Goal: Task Accomplishment & Management: Complete application form

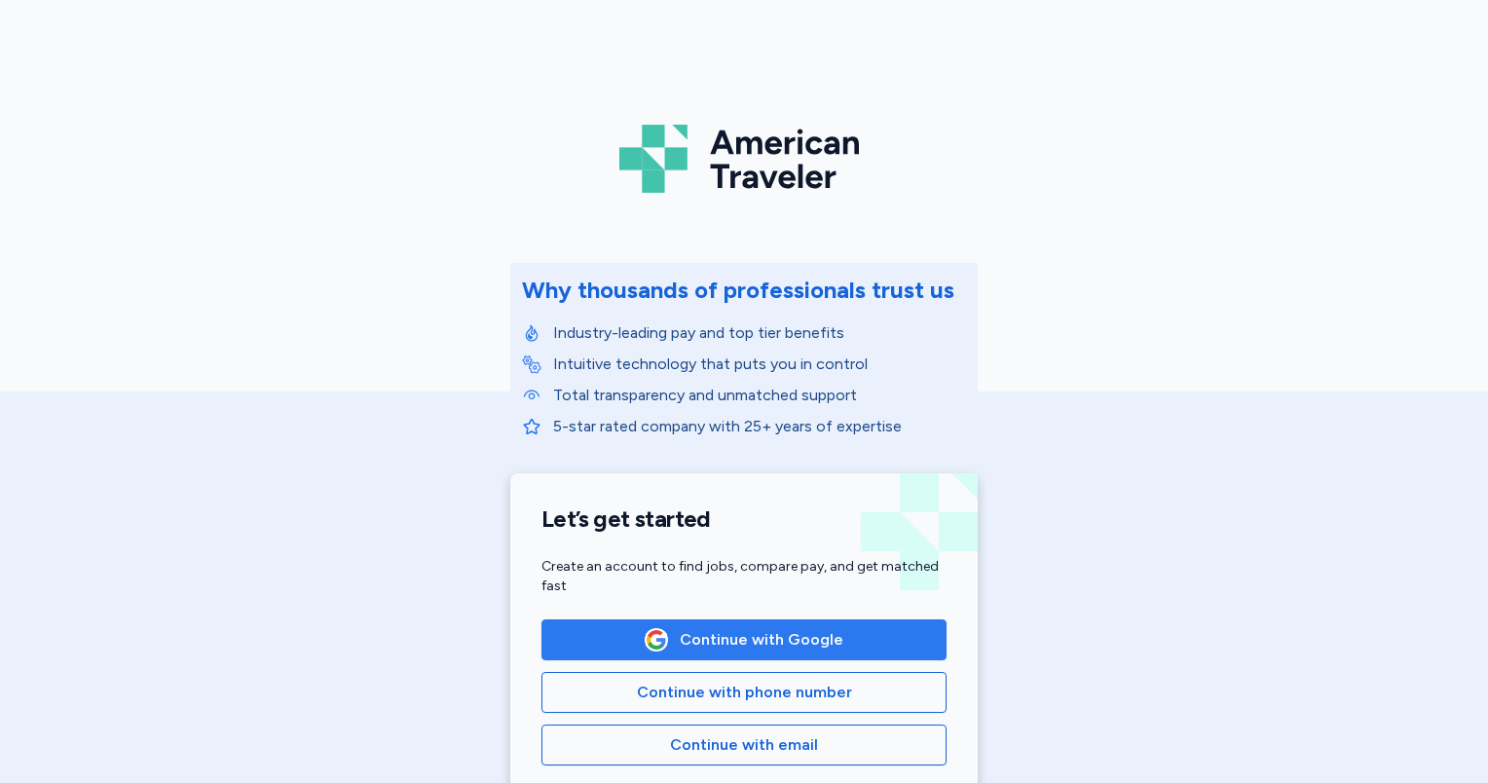
click at [700, 631] on span "Continue with Google" at bounding box center [762, 639] width 164 height 23
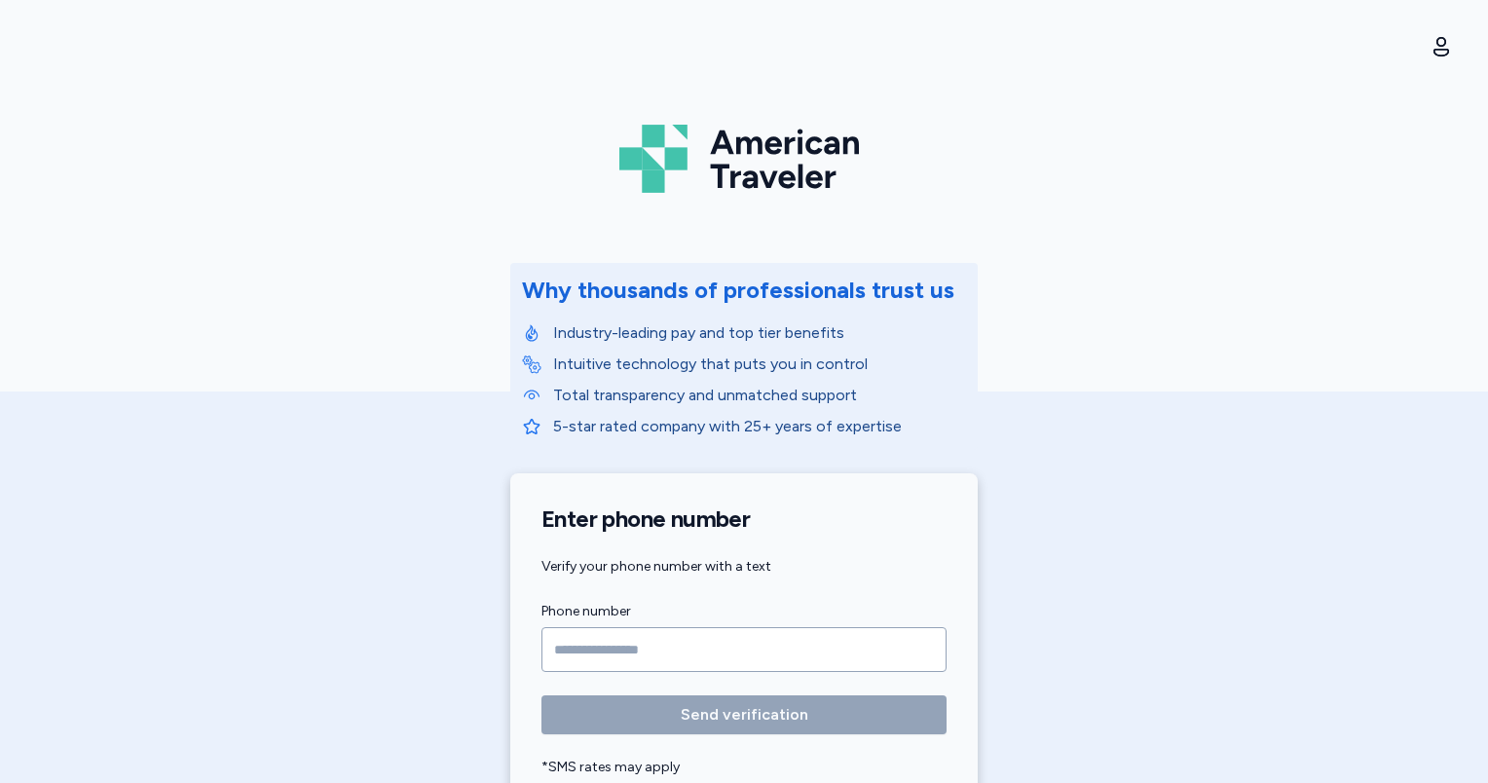
click at [577, 647] on input "Phone number" at bounding box center [743, 649] width 405 height 45
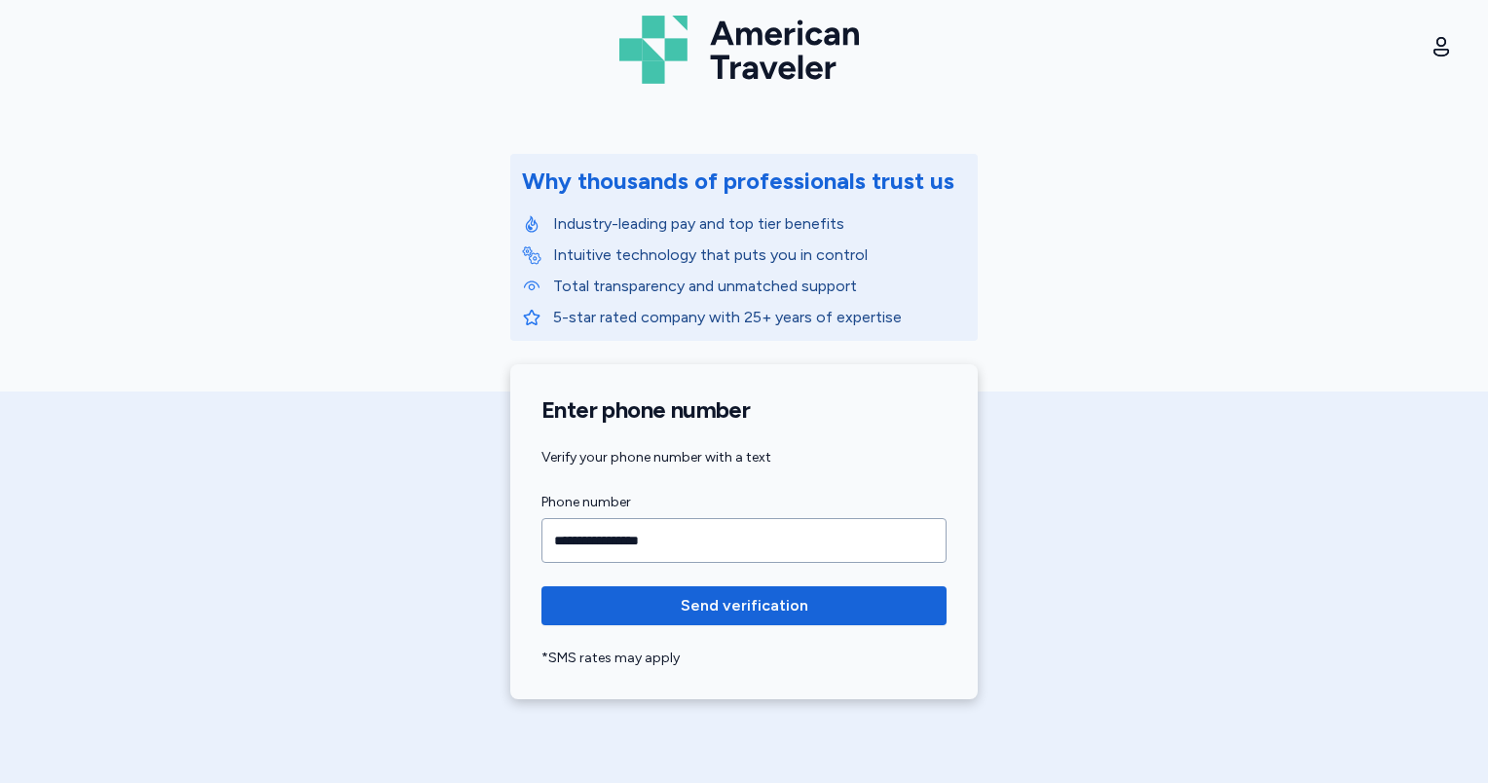
scroll to position [292, 0]
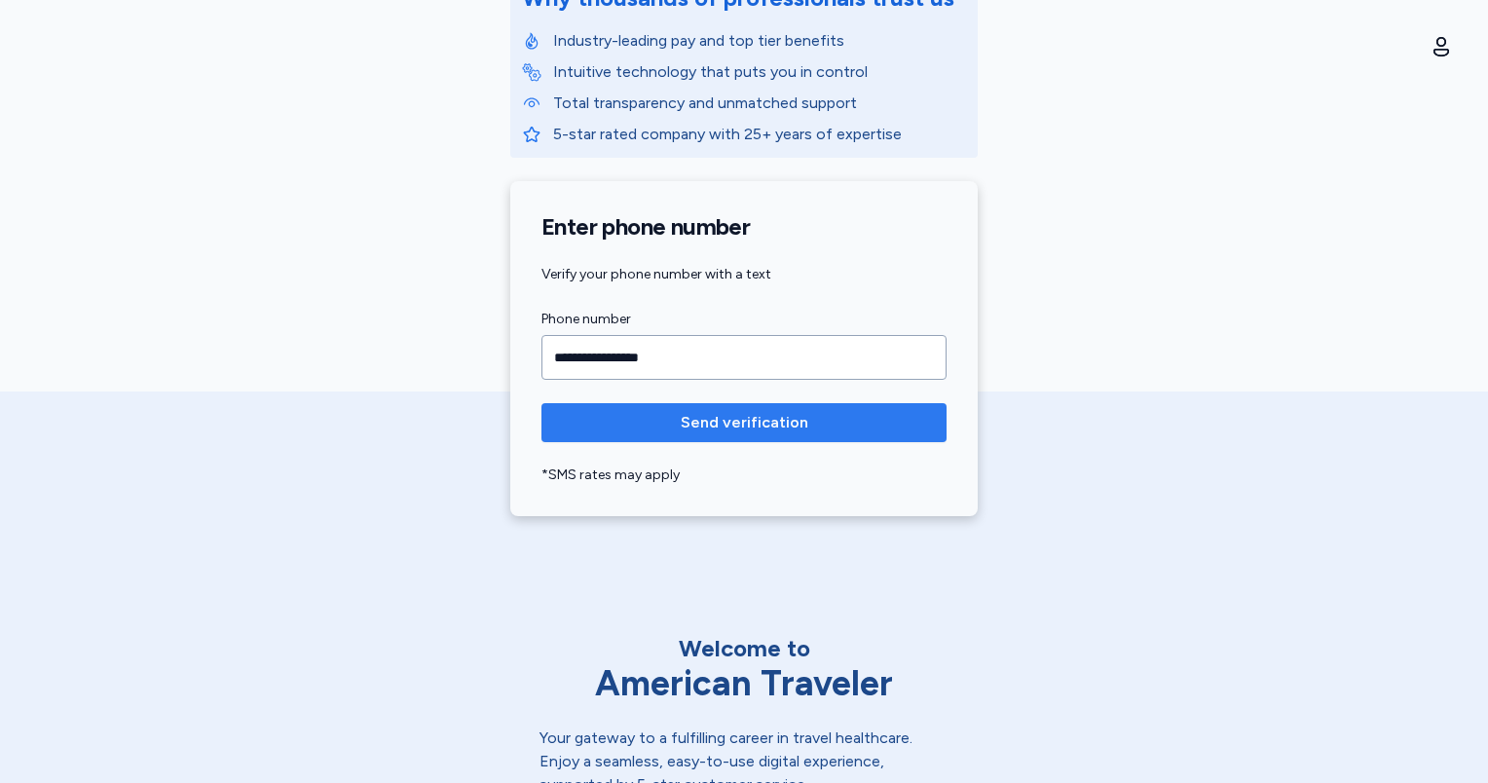
type input "**********"
click at [851, 418] on span "Send verification" at bounding box center [744, 422] width 374 height 23
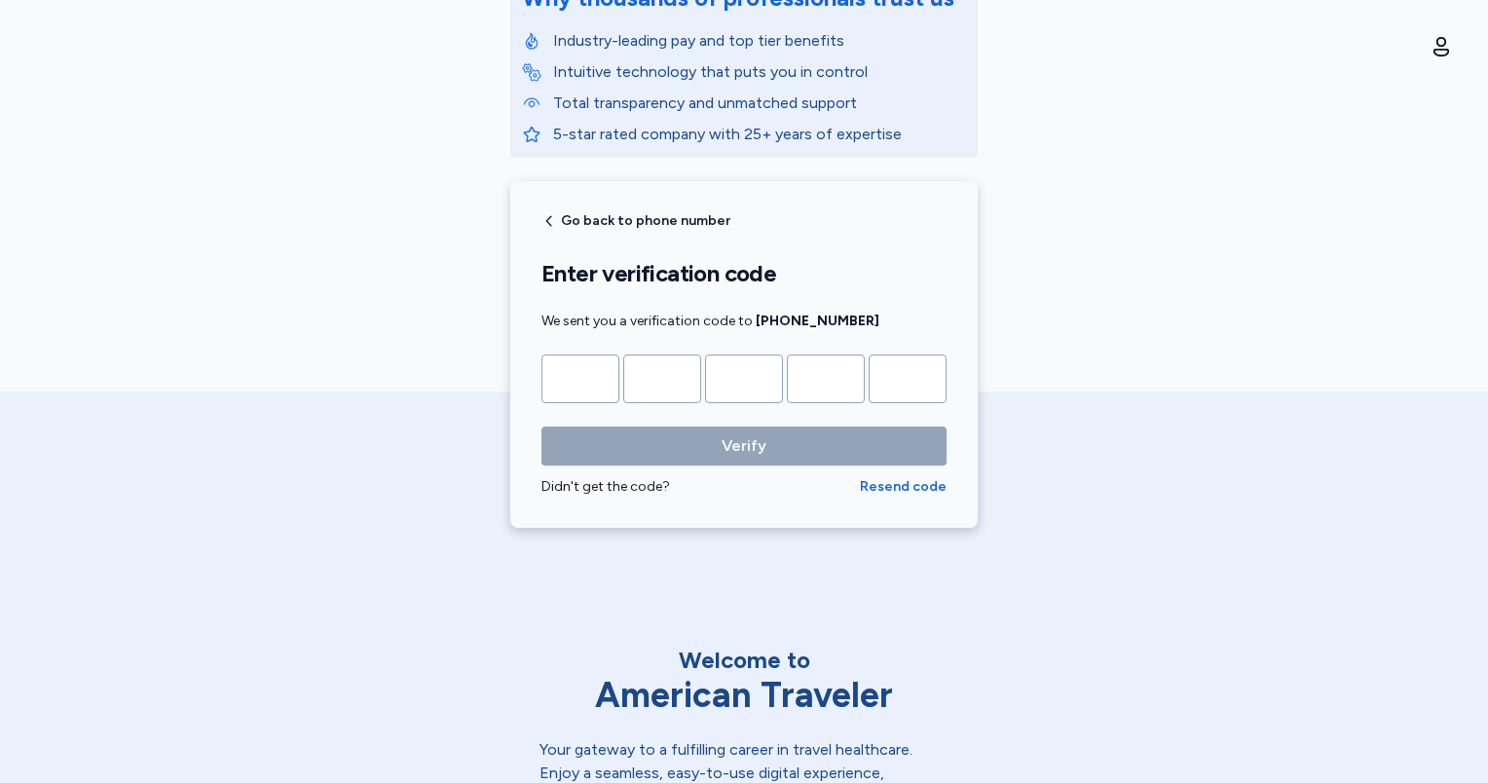
type input "*"
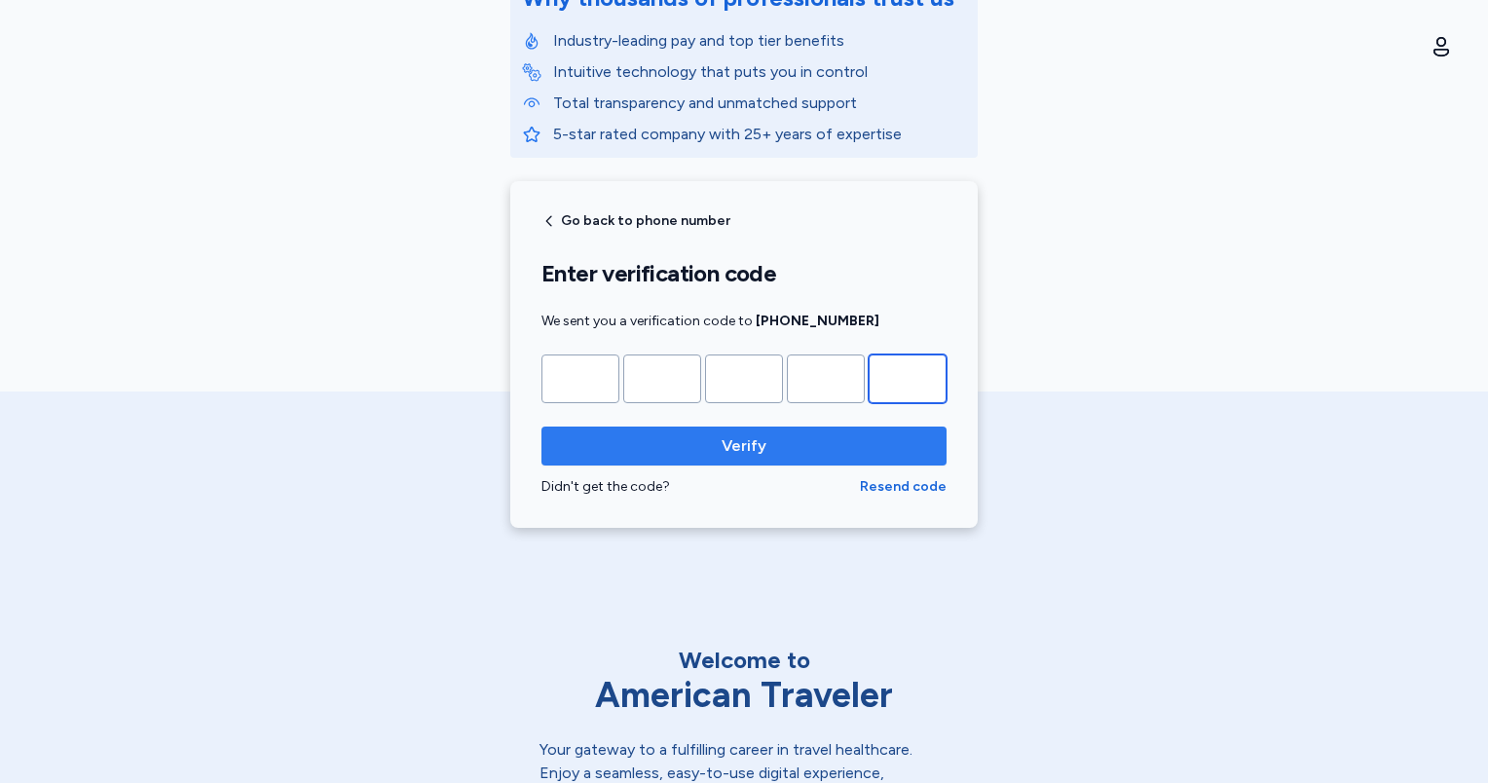
type input "*"
click at [739, 436] on span "Verify" at bounding box center [744, 445] width 45 height 23
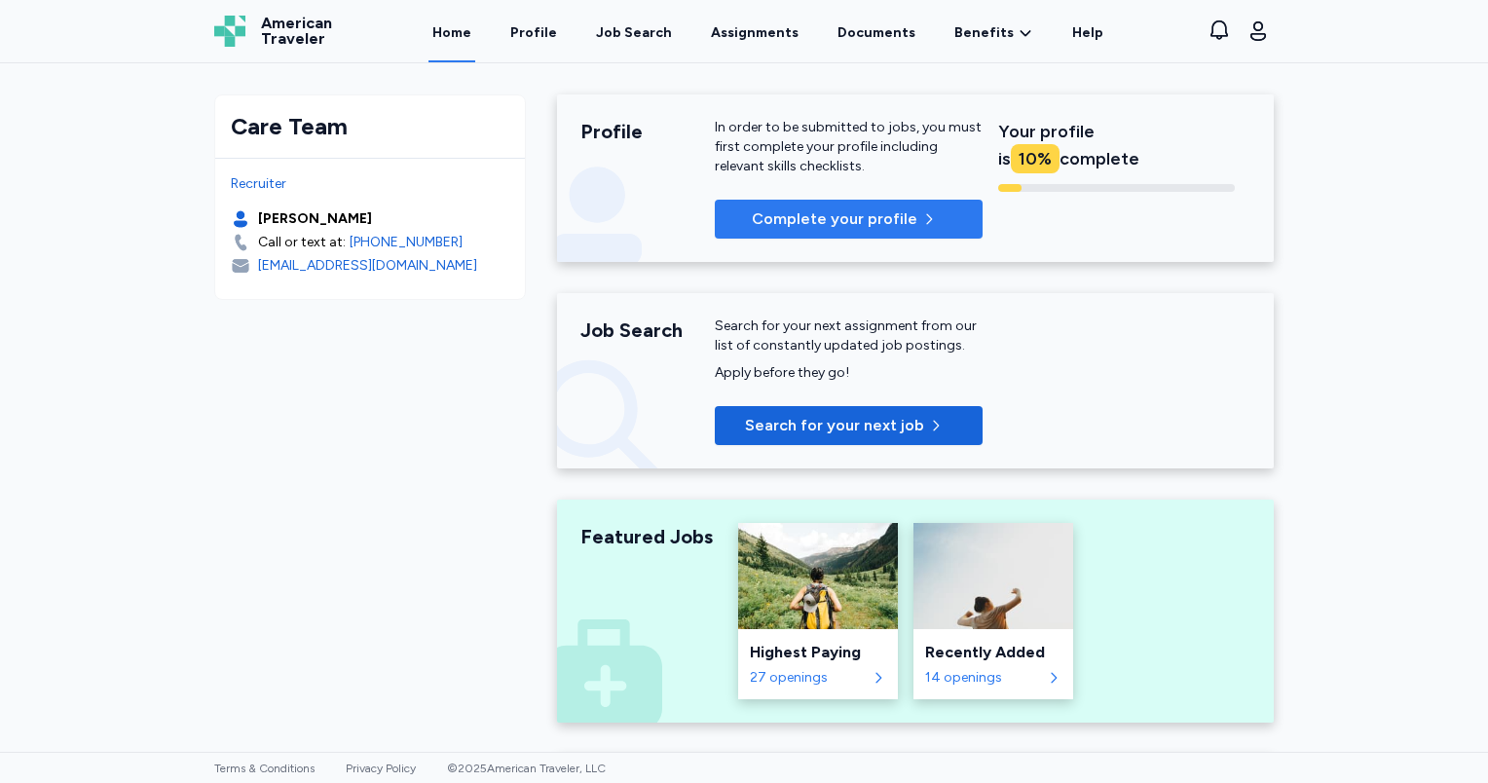
click at [815, 214] on p "Complete your profile" at bounding box center [835, 218] width 166 height 23
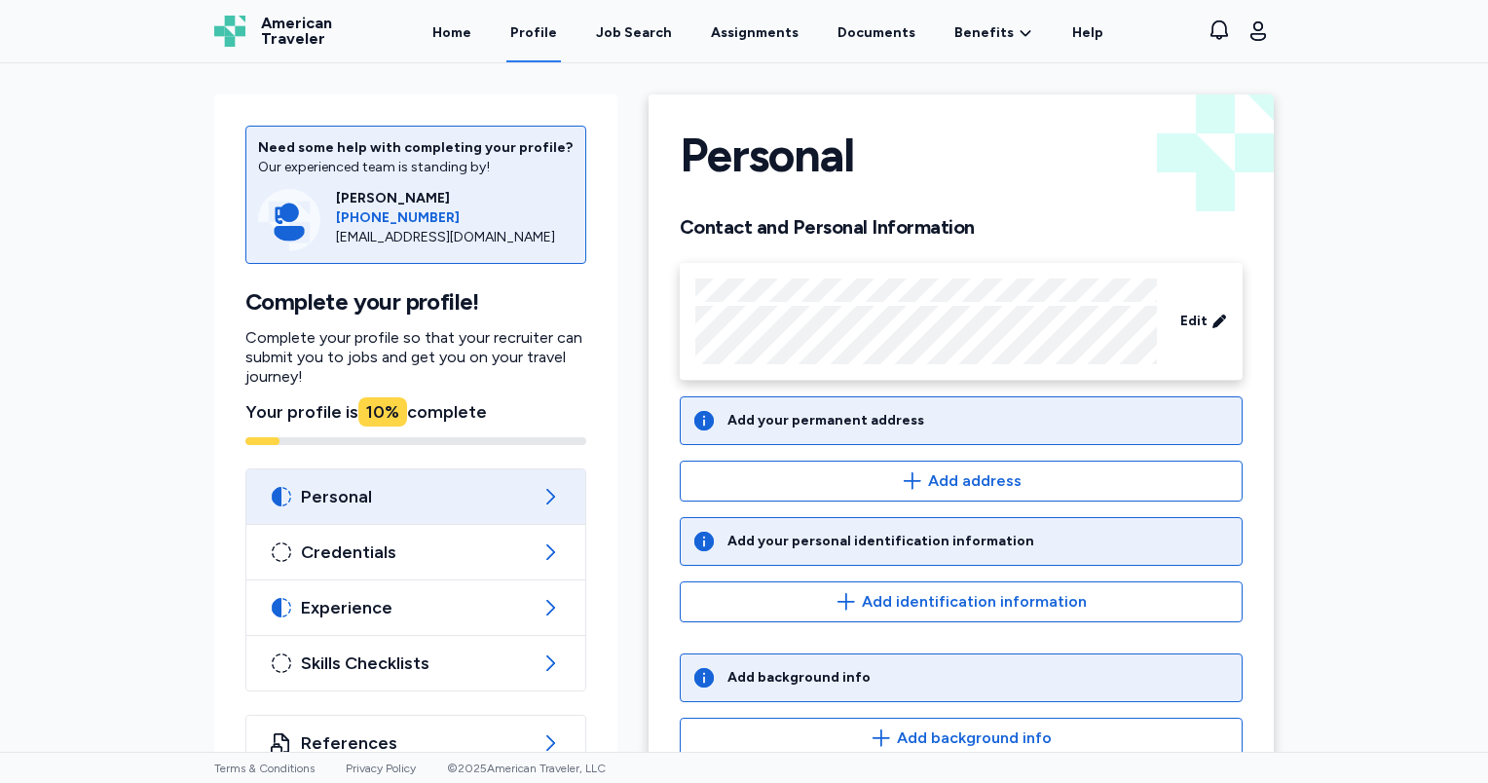
click at [849, 428] on div "Add your permanent address" at bounding box center [825, 420] width 197 height 19
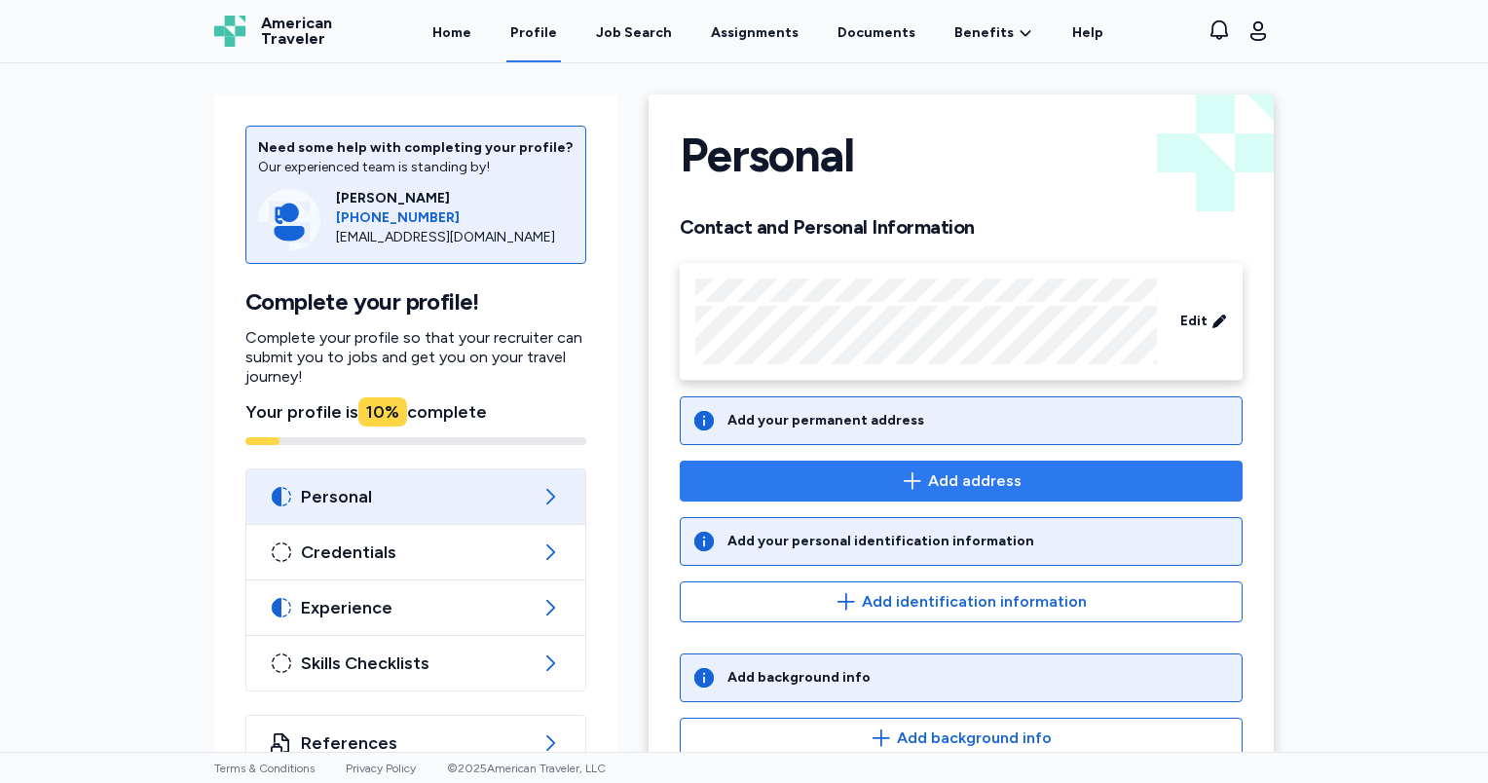
click at [903, 475] on icon "button" at bounding box center [912, 480] width 23 height 23
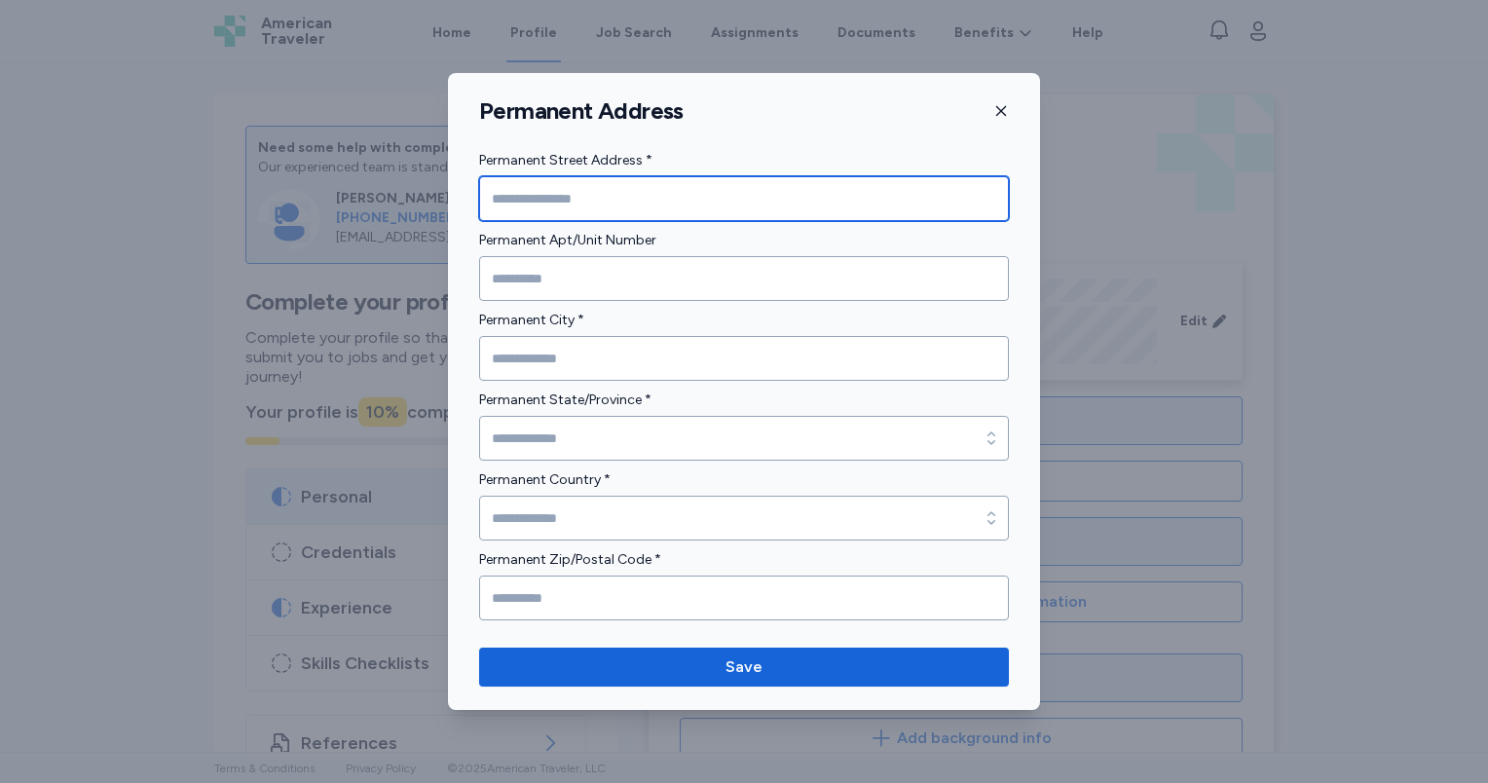
click at [579, 204] on input "Permanent Street Address *" at bounding box center [744, 198] width 530 height 45
type input "**********"
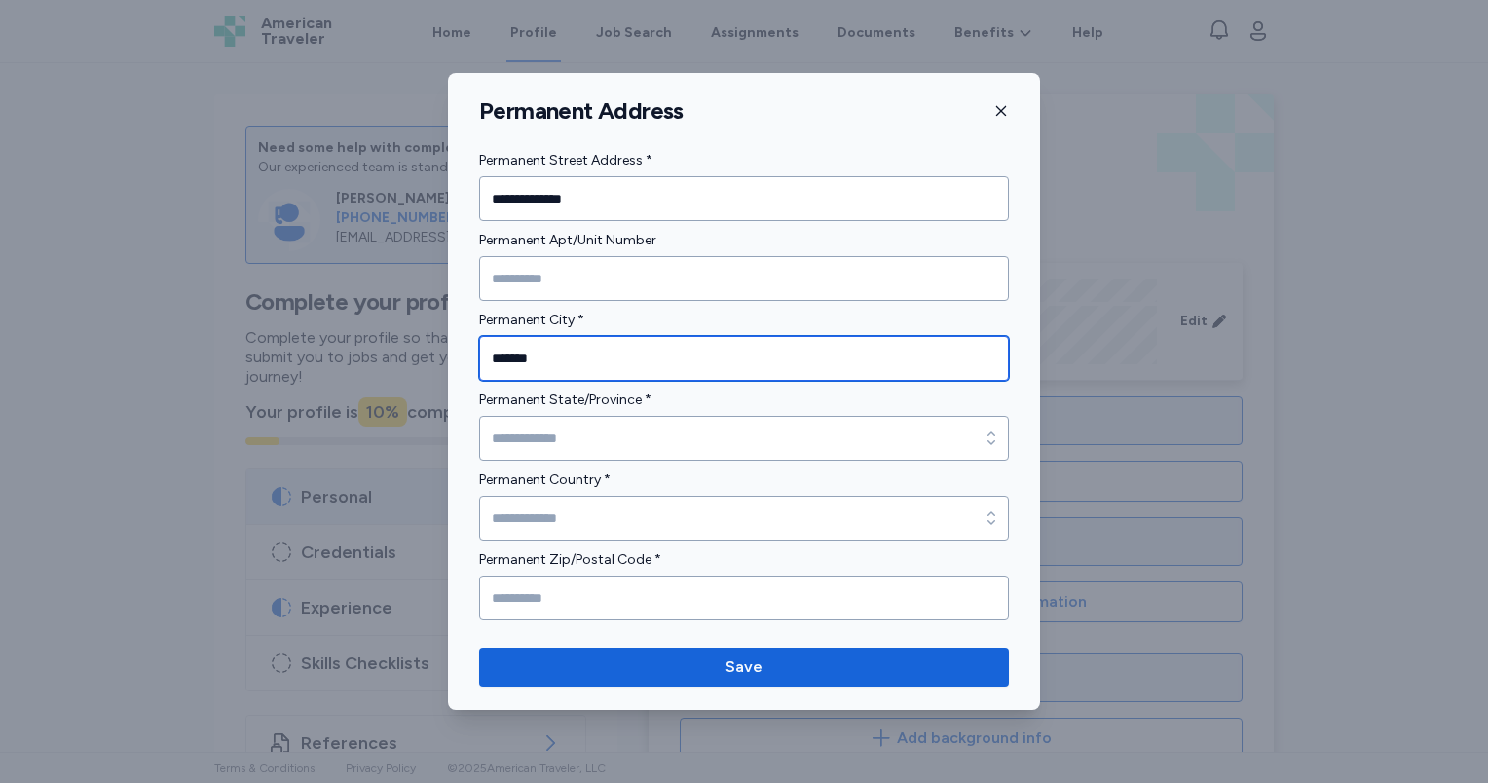
type input "*******"
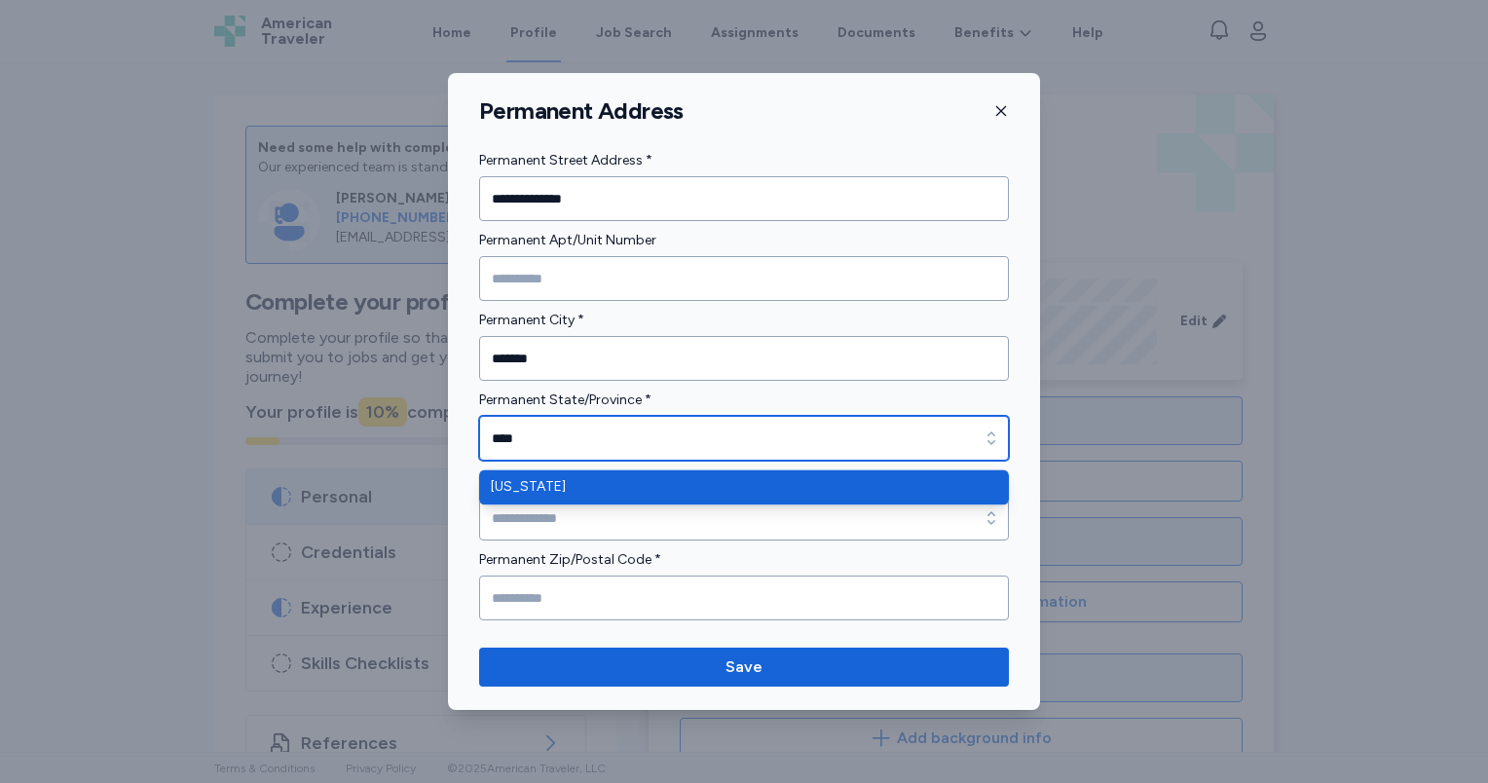
type input "****"
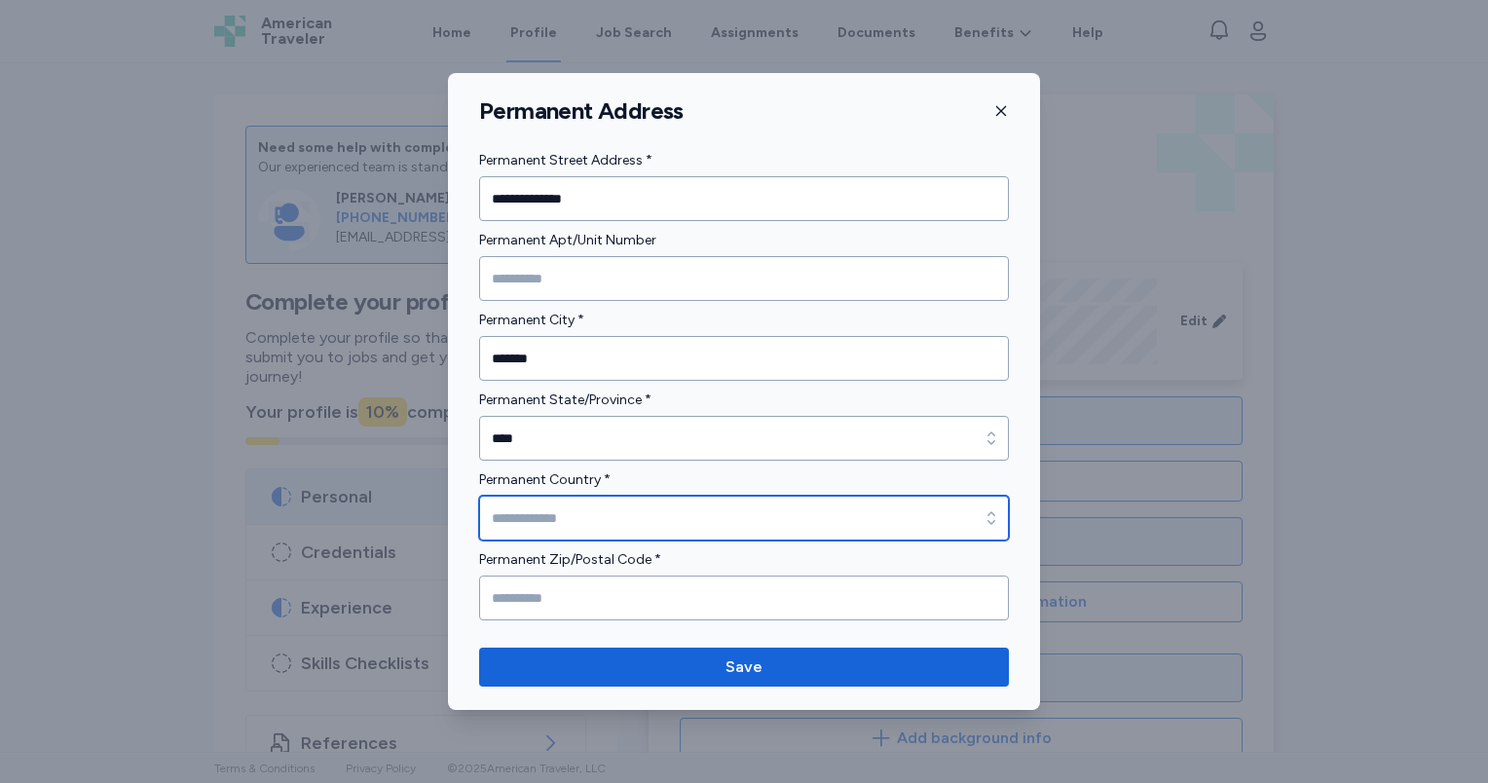
click at [682, 509] on input "Permanent Country *" at bounding box center [744, 518] width 530 height 45
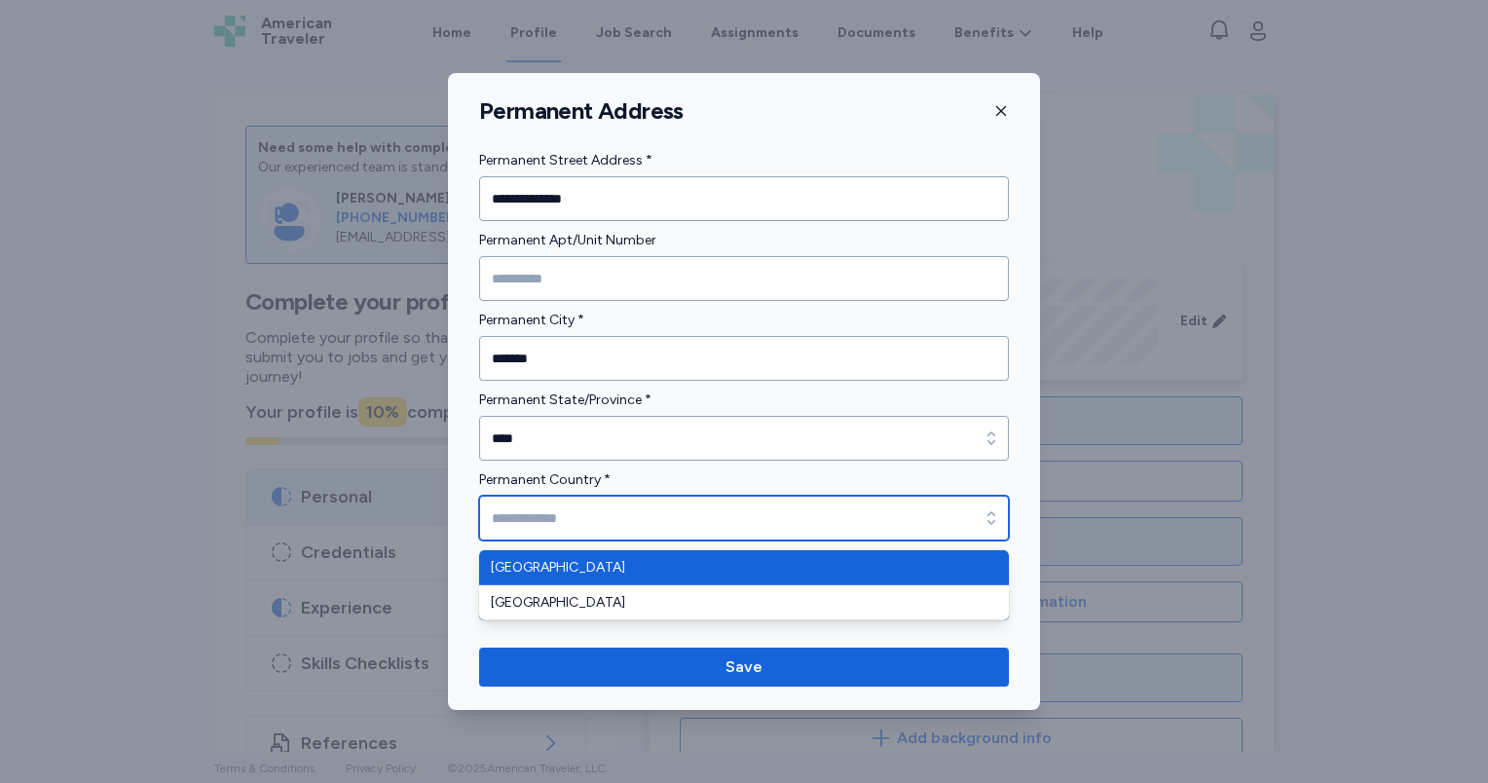
type input "**********"
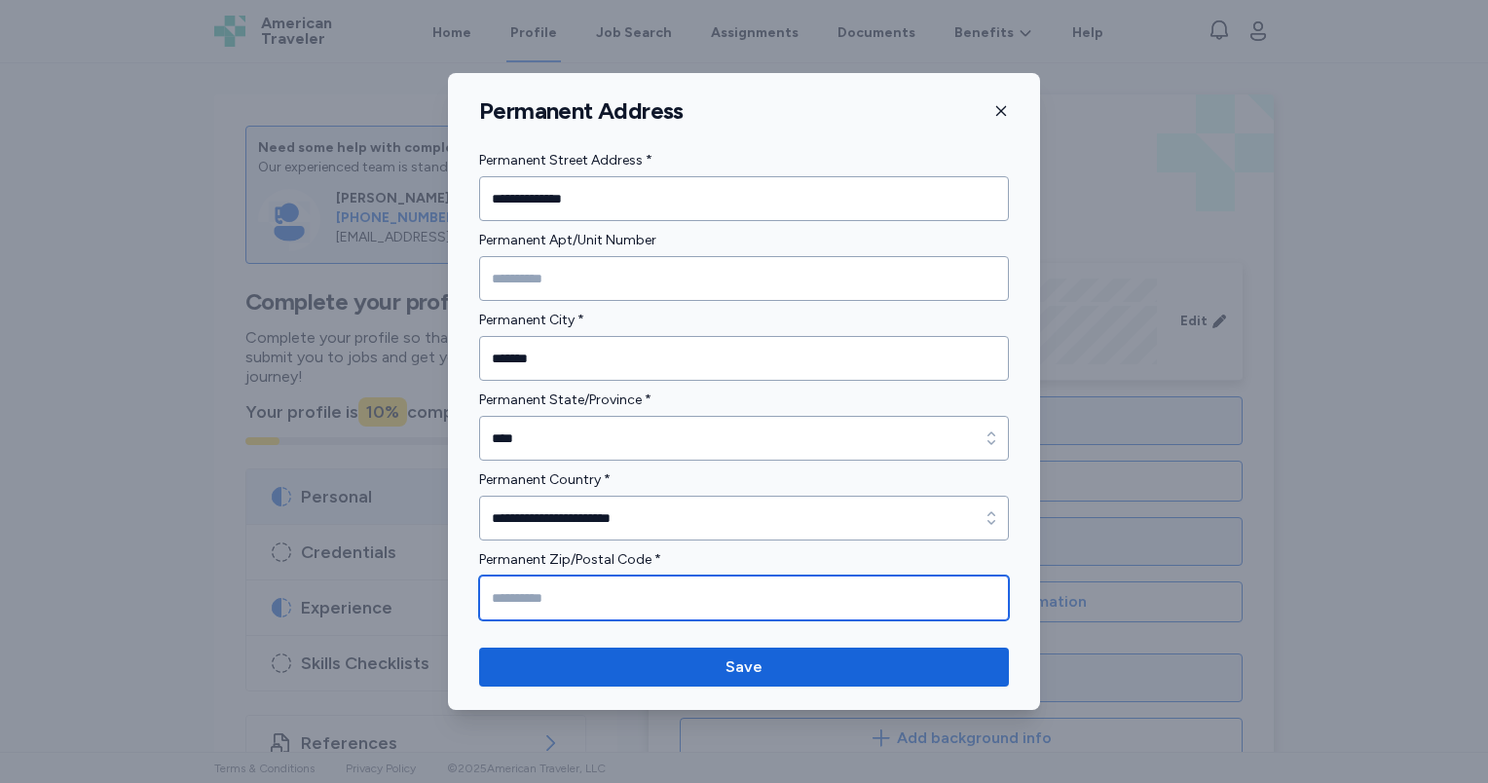
click at [635, 614] on input "Permanent Zip/Postal Code *" at bounding box center [744, 597] width 530 height 45
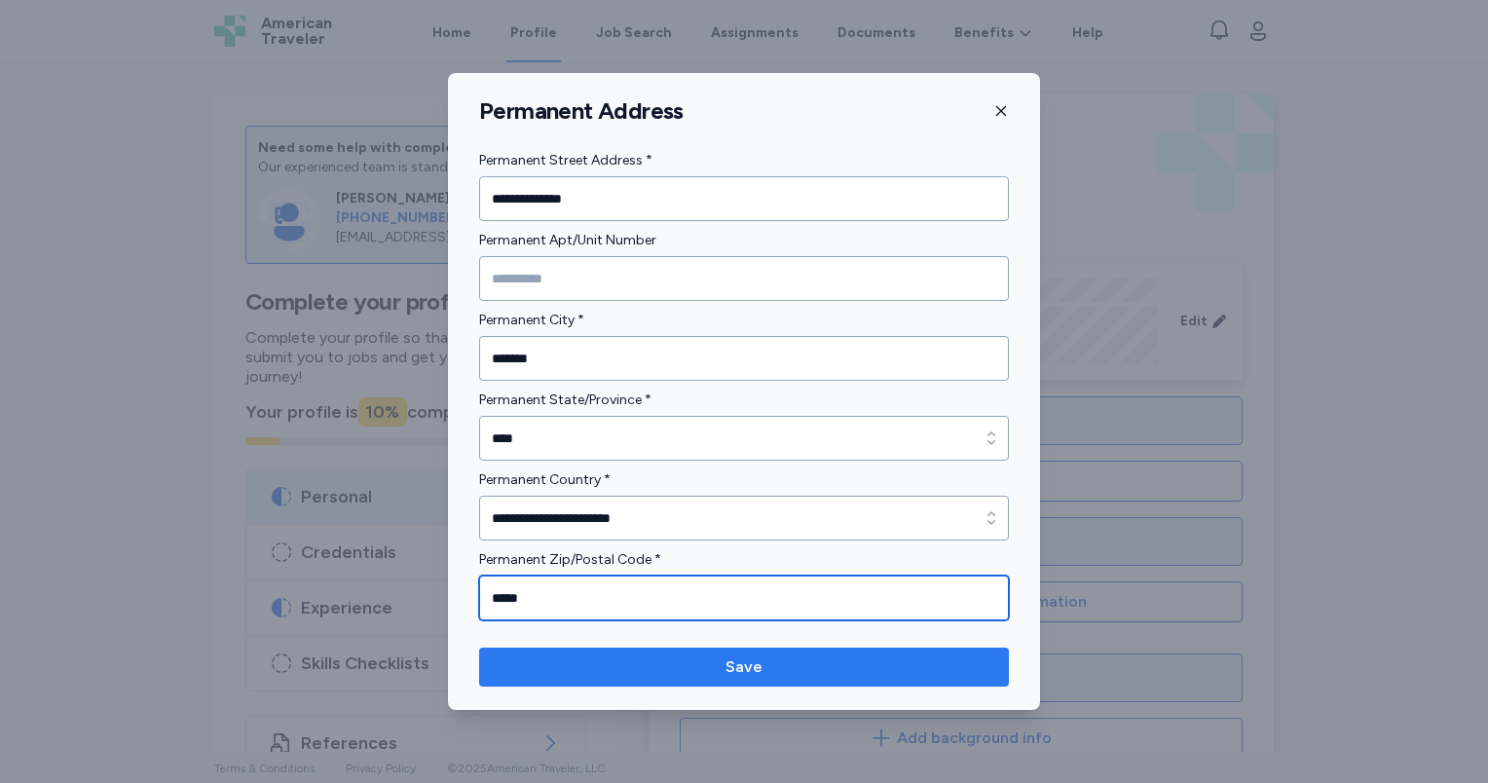
type input "*****"
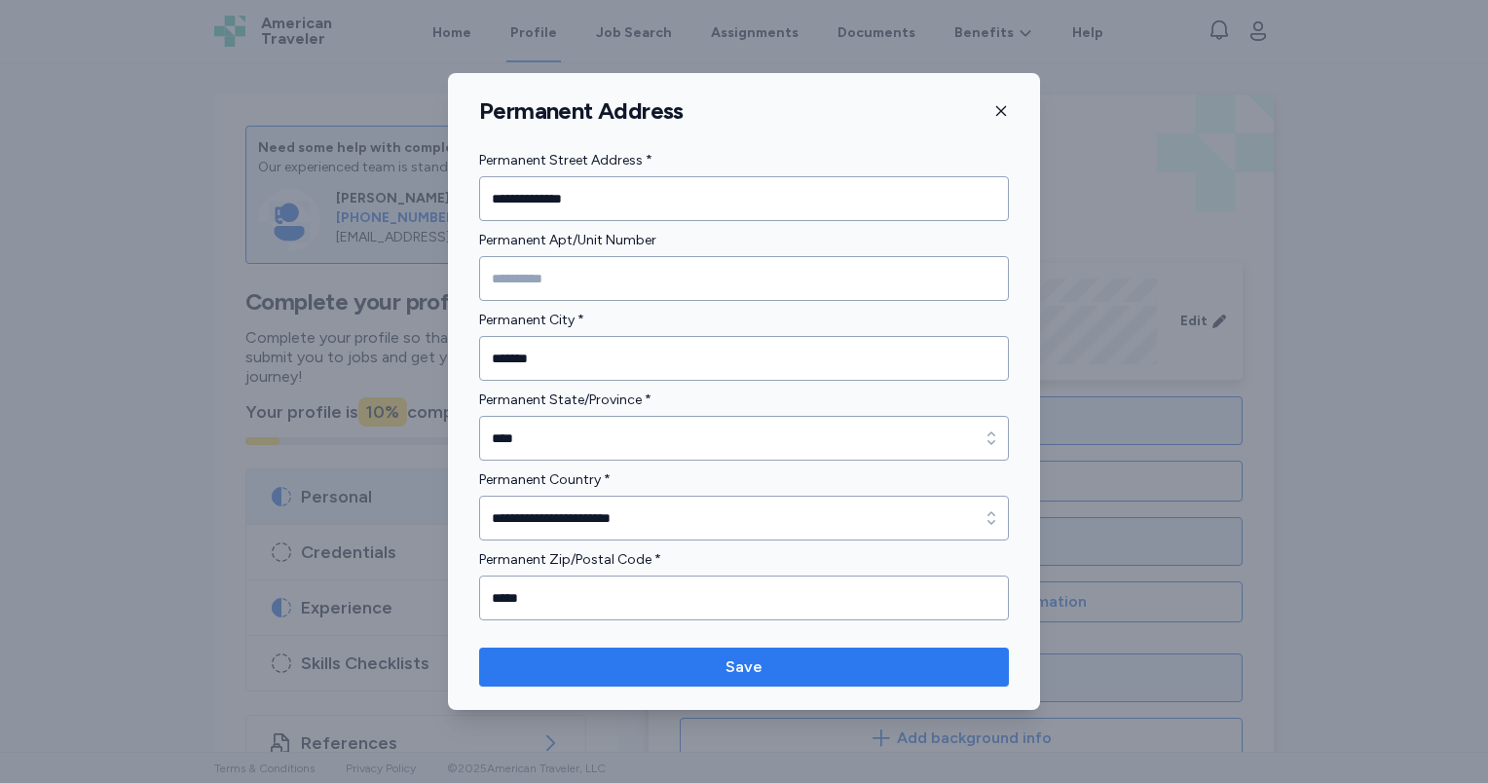
click at [670, 655] on span "Save" at bounding box center [744, 666] width 499 height 23
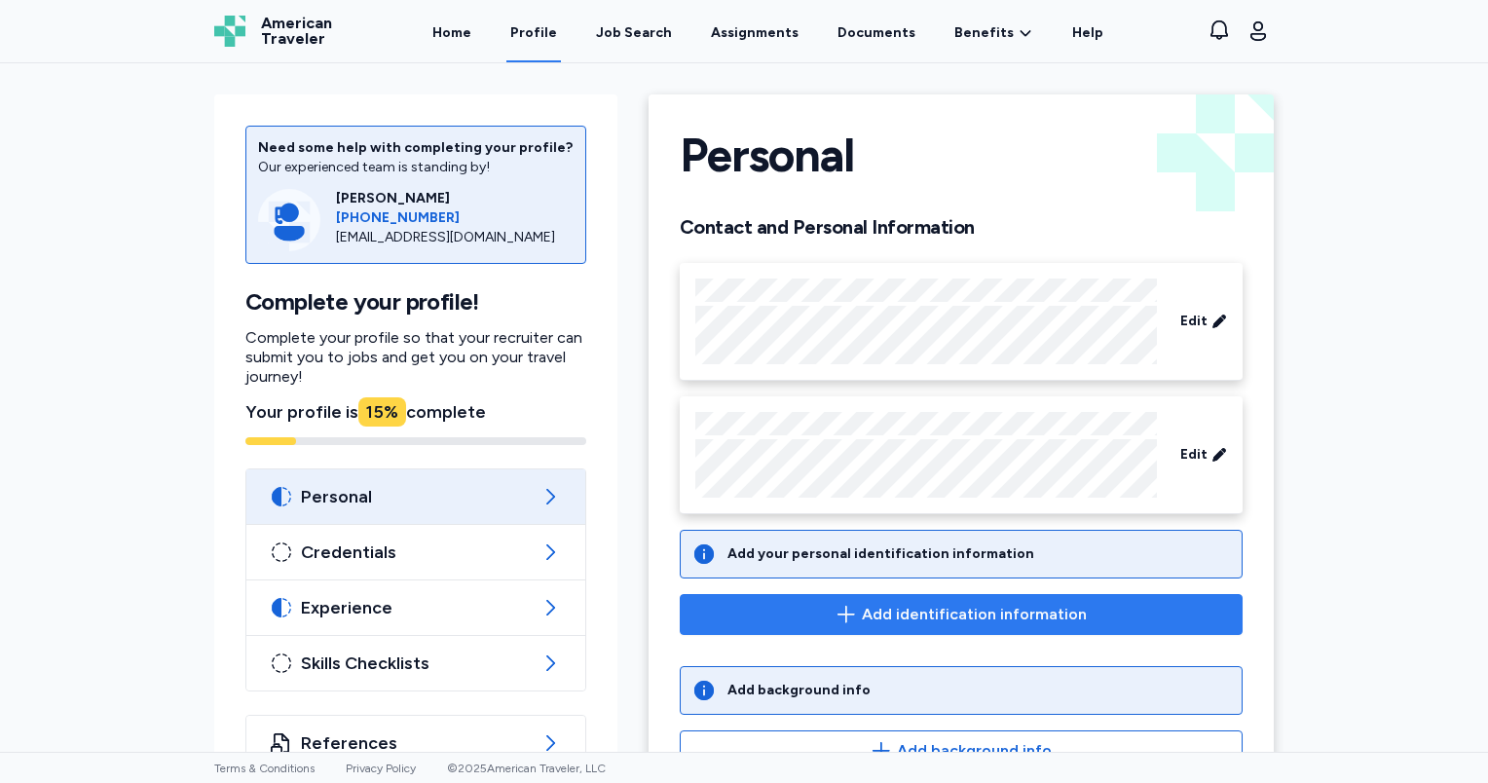
click at [845, 610] on icon "button" at bounding box center [846, 614] width 18 height 17
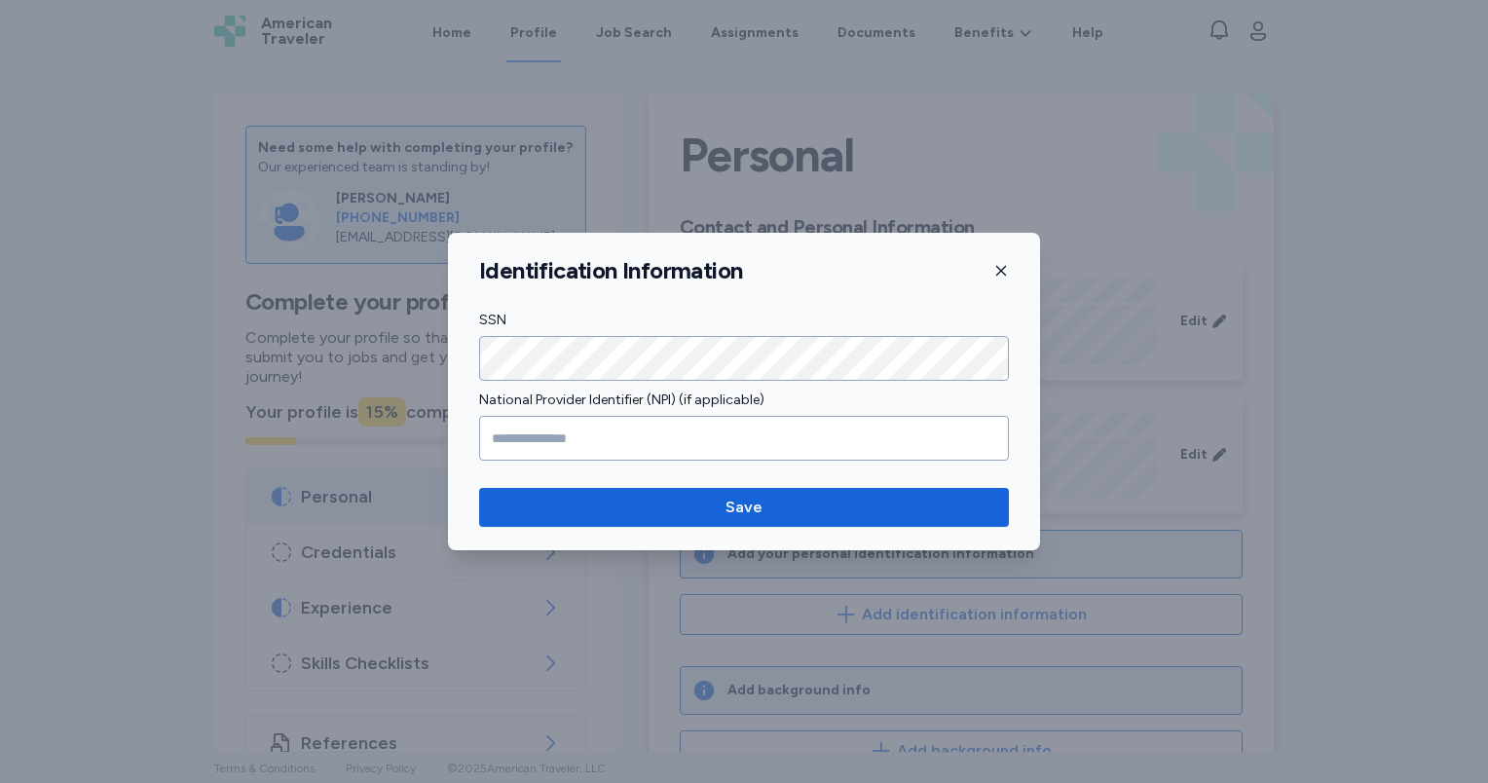
click at [1006, 270] on icon "button" at bounding box center [1001, 271] width 16 height 16
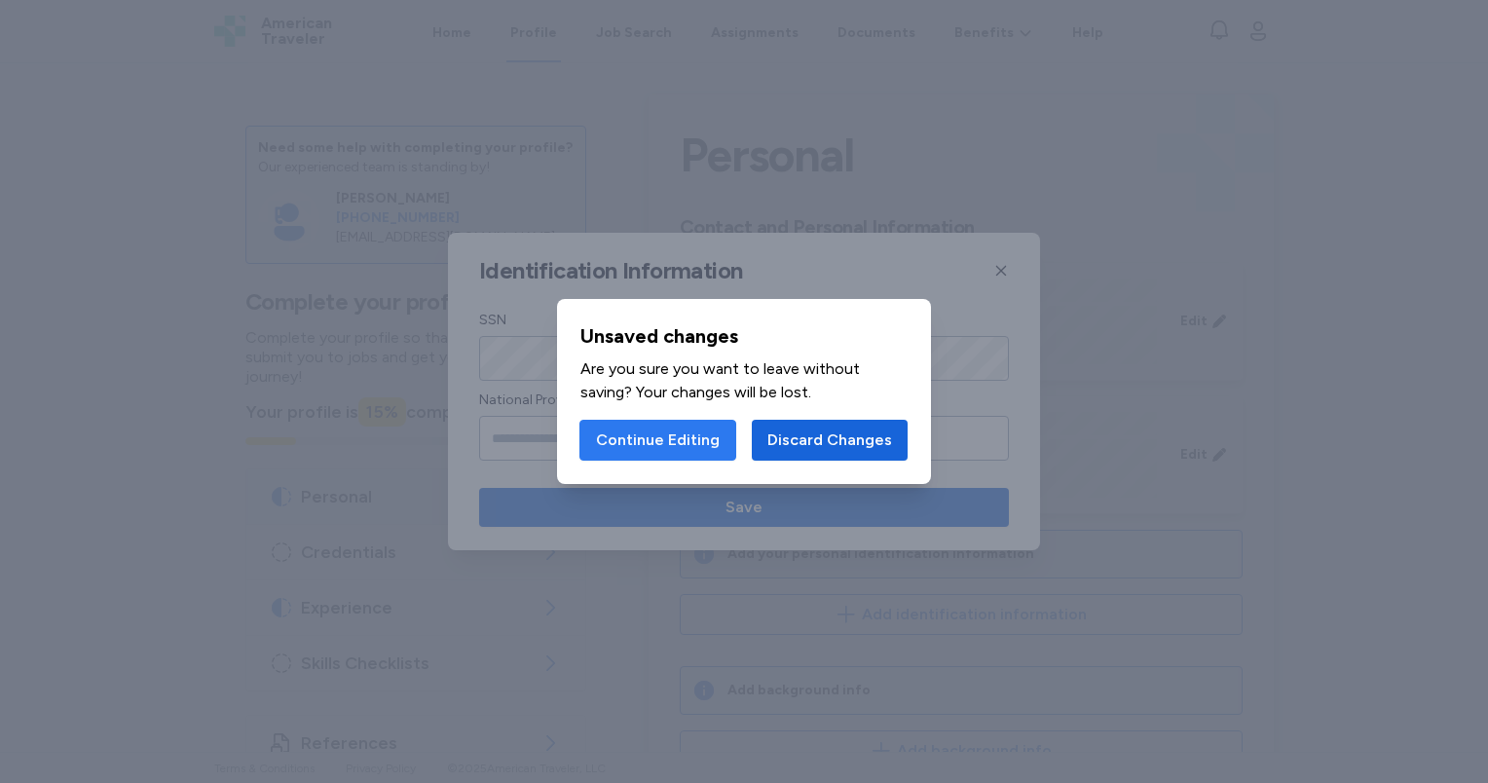
click at [654, 440] on span "Continue Editing" at bounding box center [658, 439] width 124 height 23
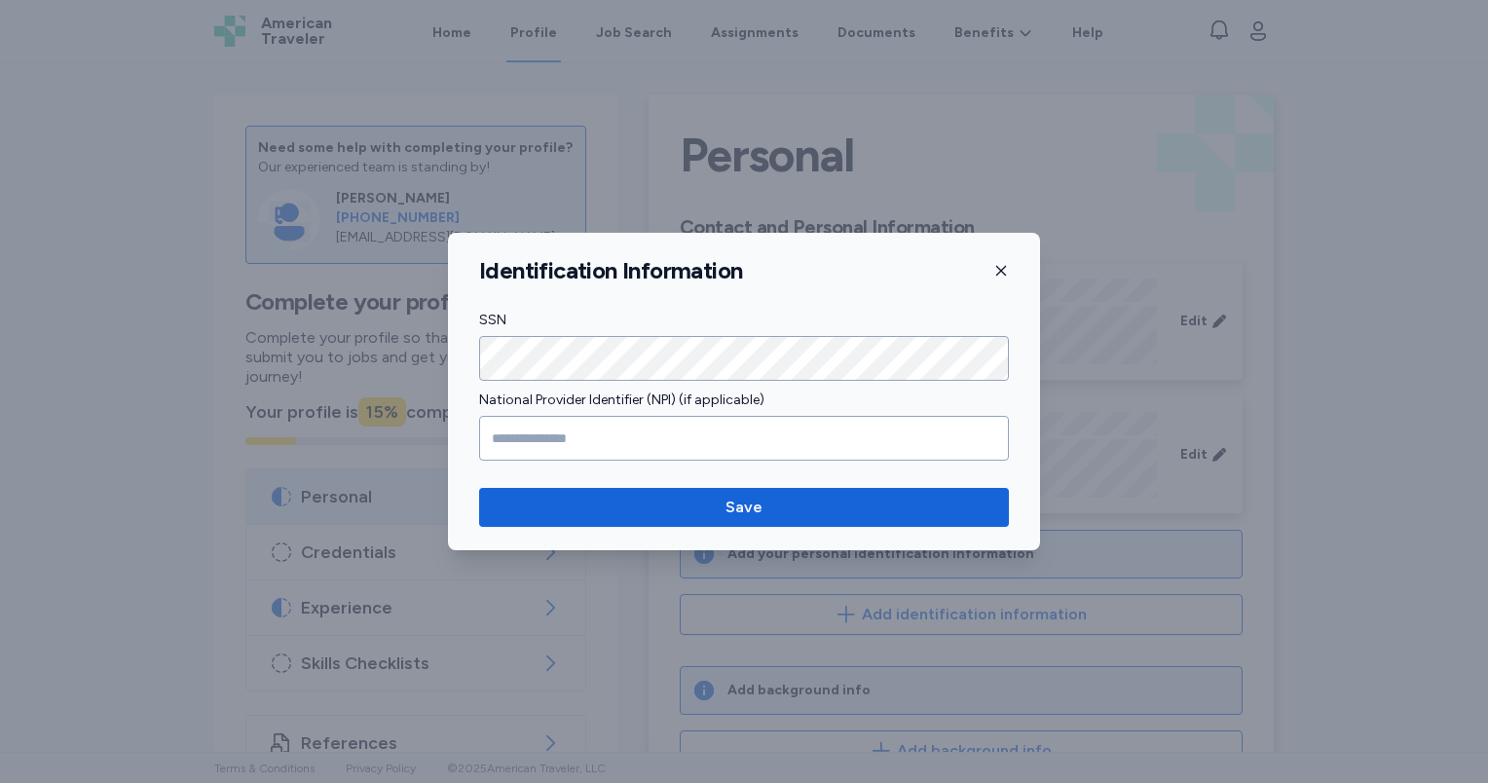
click at [1003, 275] on icon "button" at bounding box center [1001, 271] width 16 height 16
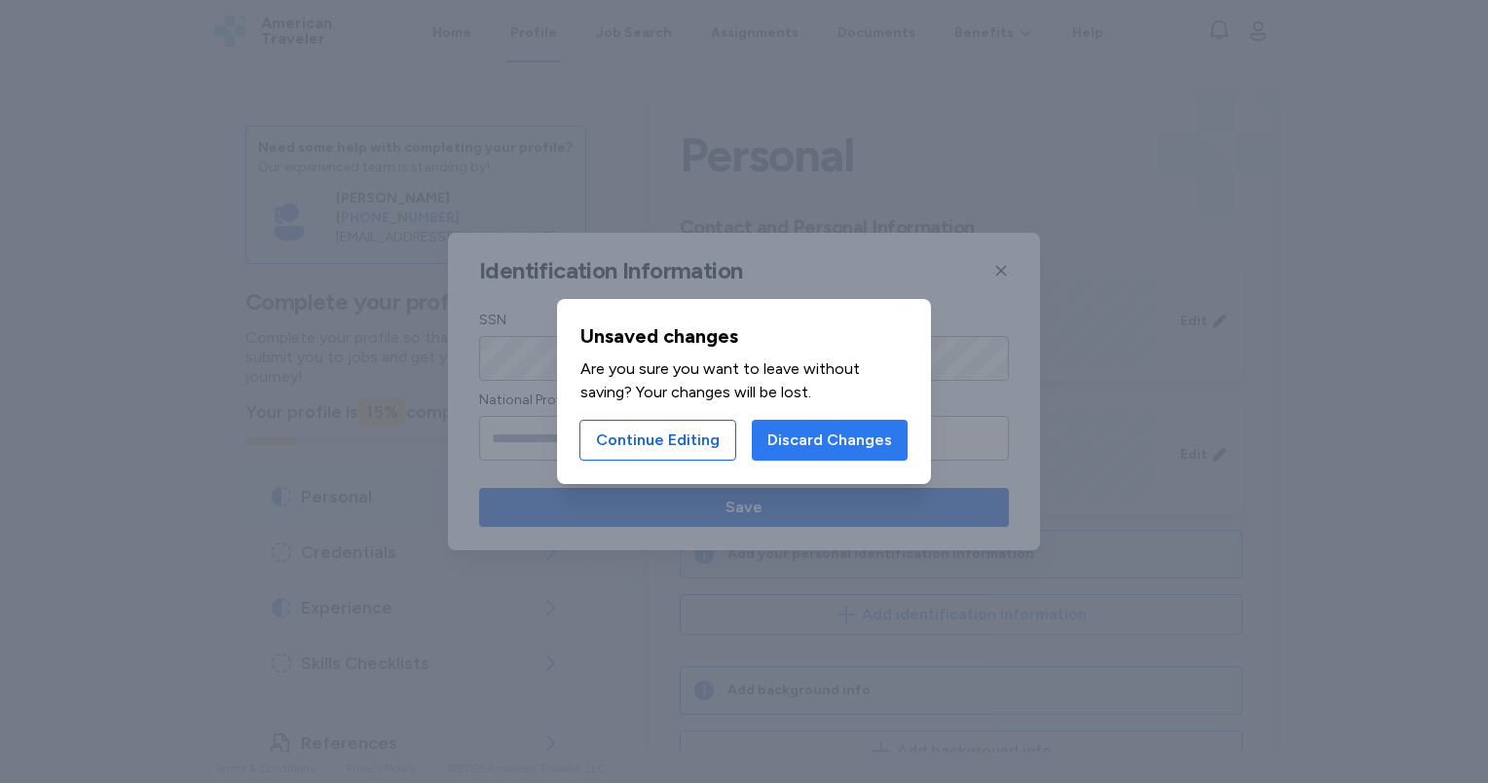
click at [797, 434] on span "Discard Changes" at bounding box center [829, 439] width 125 height 23
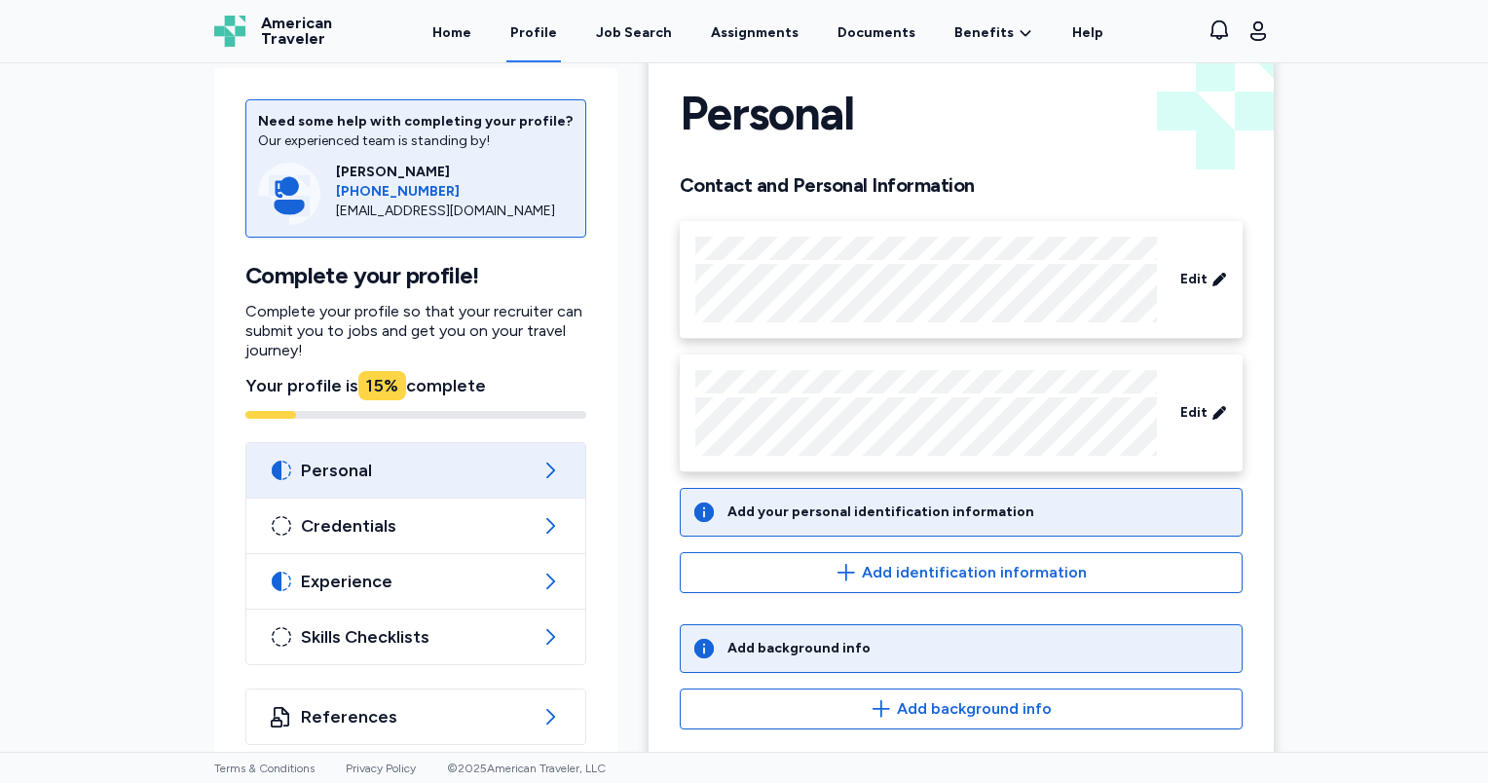
scroll to position [63, 0]
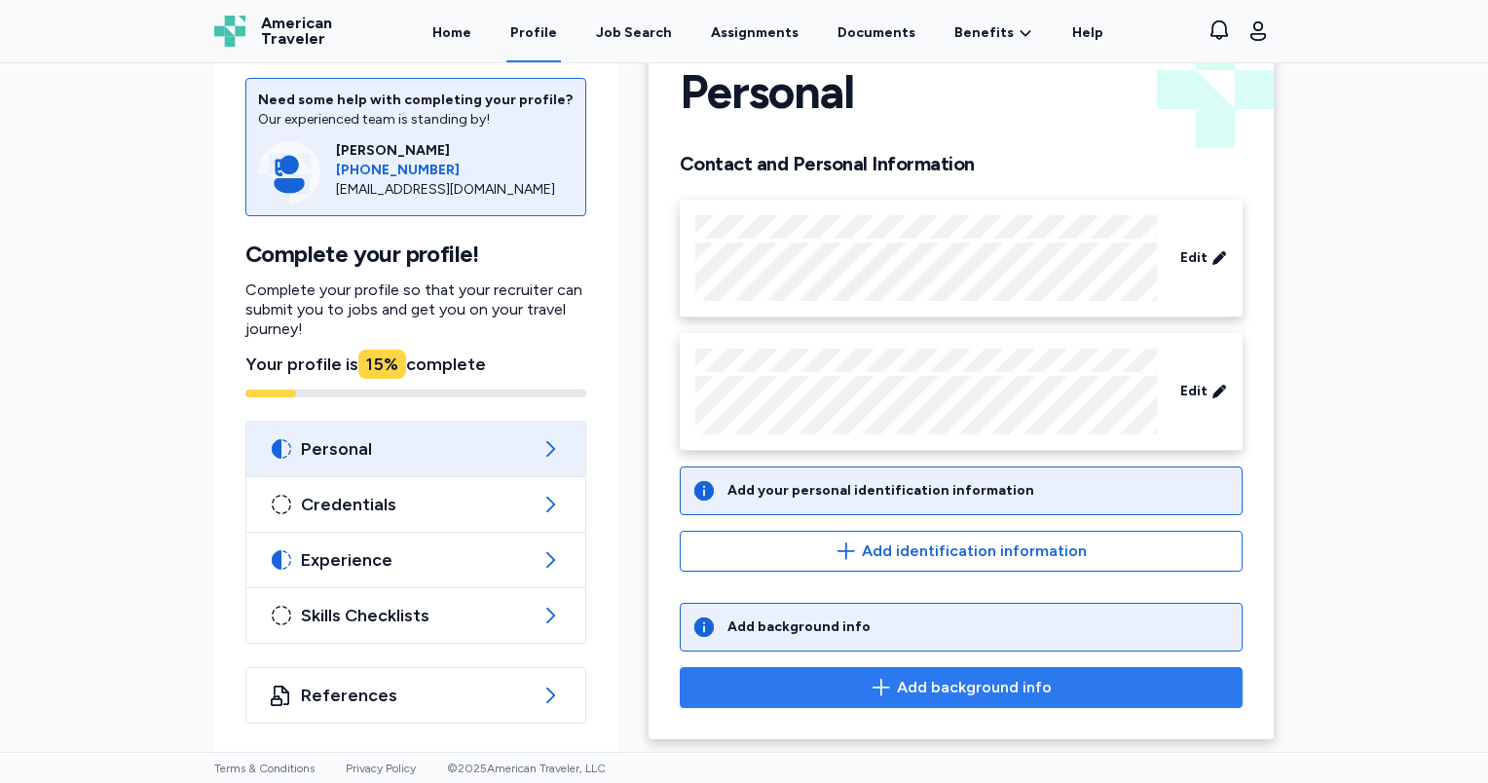
click at [926, 689] on span "Add background info" at bounding box center [974, 687] width 155 height 23
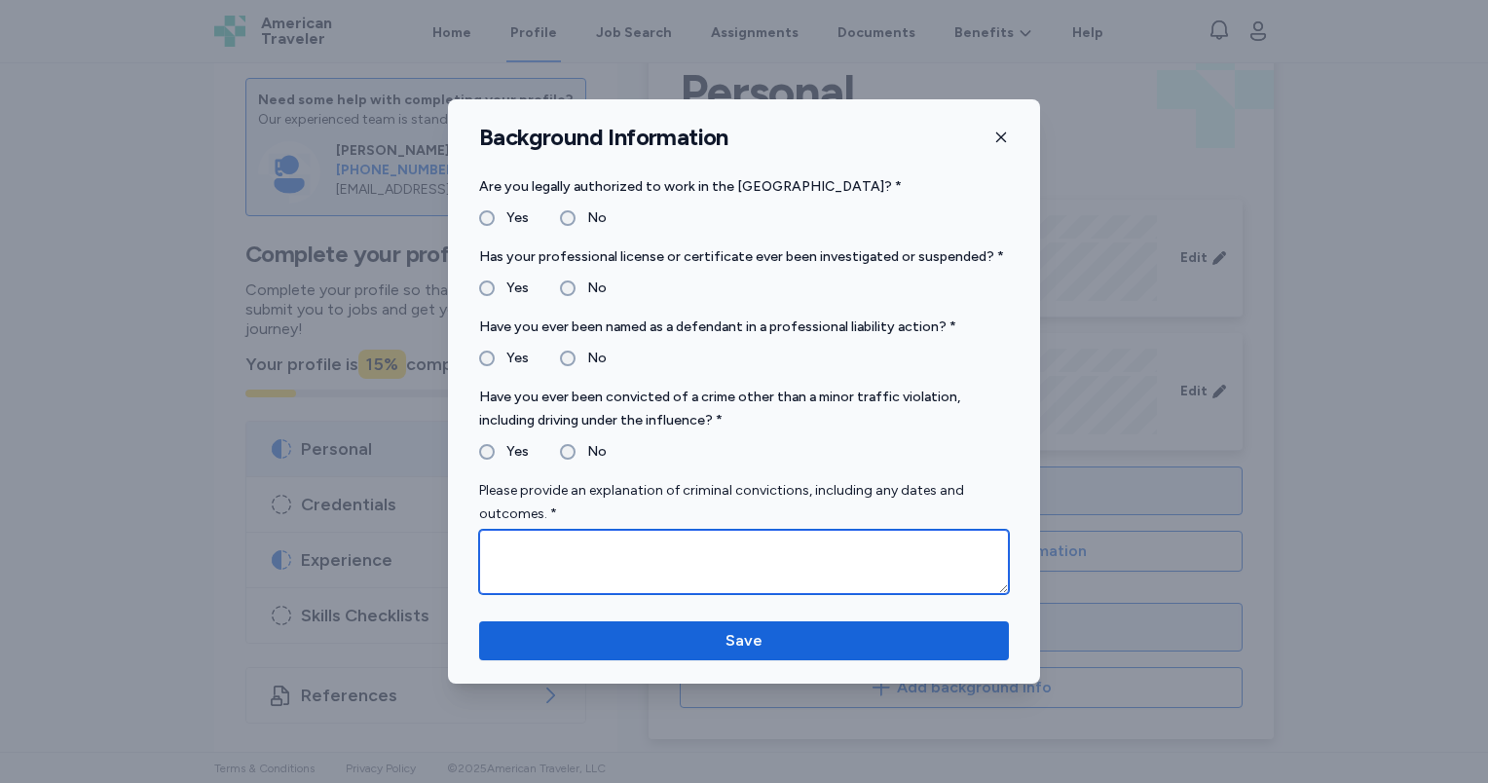
click at [510, 556] on textarea at bounding box center [744, 562] width 530 height 64
click at [645, 554] on textarea "**********" at bounding box center [744, 562] width 530 height 64
click at [563, 567] on textarea "**********" at bounding box center [744, 562] width 530 height 64
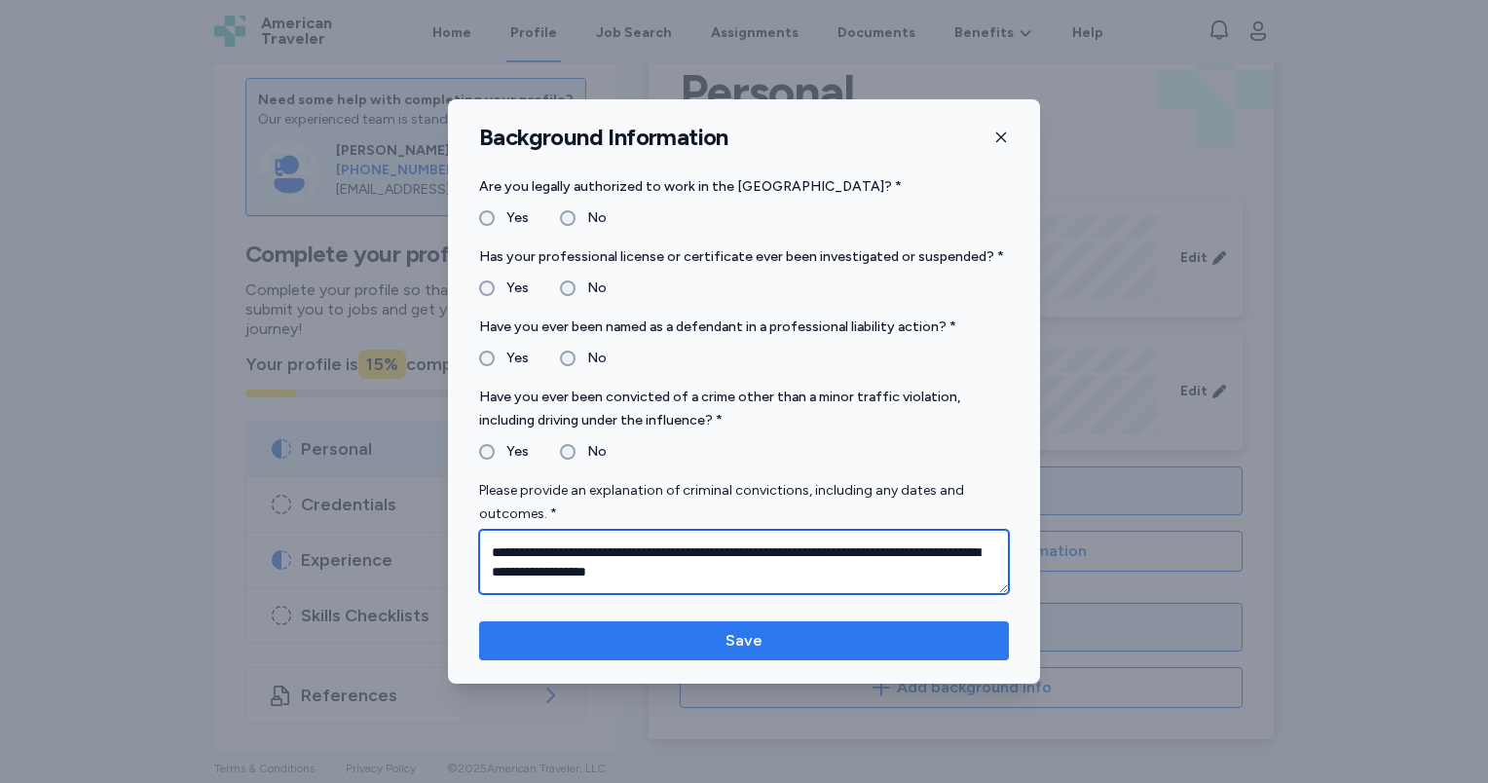
type textarea "**********"
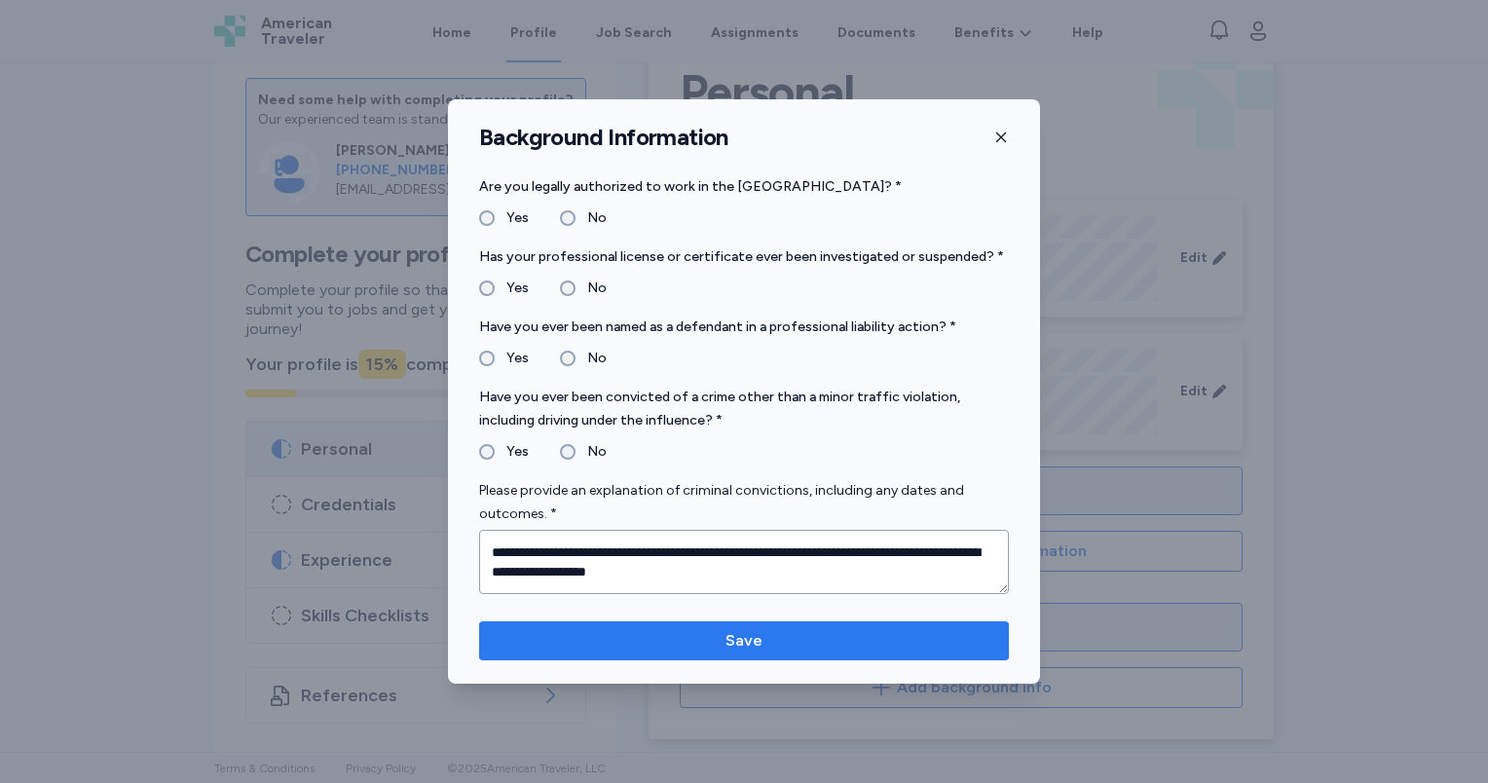
click at [721, 647] on span "Save" at bounding box center [744, 640] width 499 height 23
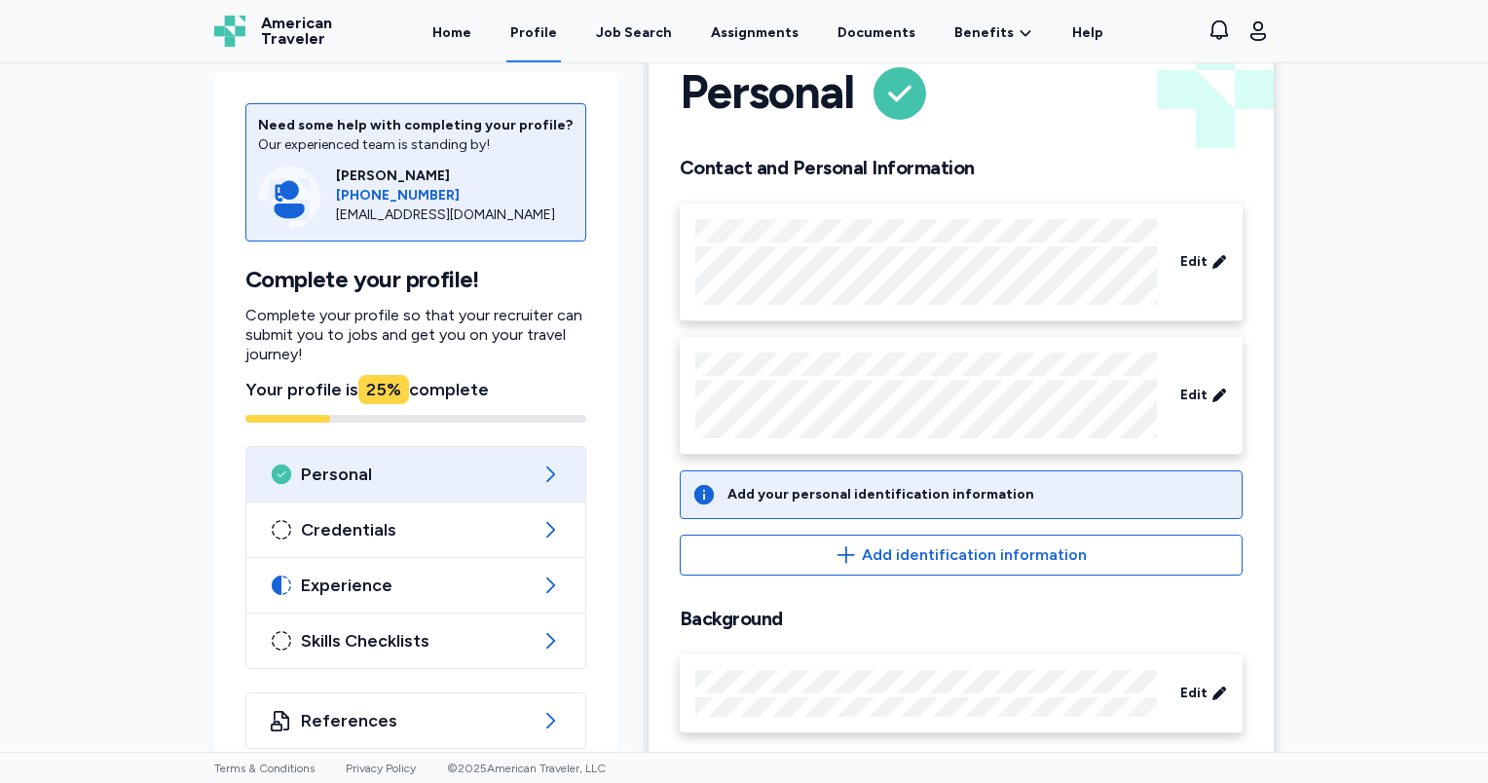
scroll to position [90, 0]
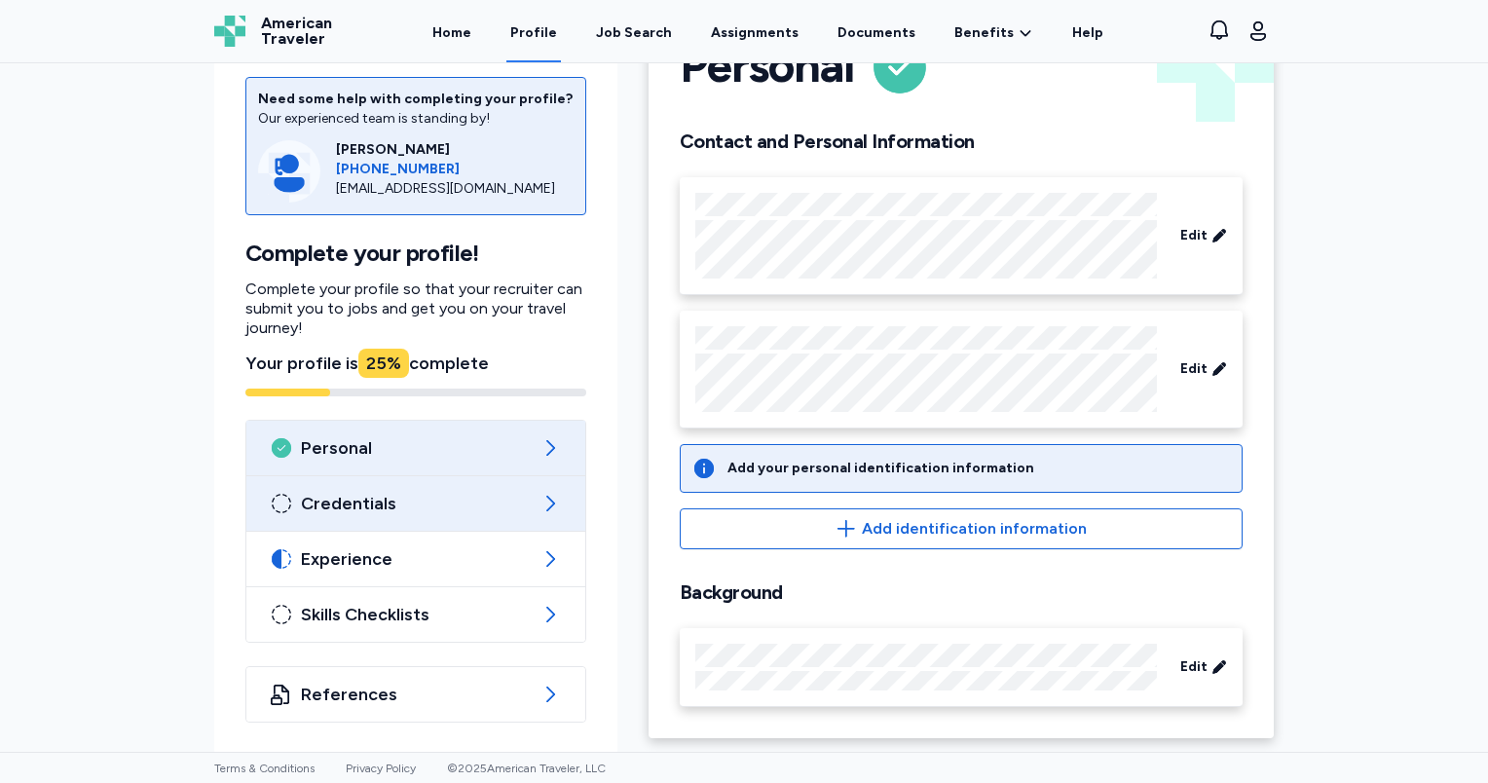
click at [538, 507] on icon at bounding box center [549, 503] width 23 height 23
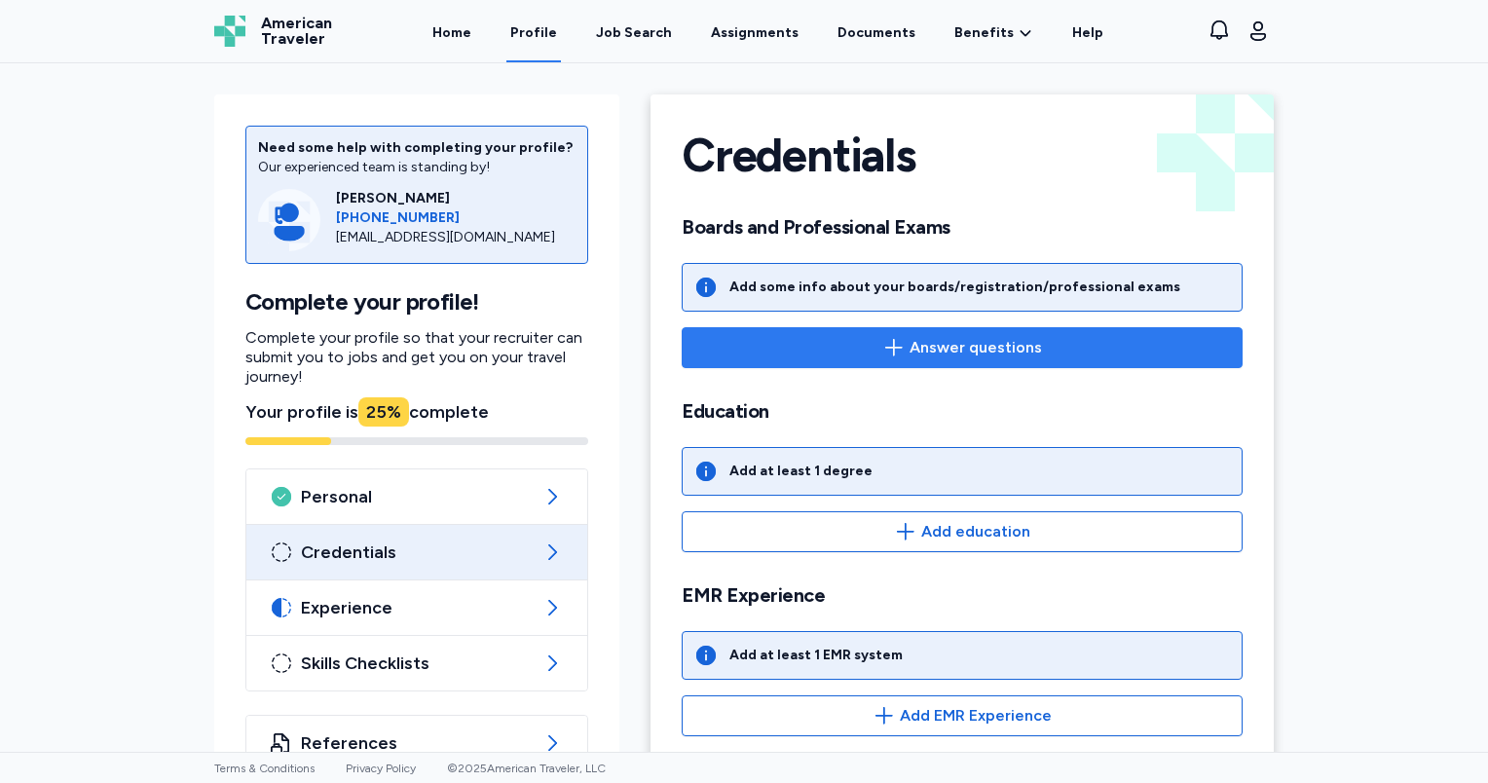
click at [882, 353] on icon "button" at bounding box center [893, 347] width 23 height 23
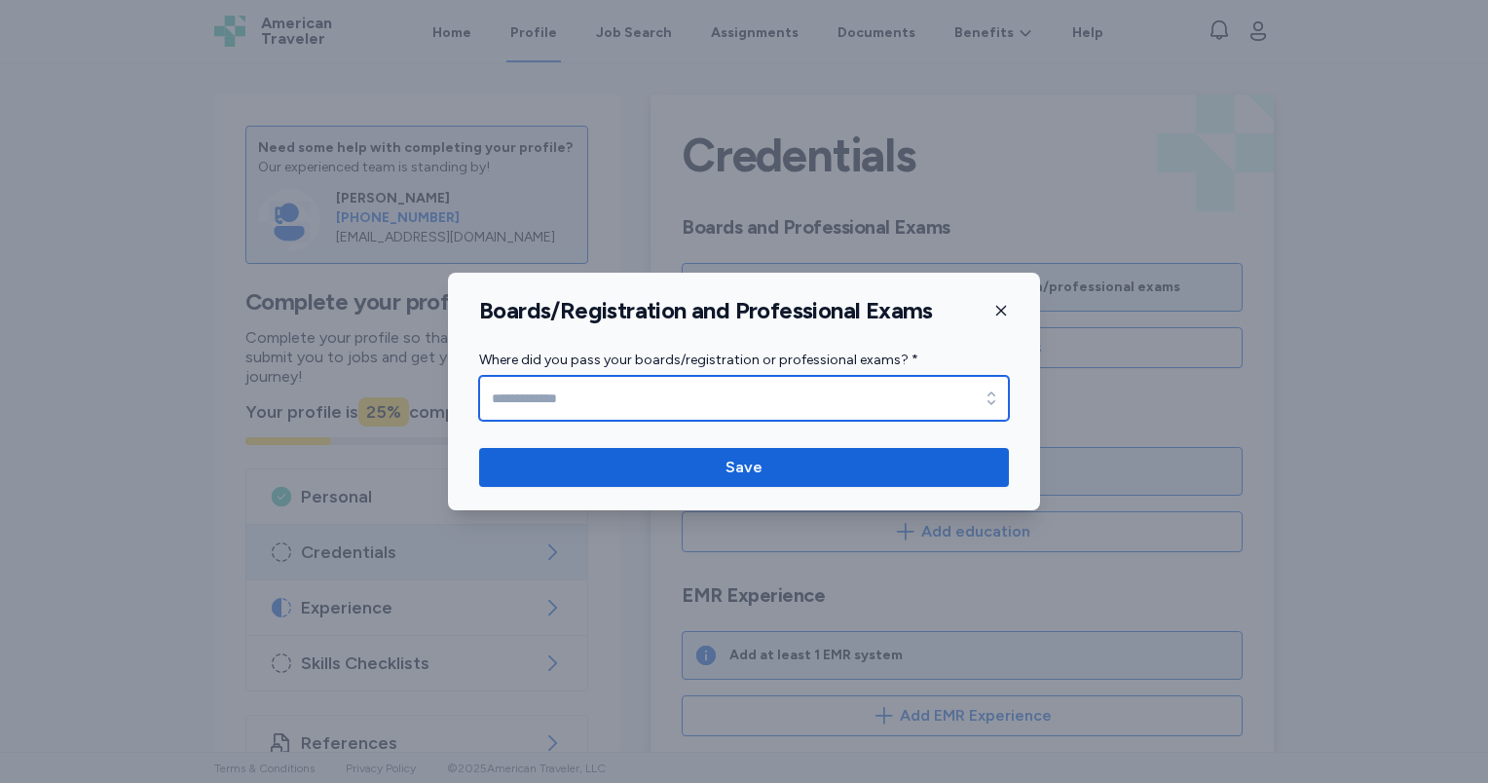
click at [989, 403] on icon "button" at bounding box center [991, 398] width 19 height 19
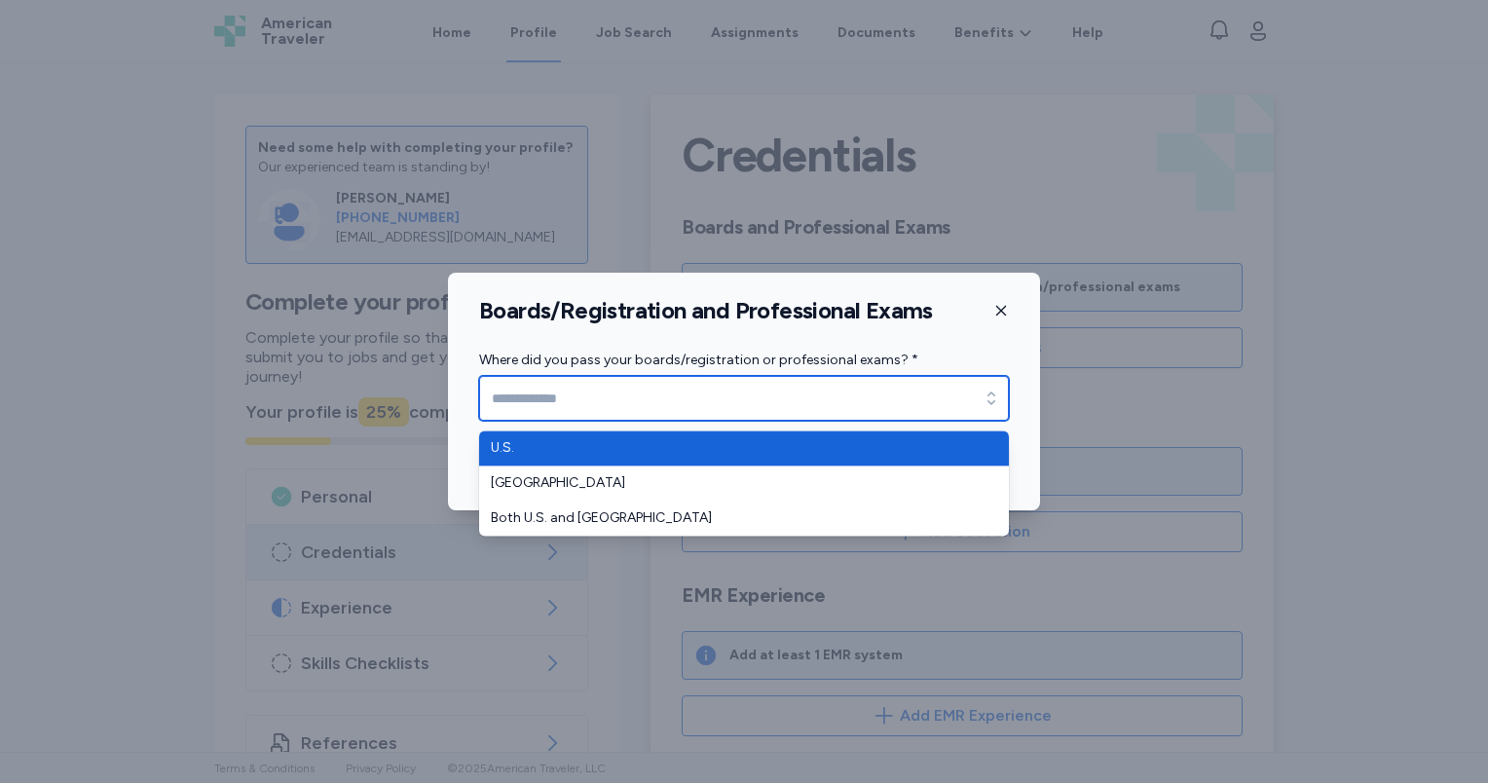
type input "****"
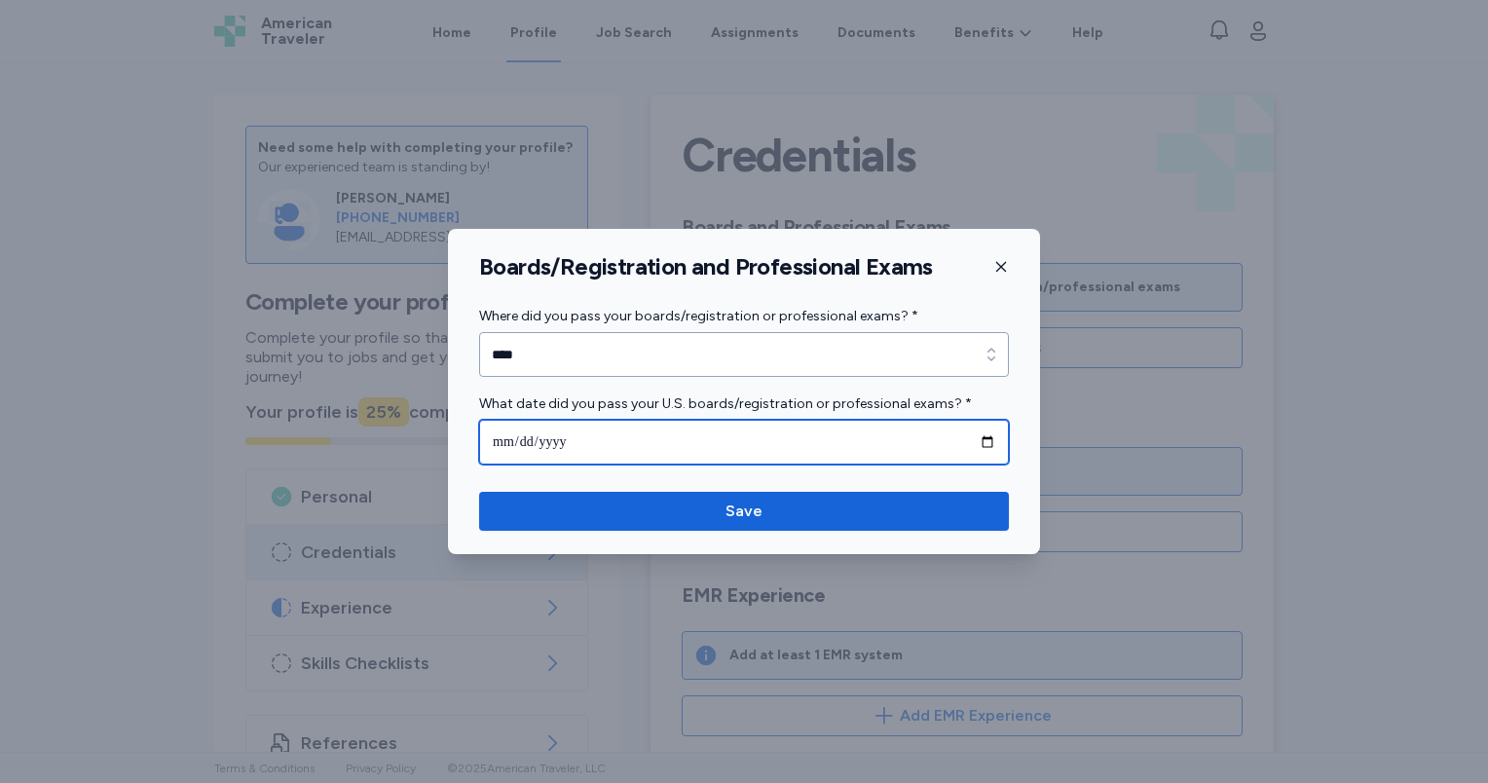
click at [982, 445] on input "date" at bounding box center [744, 442] width 530 height 45
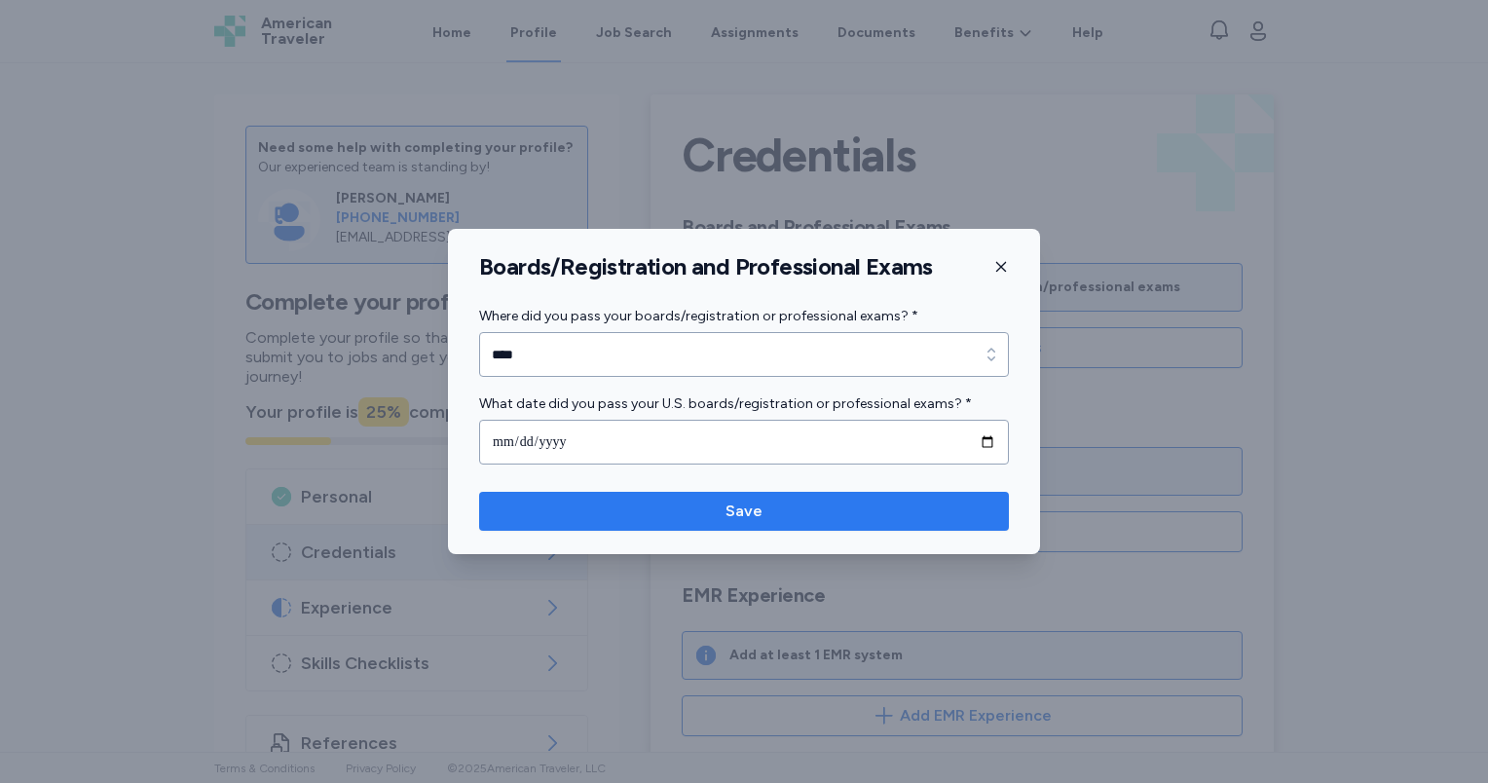
type input "**********"
click at [896, 506] on span "Save" at bounding box center [744, 511] width 499 height 23
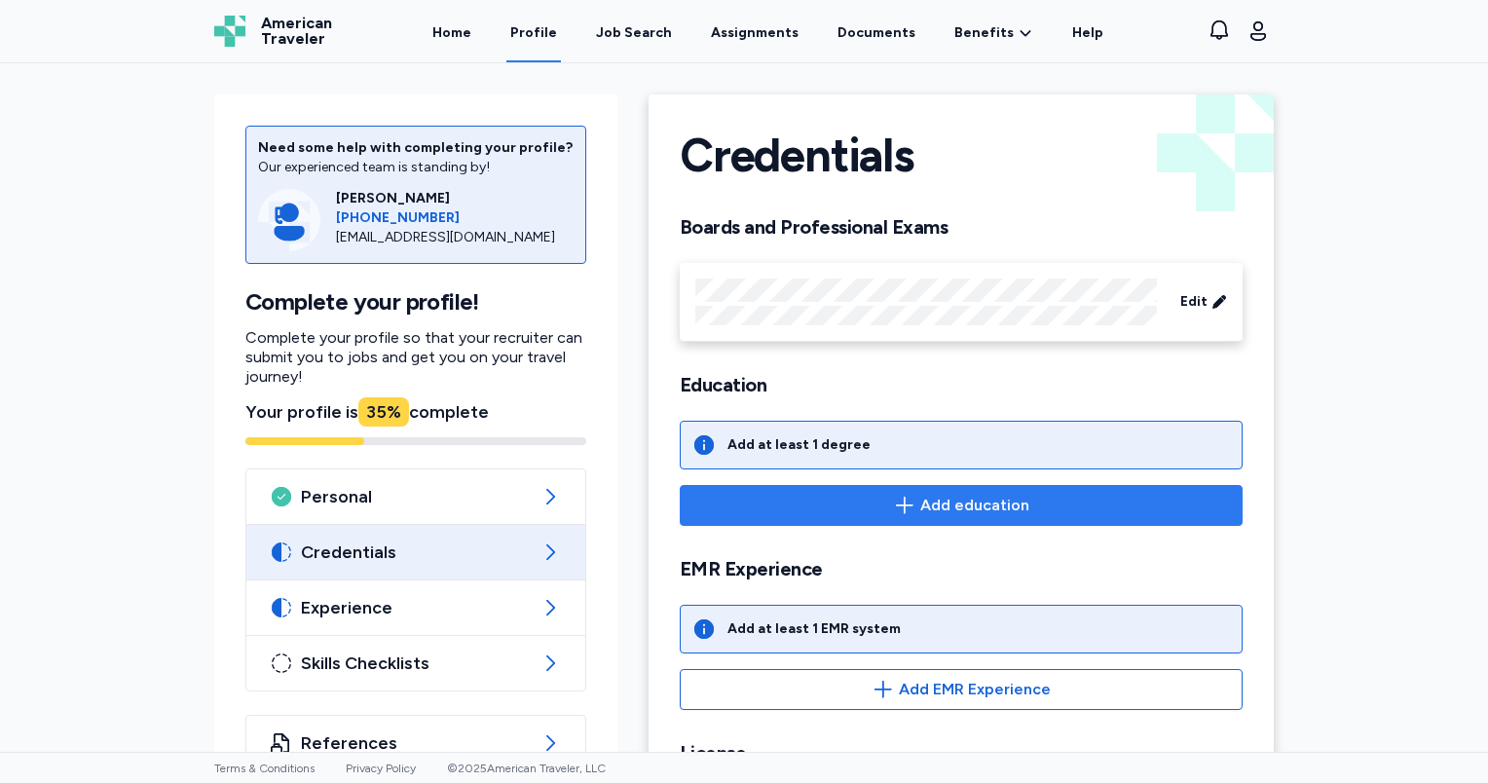
click at [900, 506] on icon "button" at bounding box center [905, 505] width 18 height 17
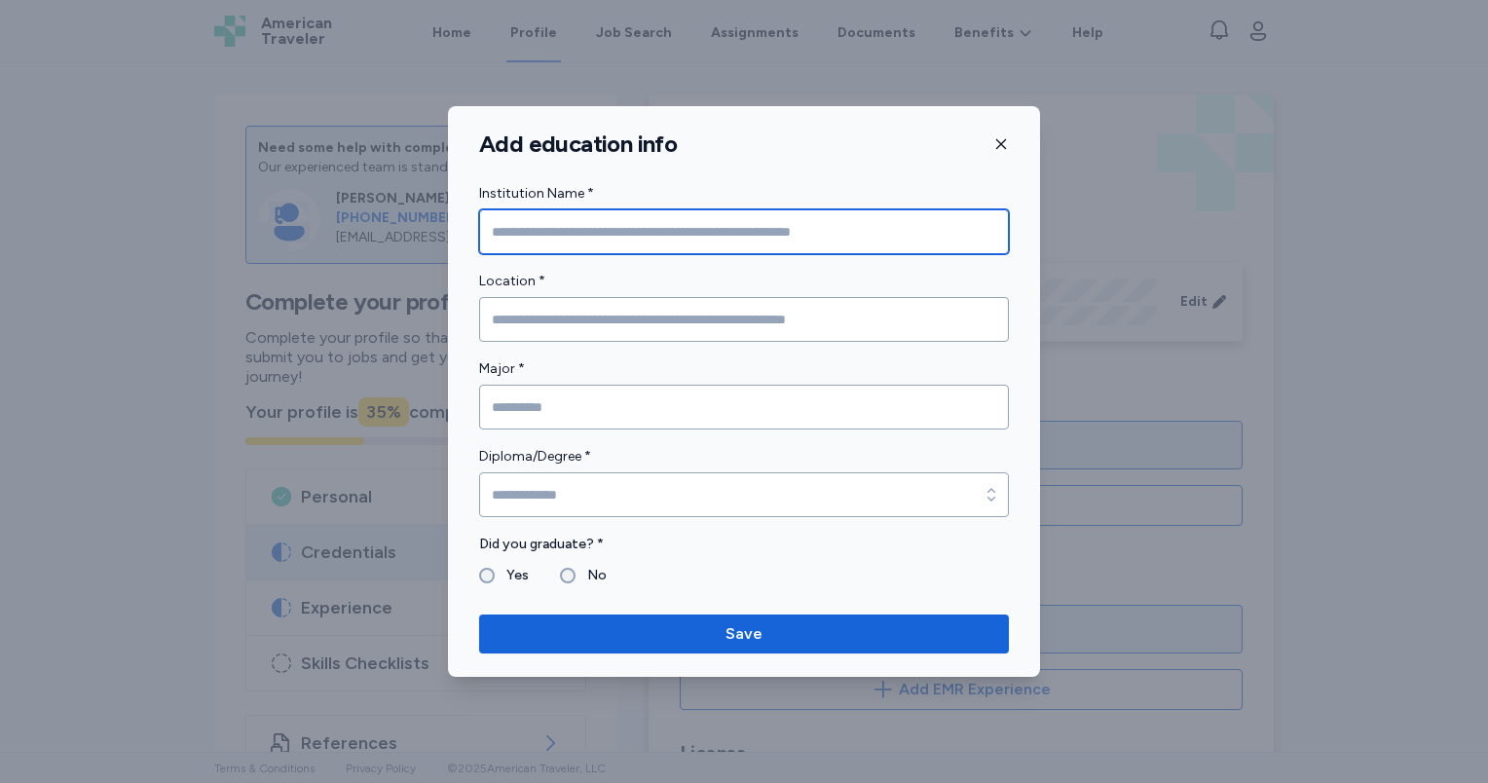
click at [719, 228] on input "Institution Name *" at bounding box center [744, 231] width 530 height 45
type input "**********"
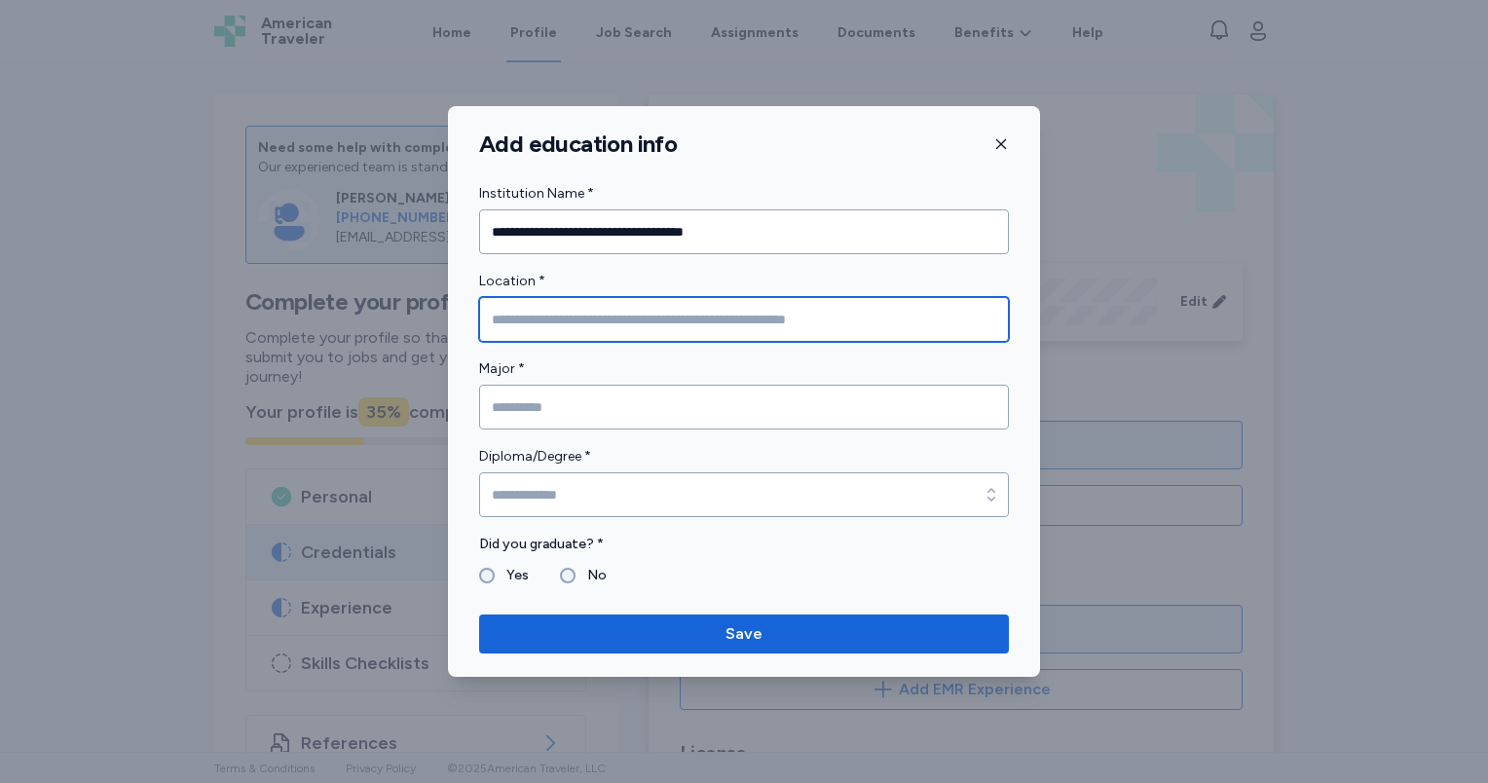
click at [670, 331] on input "Location *" at bounding box center [744, 319] width 530 height 45
type input "**********"
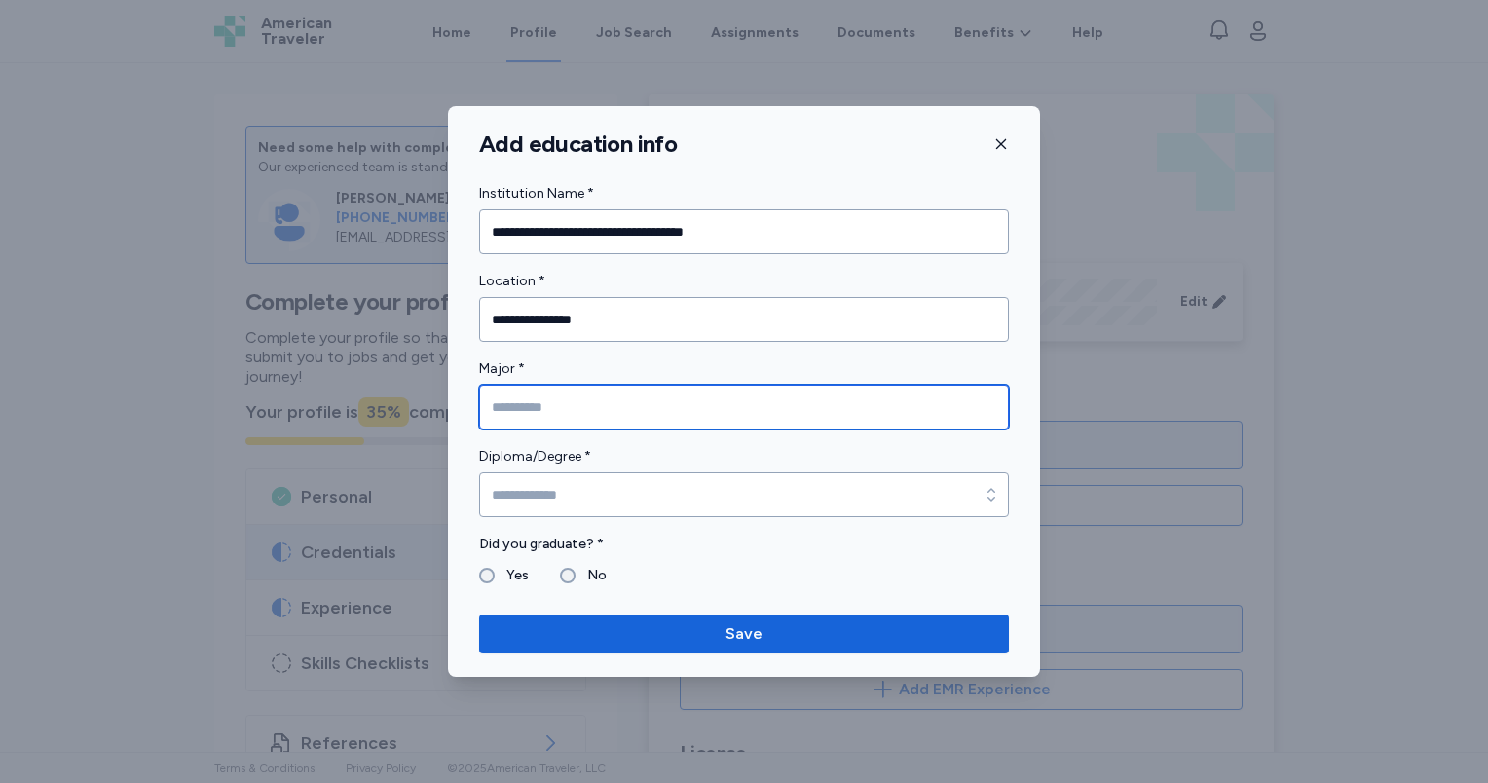
click at [573, 416] on input "Major *" at bounding box center [744, 407] width 530 height 45
type input "*******"
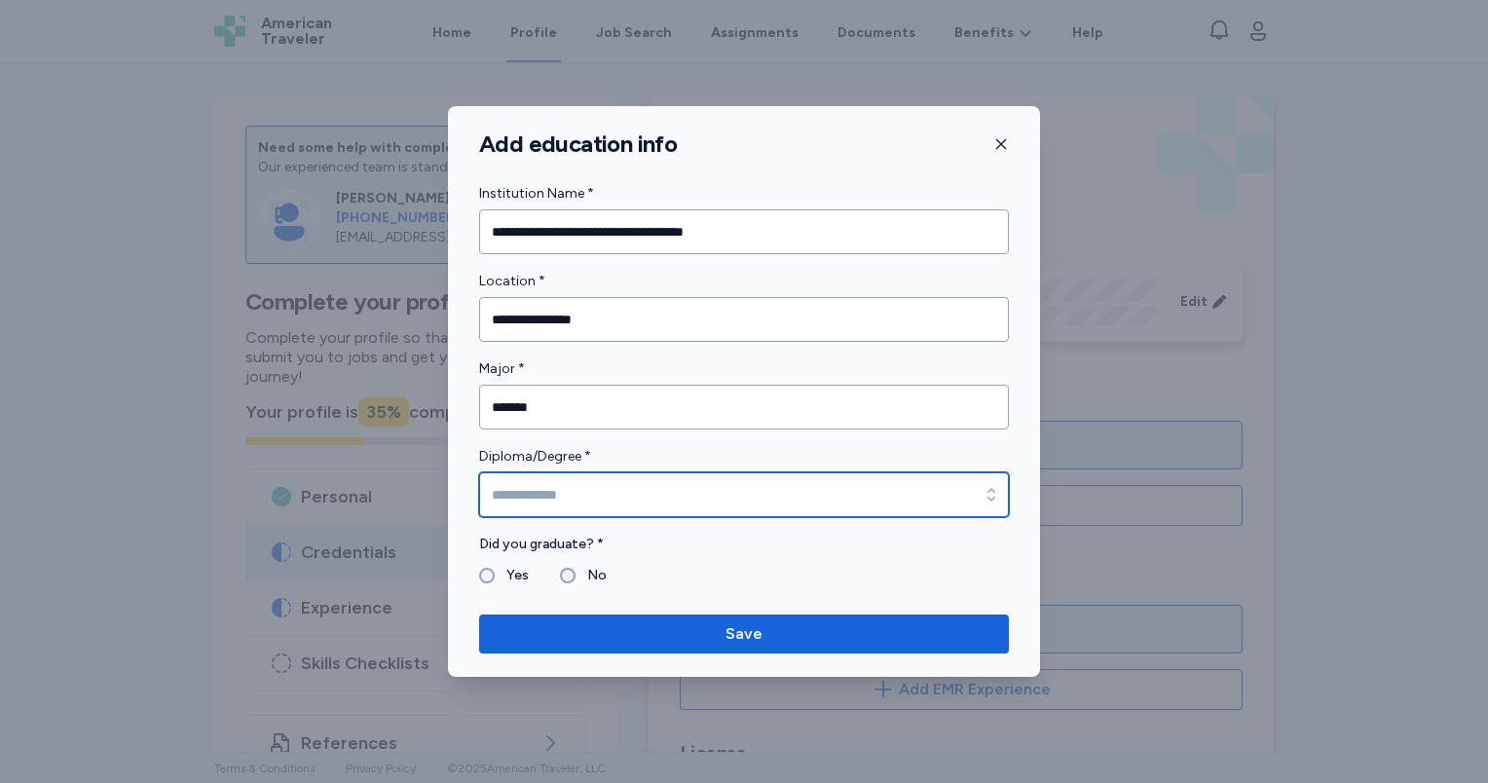
click at [579, 495] on input "Diploma/Degree *" at bounding box center [744, 494] width 530 height 45
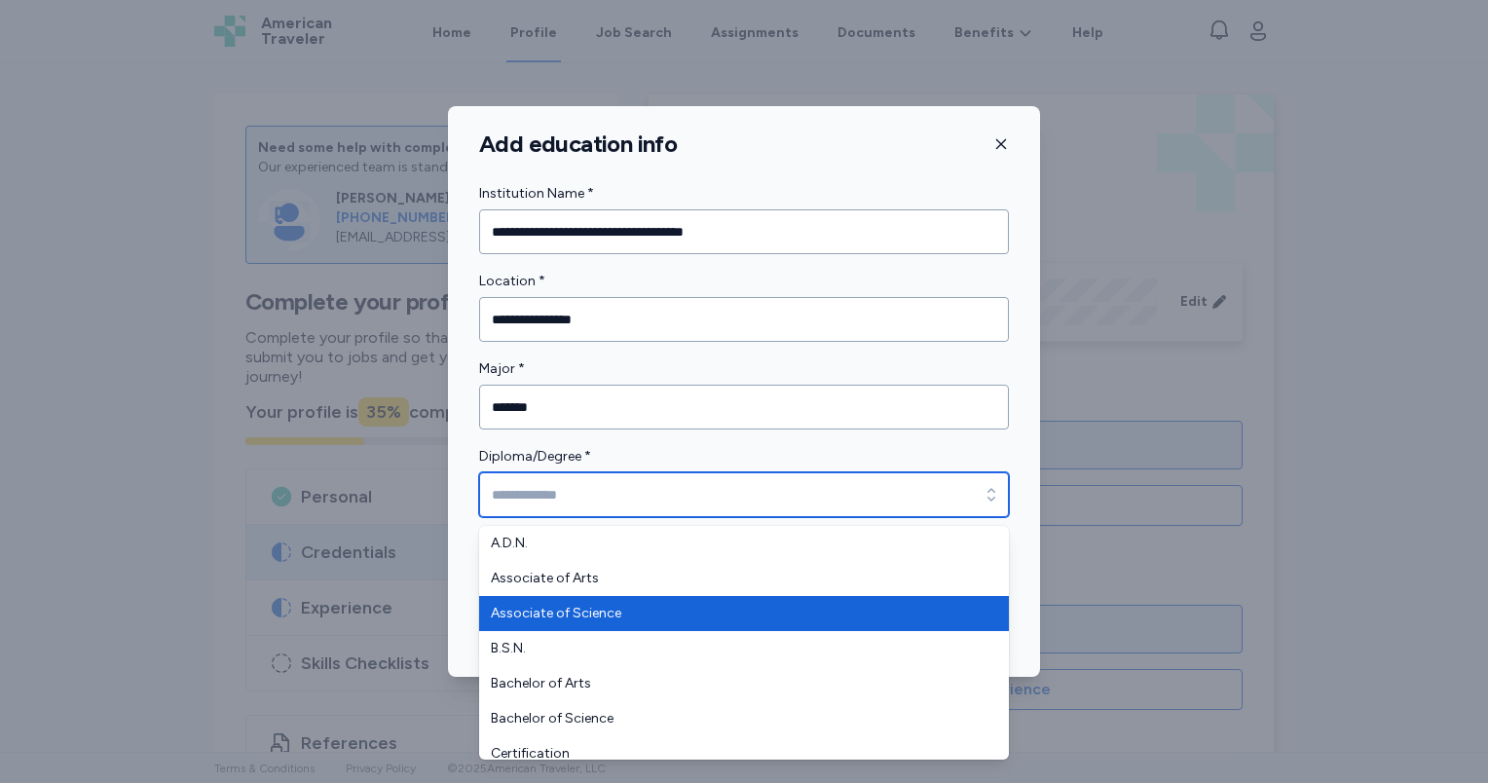
type input "**********"
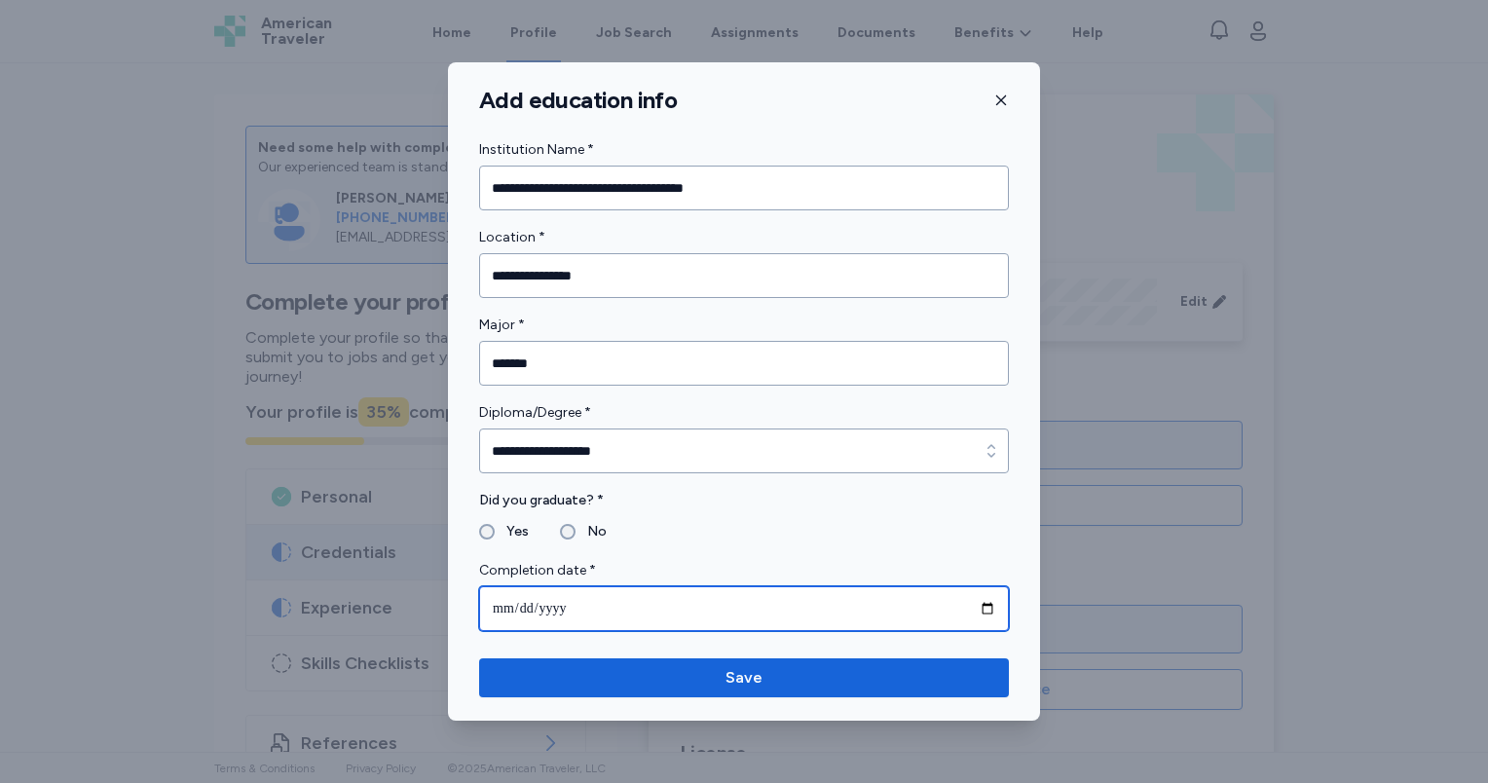
click at [518, 612] on input "date" at bounding box center [744, 608] width 530 height 45
type input "**********"
click at [506, 611] on input "**********" at bounding box center [744, 608] width 530 height 45
type input "**********"
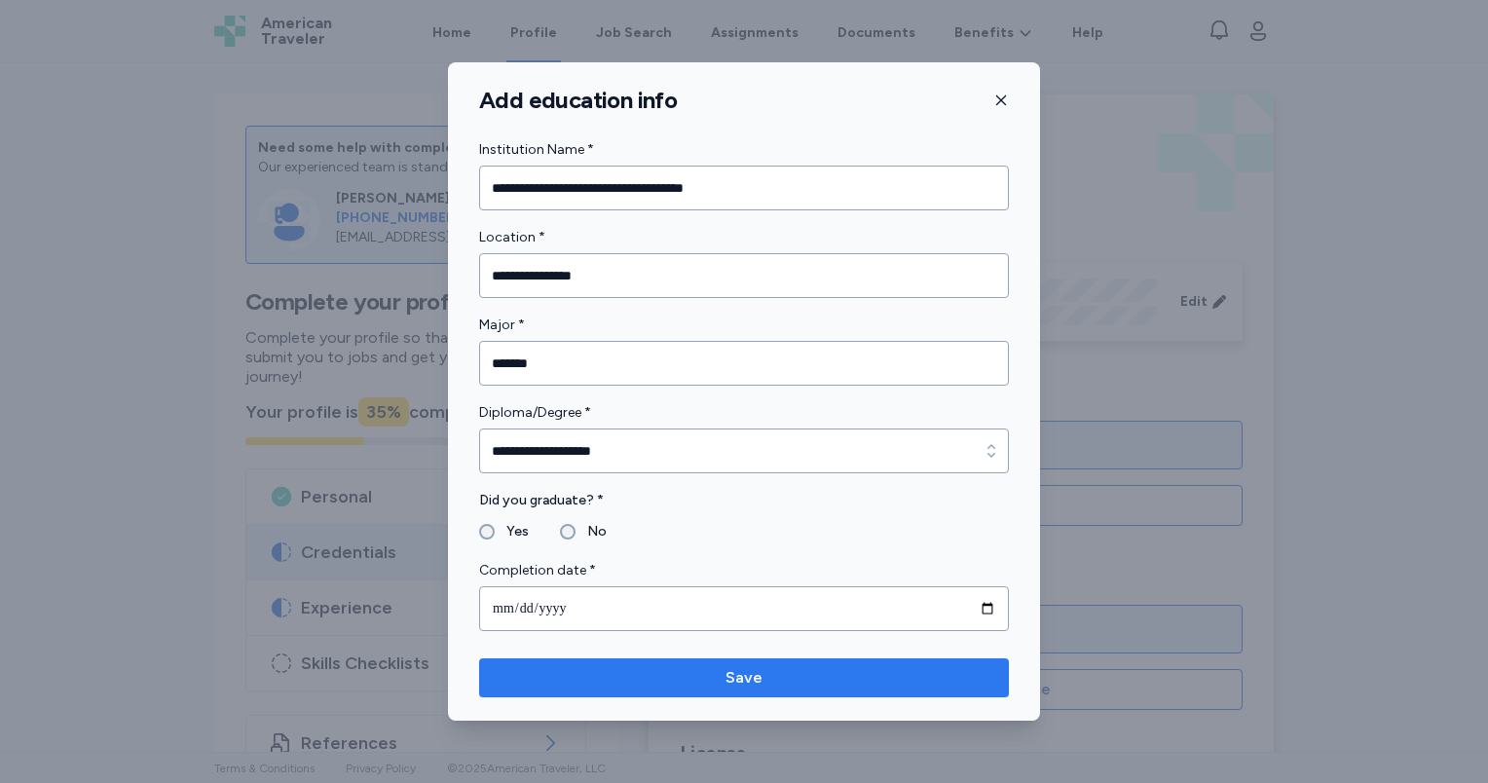
click at [688, 666] on span "Save" at bounding box center [744, 677] width 499 height 23
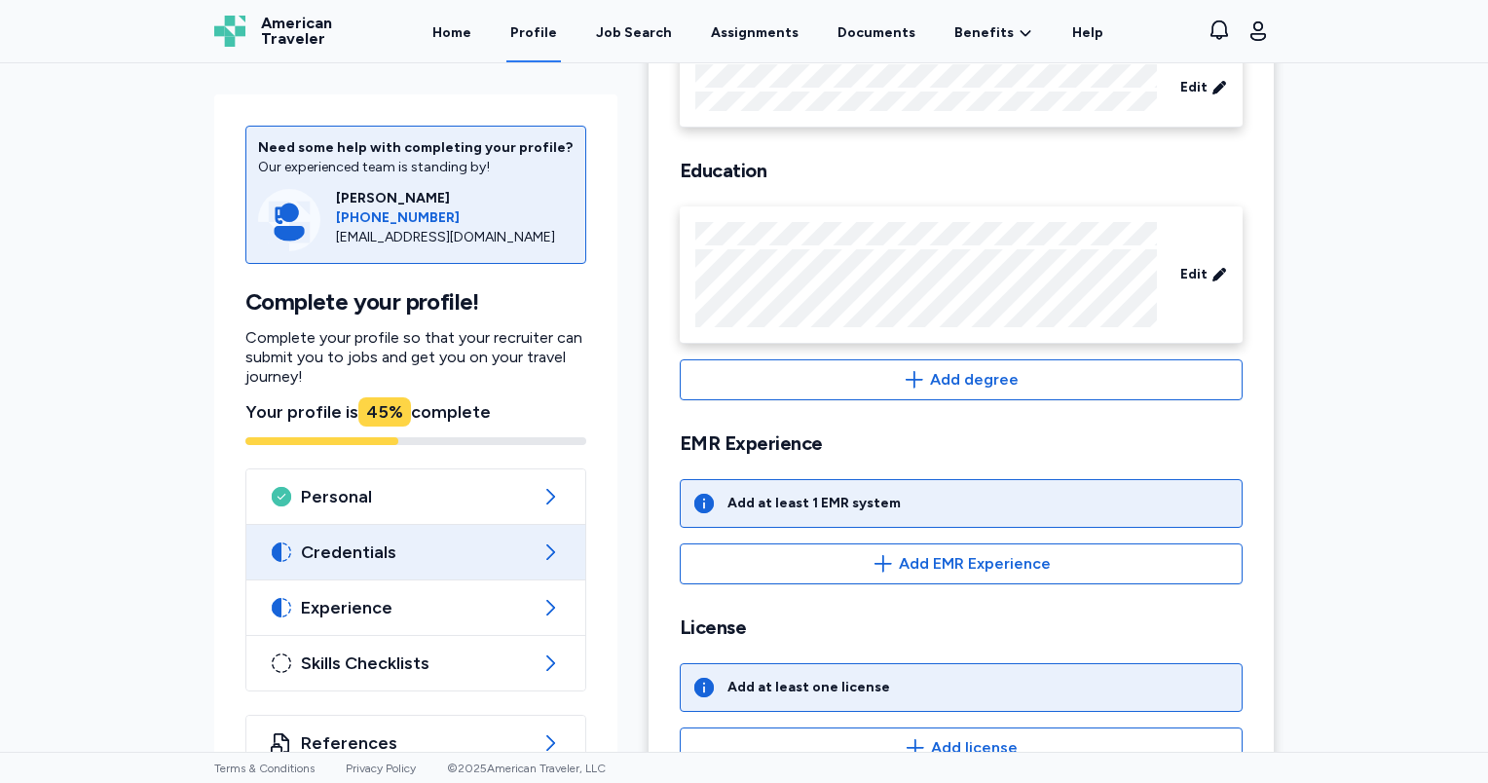
scroll to position [292, 0]
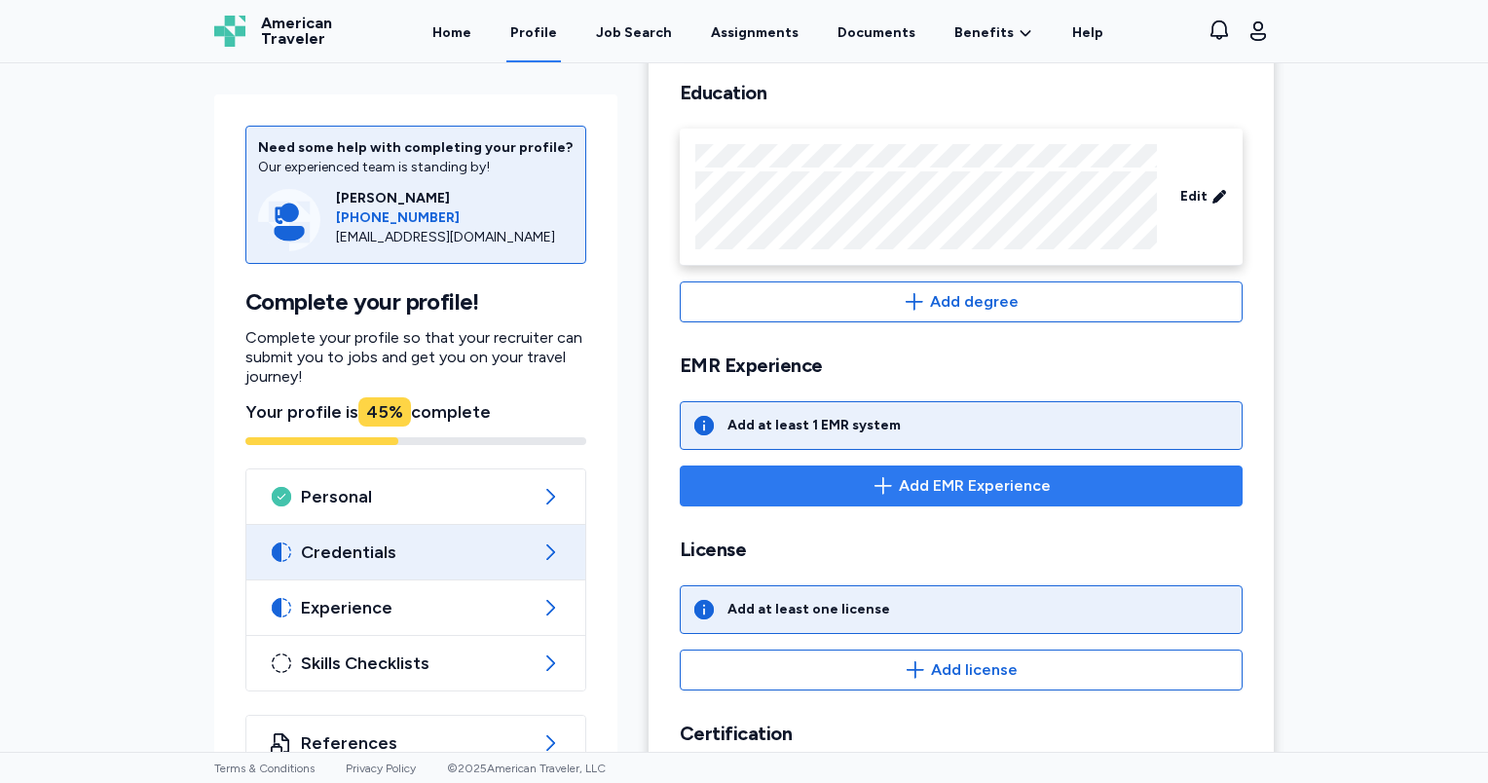
click at [912, 479] on span "Add EMR Experience" at bounding box center [975, 485] width 152 height 23
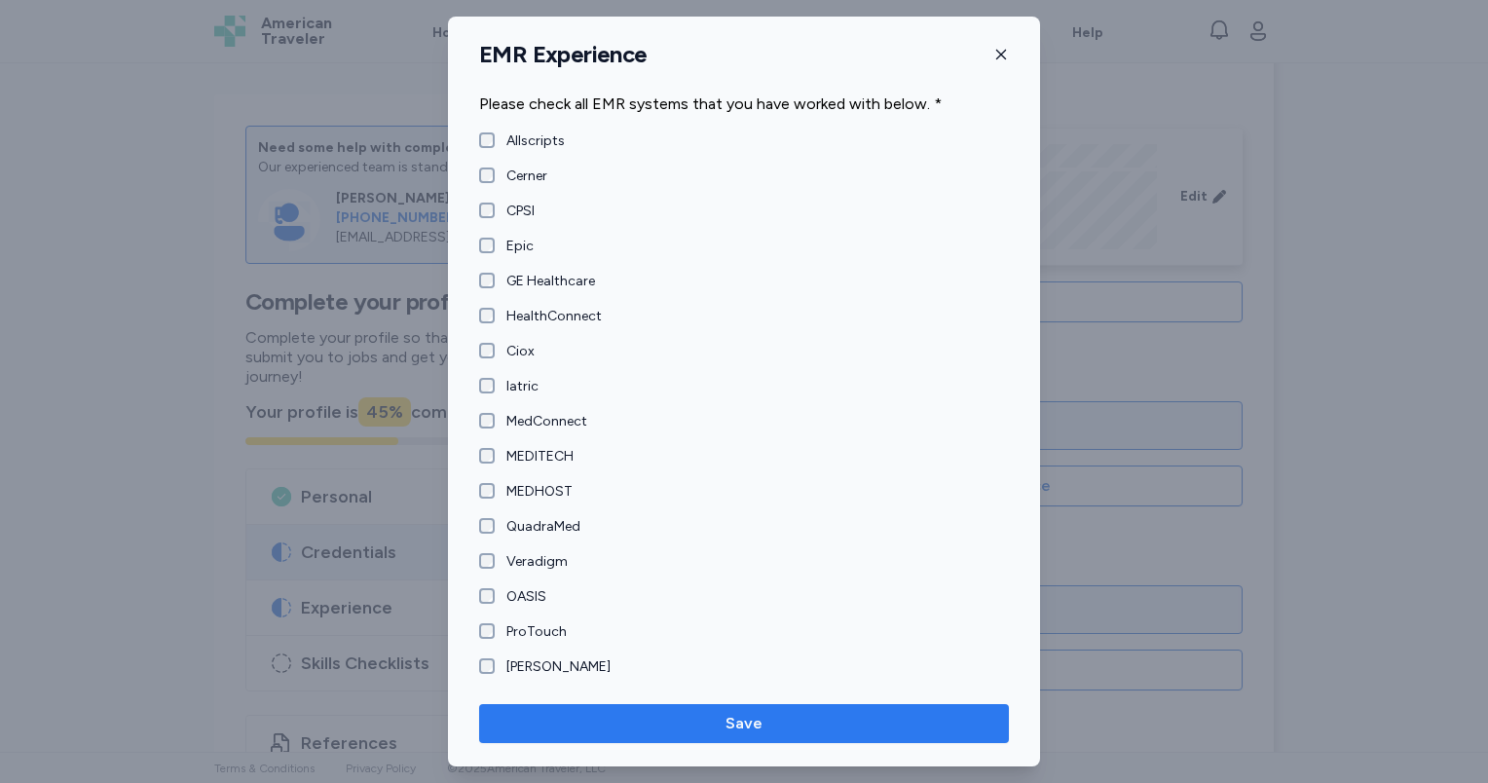
click at [731, 724] on span "Save" at bounding box center [743, 723] width 37 height 23
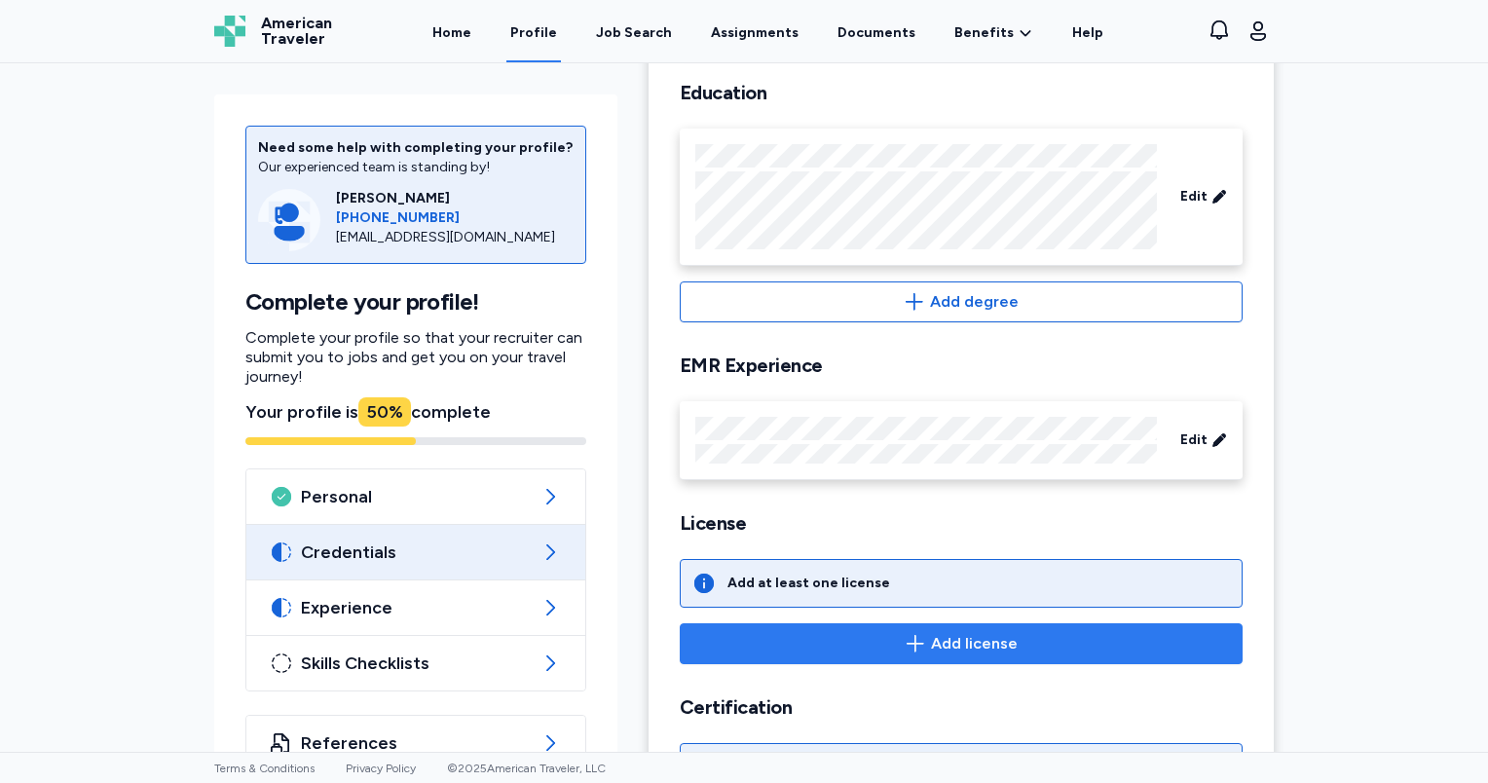
click at [939, 639] on span "Add license" at bounding box center [974, 643] width 87 height 23
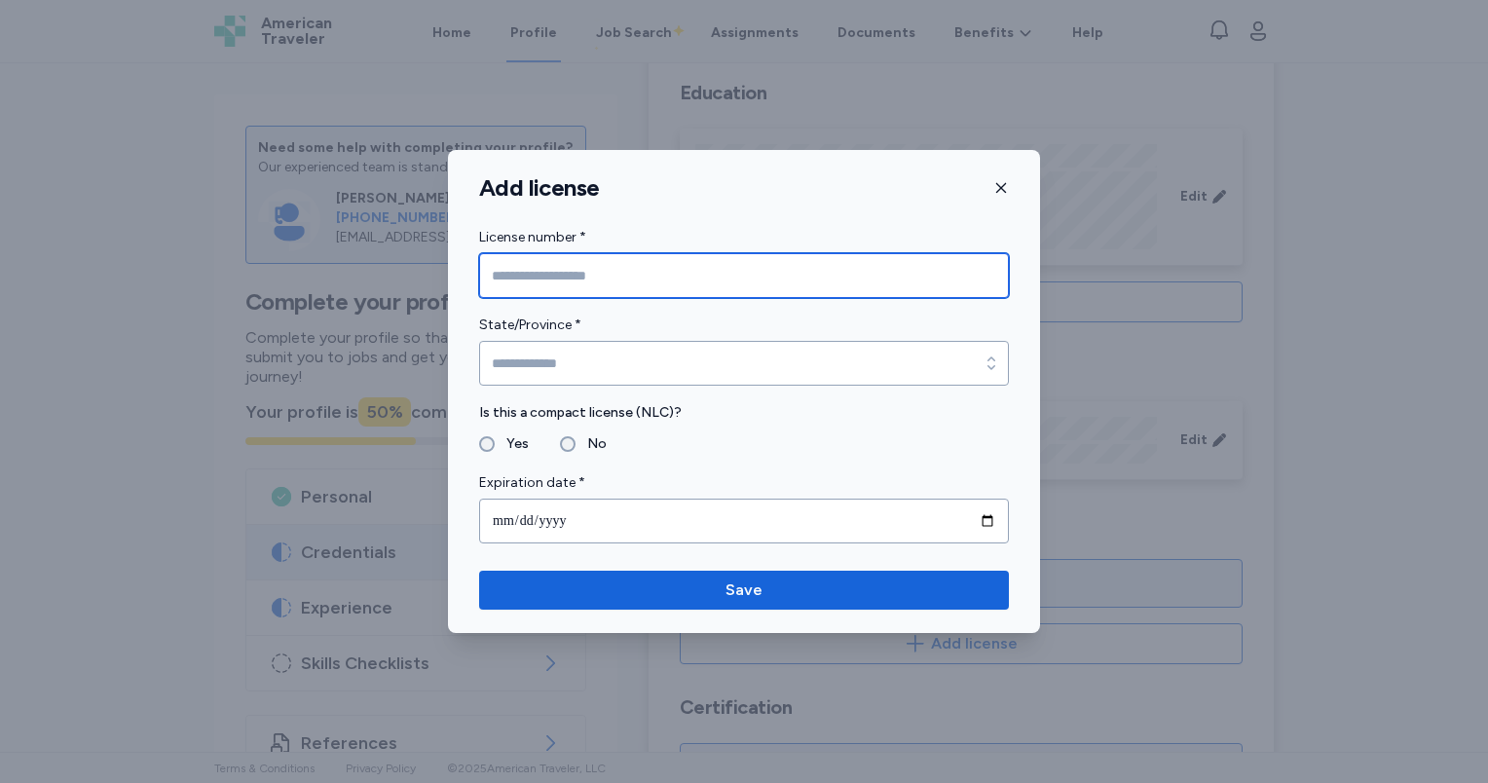
click at [520, 281] on input "License number *" at bounding box center [744, 275] width 530 height 45
type input "******"
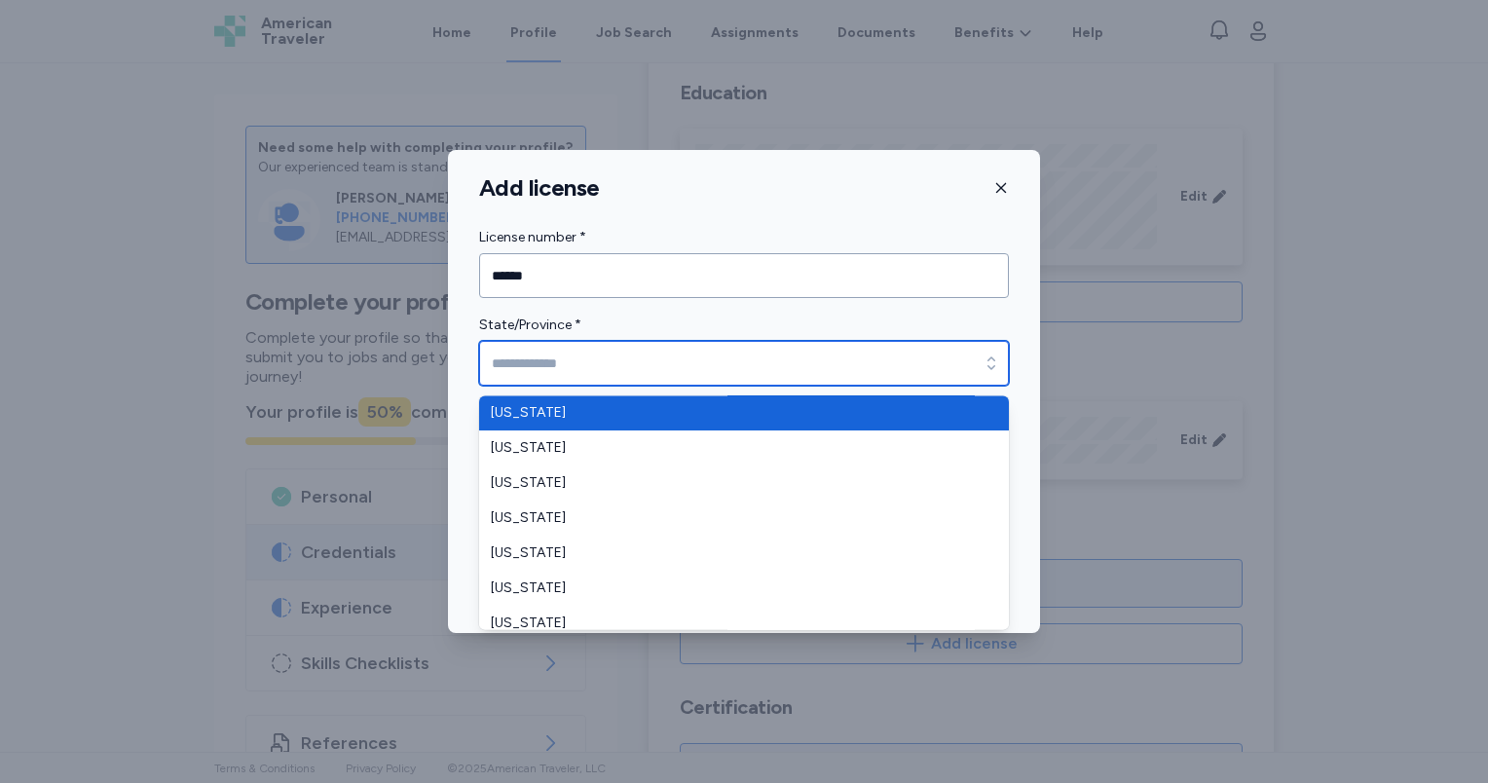
click at [526, 370] on input "State/Province *" at bounding box center [744, 363] width 530 height 45
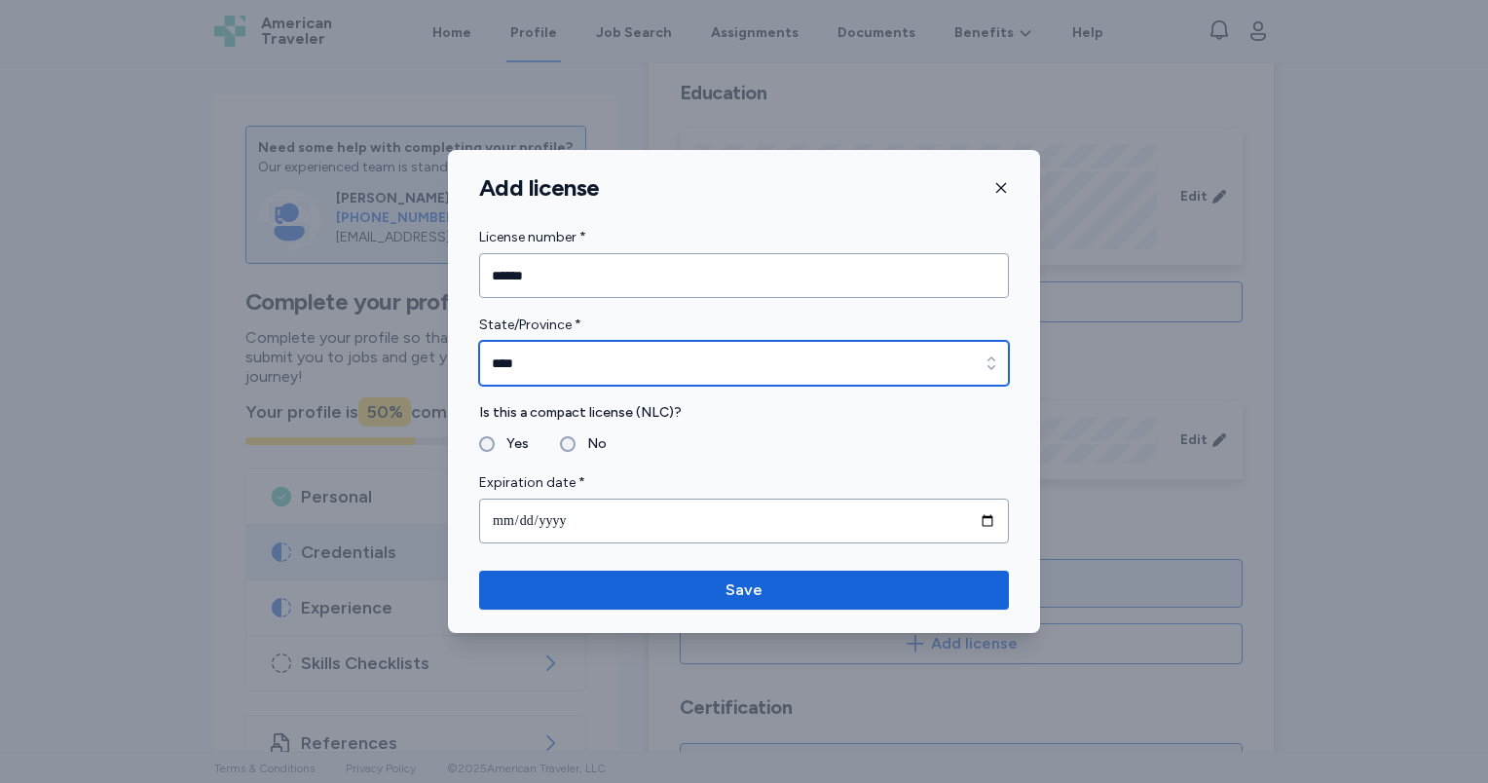
type input "****"
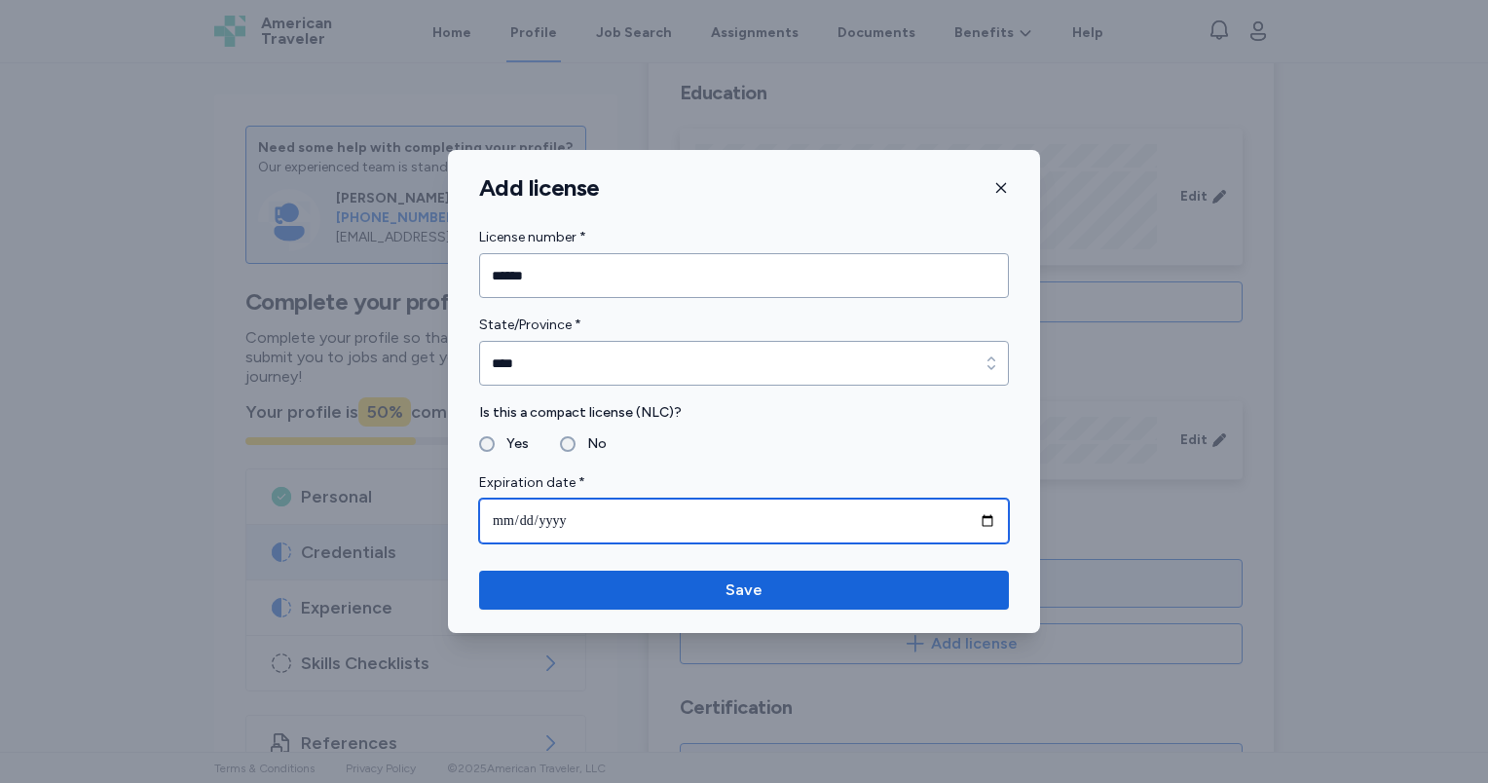
click at [502, 522] on input "date" at bounding box center [744, 521] width 530 height 45
type input "**********"
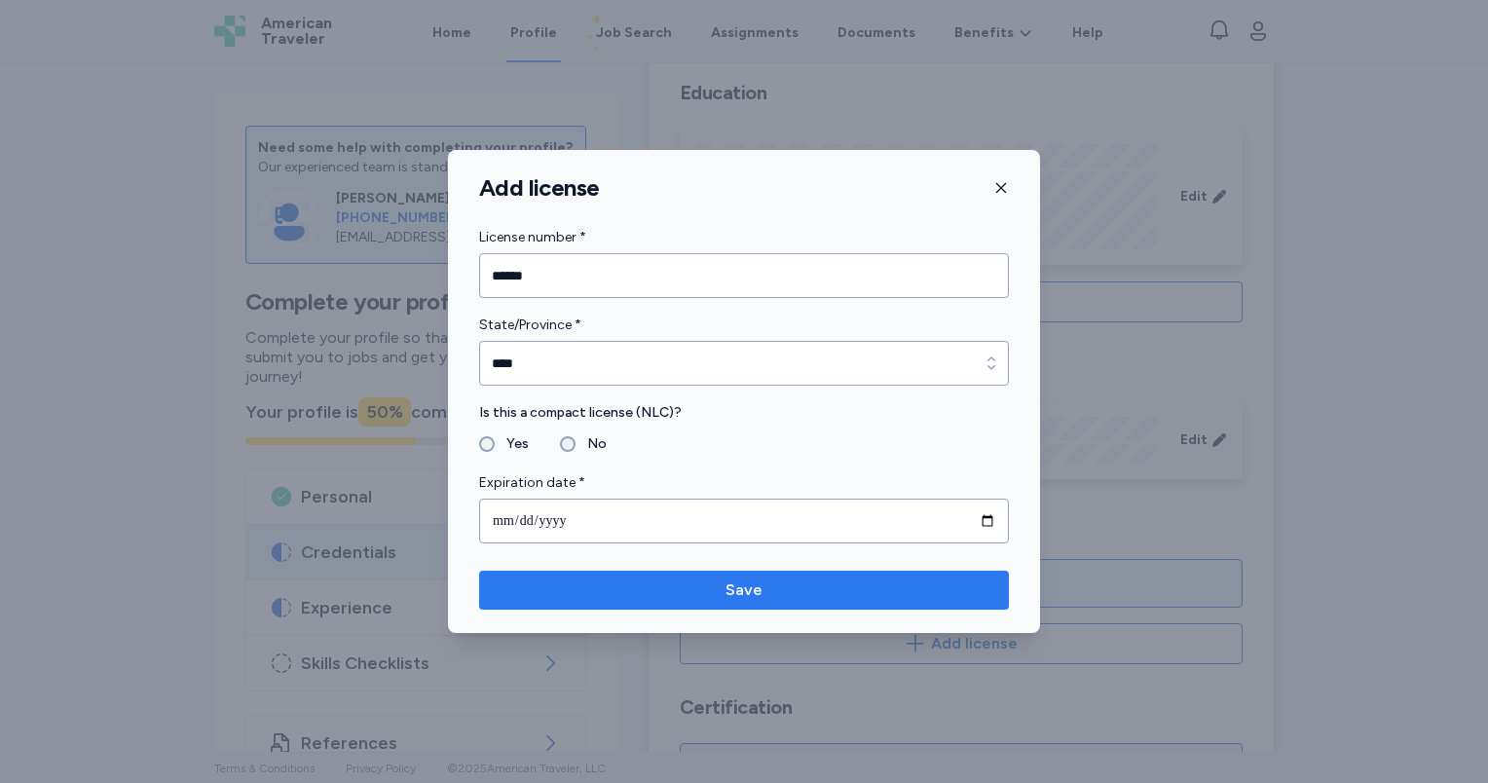
click at [757, 588] on span "Save" at bounding box center [743, 589] width 37 height 23
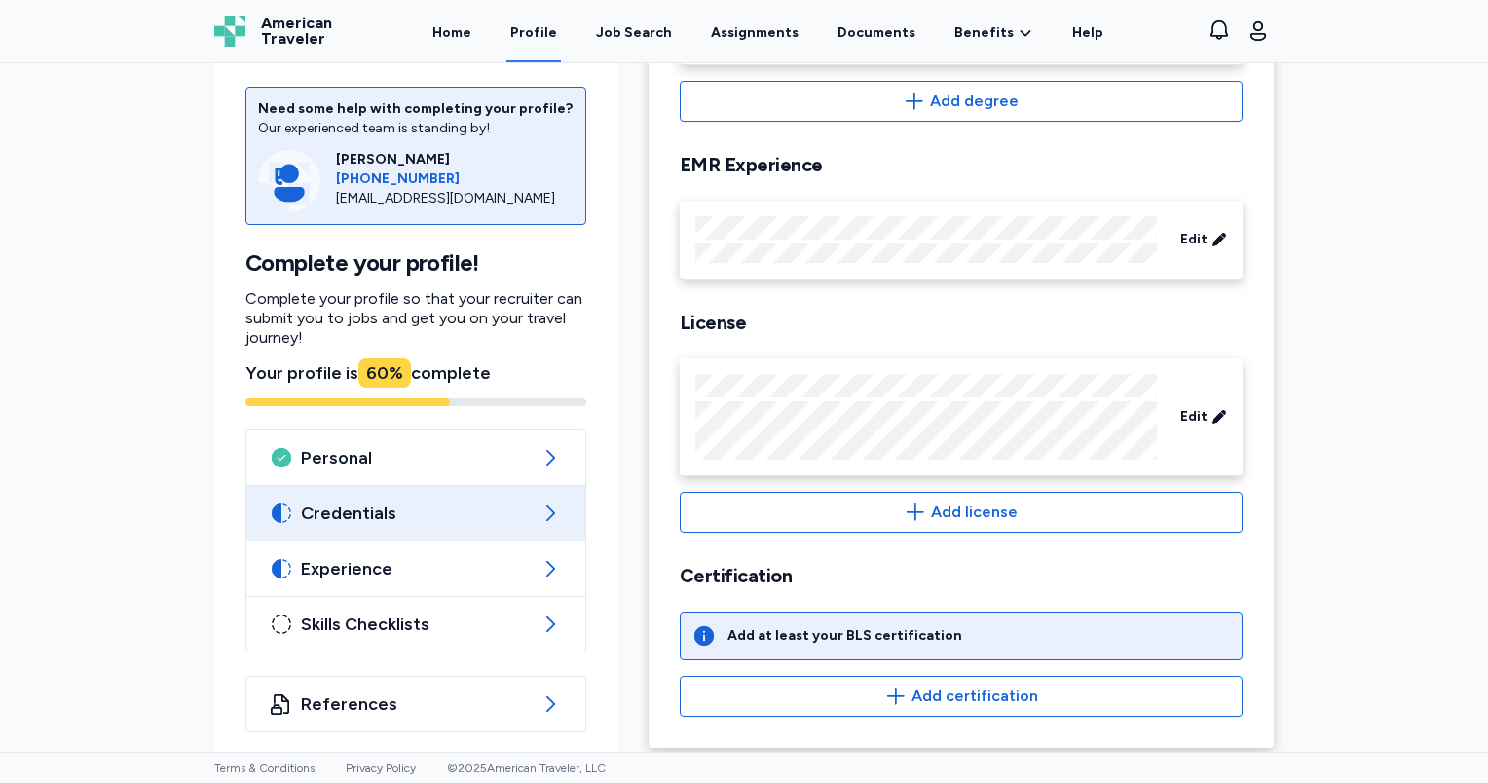
scroll to position [501, 0]
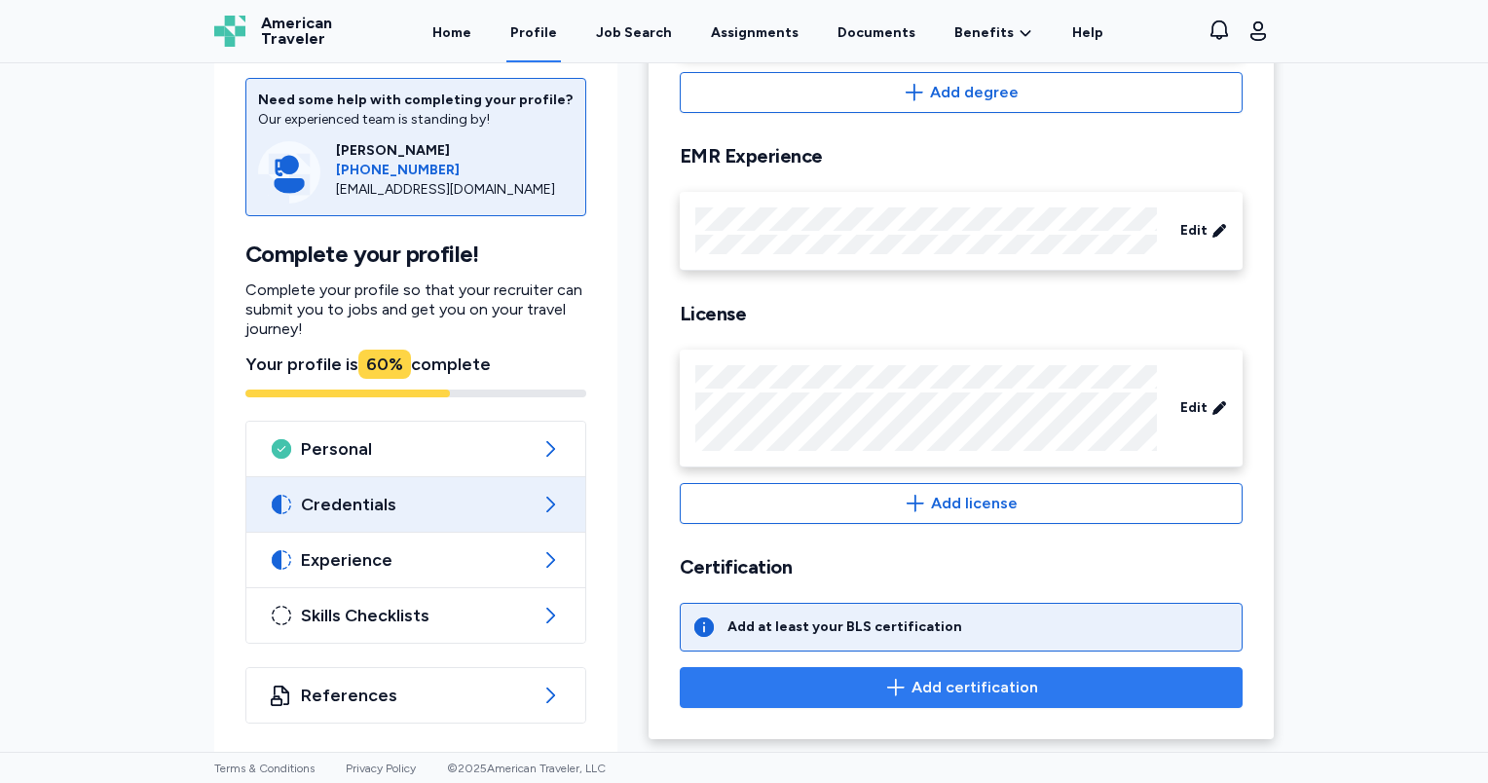
click at [895, 691] on icon "button" at bounding box center [895, 687] width 23 height 23
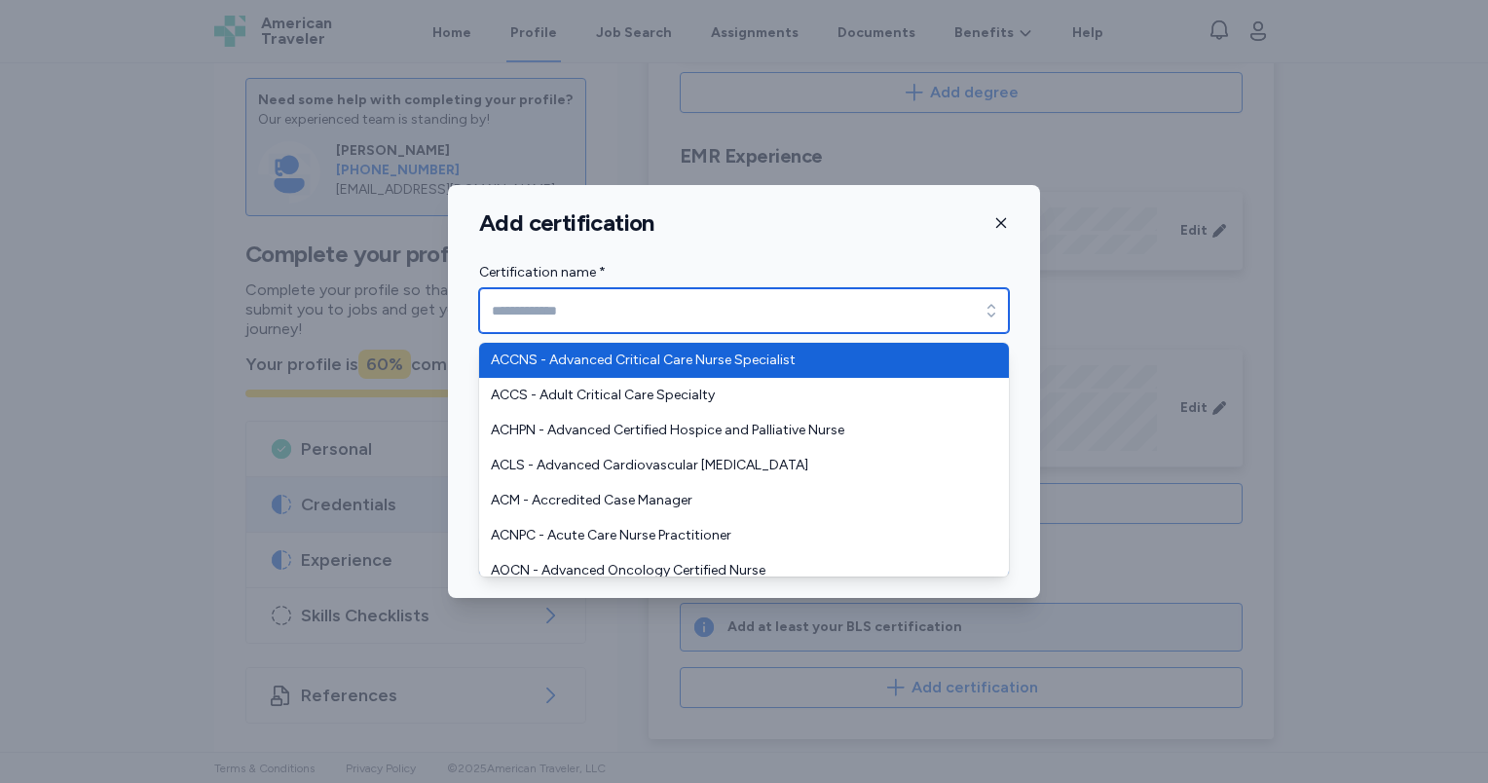
click at [545, 298] on input "Certification name *" at bounding box center [744, 310] width 530 height 45
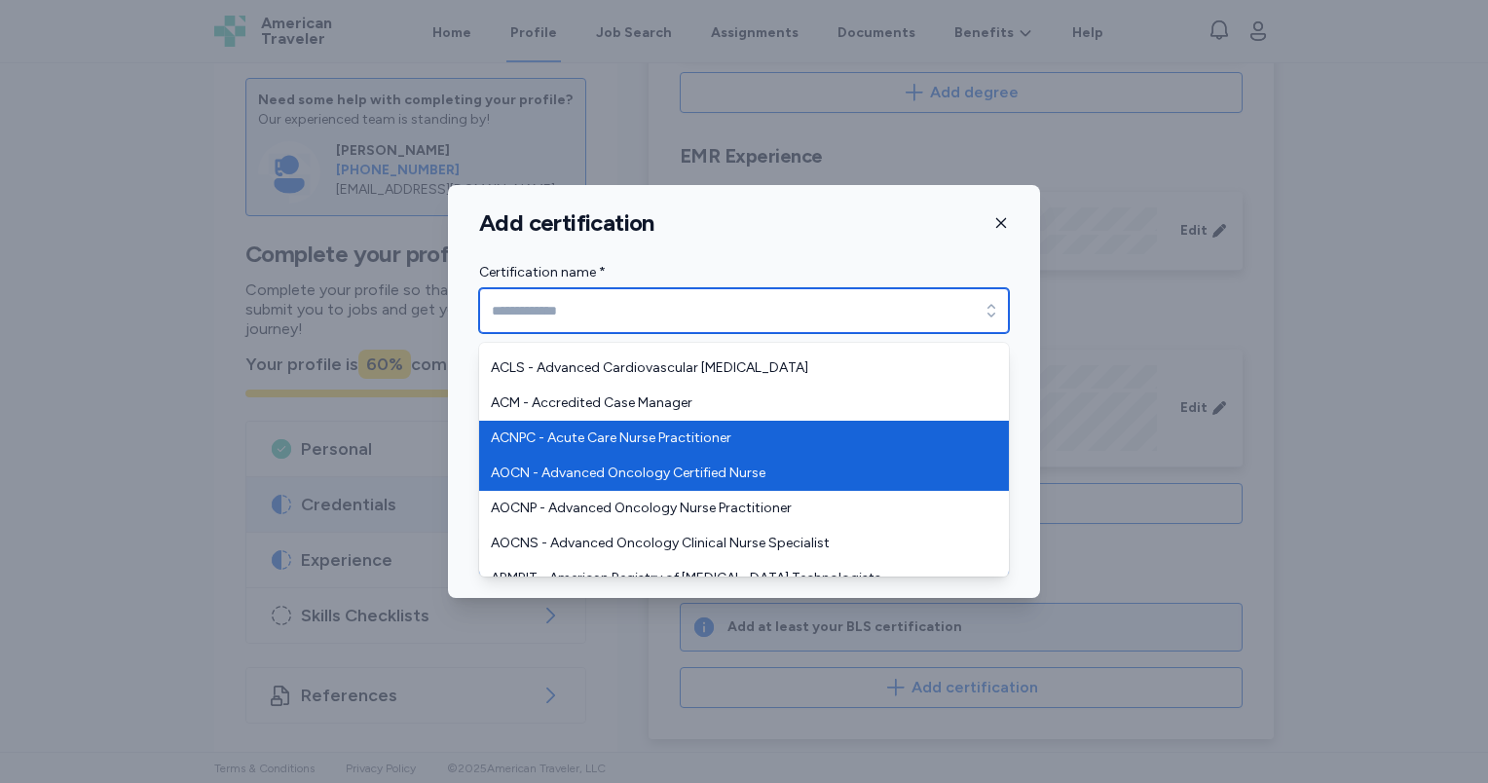
scroll to position [0, 0]
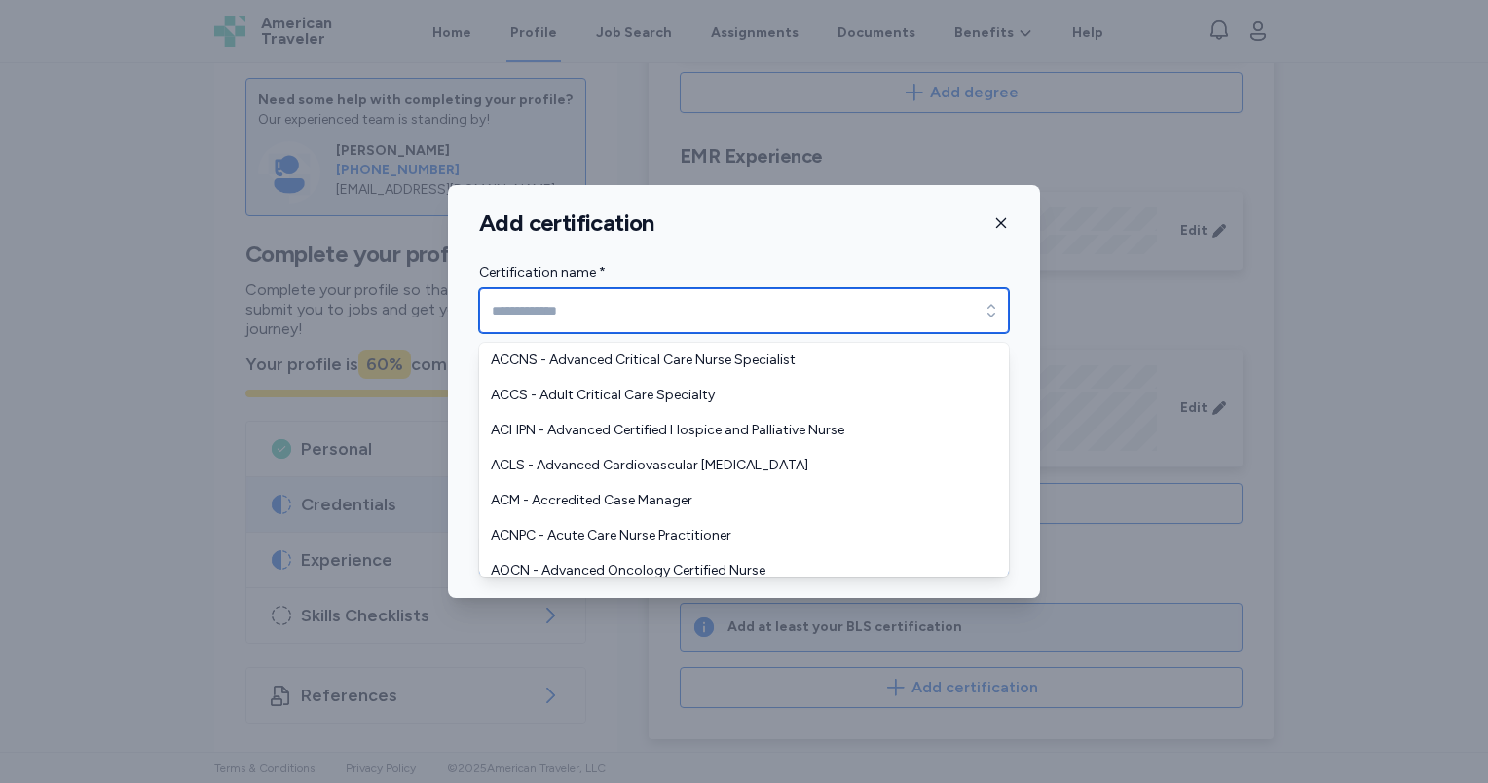
click at [530, 316] on input "Certification name *" at bounding box center [744, 310] width 530 height 45
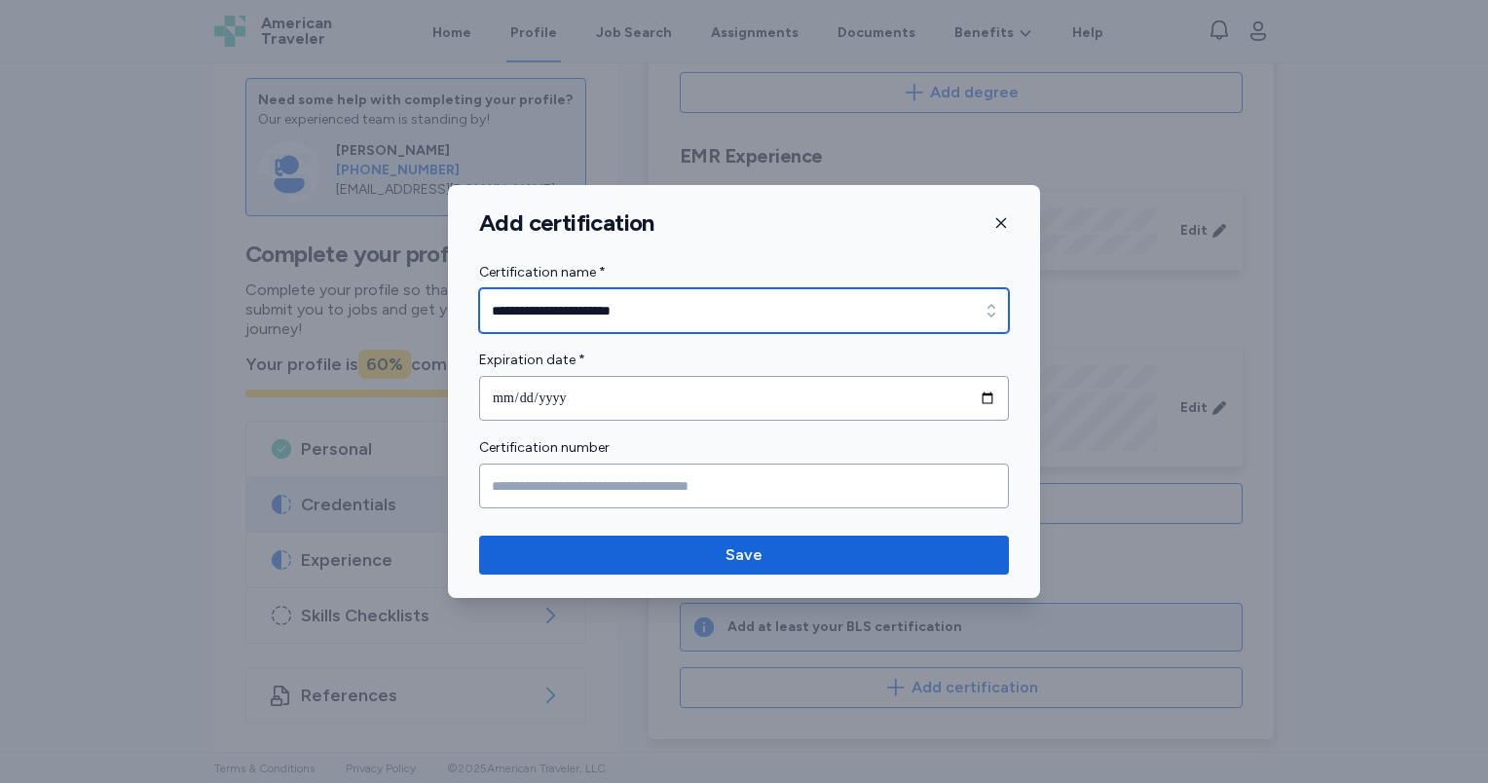
type input "**********"
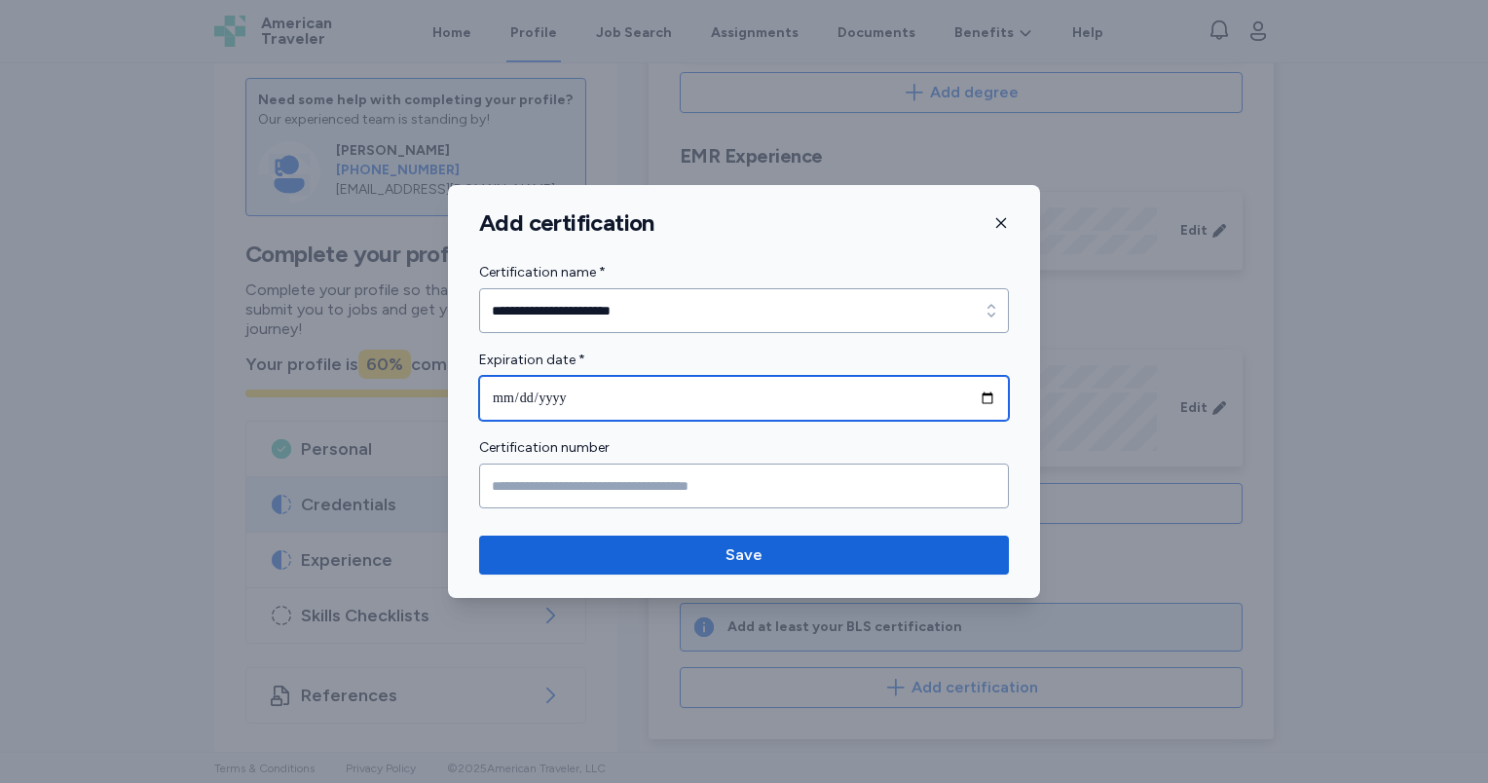
click at [512, 394] on input "date" at bounding box center [744, 398] width 530 height 45
type input "**********"
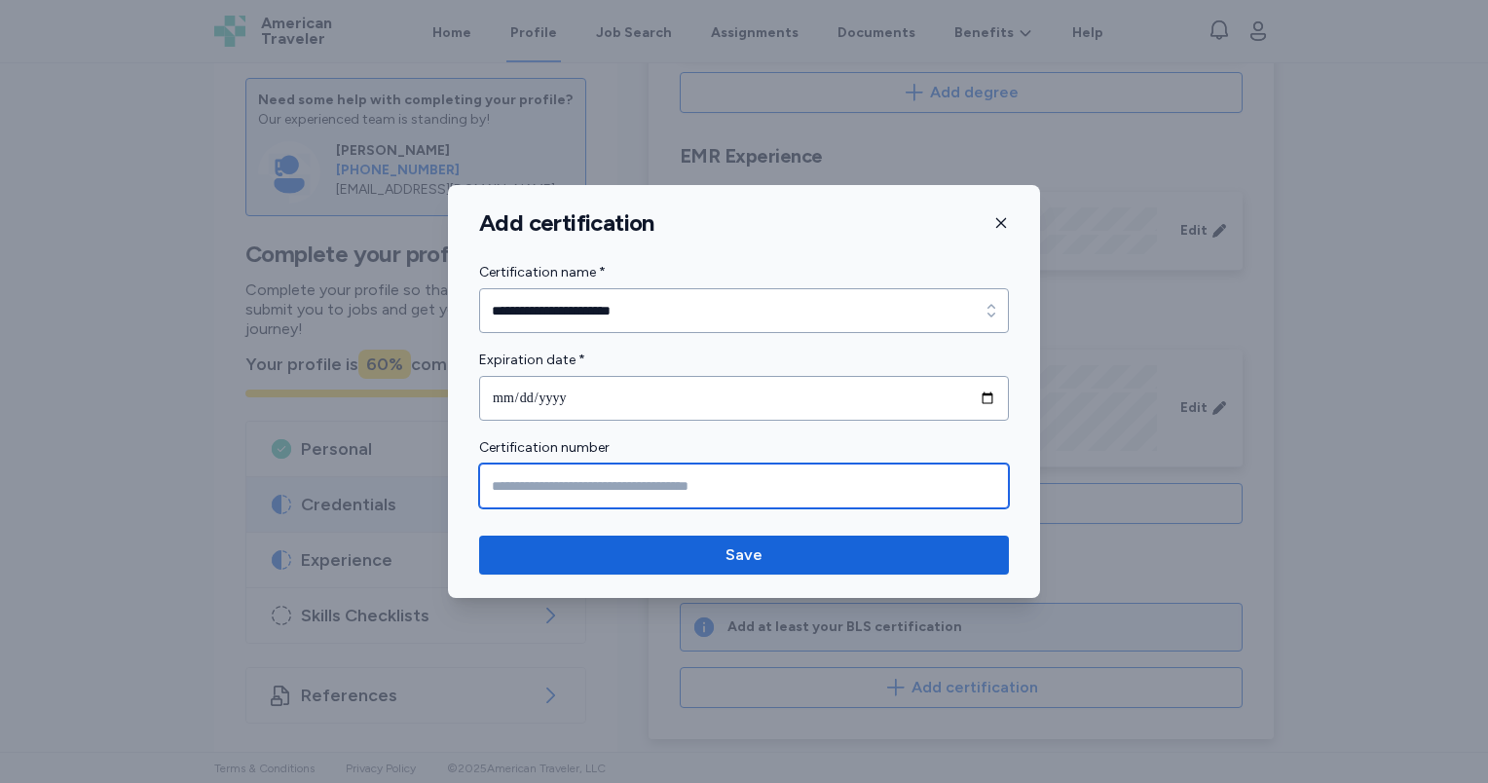
click at [530, 491] on input "Certification number" at bounding box center [744, 486] width 530 height 45
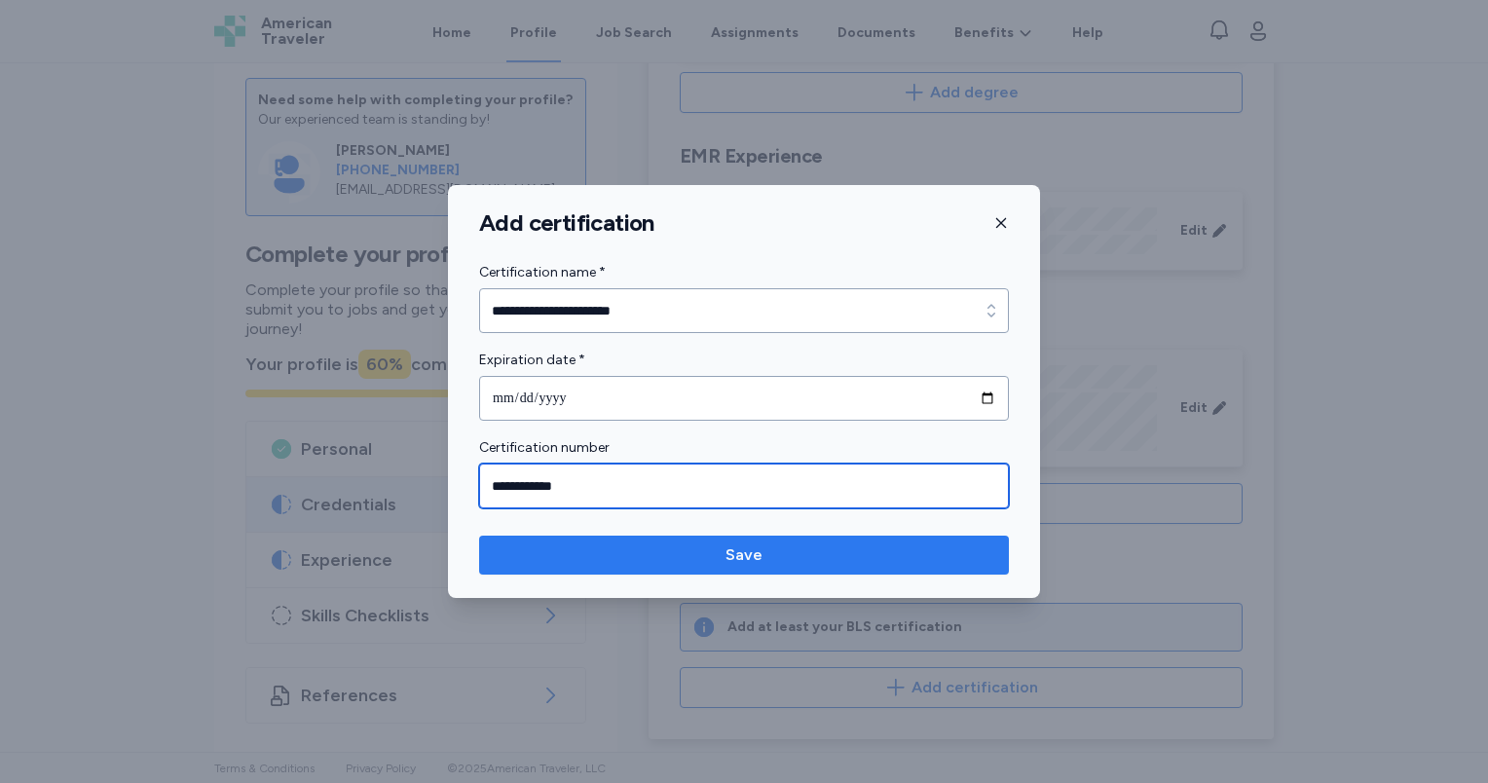
type input "**********"
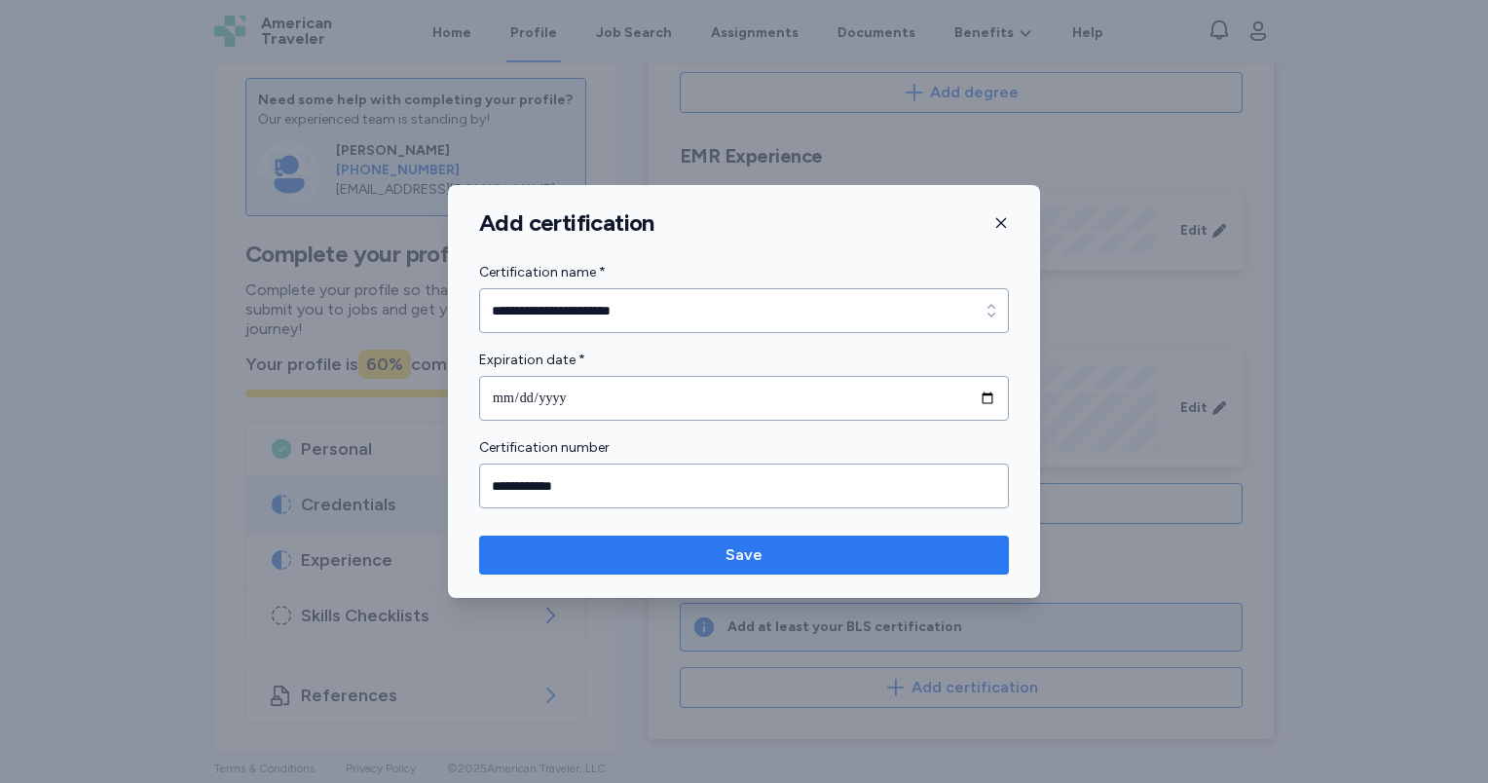
click at [749, 560] on span "Save" at bounding box center [743, 554] width 37 height 23
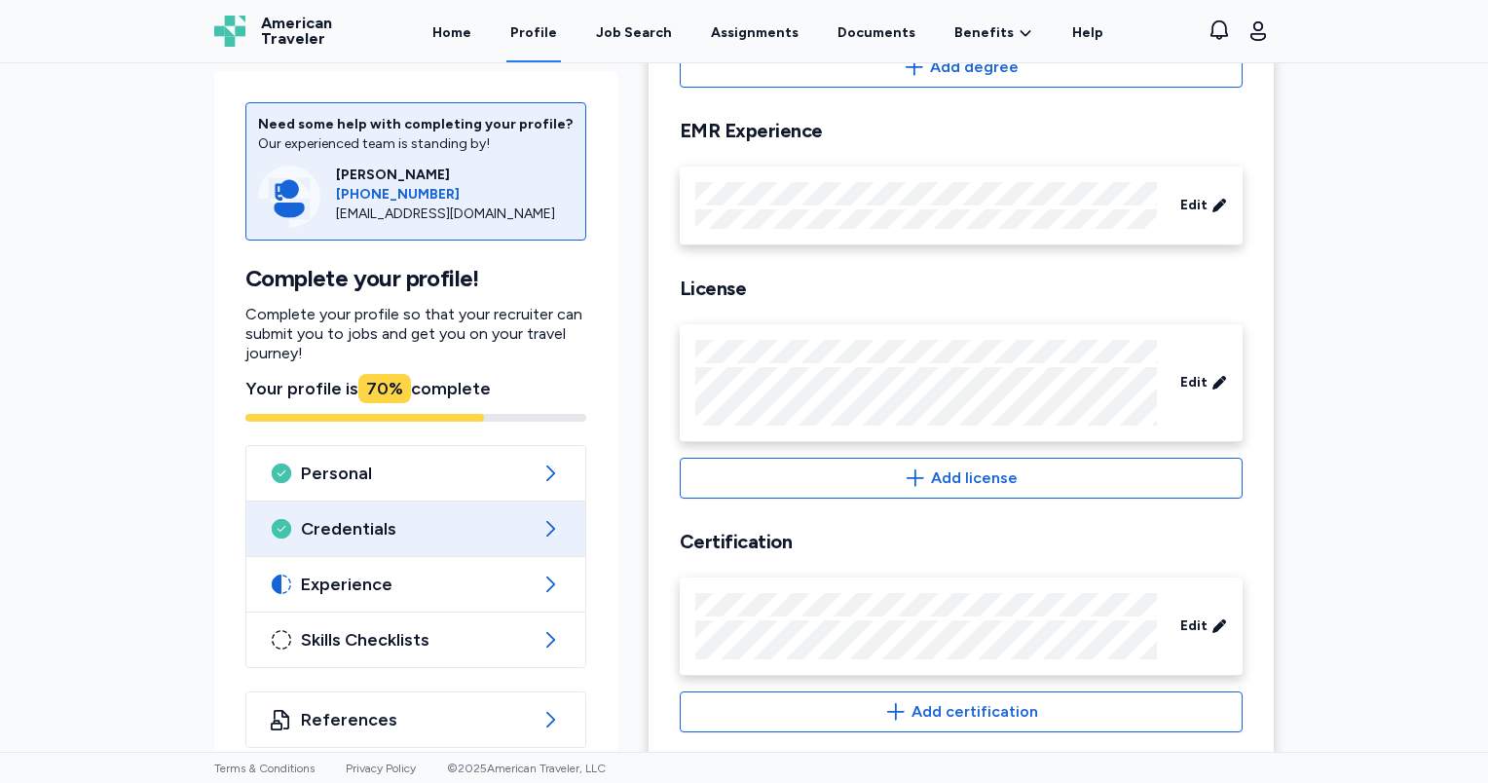
scroll to position [555, 0]
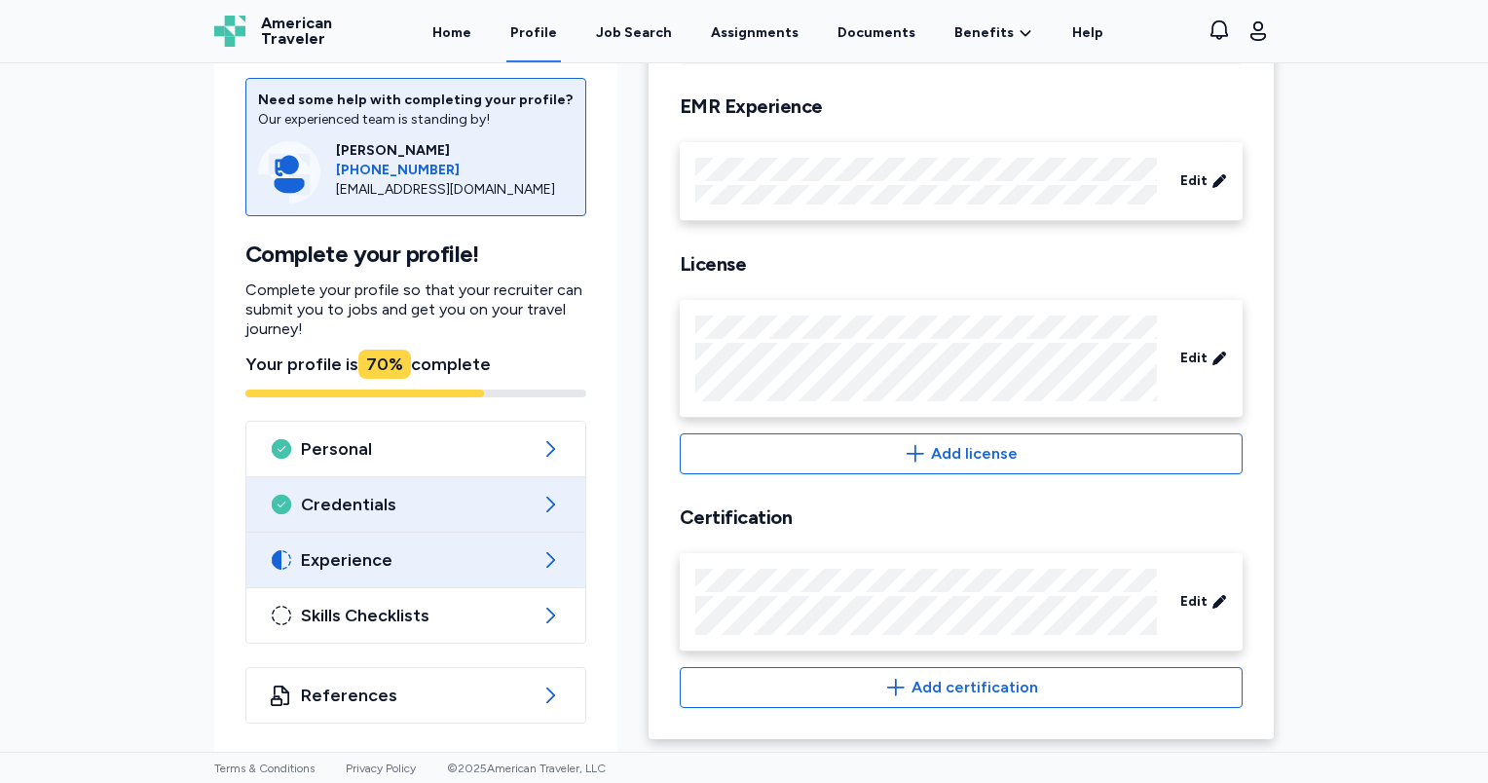
click at [375, 561] on span "Experience" at bounding box center [416, 559] width 230 height 23
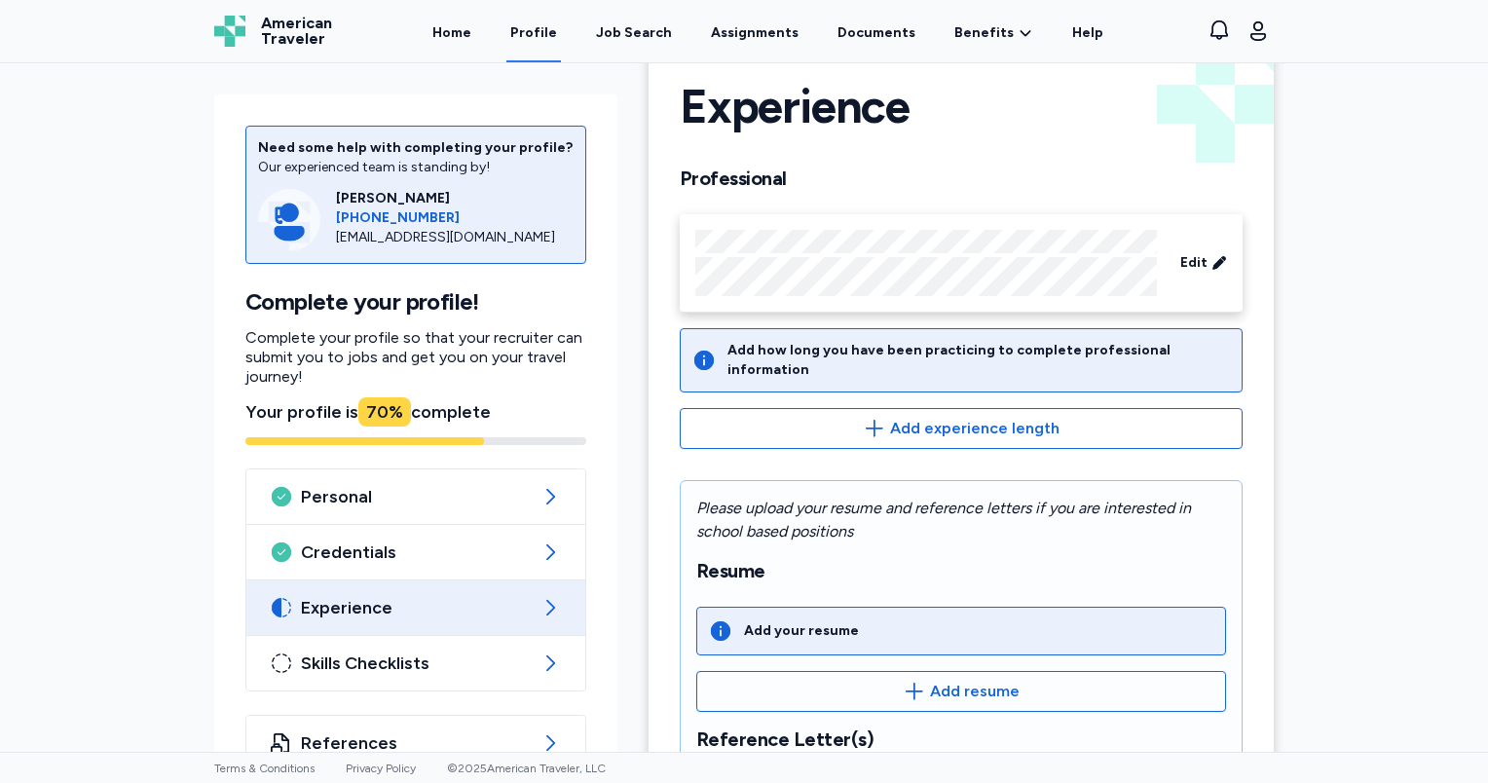
scroll to position [421, 0]
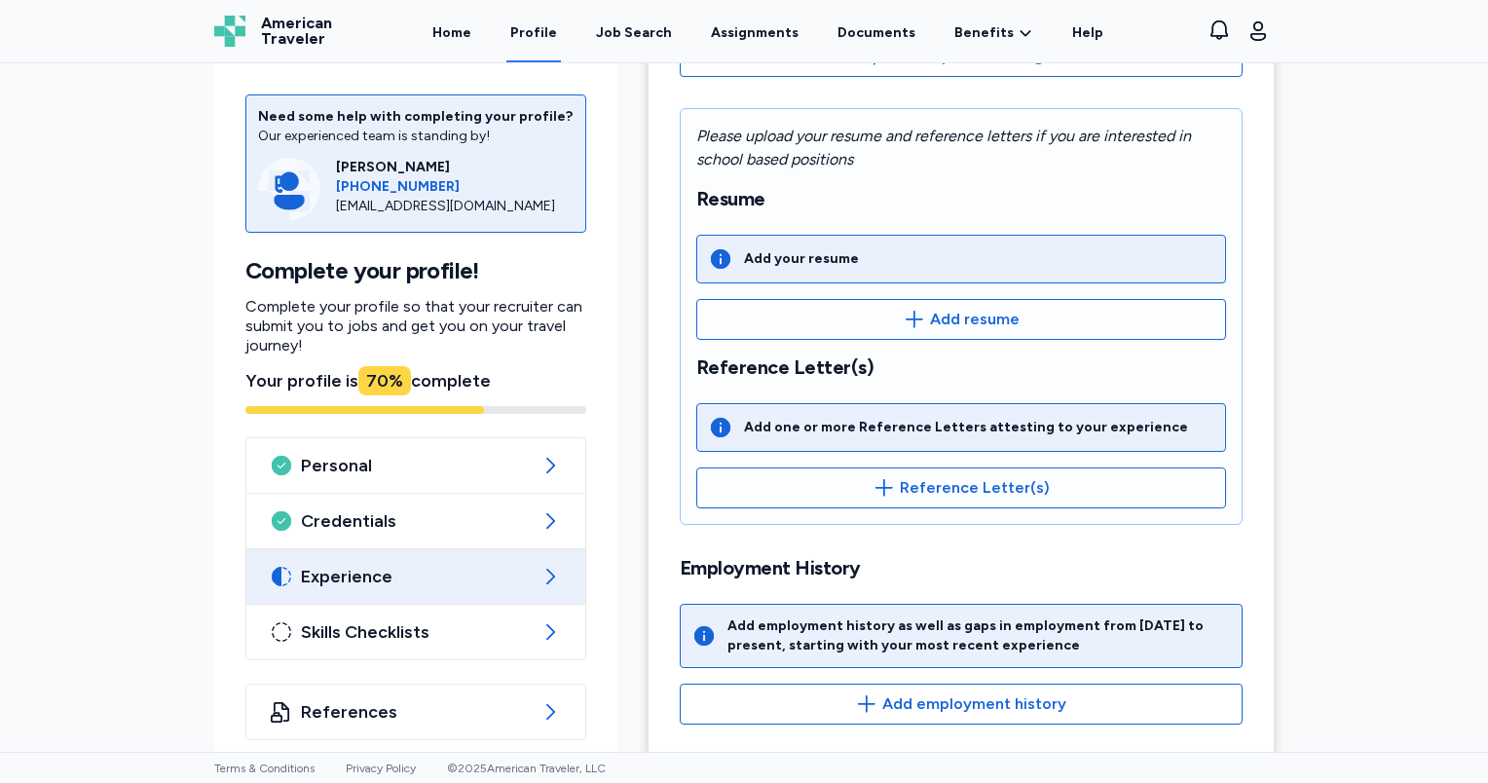
click at [784, 249] on div "Add your resume" at bounding box center [801, 258] width 115 height 19
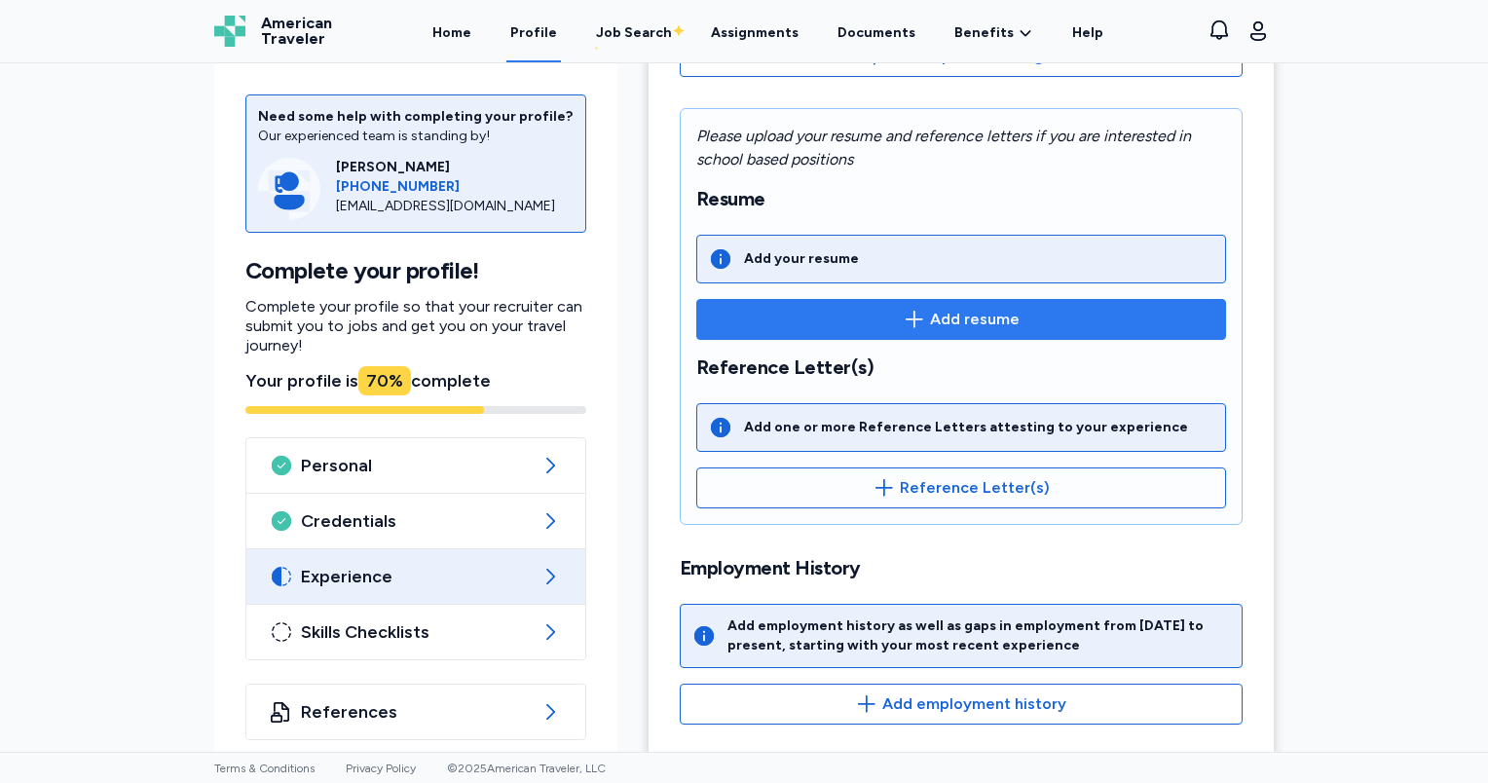
click at [958, 308] on span "Add resume" at bounding box center [975, 319] width 90 height 23
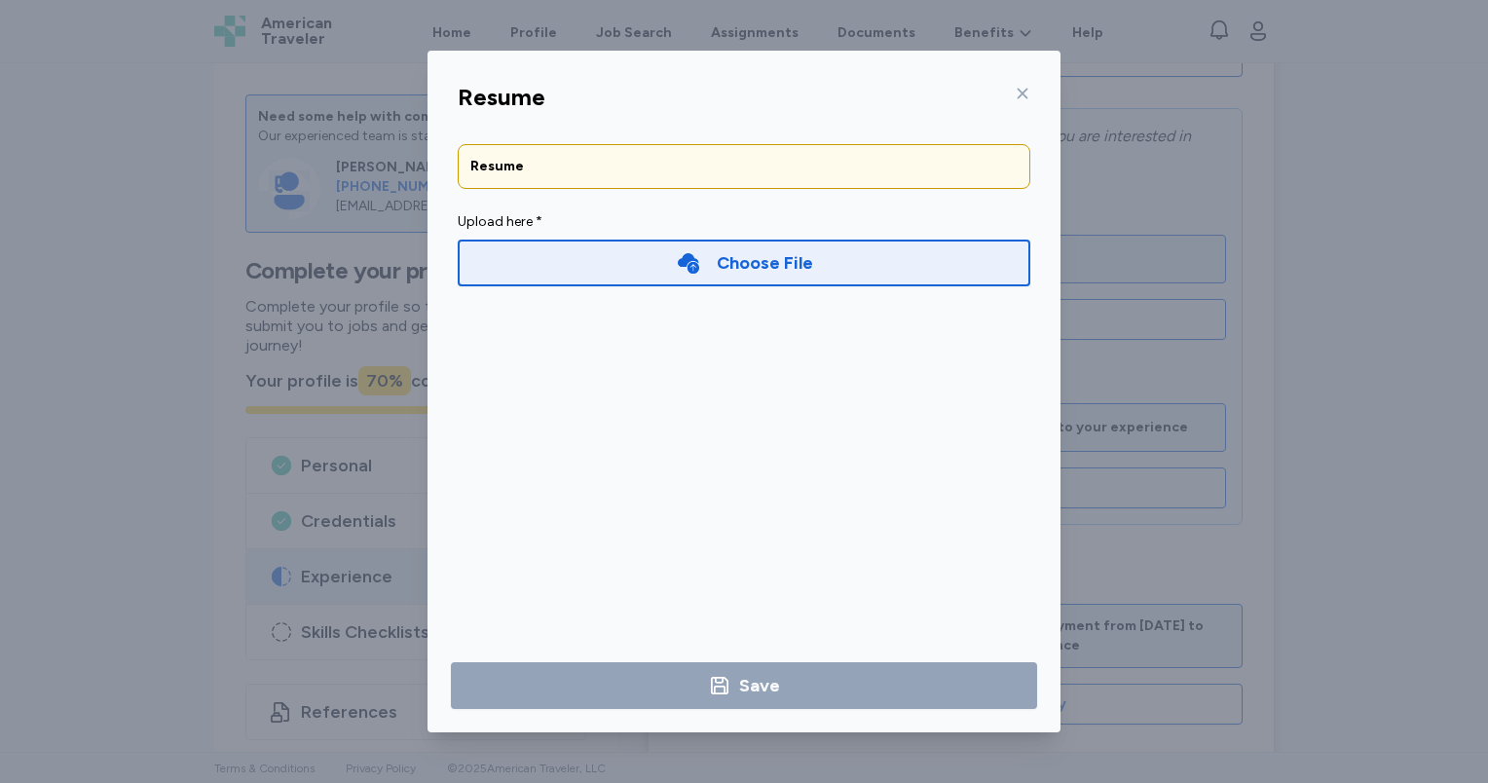
click at [757, 268] on div "Choose File" at bounding box center [765, 262] width 96 height 27
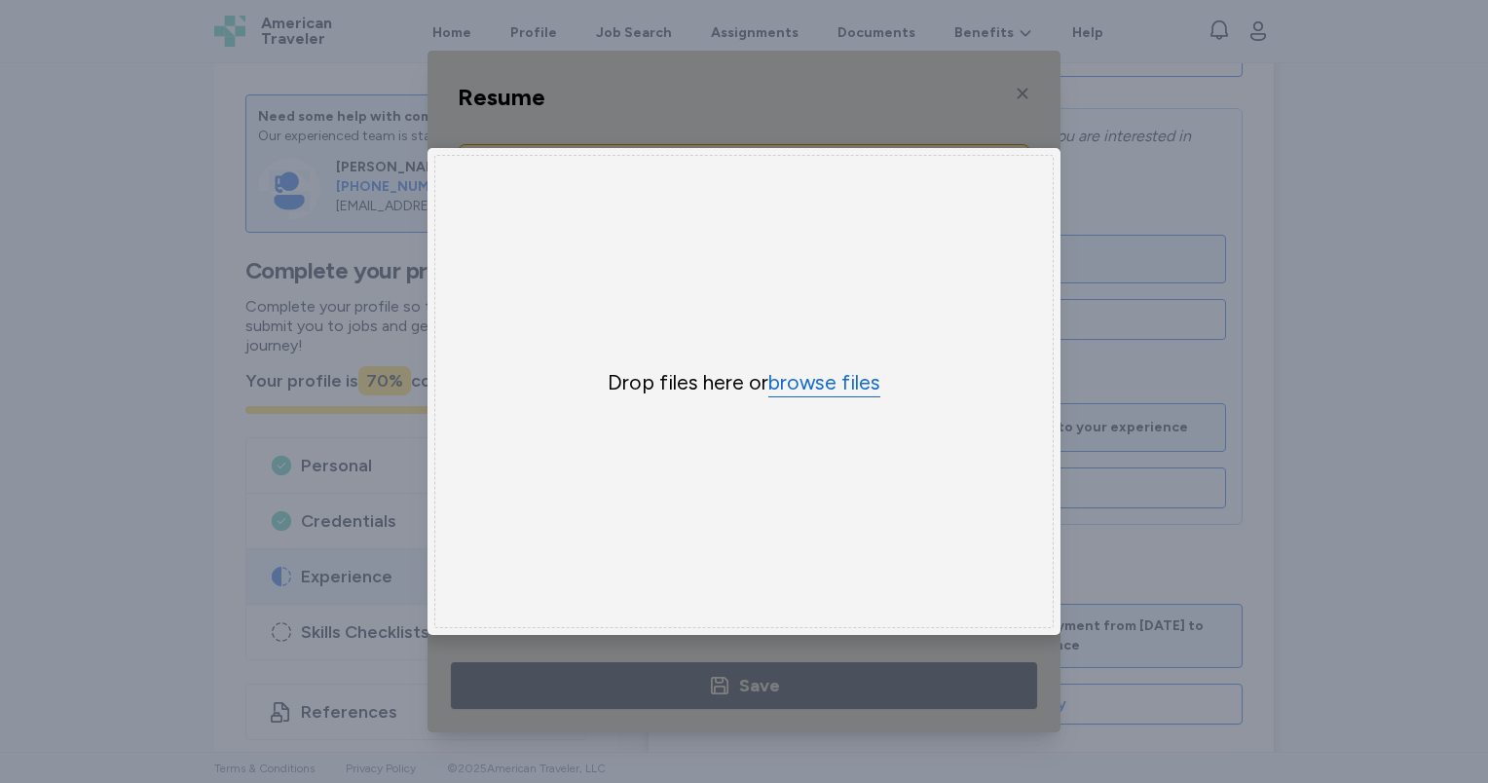
click at [804, 380] on button "browse files" at bounding box center [824, 383] width 112 height 28
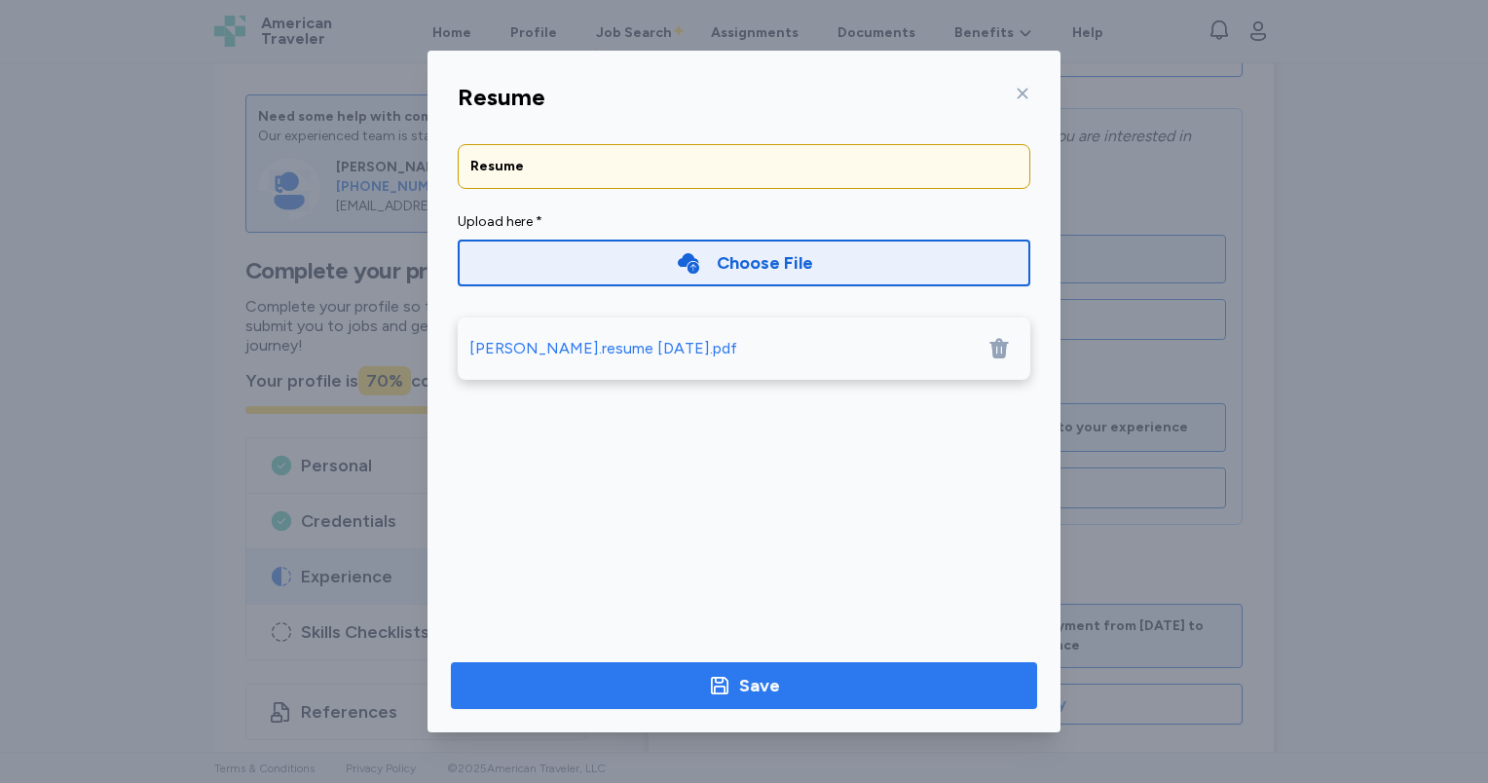
click at [789, 679] on span "Save" at bounding box center [743, 685] width 555 height 27
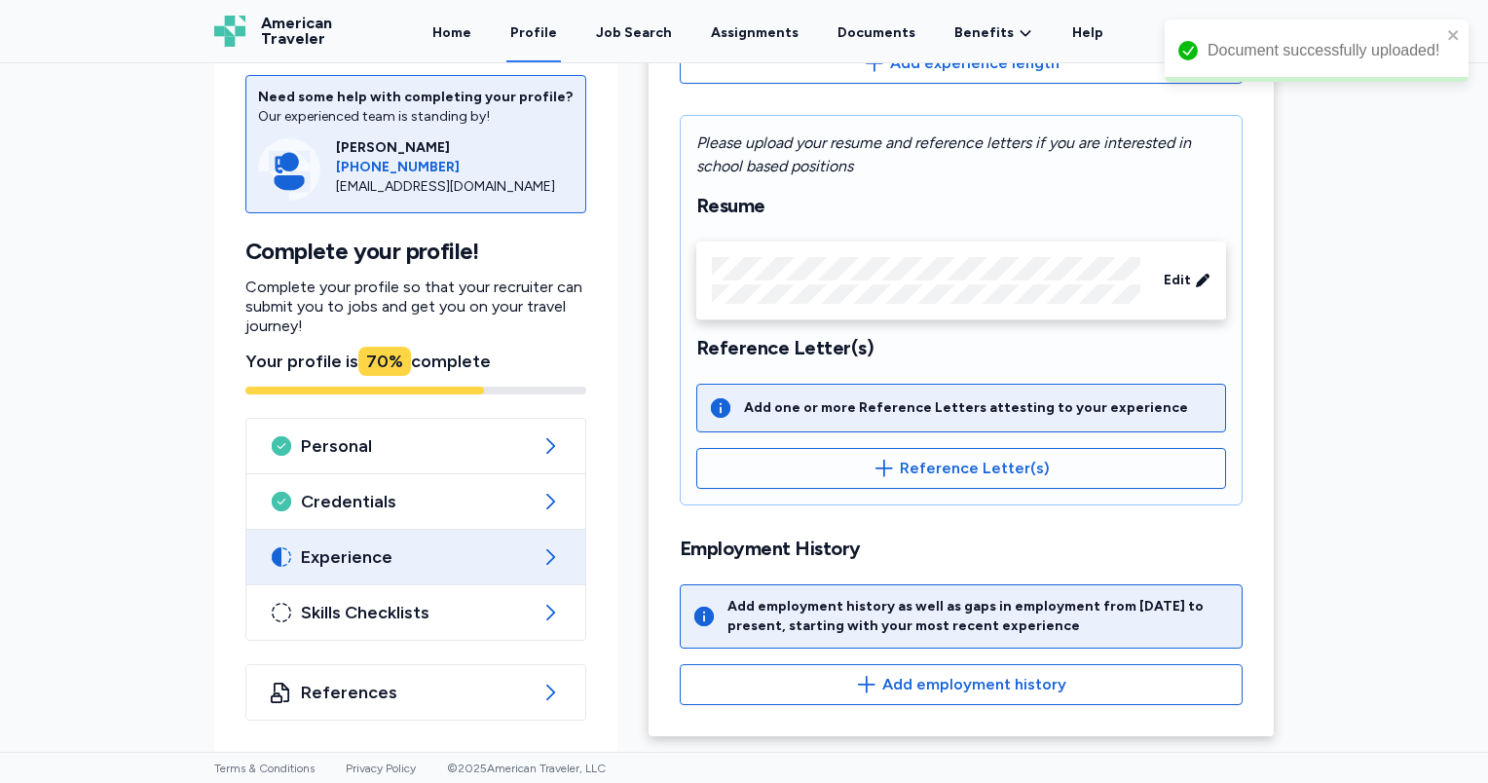
scroll to position [394, 0]
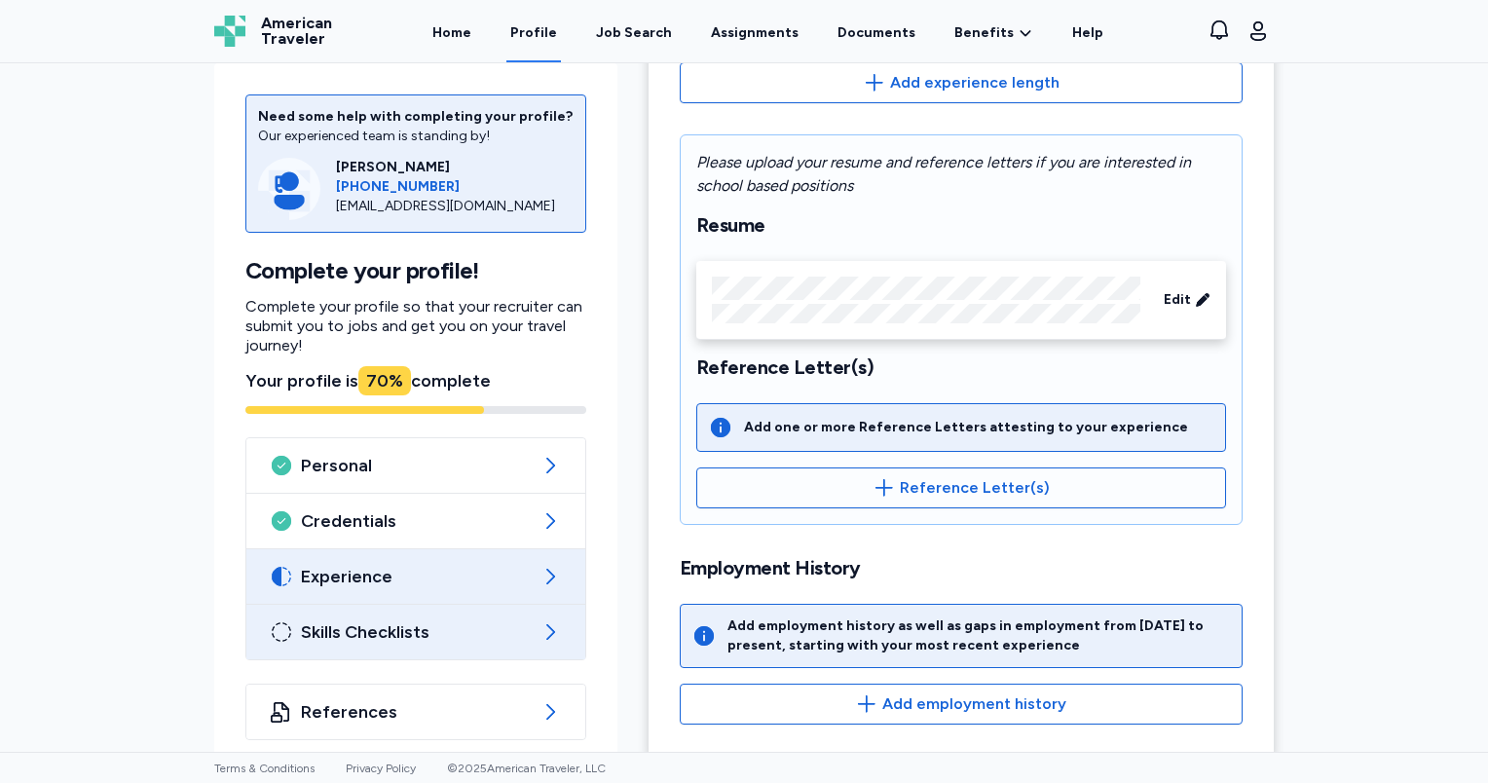
click at [405, 620] on span "Skills Checklists" at bounding box center [416, 631] width 230 height 23
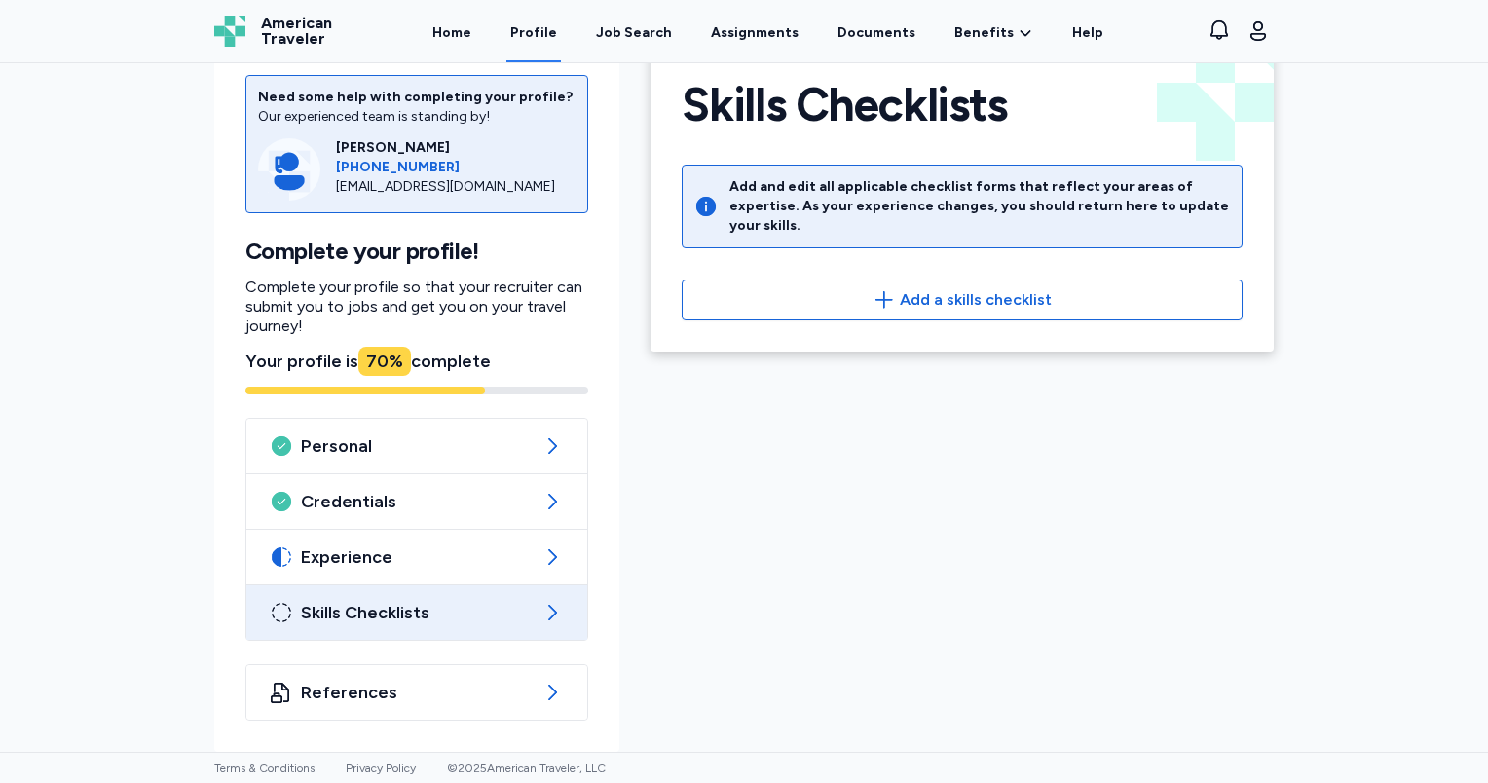
scroll to position [49, 0]
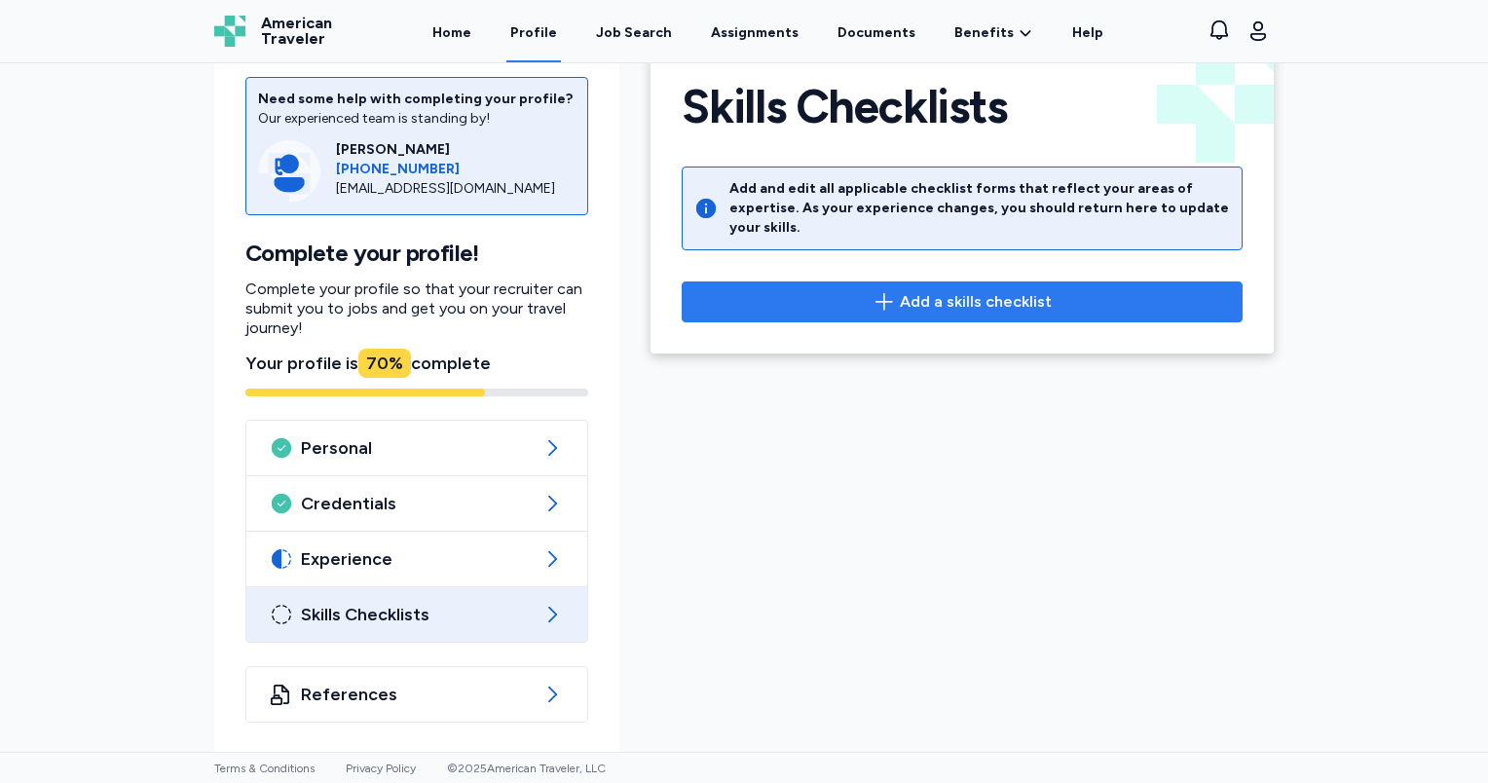
click at [924, 290] on span "Add a skills checklist" at bounding box center [976, 301] width 152 height 23
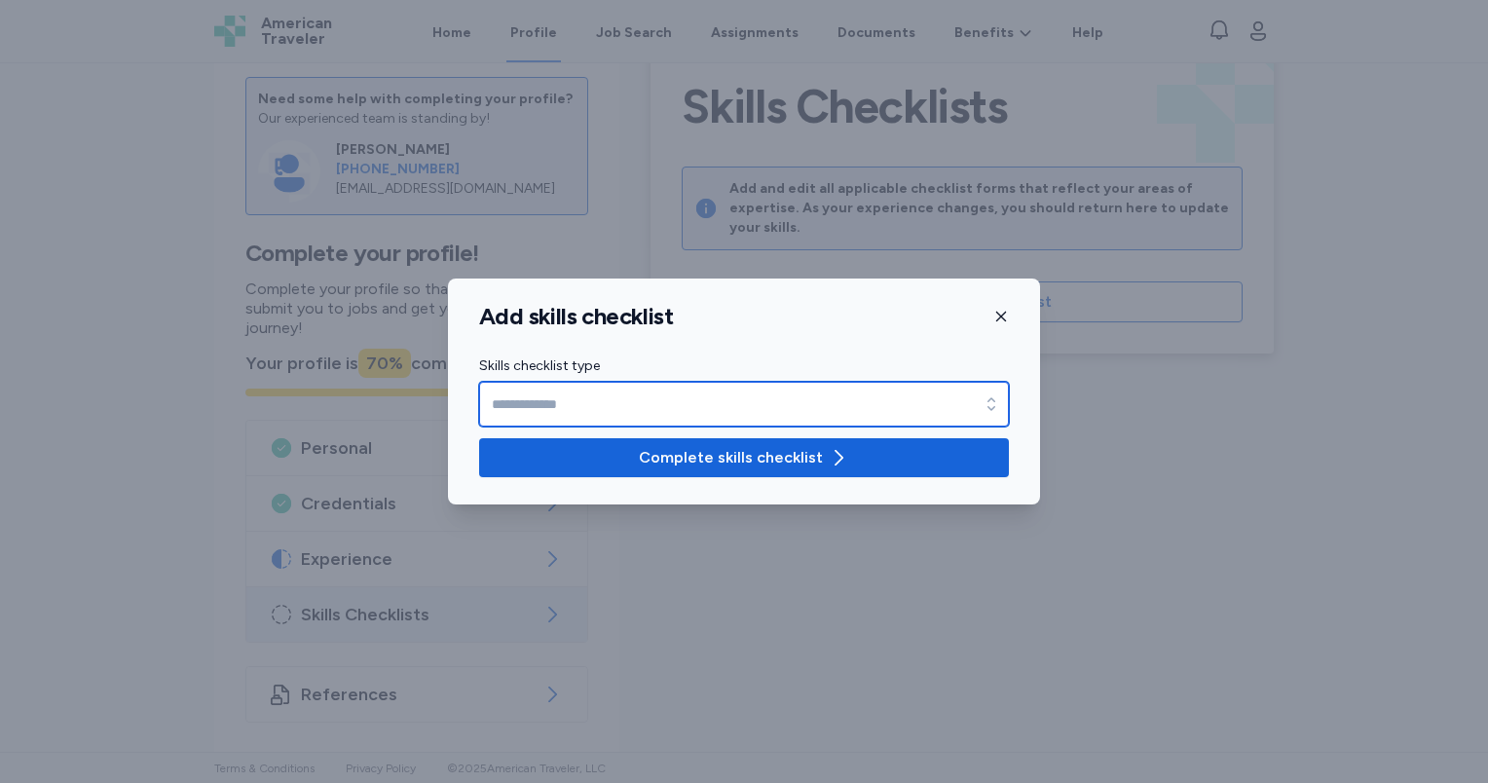
click at [984, 405] on icon "button" at bounding box center [991, 403] width 19 height 19
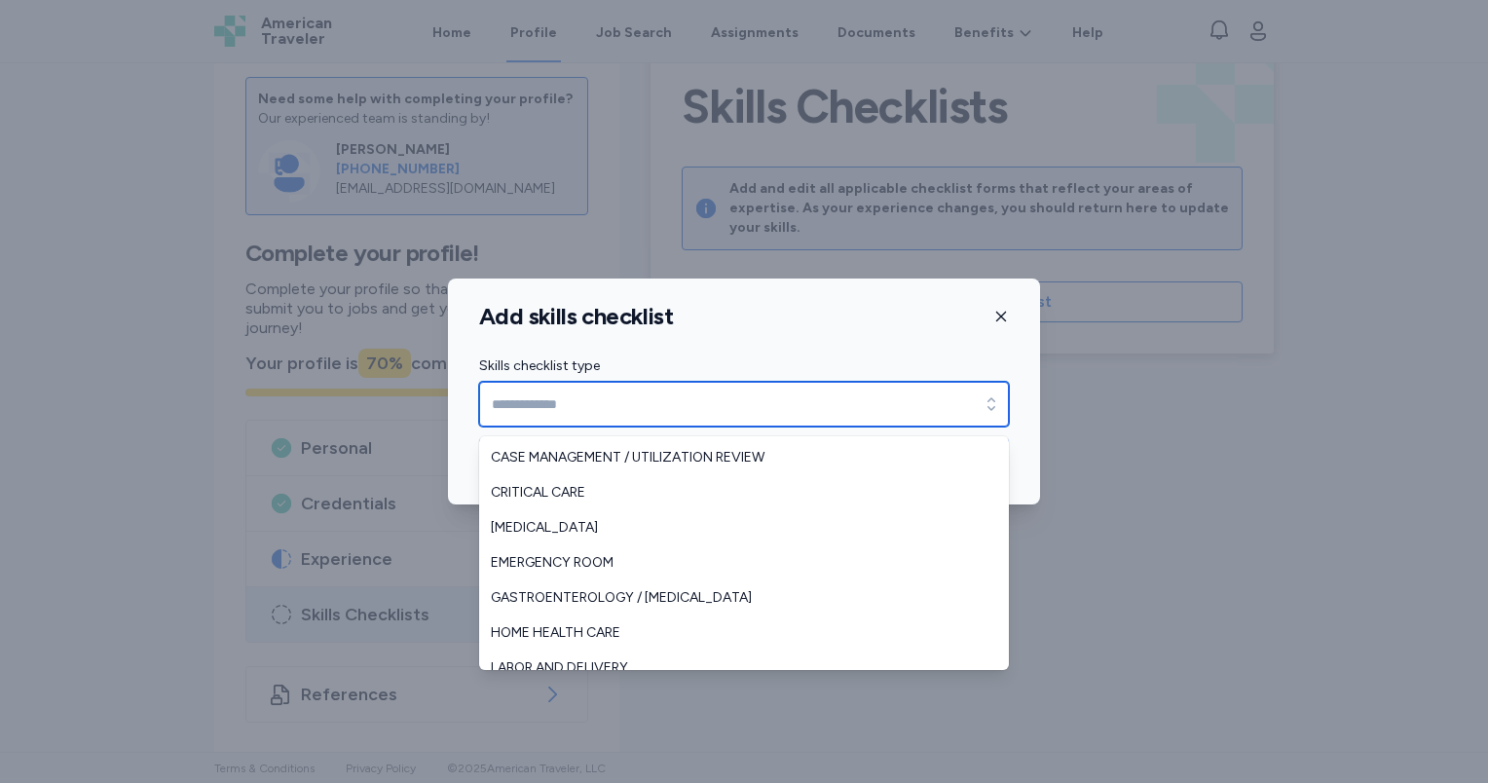
scroll to position [0, 0]
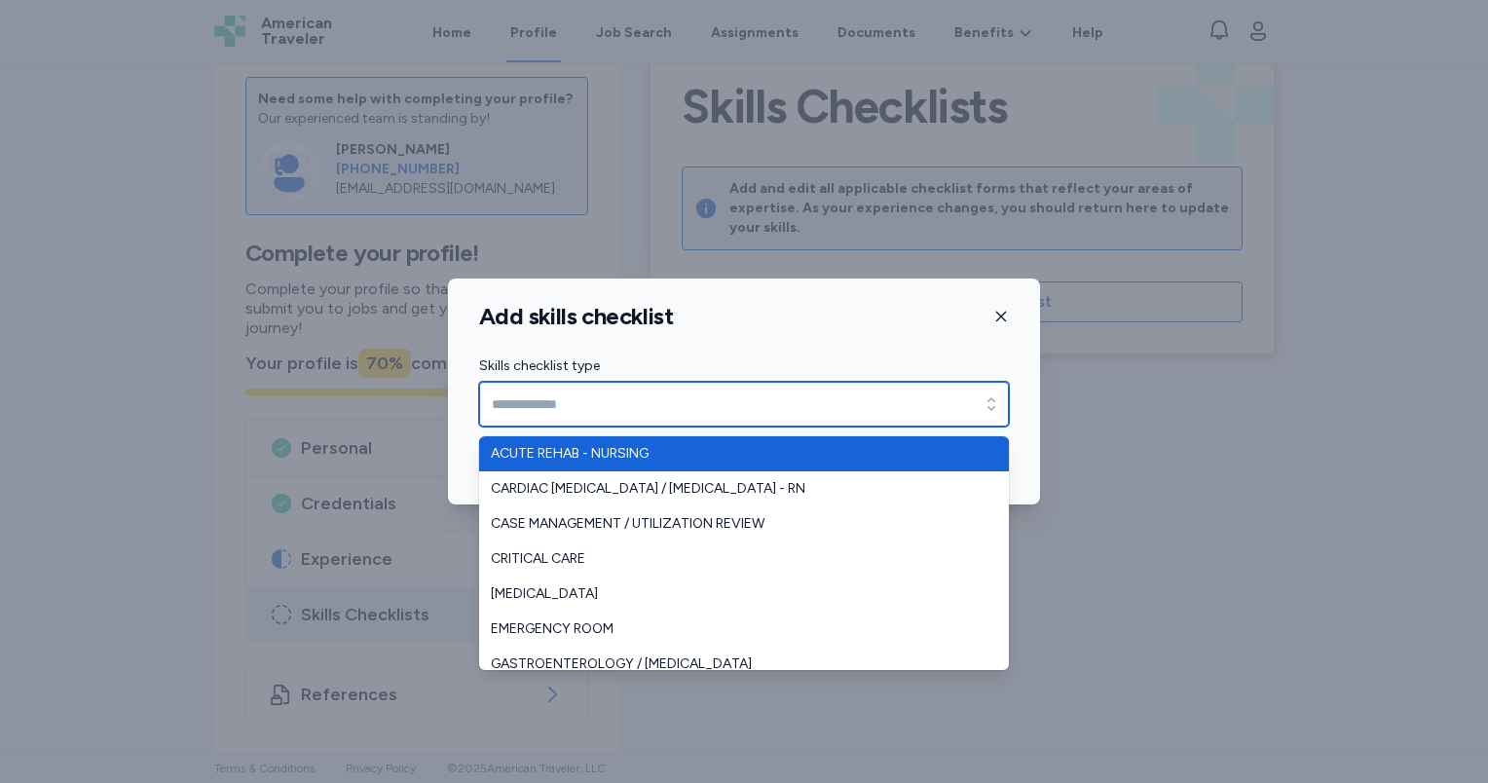
type input "**********"
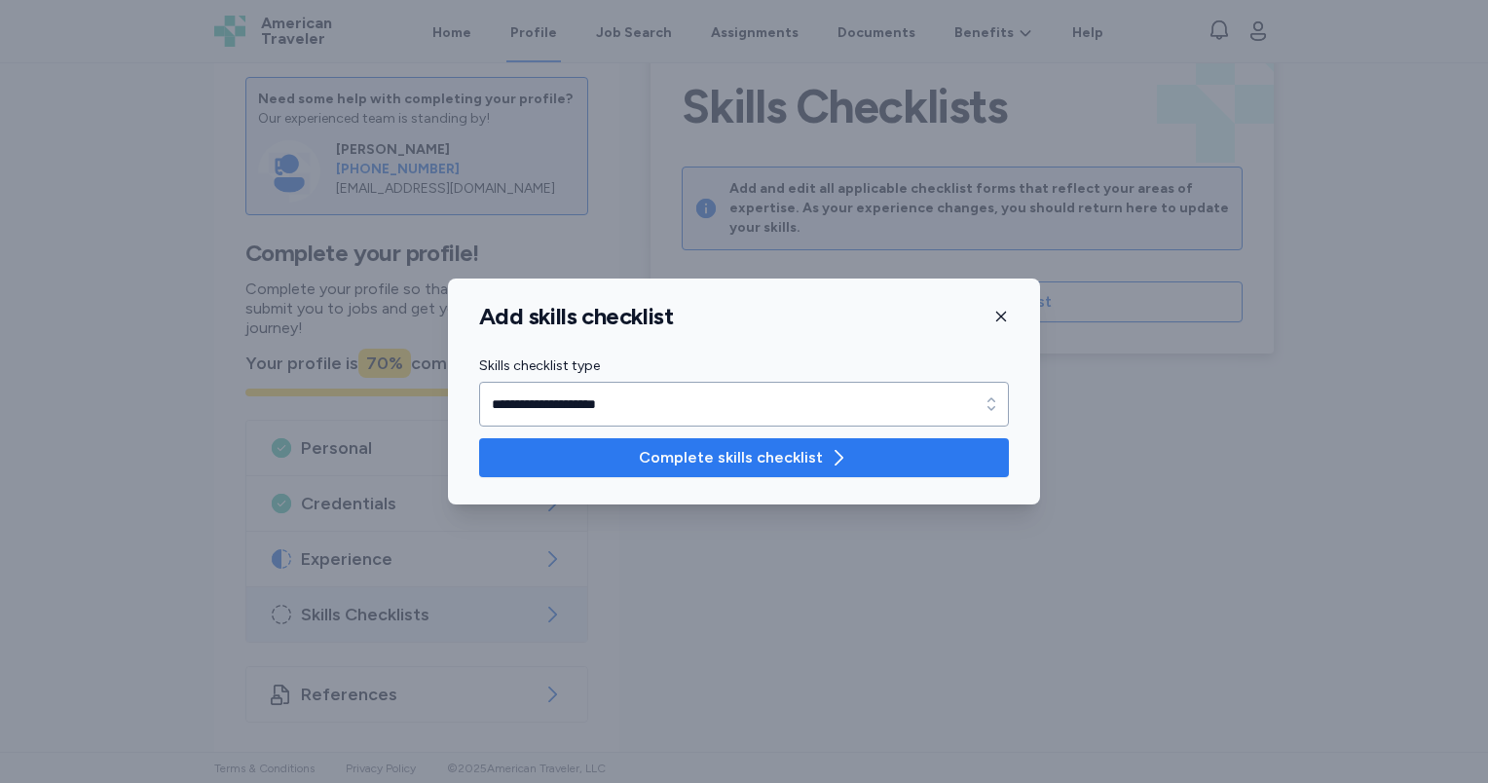
click at [718, 458] on span "Complete skills checklist" at bounding box center [731, 457] width 184 height 23
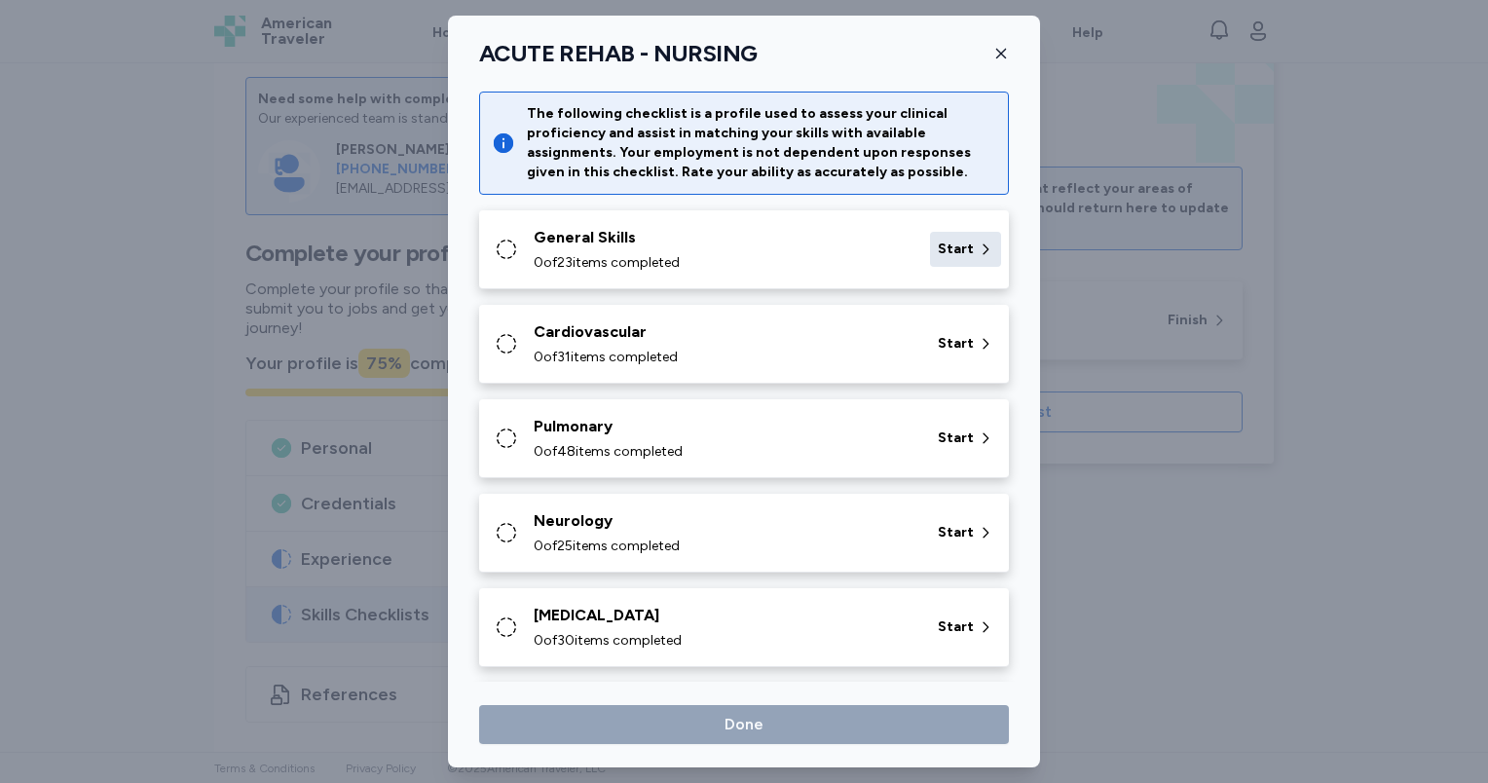
click at [944, 245] on span "Start" at bounding box center [956, 249] width 36 height 19
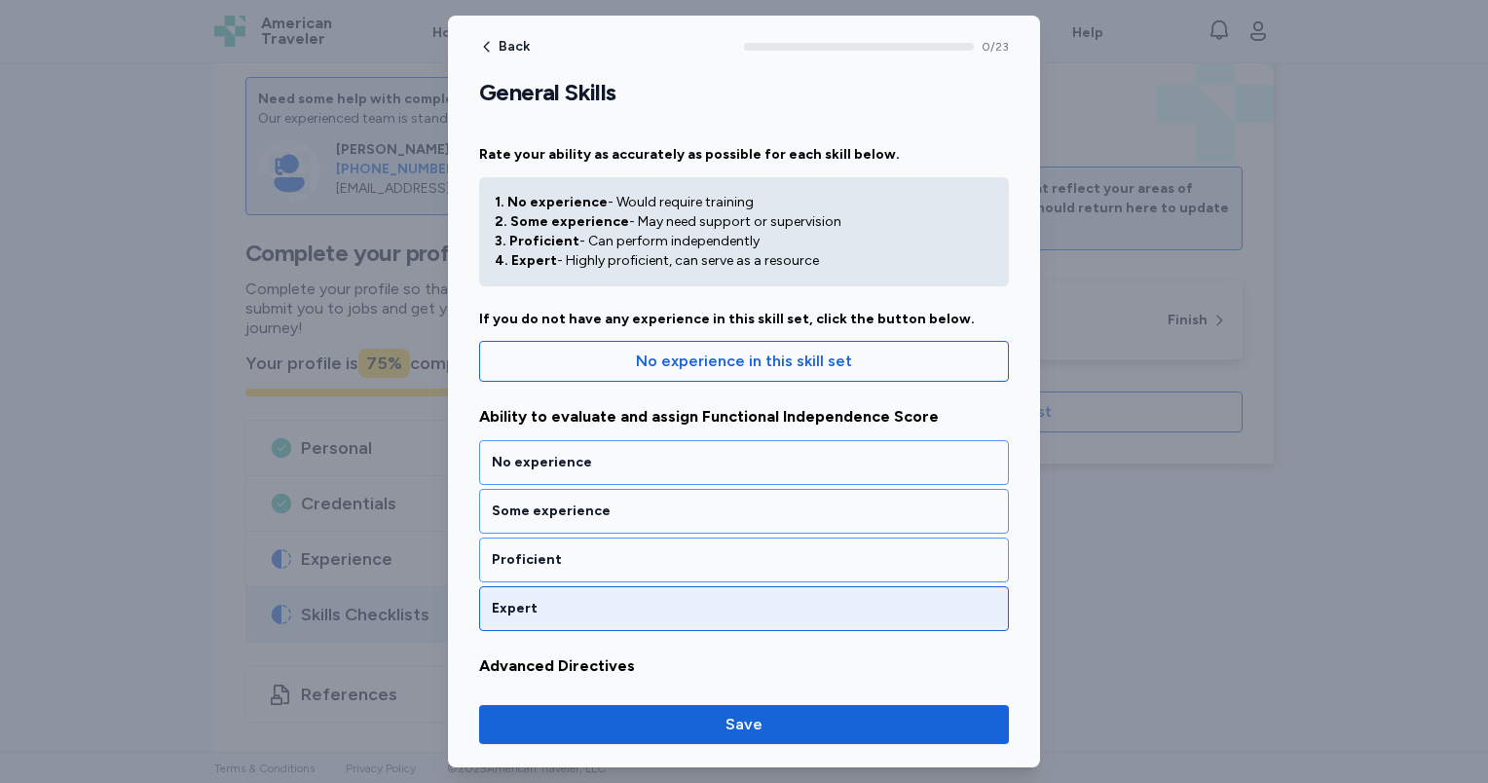
click at [658, 600] on div "Expert" at bounding box center [744, 608] width 504 height 19
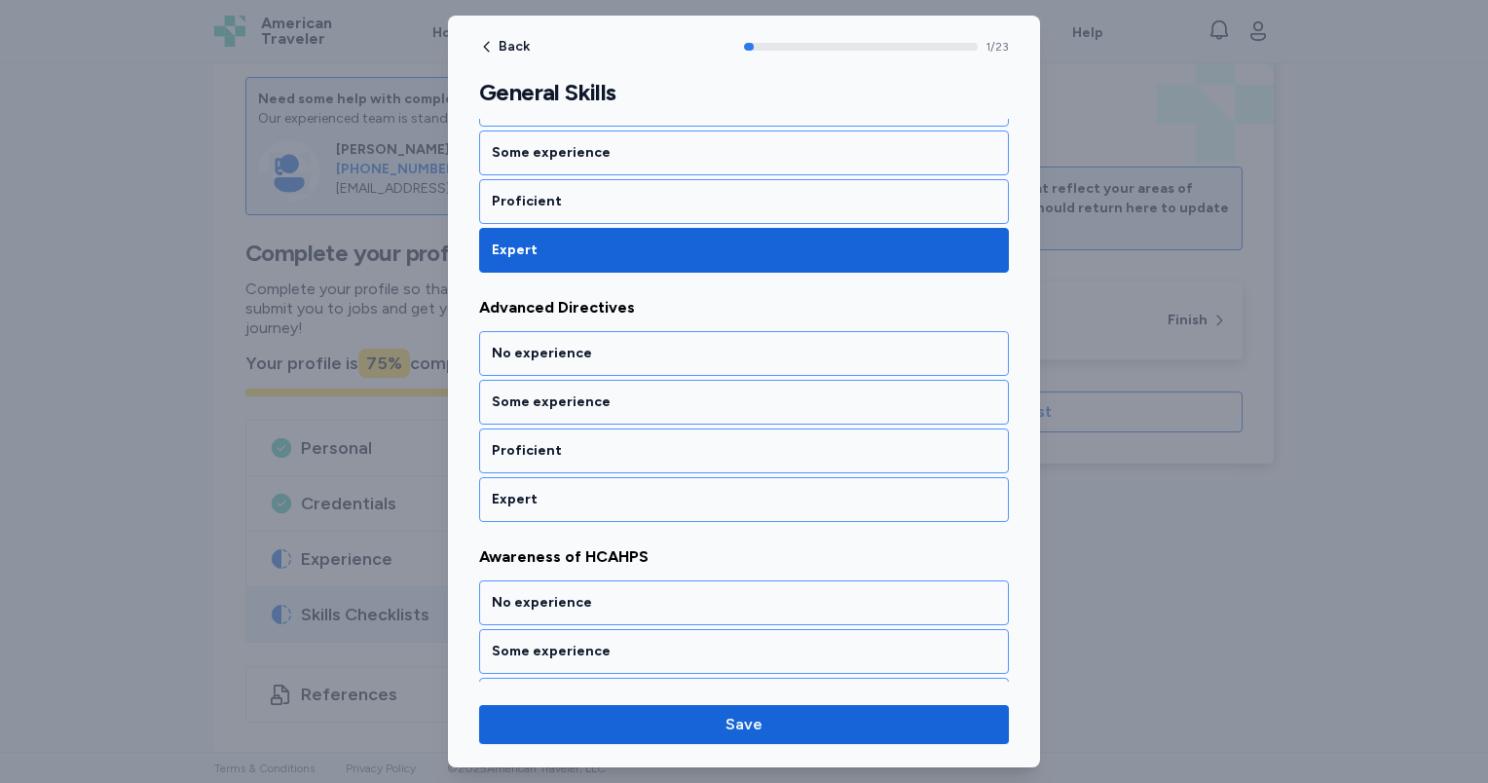
scroll to position [488, 0]
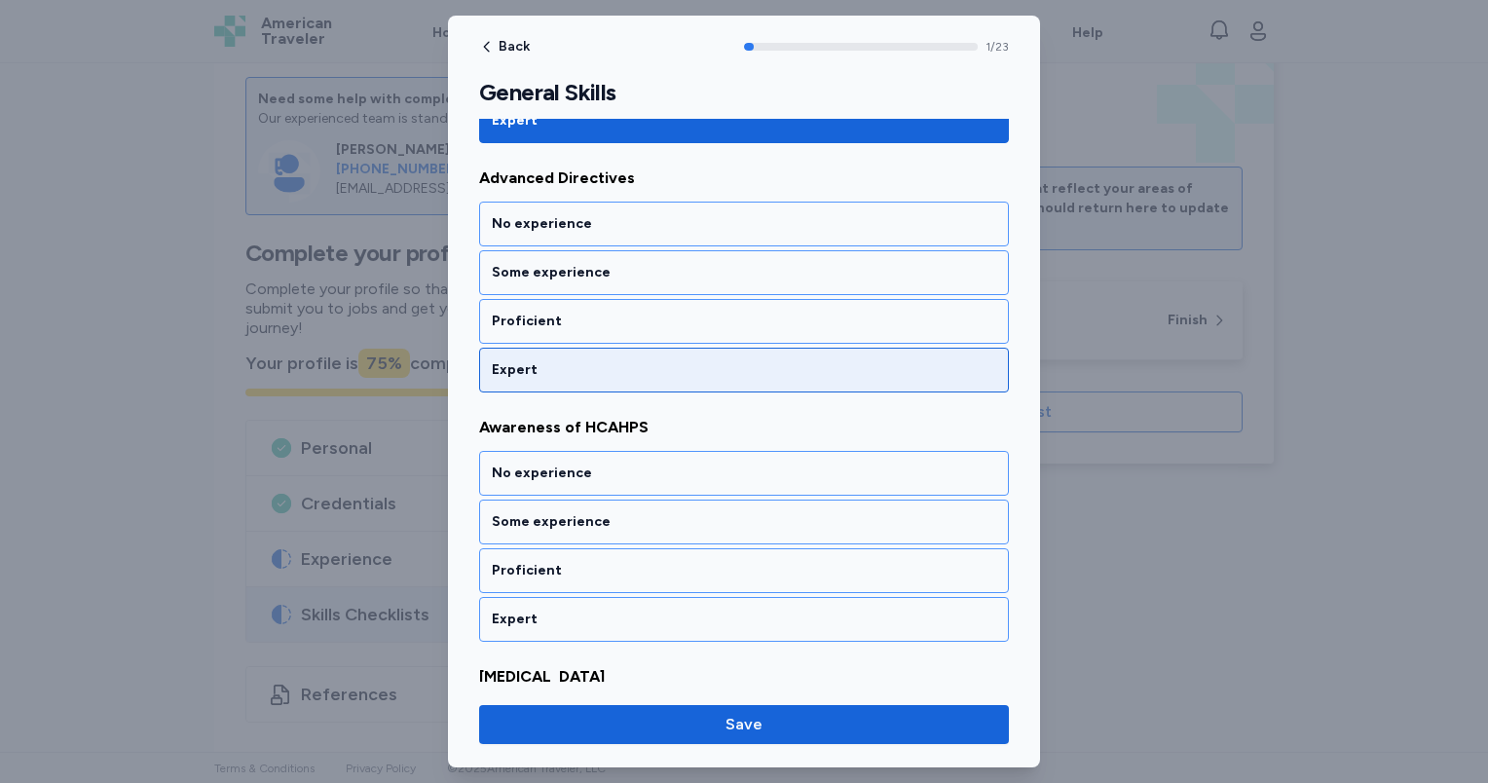
click at [598, 361] on div "Expert" at bounding box center [744, 369] width 504 height 19
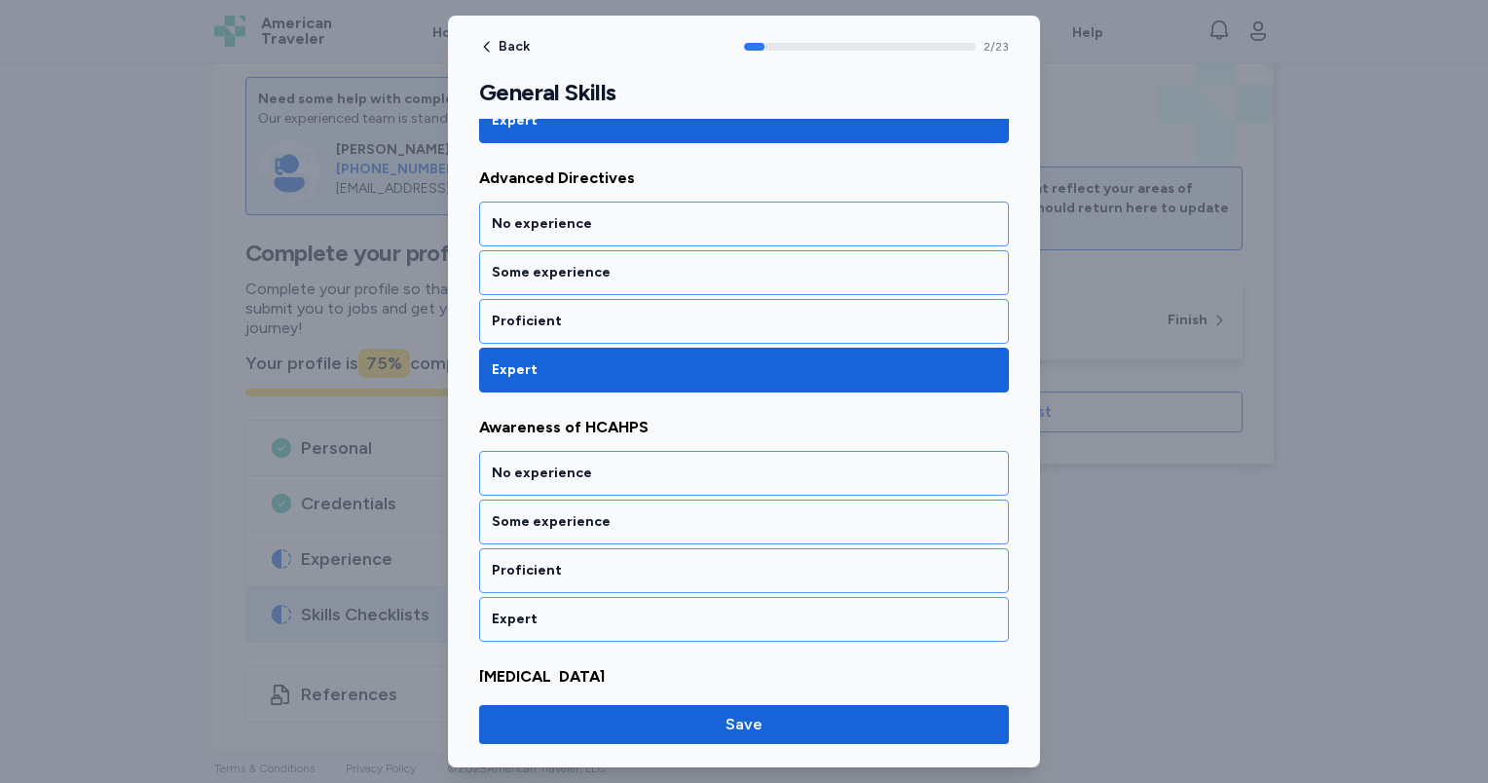
scroll to position [612, 0]
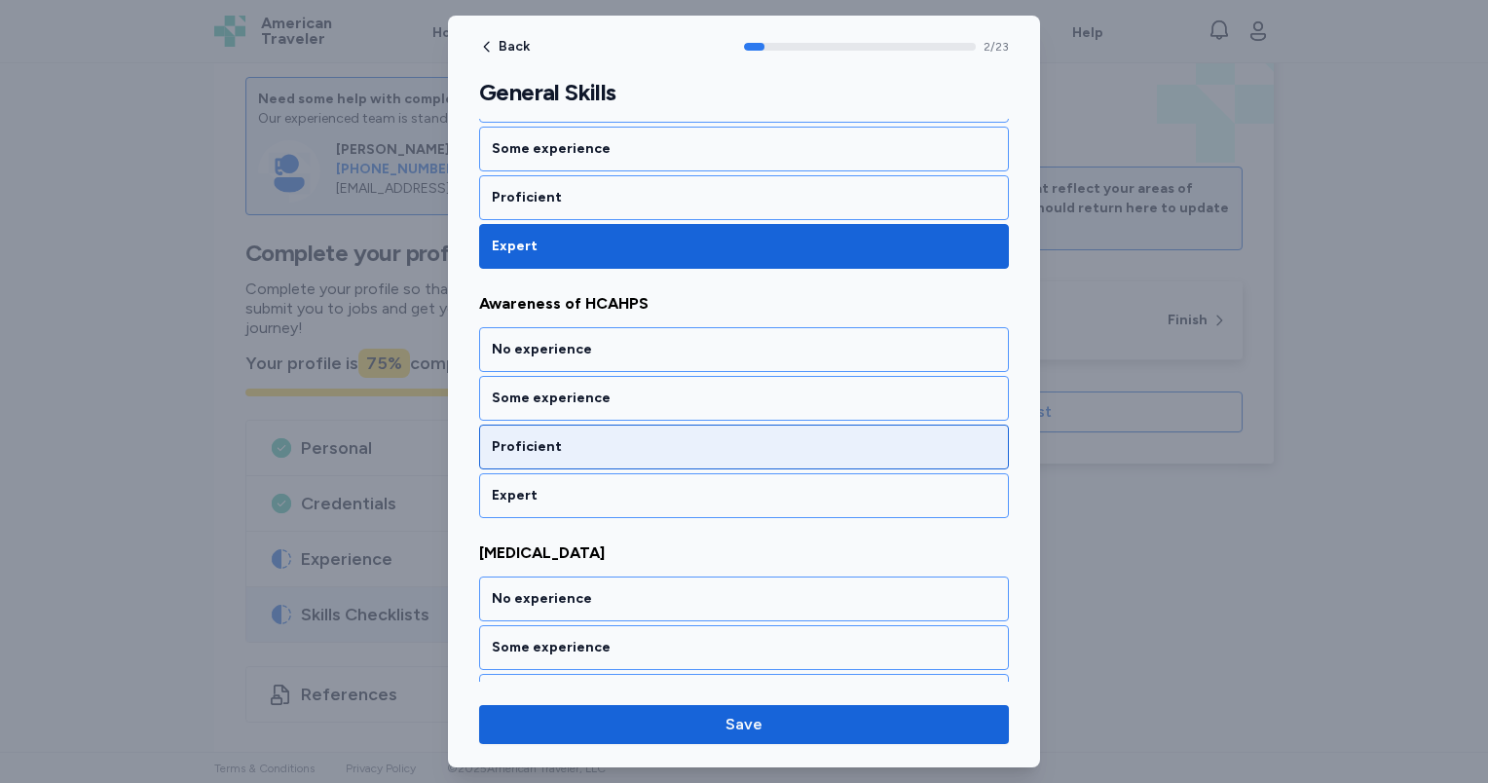
click at [622, 444] on div "Proficient" at bounding box center [744, 446] width 504 height 19
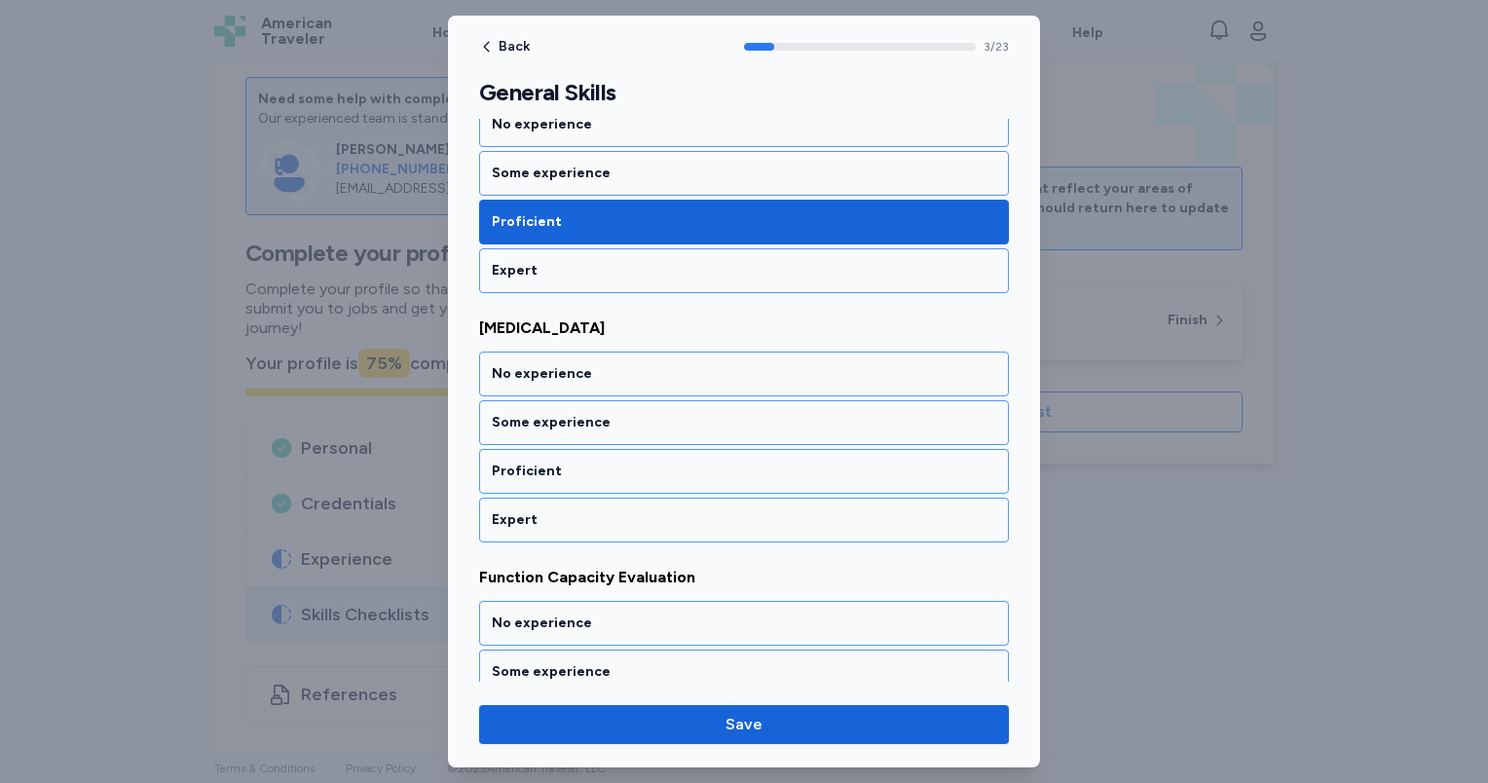
scroll to position [860, 0]
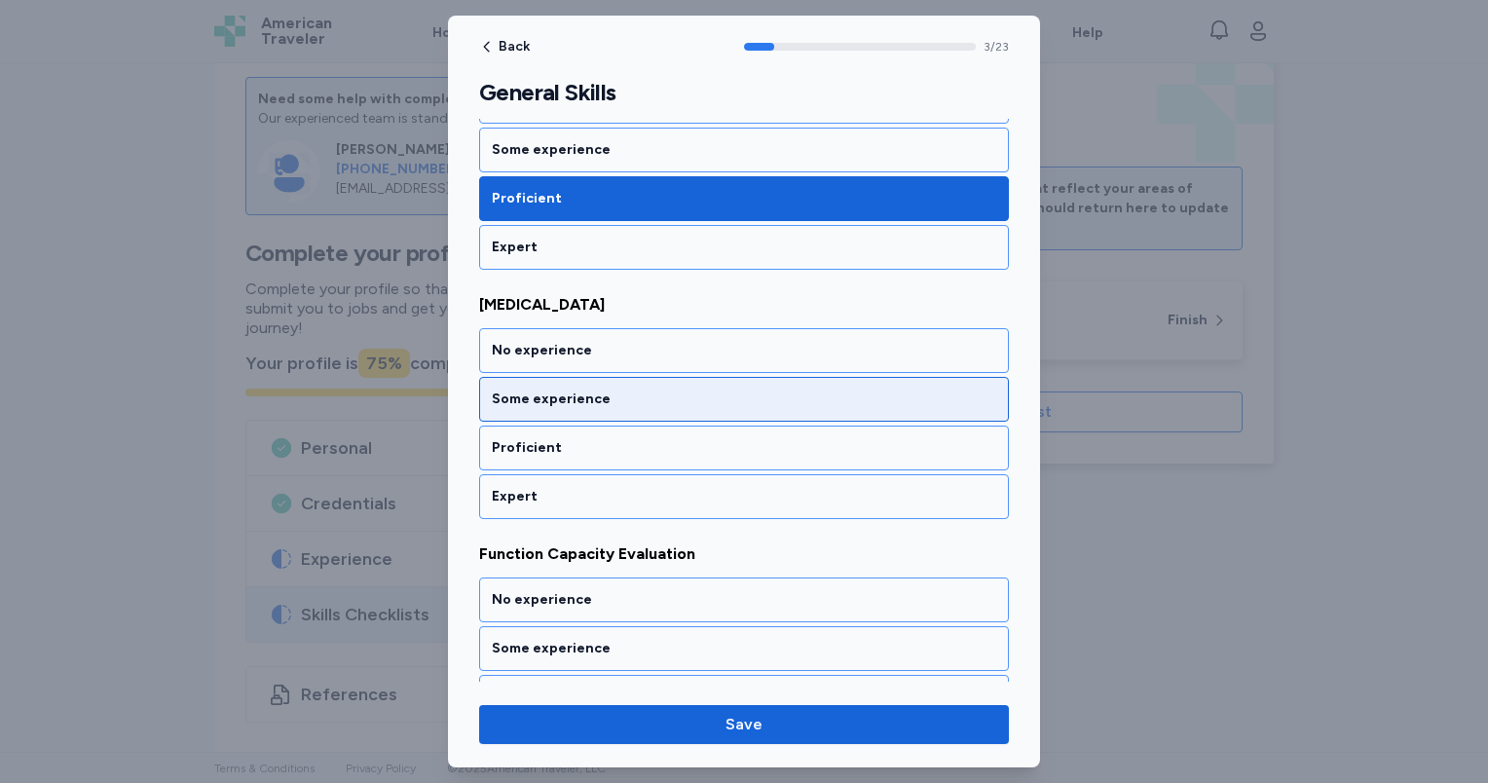
click at [624, 402] on div "Some experience" at bounding box center [744, 399] width 504 height 19
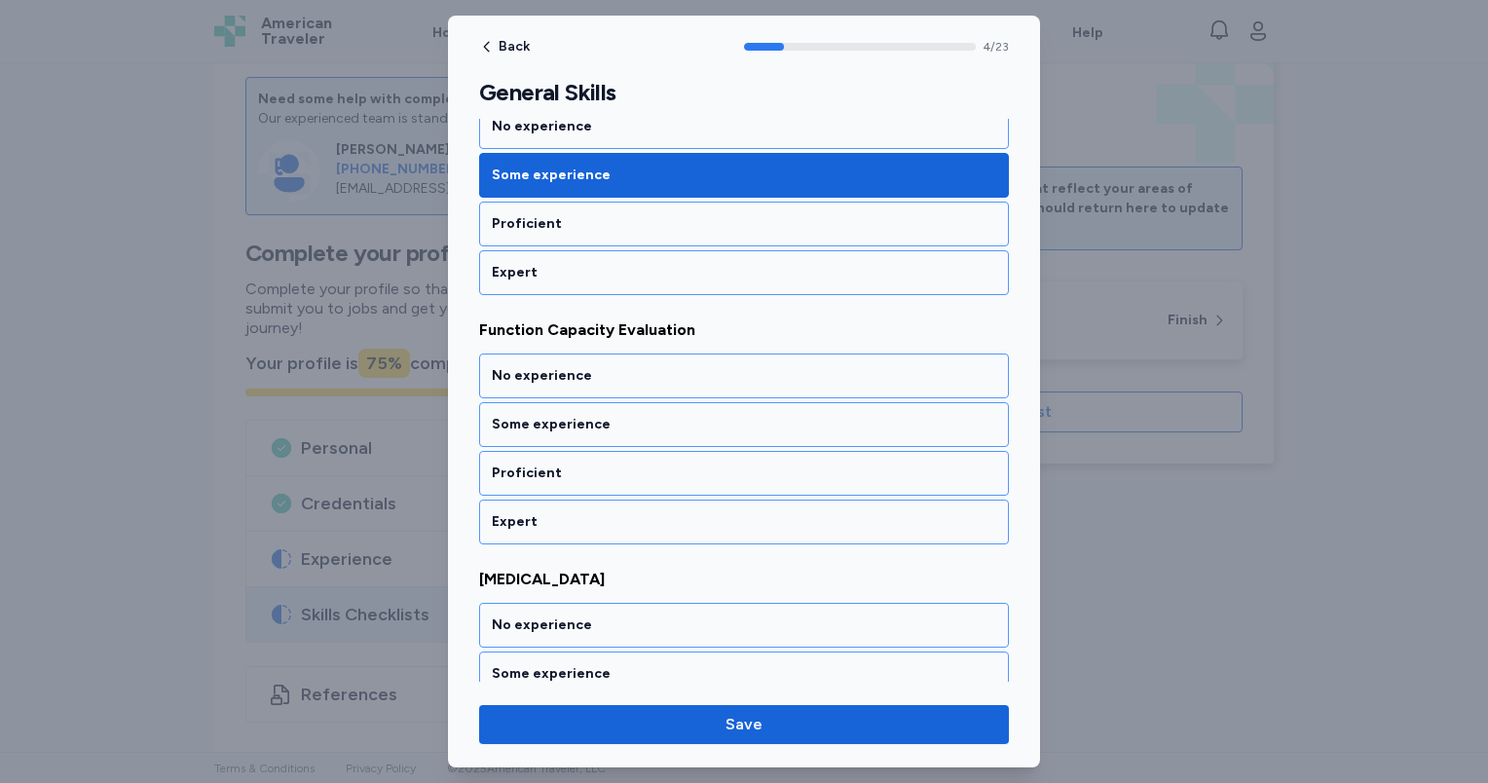
scroll to position [1107, 0]
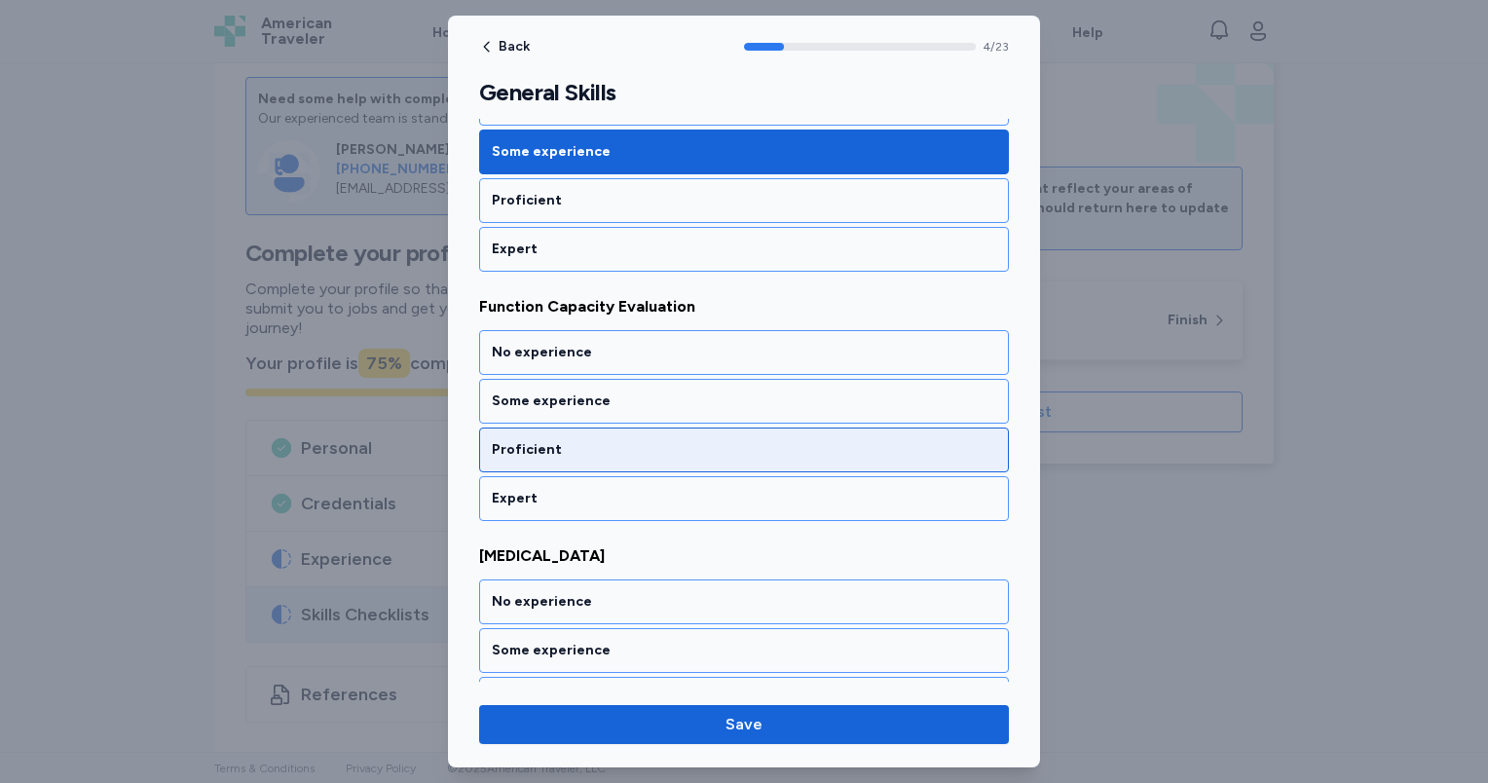
click at [626, 440] on div "Proficient" at bounding box center [744, 449] width 504 height 19
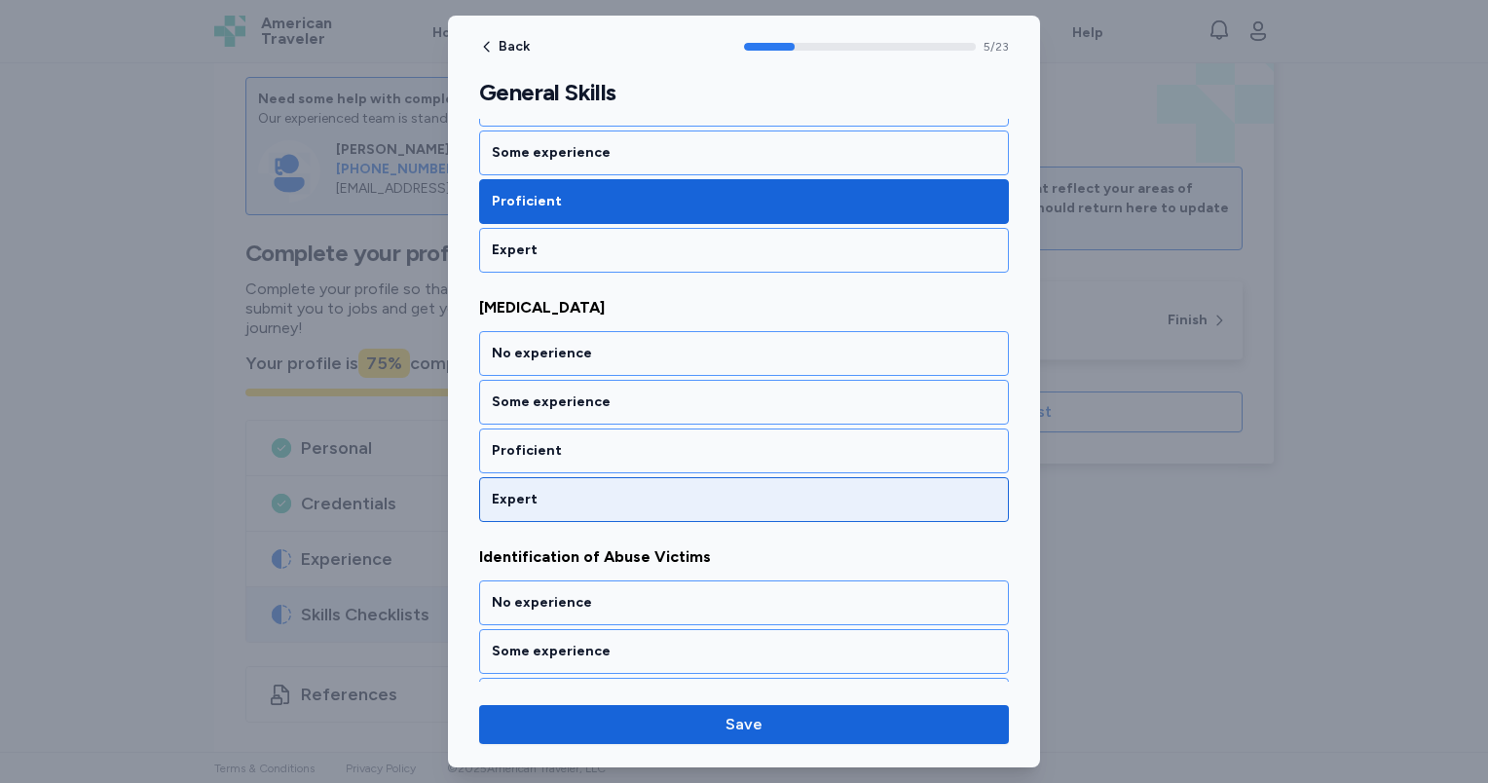
click at [627, 490] on div "Expert" at bounding box center [744, 499] width 504 height 19
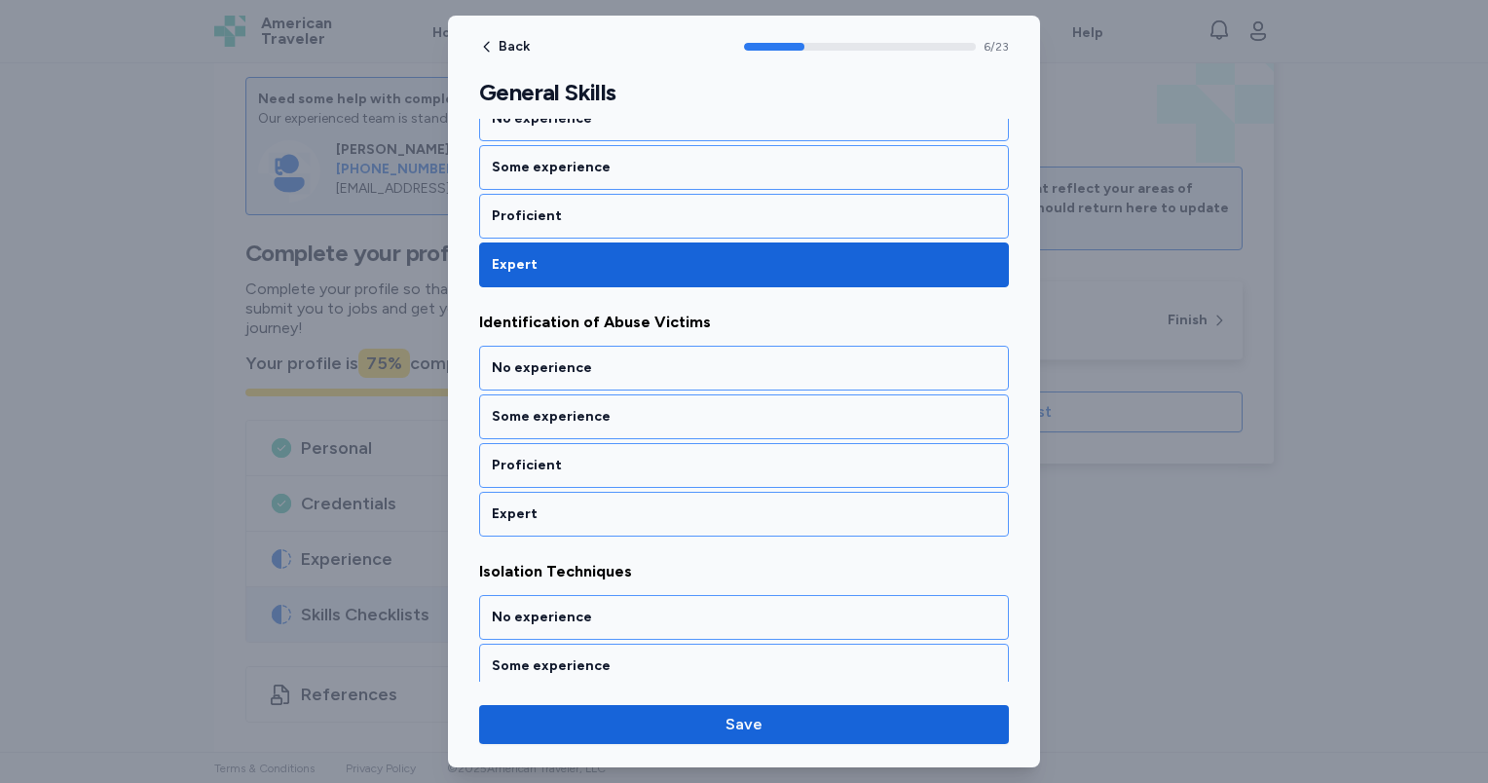
scroll to position [1603, 0]
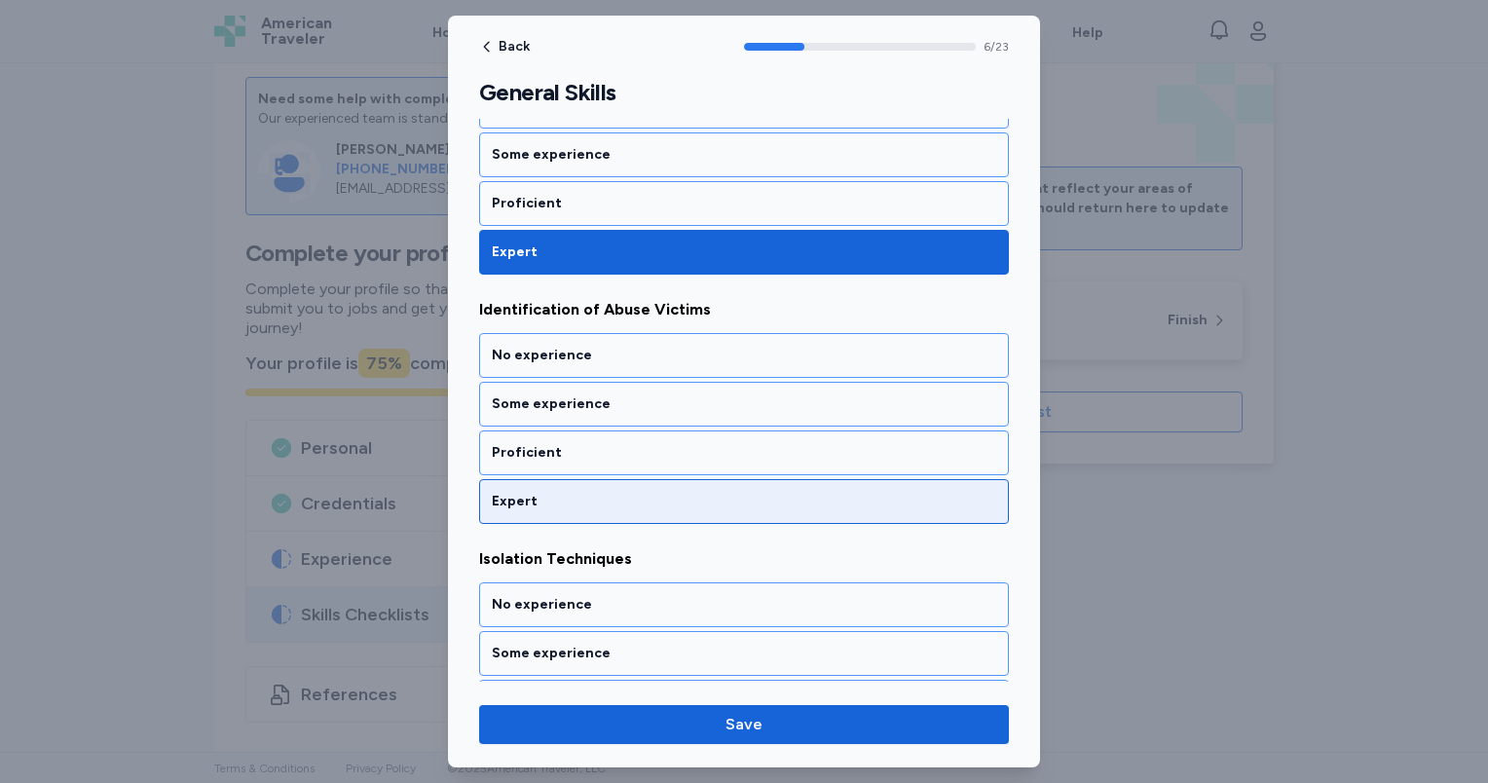
click at [631, 492] on div "Expert" at bounding box center [744, 501] width 504 height 19
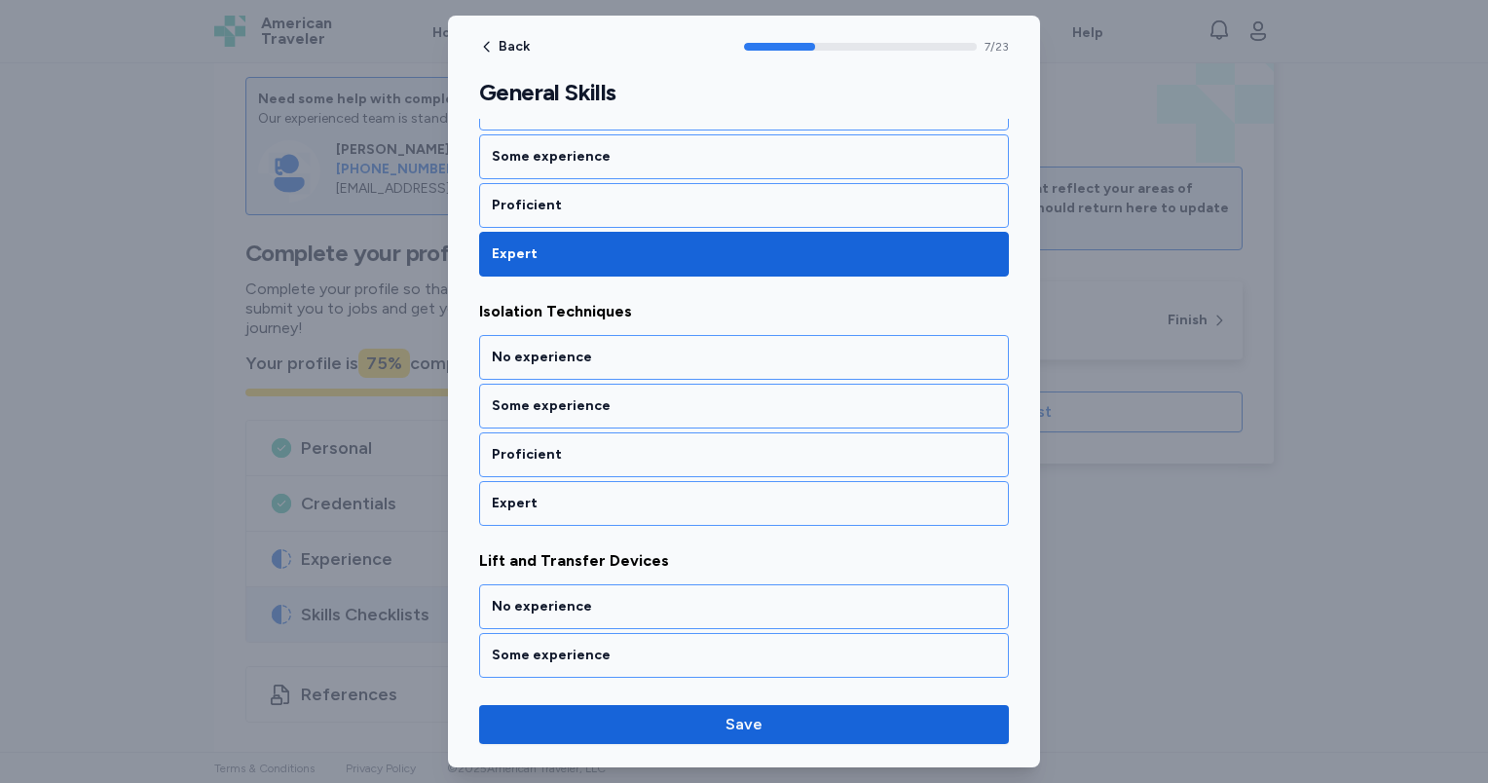
click at [631, 494] on div "Expert" at bounding box center [744, 503] width 504 height 19
click at [631, 495] on div "Expert" at bounding box center [744, 504] width 504 height 19
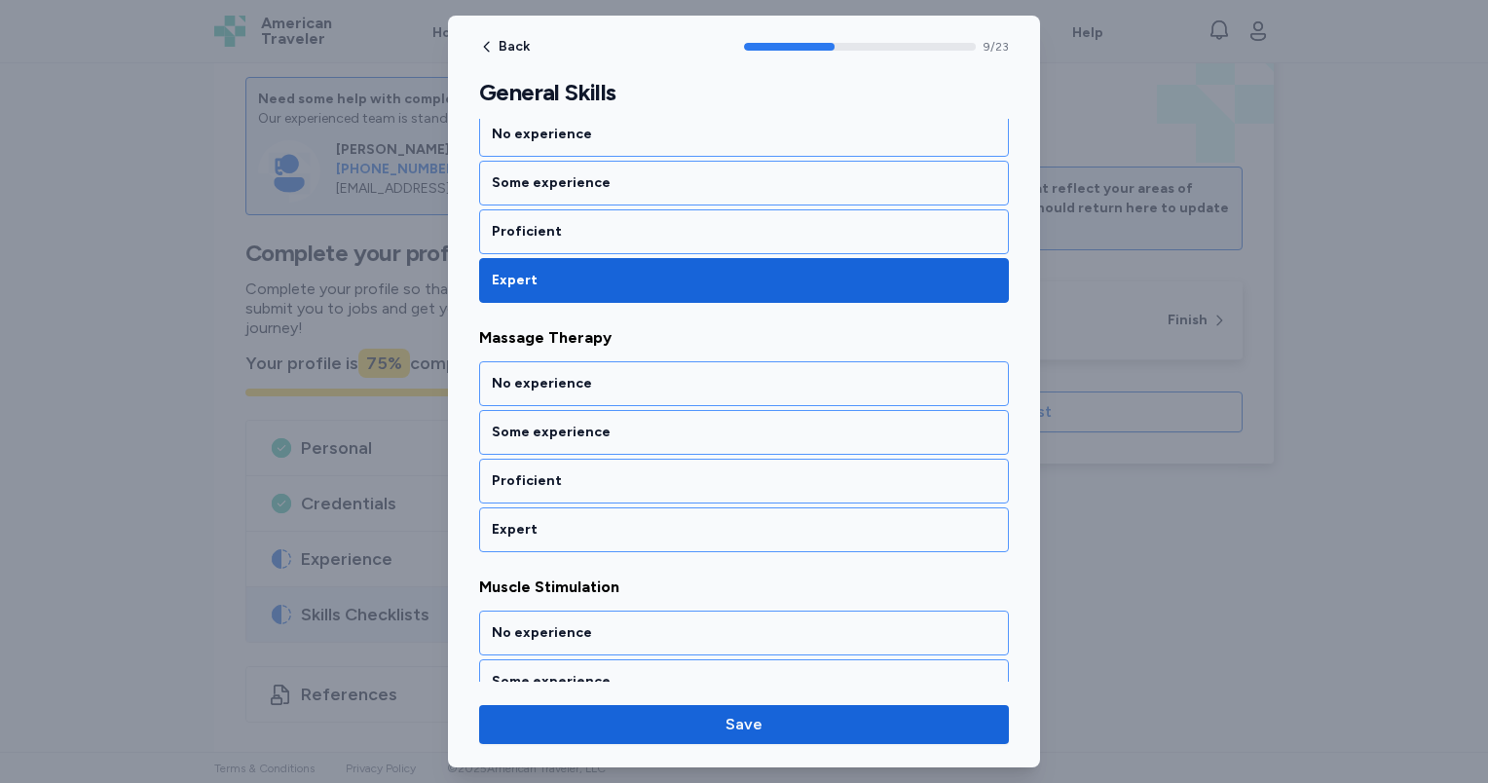
scroll to position [2346, 0]
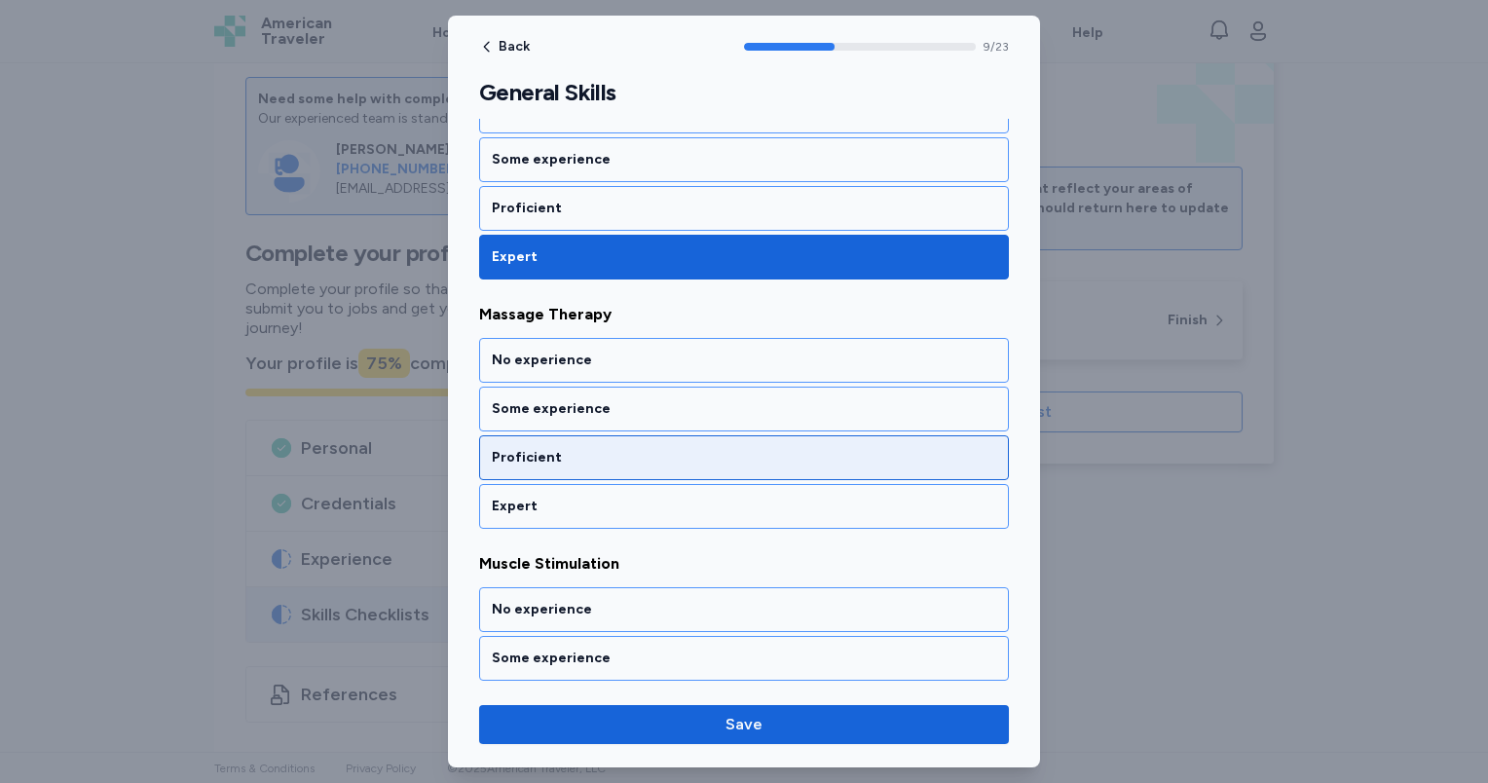
click at [620, 435] on div "Proficient" at bounding box center [744, 457] width 530 height 45
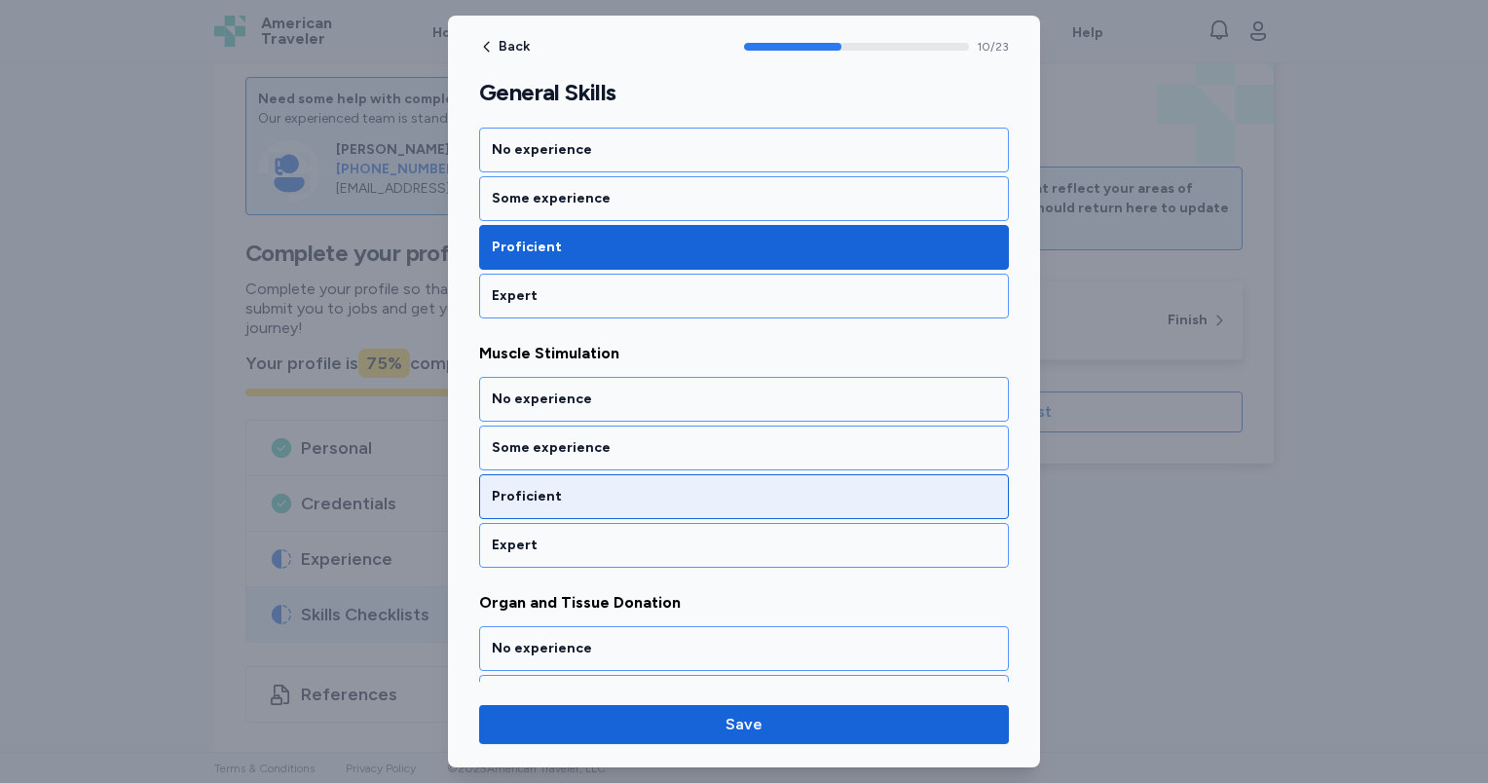
scroll to position [2594, 0]
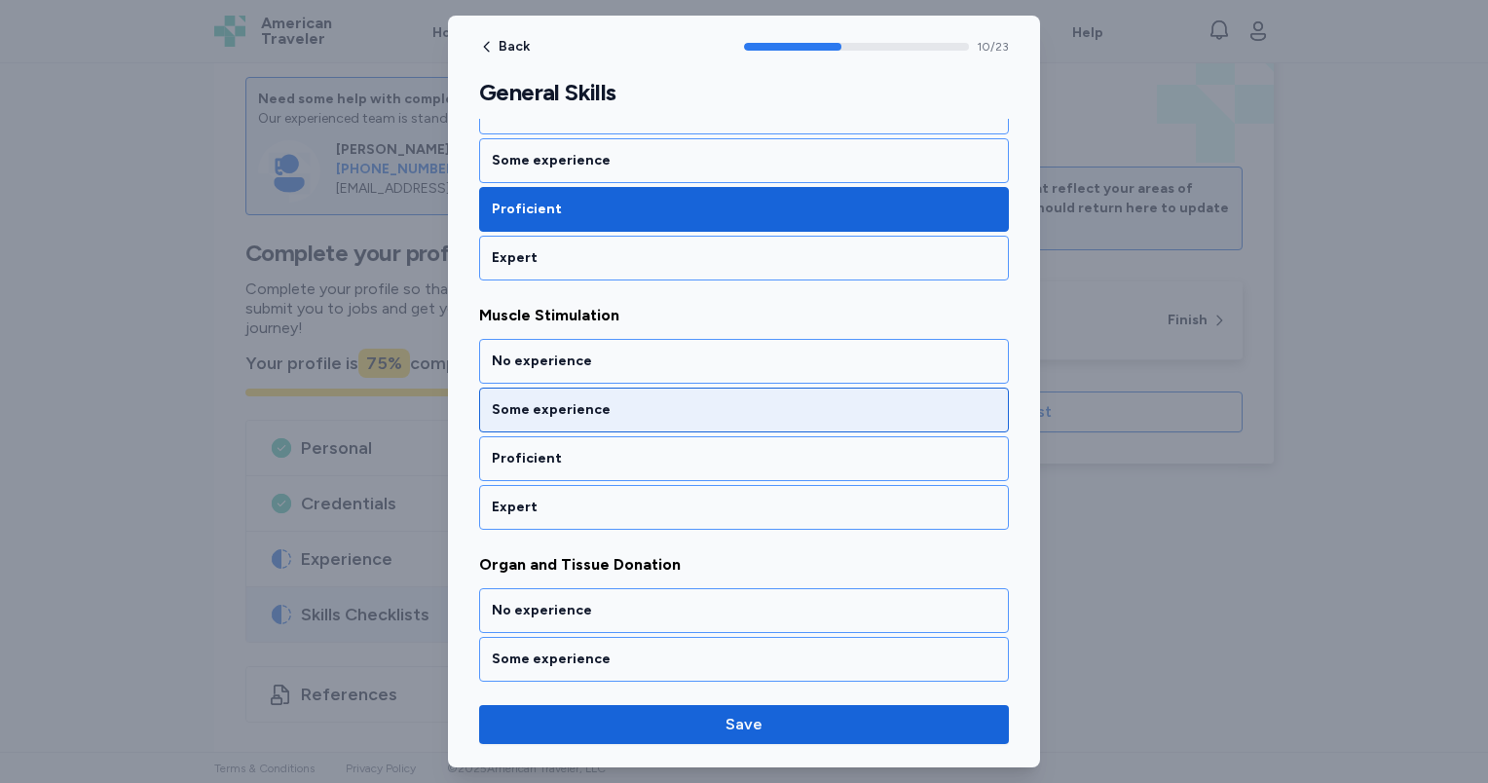
click at [619, 407] on div "Some experience" at bounding box center [744, 410] width 530 height 45
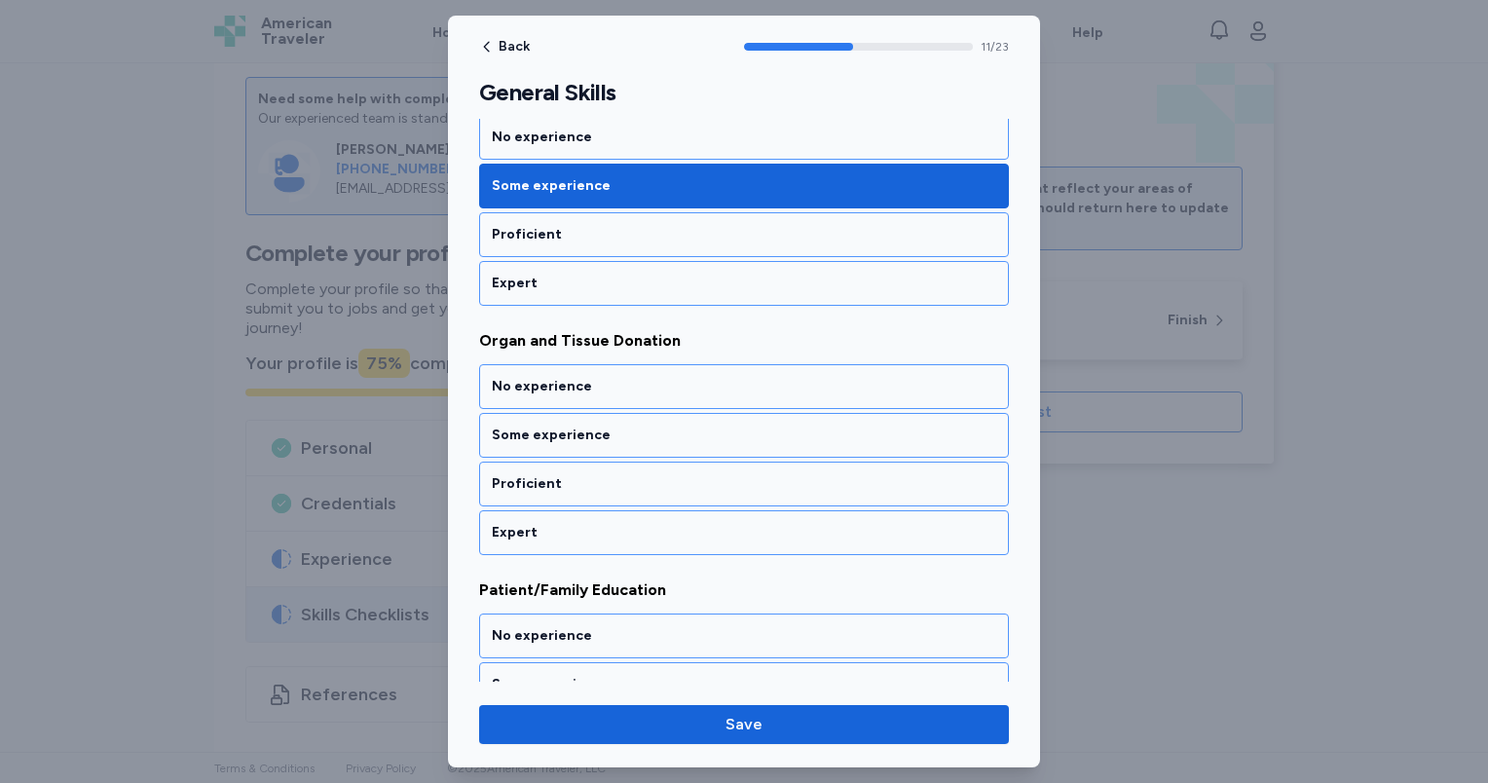
scroll to position [2841, 0]
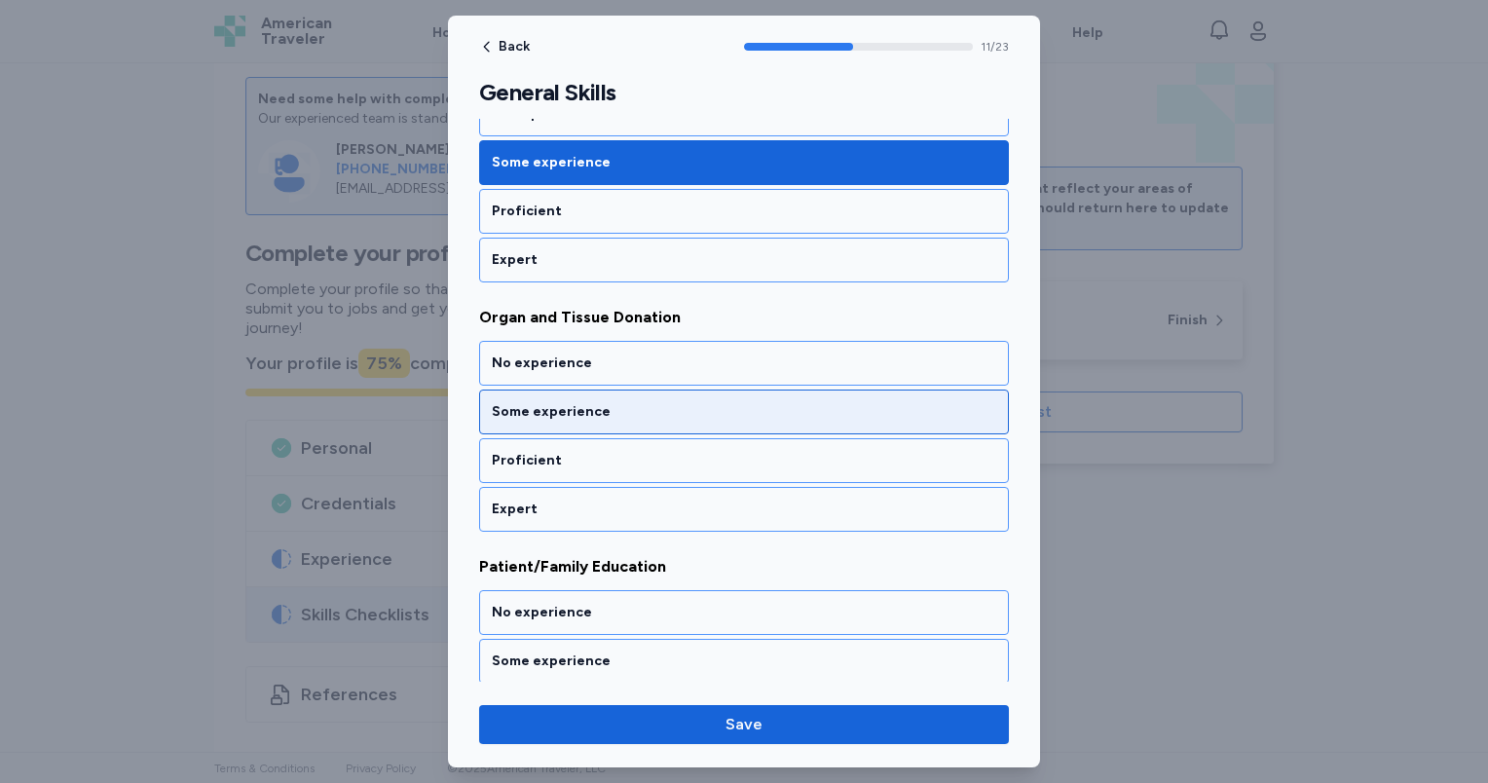
click at [620, 402] on div "Some experience" at bounding box center [744, 411] width 504 height 19
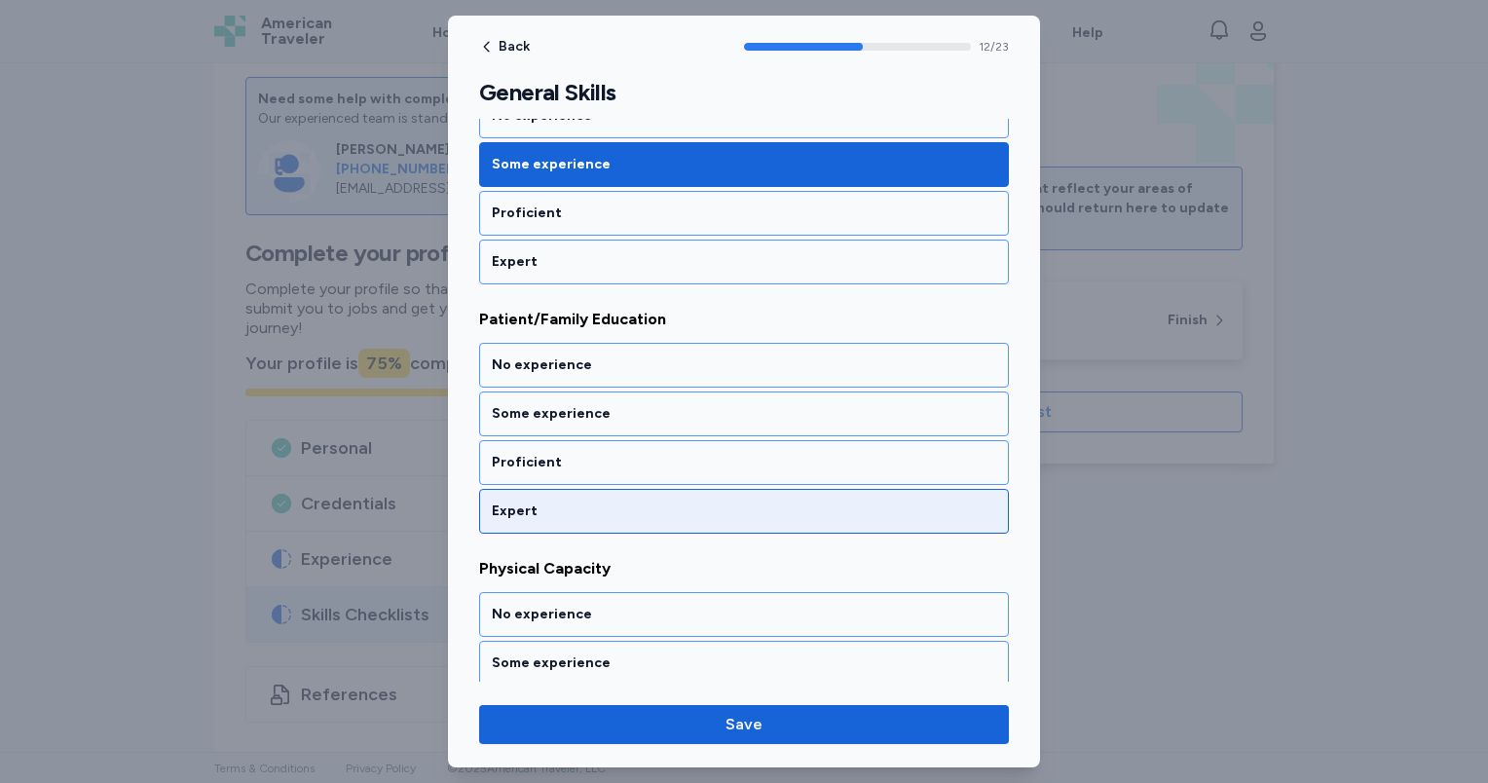
click at [629, 501] on div "Expert" at bounding box center [744, 510] width 504 height 19
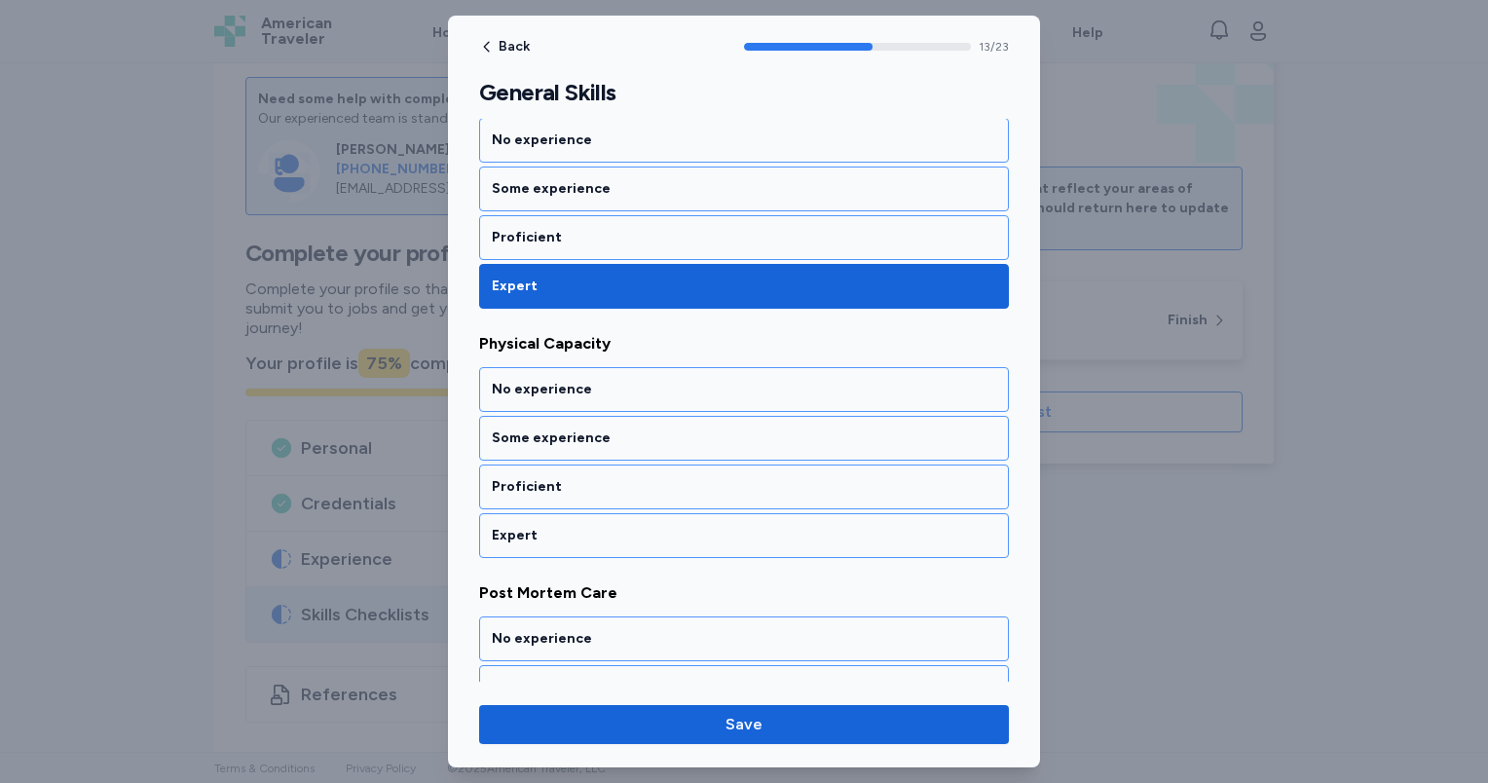
scroll to position [3337, 0]
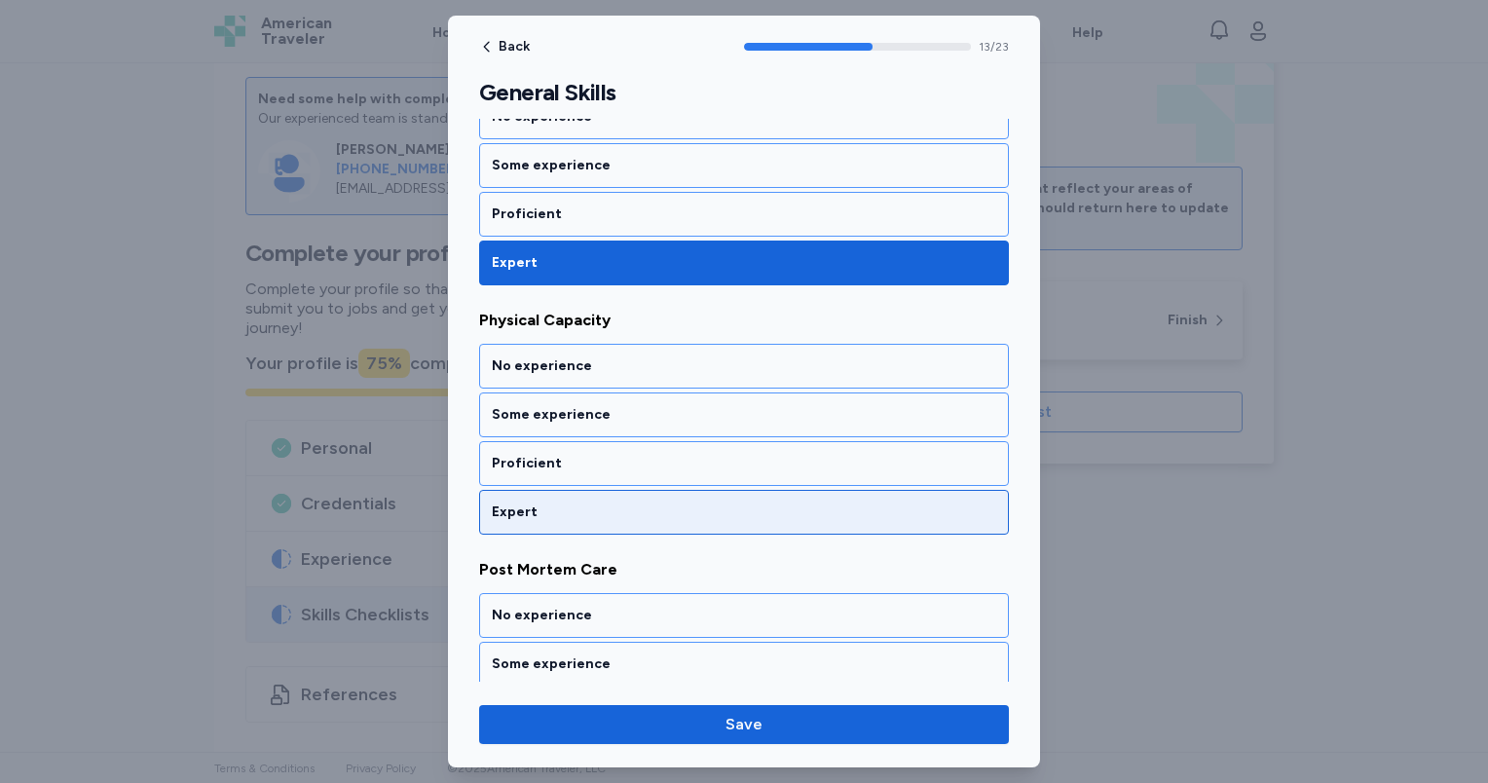
click at [632, 502] on div "Expert" at bounding box center [744, 511] width 504 height 19
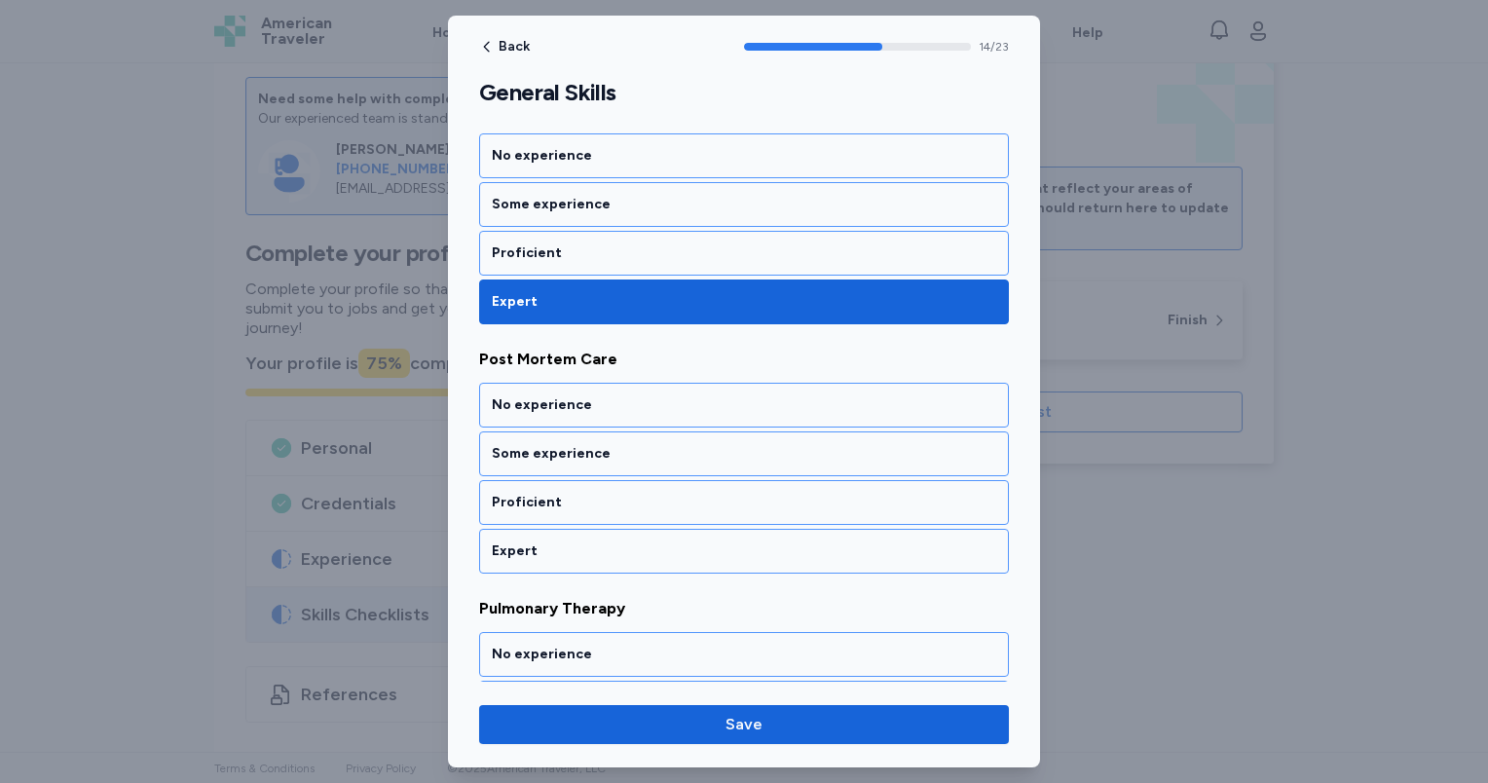
scroll to position [3584, 0]
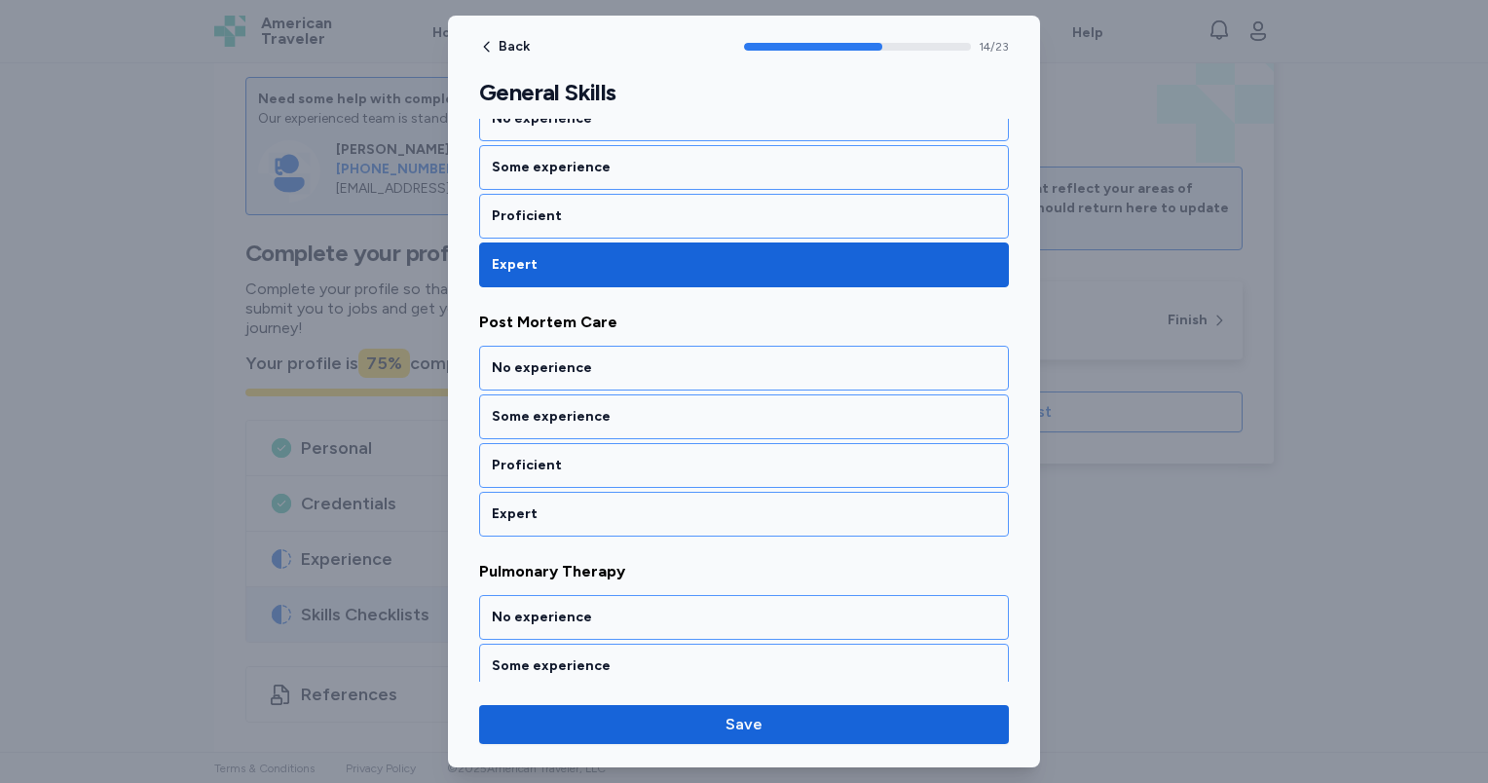
click at [632, 504] on div "Expert" at bounding box center [744, 513] width 504 height 19
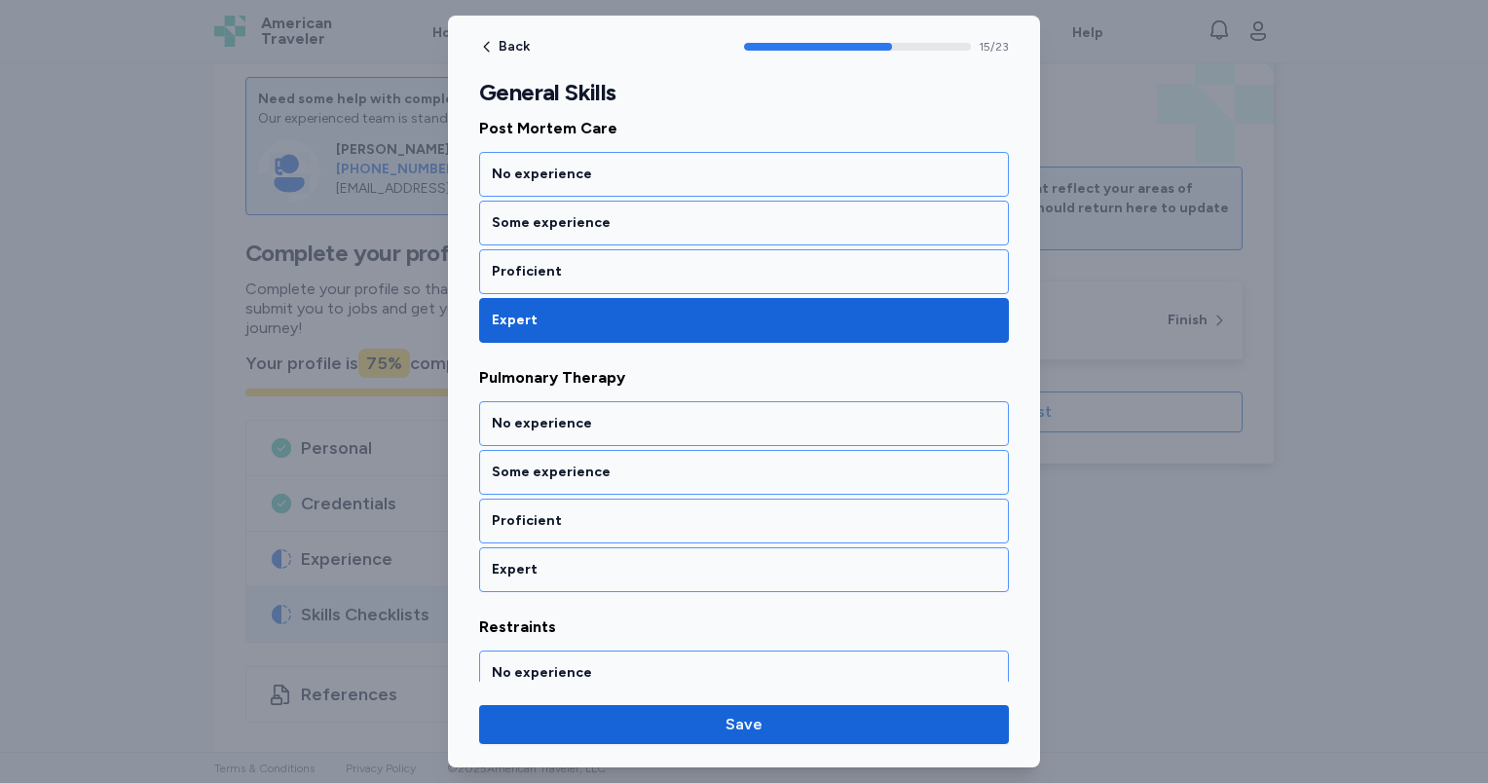
scroll to position [3833, 0]
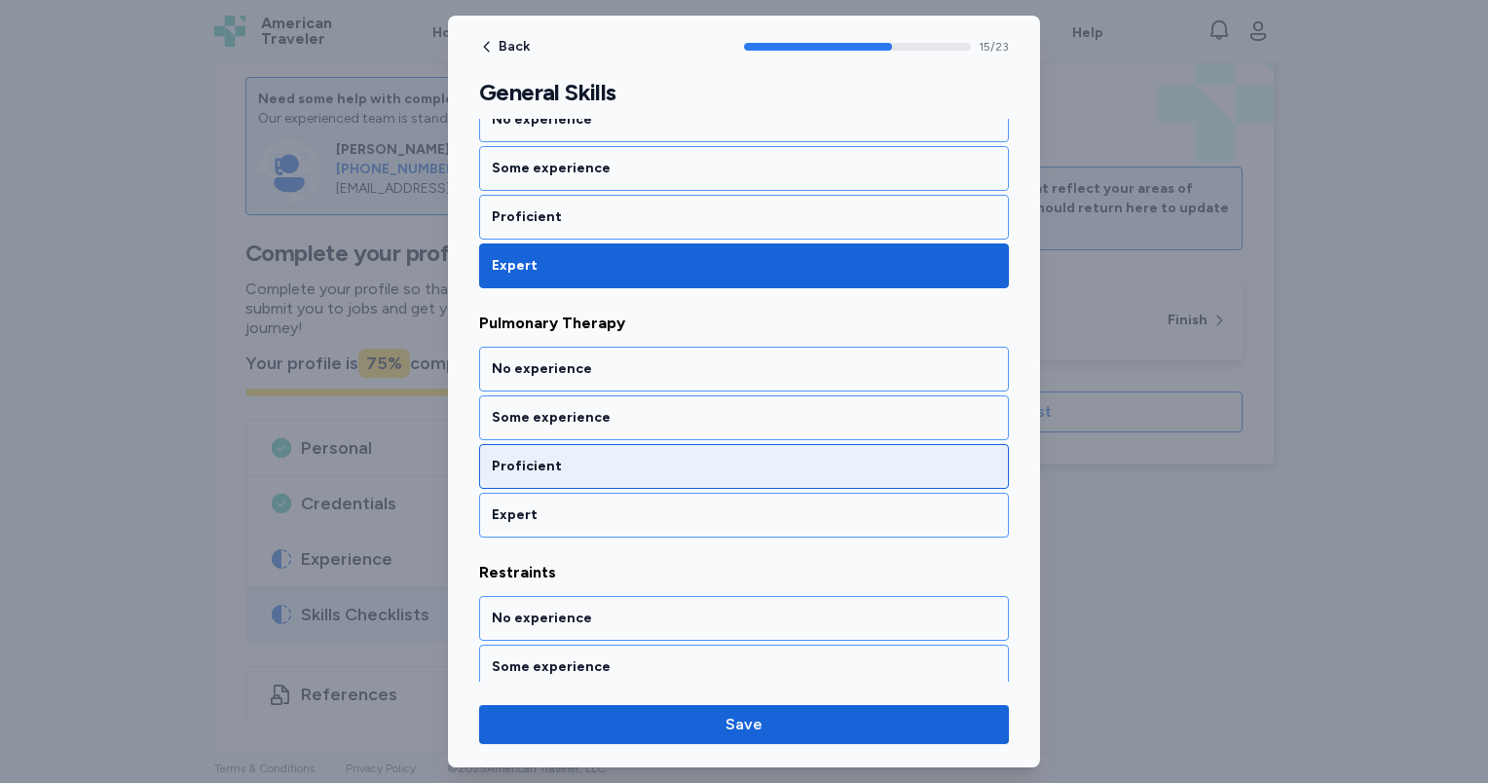
click at [633, 457] on div "Proficient" at bounding box center [744, 466] width 504 height 19
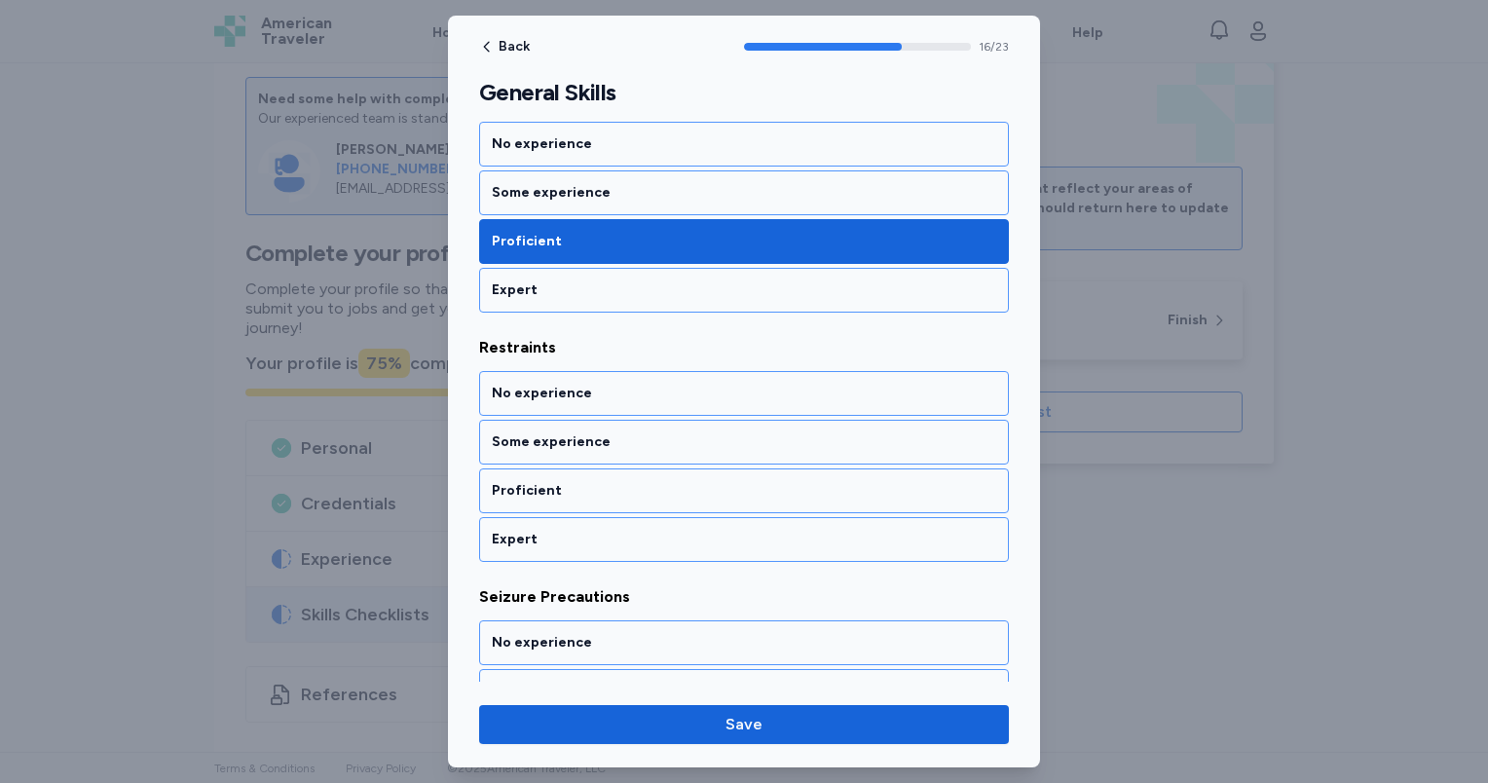
scroll to position [4080, 0]
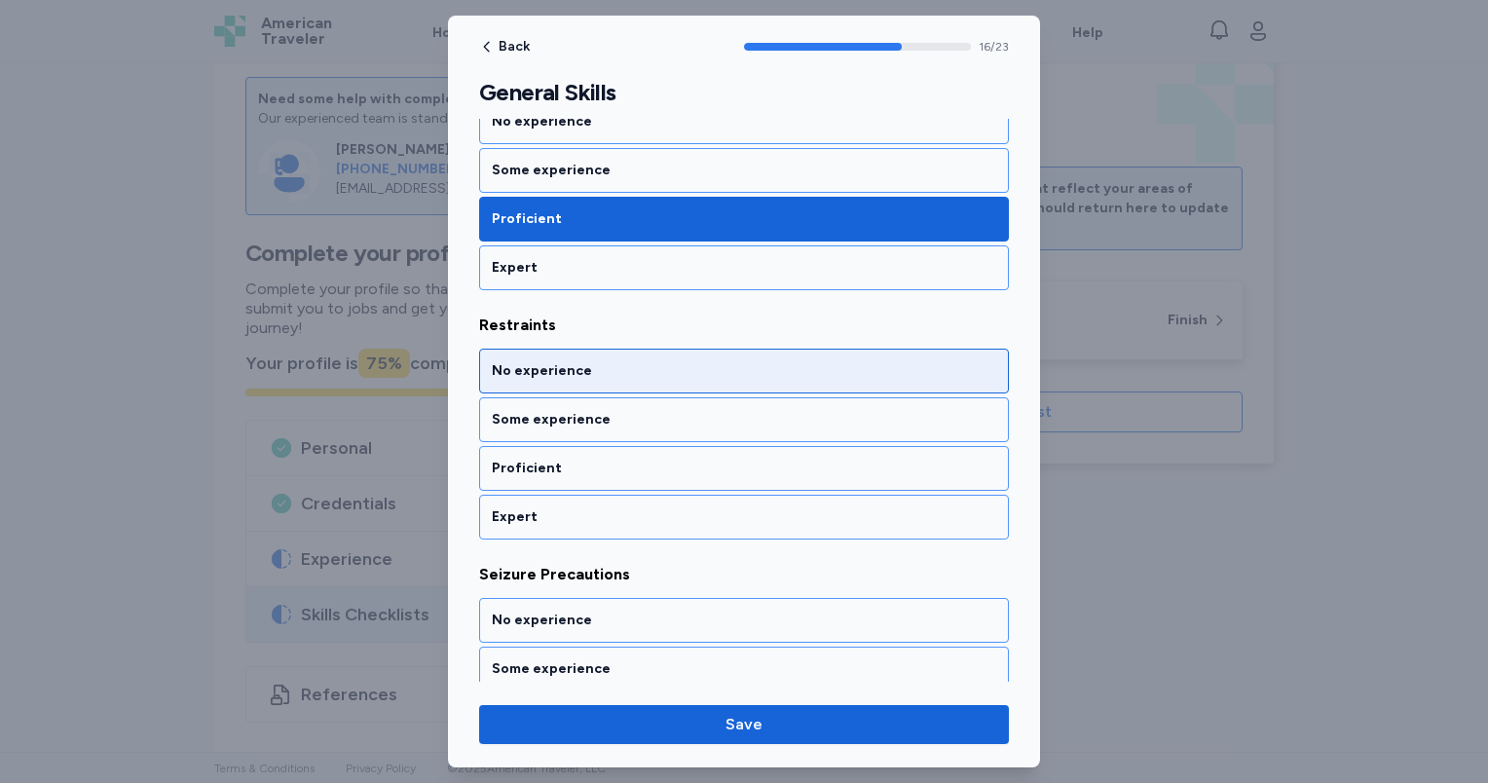
click at [631, 361] on div "No experience" at bounding box center [744, 370] width 504 height 19
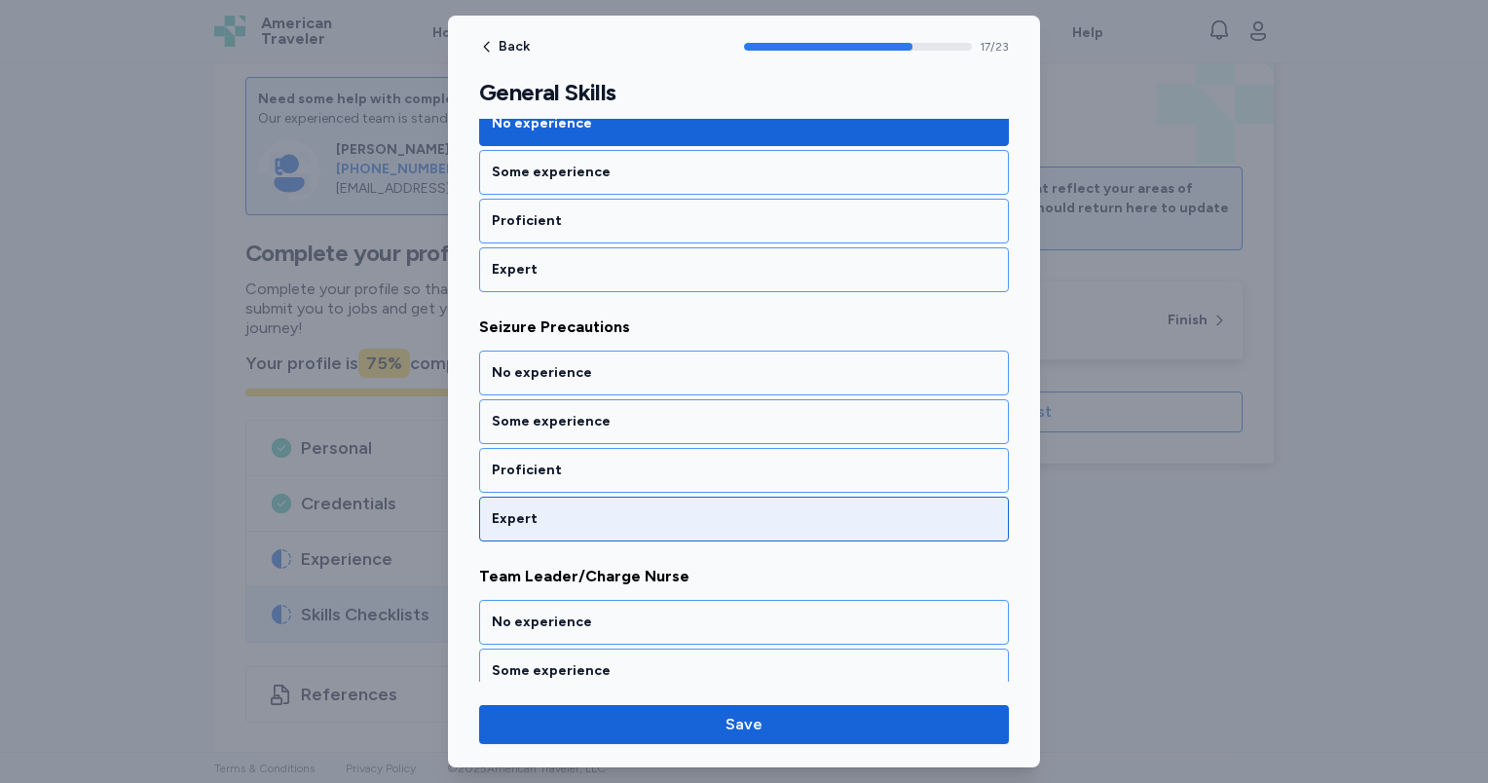
click at [647, 509] on div "Expert" at bounding box center [744, 518] width 504 height 19
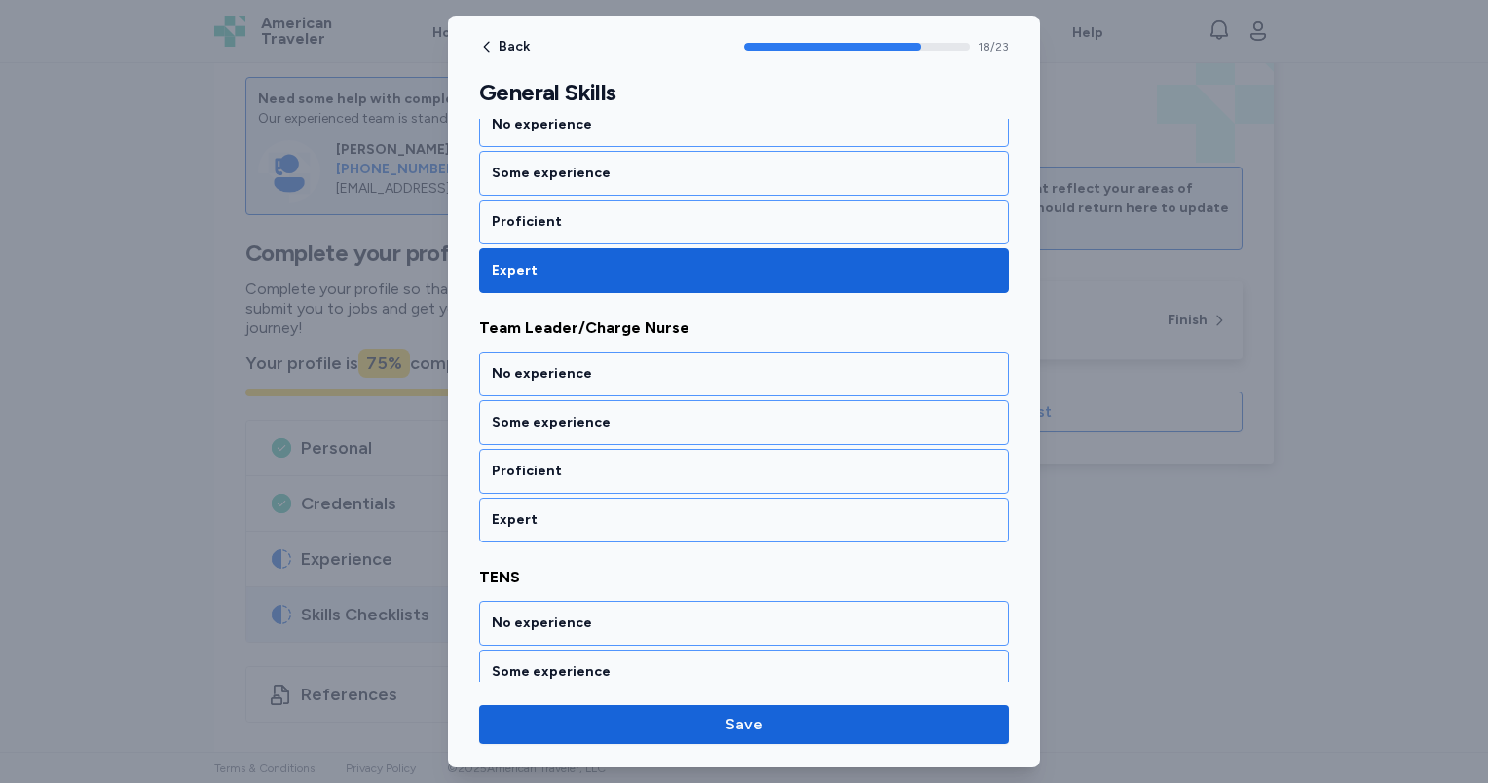
click at [647, 510] on div "Expert" at bounding box center [744, 519] width 504 height 19
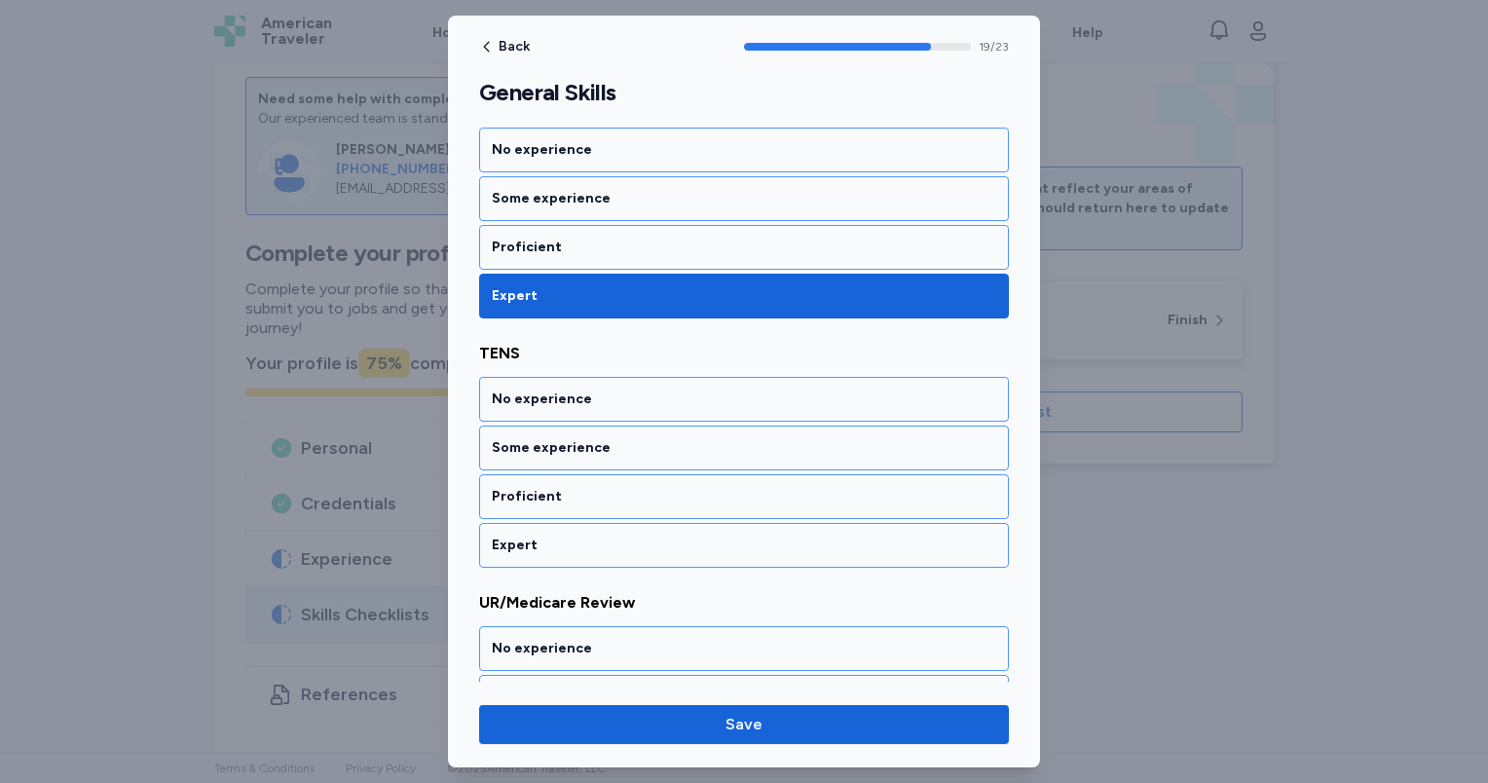
scroll to position [4823, 0]
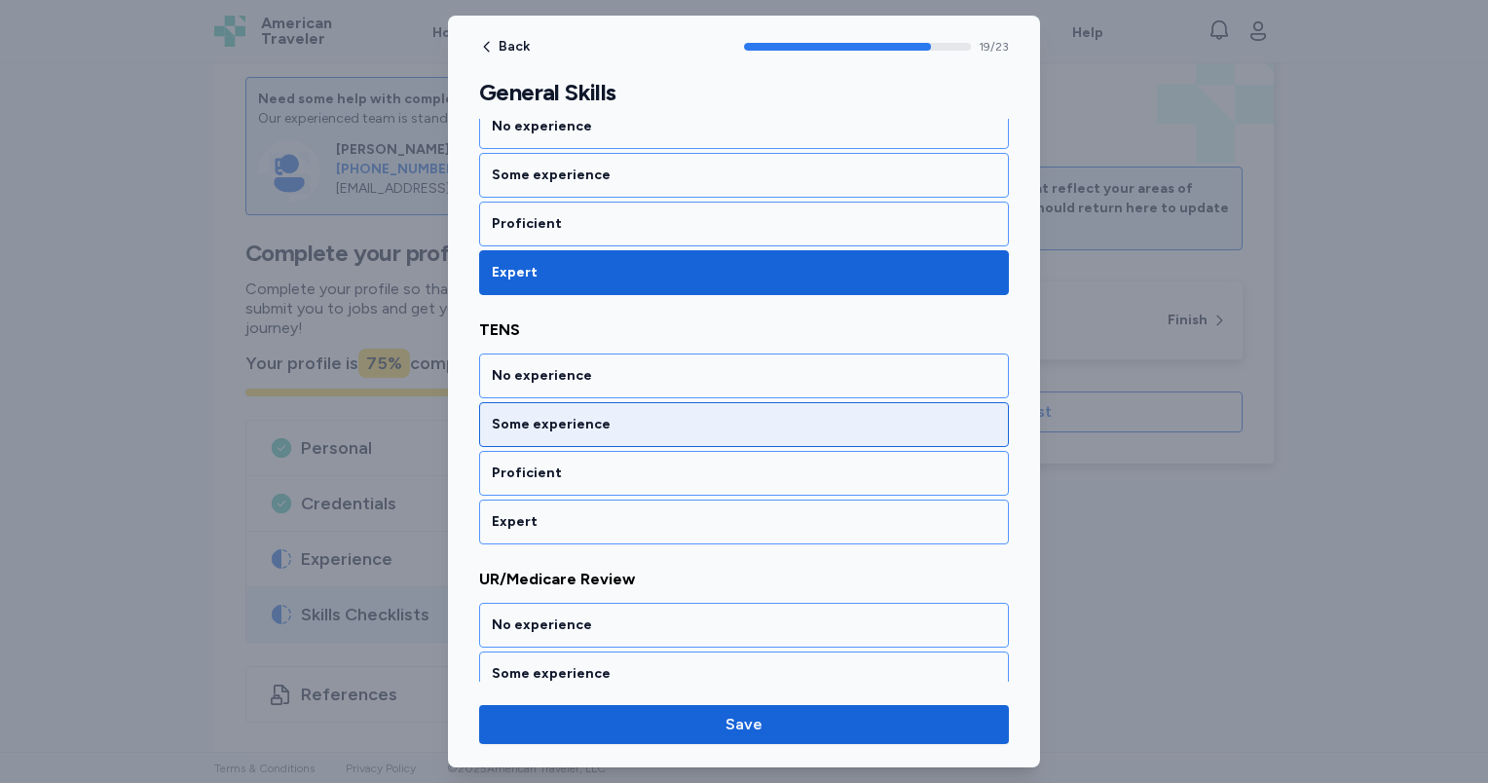
click at [644, 405] on div "Some experience" at bounding box center [744, 424] width 530 height 45
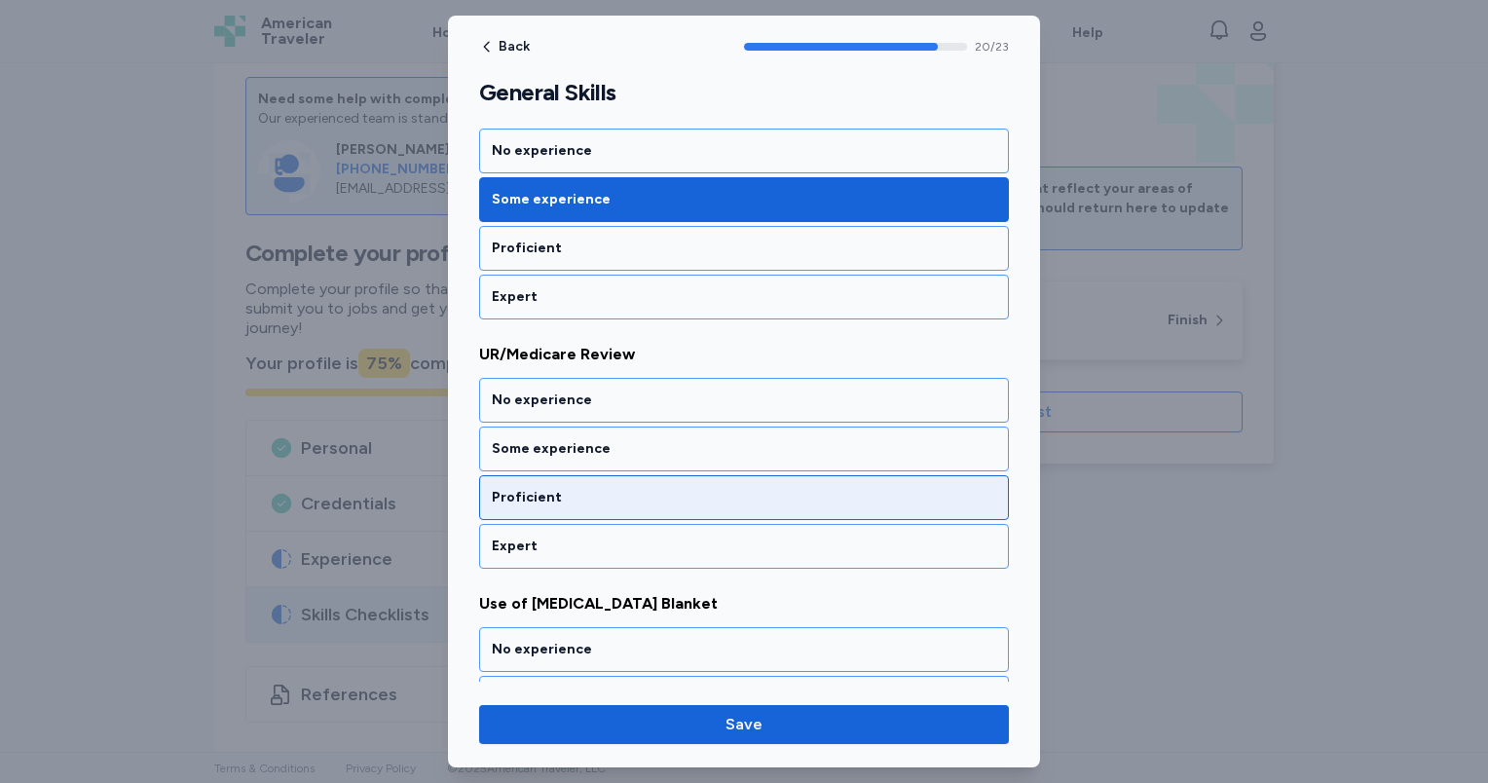
scroll to position [5071, 0]
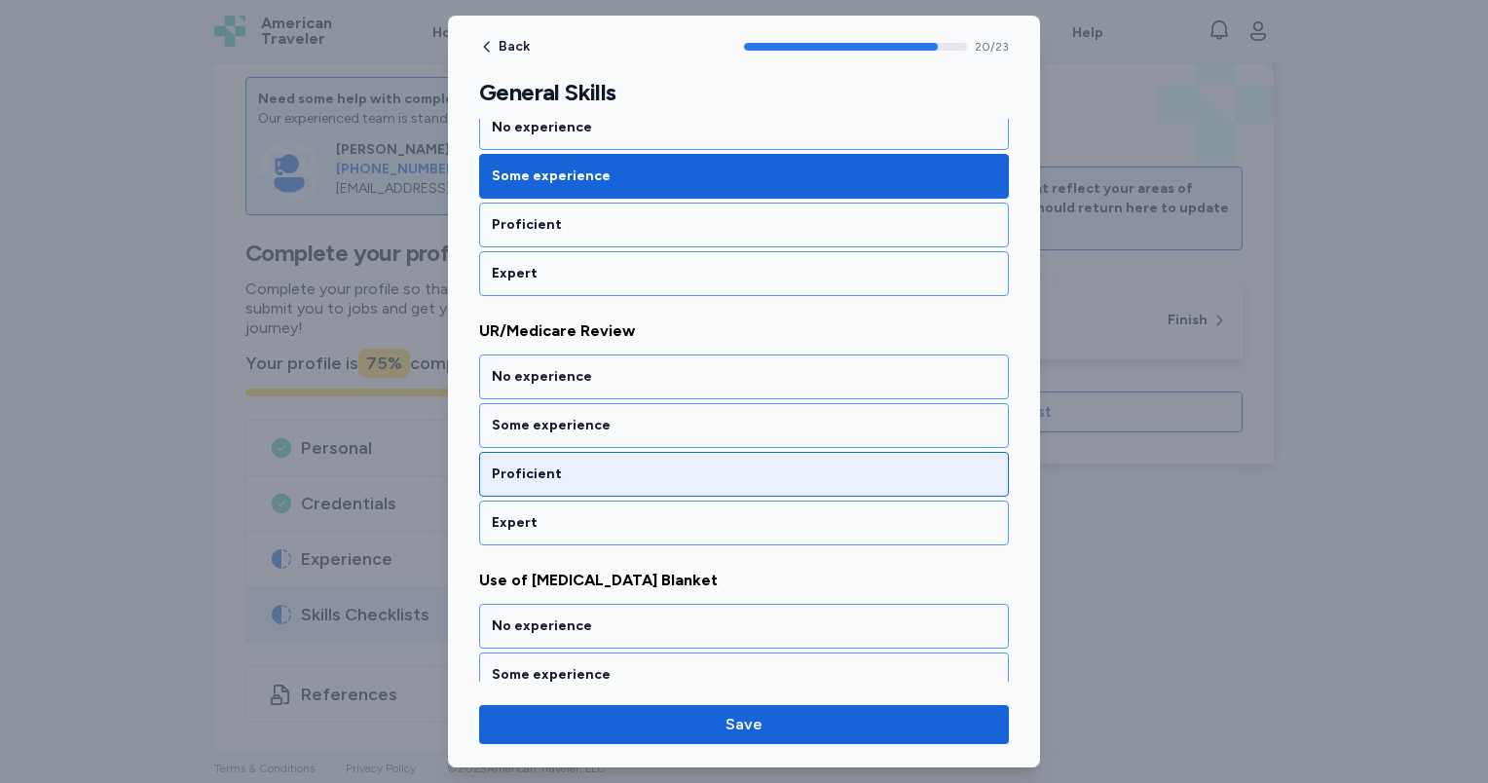
click at [644, 452] on div "Proficient" at bounding box center [744, 474] width 530 height 45
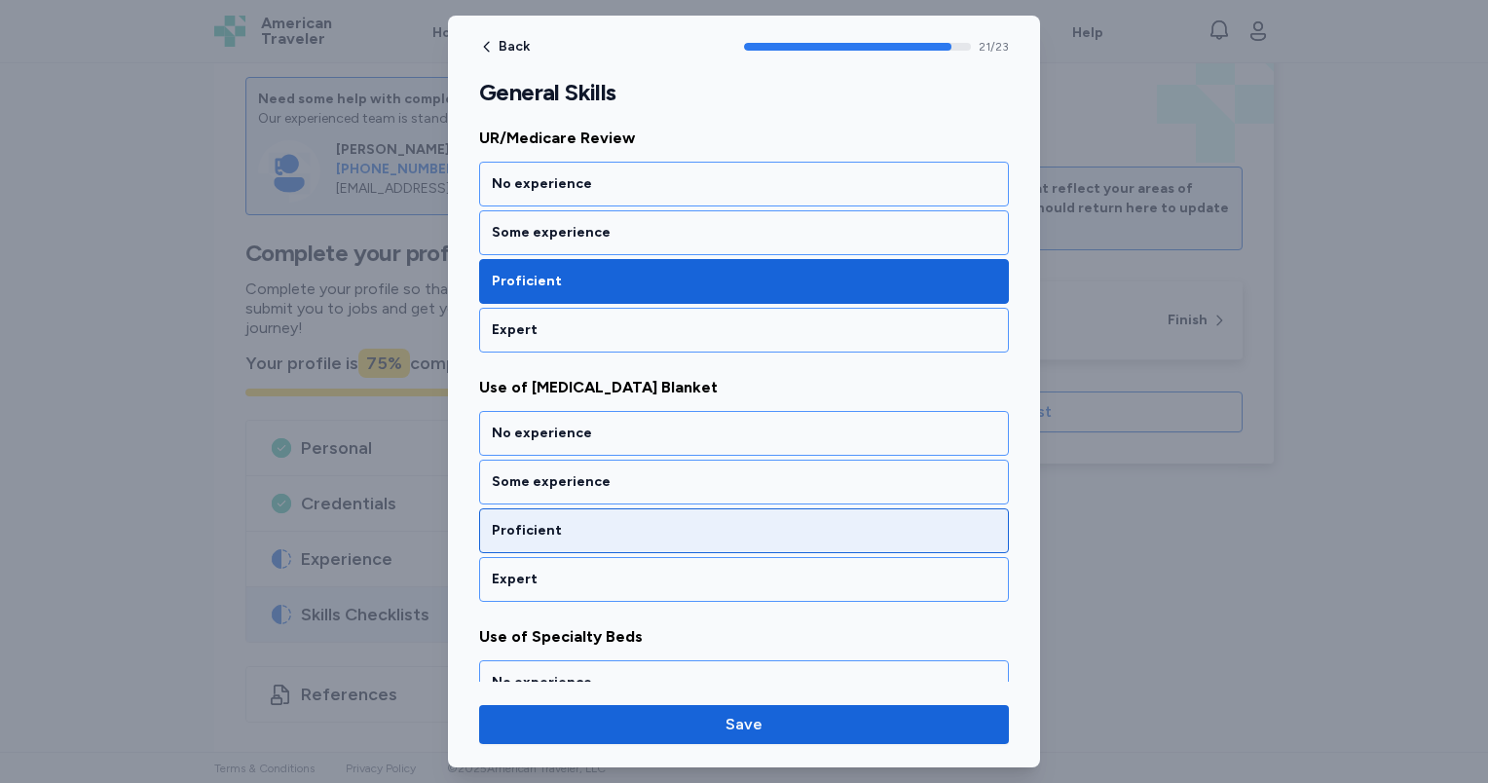
scroll to position [5319, 0]
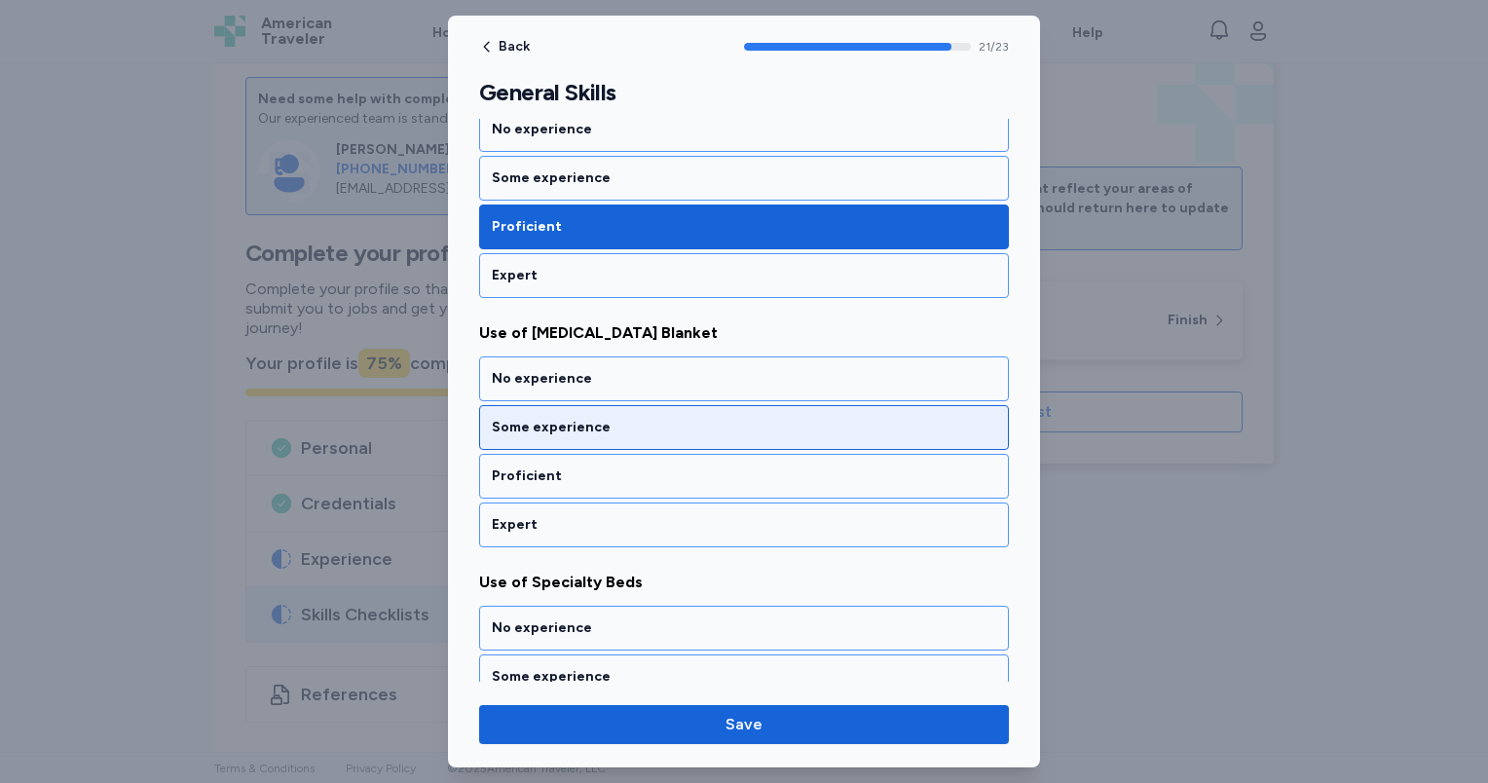
click at [644, 413] on div "Some experience" at bounding box center [744, 427] width 530 height 45
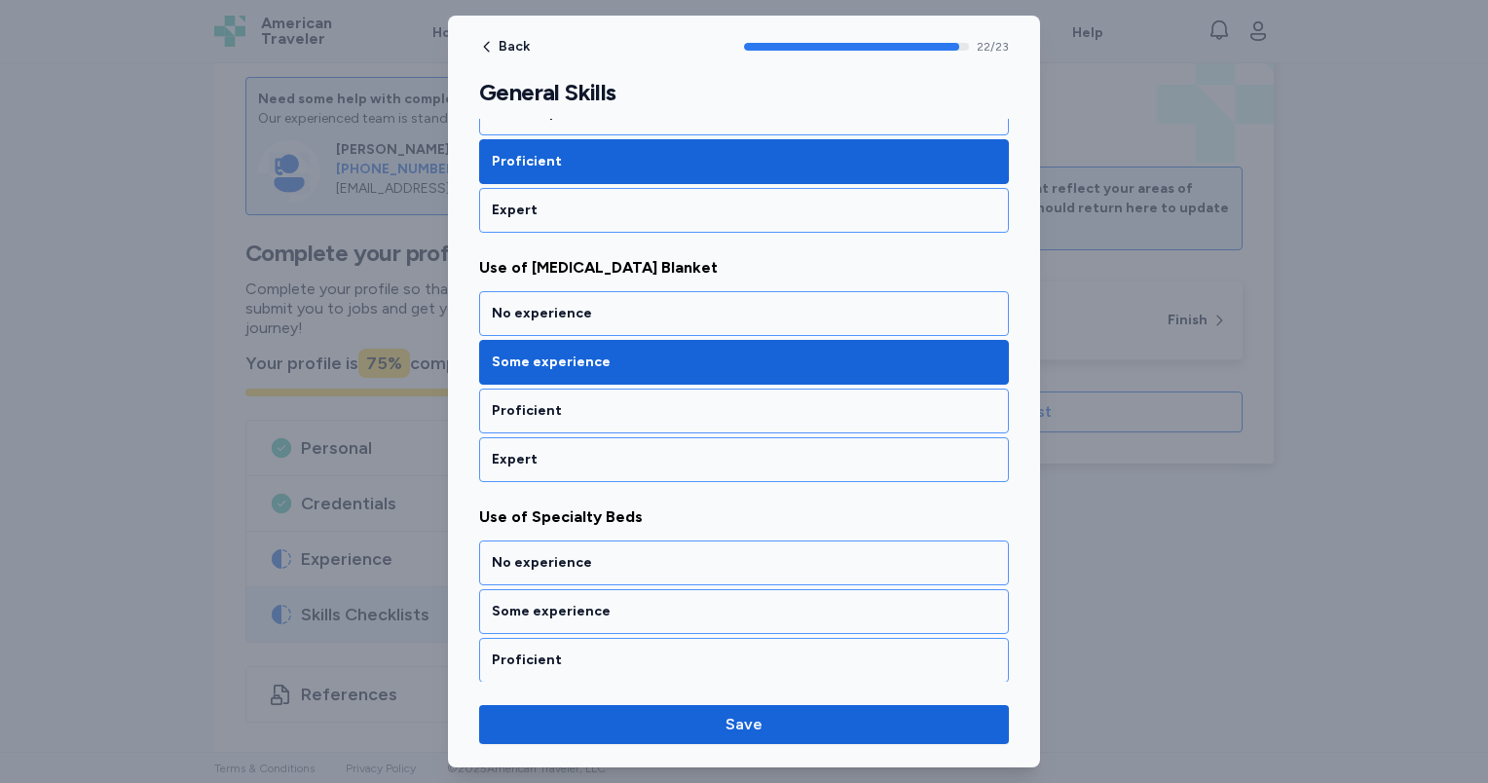
scroll to position [5401, 0]
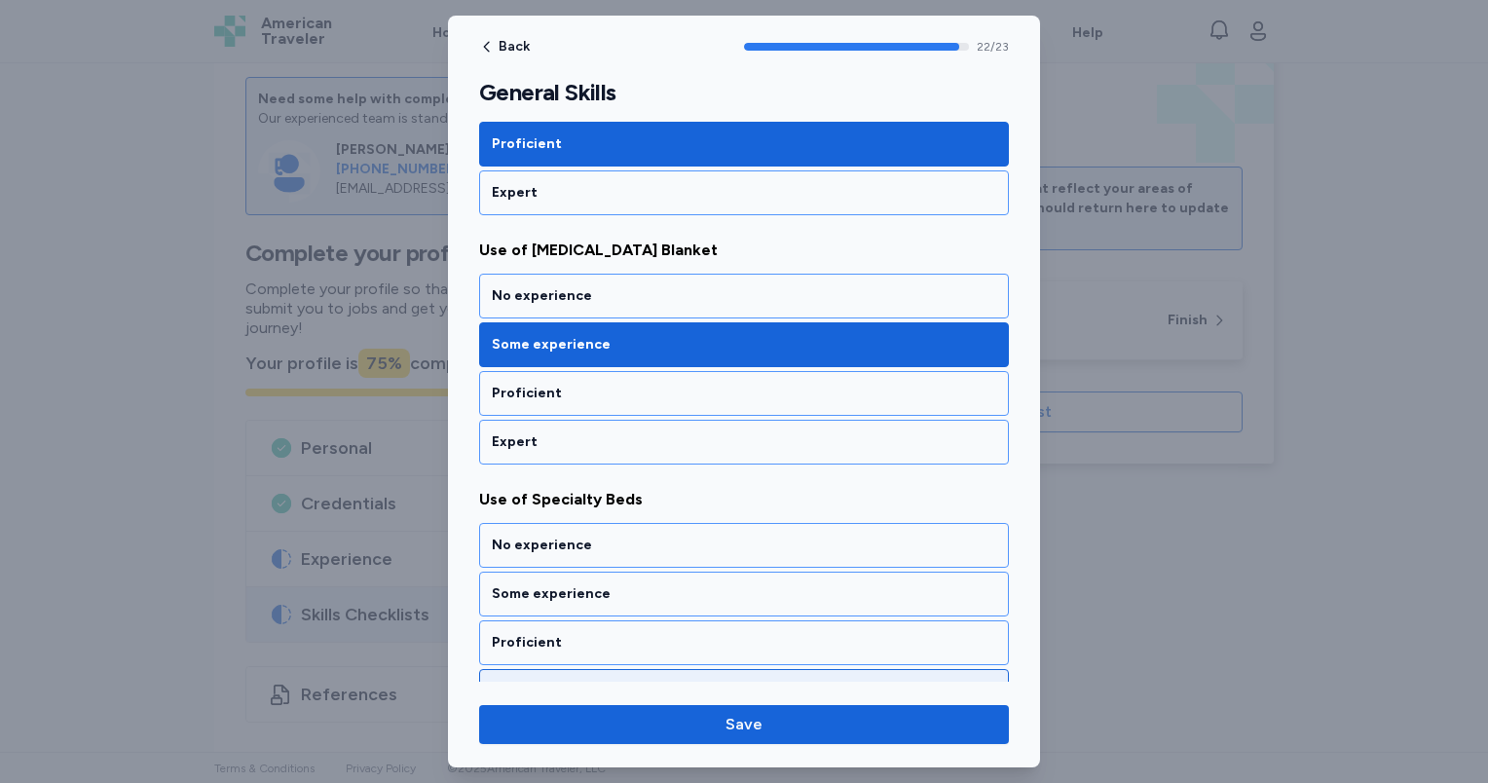
click at [647, 669] on div "Expert" at bounding box center [744, 691] width 530 height 45
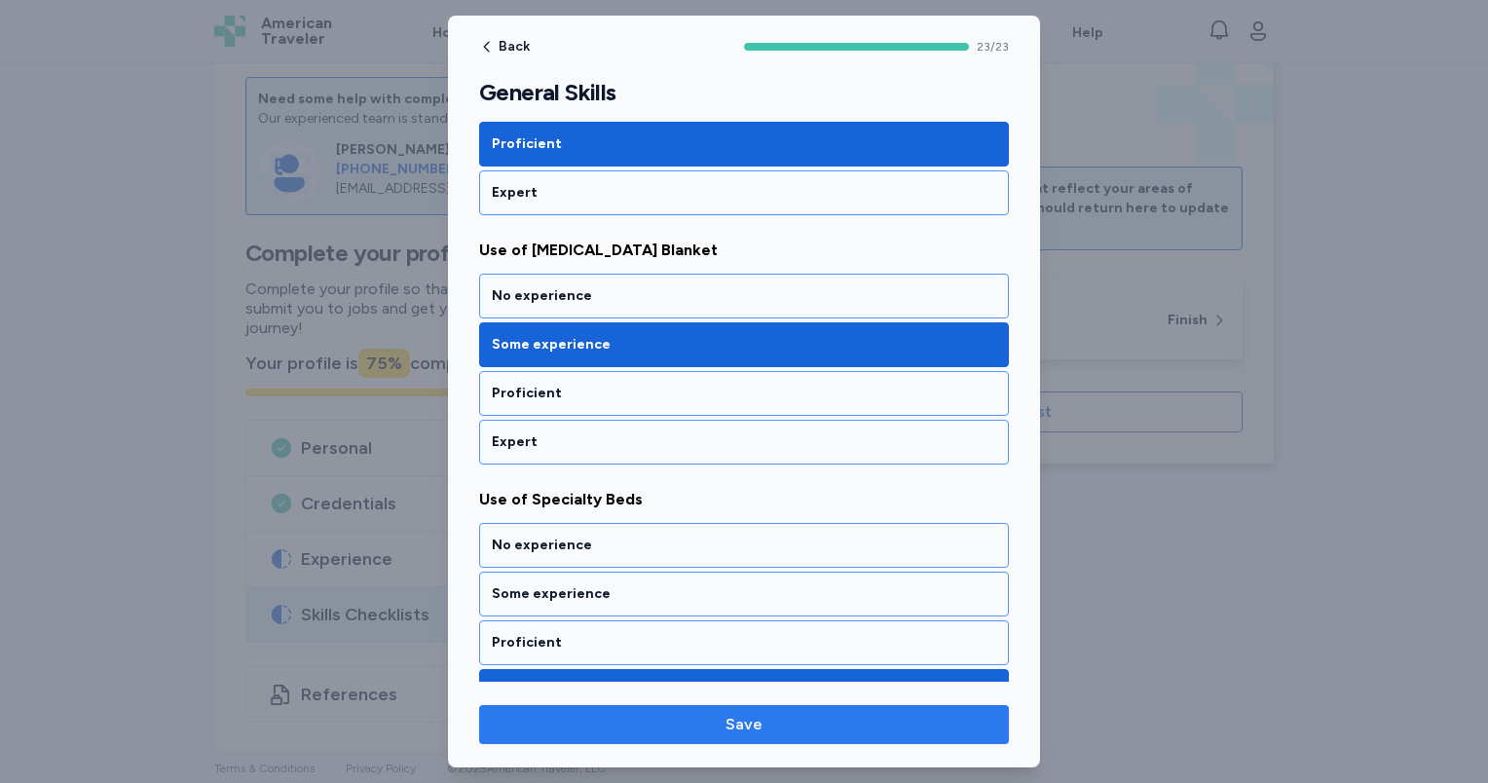
click at [689, 727] on span "Save" at bounding box center [744, 724] width 499 height 23
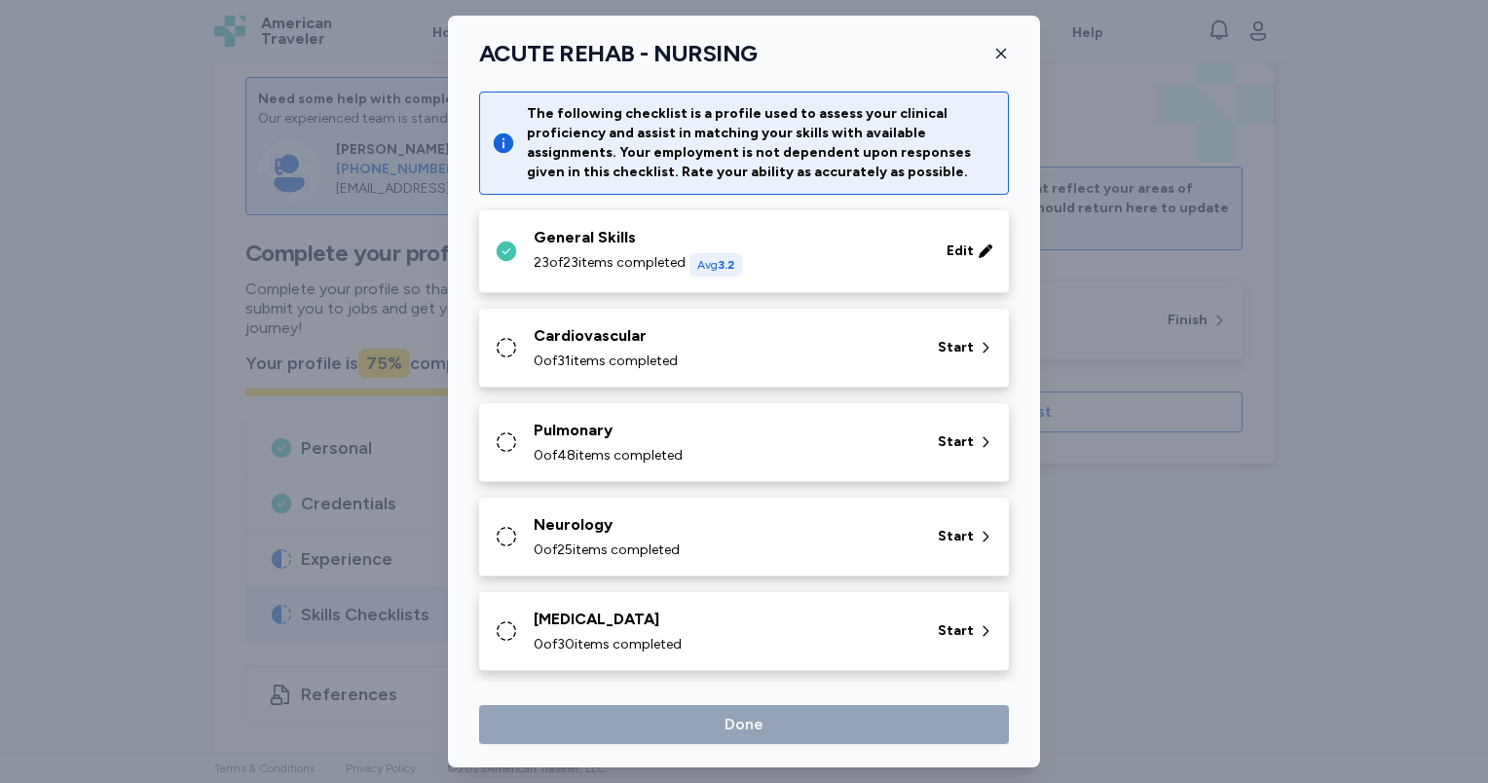
click at [753, 345] on div "Cardiovascular" at bounding box center [724, 335] width 381 height 23
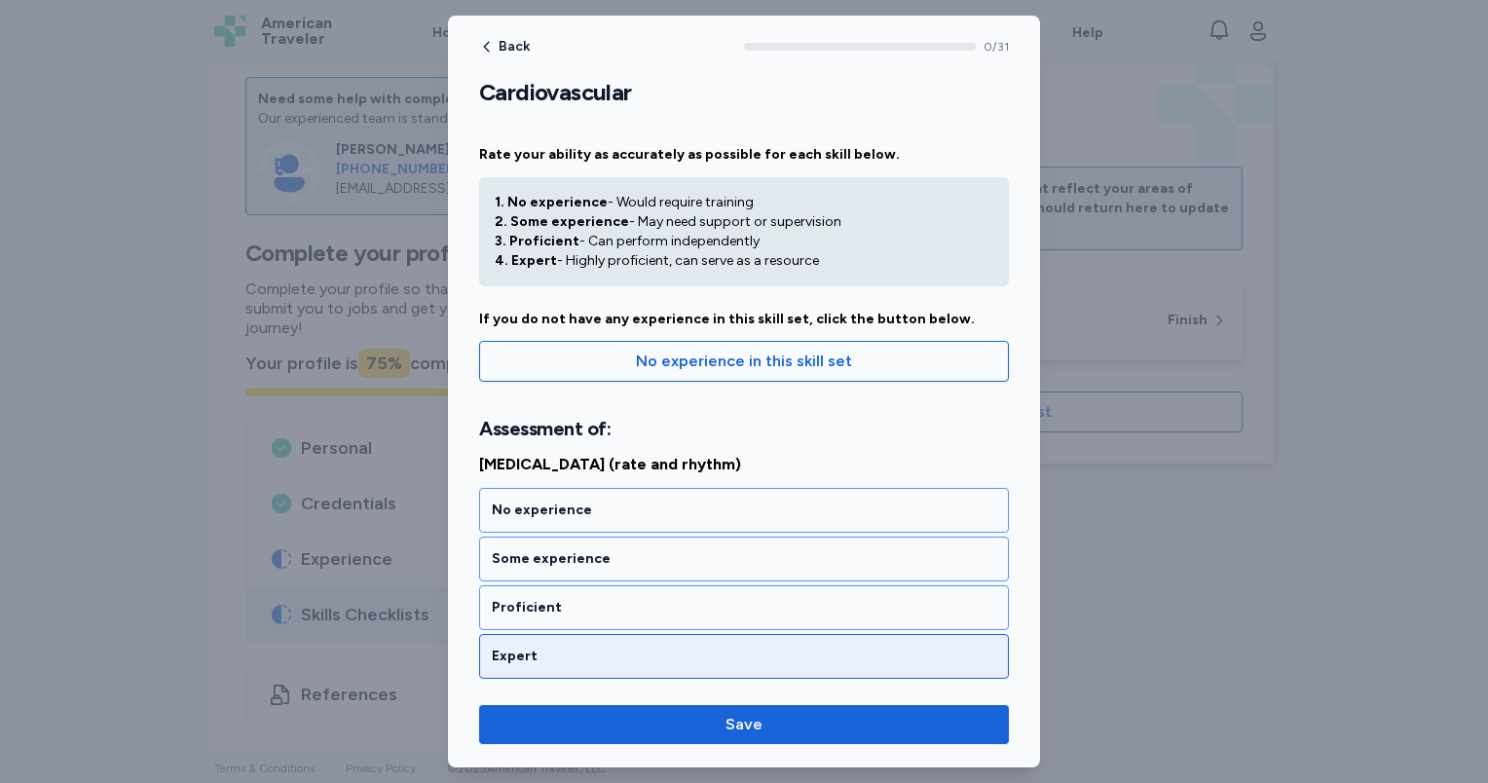
click at [684, 649] on div "Expert" at bounding box center [744, 656] width 504 height 19
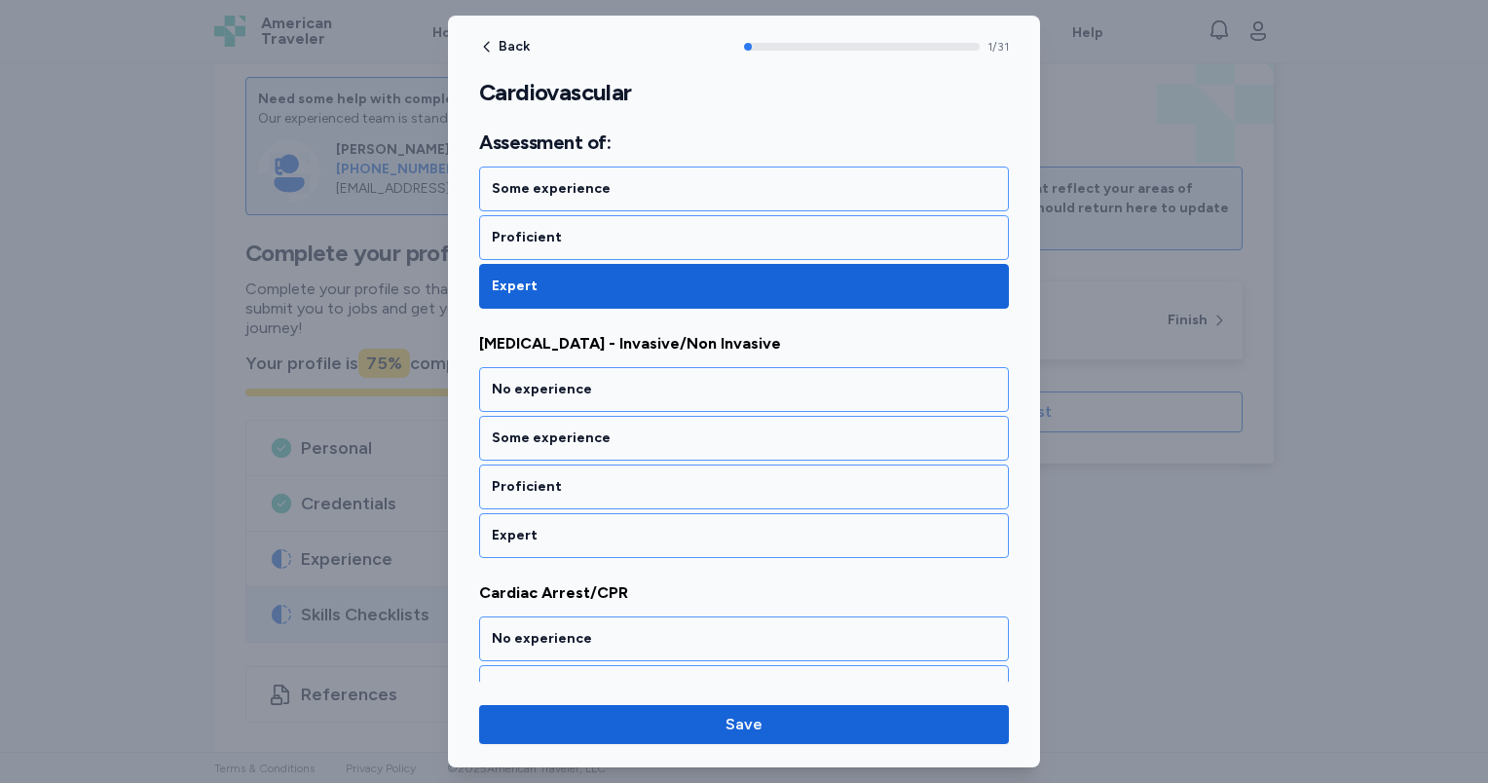
scroll to position [388, 0]
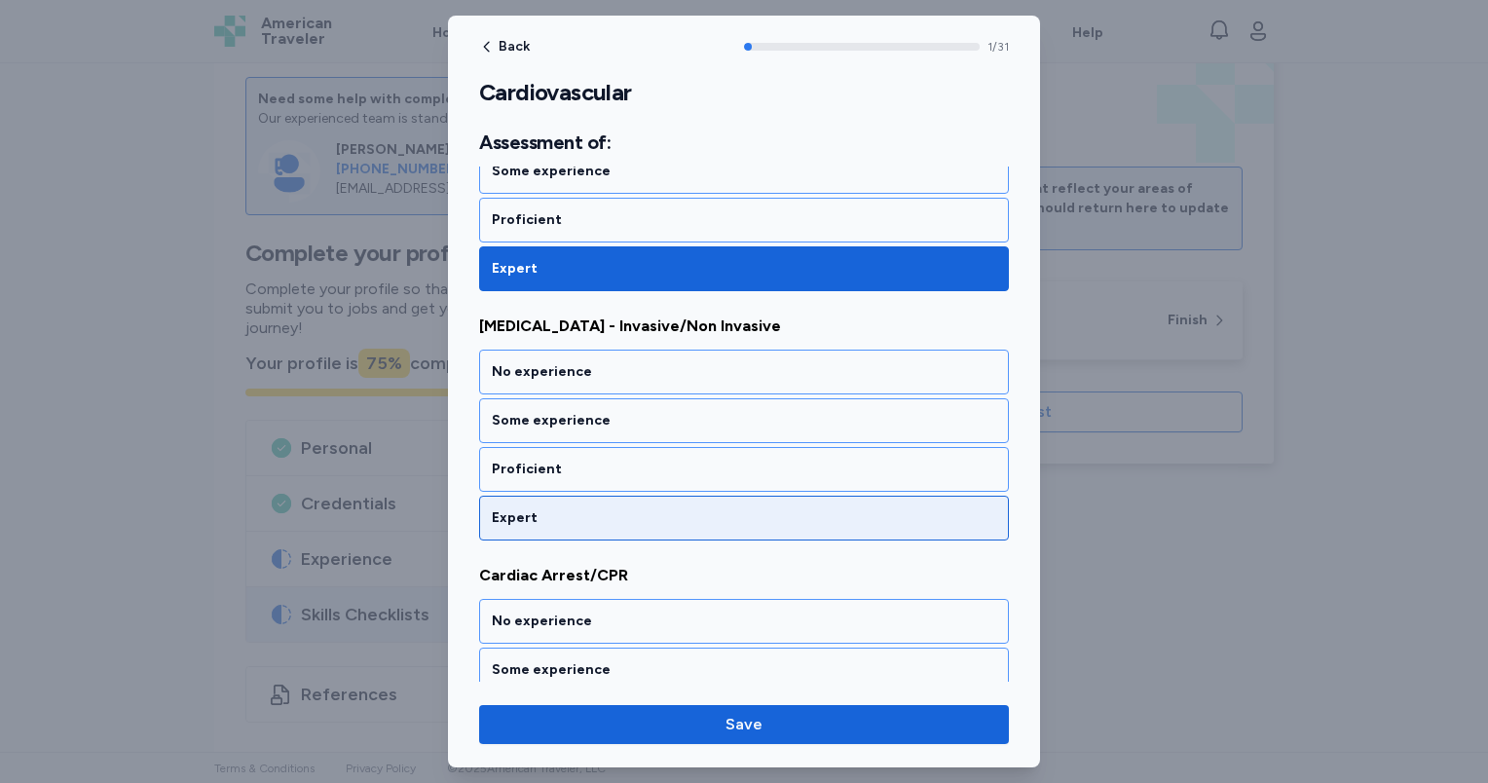
click at [686, 514] on div "Expert" at bounding box center [744, 517] width 504 height 19
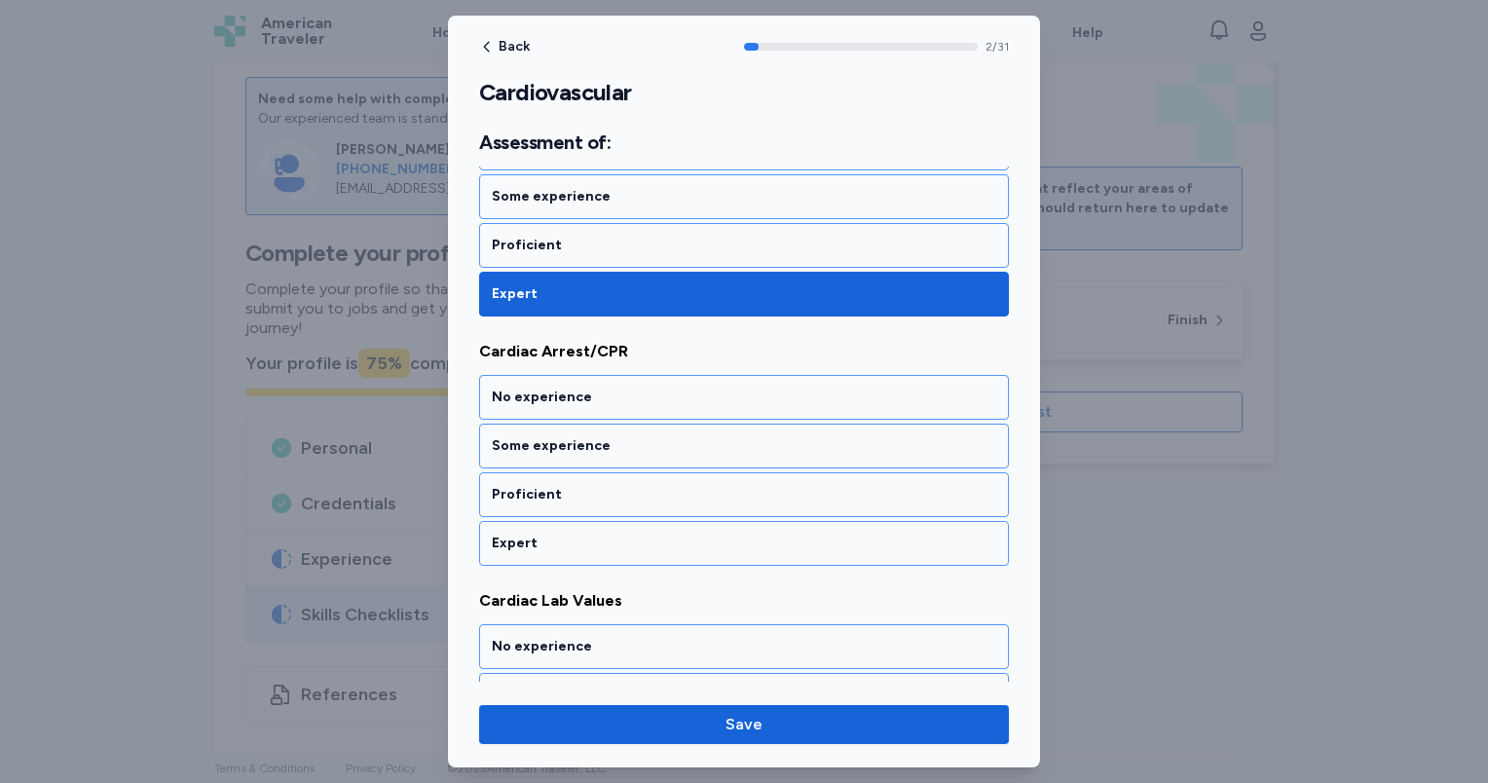
scroll to position [635, 0]
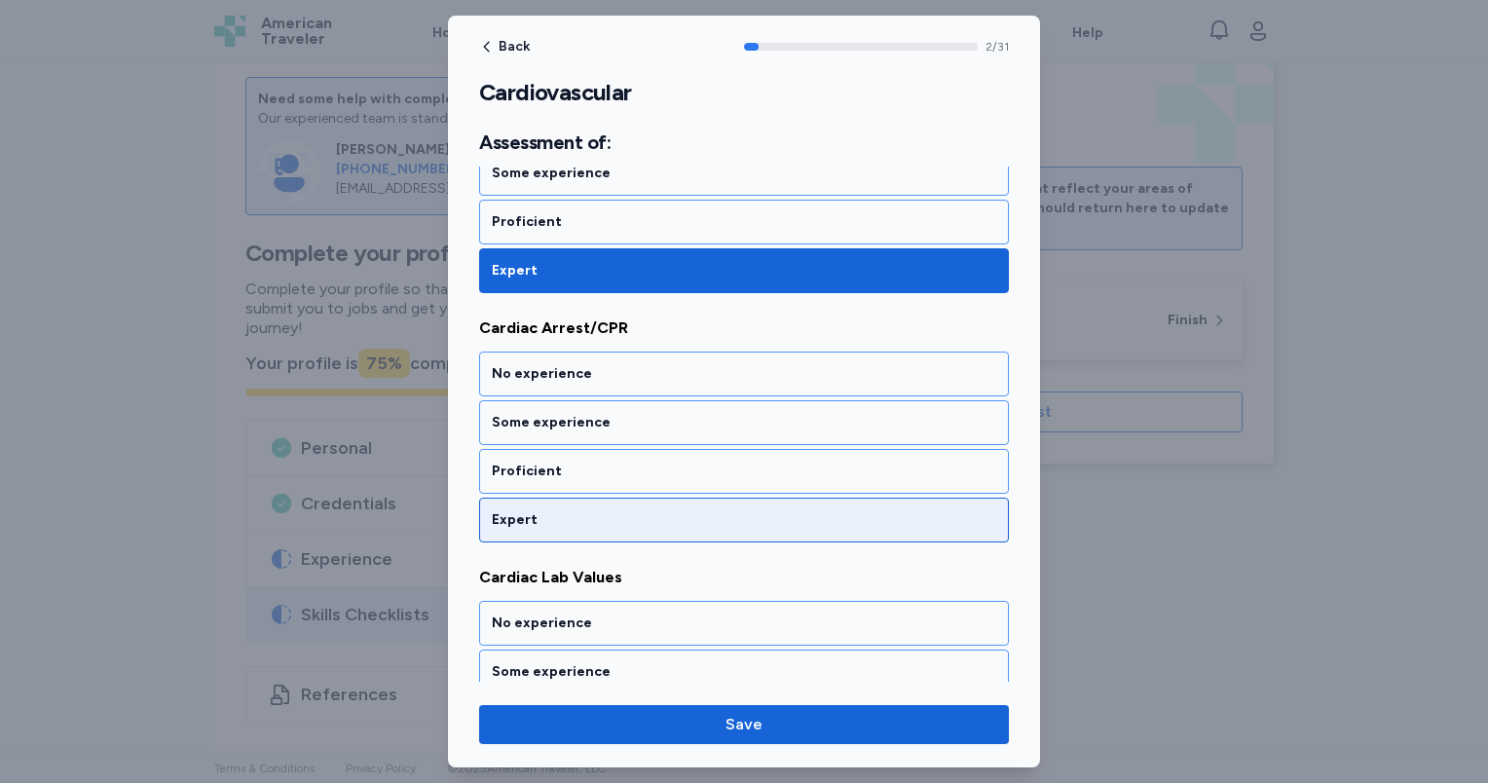
click at [688, 510] on div "Expert" at bounding box center [744, 519] width 504 height 19
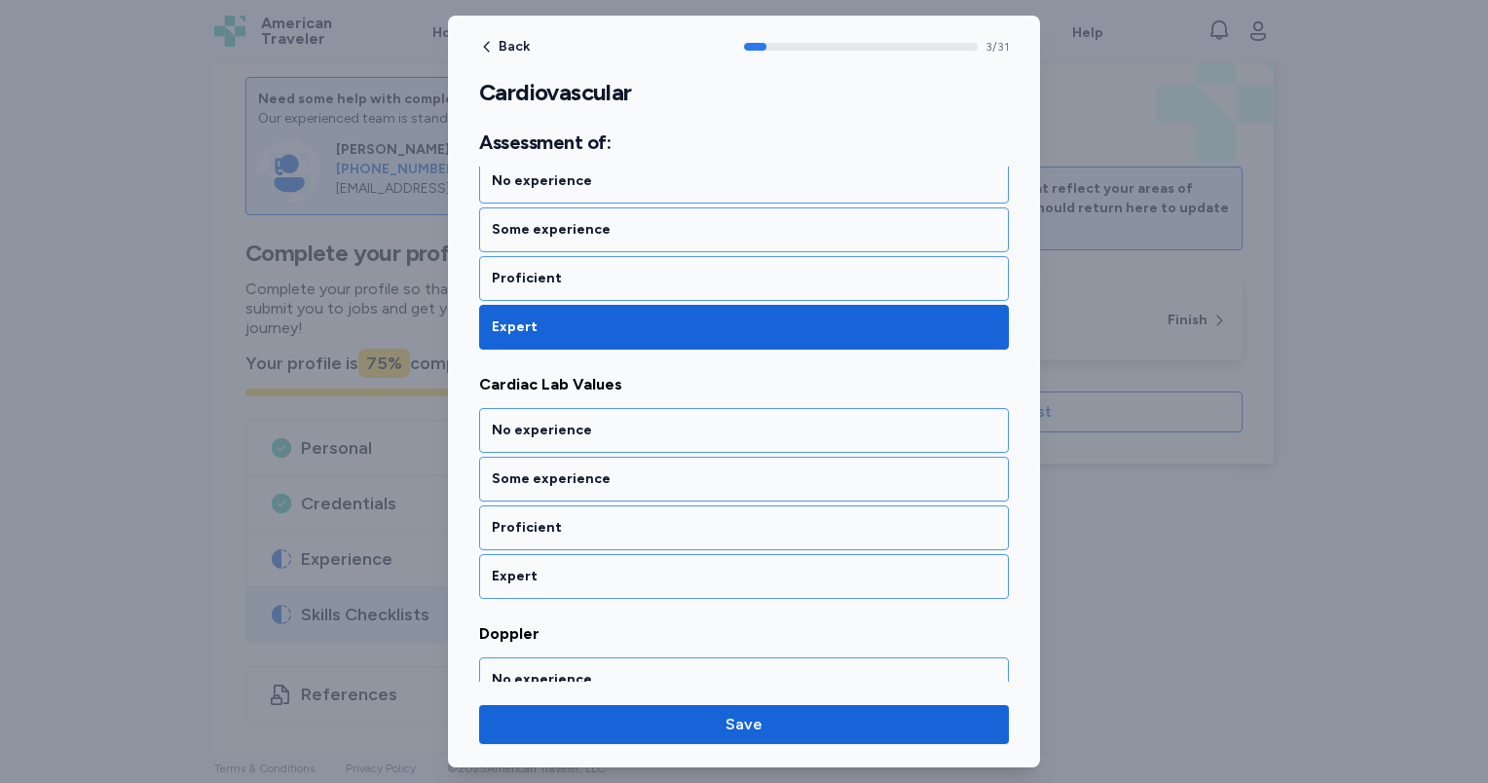
scroll to position [883, 0]
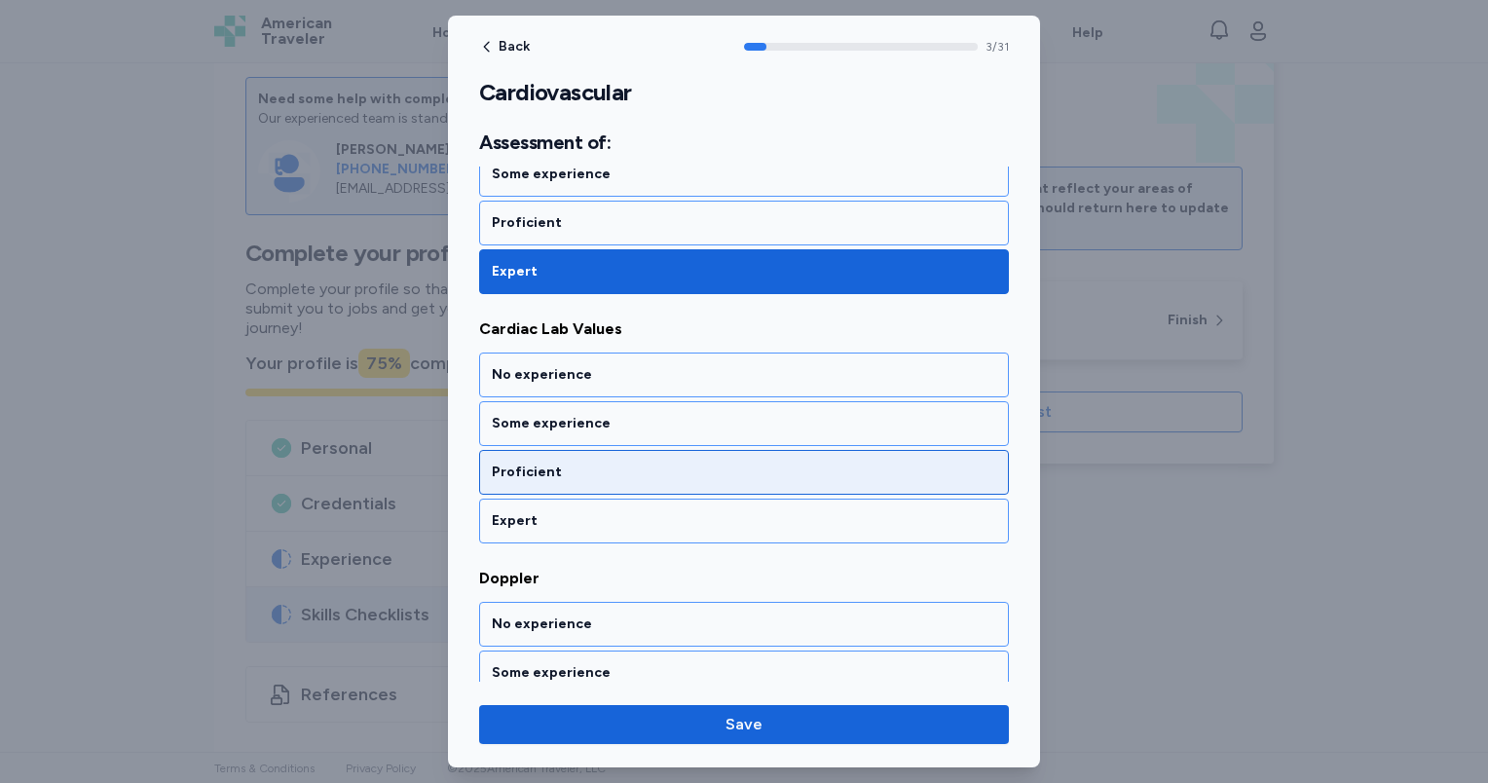
click at [678, 467] on div "Proficient" at bounding box center [744, 472] width 504 height 19
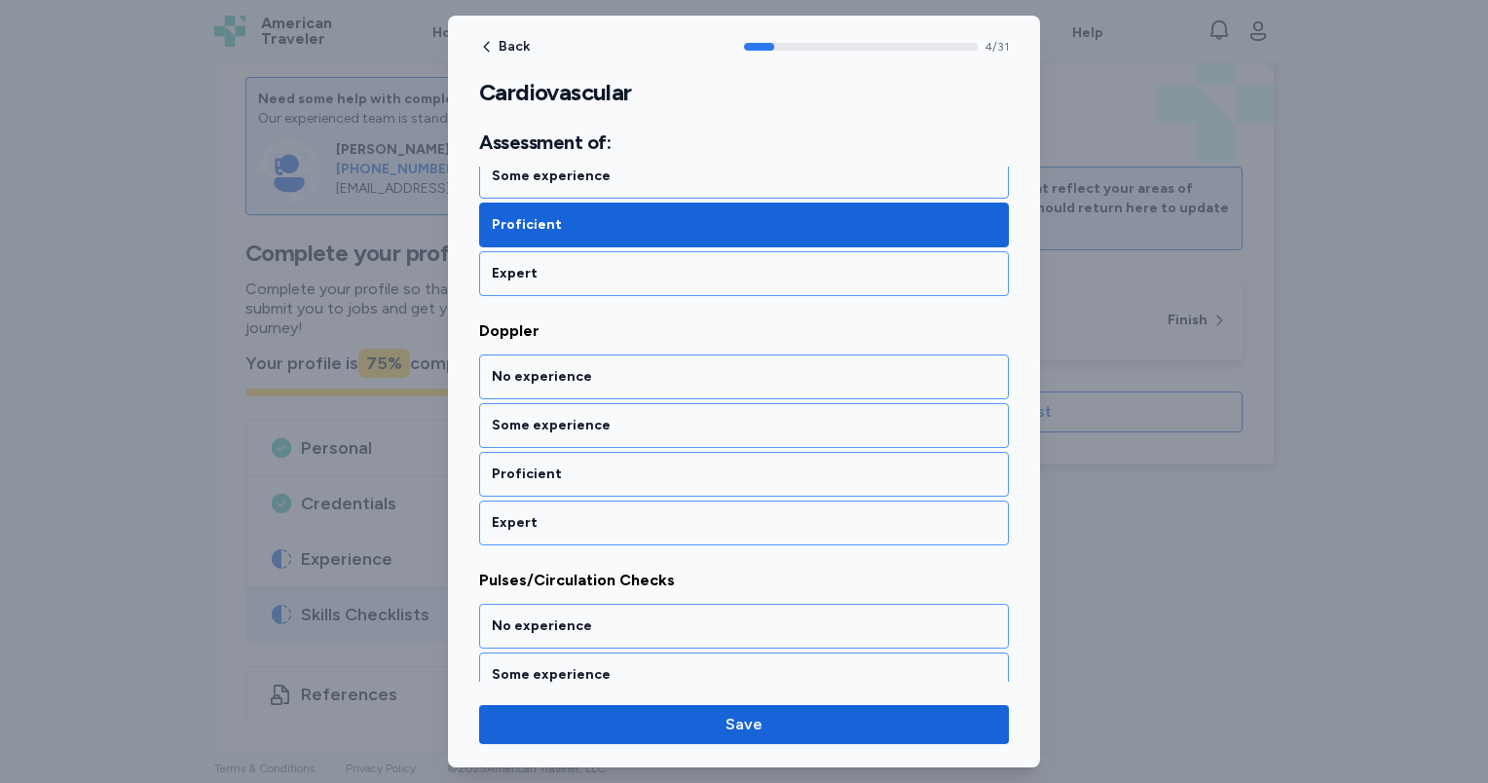
click at [678, 467] on div "Proficient" at bounding box center [744, 473] width 504 height 19
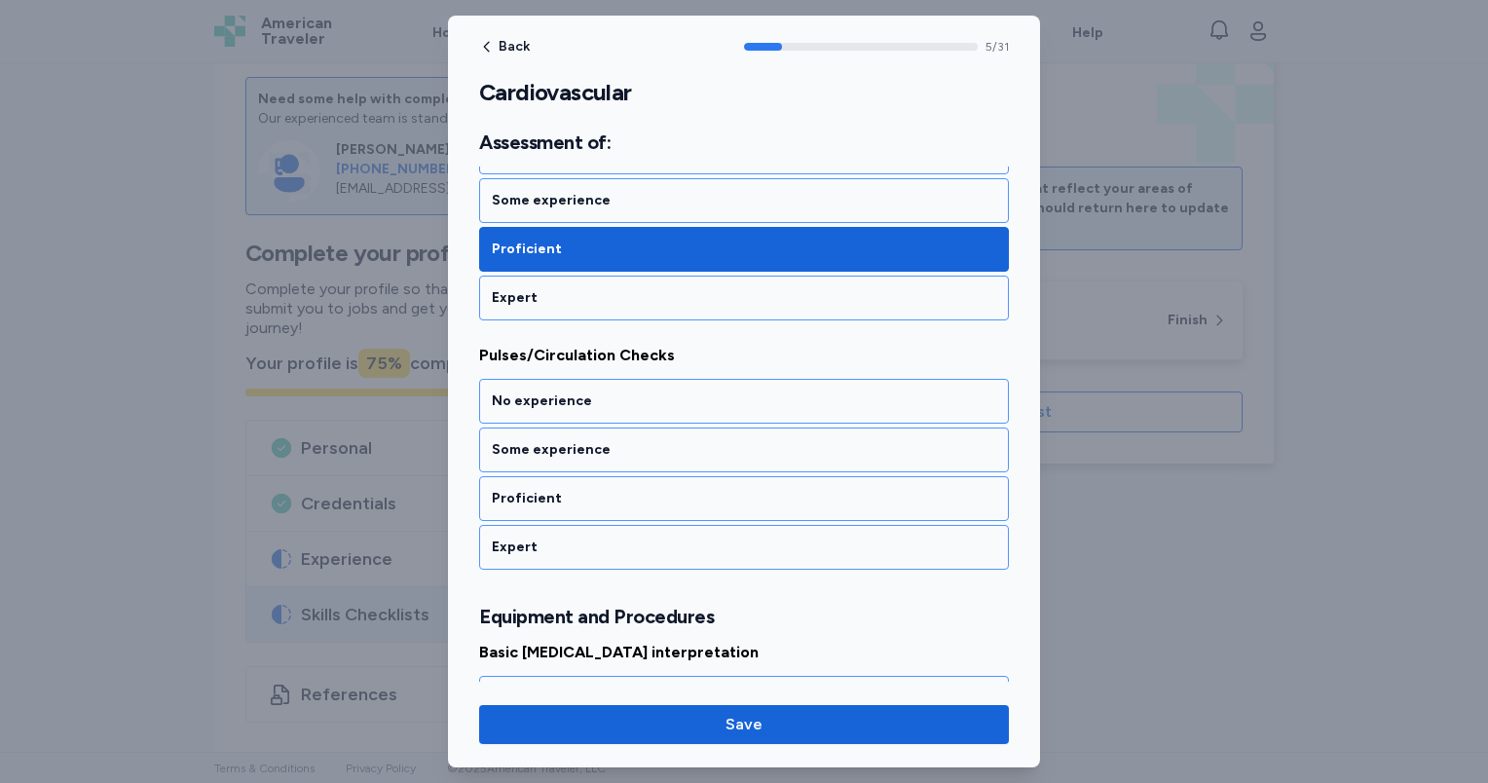
scroll to position [1379, 0]
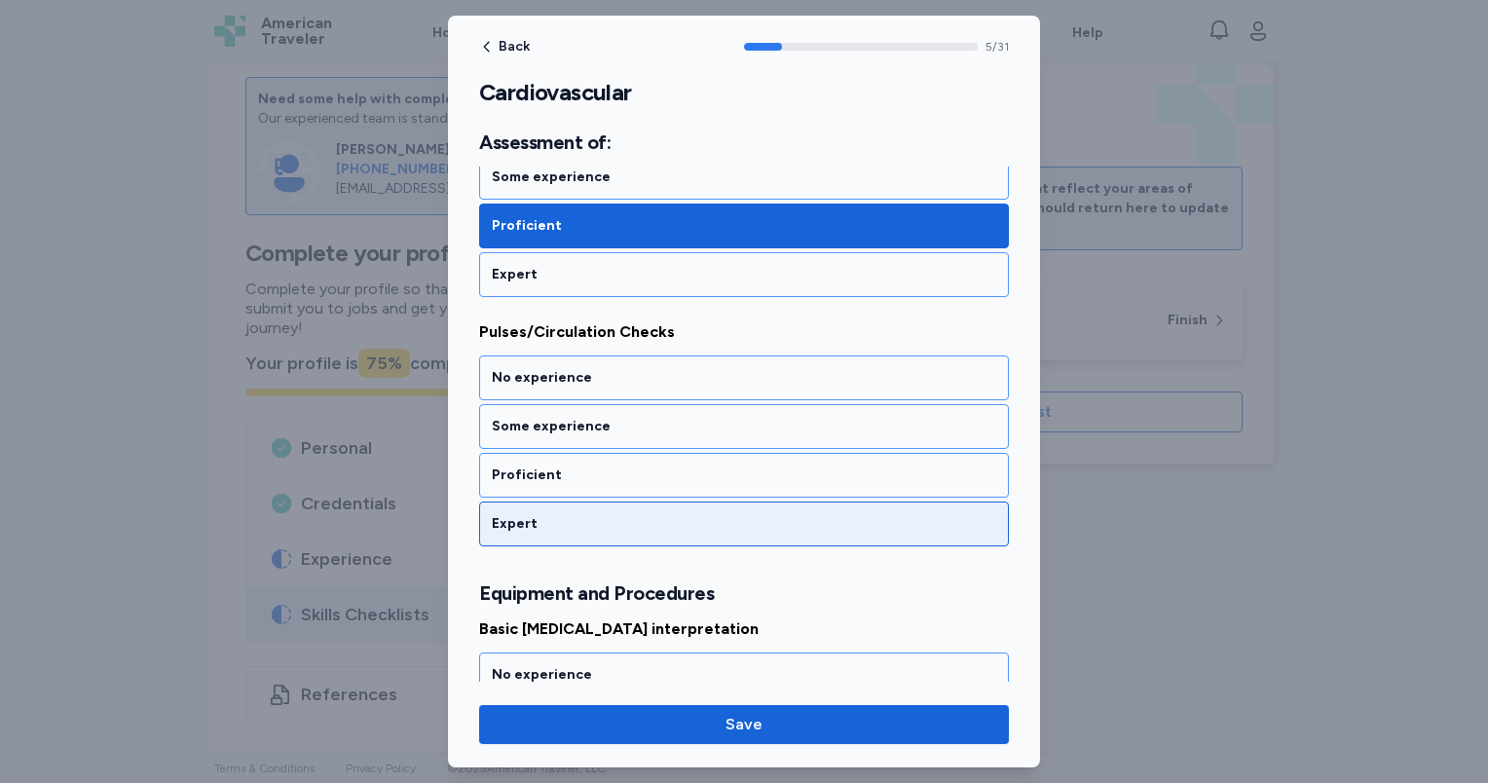
click at [683, 514] on div "Expert" at bounding box center [744, 523] width 504 height 19
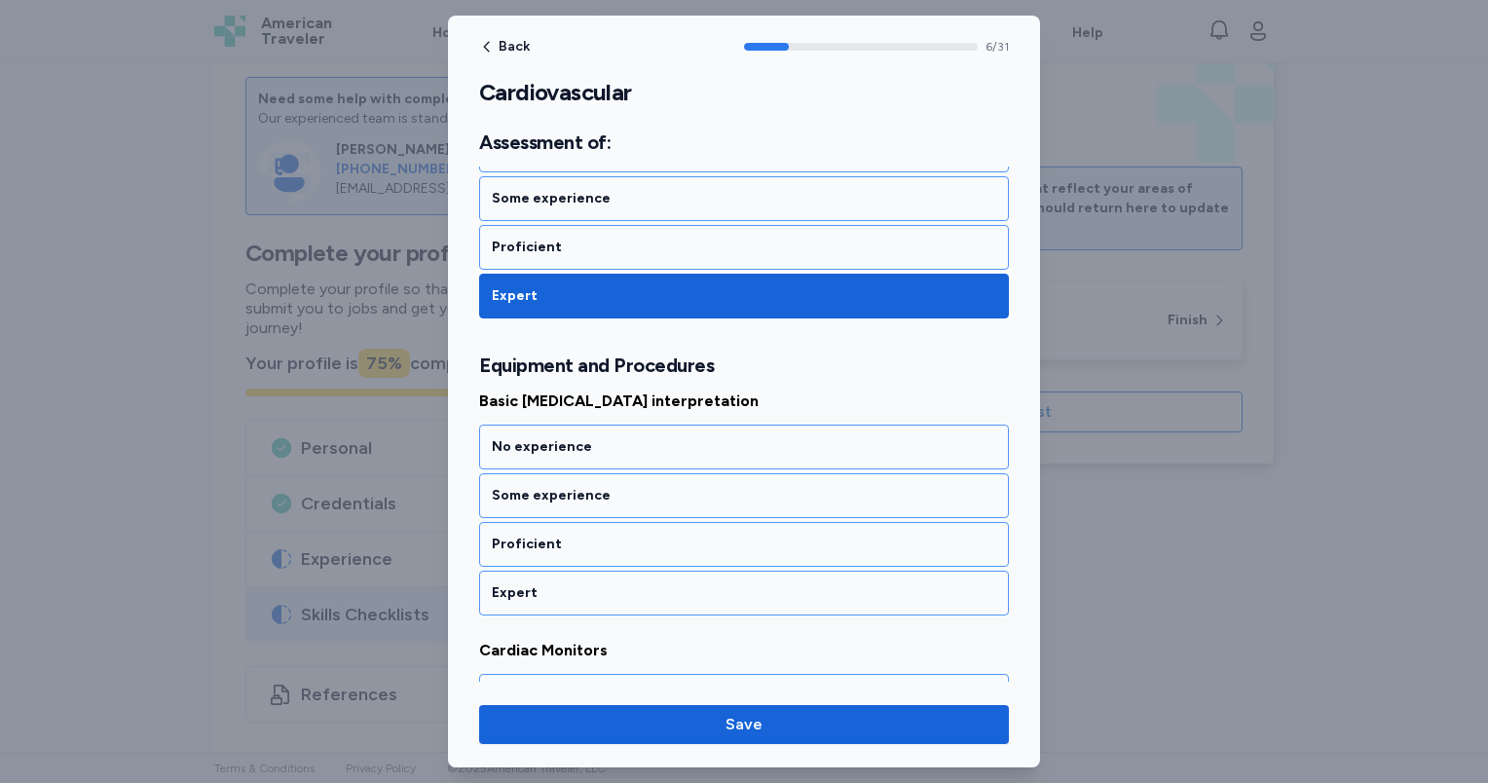
scroll to position [1675, 0]
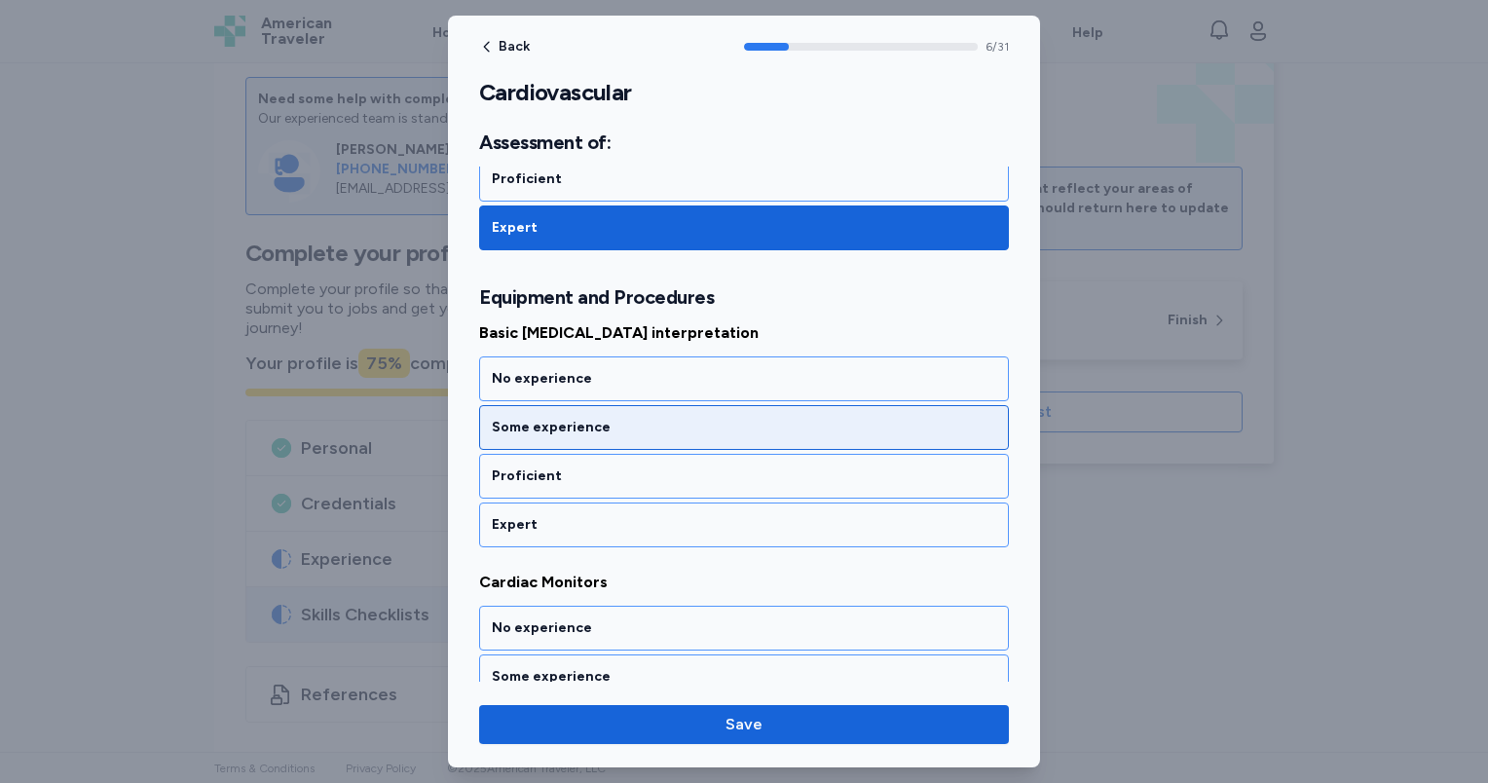
click at [668, 432] on div "Some experience" at bounding box center [744, 427] width 530 height 45
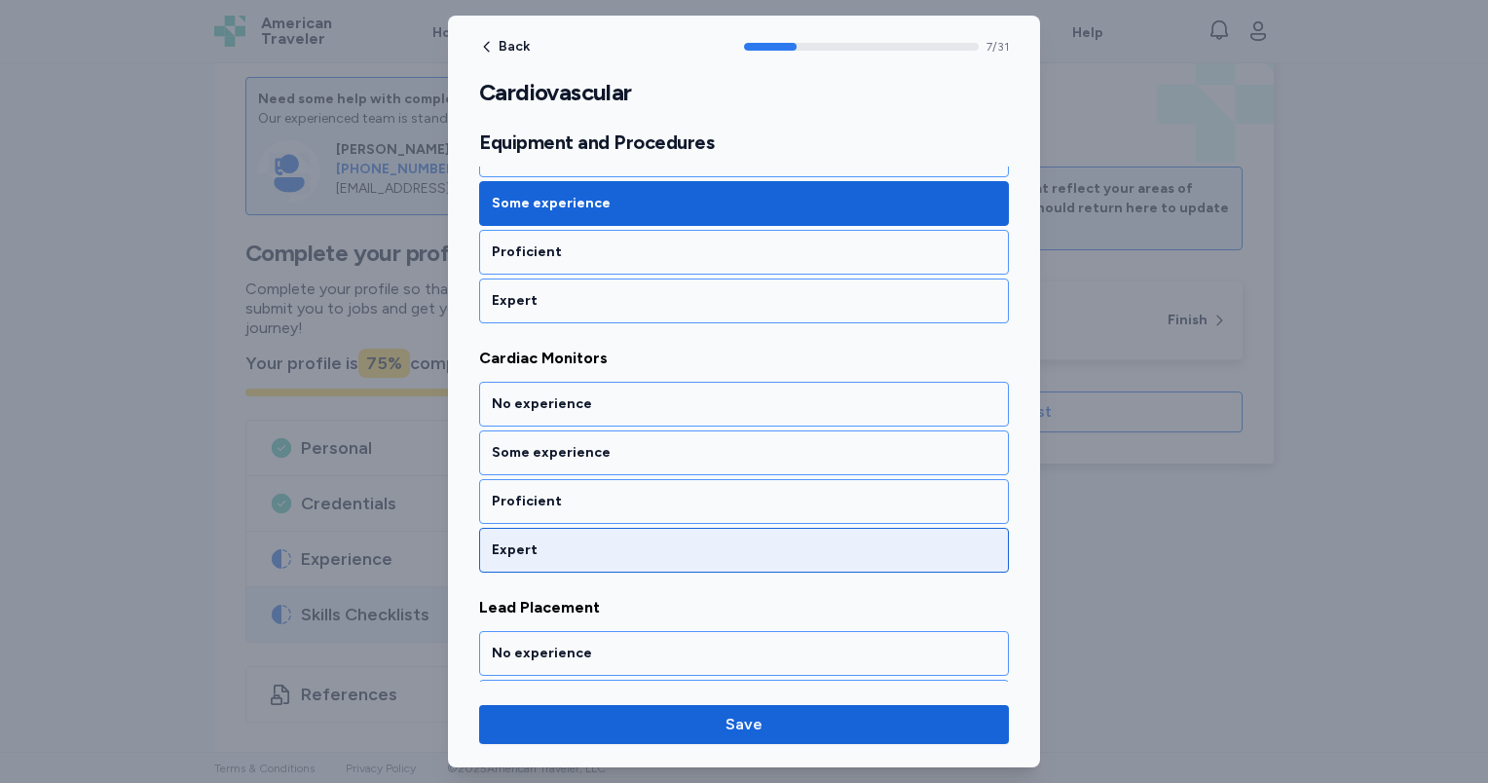
scroll to position [1922, 0]
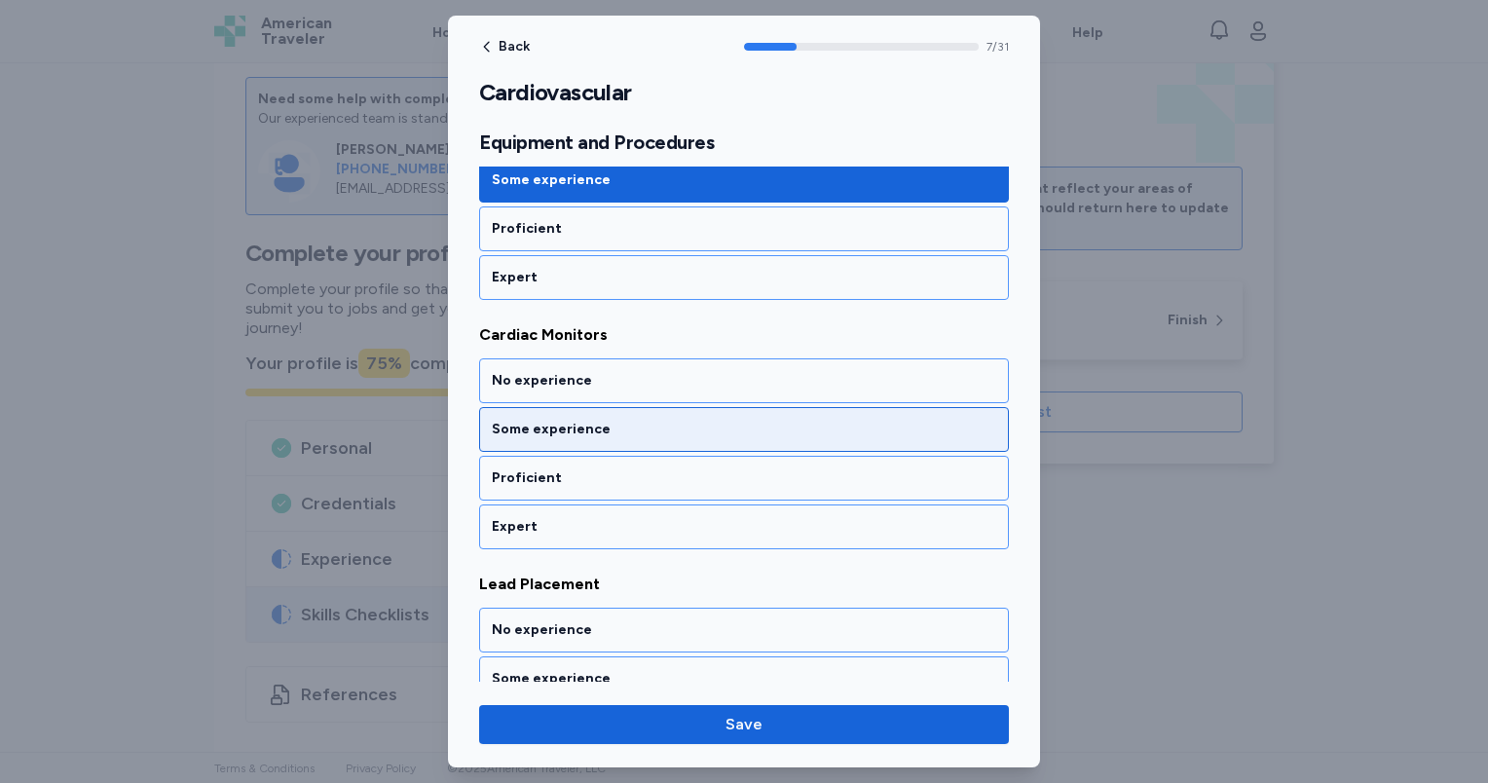
click at [665, 420] on div "Some experience" at bounding box center [744, 429] width 504 height 19
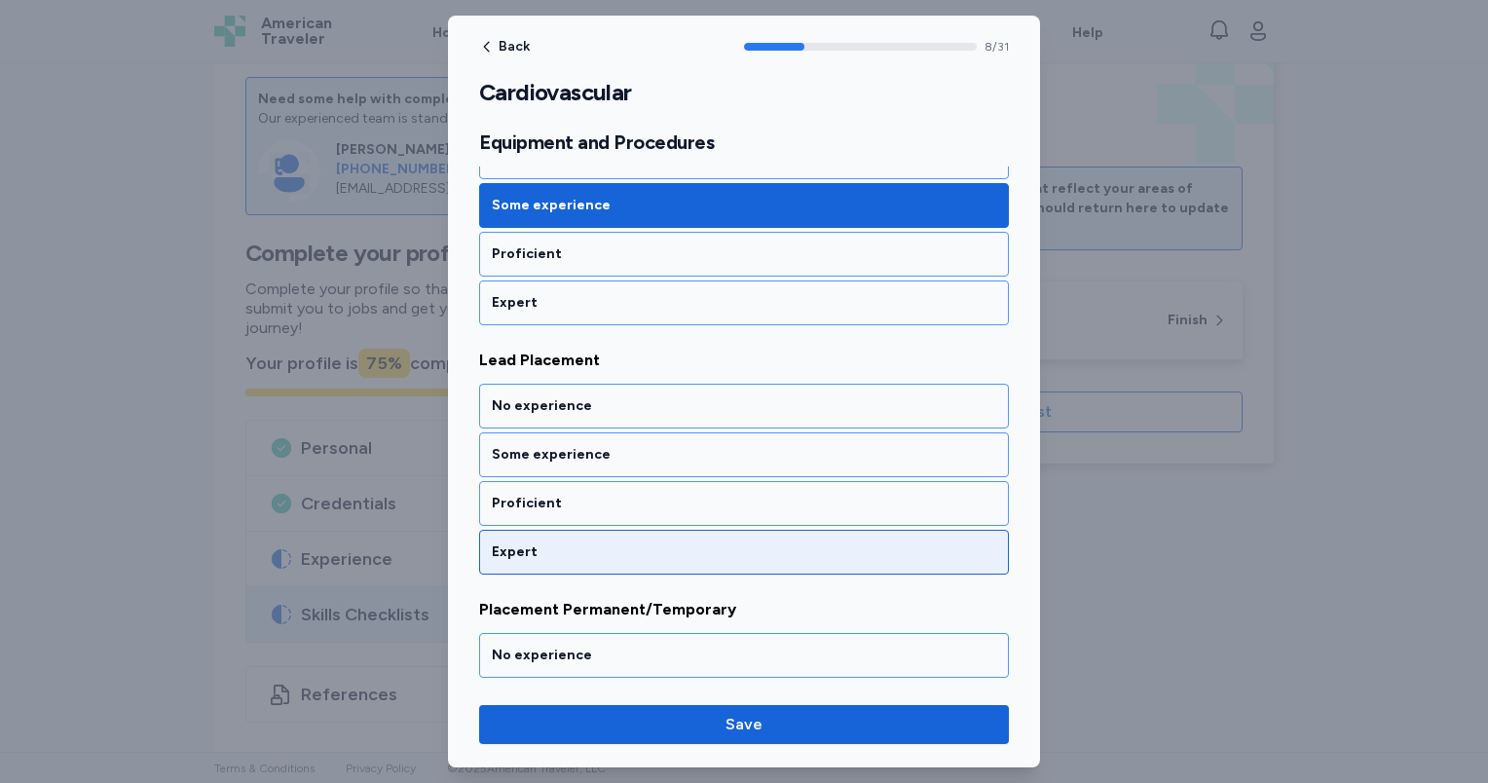
scroll to position [2170, 0]
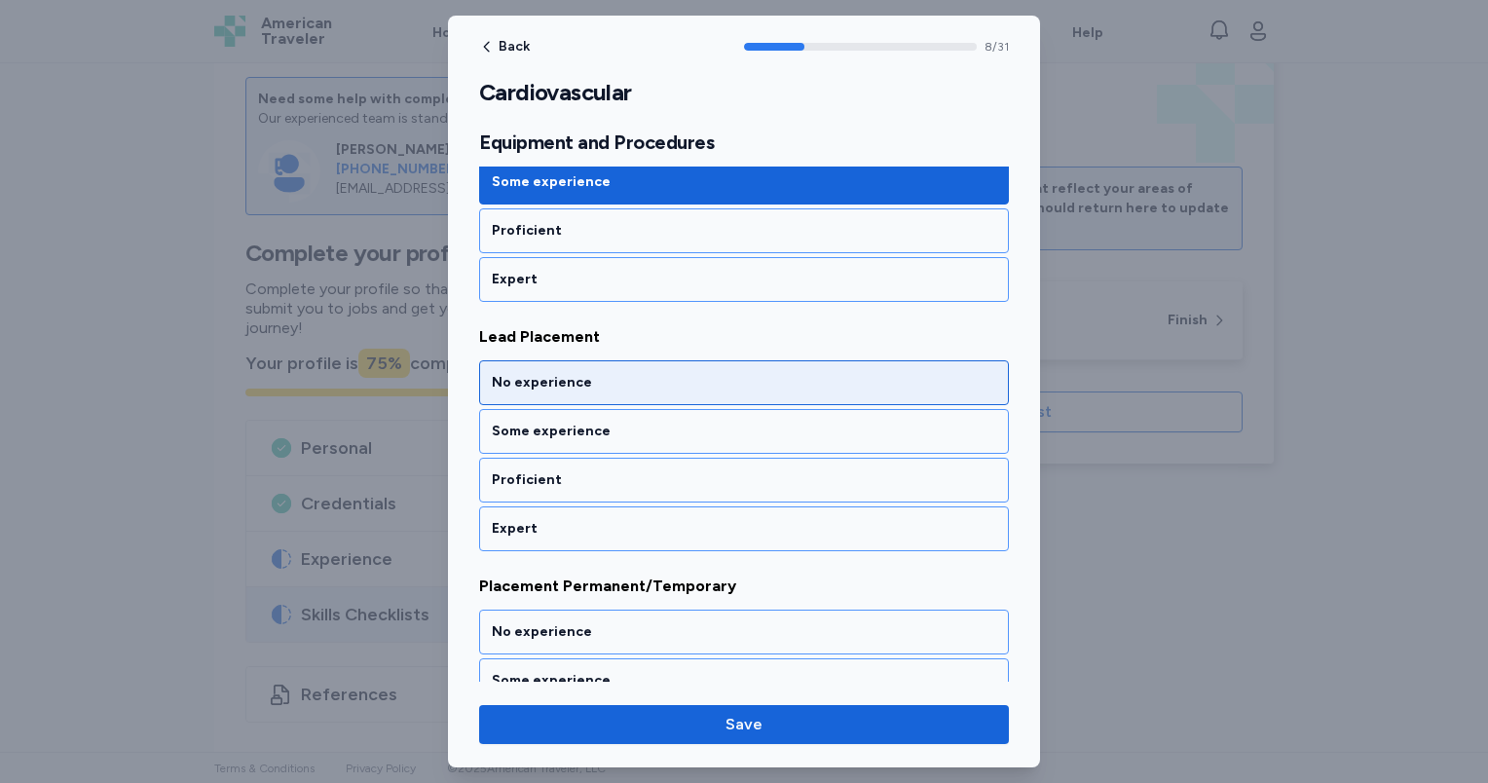
click at [665, 373] on div "No experience" at bounding box center [744, 382] width 504 height 19
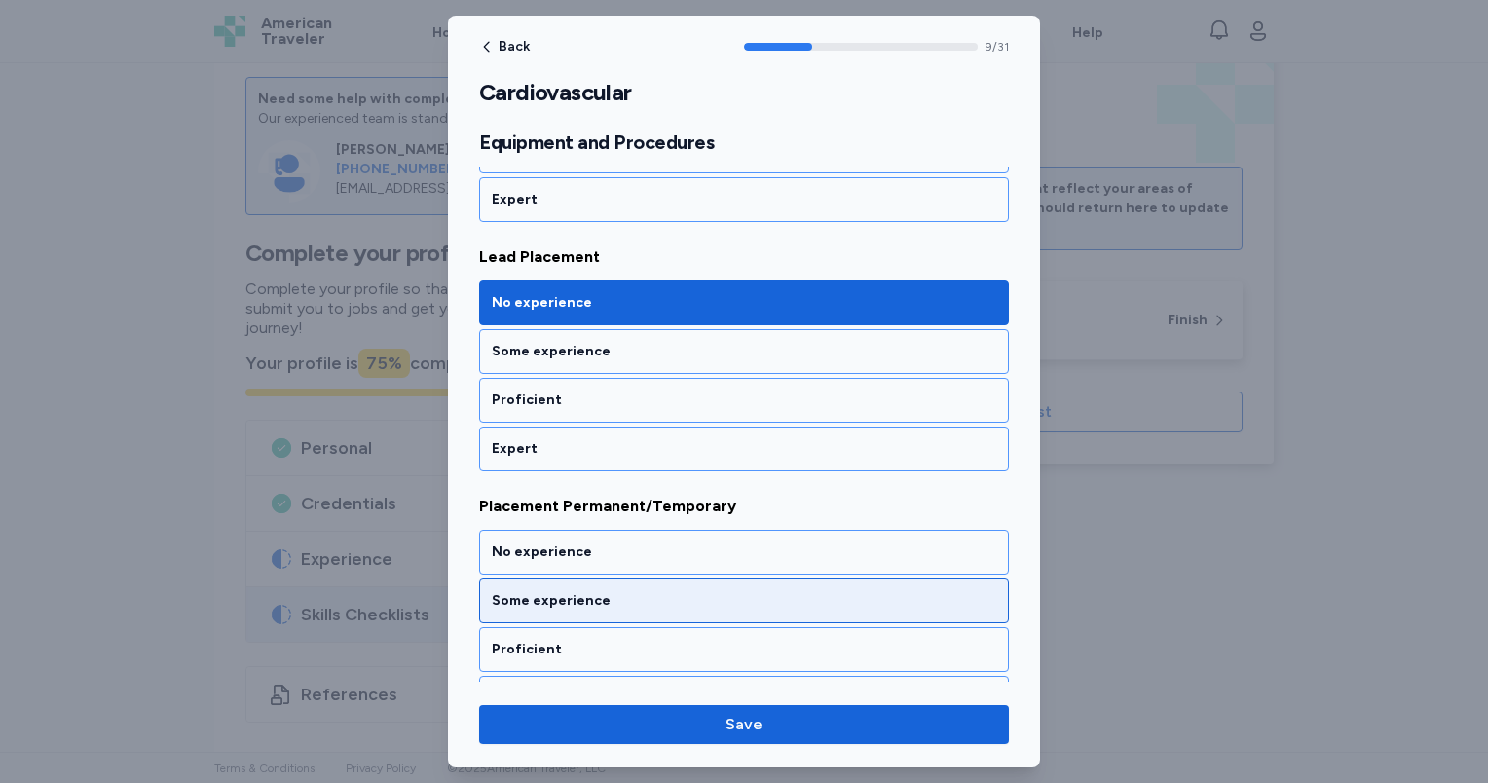
scroll to position [2418, 0]
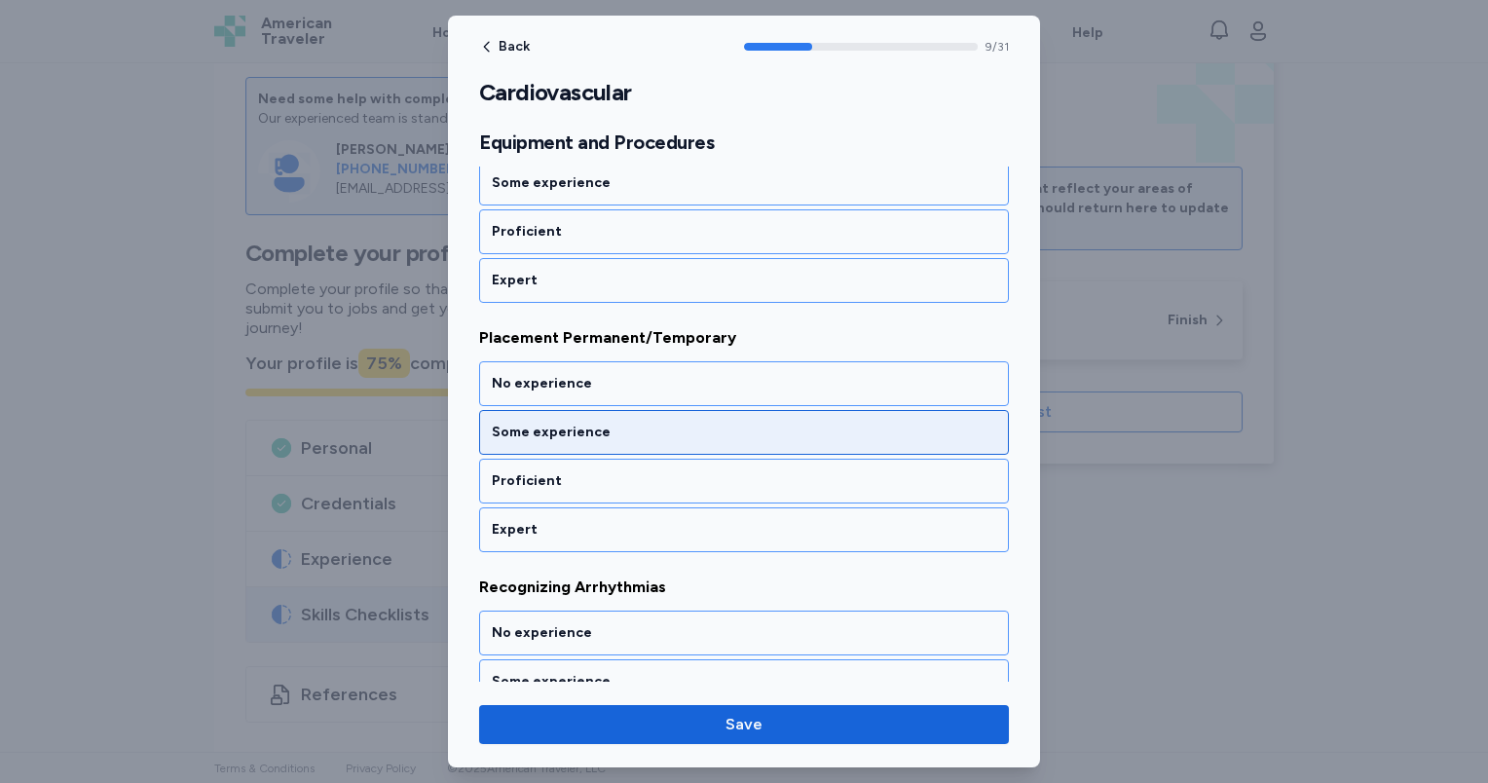
click at [679, 424] on div "Some experience" at bounding box center [744, 432] width 504 height 19
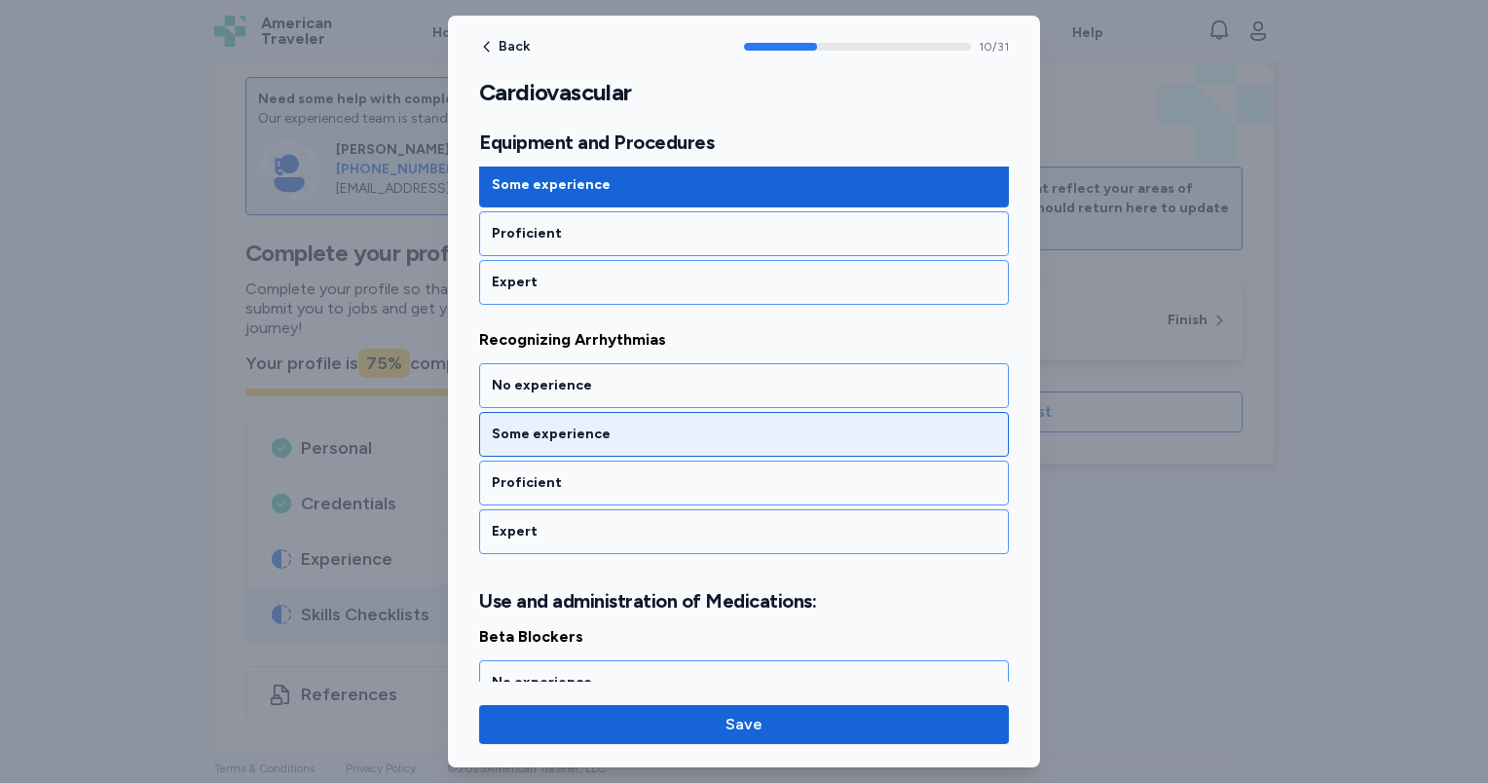
click at [680, 427] on div "Some experience" at bounding box center [744, 434] width 530 height 45
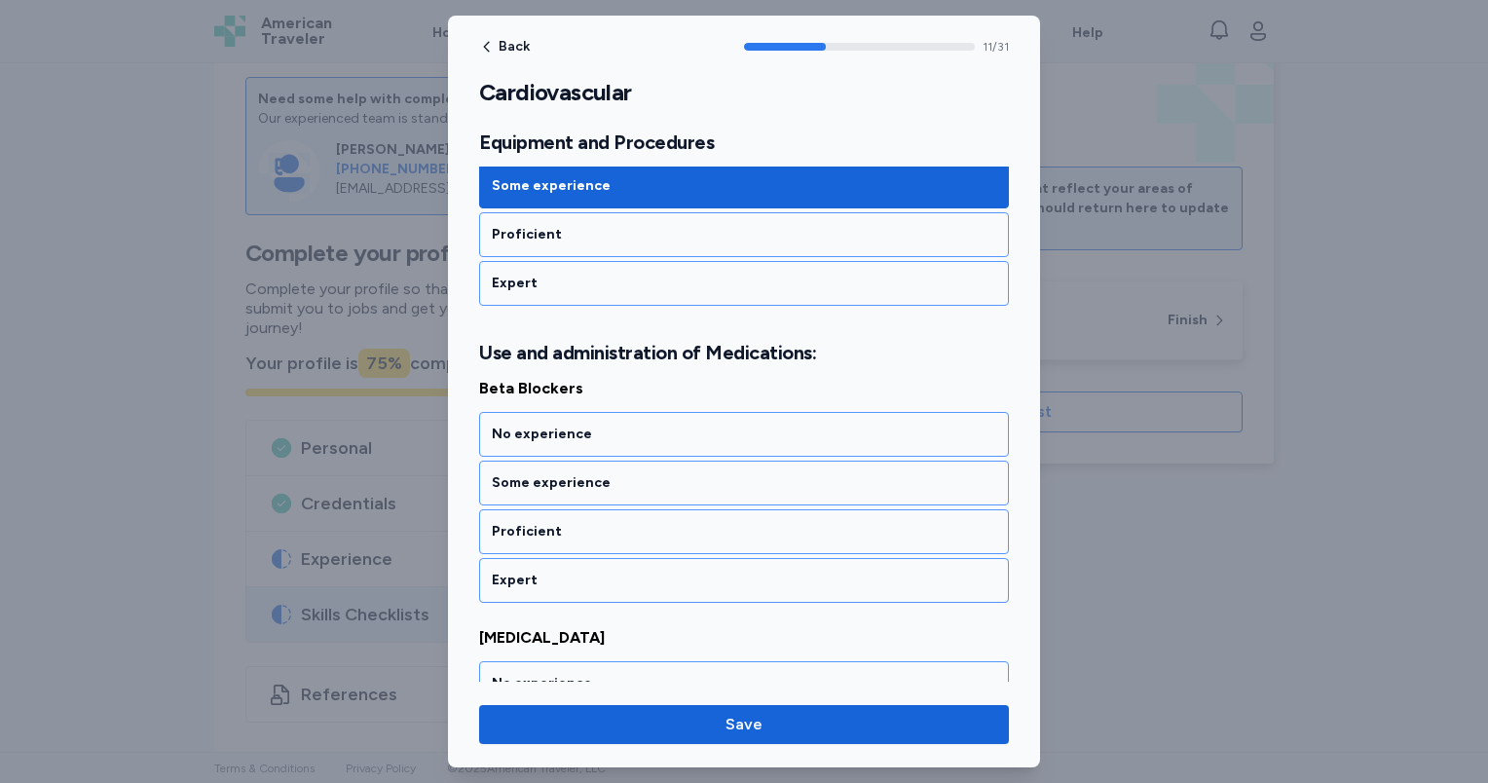
scroll to position [2960, 0]
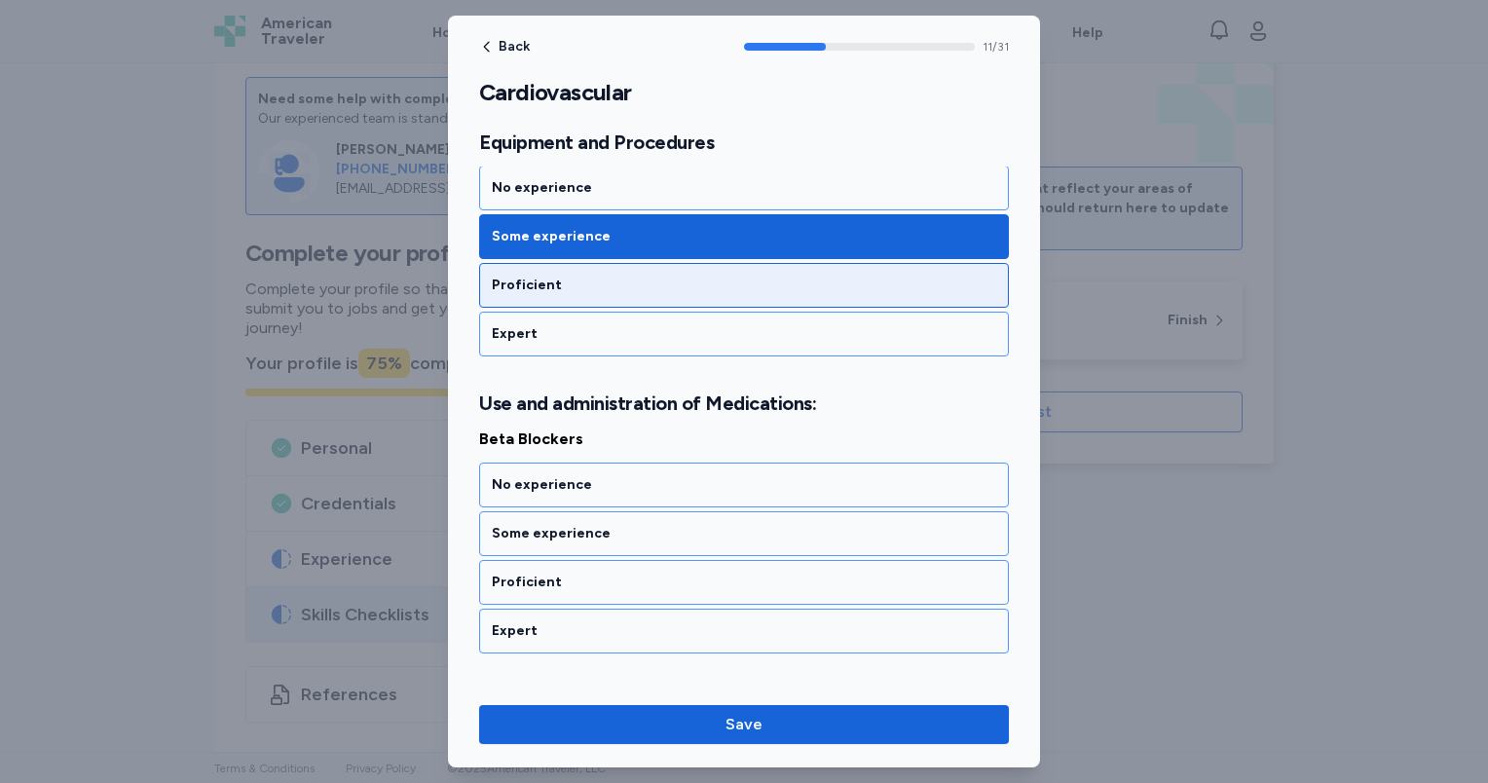
click at [628, 278] on div "Proficient" at bounding box center [744, 285] width 530 height 45
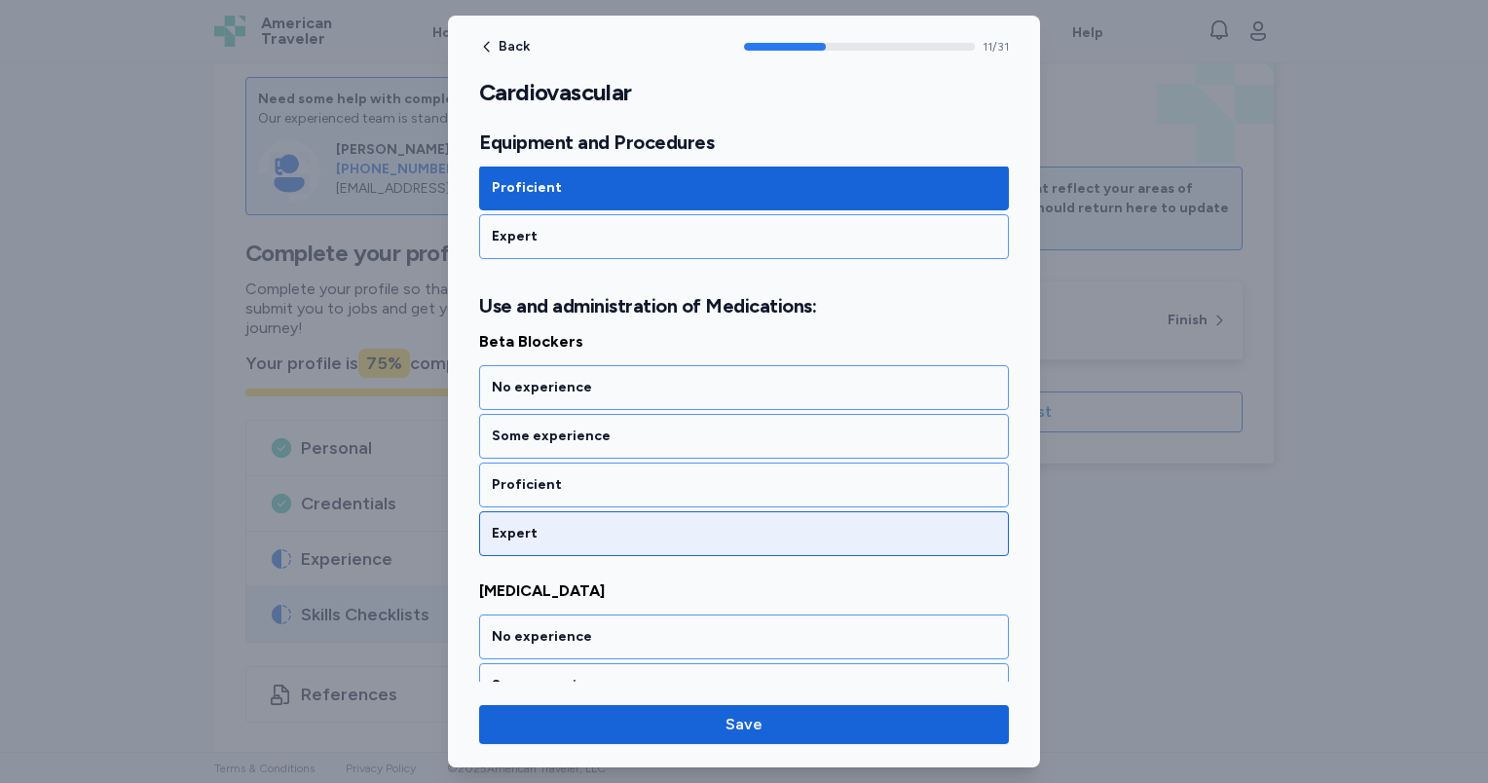
click at [659, 524] on div "Expert" at bounding box center [744, 533] width 504 height 19
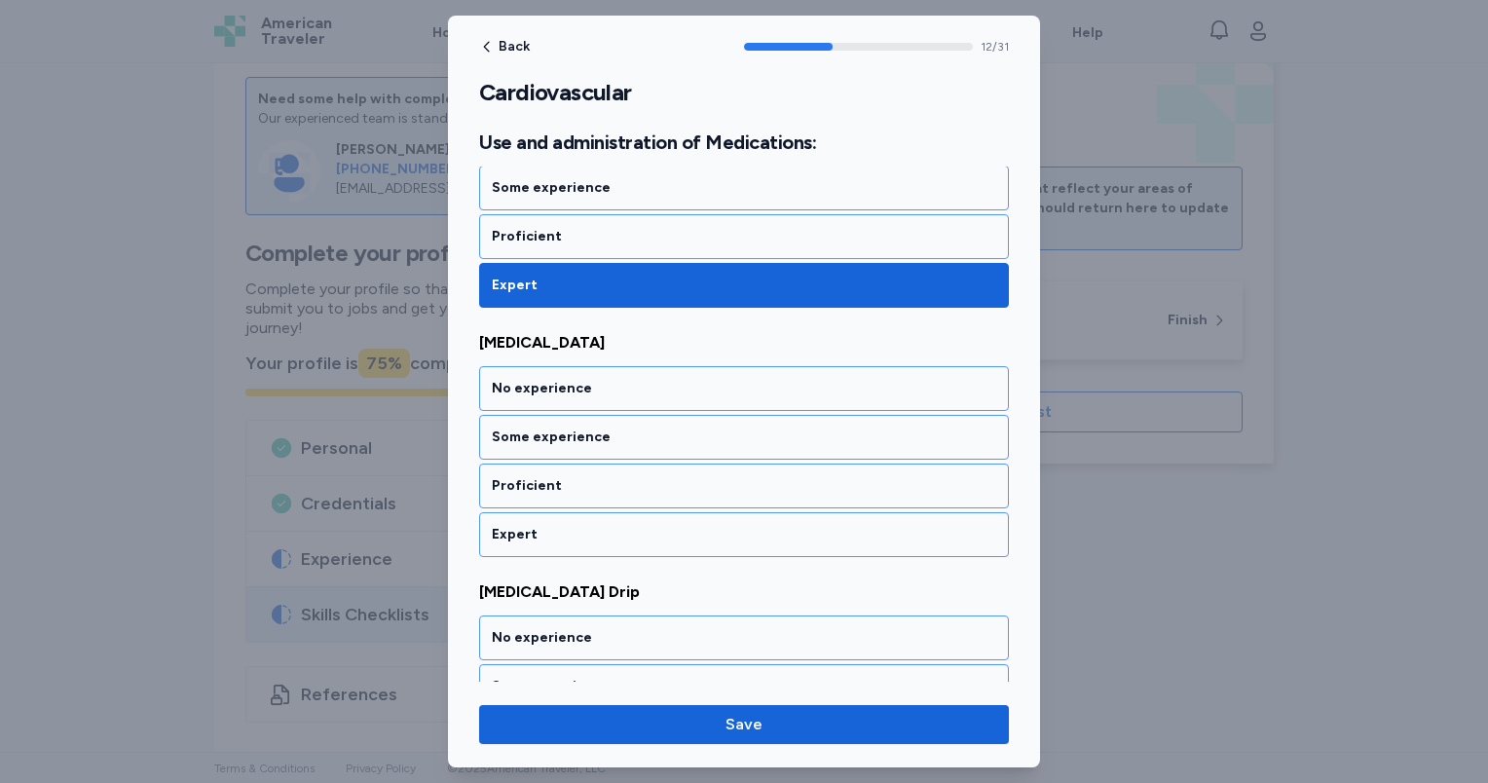
click at [659, 525] on div "Expert" at bounding box center [744, 534] width 504 height 19
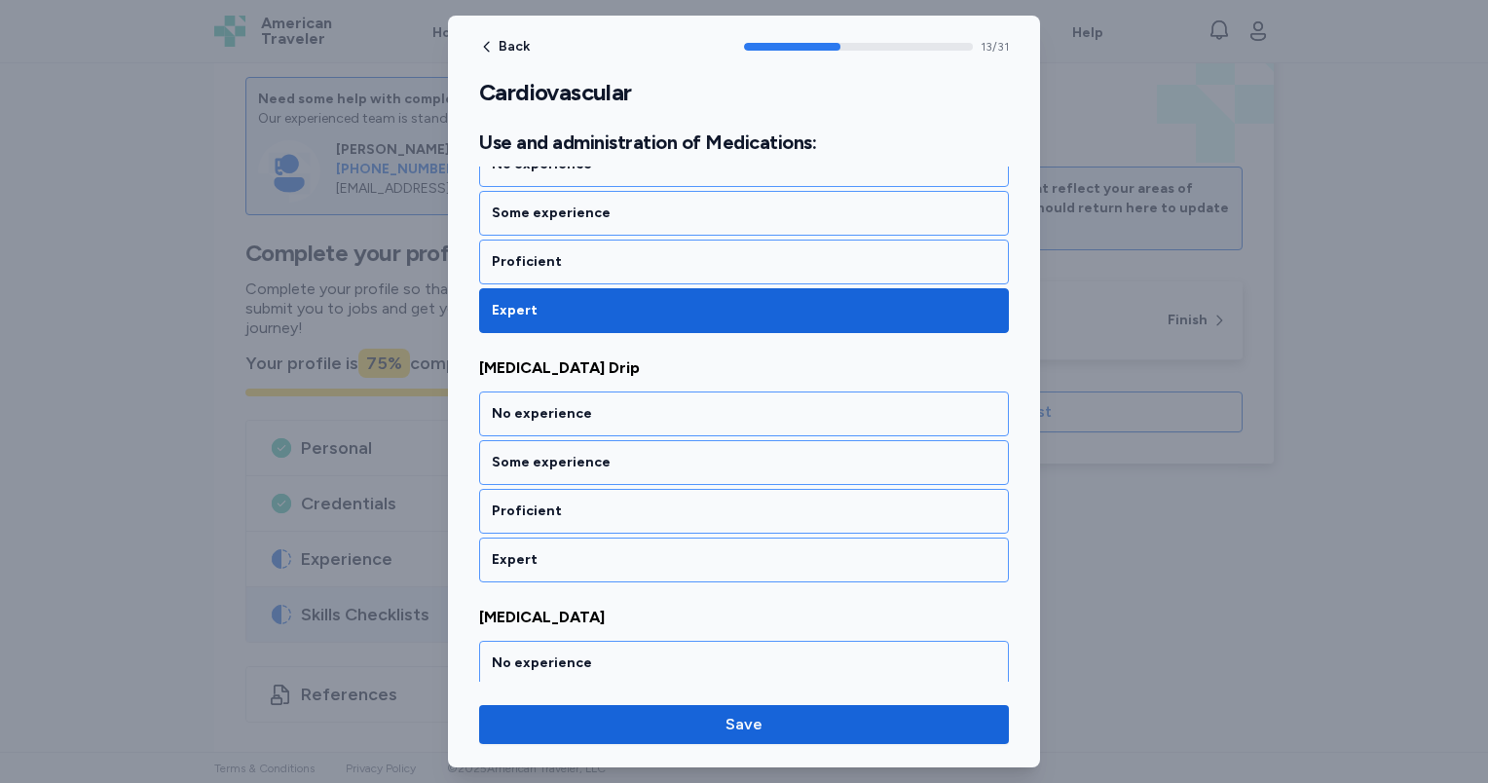
scroll to position [3456, 0]
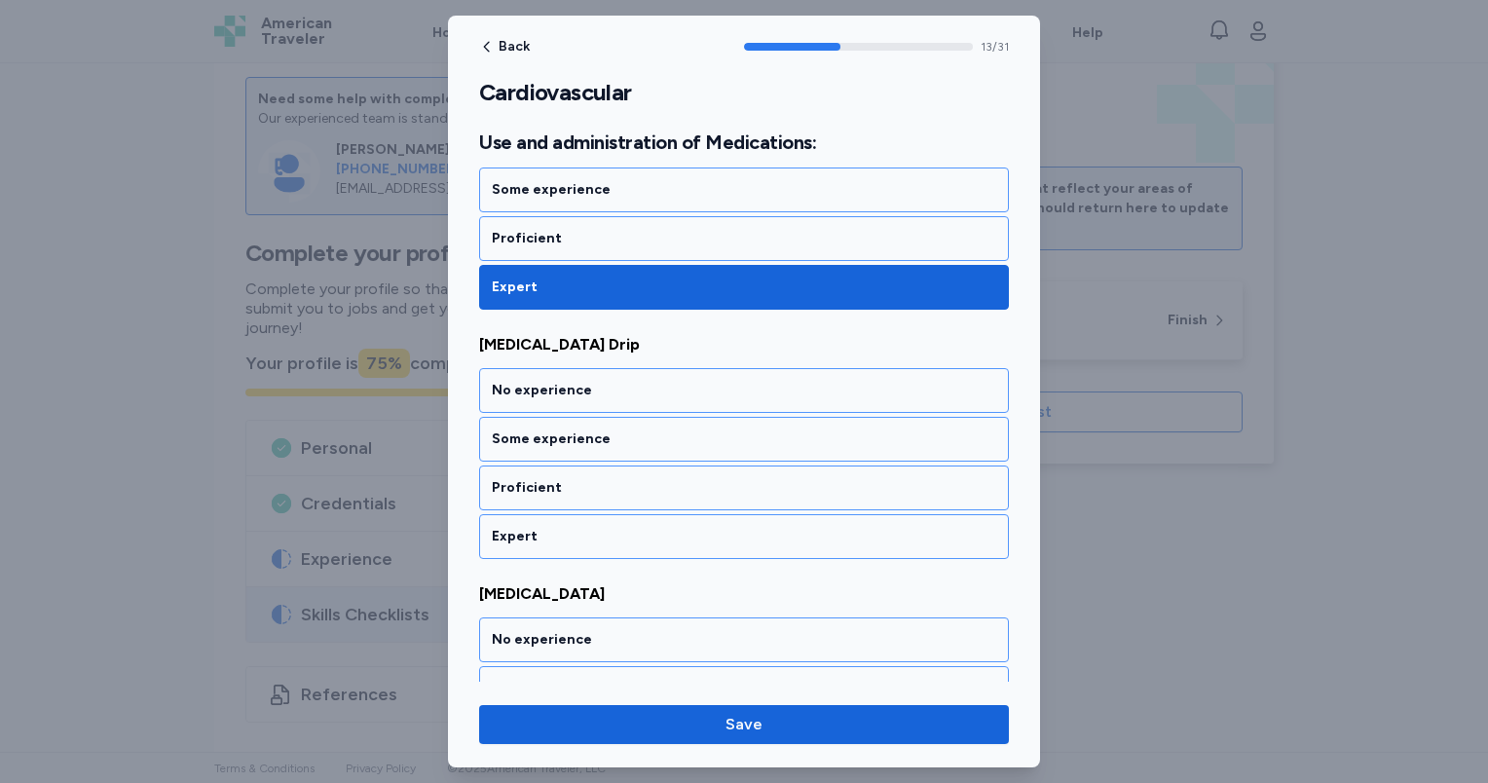
click at [671, 440] on div "No experience Some experience Proficient Expert" at bounding box center [744, 463] width 530 height 191
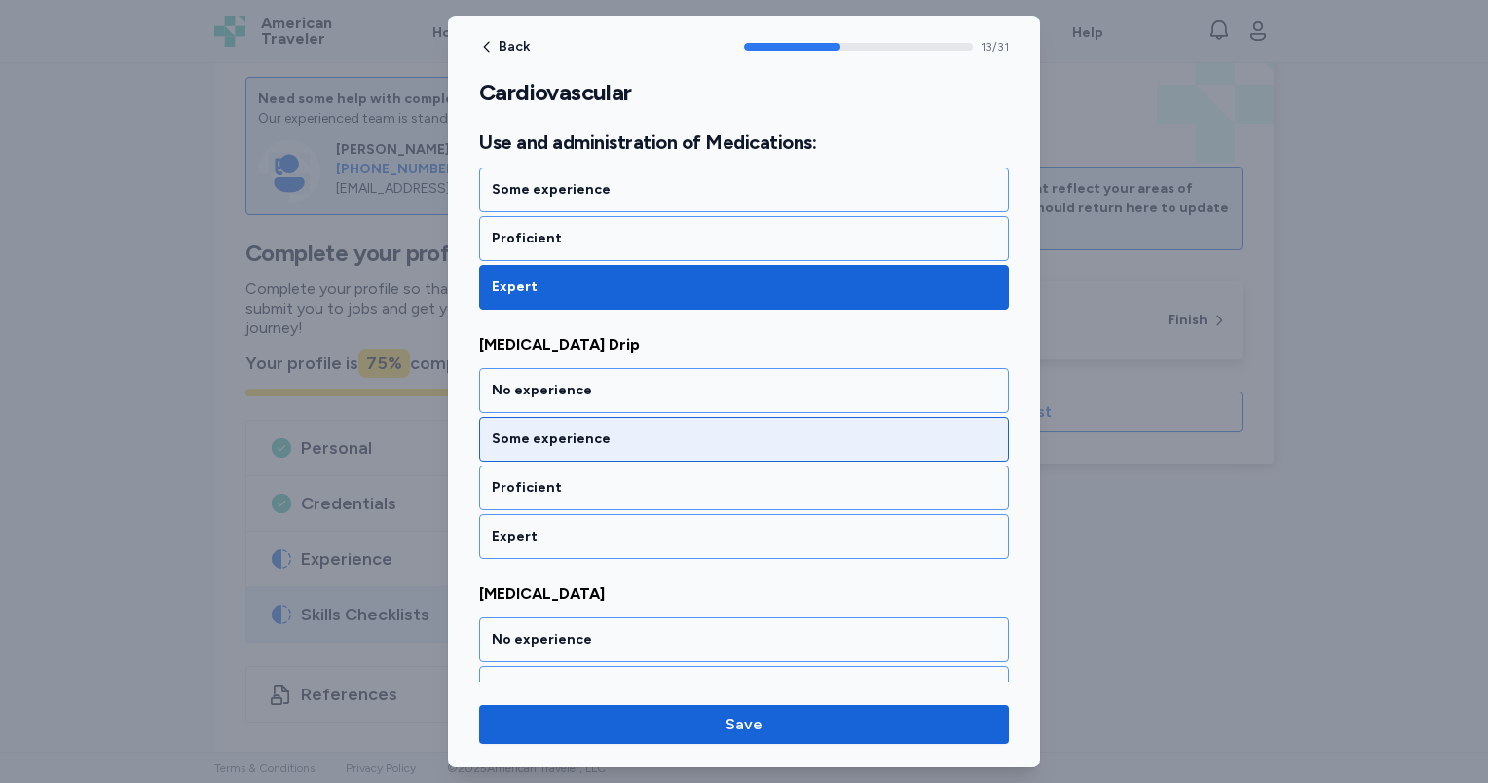
click at [662, 429] on div "Some experience" at bounding box center [744, 438] width 504 height 19
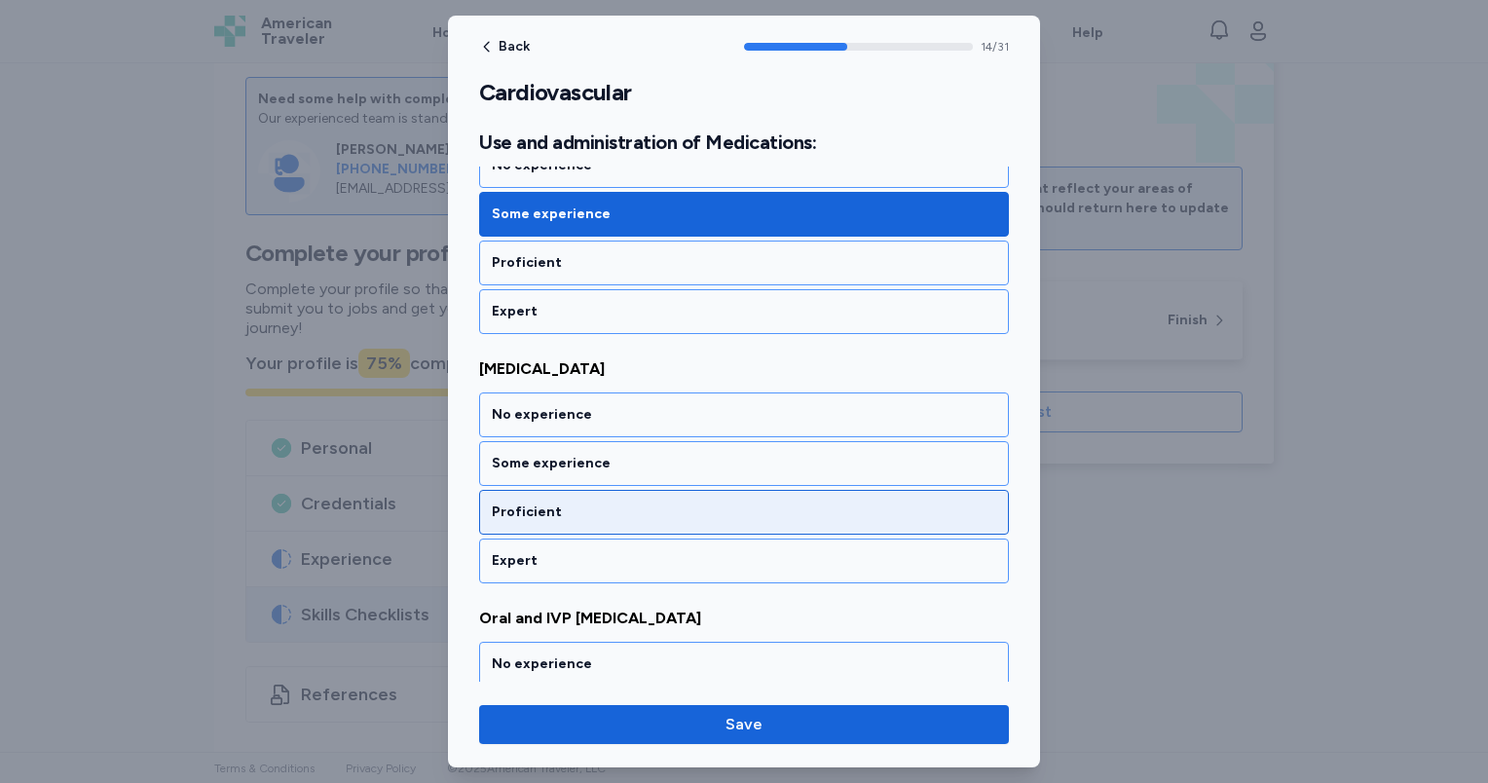
scroll to position [3704, 0]
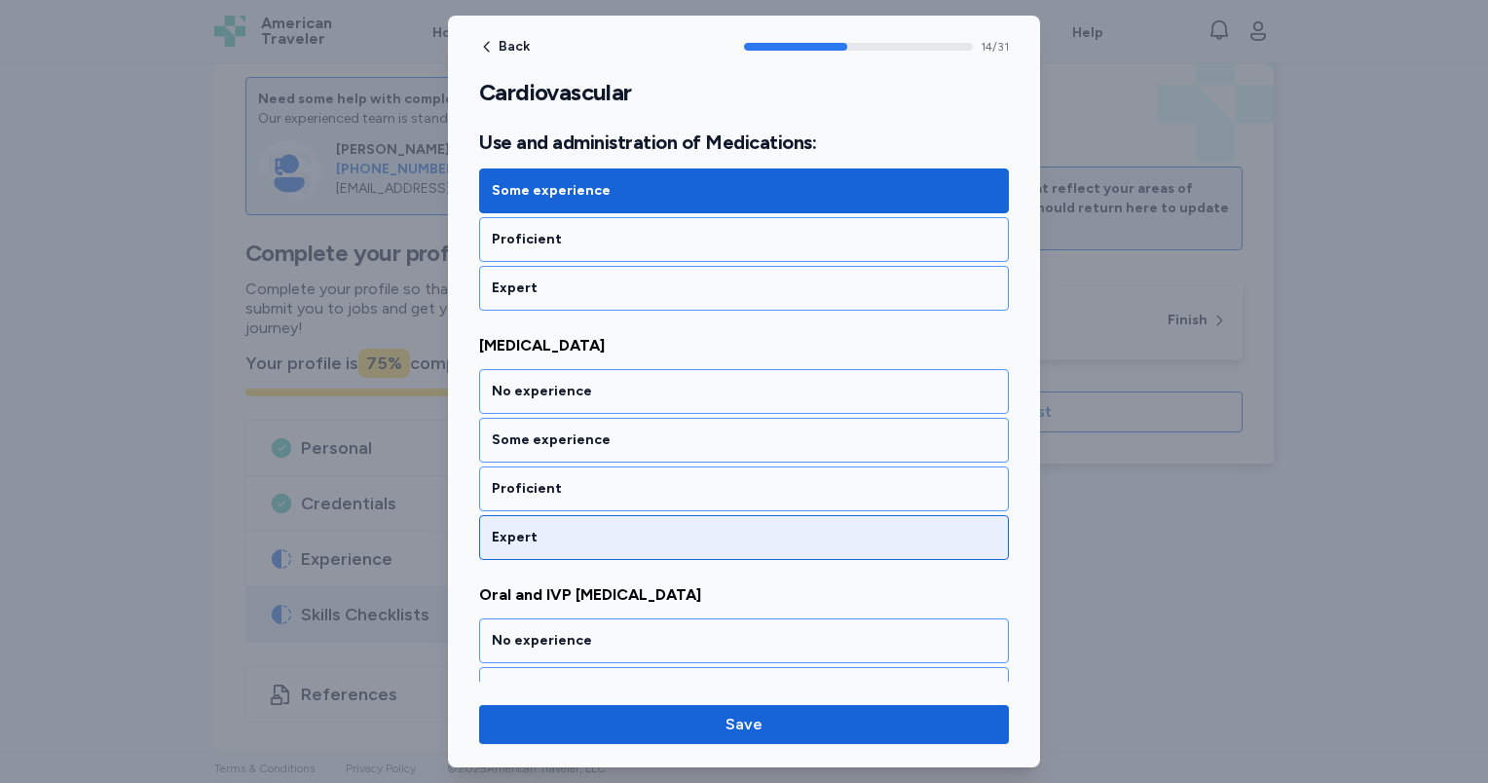
click at [672, 528] on div "Expert" at bounding box center [744, 537] width 504 height 19
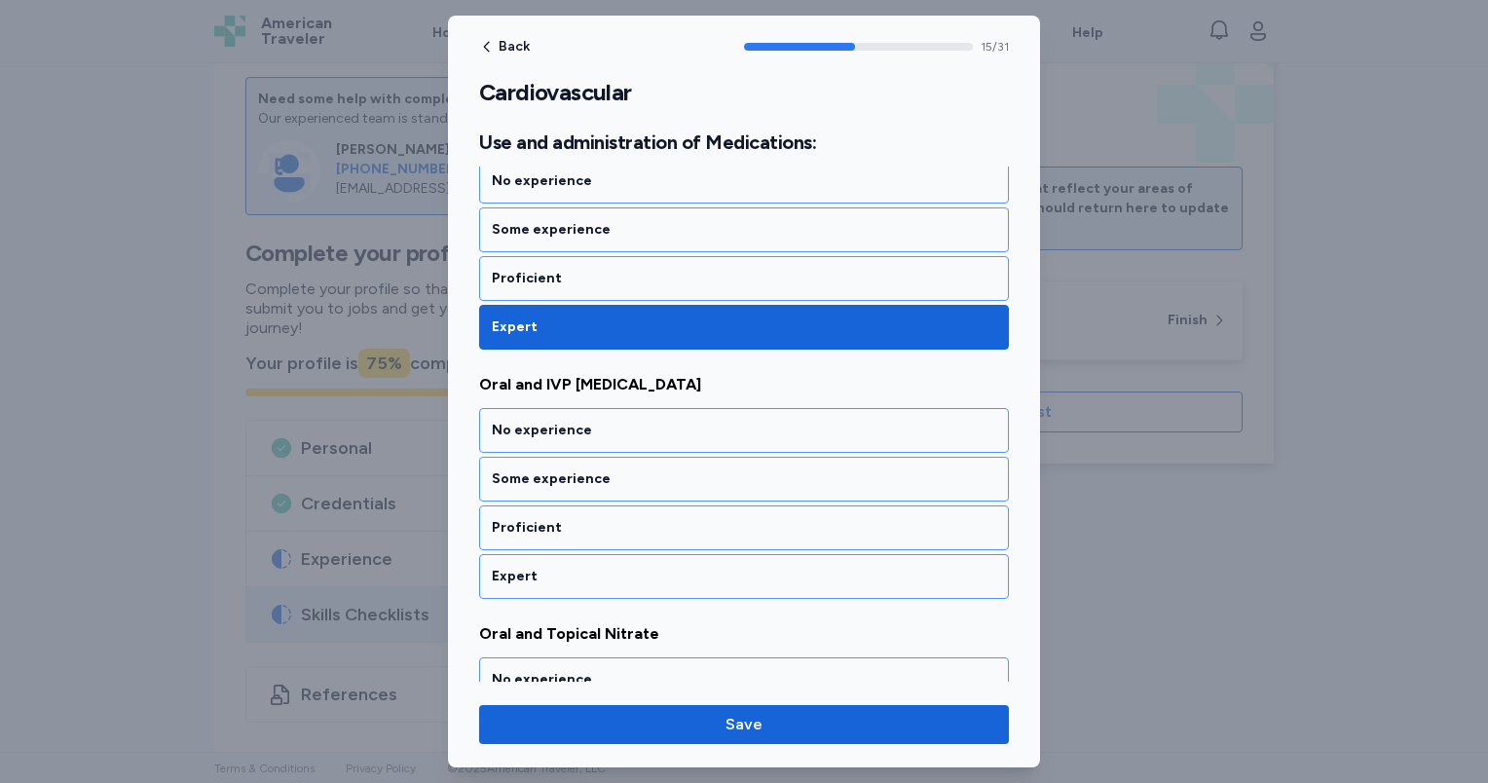
scroll to position [3951, 0]
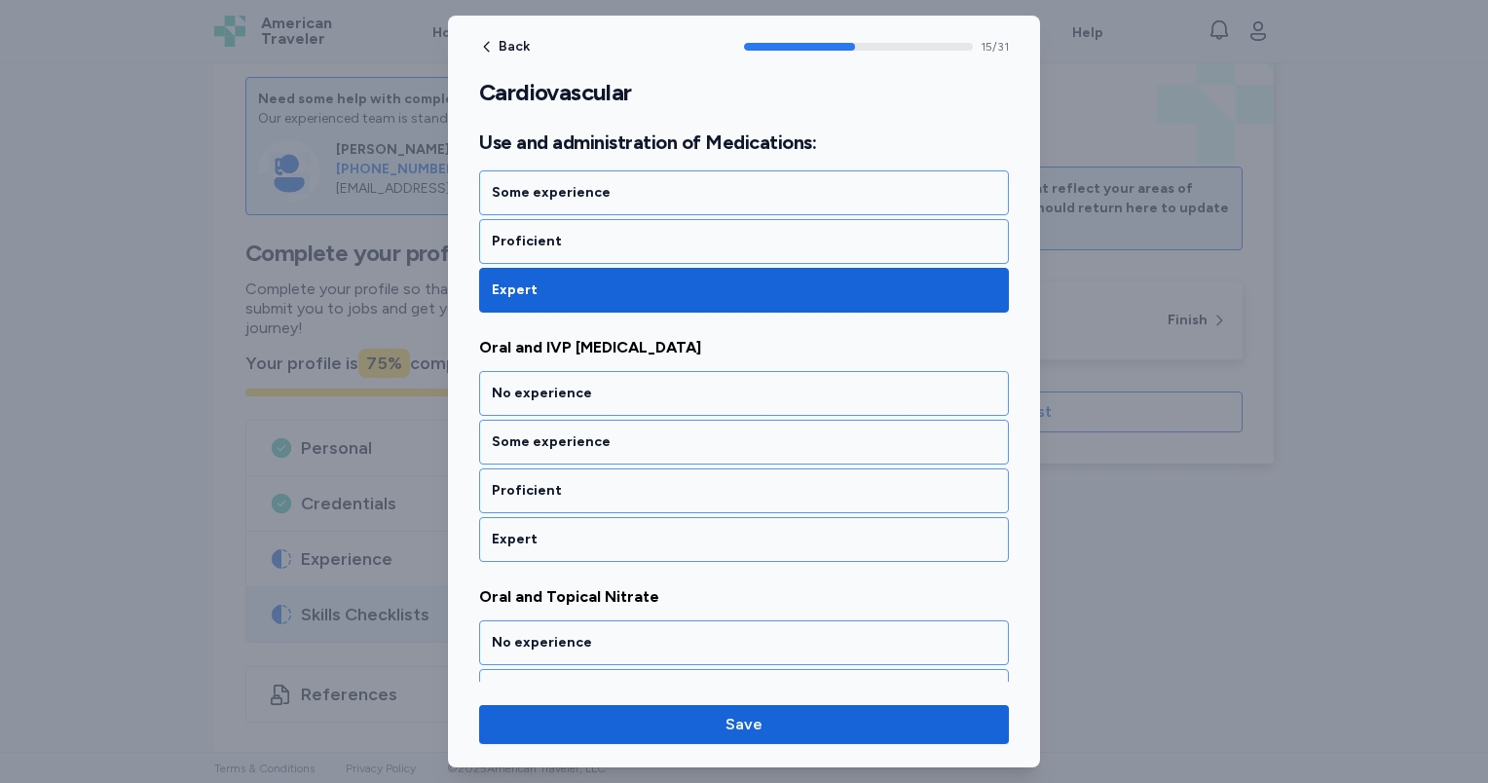
click at [672, 530] on div "Expert" at bounding box center [744, 539] width 504 height 19
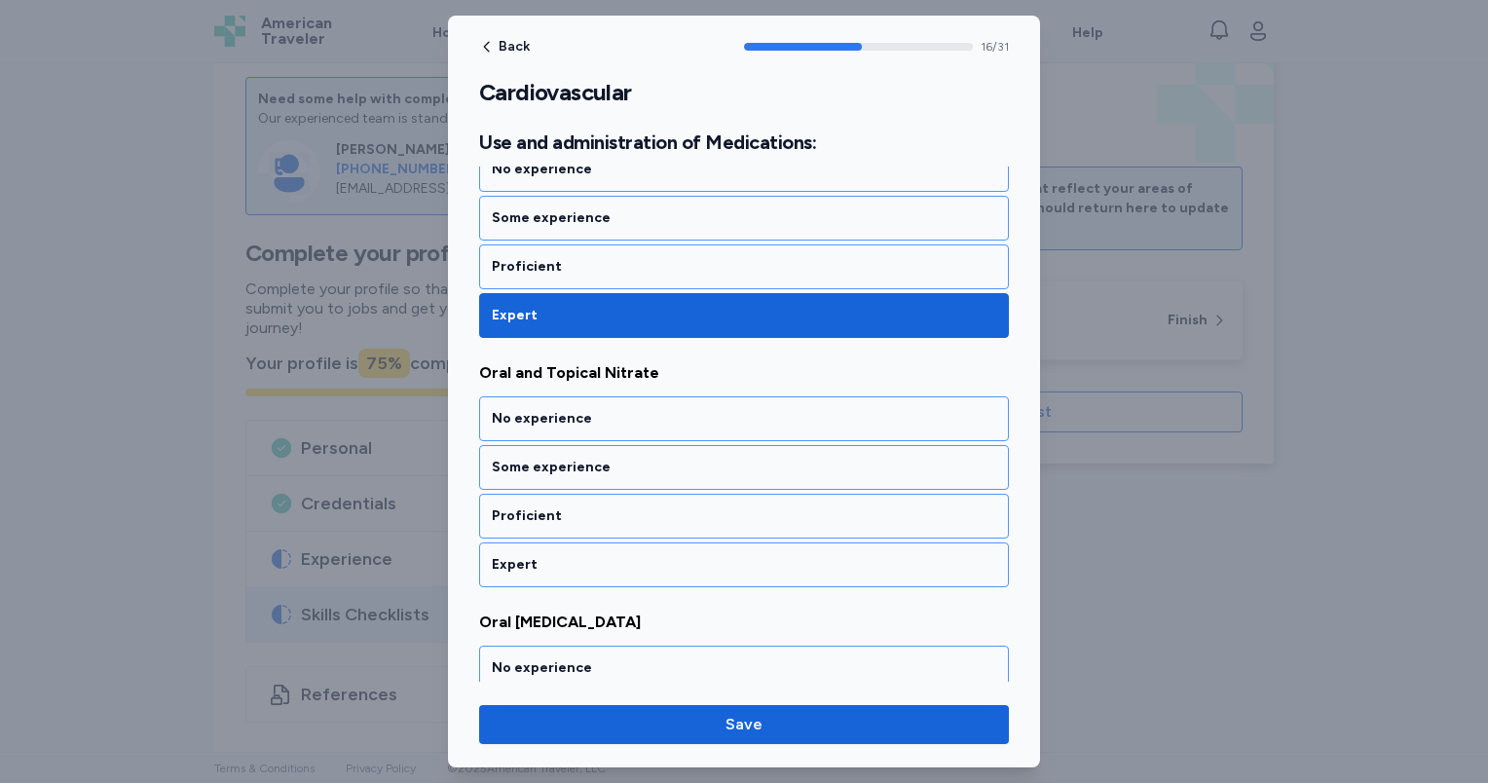
scroll to position [4199, 0]
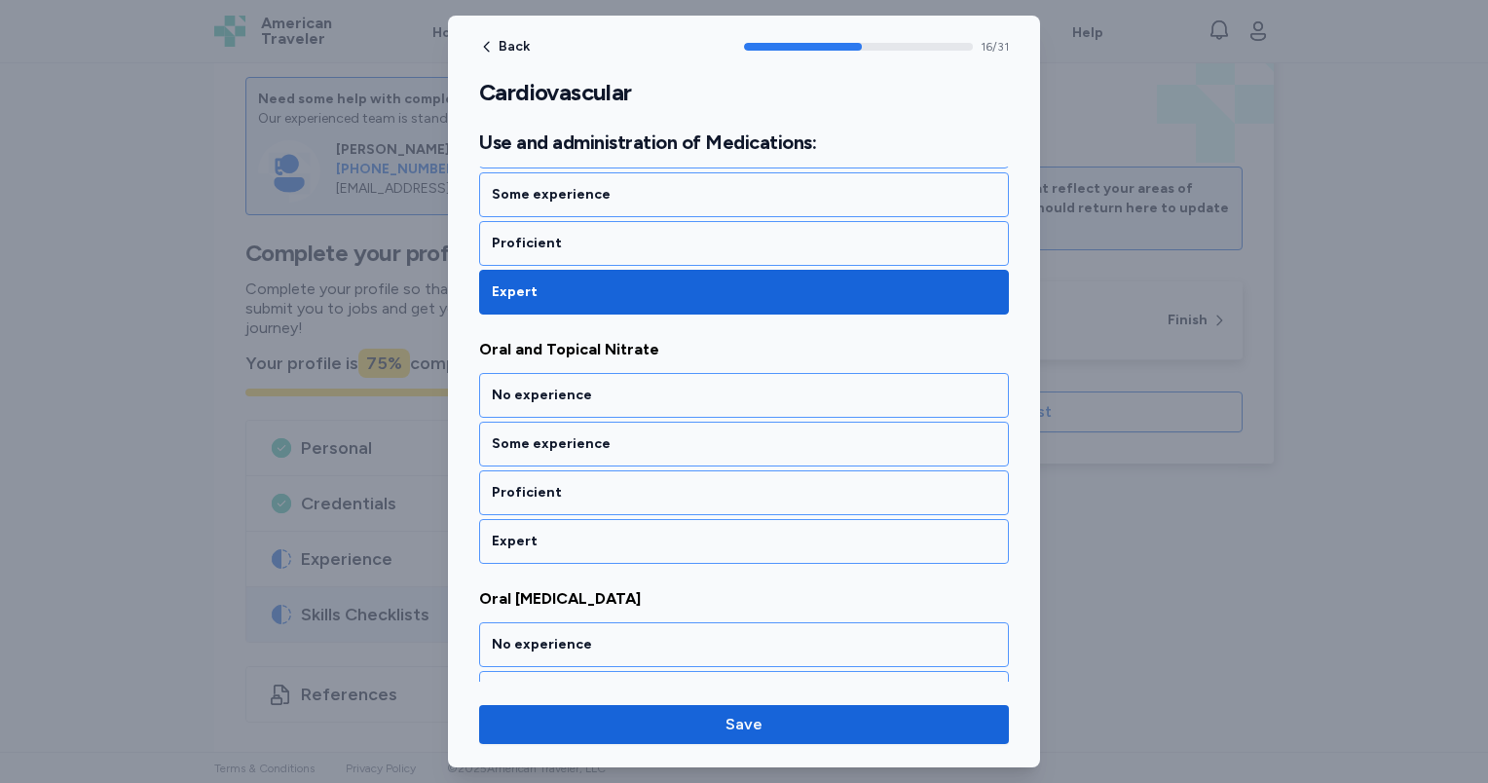
click at [672, 532] on div "Expert" at bounding box center [744, 541] width 504 height 19
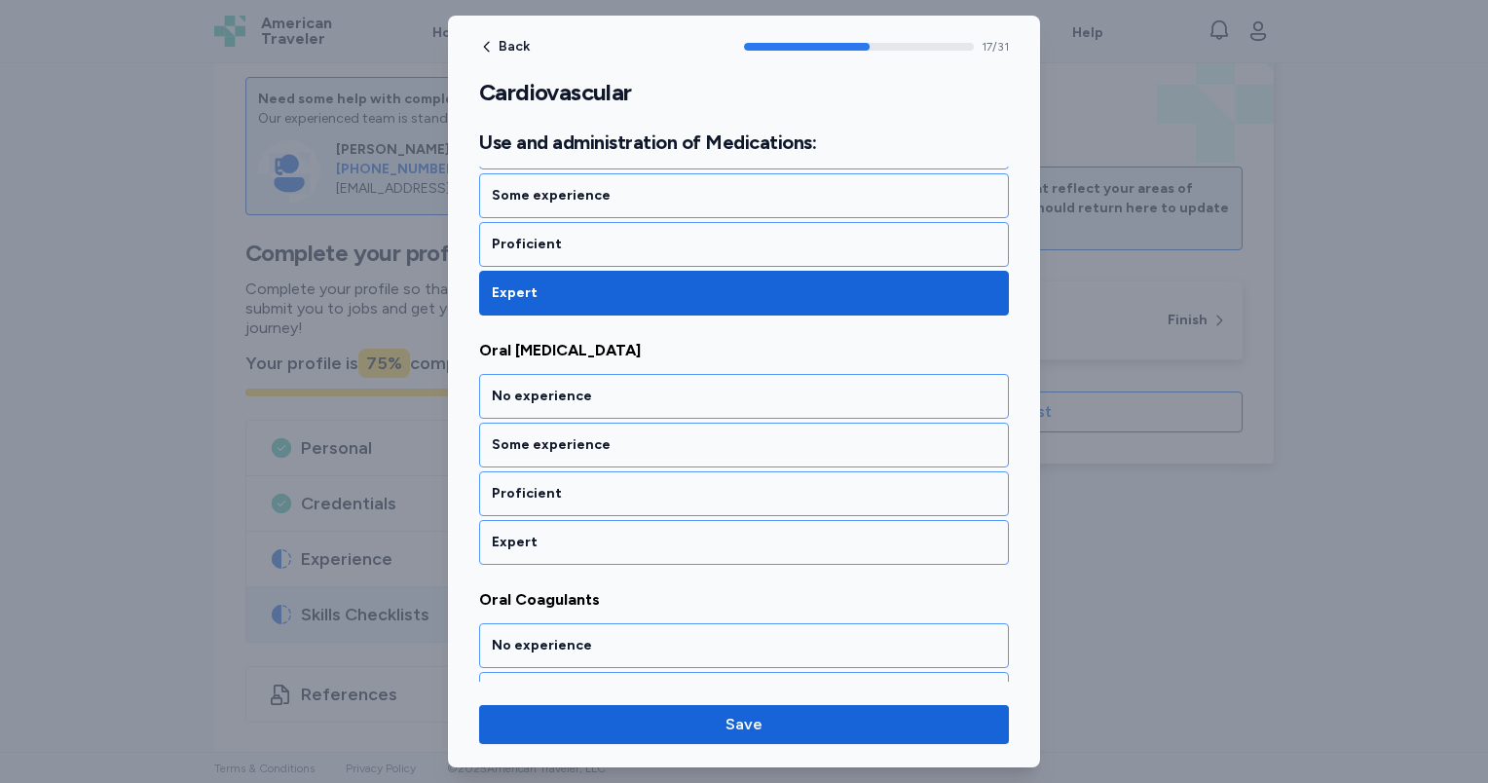
click at [672, 533] on div "Expert" at bounding box center [744, 542] width 504 height 19
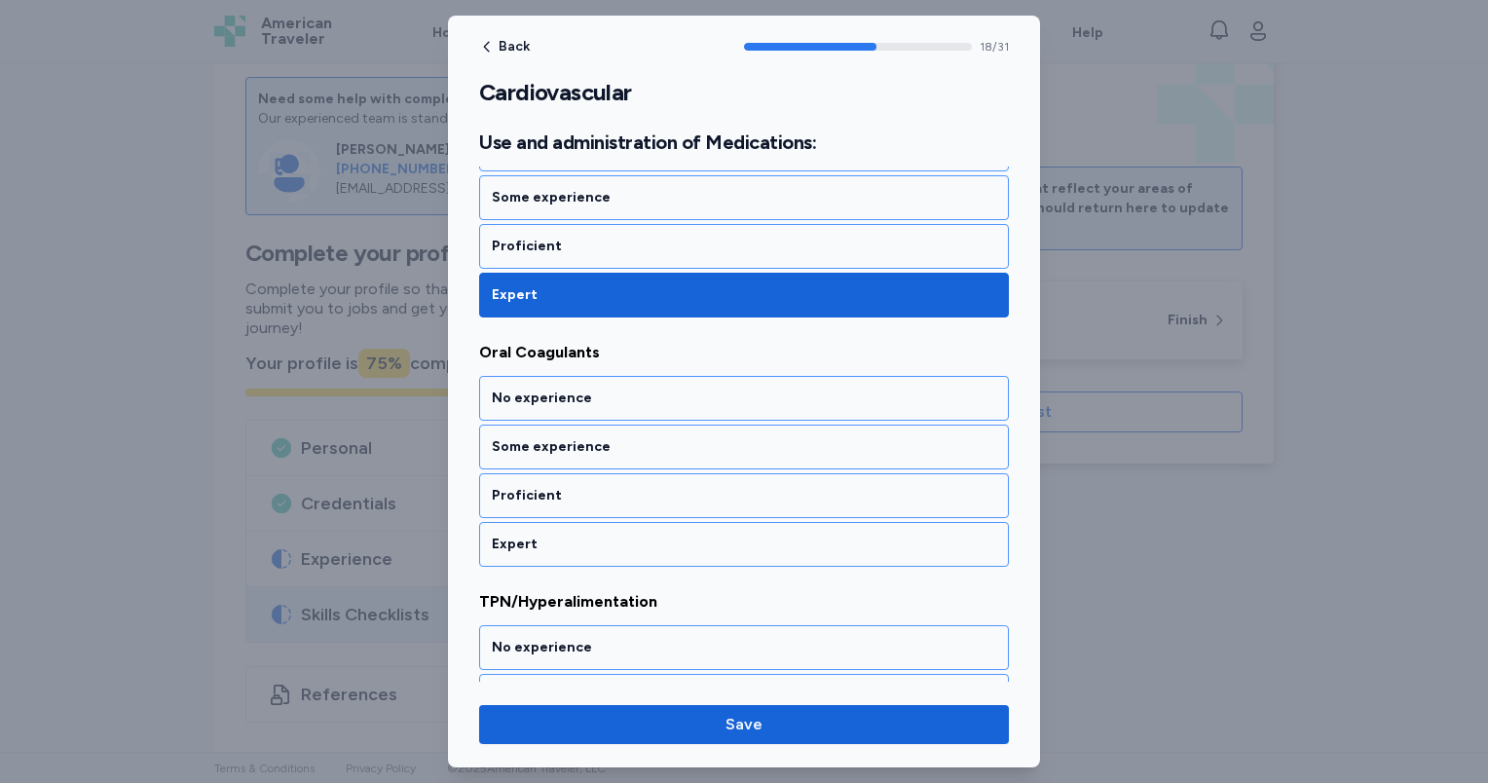
click at [672, 535] on div "Expert" at bounding box center [744, 544] width 504 height 19
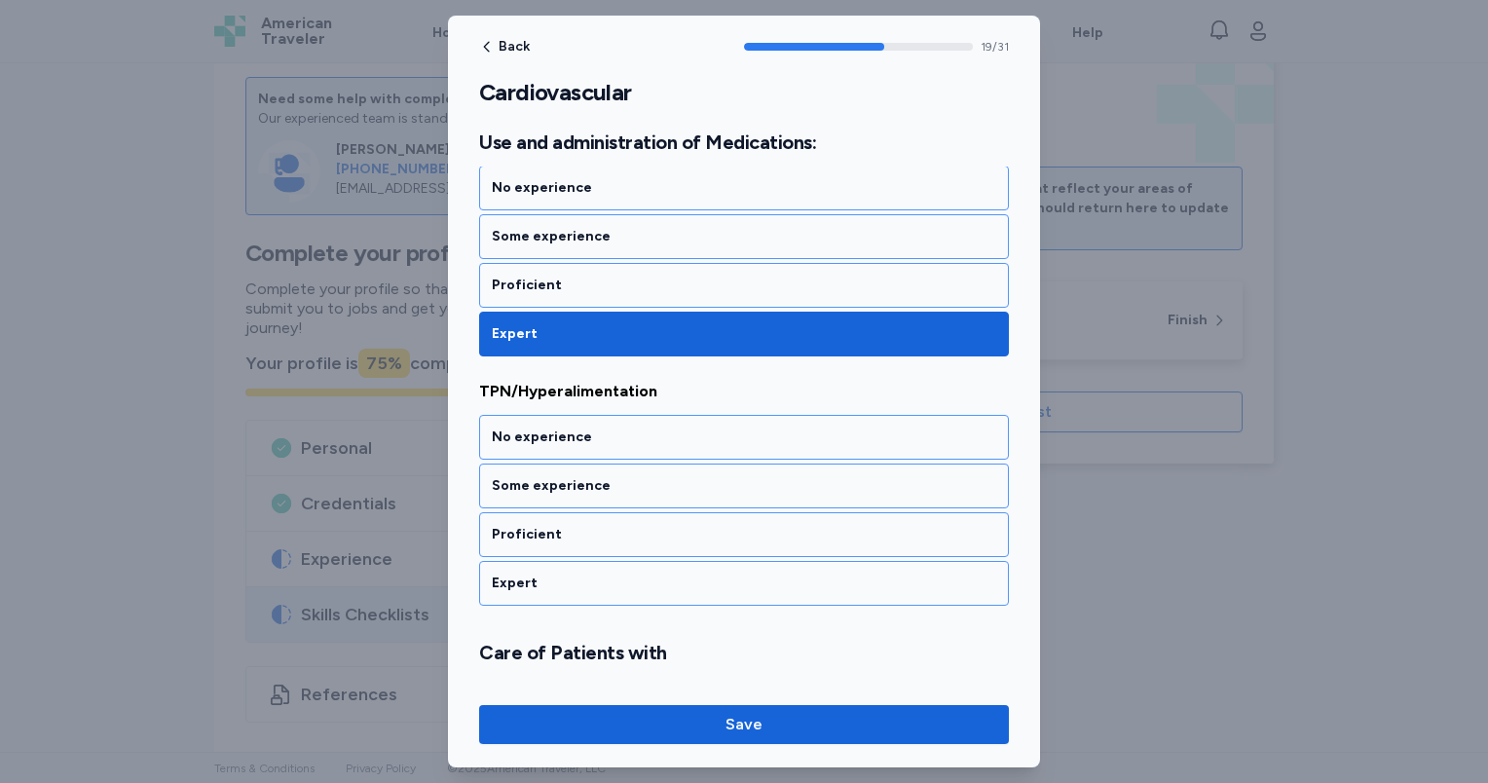
scroll to position [4943, 0]
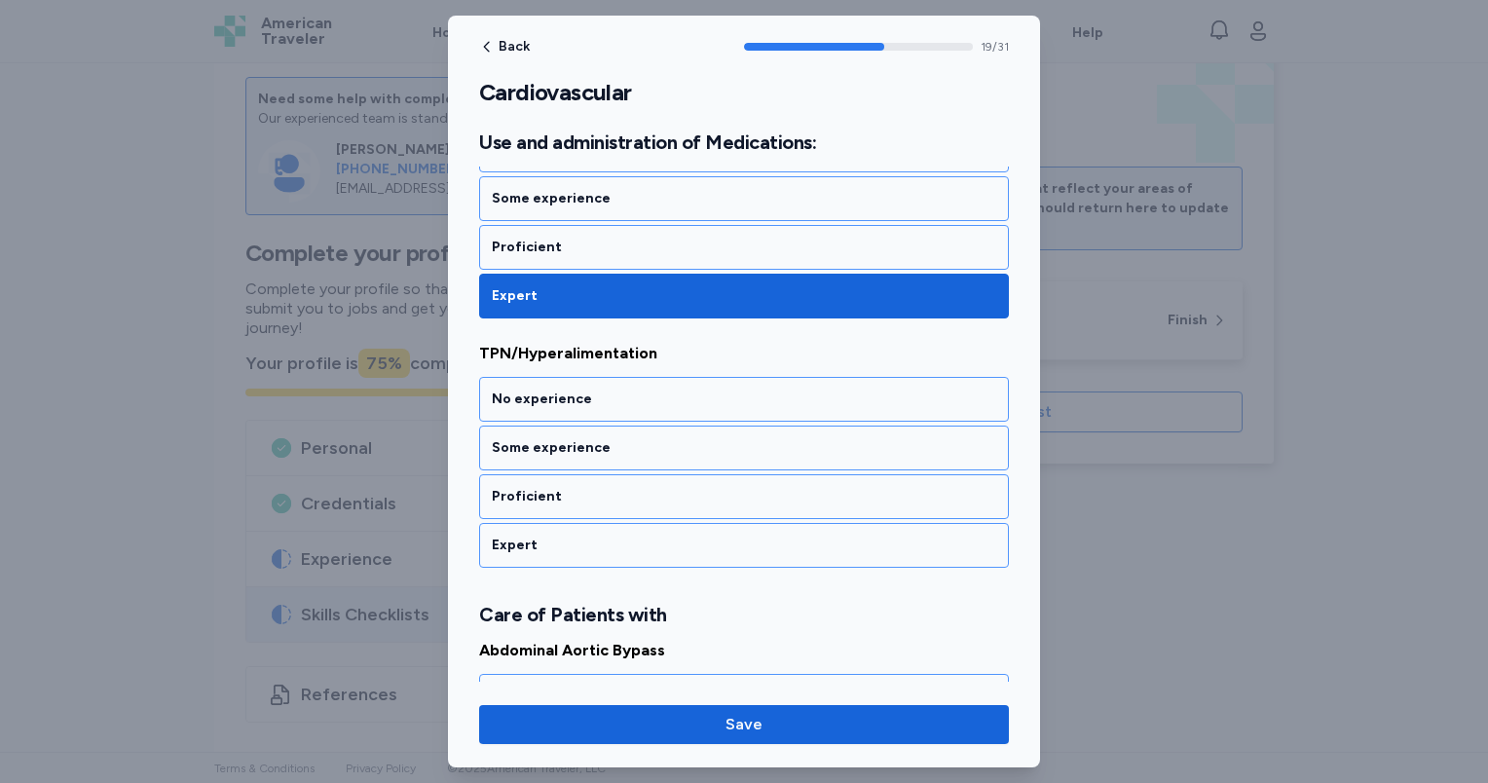
click at [672, 536] on div "Expert" at bounding box center [744, 545] width 504 height 19
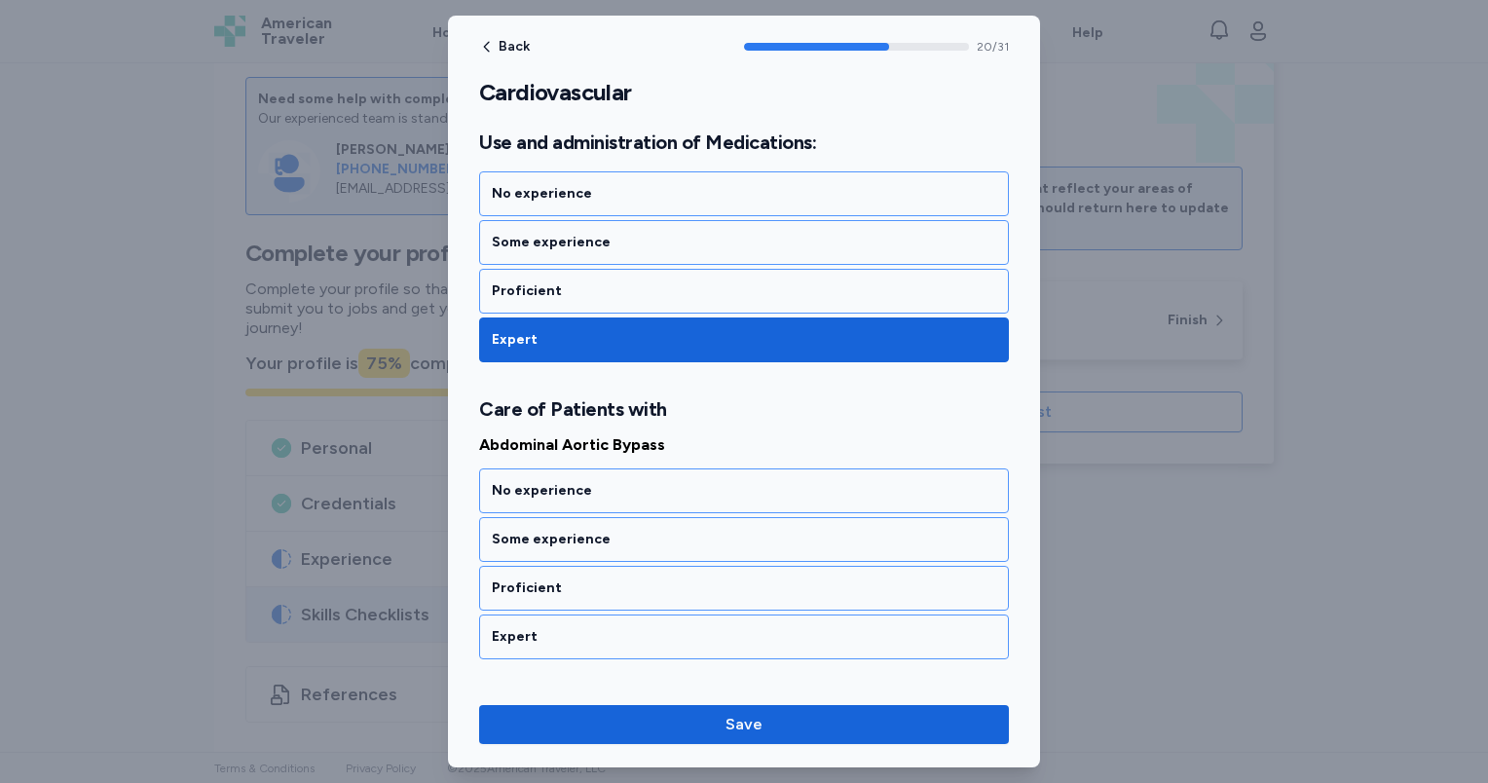
scroll to position [5238, 0]
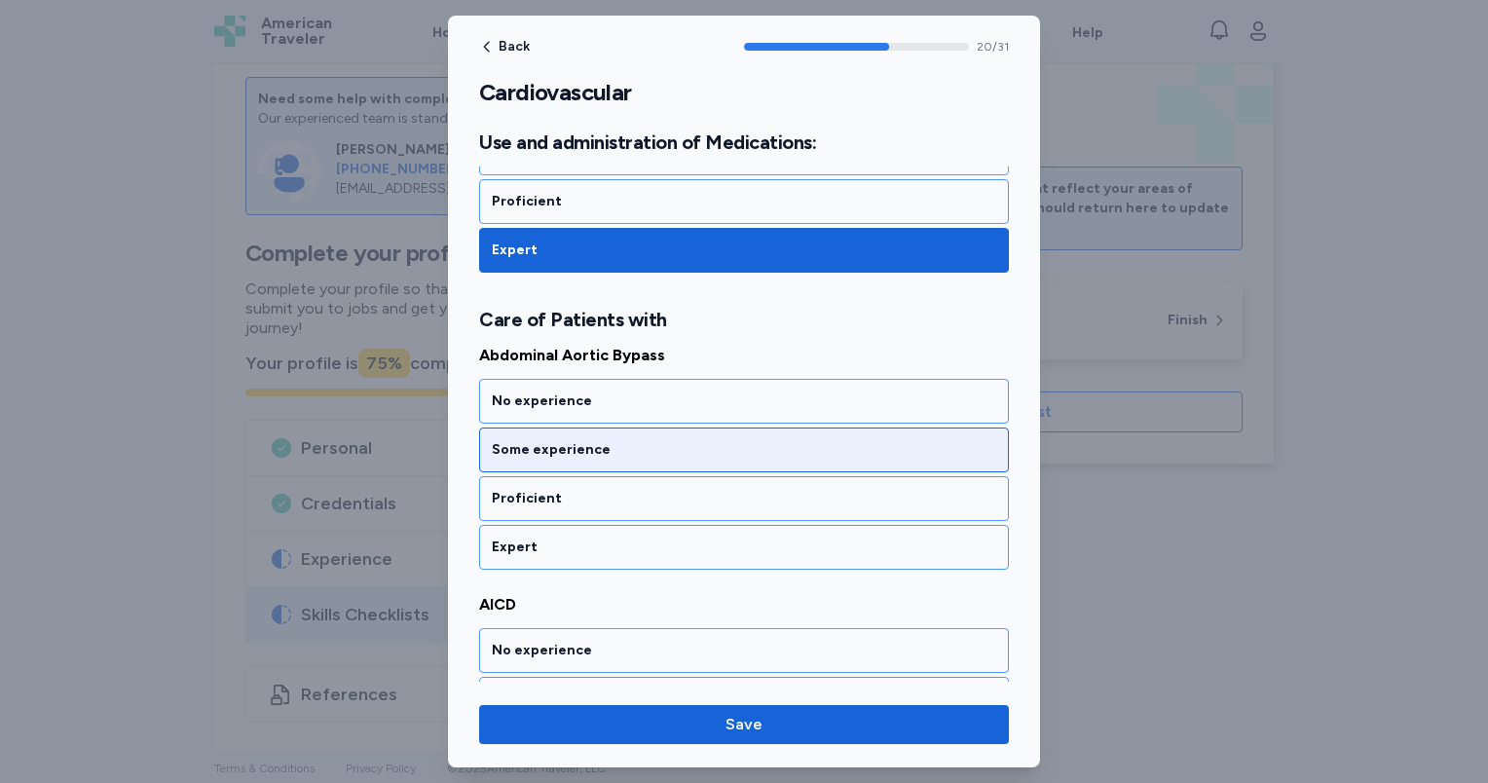
click at [640, 440] on div "Some experience" at bounding box center [744, 449] width 504 height 19
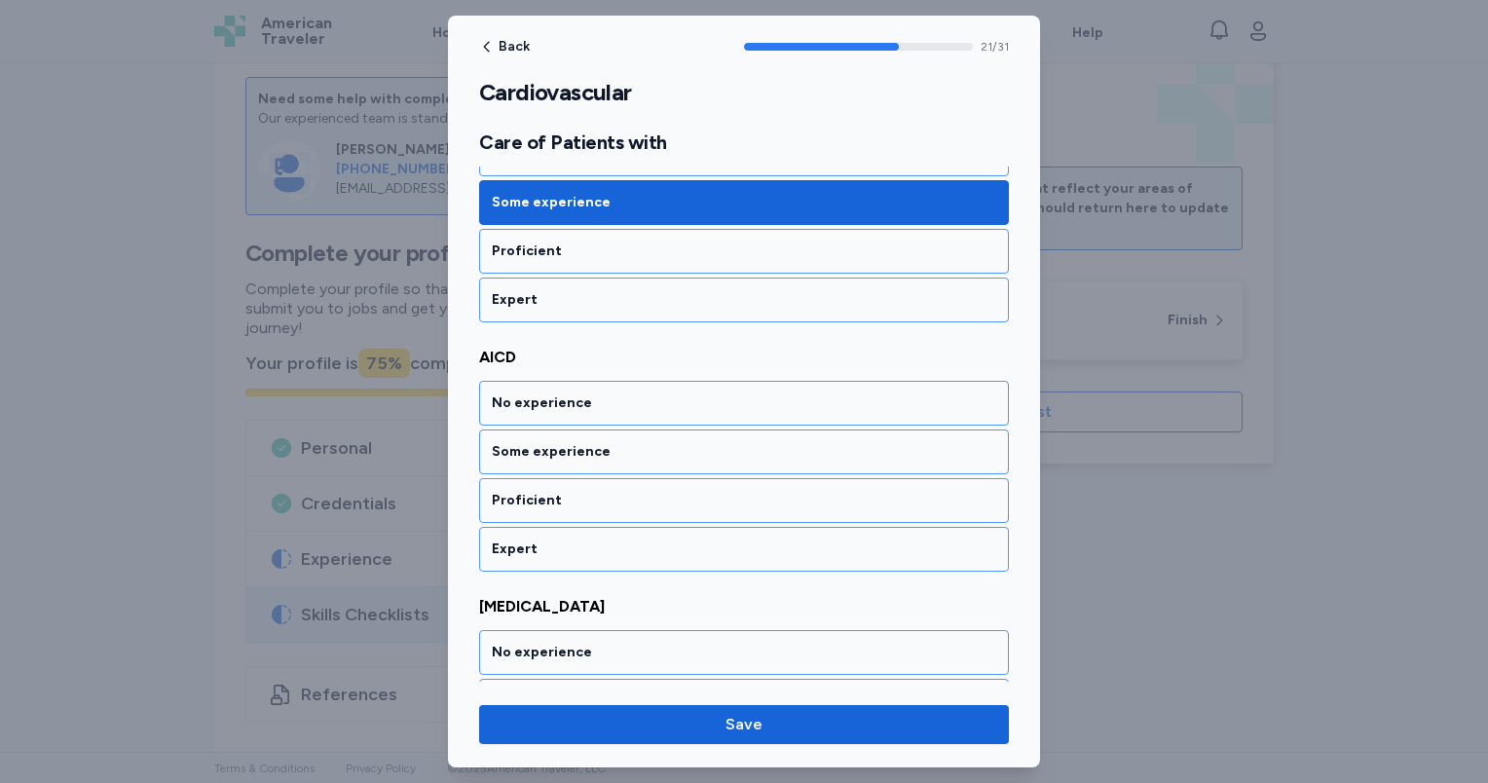
click at [640, 442] on div "Some experience" at bounding box center [744, 451] width 504 height 19
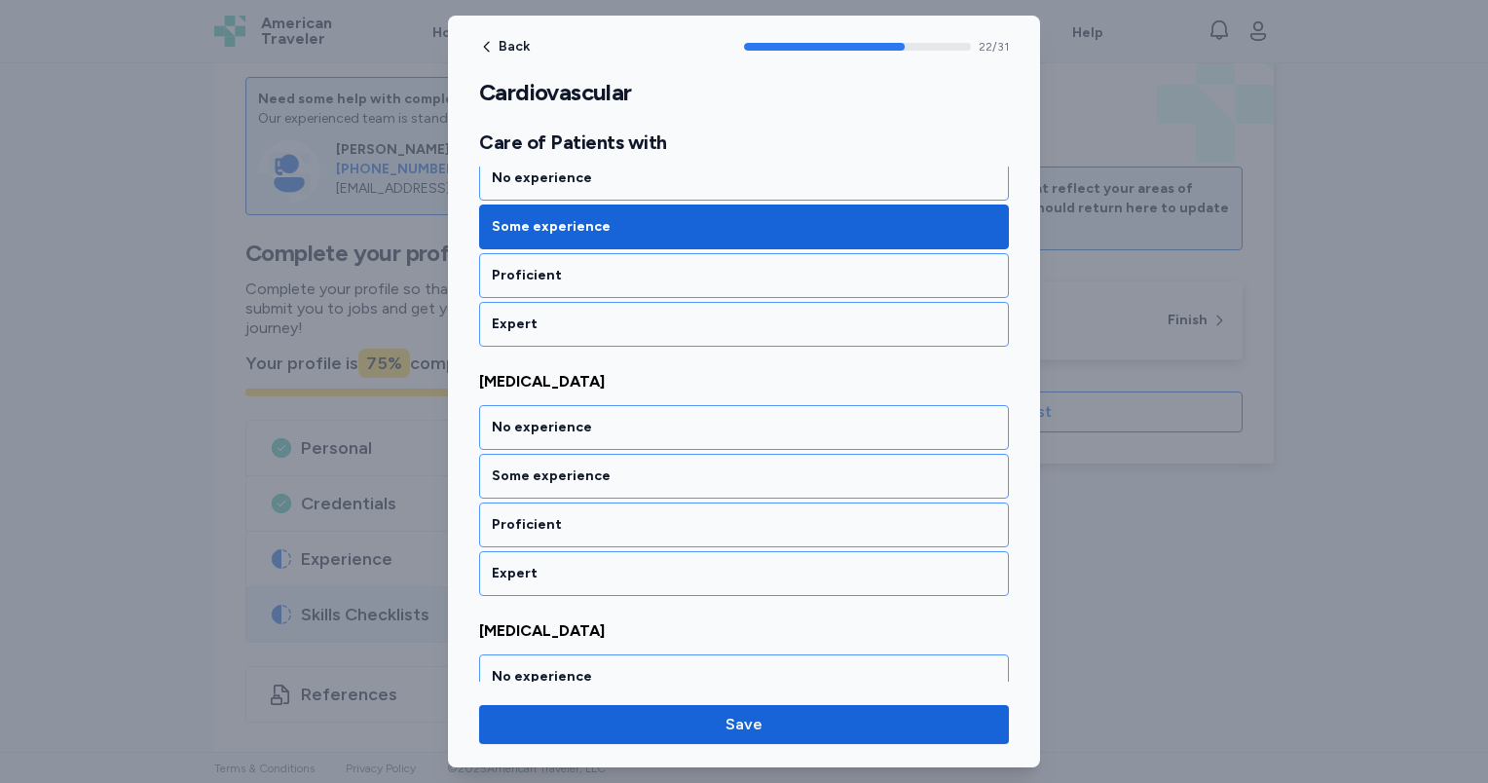
scroll to position [5733, 0]
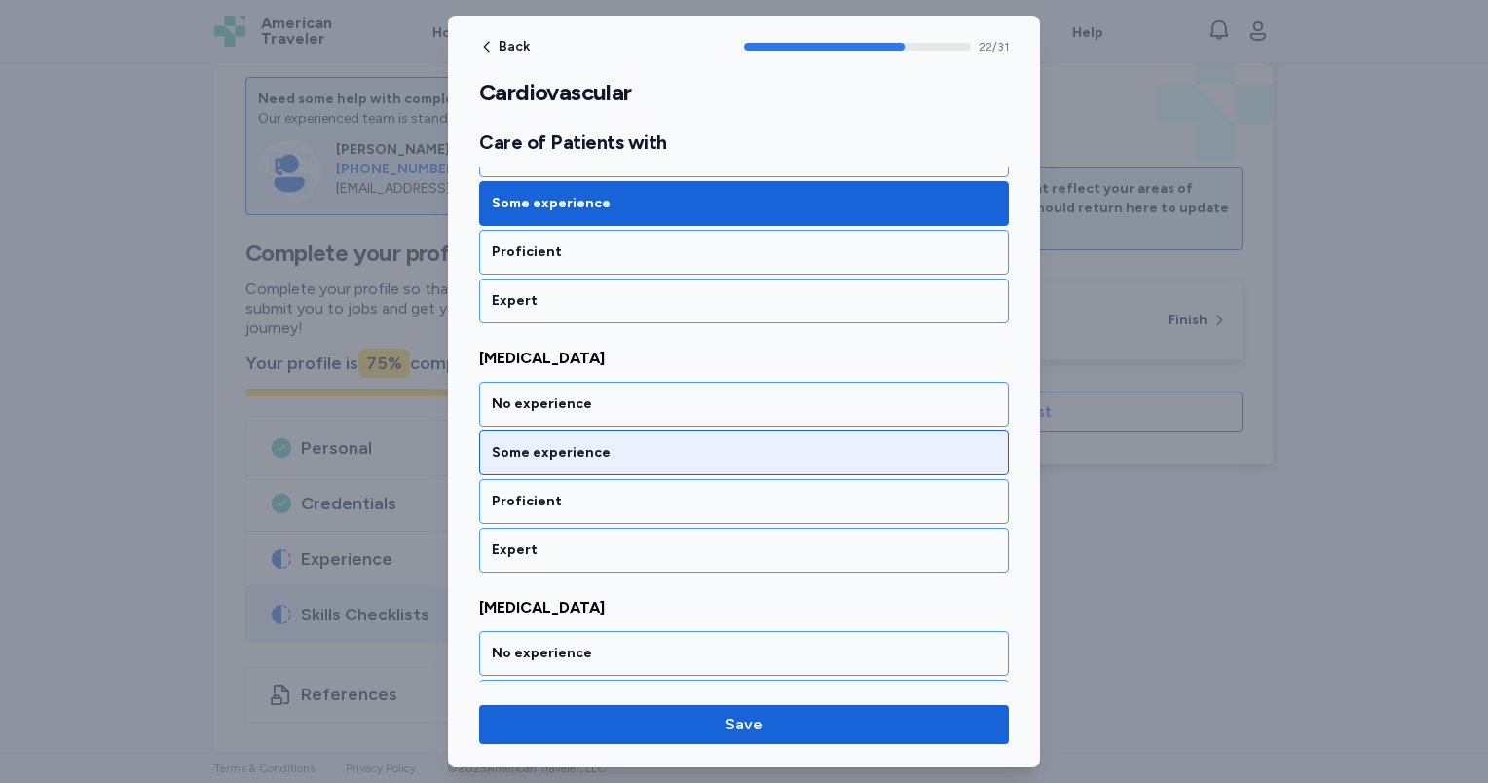
click at [641, 443] on div "Some experience" at bounding box center [744, 452] width 504 height 19
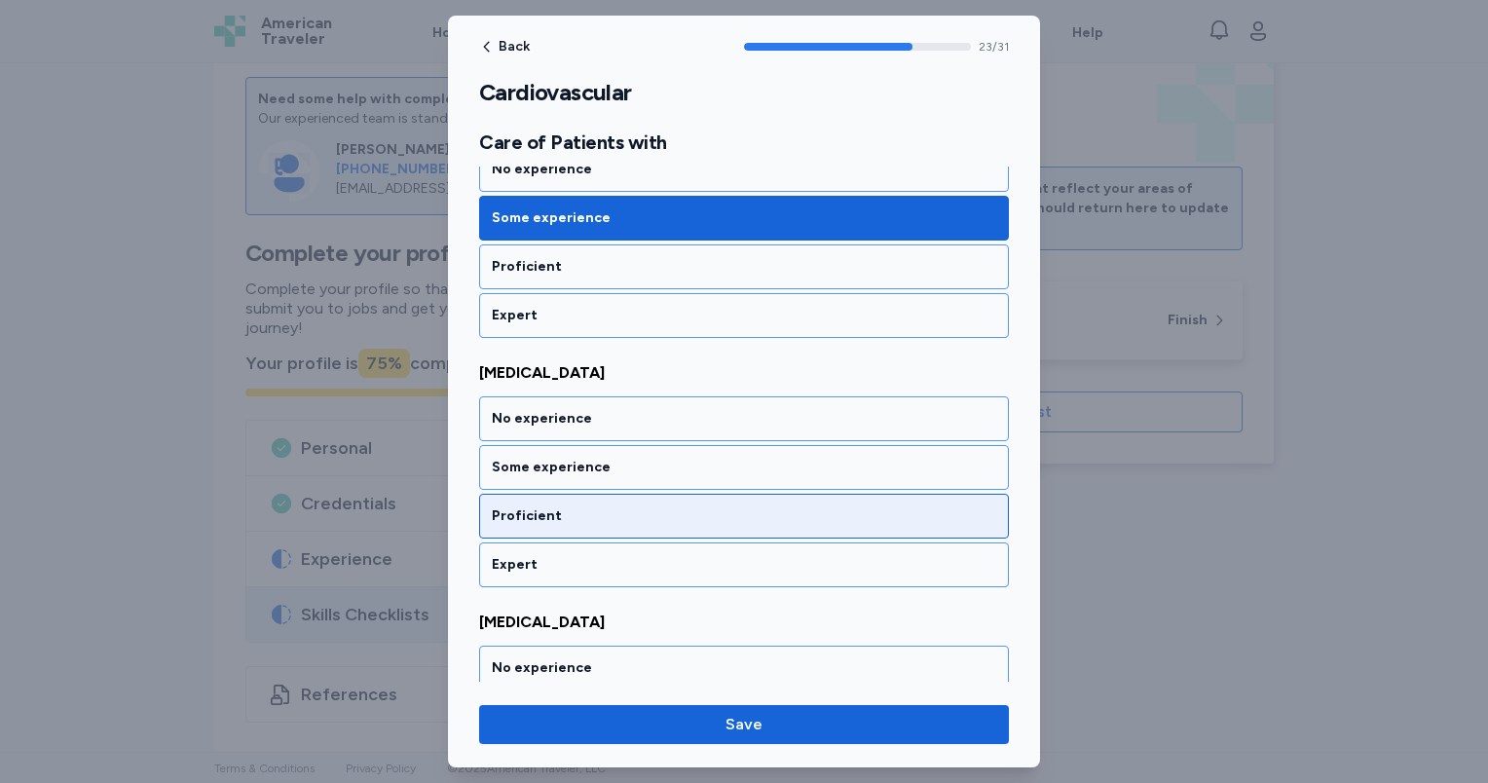
scroll to position [5981, 0]
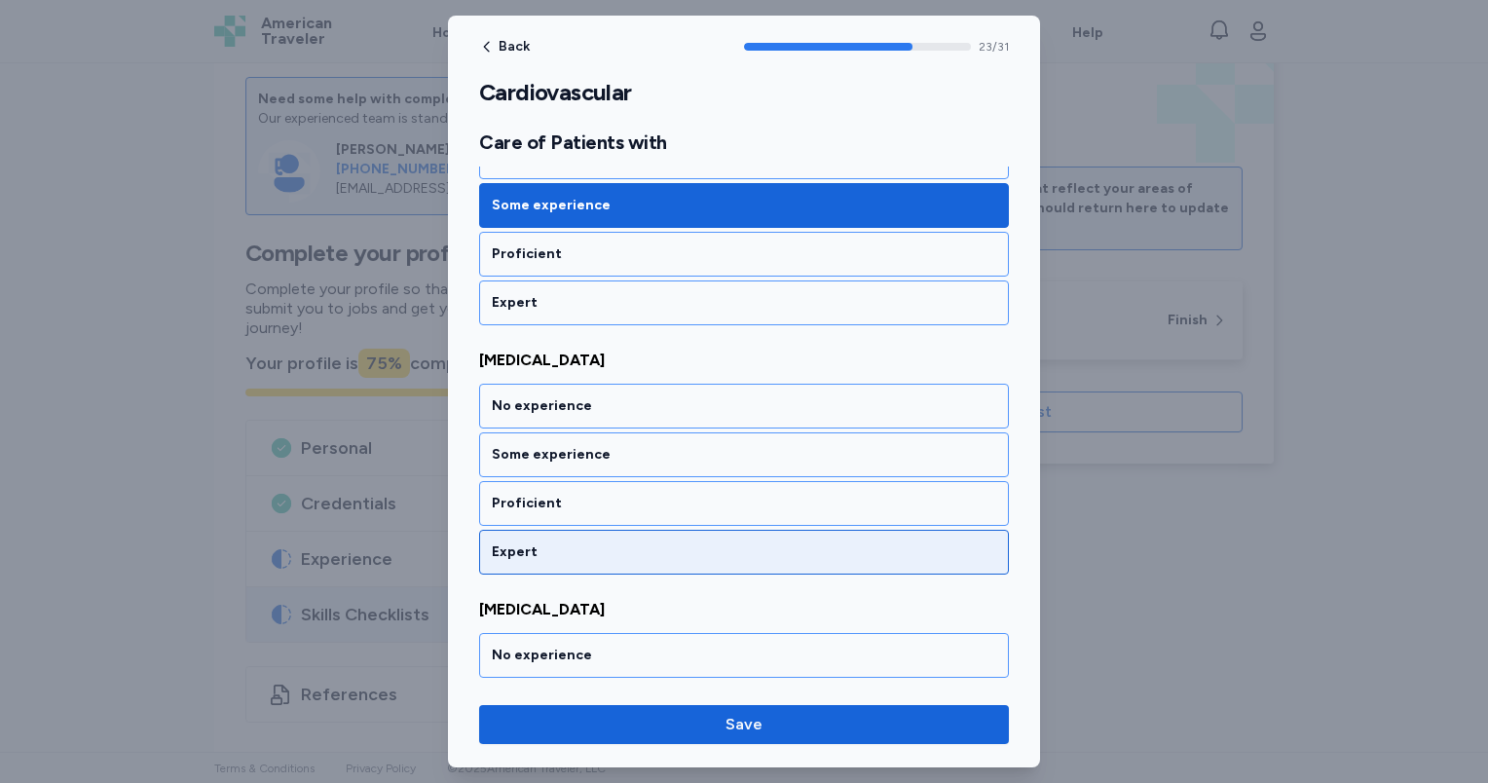
click at [655, 542] on div "Expert" at bounding box center [744, 551] width 504 height 19
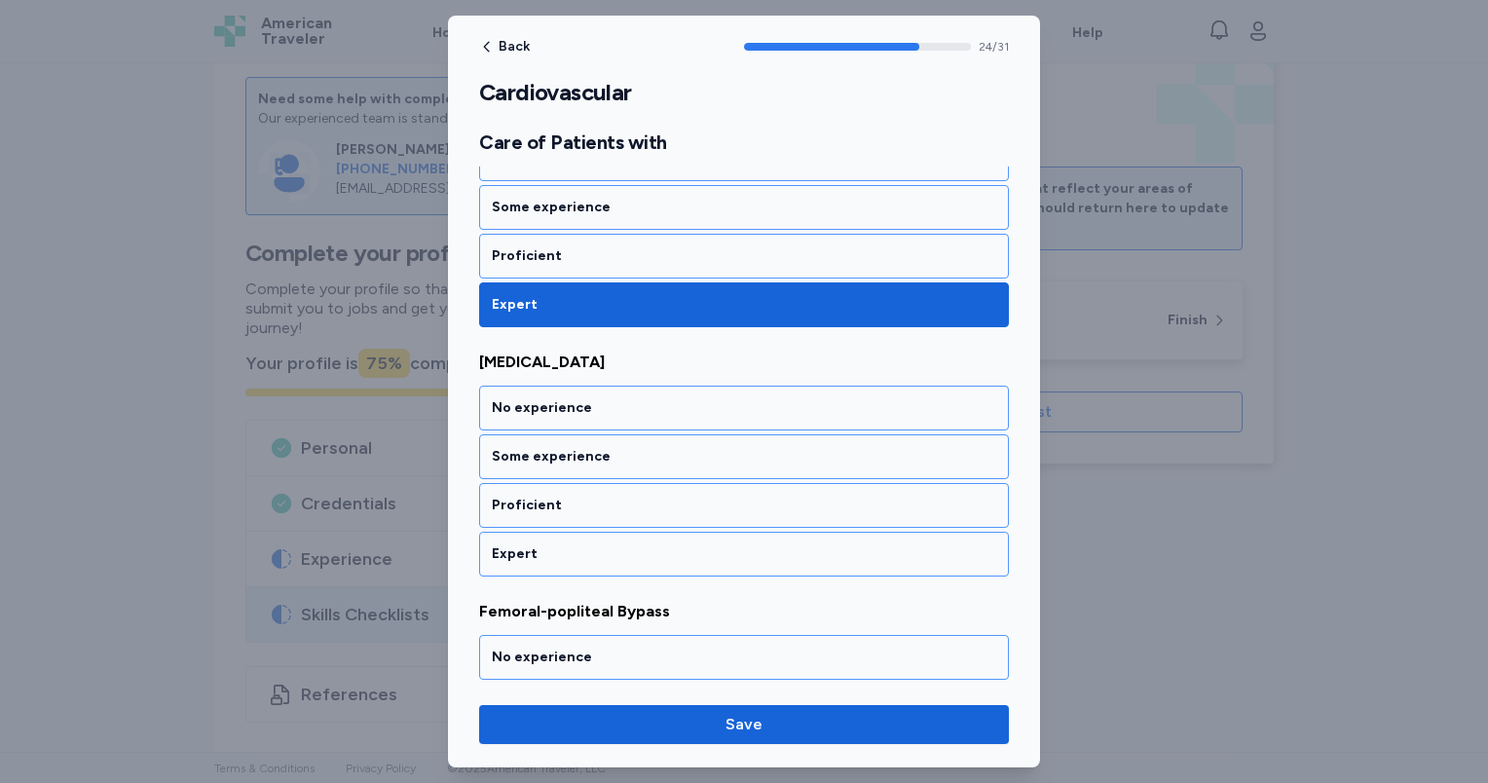
click at [655, 544] on div "Expert" at bounding box center [744, 553] width 504 height 19
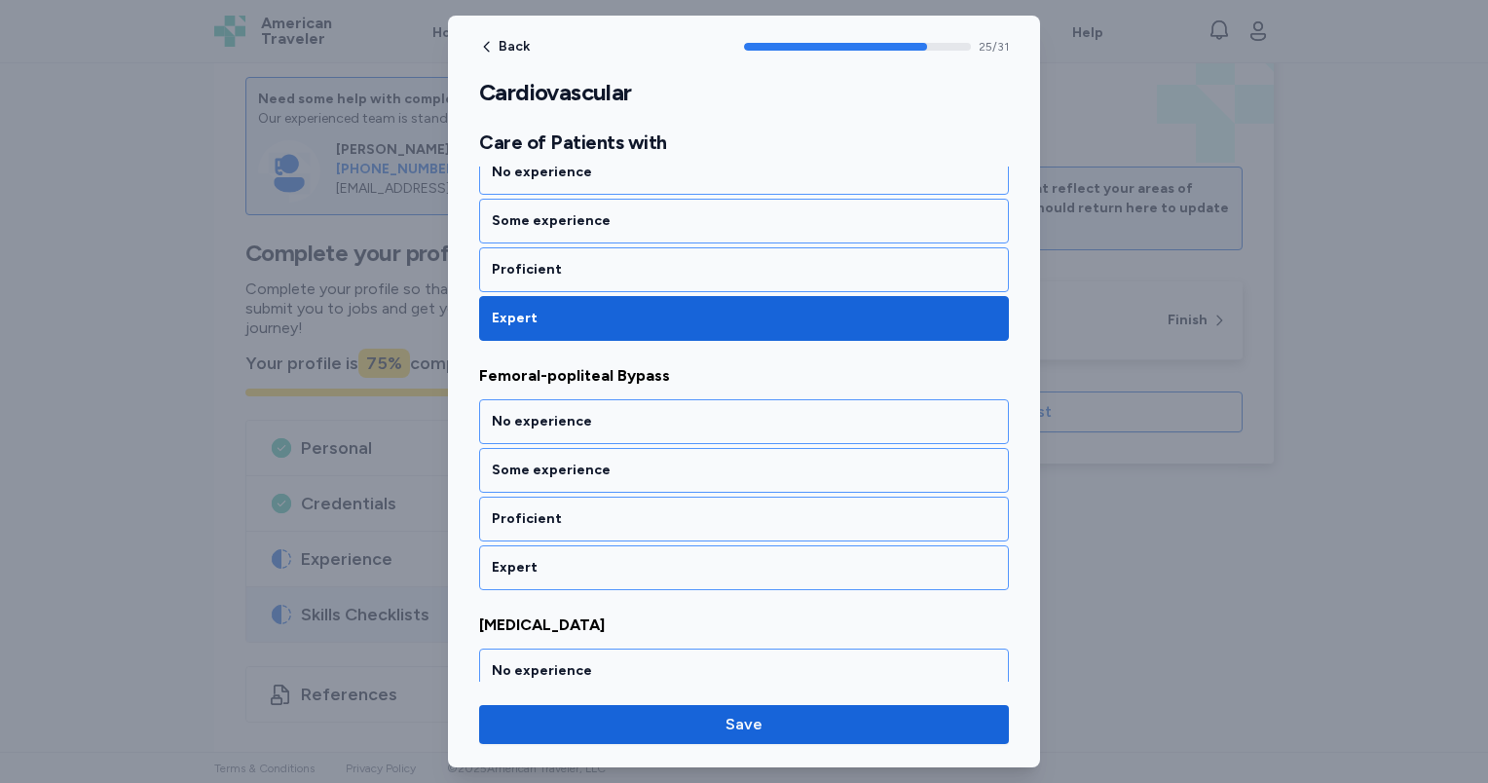
scroll to position [6476, 0]
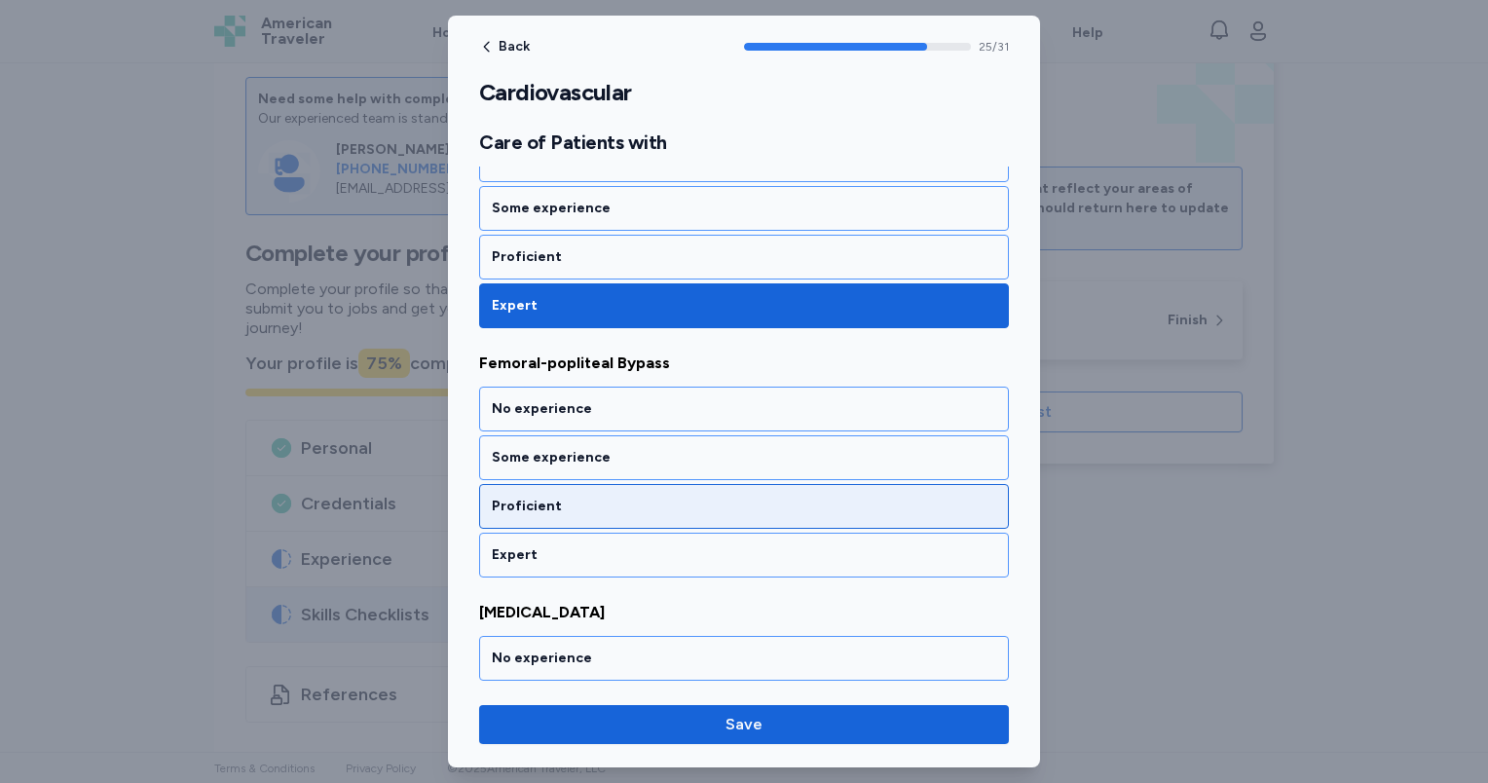
click at [640, 497] on div "Proficient" at bounding box center [744, 506] width 504 height 19
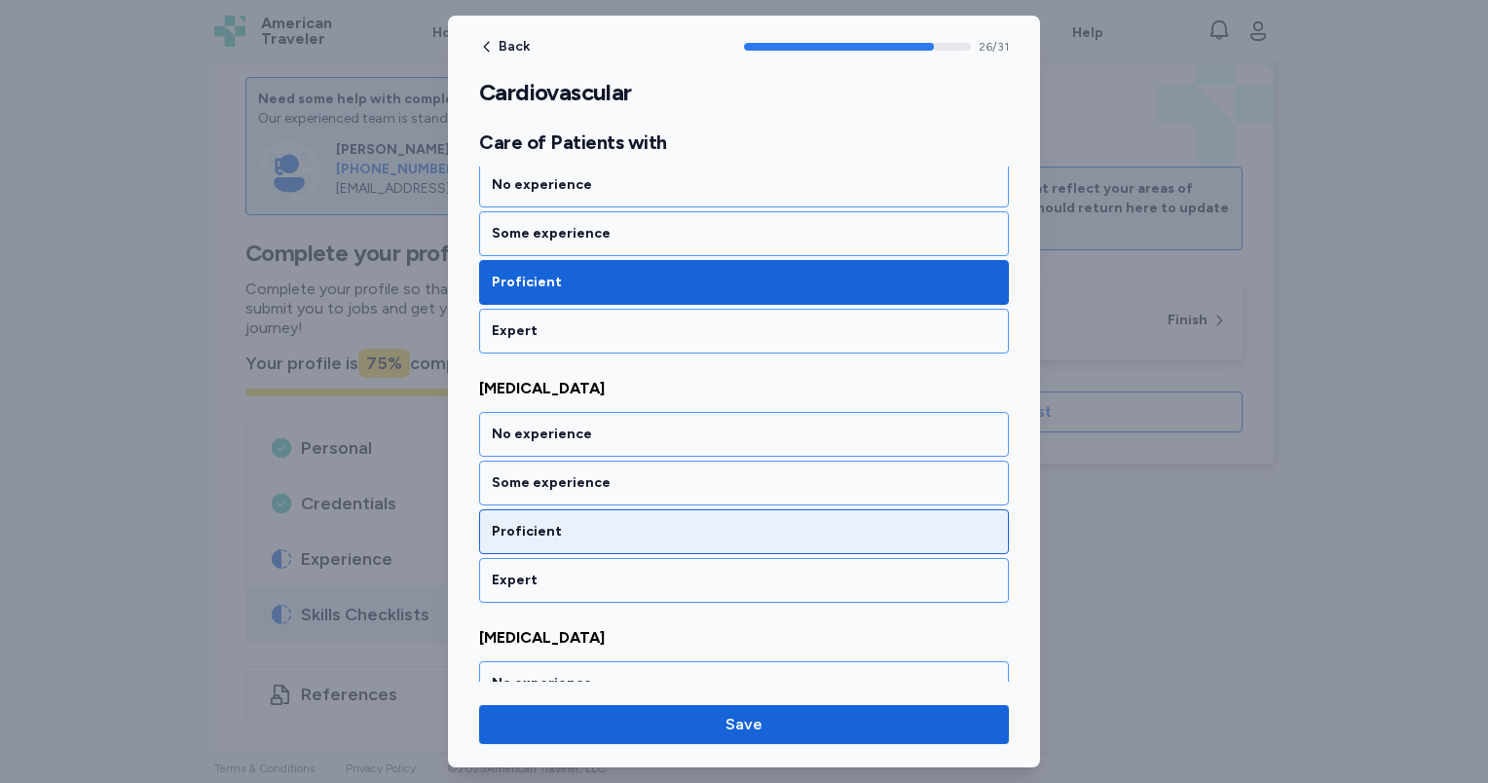
scroll to position [6724, 0]
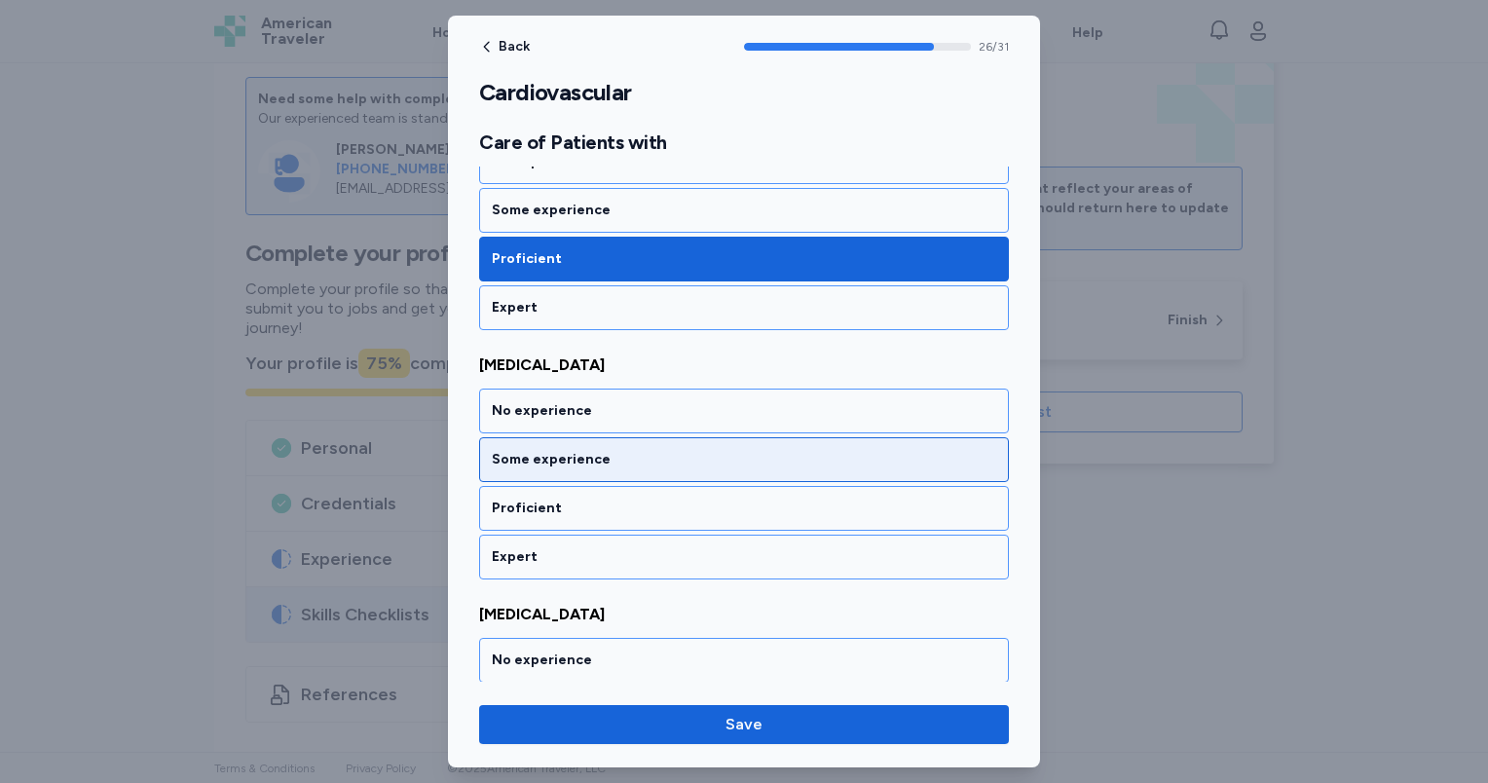
click at [631, 450] on div "Some experience" at bounding box center [744, 459] width 504 height 19
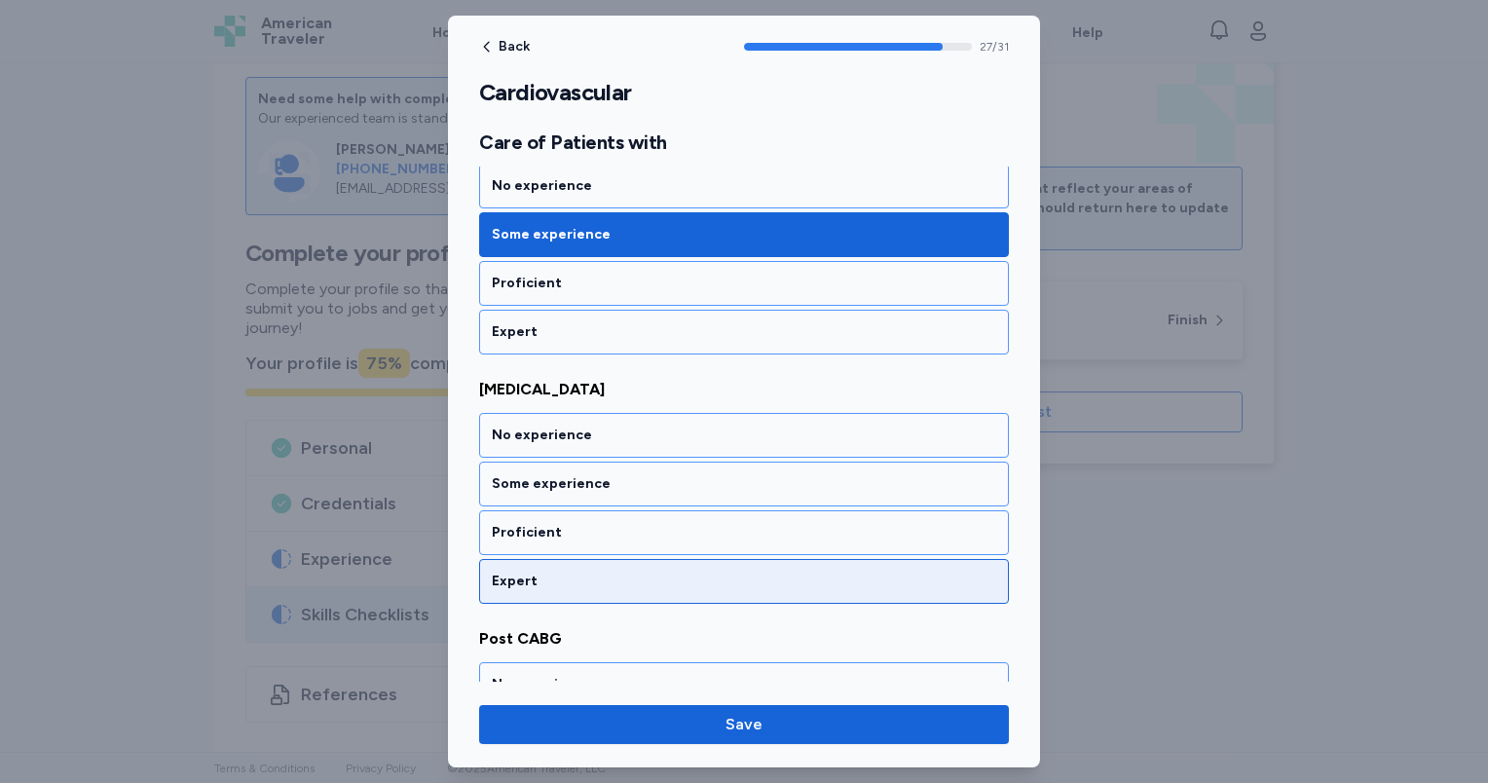
scroll to position [6972, 0]
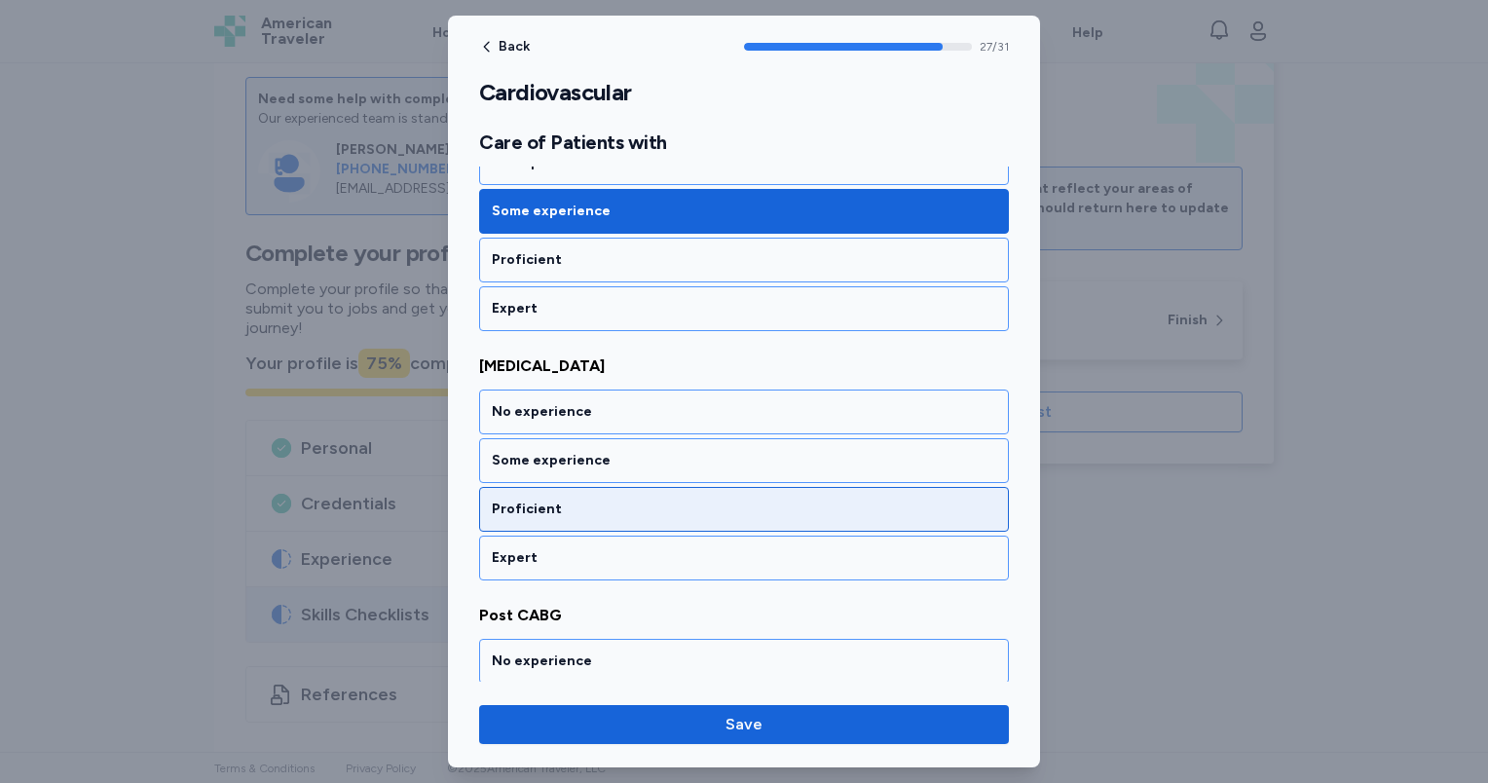
click at [643, 487] on div "Proficient" at bounding box center [744, 509] width 530 height 45
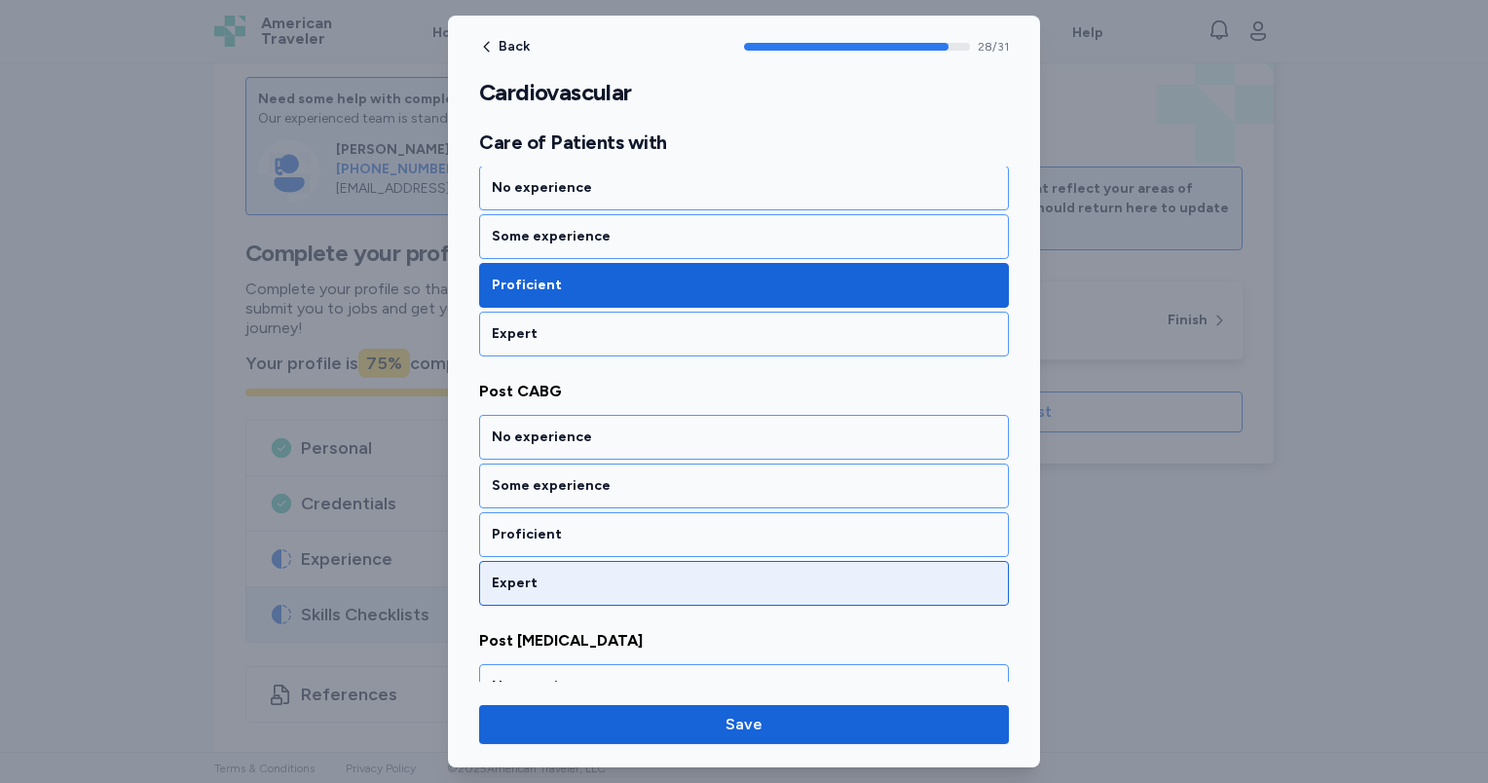
scroll to position [7219, 0]
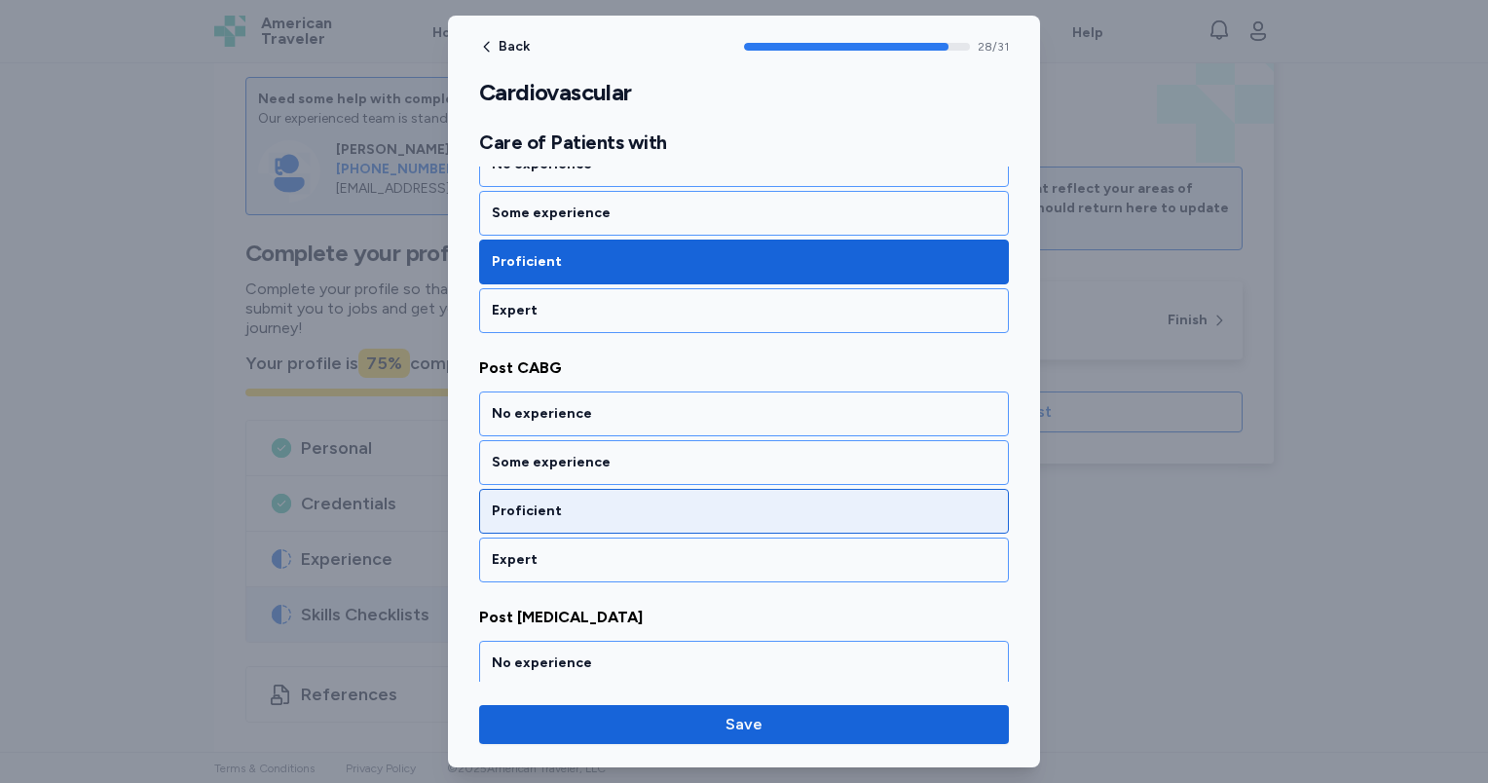
click at [644, 501] on div "Proficient" at bounding box center [744, 510] width 504 height 19
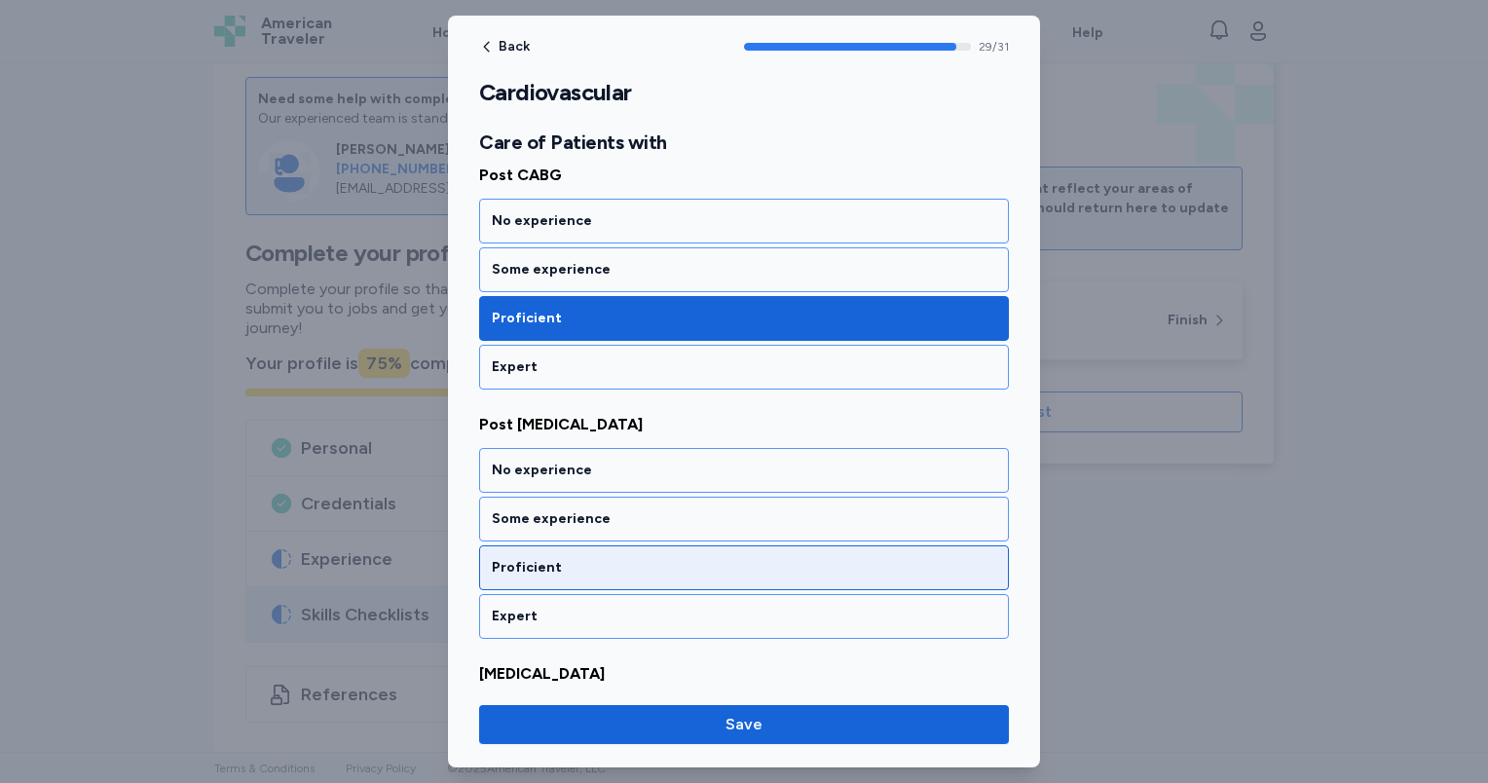
scroll to position [7467, 0]
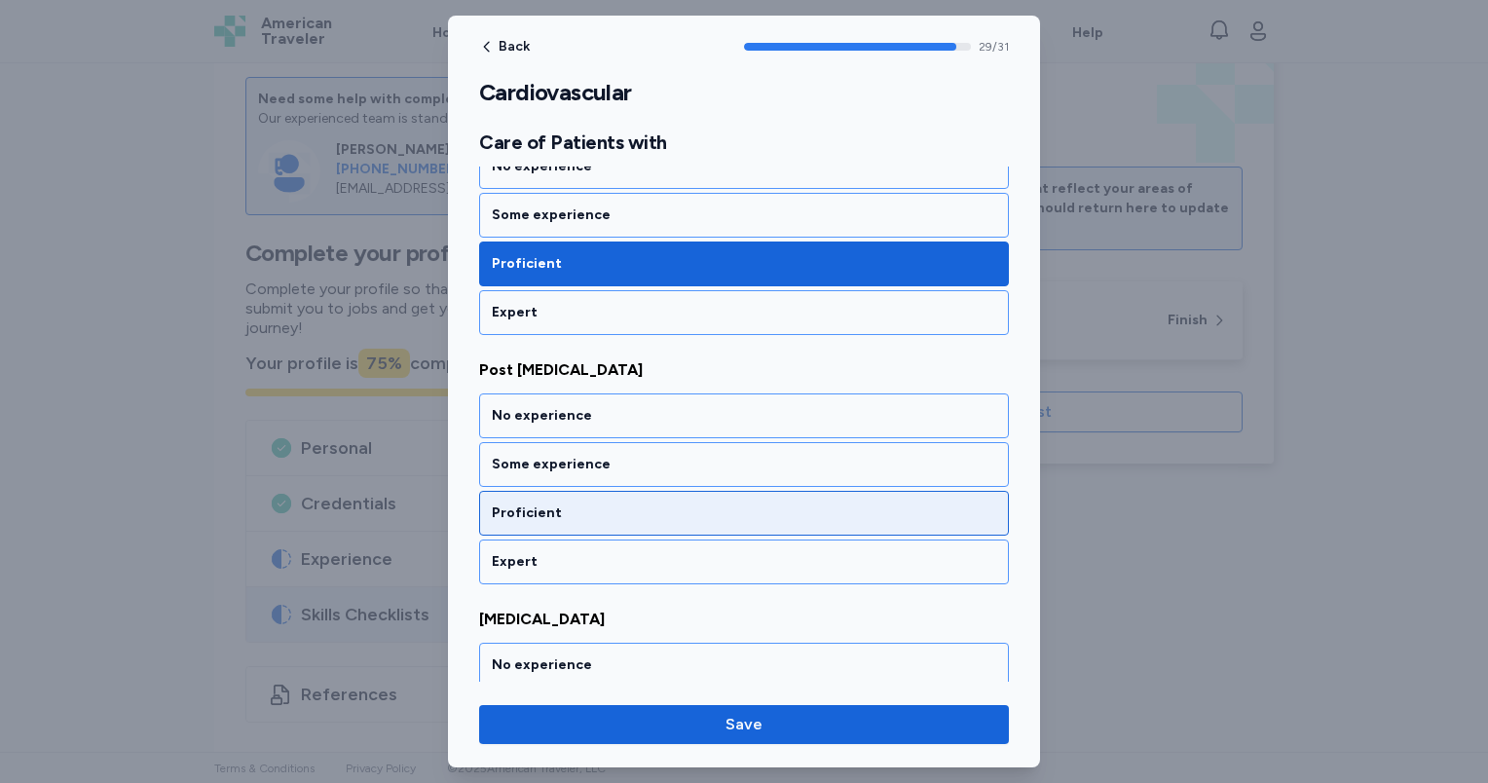
click at [639, 503] on div "Proficient" at bounding box center [744, 512] width 504 height 19
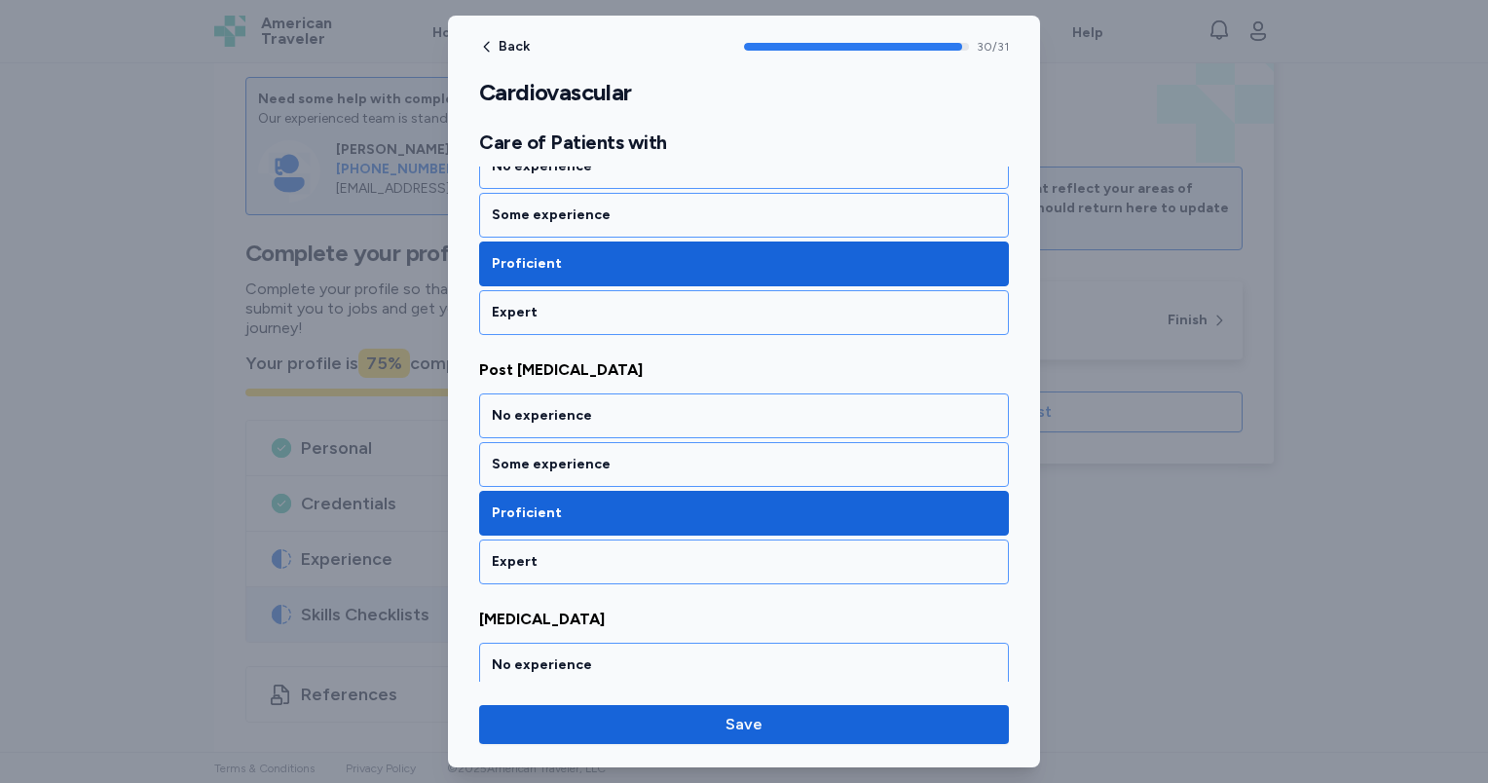
scroll to position [7574, 0]
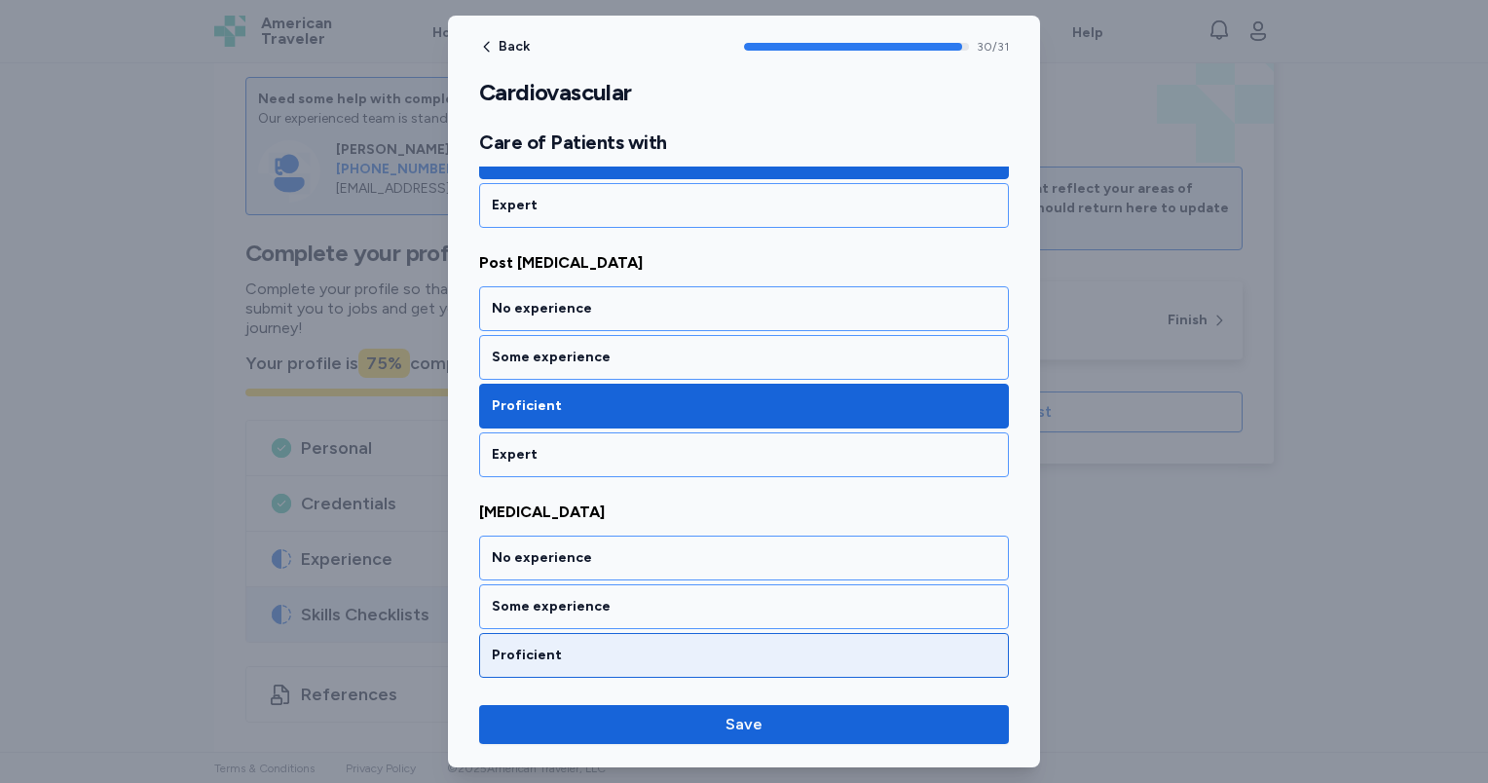
click at [651, 646] on div "Proficient" at bounding box center [744, 655] width 504 height 19
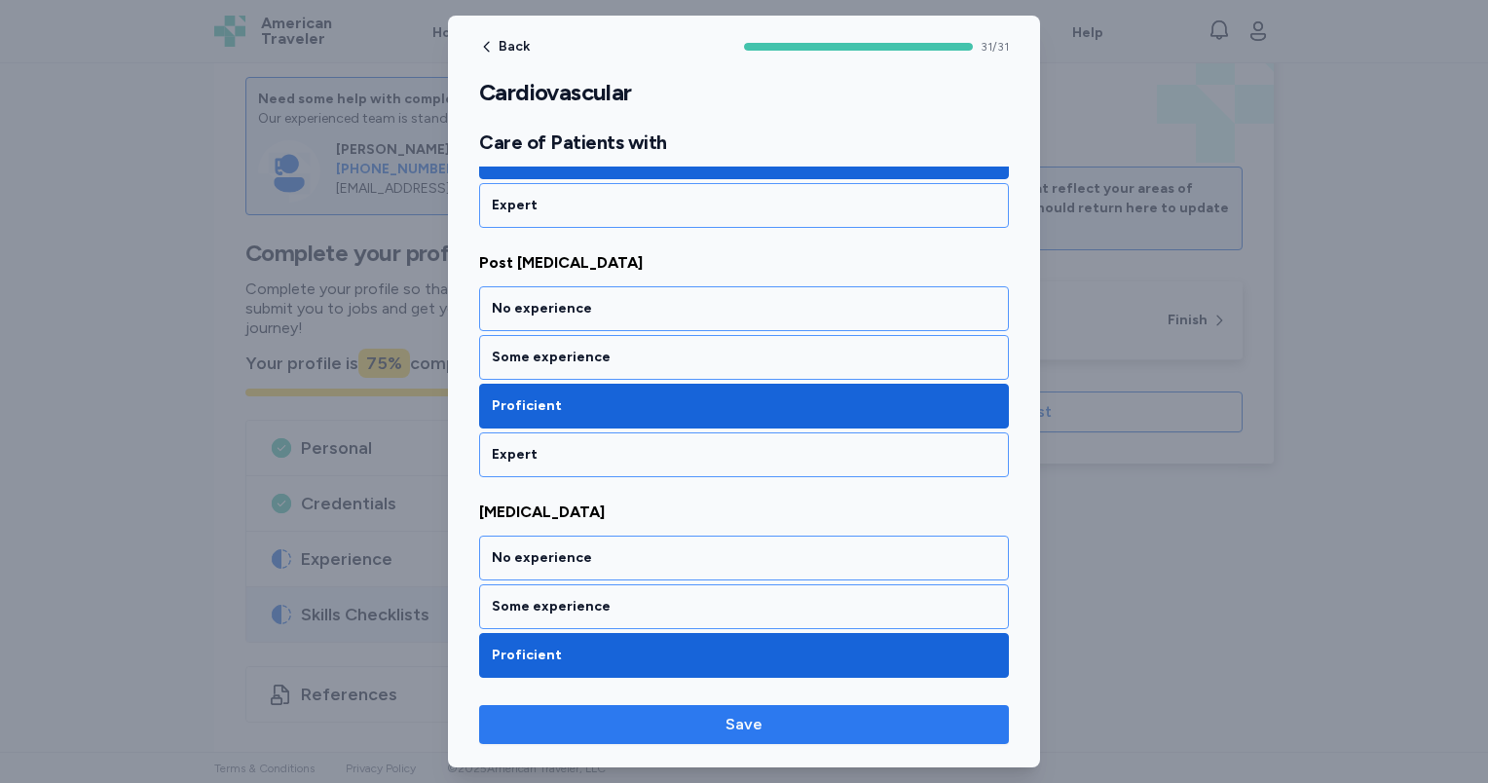
click at [678, 723] on span "Save" at bounding box center [744, 724] width 499 height 23
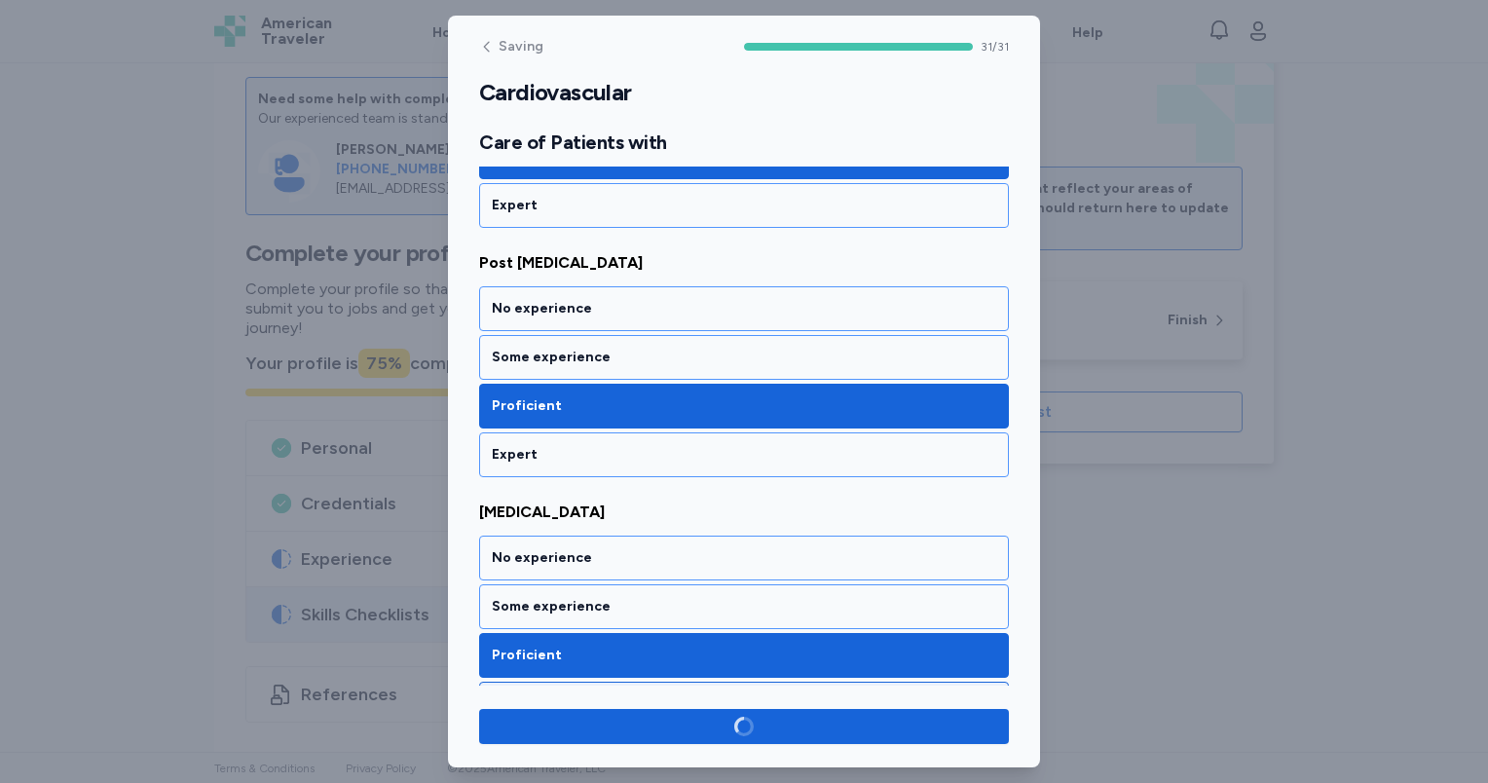
scroll to position [7570, 0]
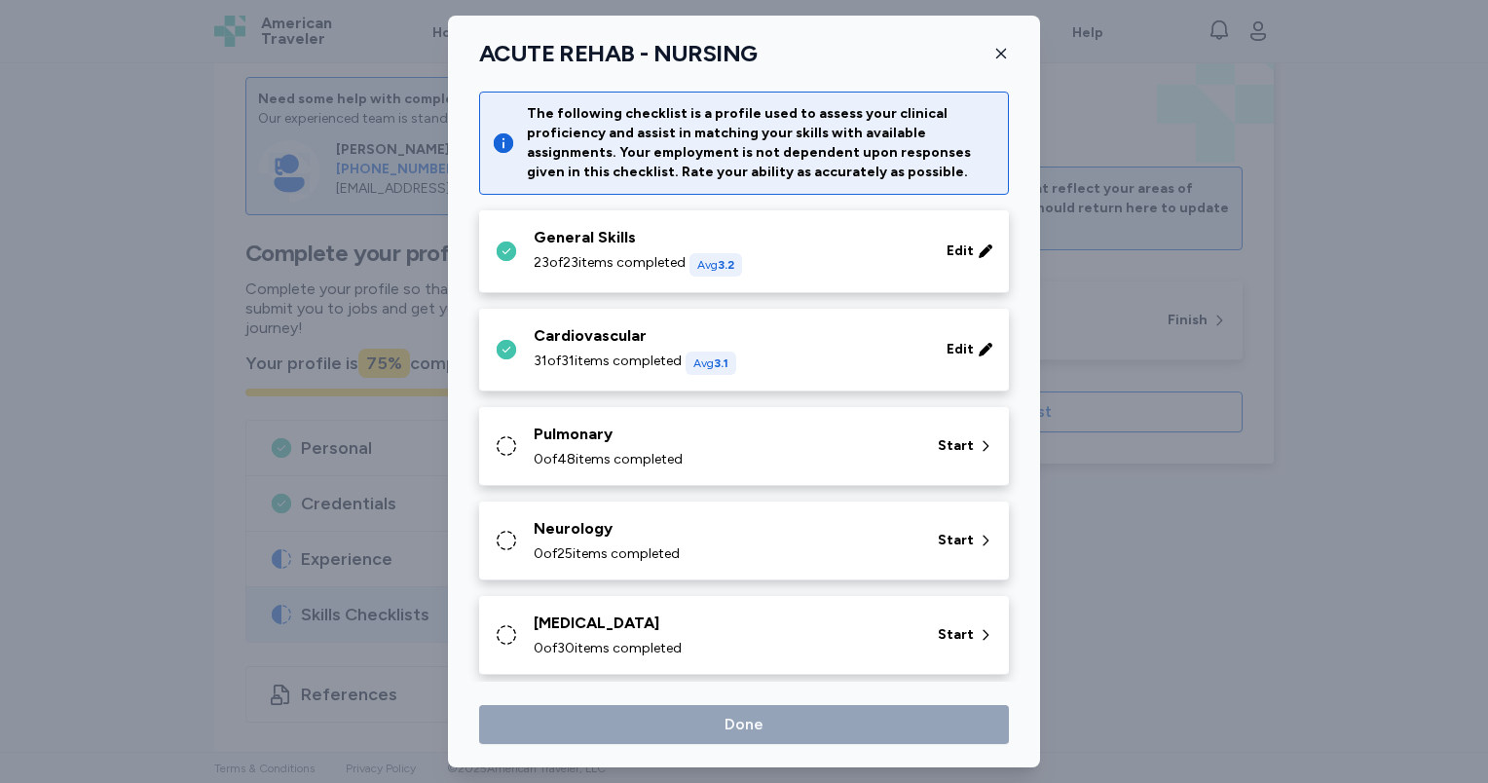
click at [629, 435] on div "Pulmonary" at bounding box center [724, 434] width 381 height 23
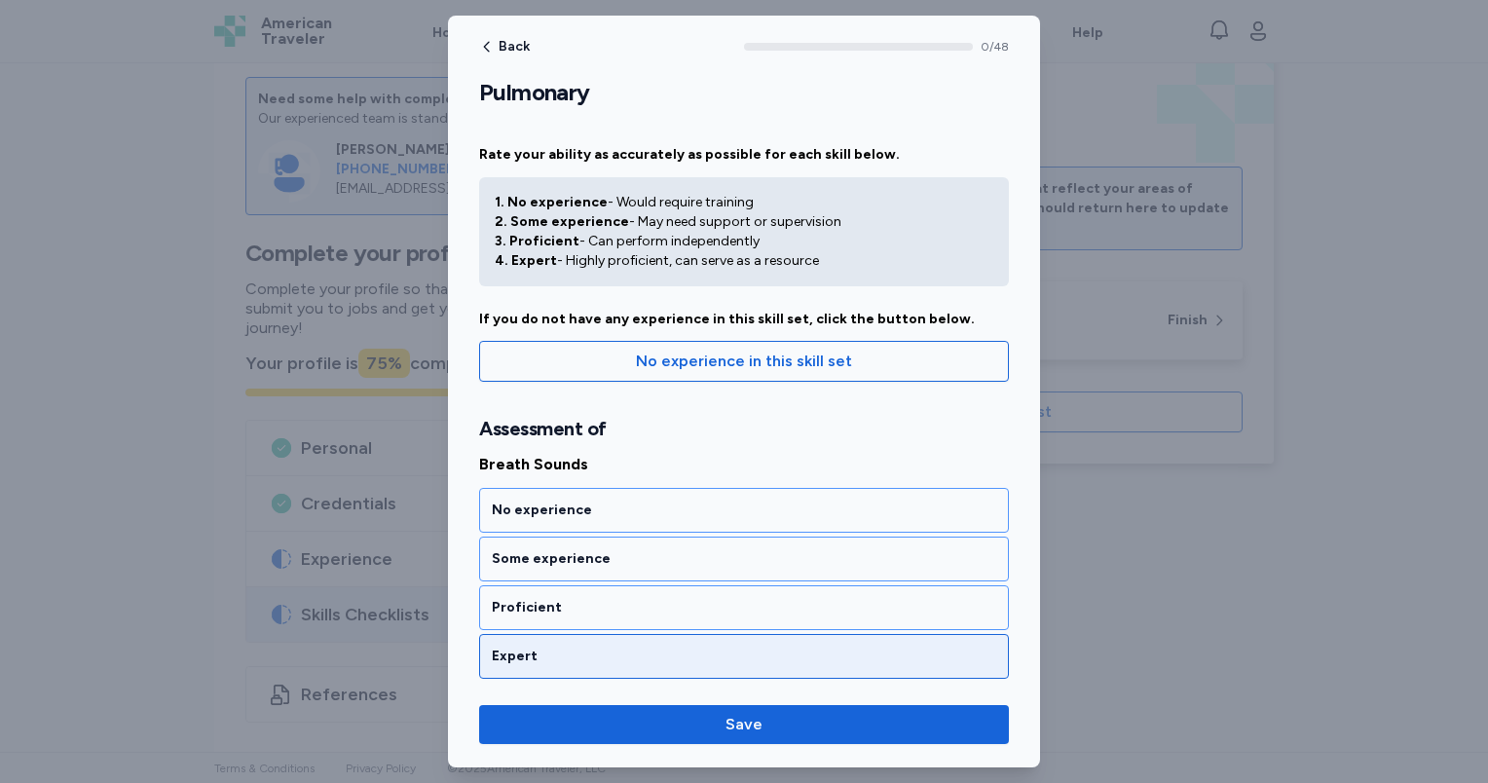
click at [660, 656] on div "Expert" at bounding box center [744, 656] width 504 height 19
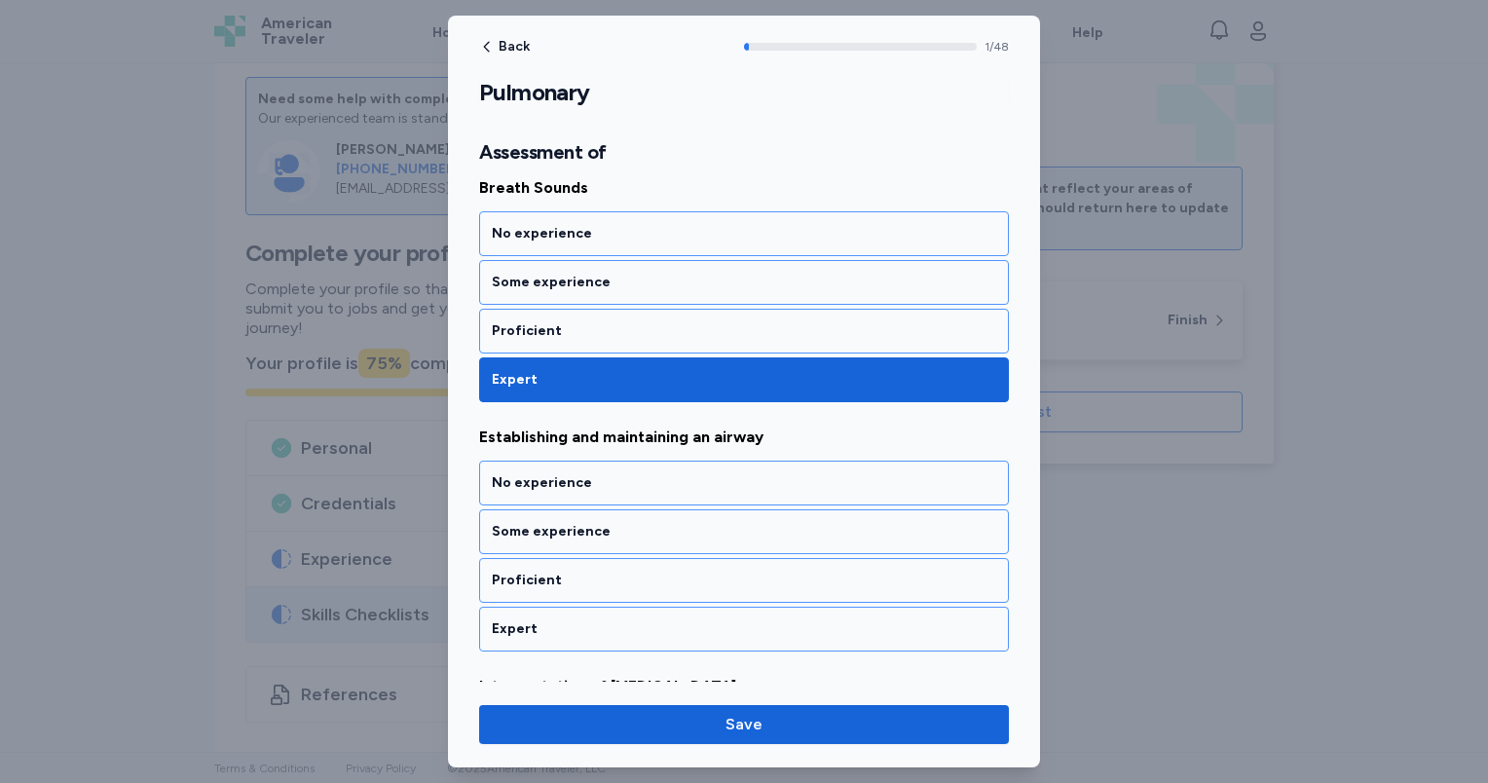
scroll to position [388, 0]
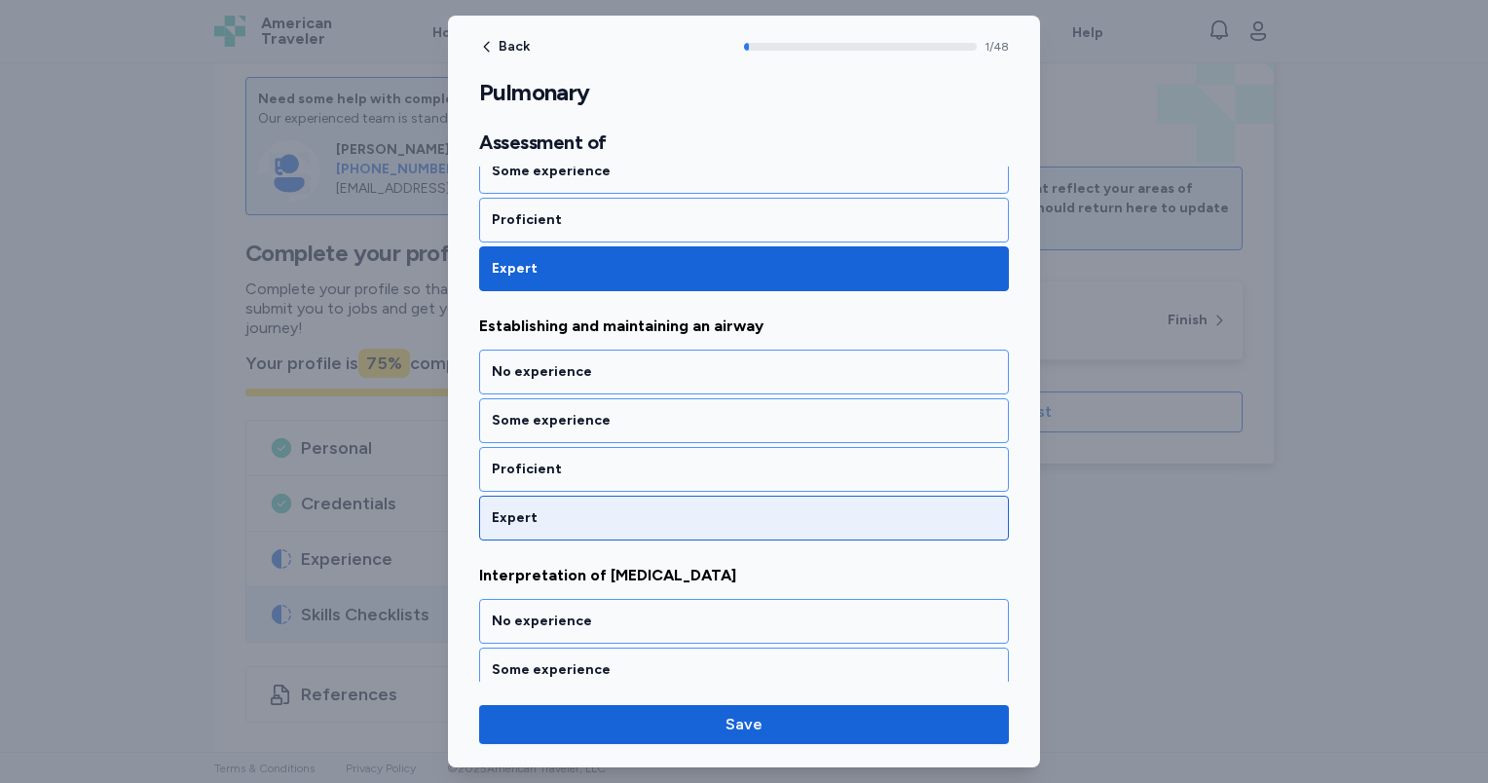
click at [636, 508] on div "Expert" at bounding box center [744, 517] width 504 height 19
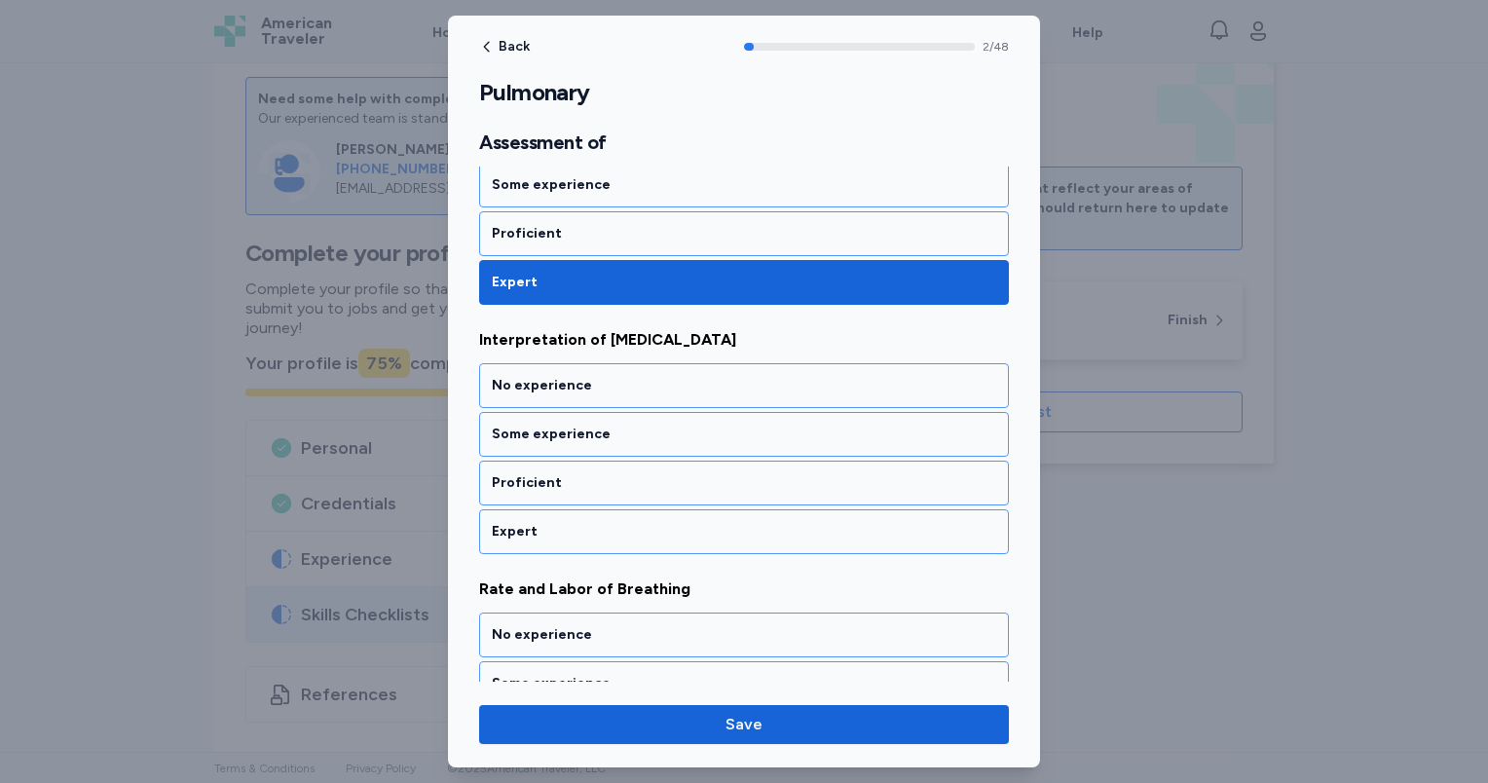
scroll to position [635, 0]
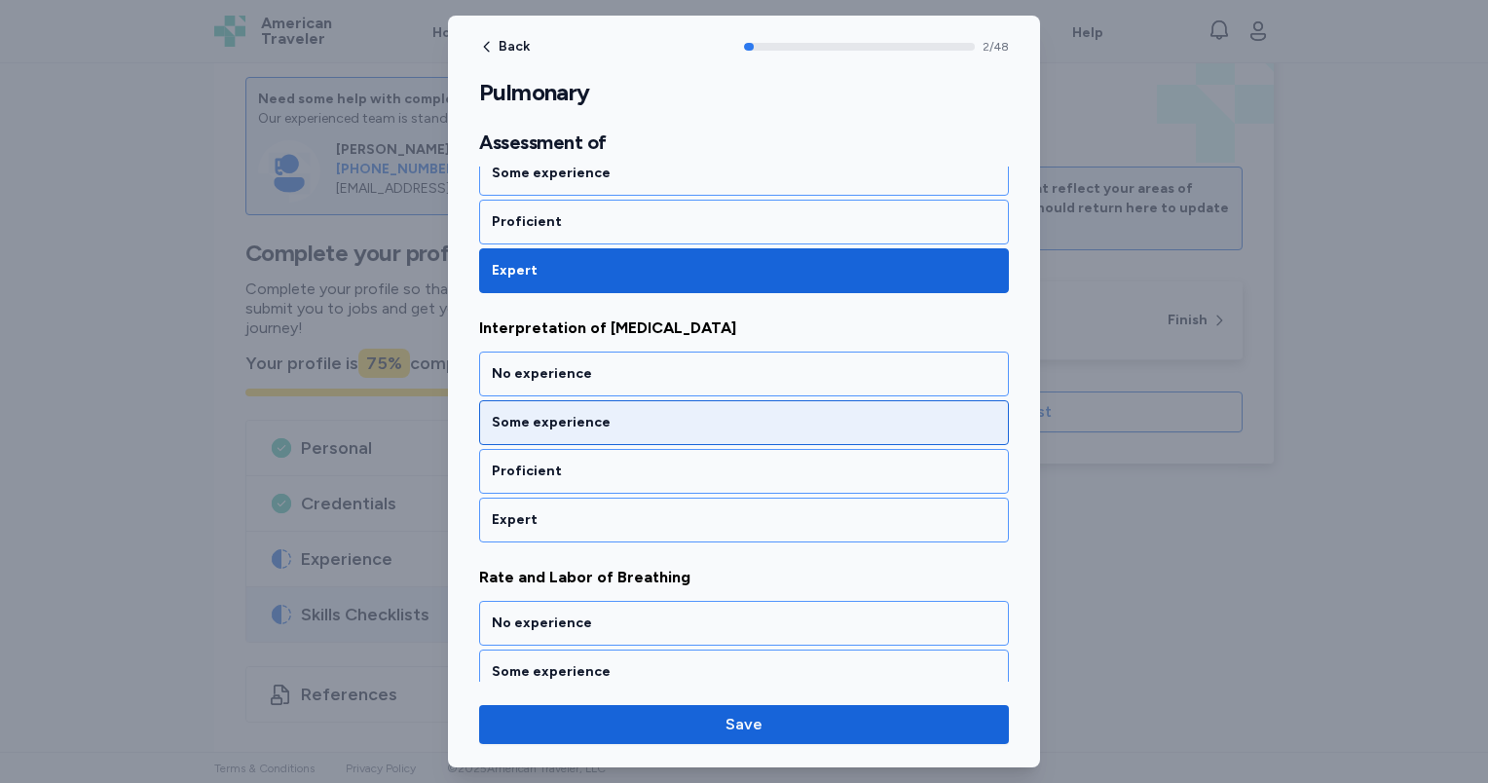
click at [602, 422] on div "Some experience" at bounding box center [744, 422] width 504 height 19
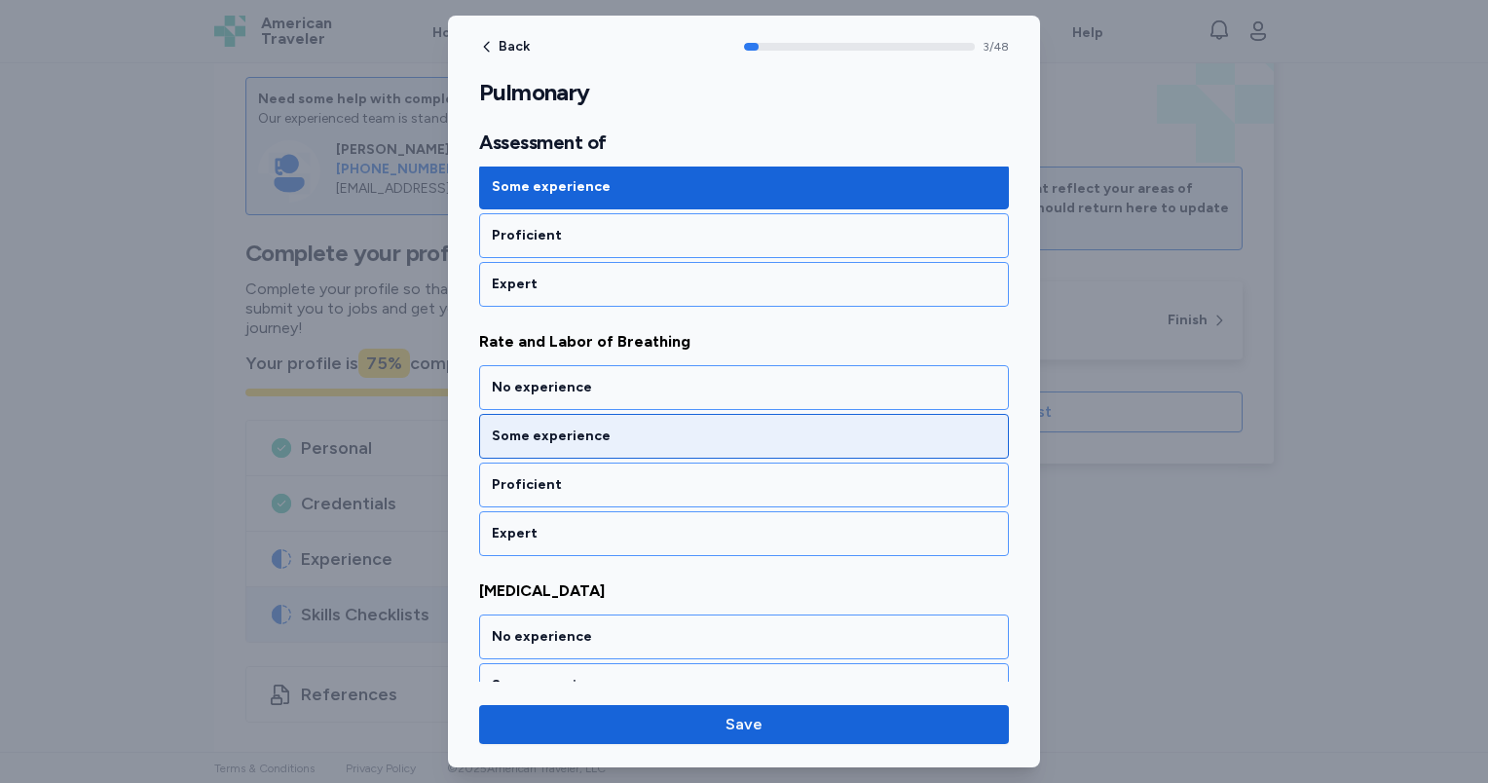
scroll to position [883, 0]
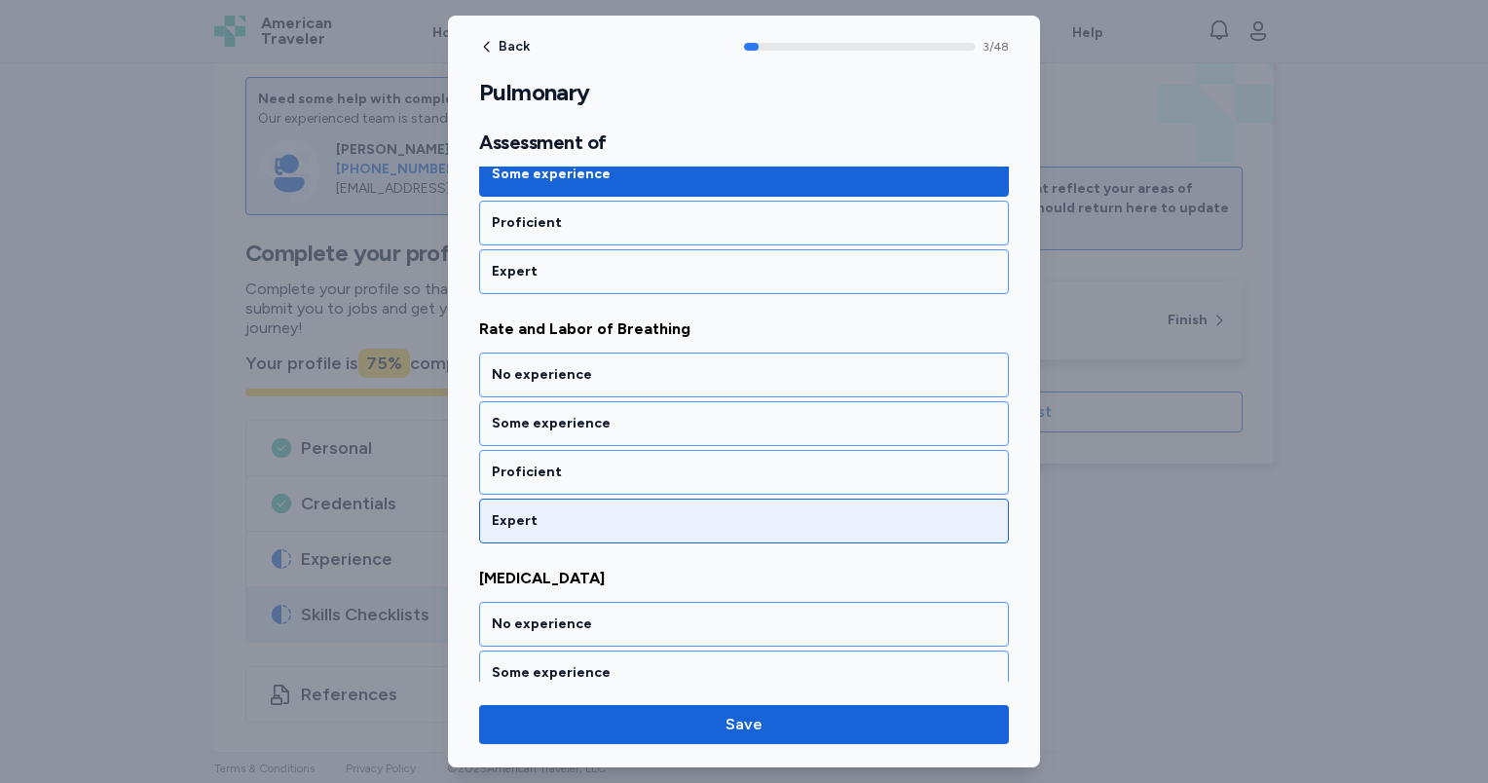
click at [619, 520] on div "Expert" at bounding box center [744, 520] width 504 height 19
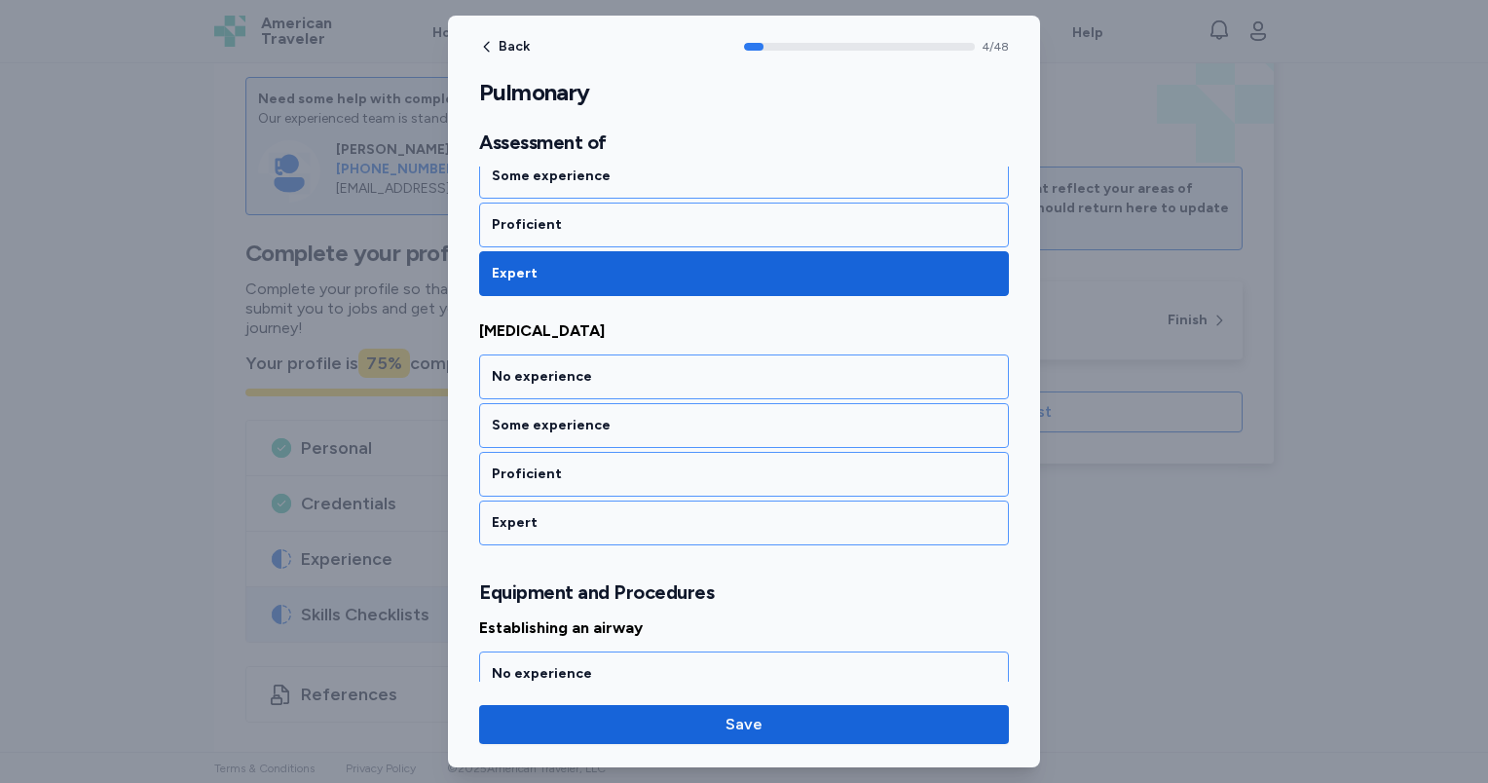
click at [619, 520] on div "Expert" at bounding box center [744, 522] width 504 height 19
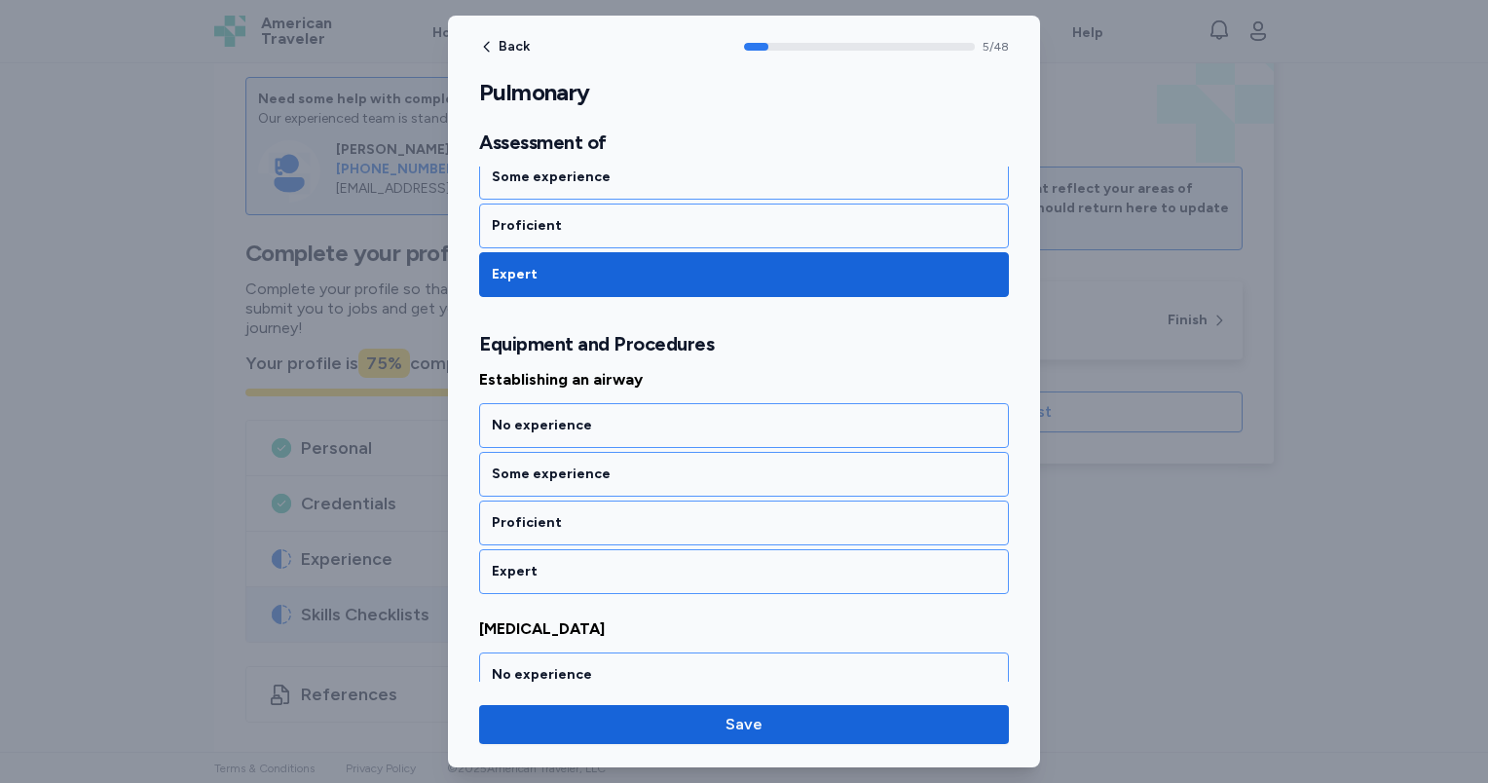
scroll to position [1427, 0]
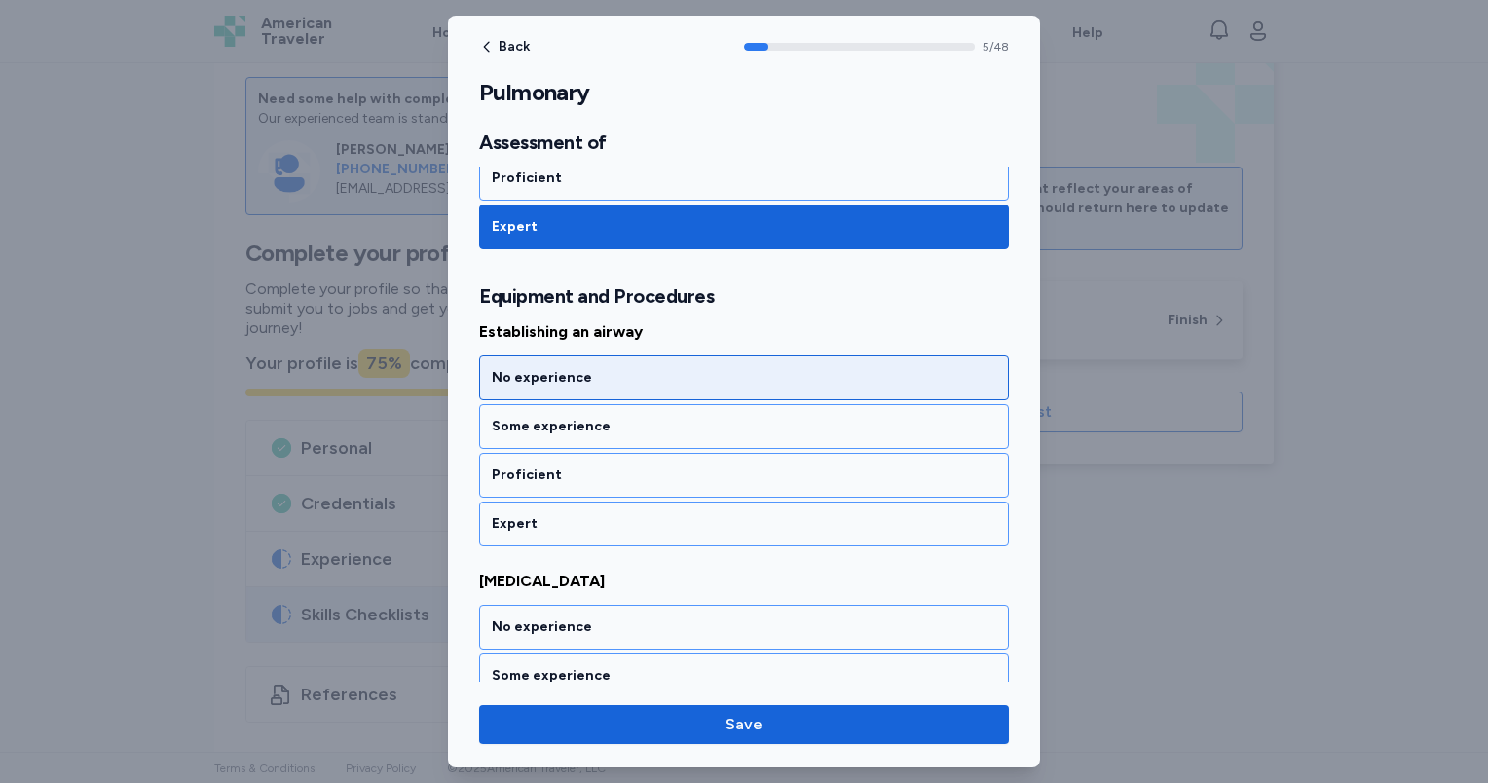
click at [598, 368] on div "No experience" at bounding box center [744, 377] width 504 height 19
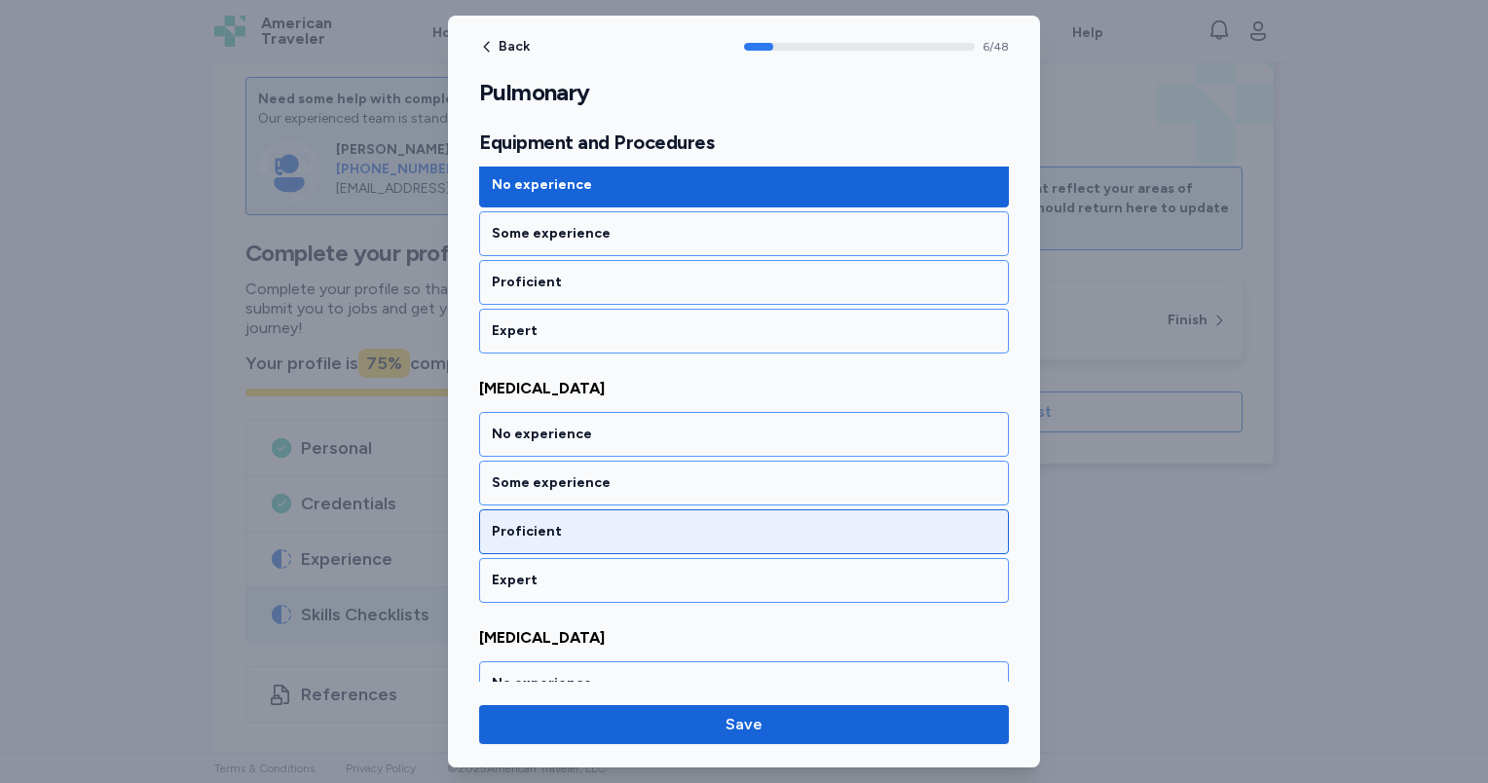
scroll to position [1675, 0]
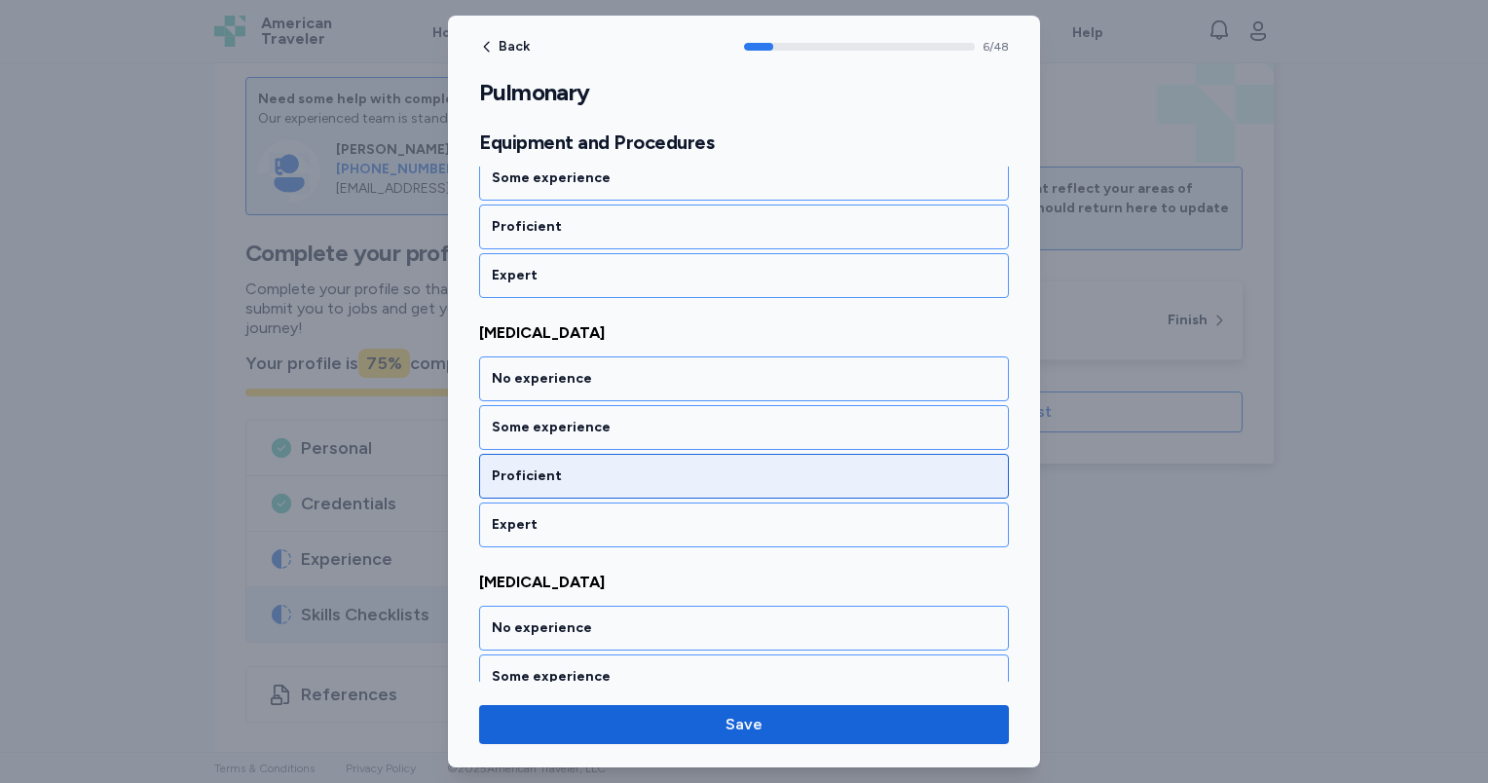
click at [613, 466] on div "Proficient" at bounding box center [744, 475] width 504 height 19
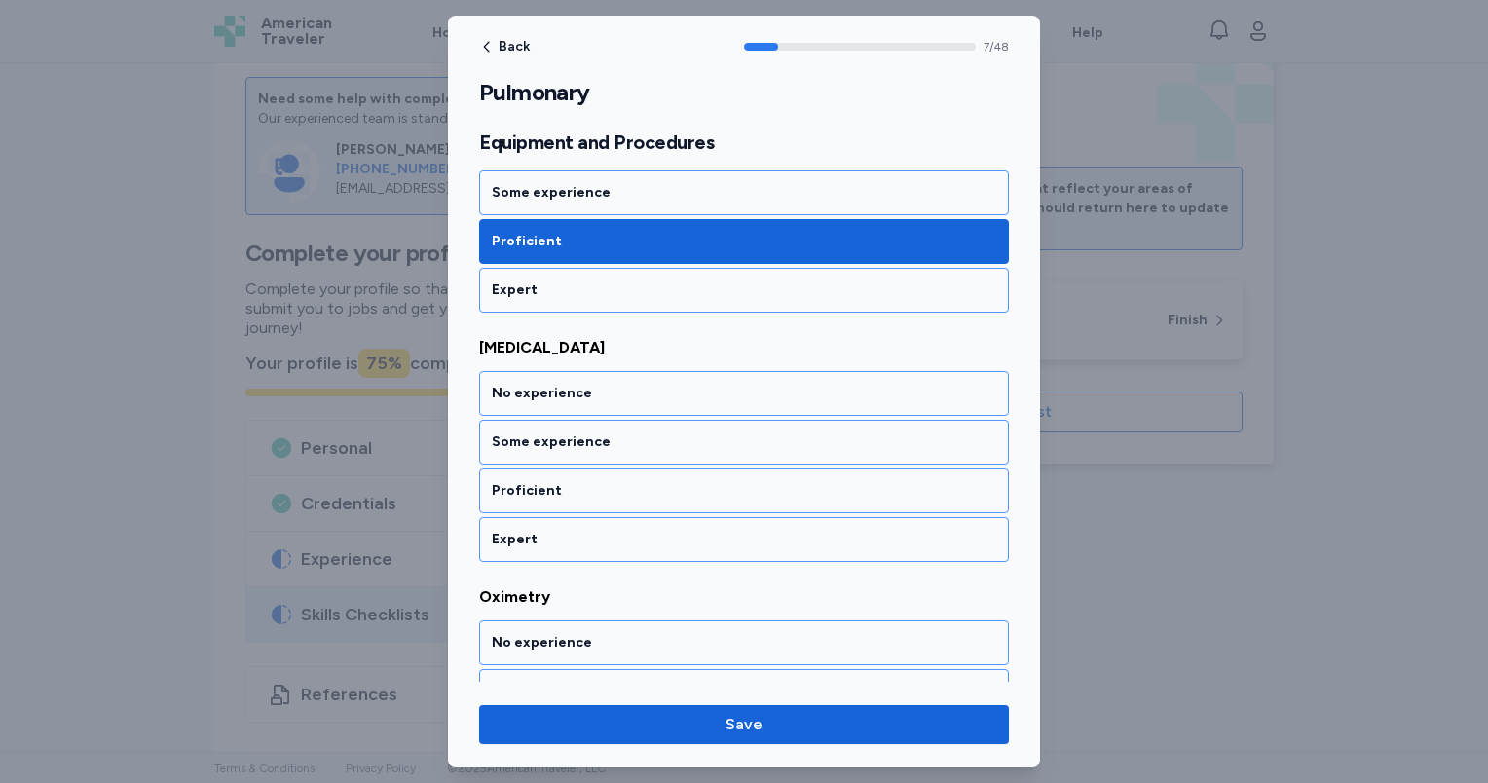
scroll to position [1922, 0]
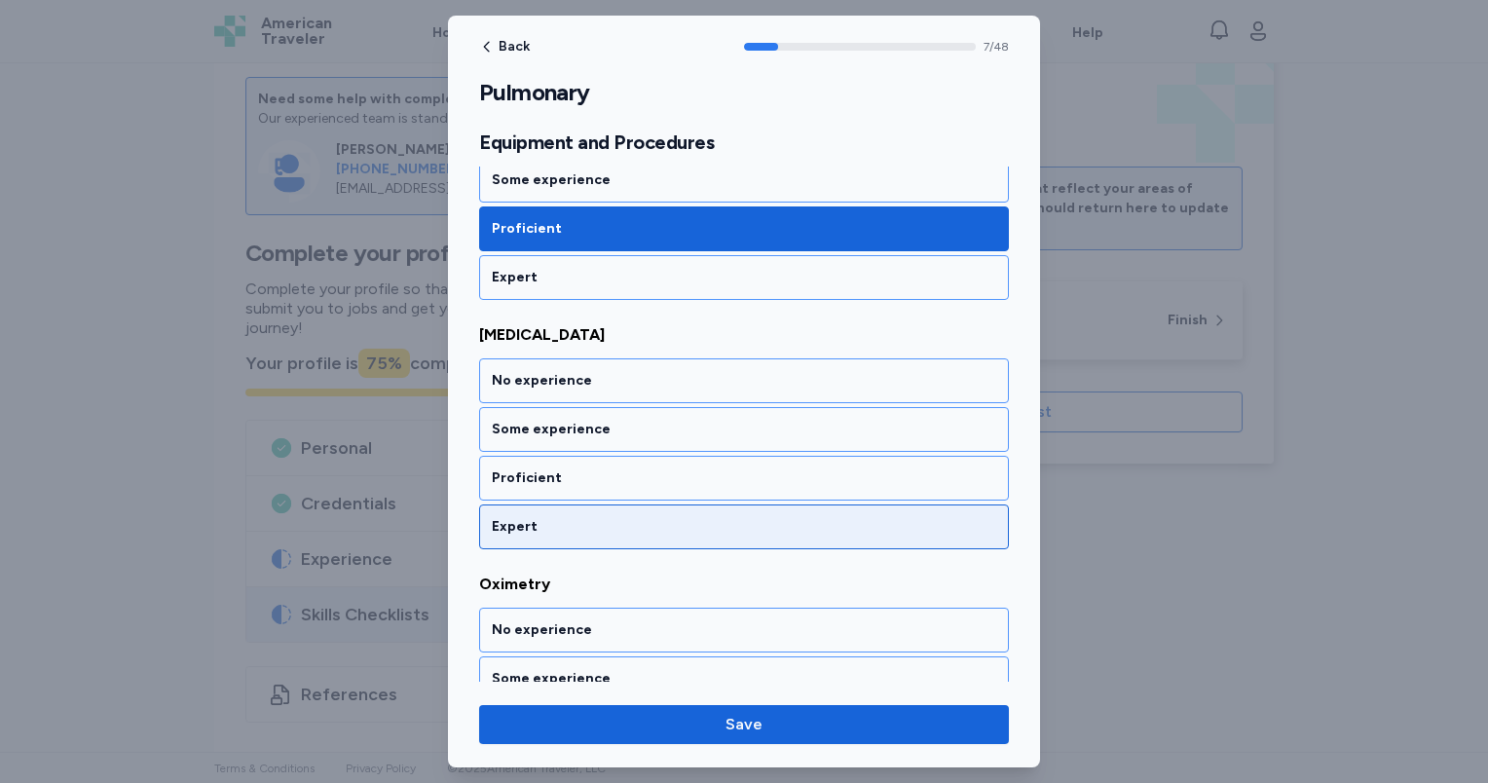
click at [619, 517] on div "Expert" at bounding box center [744, 526] width 504 height 19
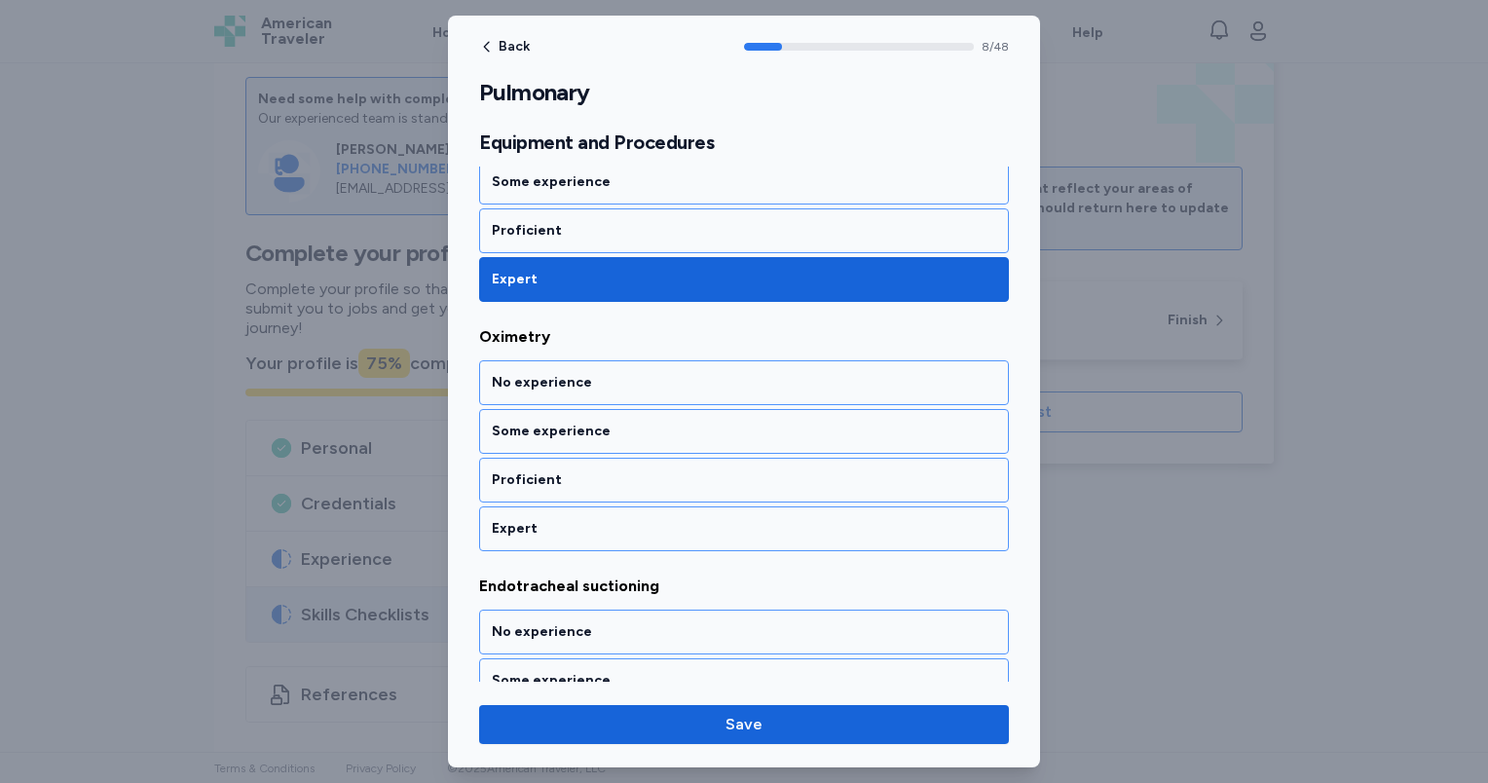
click at [619, 519] on div "Expert" at bounding box center [744, 528] width 504 height 19
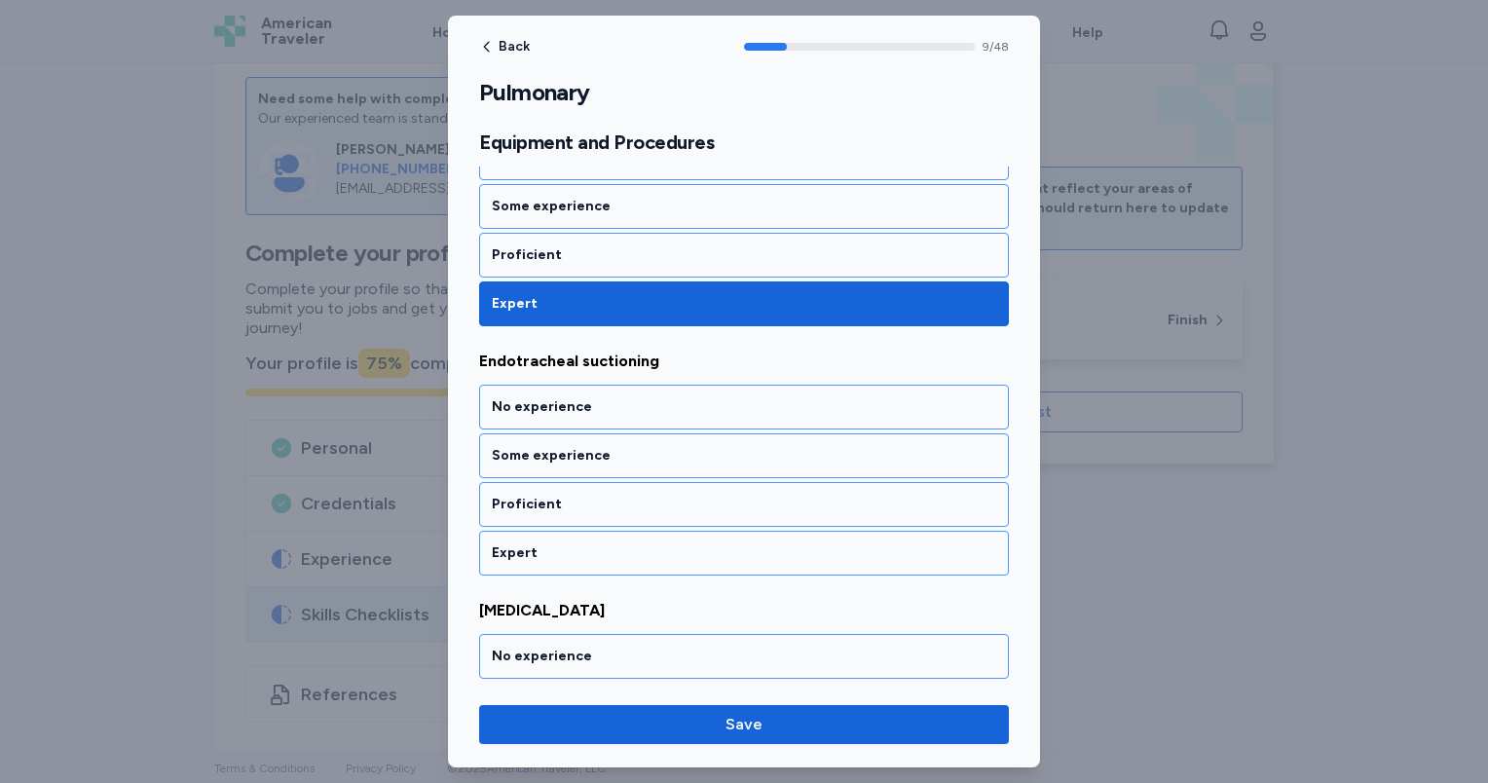
scroll to position [2418, 0]
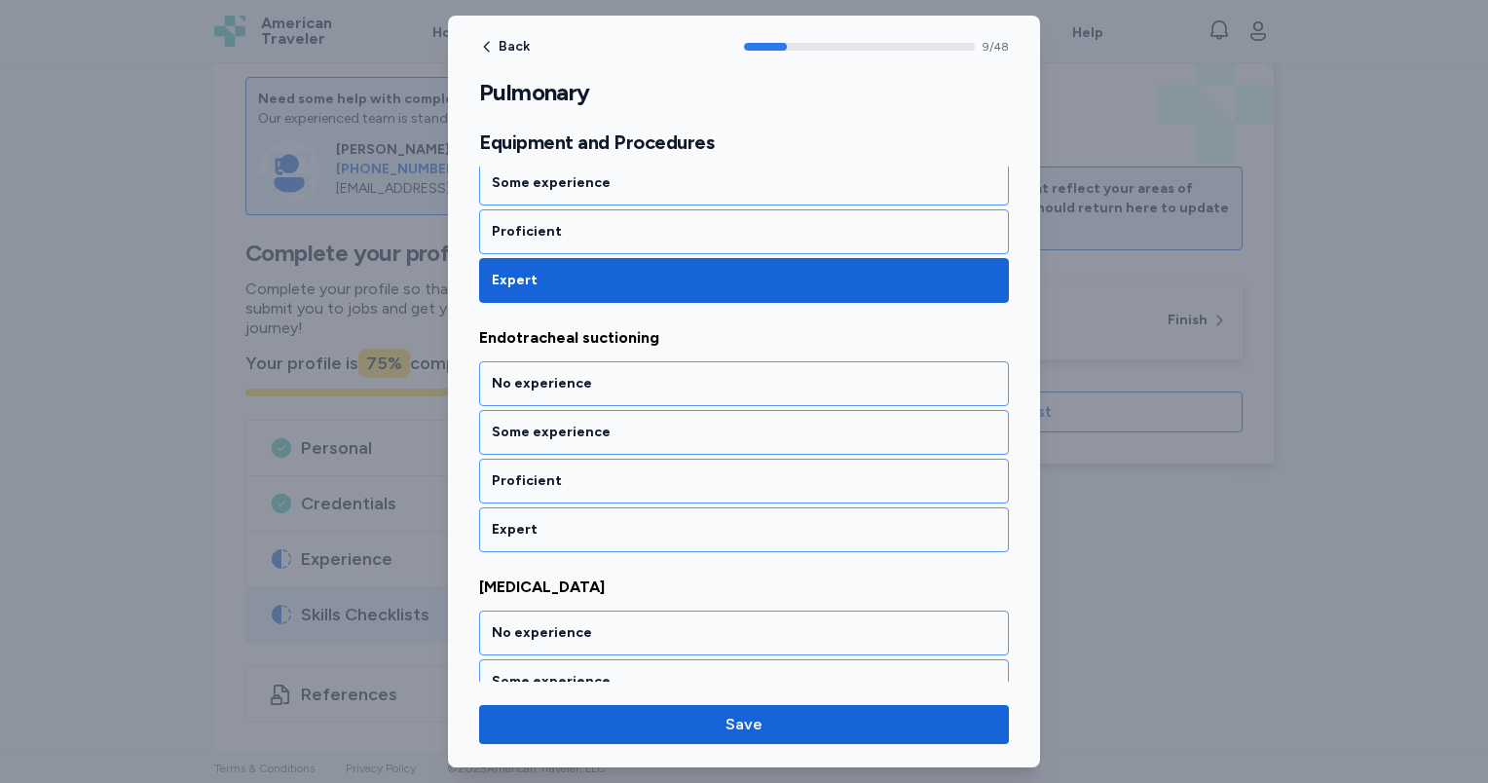
click at [619, 520] on div "Expert" at bounding box center [744, 529] width 504 height 19
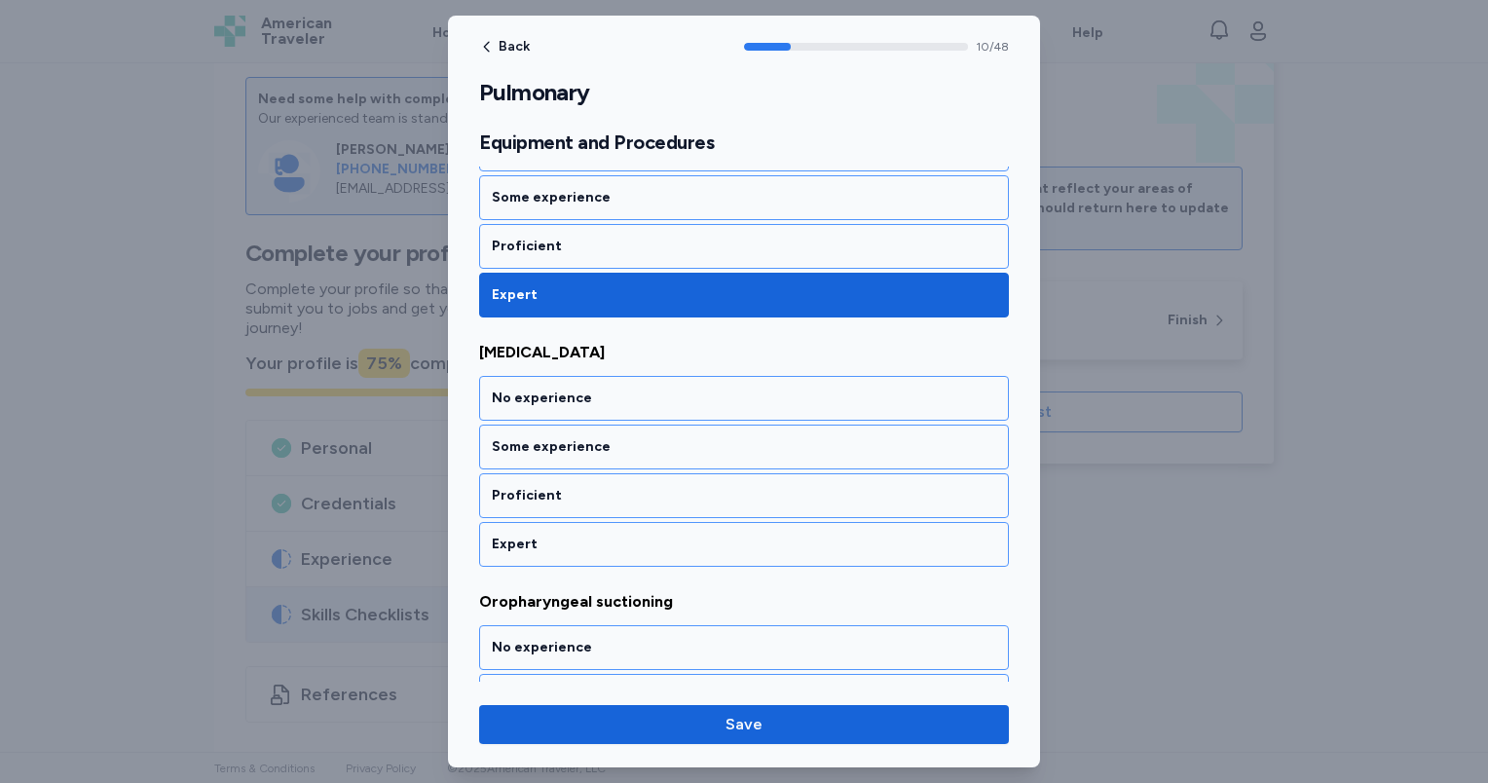
scroll to position [2665, 0]
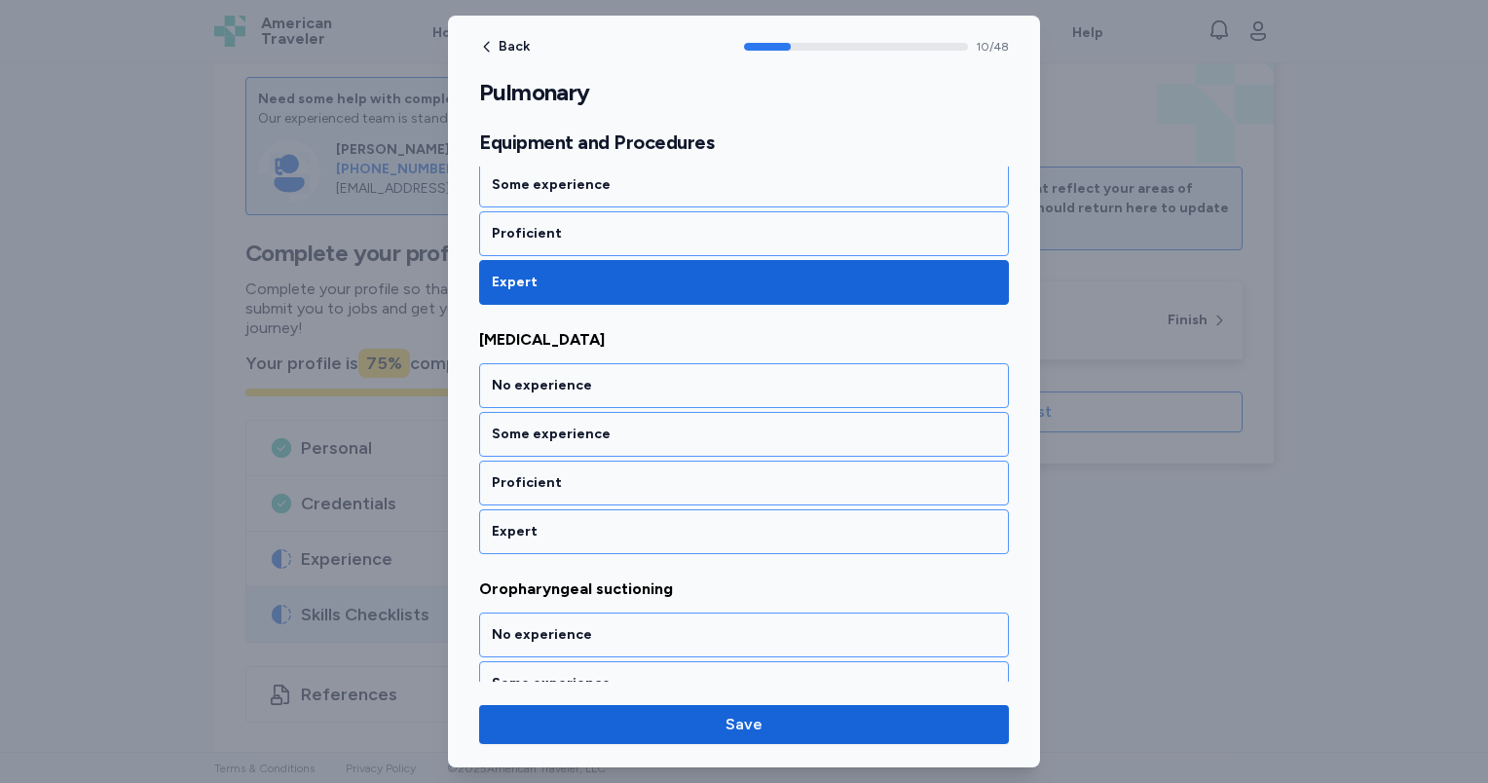
click at [619, 522] on div "Expert" at bounding box center [744, 531] width 504 height 19
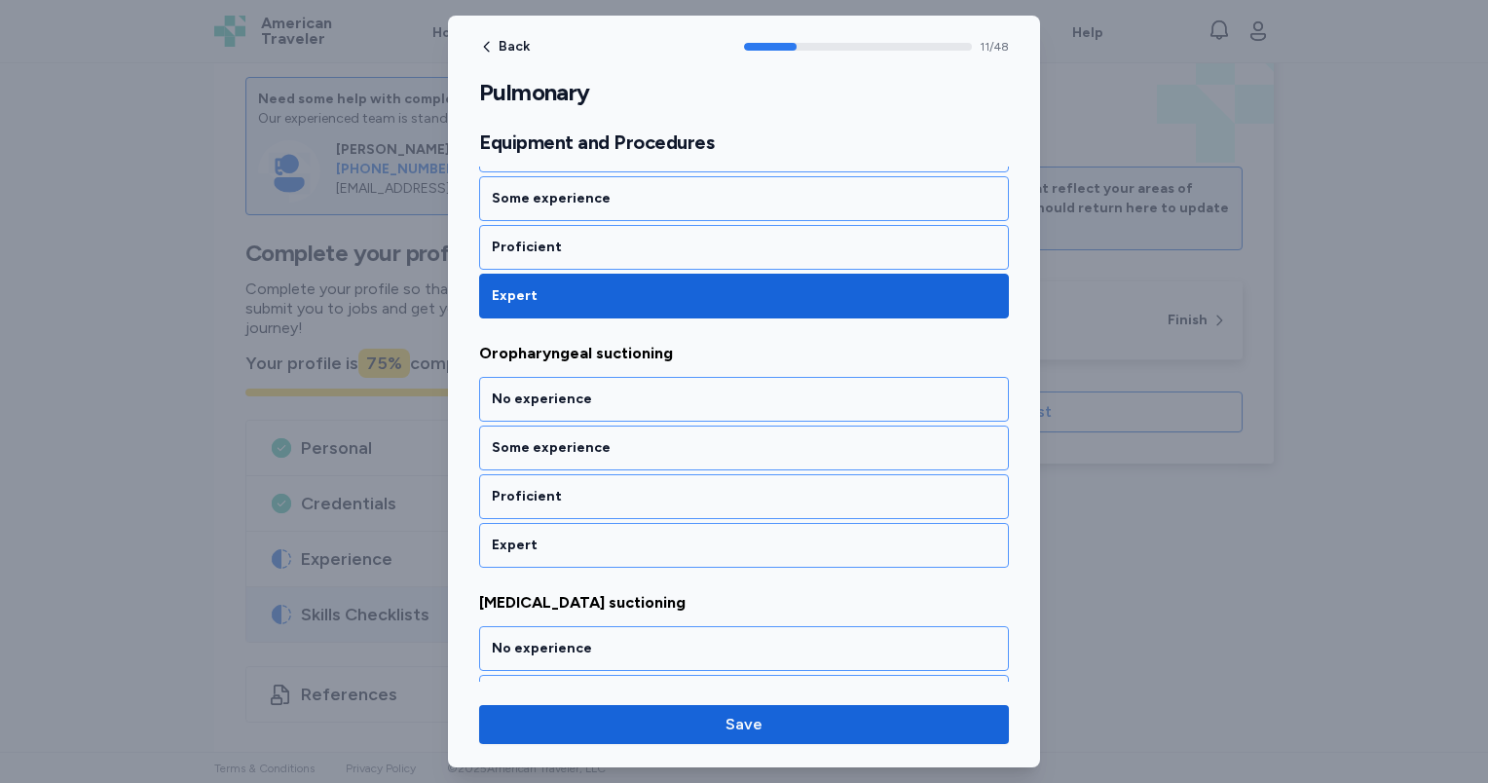
scroll to position [2913, 0]
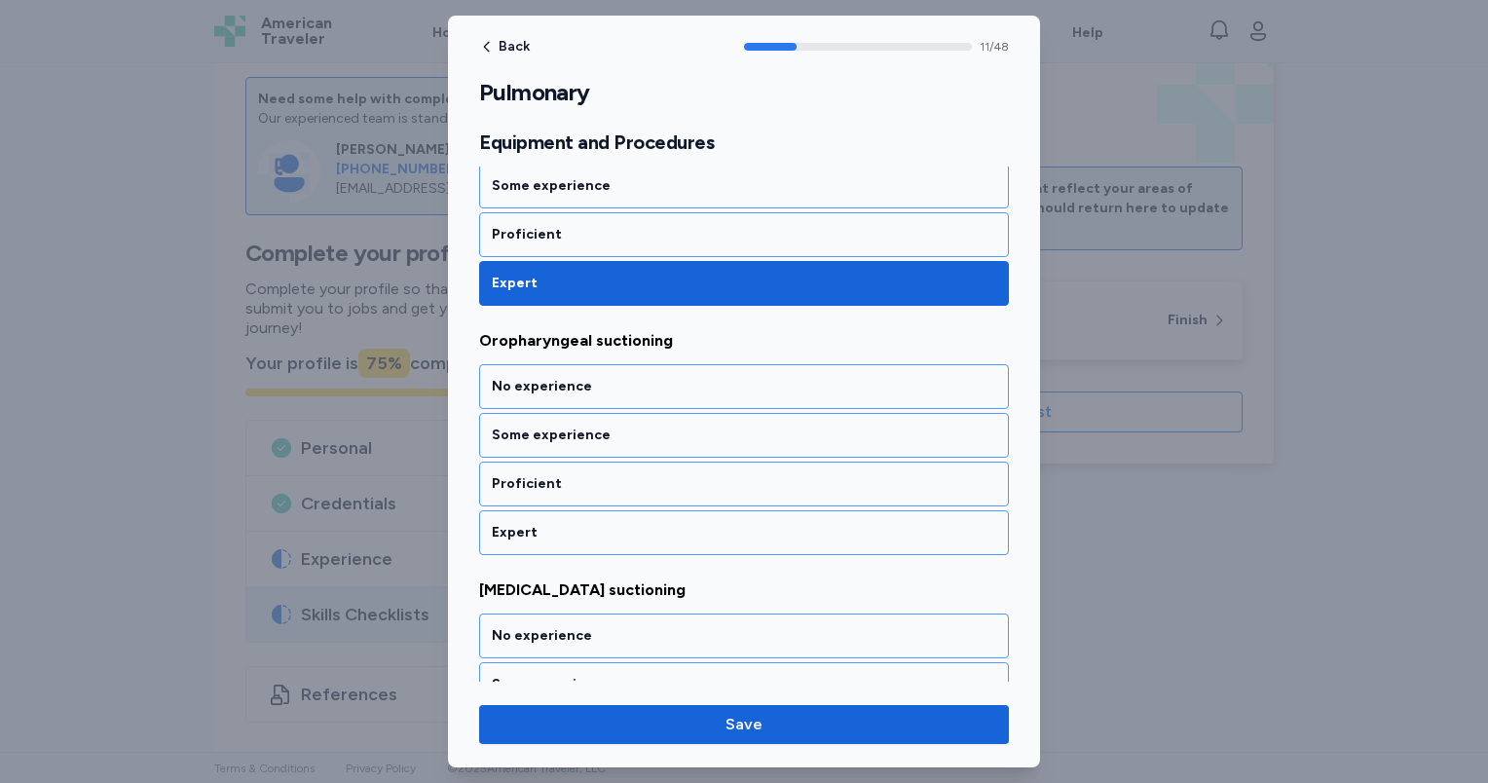
click at [619, 523] on div "Expert" at bounding box center [744, 532] width 504 height 19
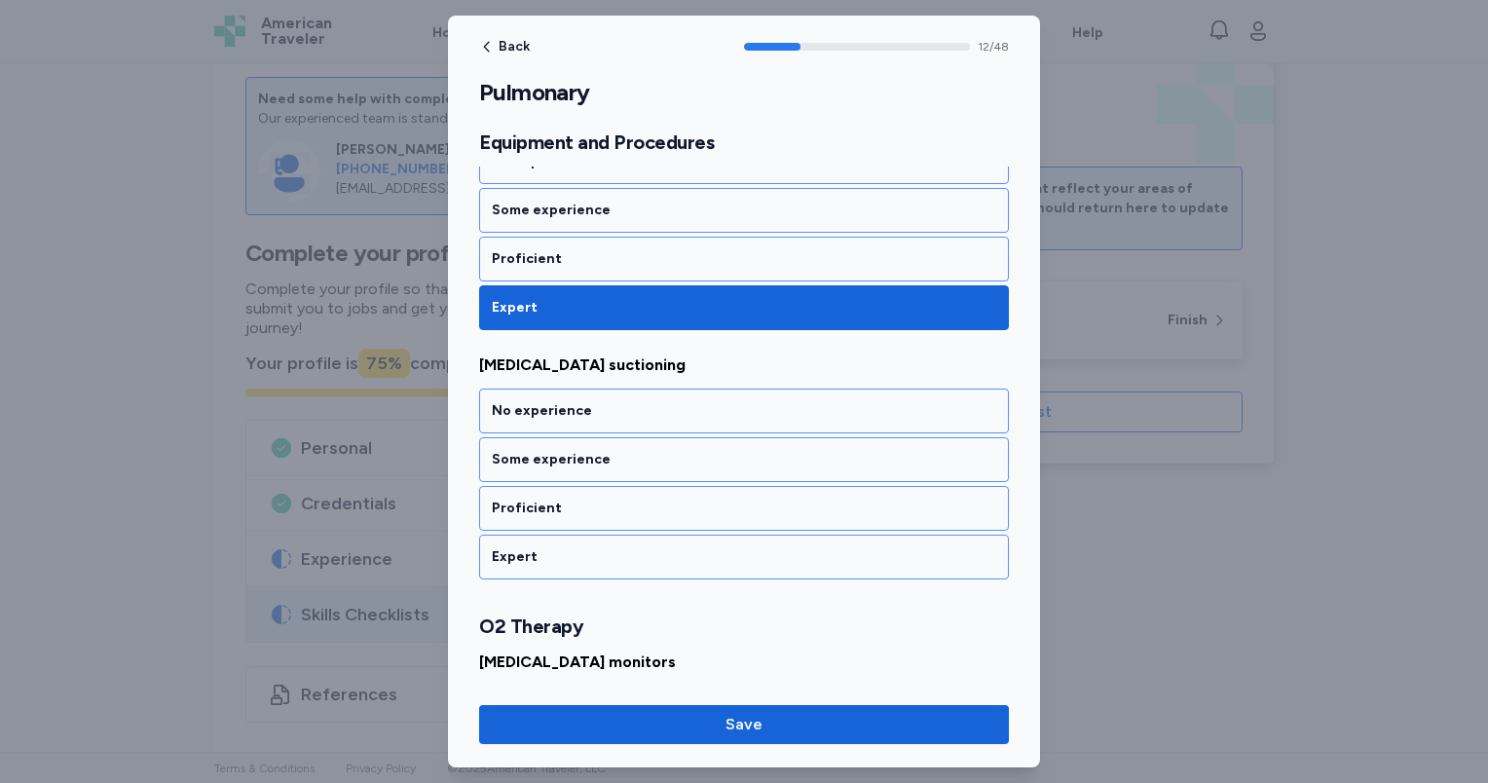
scroll to position [3161, 0]
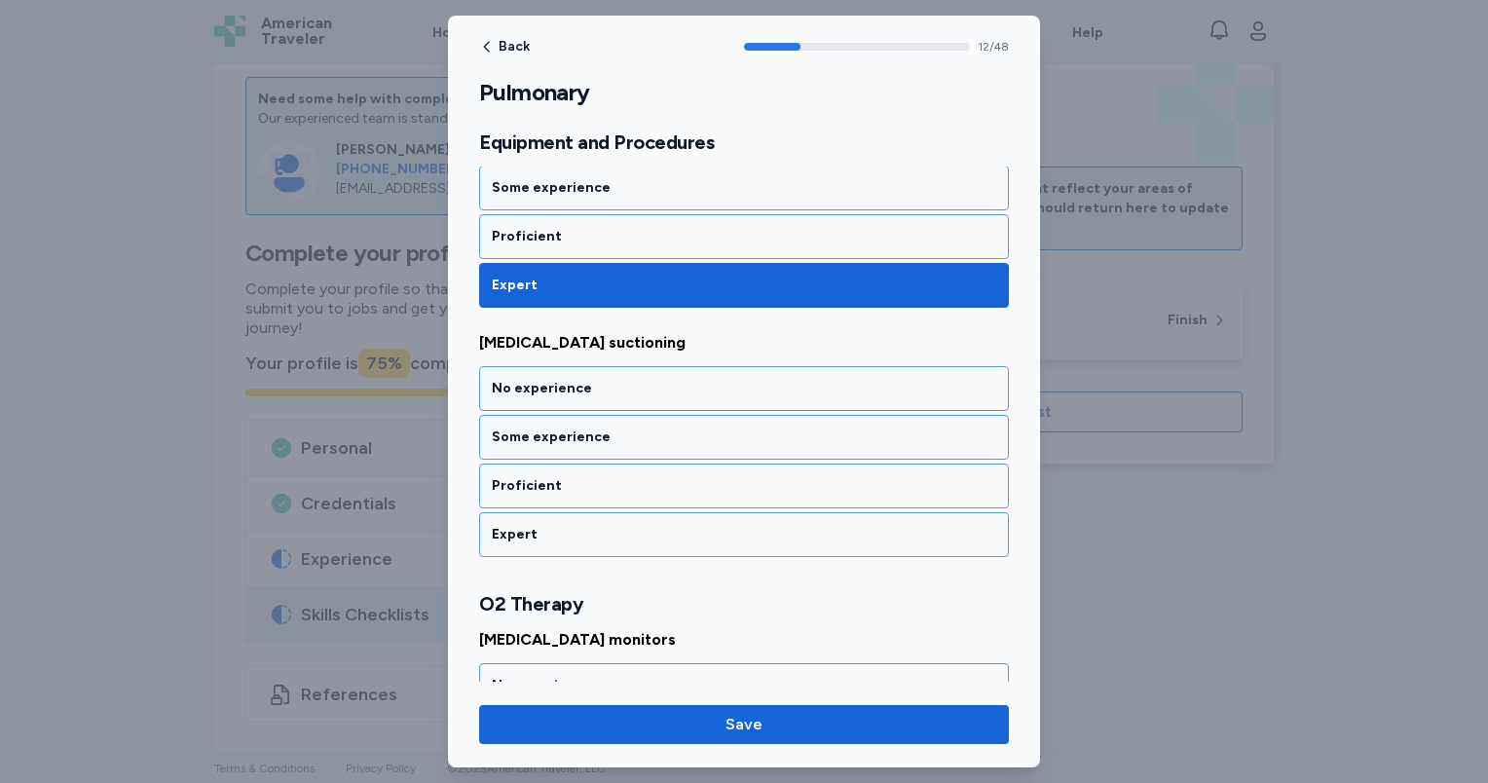
click at [619, 525] on div "Expert" at bounding box center [744, 534] width 504 height 19
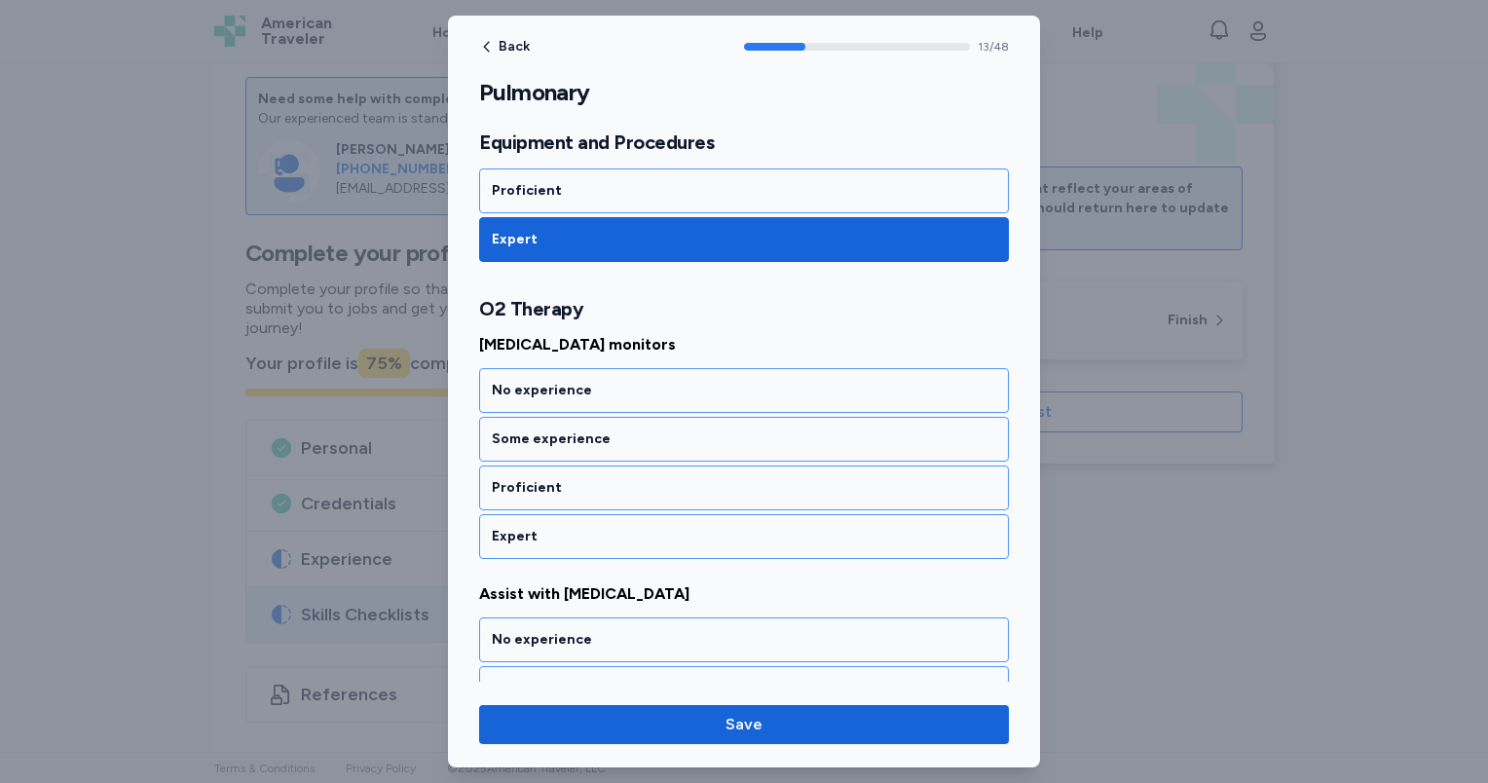
click at [619, 527] on div "Expert" at bounding box center [744, 536] width 504 height 19
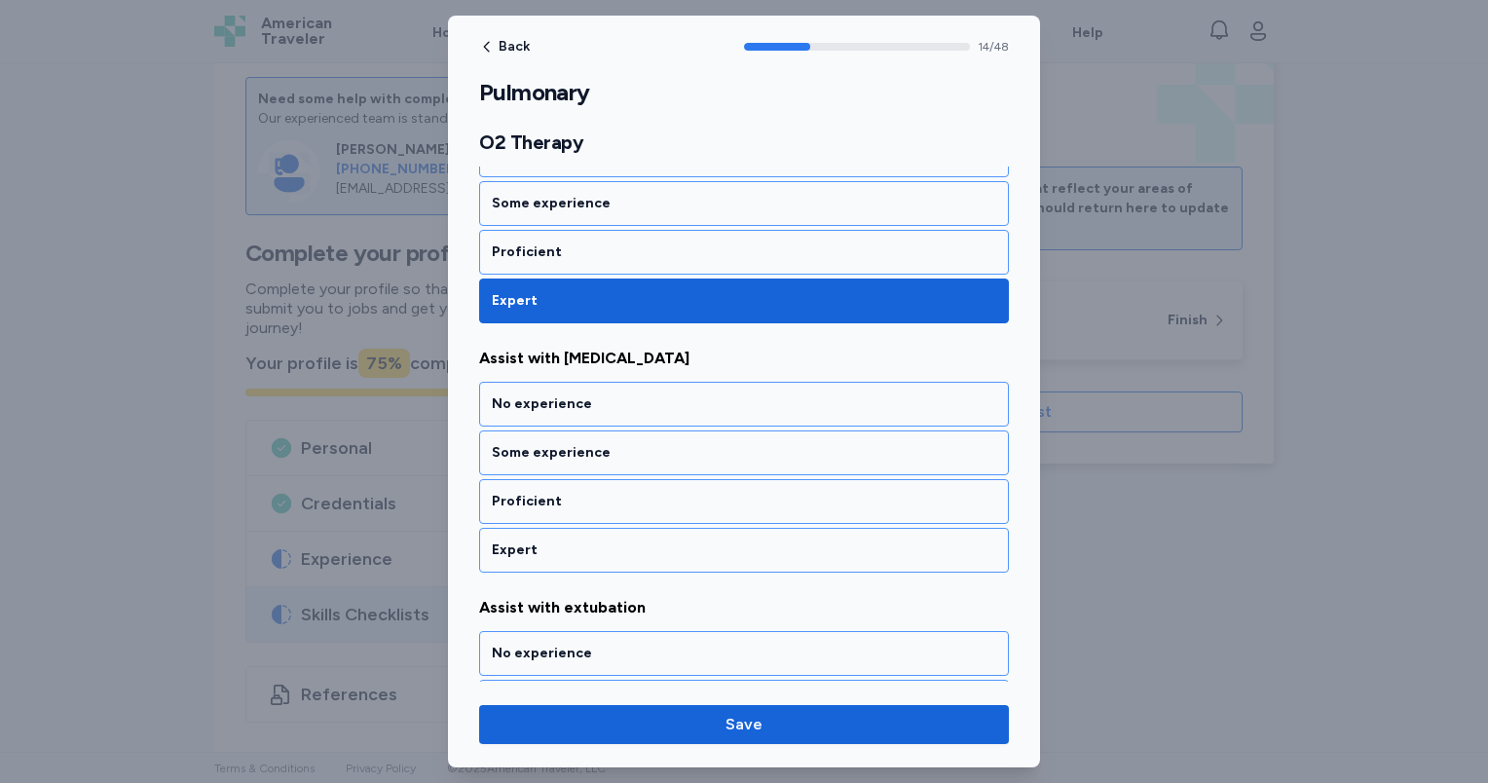
scroll to position [3704, 0]
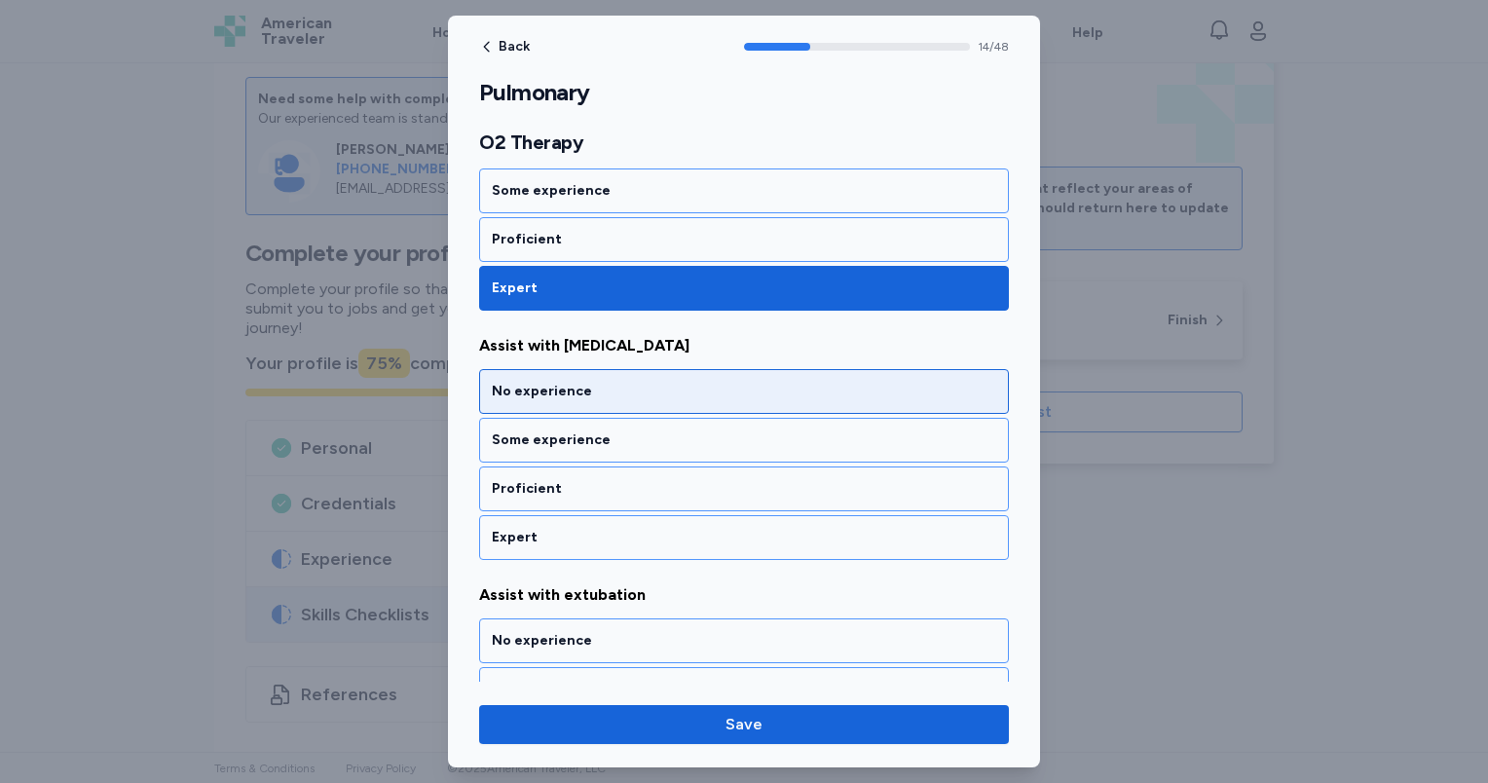
click at [592, 382] on div "No experience" at bounding box center [744, 391] width 504 height 19
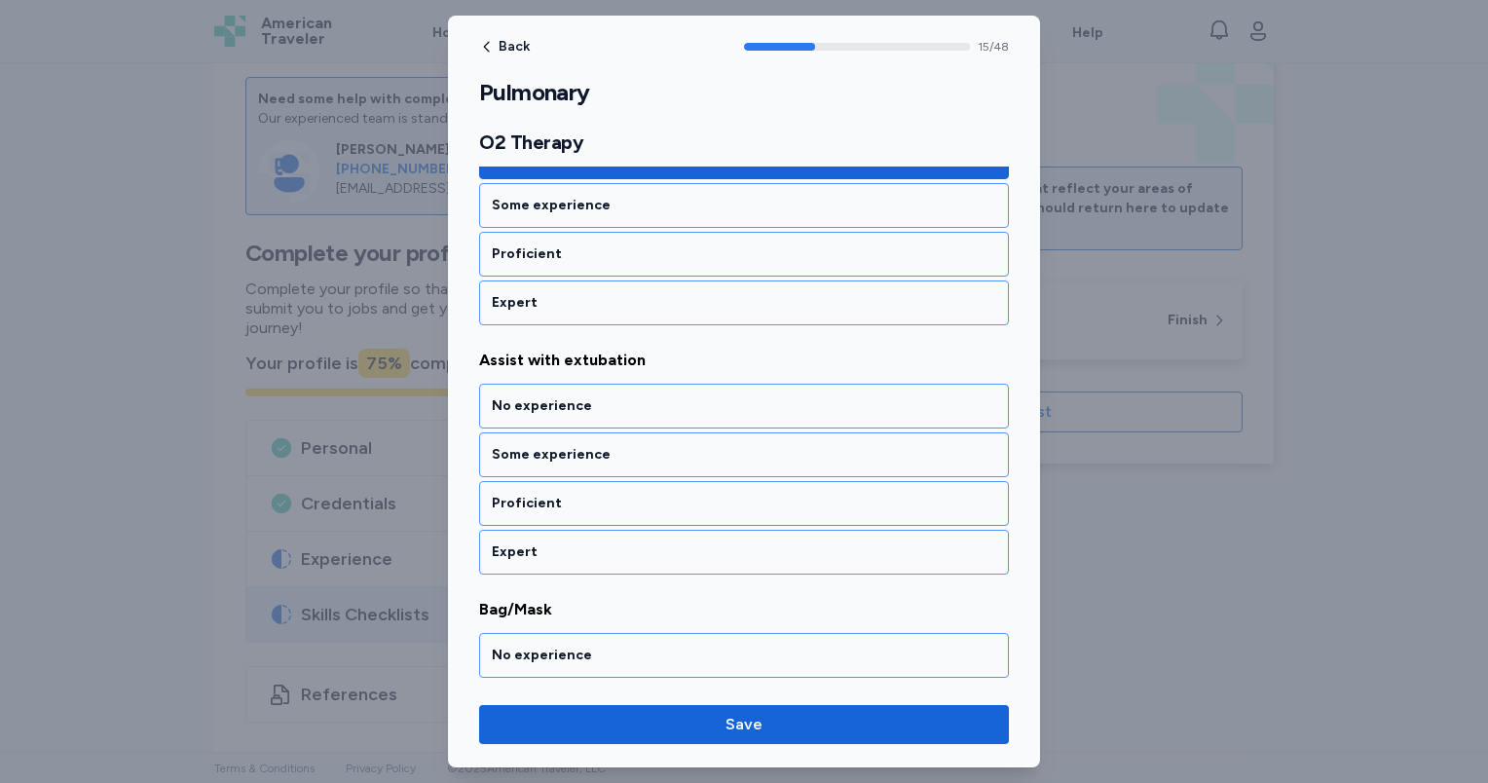
scroll to position [3951, 0]
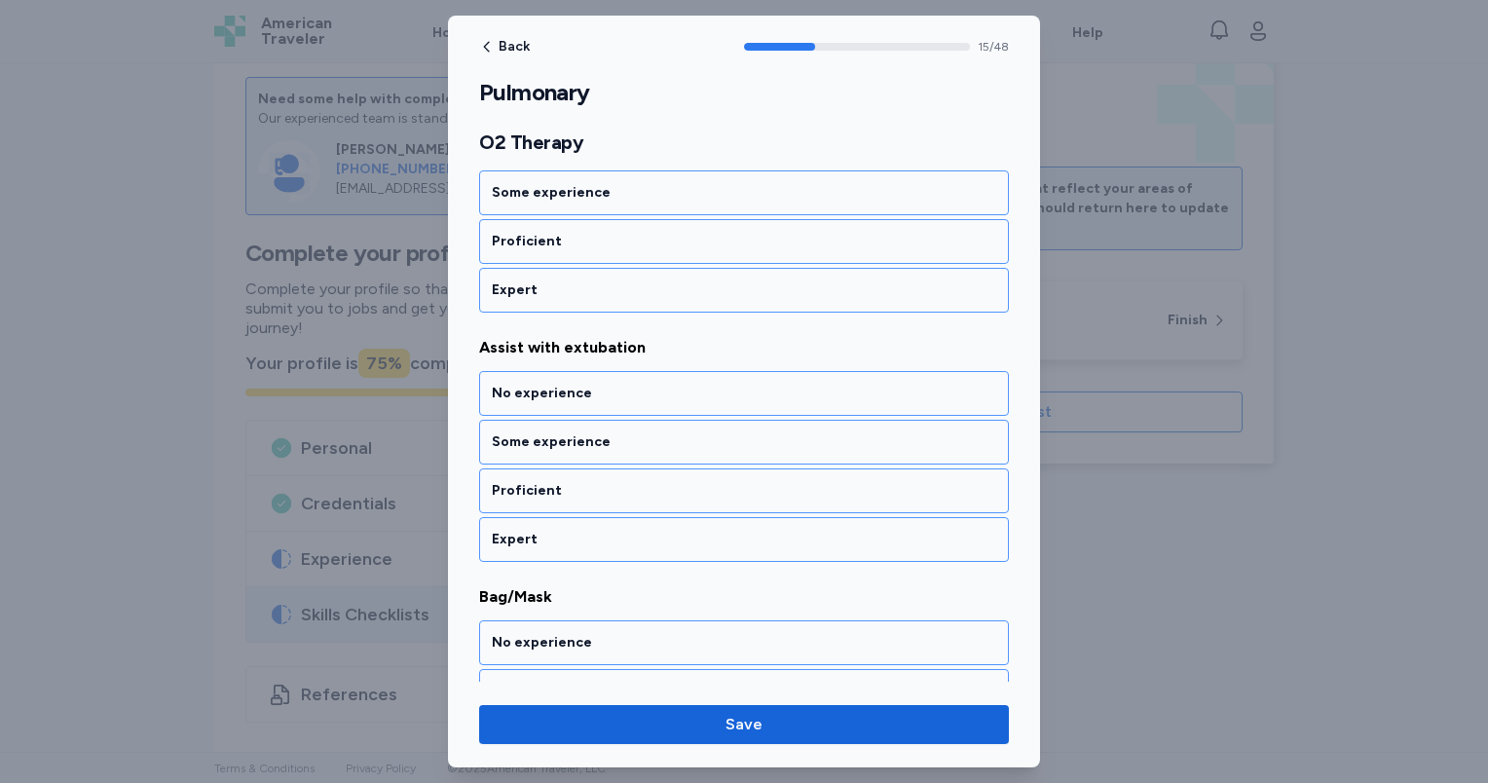
click at [592, 384] on div "No experience" at bounding box center [744, 393] width 504 height 19
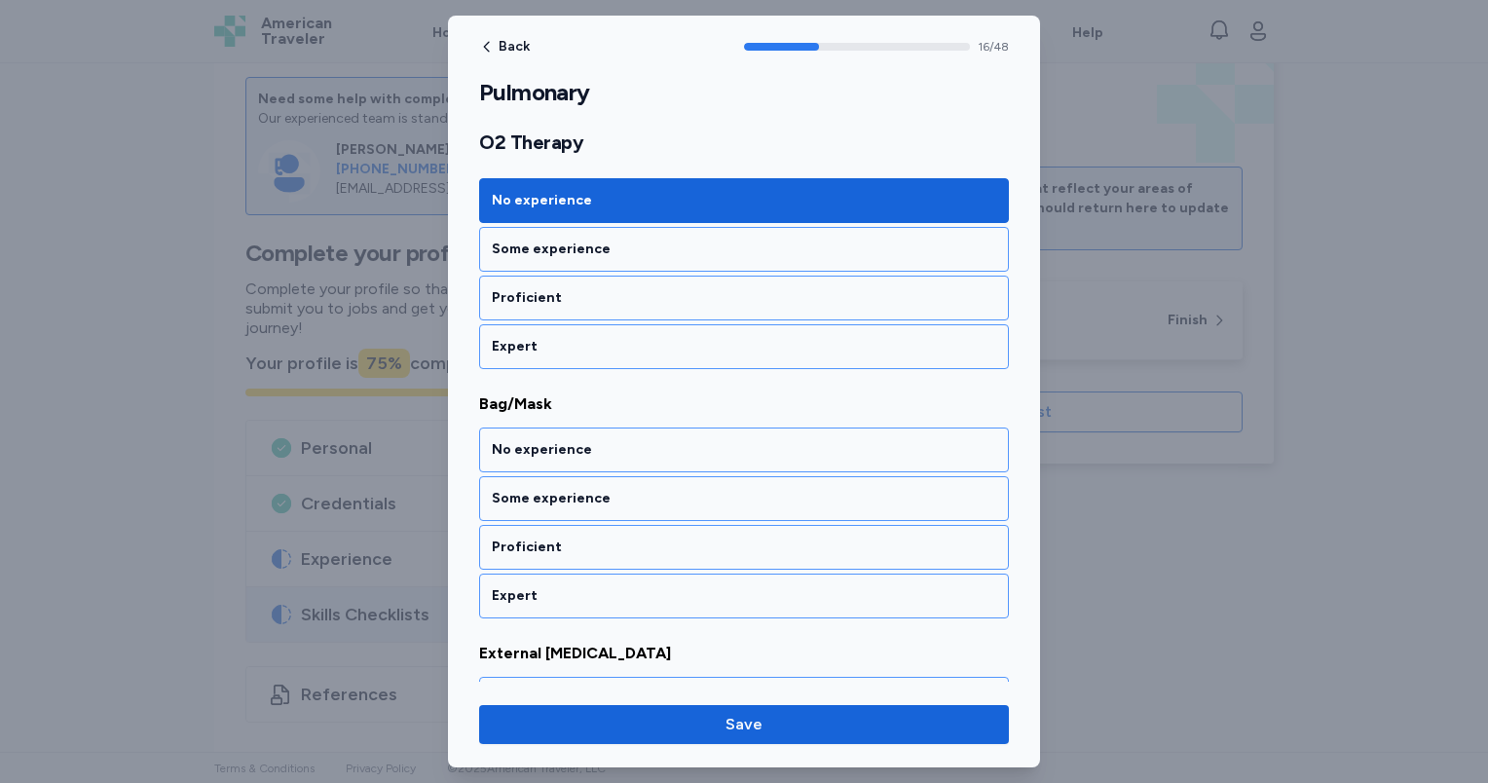
scroll to position [4199, 0]
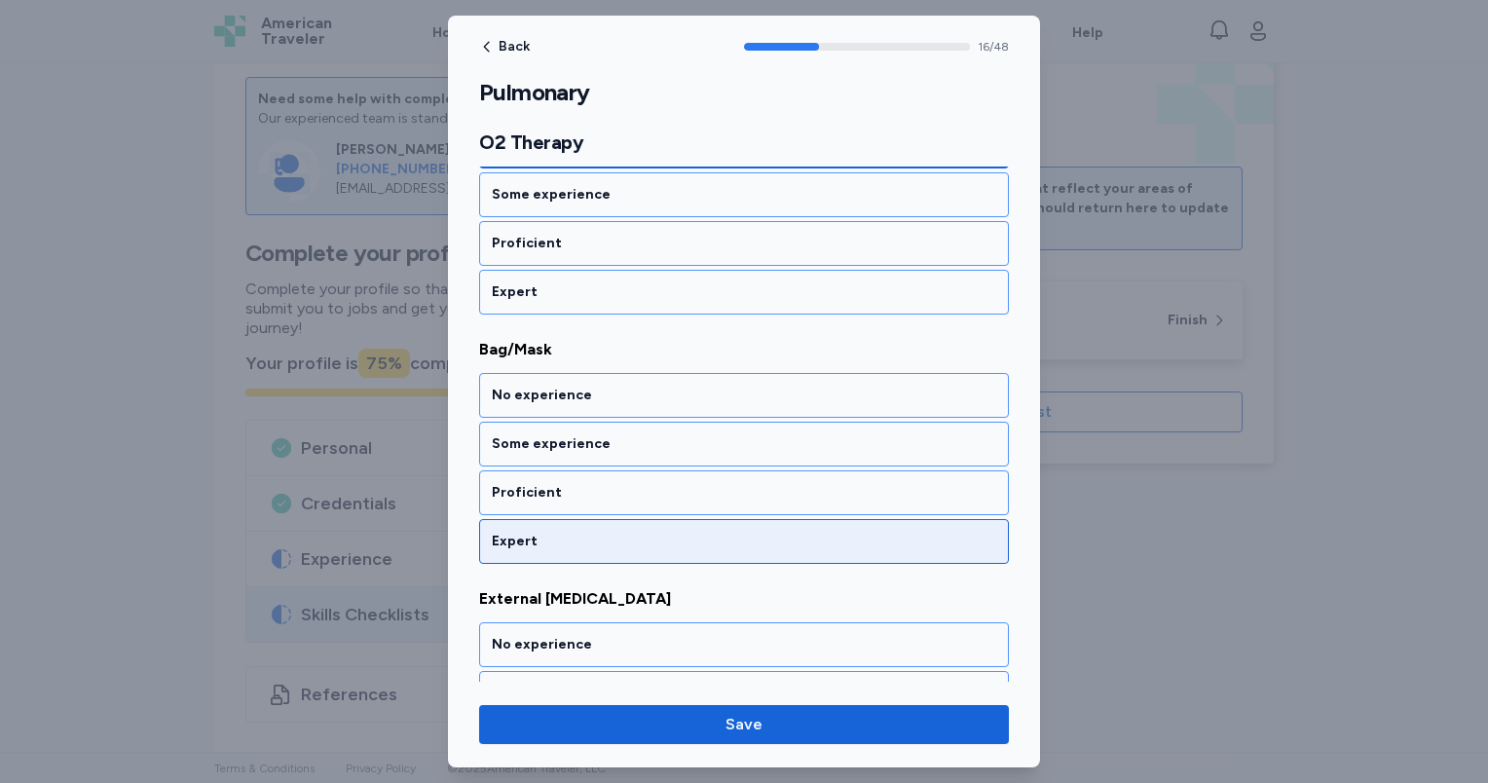
click at [631, 532] on div "Expert" at bounding box center [744, 541] width 504 height 19
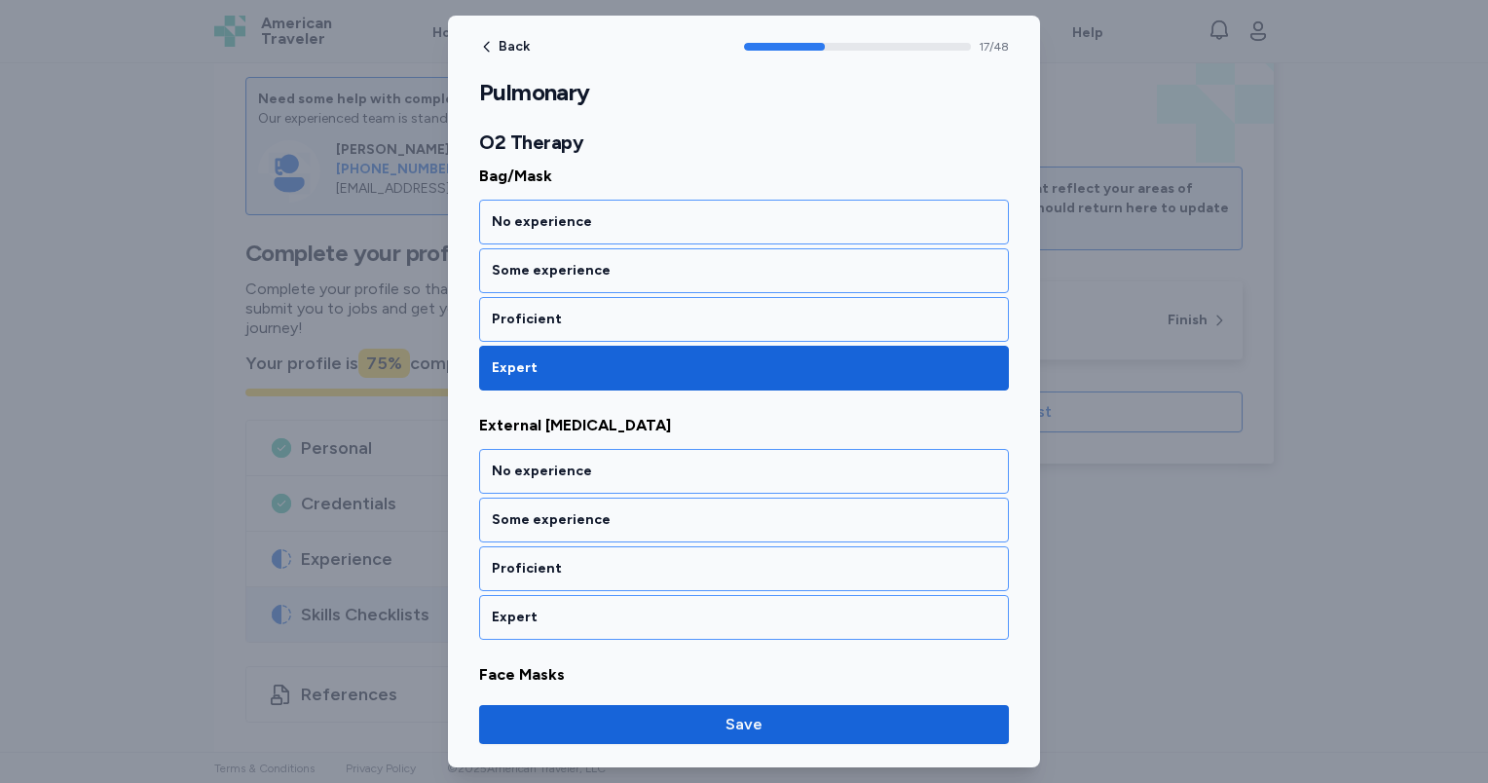
scroll to position [4447, 0]
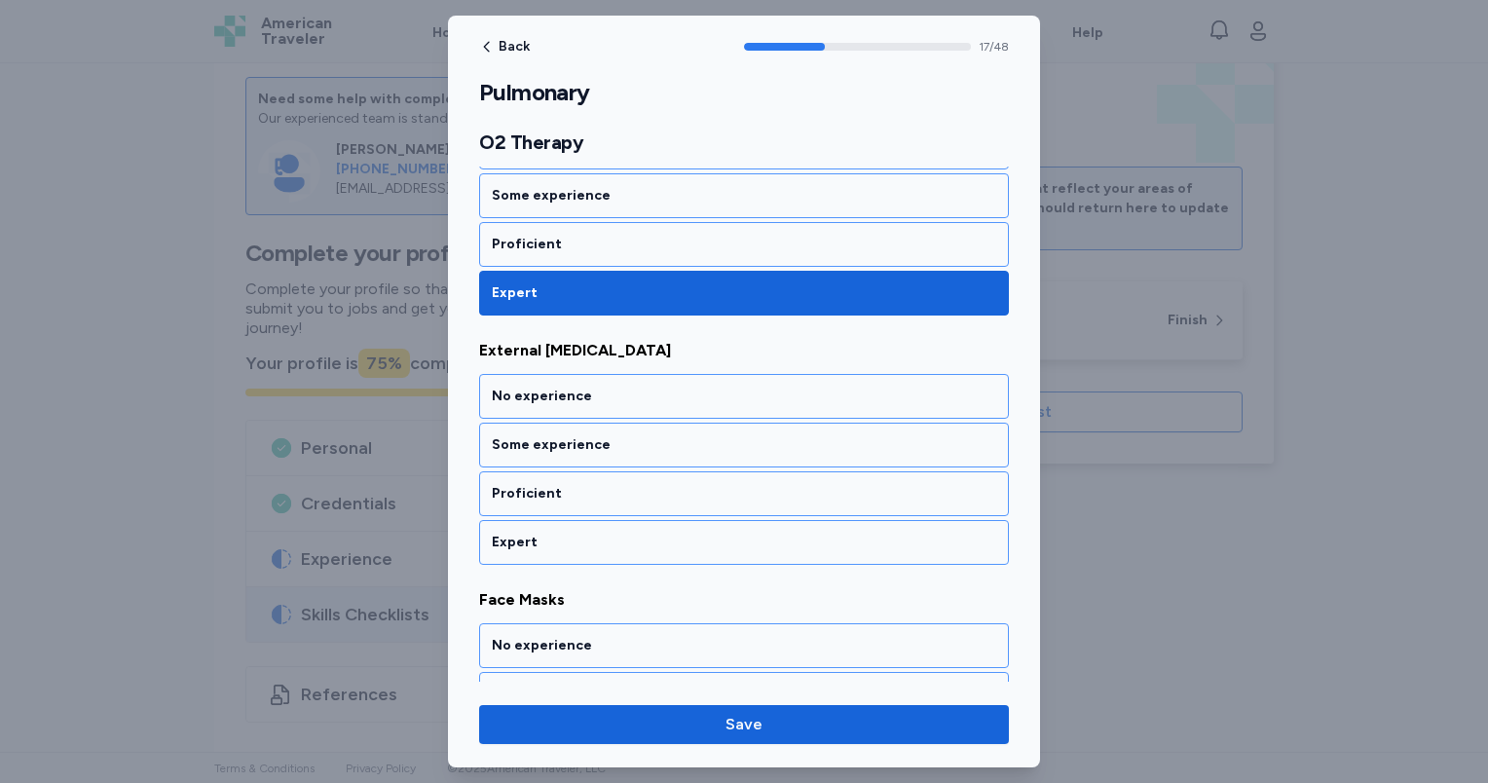
click at [631, 533] on div "Expert" at bounding box center [744, 542] width 504 height 19
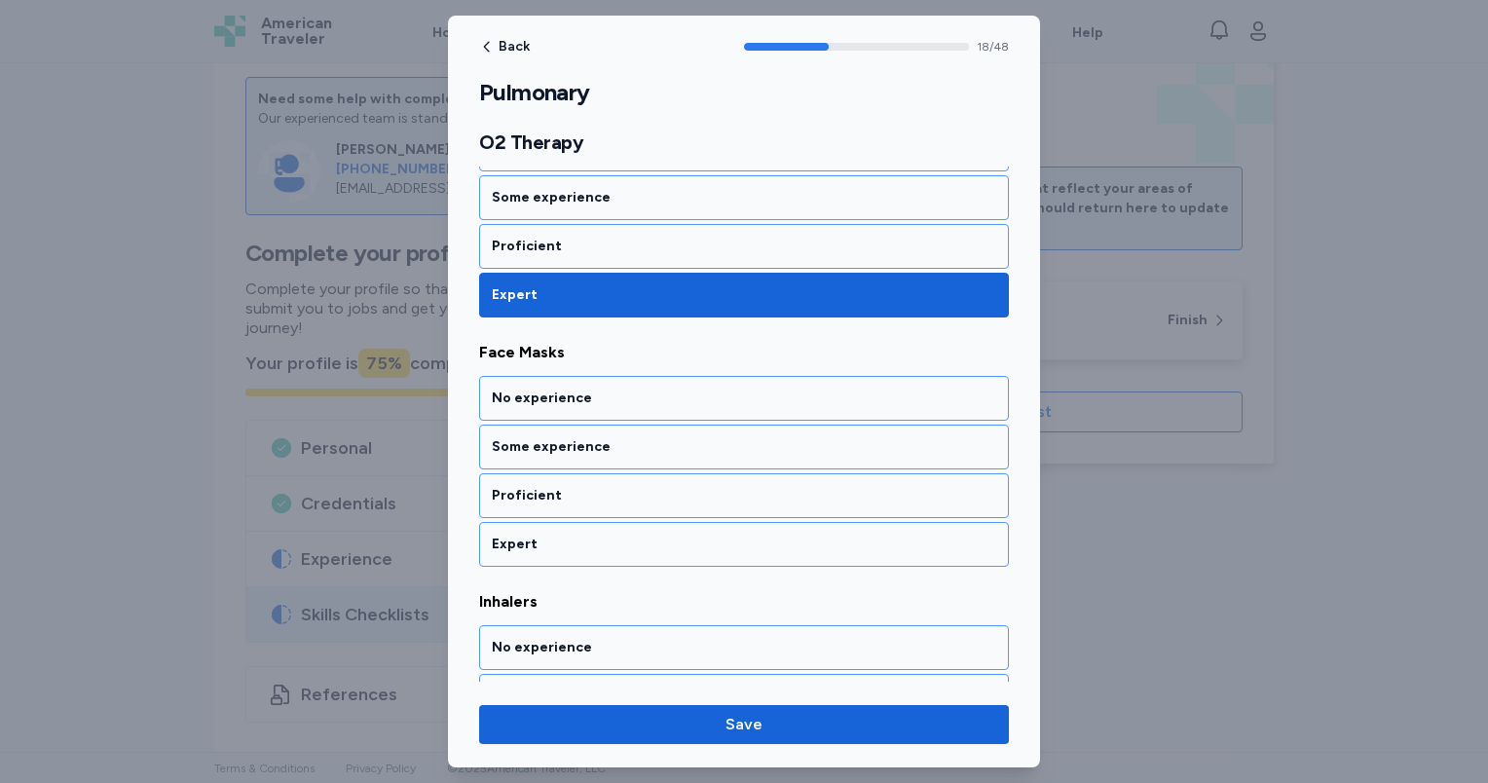
click at [631, 535] on div "Expert" at bounding box center [744, 544] width 504 height 19
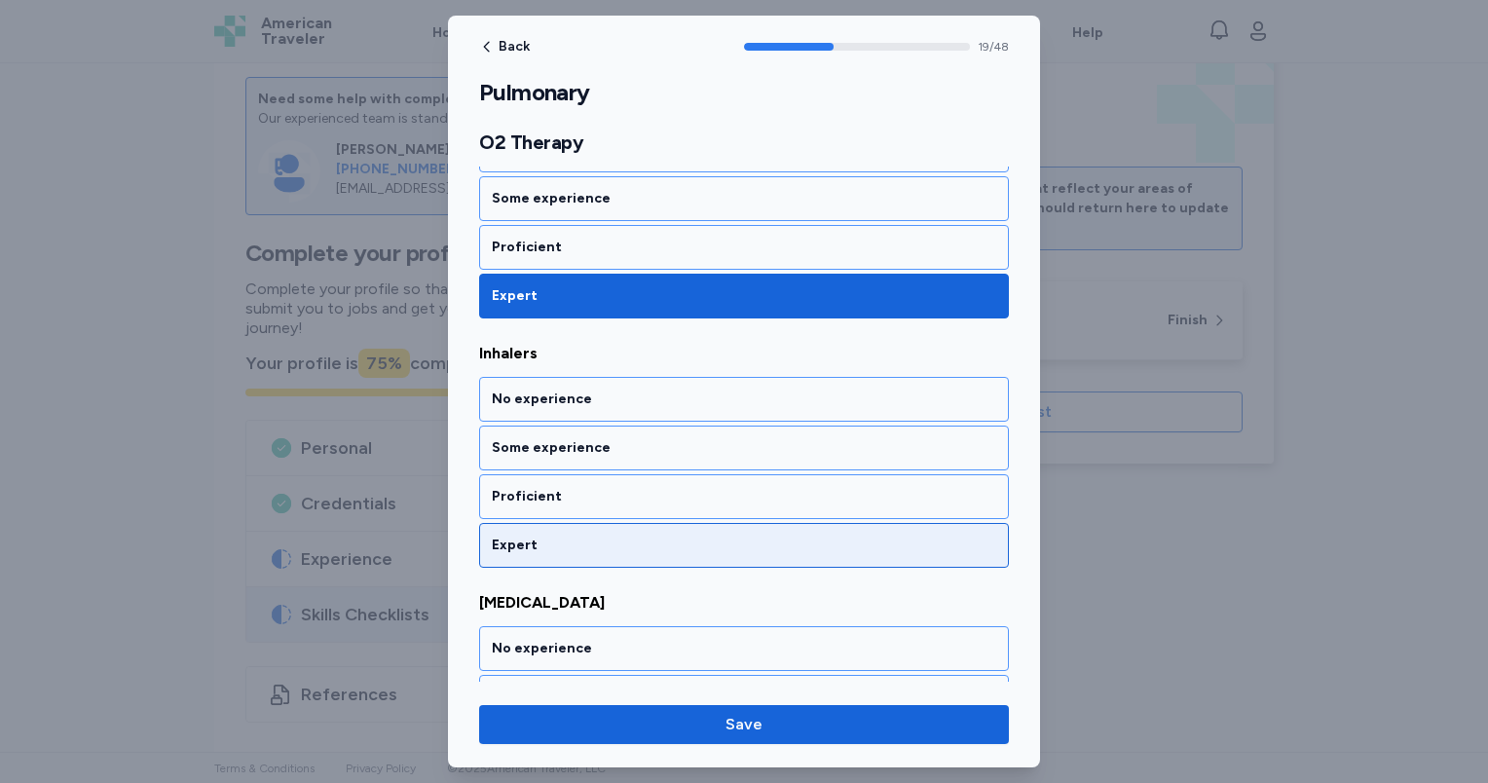
click at [631, 536] on div "Expert" at bounding box center [744, 545] width 504 height 19
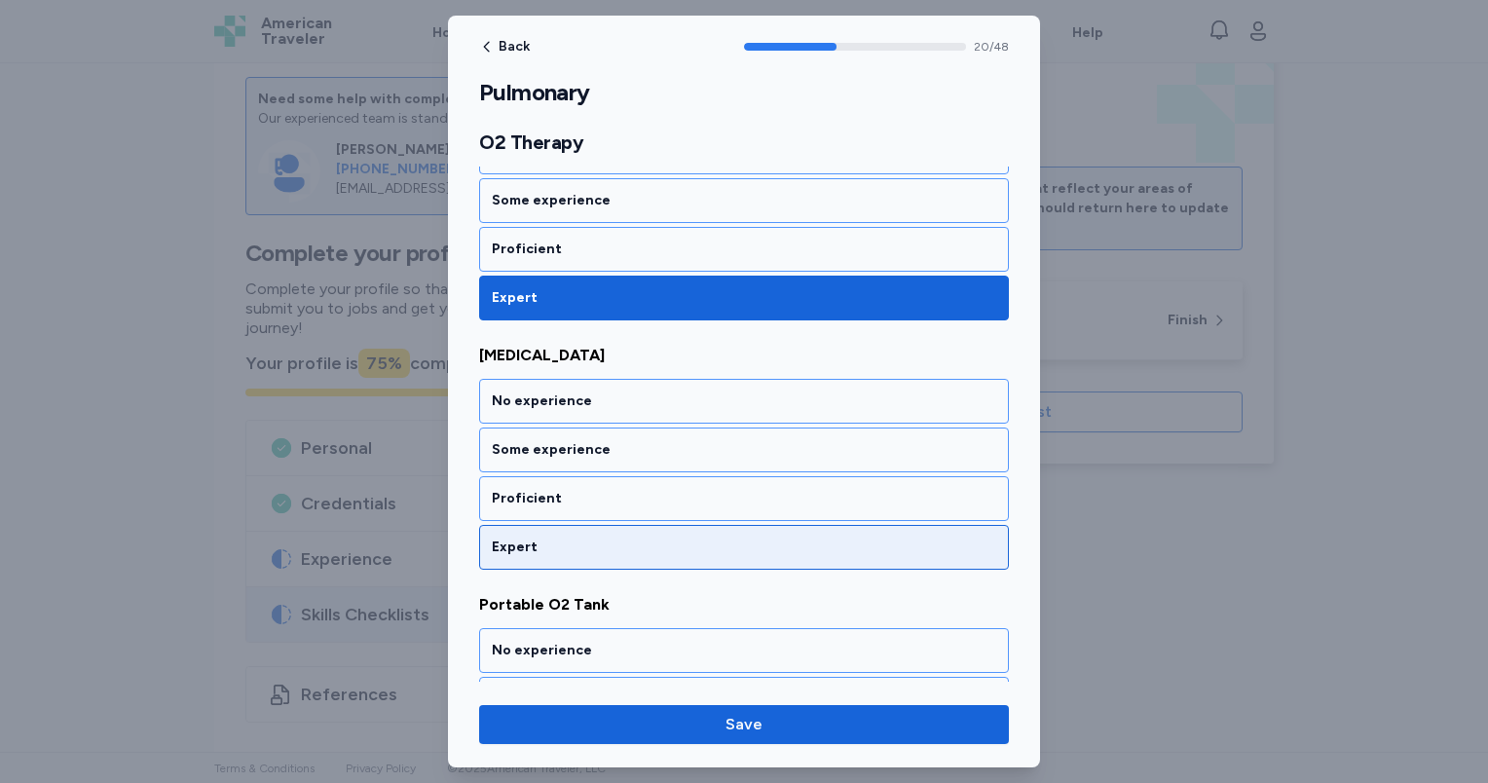
click at [631, 538] on div "Expert" at bounding box center [744, 547] width 504 height 19
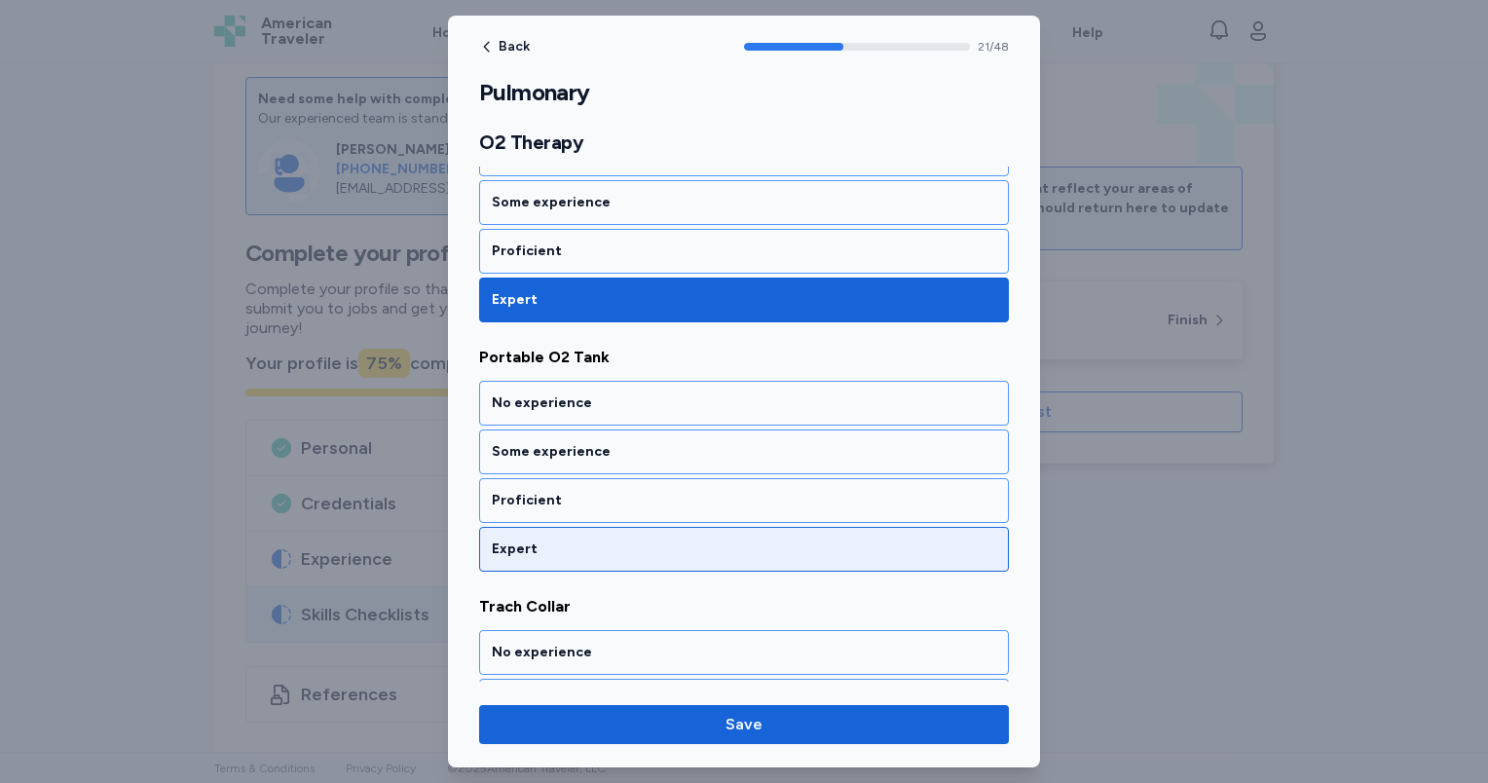
click at [631, 527] on div "Expert" at bounding box center [744, 549] width 530 height 45
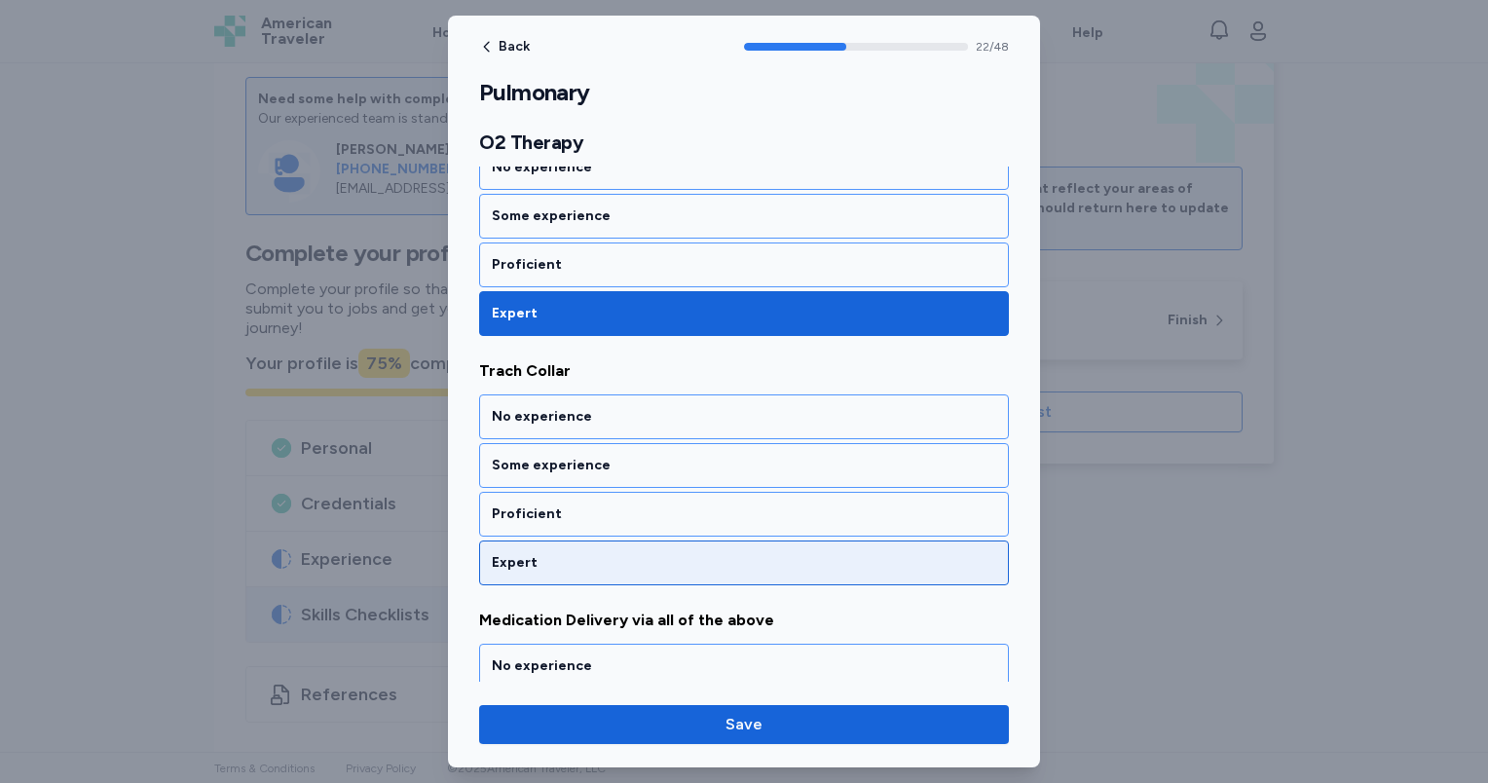
scroll to position [5686, 0]
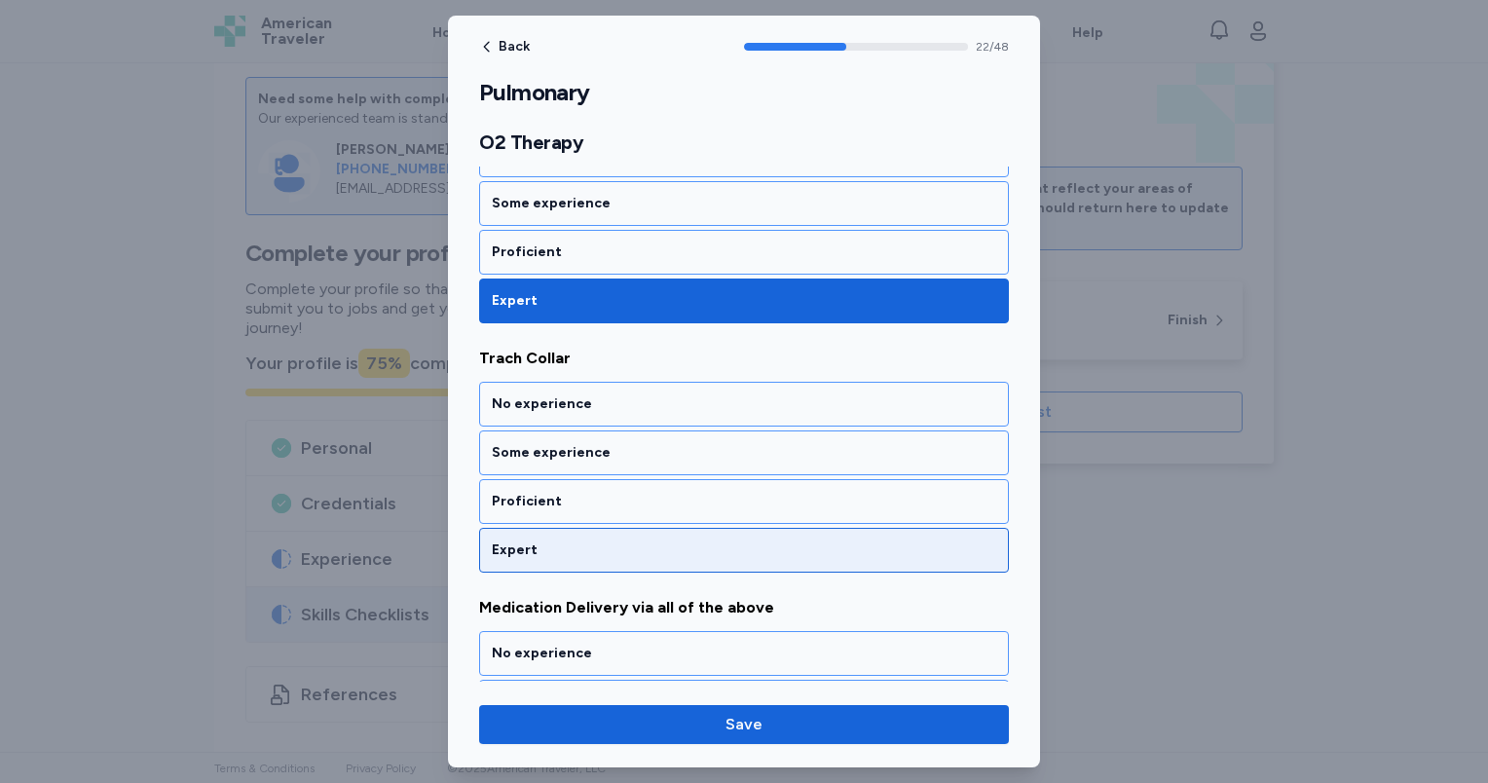
click at [609, 540] on div "Expert" at bounding box center [744, 549] width 504 height 19
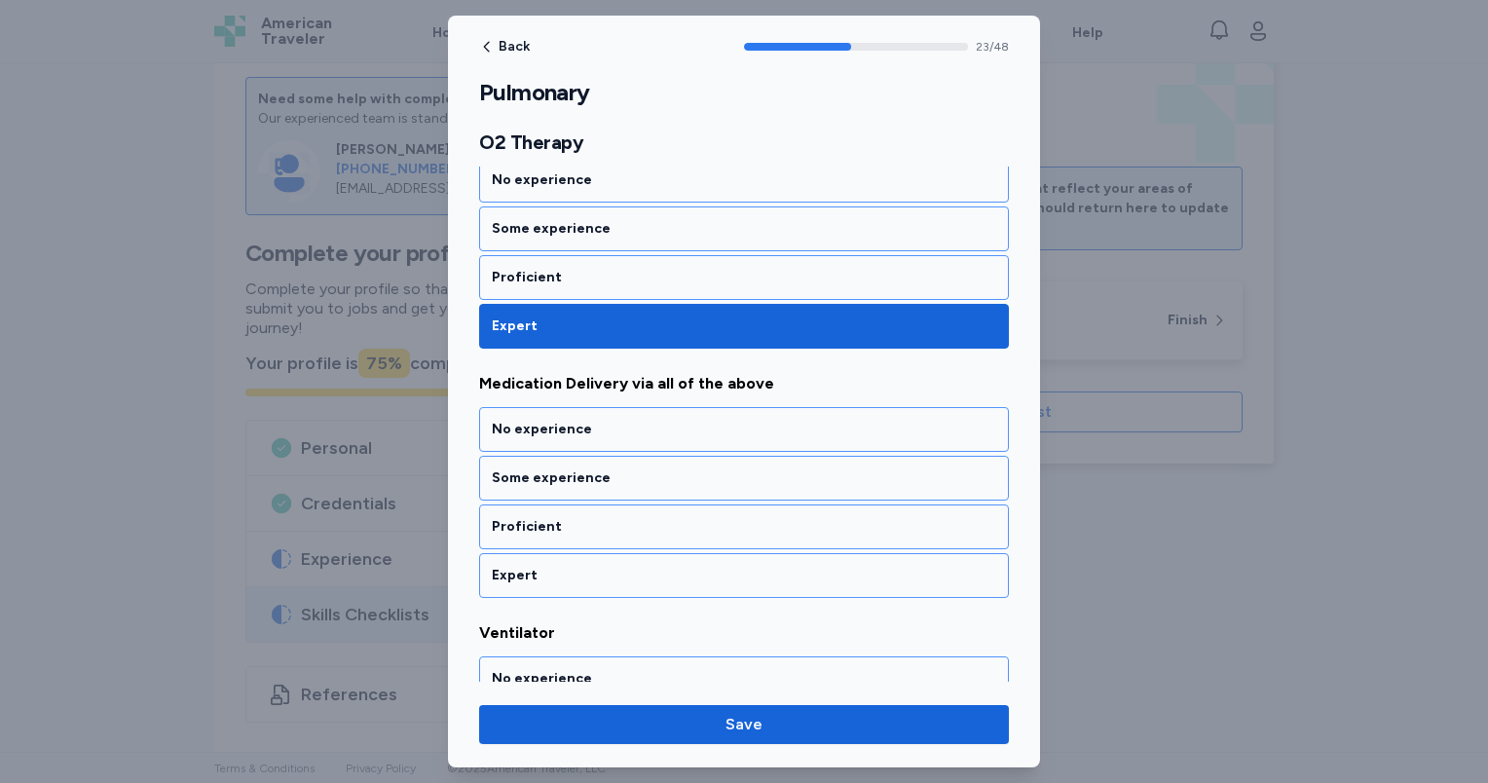
scroll to position [5933, 0]
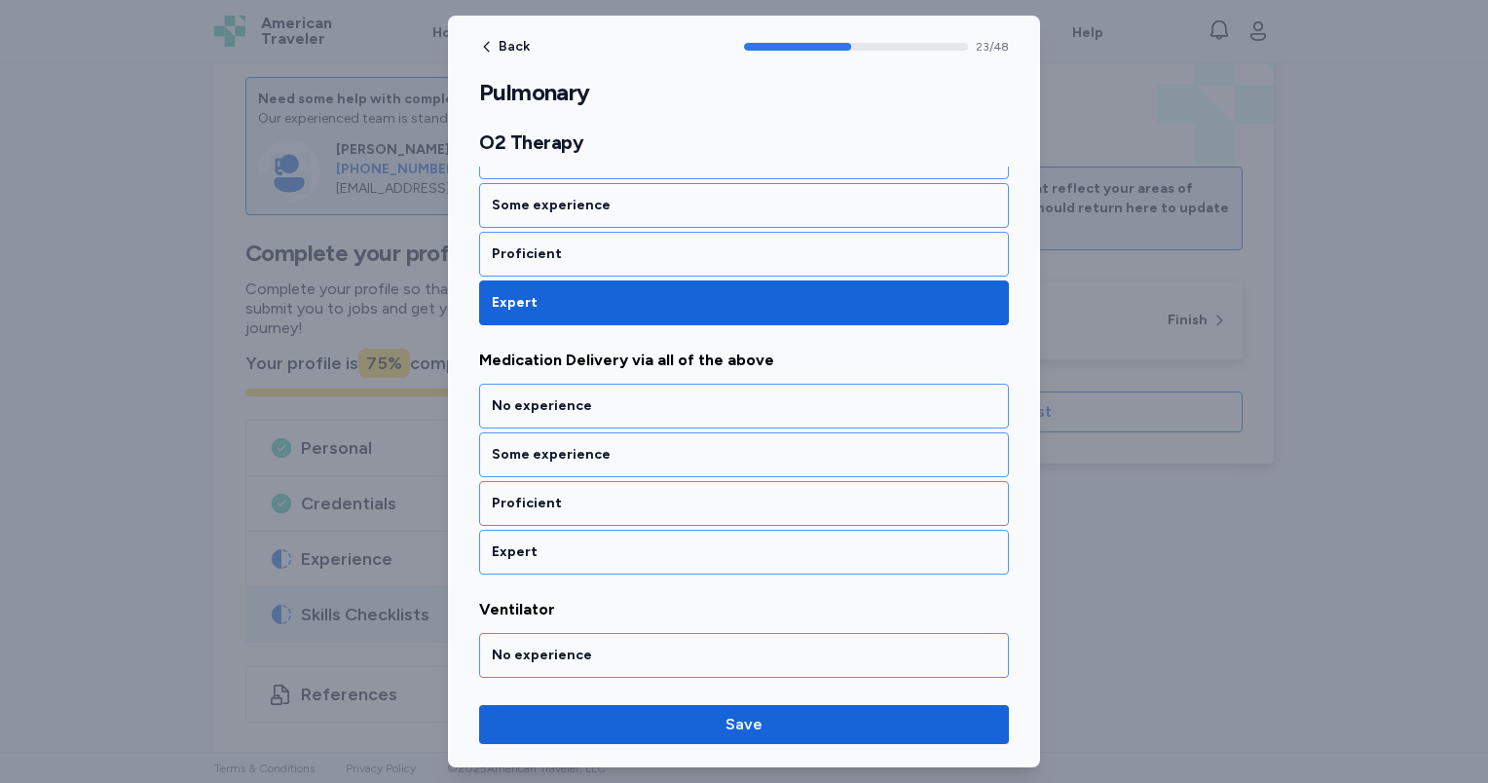
click at [609, 542] on div "Expert" at bounding box center [744, 551] width 504 height 19
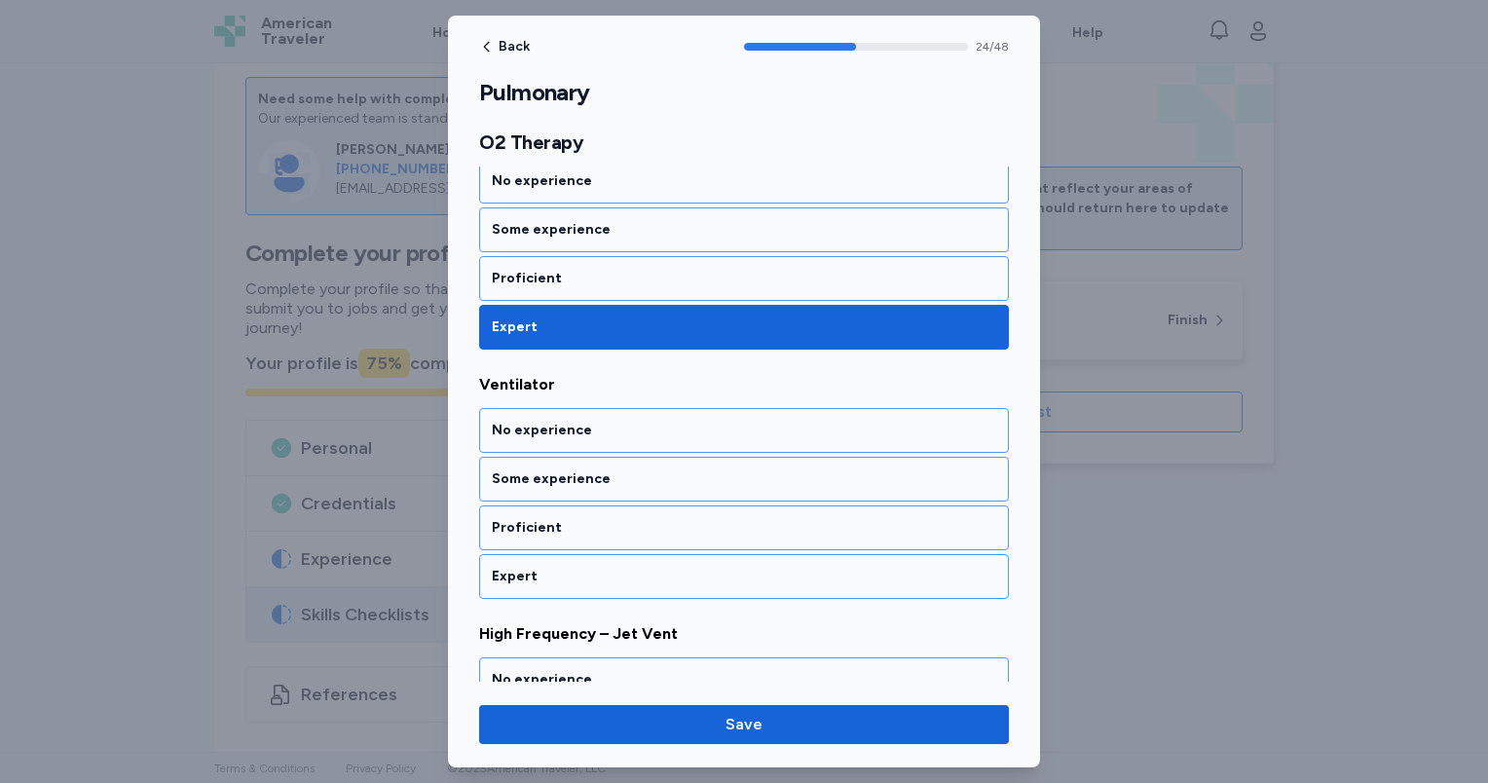
scroll to position [6181, 0]
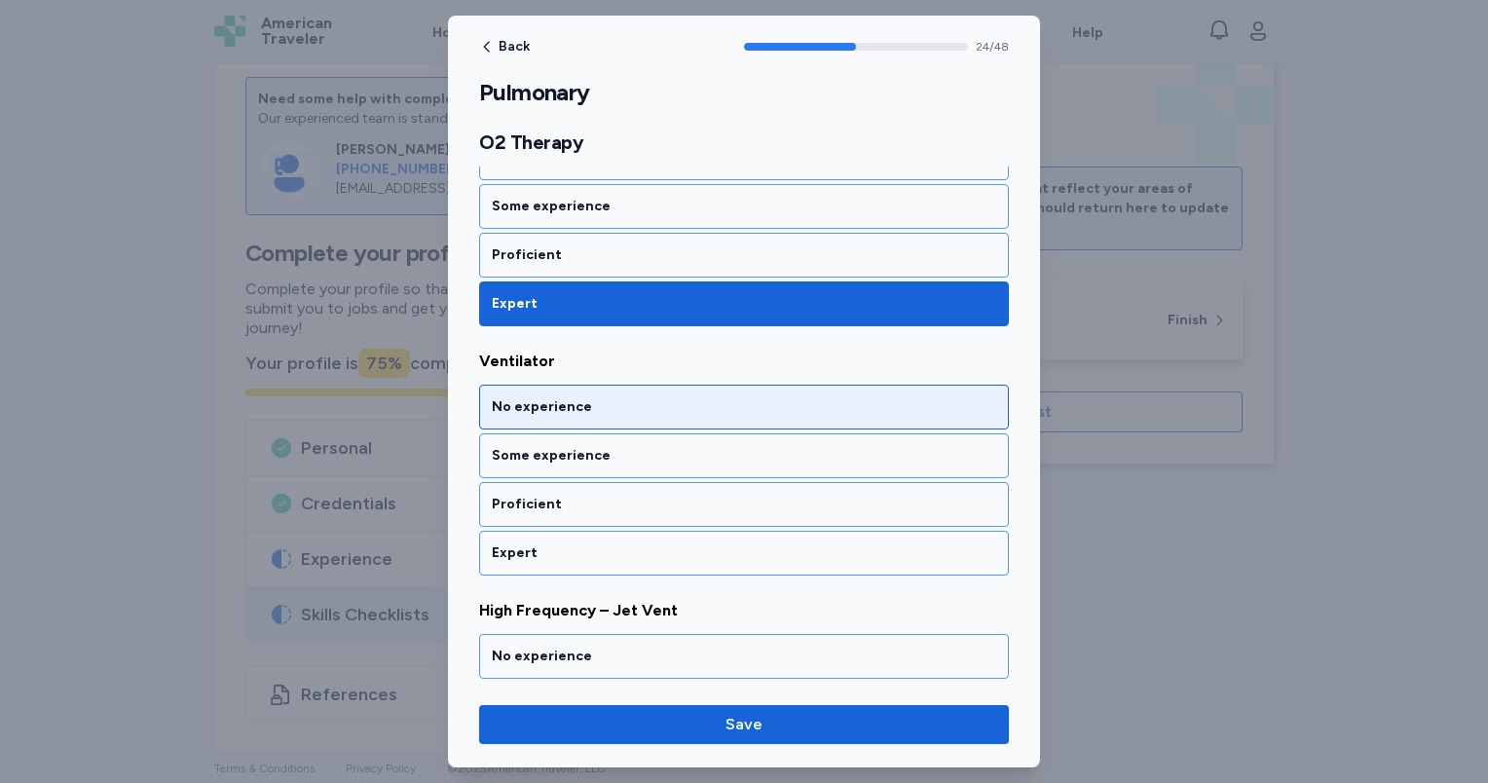
click at [563, 397] on div "No experience" at bounding box center [744, 406] width 504 height 19
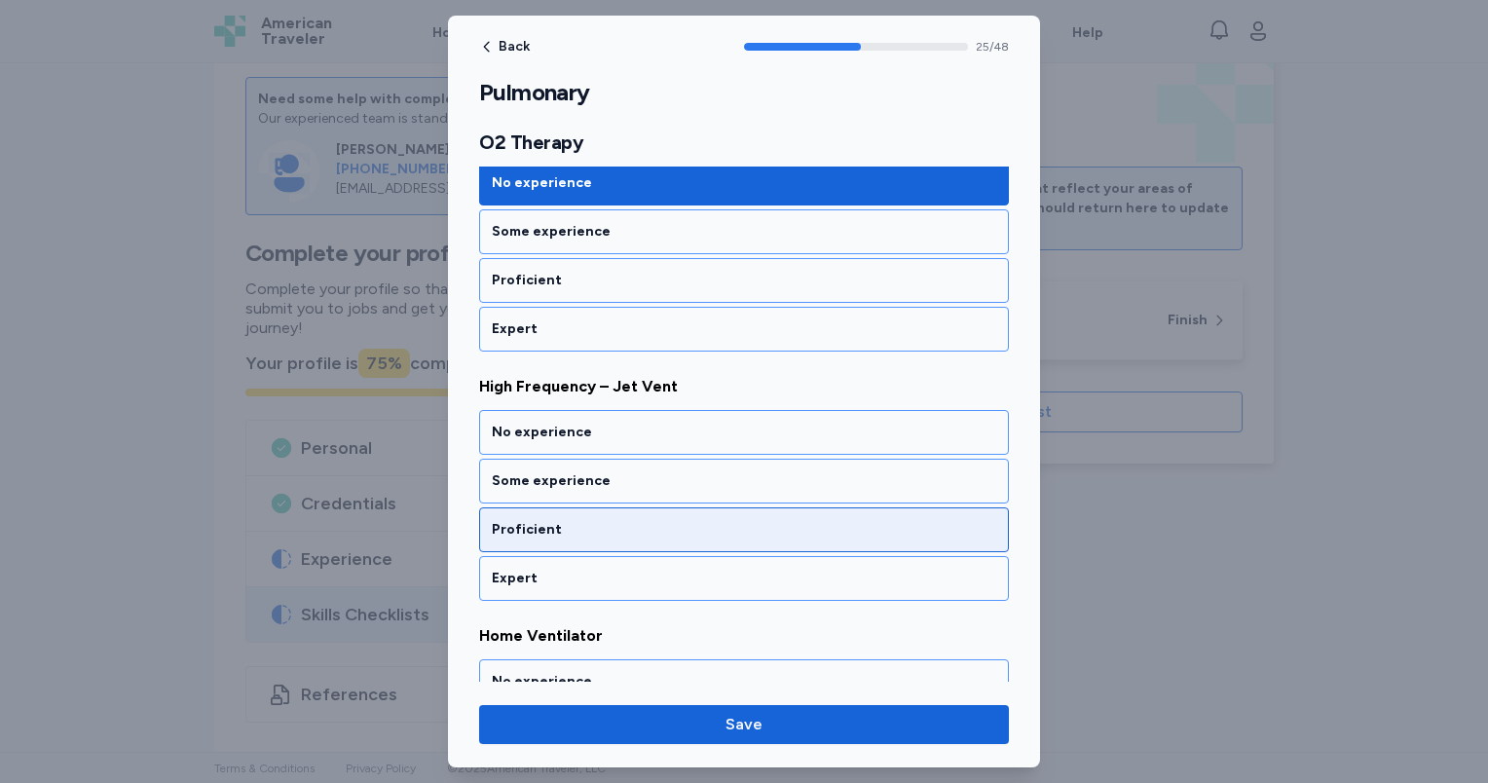
scroll to position [6429, 0]
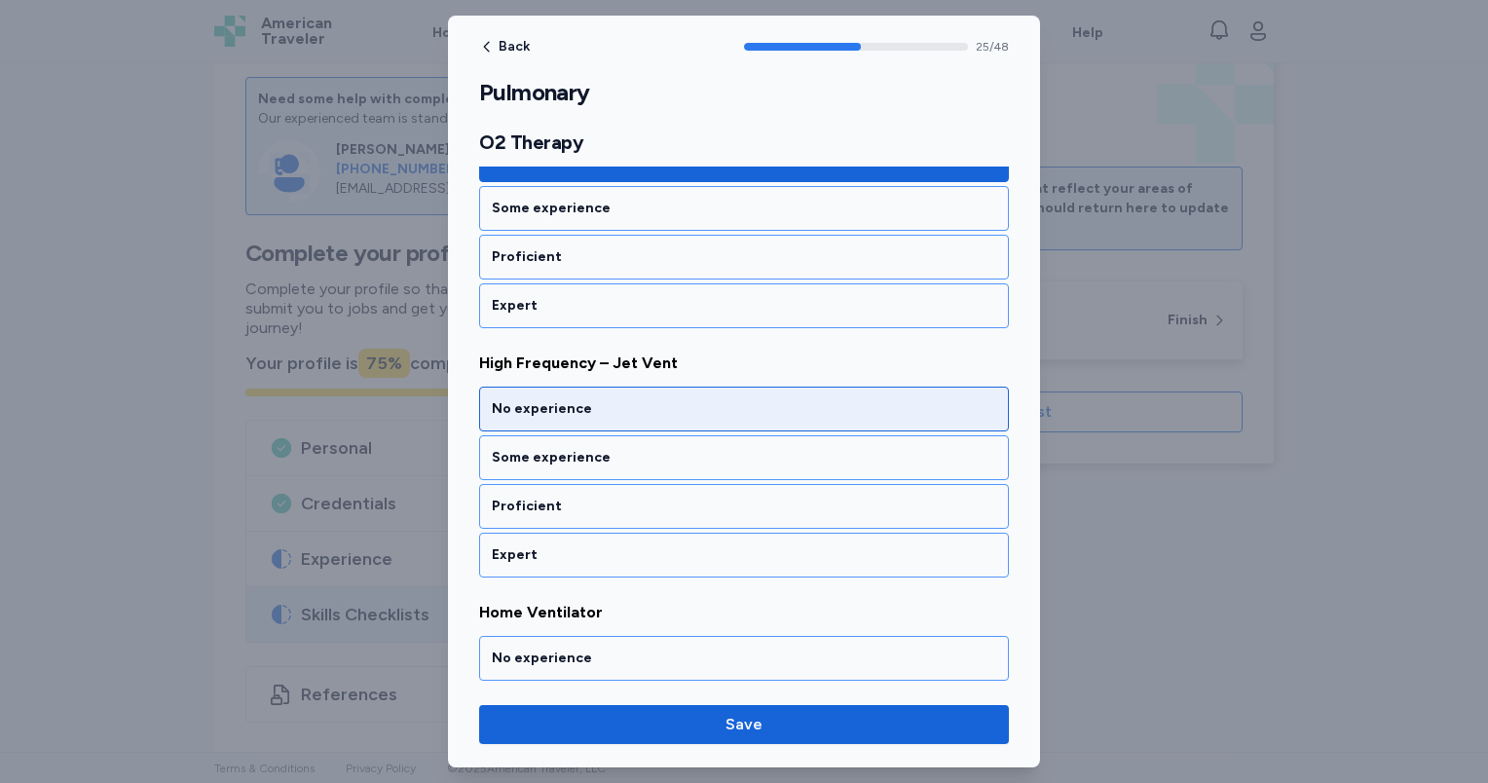
click at [592, 387] on div "No experience" at bounding box center [744, 409] width 530 height 45
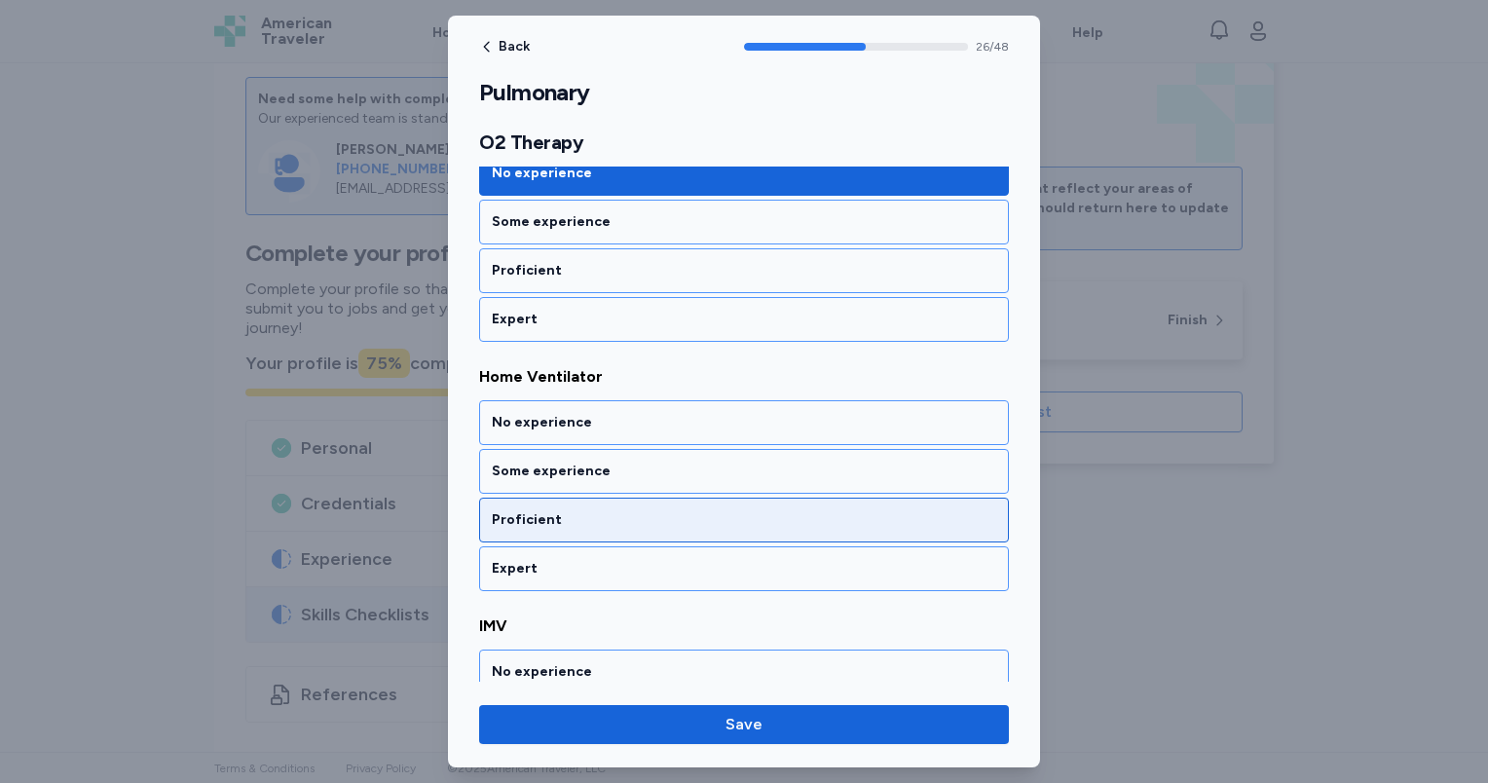
scroll to position [6676, 0]
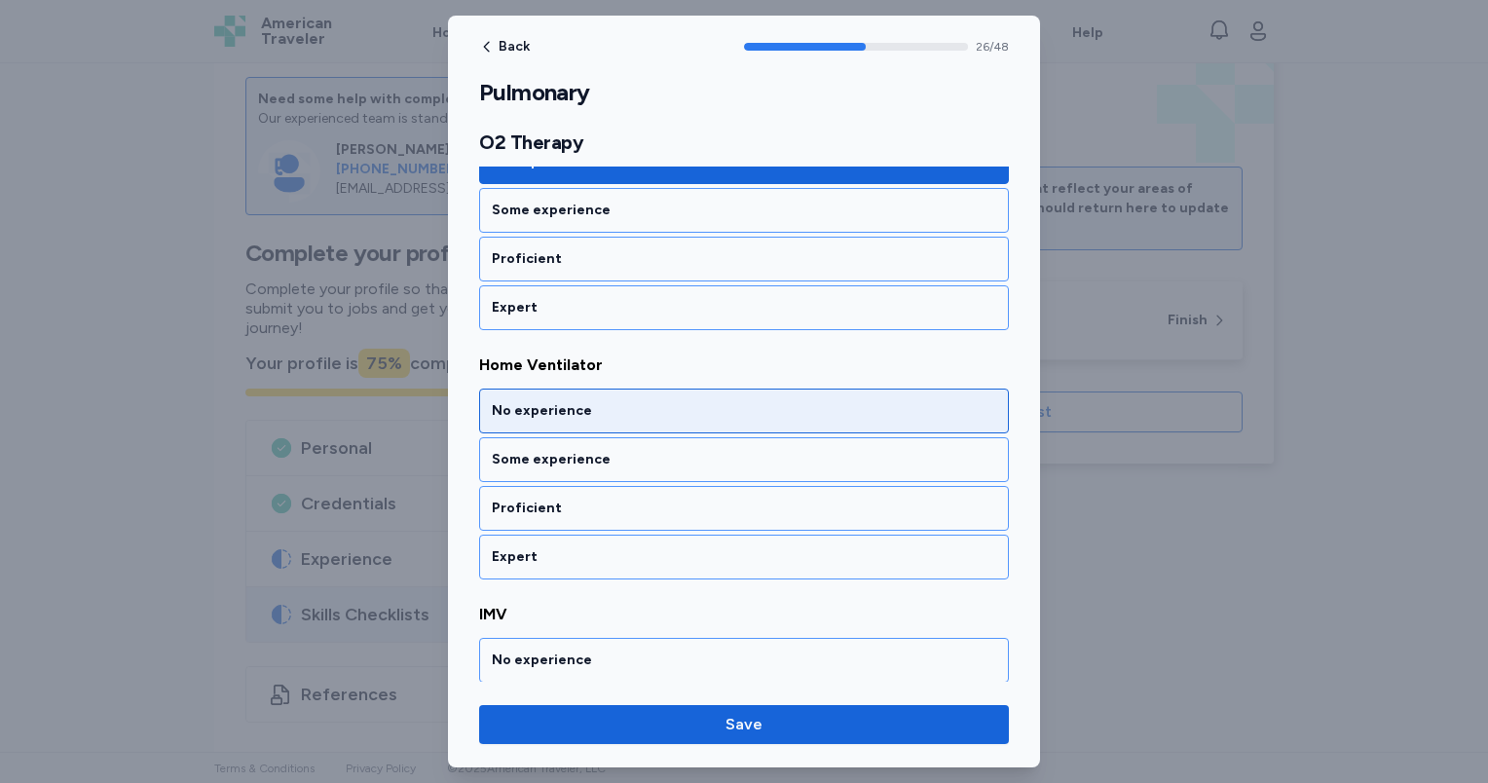
click at [598, 401] on div "No experience" at bounding box center [744, 410] width 504 height 19
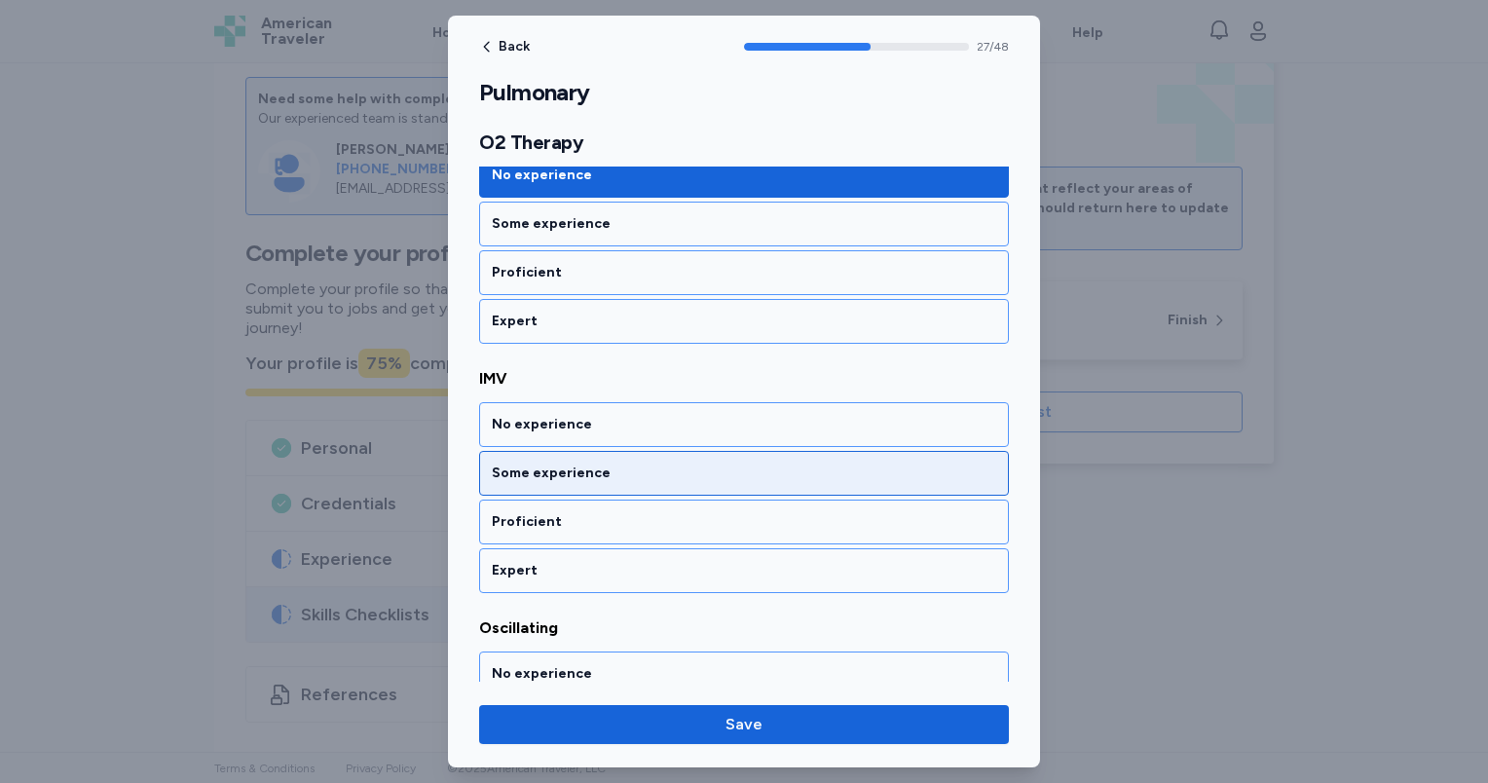
scroll to position [6924, 0]
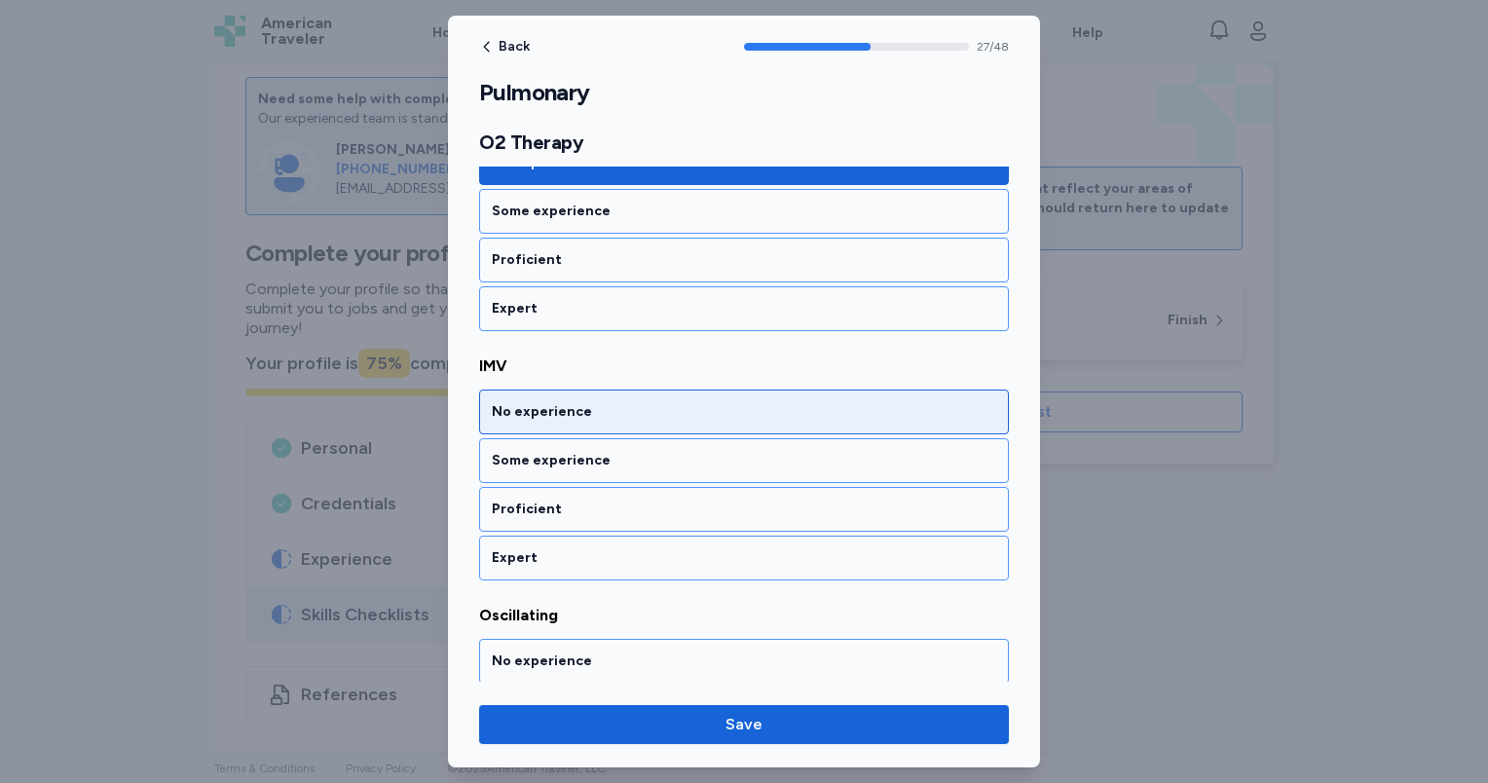
click at [598, 390] on div "No experience" at bounding box center [744, 412] width 530 height 45
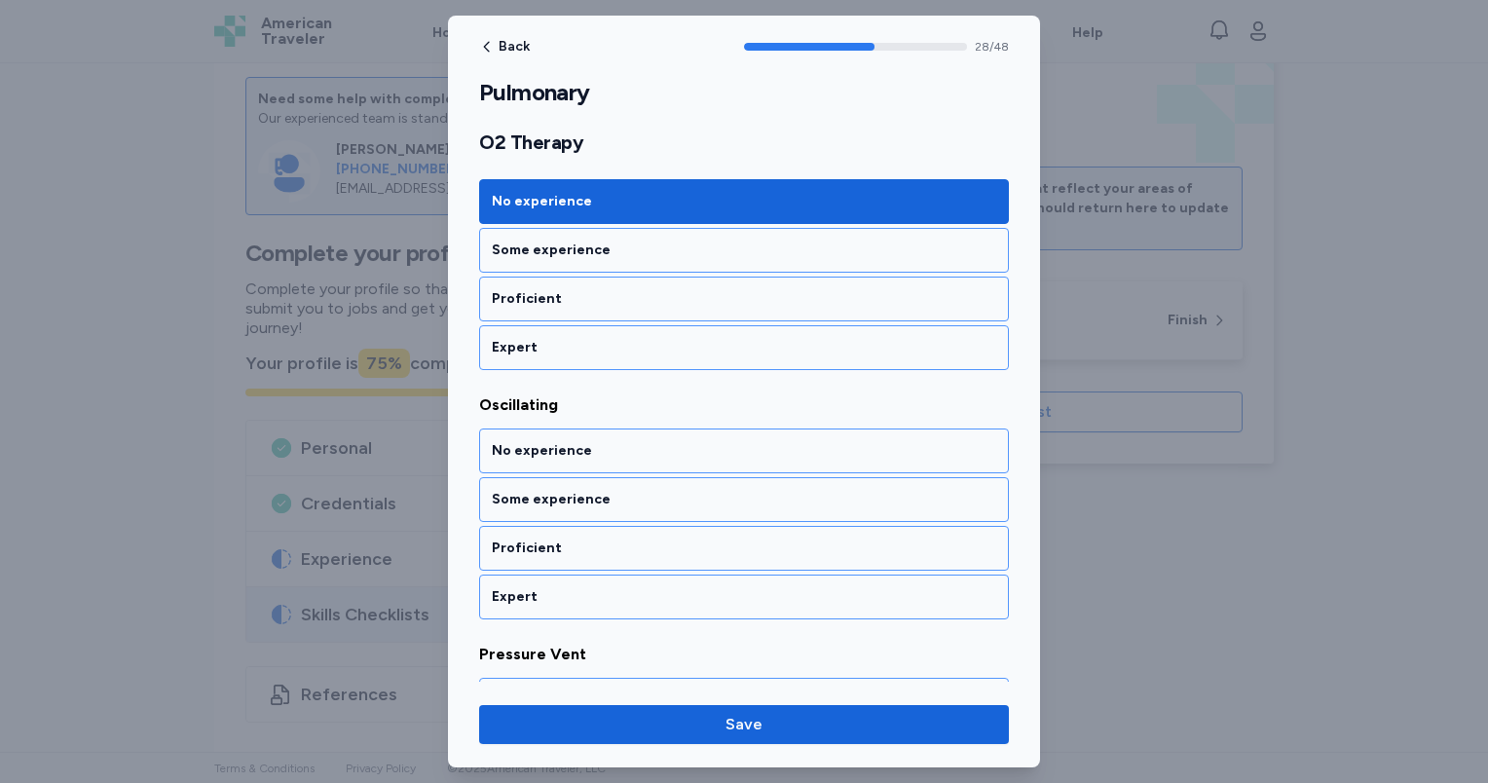
scroll to position [7172, 0]
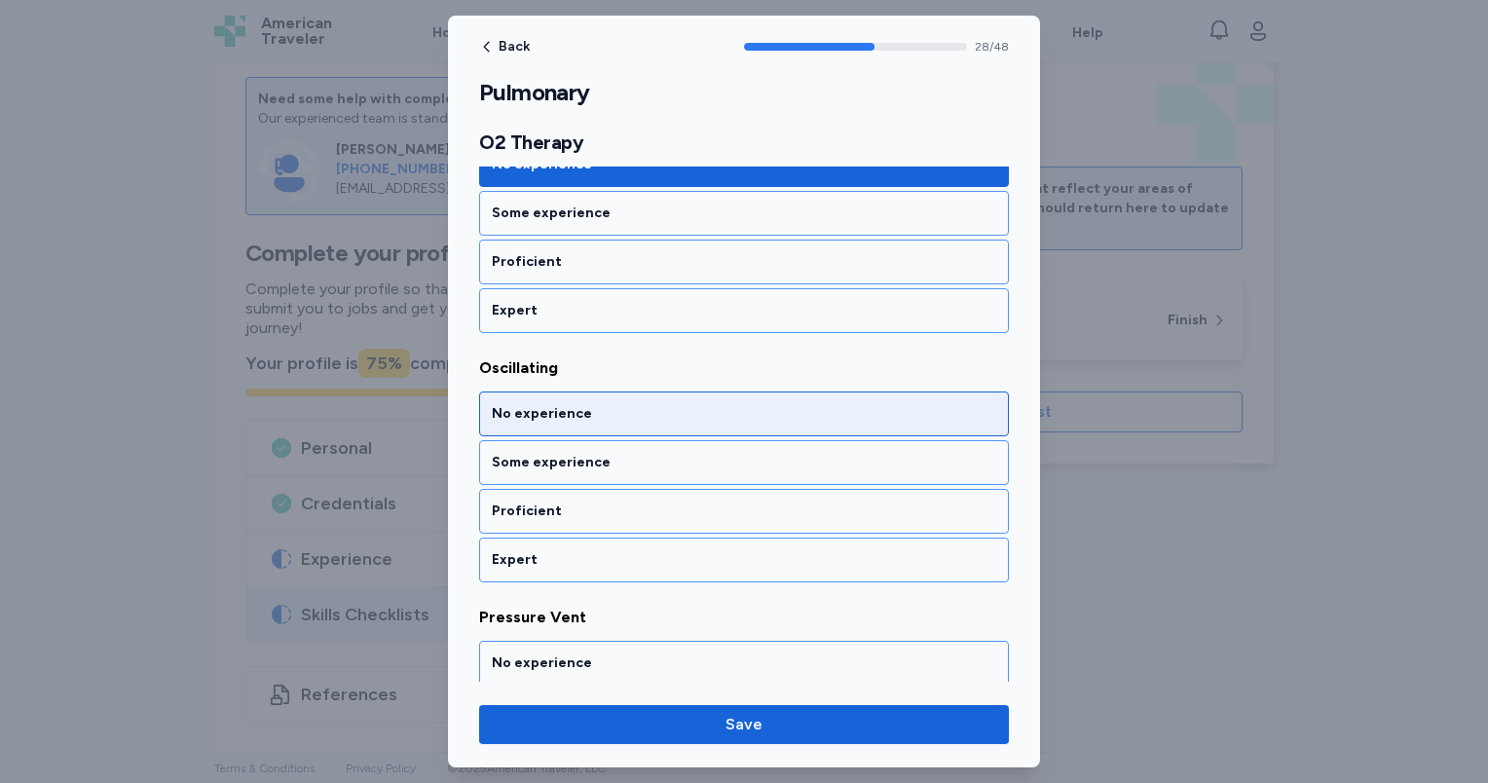
click at [592, 404] on div "No experience" at bounding box center [744, 413] width 504 height 19
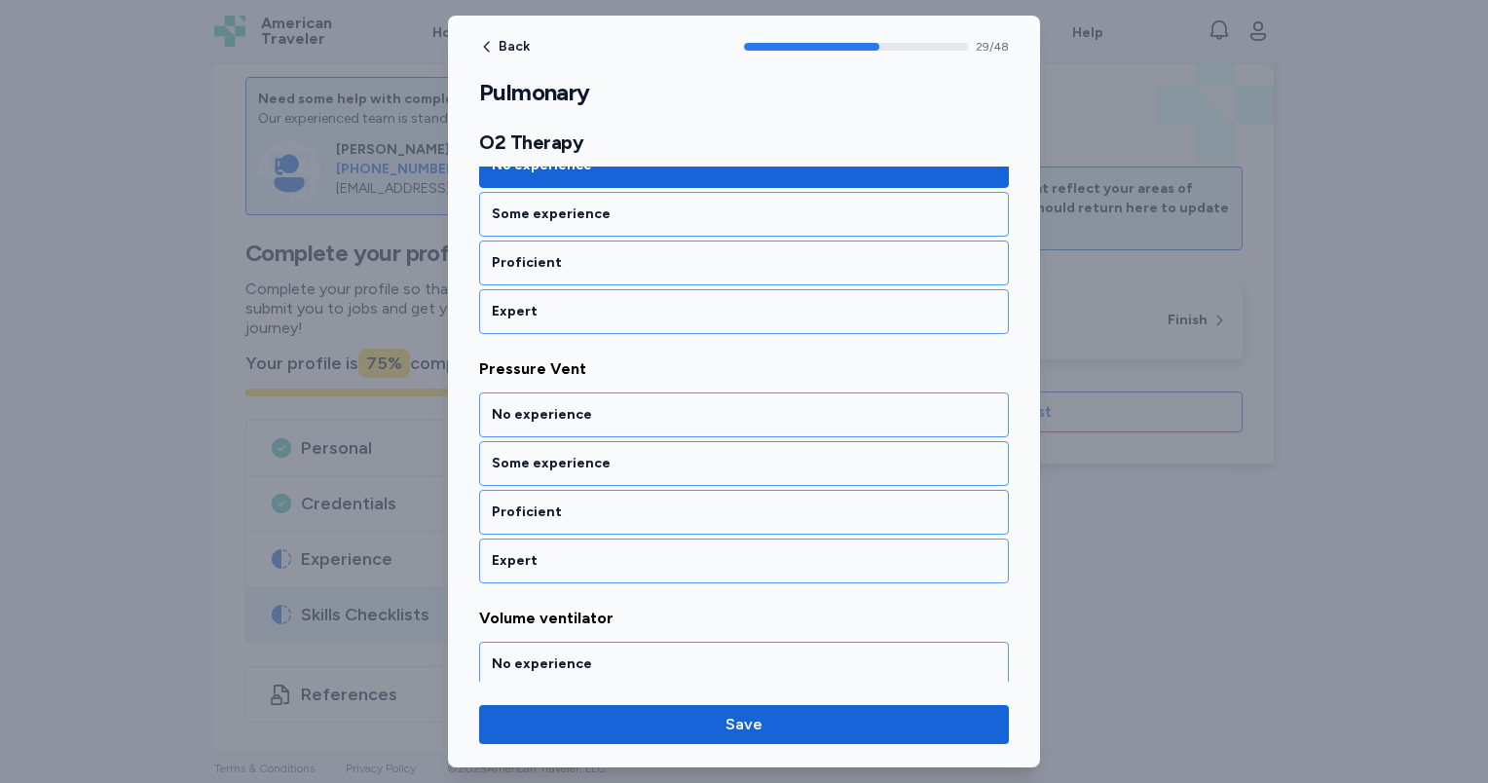
click at [592, 405] on div "No experience" at bounding box center [744, 414] width 504 height 19
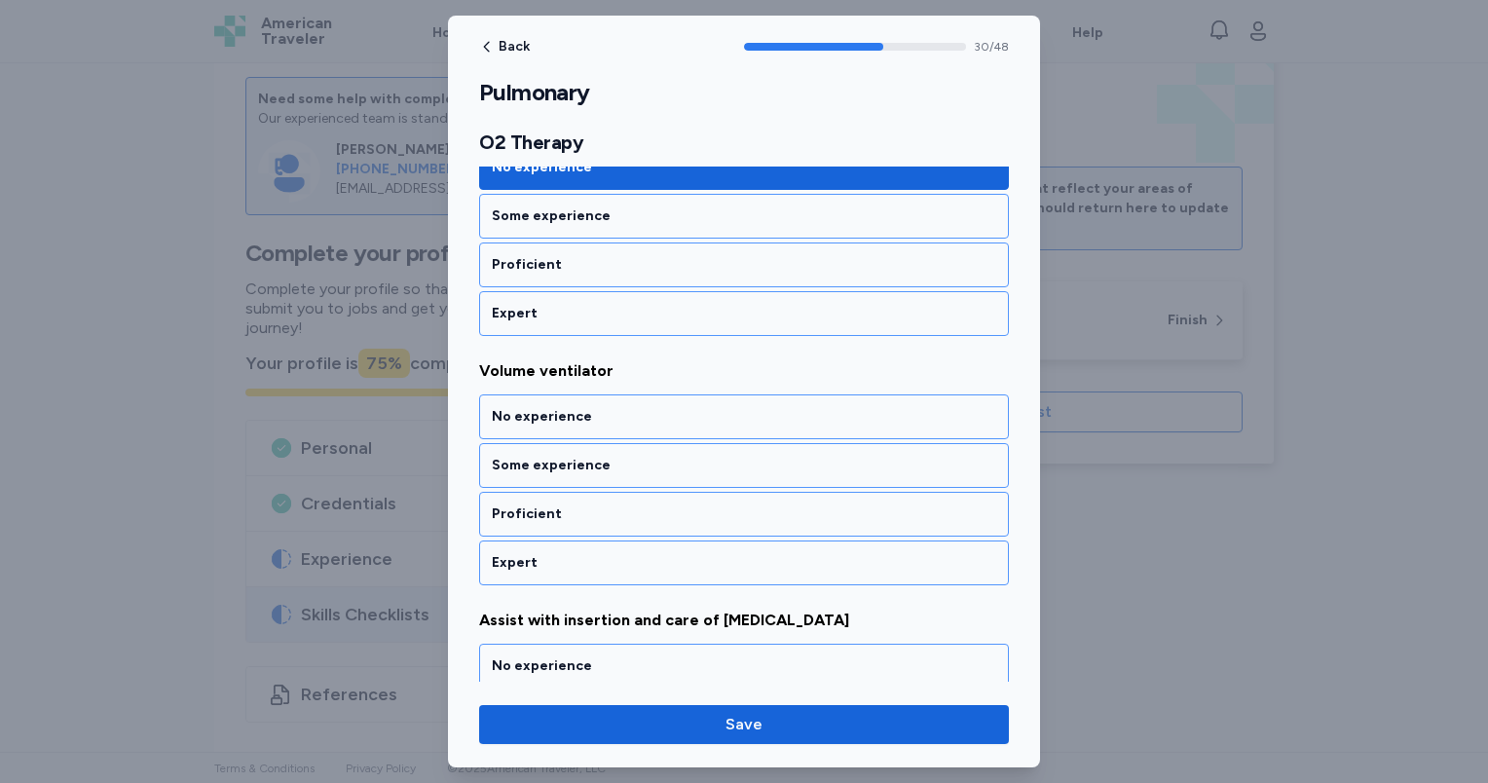
click at [592, 407] on div "No experience" at bounding box center [744, 416] width 504 height 19
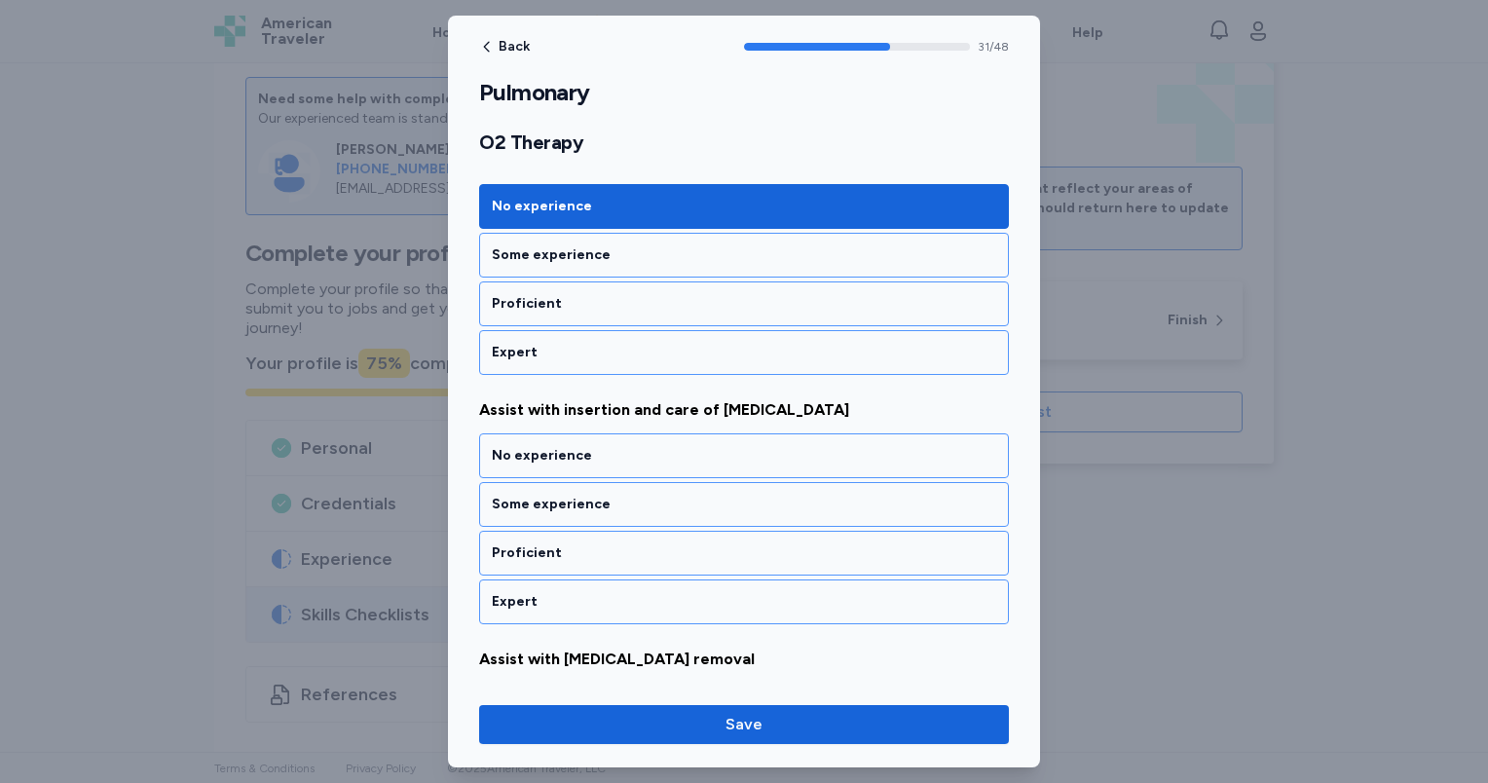
scroll to position [7915, 0]
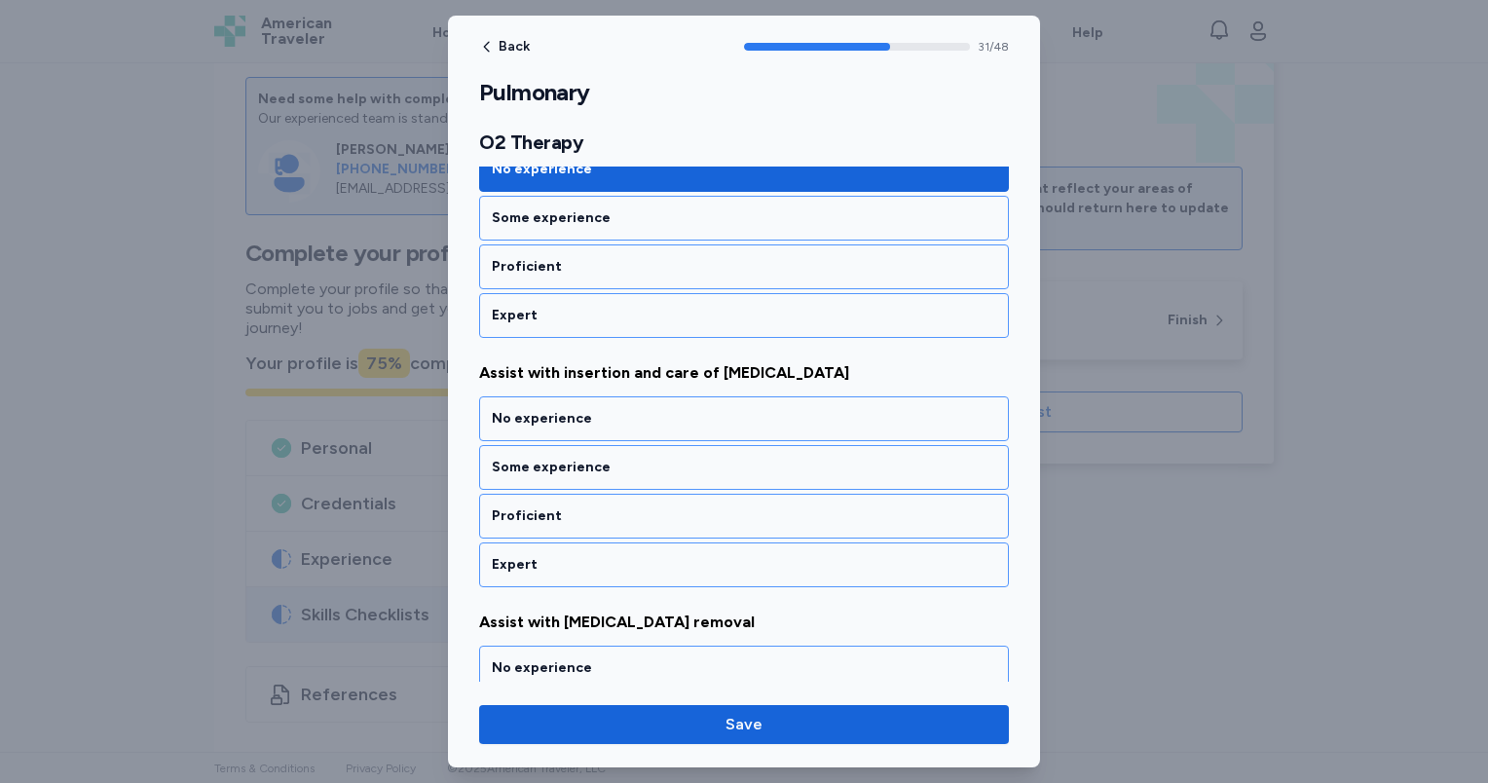
click at [592, 409] on div "No experience" at bounding box center [744, 418] width 504 height 19
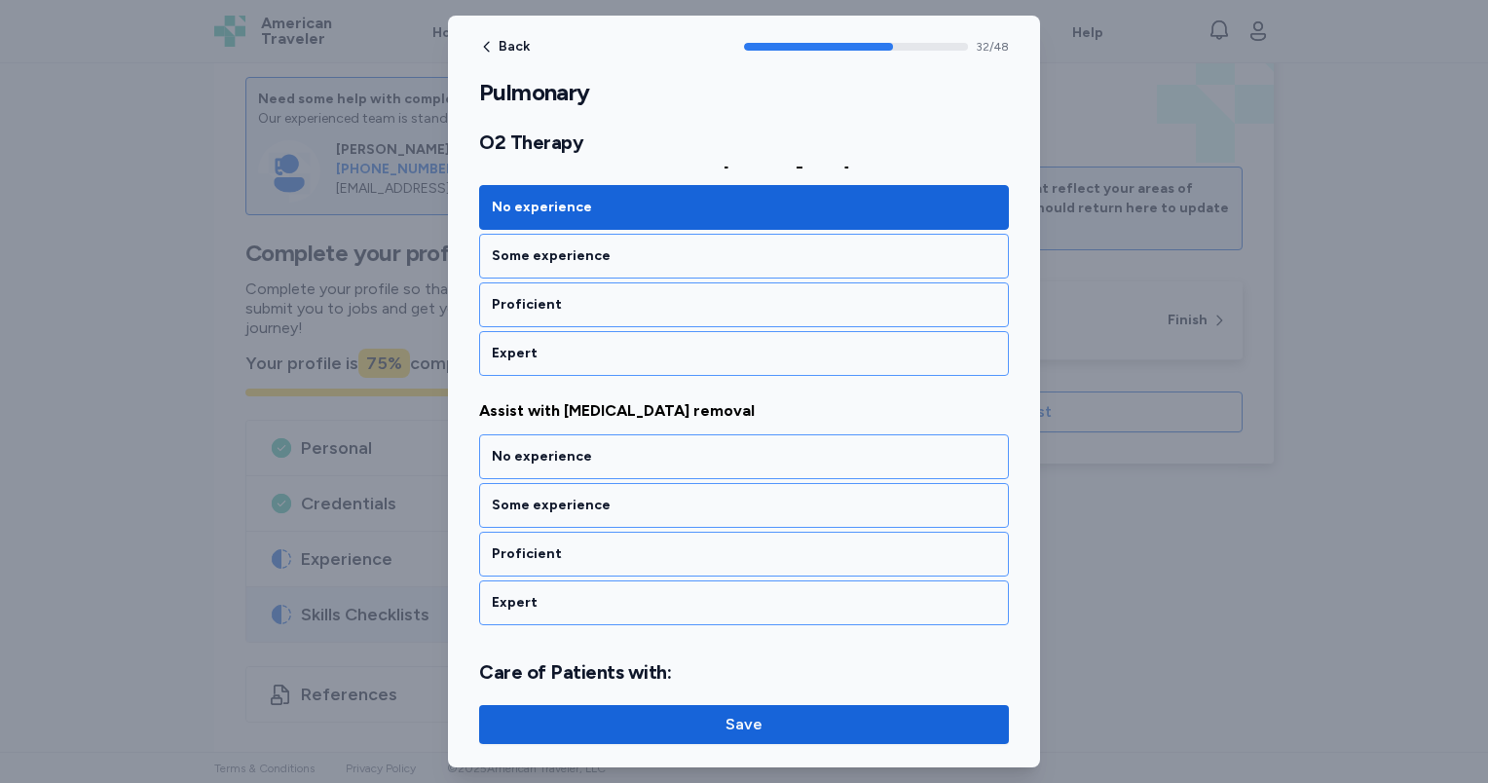
scroll to position [8163, 0]
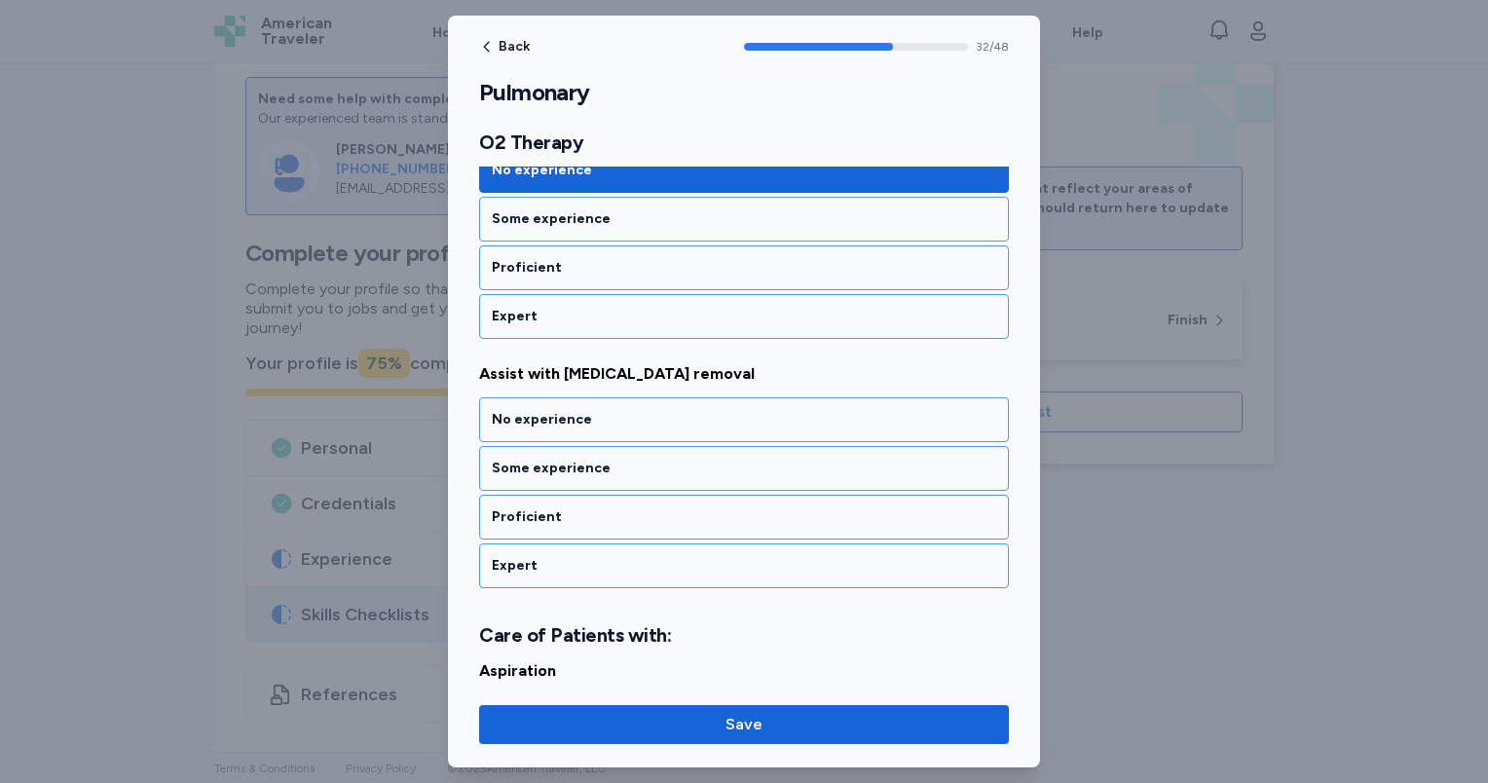
click at [592, 410] on div "No experience" at bounding box center [744, 419] width 504 height 19
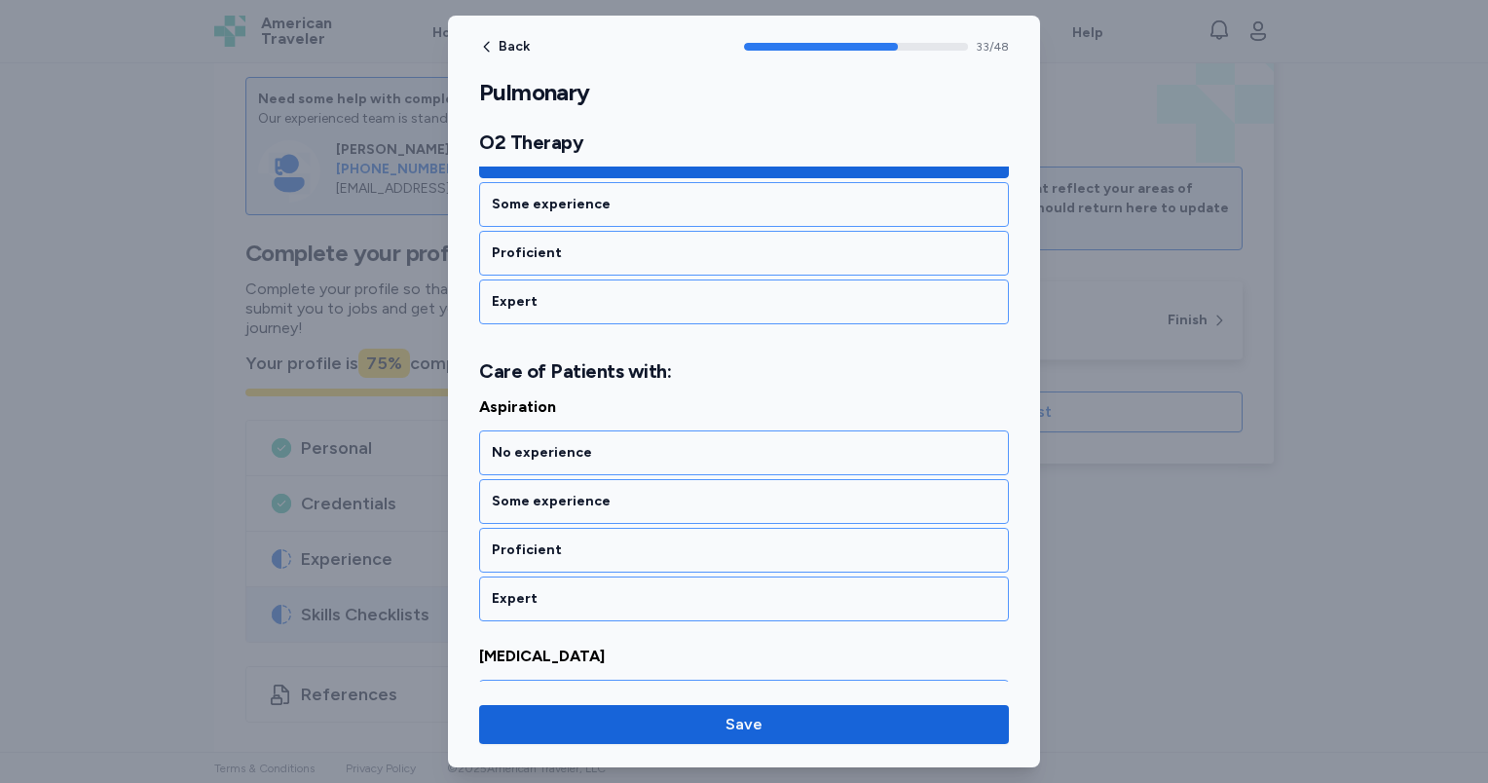
scroll to position [8458, 0]
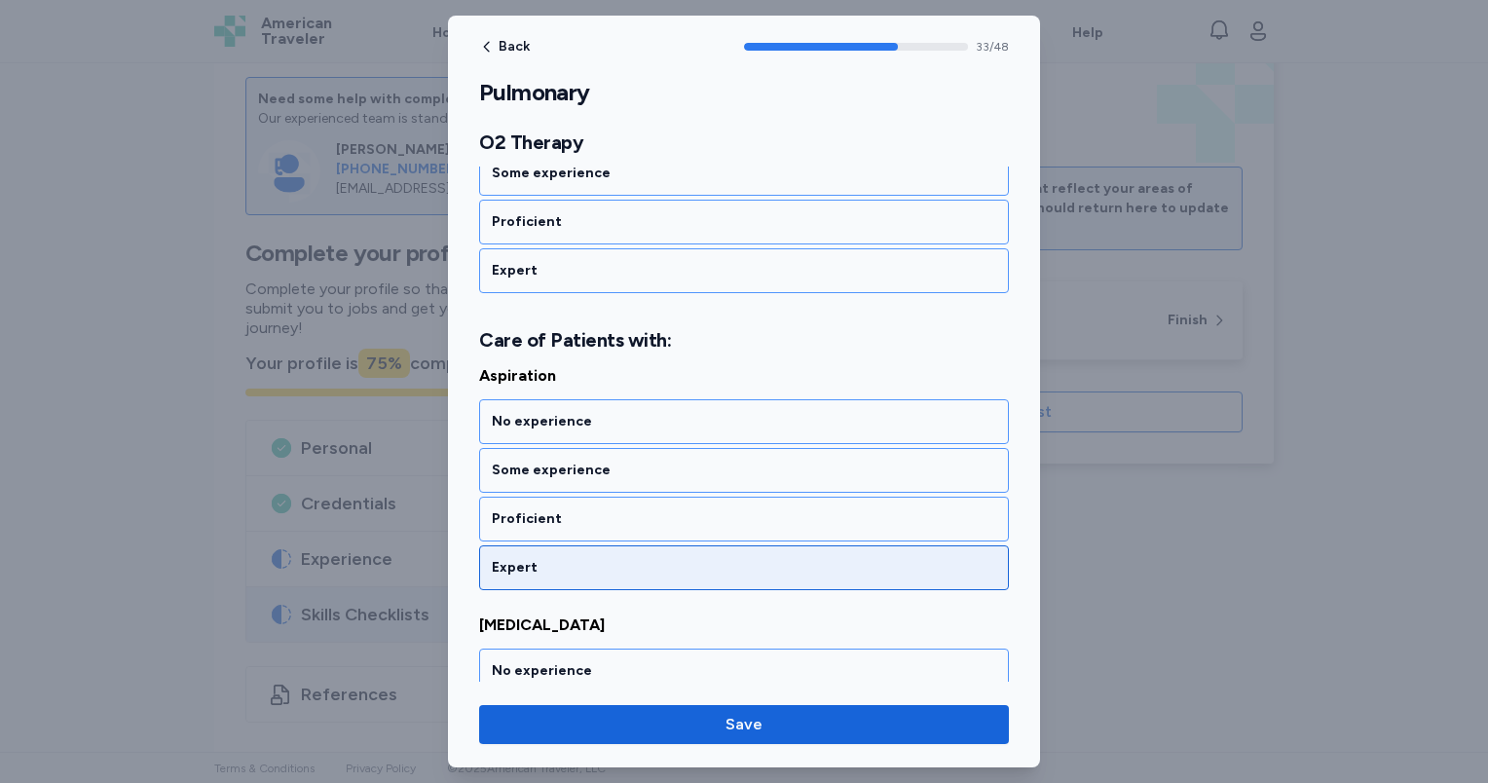
click at [624, 558] on div "Expert" at bounding box center [744, 567] width 504 height 19
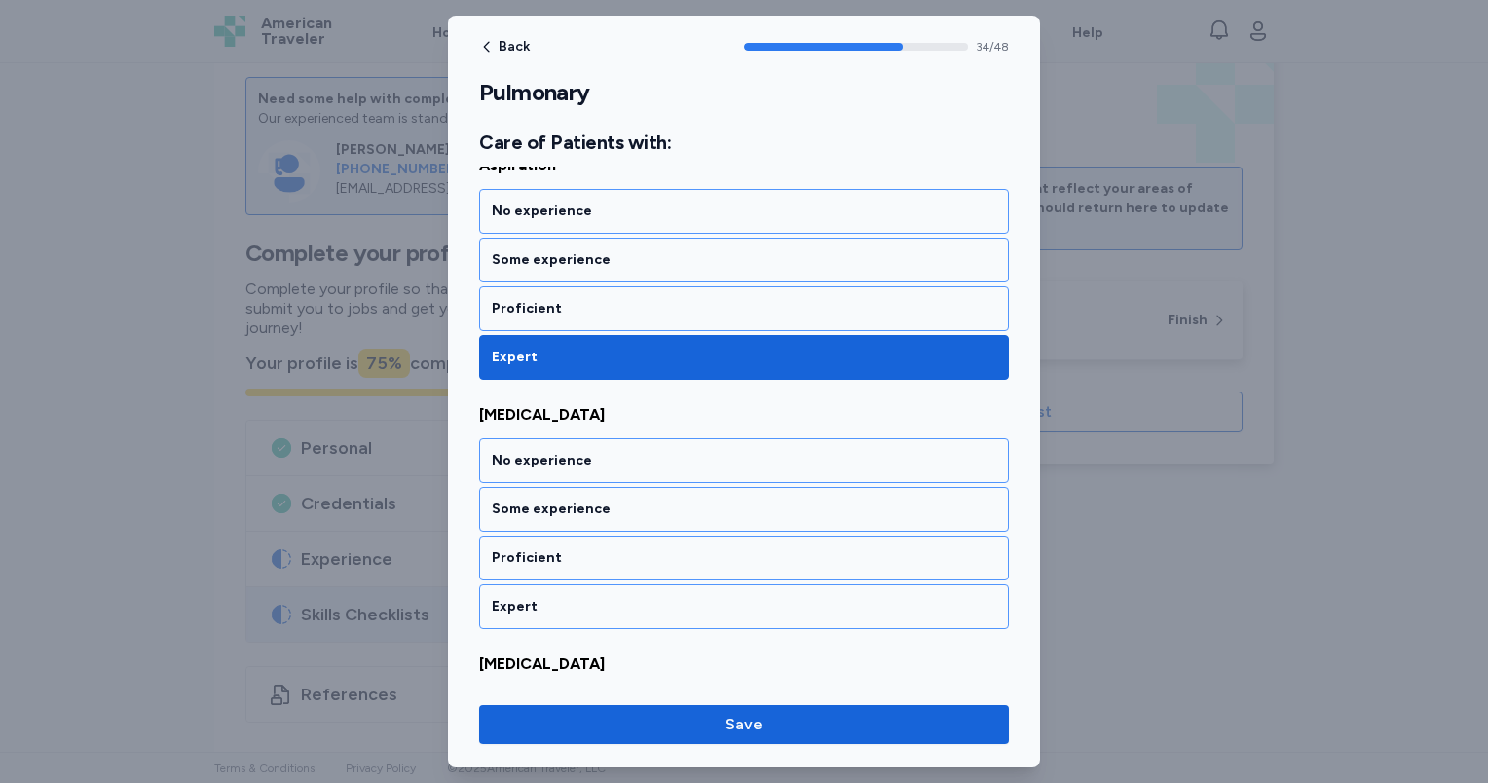
scroll to position [8705, 0]
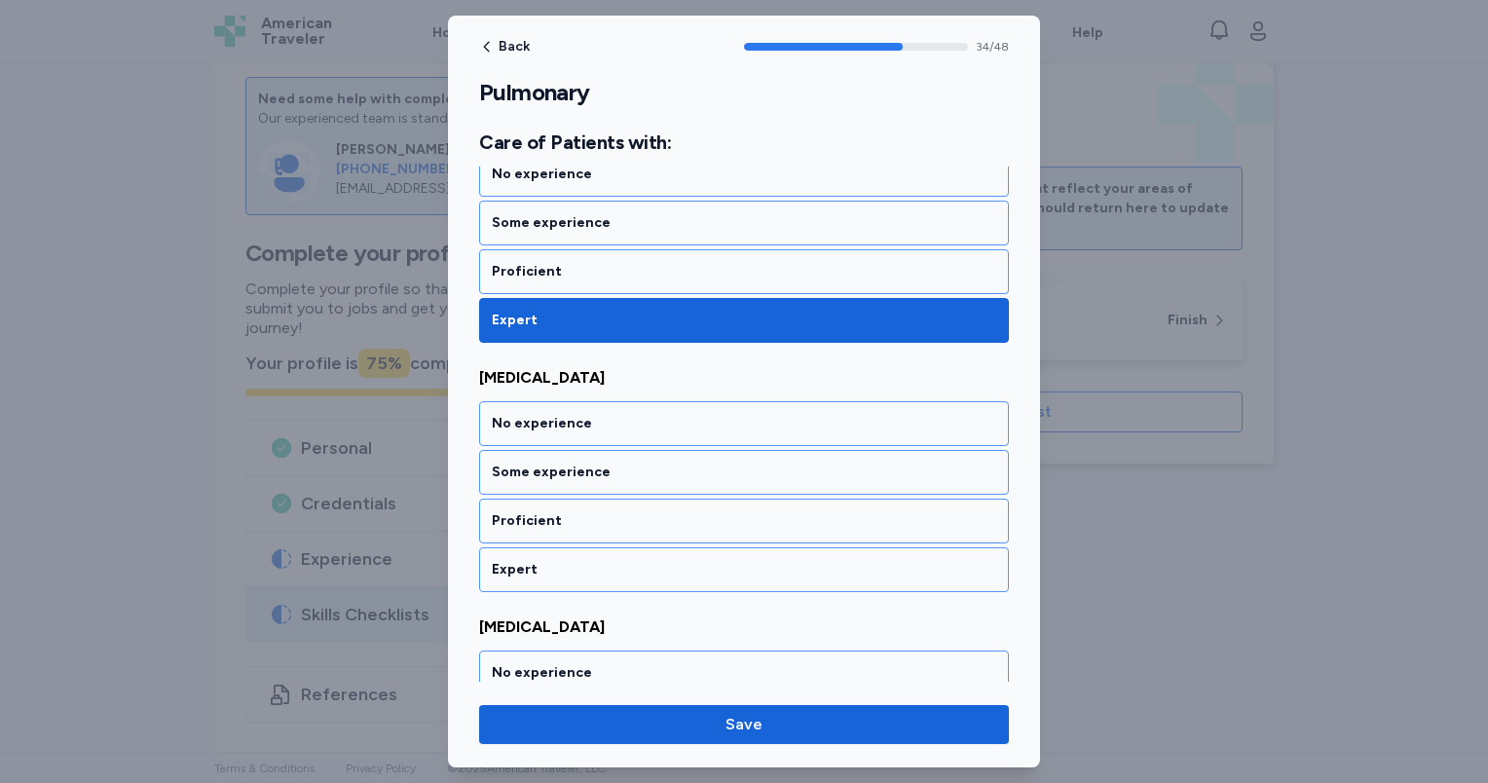
click at [624, 560] on div "Expert" at bounding box center [744, 569] width 504 height 19
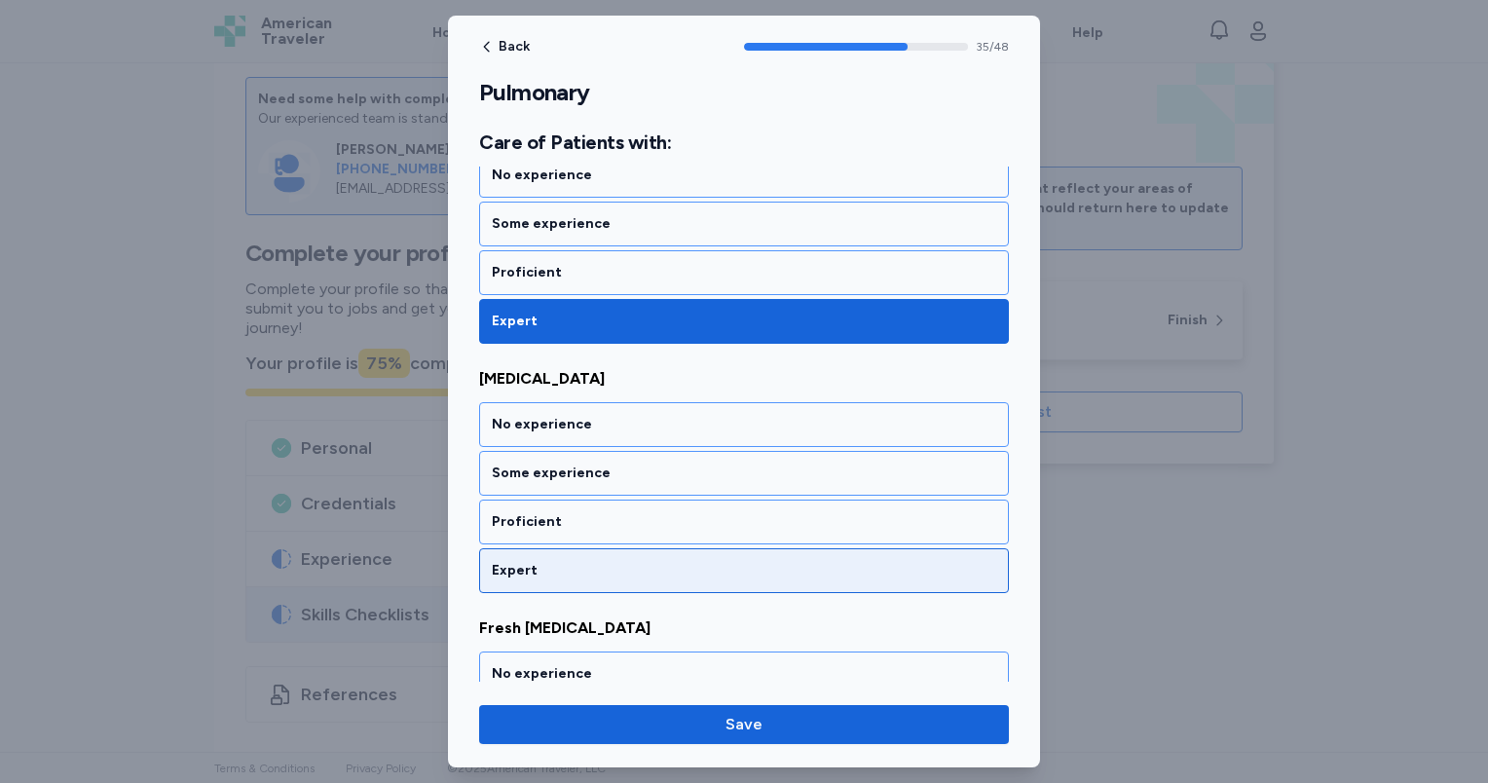
click at [624, 561] on div "Expert" at bounding box center [744, 570] width 504 height 19
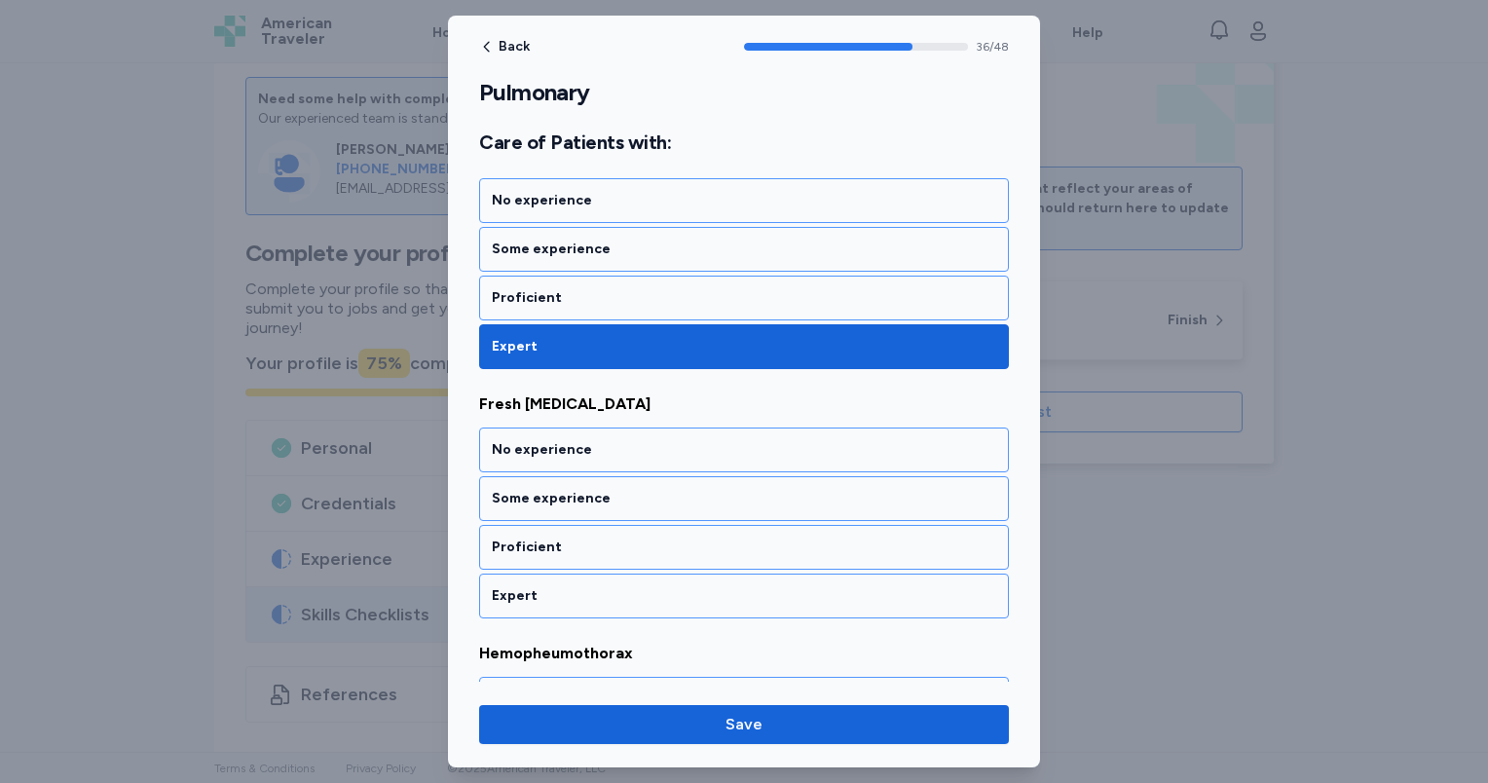
scroll to position [9201, 0]
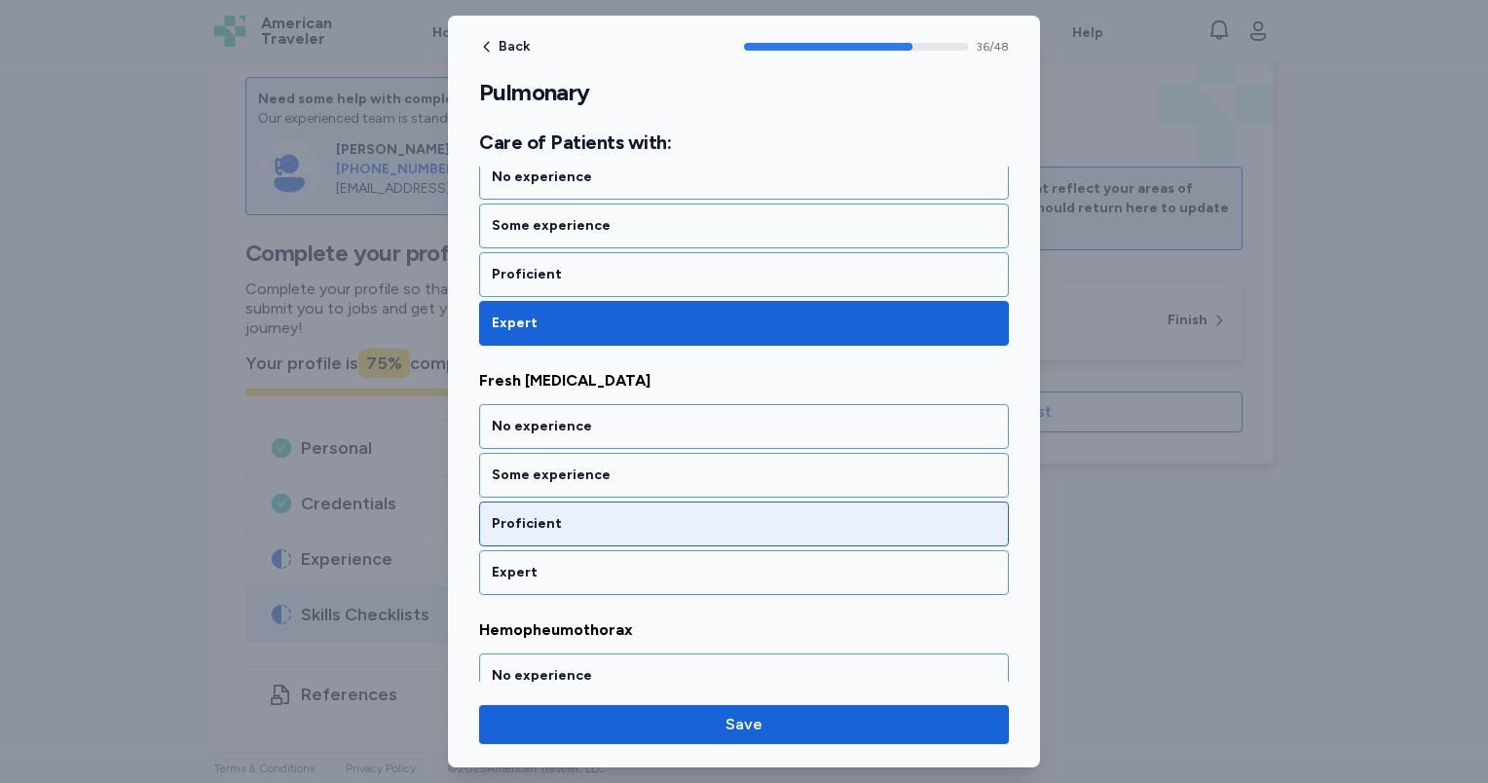
click at [619, 501] on div "Proficient" at bounding box center [744, 523] width 530 height 45
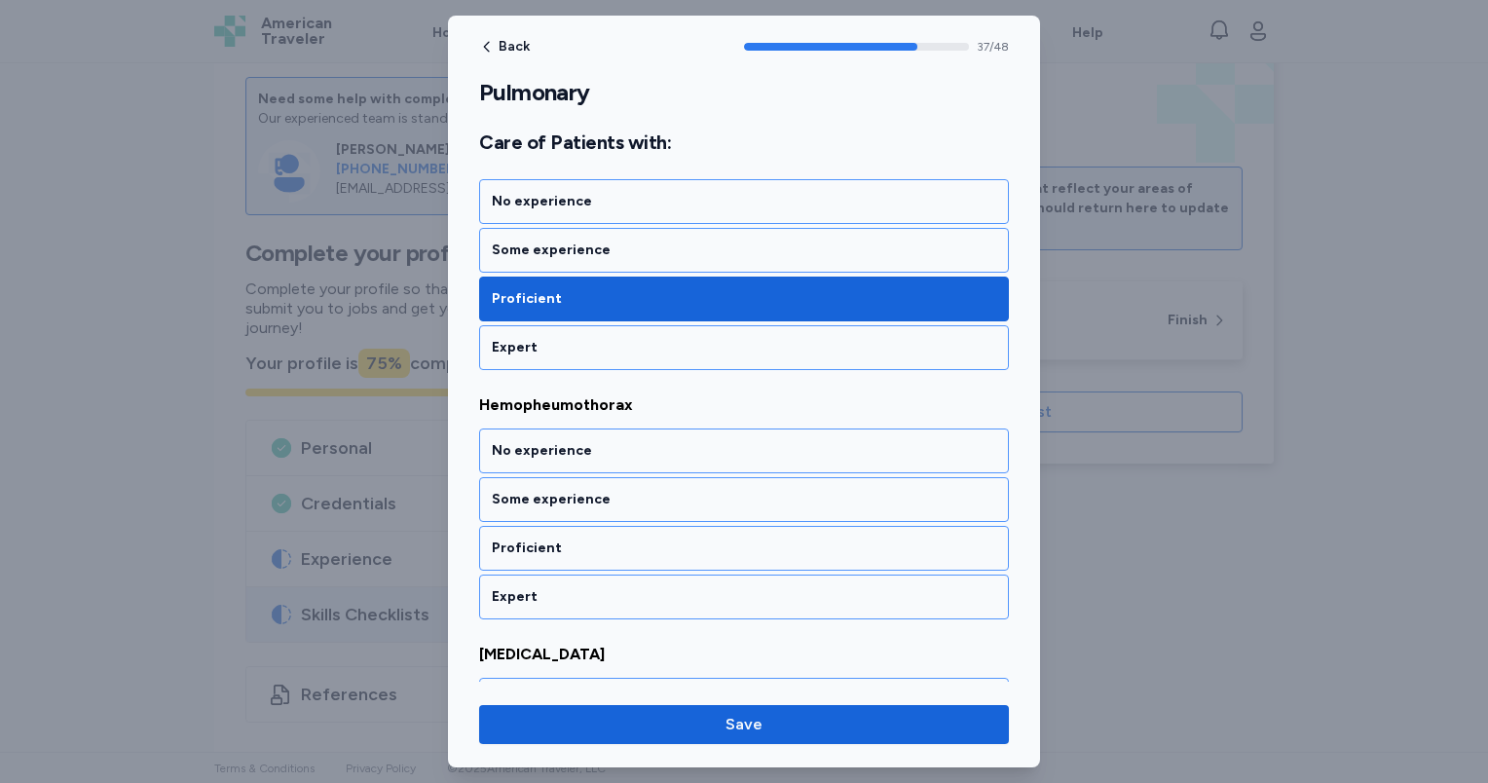
scroll to position [9449, 0]
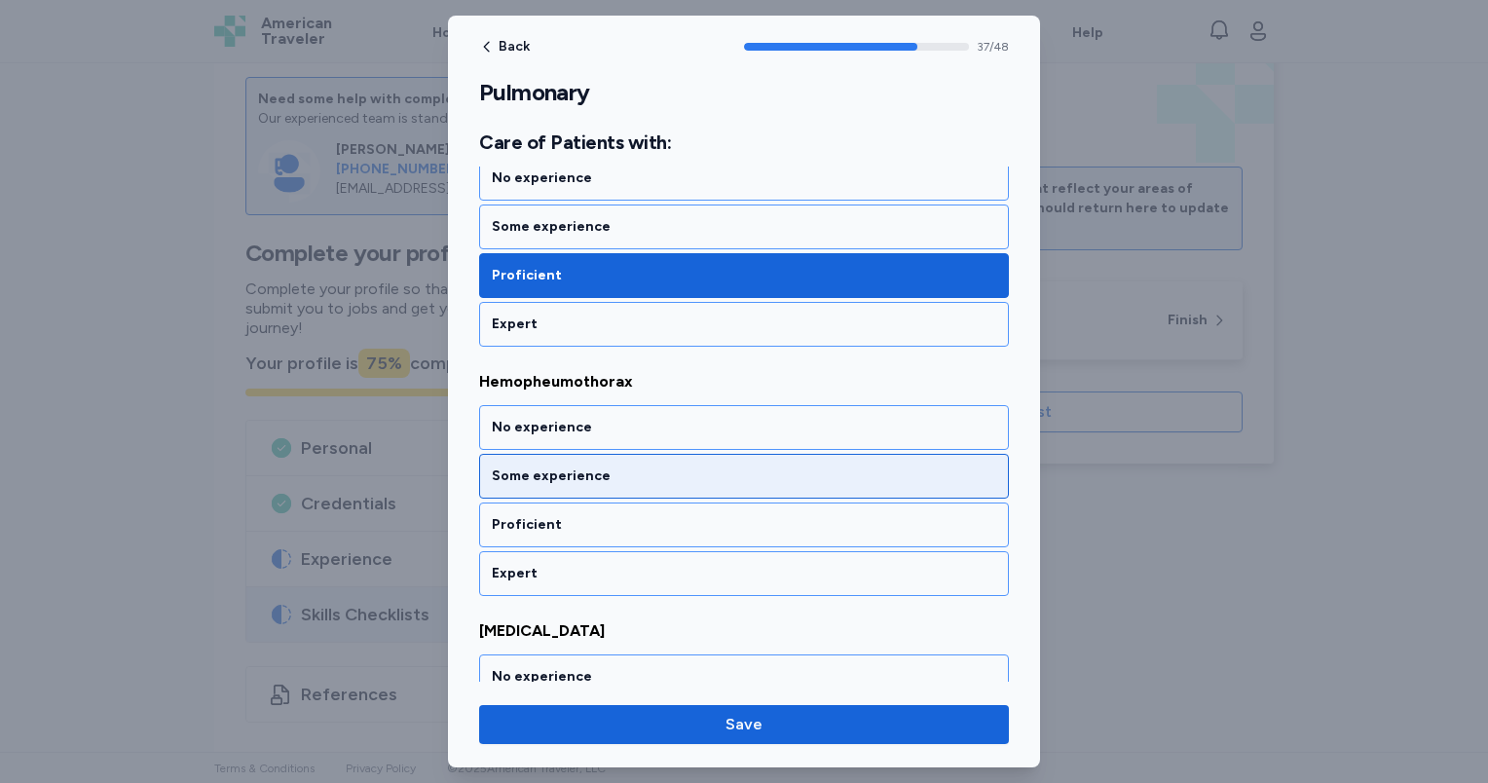
click at [606, 466] on div "Some experience" at bounding box center [744, 475] width 504 height 19
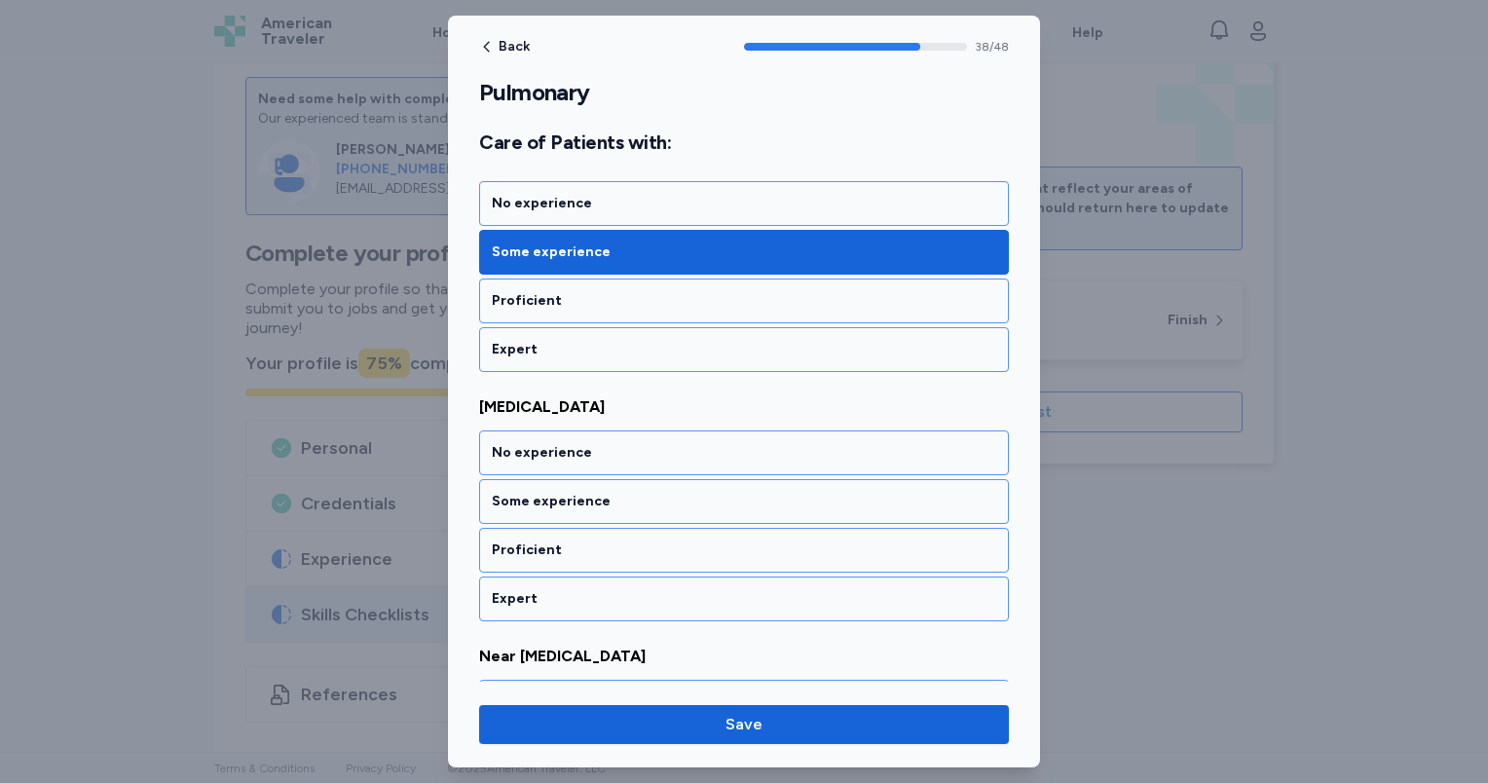
scroll to position [9697, 0]
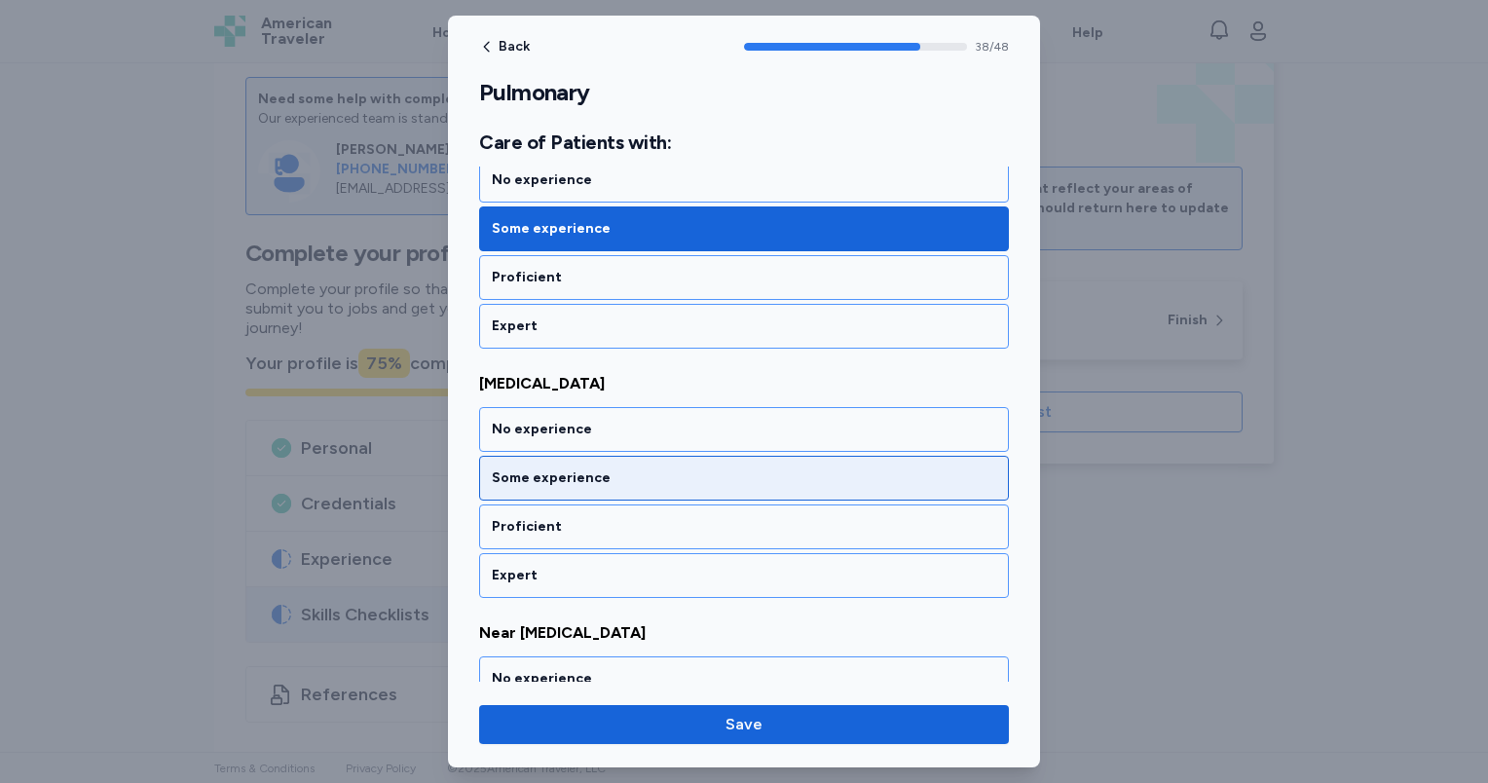
click at [608, 468] on div "Some experience" at bounding box center [744, 477] width 504 height 19
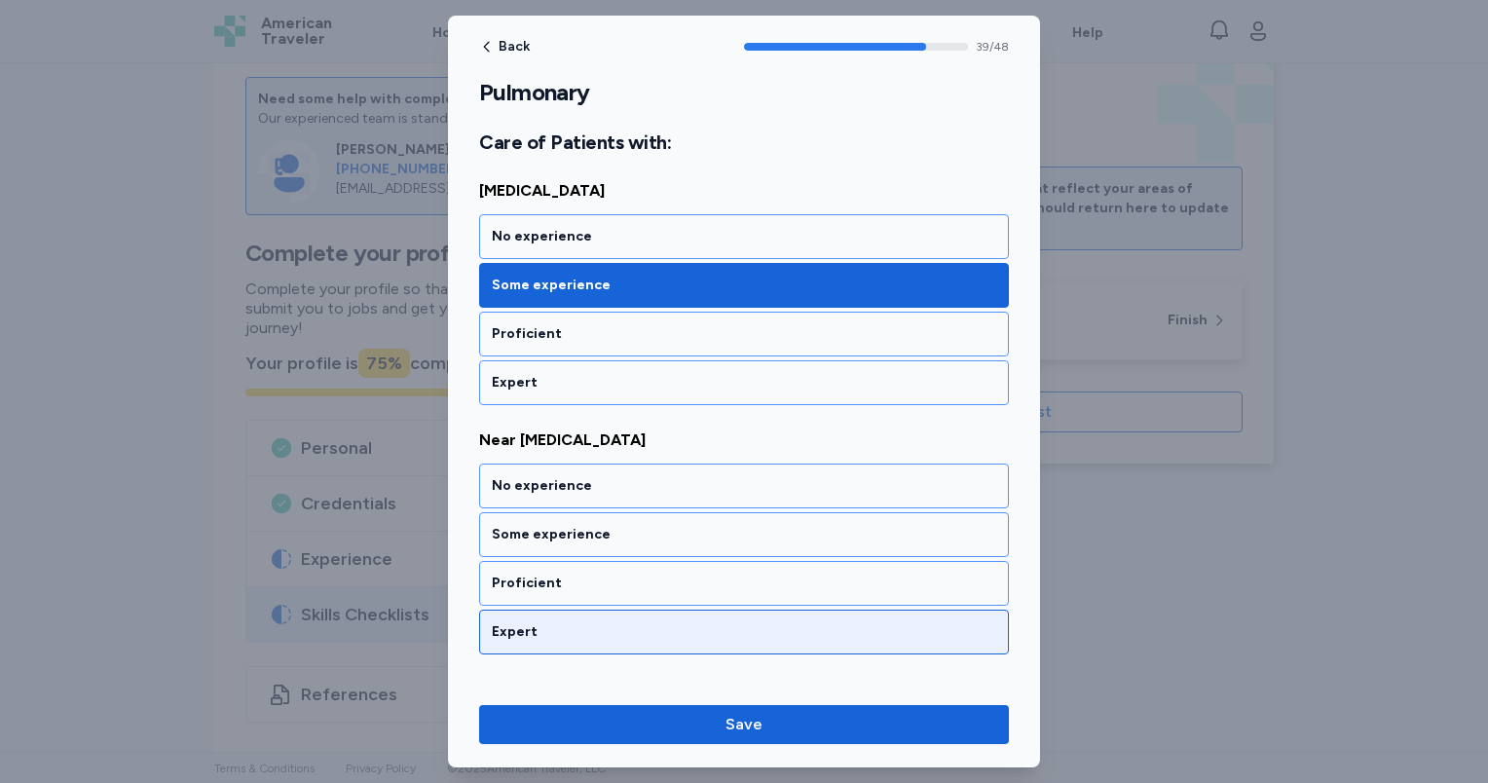
scroll to position [9944, 0]
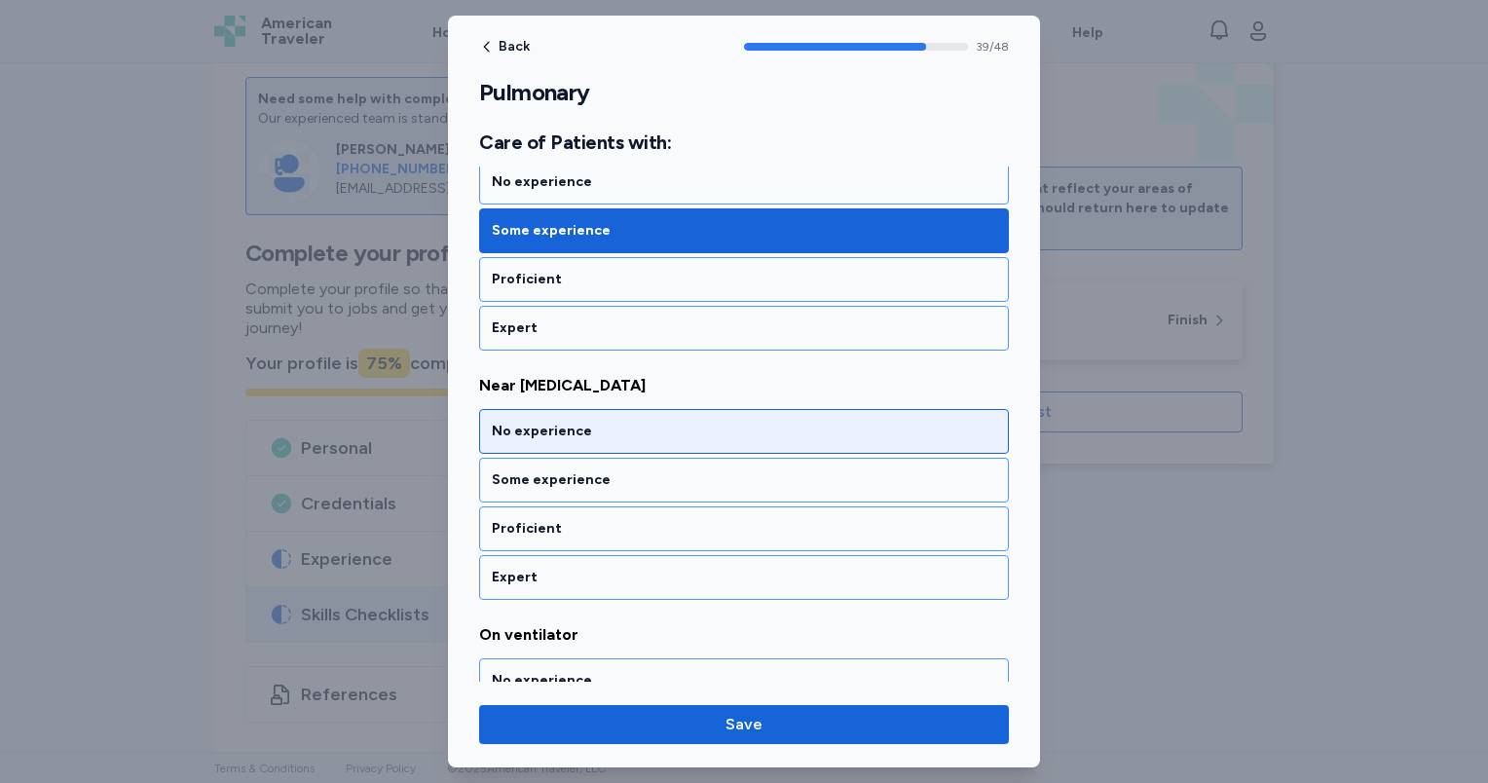
click at [601, 422] on div "No experience" at bounding box center [744, 431] width 504 height 19
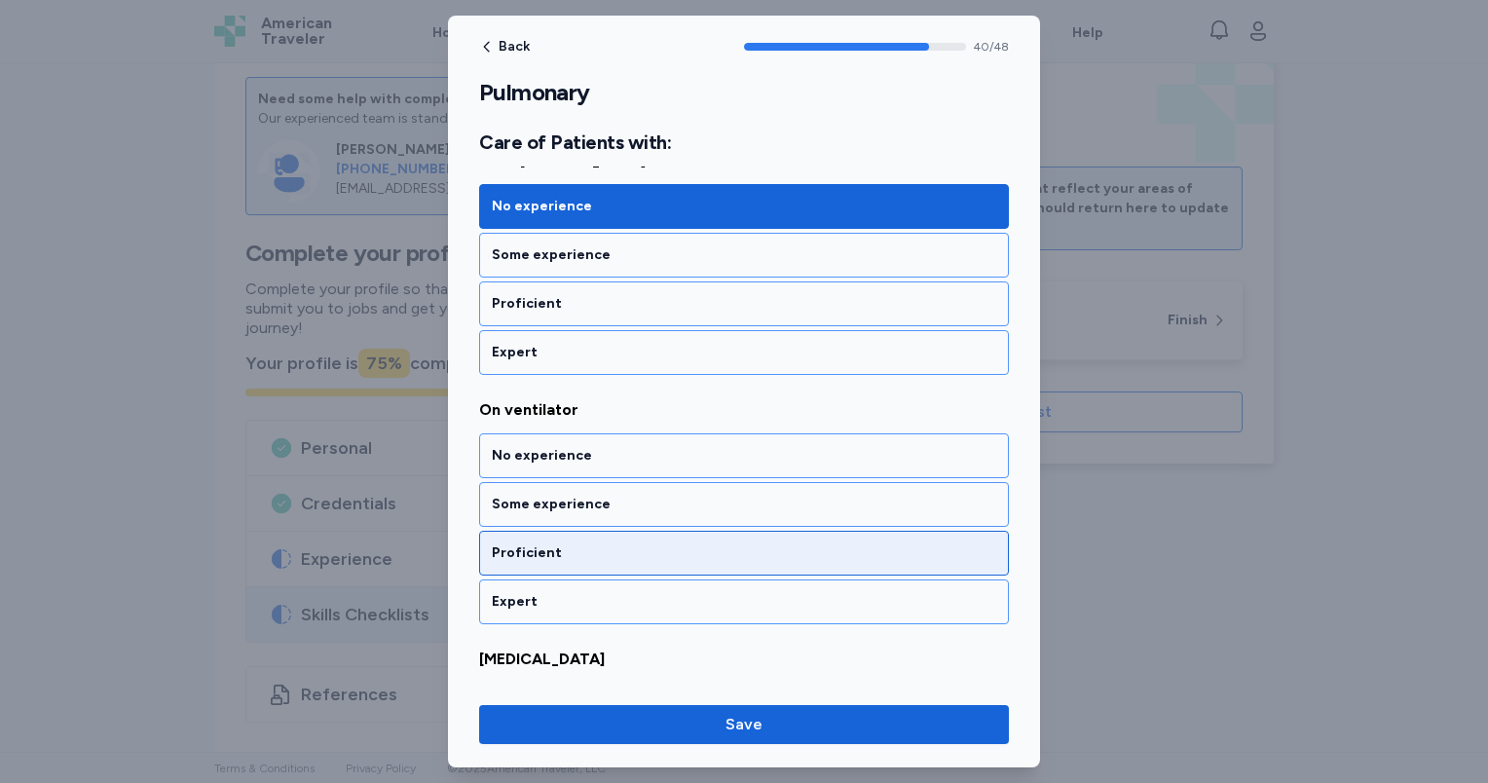
scroll to position [10192, 0]
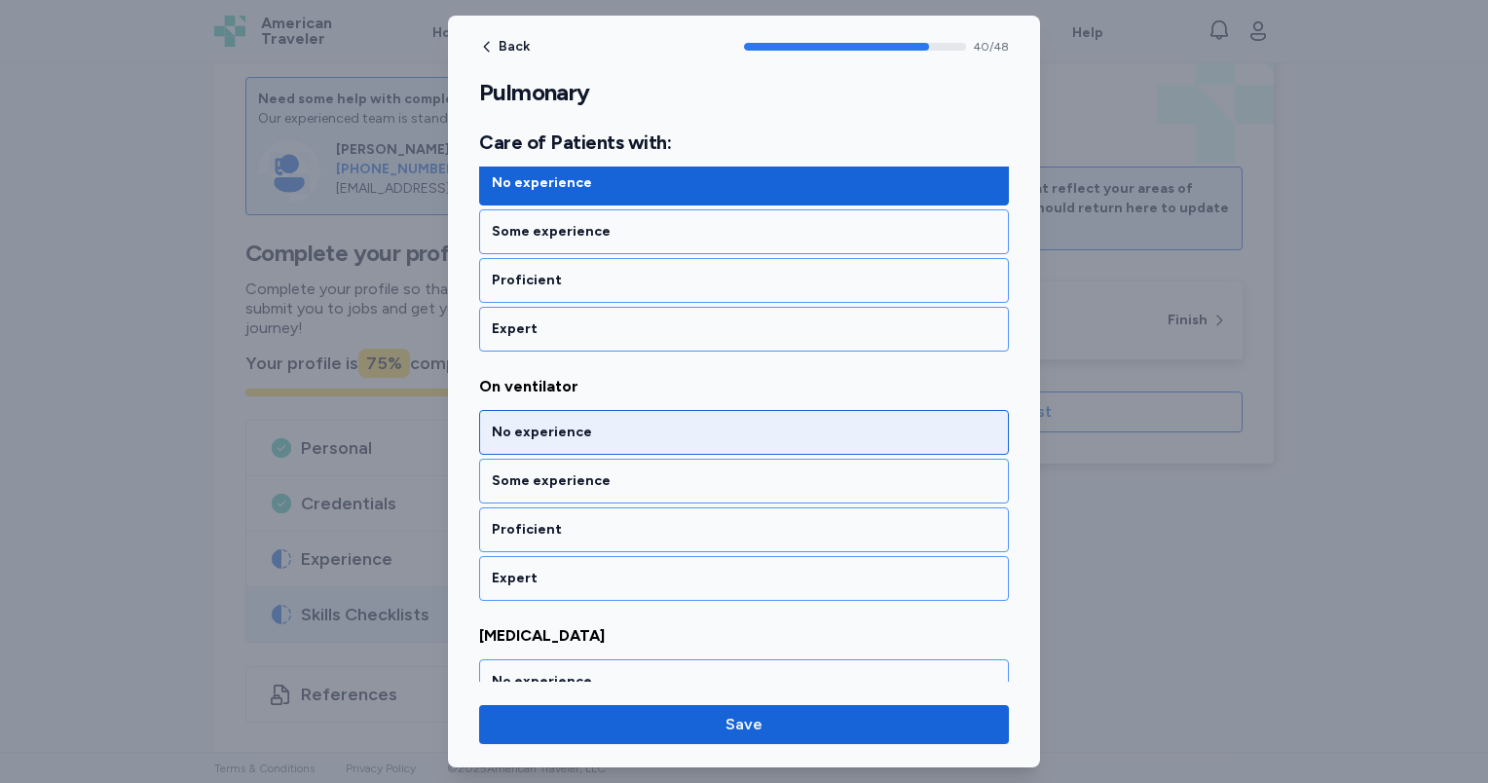
click at [602, 423] on div "No experience" at bounding box center [744, 432] width 504 height 19
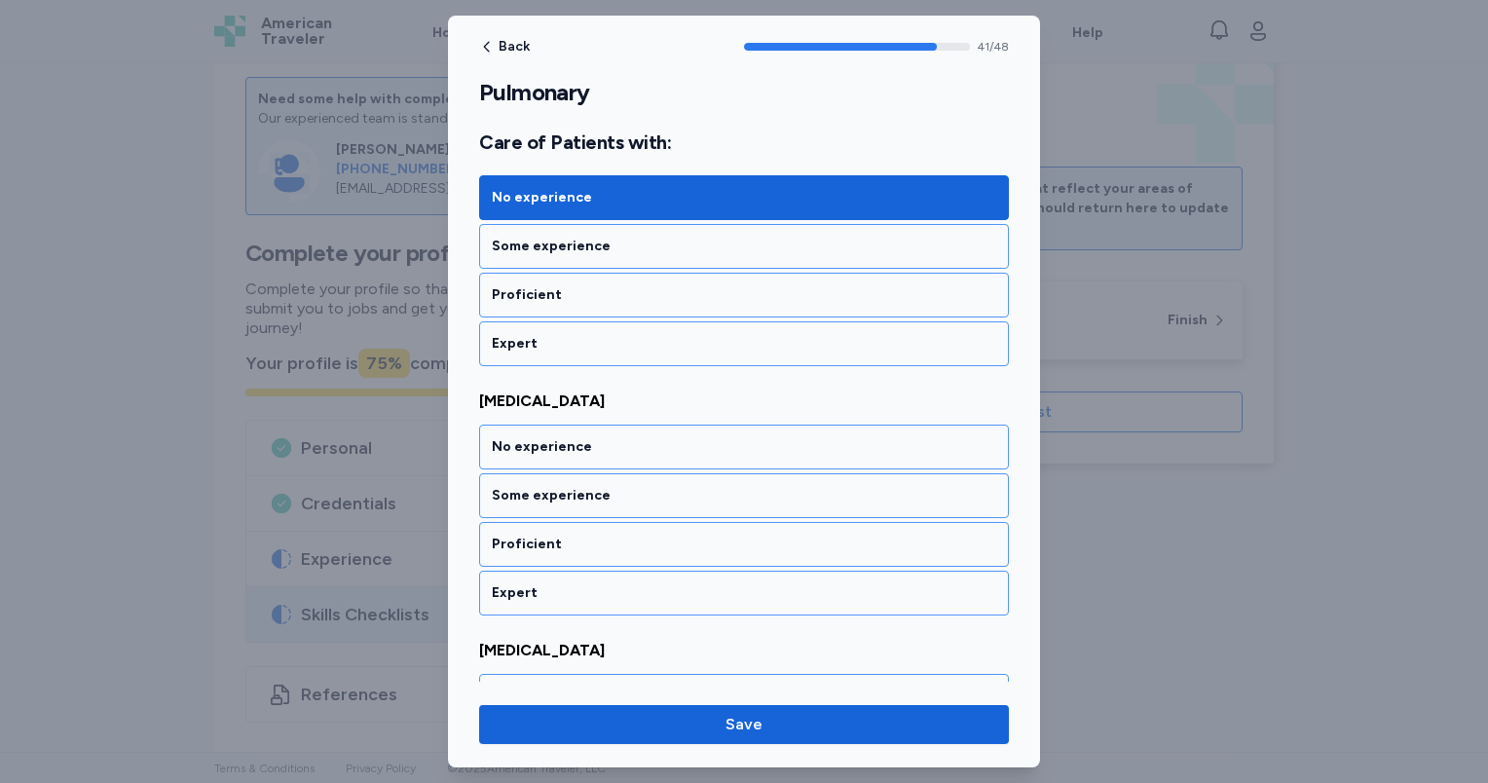
scroll to position [10440, 0]
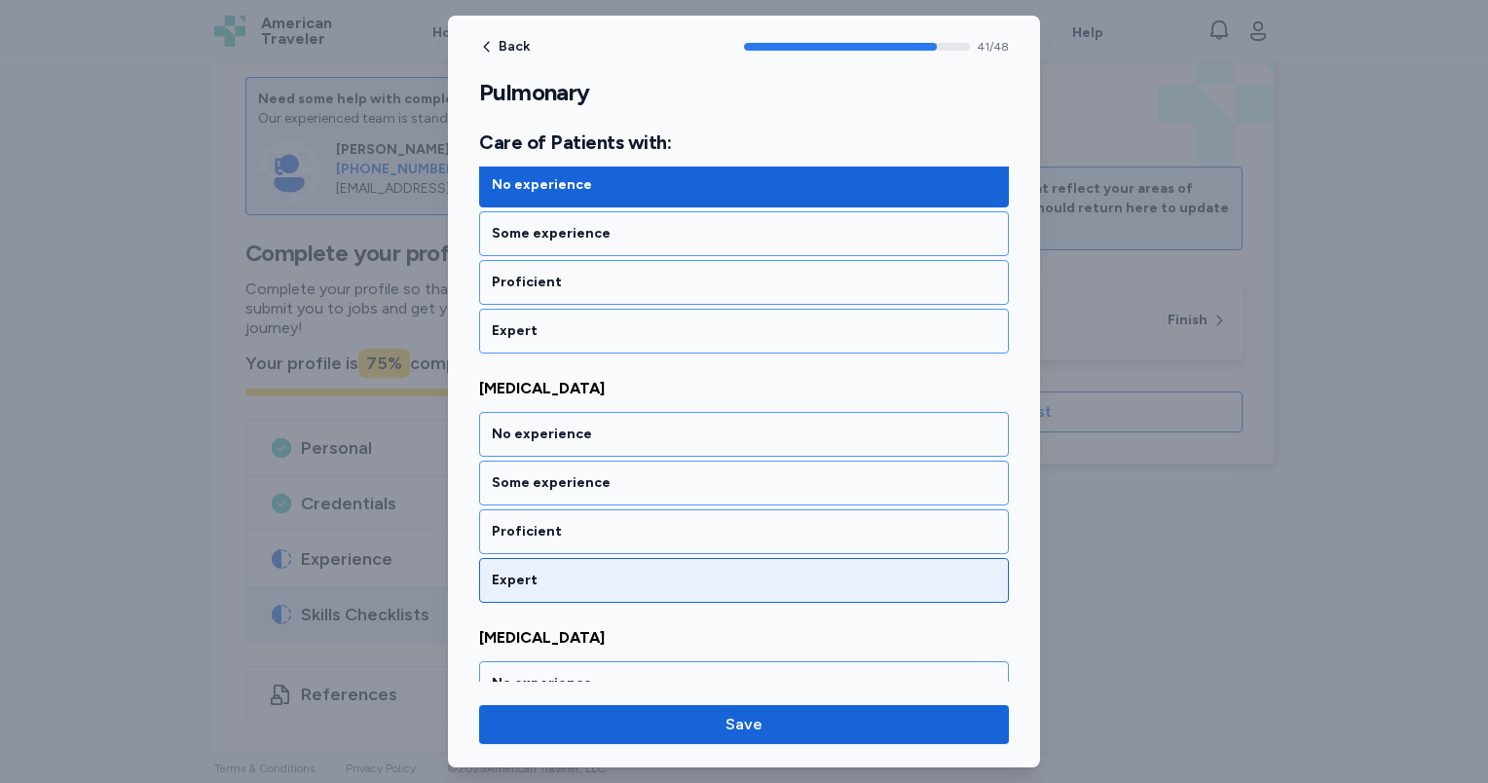
click at [621, 571] on div "Expert" at bounding box center [744, 580] width 504 height 19
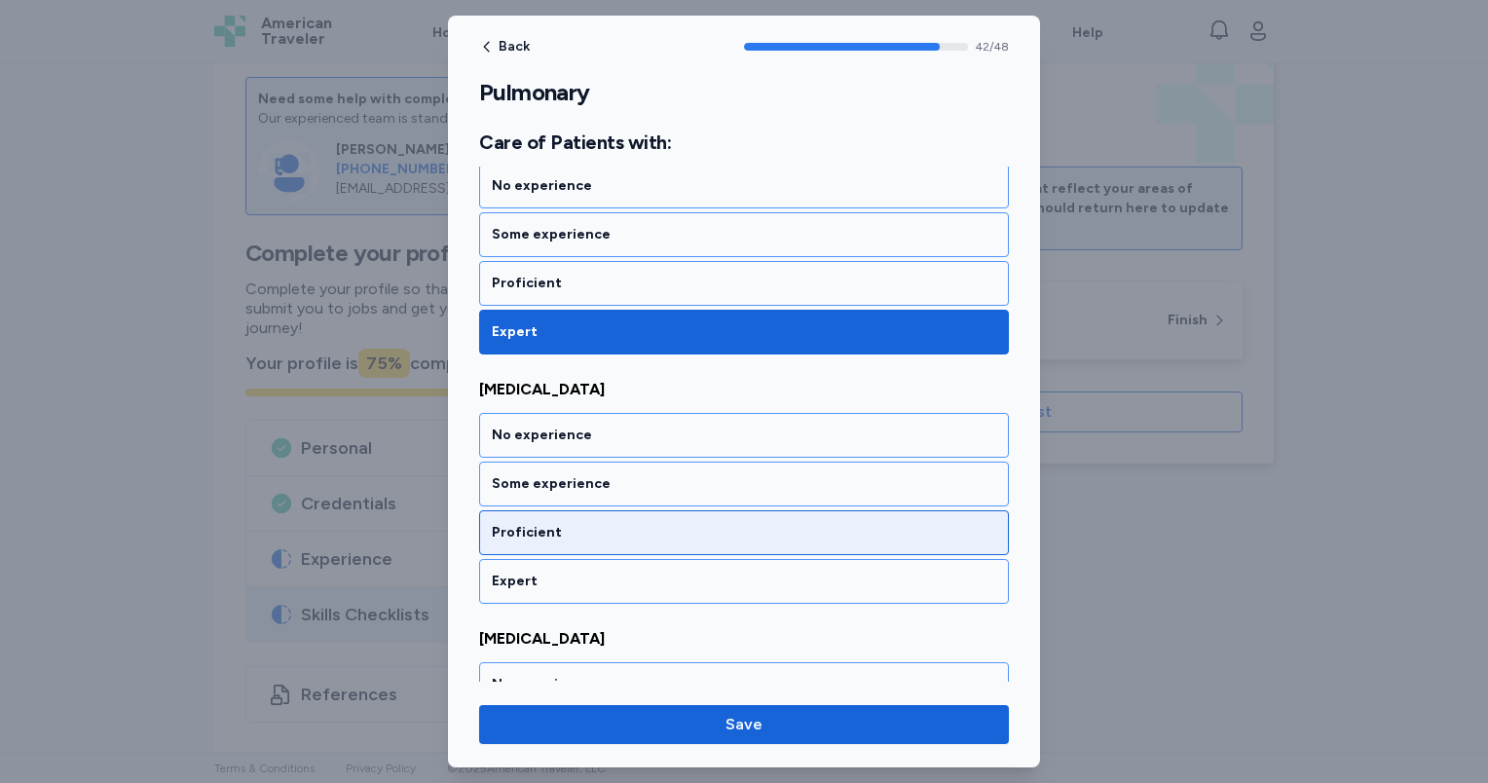
click at [619, 510] on div "Proficient" at bounding box center [744, 532] width 530 height 45
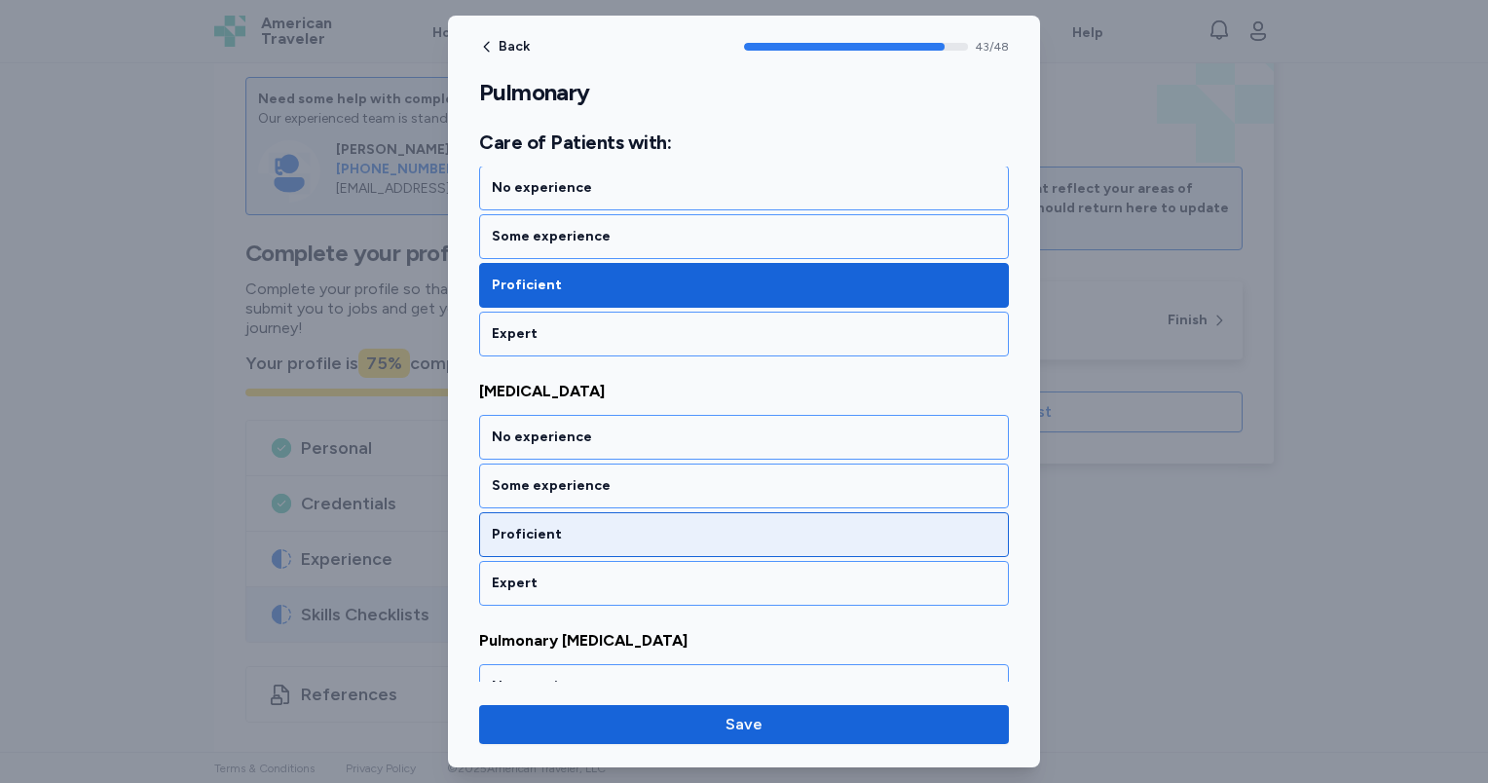
click at [615, 525] on div "Proficient" at bounding box center [744, 534] width 504 height 19
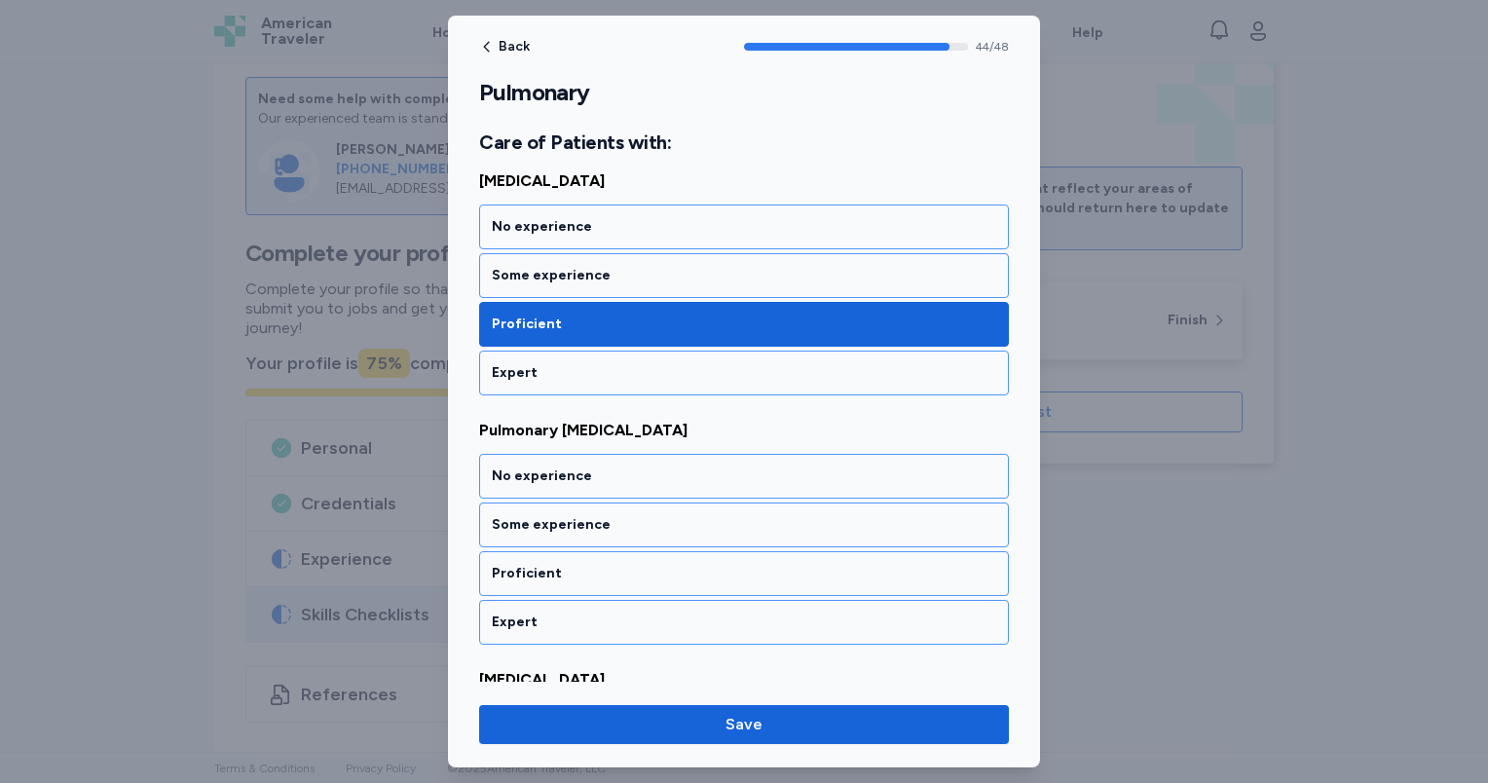
scroll to position [11183, 0]
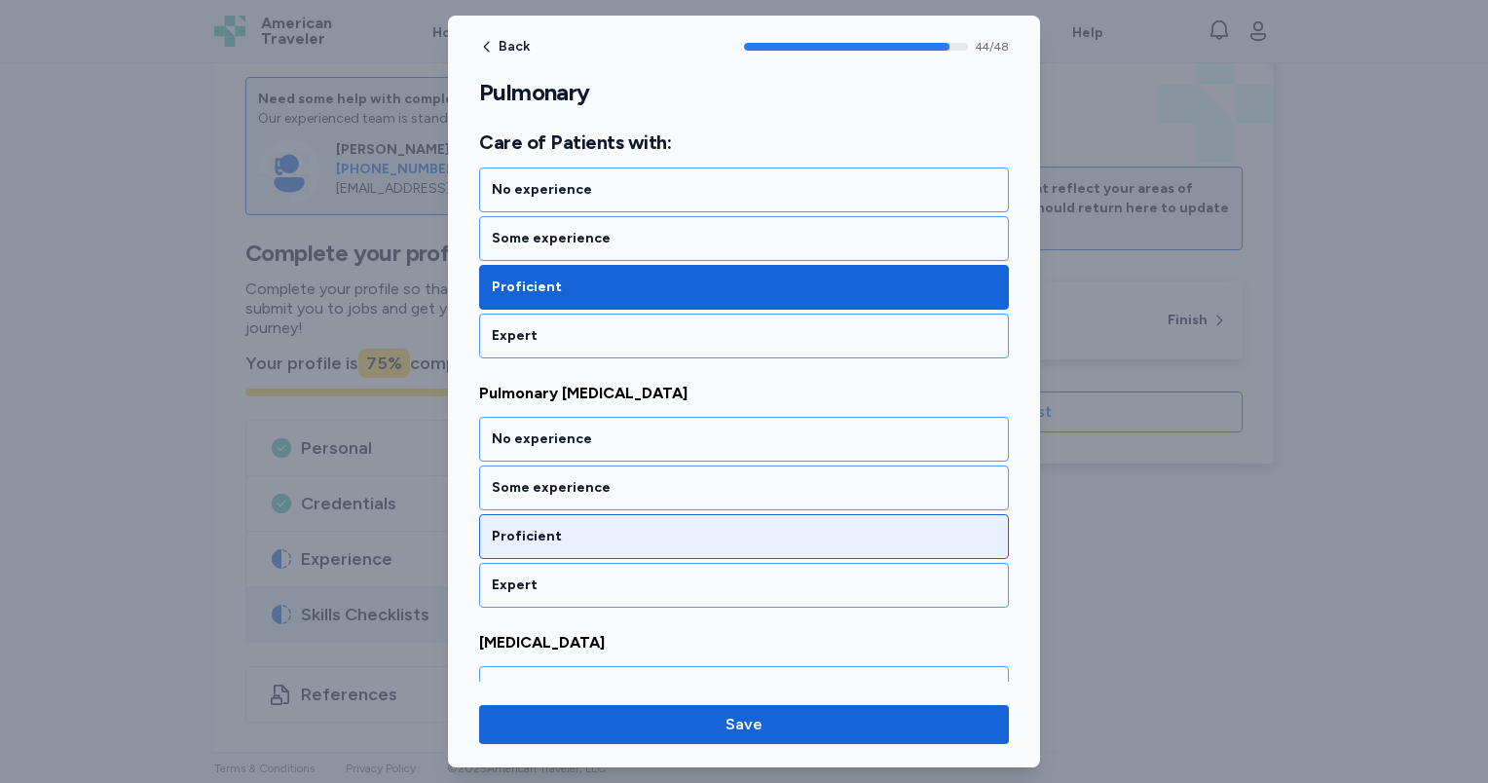
click at [614, 527] on div "Proficient" at bounding box center [744, 536] width 504 height 19
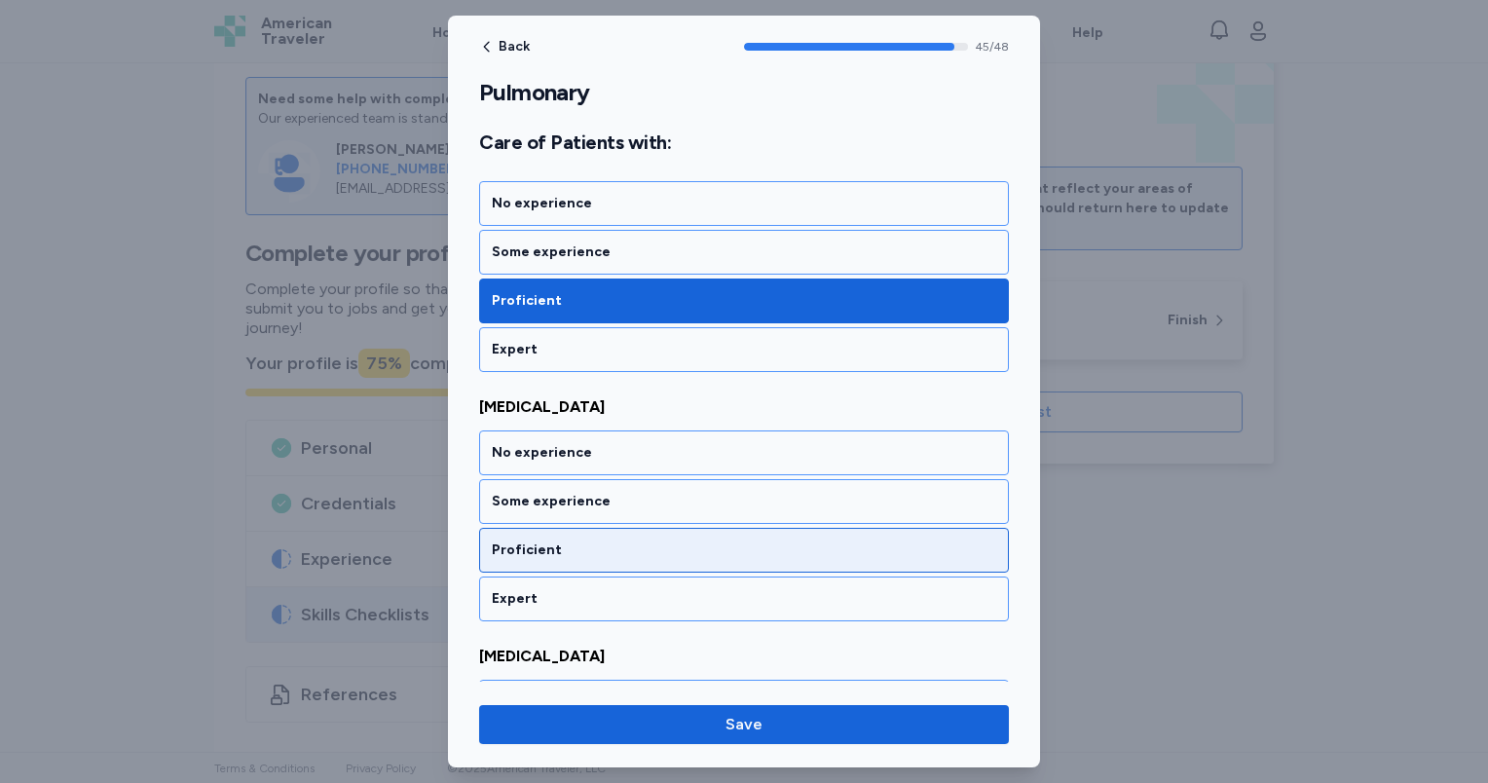
scroll to position [11431, 0]
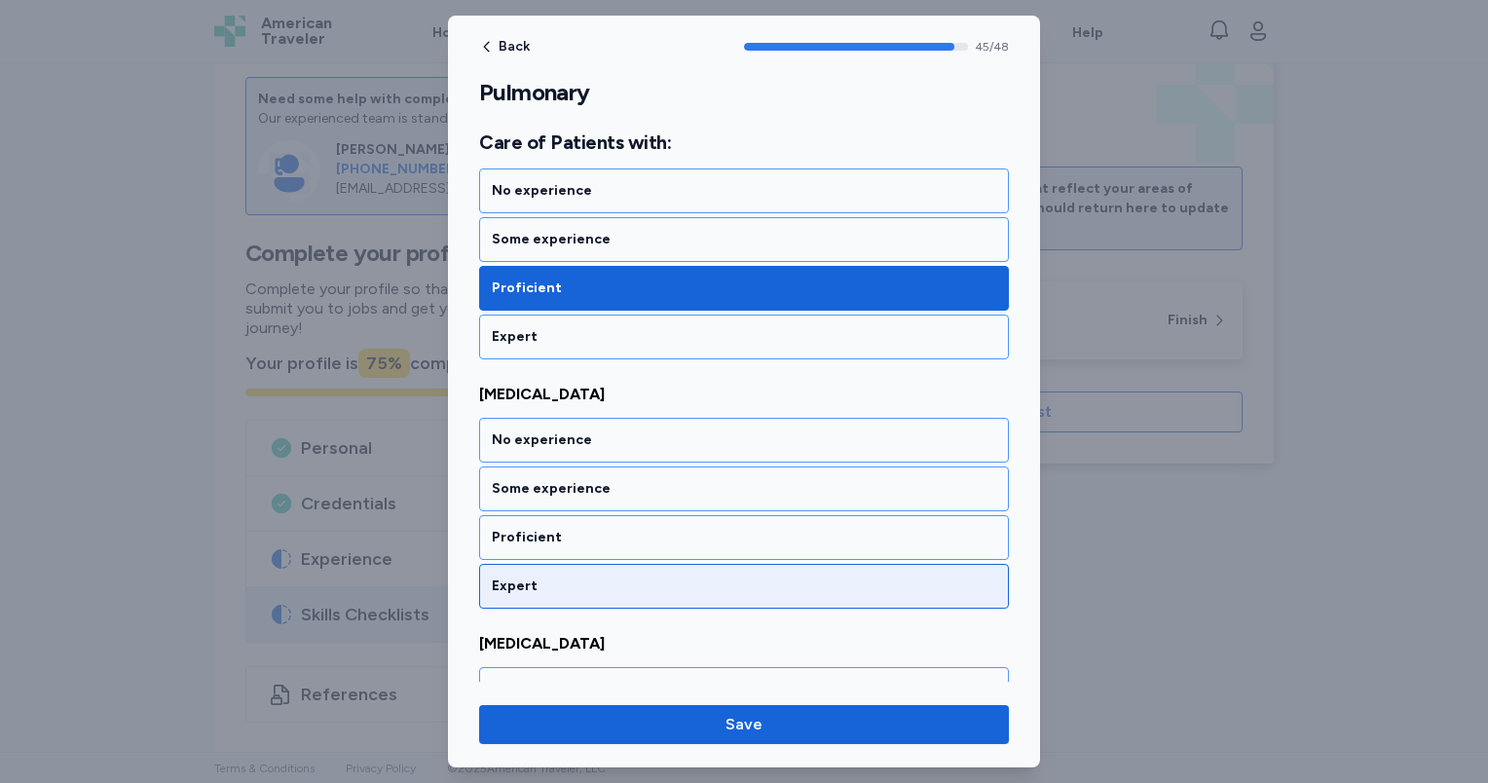
click at [616, 564] on div "Expert" at bounding box center [744, 586] width 530 height 45
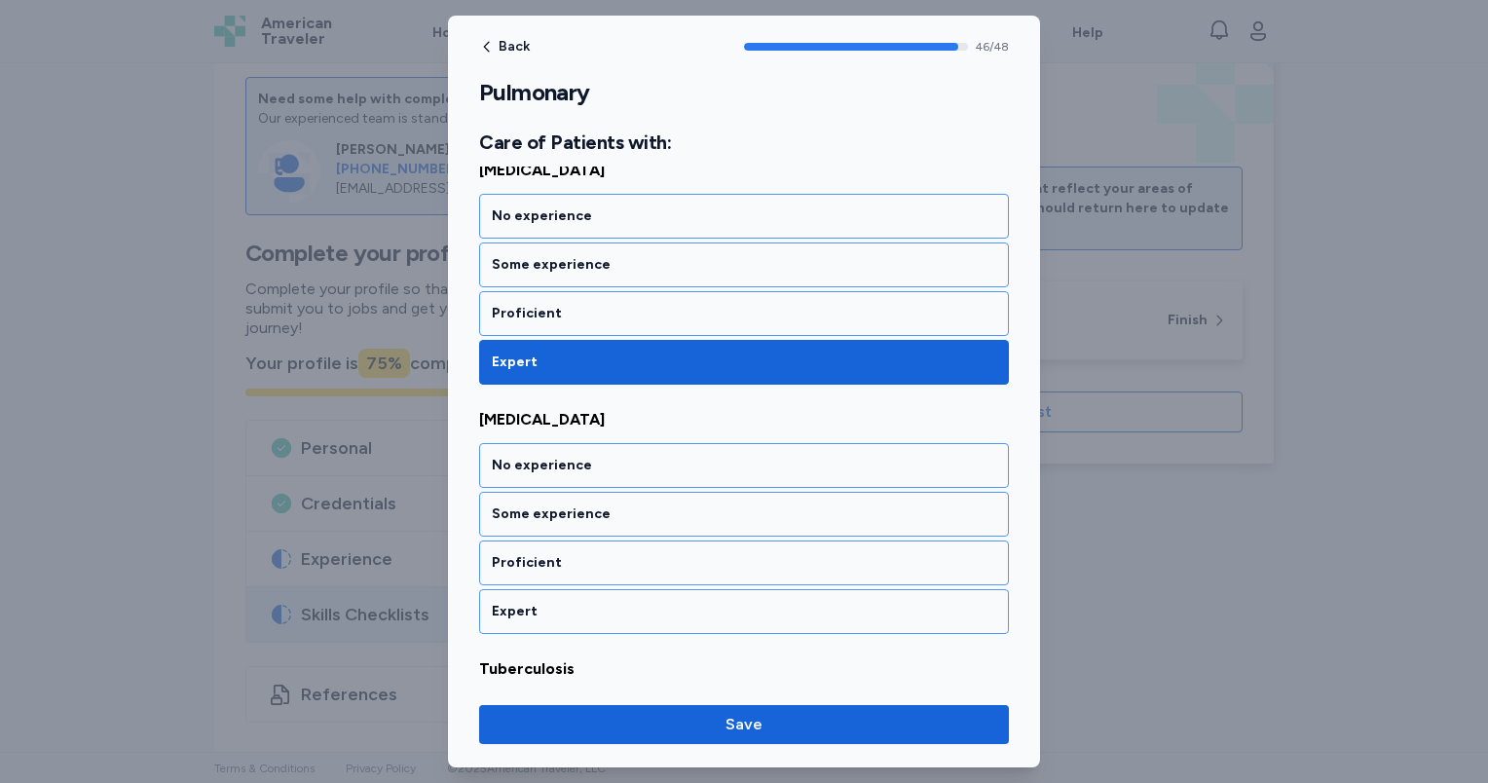
scroll to position [11678, 0]
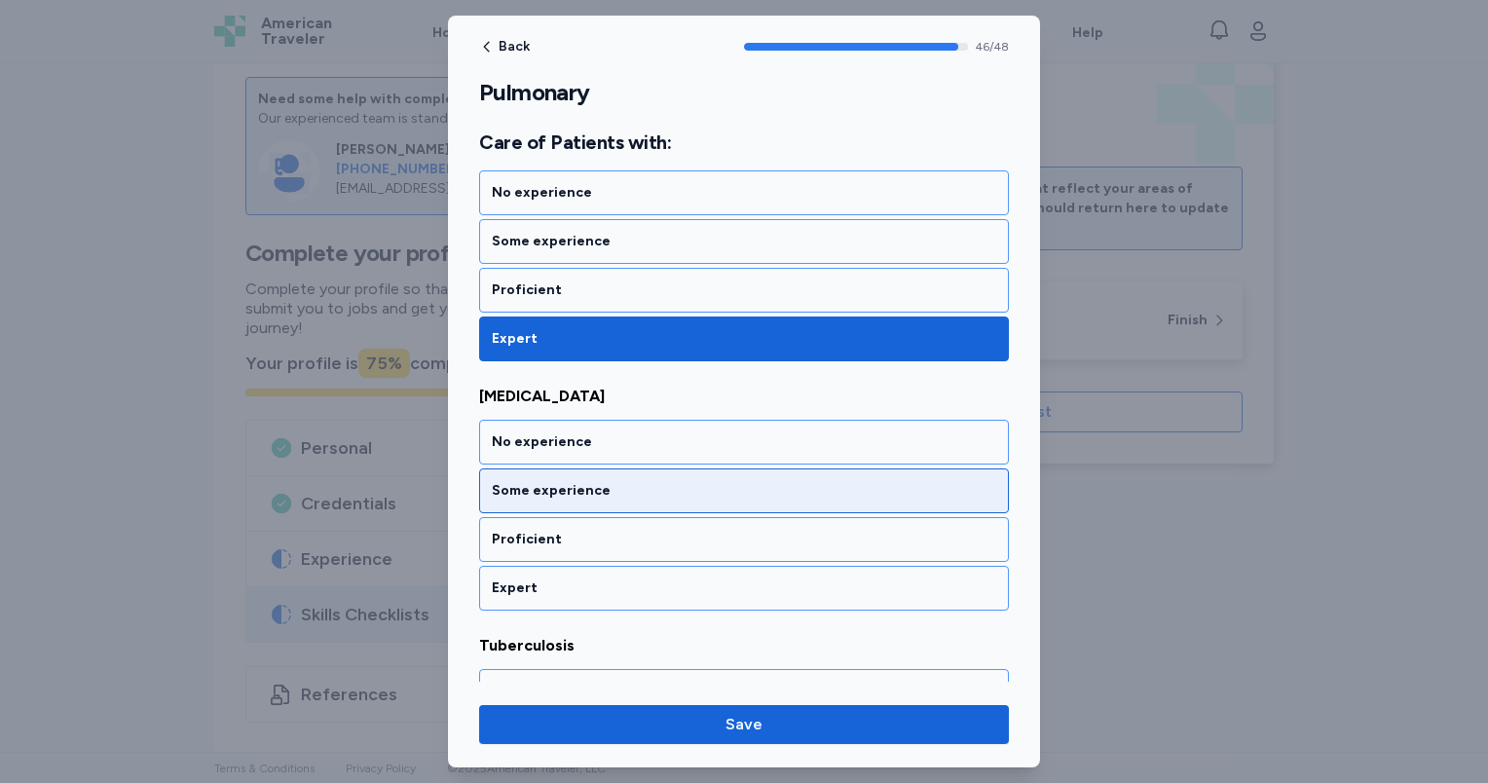
click at [600, 481] on div "Some experience" at bounding box center [744, 490] width 504 height 19
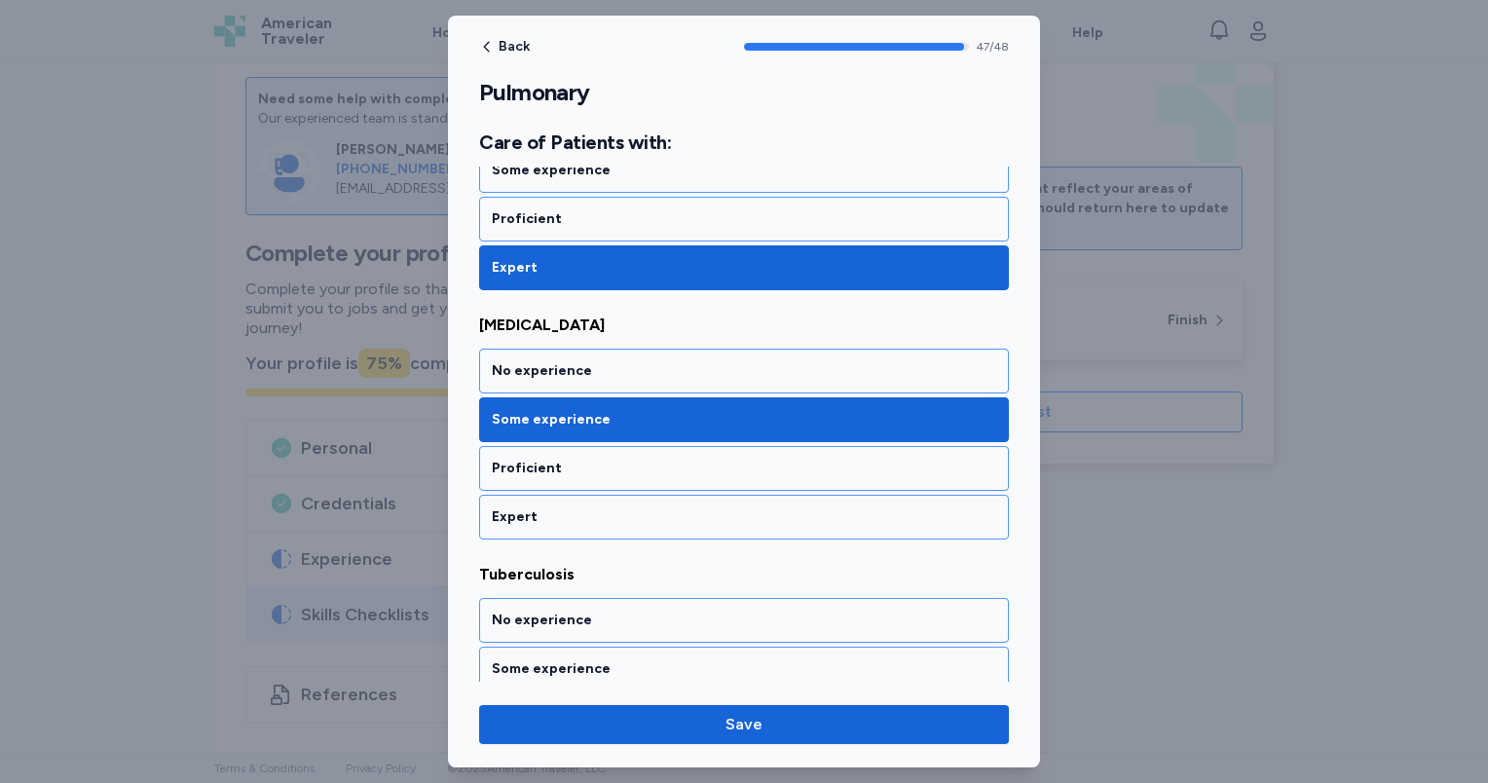
scroll to position [11785, 0]
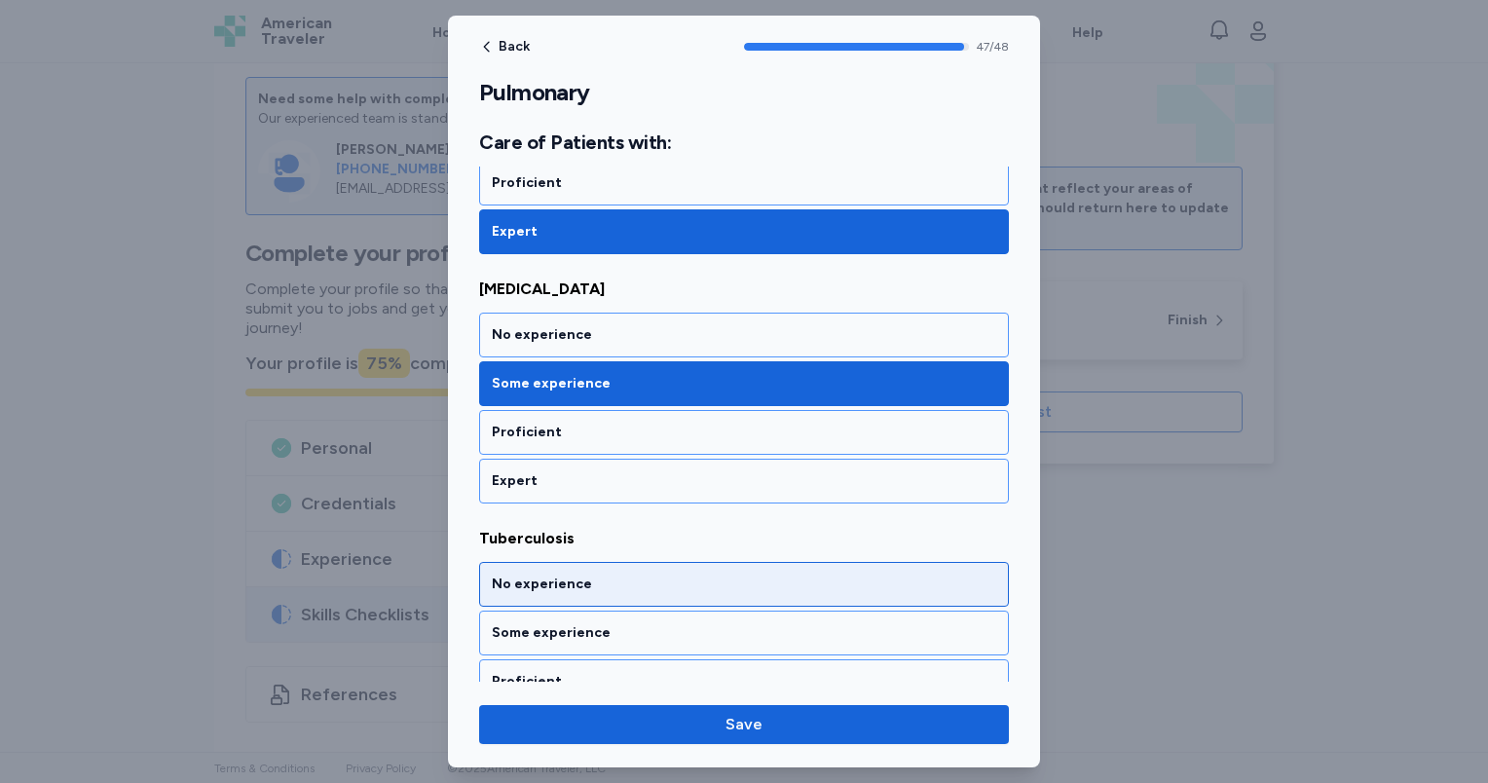
click at [612, 575] on div "No experience" at bounding box center [744, 584] width 504 height 19
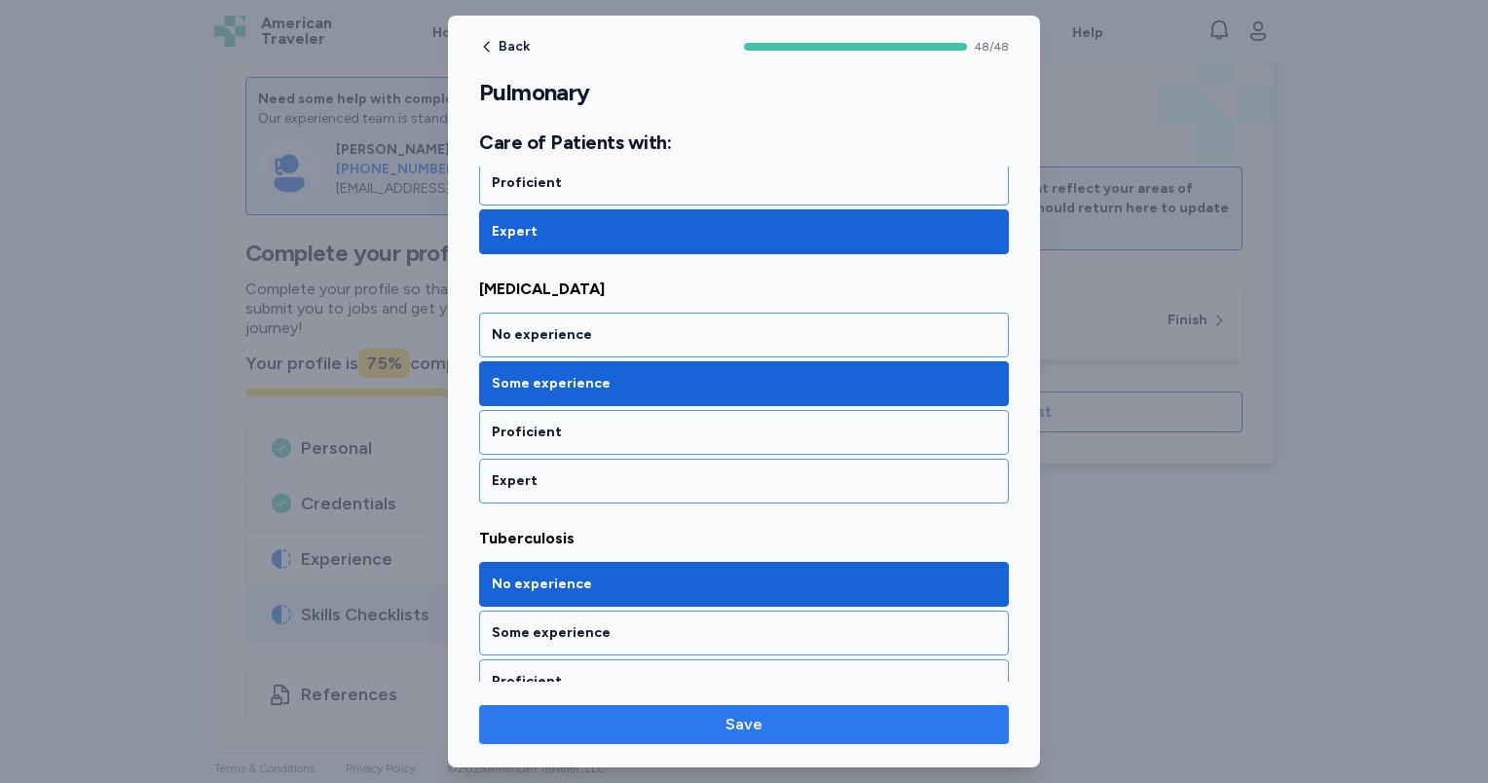
click at [728, 717] on span "Save" at bounding box center [743, 724] width 37 height 23
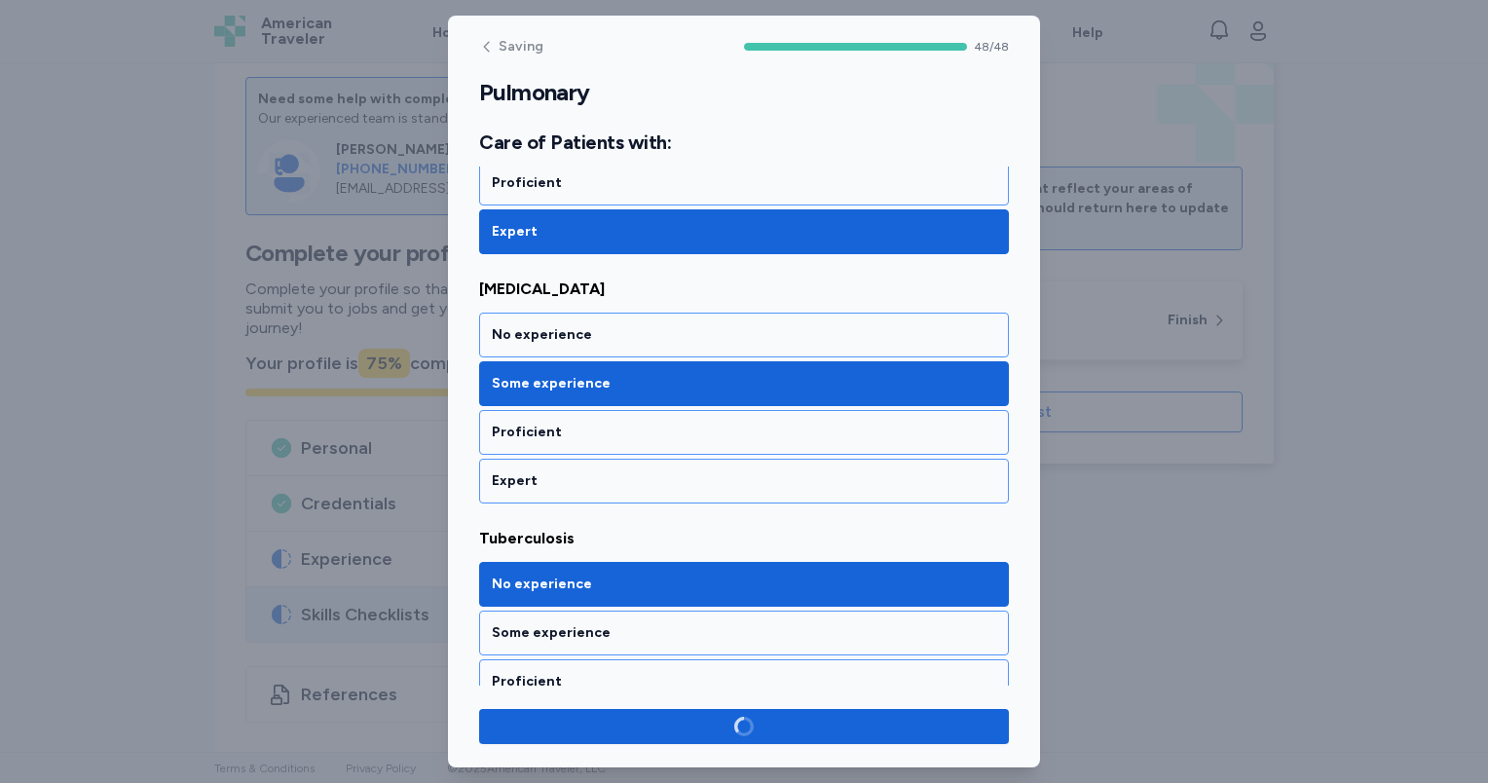
scroll to position [11781, 0]
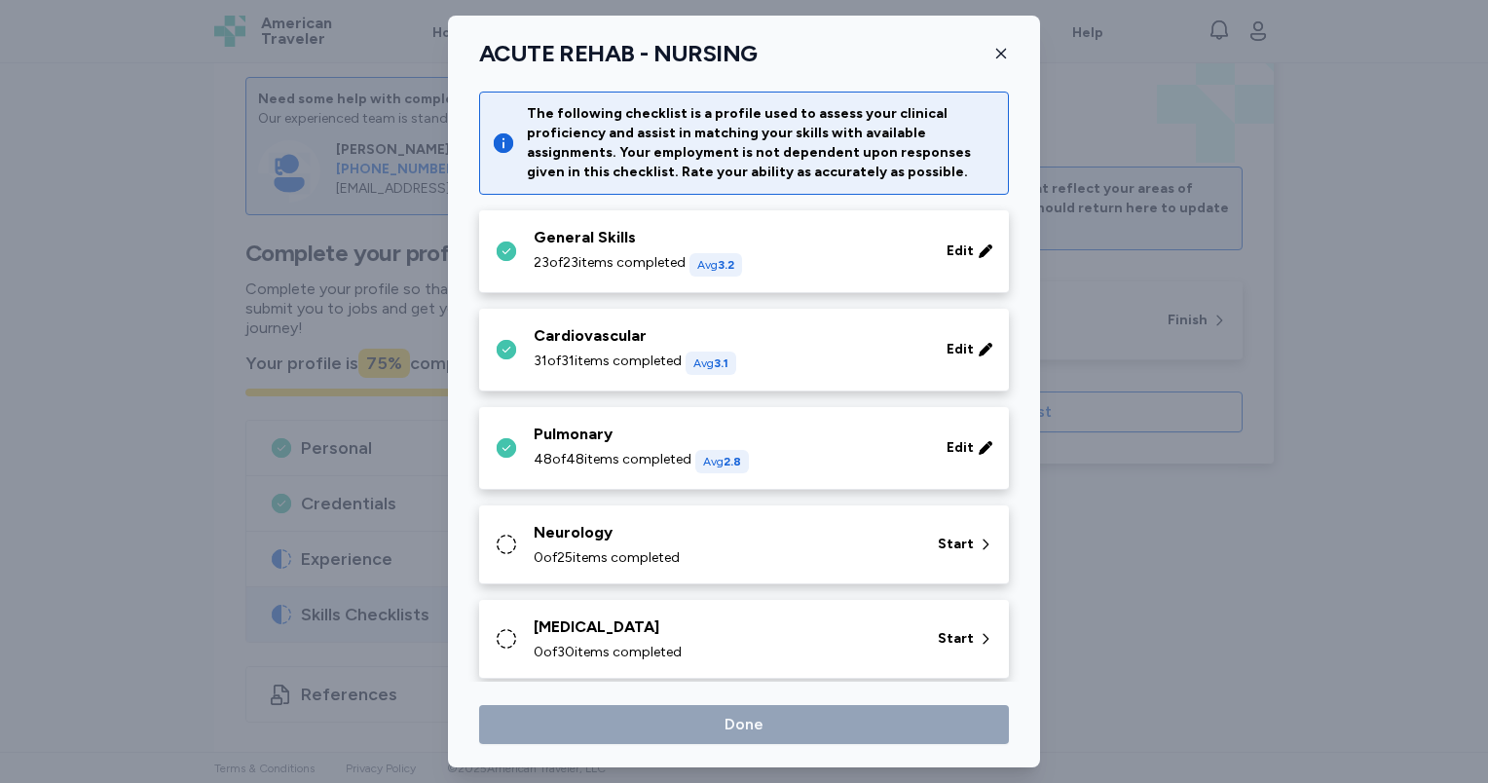
click at [679, 548] on span "0 of 25 items completed" at bounding box center [607, 557] width 146 height 19
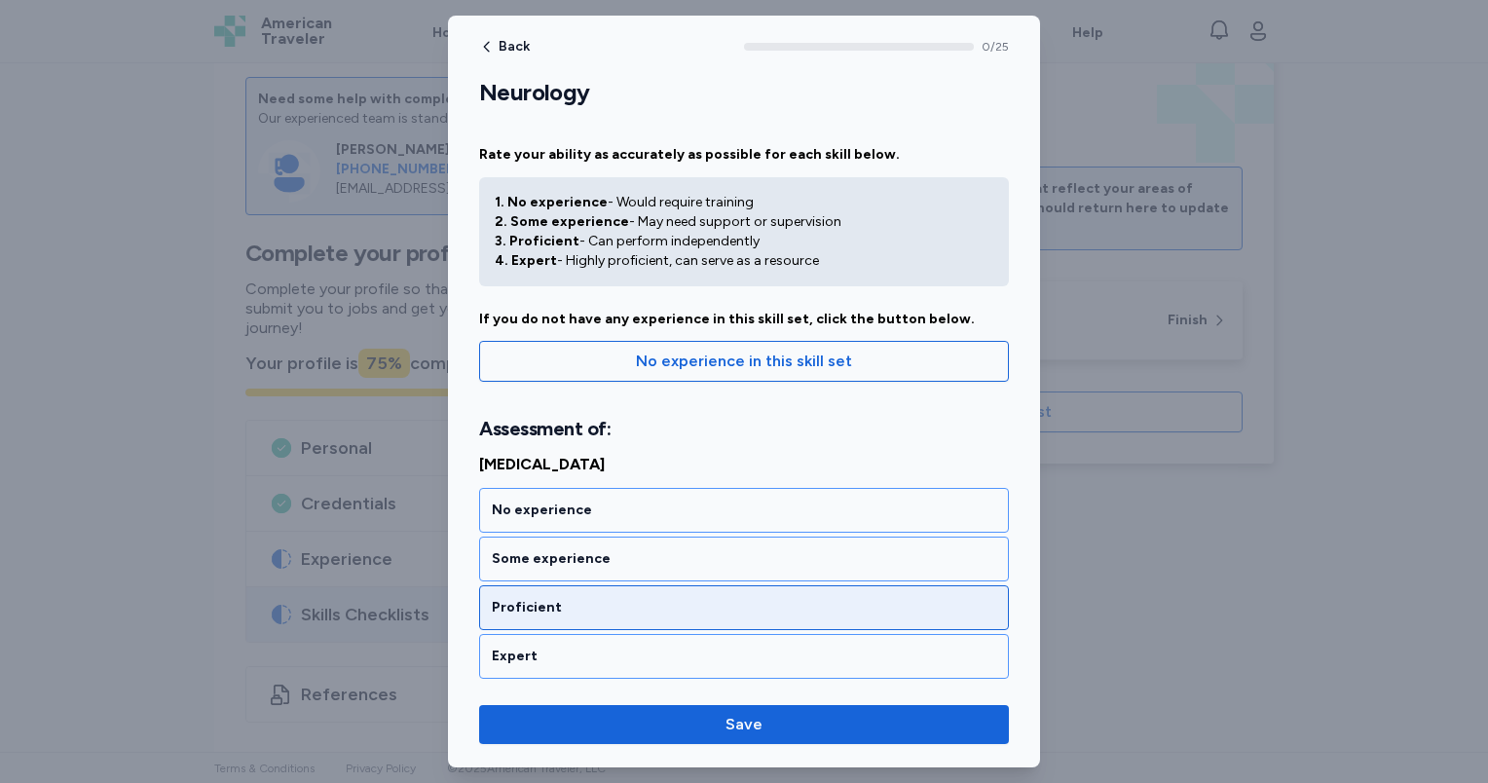
click at [717, 604] on div "Proficient" at bounding box center [744, 607] width 504 height 19
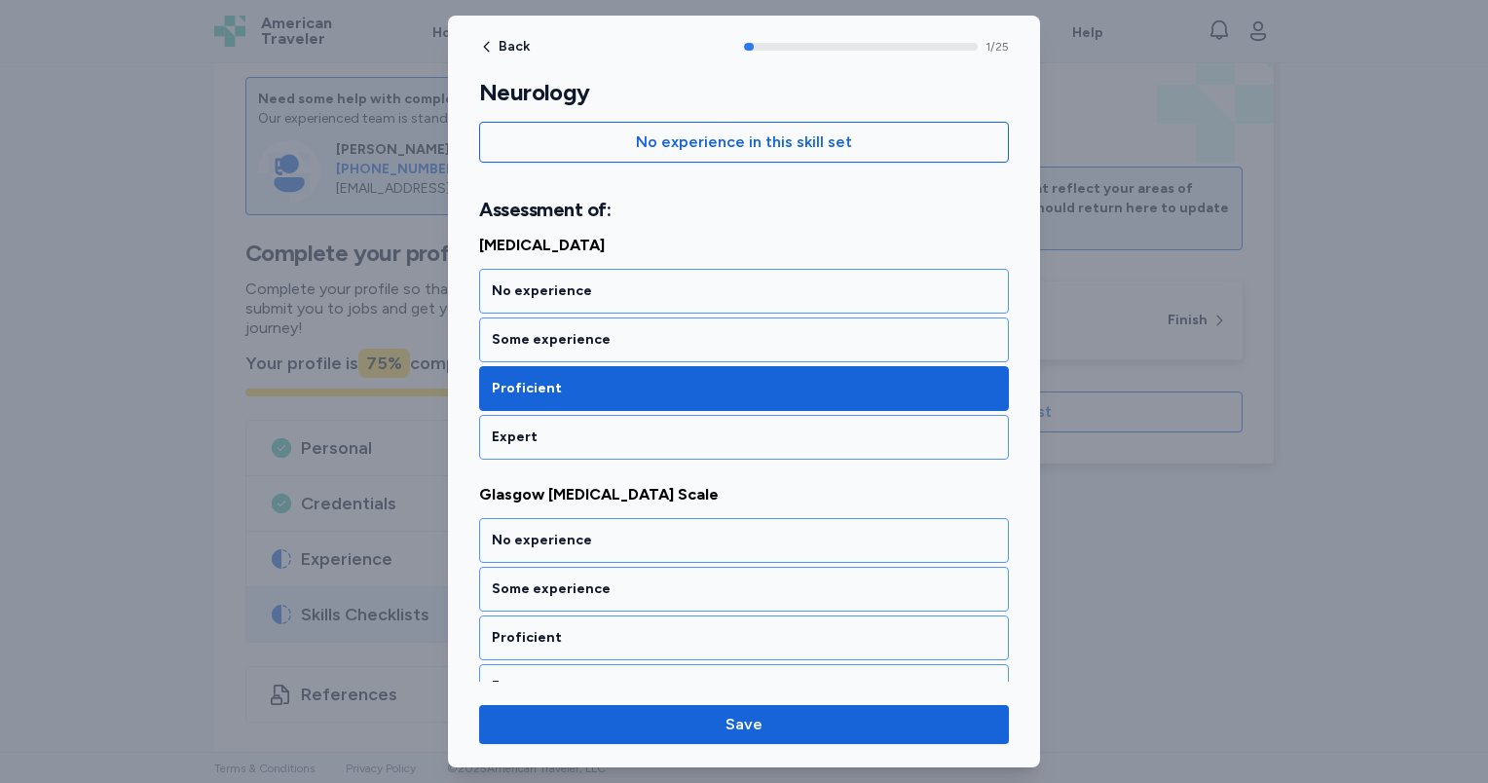
scroll to position [388, 0]
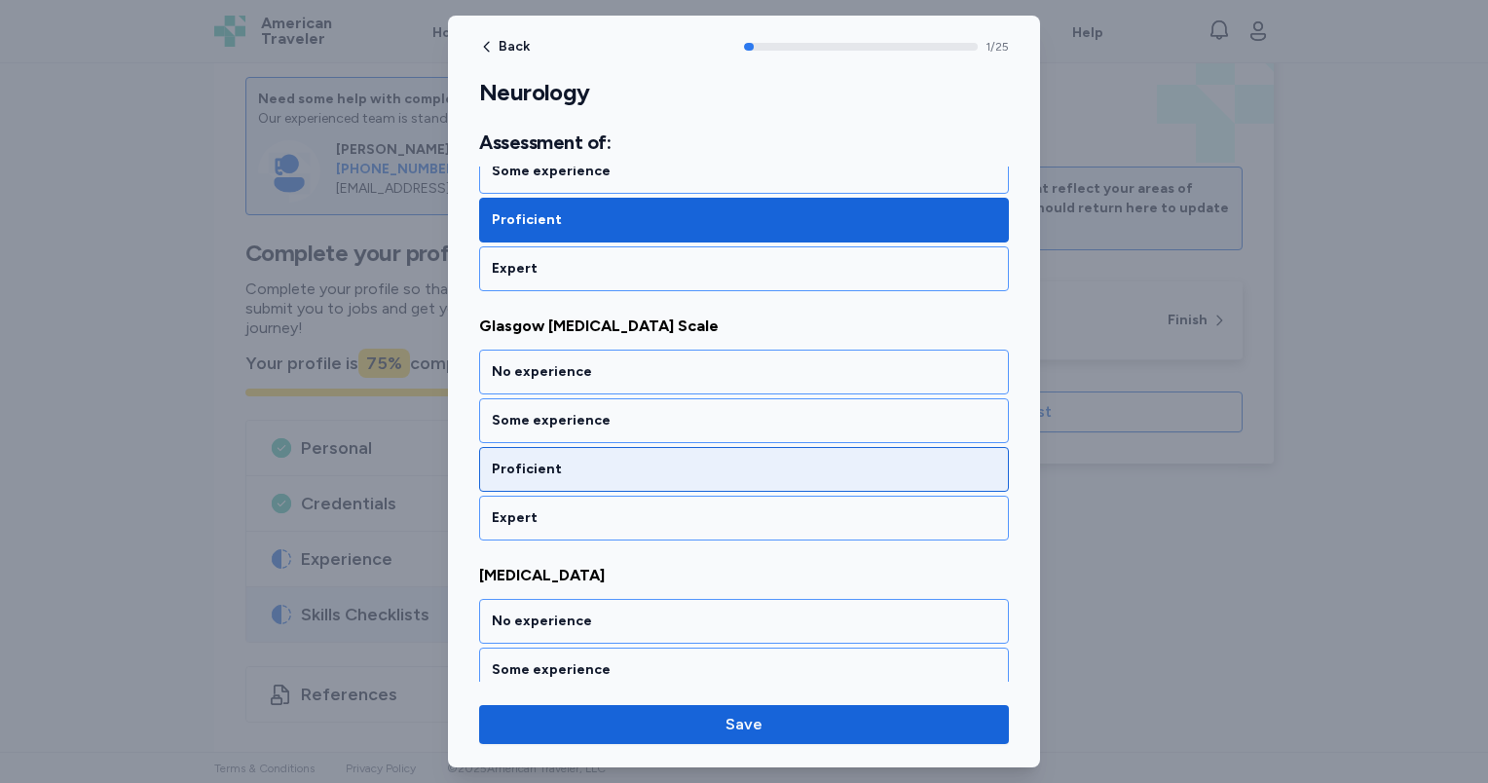
click at [678, 460] on div "Proficient" at bounding box center [744, 469] width 504 height 19
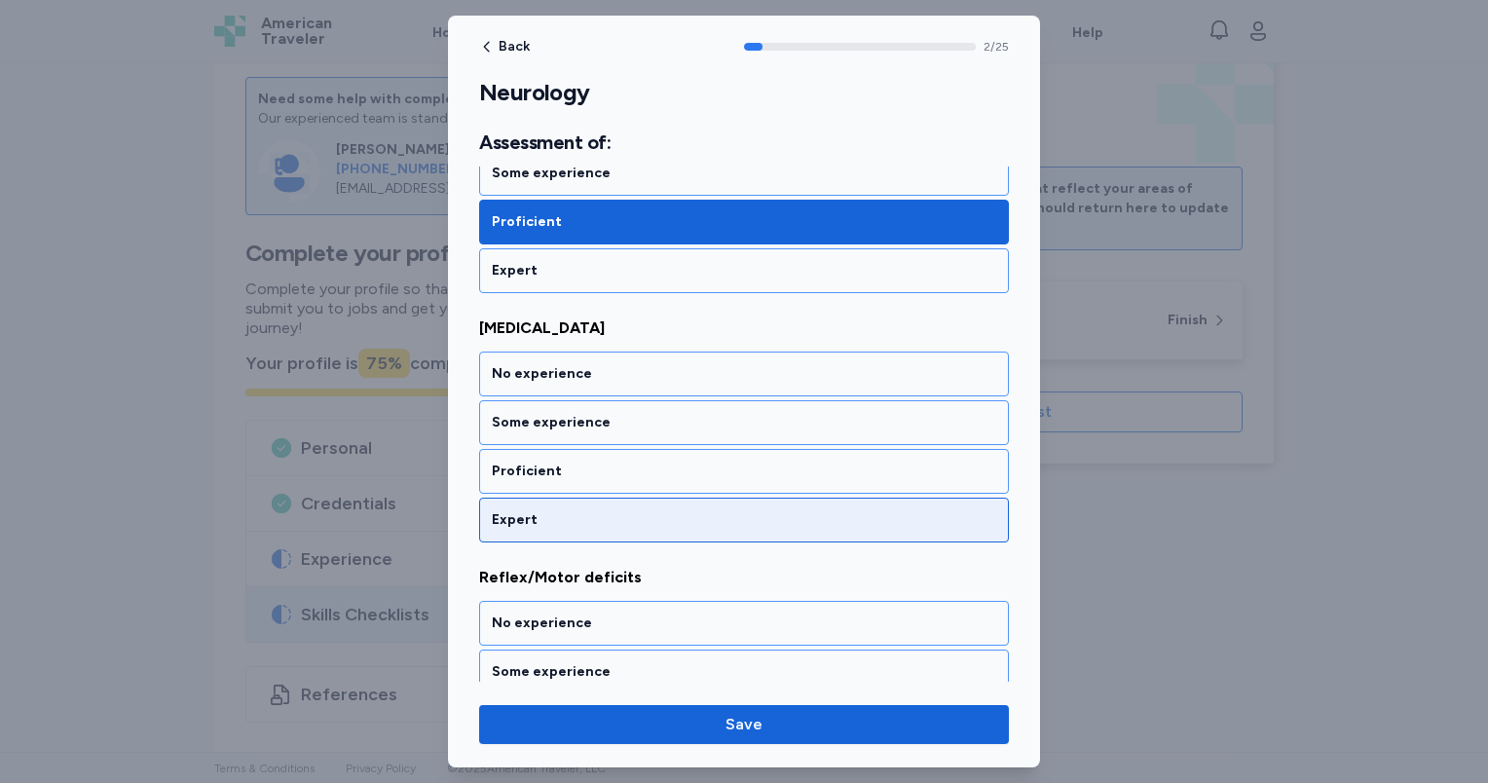
click at [675, 516] on div "Expert" at bounding box center [744, 519] width 504 height 19
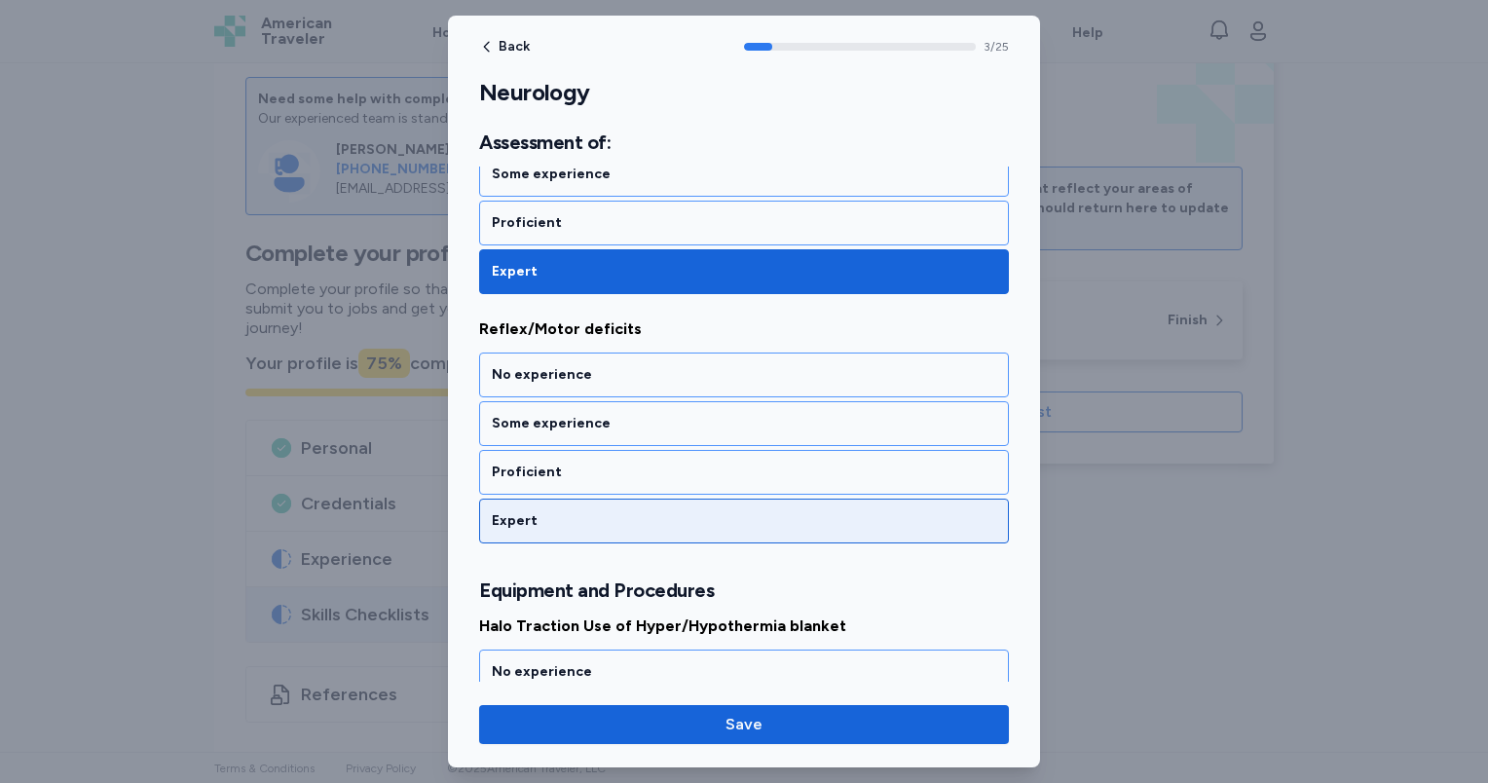
click at [676, 511] on div "Expert" at bounding box center [744, 520] width 504 height 19
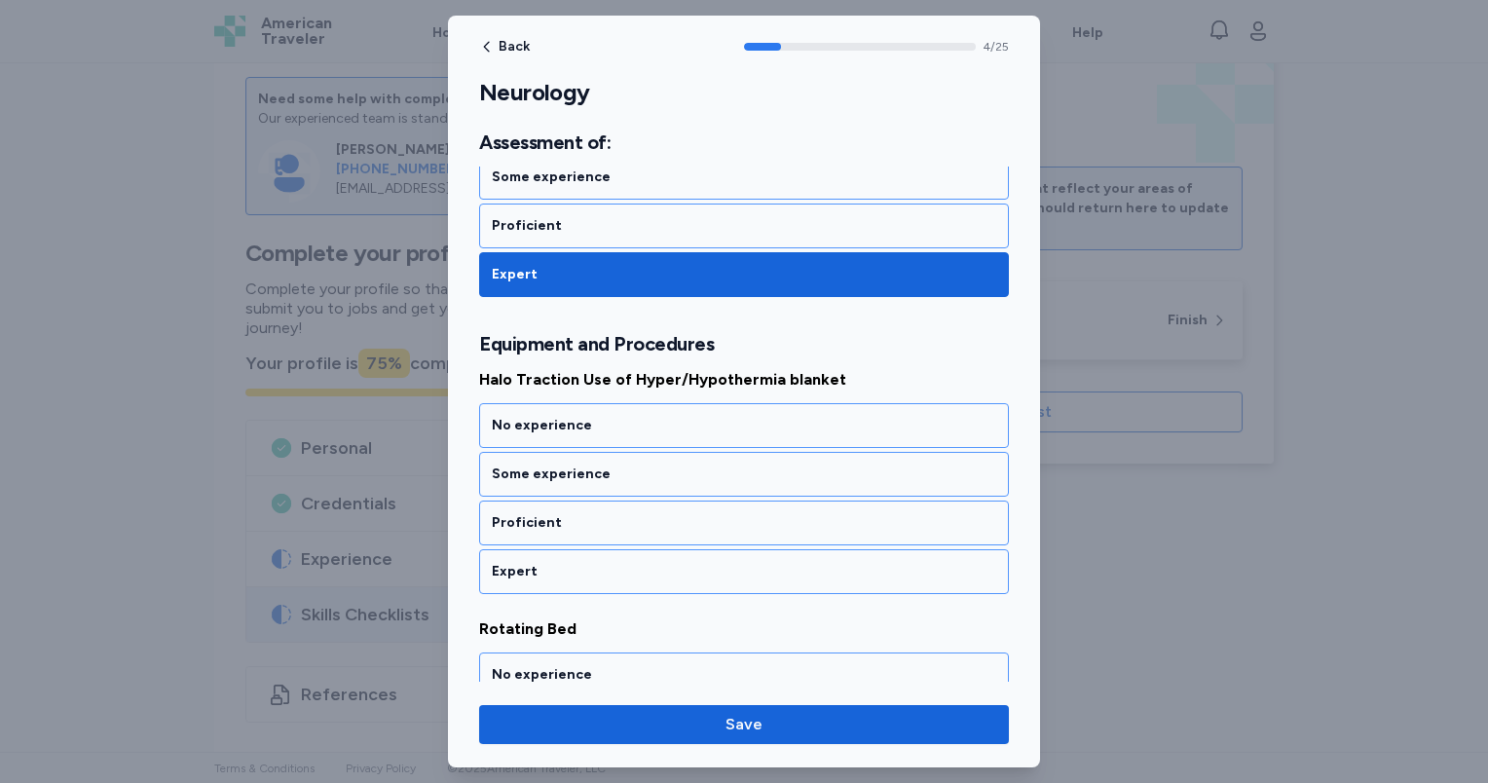
scroll to position [1179, 0]
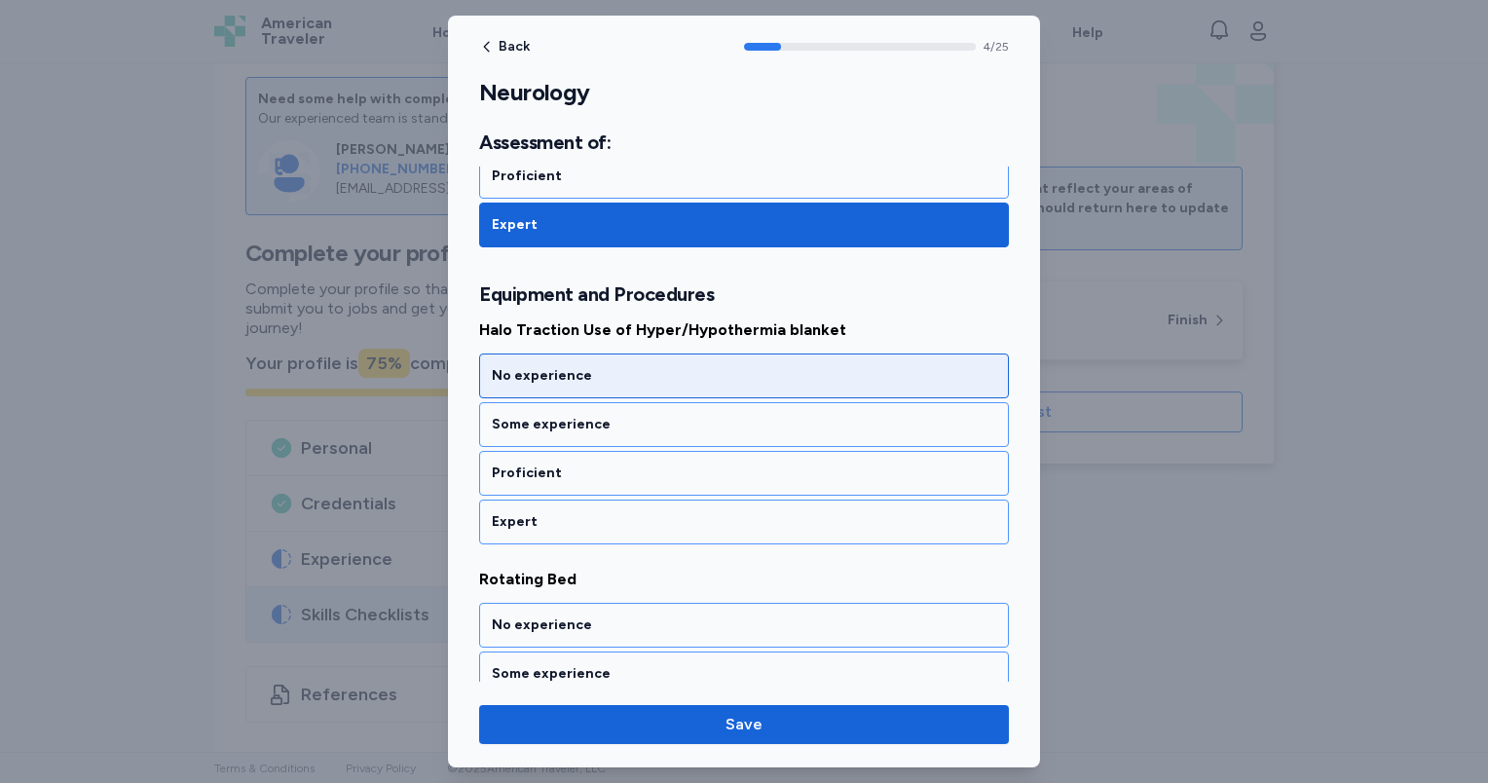
click at [636, 374] on div "No experience" at bounding box center [744, 375] width 504 height 19
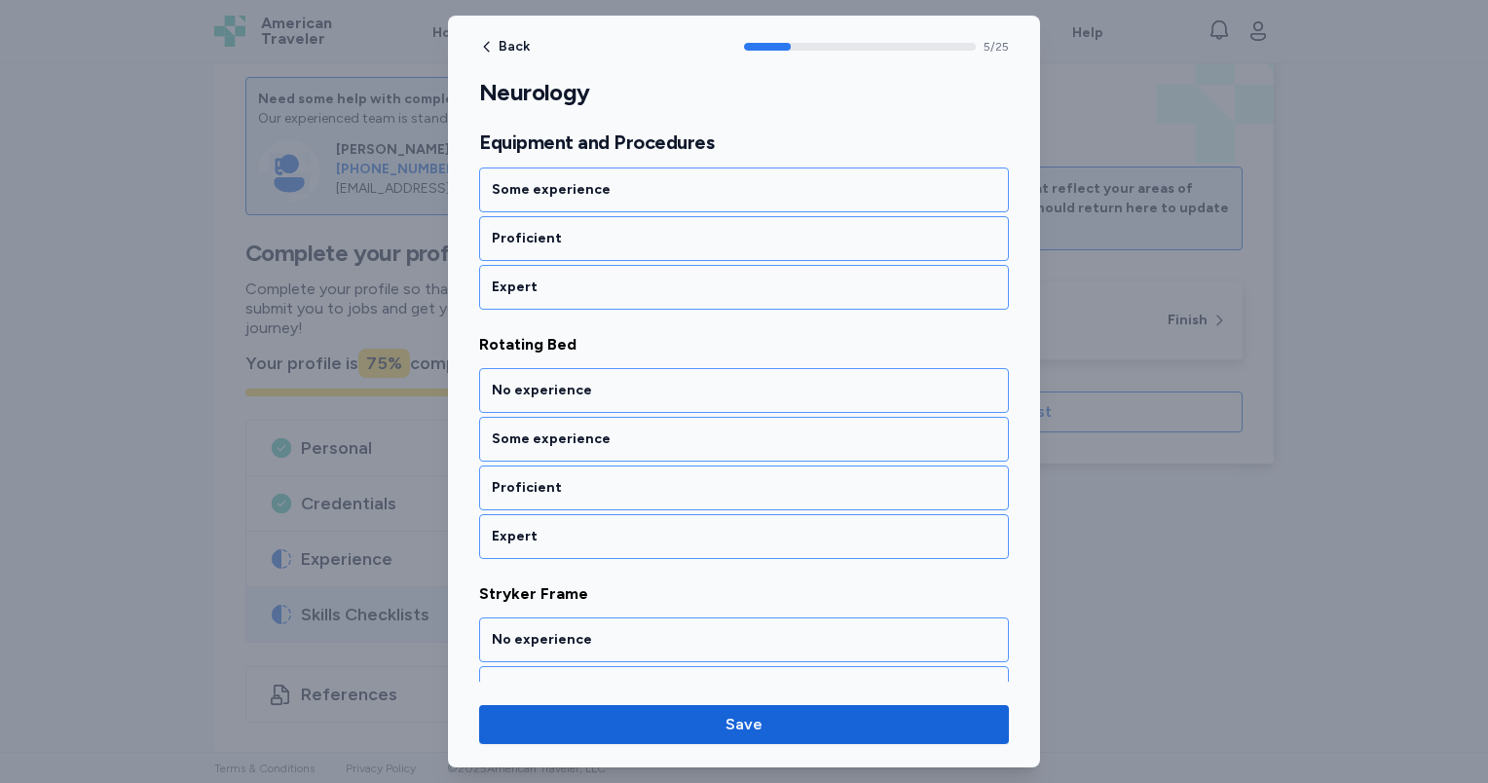
scroll to position [1427, 0]
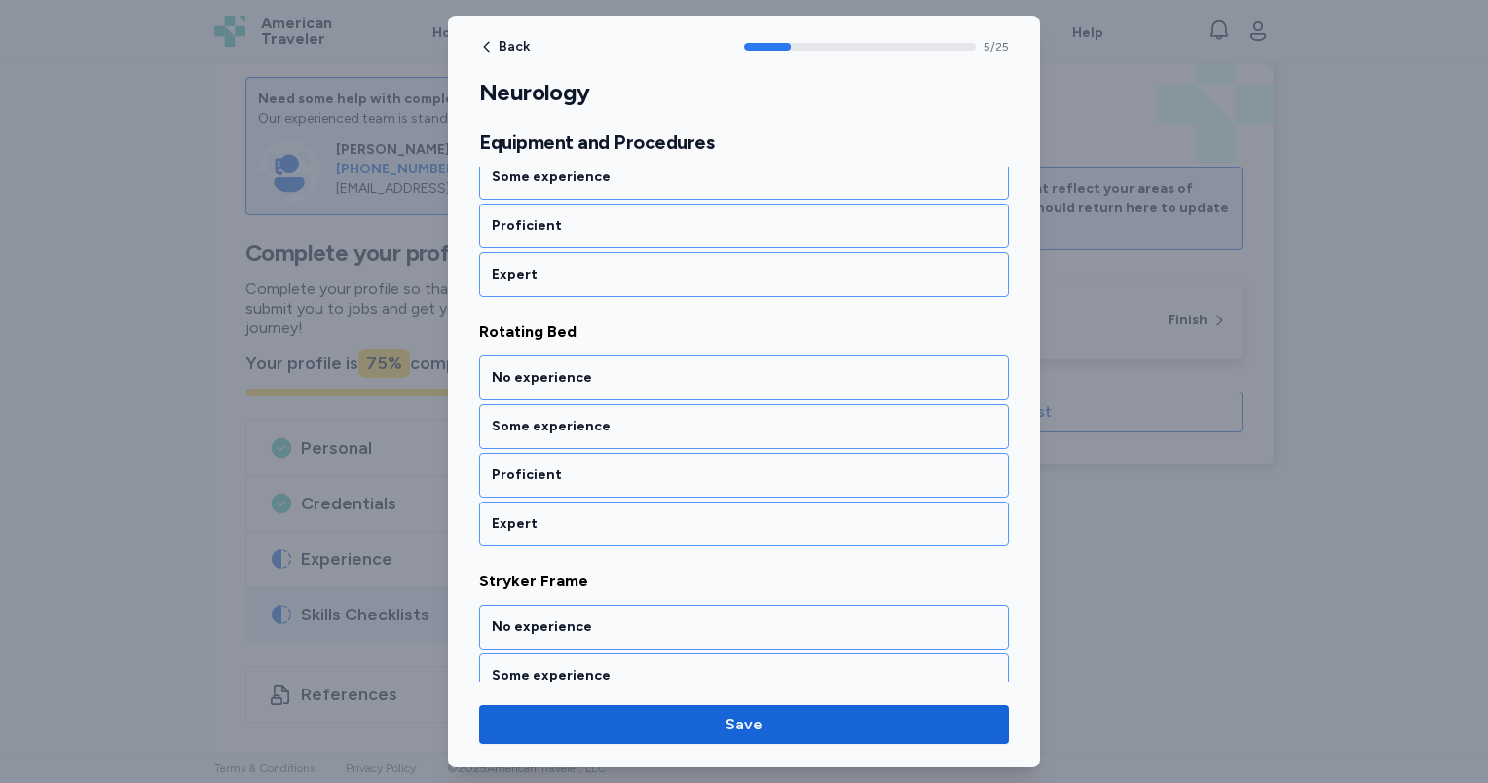
click at [636, 374] on div "No experience" at bounding box center [744, 377] width 504 height 19
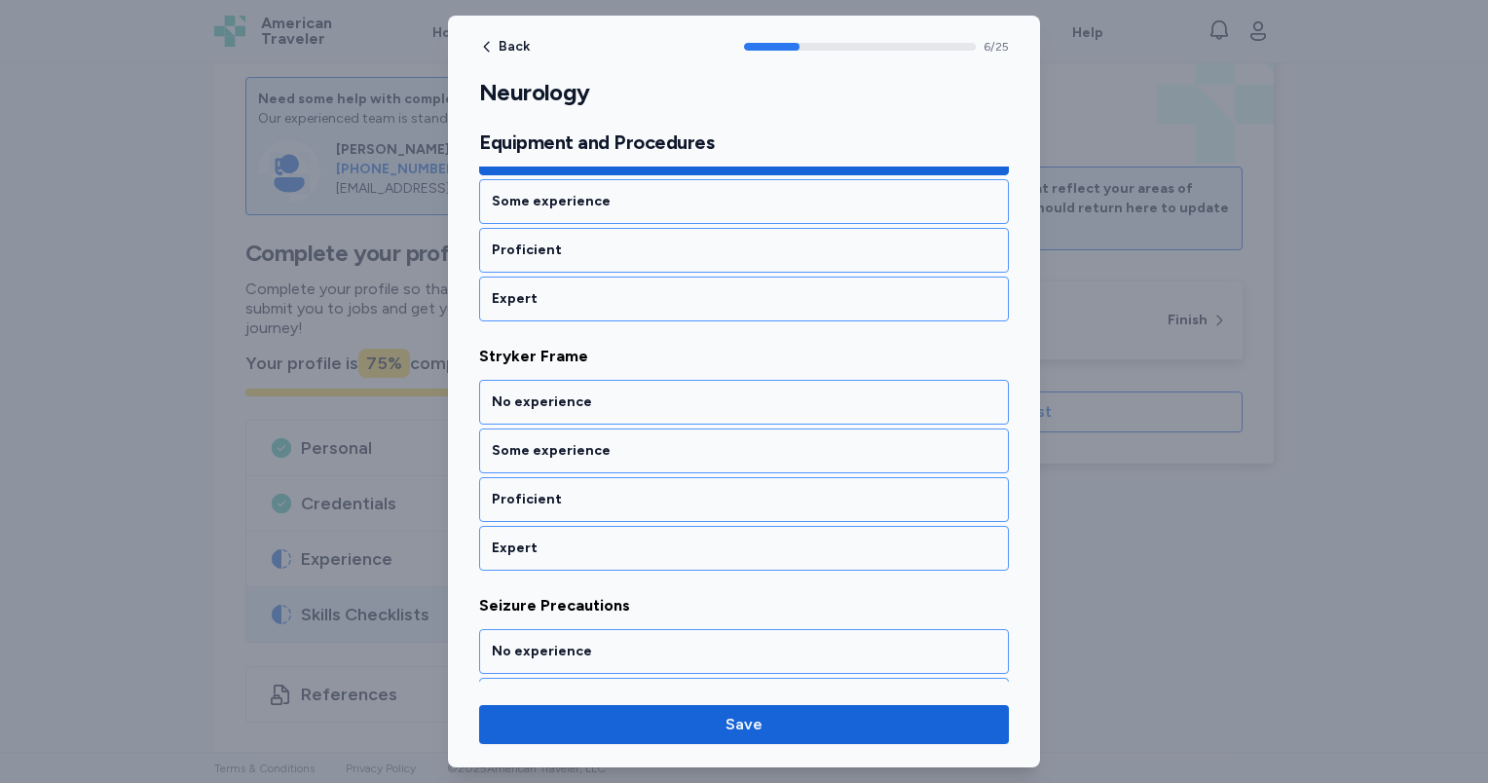
scroll to position [1675, 0]
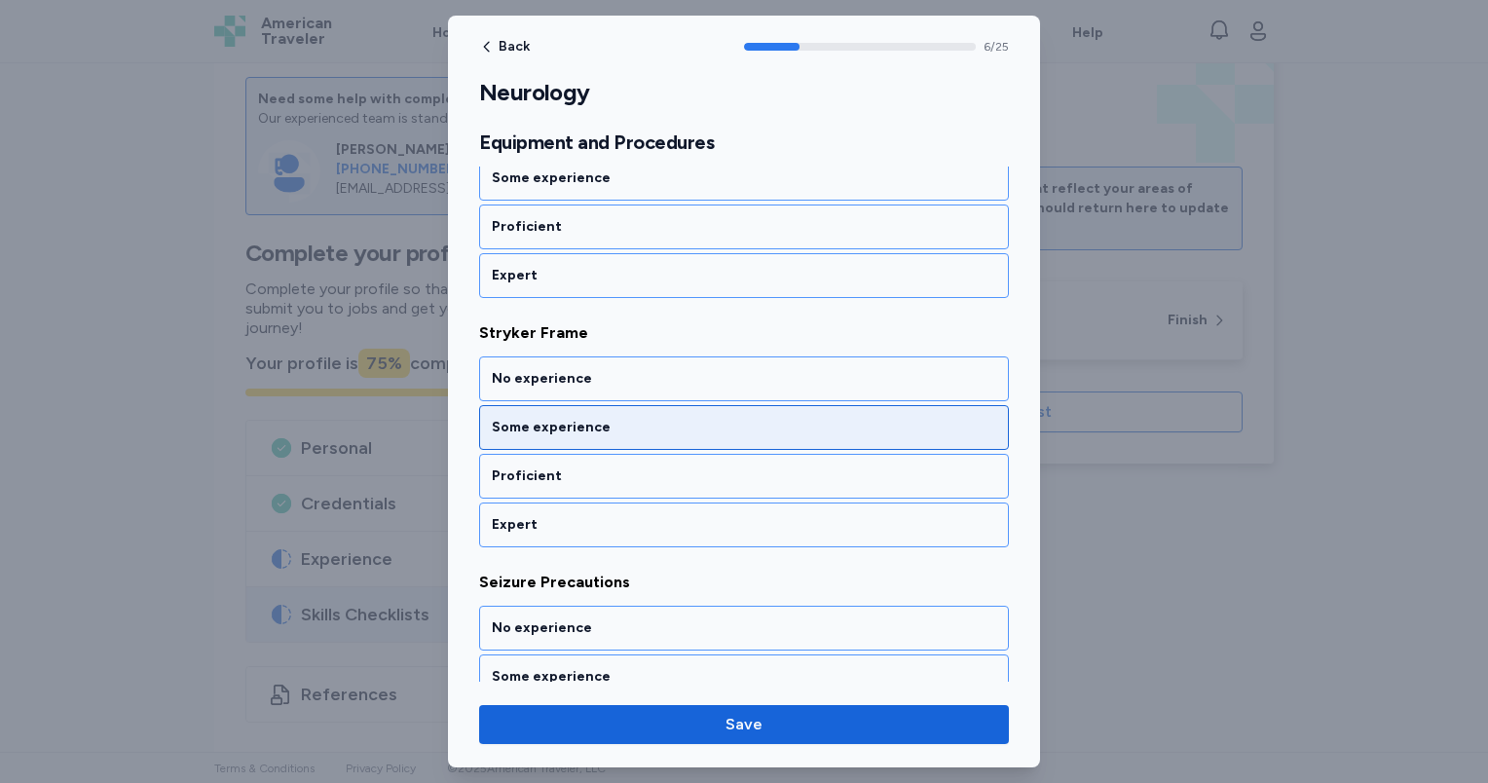
click at [648, 428] on div "Some experience" at bounding box center [744, 427] width 530 height 45
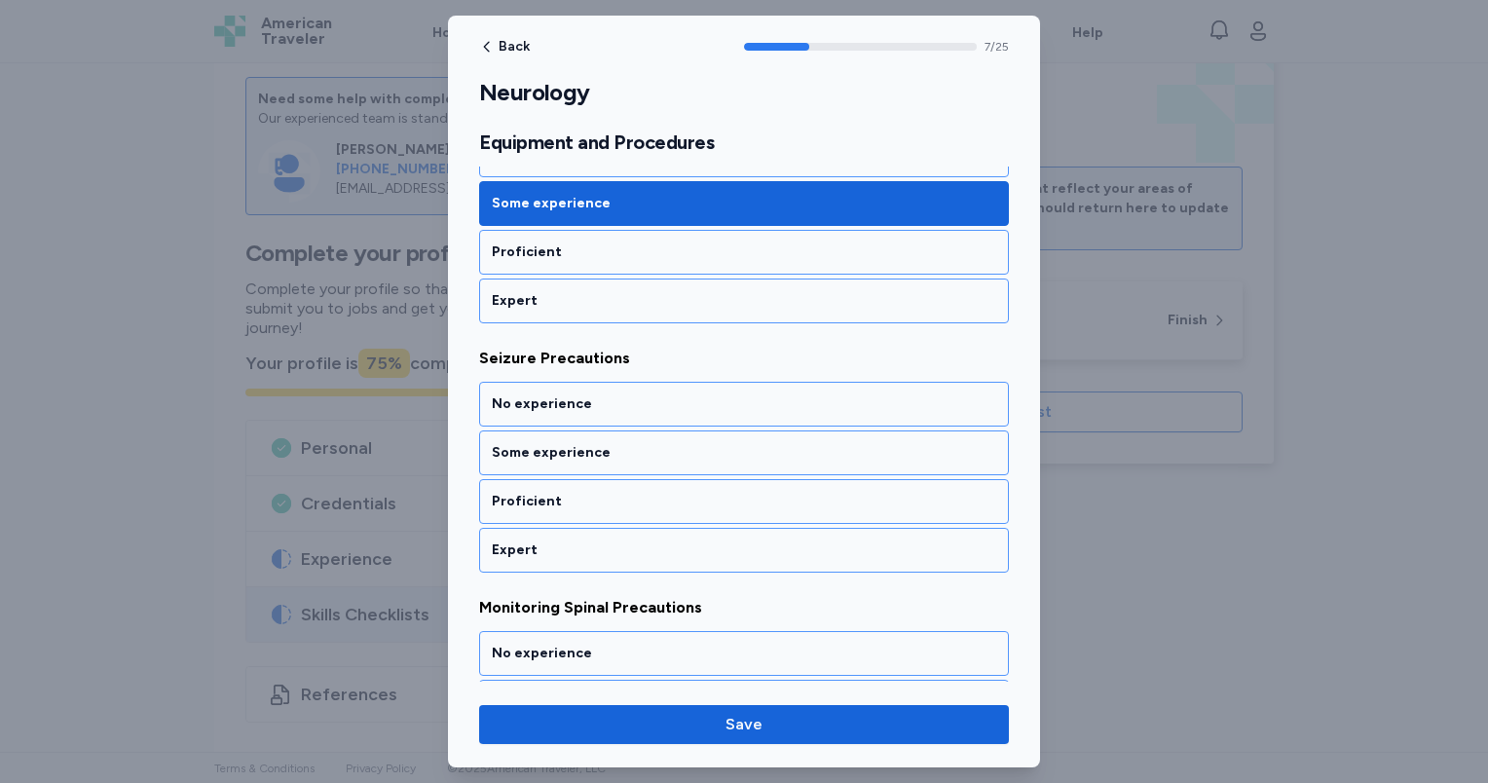
scroll to position [1922, 0]
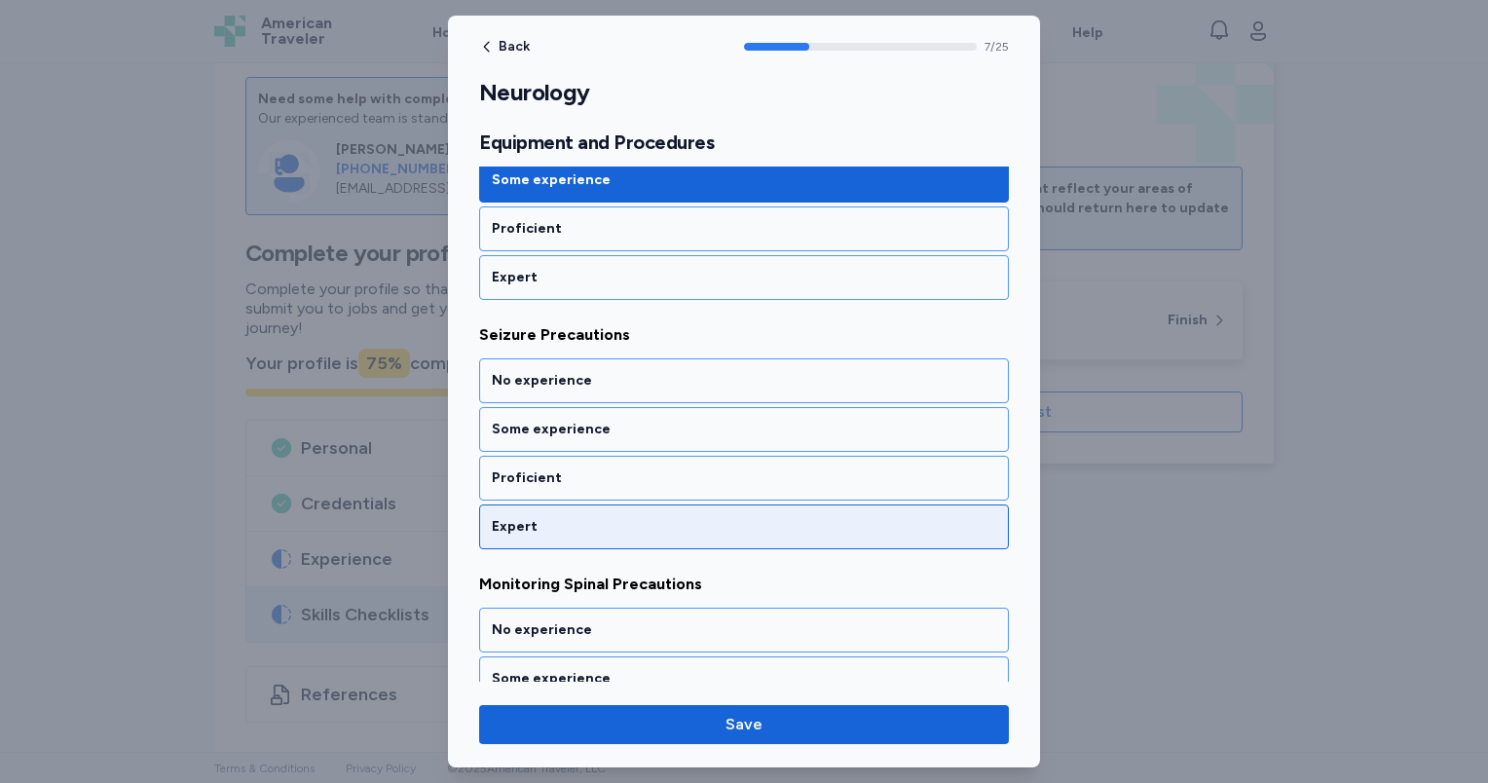
click at [656, 517] on div "Expert" at bounding box center [744, 526] width 504 height 19
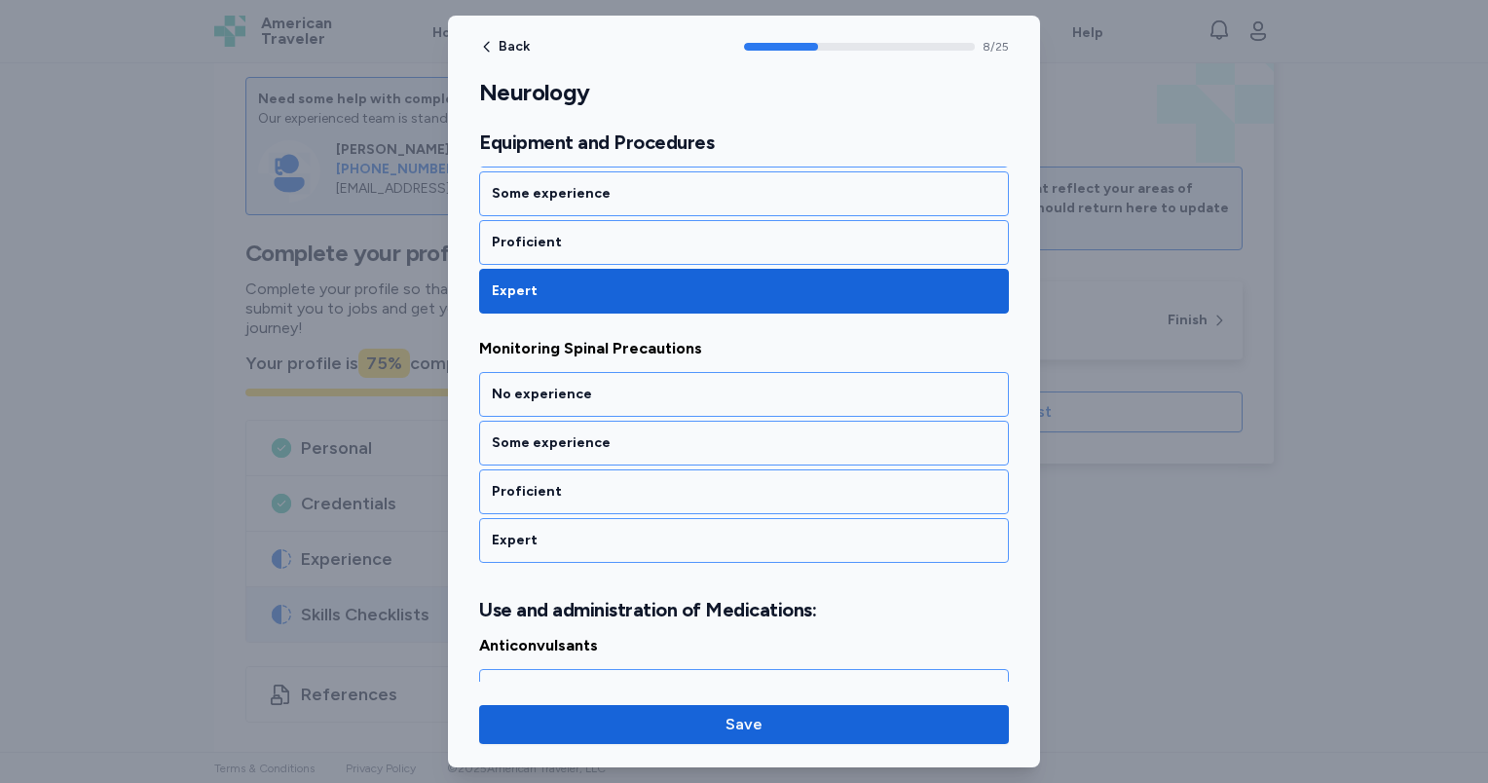
scroll to position [2170, 0]
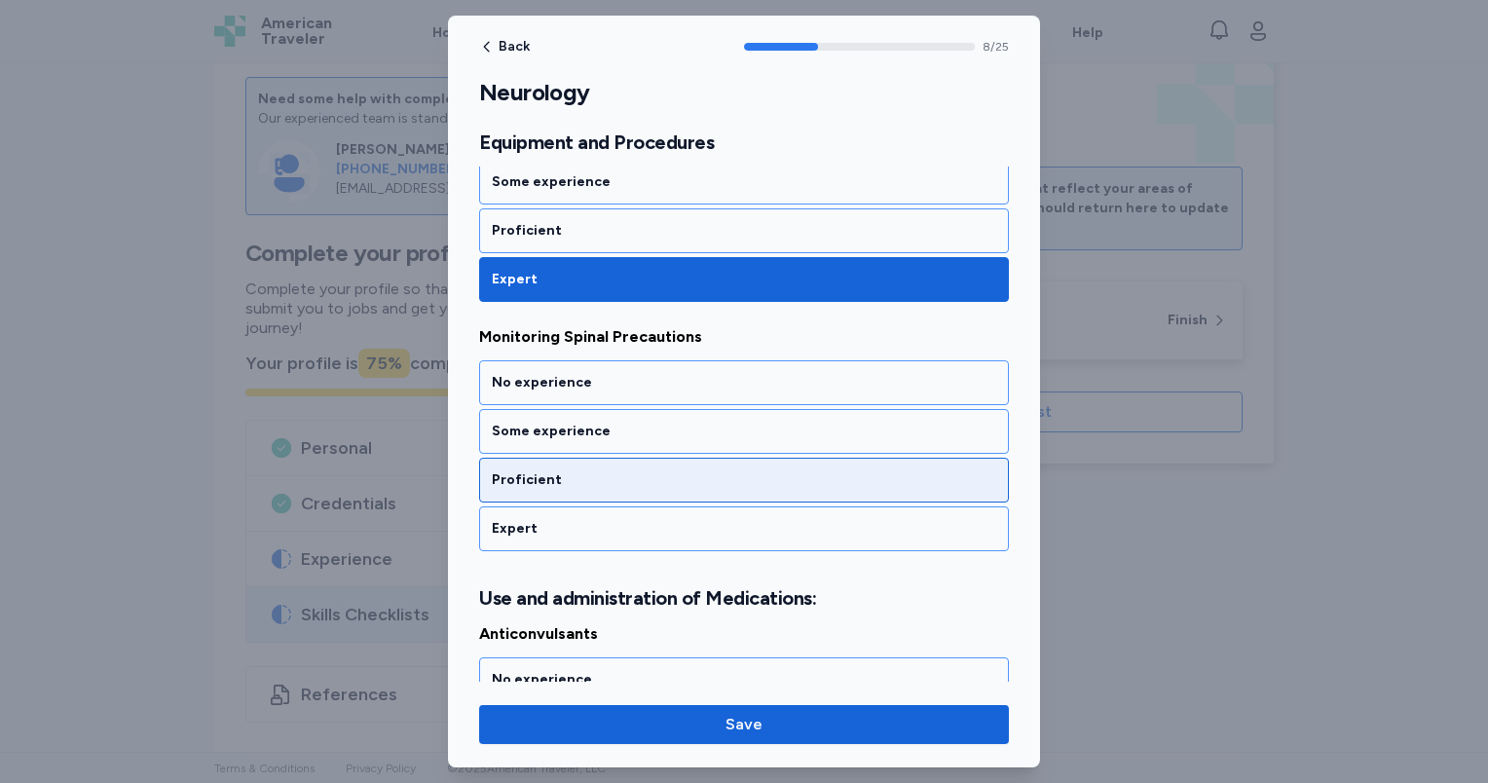
click at [642, 470] on div "Proficient" at bounding box center [744, 479] width 504 height 19
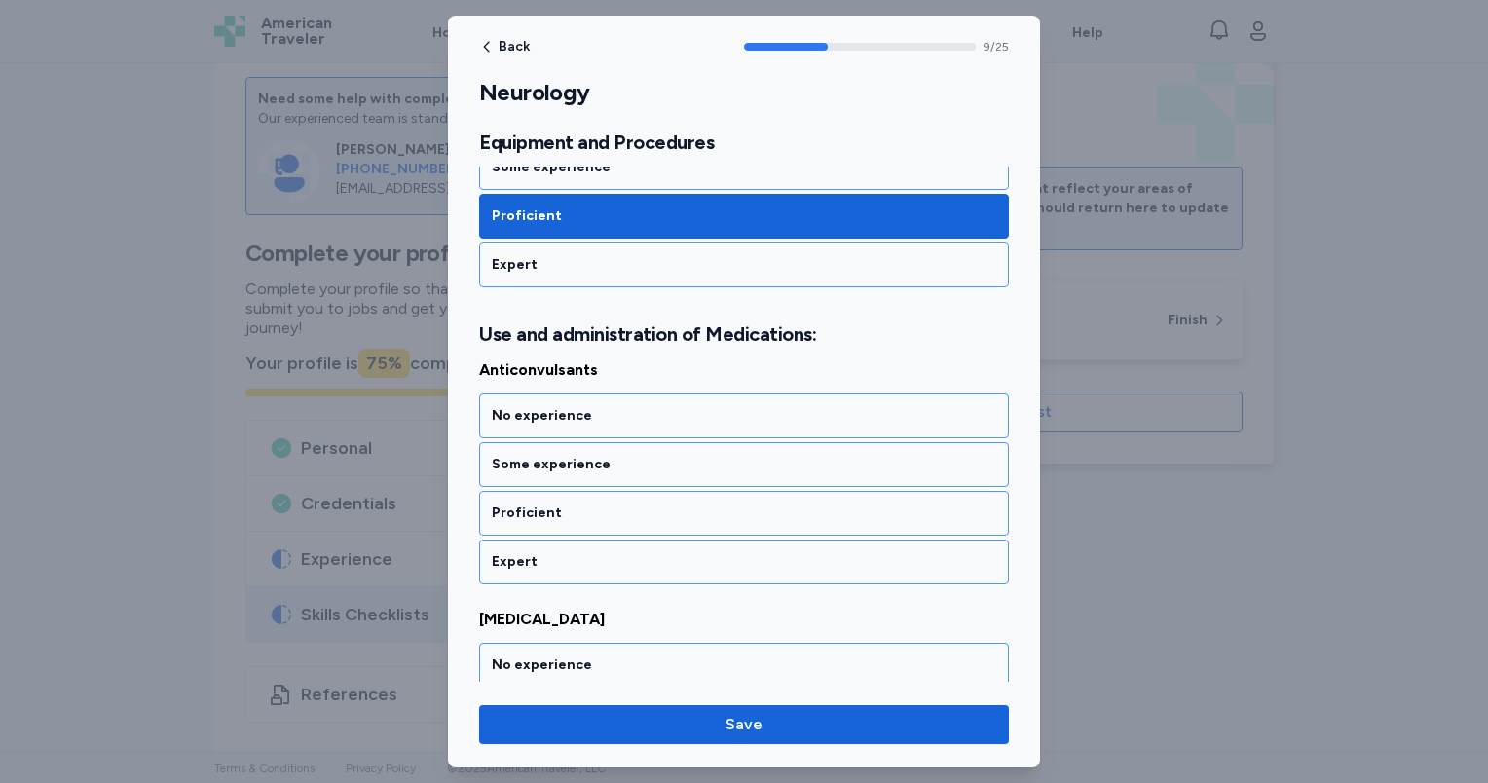
scroll to position [2466, 0]
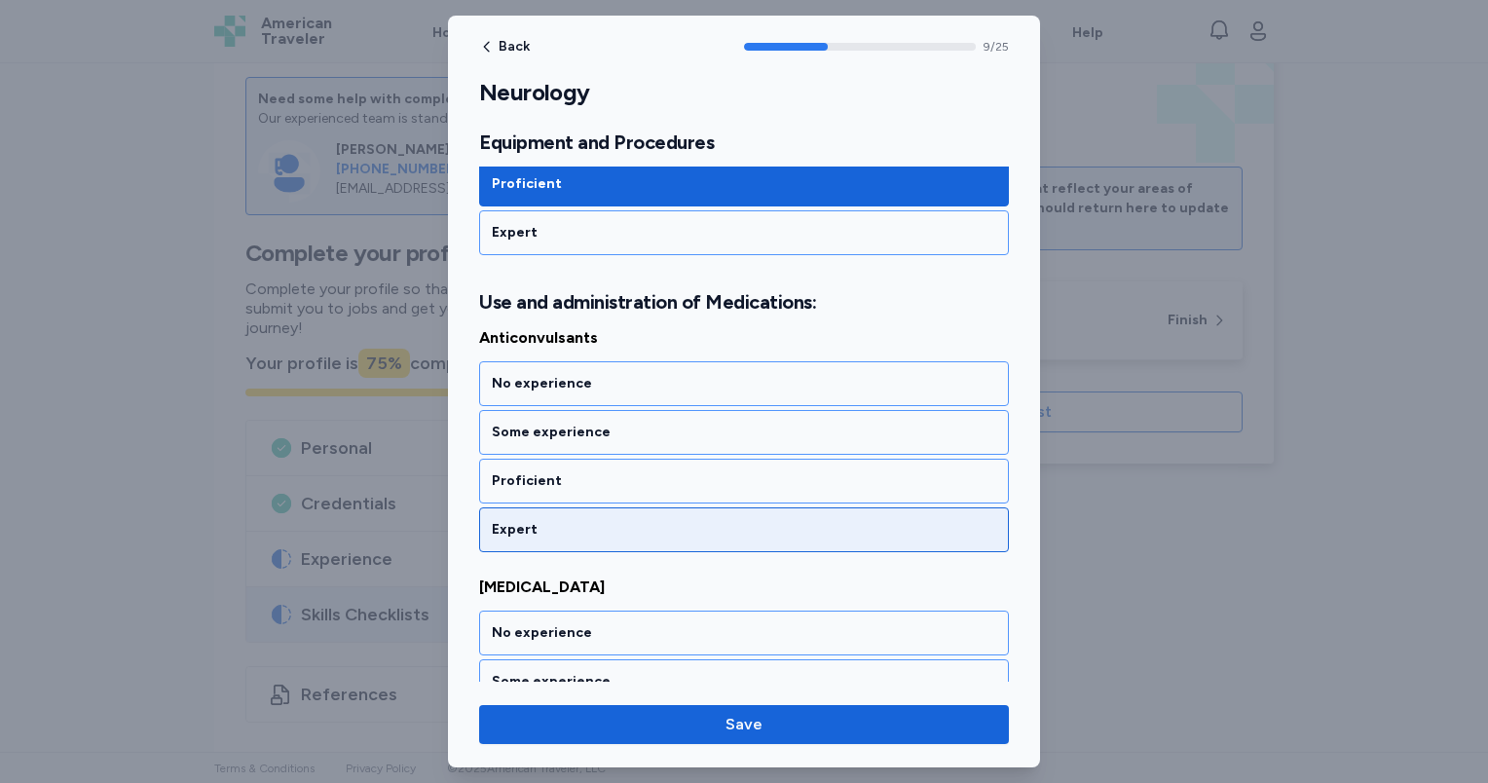
click at [640, 520] on div "Expert" at bounding box center [744, 529] width 504 height 19
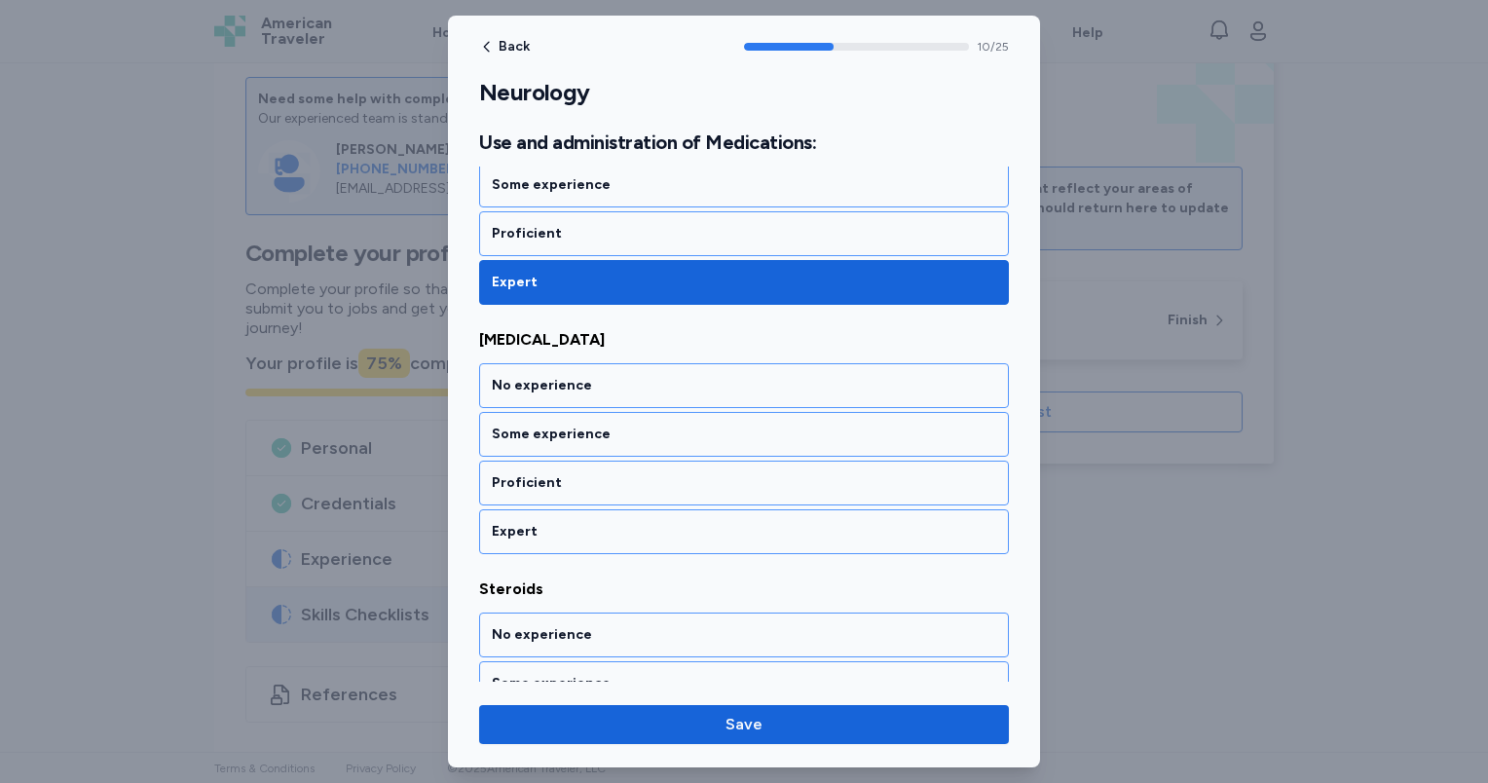
click at [640, 522] on div "Expert" at bounding box center [744, 531] width 504 height 19
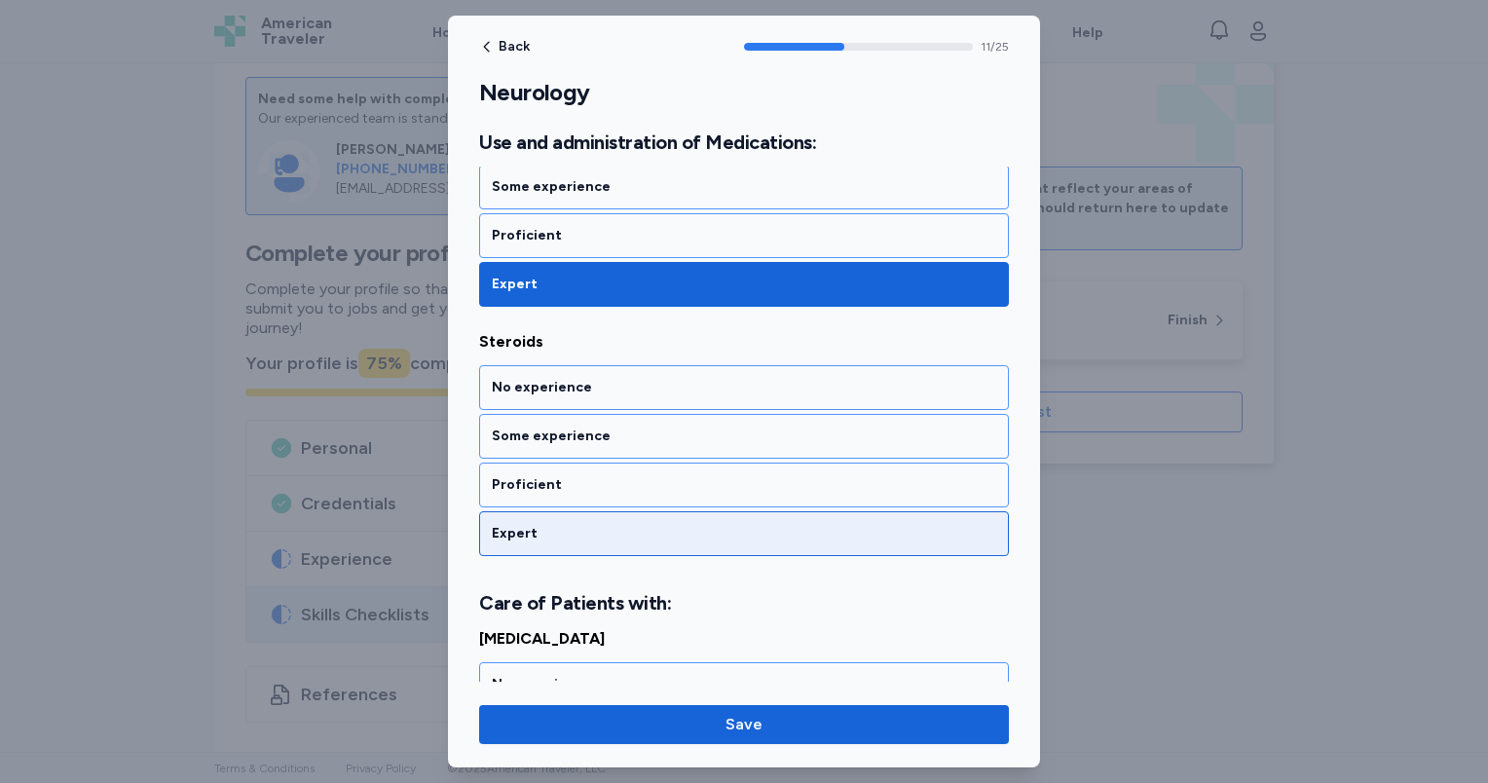
click at [638, 524] on div "Expert" at bounding box center [744, 533] width 504 height 19
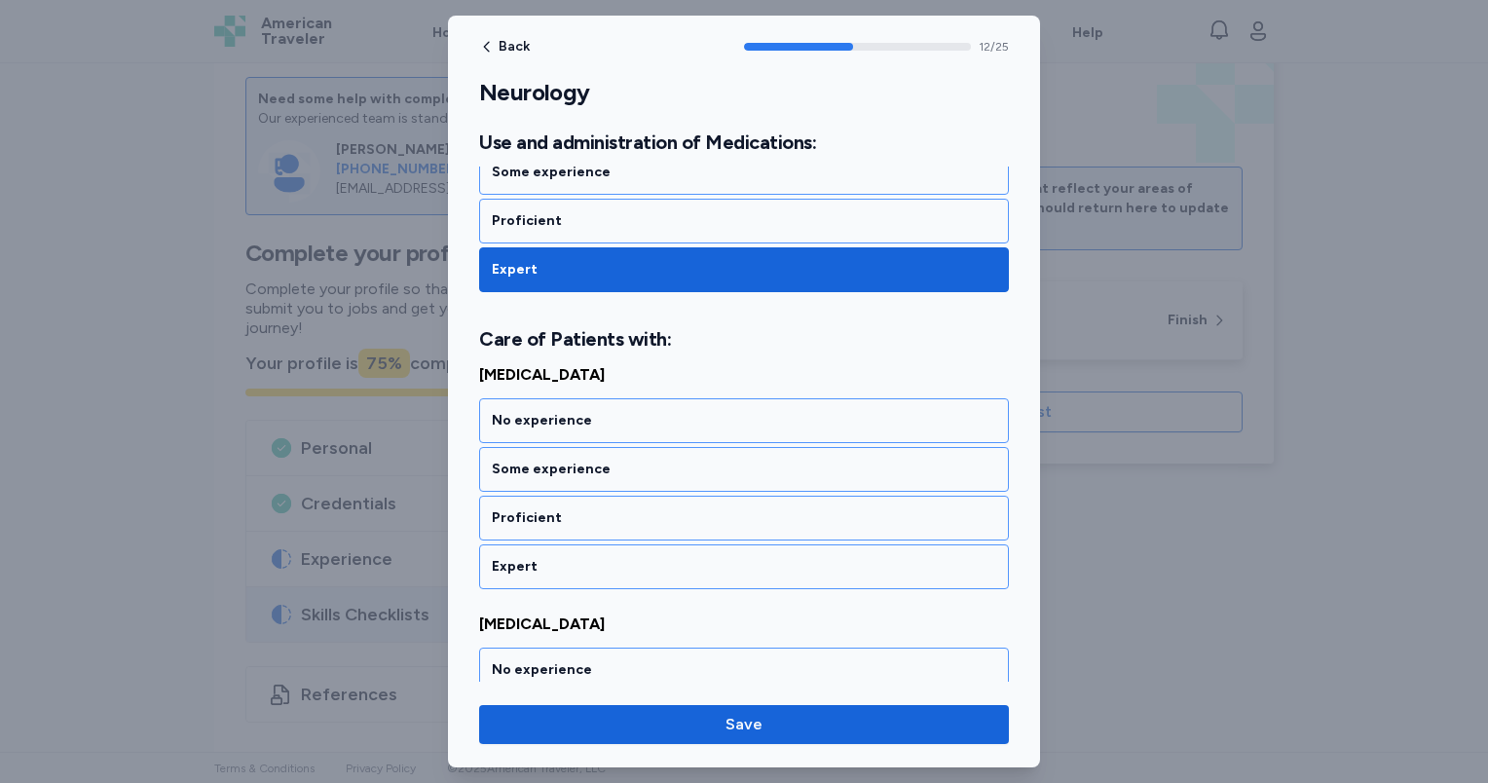
scroll to position [3256, 0]
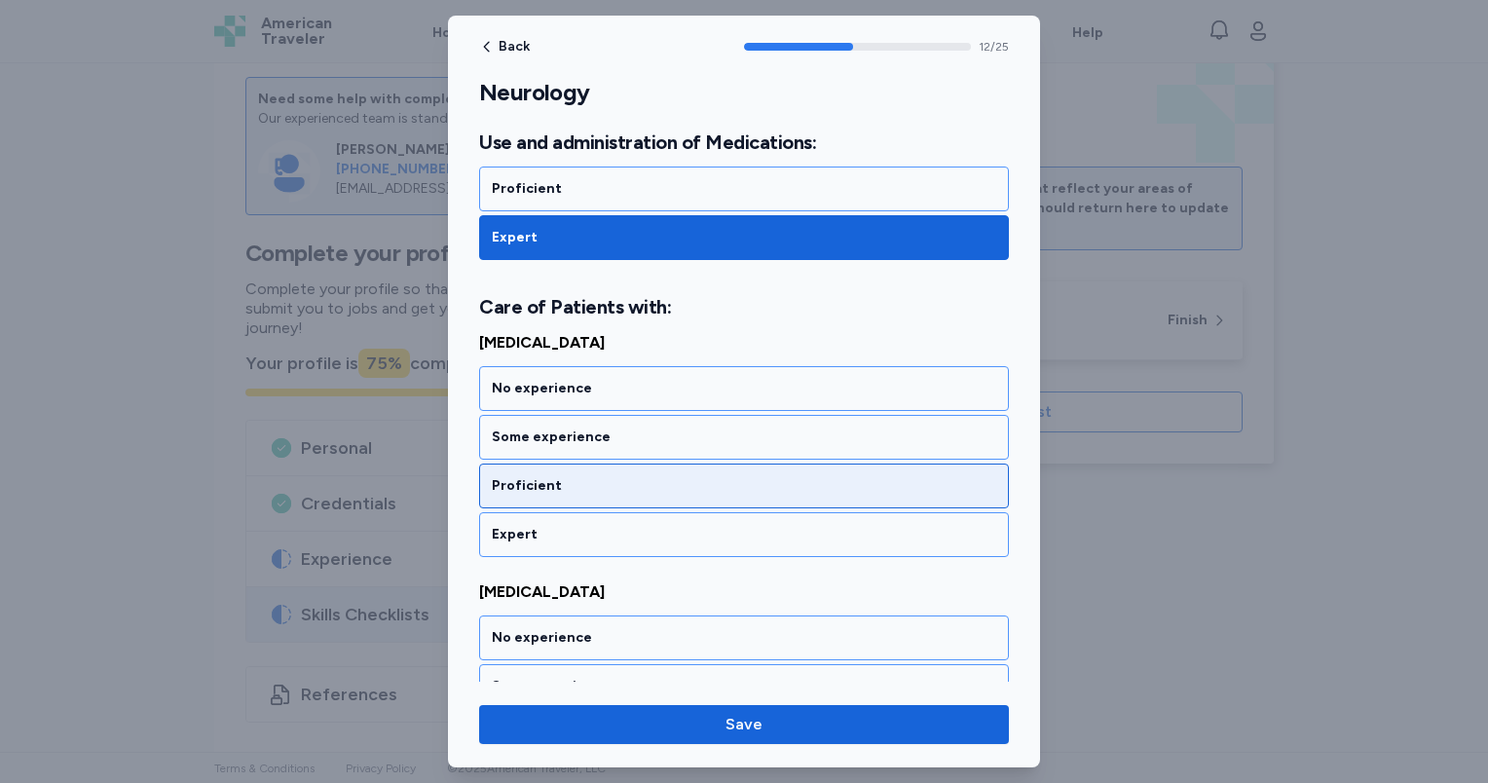
click at [632, 476] on div "Proficient" at bounding box center [744, 485] width 504 height 19
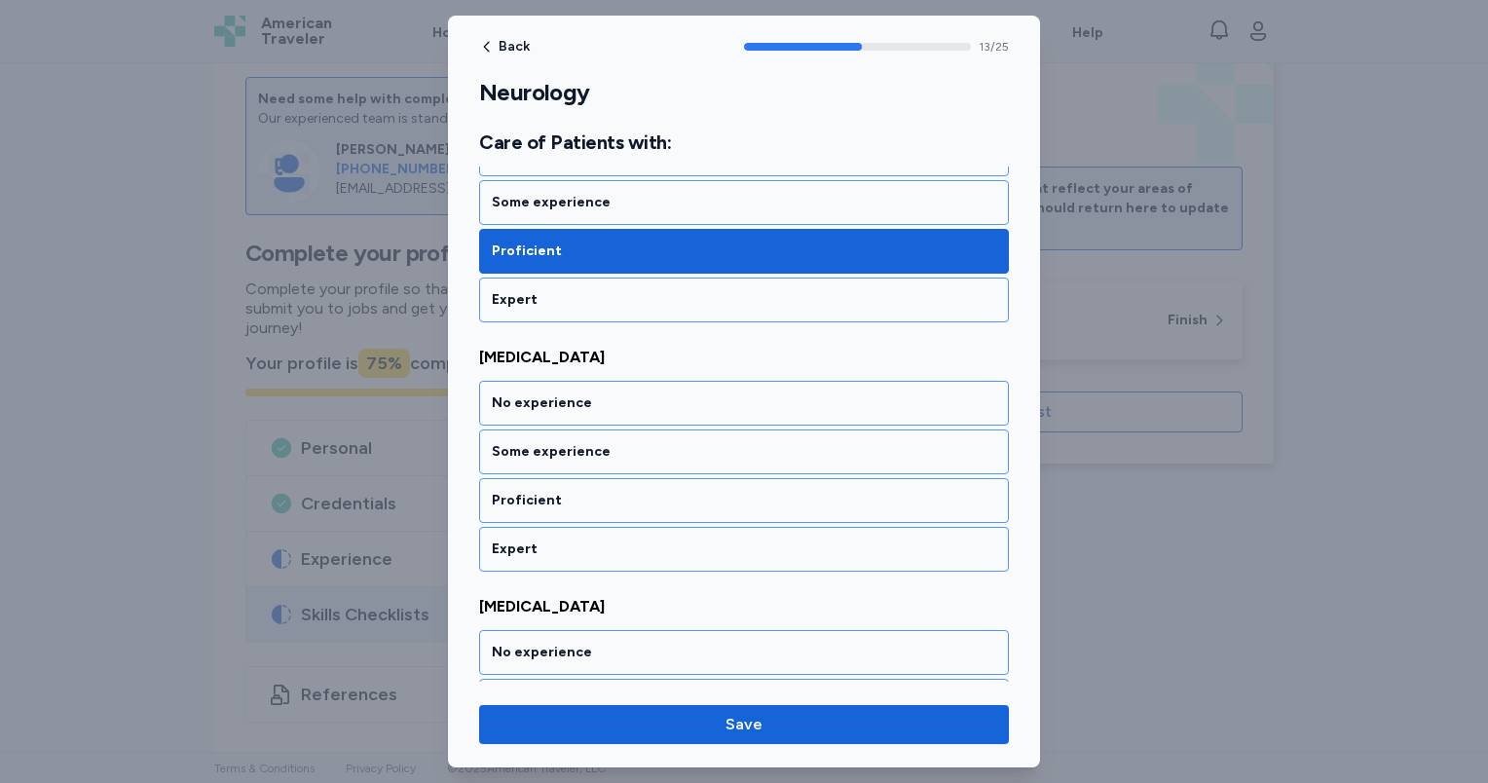
scroll to position [3504, 0]
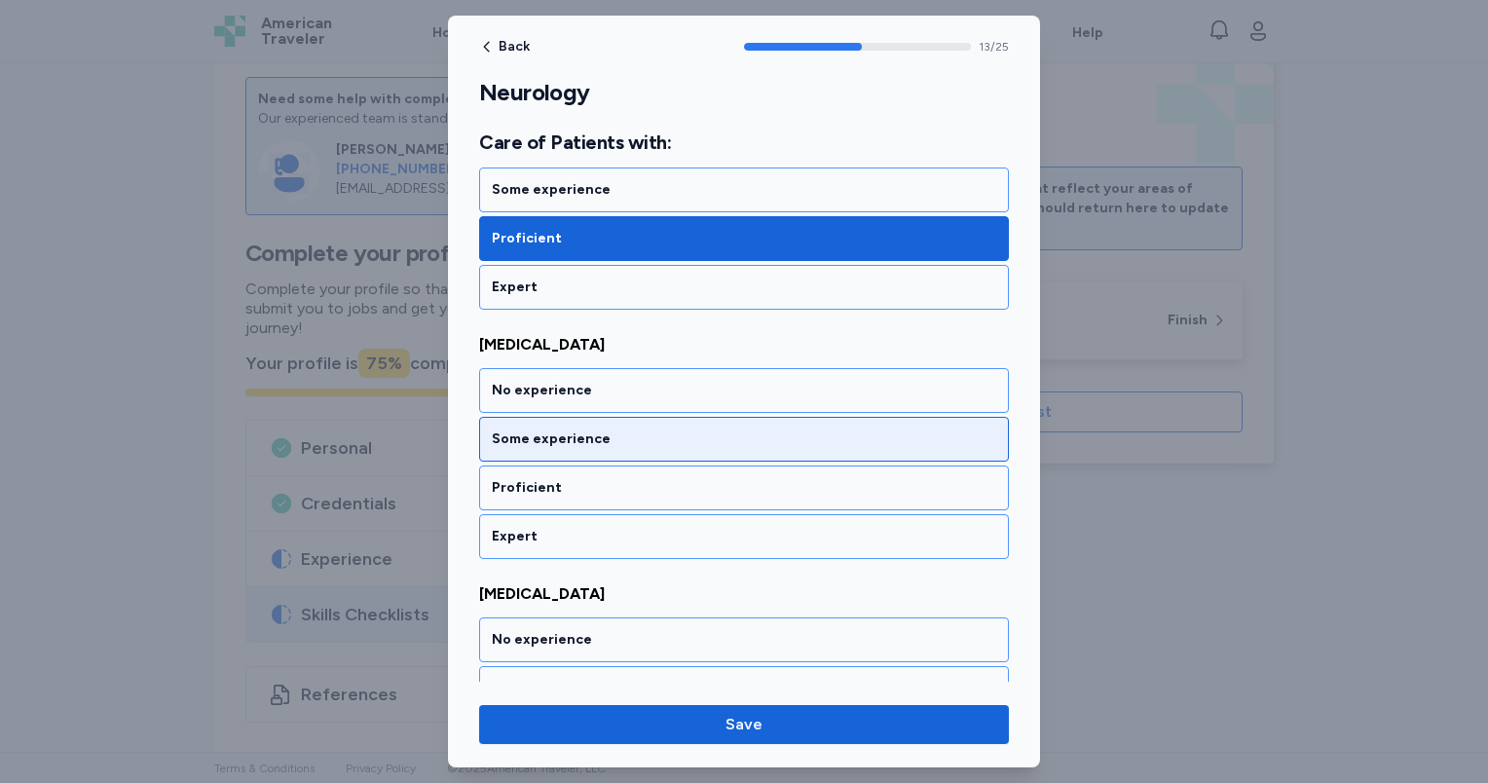
click at [631, 429] on div "Some experience" at bounding box center [744, 438] width 504 height 19
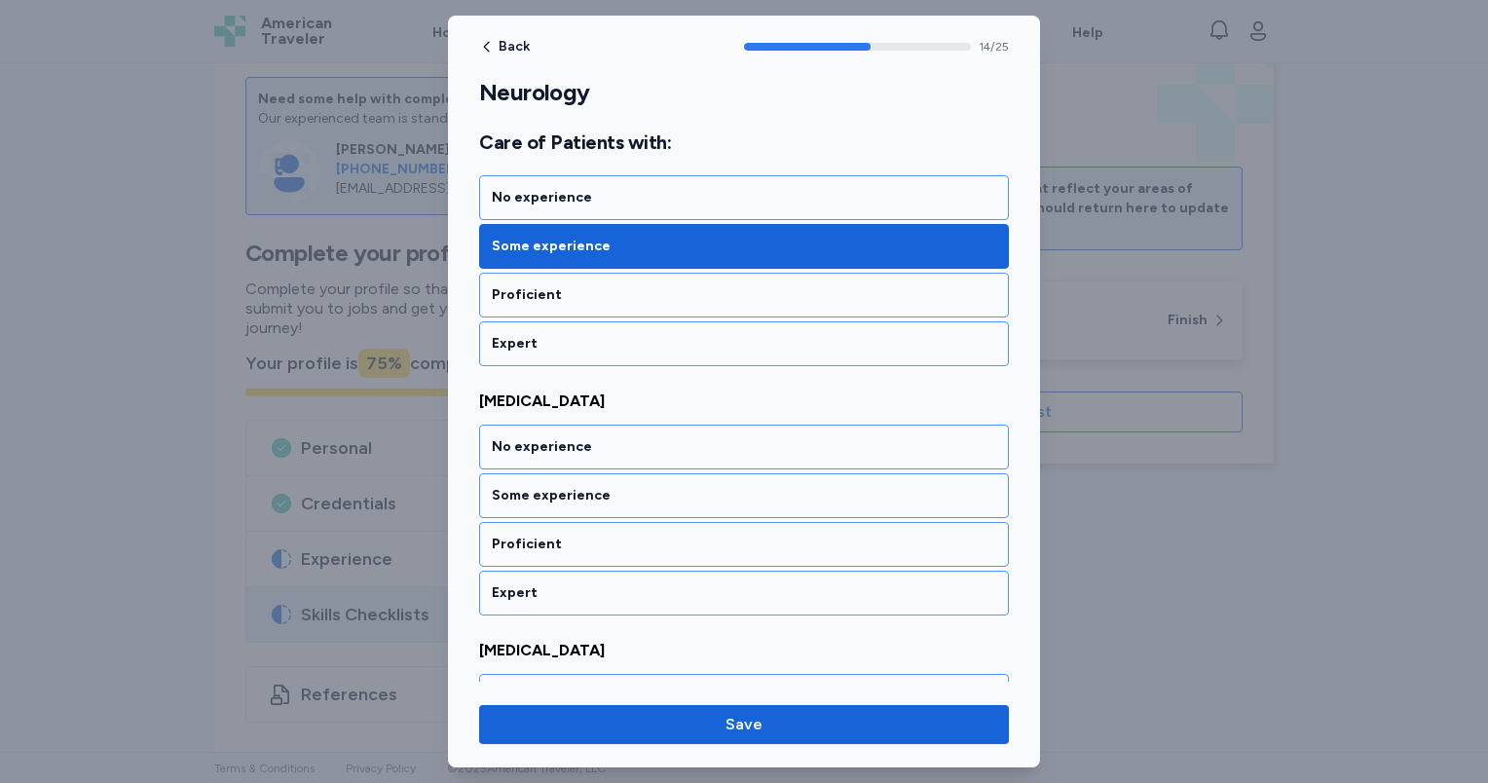
scroll to position [3751, 0]
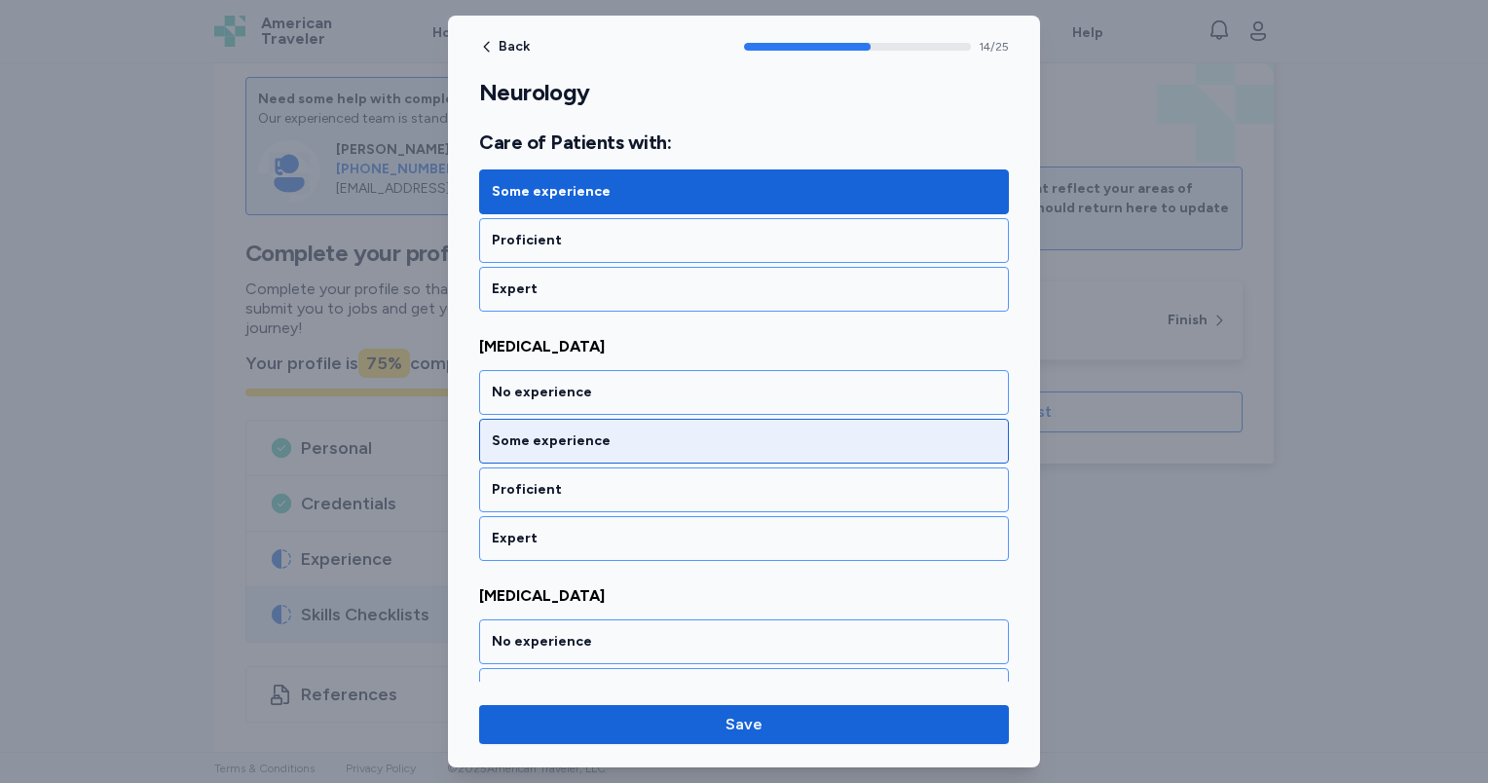
click at [638, 435] on div "Some experience" at bounding box center [744, 441] width 530 height 45
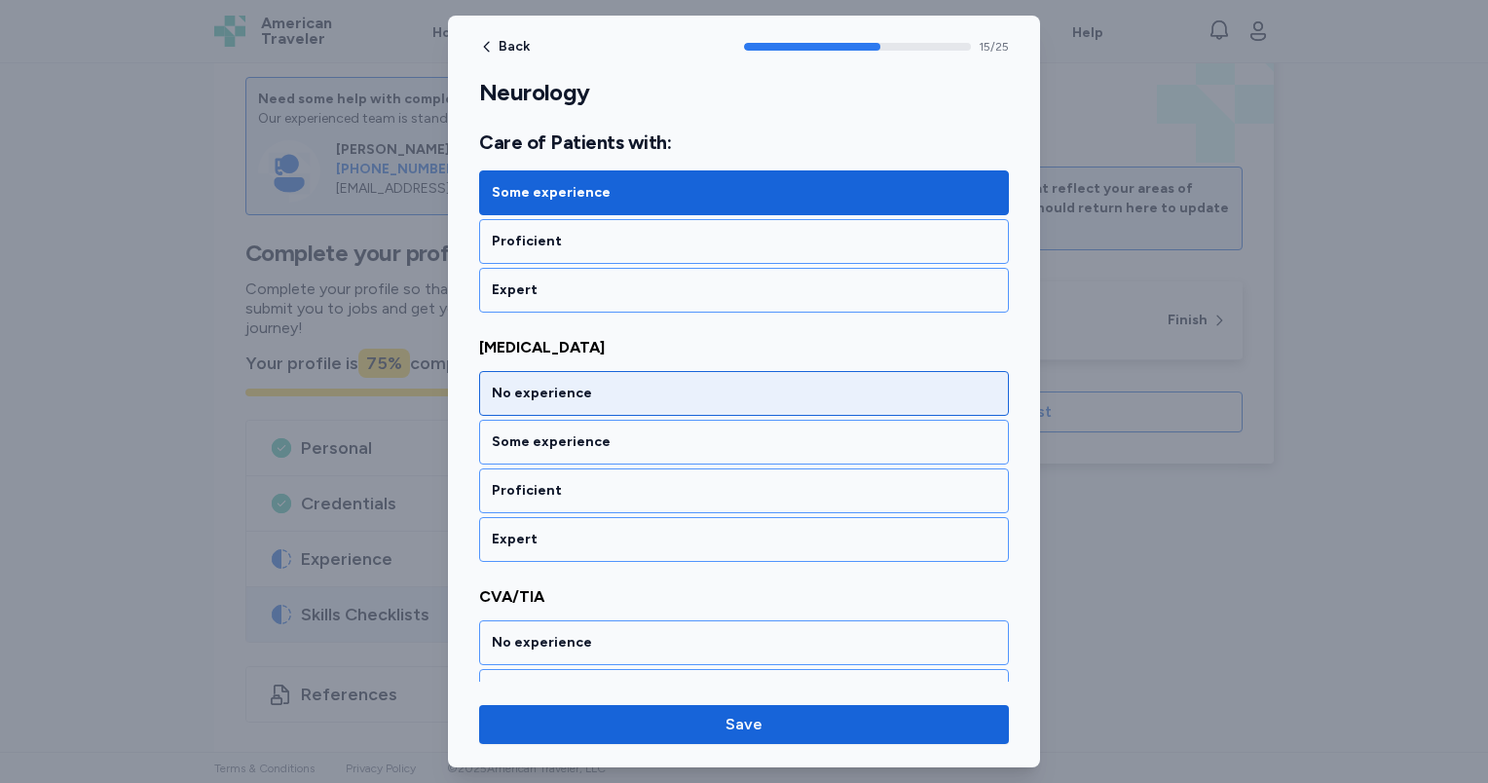
click at [612, 384] on div "No experience" at bounding box center [744, 393] width 504 height 19
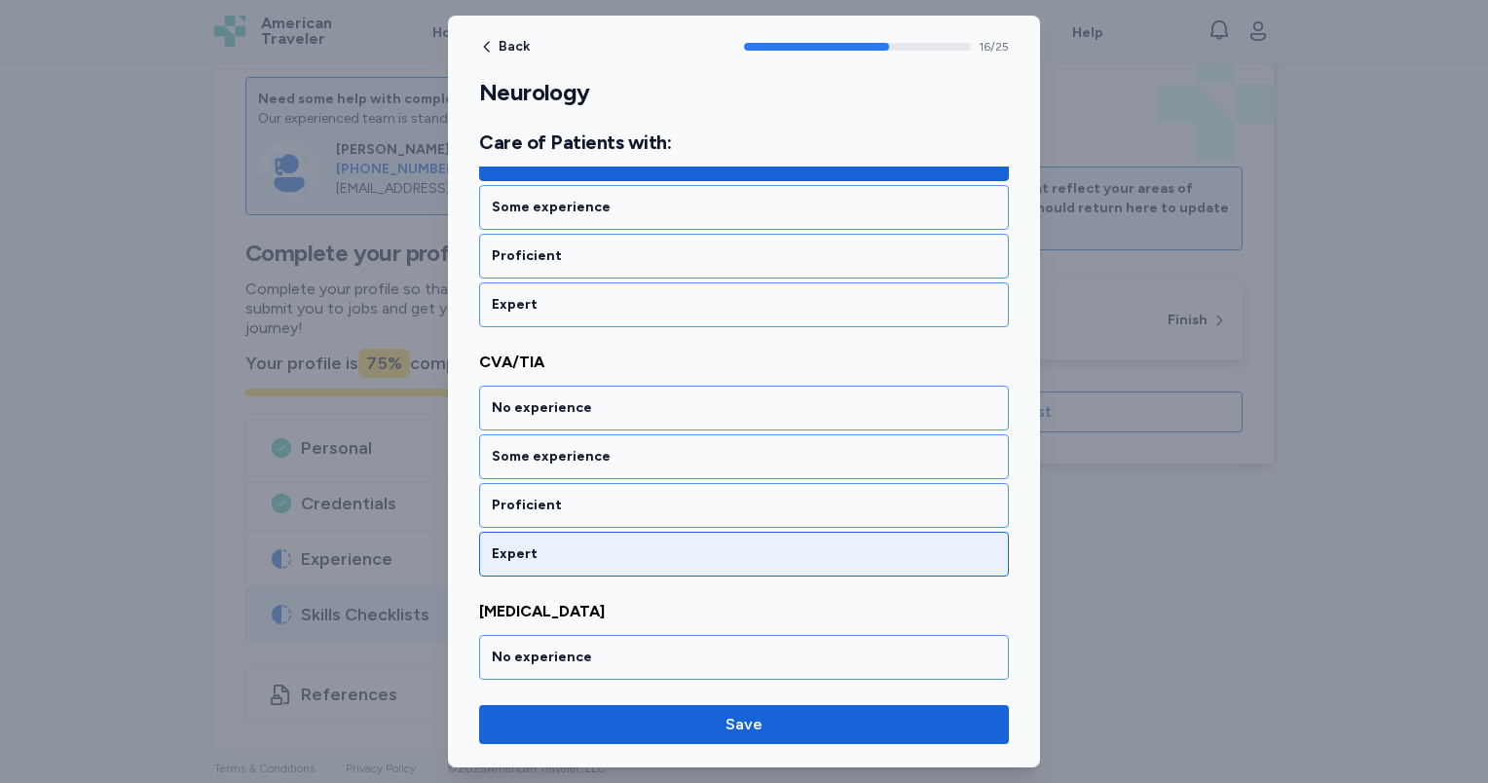
scroll to position [4247, 0]
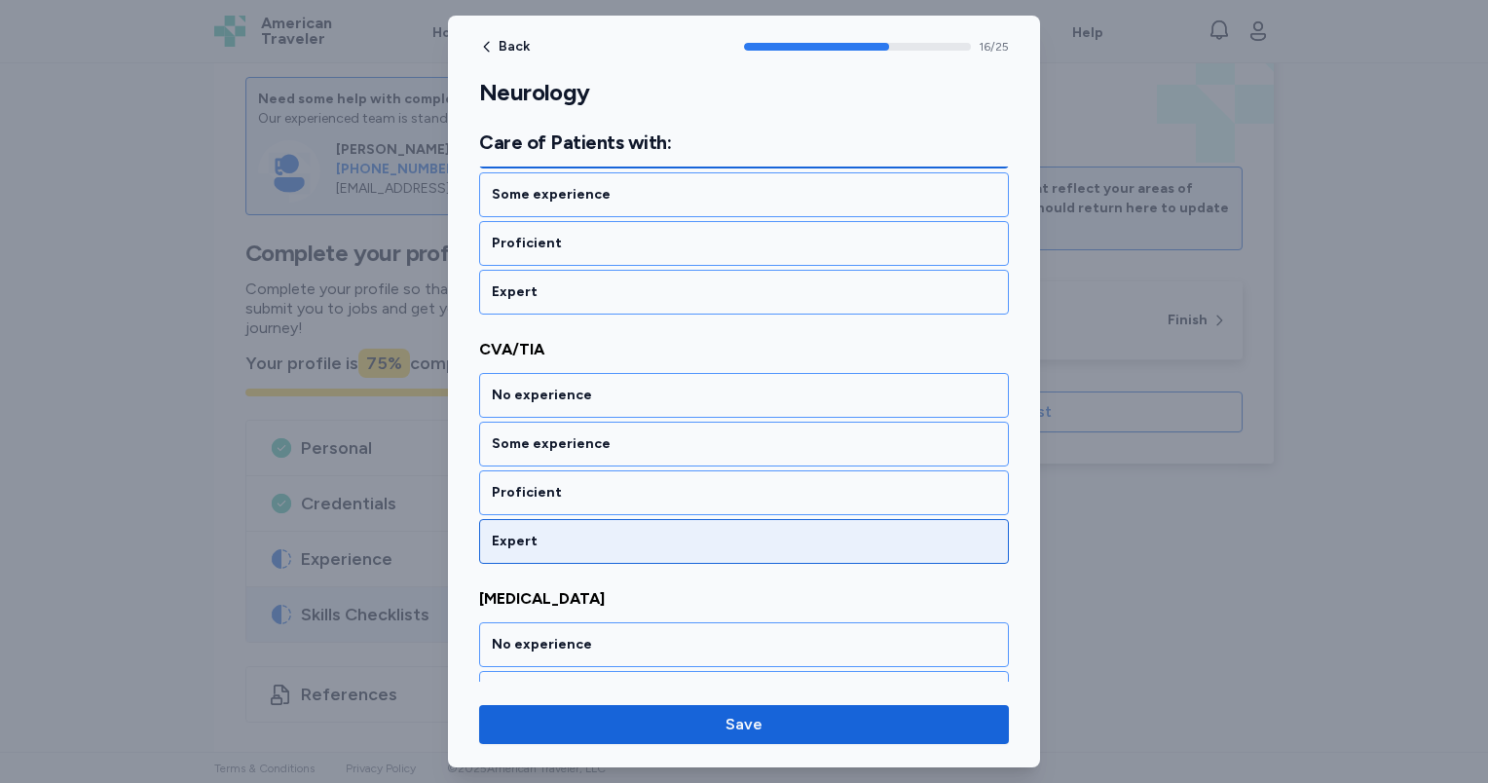
click at [635, 532] on div "Expert" at bounding box center [744, 541] width 504 height 19
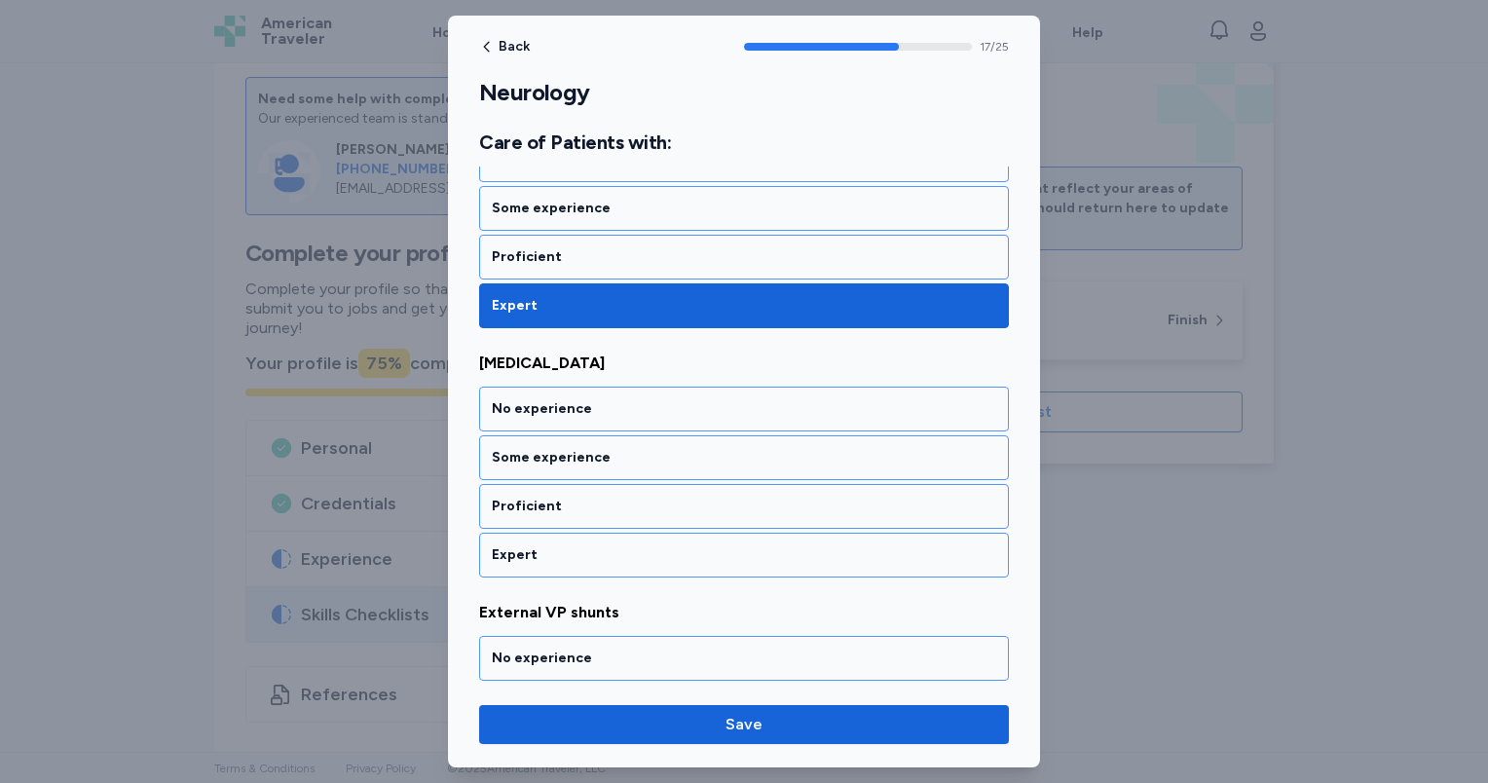
scroll to position [4495, 0]
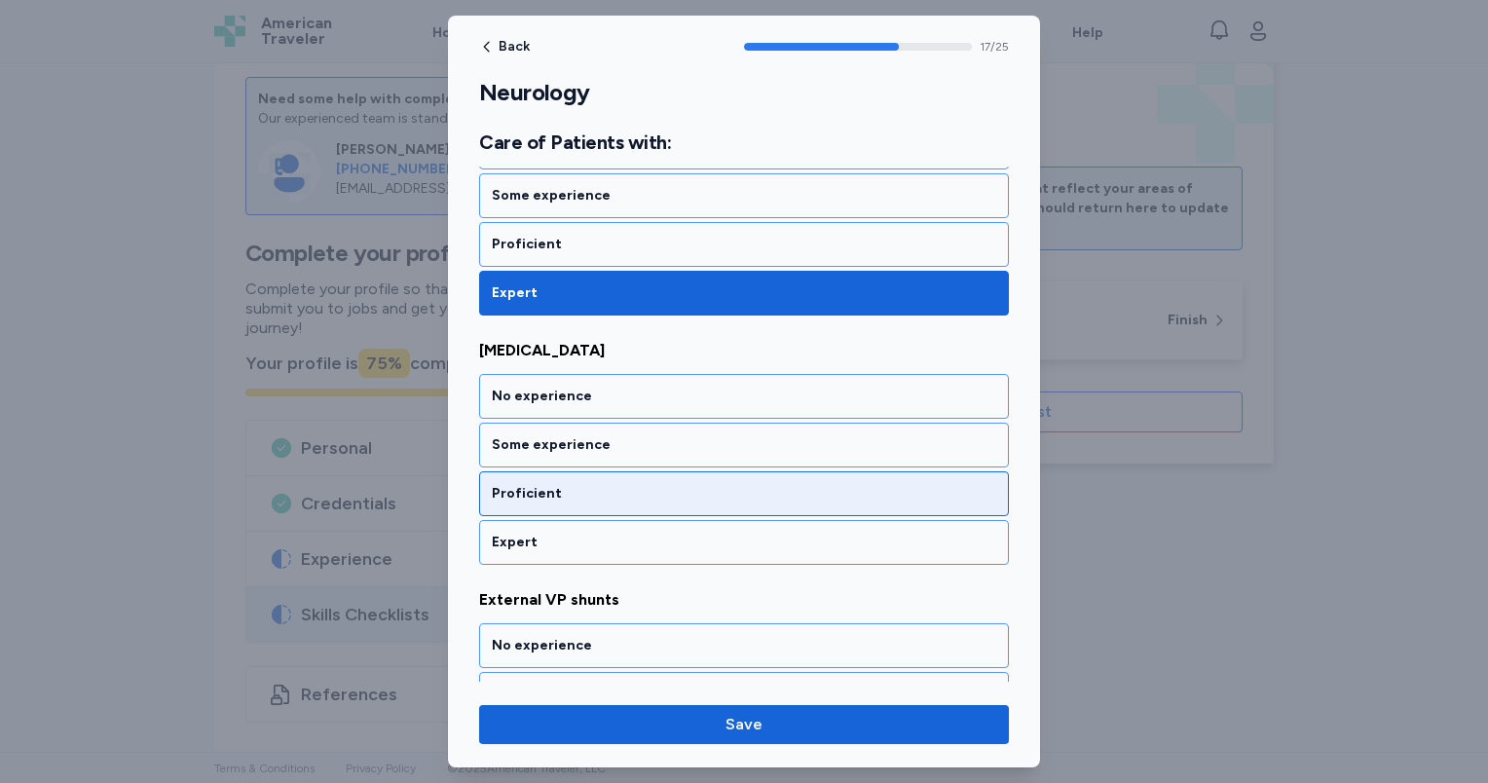
click at [636, 484] on div "Proficient" at bounding box center [744, 493] width 504 height 19
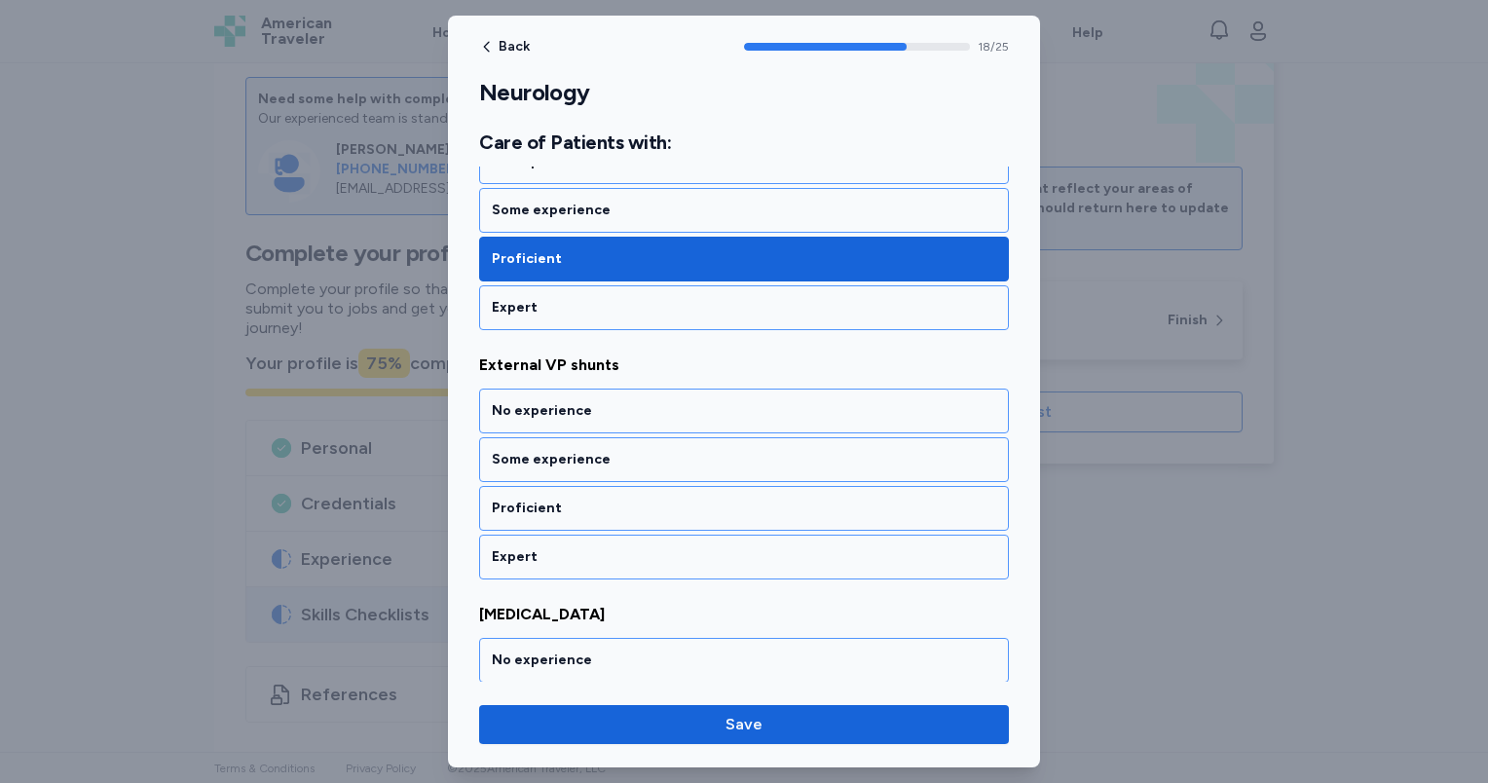
scroll to position [4742, 0]
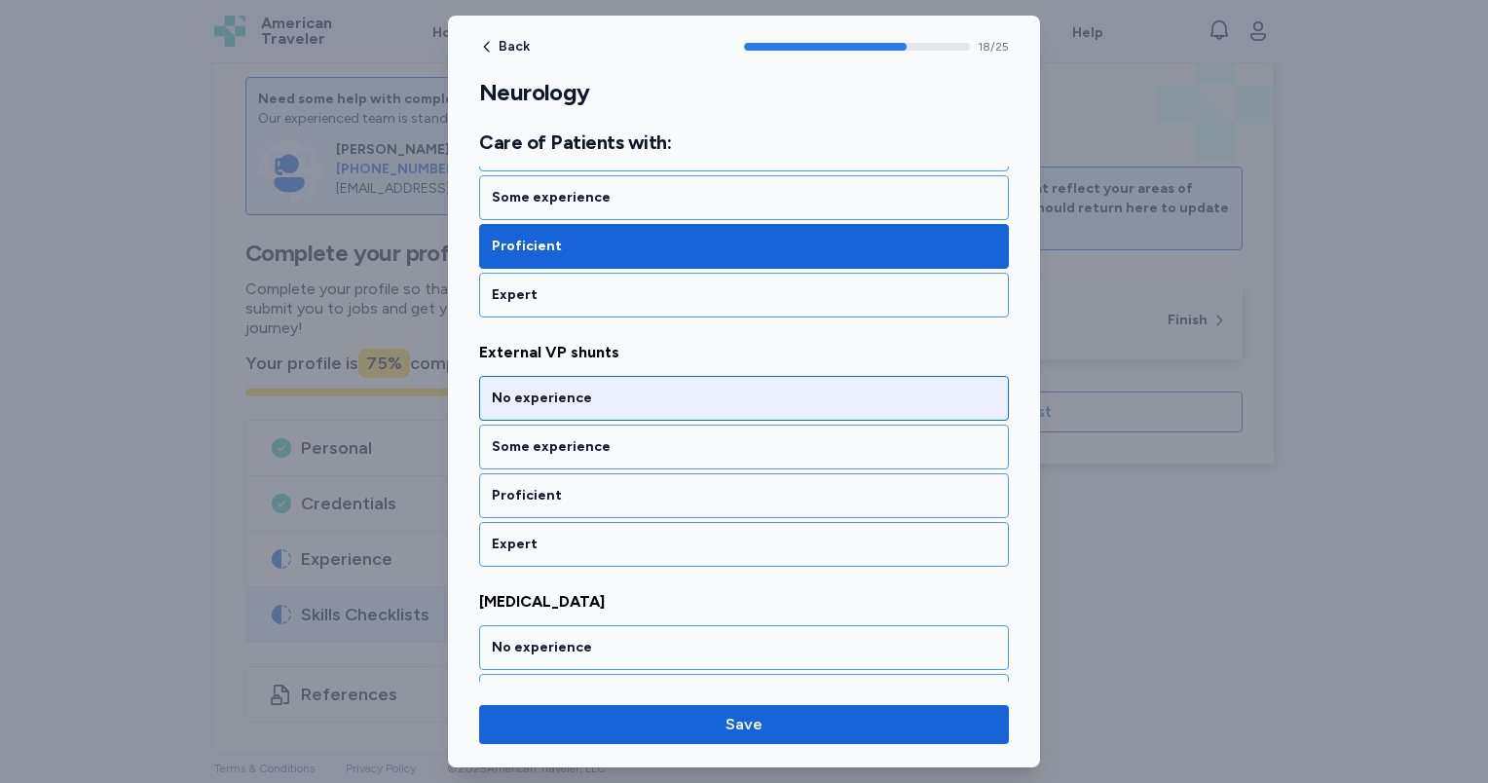
click at [619, 389] on div "No experience" at bounding box center [744, 398] width 504 height 19
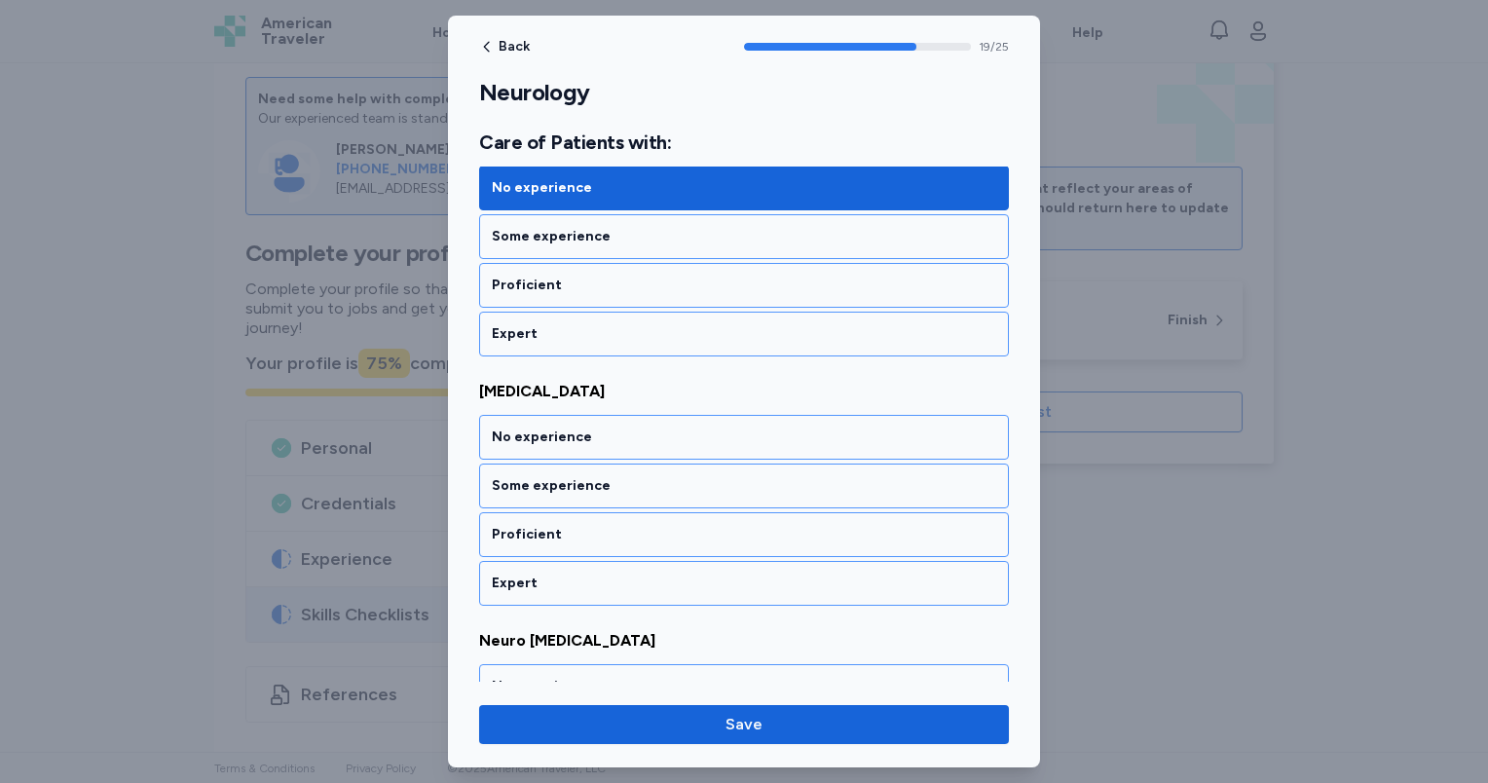
scroll to position [4990, 0]
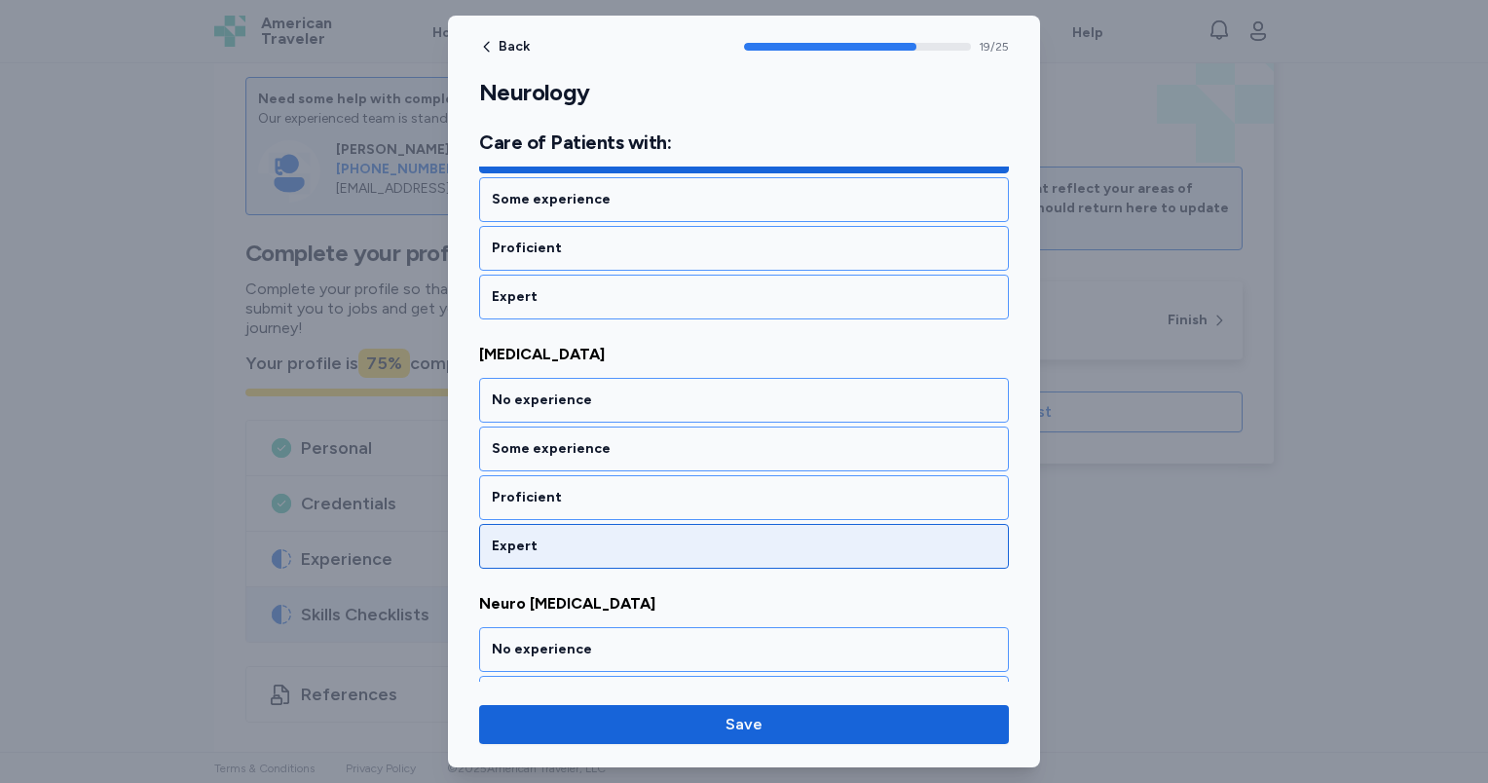
click at [640, 537] on div "Expert" at bounding box center [744, 546] width 504 height 19
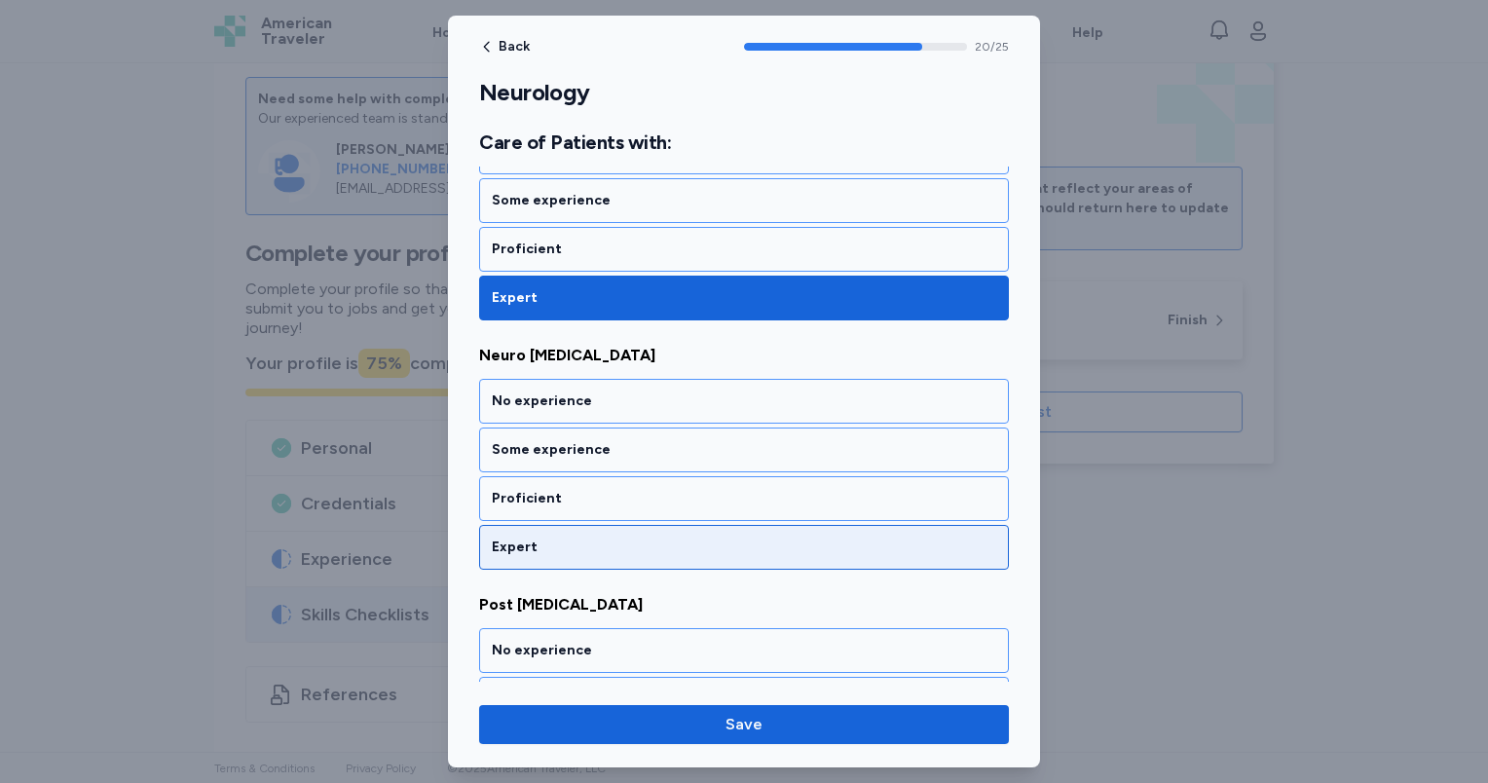
click at [639, 525] on div "Expert" at bounding box center [744, 547] width 530 height 45
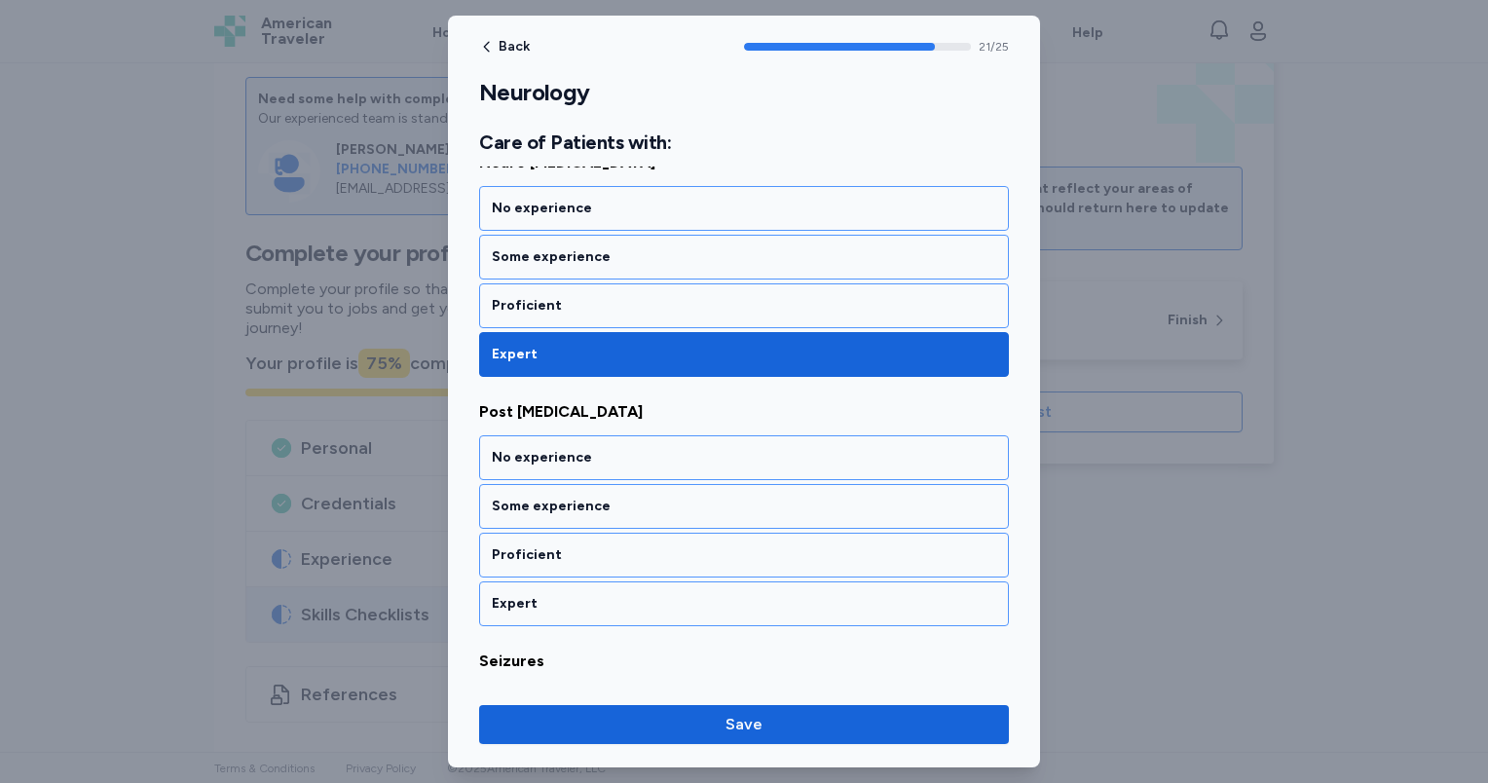
scroll to position [5485, 0]
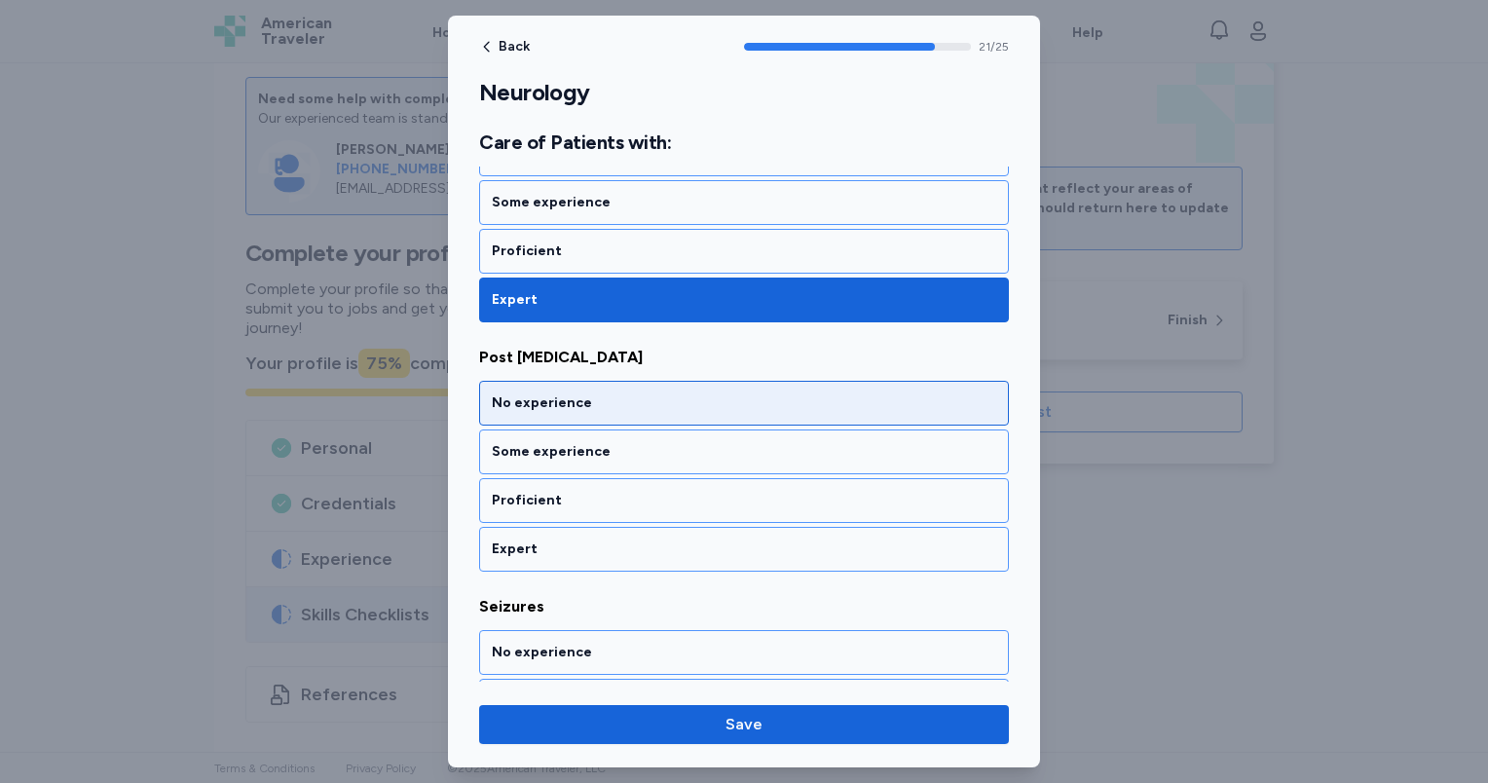
click at [614, 381] on div "No experience" at bounding box center [744, 403] width 530 height 45
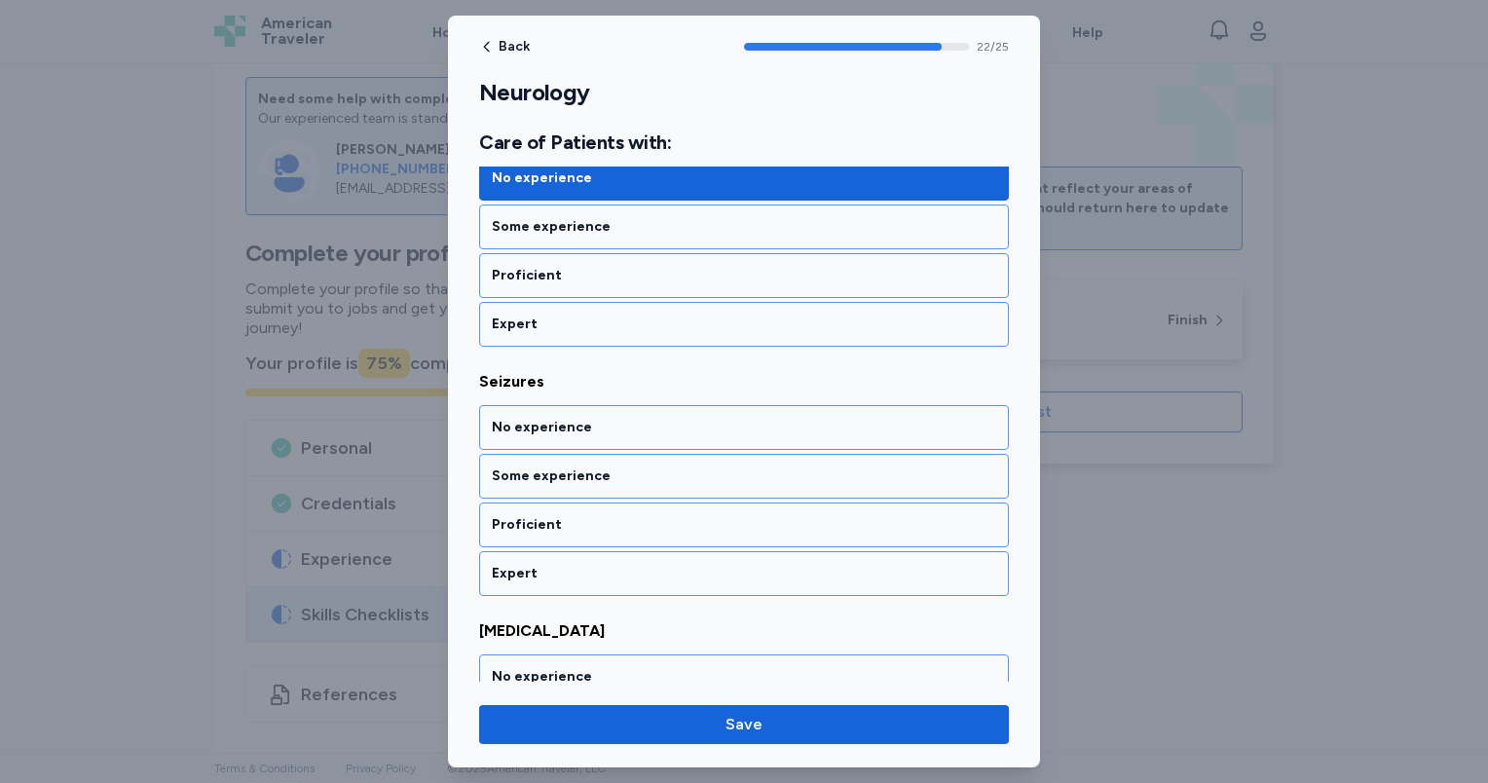
scroll to position [5733, 0]
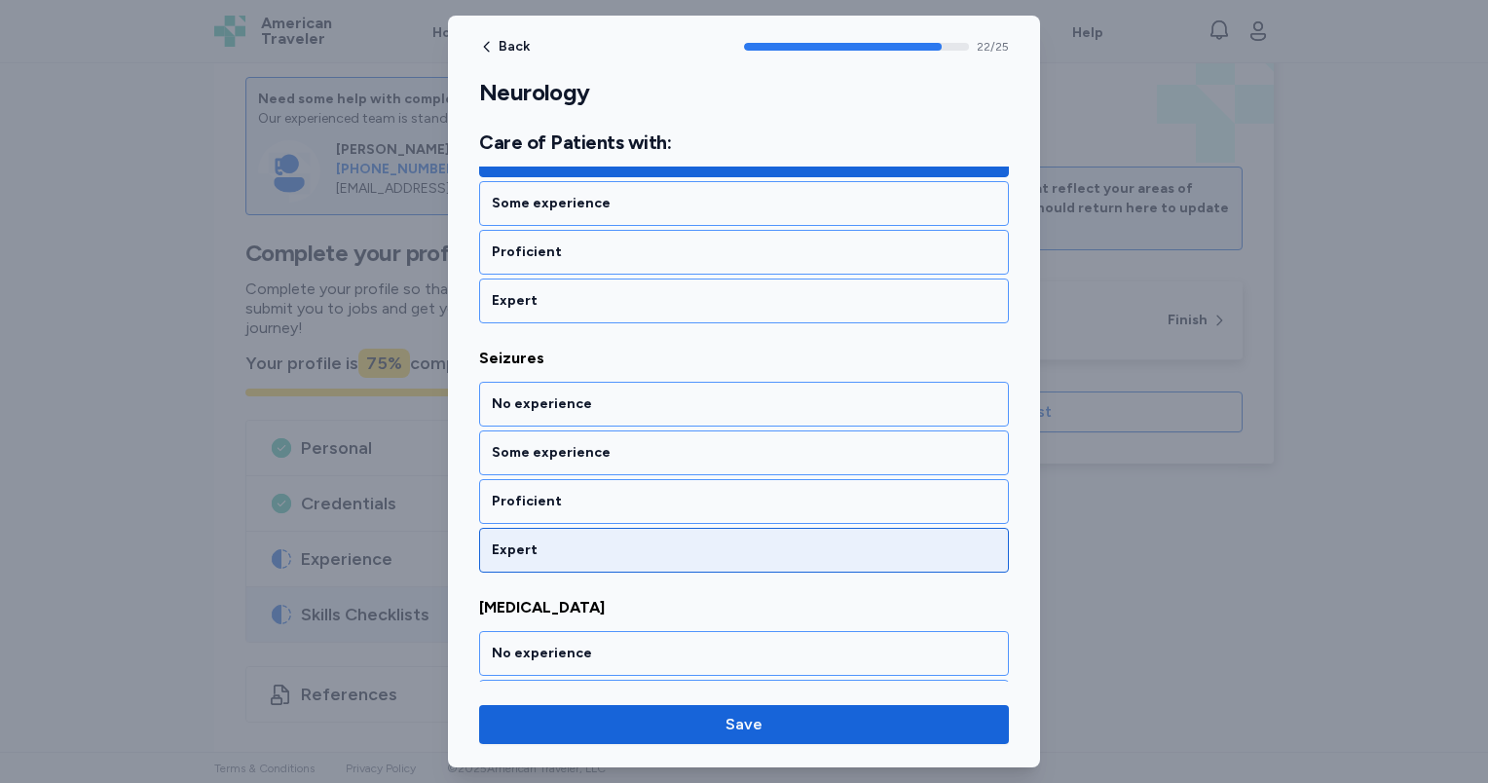
click at [627, 528] on div "Expert" at bounding box center [744, 550] width 530 height 45
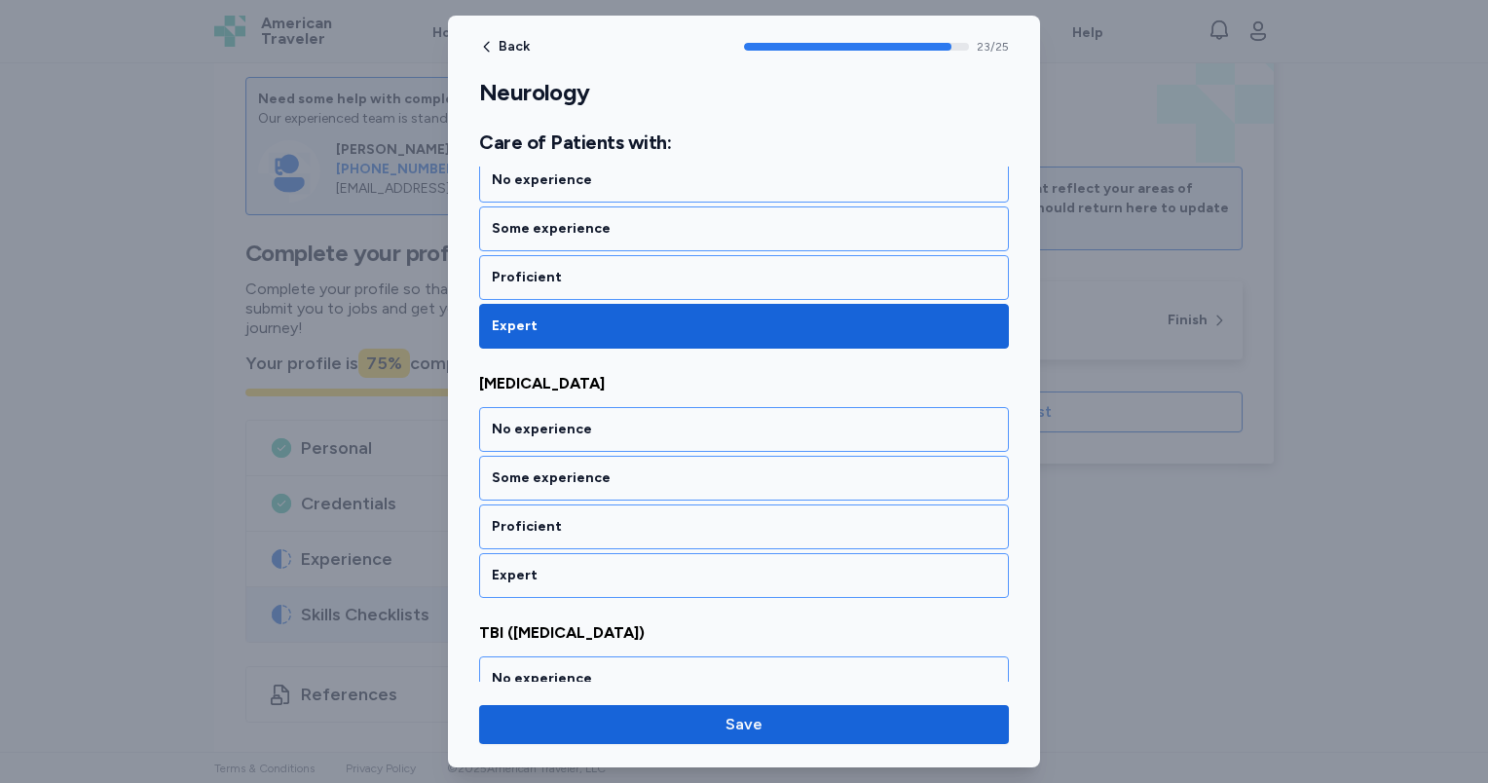
scroll to position [5981, 0]
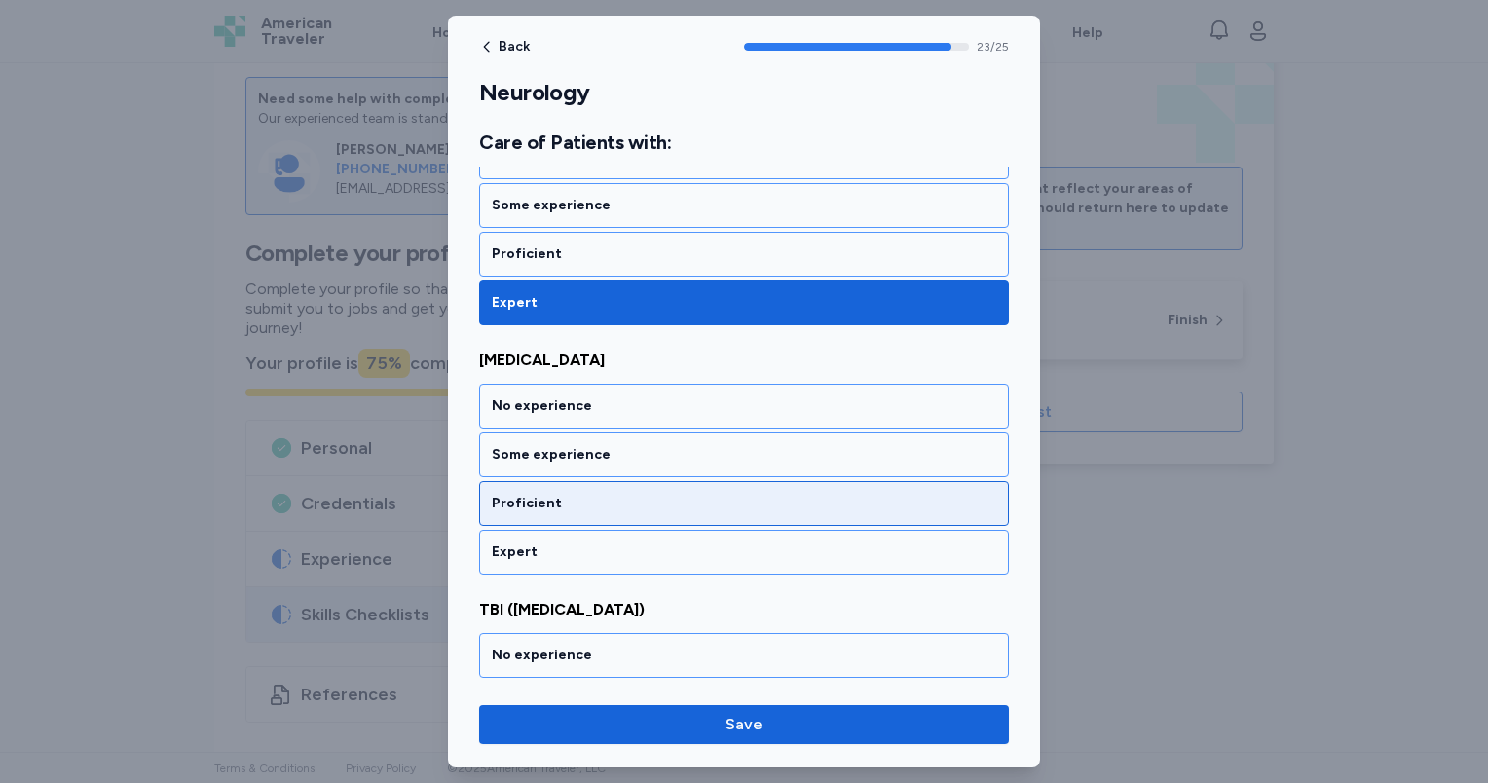
click at [627, 494] on div "Proficient" at bounding box center [744, 503] width 504 height 19
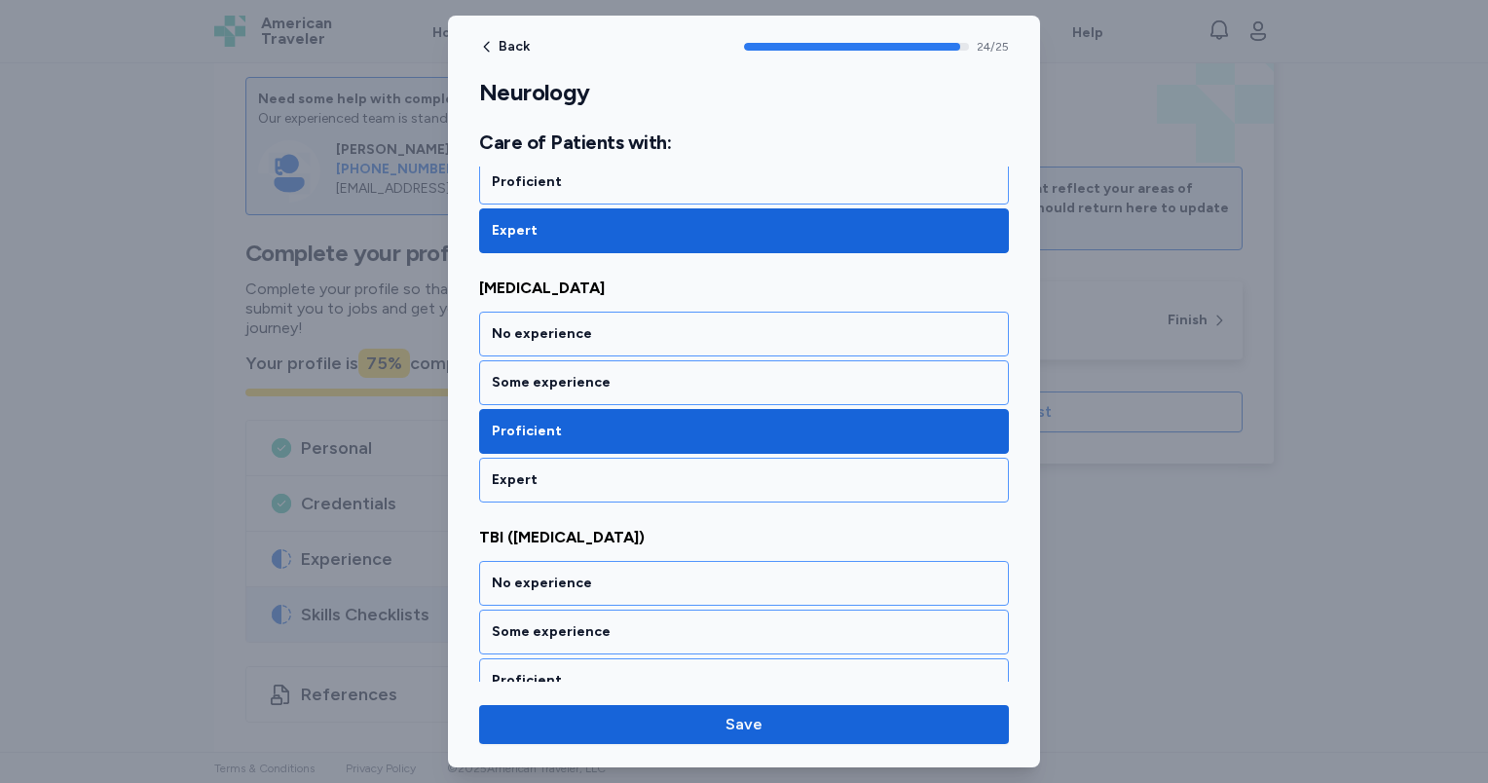
scroll to position [6088, 0]
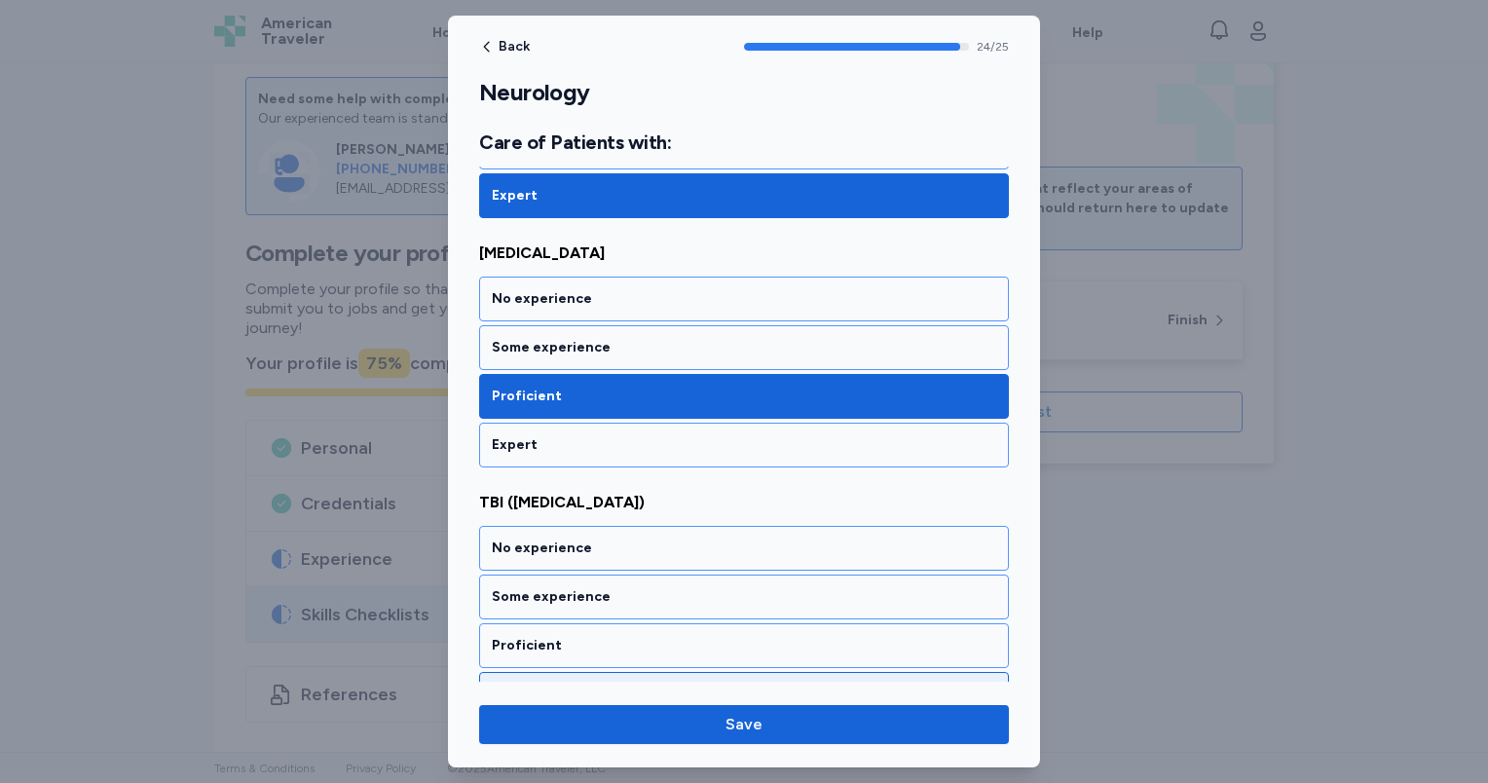
click at [615, 672] on div "Expert" at bounding box center [744, 694] width 530 height 45
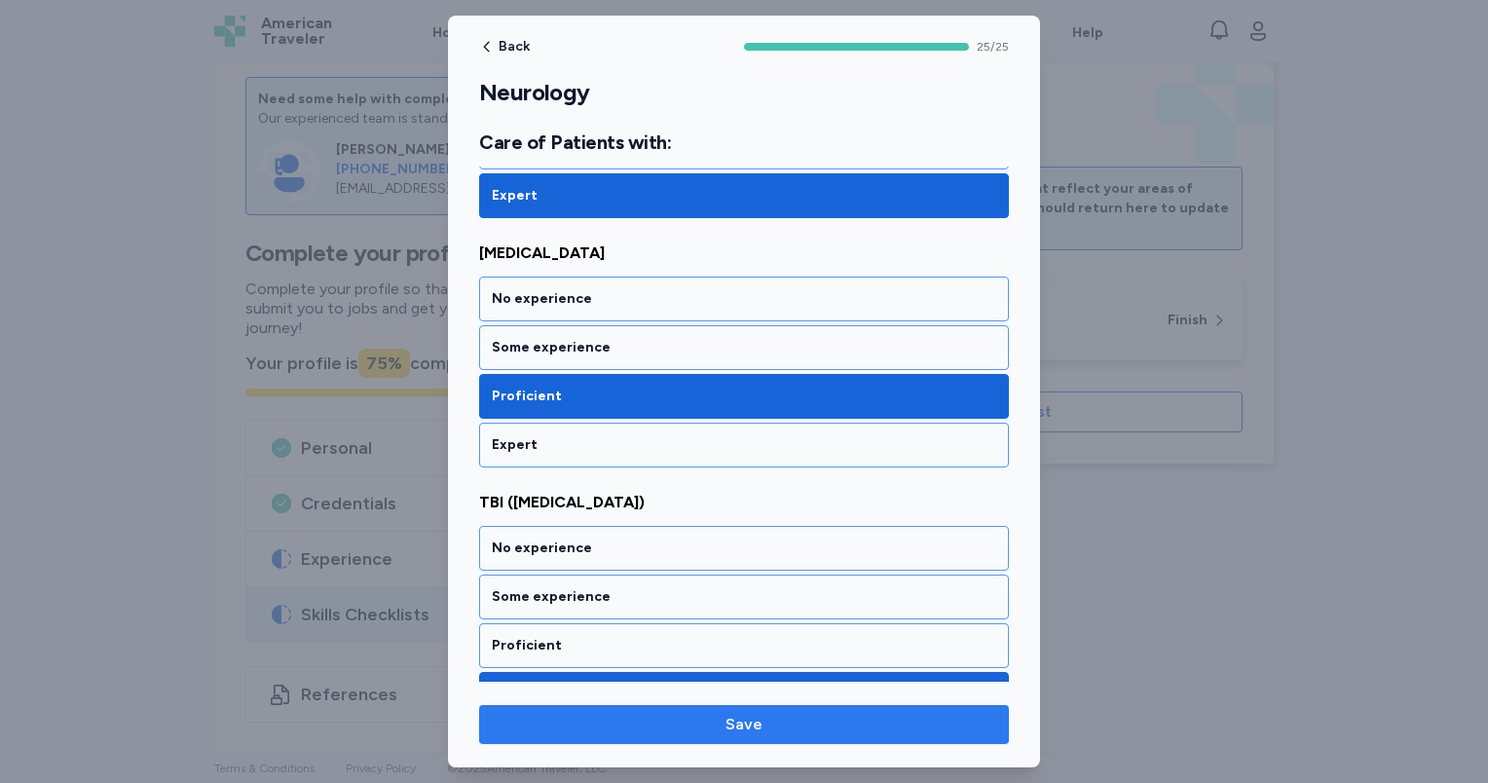
click at [664, 718] on span "Save" at bounding box center [744, 724] width 499 height 23
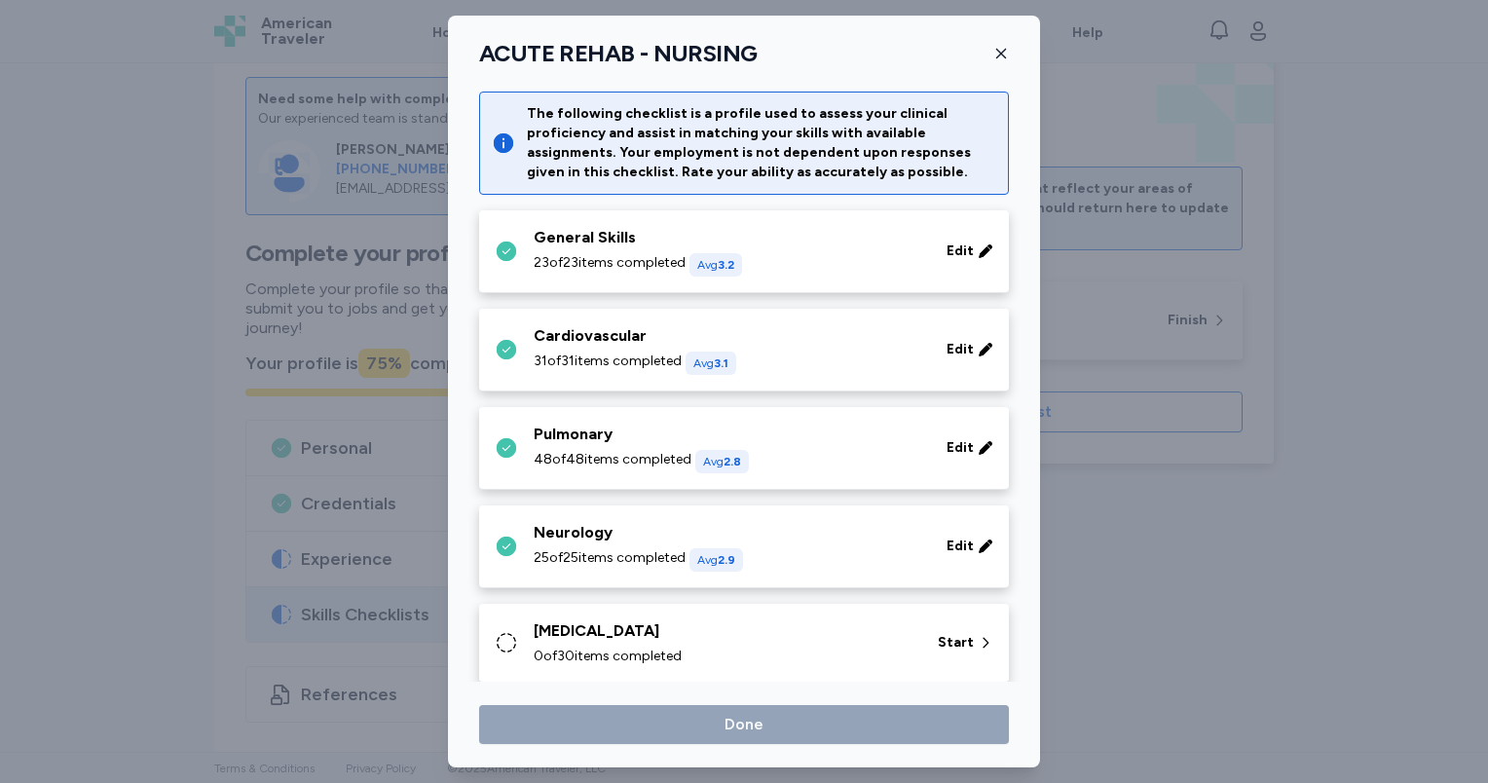
click at [687, 642] on div "[MEDICAL_DATA] 0 of 30 items completed" at bounding box center [724, 642] width 381 height 47
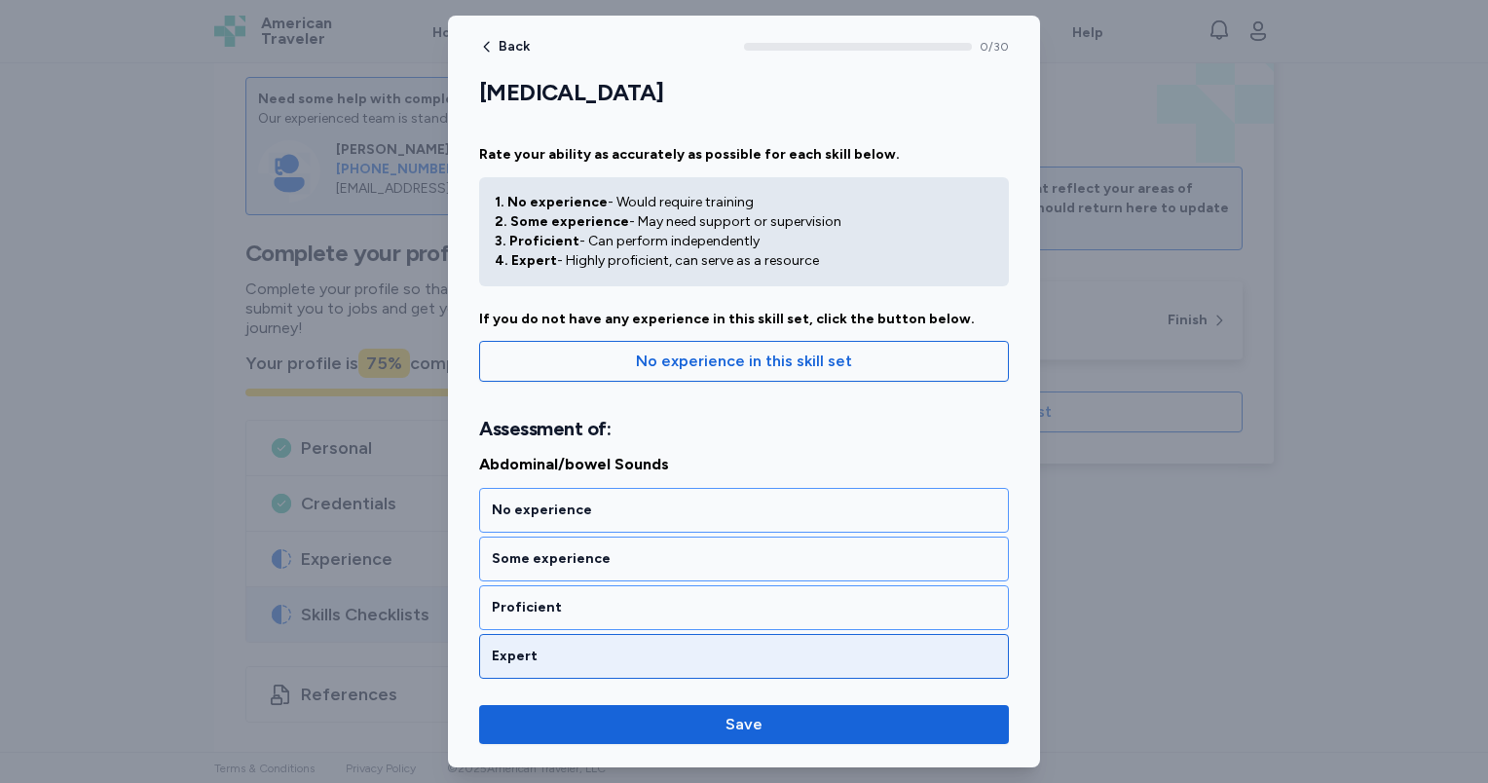
click at [629, 658] on div "Expert" at bounding box center [744, 656] width 504 height 19
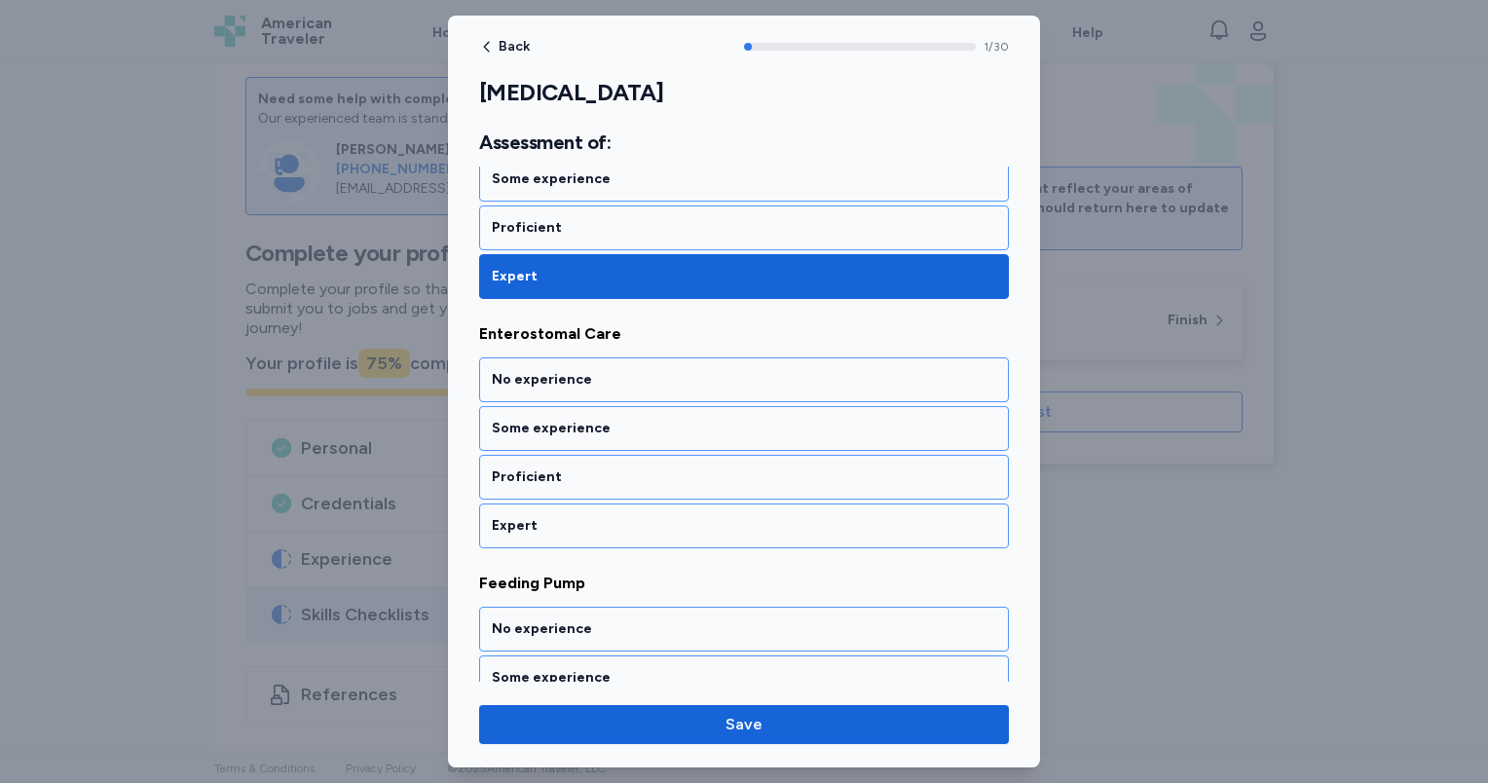
scroll to position [388, 0]
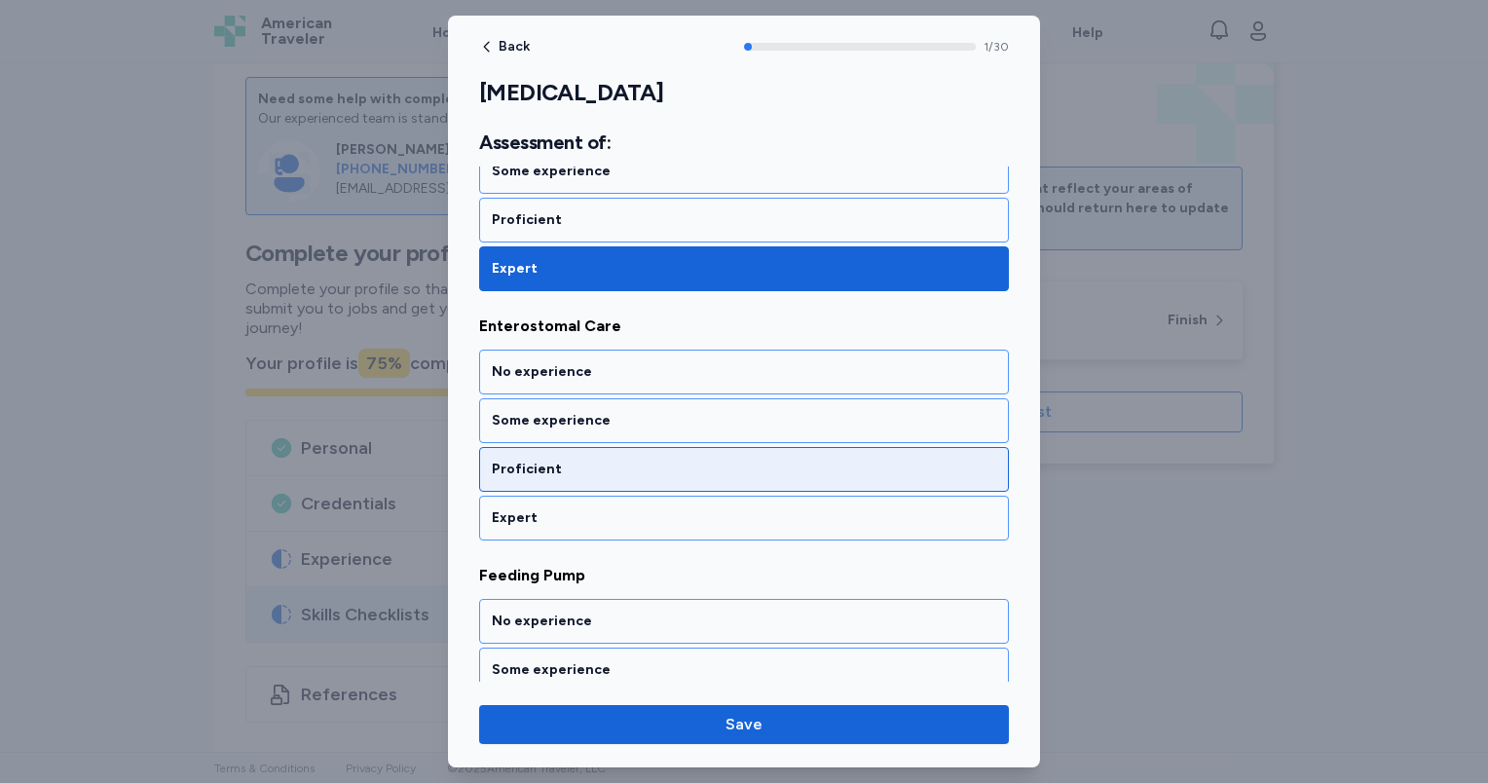
click at [616, 460] on div "Proficient" at bounding box center [744, 469] width 504 height 19
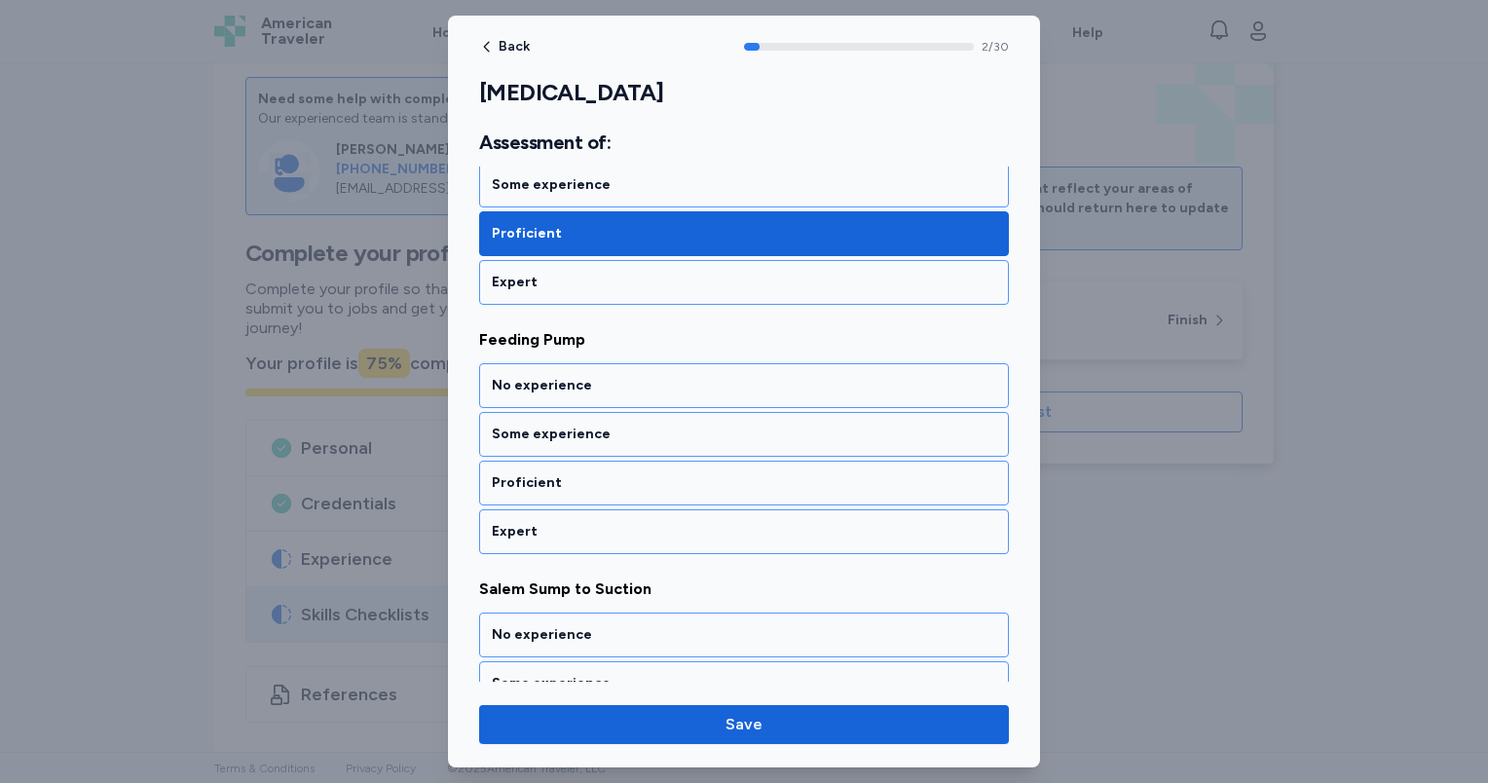
scroll to position [635, 0]
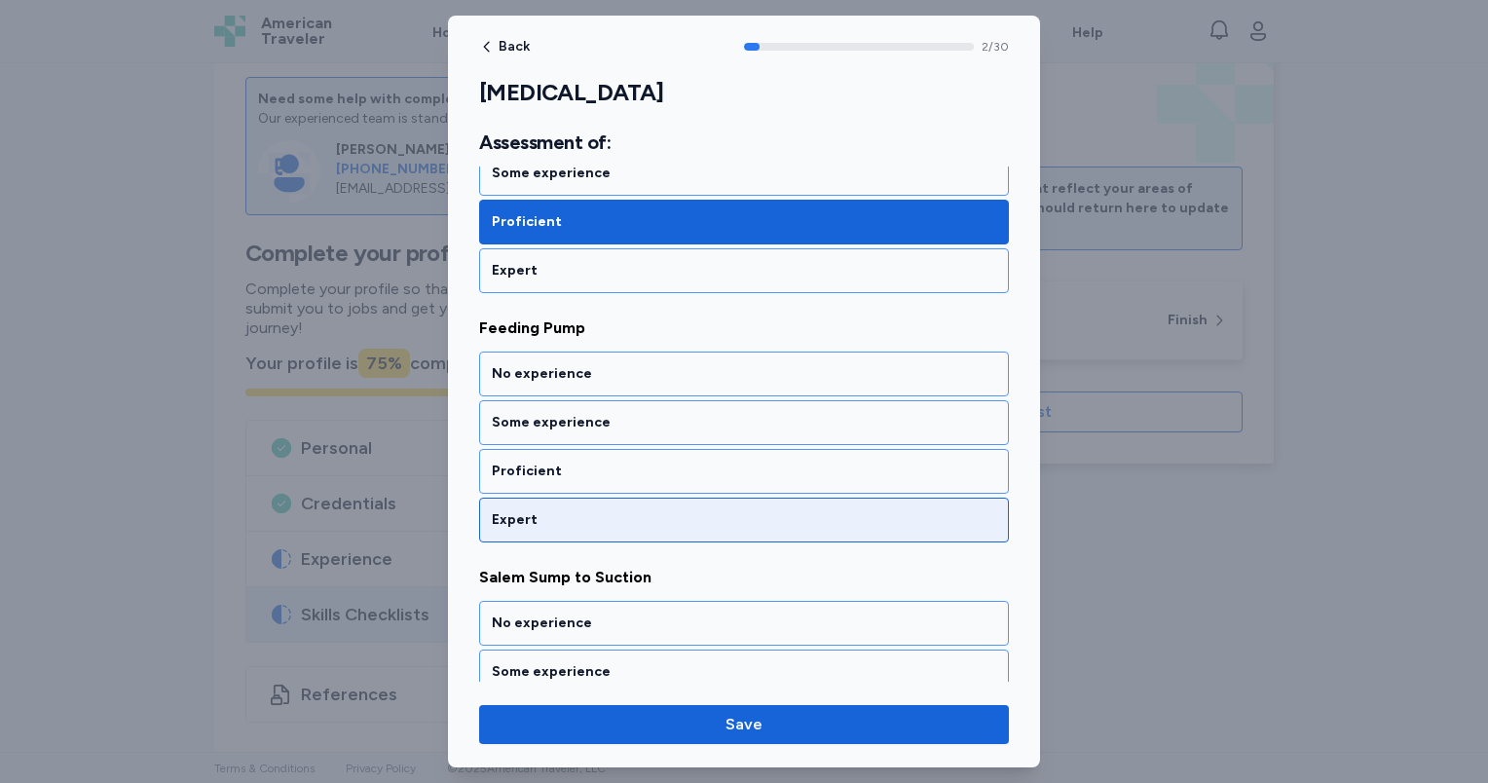
click at [607, 510] on div "Expert" at bounding box center [744, 519] width 504 height 19
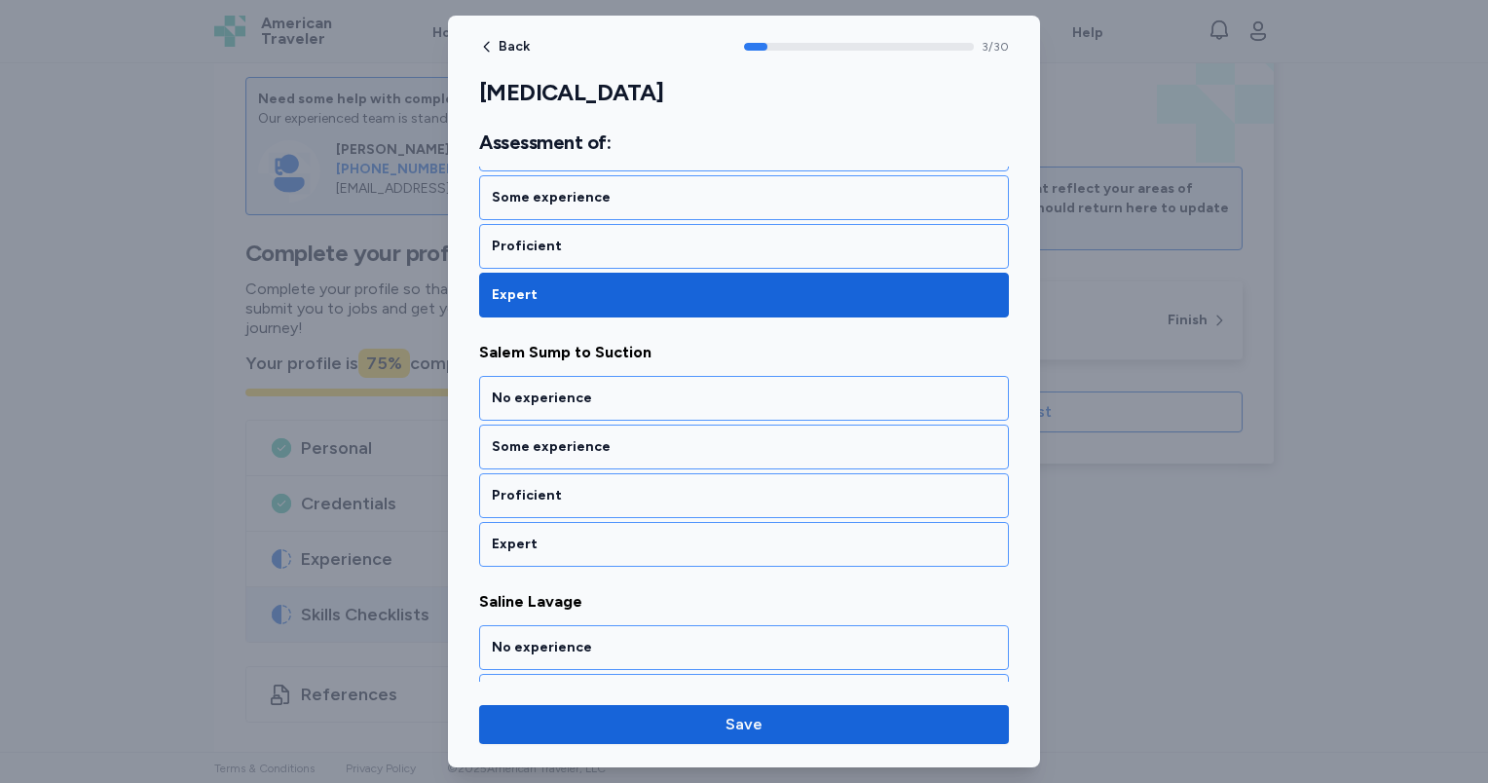
scroll to position [883, 0]
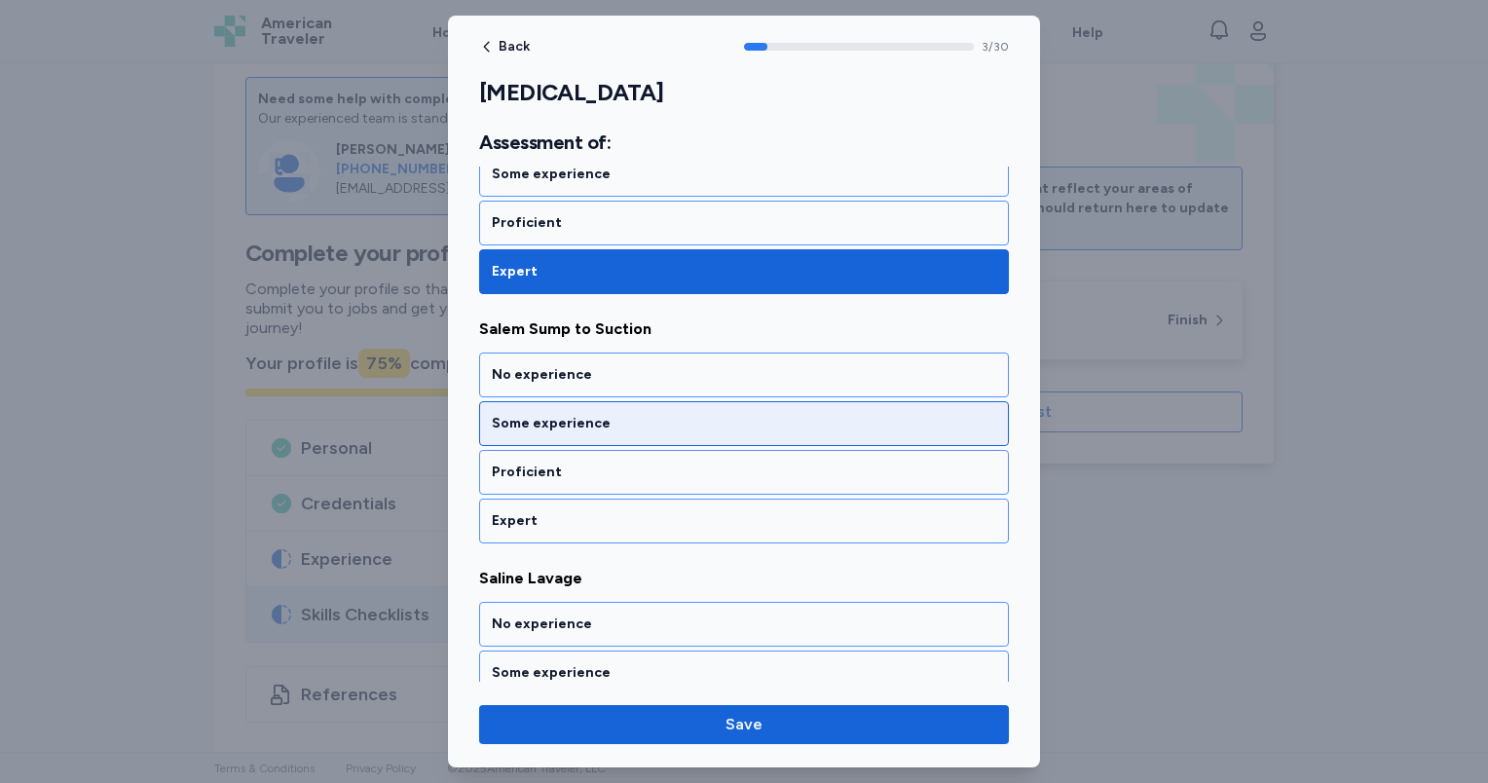
click at [604, 414] on div "Some experience" at bounding box center [744, 423] width 504 height 19
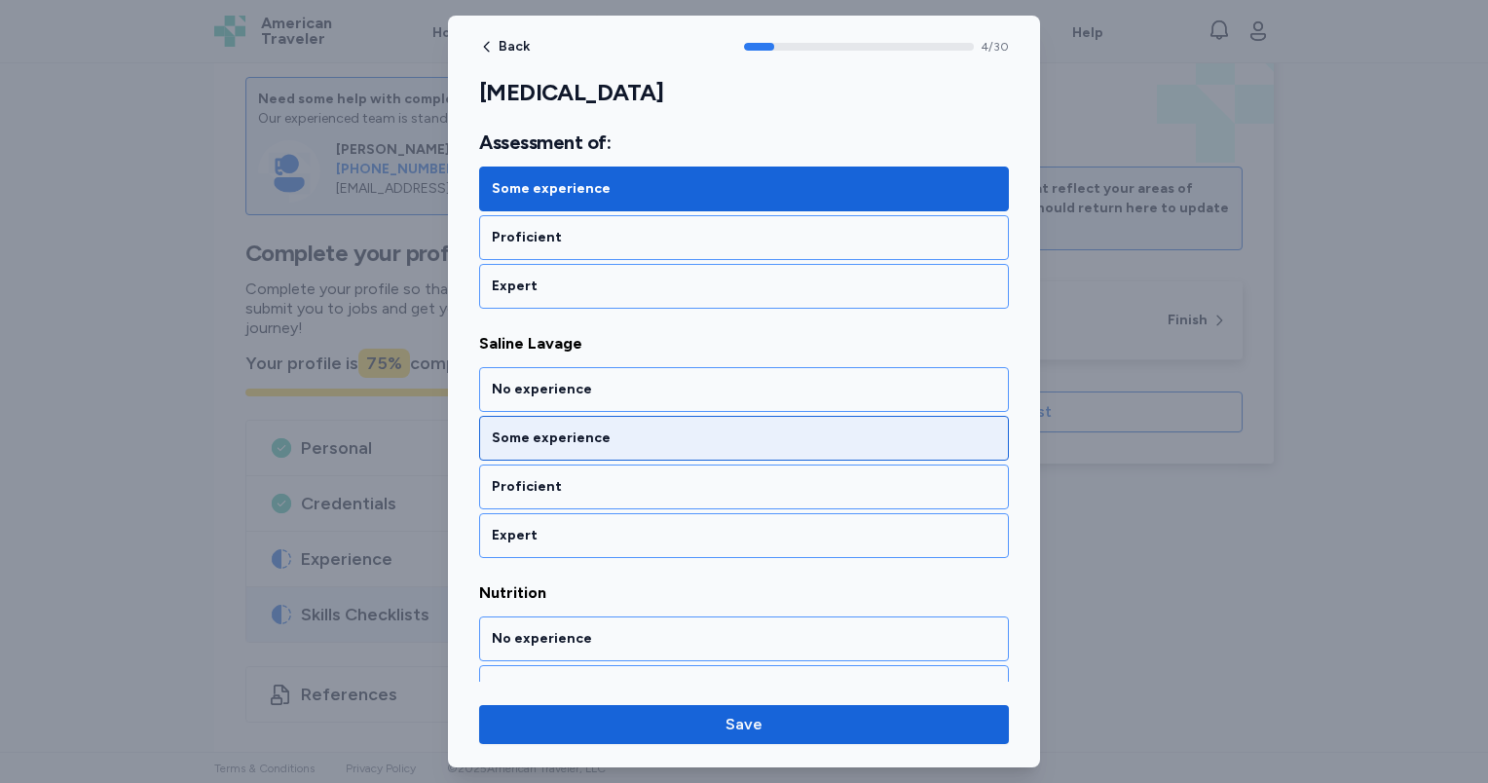
scroll to position [1131, 0]
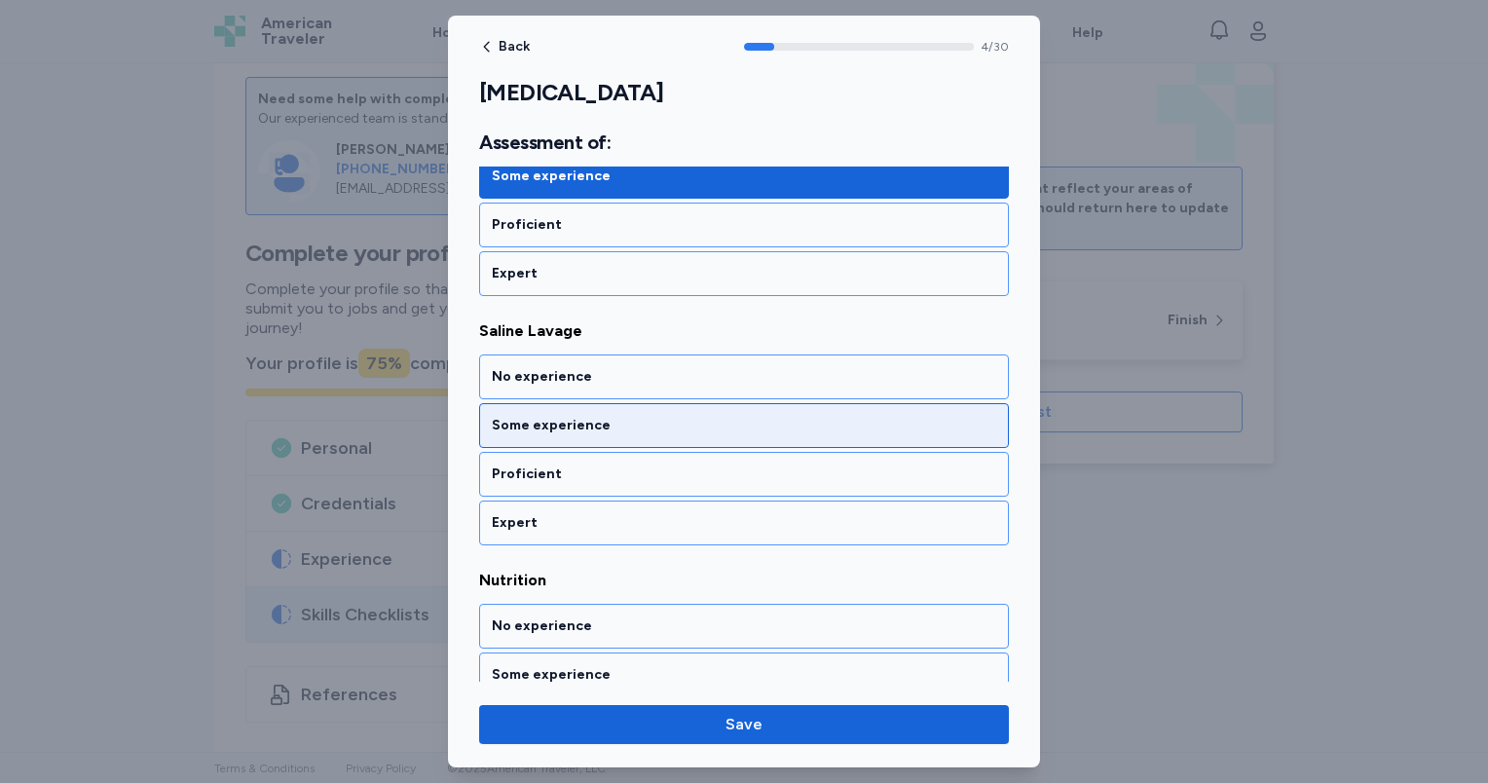
click at [604, 424] on div "Some experience" at bounding box center [744, 425] width 504 height 19
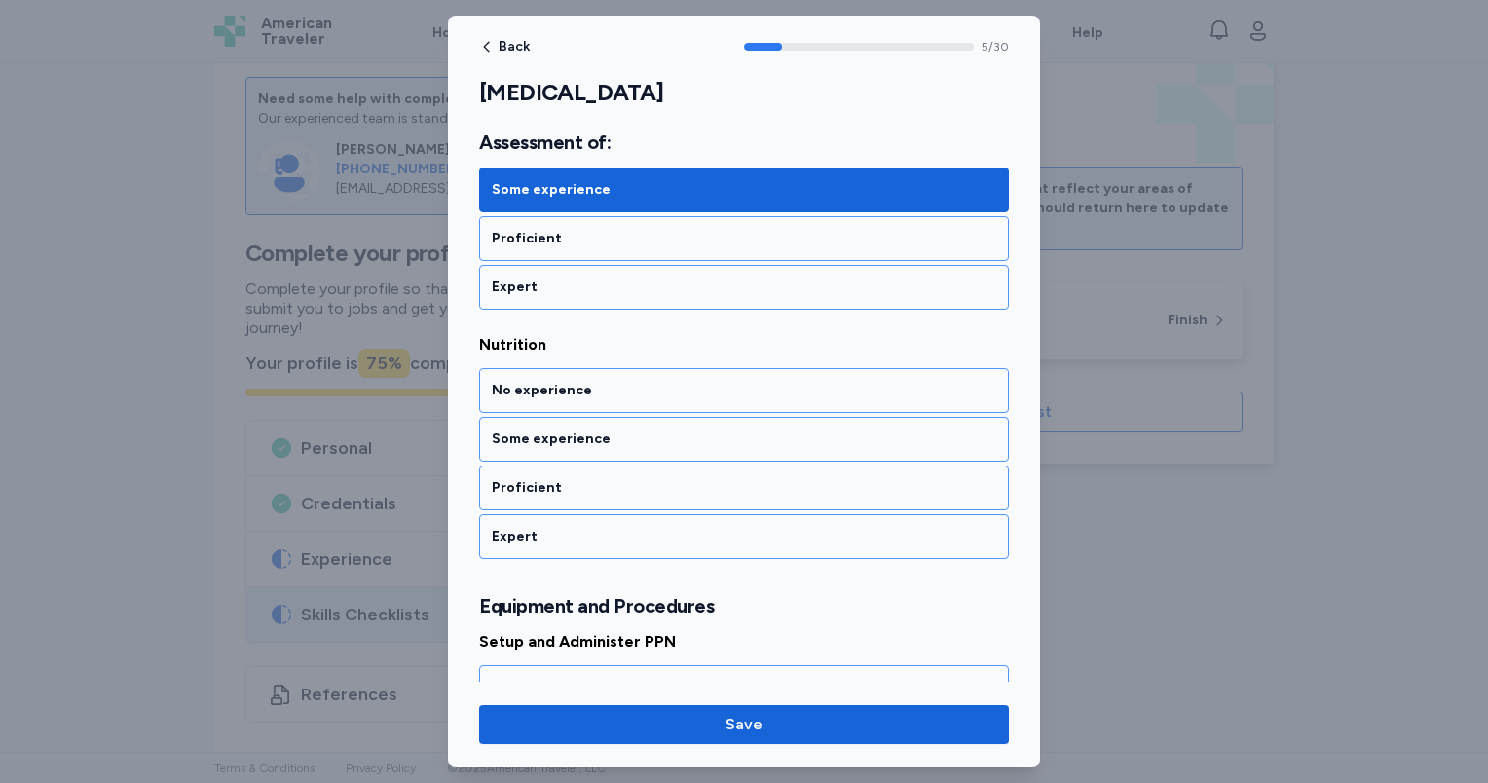
scroll to position [1379, 0]
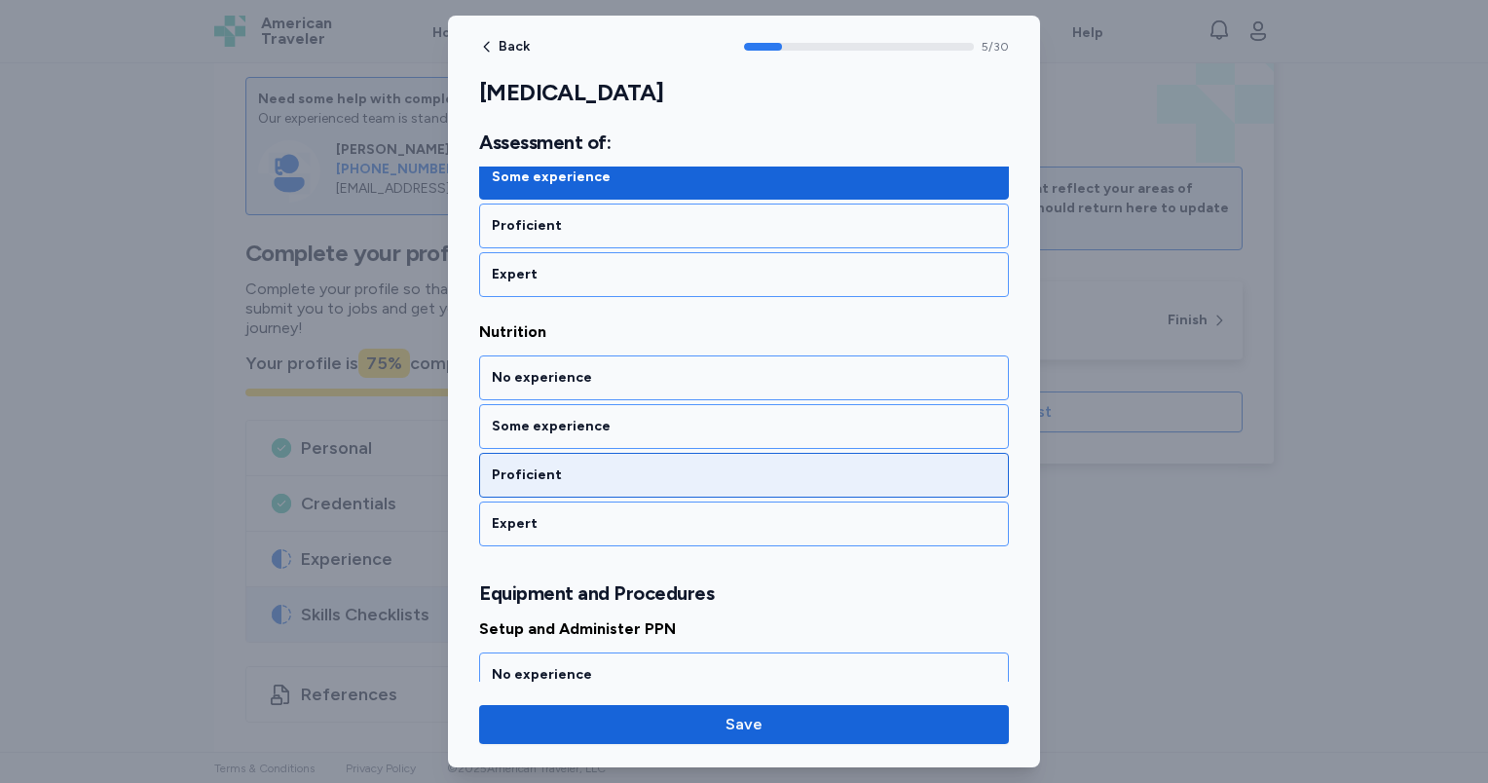
click at [604, 465] on div "Proficient" at bounding box center [744, 474] width 504 height 19
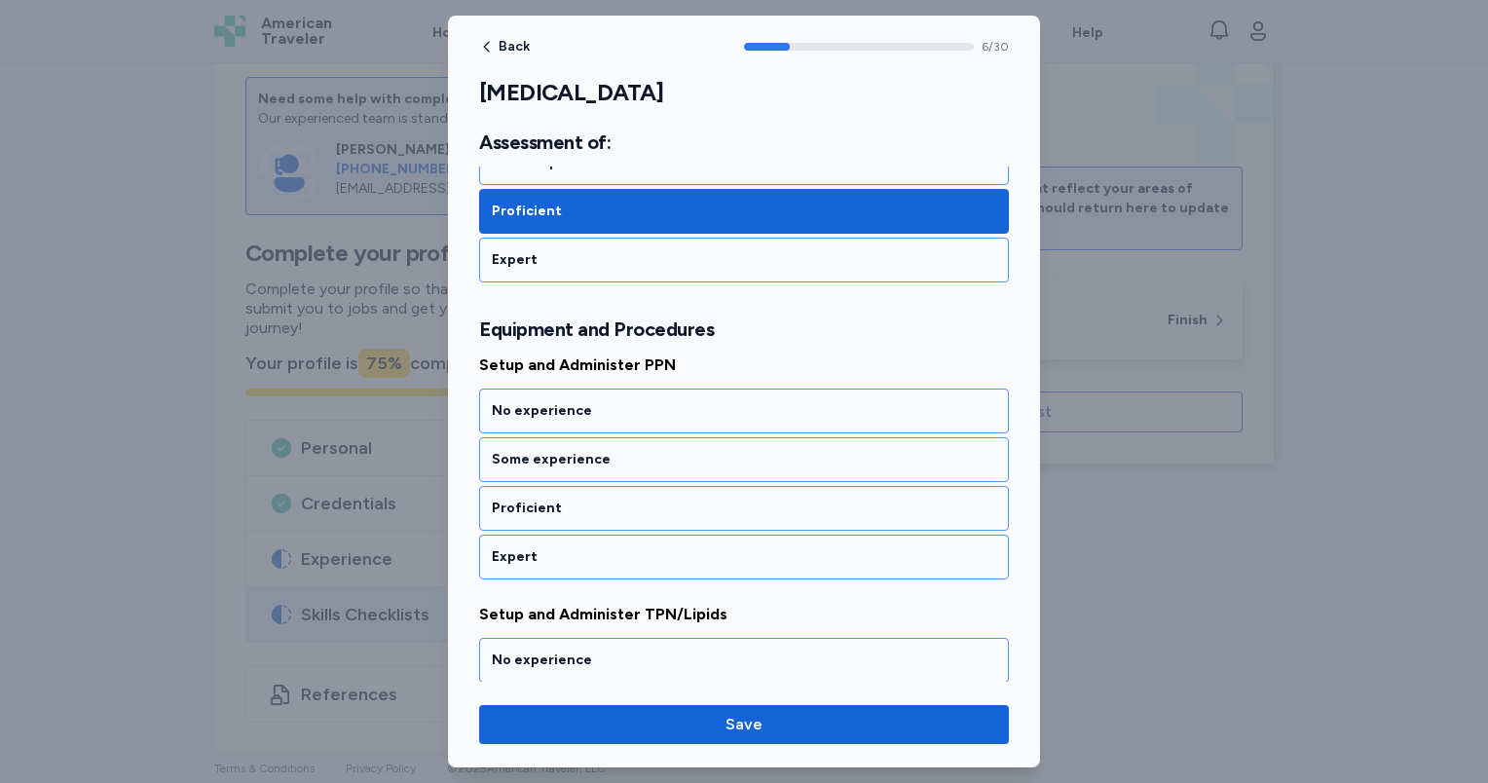
scroll to position [1675, 0]
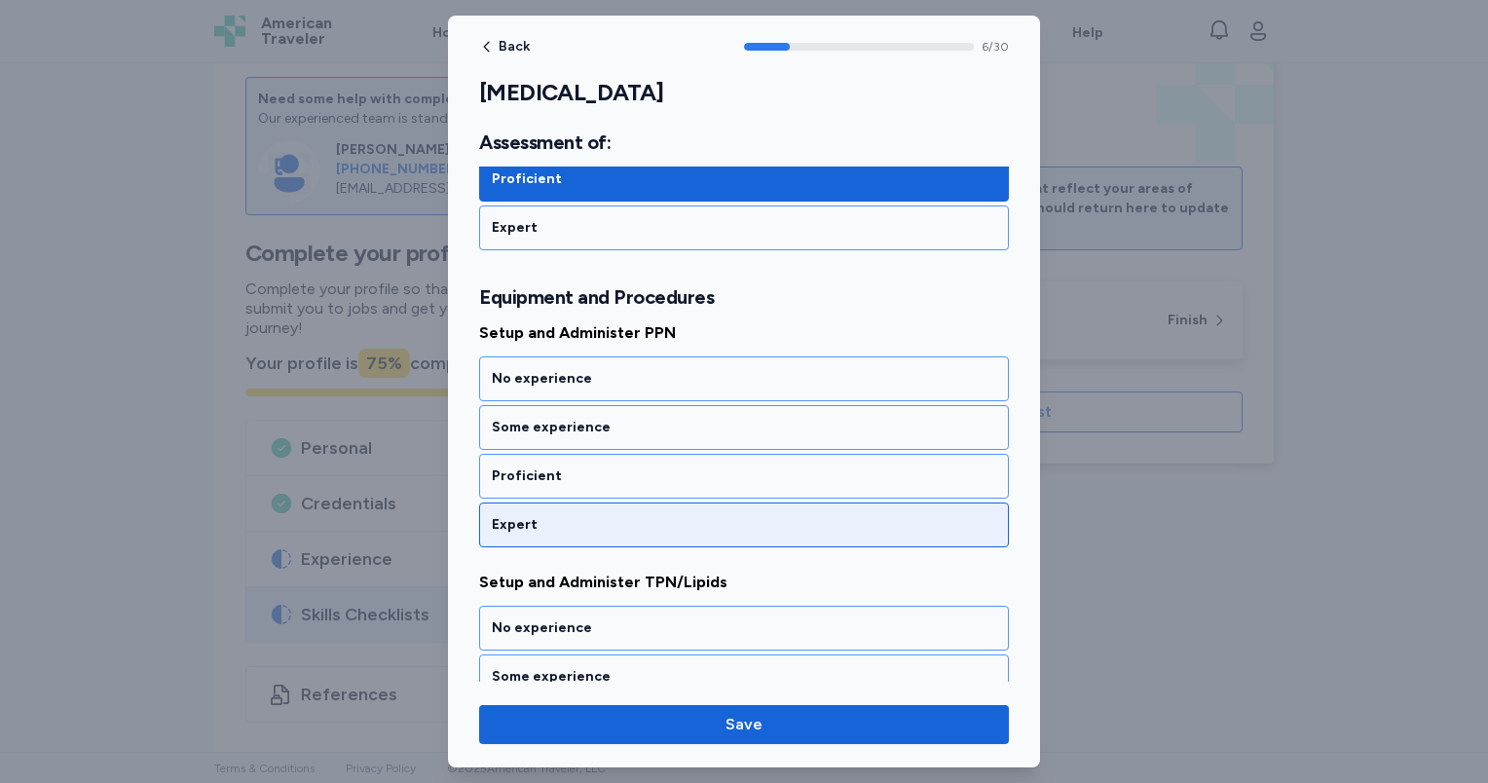
click at [623, 515] on div "Expert" at bounding box center [744, 524] width 504 height 19
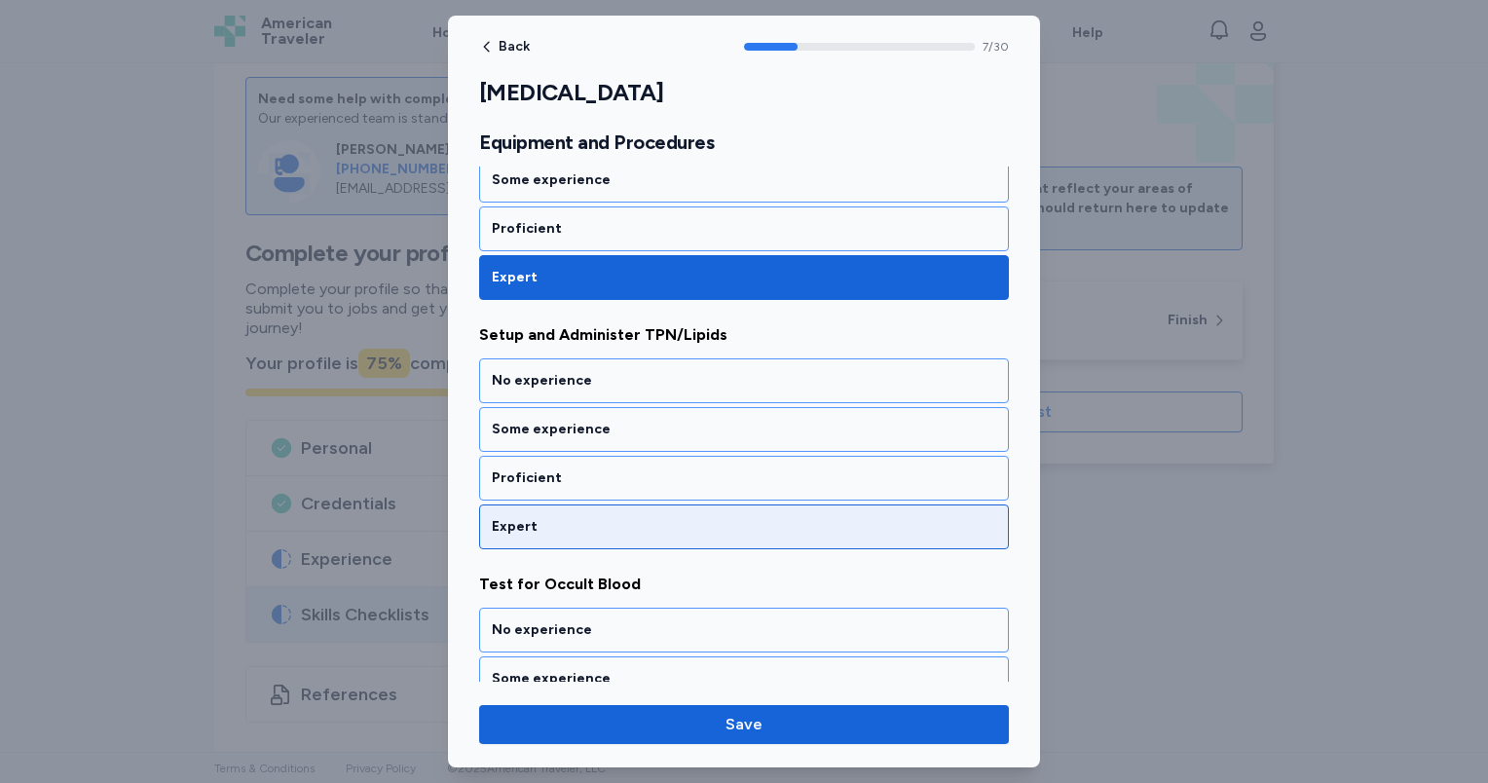
click at [623, 518] on div "Expert" at bounding box center [744, 526] width 504 height 19
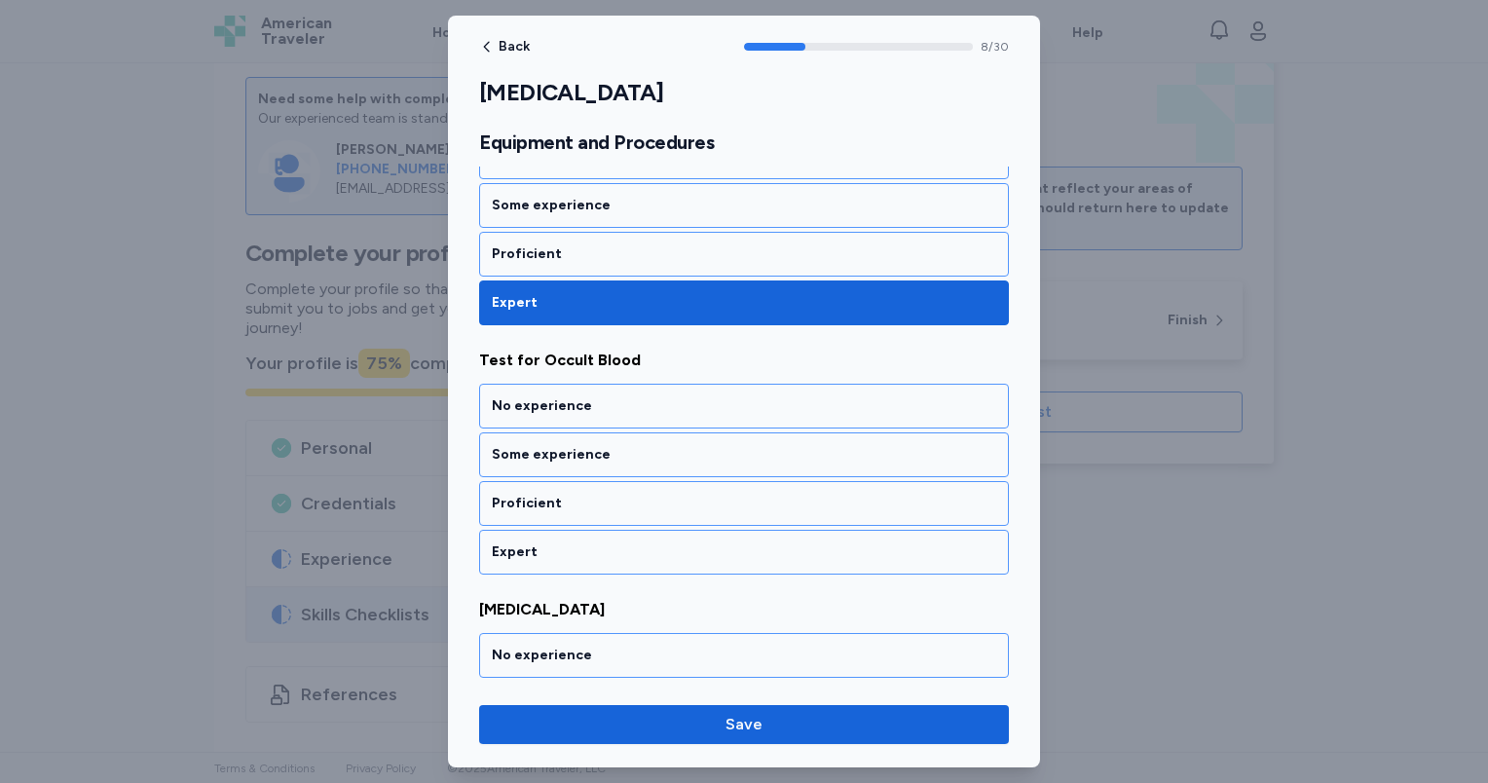
scroll to position [2170, 0]
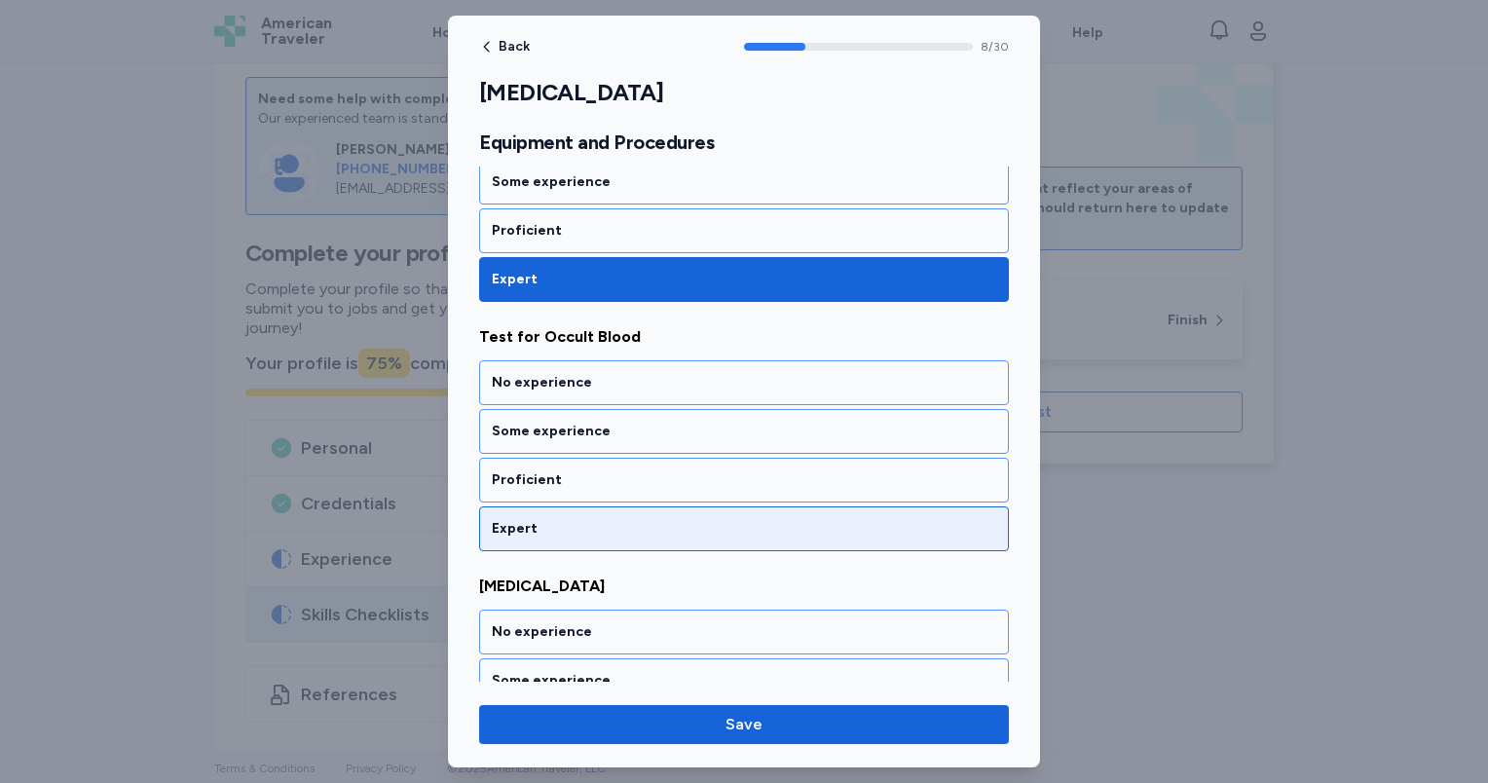
click at [623, 519] on div "Expert" at bounding box center [744, 528] width 504 height 19
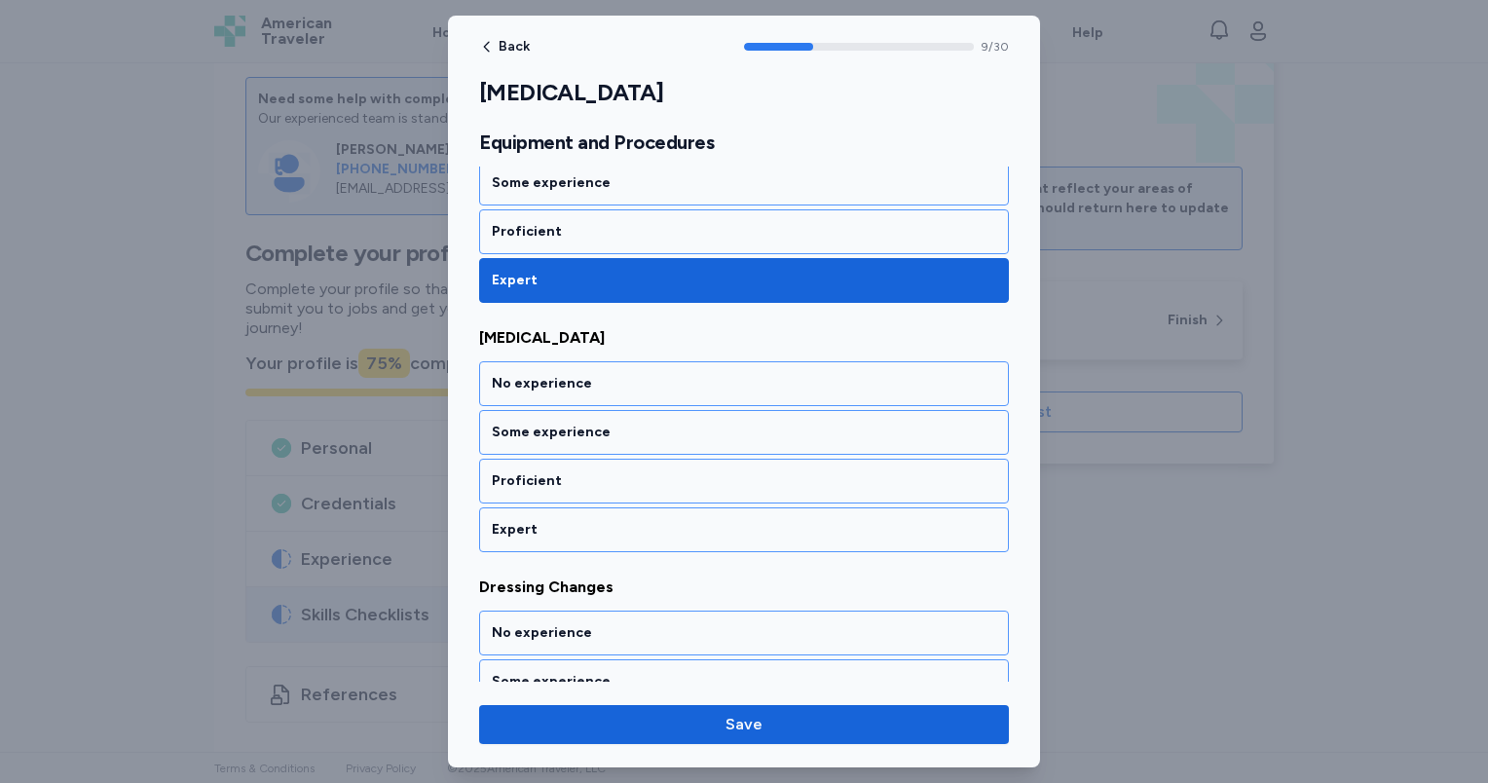
click at [623, 520] on div "Expert" at bounding box center [744, 529] width 504 height 19
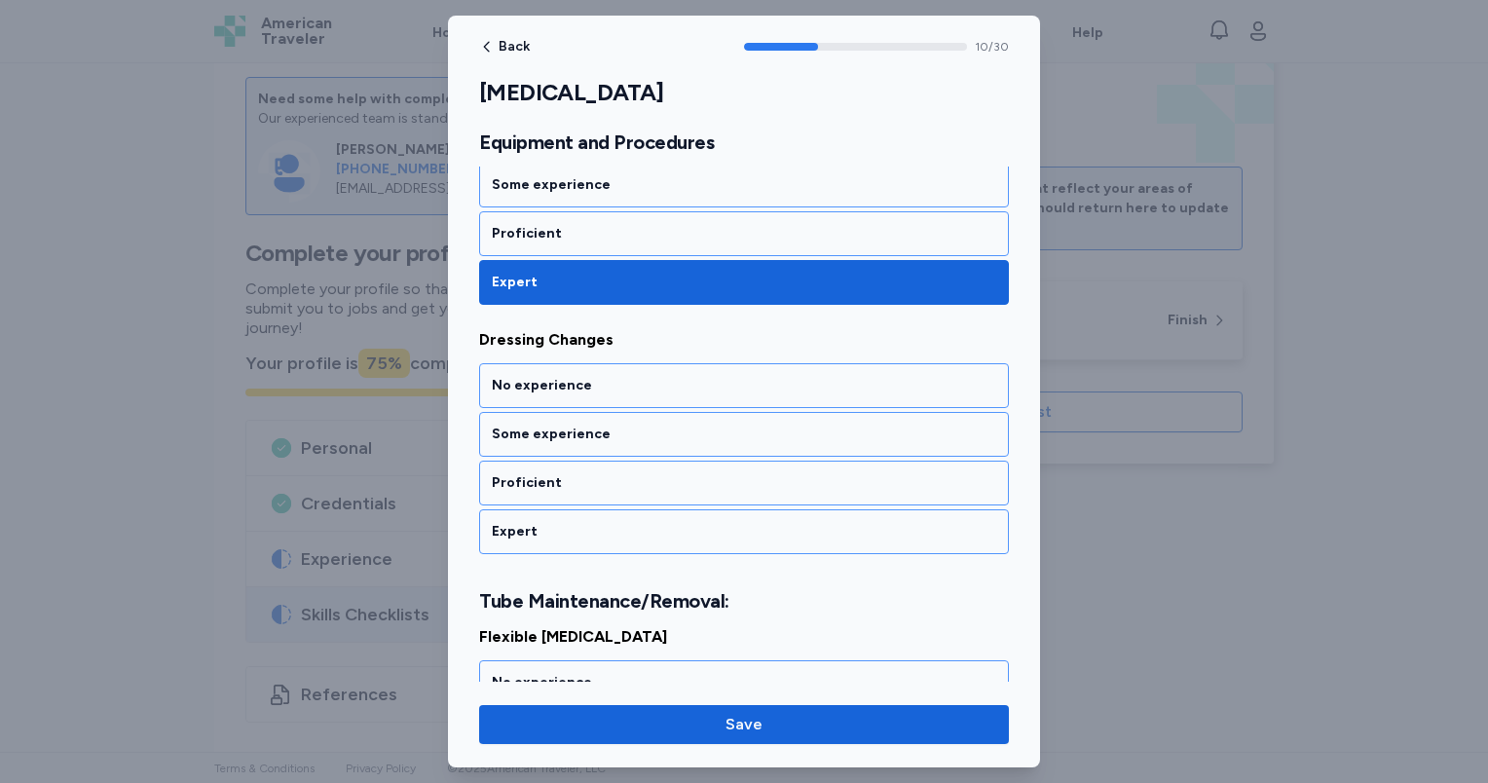
click at [623, 522] on div "Expert" at bounding box center [744, 531] width 504 height 19
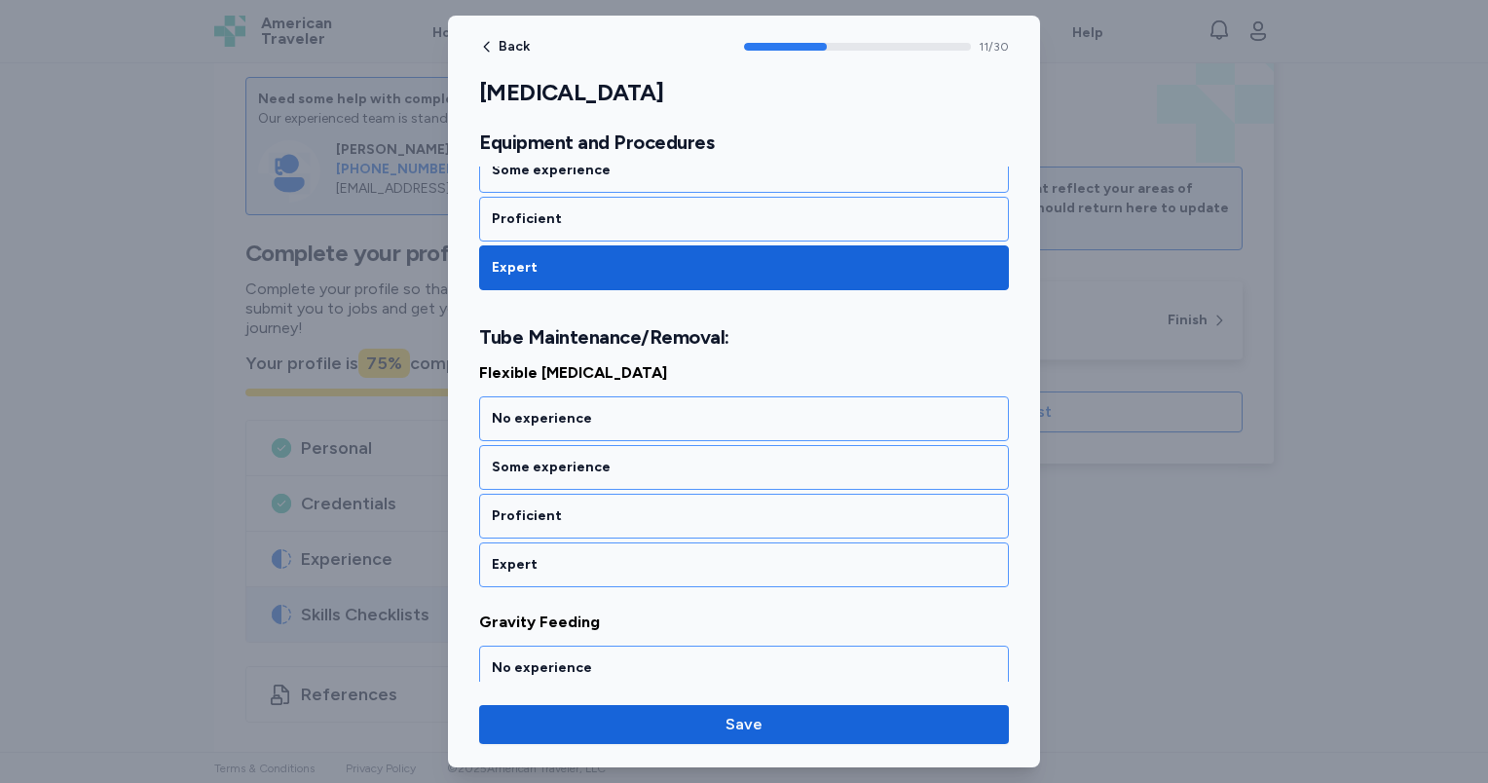
scroll to position [2960, 0]
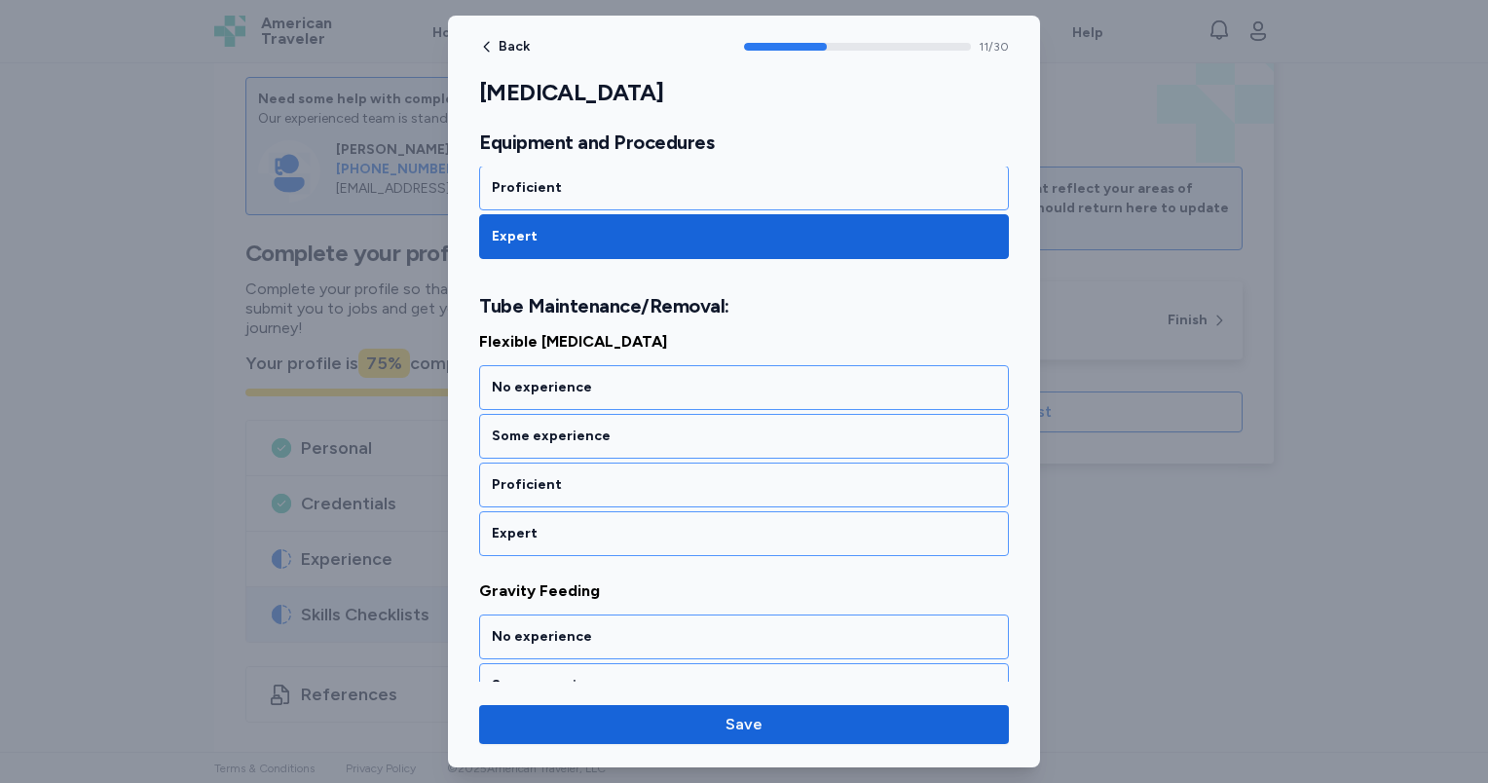
click at [623, 524] on div "Expert" at bounding box center [744, 533] width 504 height 19
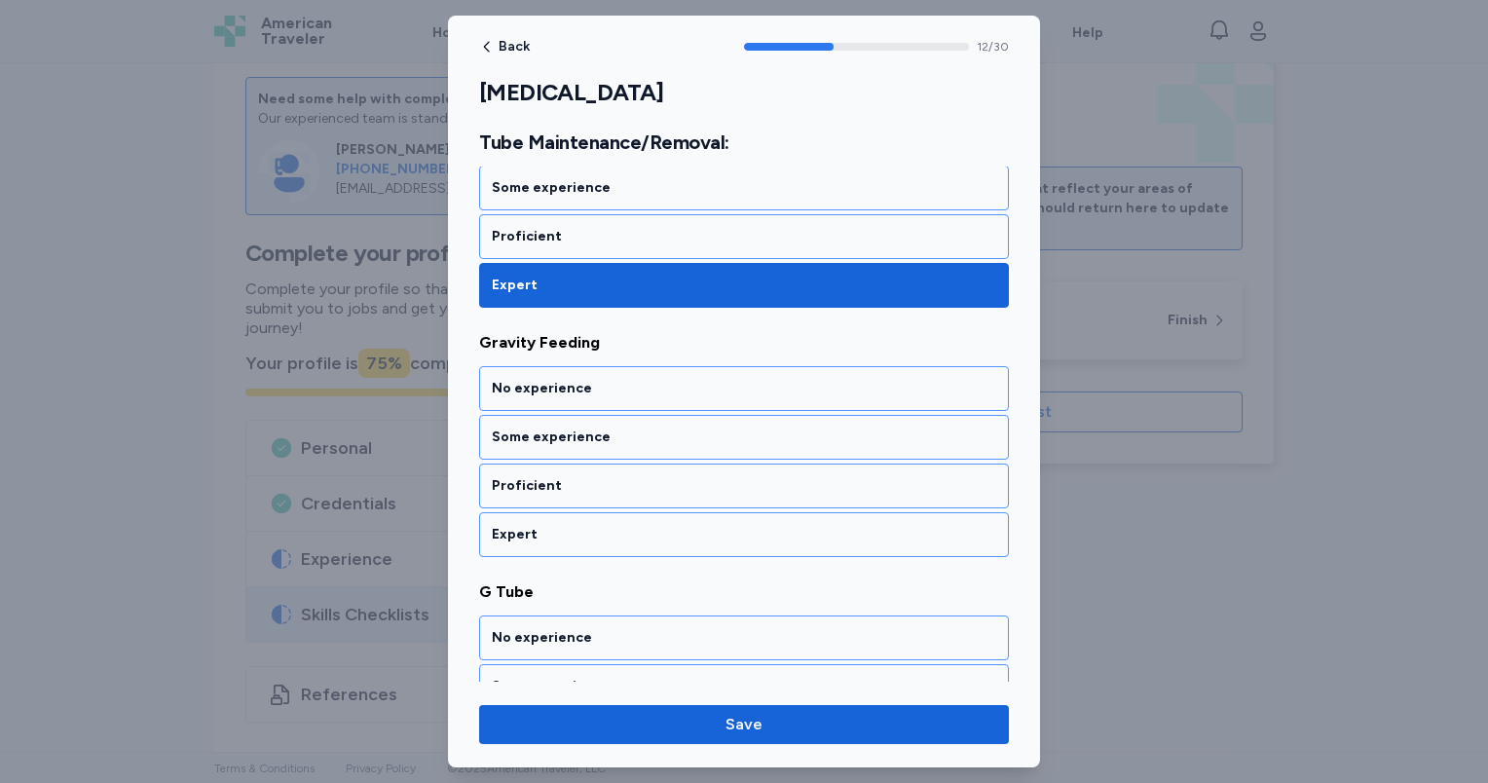
click at [623, 525] on div "Expert" at bounding box center [744, 534] width 504 height 19
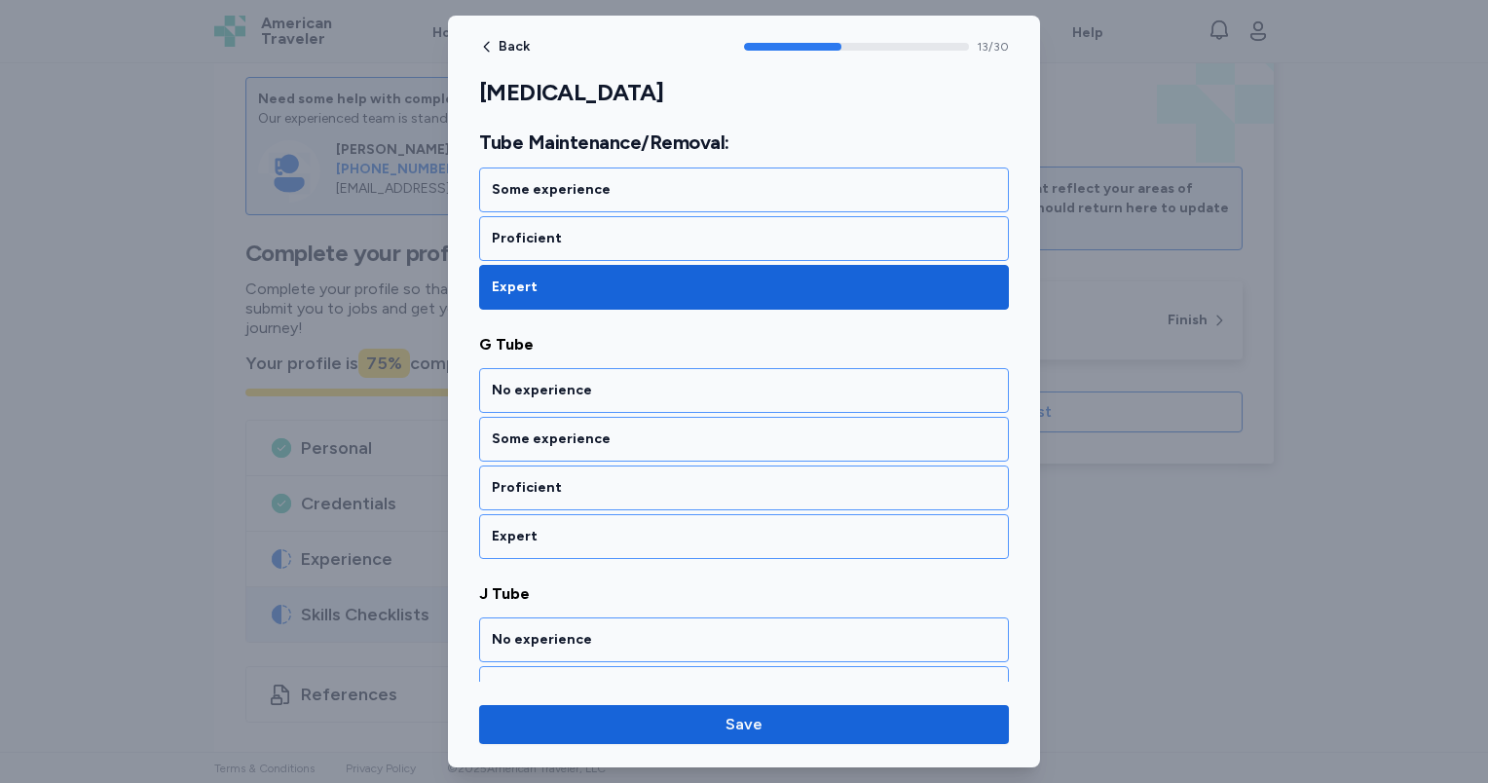
click at [623, 527] on div "Expert" at bounding box center [744, 536] width 504 height 19
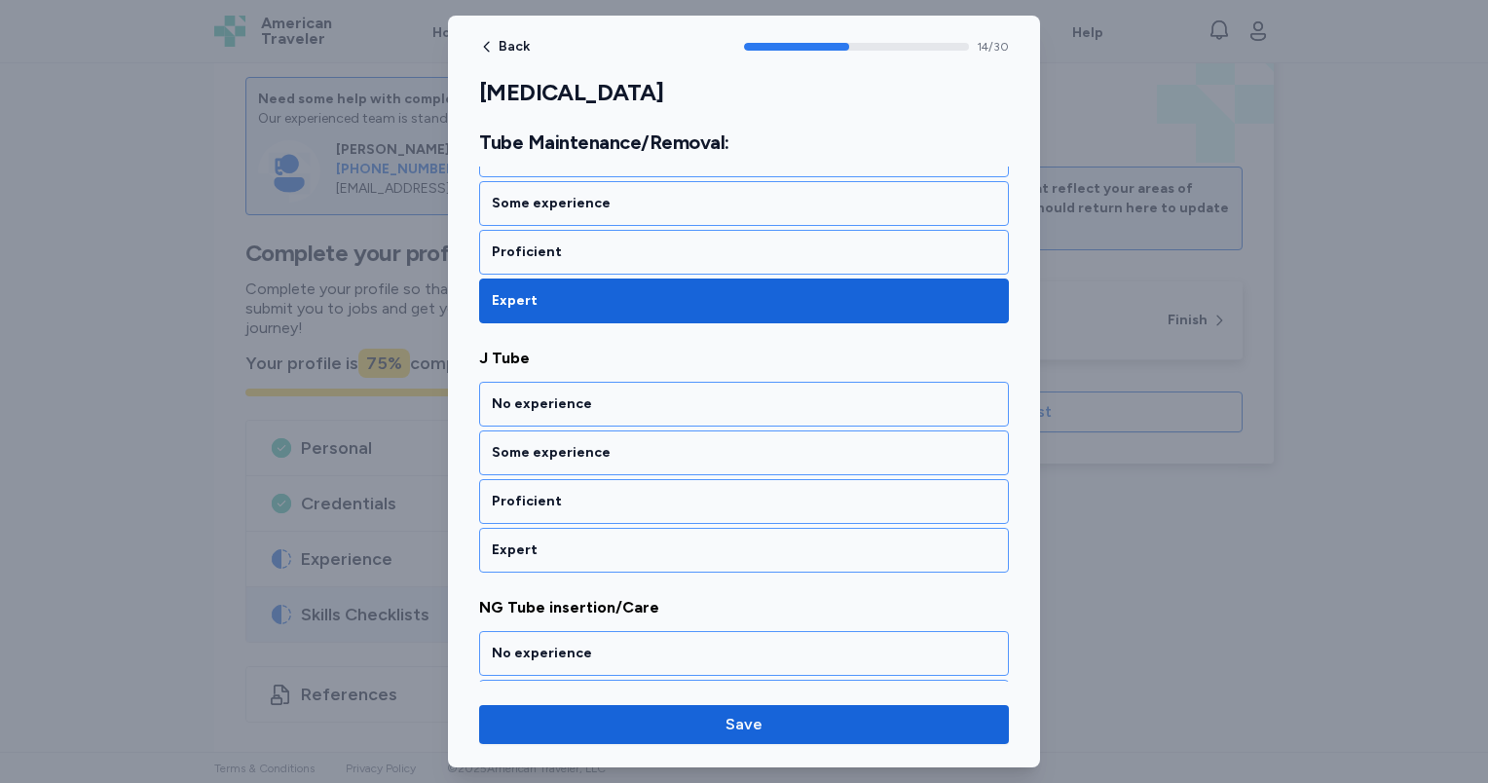
scroll to position [3704, 0]
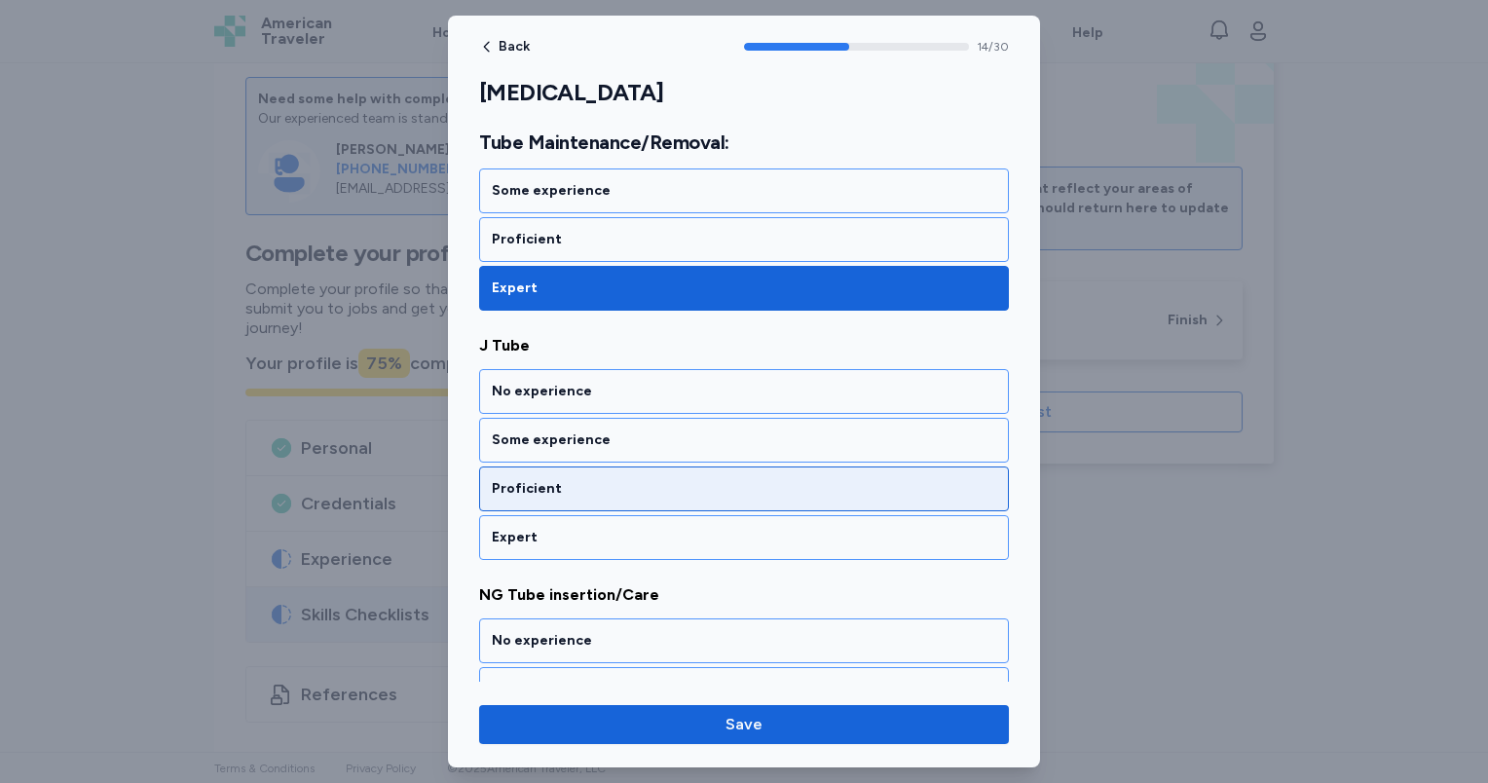
click at [603, 479] on div "Proficient" at bounding box center [744, 488] width 504 height 19
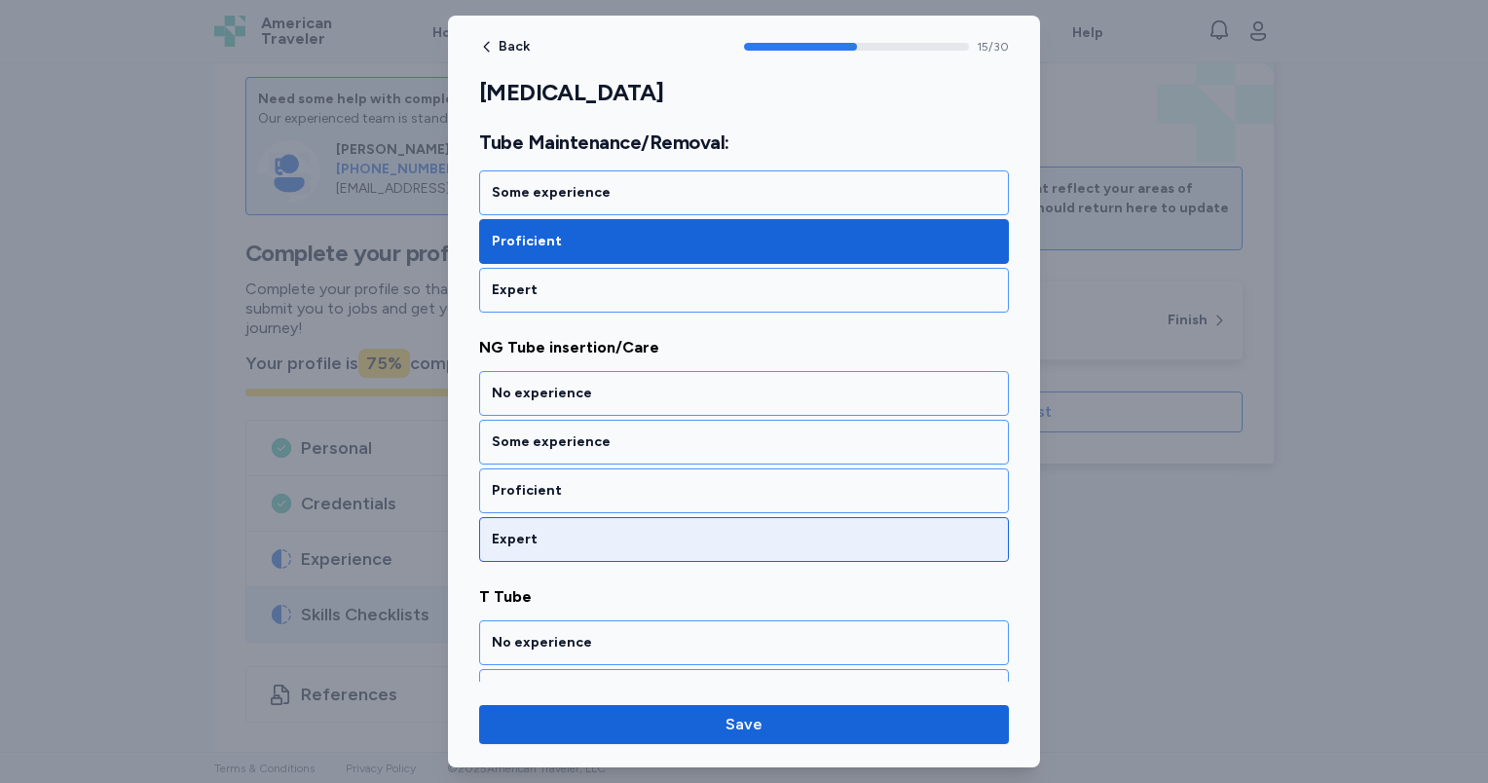
click at [608, 530] on div "Expert" at bounding box center [744, 539] width 504 height 19
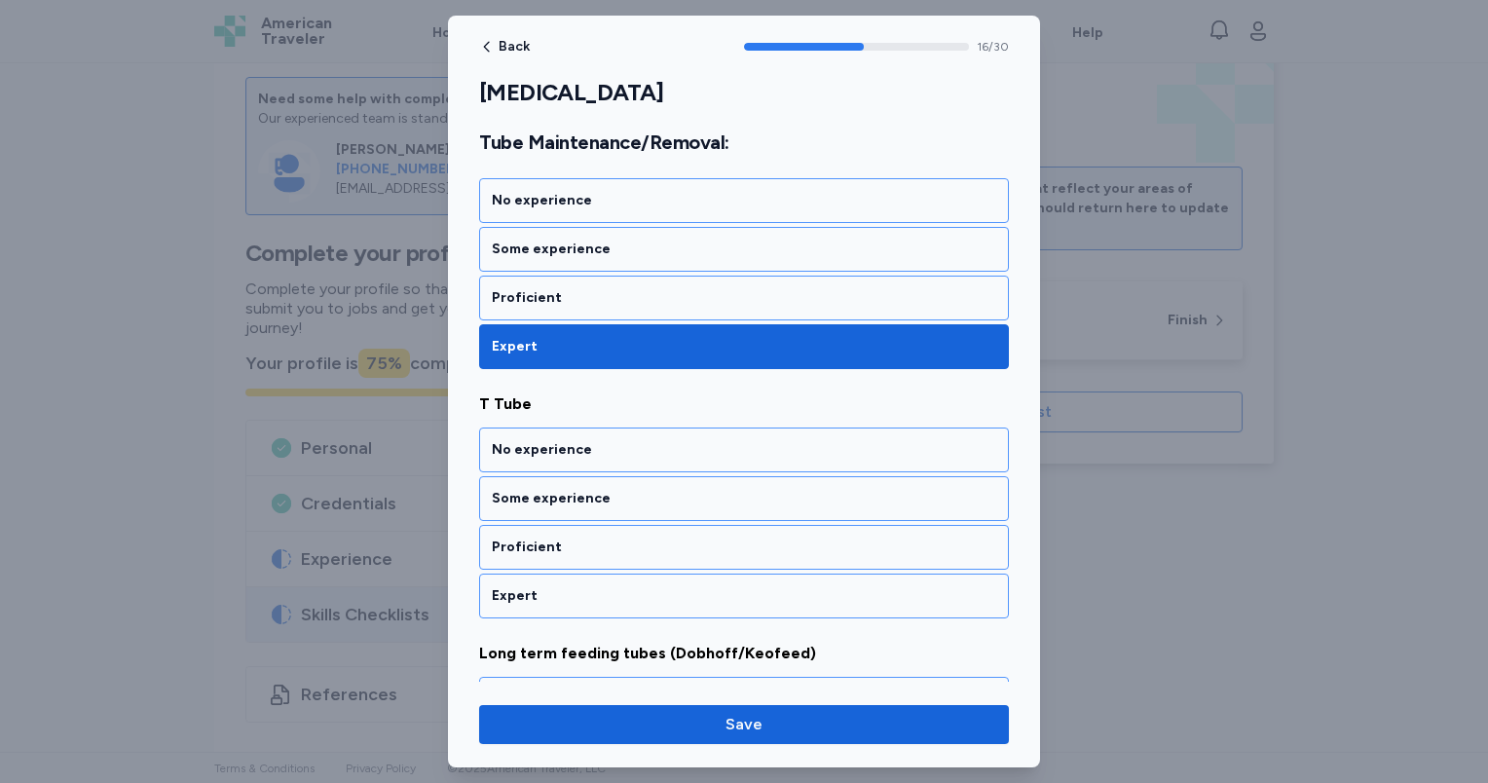
scroll to position [4199, 0]
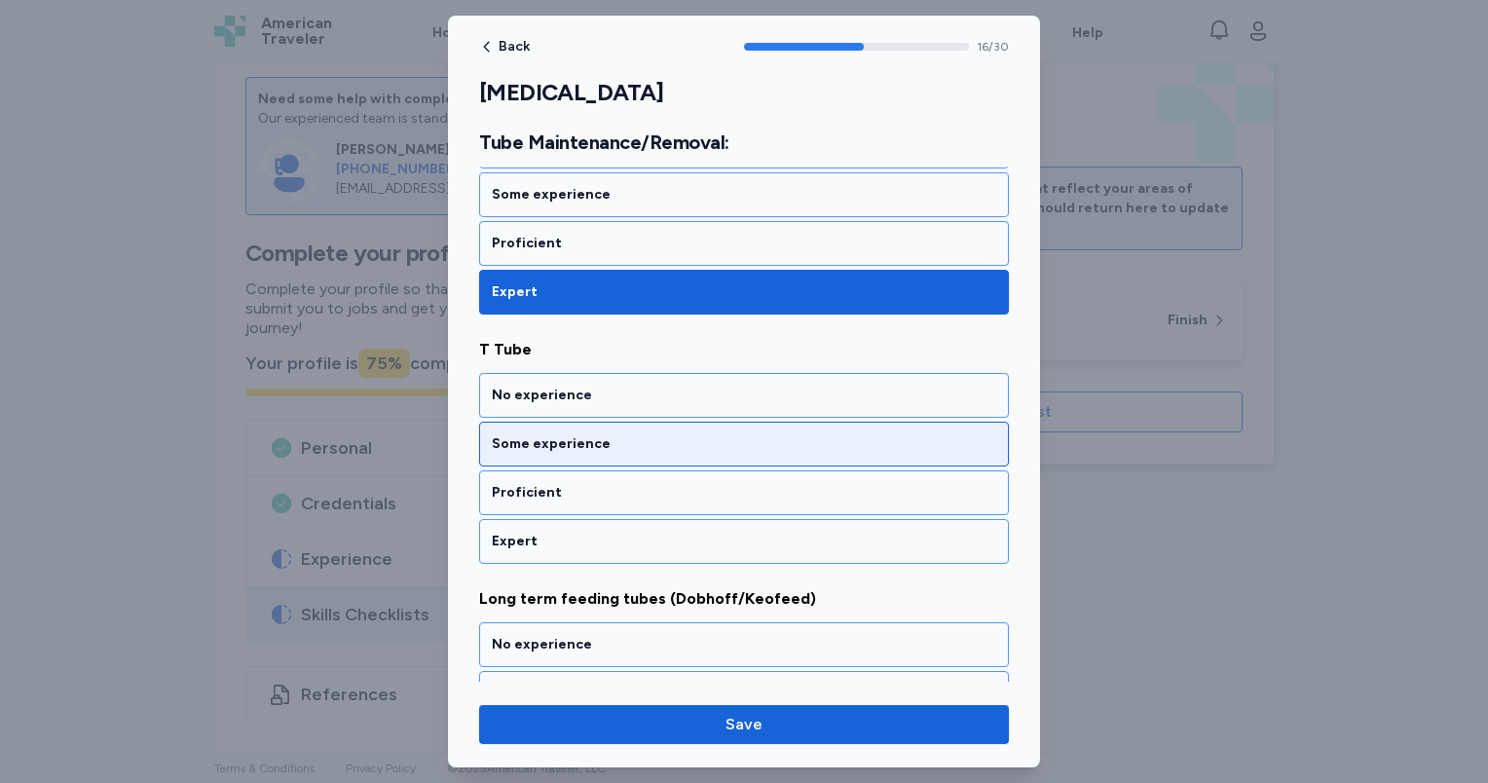
click at [599, 434] on div "Some experience" at bounding box center [744, 443] width 504 height 19
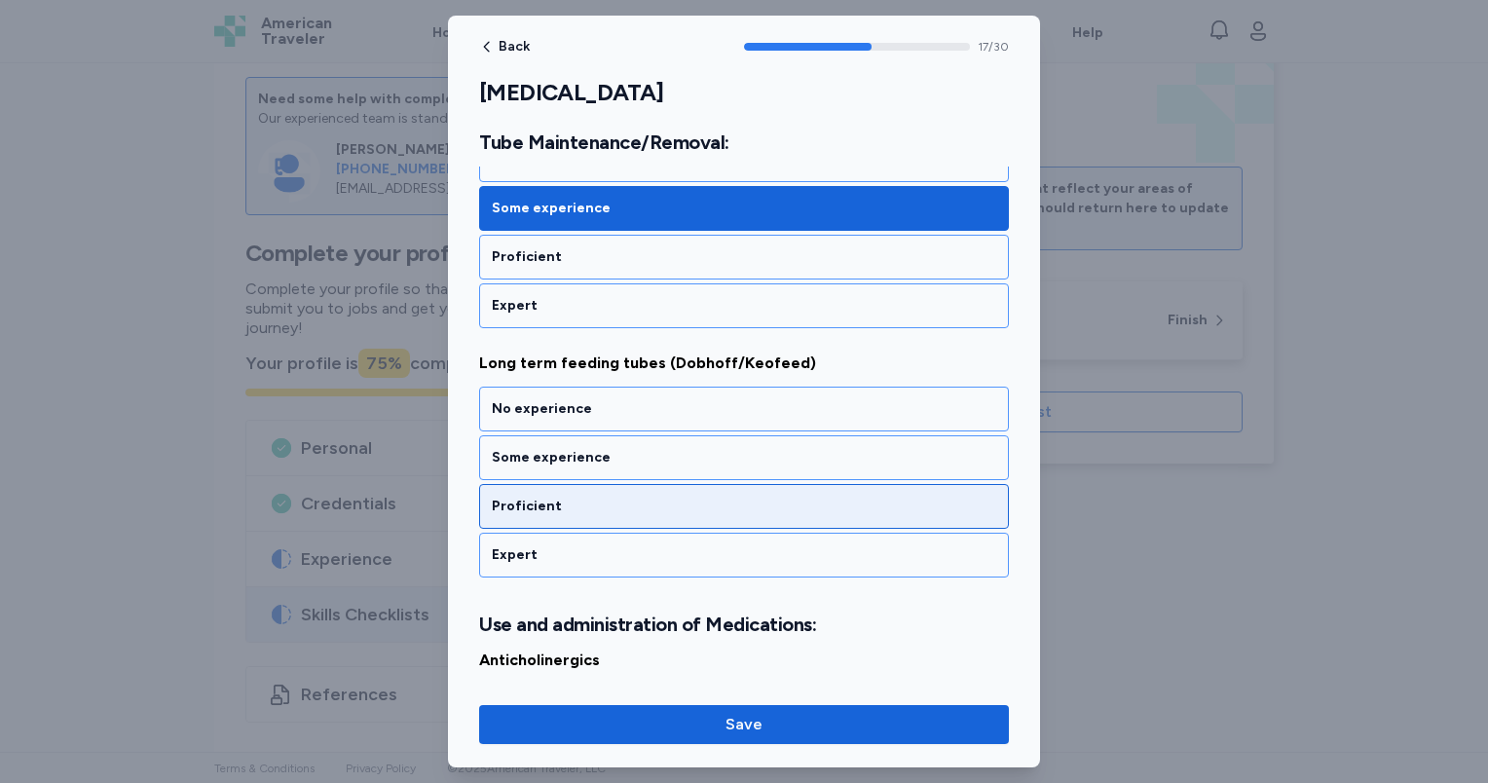
scroll to position [4447, 0]
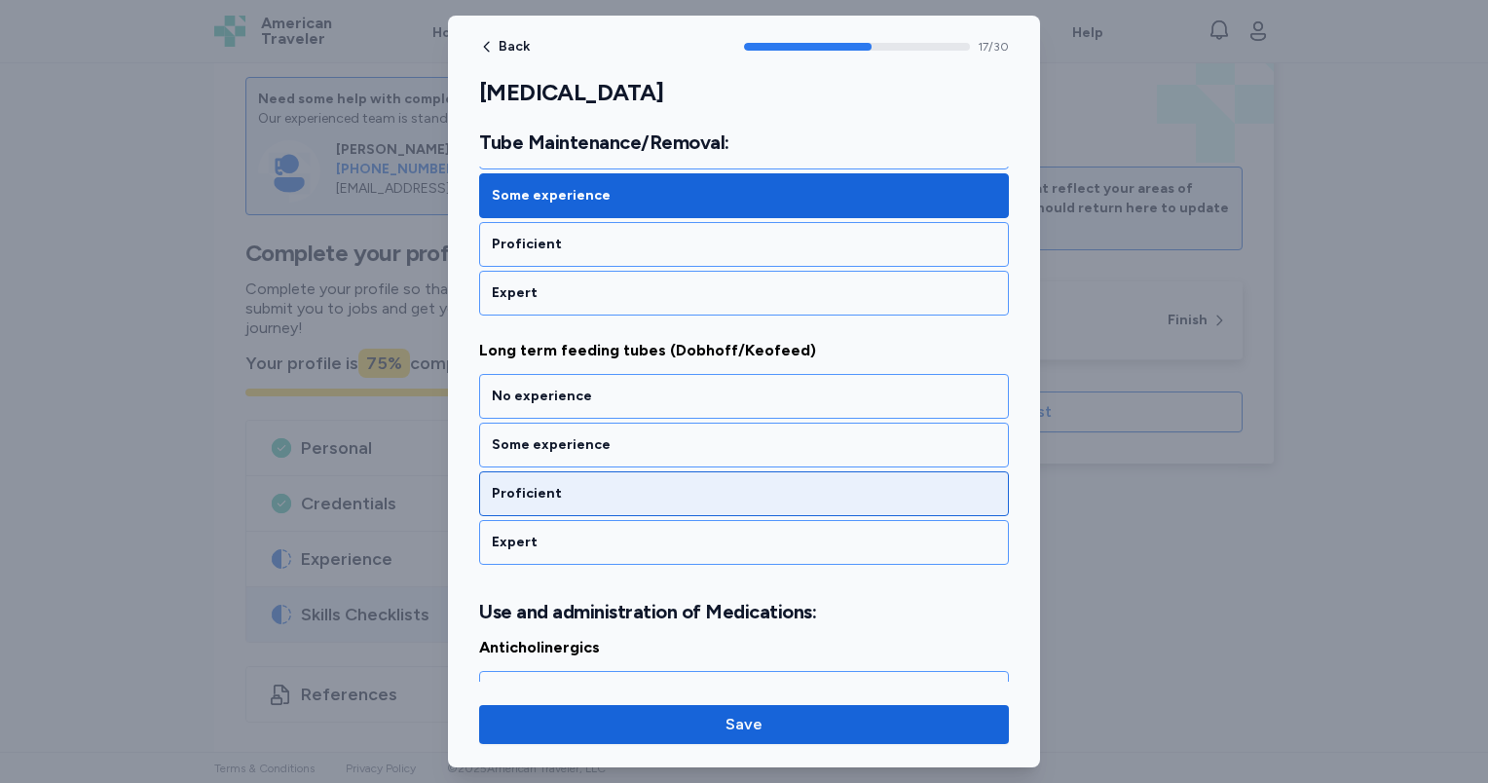
click at [599, 484] on div "Proficient" at bounding box center [744, 493] width 504 height 19
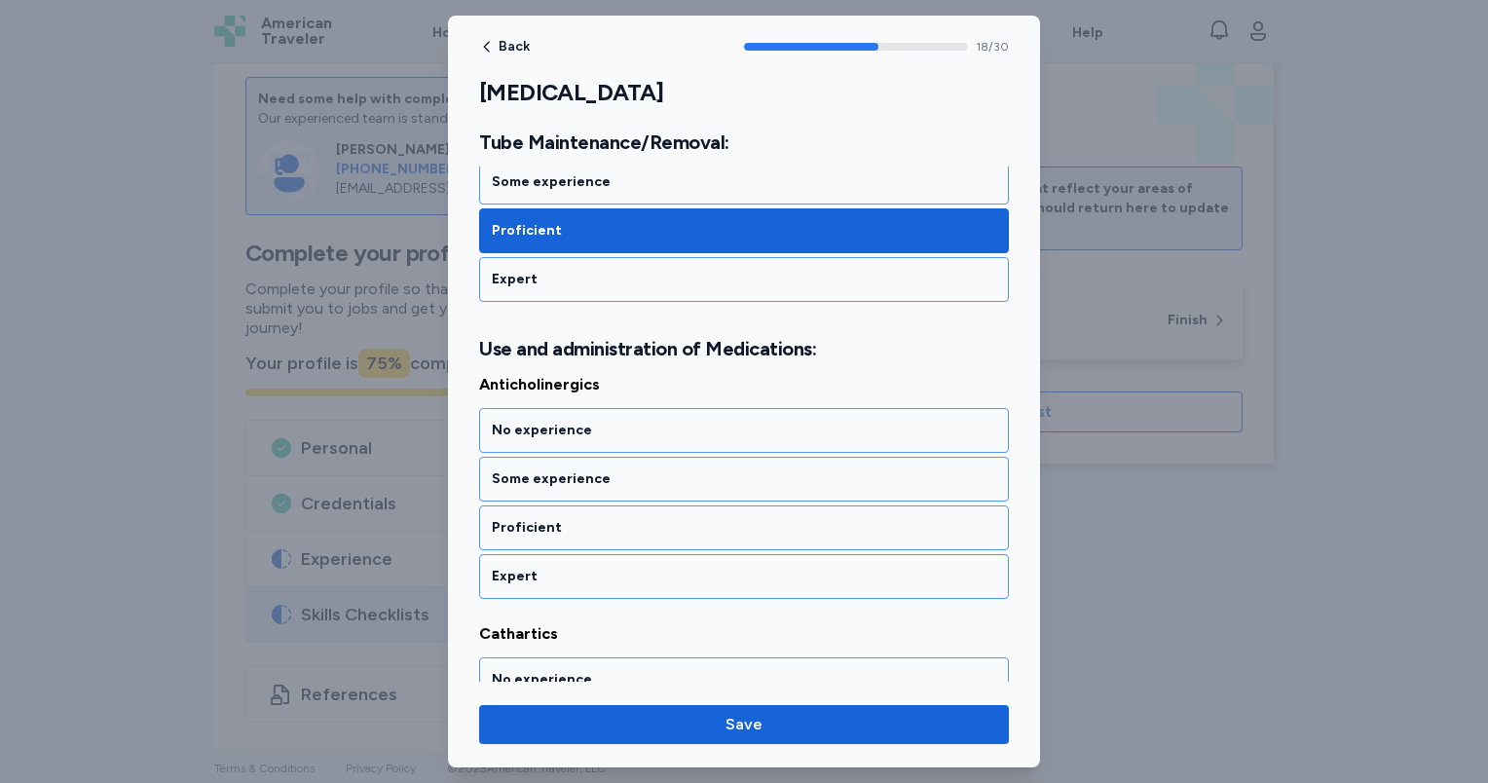
scroll to position [4742, 0]
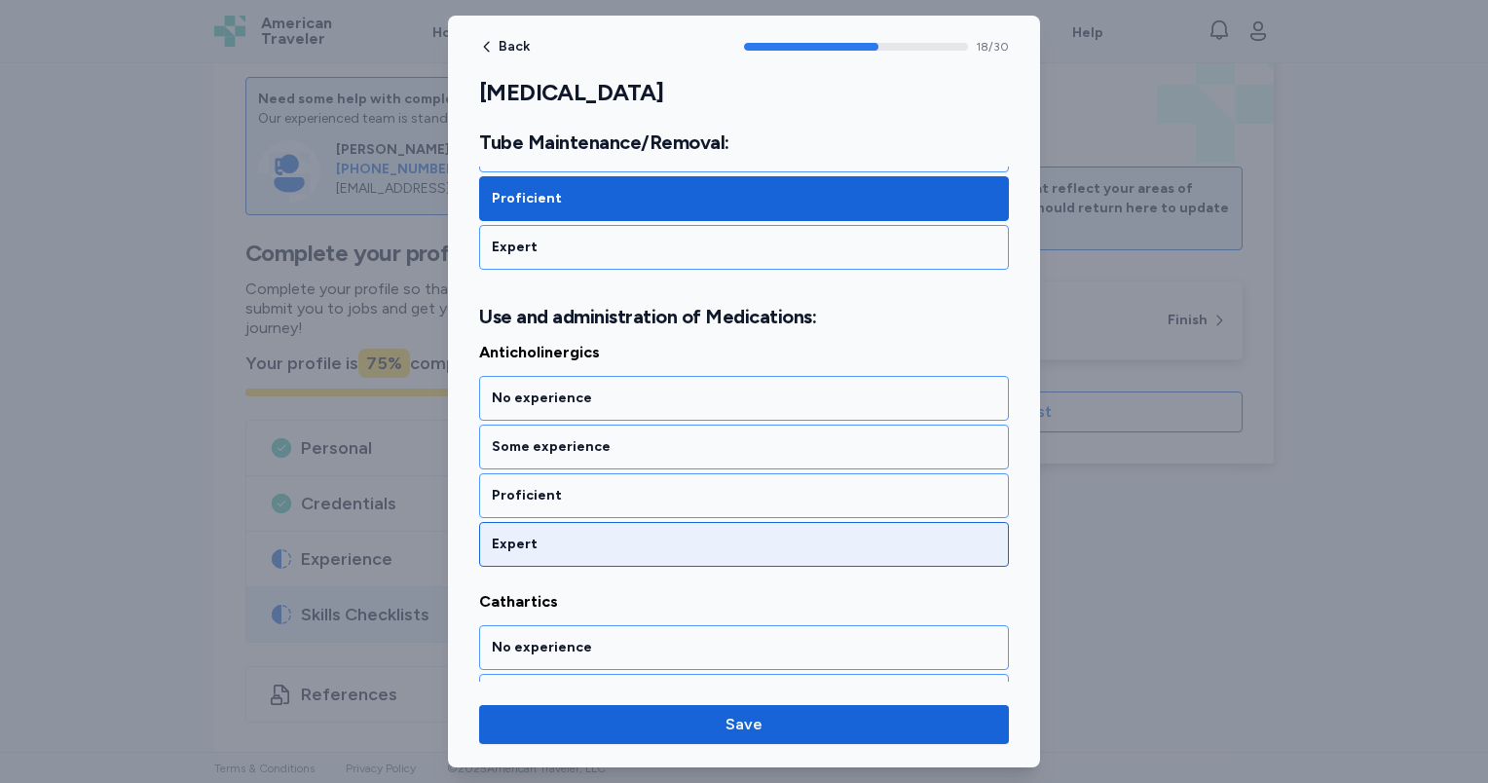
click at [603, 535] on div "Expert" at bounding box center [744, 544] width 504 height 19
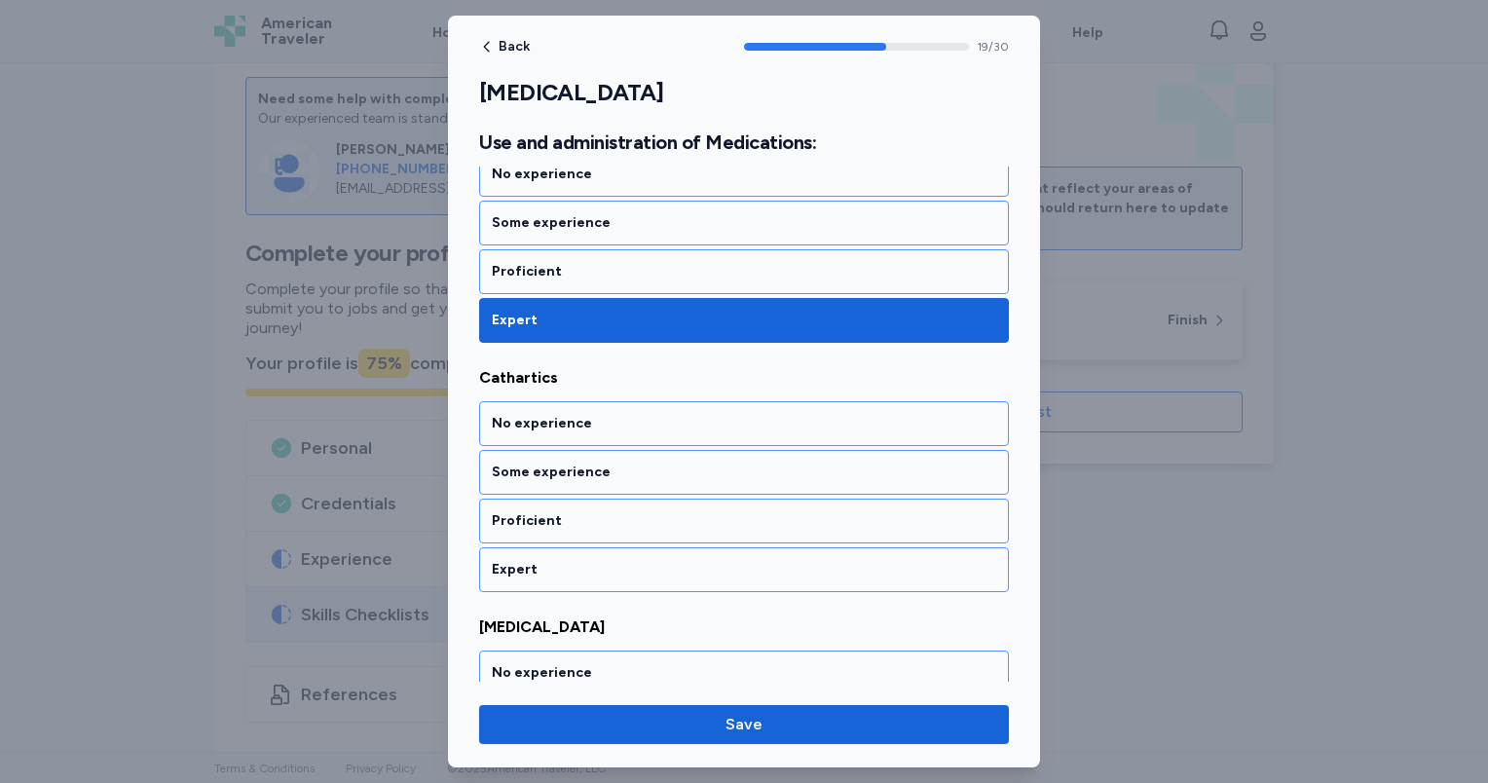
scroll to position [4990, 0]
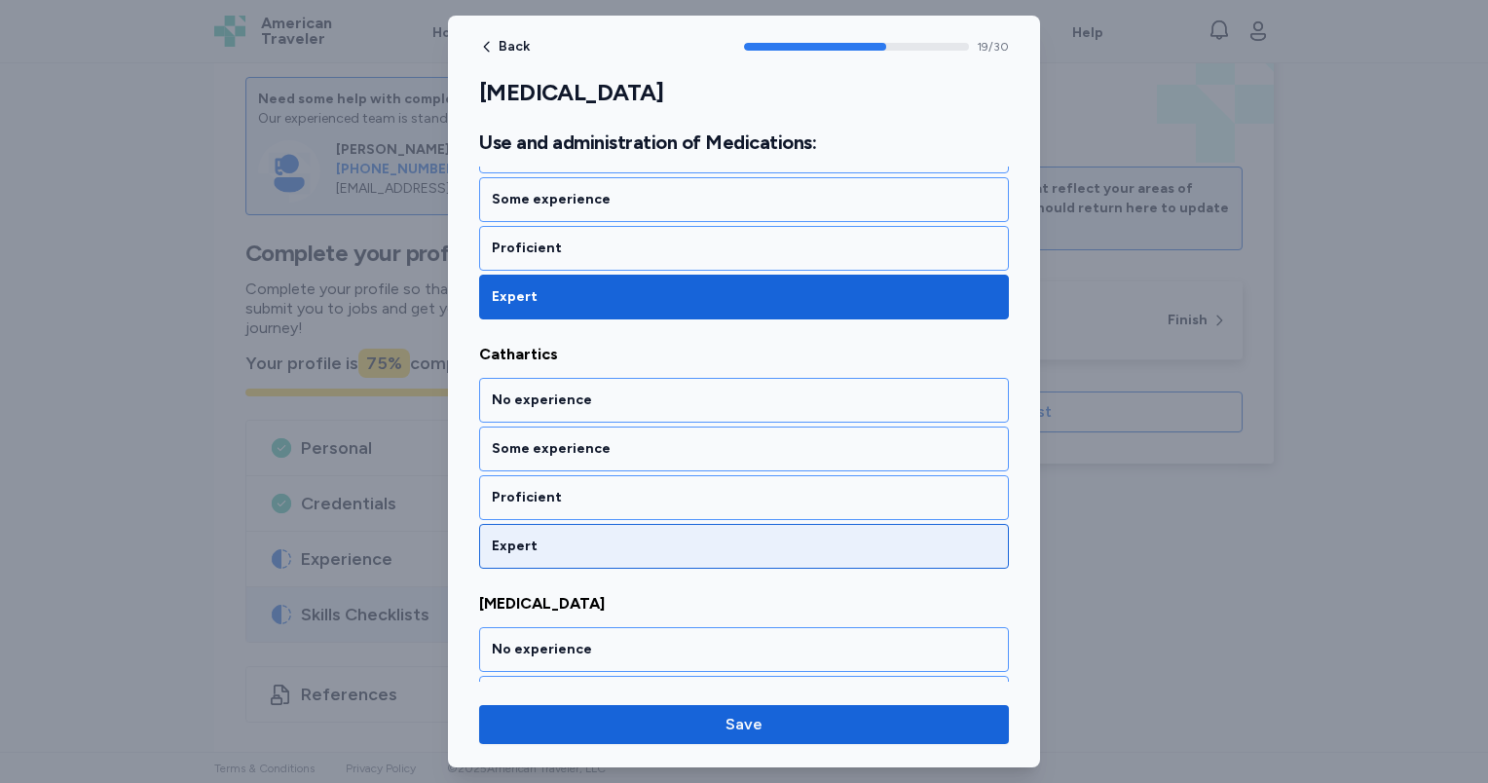
click at [604, 537] on div "Expert" at bounding box center [744, 546] width 504 height 19
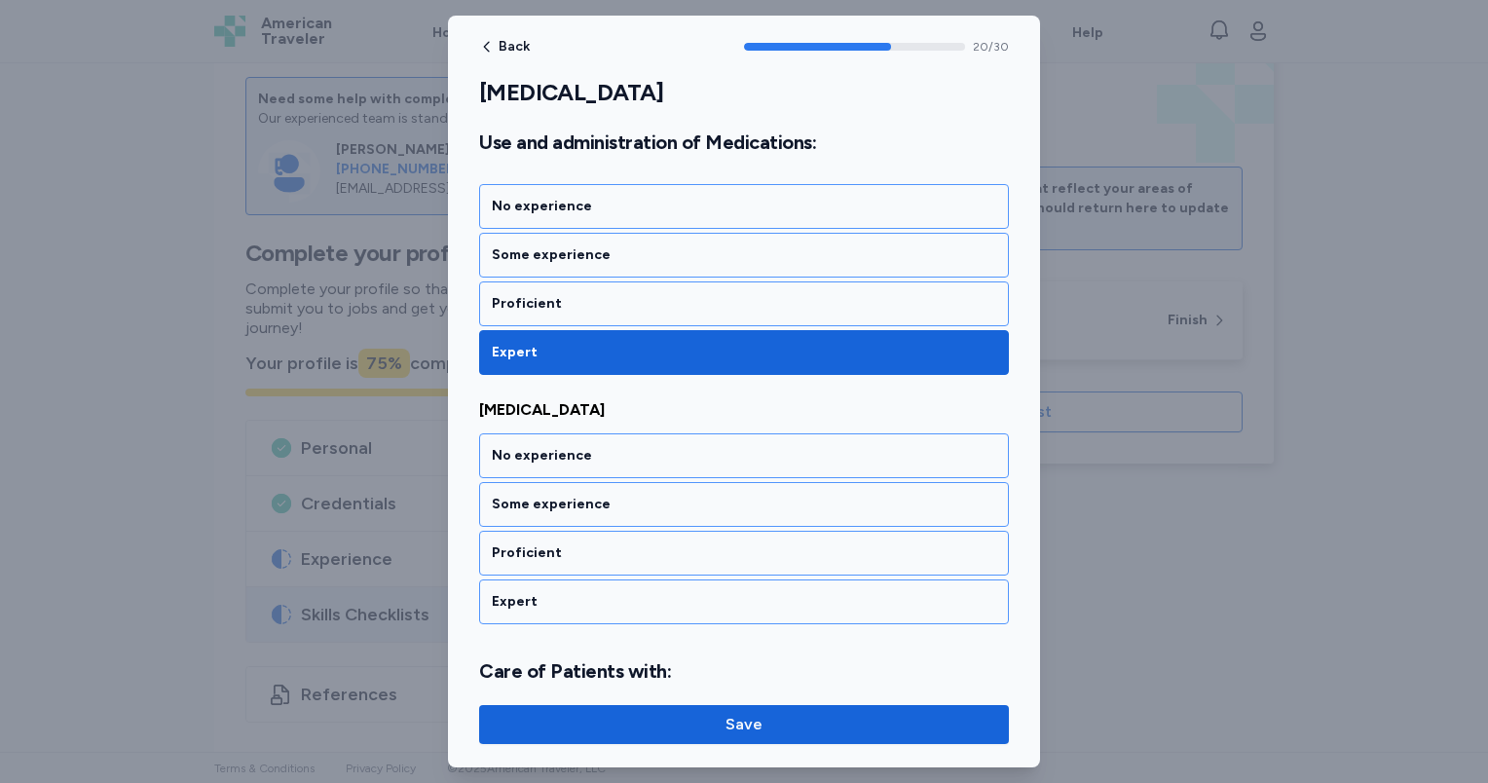
scroll to position [5238, 0]
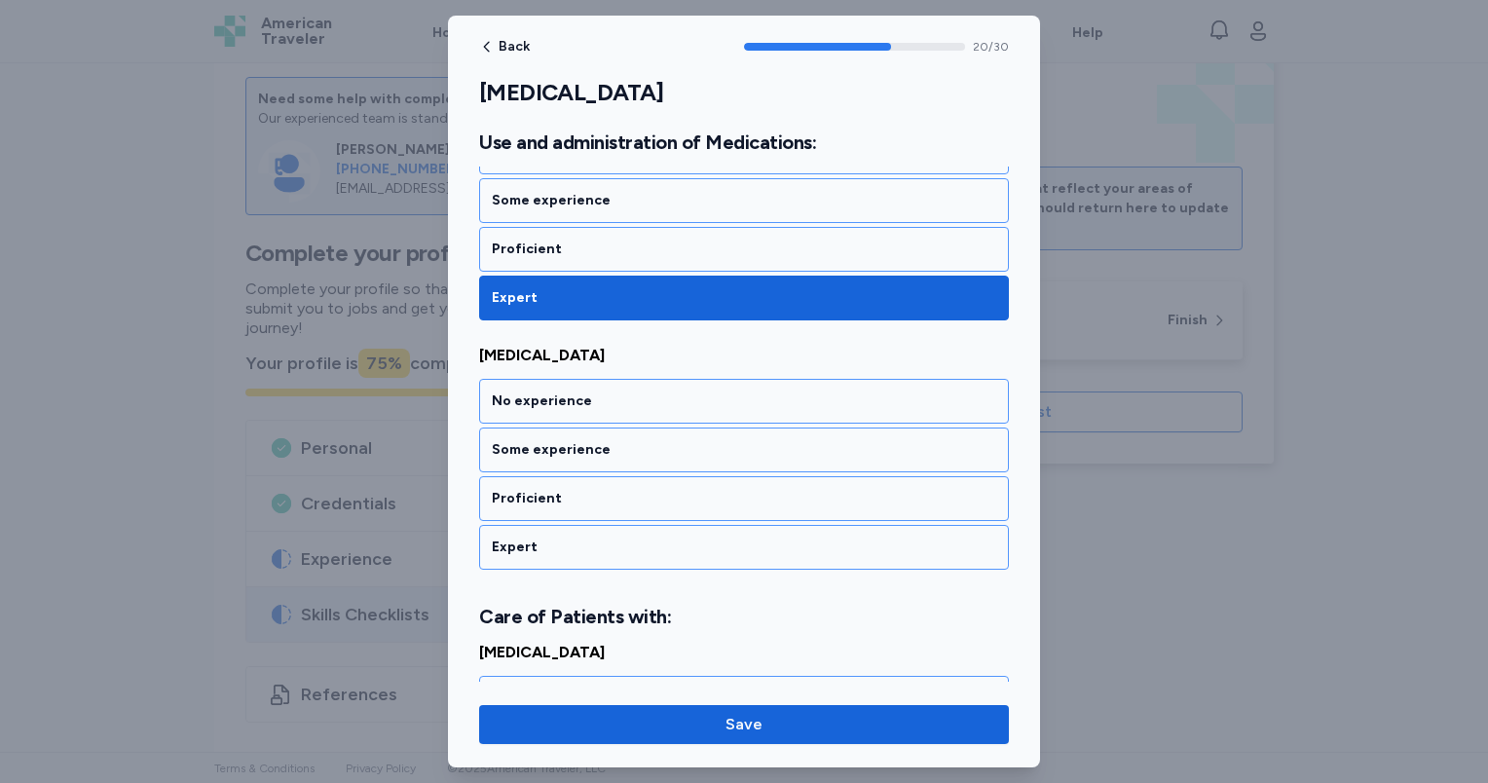
click at [604, 538] on div "Expert" at bounding box center [744, 547] width 504 height 19
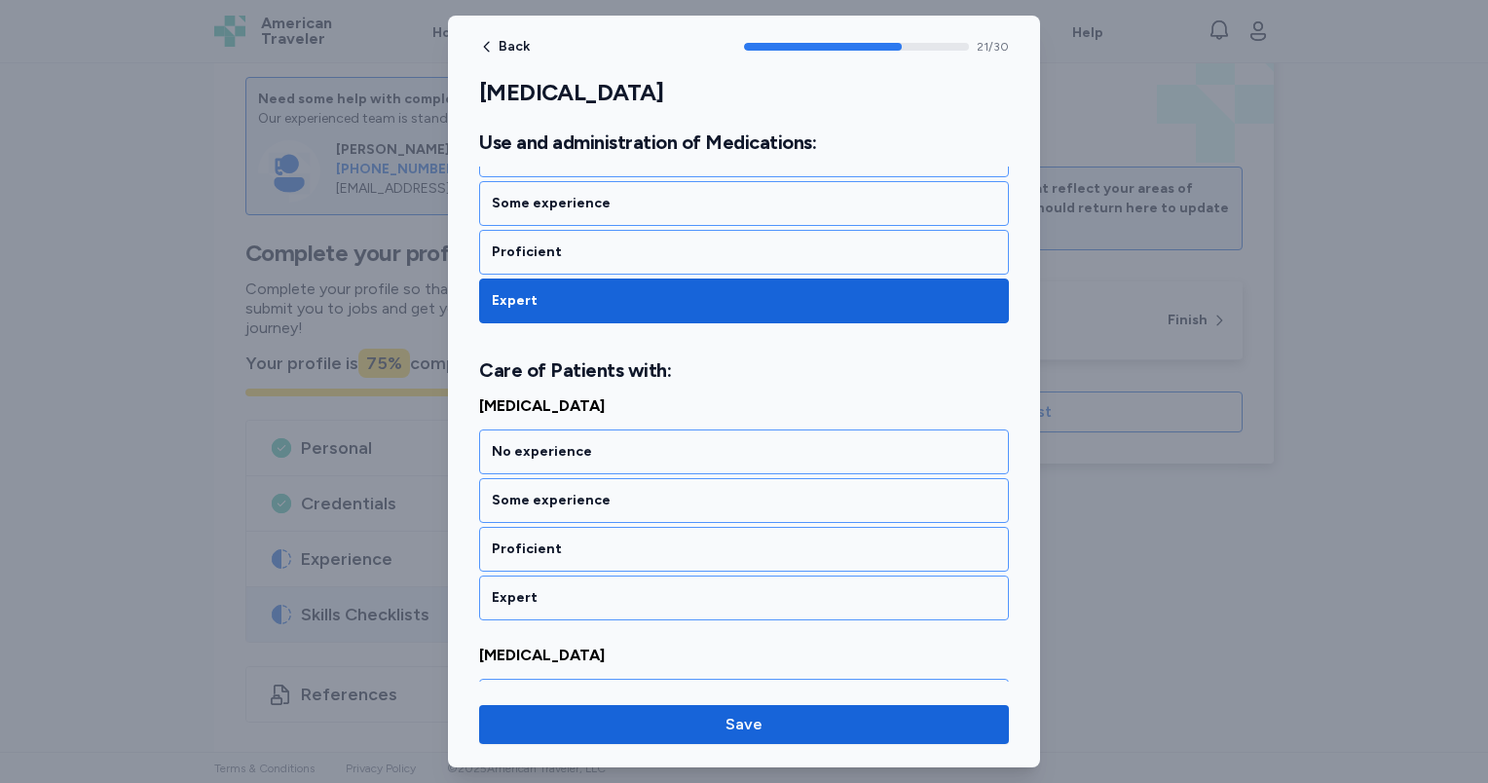
scroll to position [5533, 0]
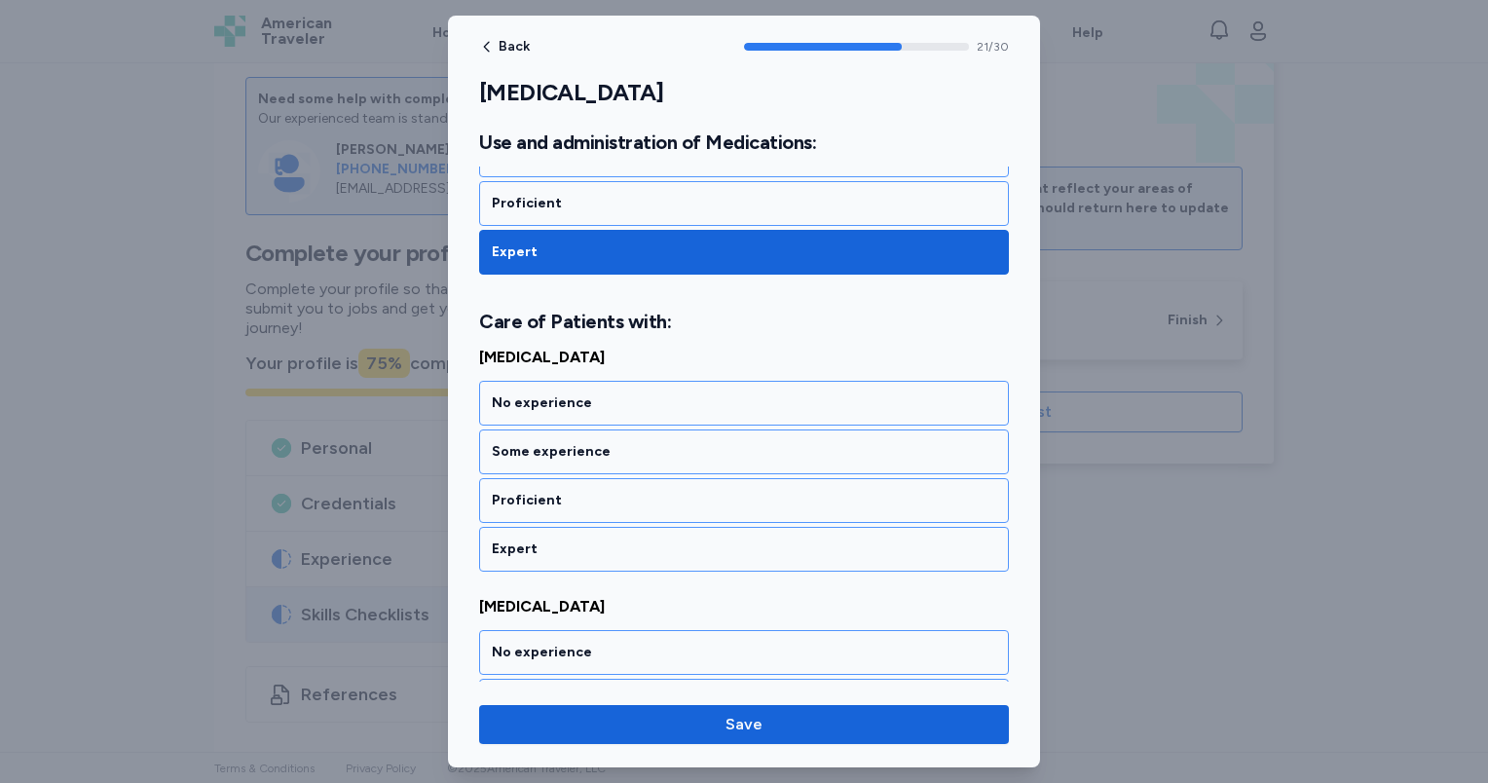
click at [604, 539] on div "Expert" at bounding box center [744, 548] width 504 height 19
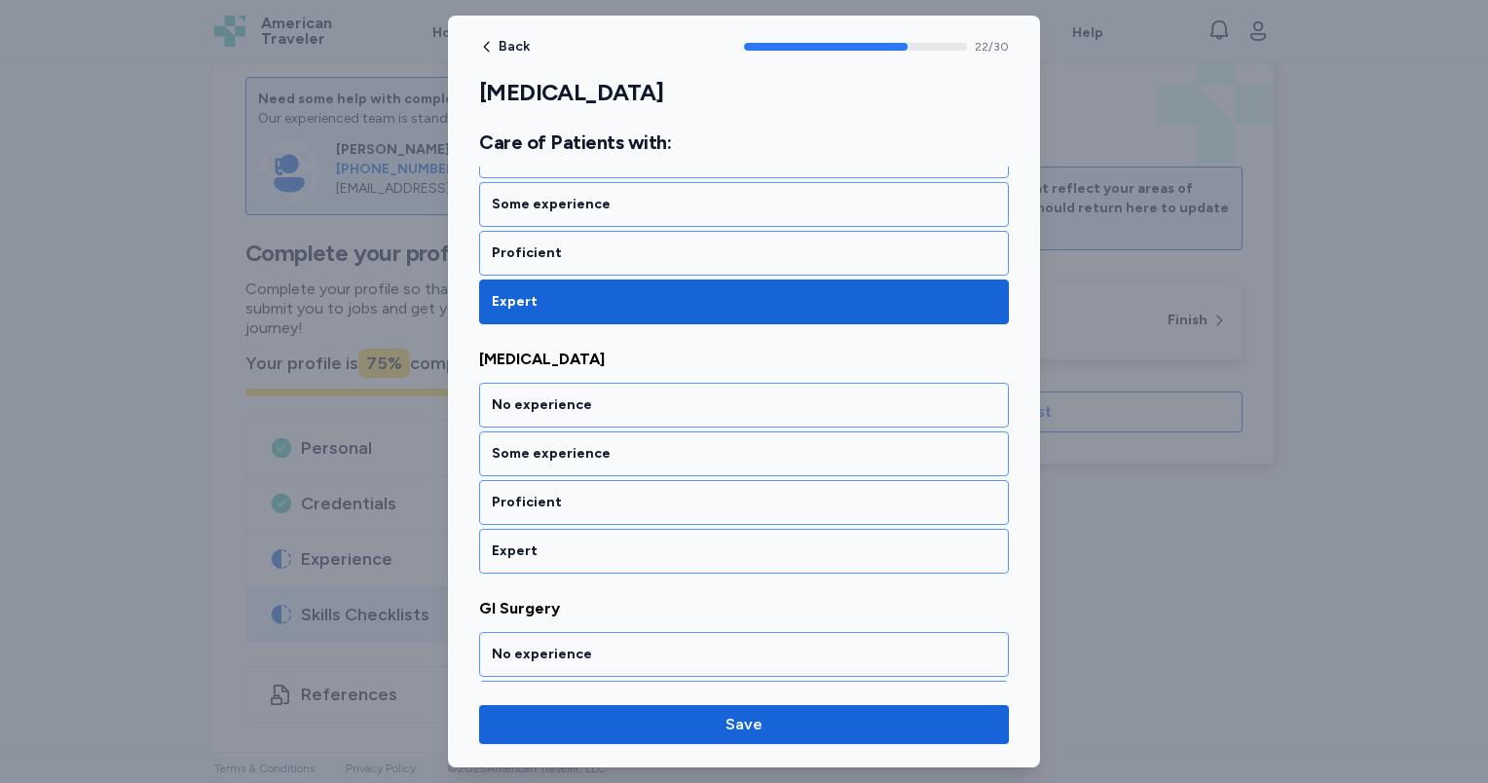
click at [604, 541] on div "Expert" at bounding box center [744, 550] width 504 height 19
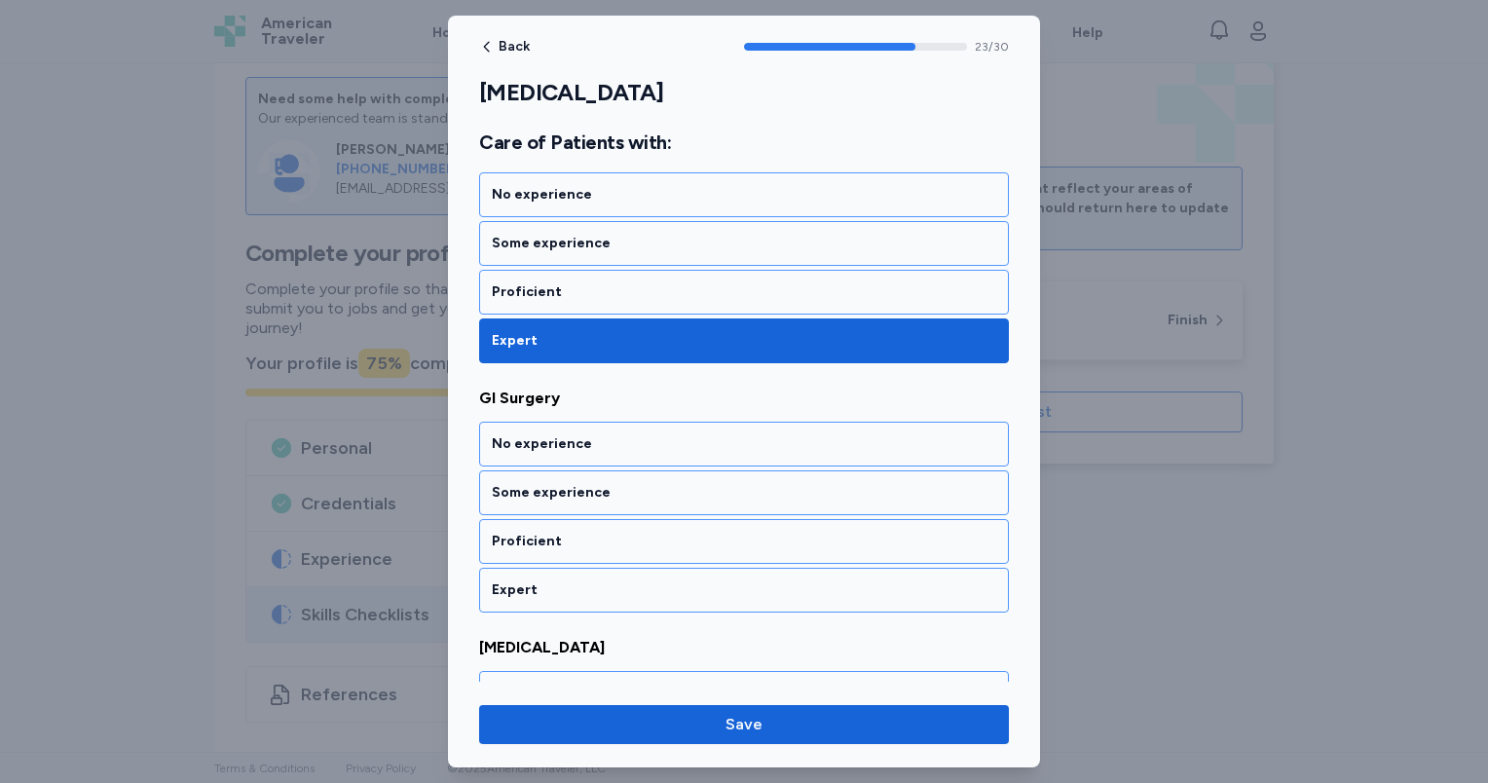
scroll to position [6028, 0]
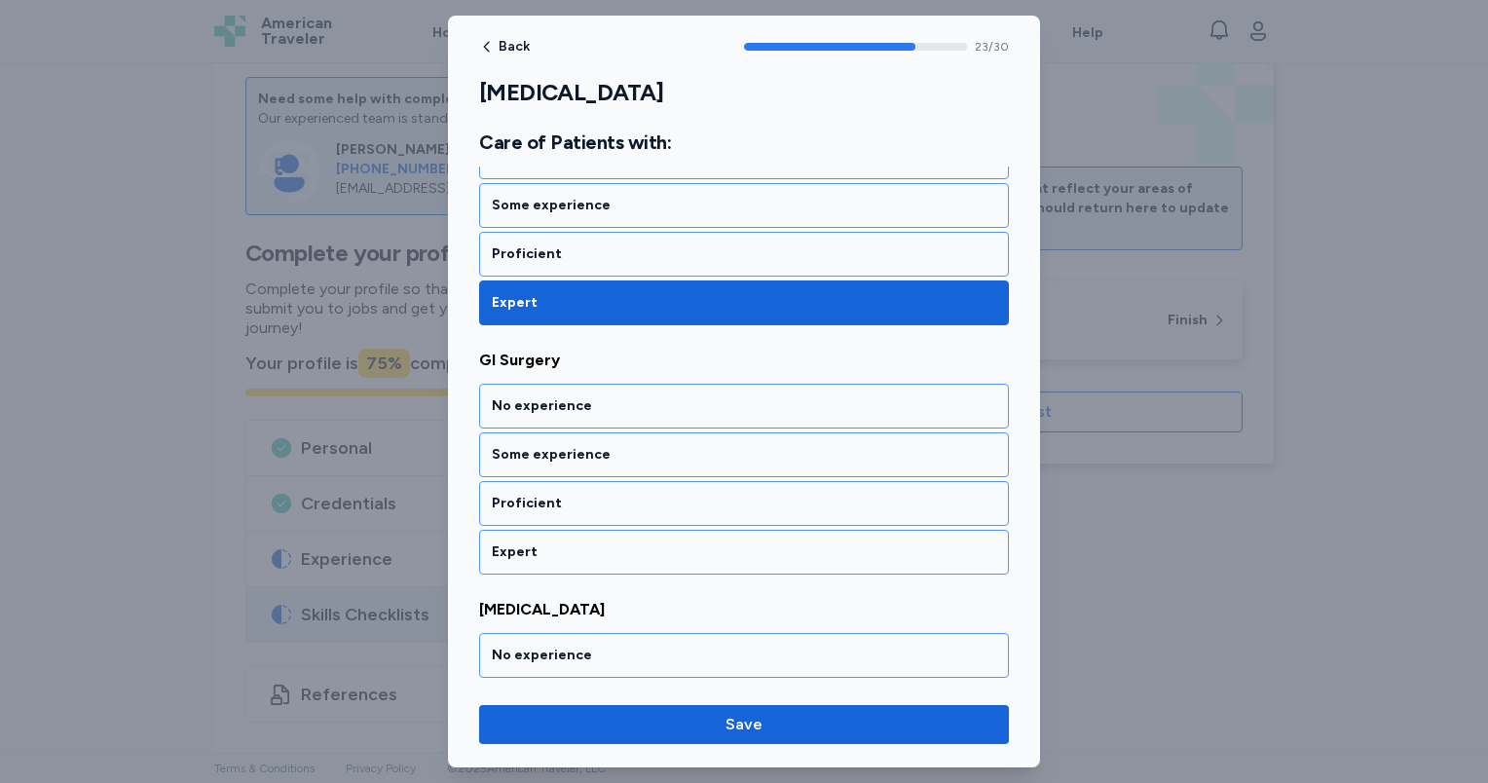
click at [604, 542] on div "Expert" at bounding box center [744, 551] width 504 height 19
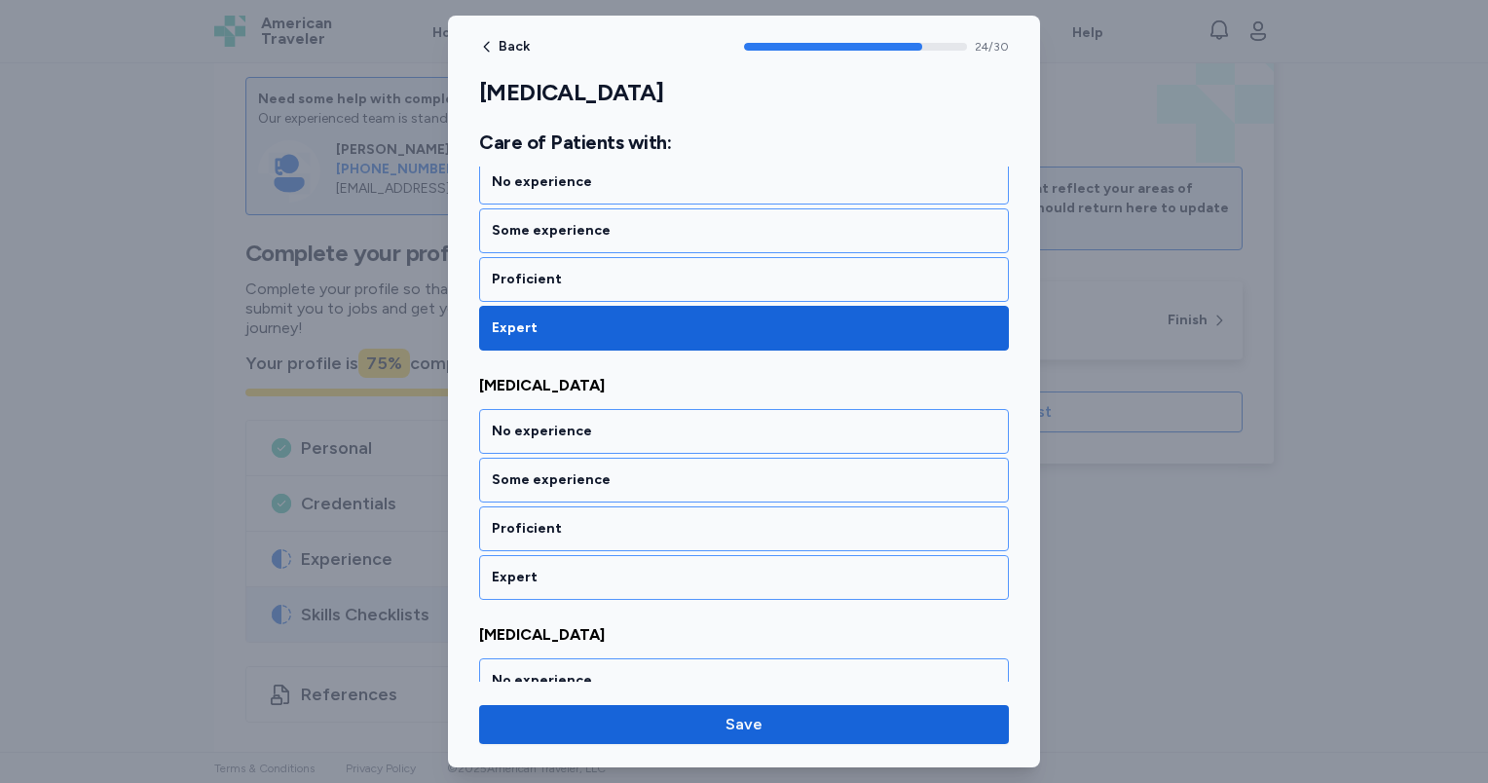
scroll to position [6276, 0]
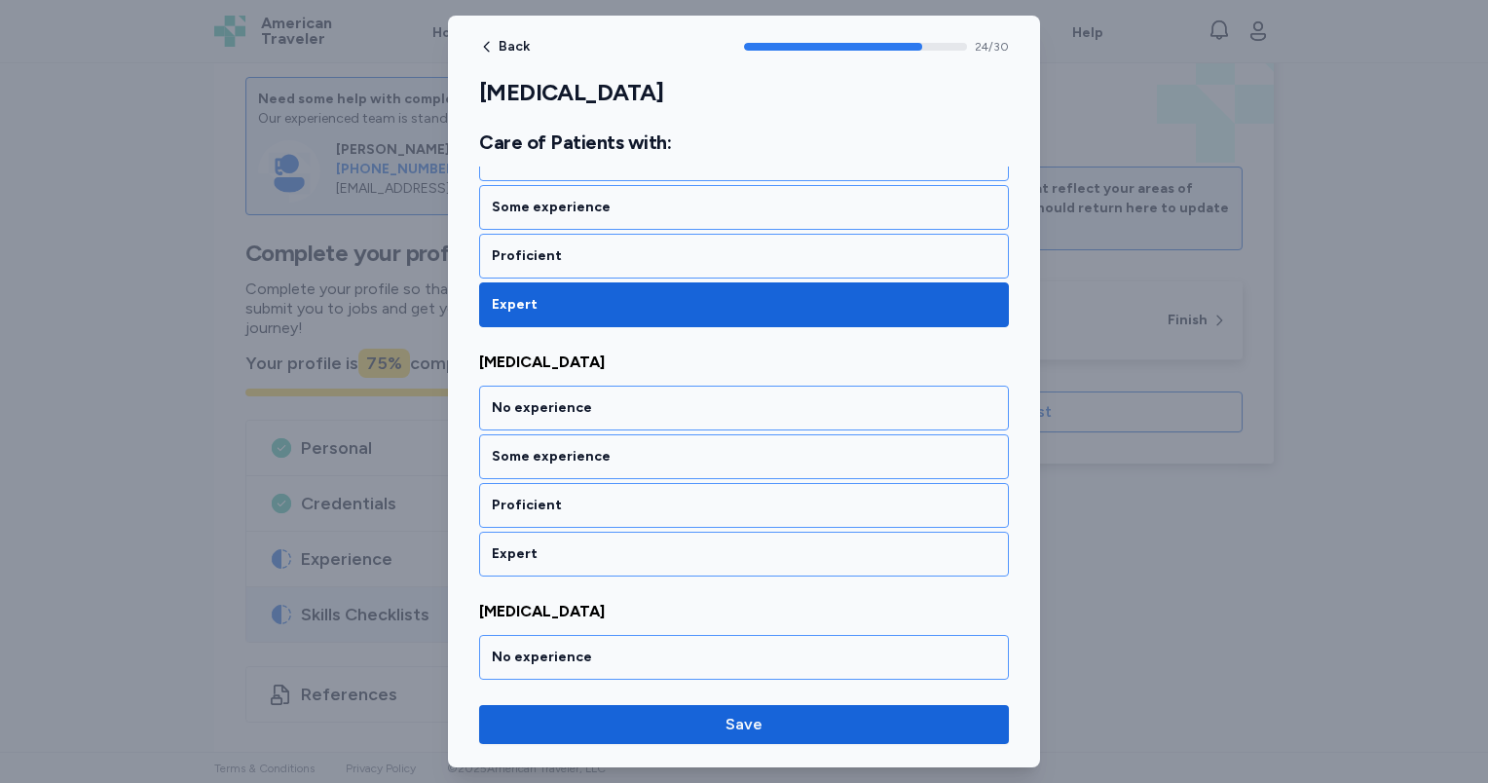
click at [604, 544] on div "Expert" at bounding box center [744, 553] width 504 height 19
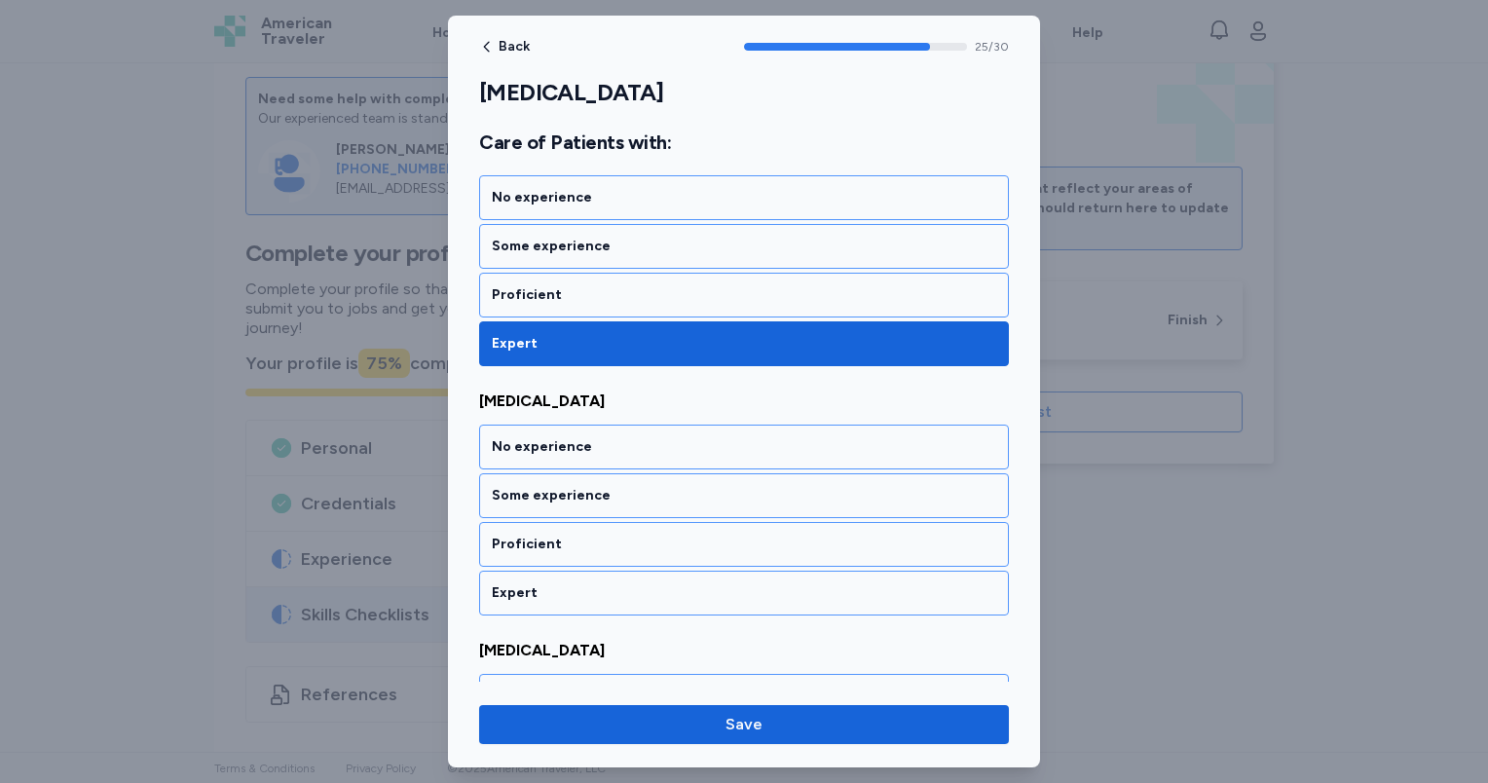
scroll to position [6524, 0]
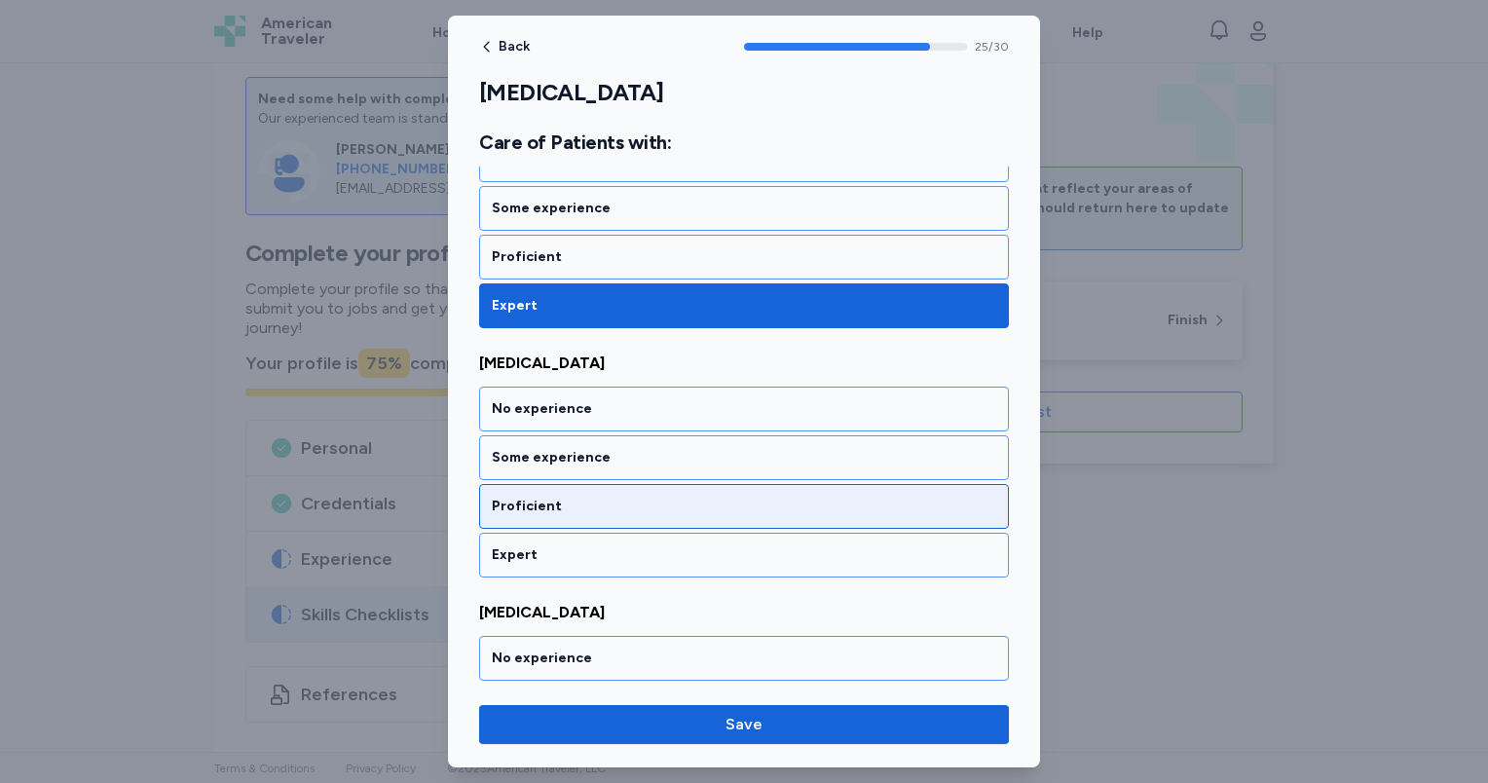
click at [599, 484] on div "Proficient" at bounding box center [744, 506] width 530 height 45
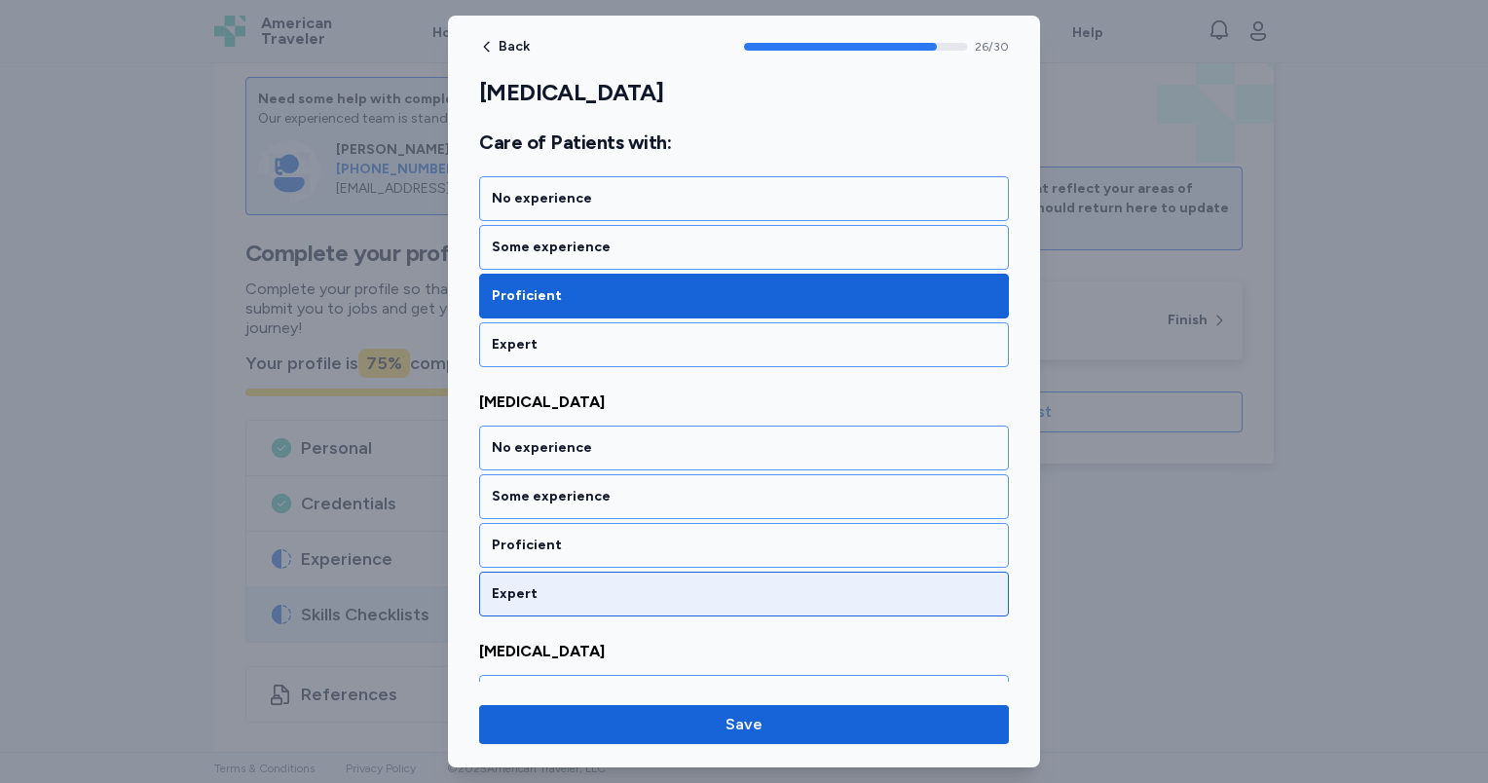
scroll to position [6771, 0]
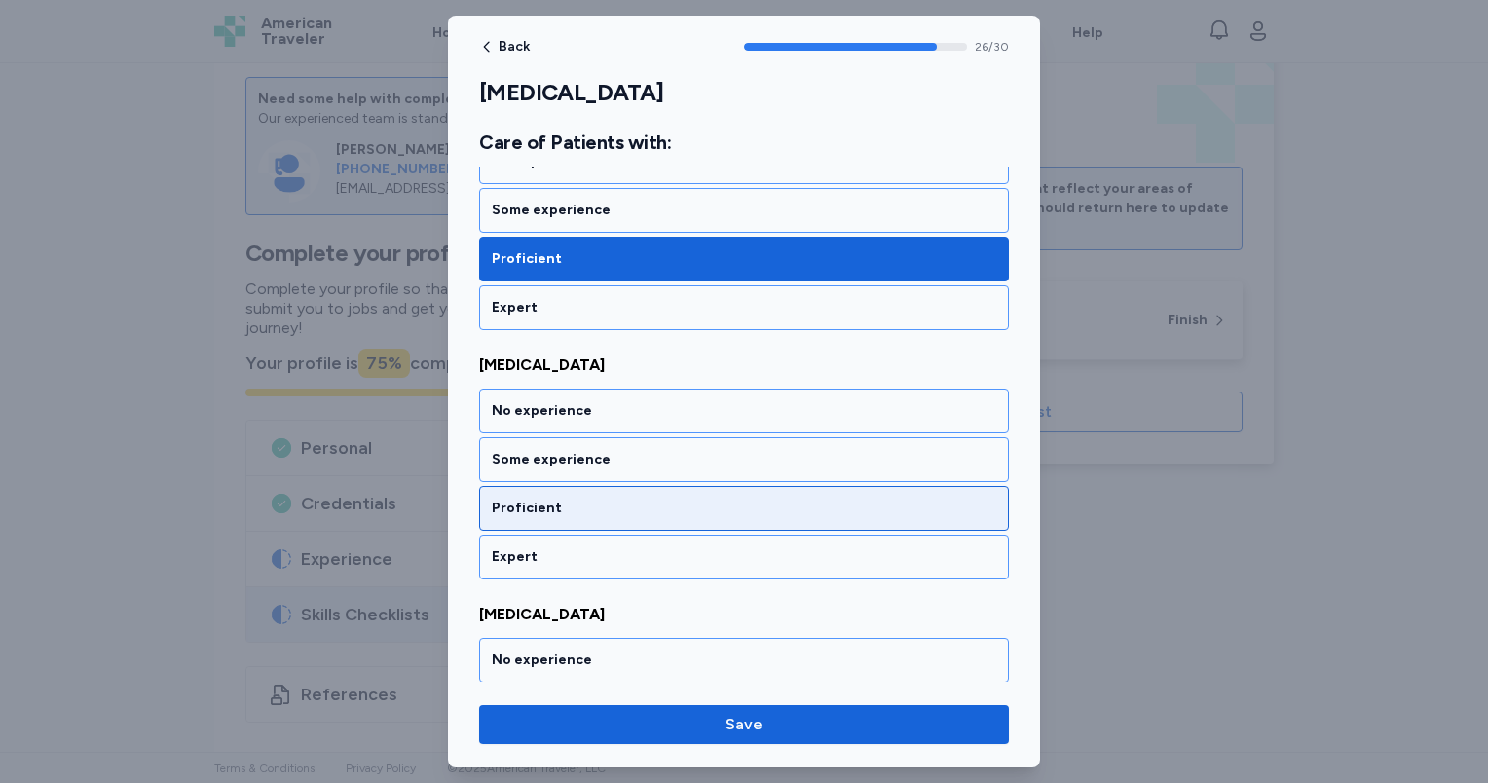
click at [602, 486] on div "Proficient" at bounding box center [744, 508] width 530 height 45
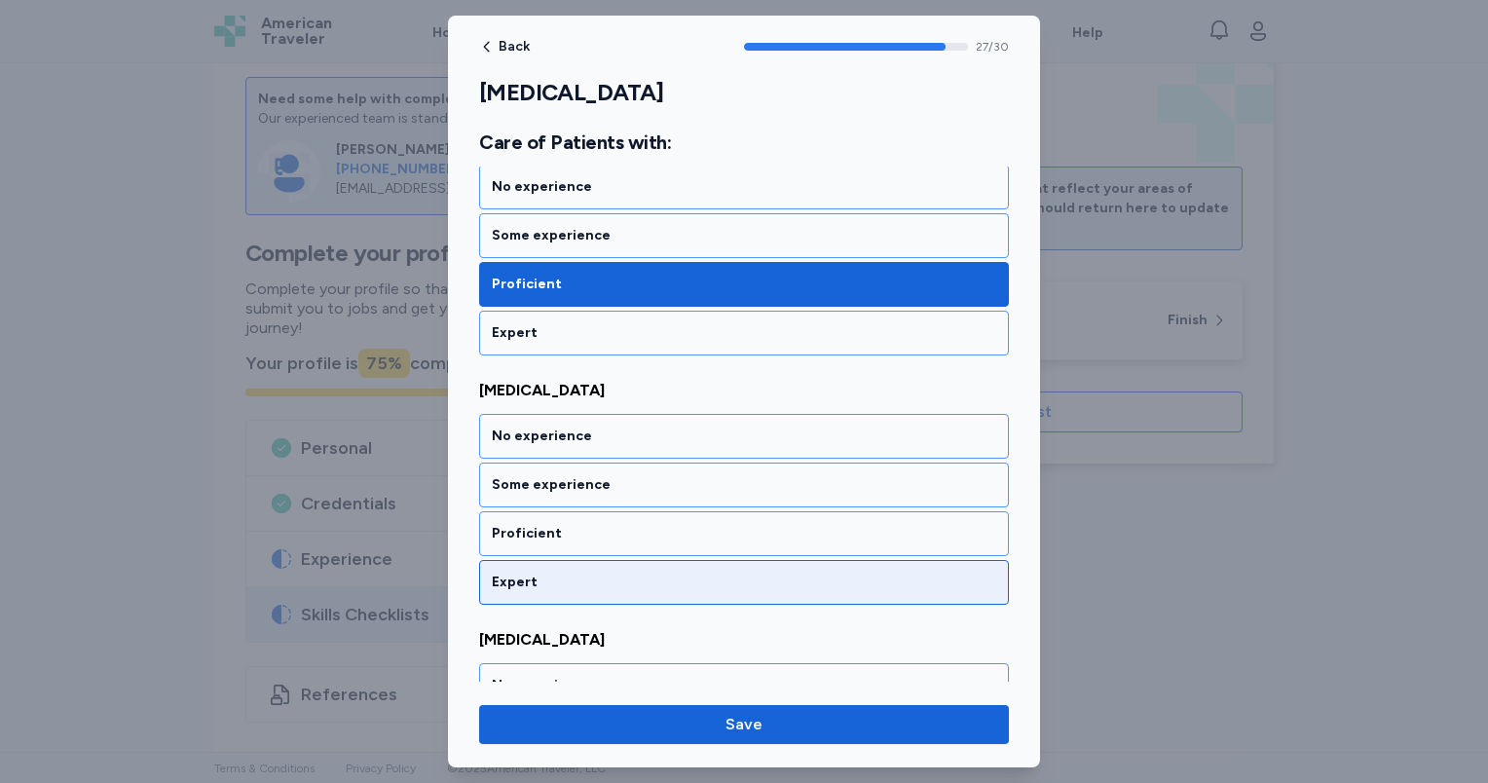
scroll to position [7019, 0]
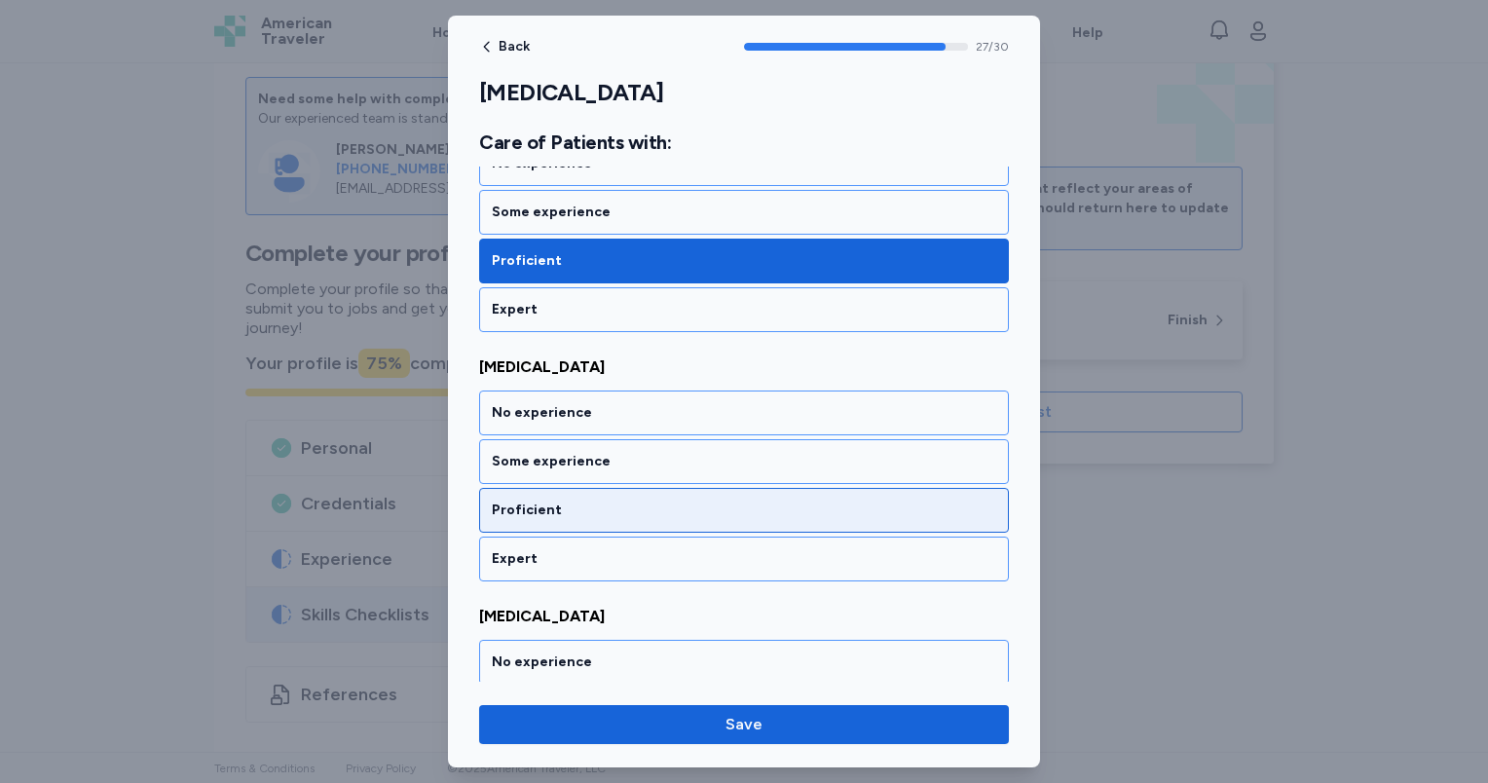
click at [602, 501] on div "Proficient" at bounding box center [744, 510] width 504 height 19
click at [608, 489] on div "Proficient" at bounding box center [744, 511] width 530 height 45
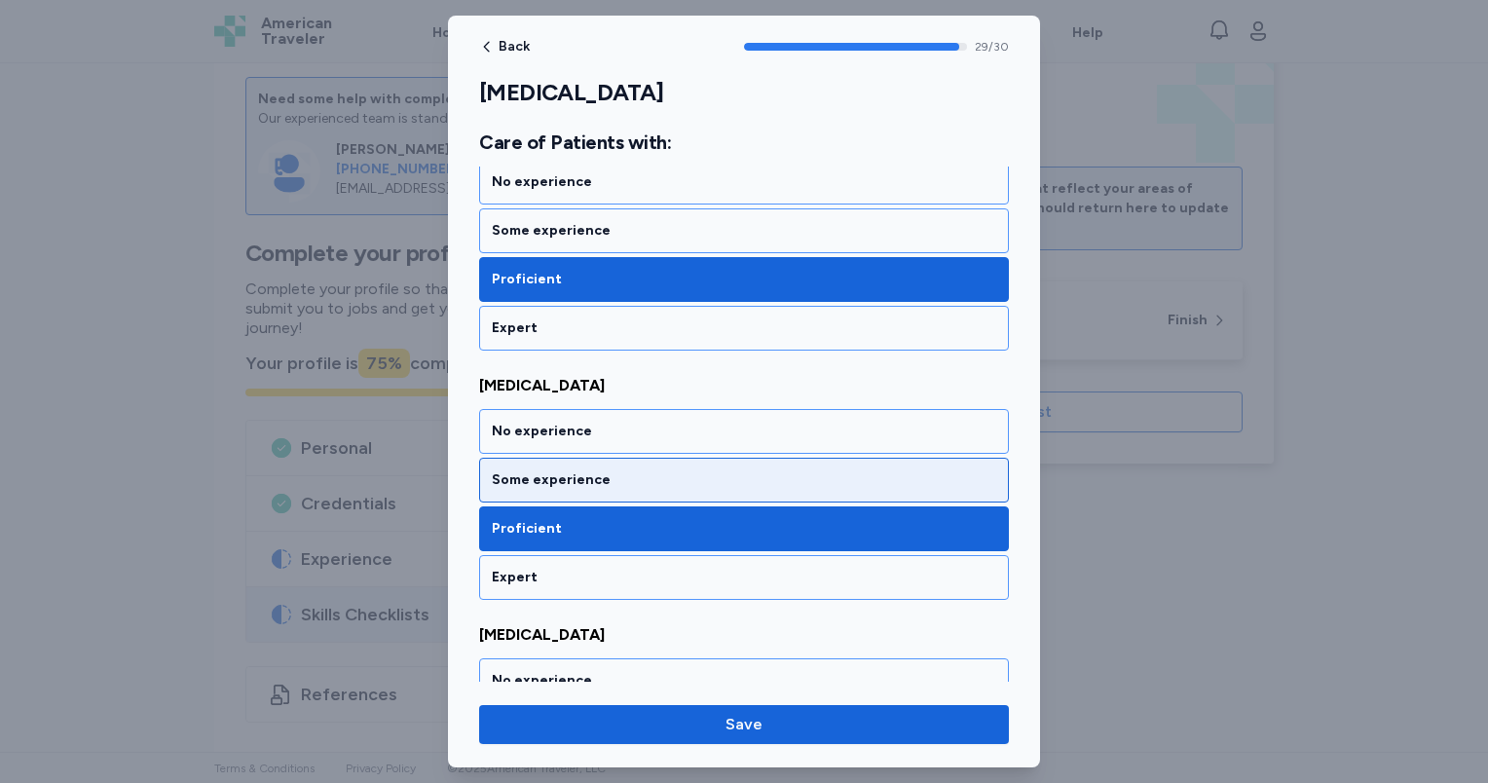
scroll to position [7373, 0]
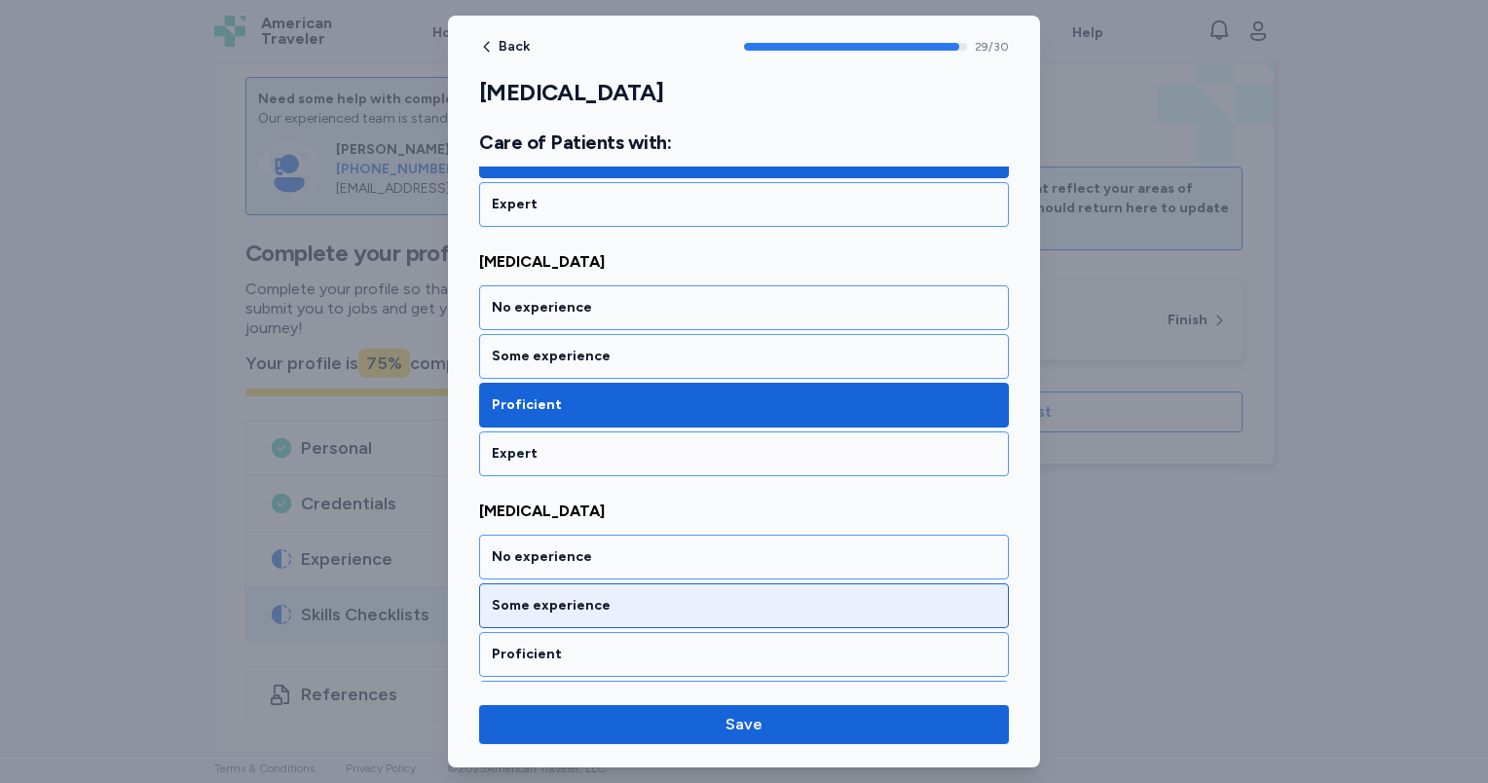
click at [608, 596] on div "Some experience" at bounding box center [744, 605] width 504 height 19
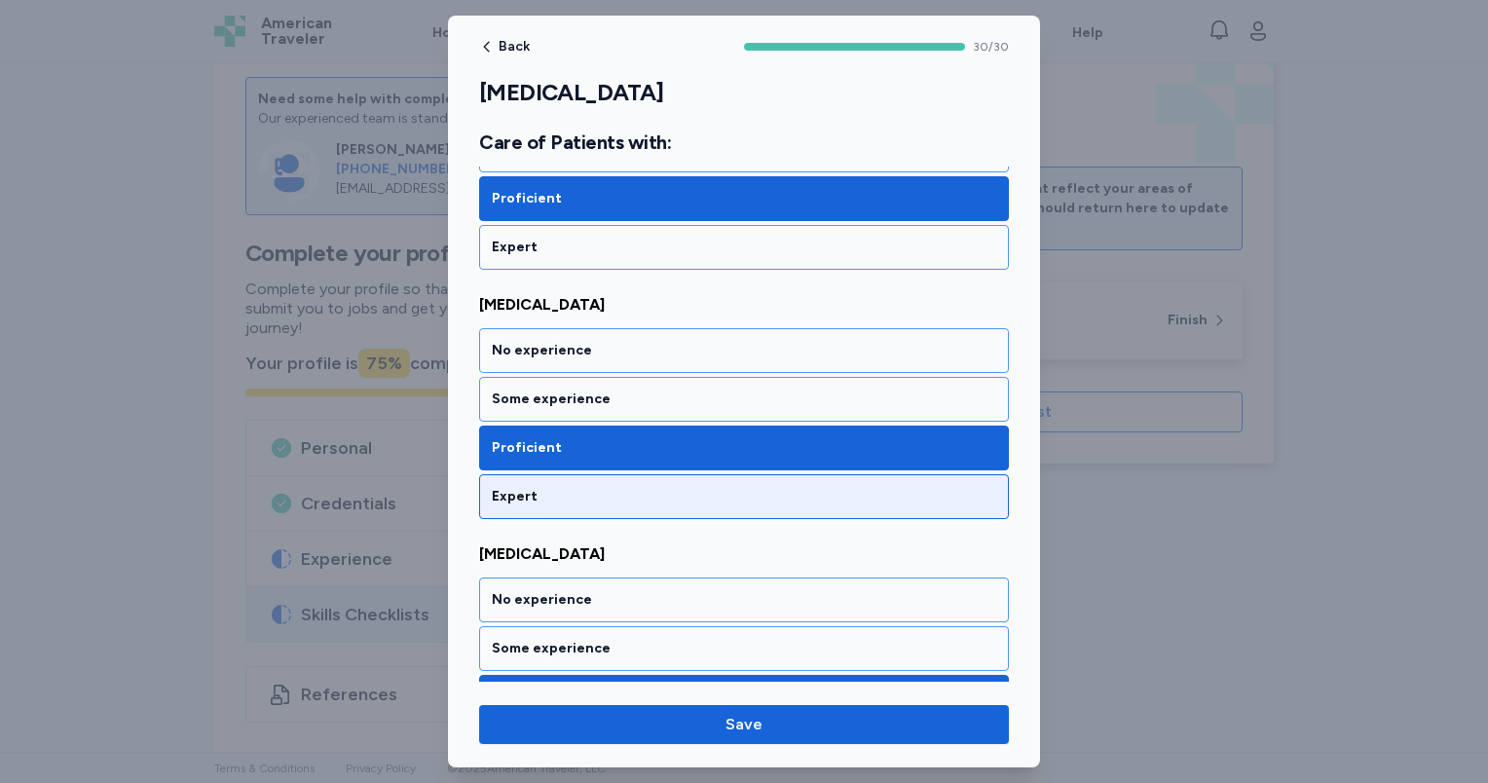
scroll to position [6886, 0]
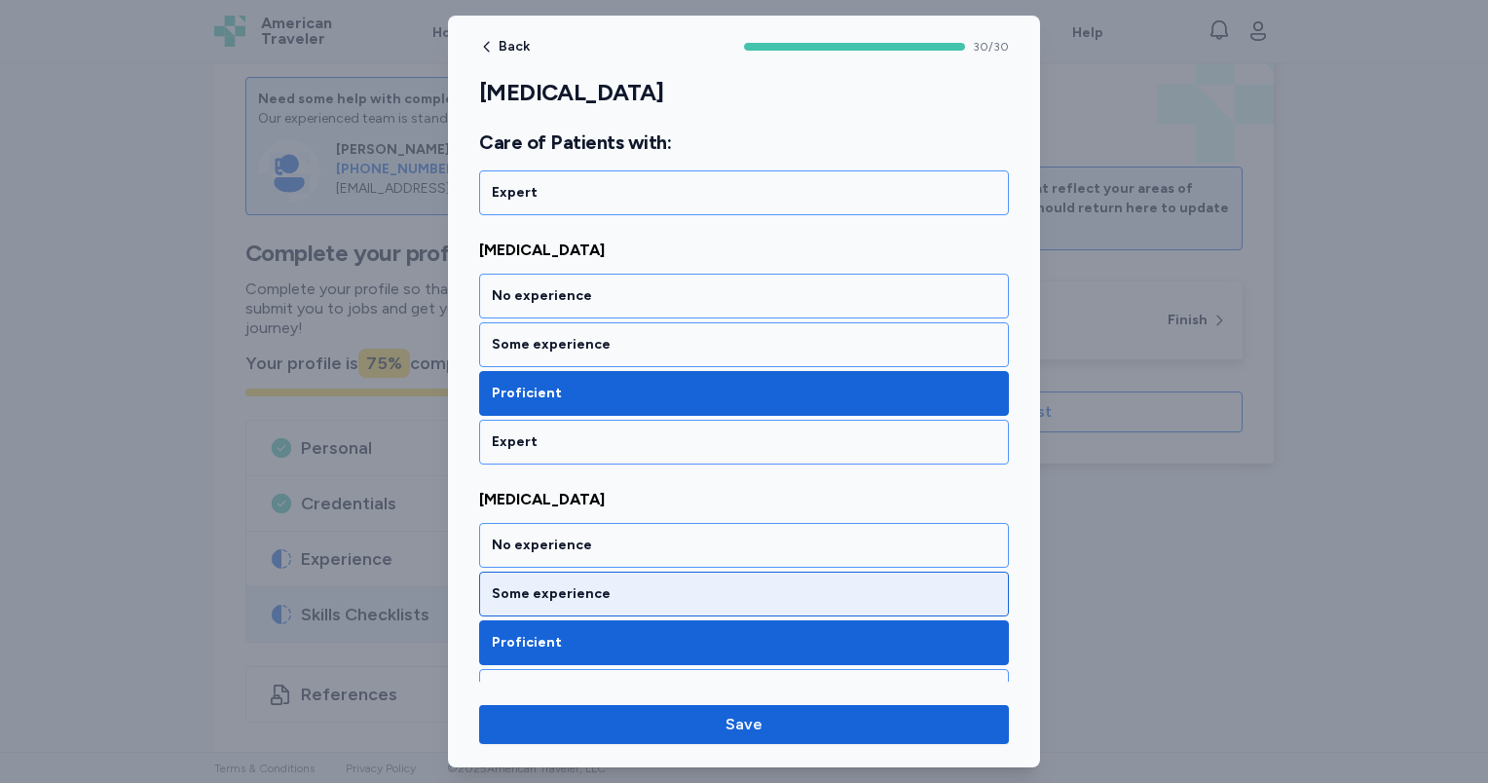
click at [615, 584] on div "Some experience" at bounding box center [744, 593] width 504 height 19
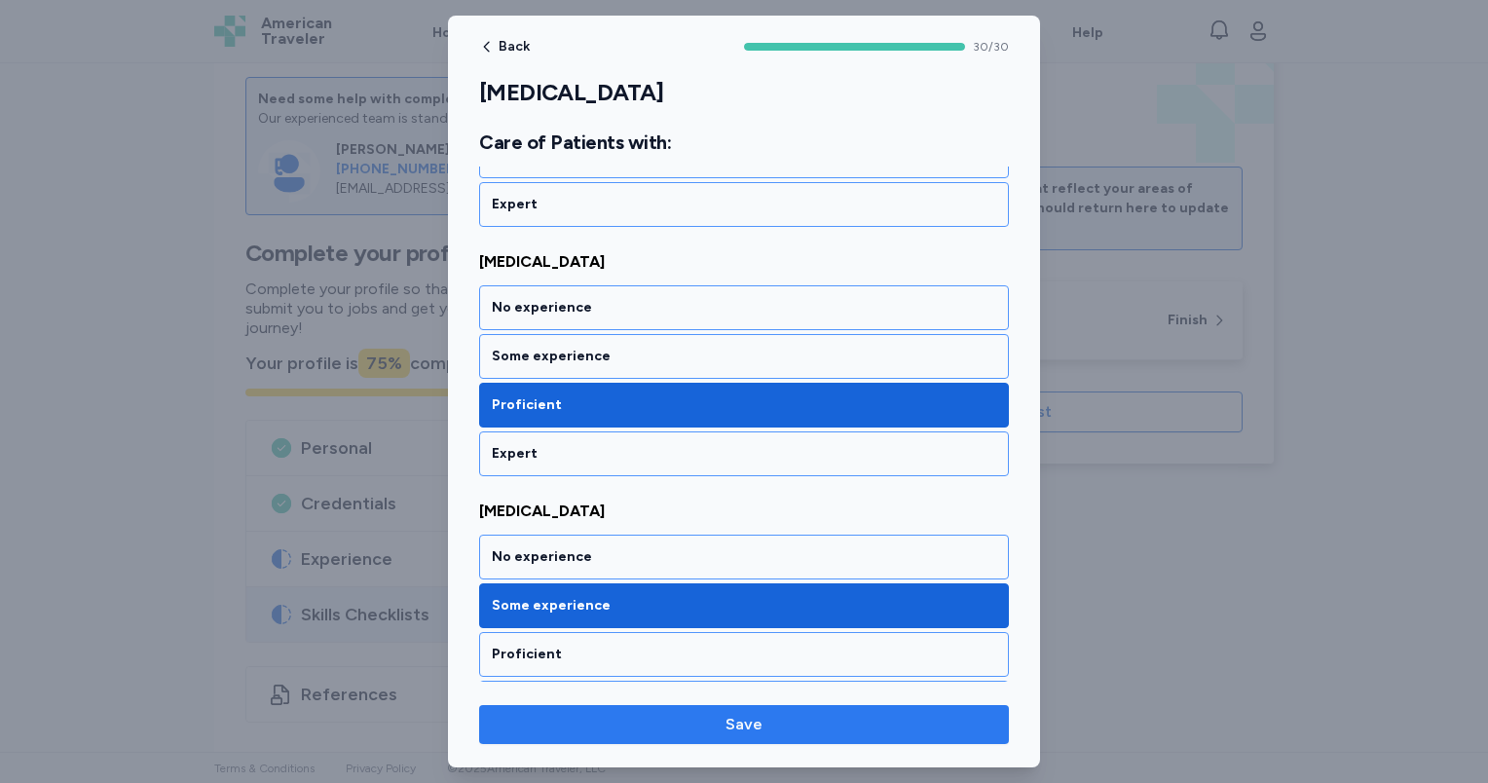
click at [733, 725] on span "Save" at bounding box center [743, 724] width 37 height 23
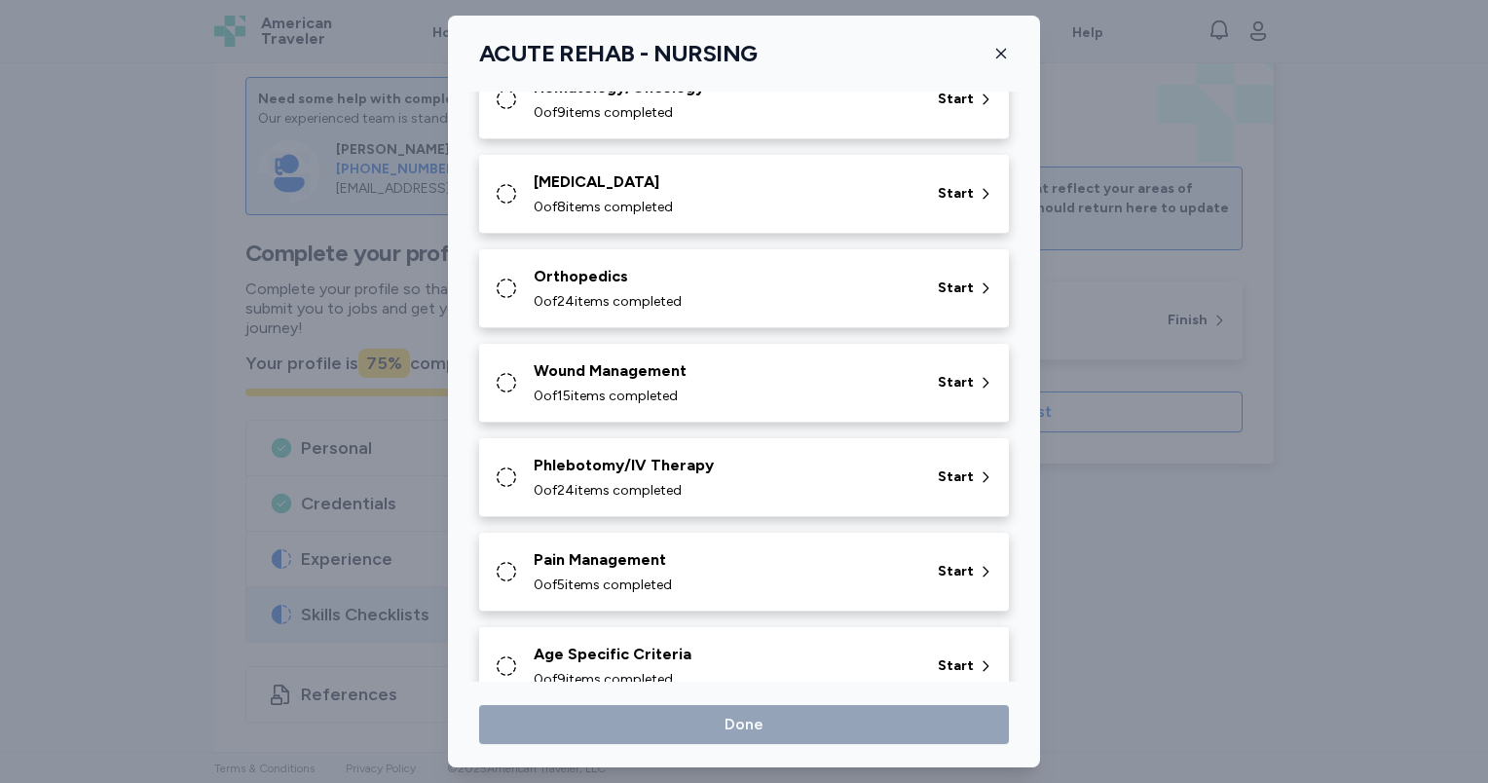
scroll to position [871, 0]
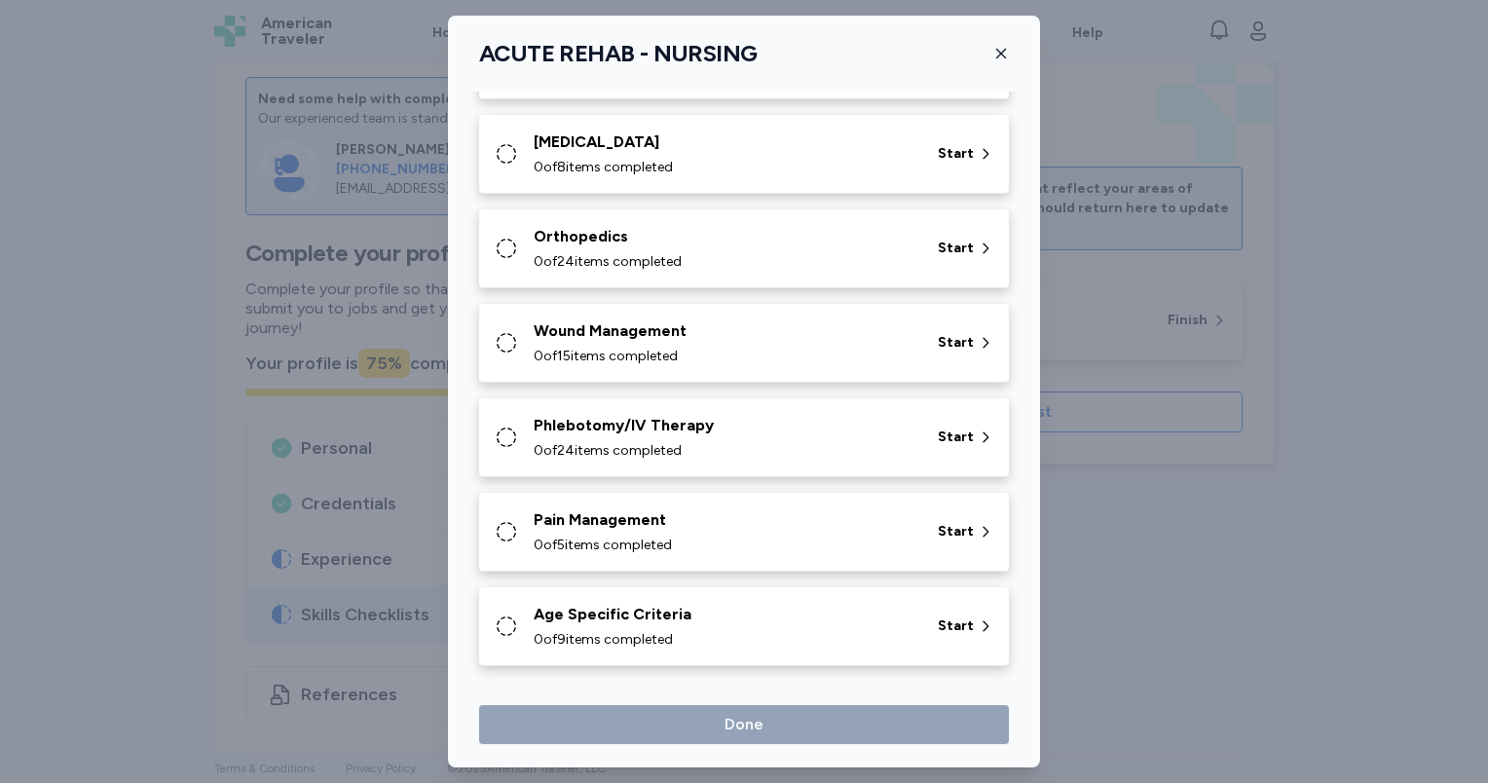
click at [810, 612] on div "Age Specific Criteria" at bounding box center [724, 614] width 381 height 23
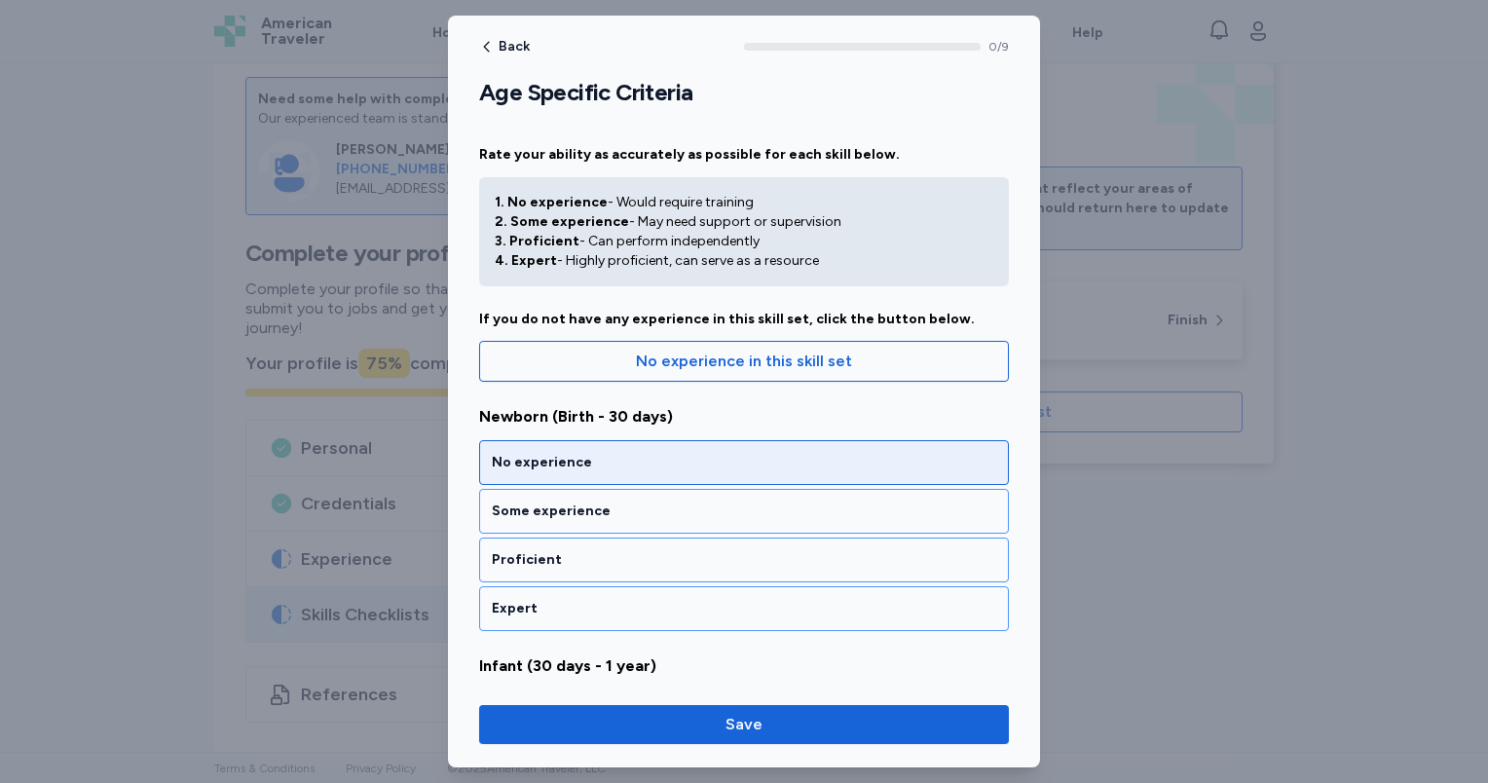
click at [574, 456] on div "No experience" at bounding box center [744, 462] width 504 height 19
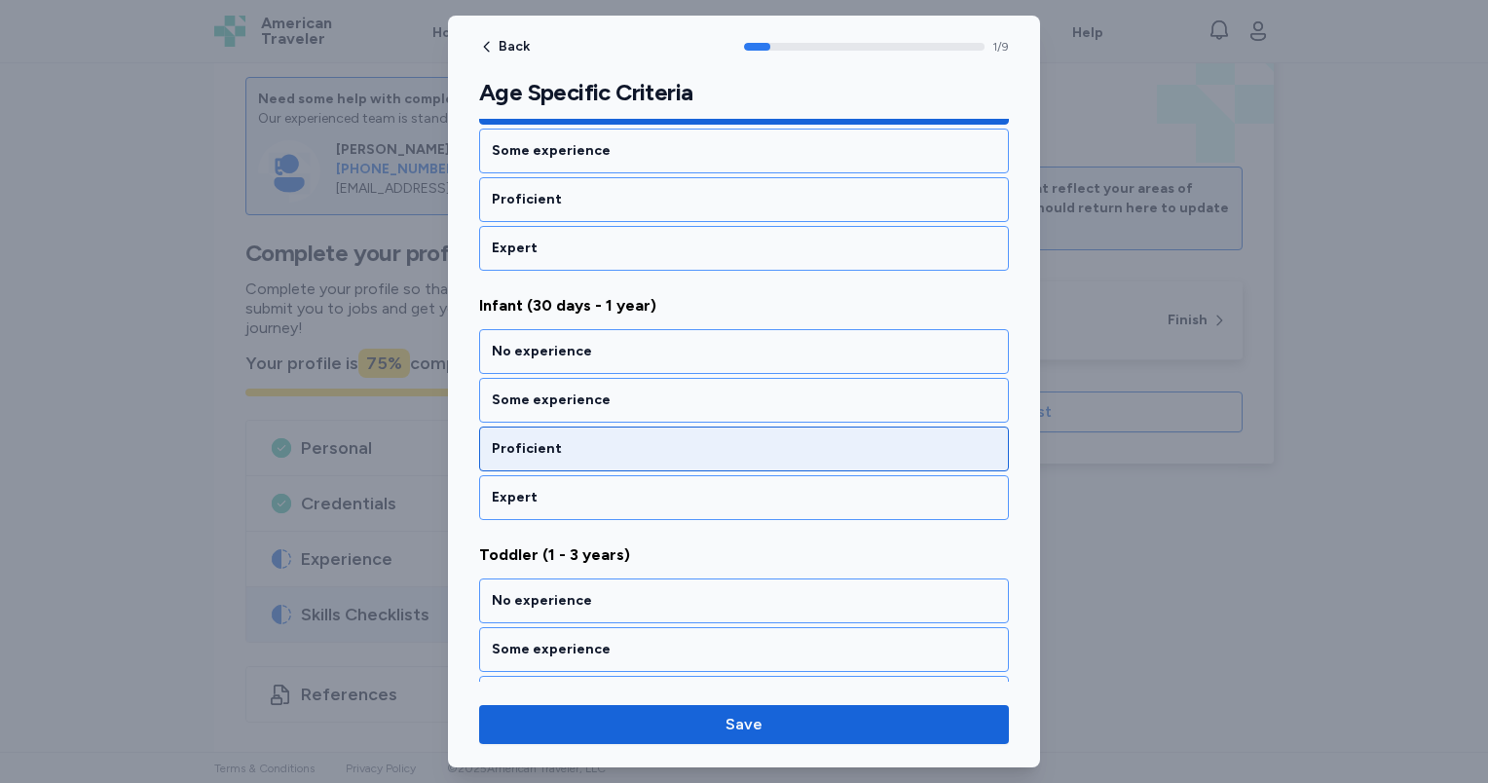
scroll to position [458, 0]
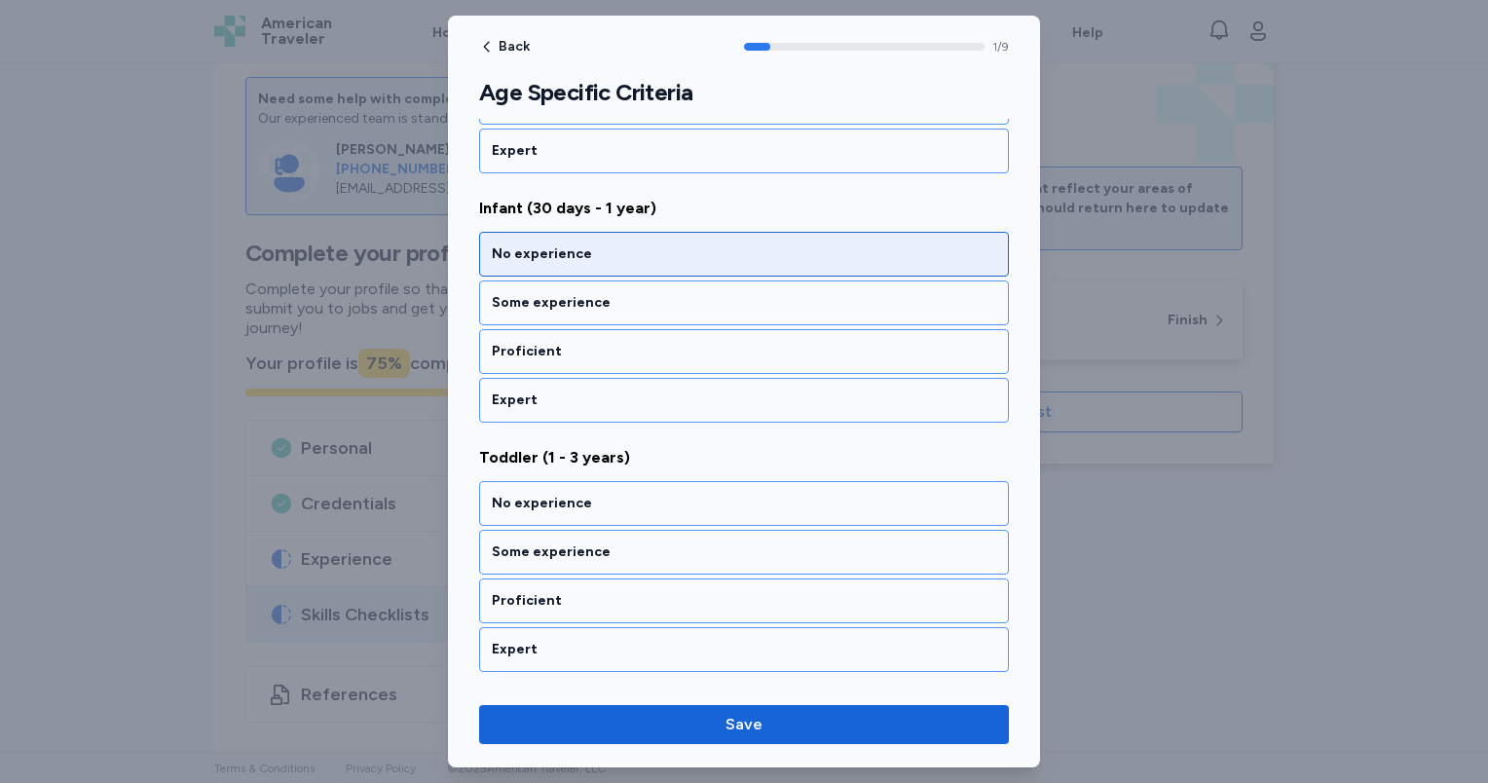
click at [593, 238] on div "No experience" at bounding box center [744, 254] width 530 height 45
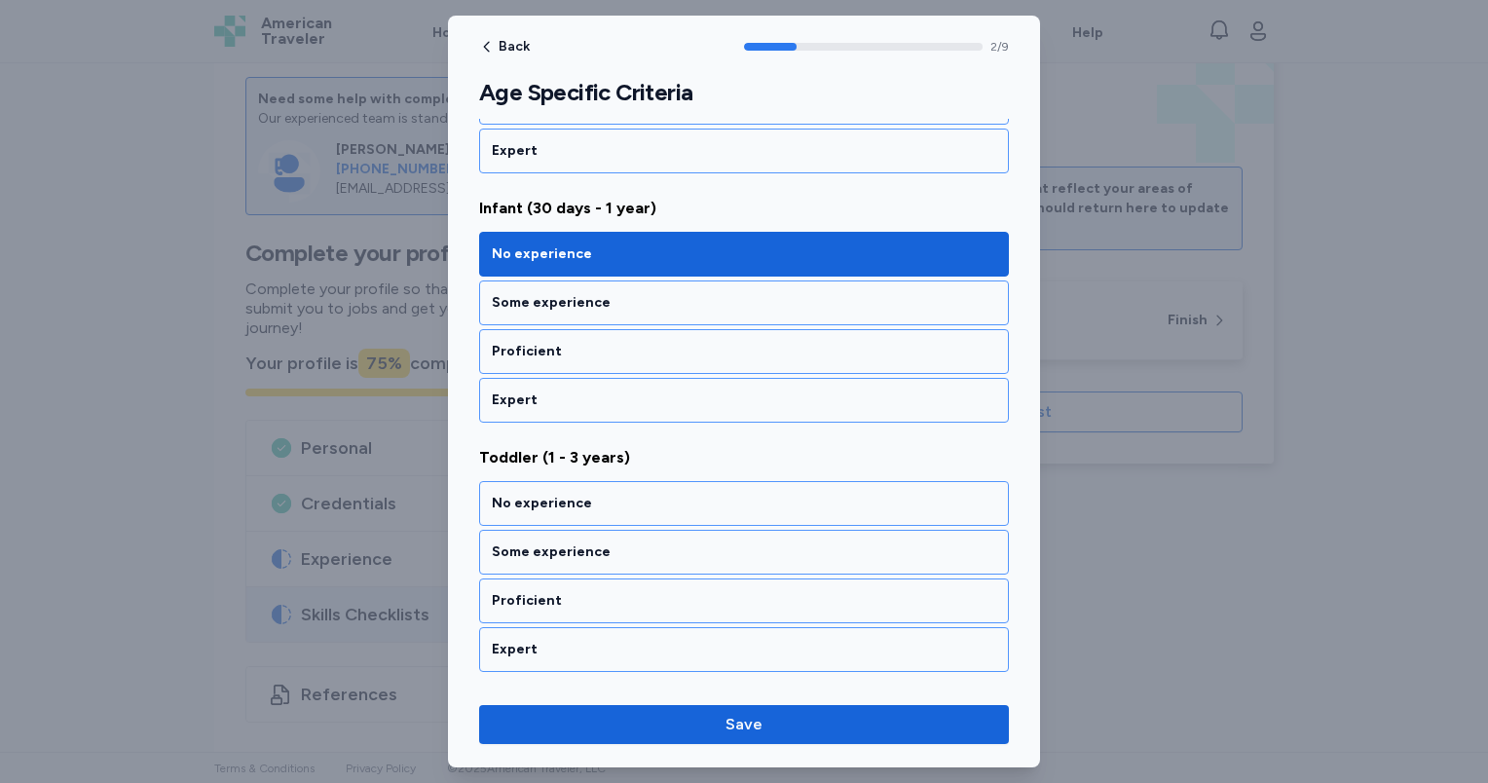
scroll to position [612, 0]
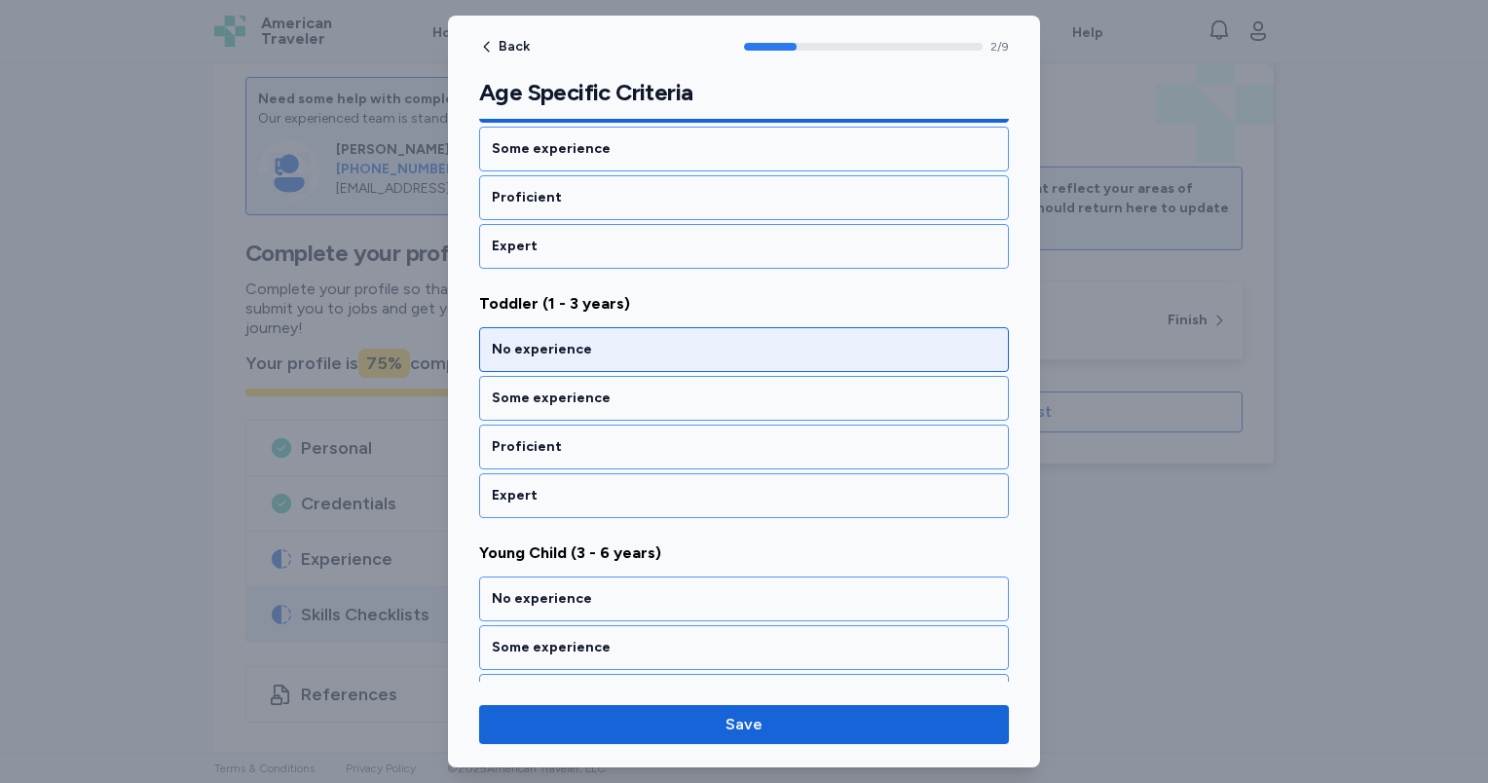
click at [604, 353] on div "No experience" at bounding box center [744, 349] width 504 height 19
click at [599, 350] on div "No experience" at bounding box center [744, 350] width 504 height 19
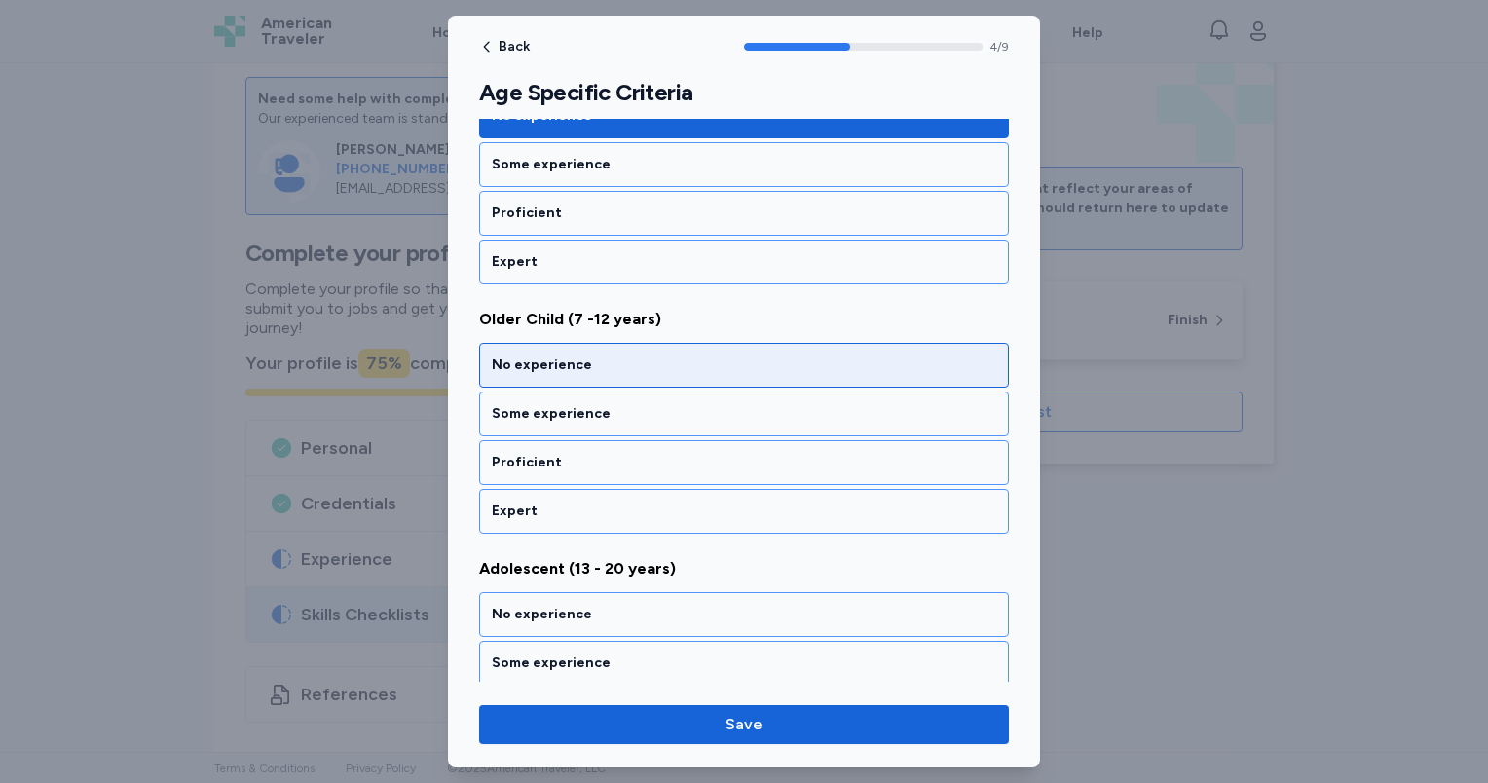
scroll to position [1107, 0]
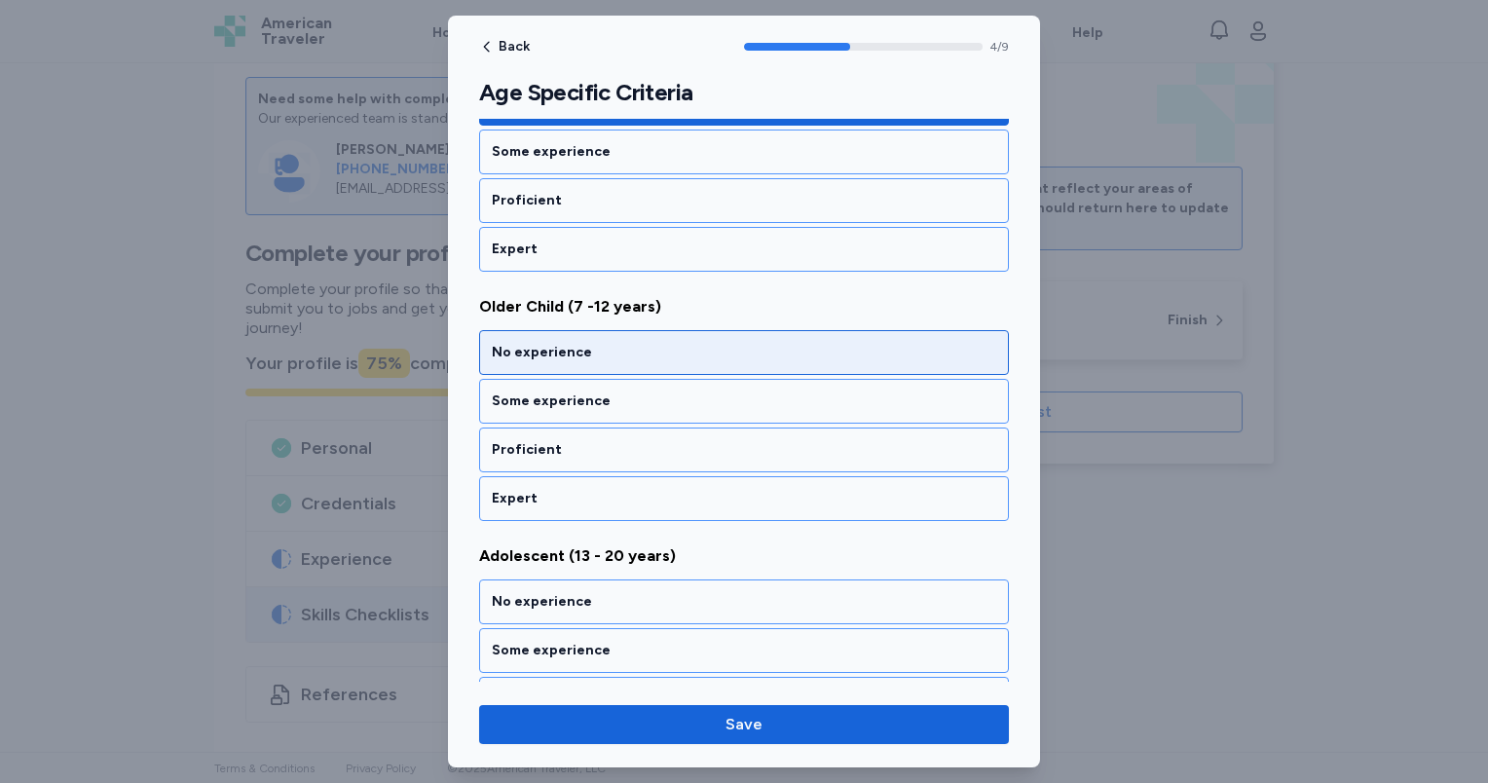
click at [591, 346] on div "No experience" at bounding box center [744, 352] width 504 height 19
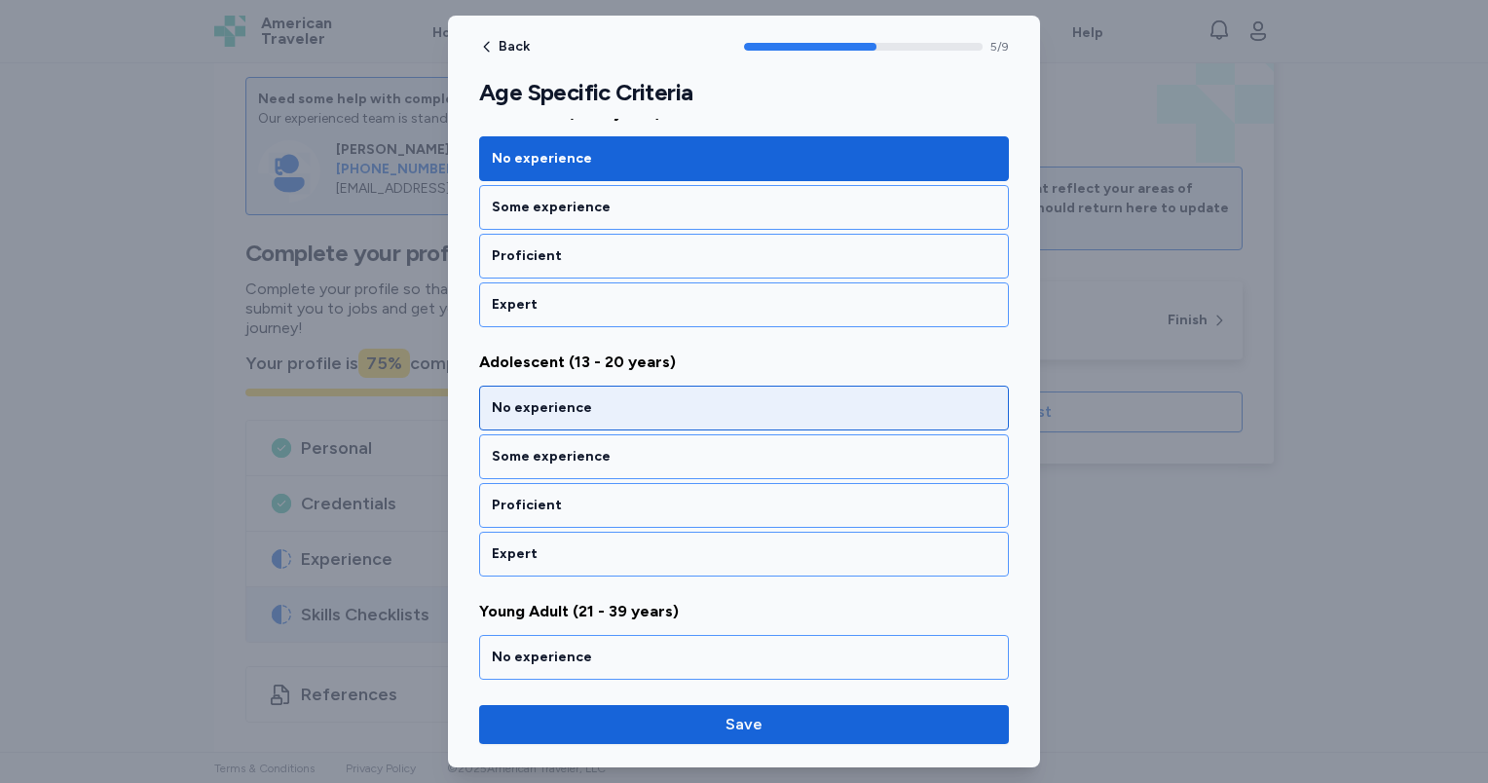
scroll to position [1355, 0]
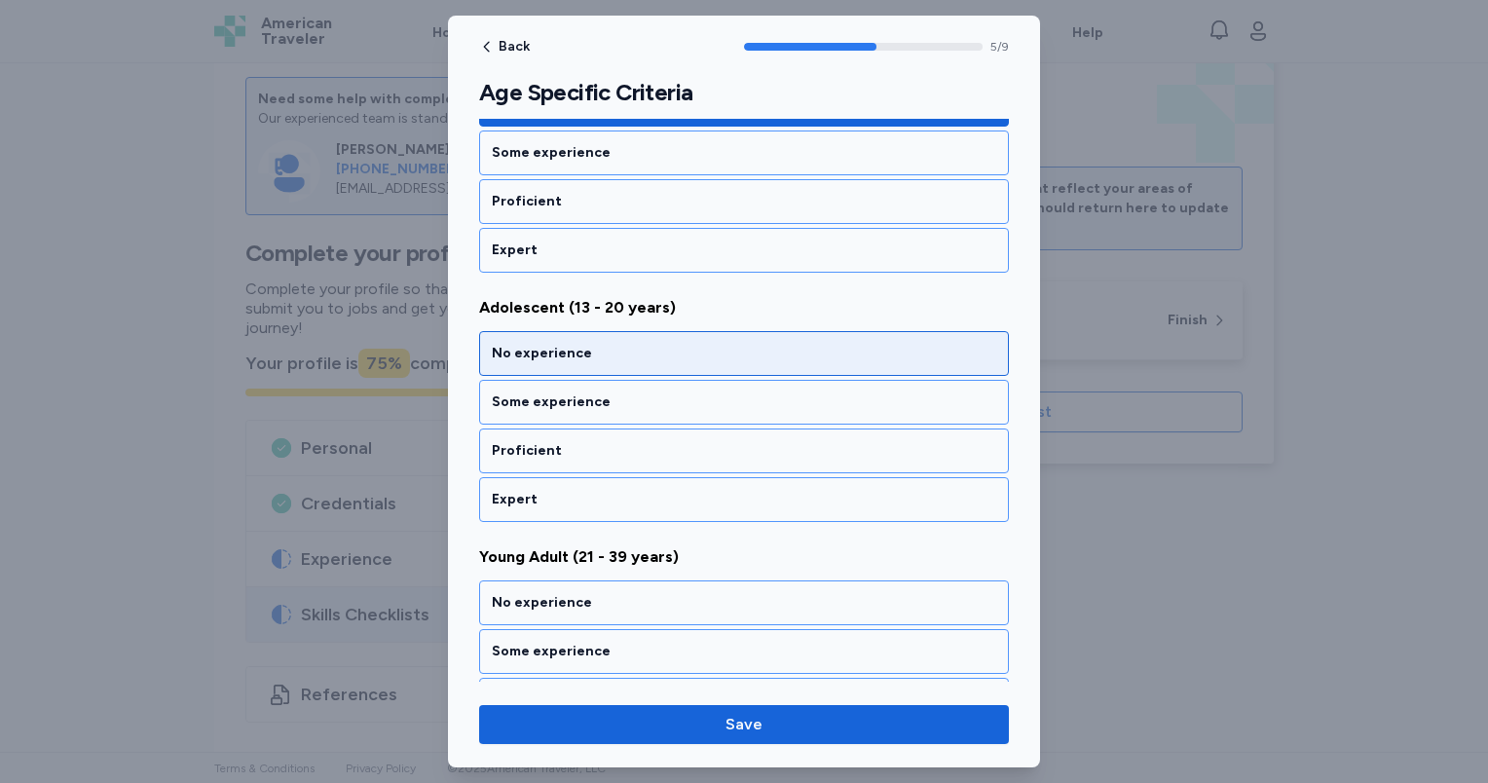
click at [589, 344] on div "No experience" at bounding box center [744, 353] width 504 height 19
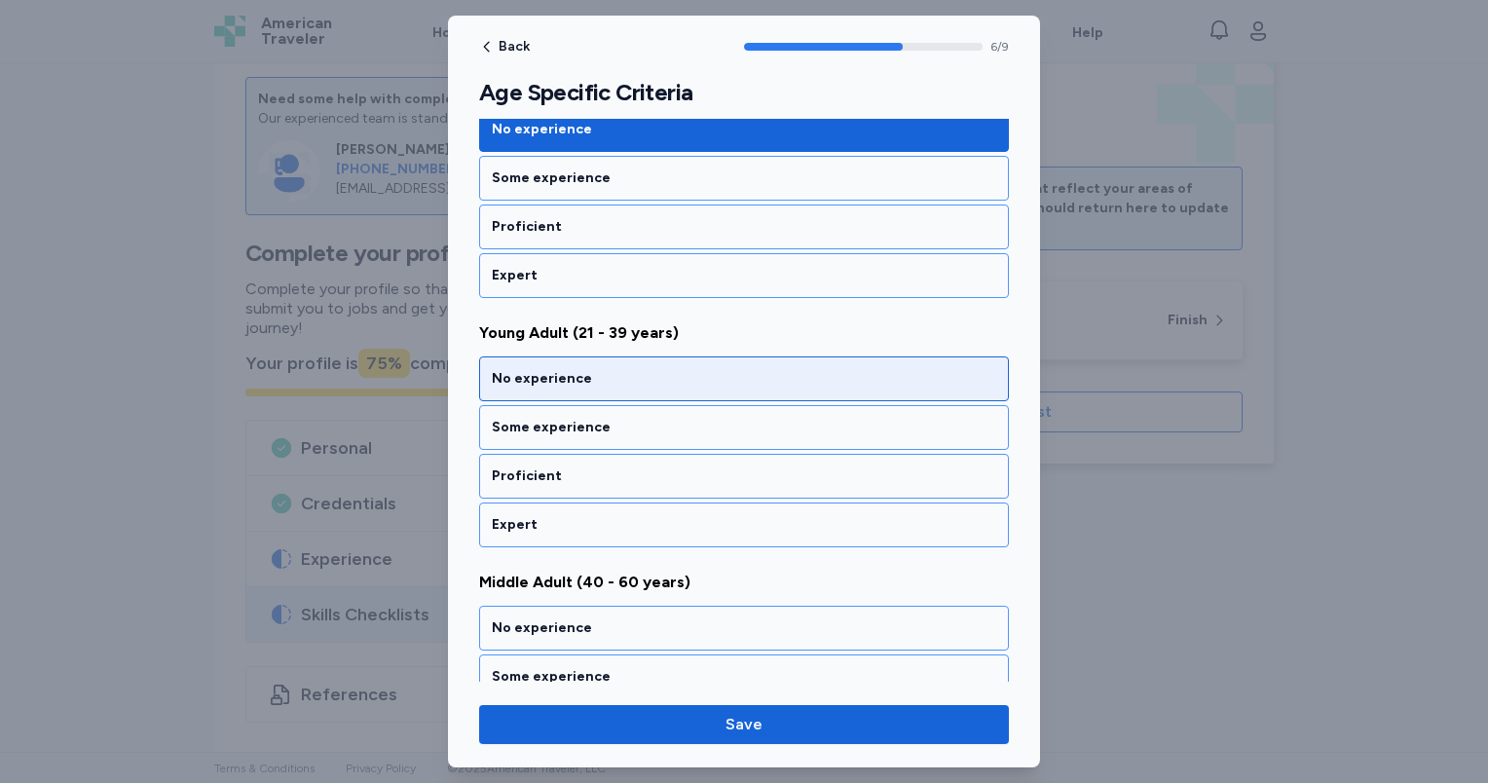
scroll to position [1603, 0]
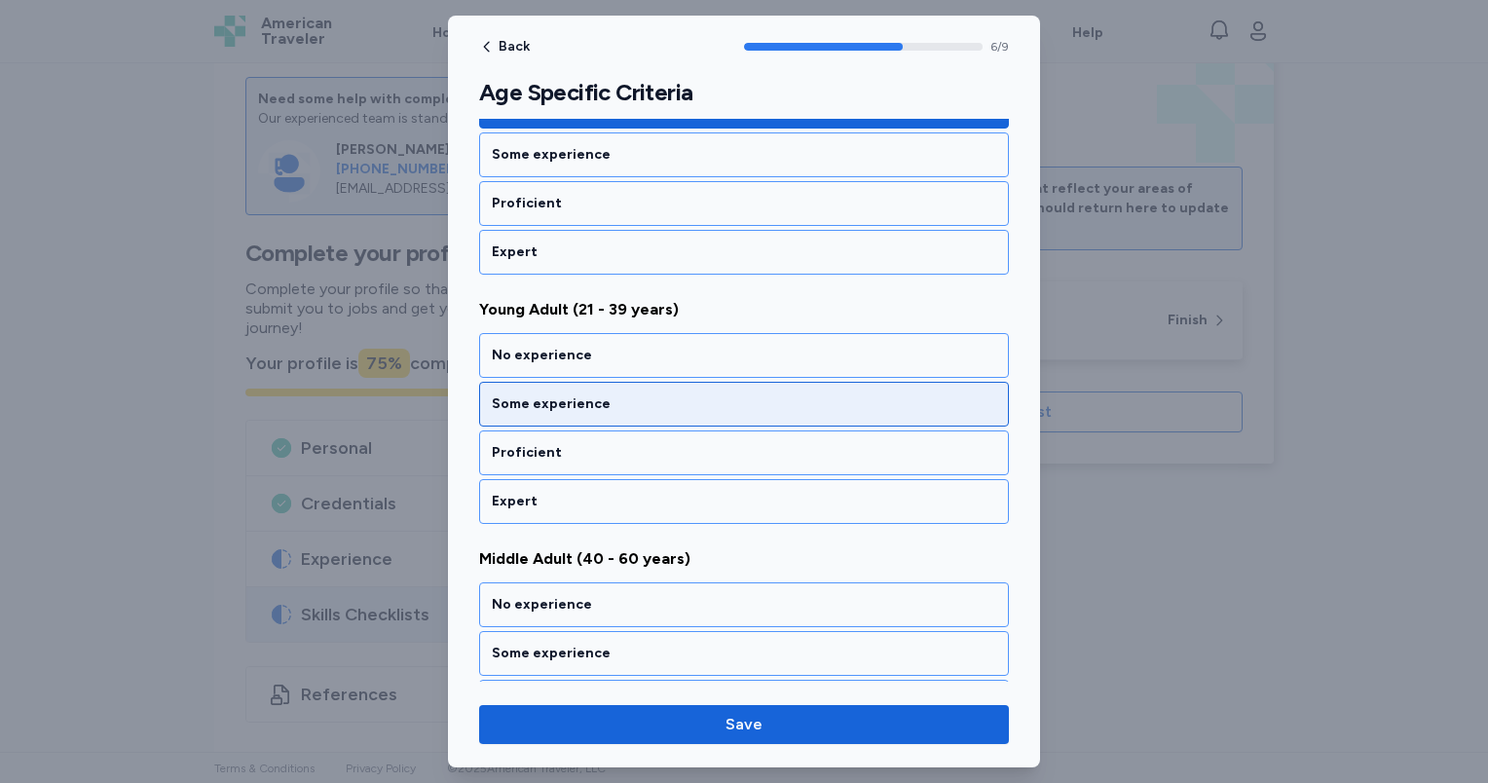
click at [599, 399] on div "Some experience" at bounding box center [744, 403] width 504 height 19
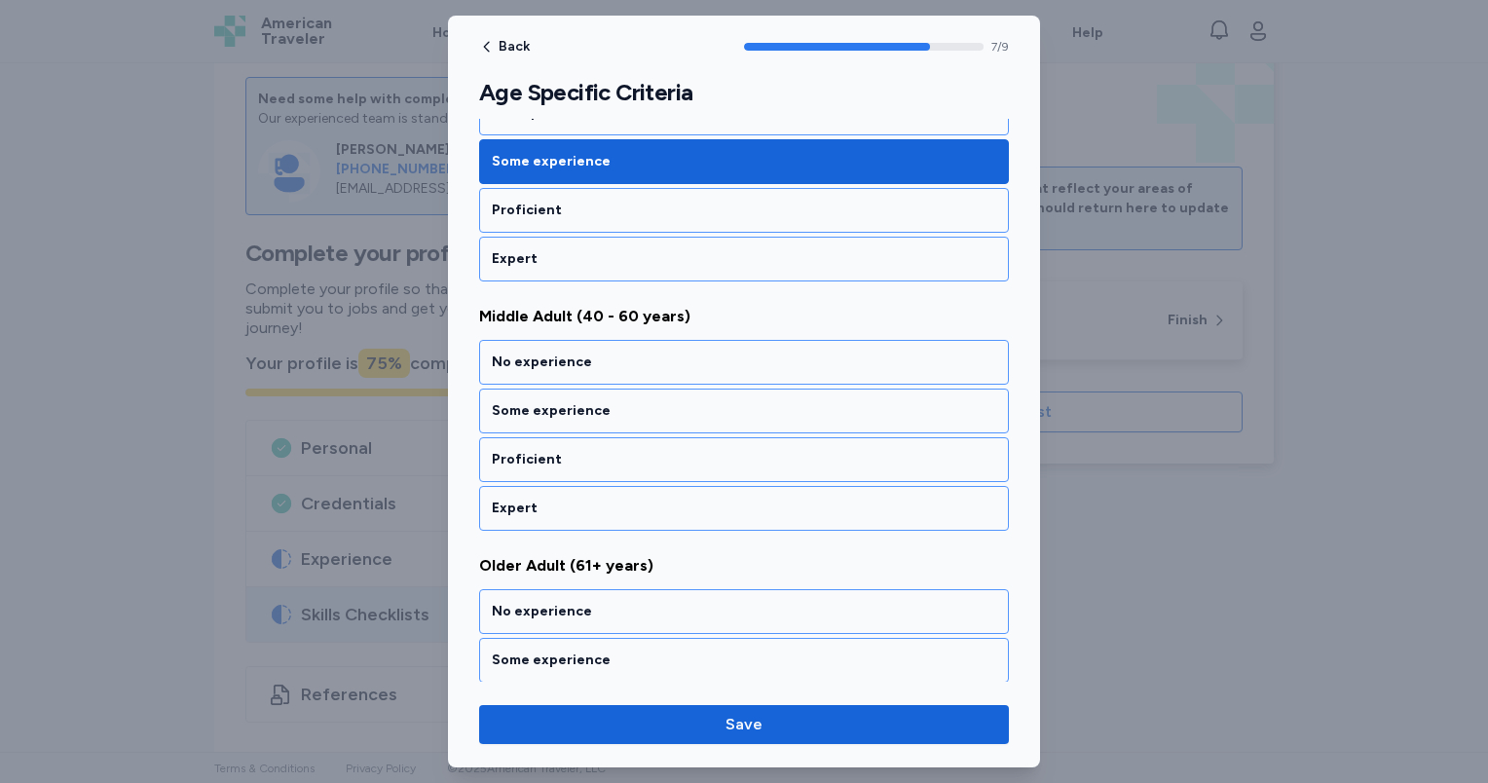
scroll to position [1850, 0]
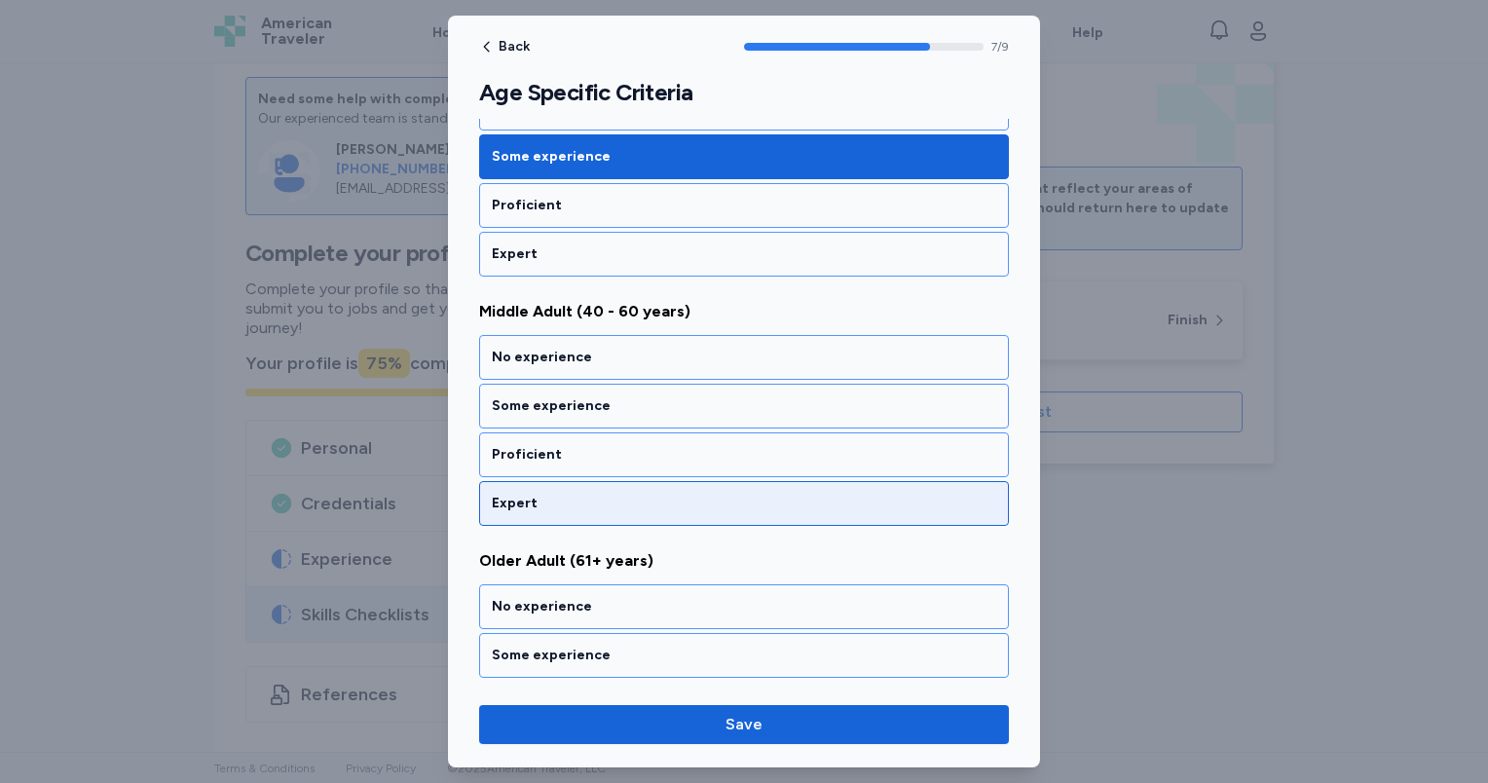
click at [607, 494] on div "Expert" at bounding box center [744, 503] width 504 height 19
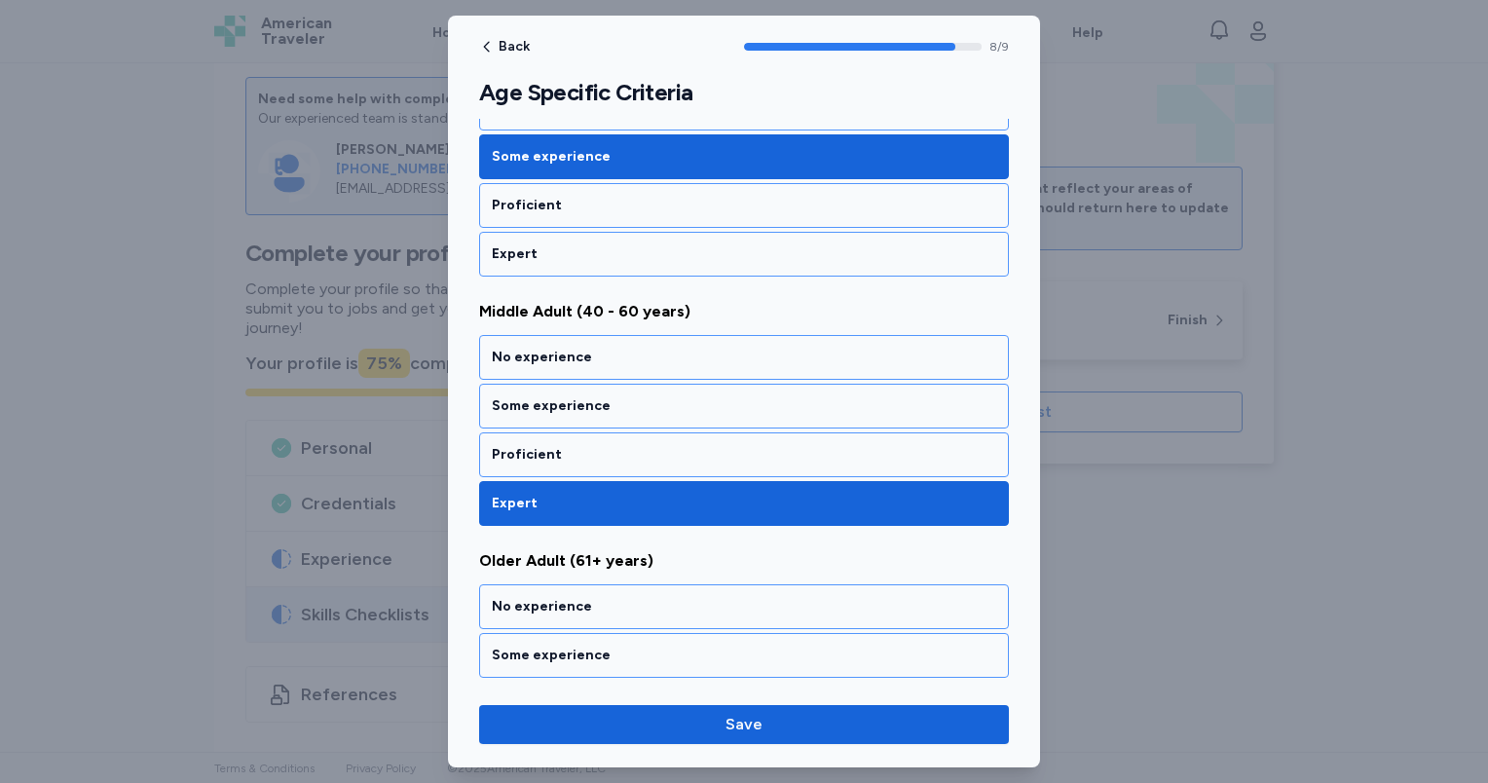
scroll to position [1933, 0]
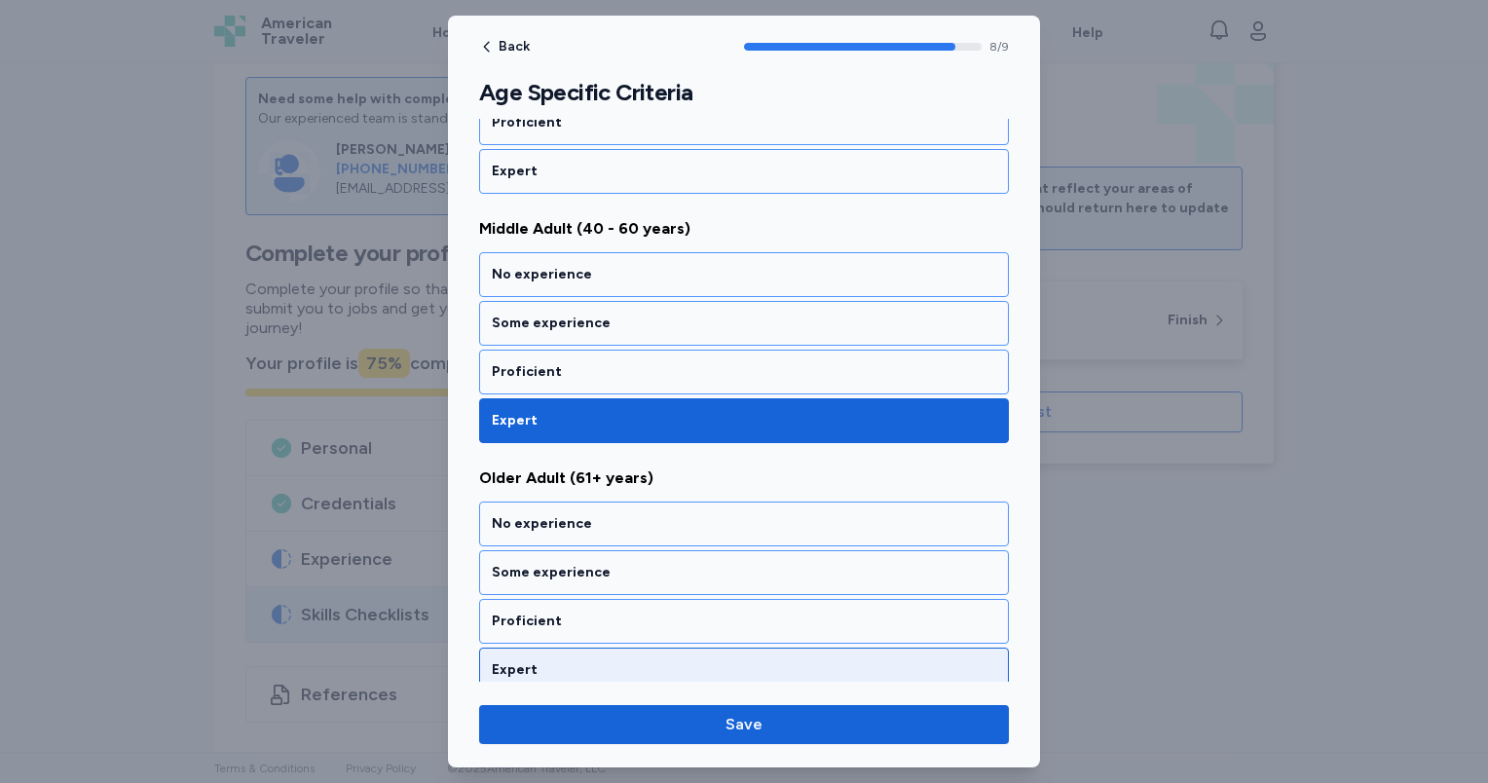
click at [590, 660] on div "Expert" at bounding box center [744, 669] width 504 height 19
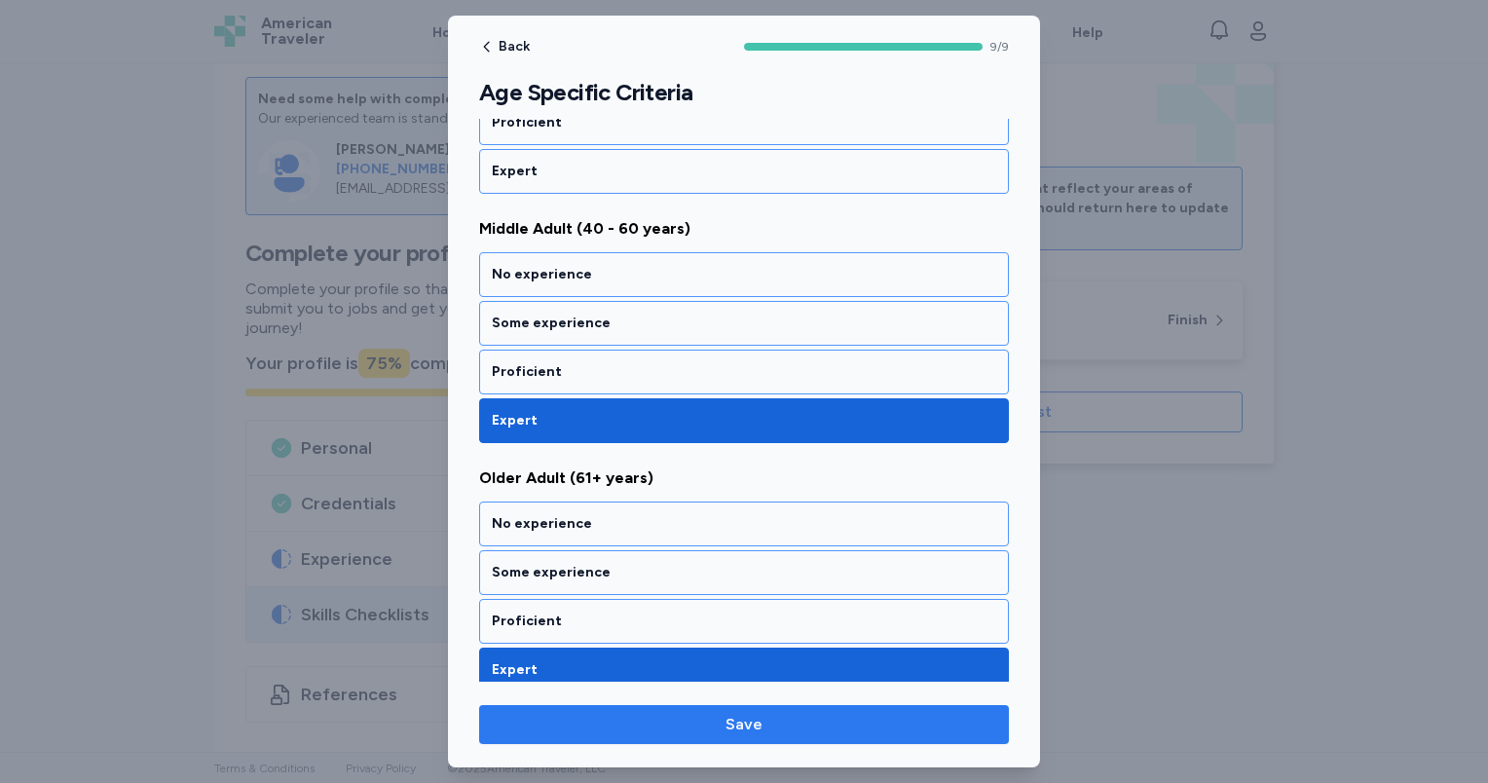
click at [705, 730] on span "Save" at bounding box center [744, 724] width 499 height 23
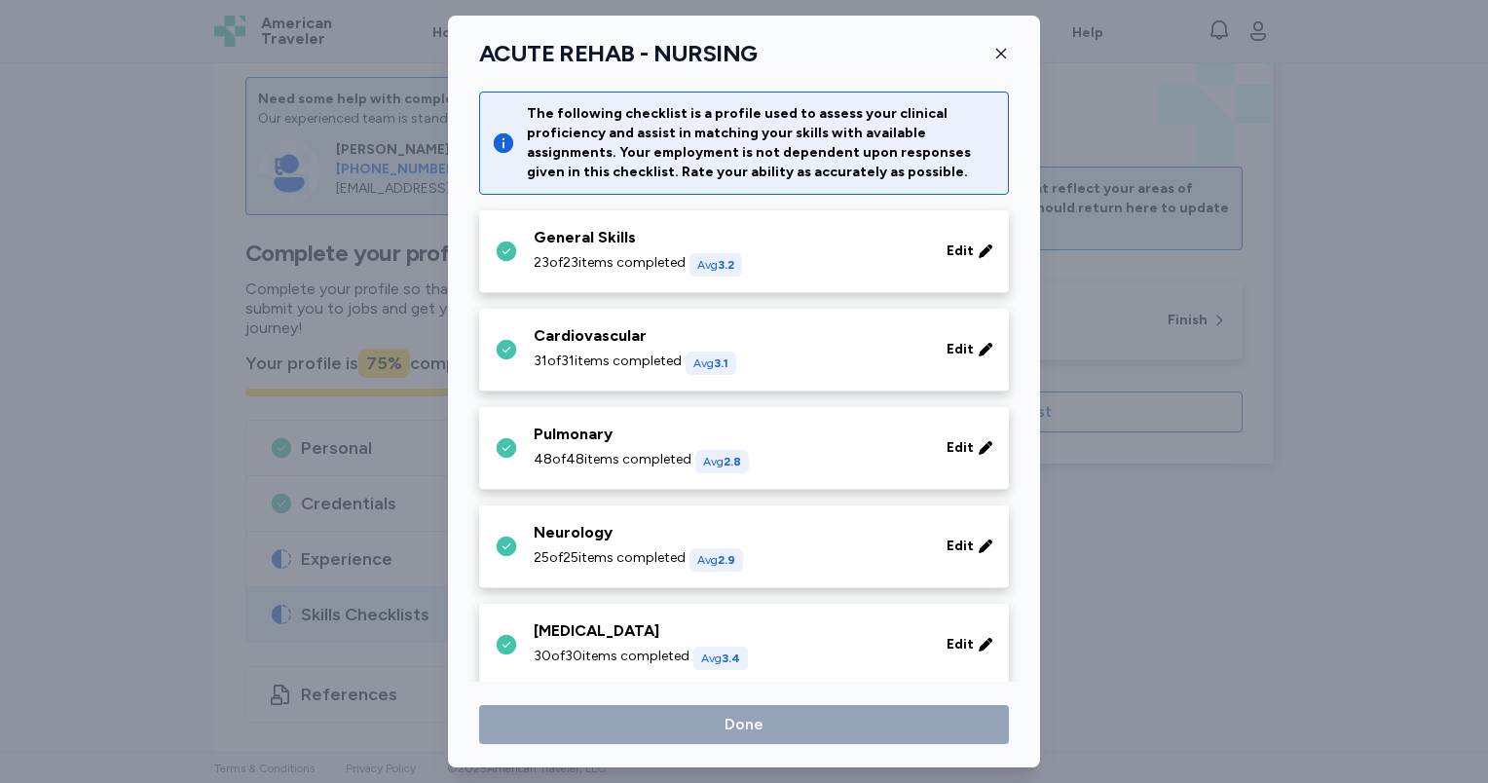
scroll to position [871, 0]
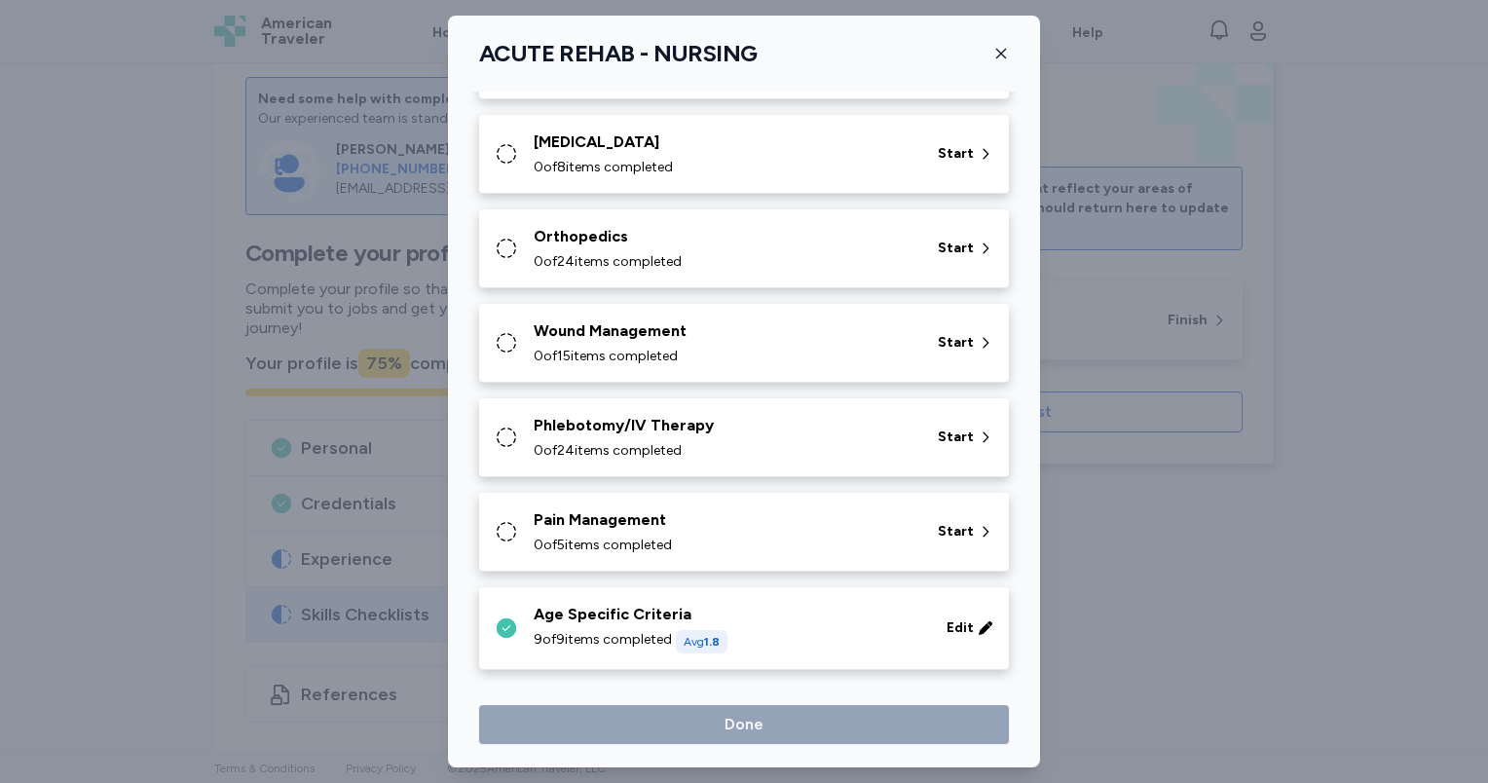
click at [638, 529] on div "Pain Management 0 of 5 items completed" at bounding box center [724, 531] width 381 height 47
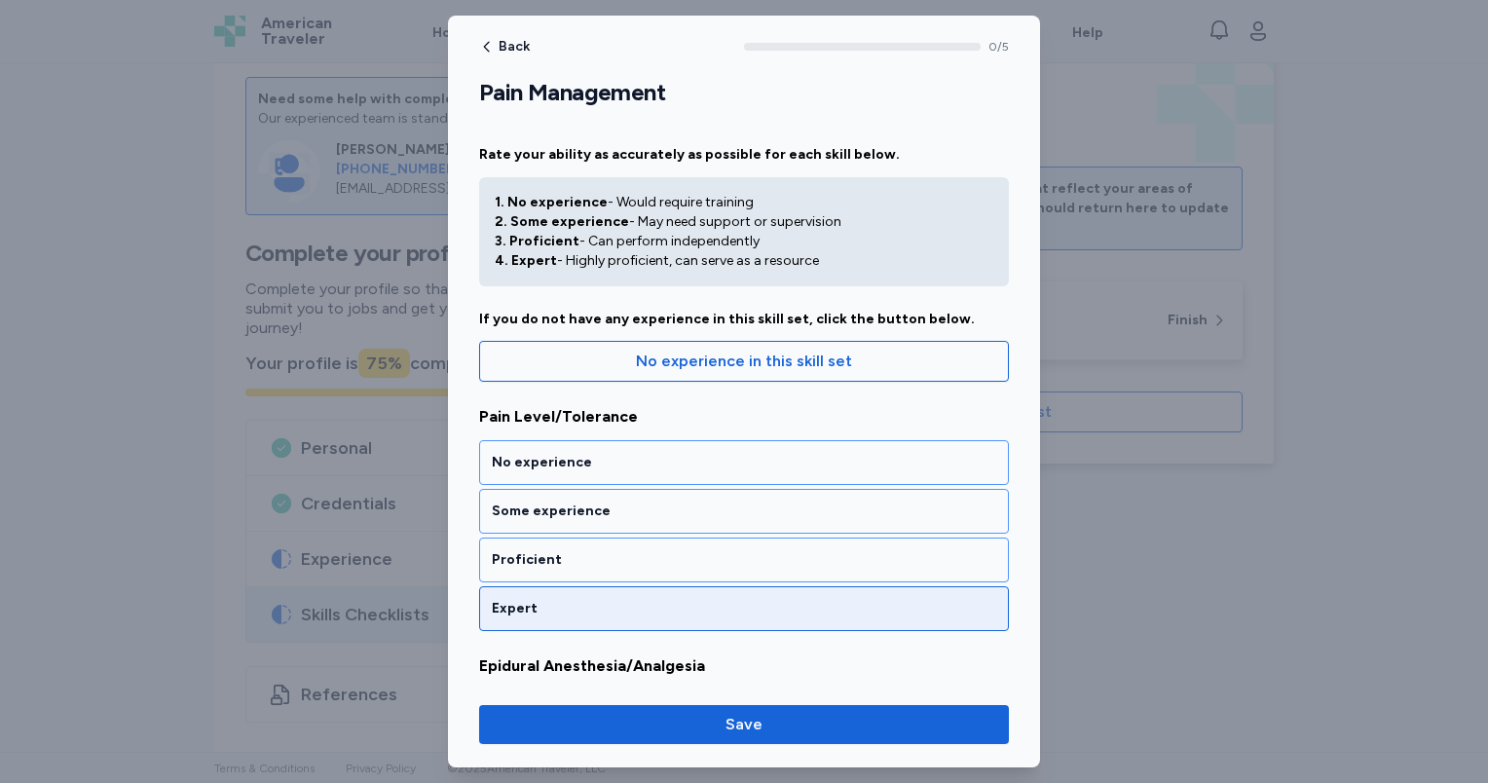
click at [666, 592] on div "Expert" at bounding box center [744, 608] width 530 height 45
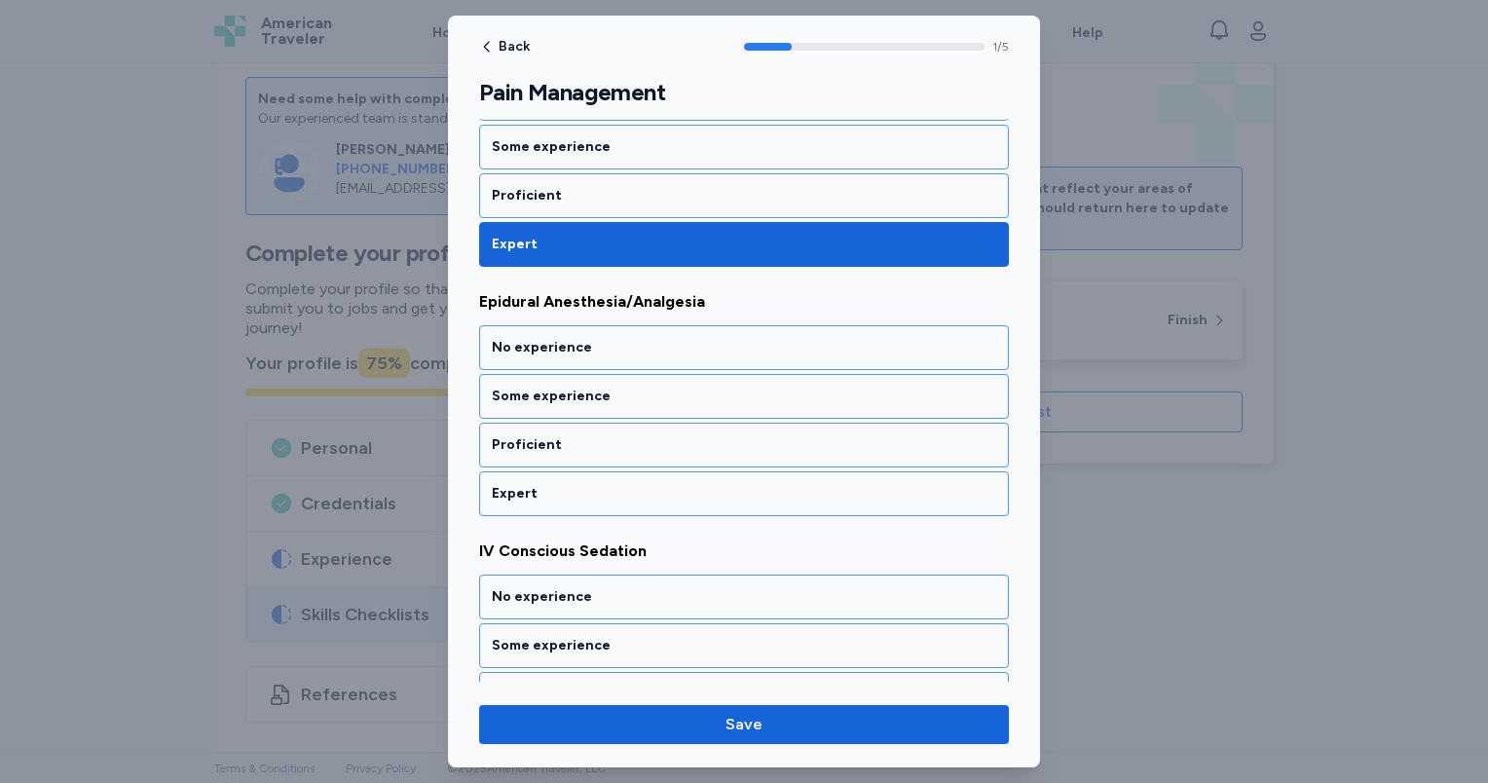
scroll to position [462, 0]
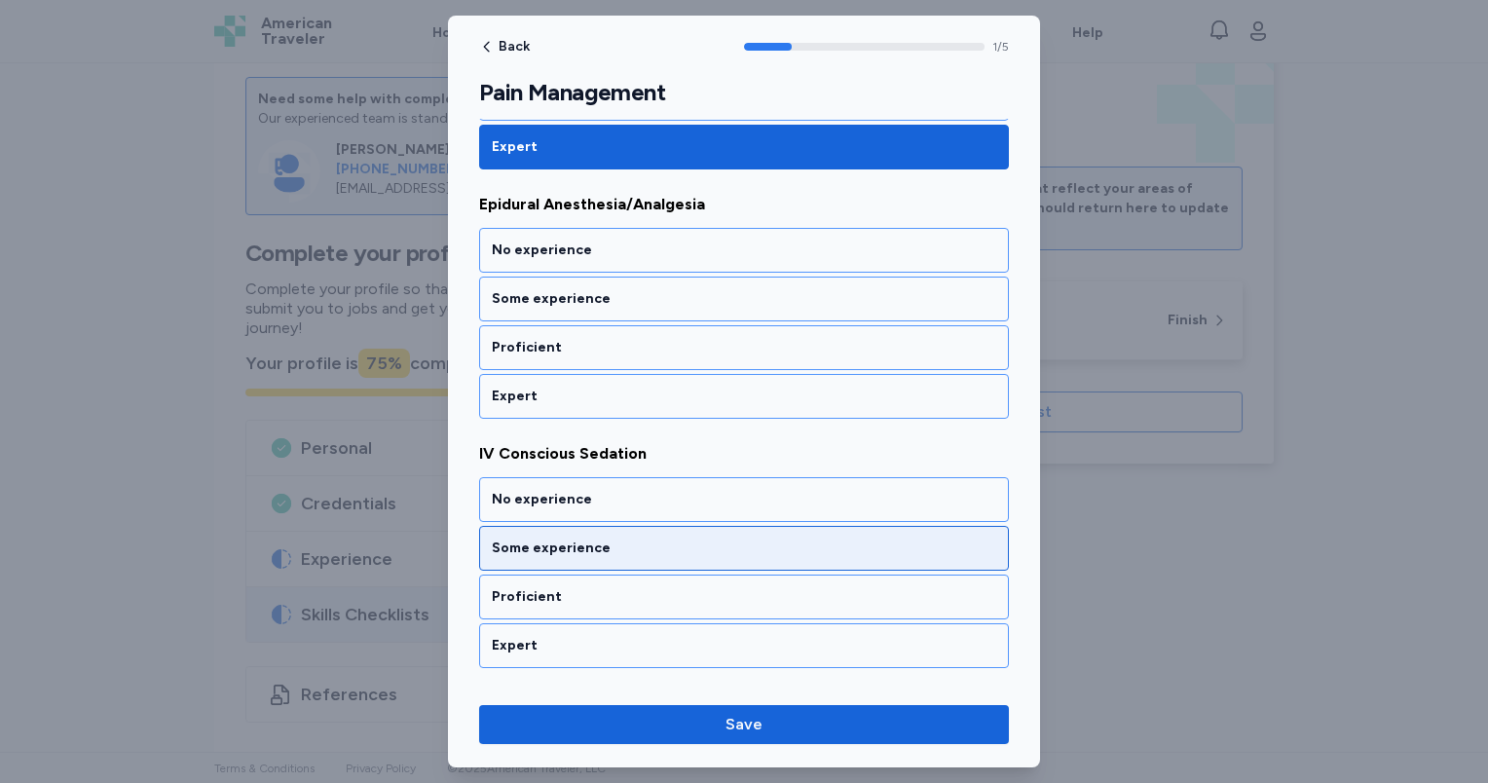
click at [660, 538] on div "Some experience" at bounding box center [744, 547] width 504 height 19
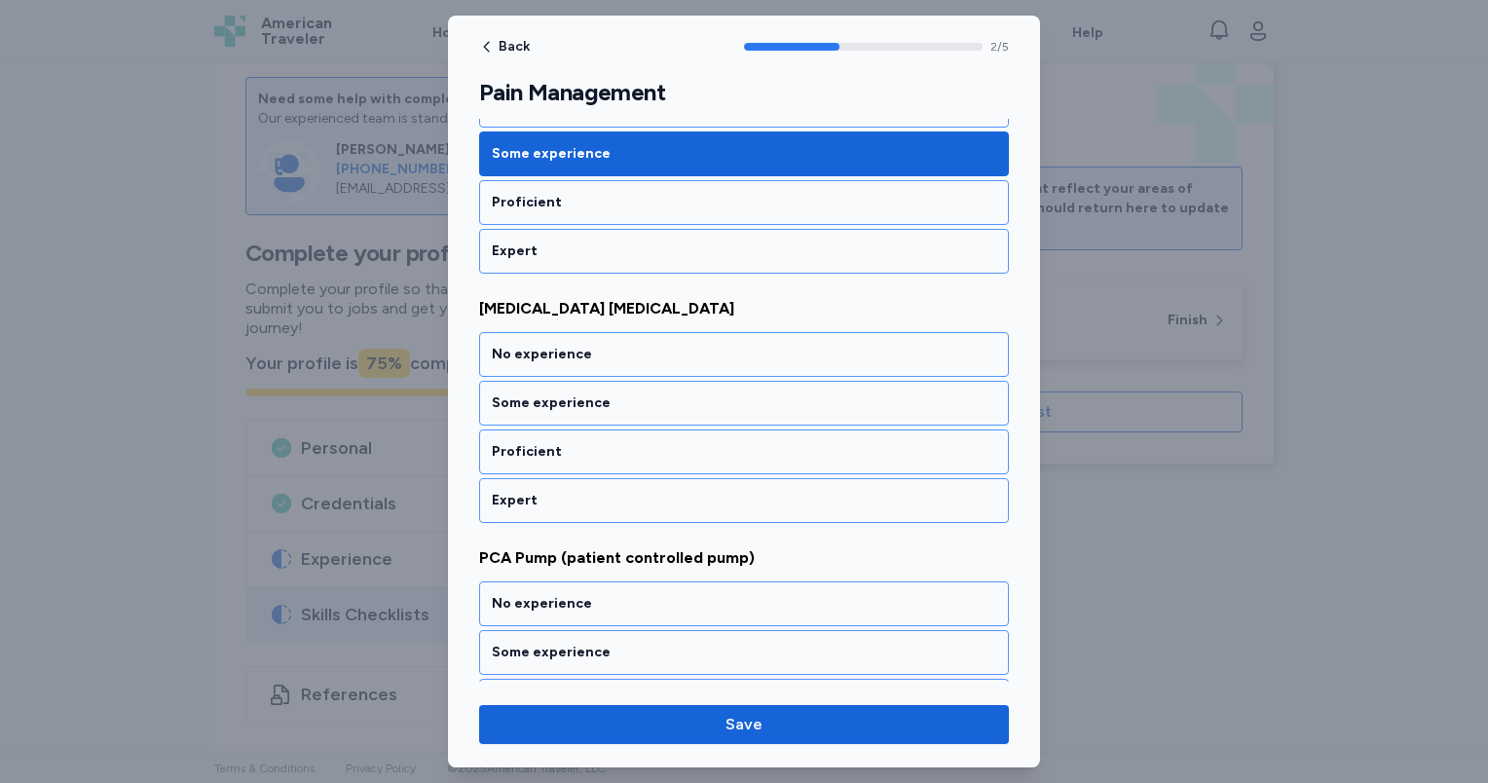
scroll to position [860, 0]
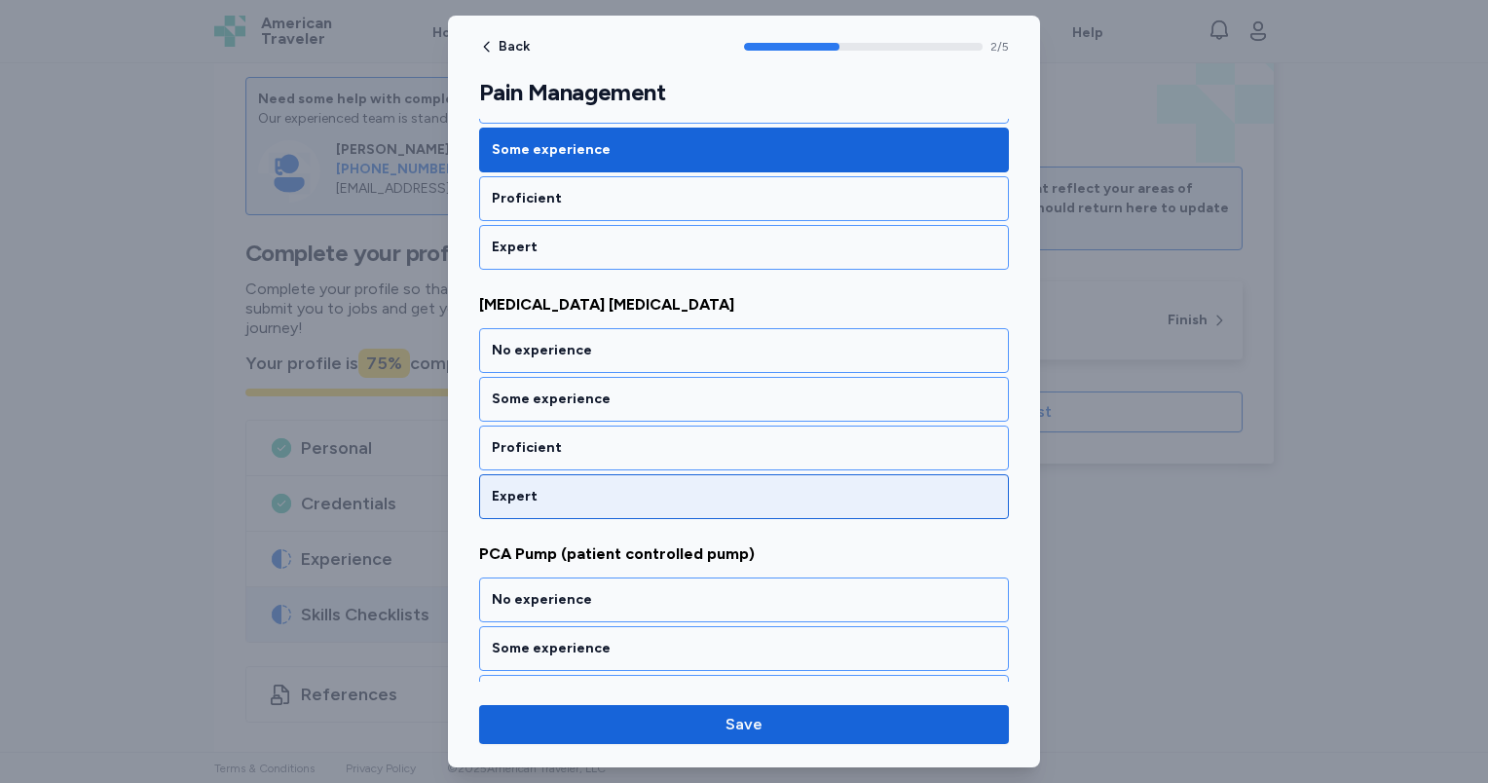
click at [596, 499] on div "Expert" at bounding box center [744, 496] width 504 height 19
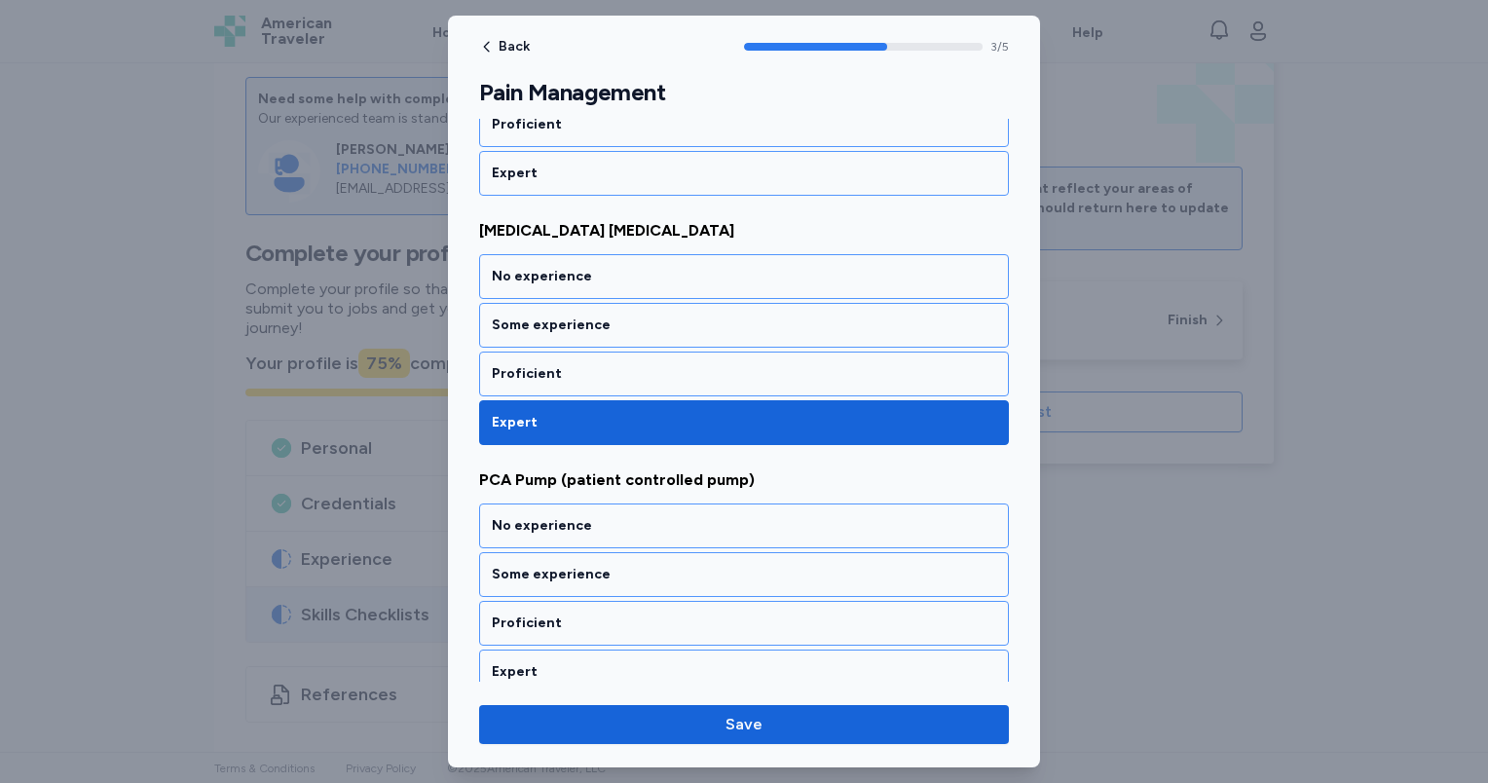
scroll to position [943, 0]
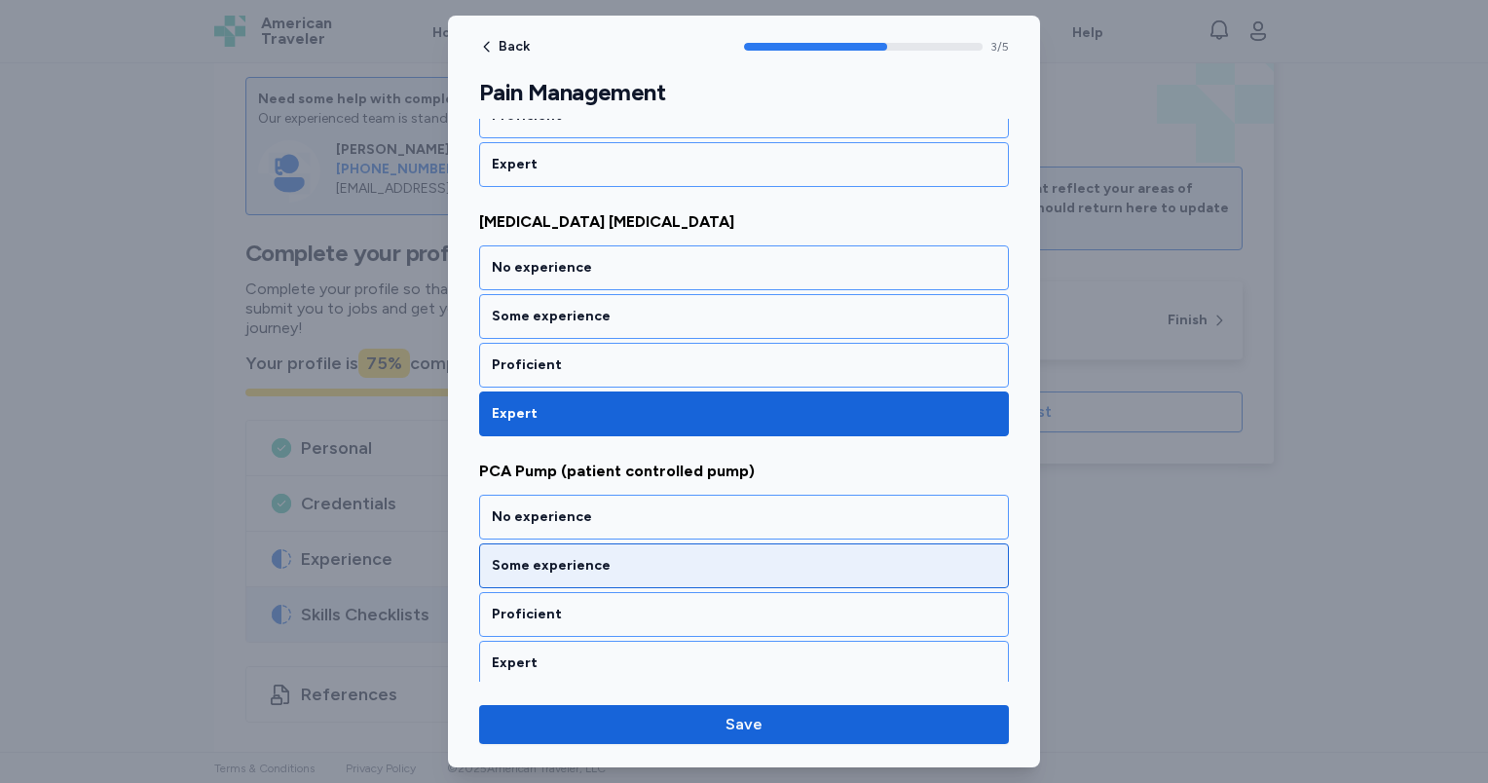
click at [620, 559] on div "Some experience" at bounding box center [744, 565] width 504 height 19
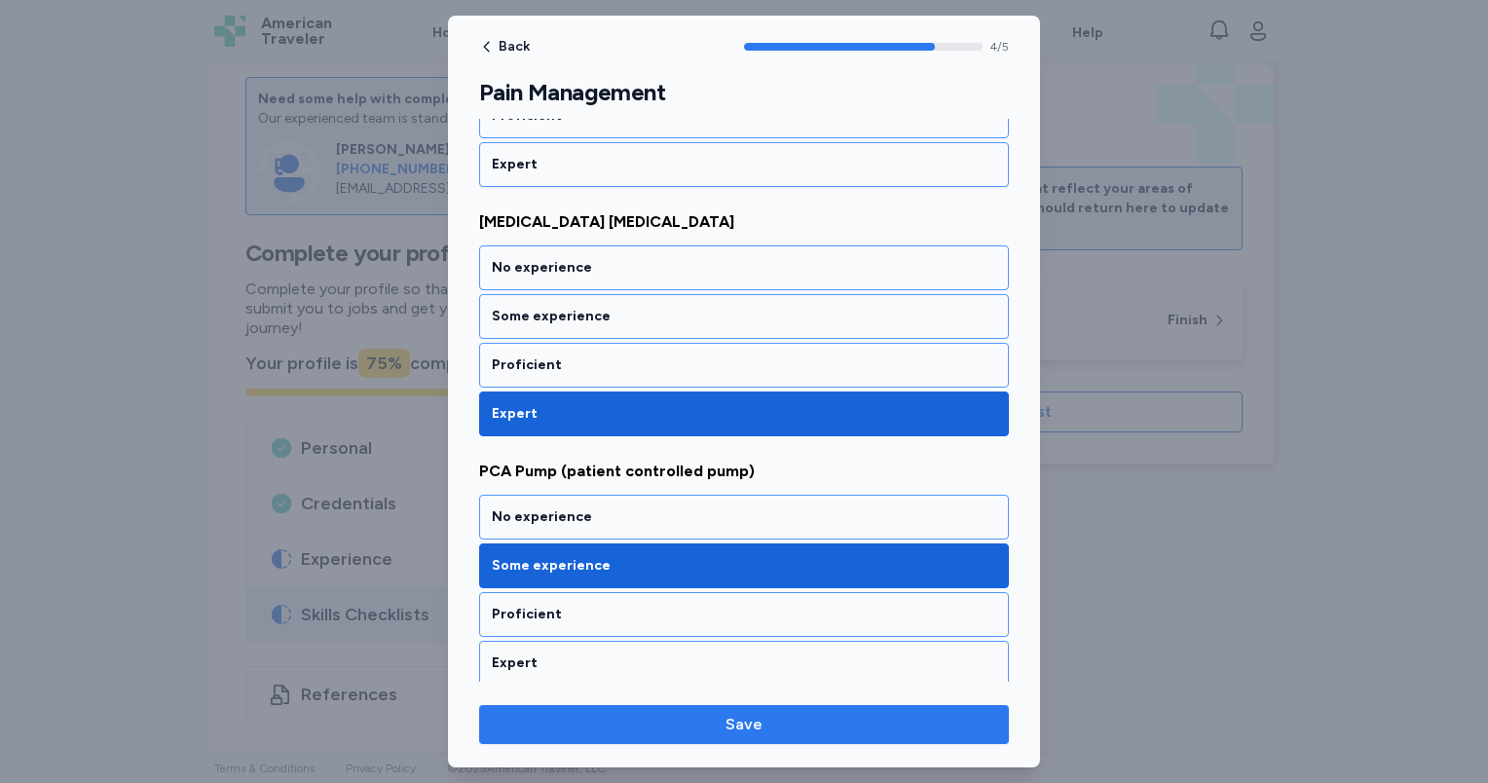
click at [717, 728] on span "Save" at bounding box center [744, 724] width 499 height 23
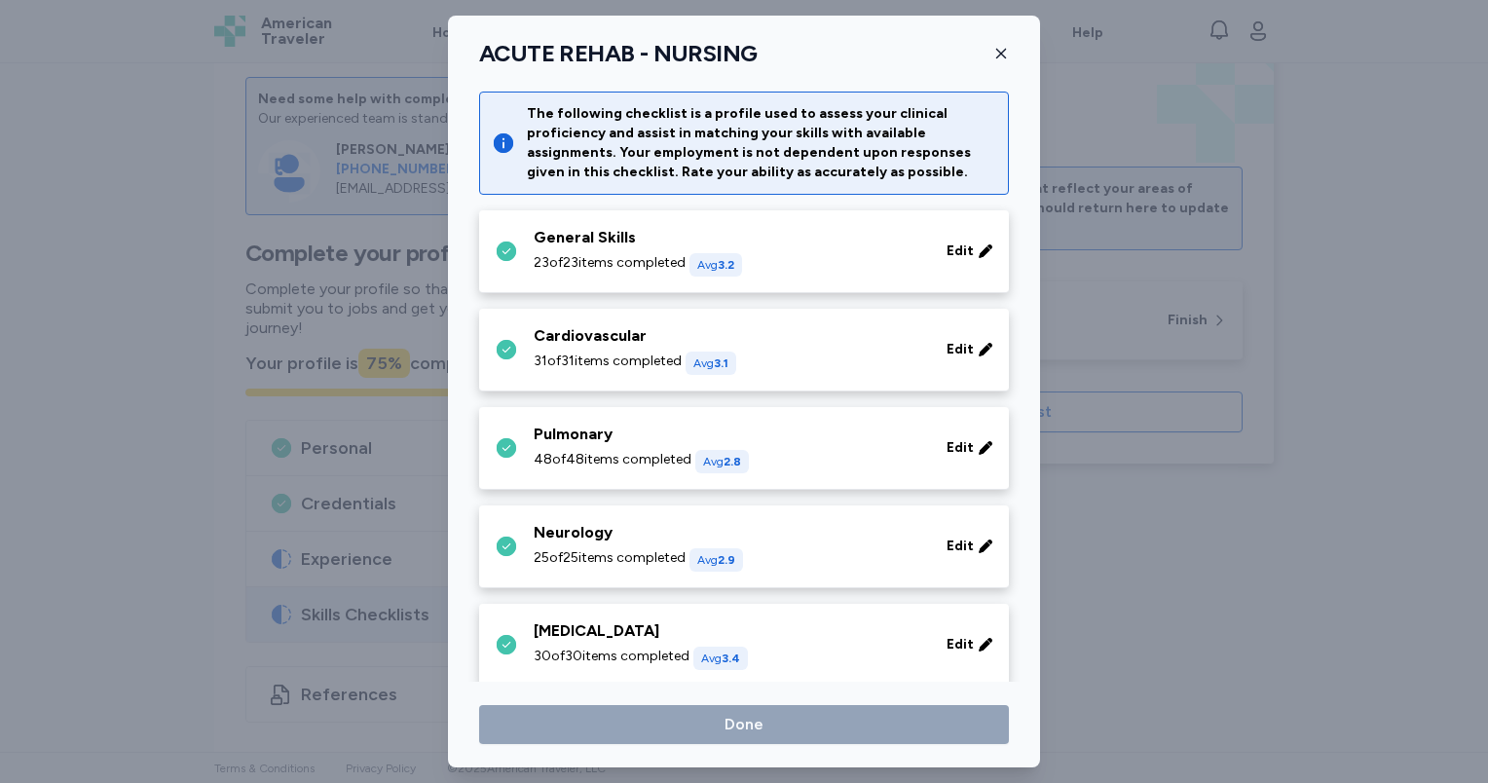
scroll to position [871, 0]
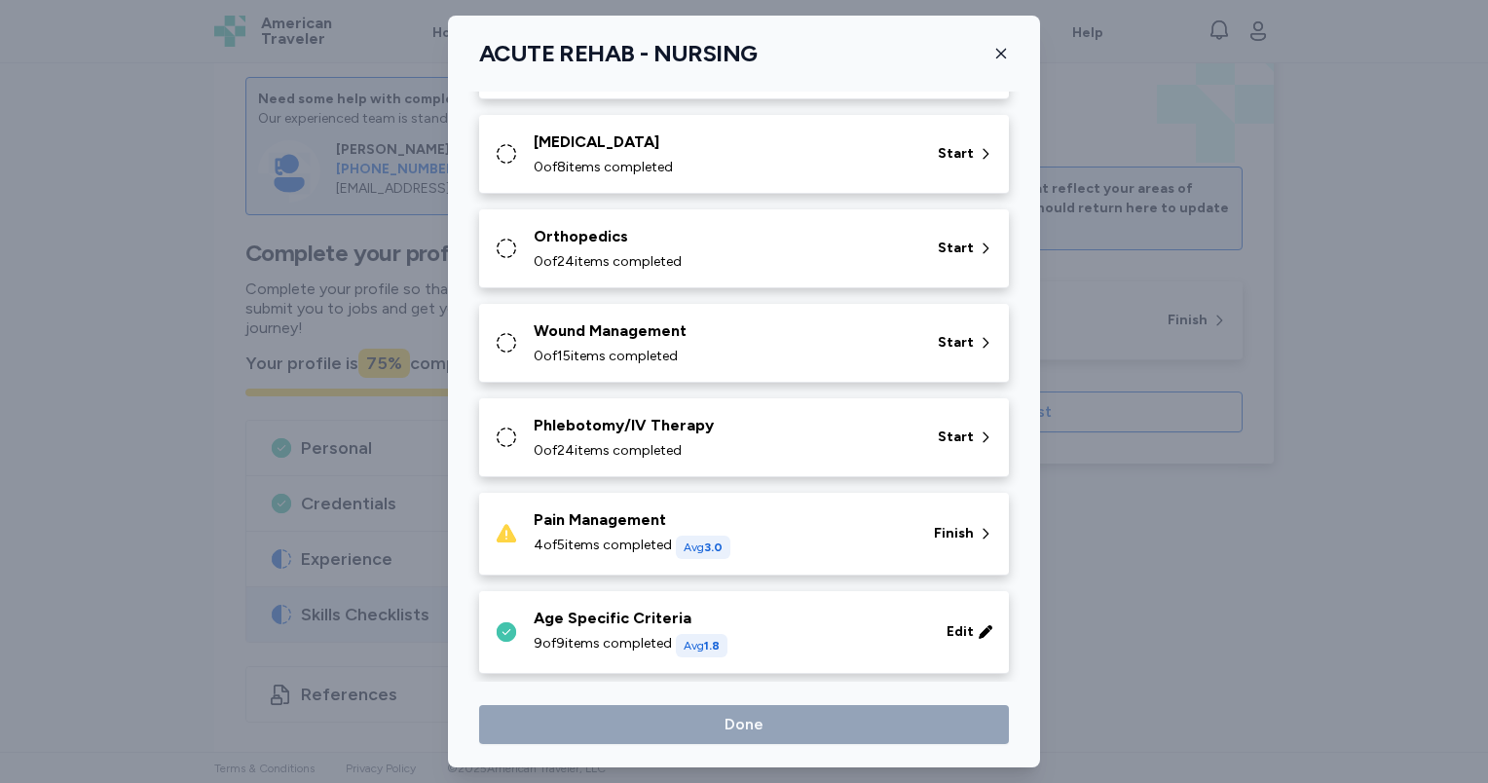
click at [669, 538] on span "4 of 5 items completed" at bounding box center [603, 545] width 138 height 19
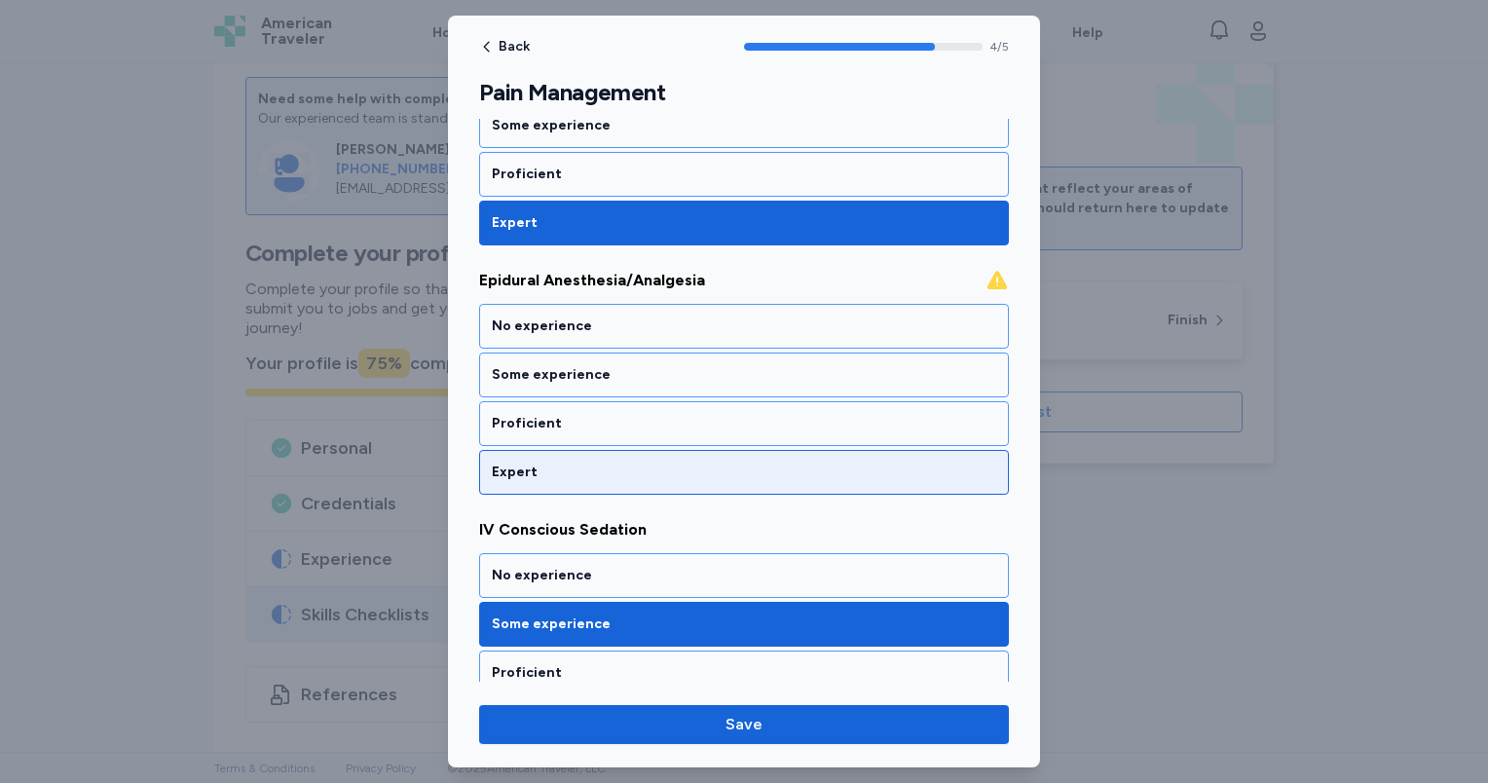
scroll to position [358, 0]
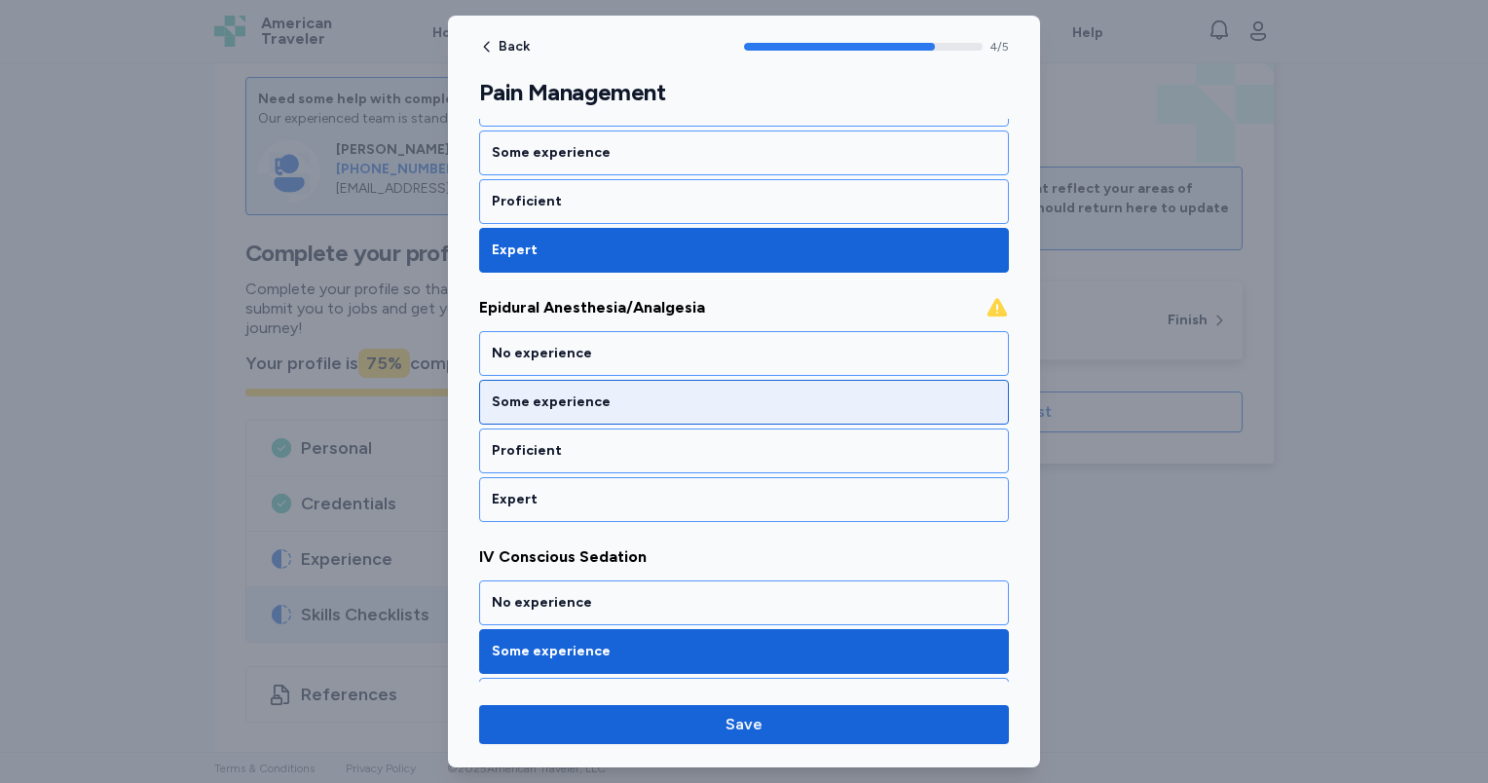
click at [635, 397] on div "Some experience" at bounding box center [744, 401] width 504 height 19
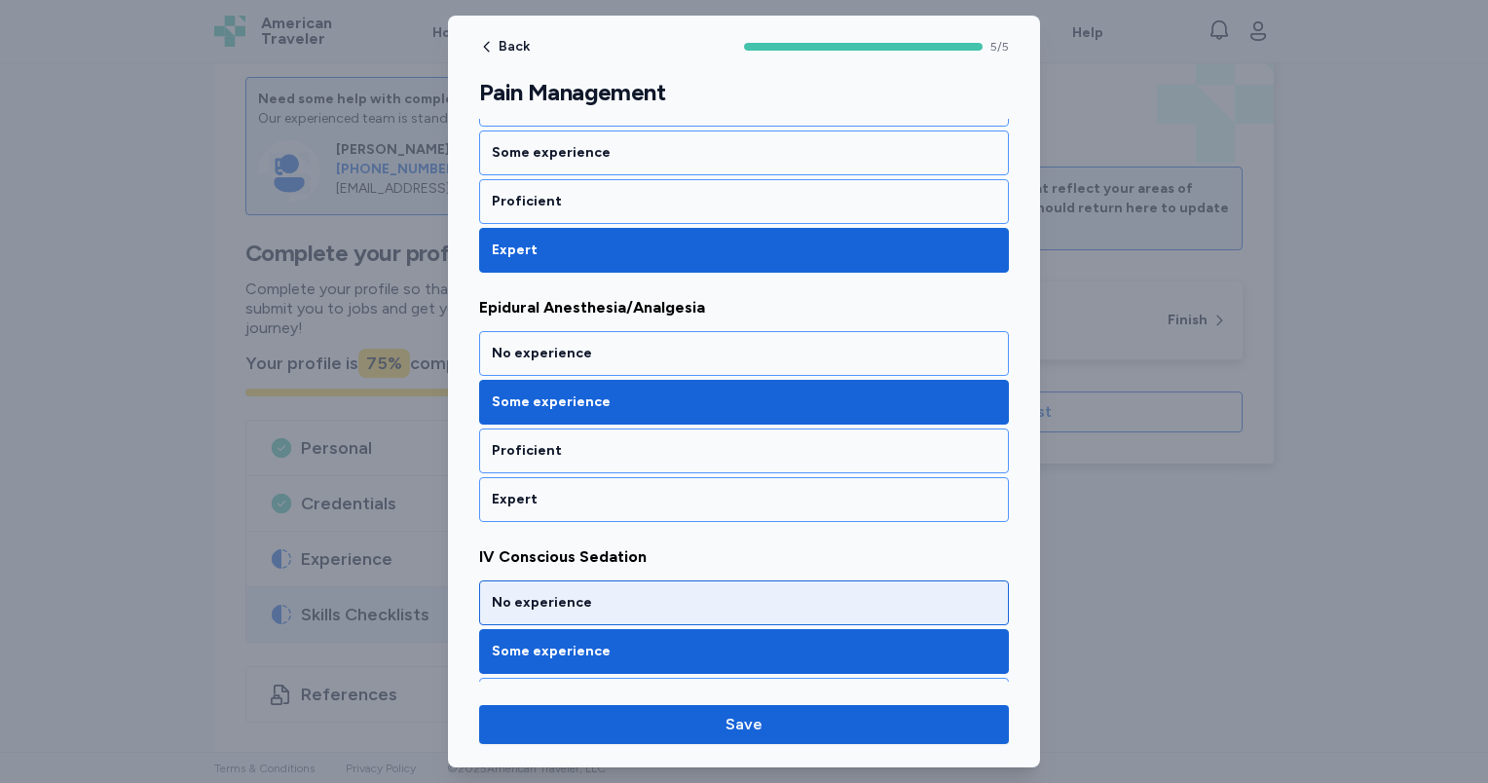
scroll to position [943, 0]
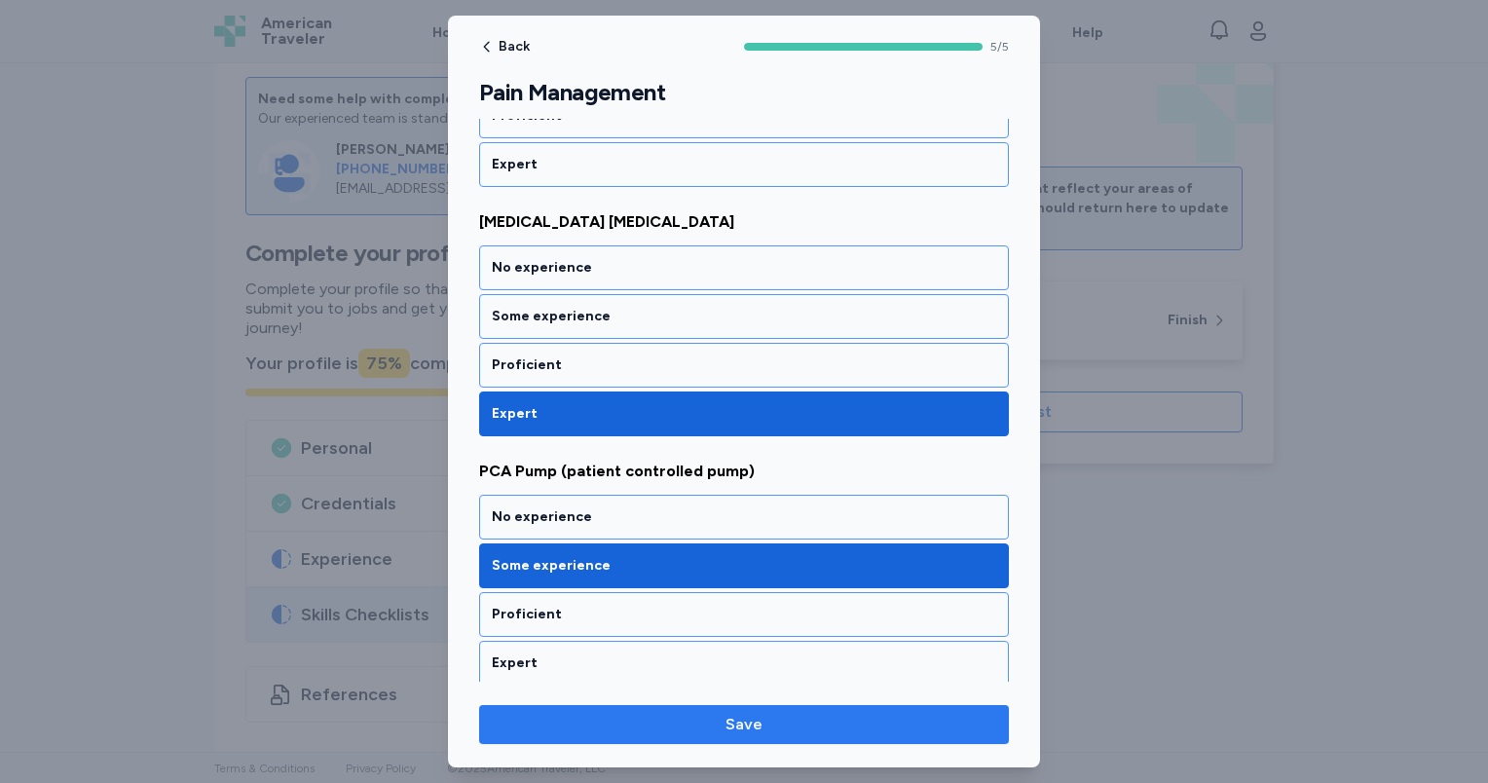
click at [747, 734] on span "Save" at bounding box center [743, 724] width 37 height 23
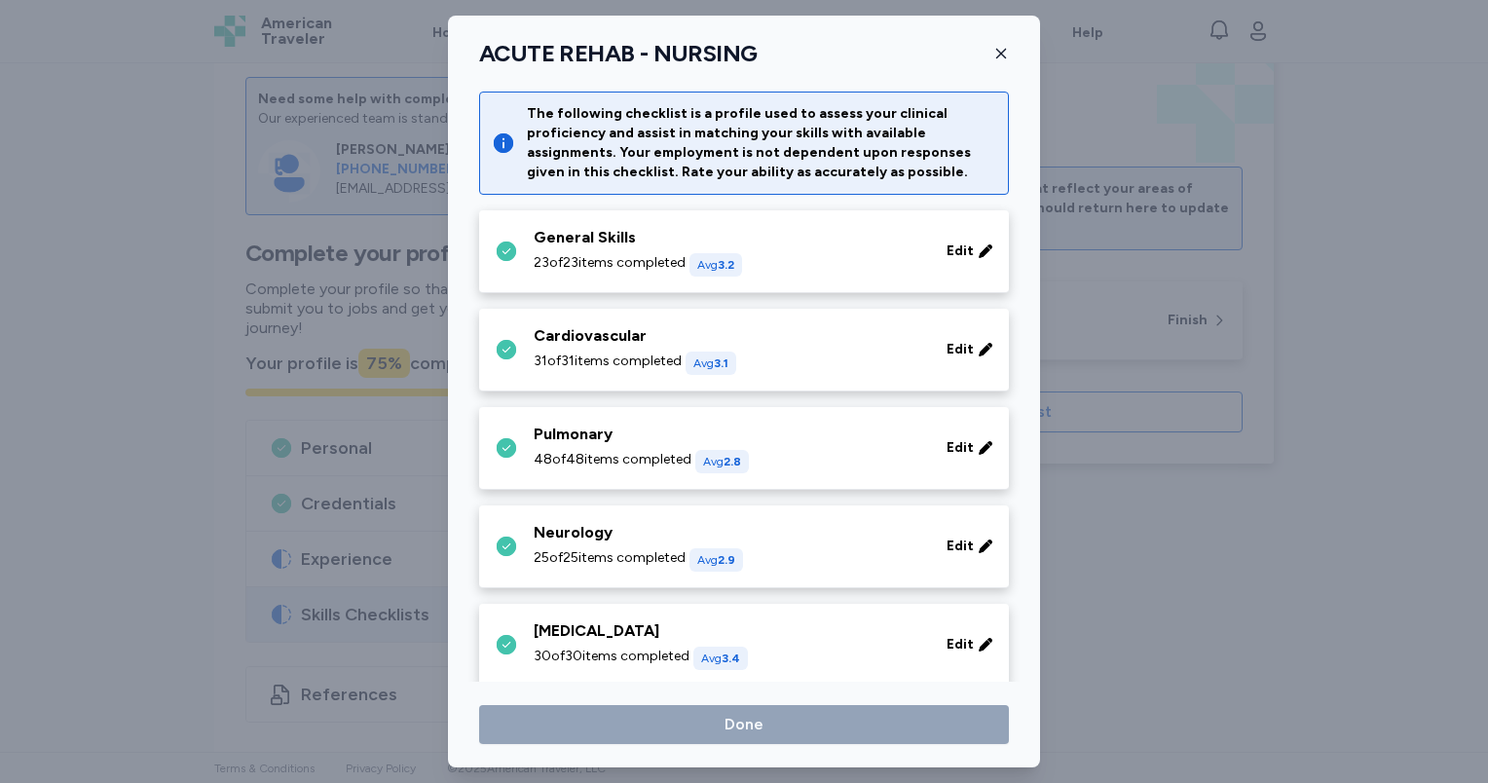
scroll to position [871, 0]
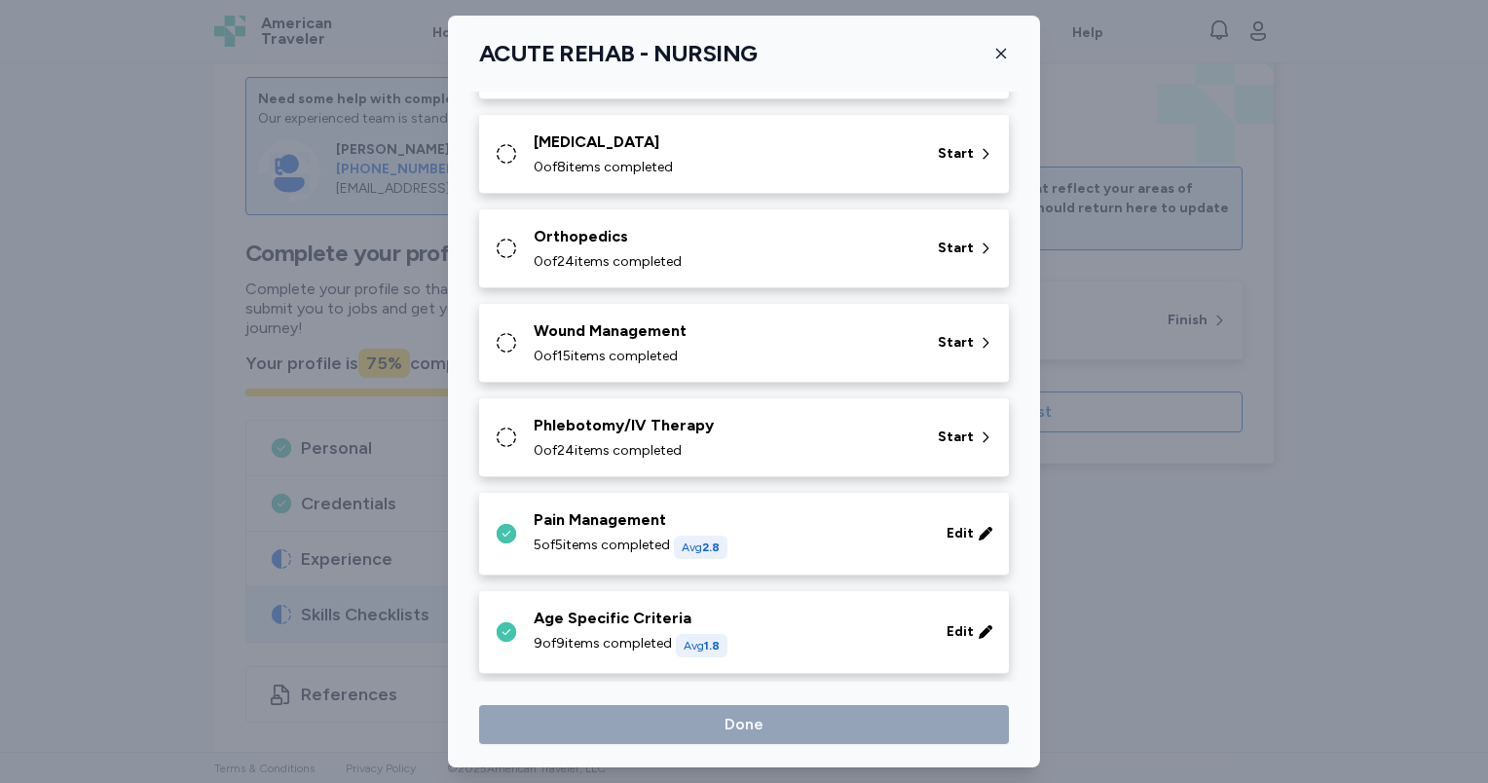
click at [586, 432] on div "Phlebotomy/IV Therapy" at bounding box center [724, 425] width 381 height 23
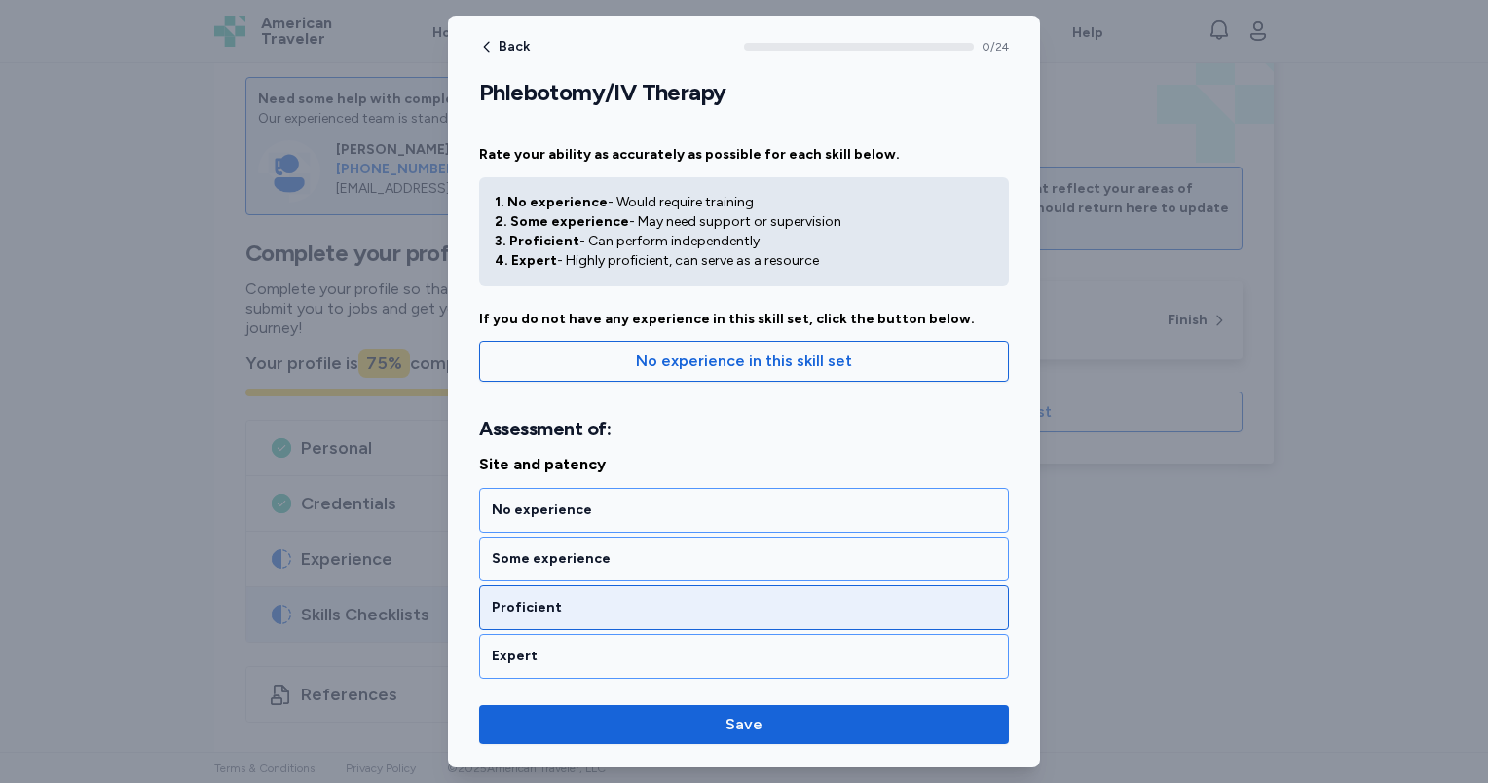
click at [681, 605] on div "Proficient" at bounding box center [744, 607] width 504 height 19
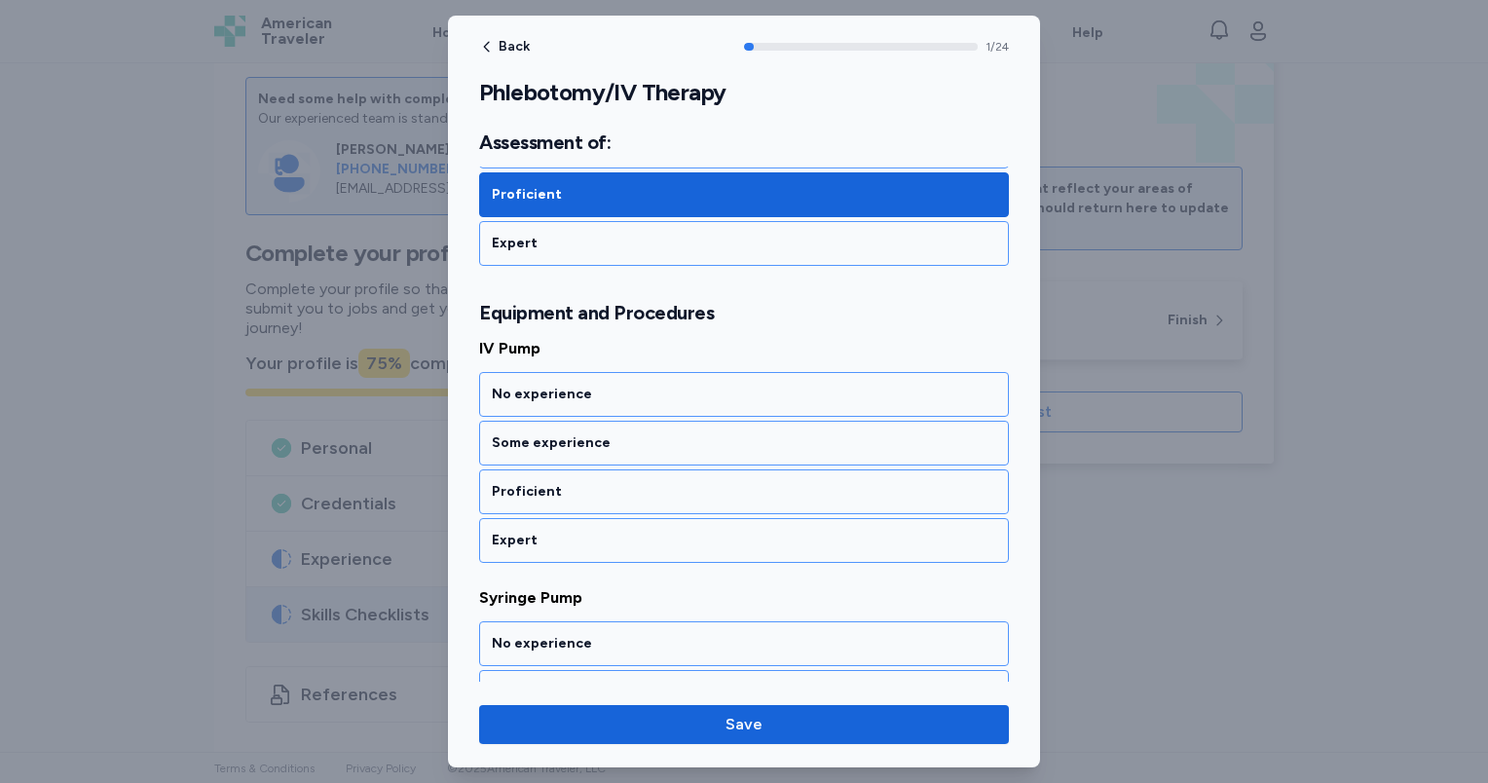
scroll to position [364, 0]
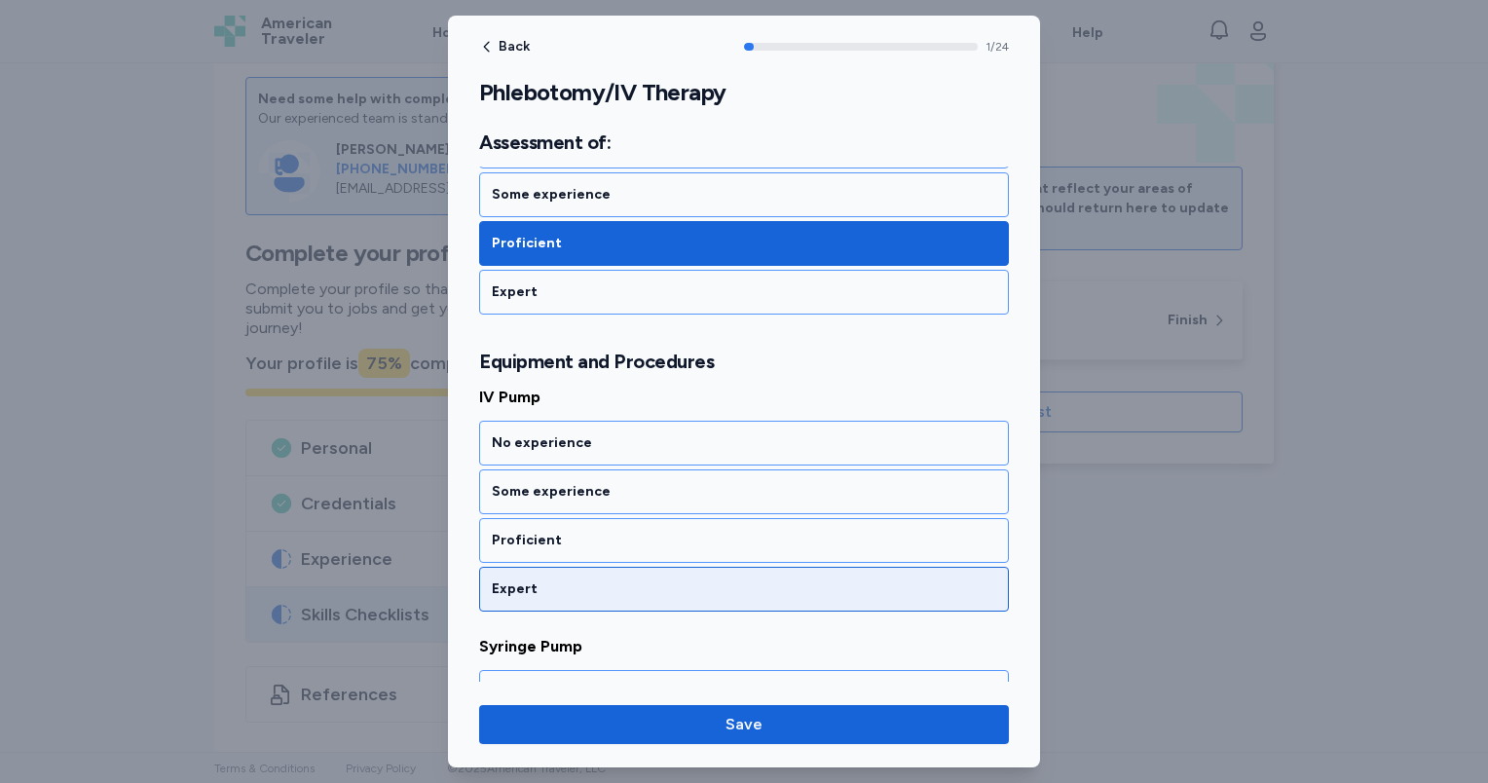
click at [681, 593] on div "Expert" at bounding box center [744, 588] width 504 height 19
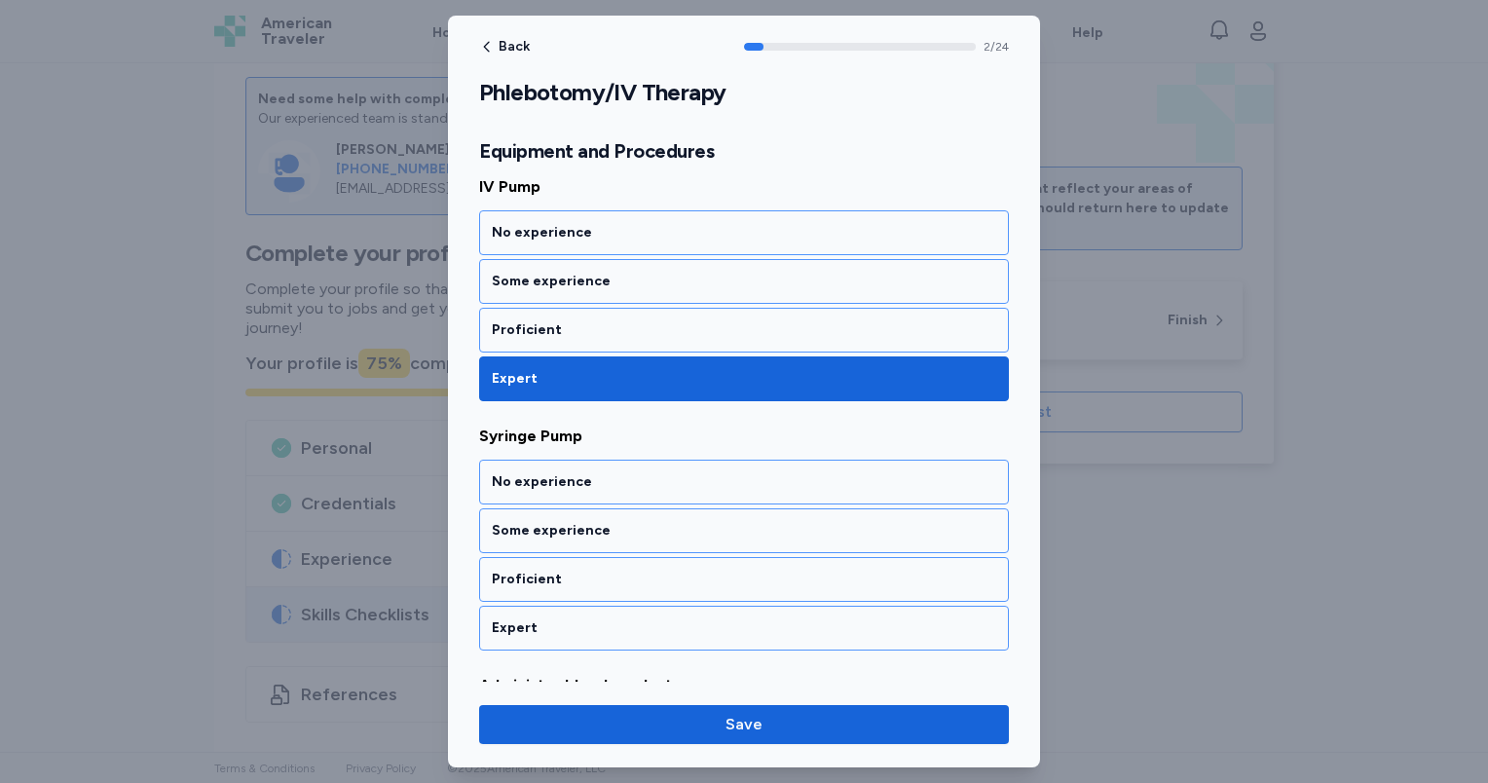
scroll to position [684, 0]
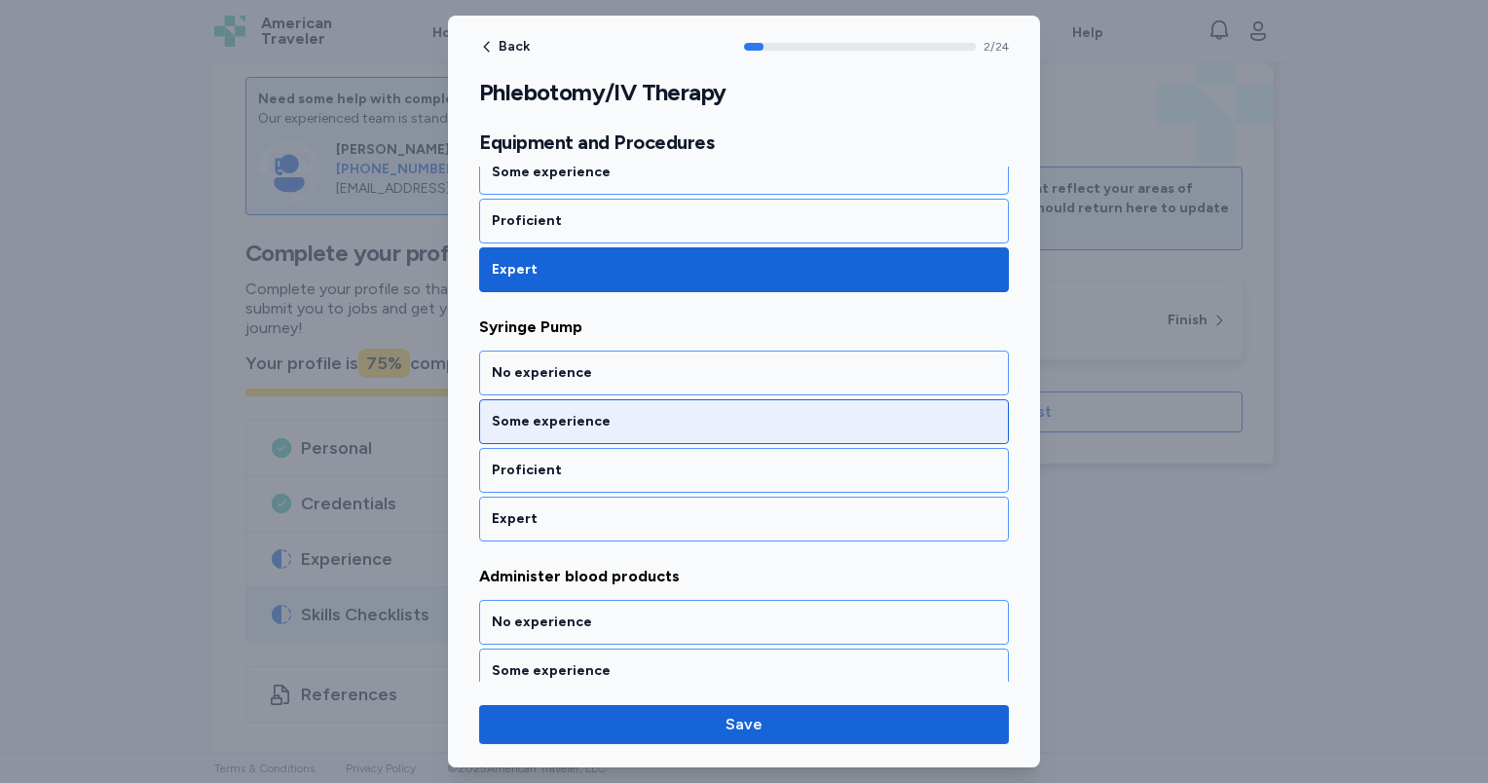
click at [659, 425] on div "Some experience" at bounding box center [744, 421] width 504 height 19
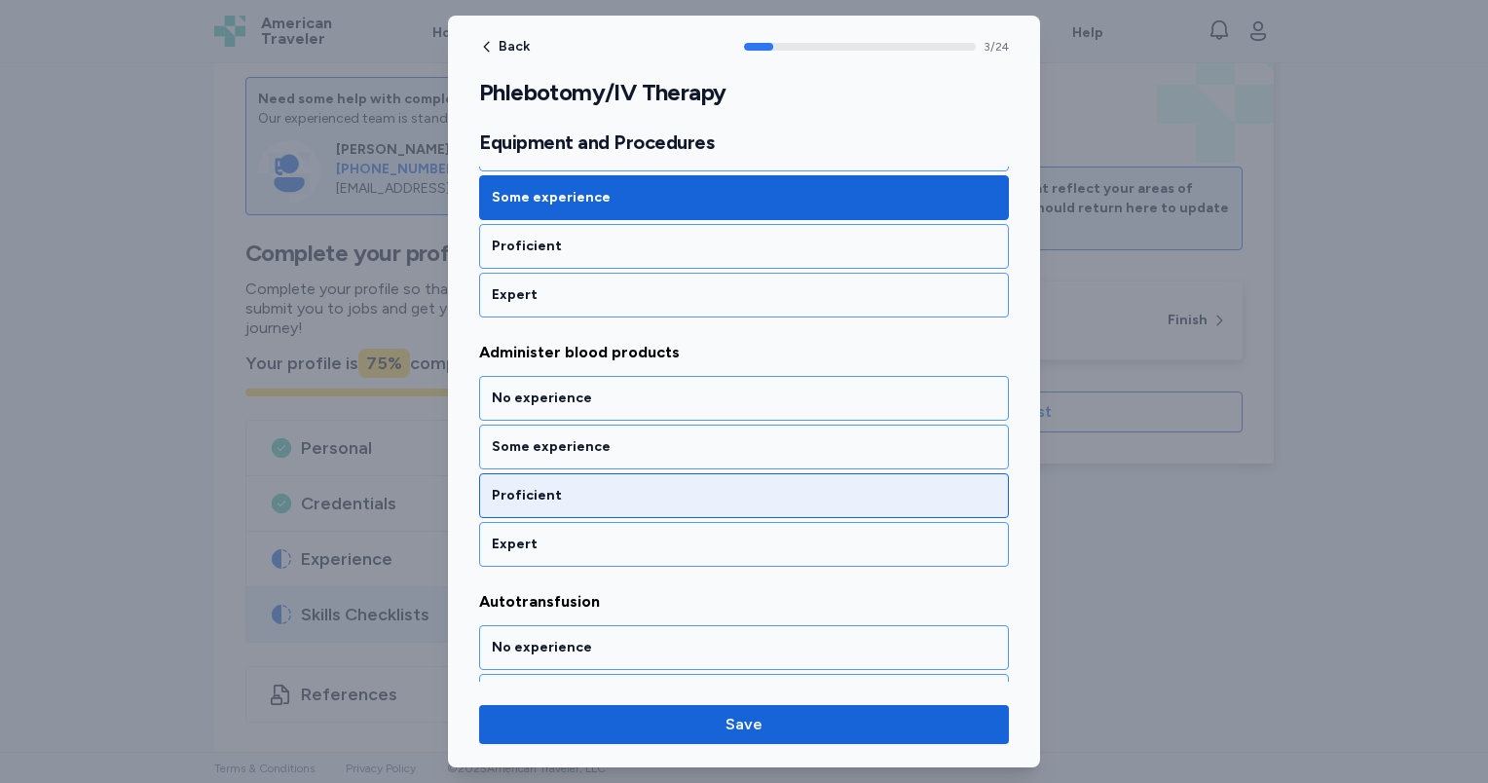
scroll to position [931, 0]
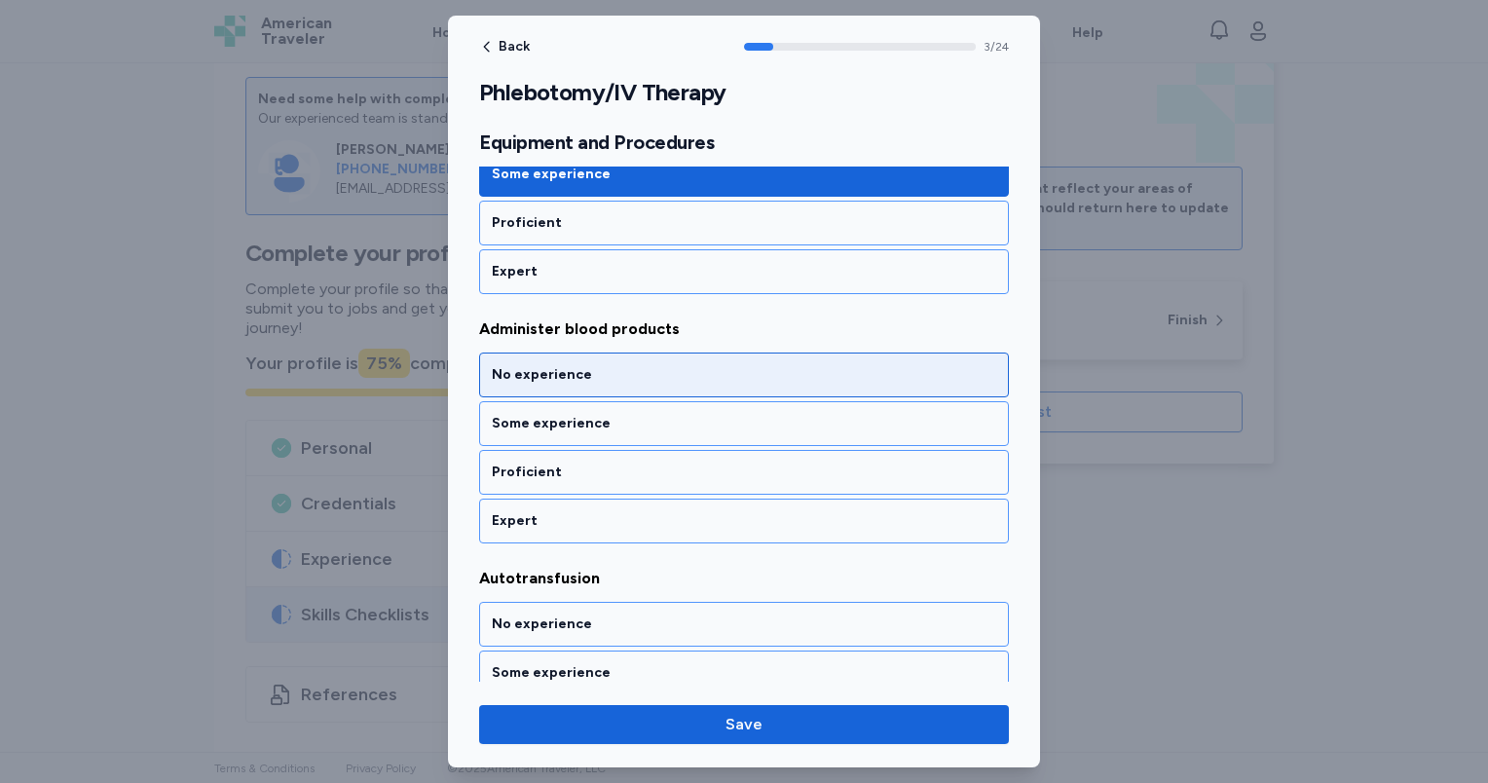
click at [644, 373] on div "No experience" at bounding box center [744, 374] width 504 height 19
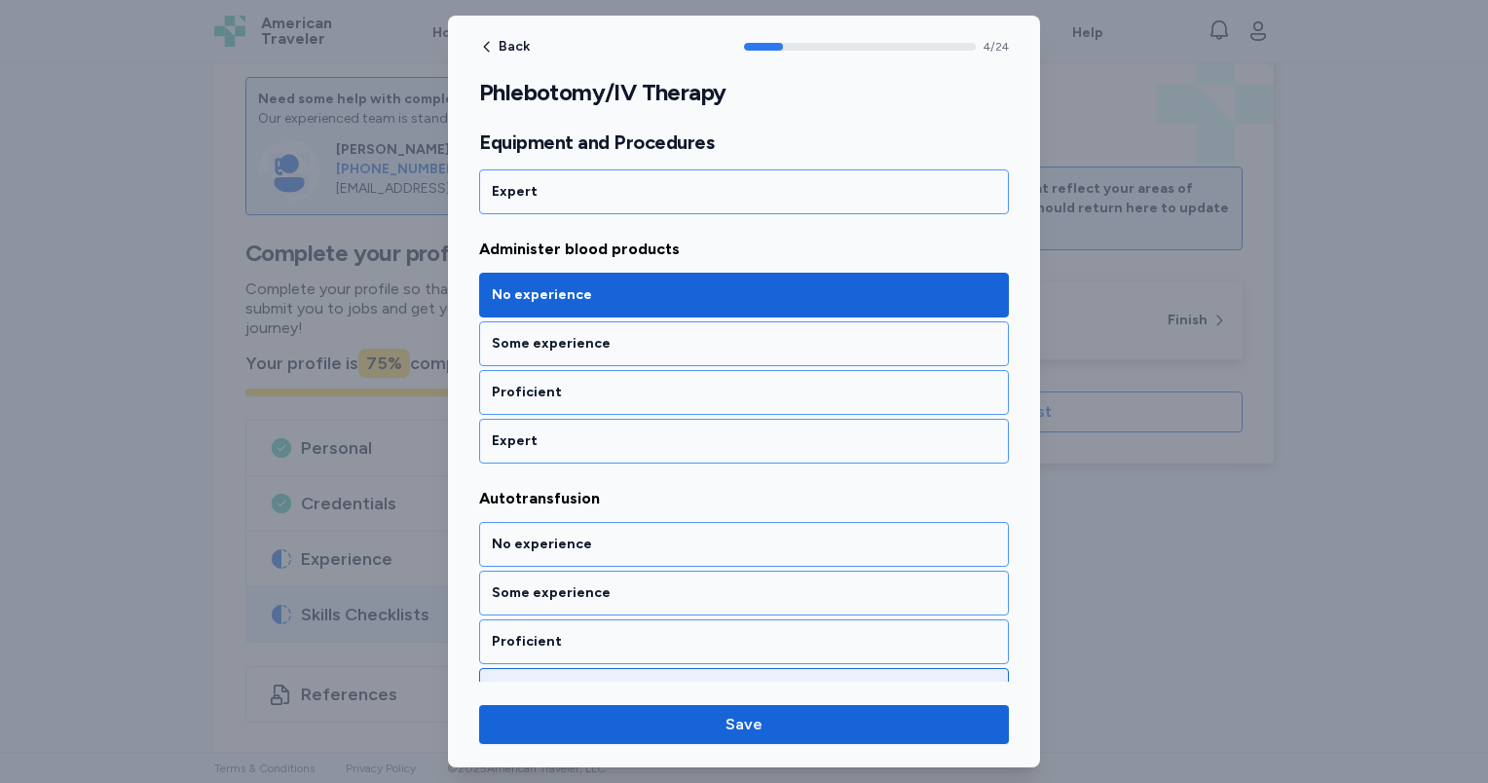
scroll to position [1179, 0]
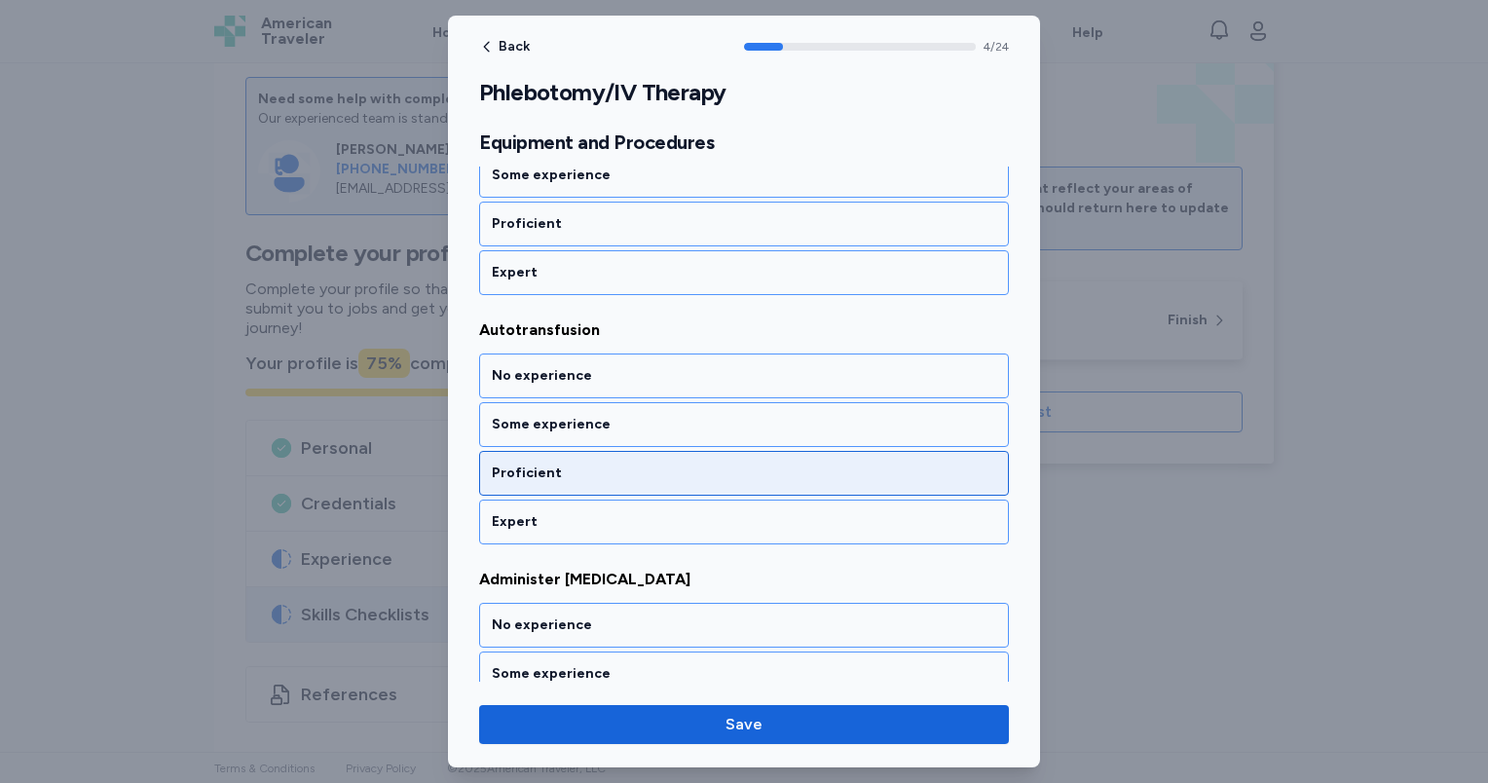
click at [647, 468] on div "Proficient" at bounding box center [744, 473] width 504 height 19
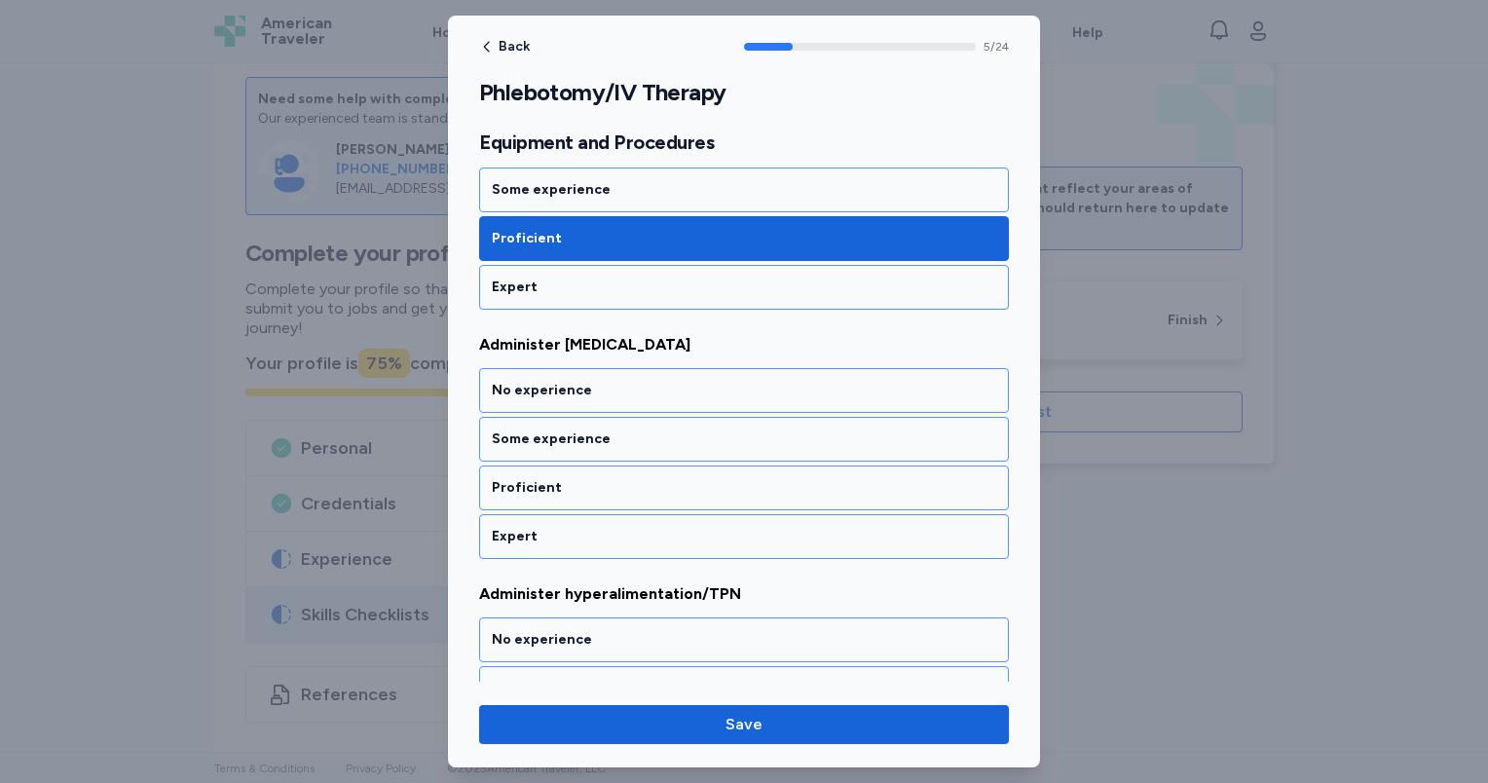
scroll to position [1427, 0]
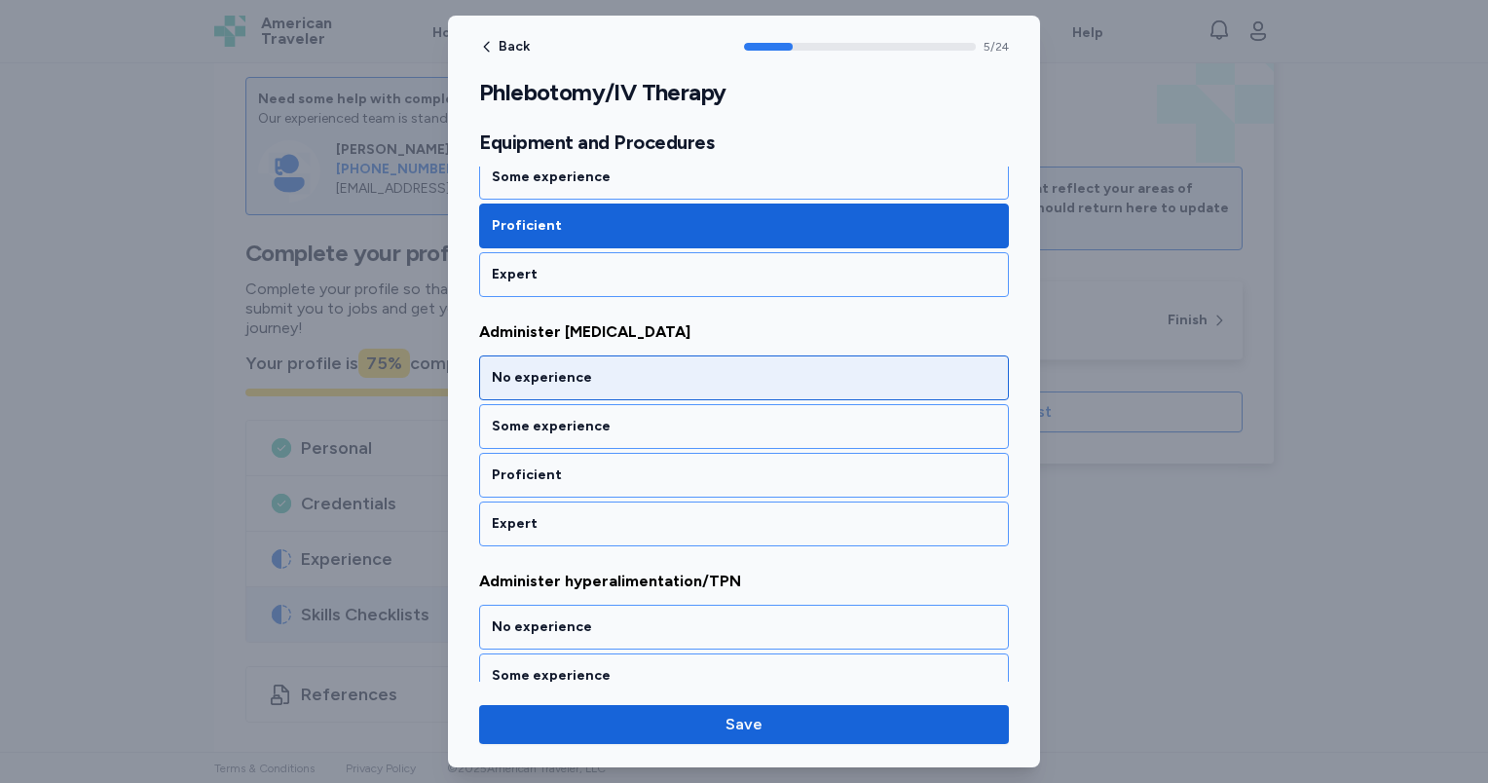
click at [600, 370] on div "No experience" at bounding box center [744, 377] width 504 height 19
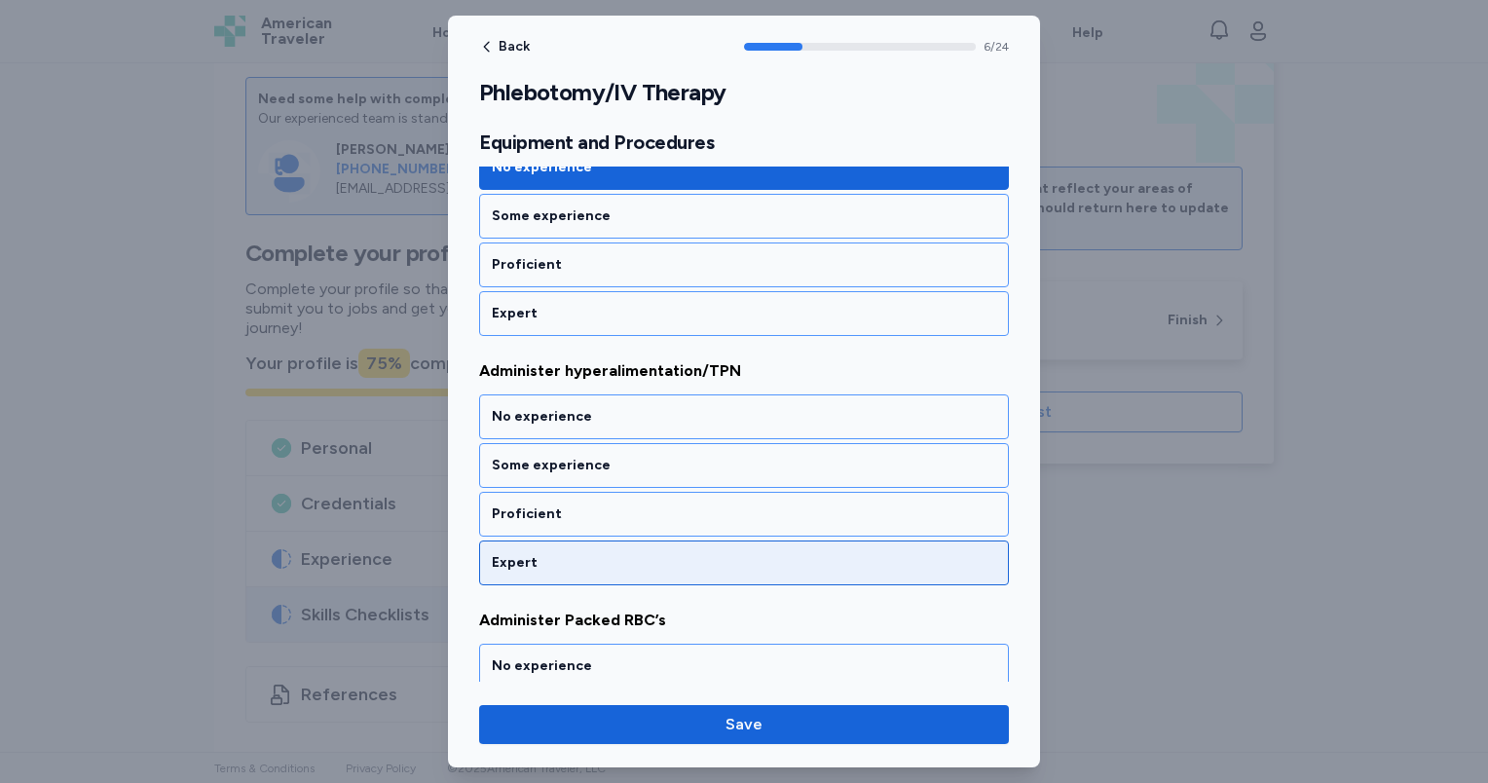
scroll to position [1675, 0]
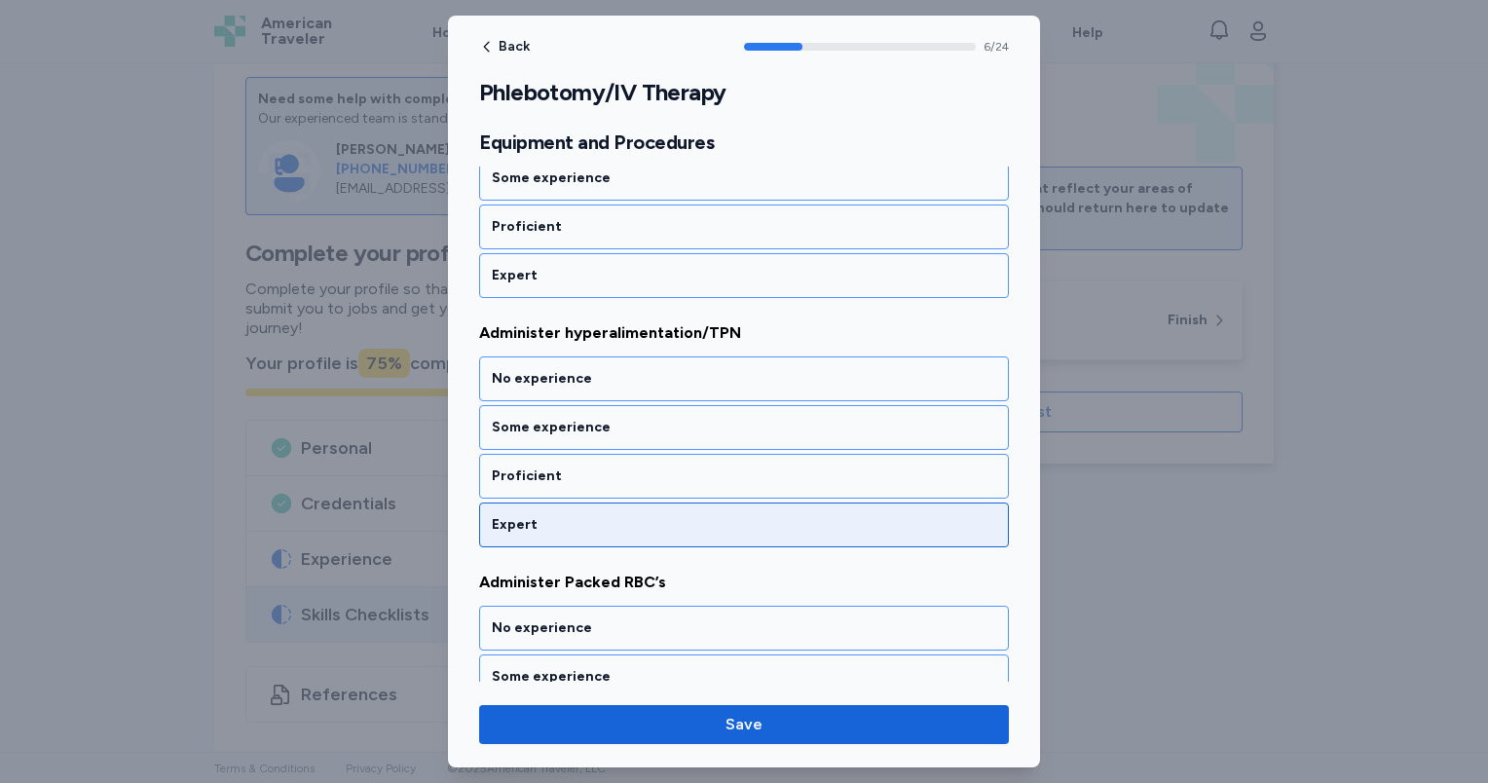
click at [638, 525] on div "Expert" at bounding box center [744, 524] width 530 height 45
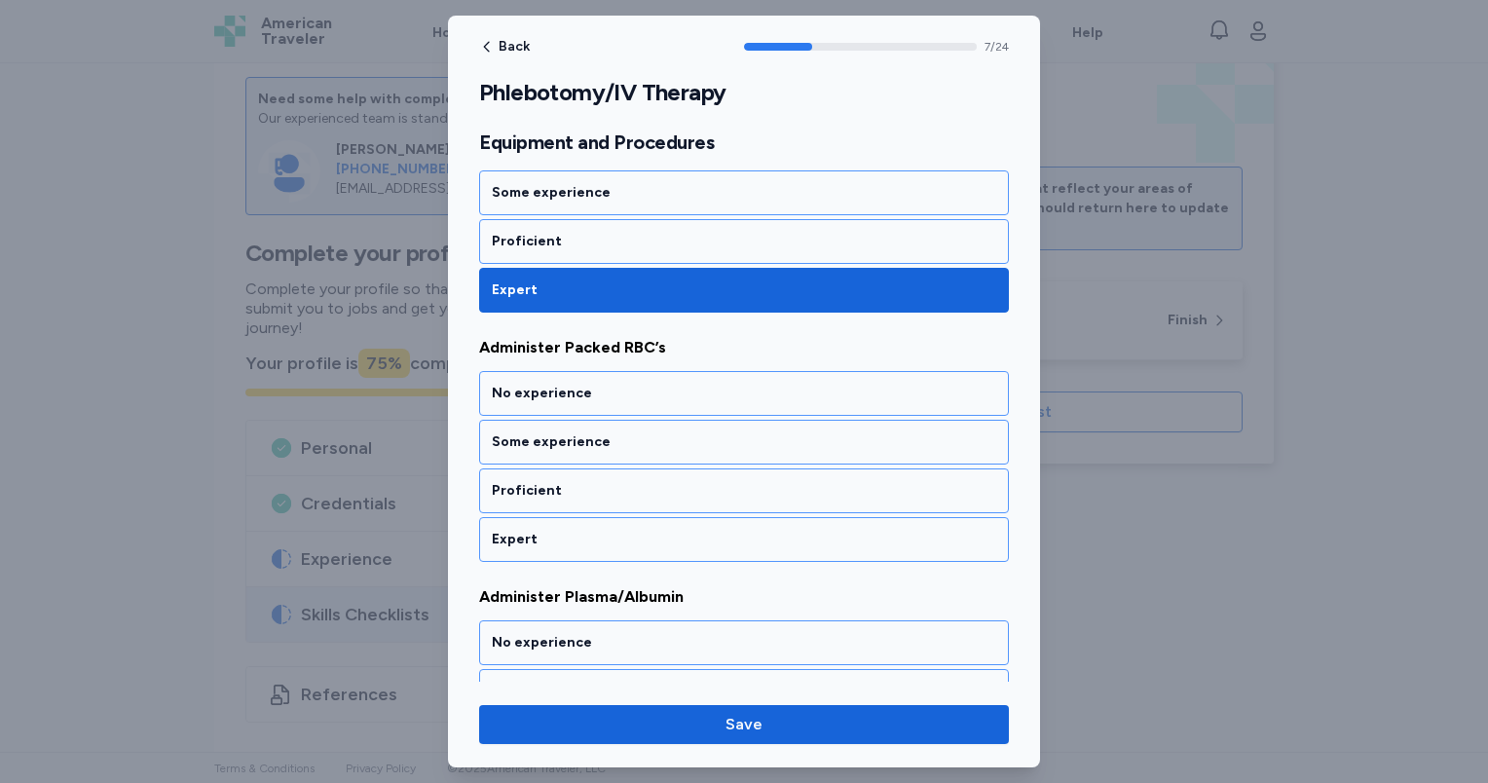
scroll to position [1922, 0]
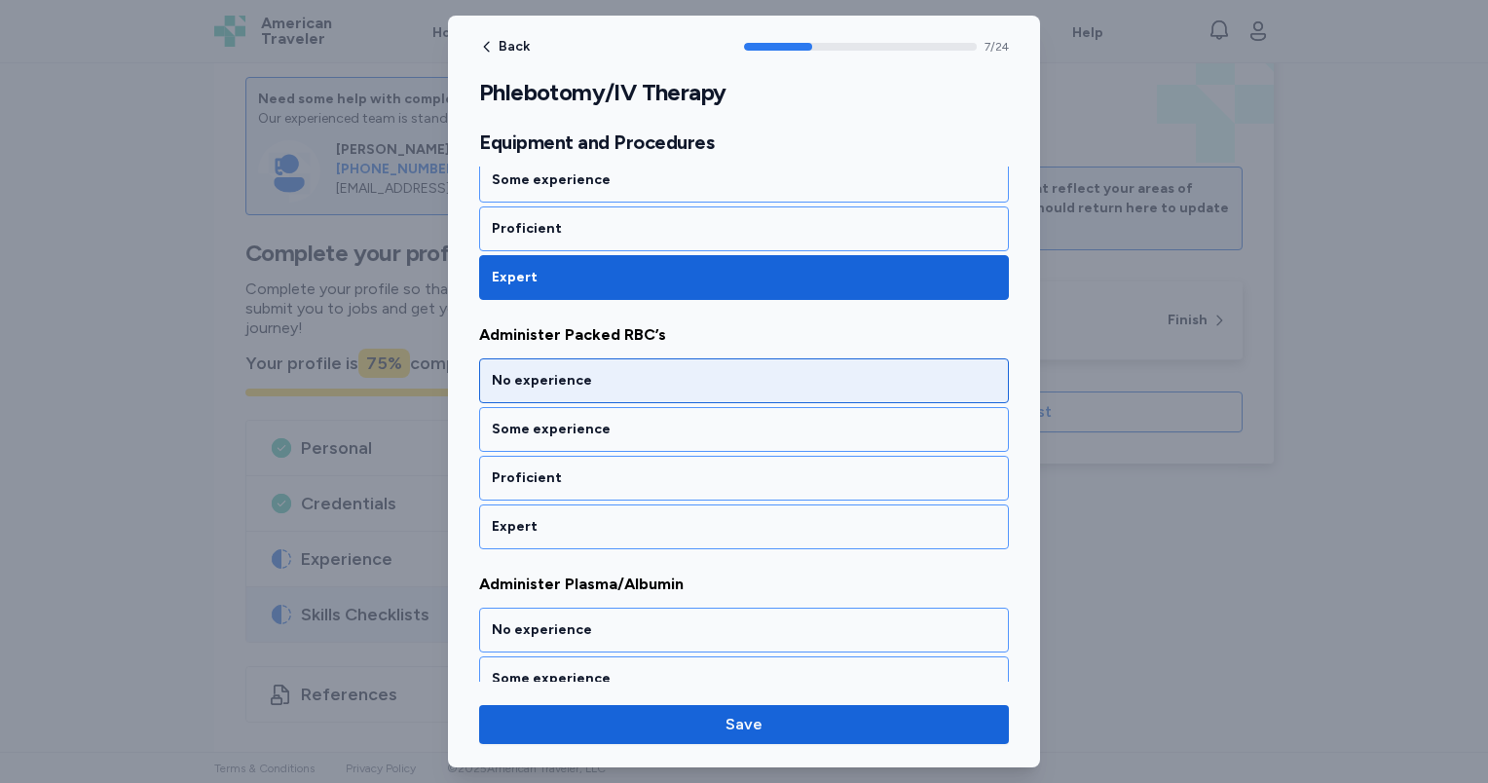
click at [607, 371] on div "No experience" at bounding box center [744, 380] width 504 height 19
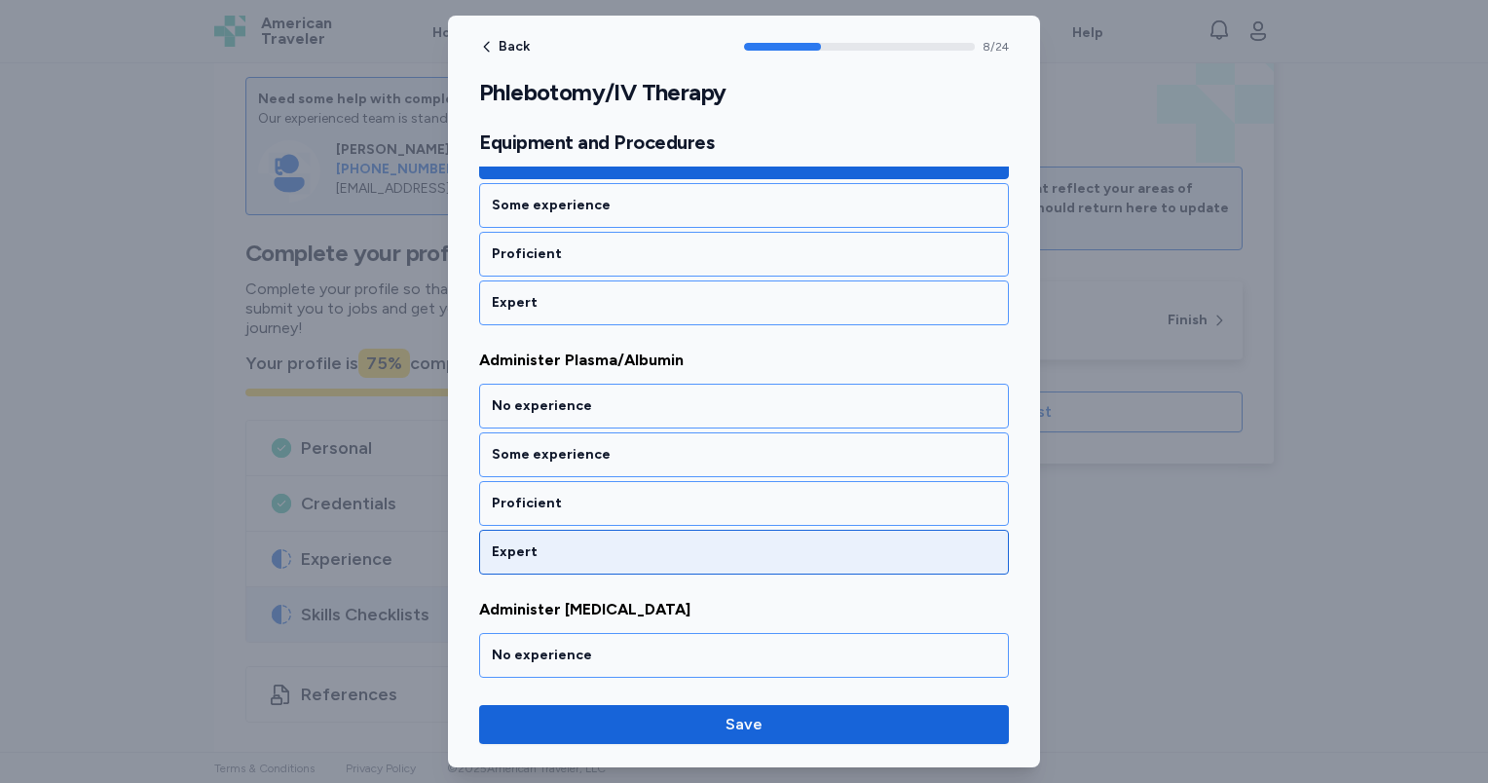
scroll to position [2170, 0]
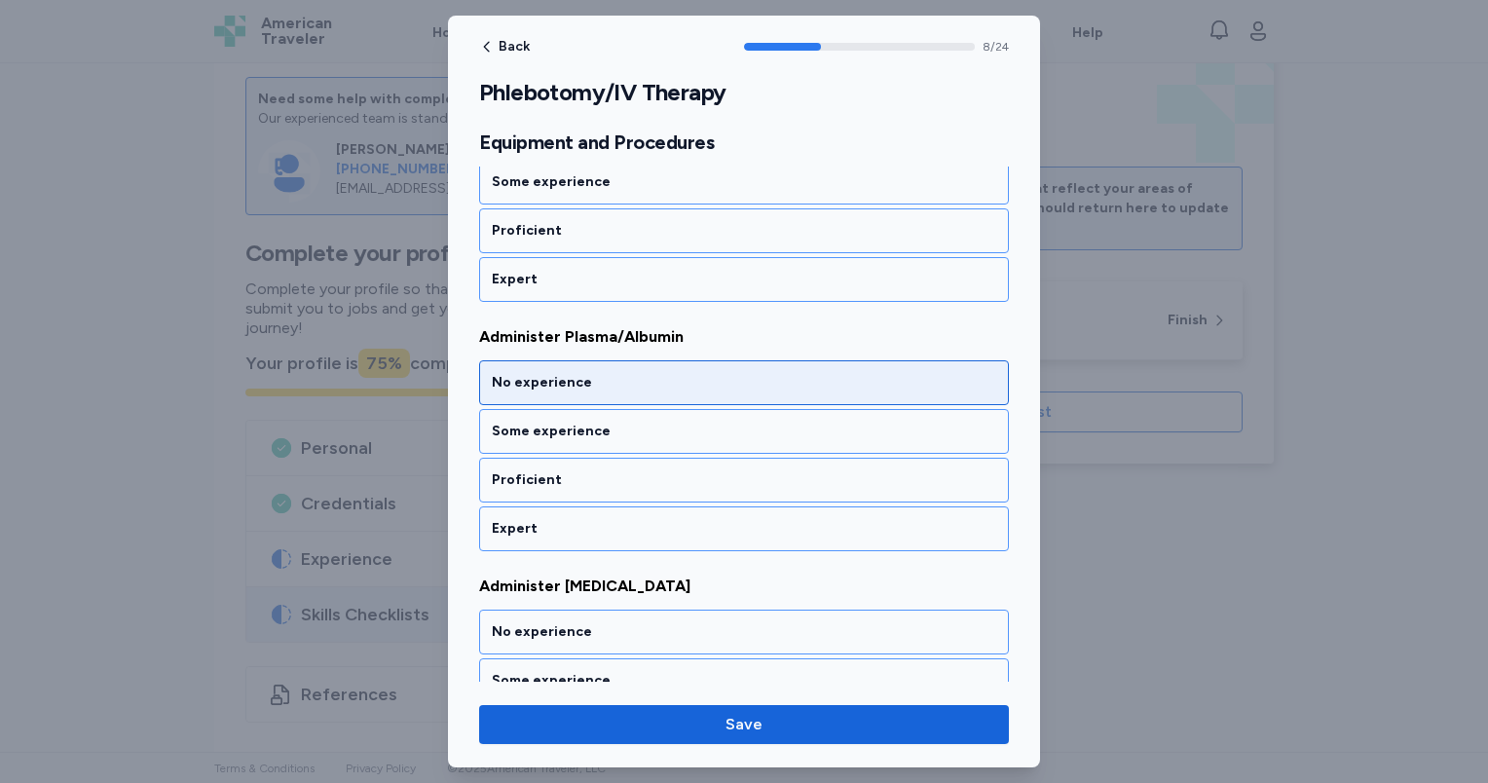
click at [621, 360] on div "No experience" at bounding box center [744, 382] width 530 height 45
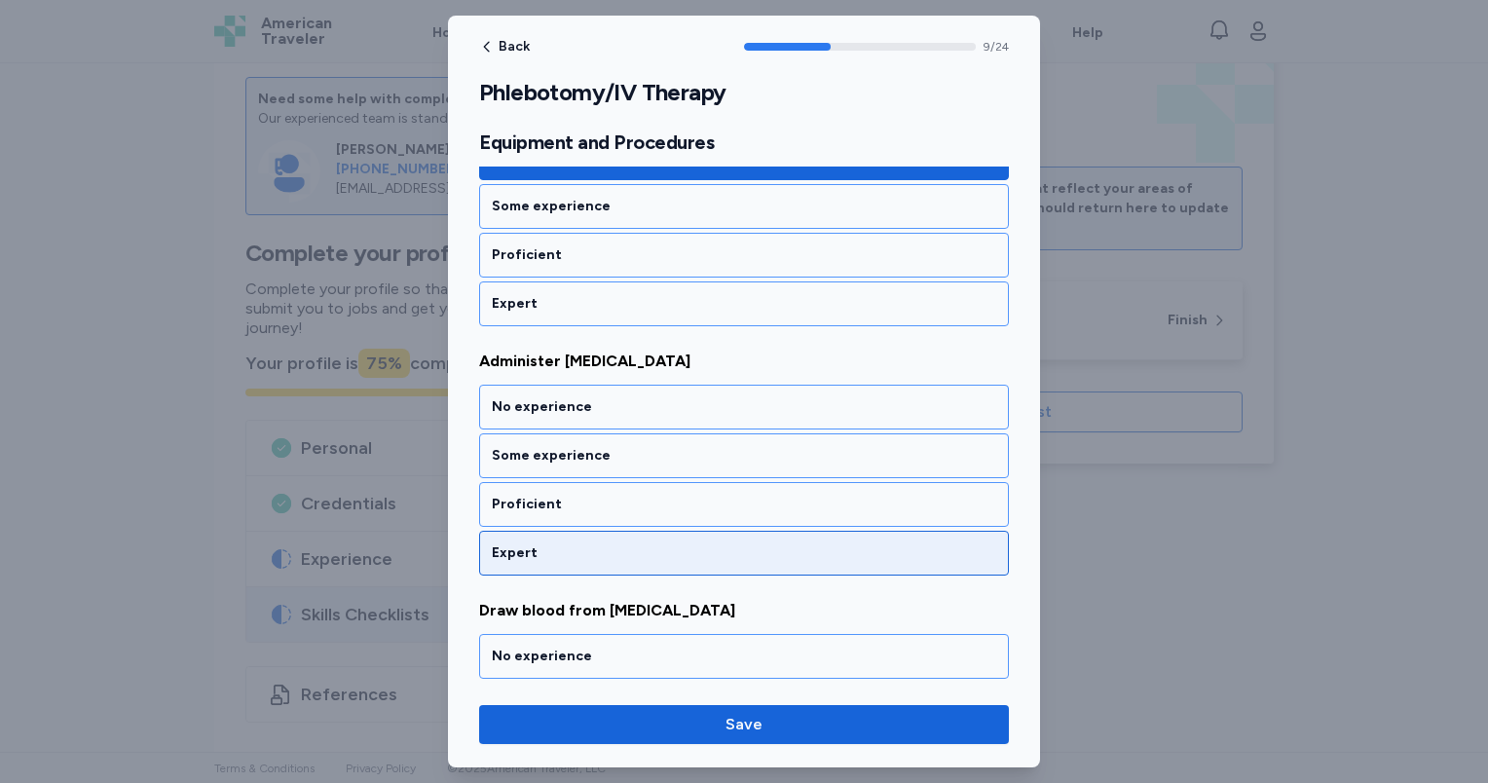
scroll to position [2418, 0]
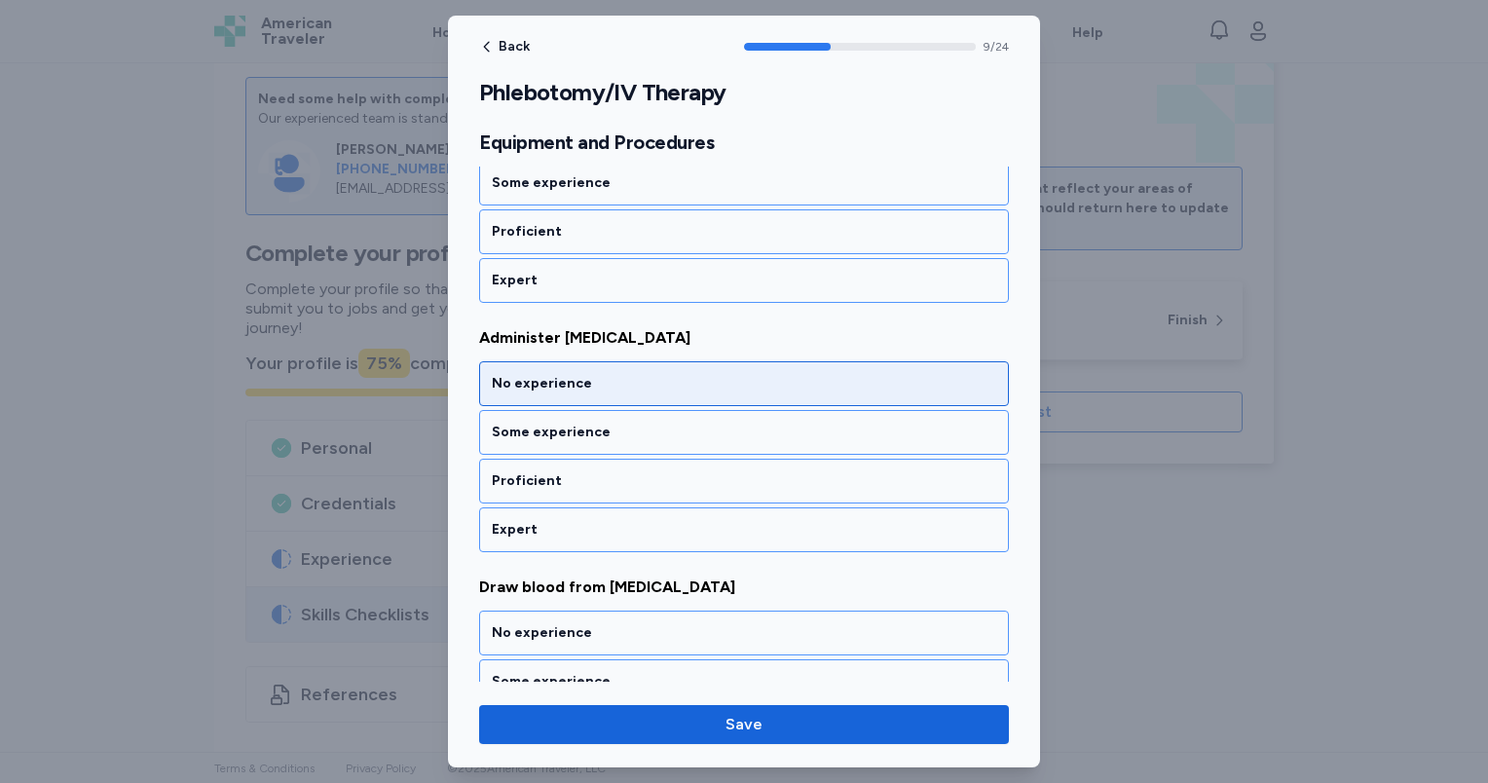
click at [614, 374] on div "No experience" at bounding box center [744, 383] width 504 height 19
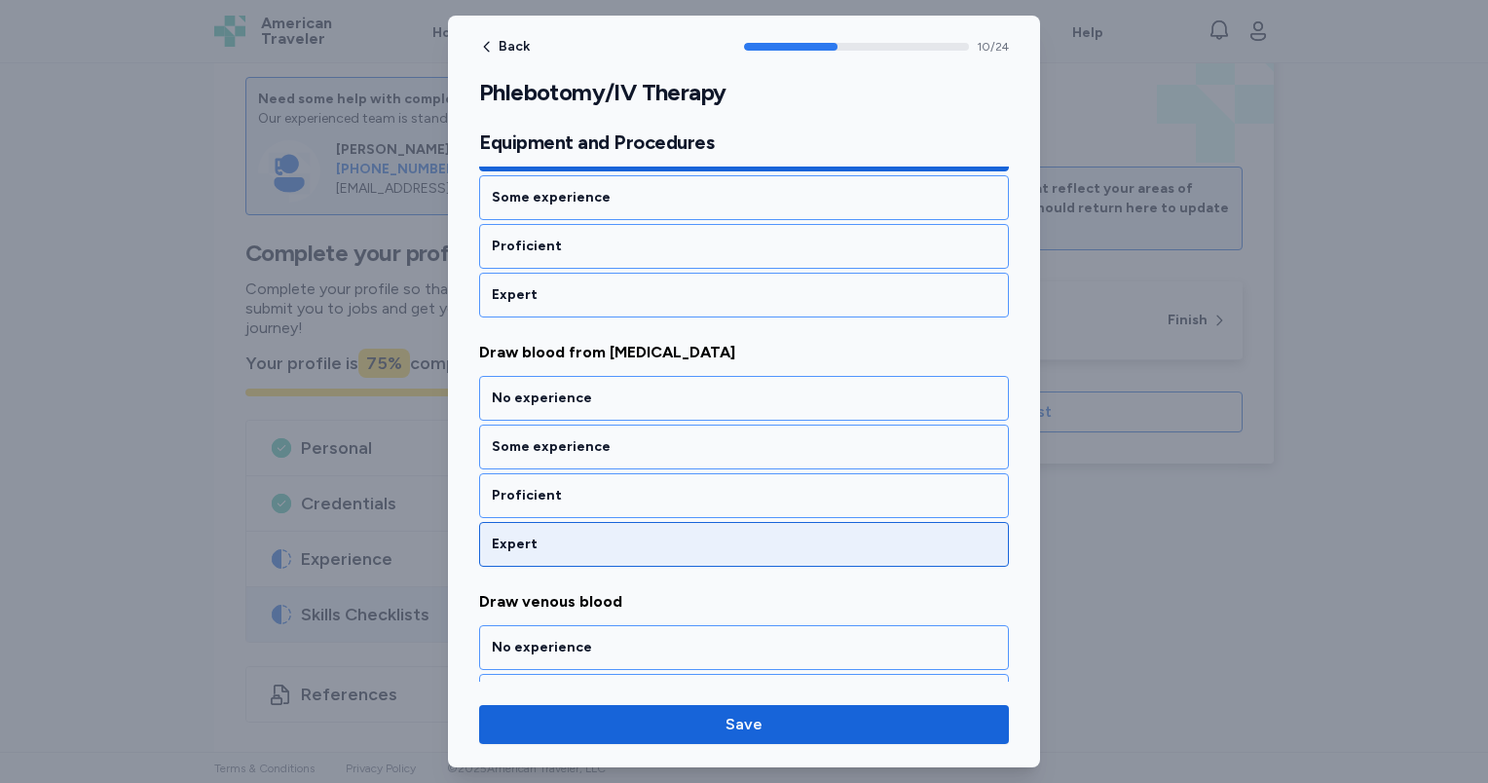
scroll to position [2665, 0]
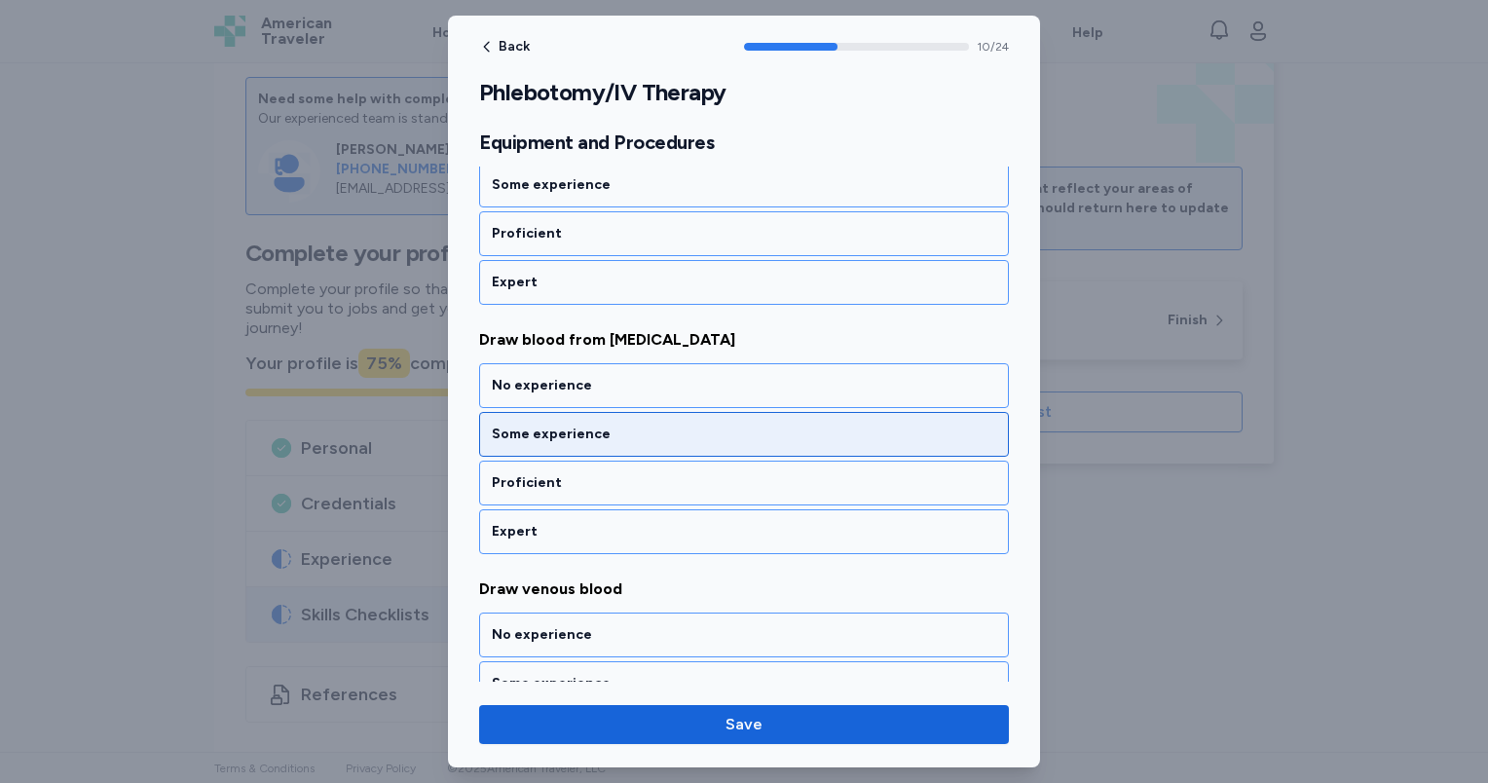
click at [617, 412] on div "Some experience" at bounding box center [744, 434] width 530 height 45
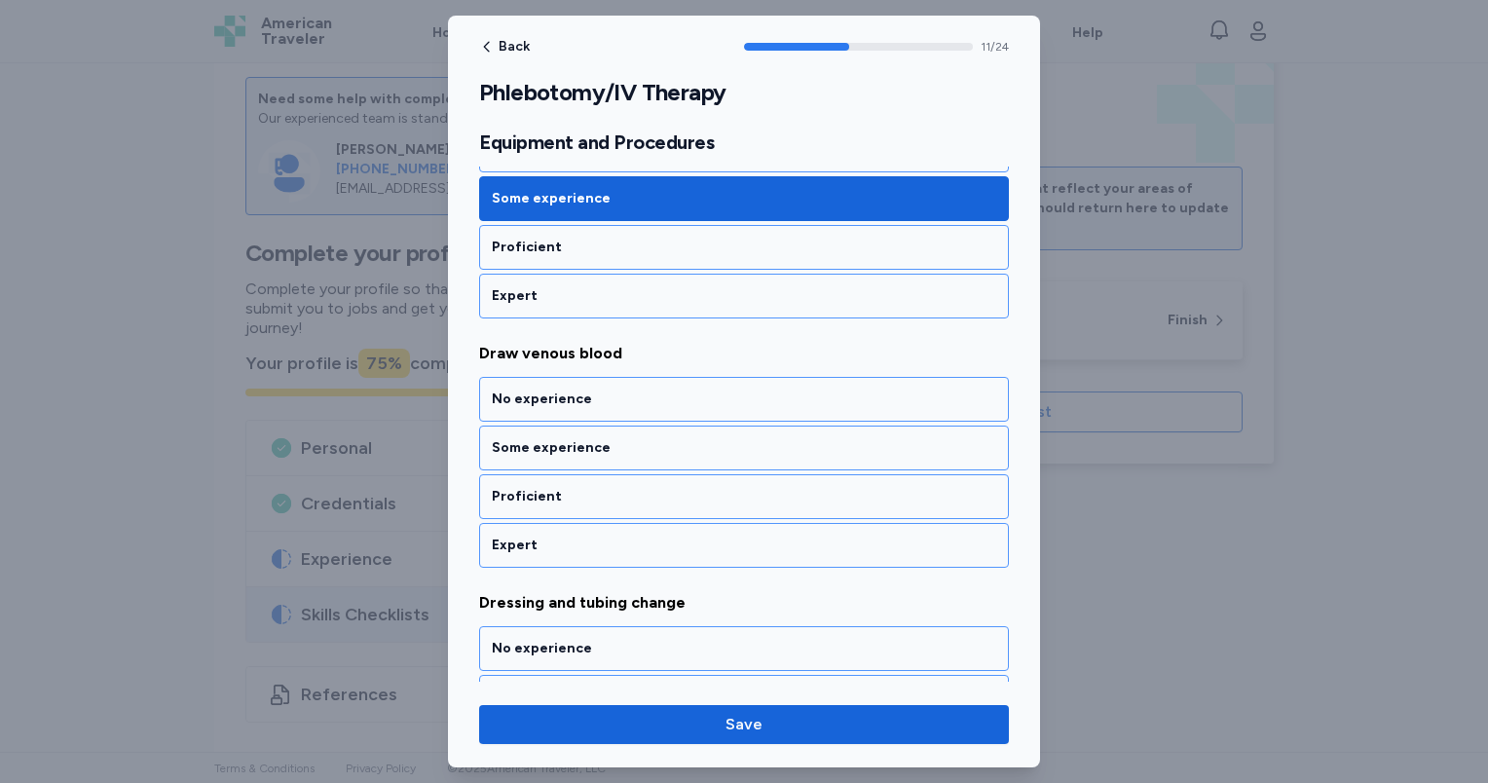
scroll to position [2913, 0]
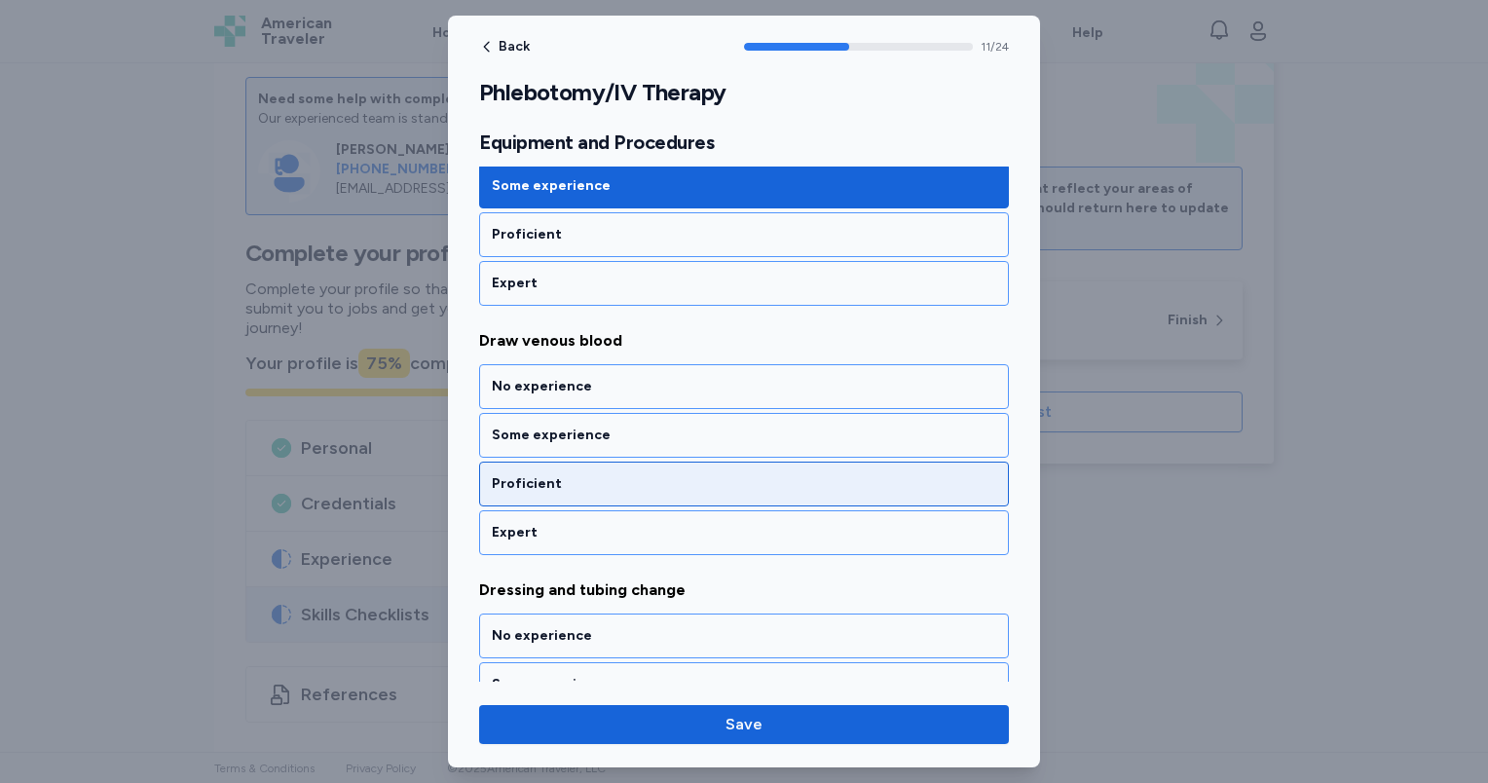
click at [625, 474] on div "Proficient" at bounding box center [744, 483] width 504 height 19
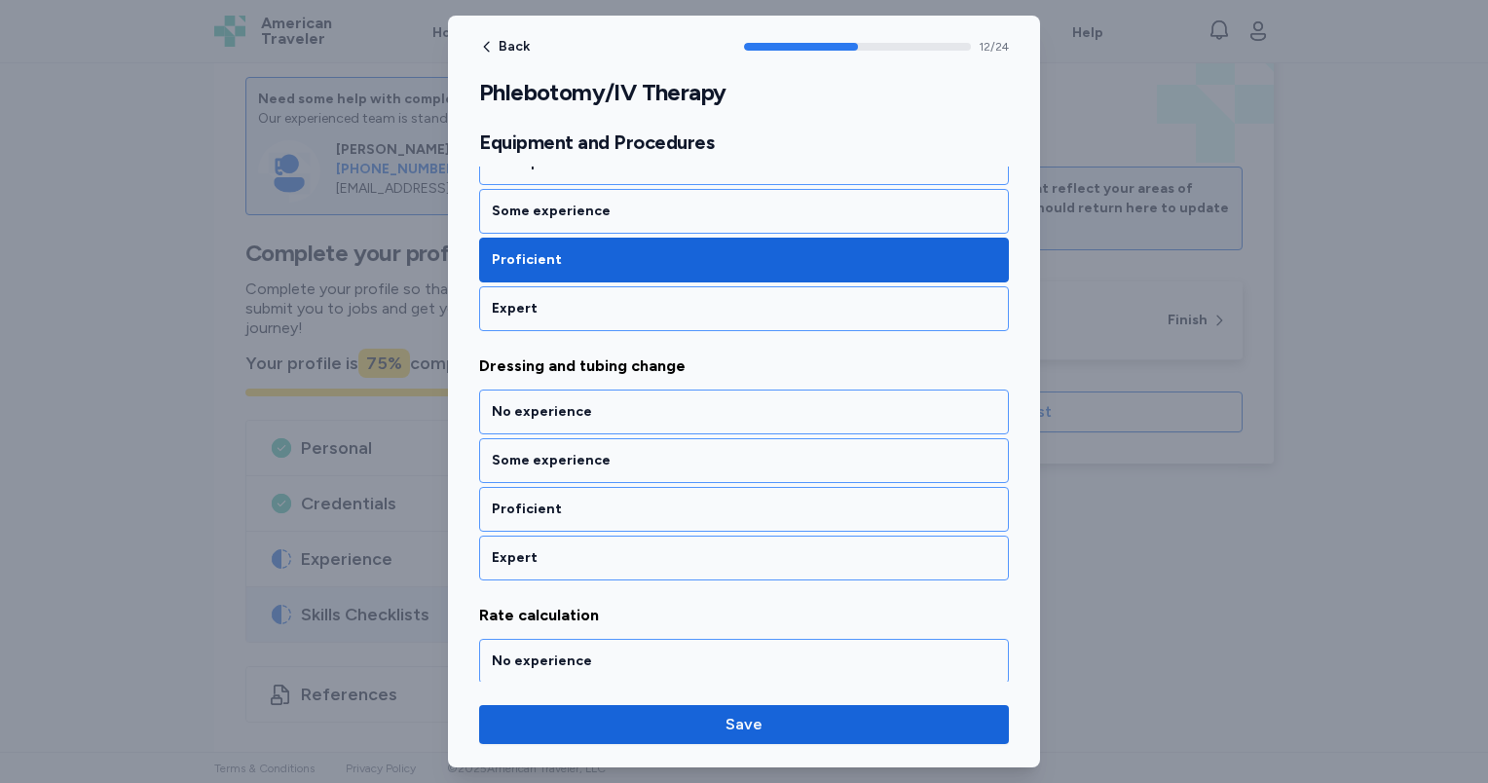
scroll to position [3161, 0]
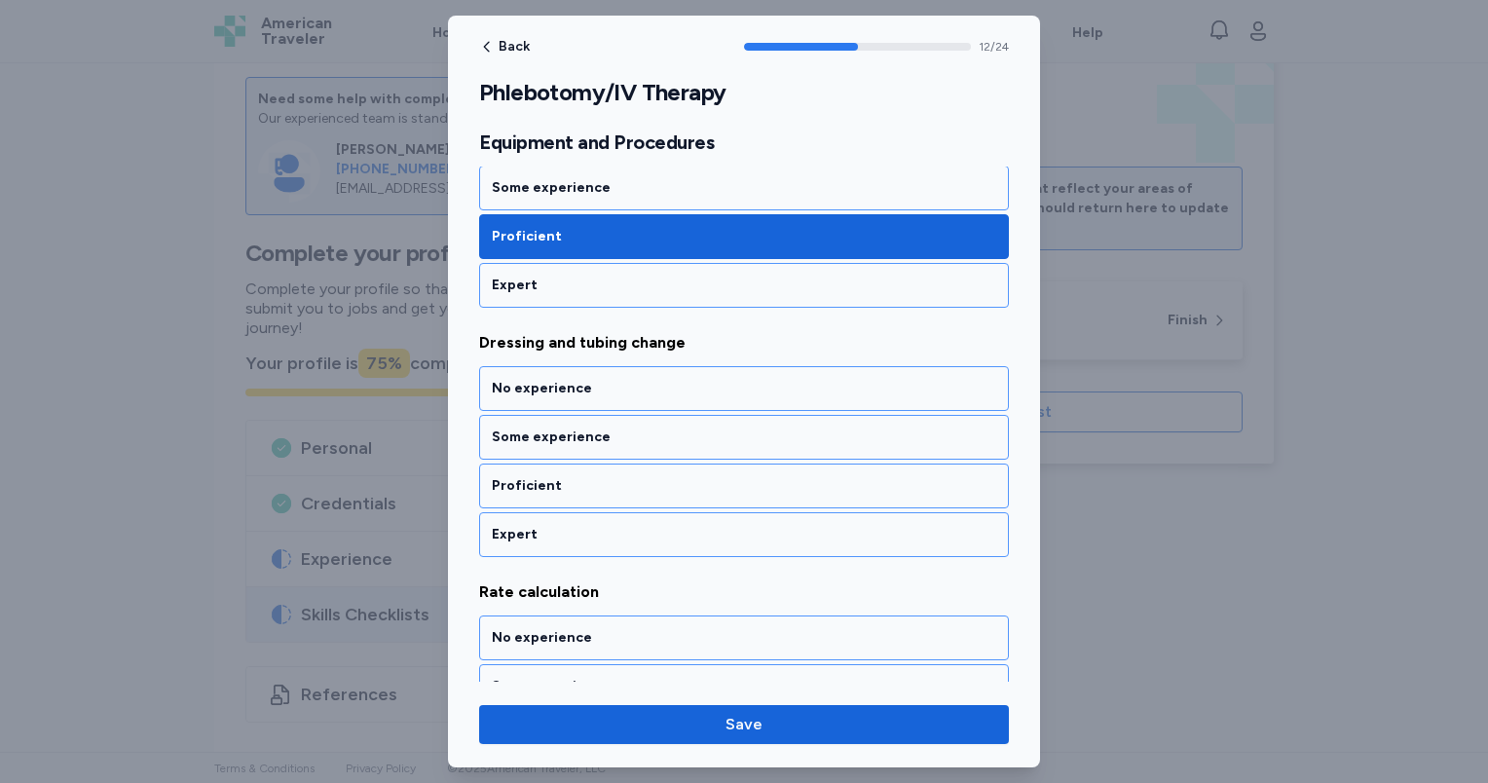
click at [625, 476] on div "Proficient" at bounding box center [744, 485] width 504 height 19
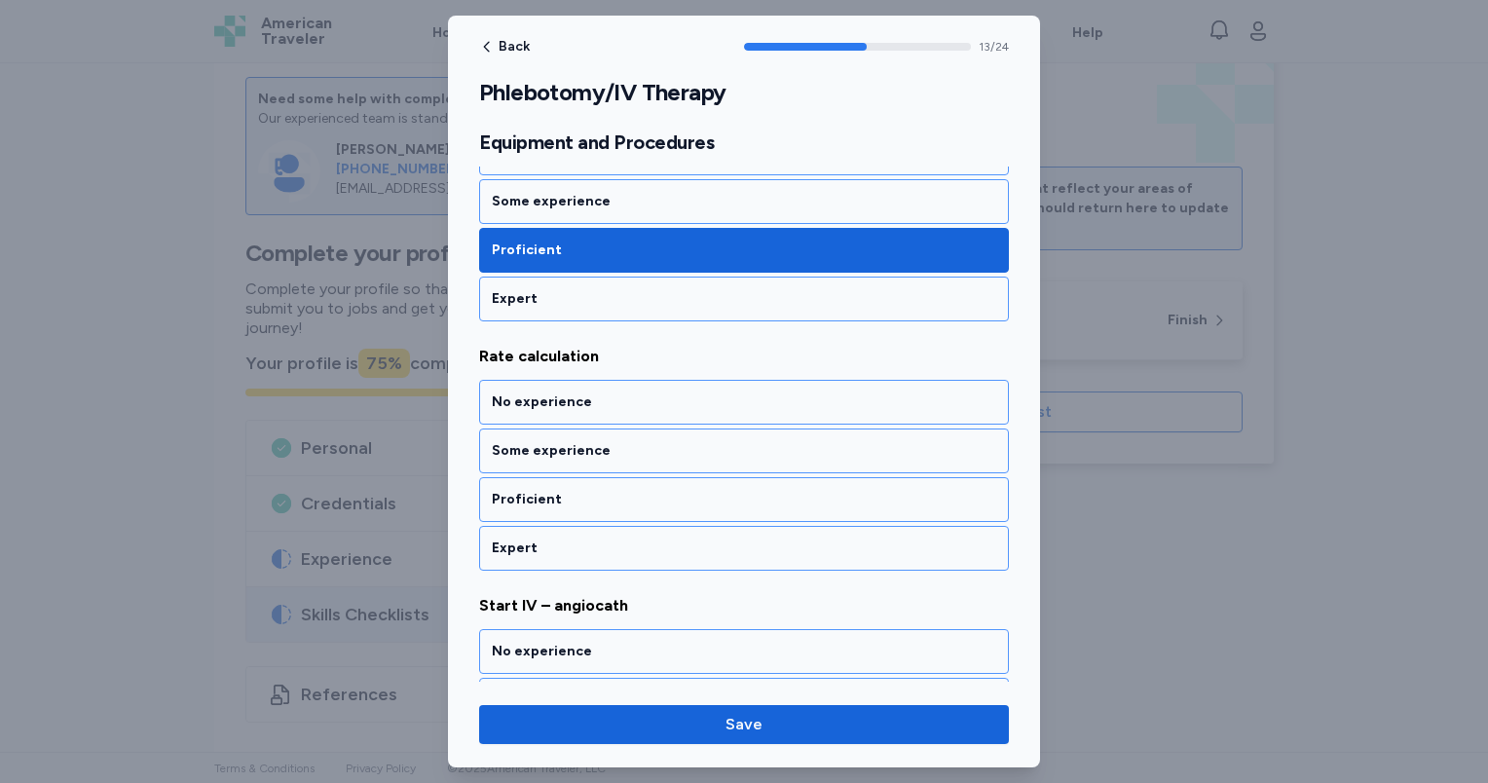
scroll to position [3408, 0]
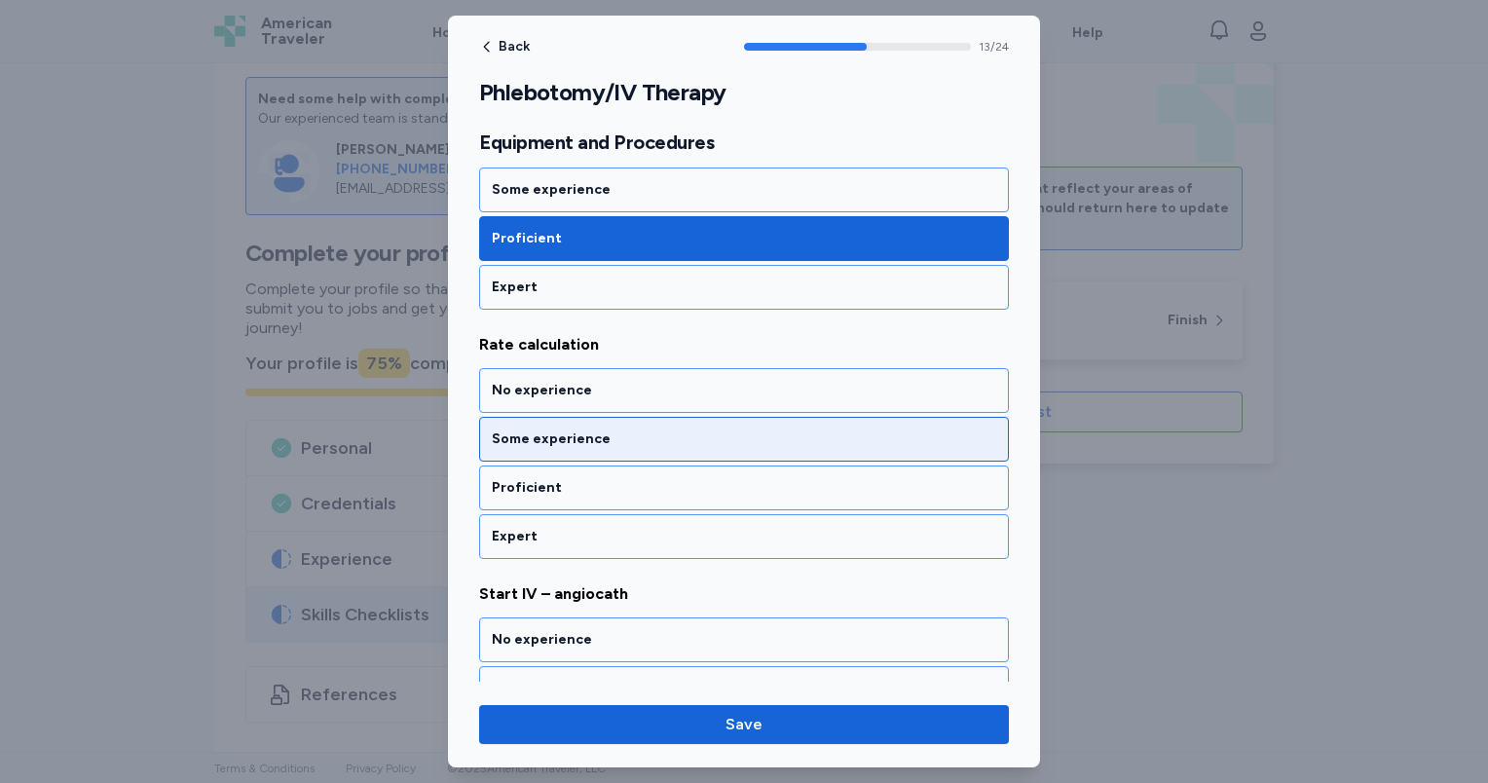
click at [619, 429] on div "Some experience" at bounding box center [744, 438] width 504 height 19
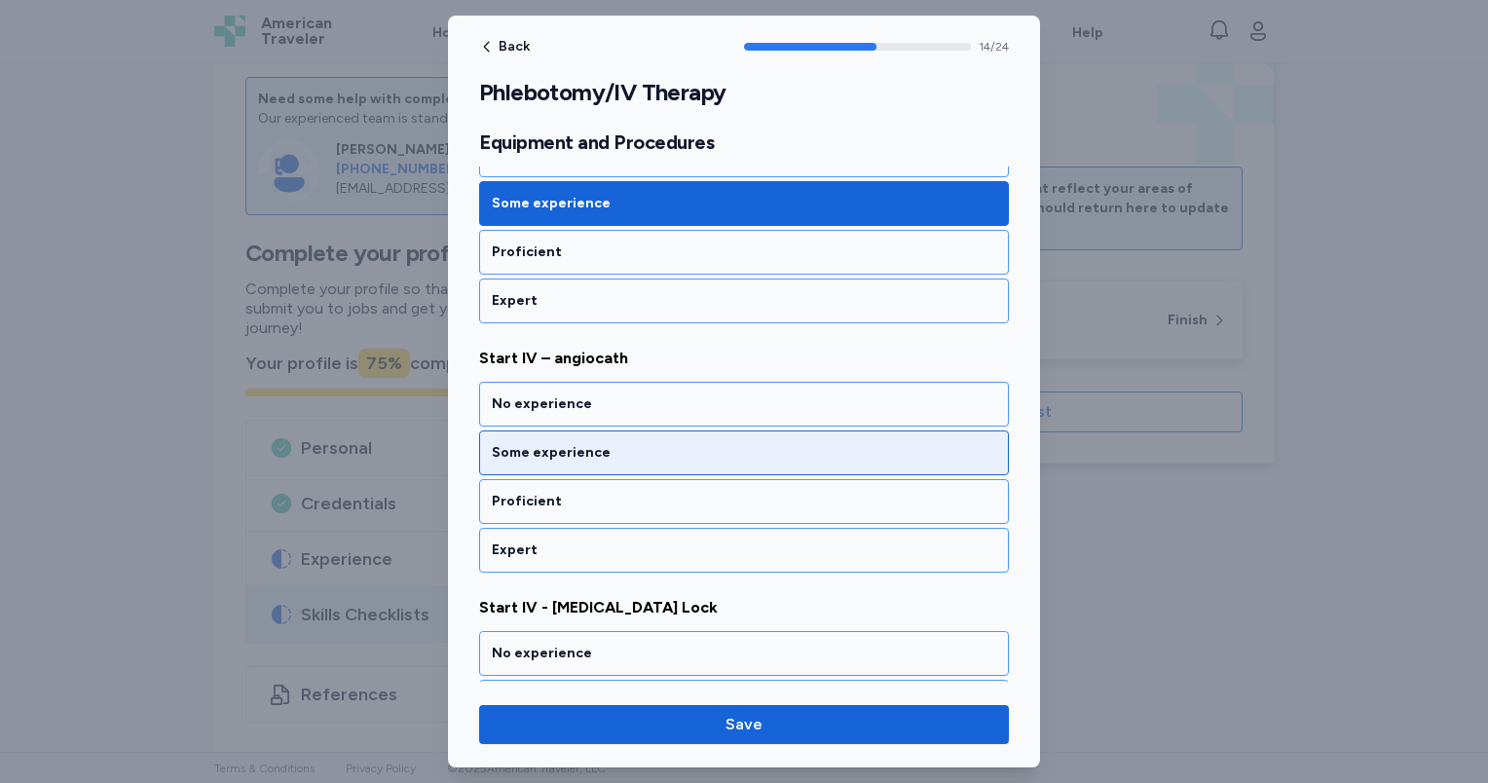
scroll to position [3656, 0]
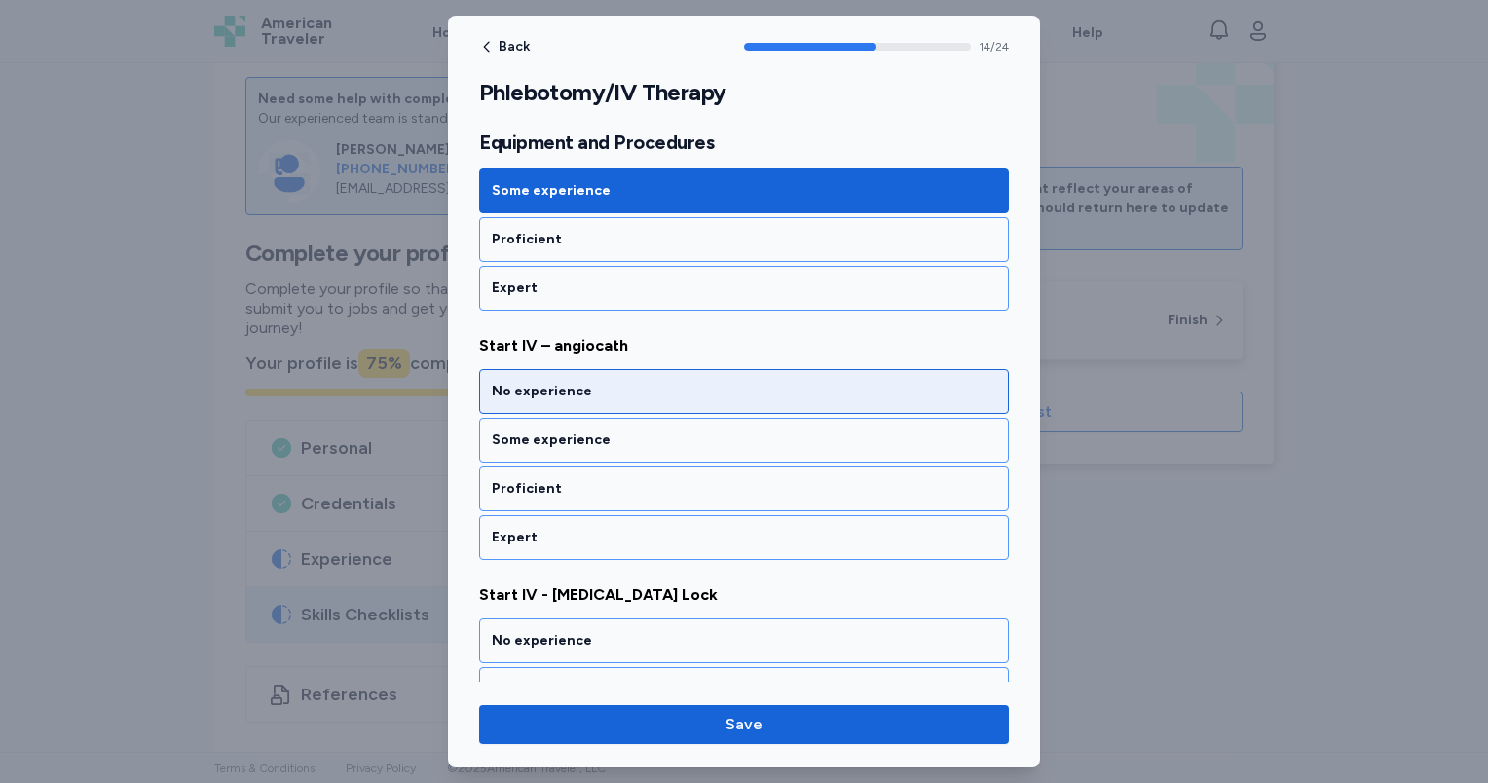
click at [600, 382] on div "No experience" at bounding box center [744, 391] width 504 height 19
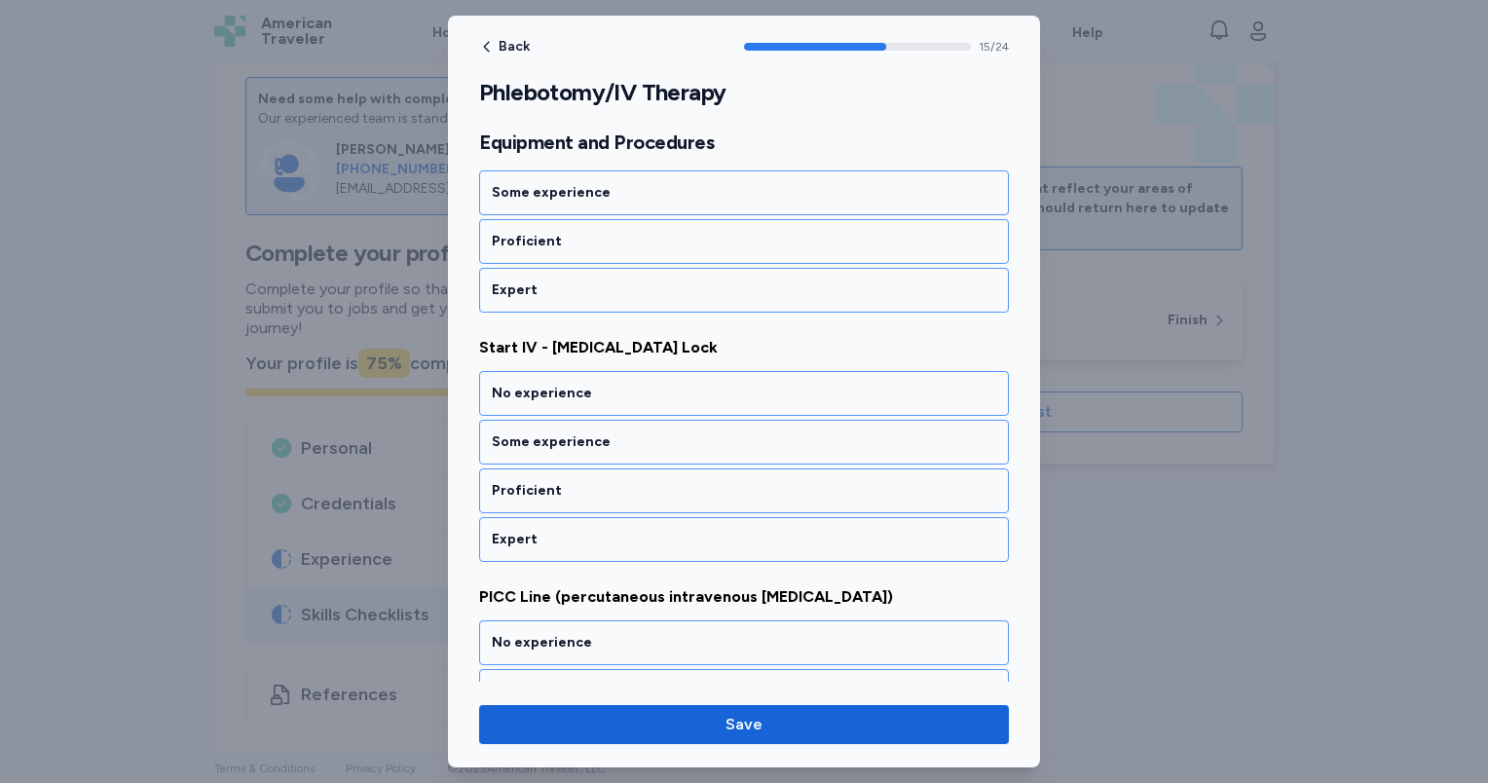
click at [600, 384] on div "No experience" at bounding box center [744, 393] width 504 height 19
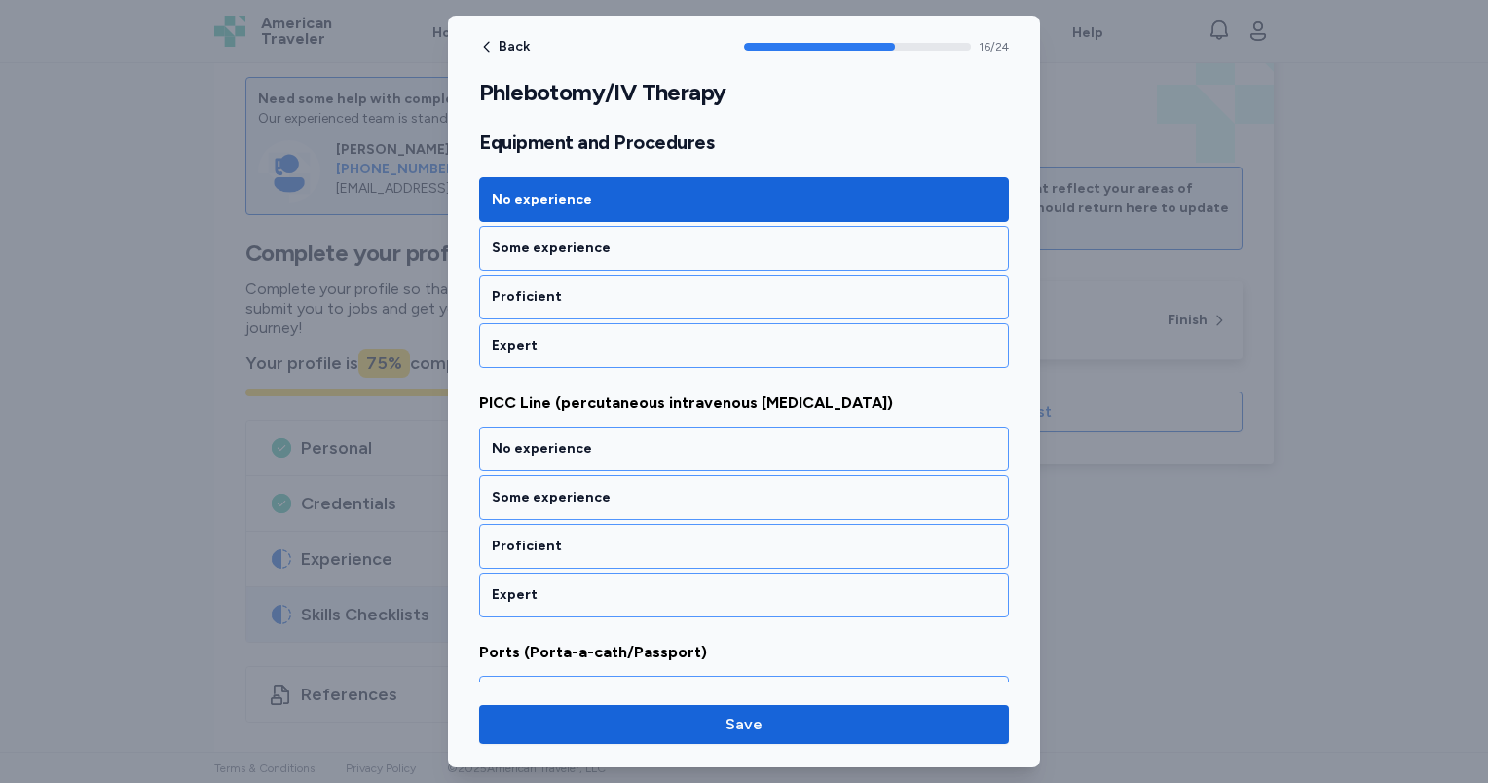
scroll to position [4152, 0]
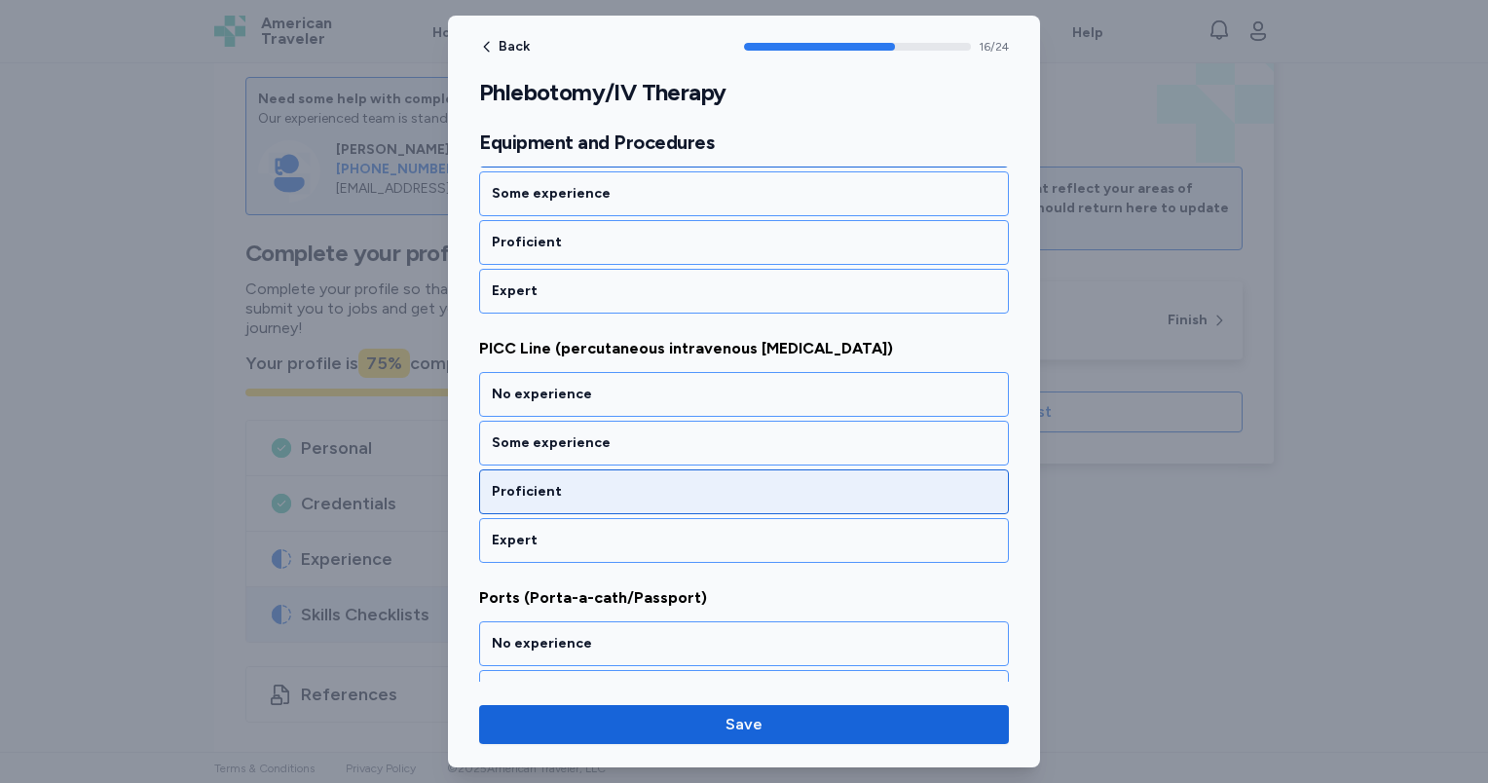
click at [612, 482] on div "Proficient" at bounding box center [744, 491] width 504 height 19
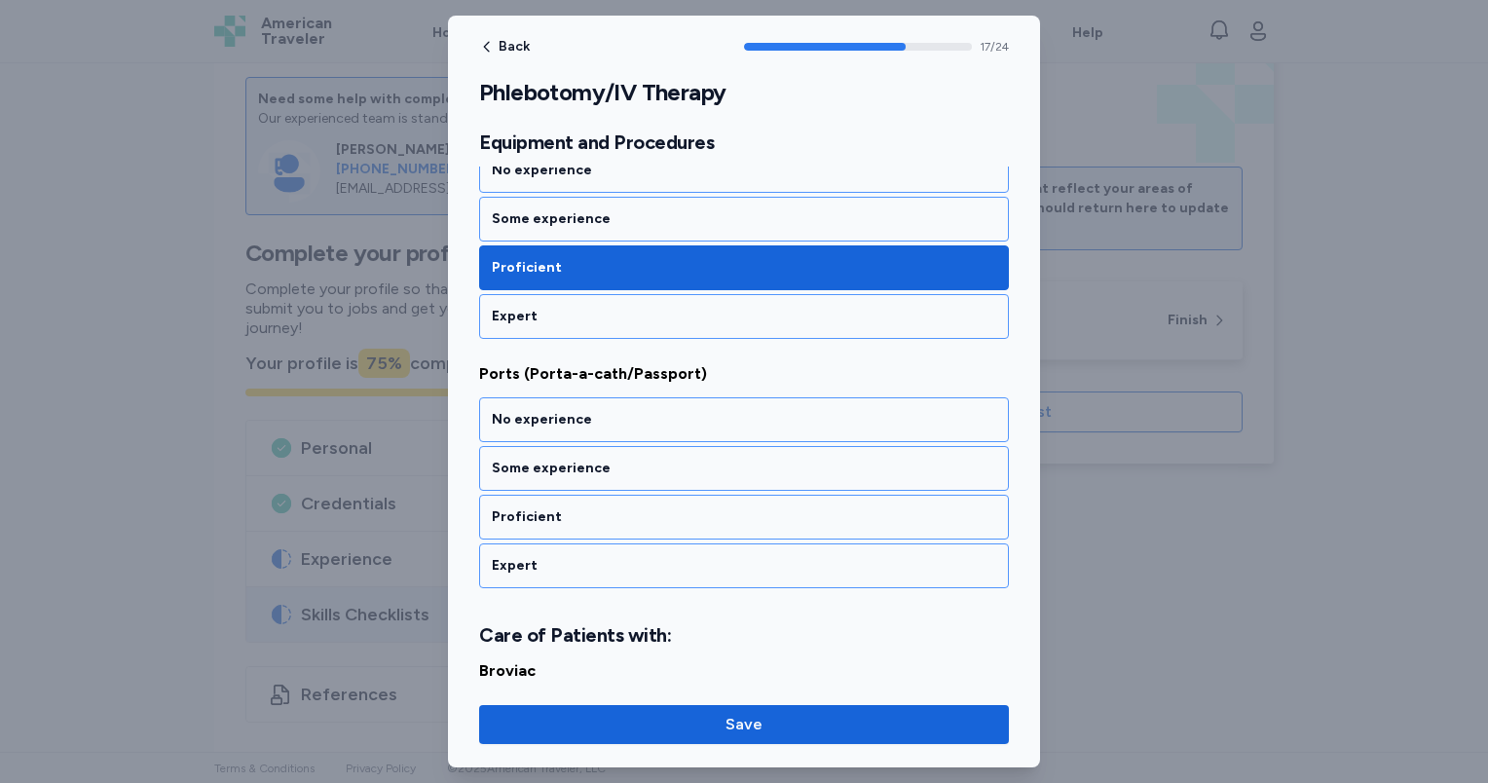
scroll to position [4399, 0]
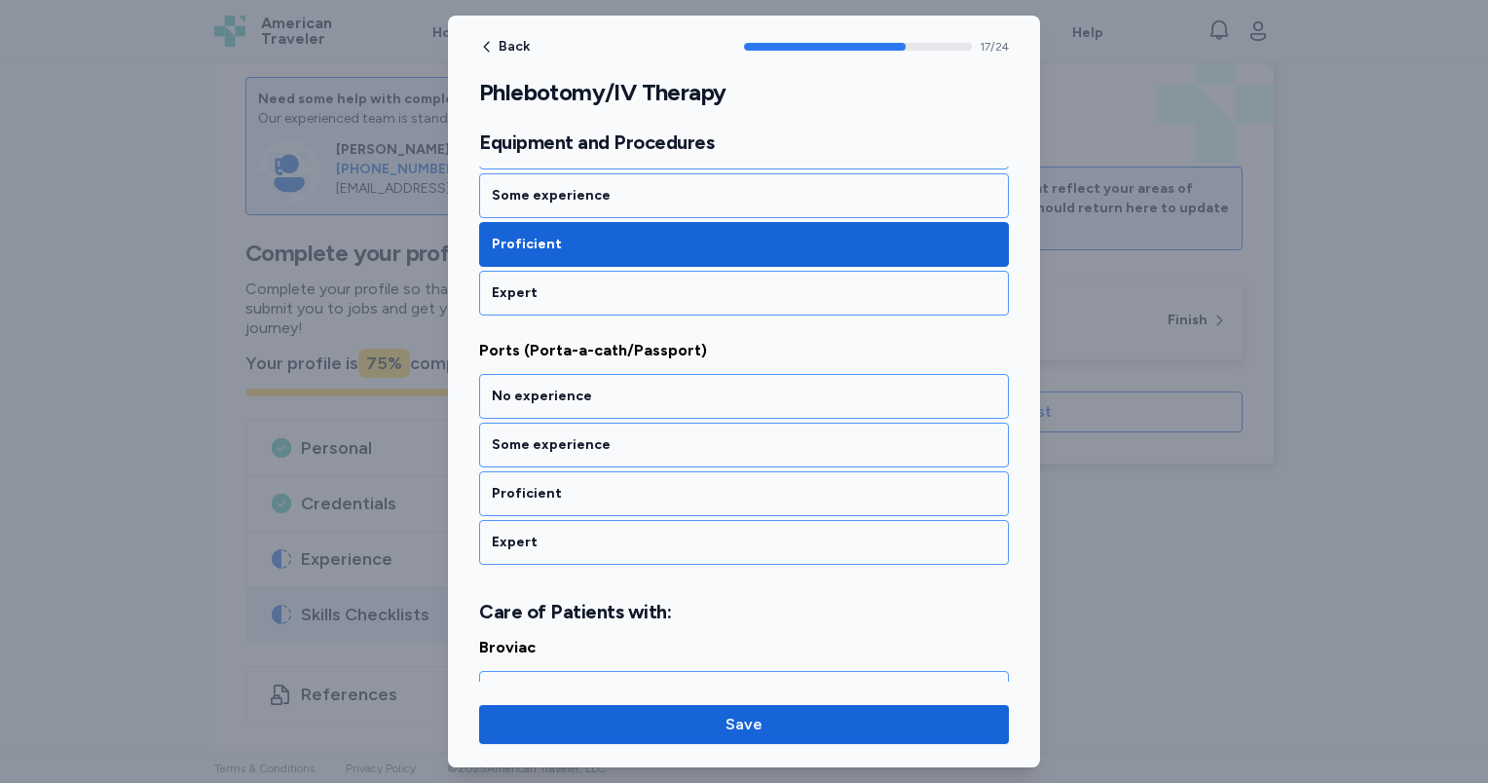
click at [612, 484] on div "Proficient" at bounding box center [744, 493] width 504 height 19
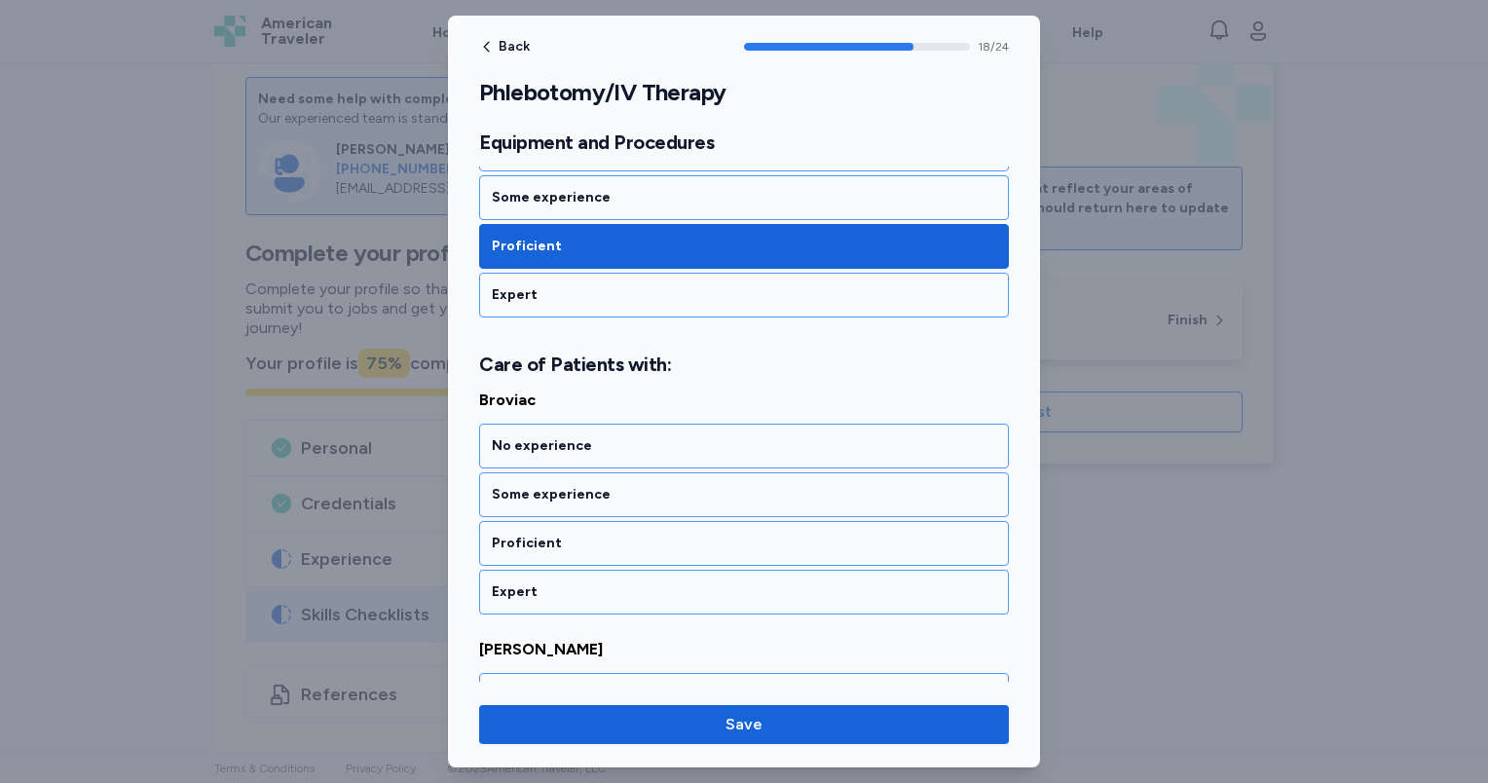
scroll to position [4694, 0]
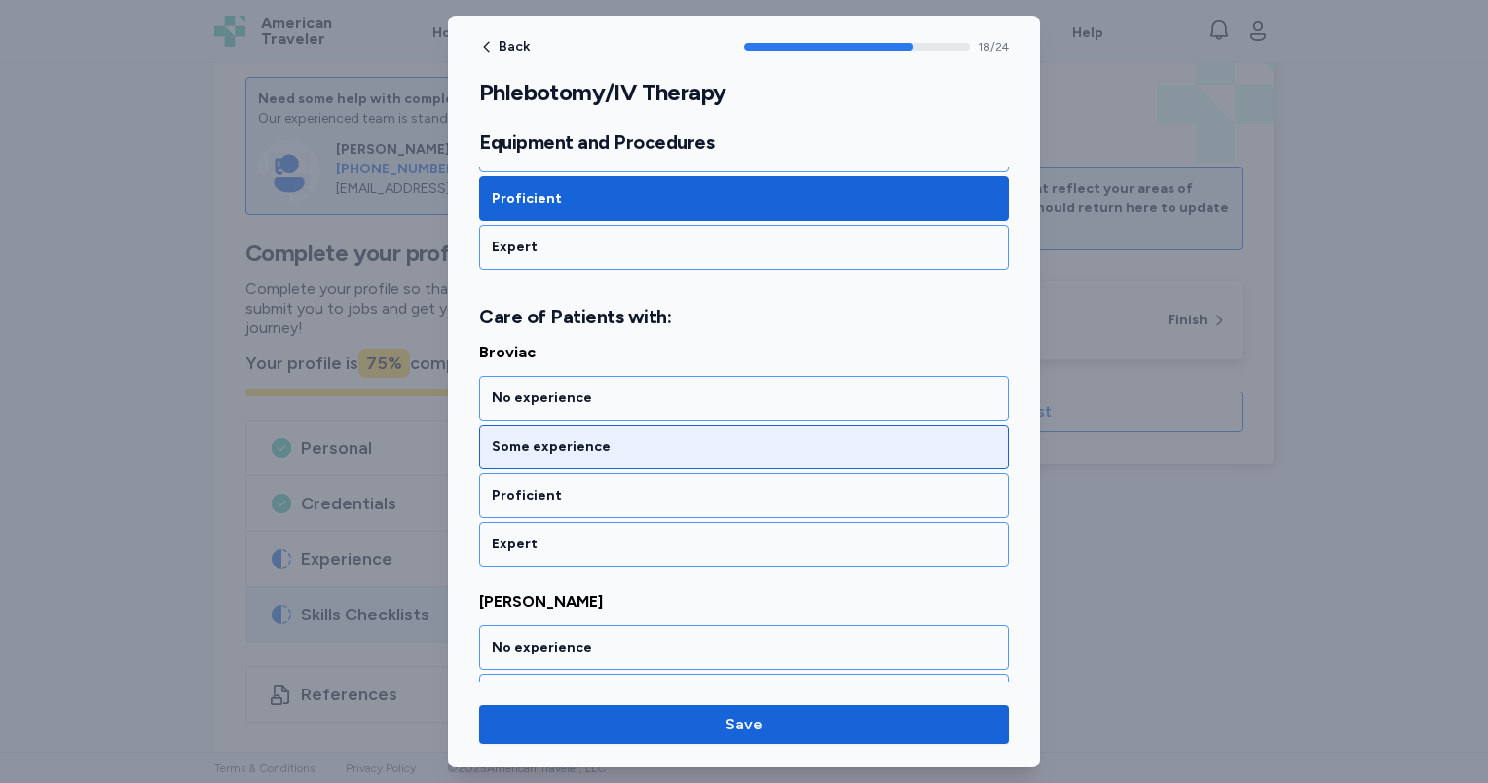
click at [611, 437] on div "Some experience" at bounding box center [744, 446] width 504 height 19
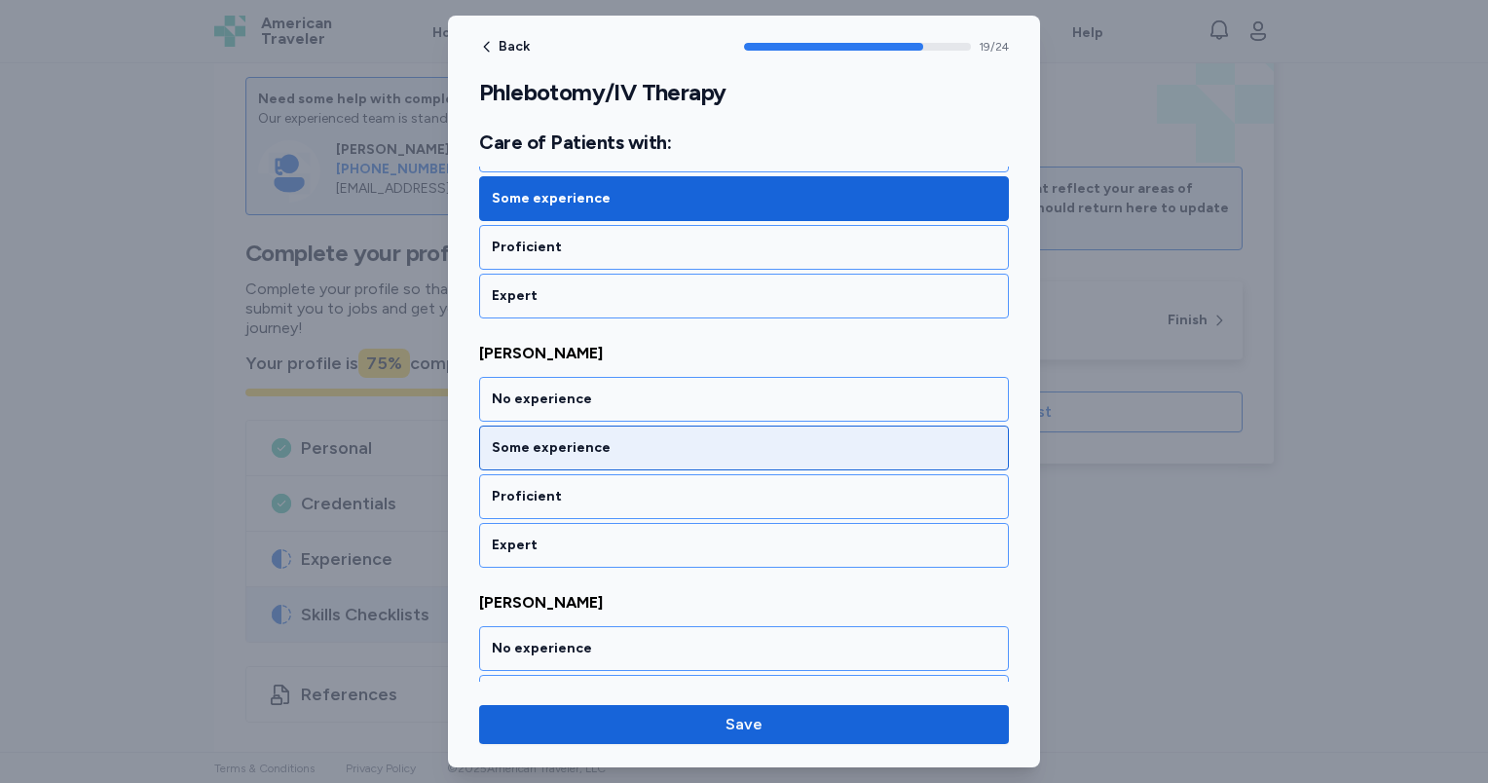
click at [610, 438] on div "Some experience" at bounding box center [744, 447] width 504 height 19
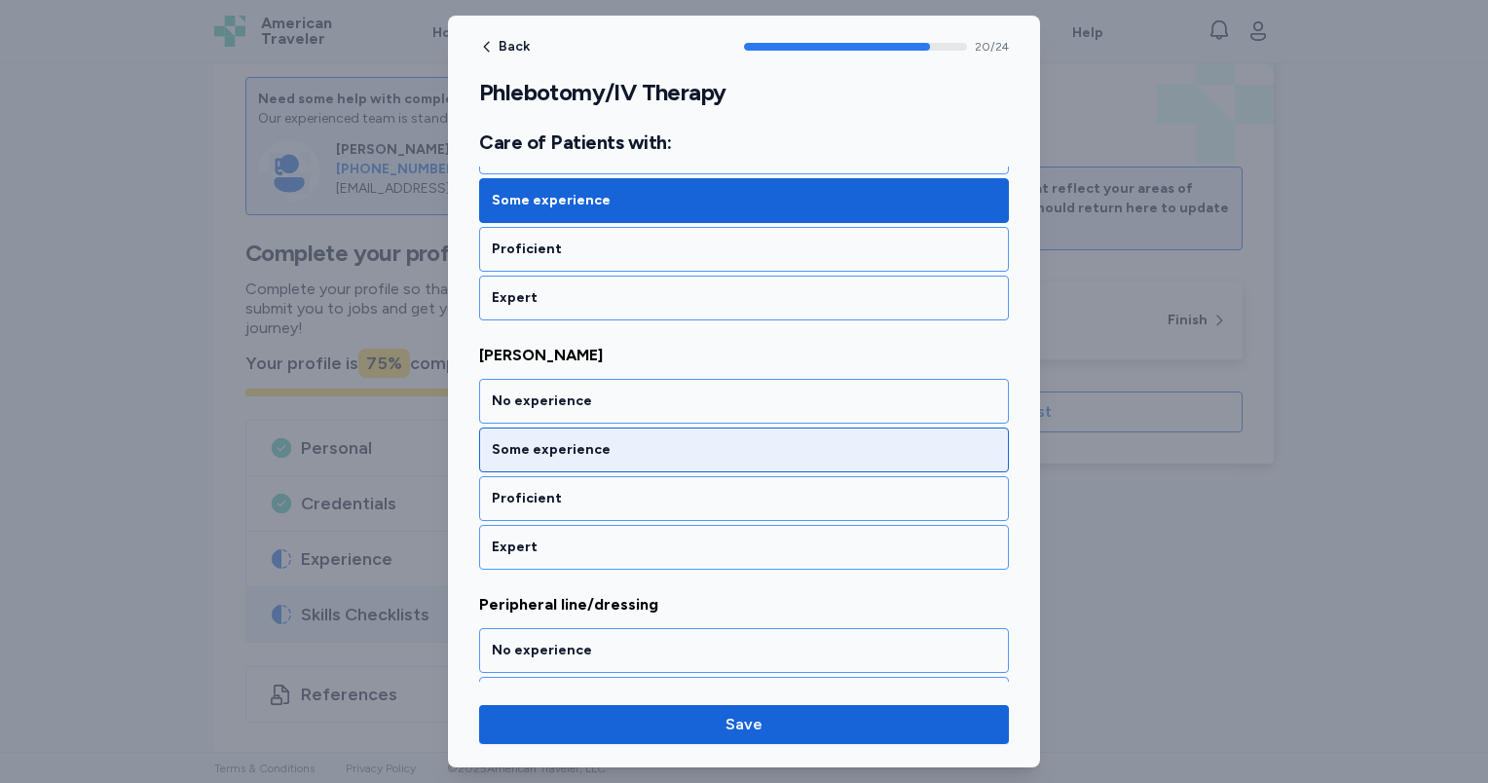
click at [610, 440] on div "Some experience" at bounding box center [744, 449] width 504 height 19
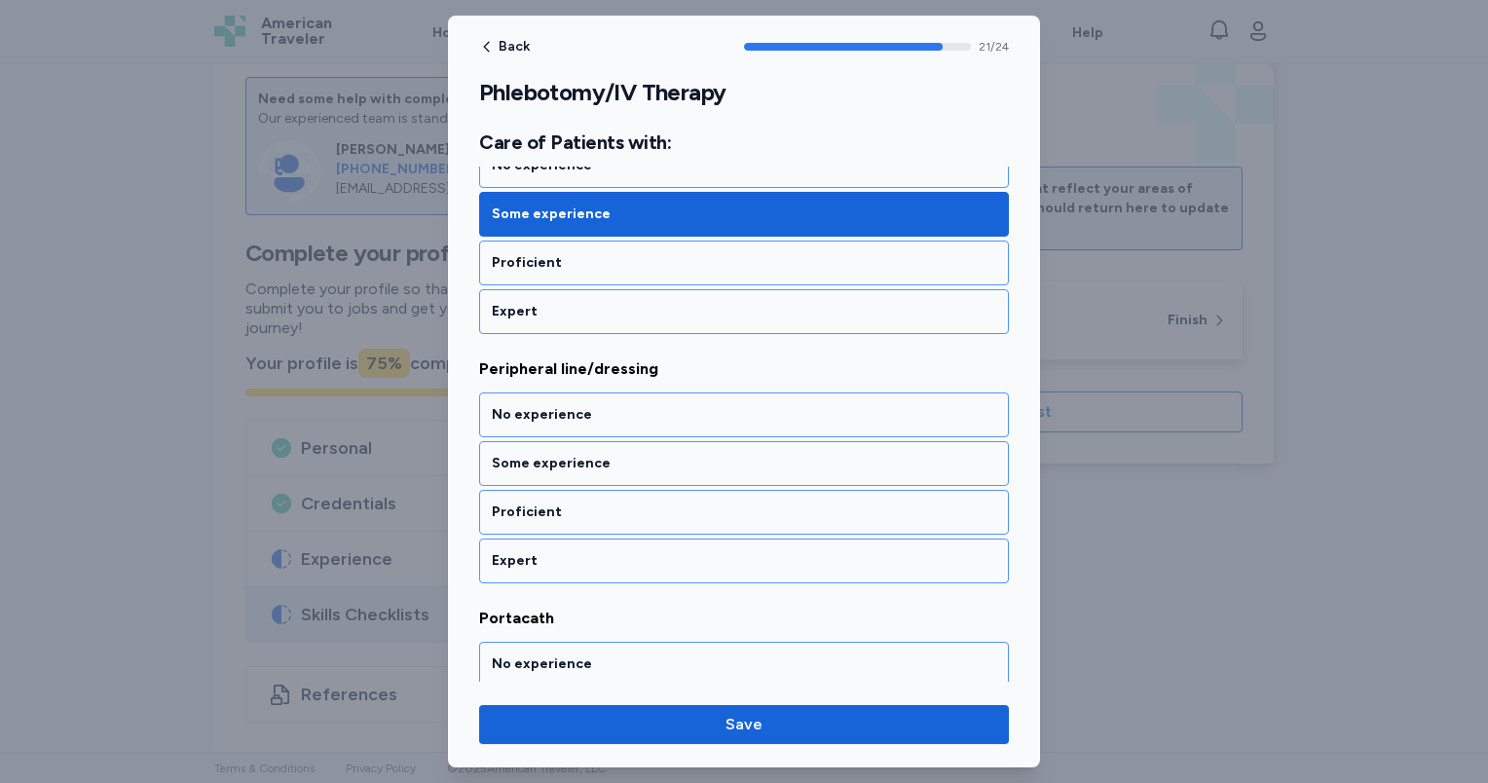
scroll to position [5437, 0]
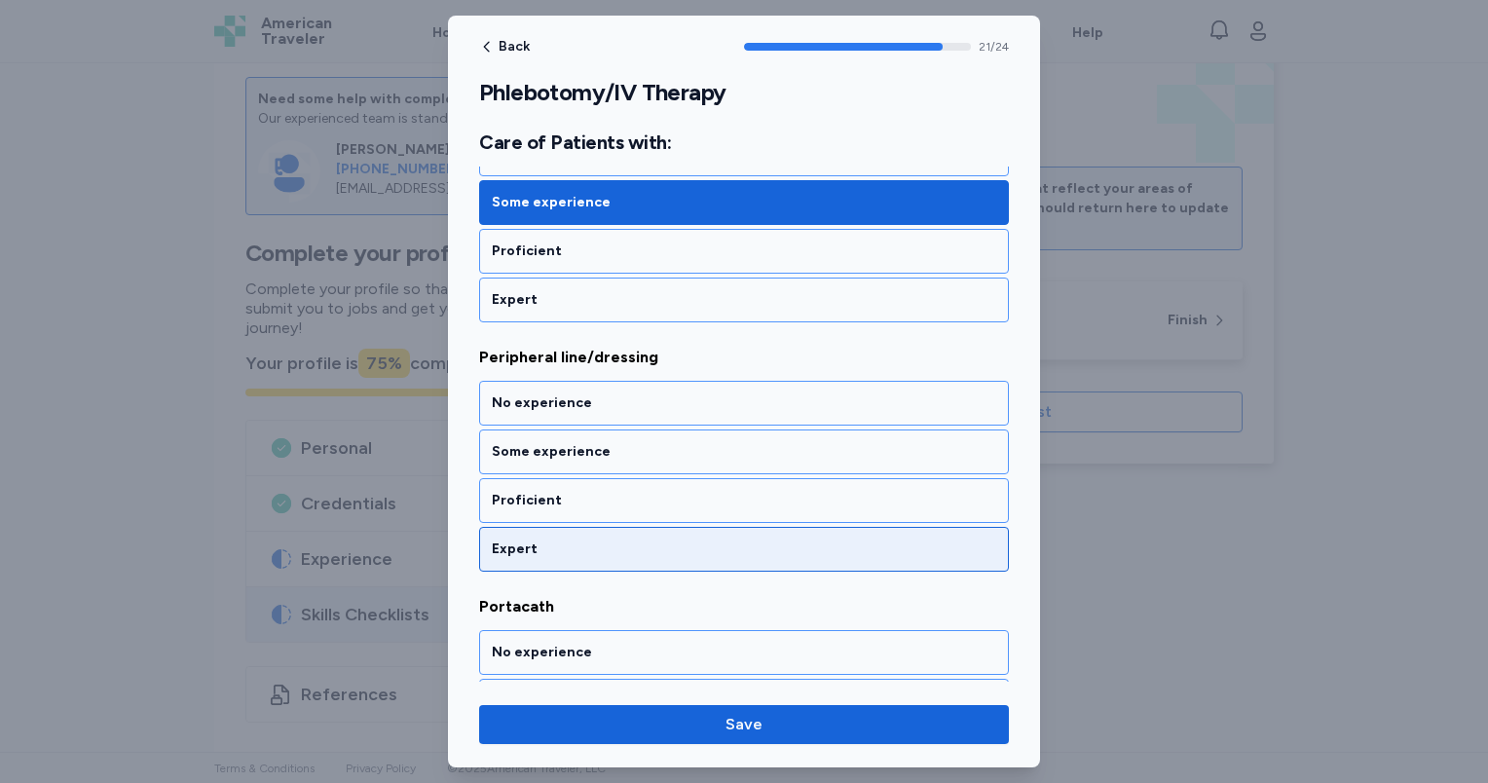
click at [619, 539] on div "Expert" at bounding box center [744, 548] width 504 height 19
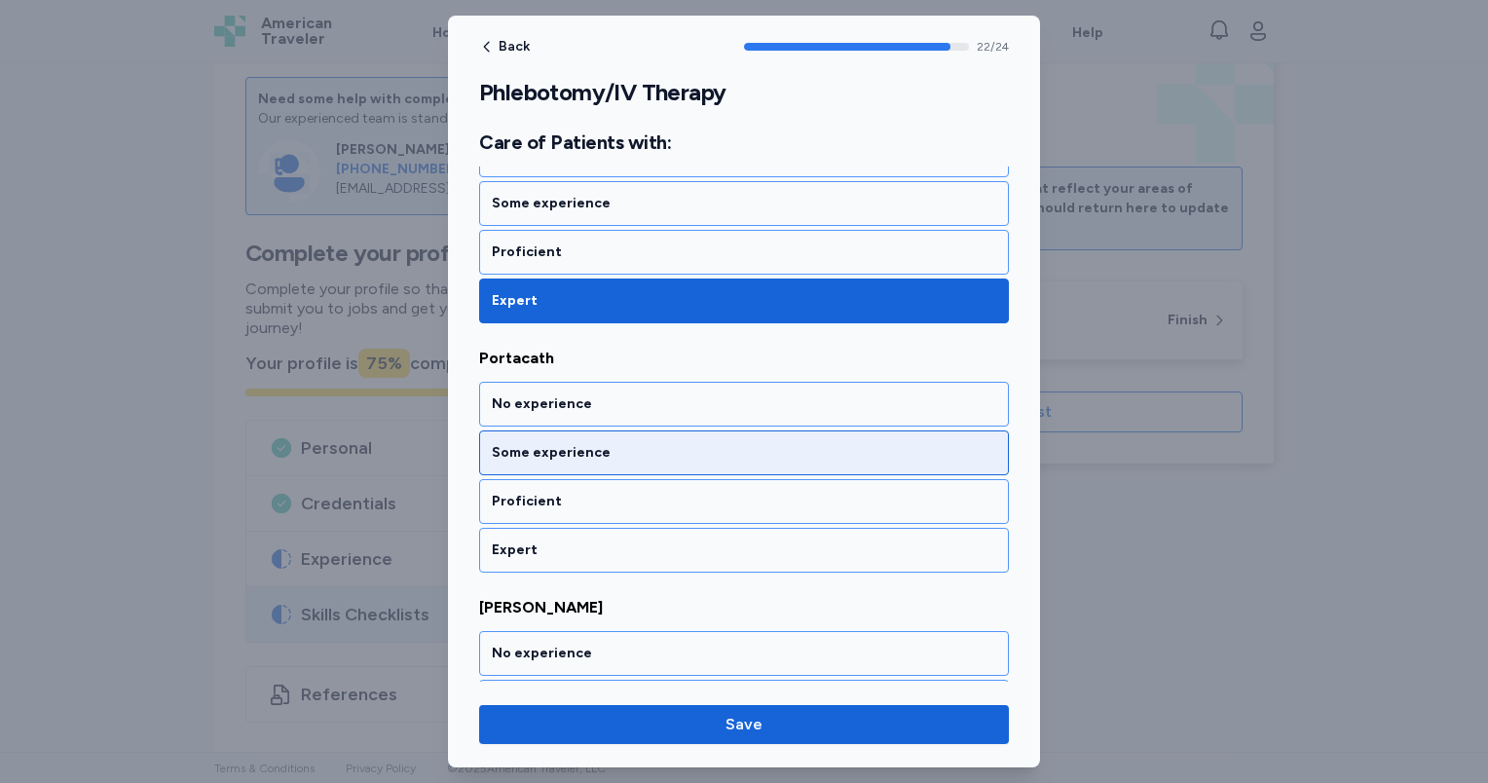
click at [604, 430] on div "Some experience" at bounding box center [744, 452] width 530 height 45
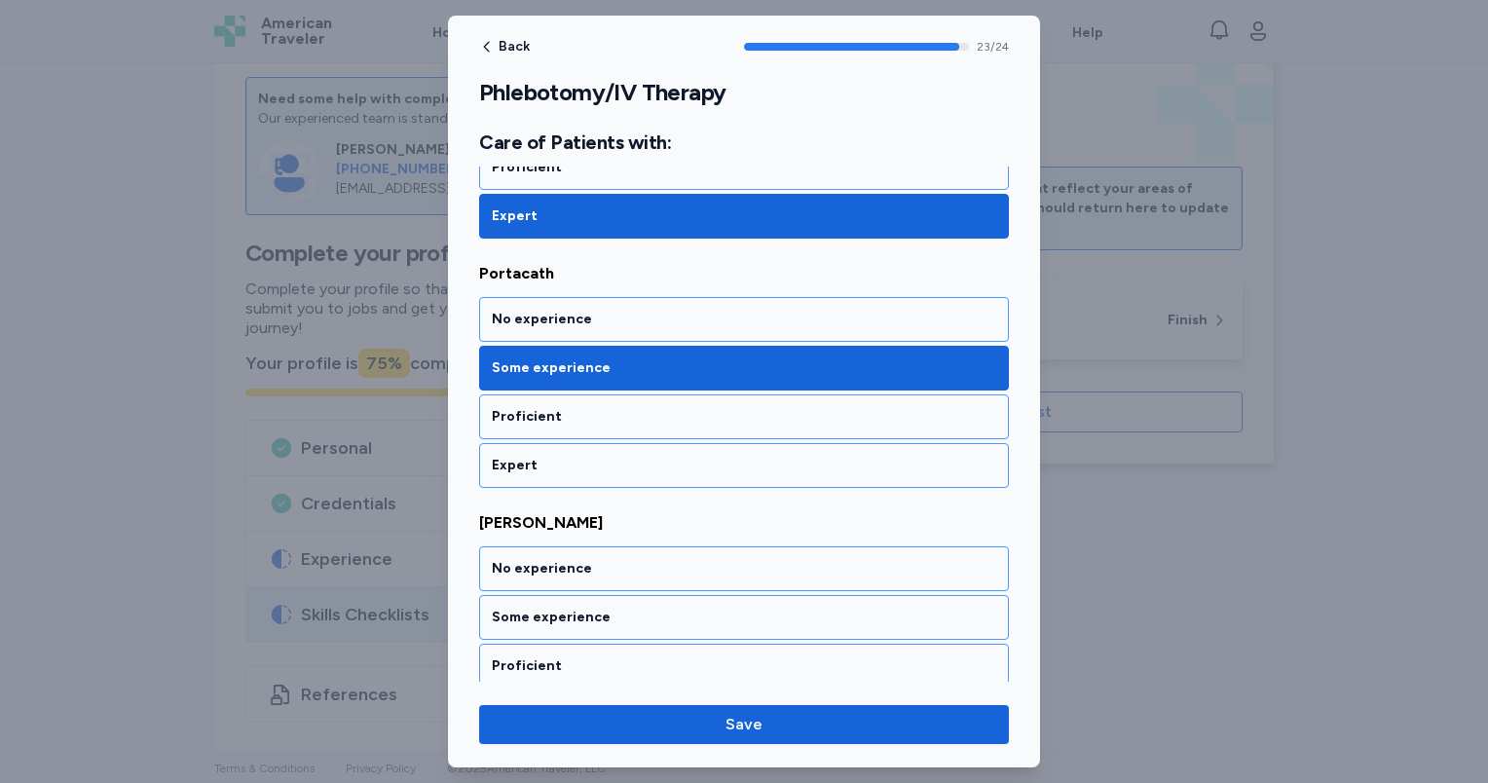
scroll to position [5792, 0]
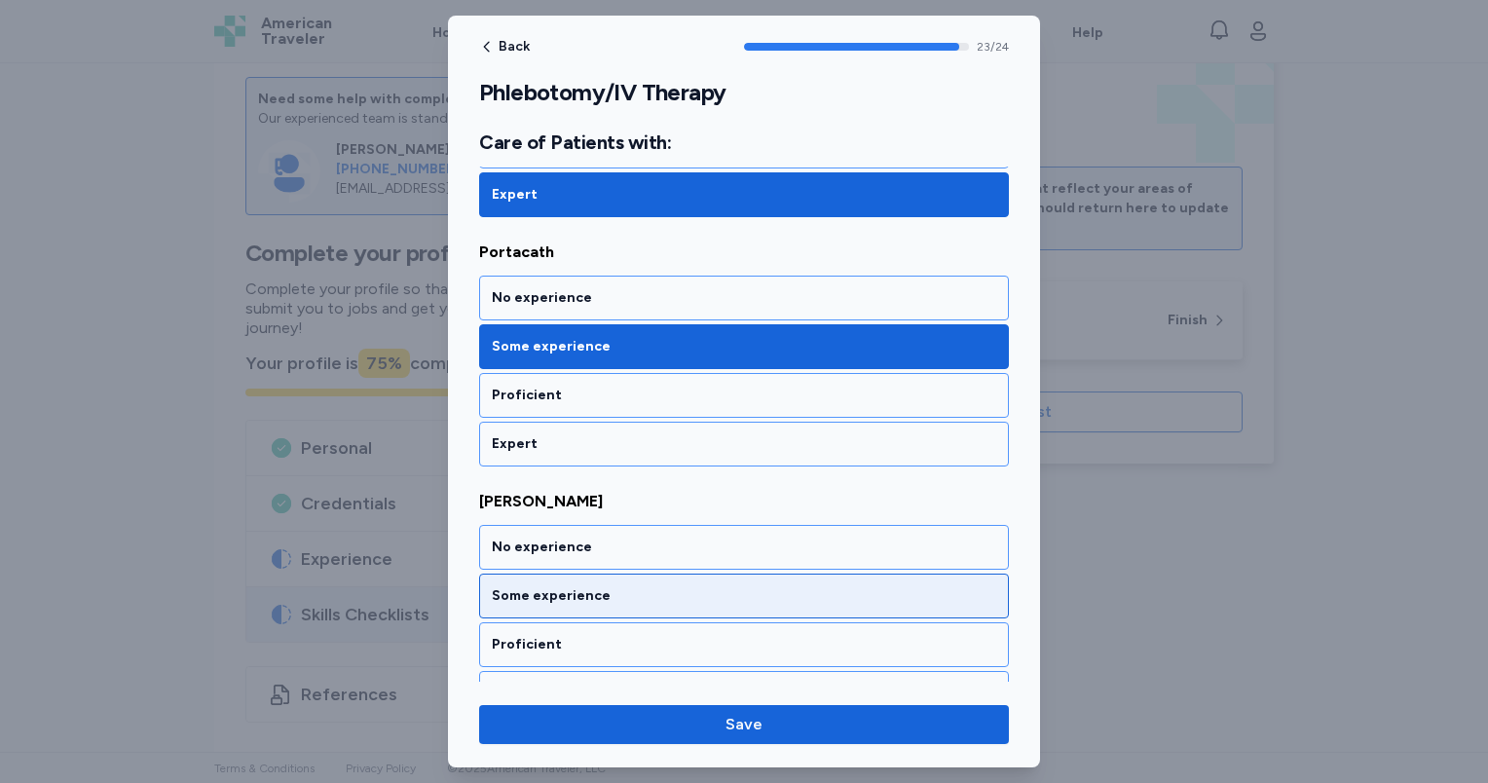
click at [626, 586] on div "Some experience" at bounding box center [744, 595] width 504 height 19
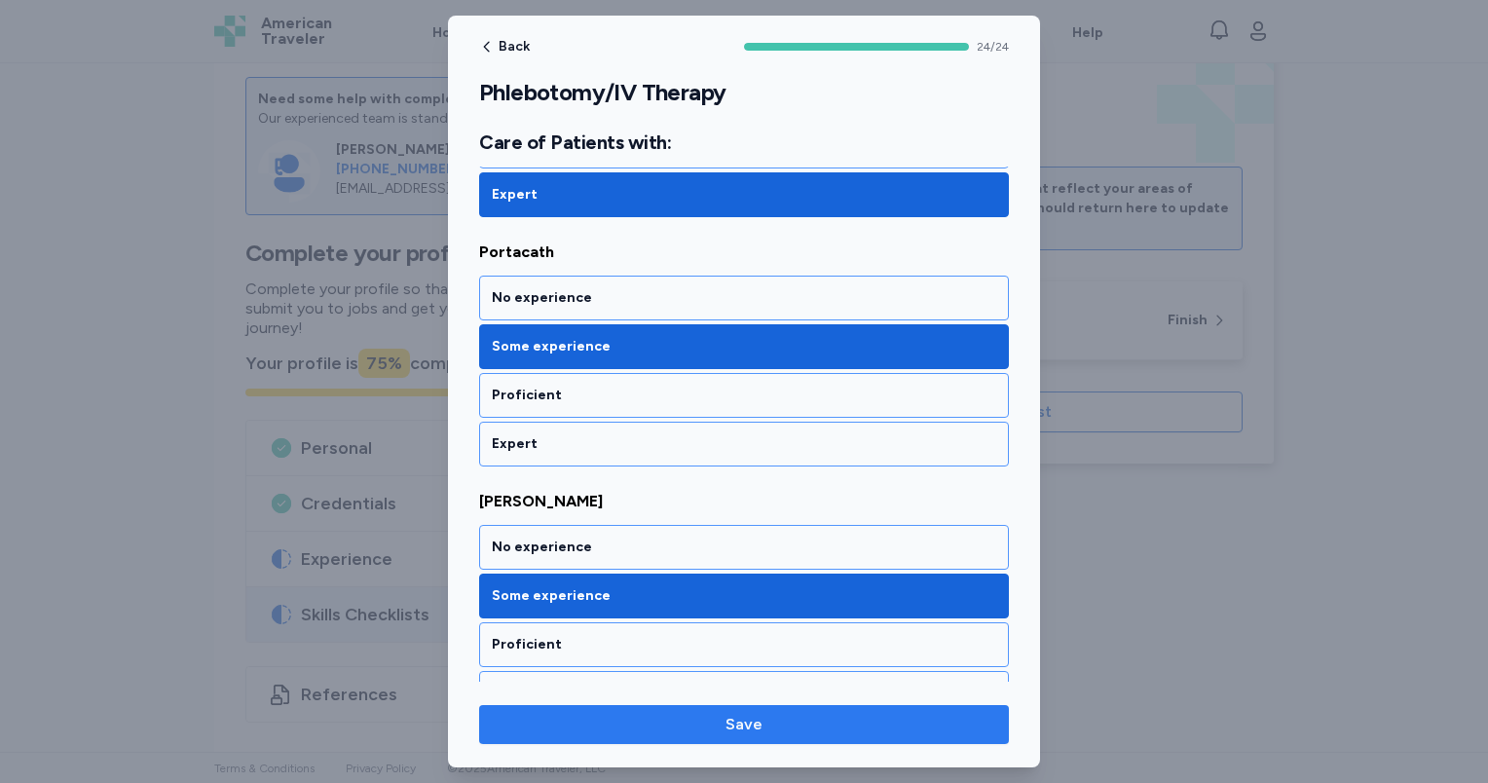
click at [716, 732] on span "Save" at bounding box center [744, 724] width 499 height 23
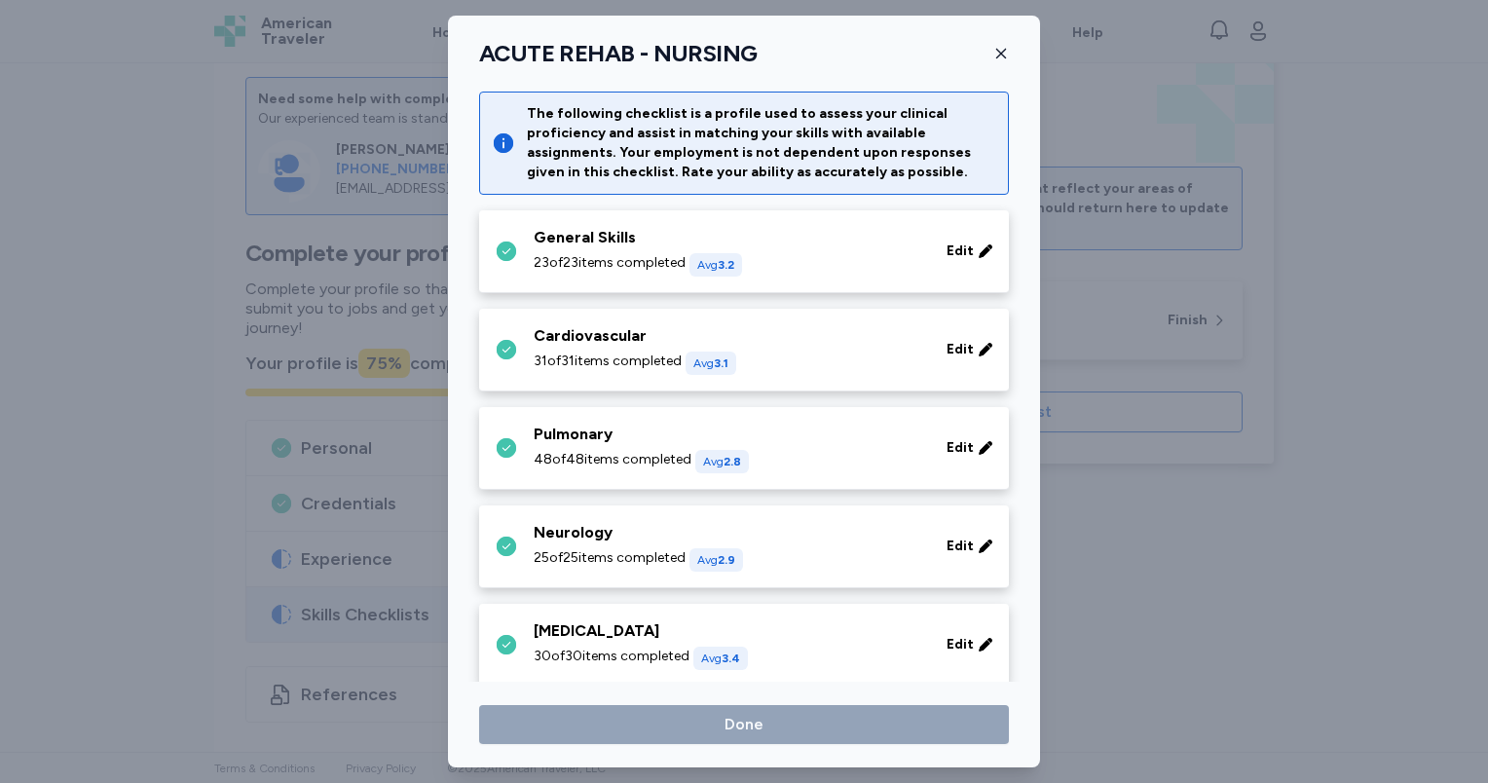
scroll to position [871, 0]
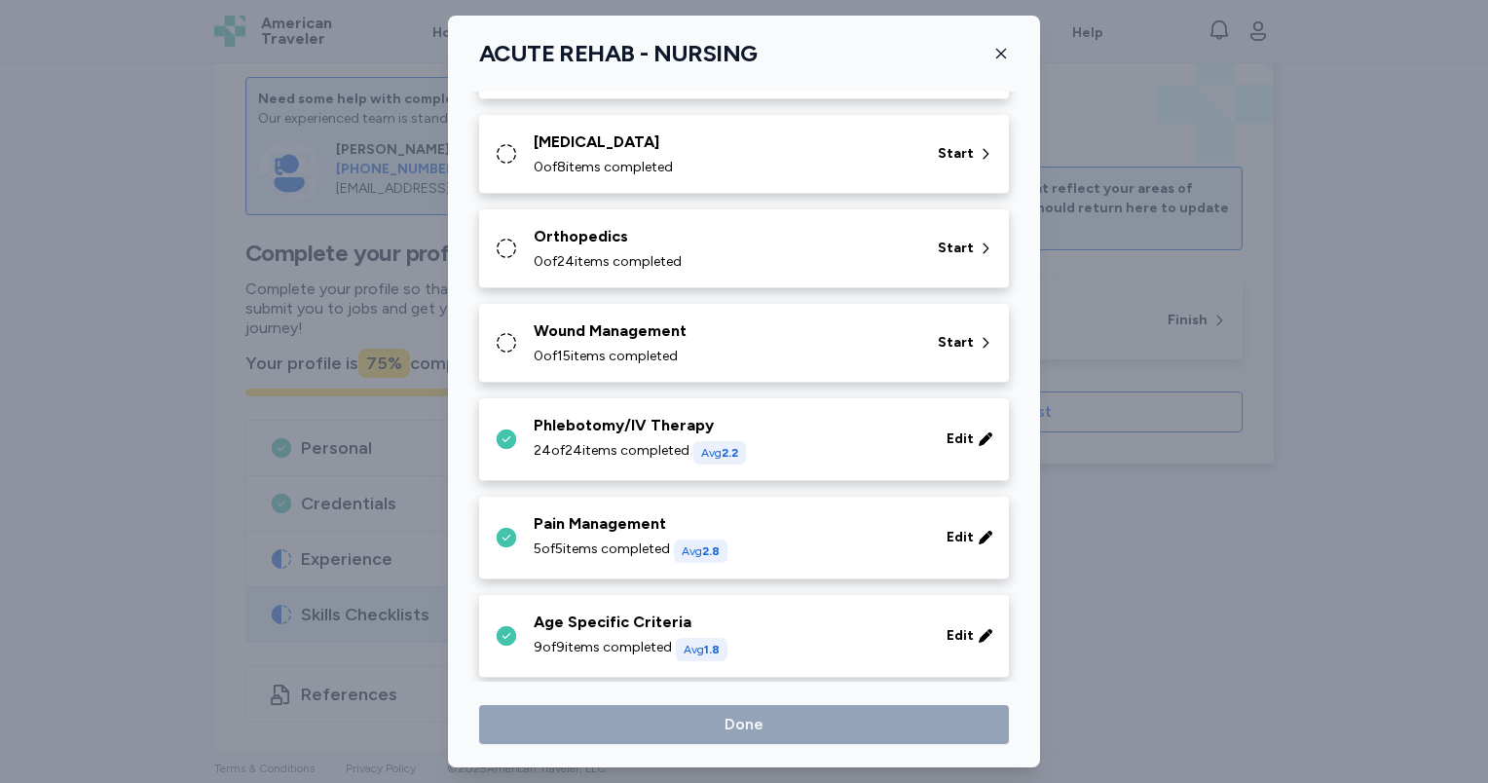
click at [580, 338] on div "Wound Management" at bounding box center [724, 330] width 381 height 23
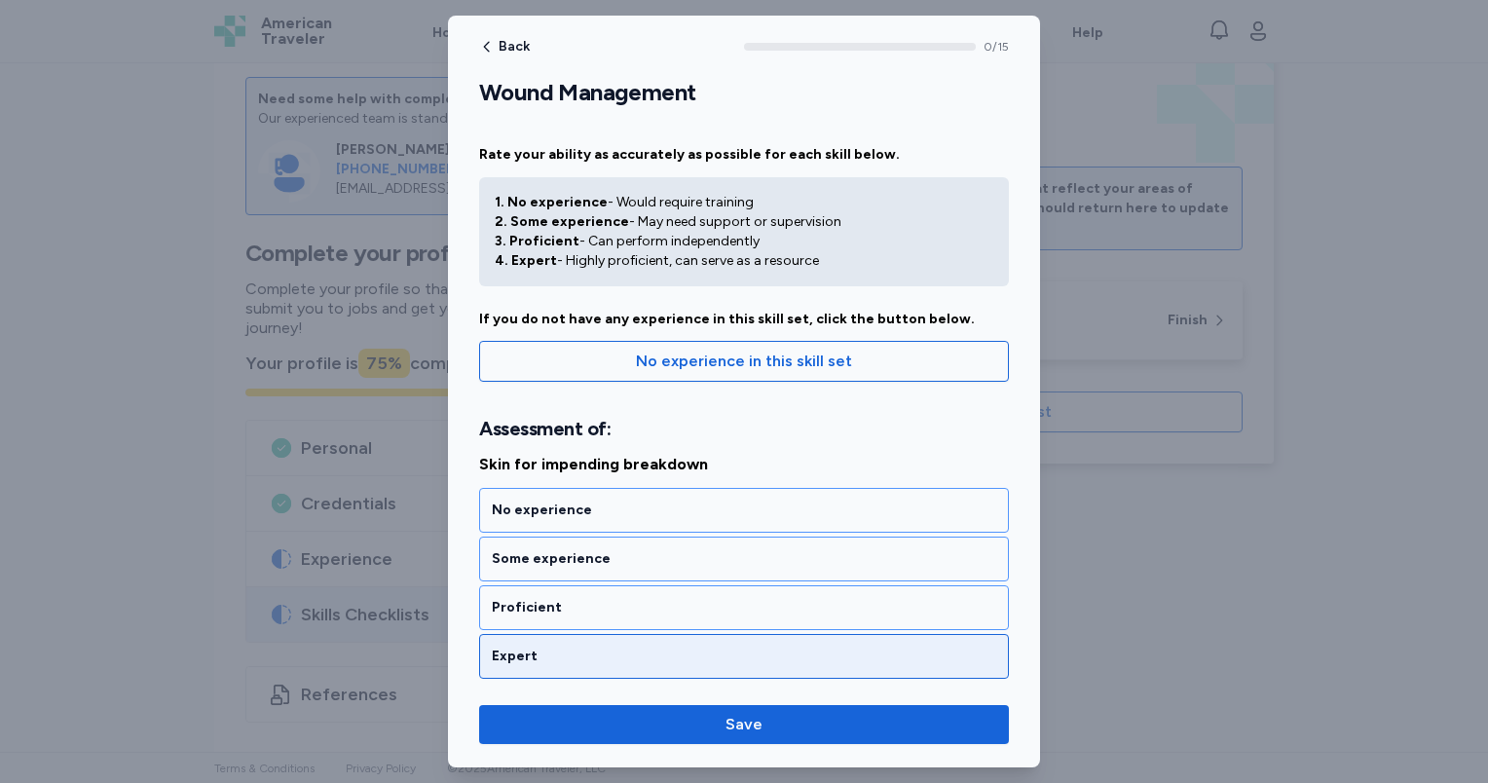
click at [695, 658] on div "Expert" at bounding box center [744, 656] width 504 height 19
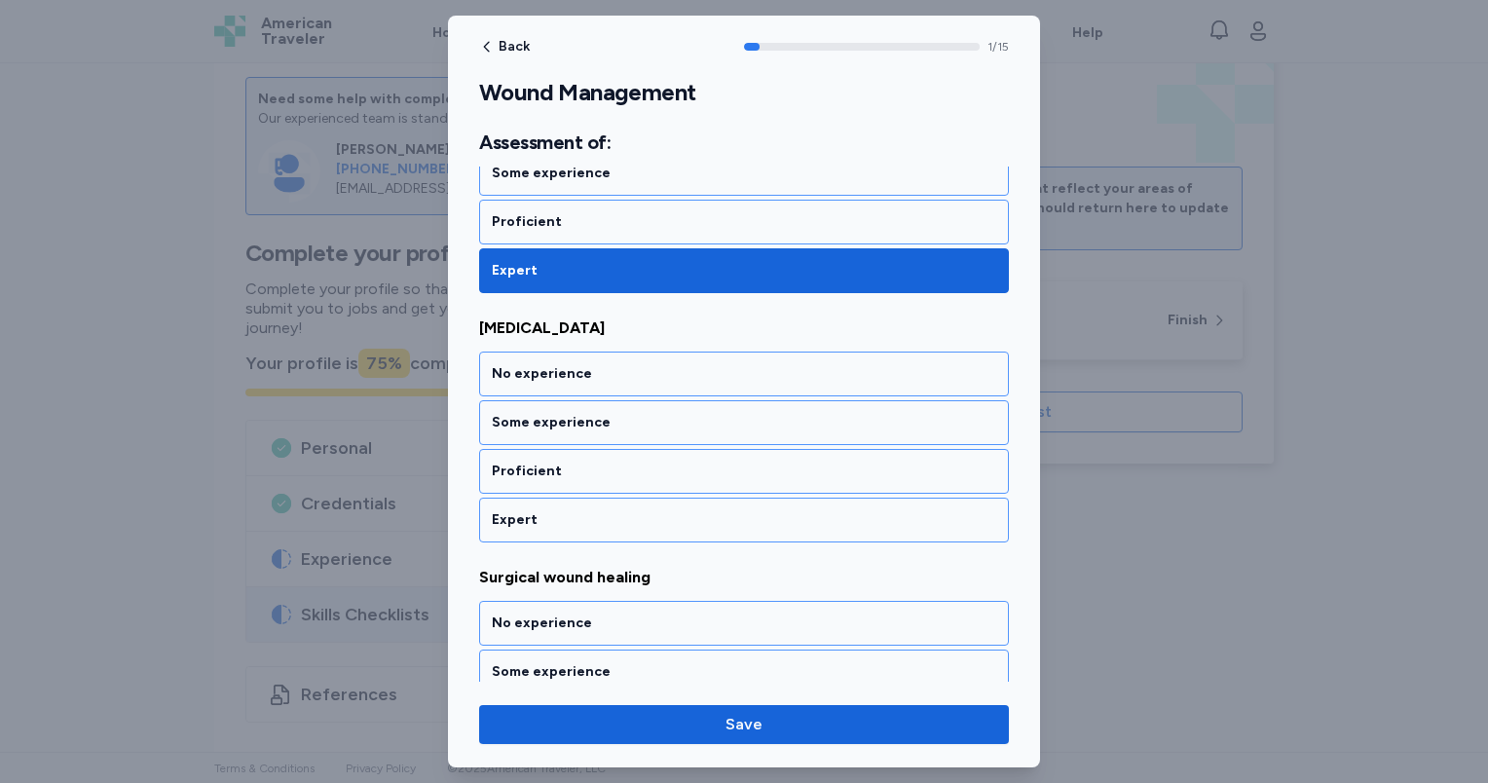
scroll to position [388, 0]
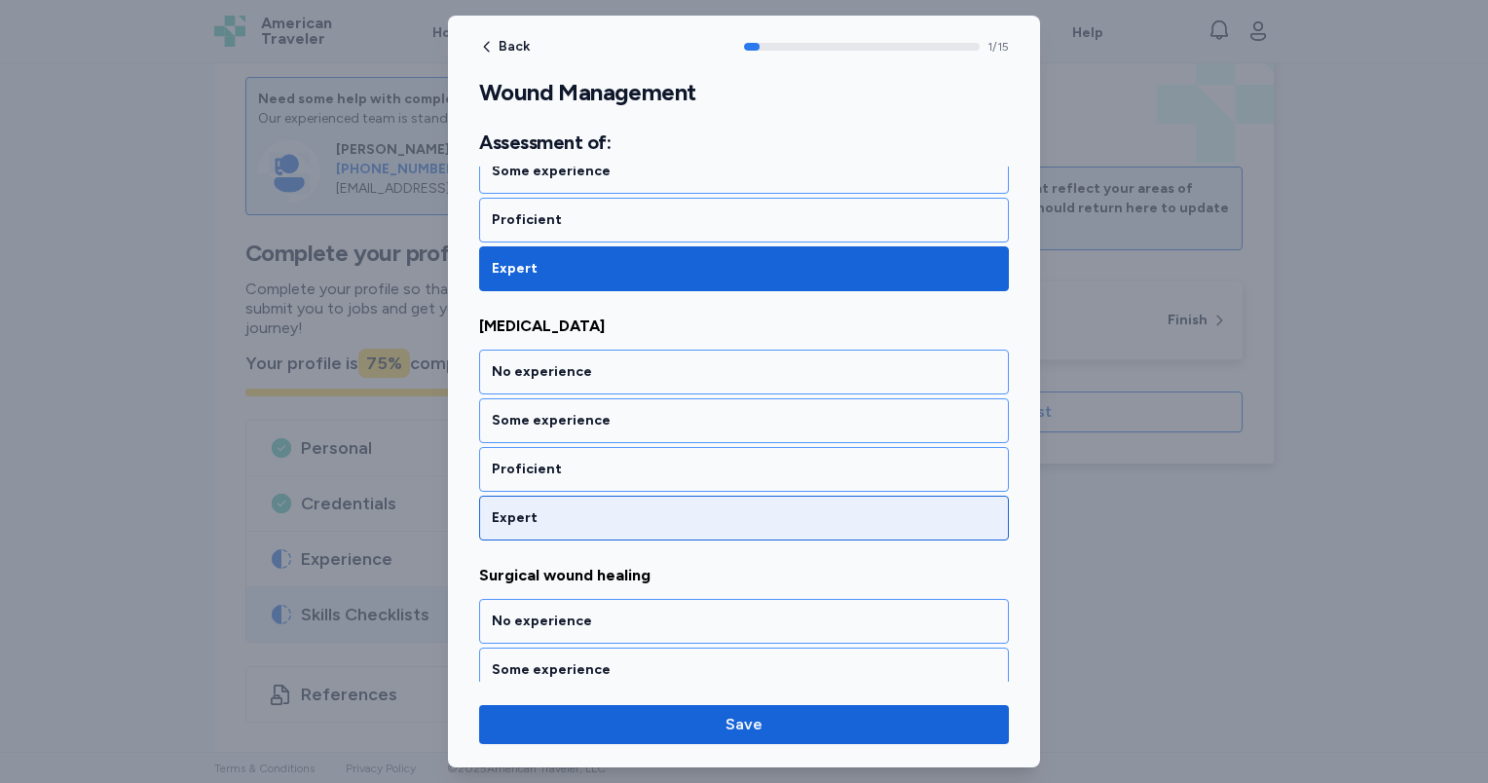
click at [652, 519] on div "Expert" at bounding box center [744, 517] width 504 height 19
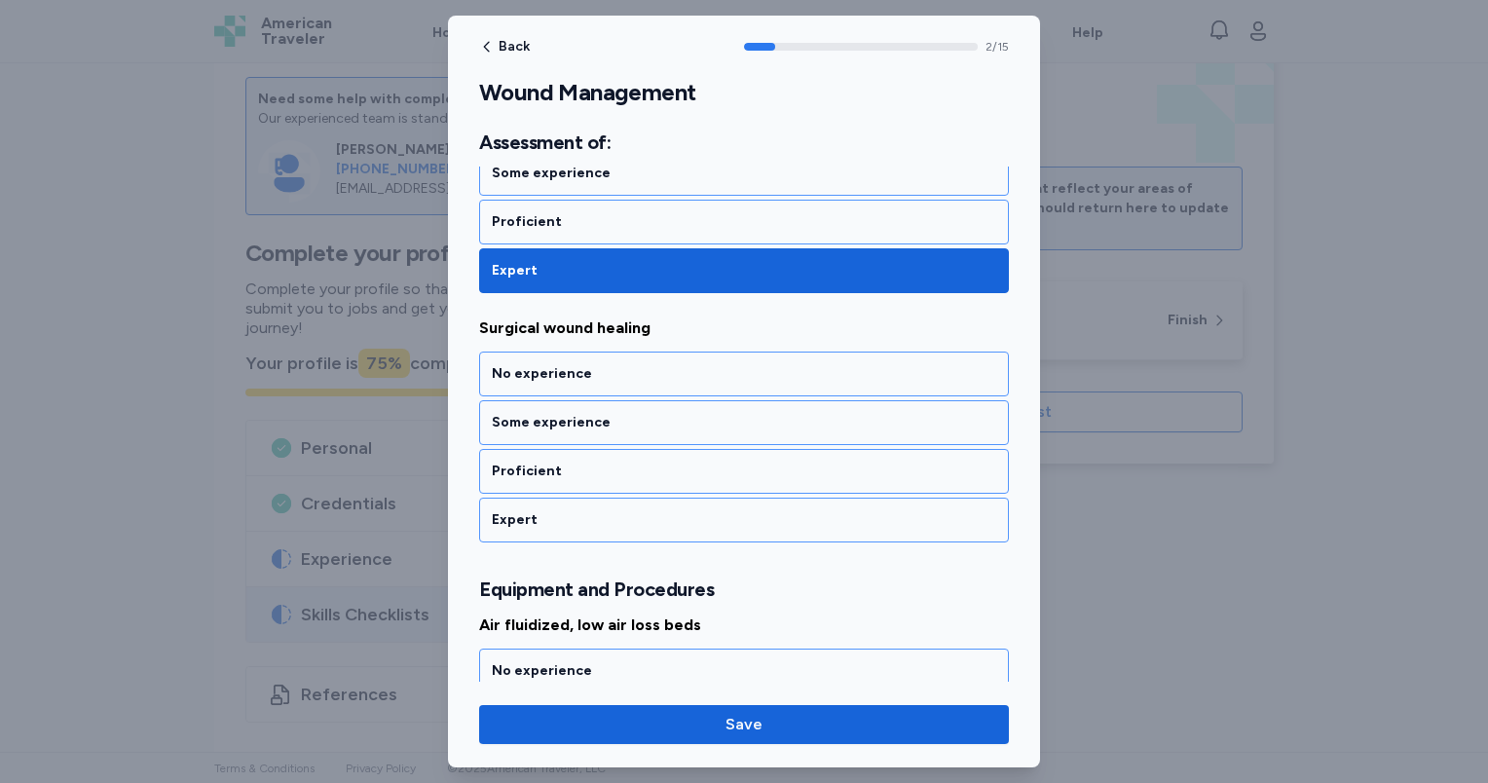
click at [652, 519] on div "Expert" at bounding box center [744, 519] width 504 height 19
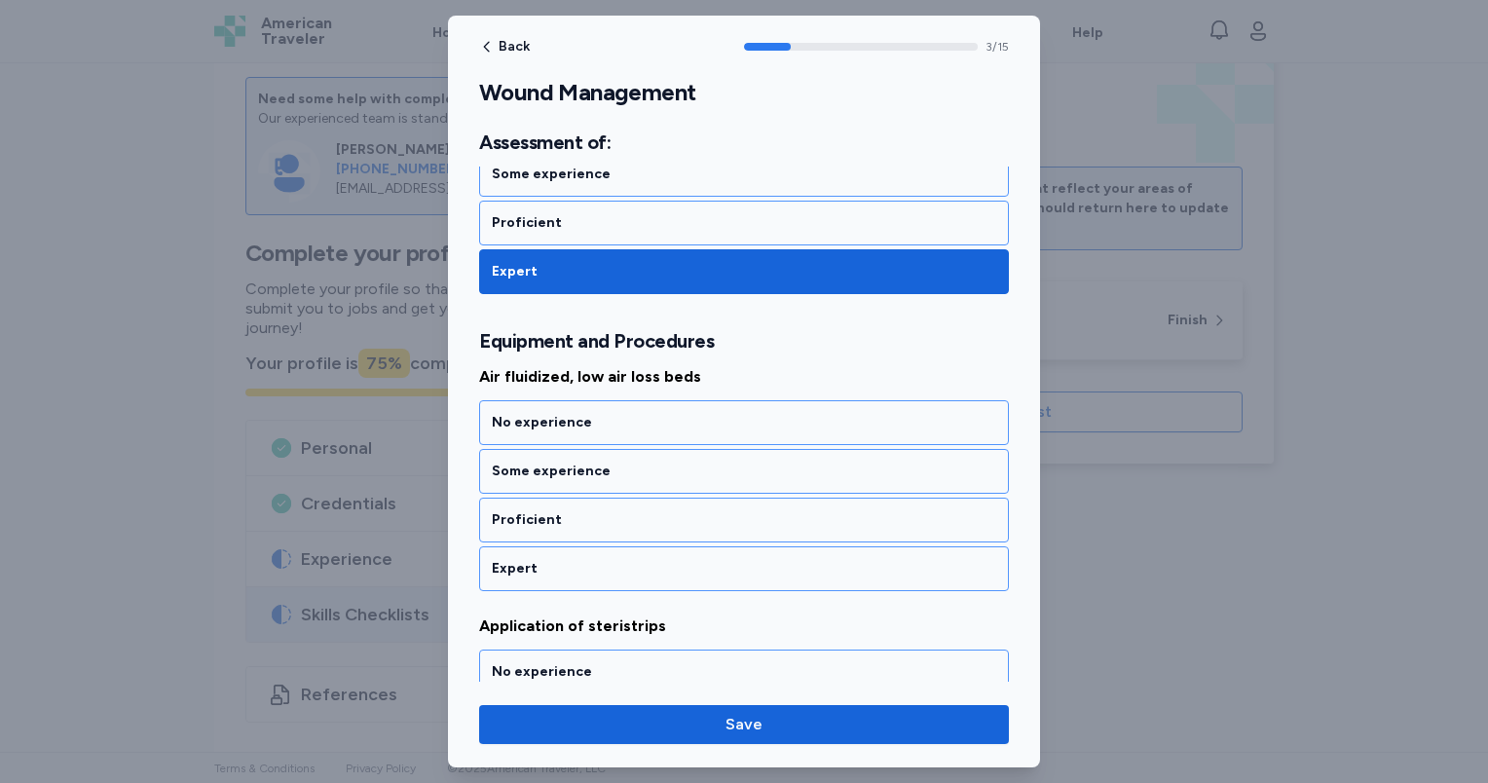
scroll to position [931, 0]
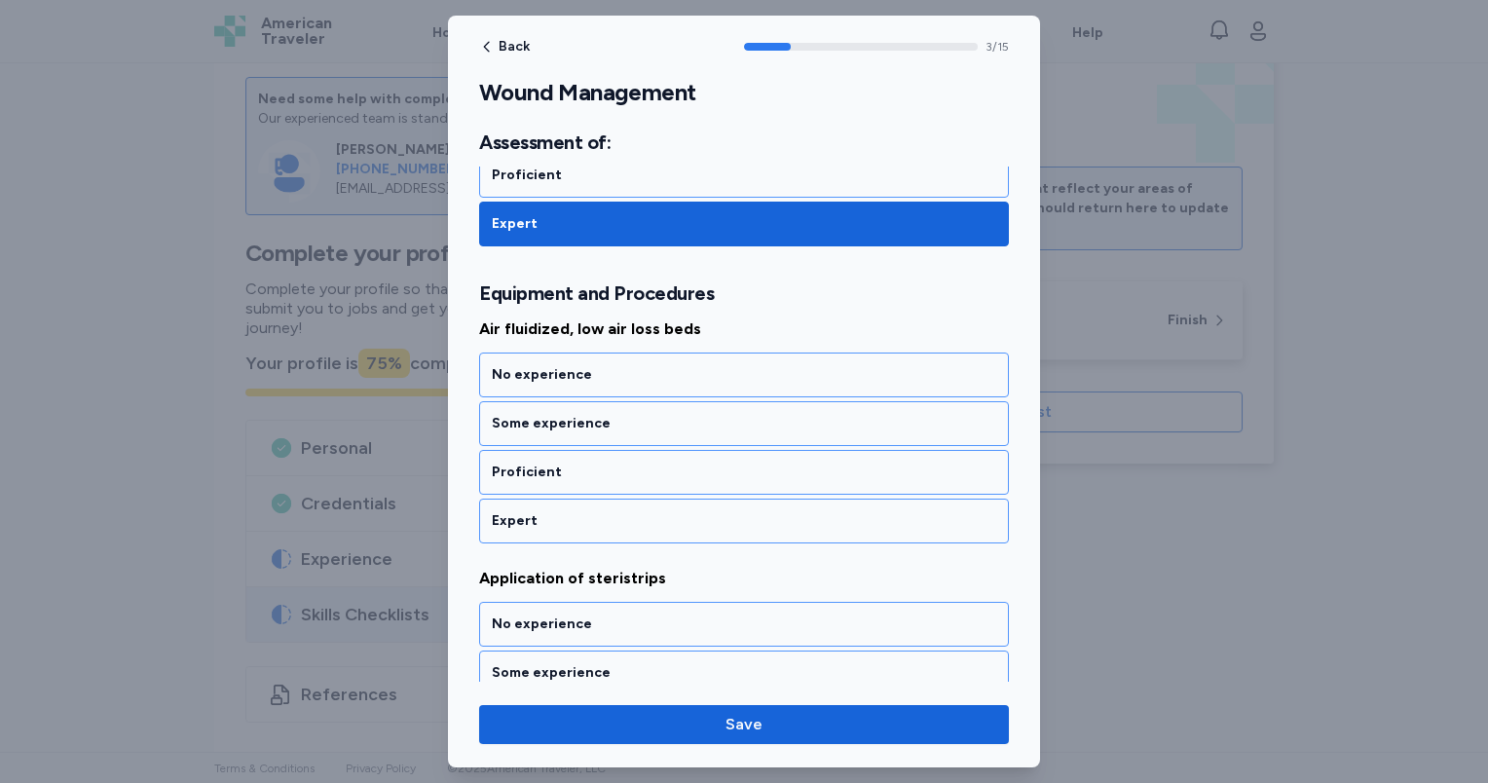
click at [652, 519] on div "Expert" at bounding box center [744, 520] width 504 height 19
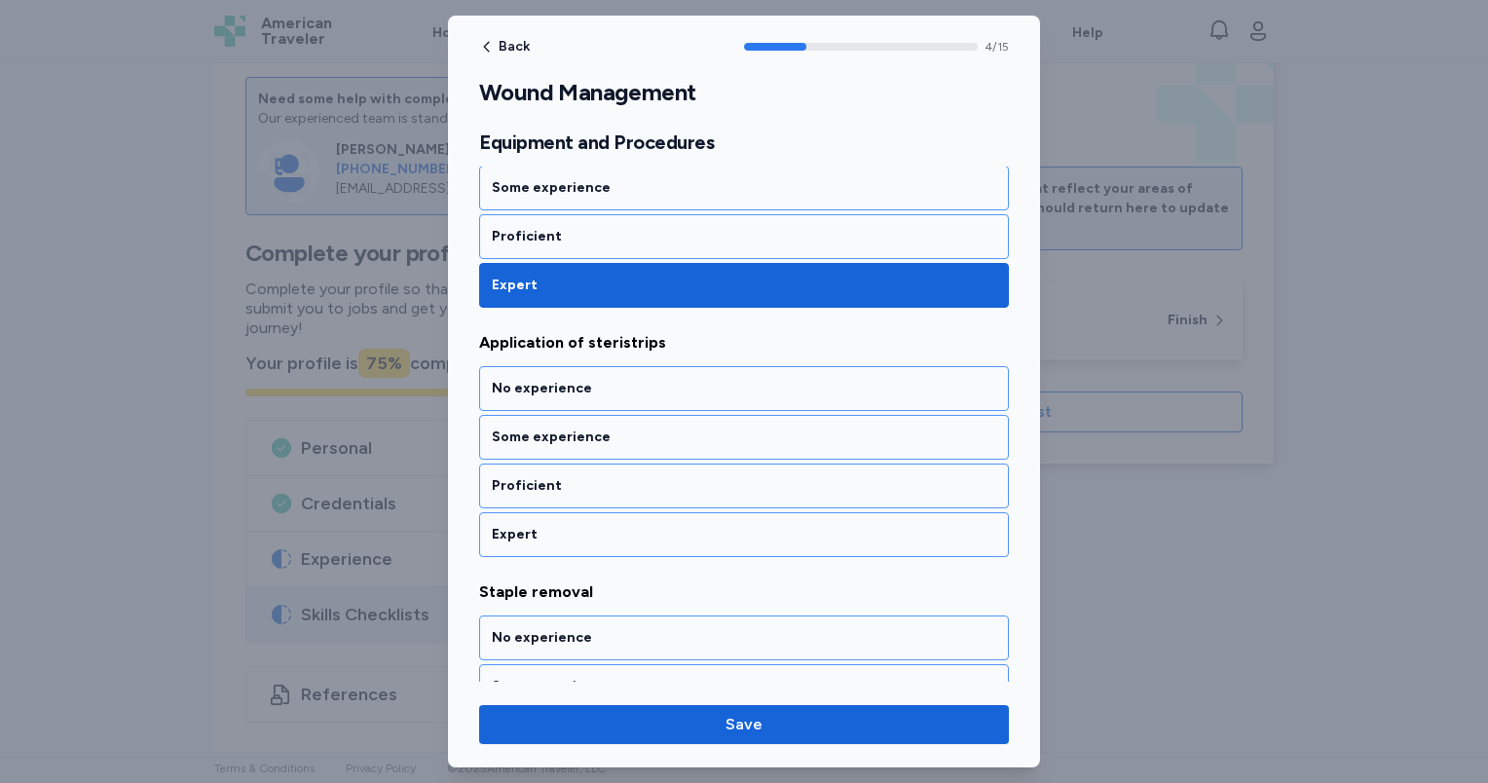
scroll to position [1179, 0]
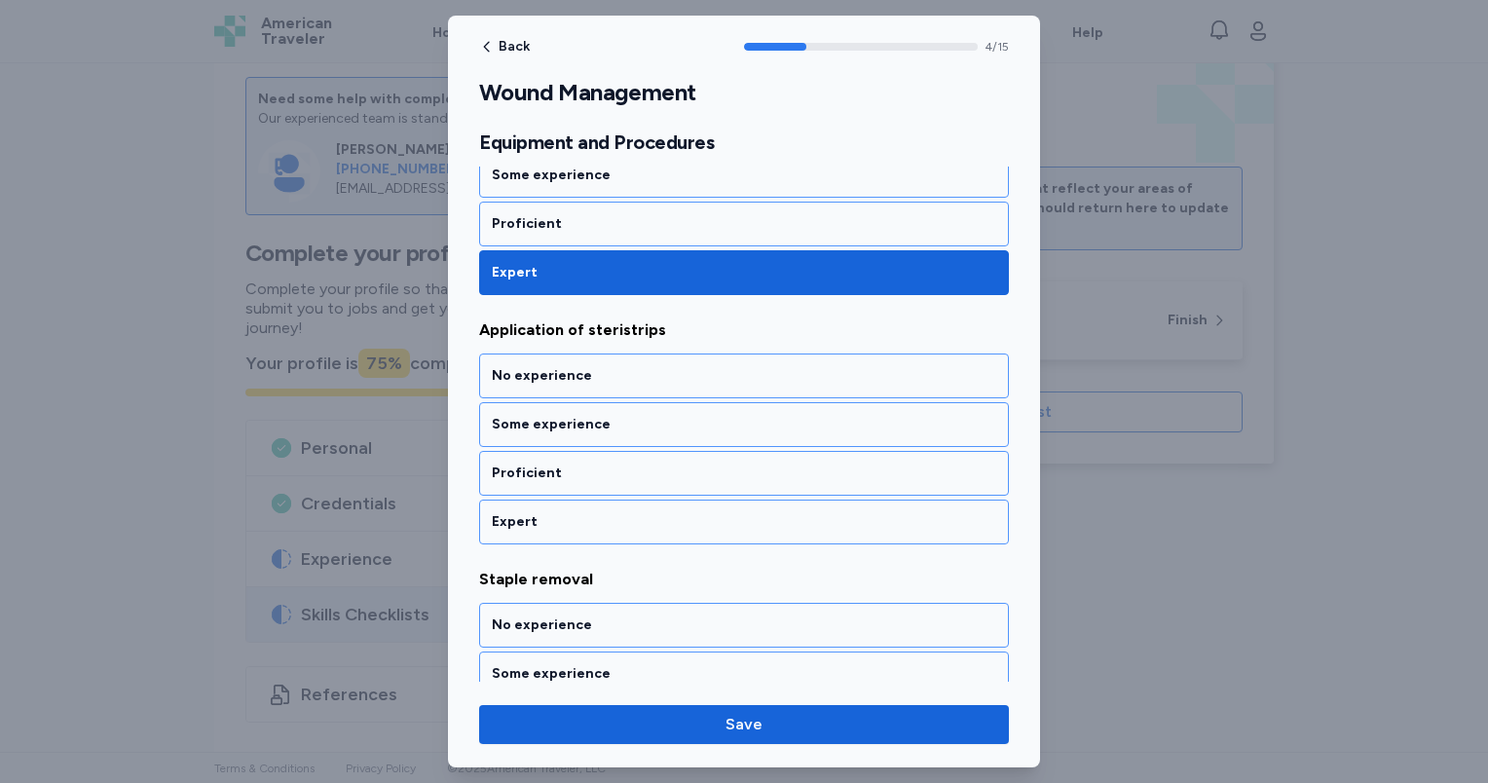
click at [652, 519] on div "Expert" at bounding box center [744, 521] width 504 height 19
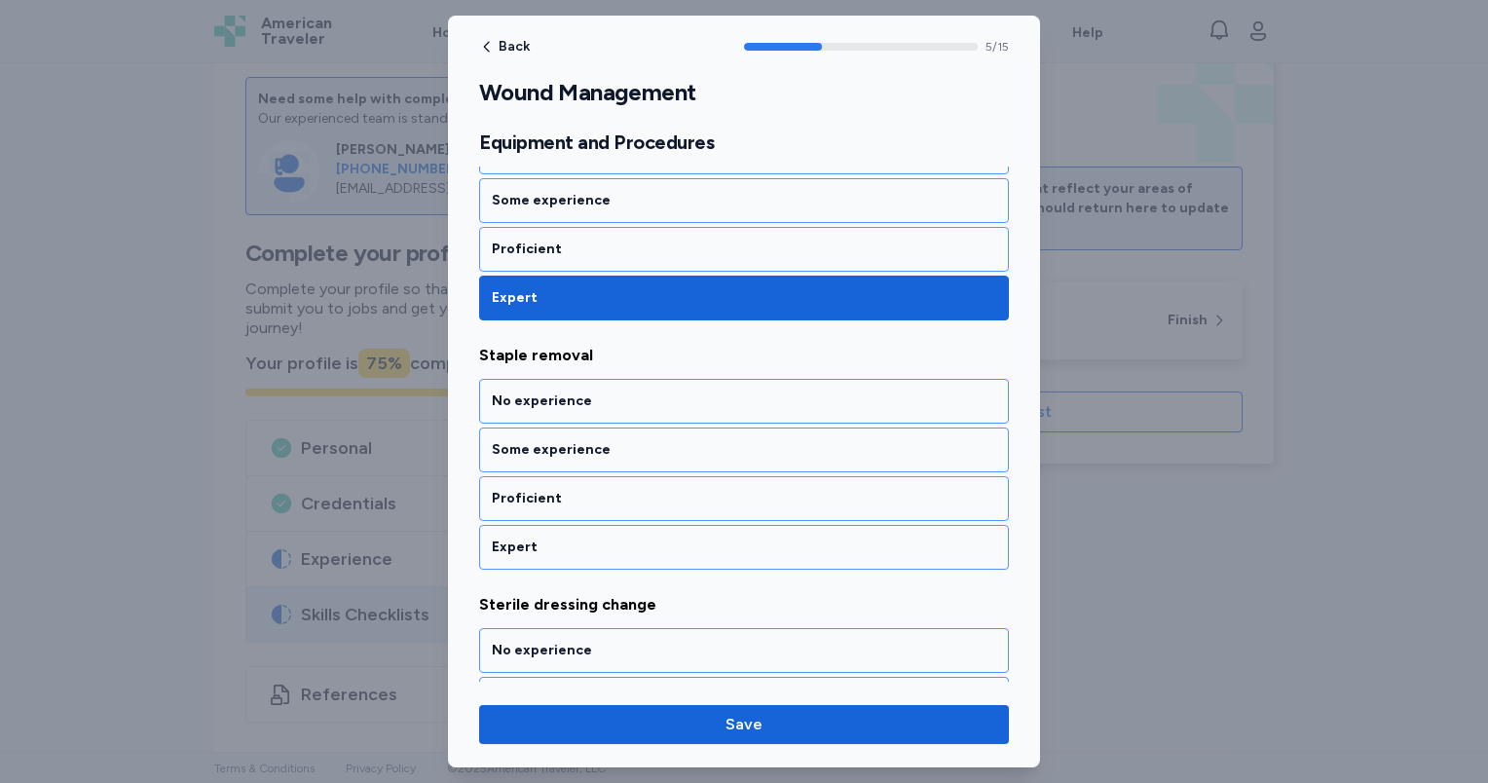
scroll to position [1427, 0]
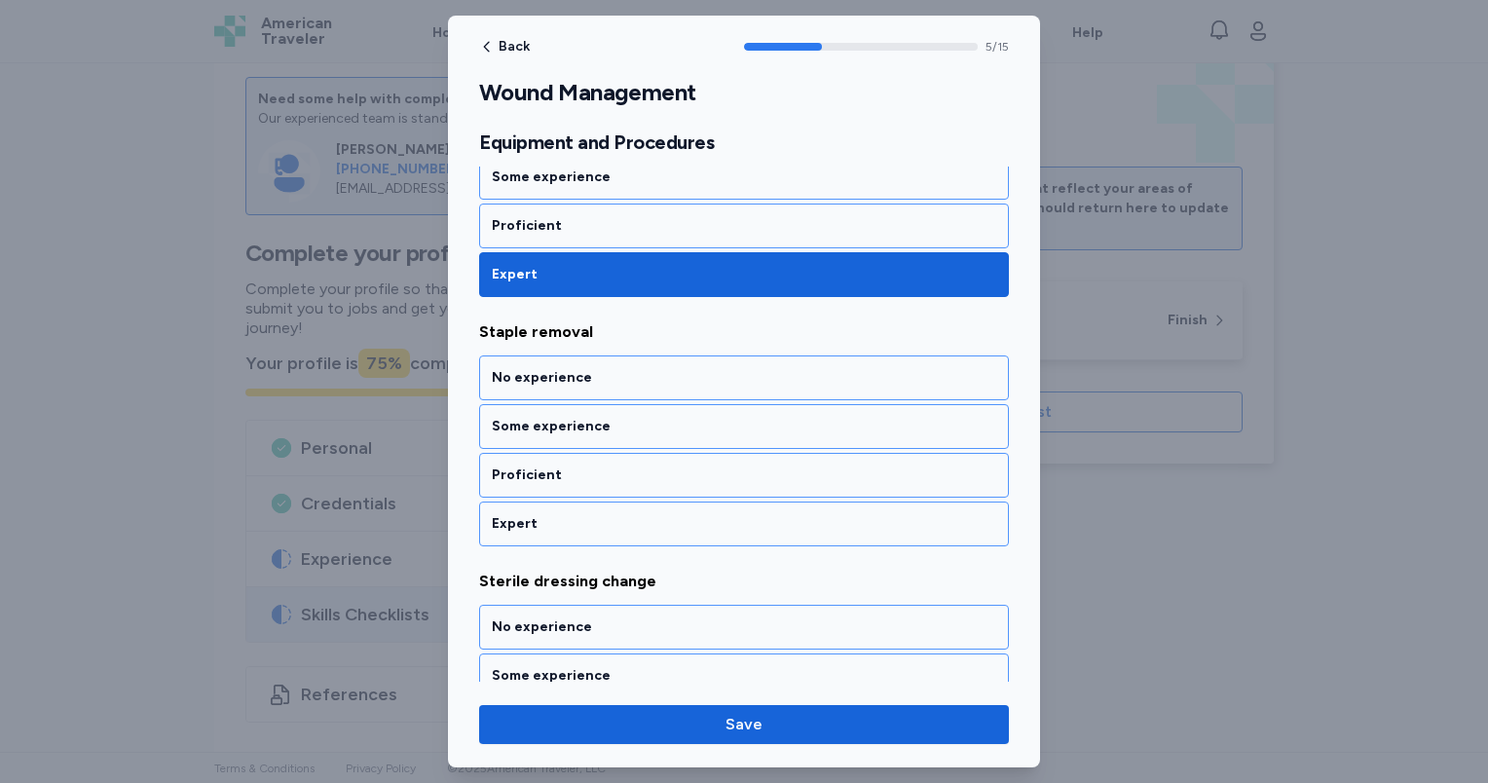
click at [652, 519] on div "Expert" at bounding box center [744, 523] width 504 height 19
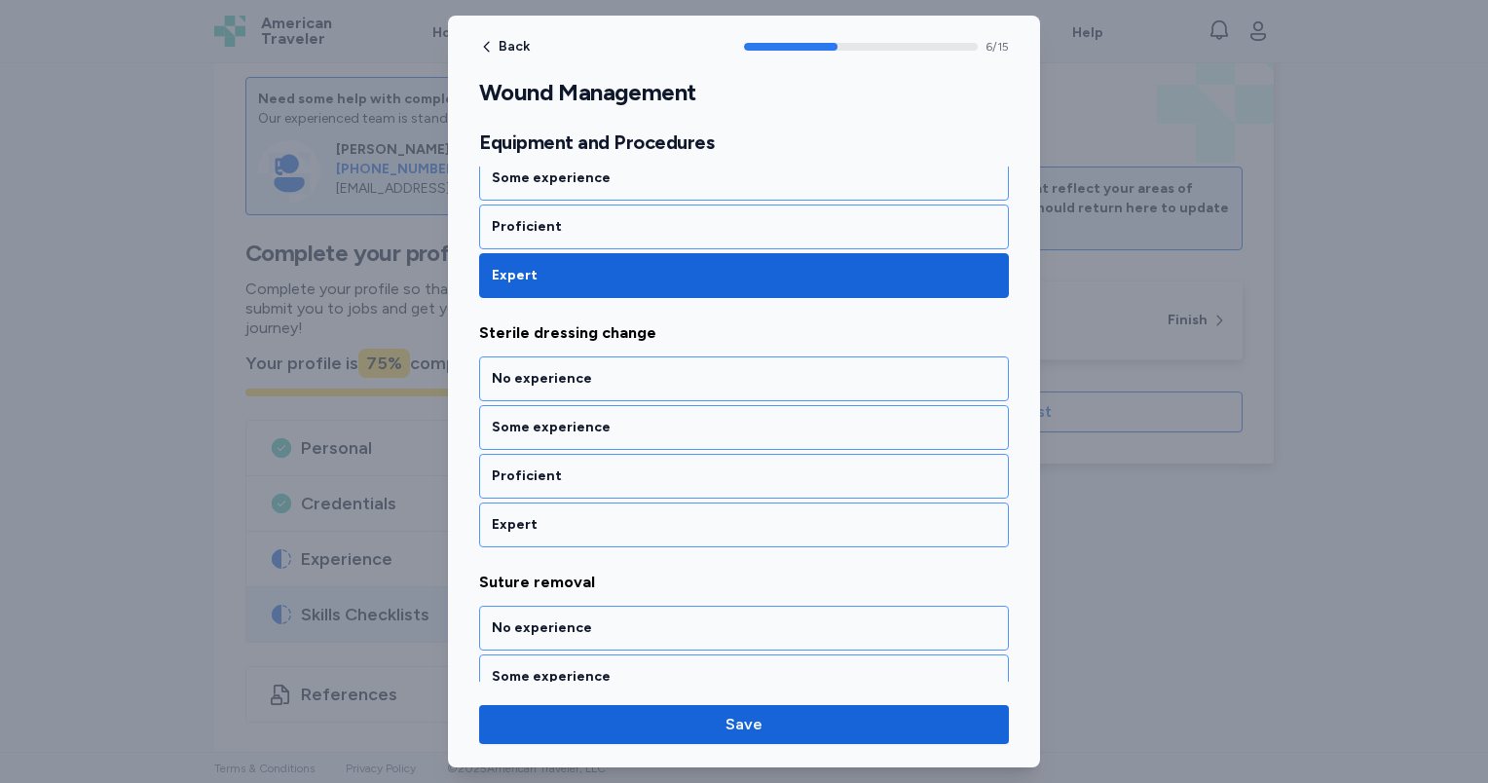
click at [652, 519] on div "Expert" at bounding box center [744, 524] width 504 height 19
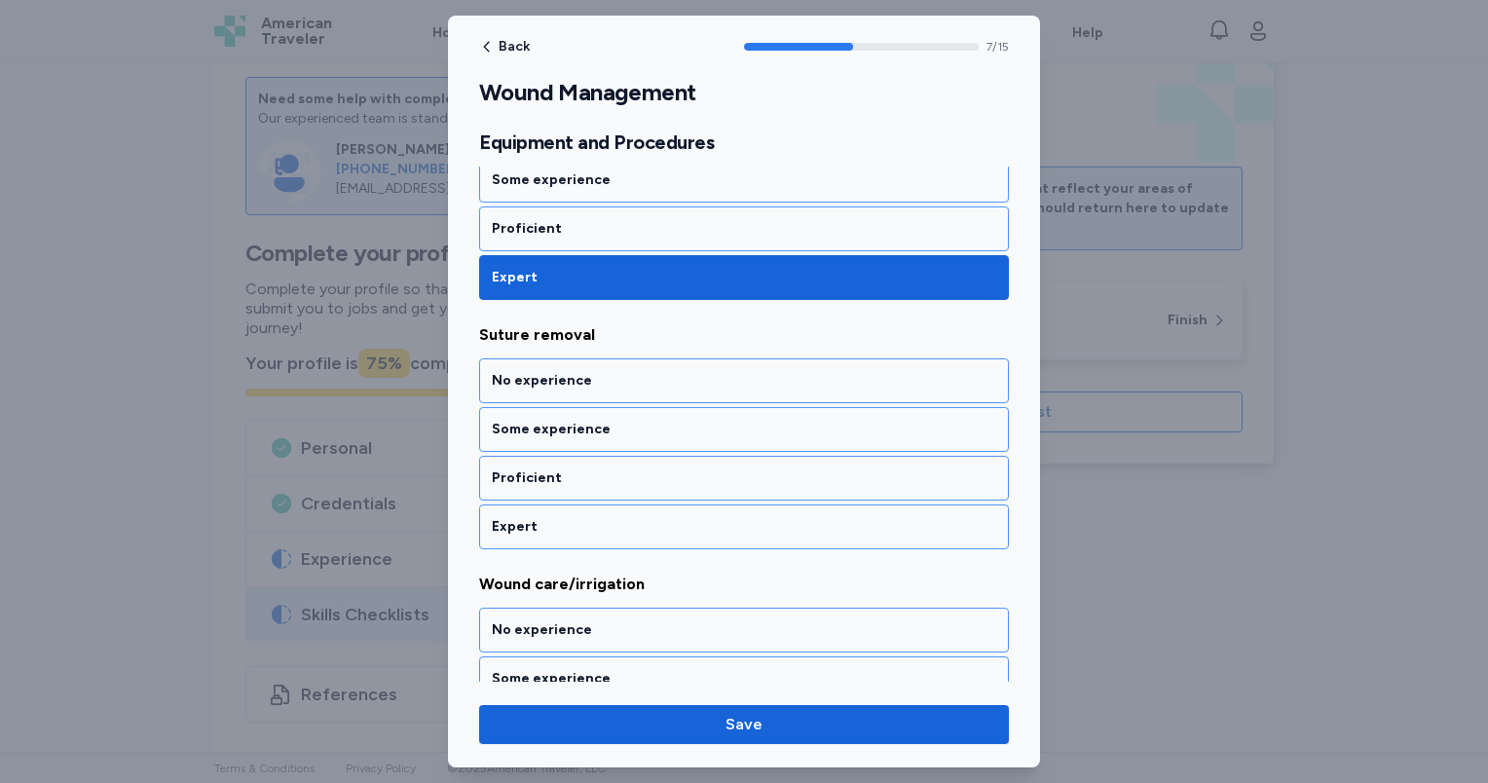
click at [652, 519] on div "Expert" at bounding box center [744, 526] width 504 height 19
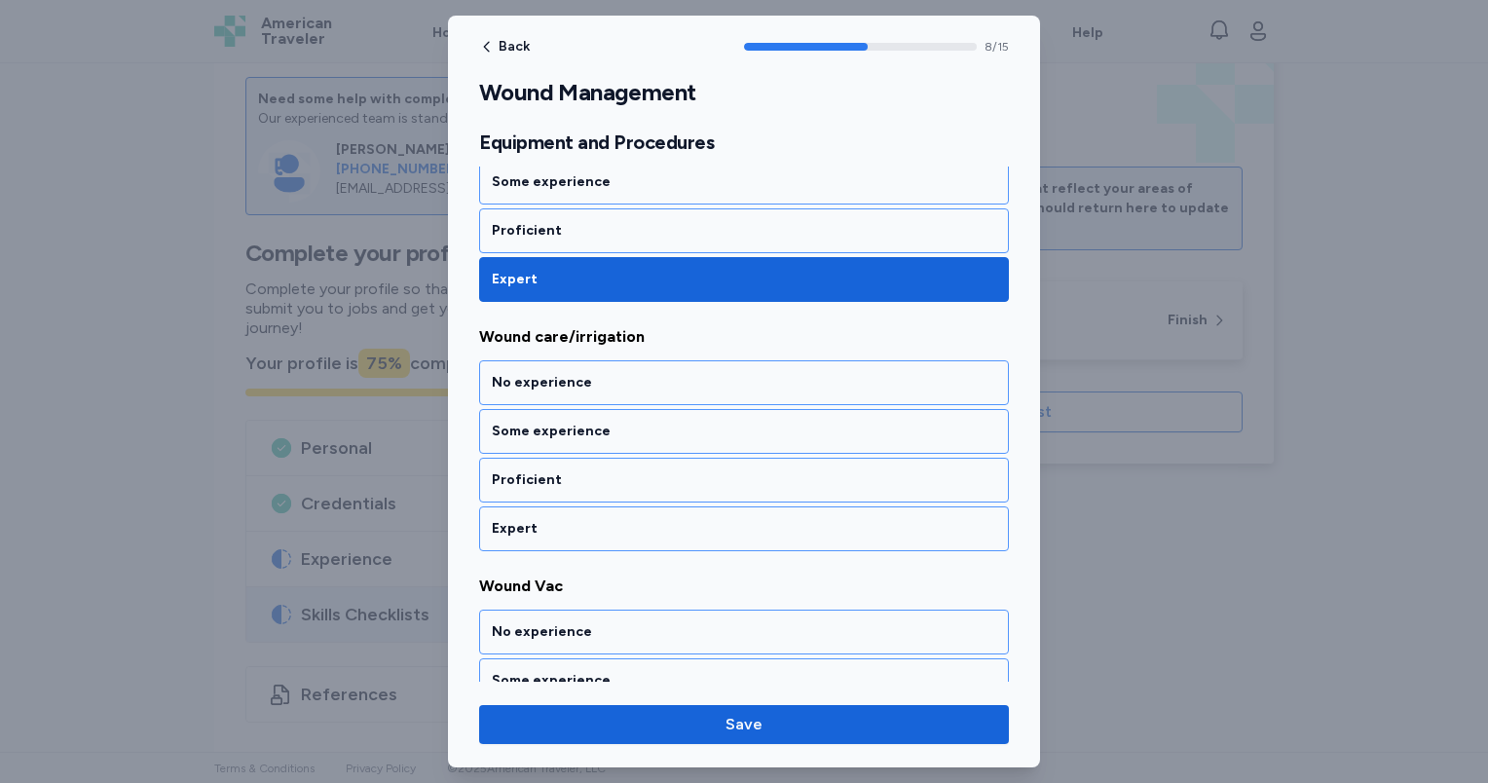
click at [652, 519] on div "Expert" at bounding box center [744, 528] width 504 height 19
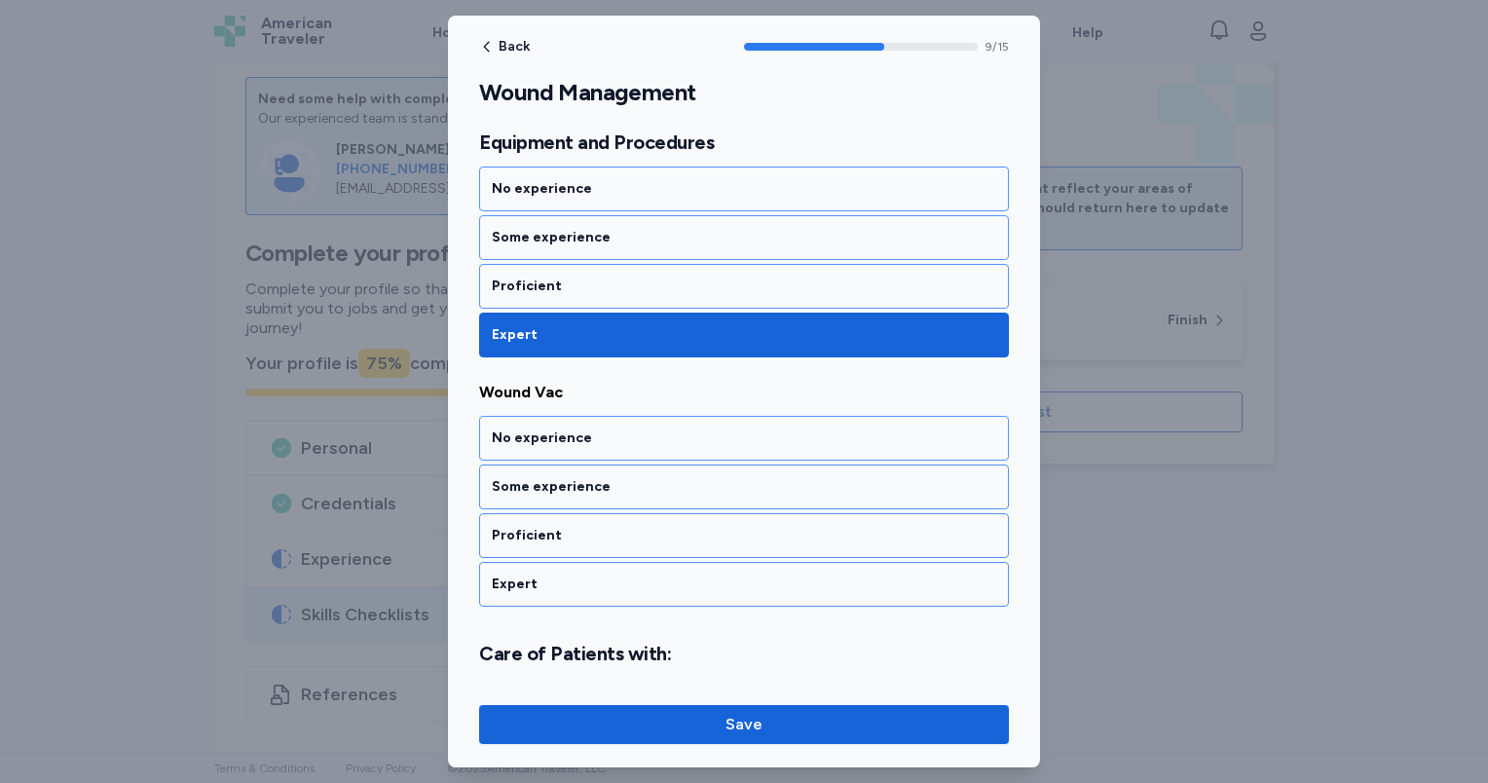
scroll to position [2418, 0]
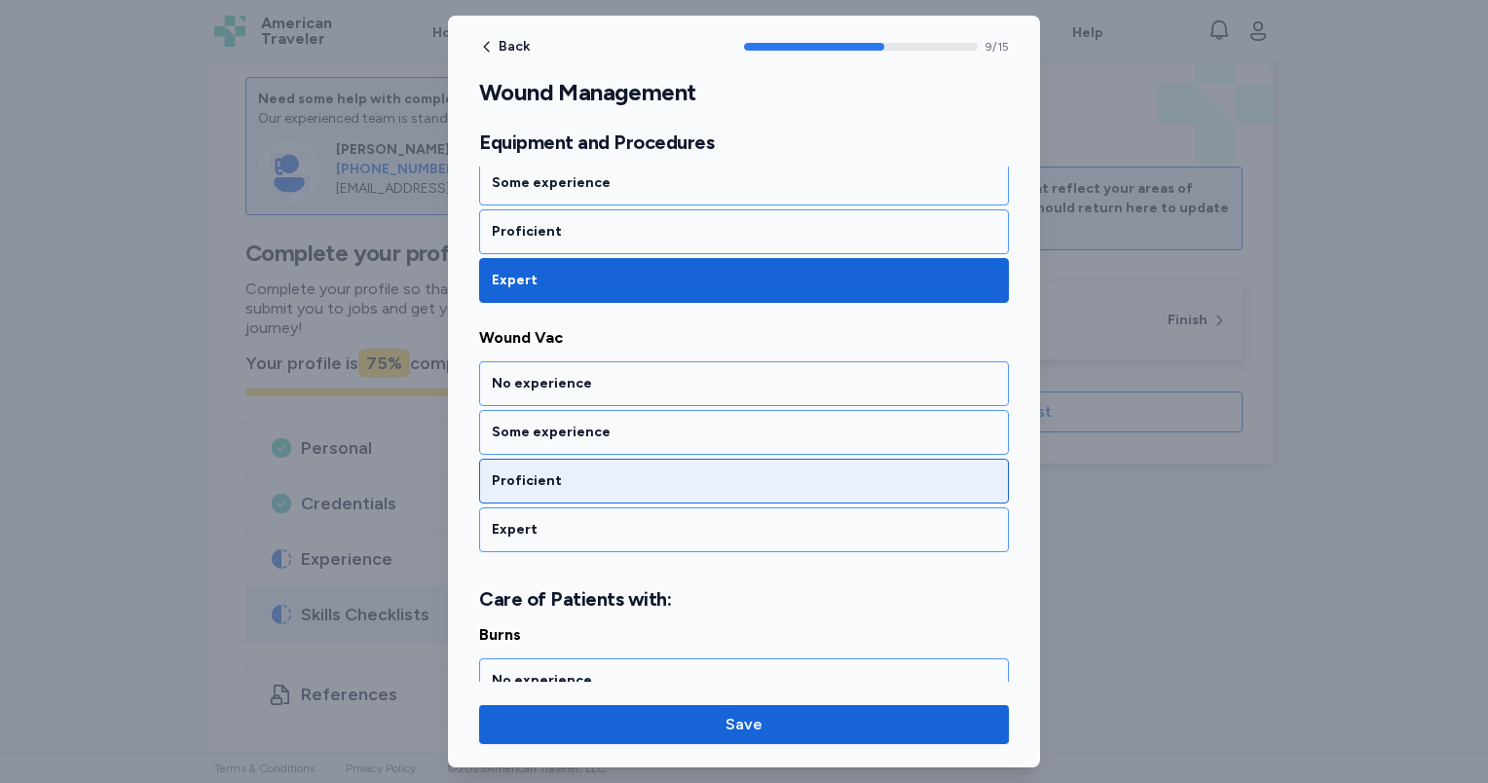
click at [643, 474] on div "Proficient" at bounding box center [744, 480] width 504 height 19
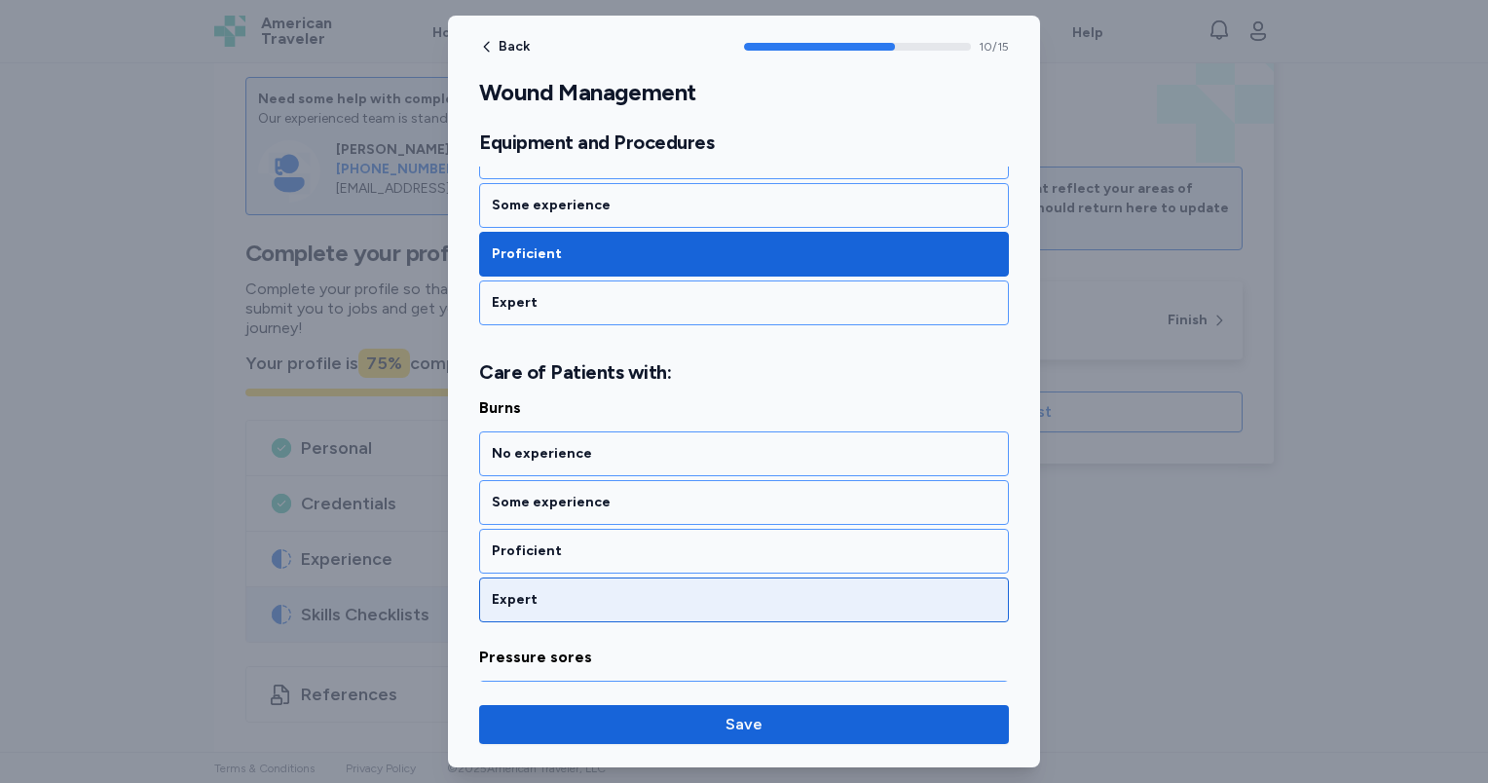
scroll to position [2713, 0]
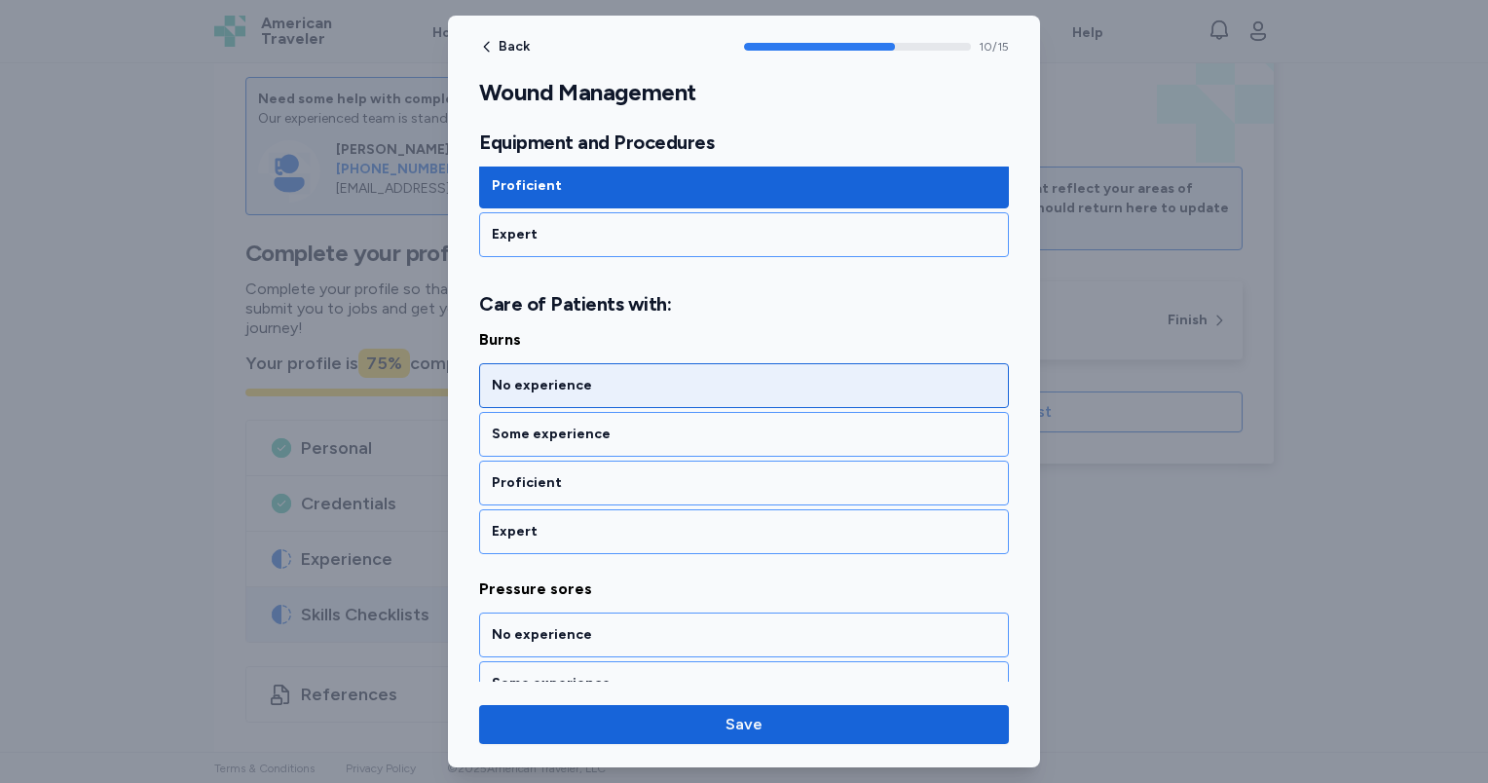
click at [625, 376] on div "No experience" at bounding box center [744, 385] width 504 height 19
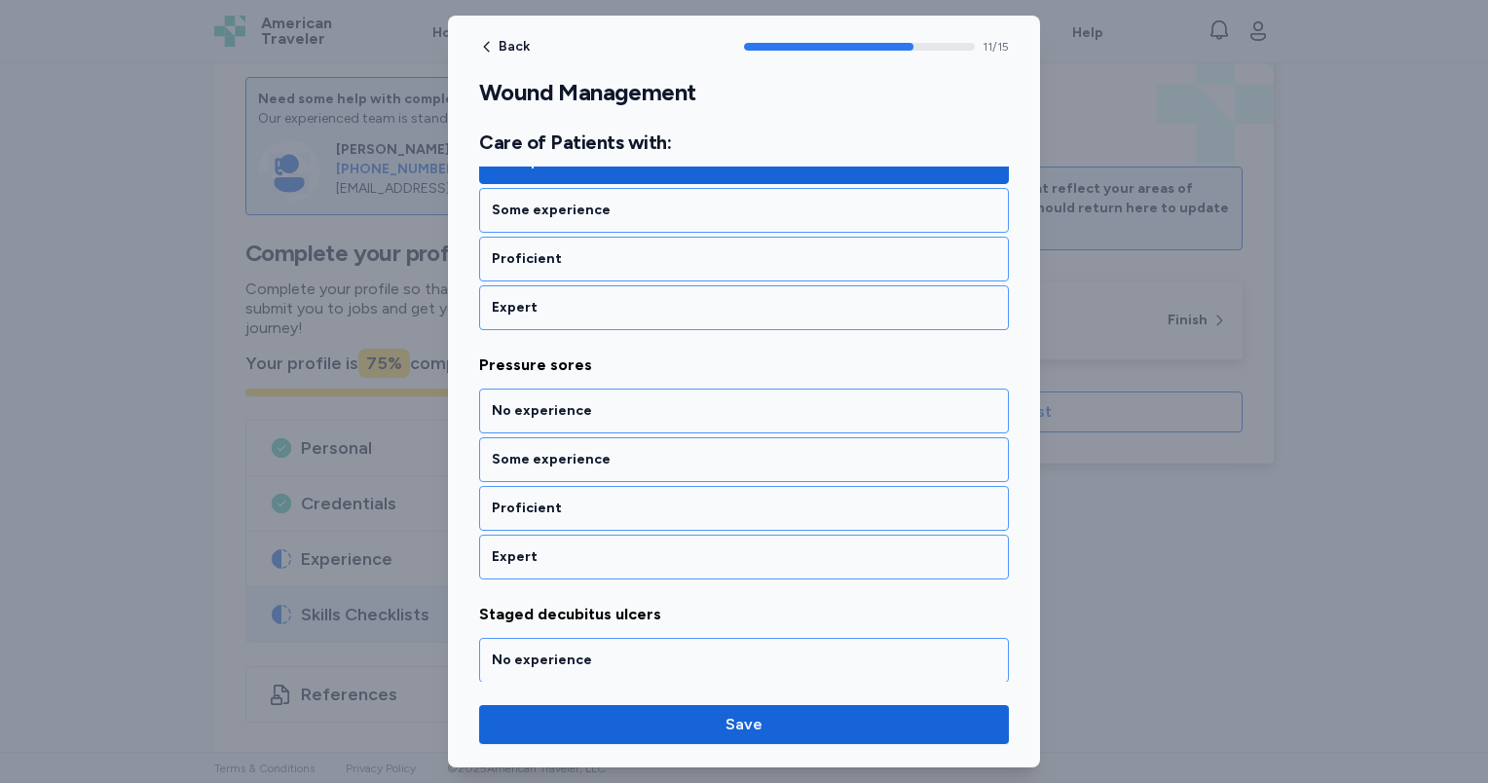
scroll to position [2960, 0]
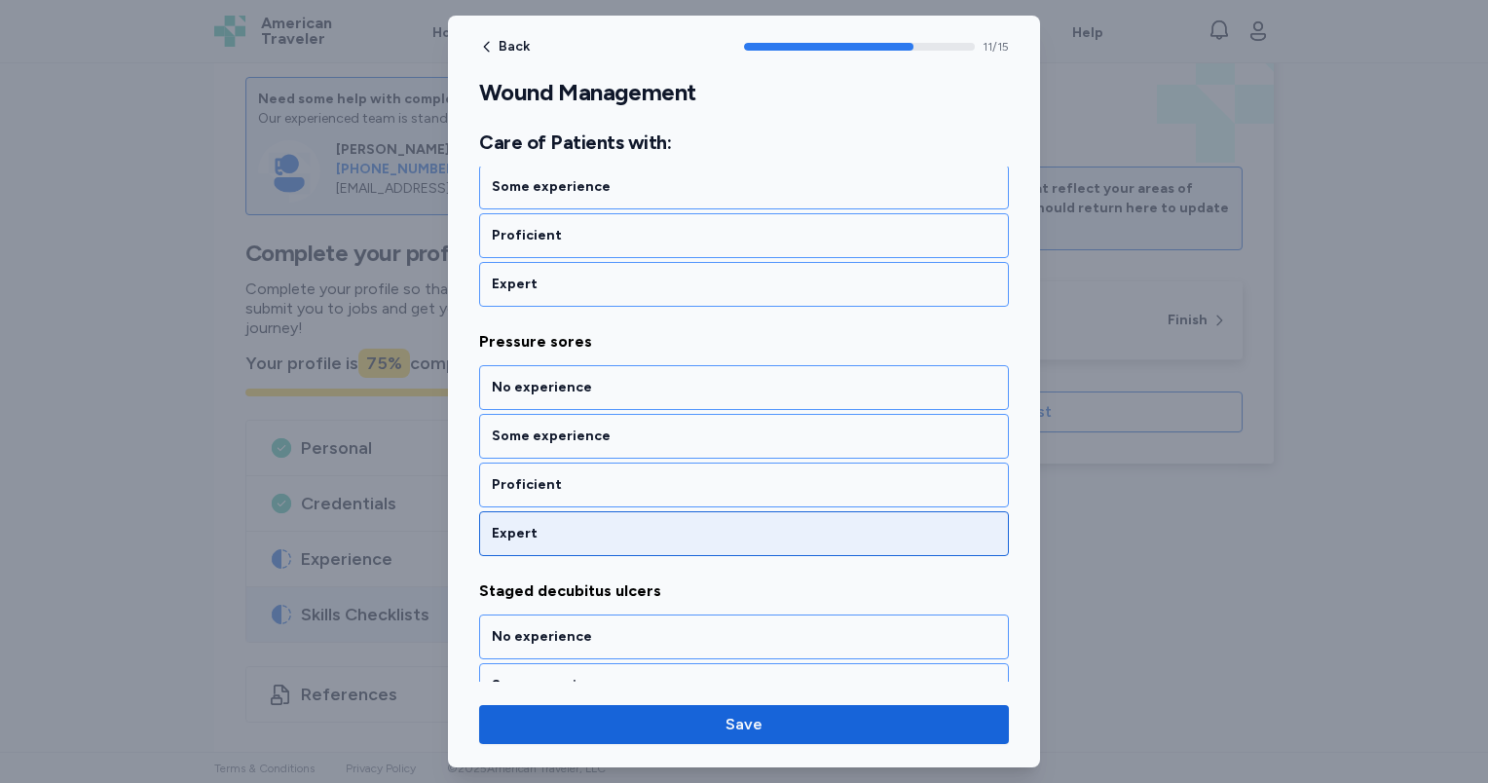
click at [649, 524] on div "Expert" at bounding box center [744, 533] width 504 height 19
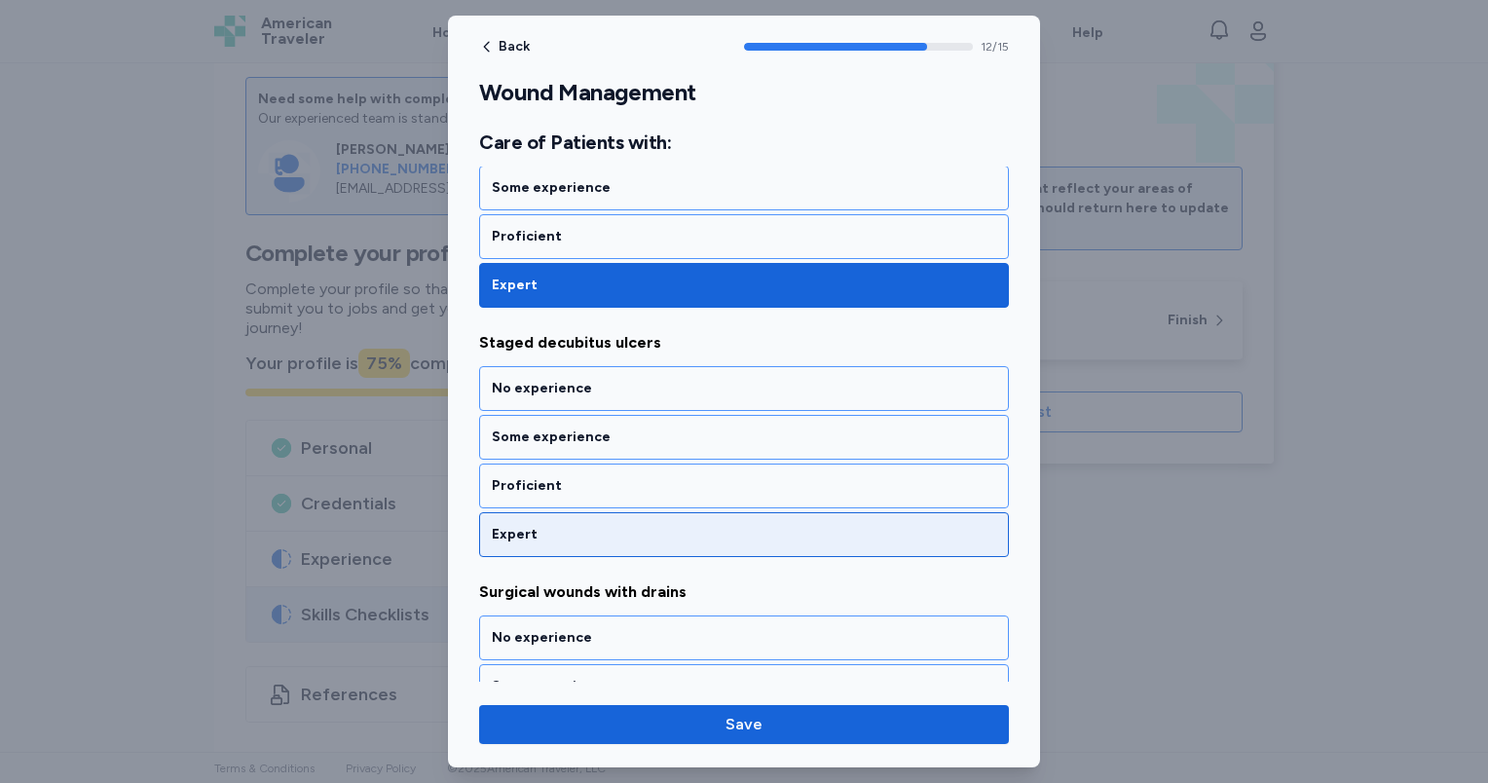
click at [649, 525] on div "Expert" at bounding box center [744, 534] width 504 height 19
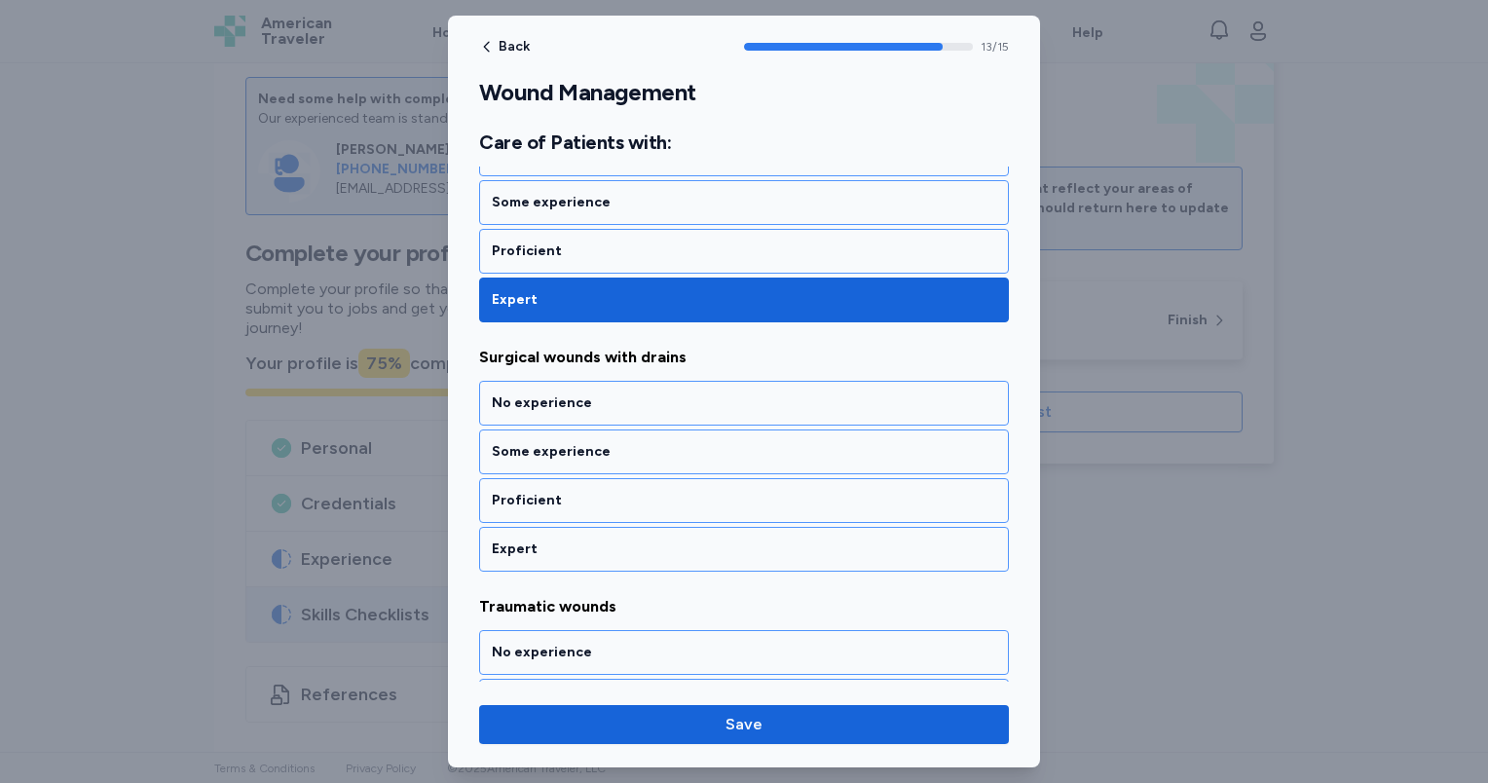
scroll to position [3456, 0]
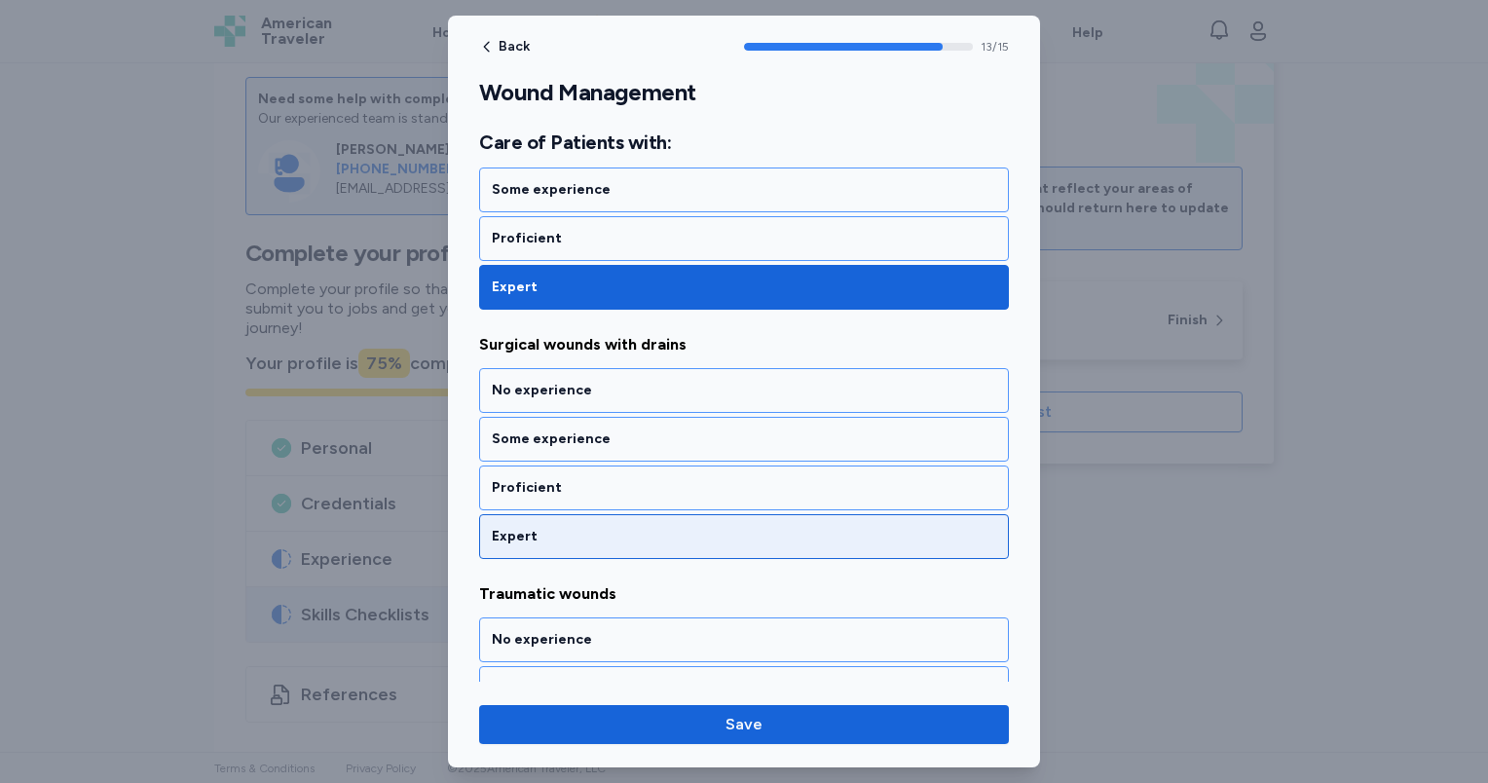
click at [643, 527] on div "Expert" at bounding box center [744, 536] width 504 height 19
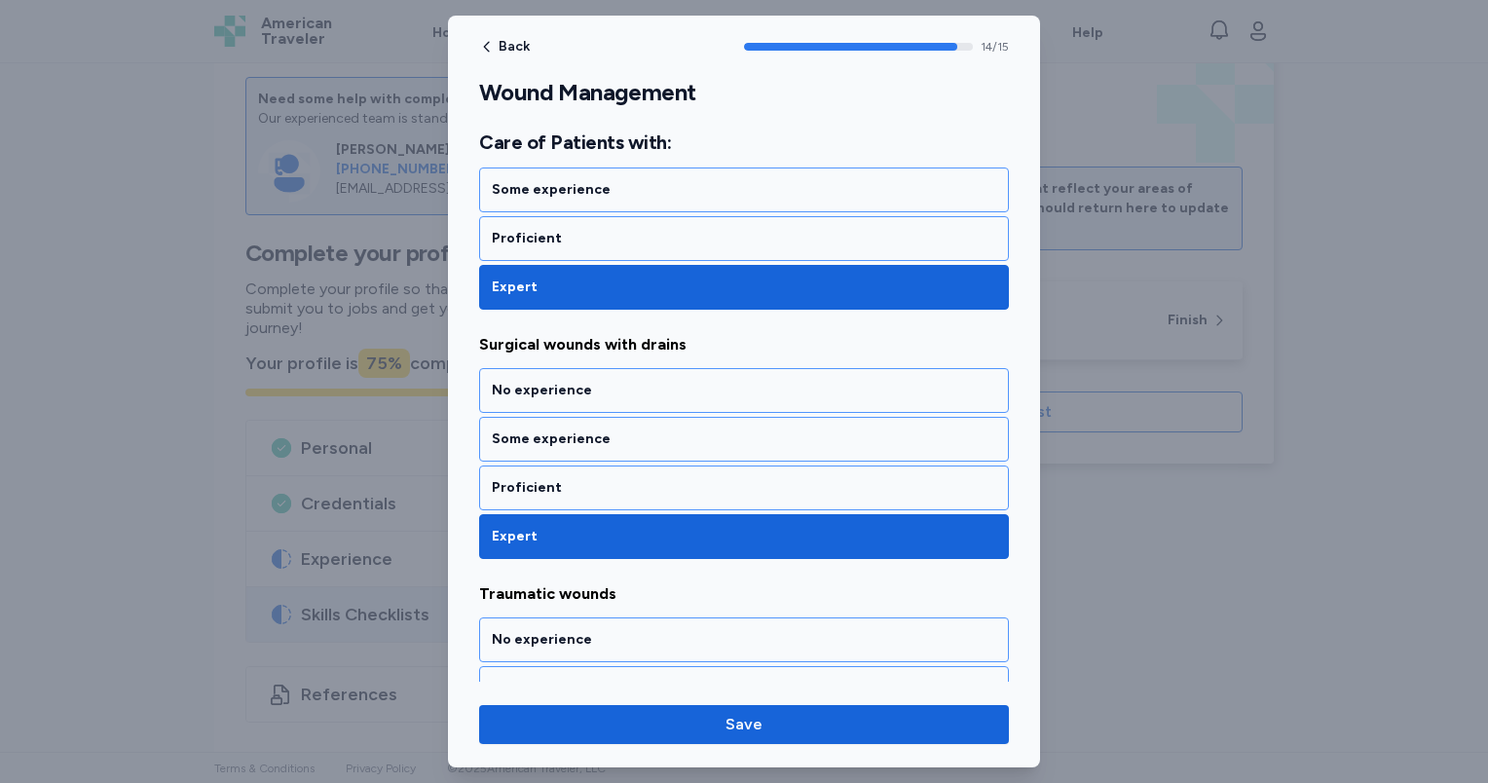
scroll to position [3562, 0]
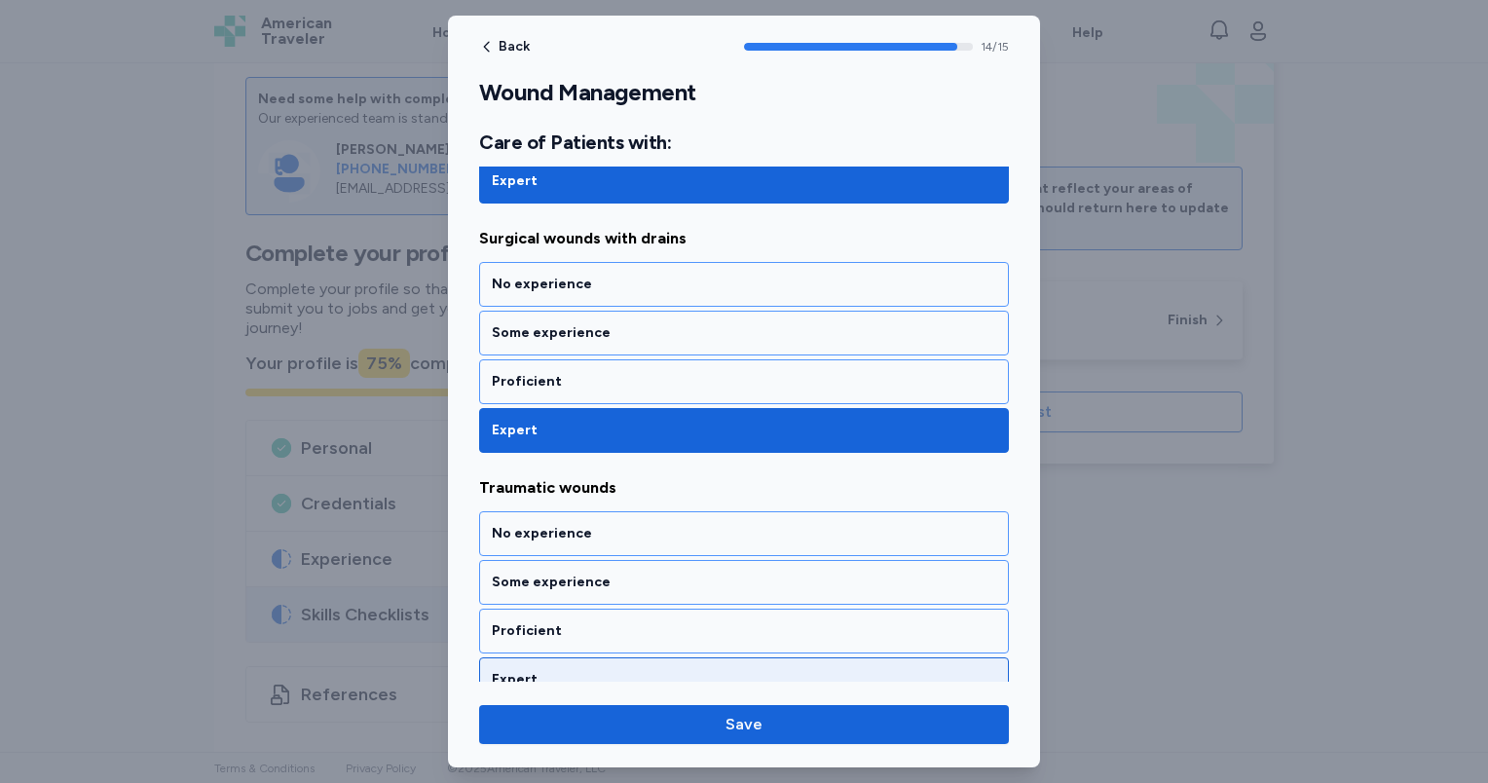
click at [650, 670] on div "Expert" at bounding box center [744, 679] width 504 height 19
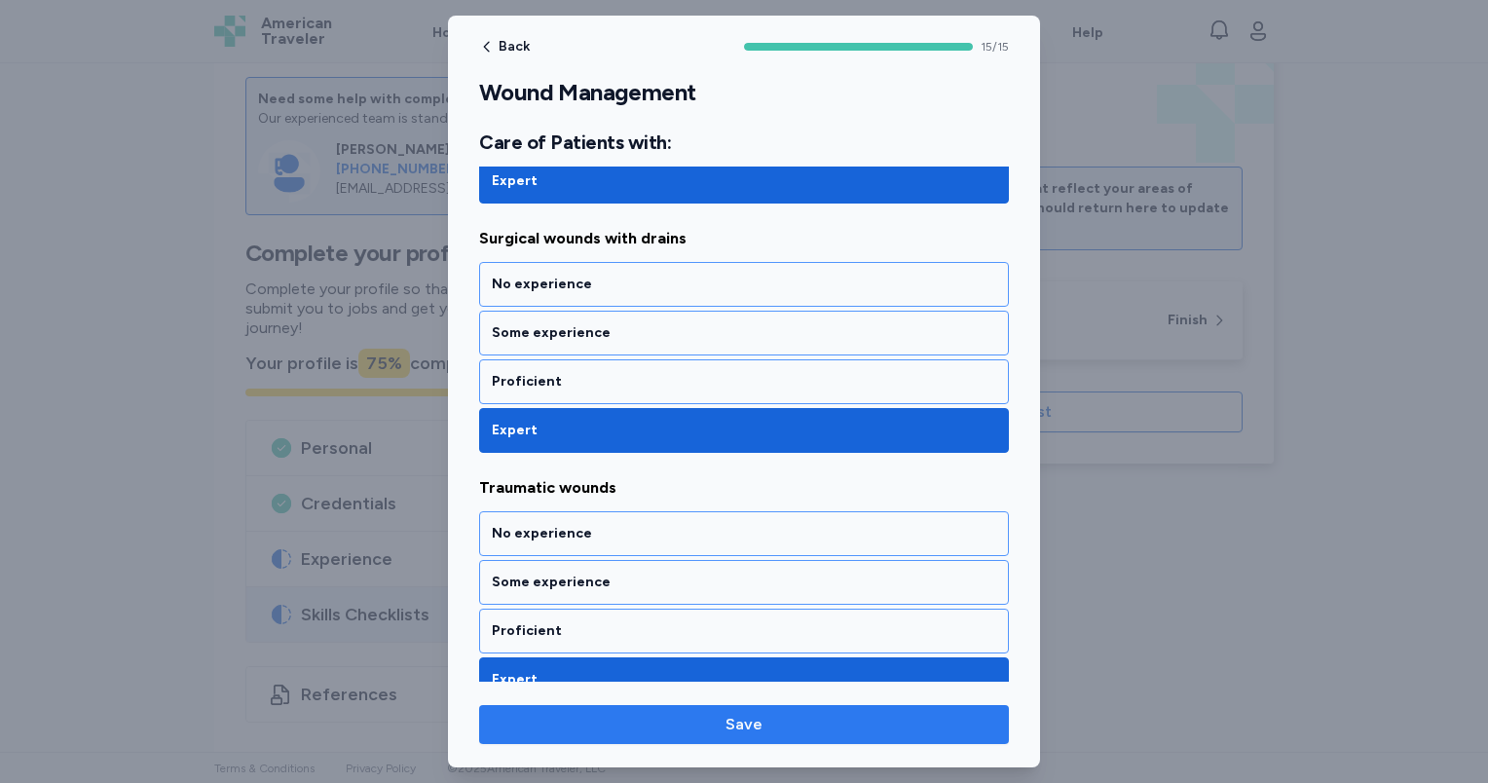
click at [690, 718] on span "Save" at bounding box center [744, 724] width 499 height 23
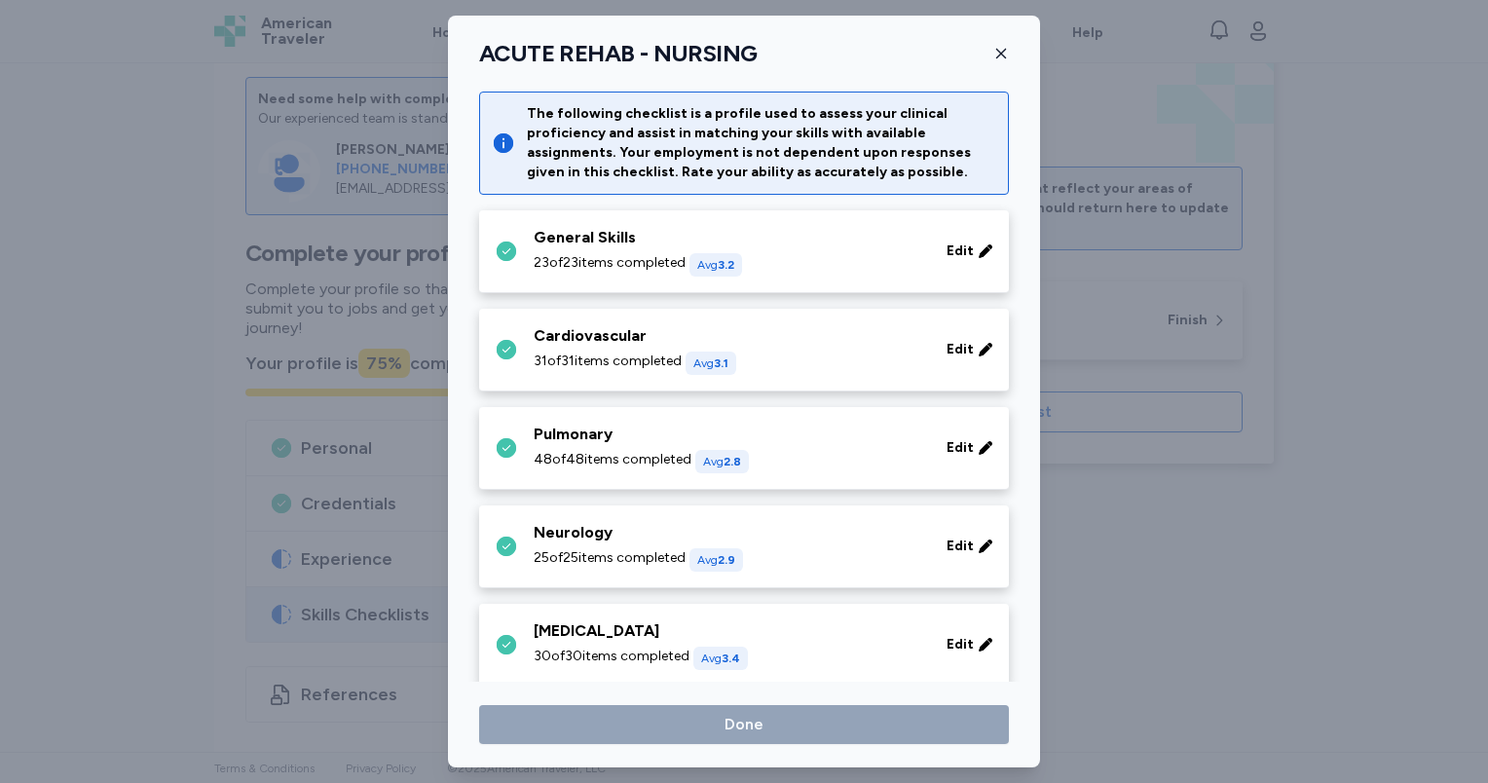
scroll to position [871, 0]
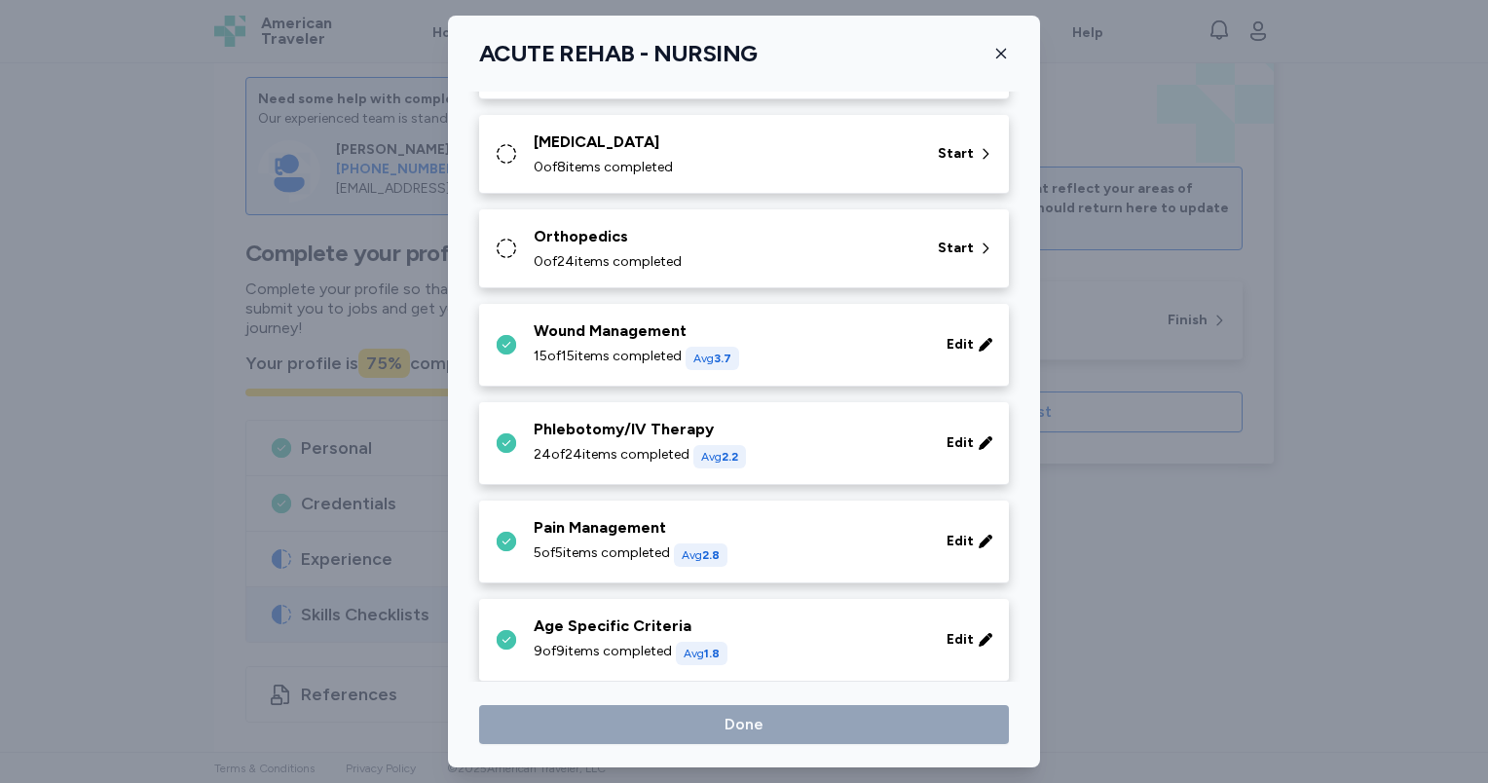
click at [622, 245] on div "Orthopedics" at bounding box center [724, 236] width 381 height 23
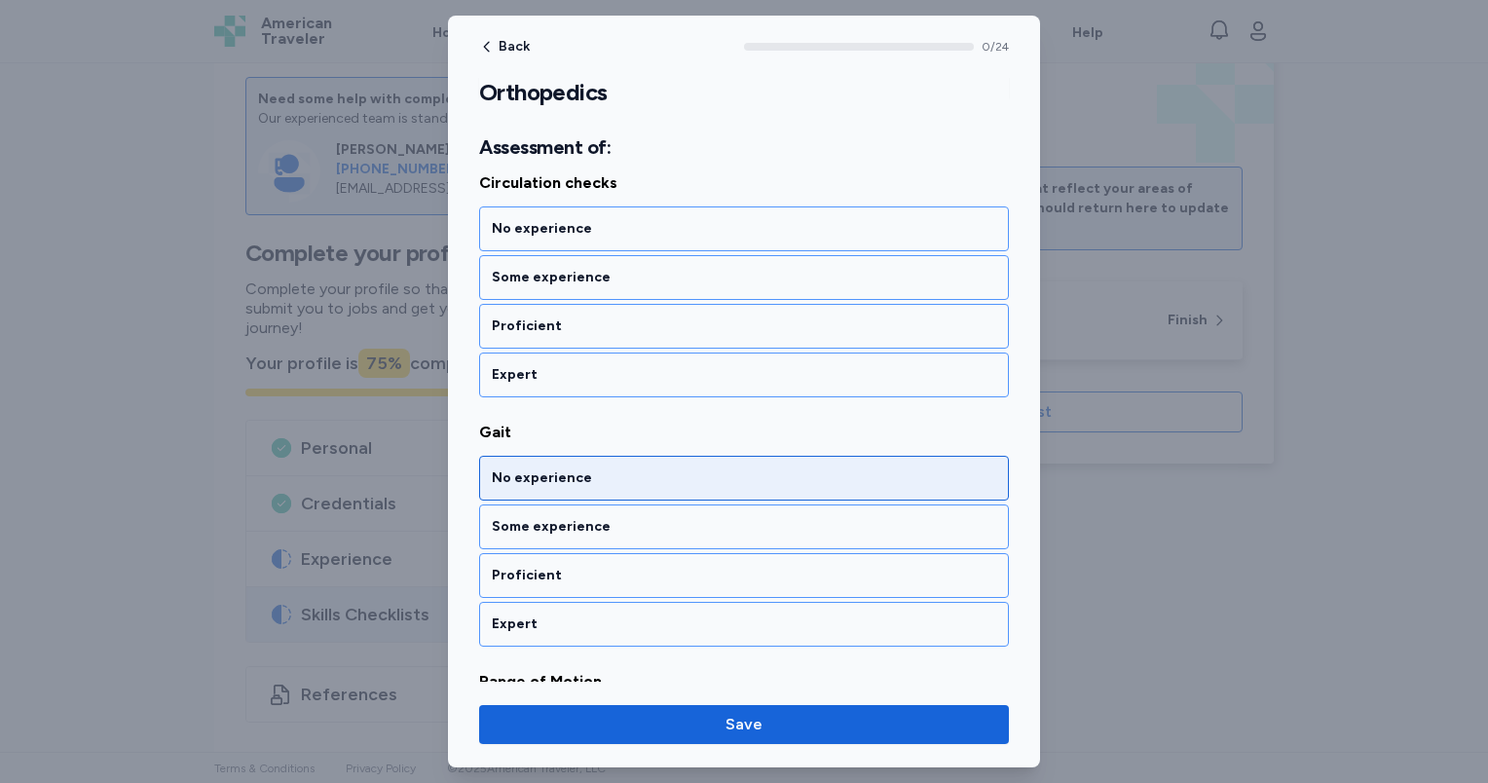
scroll to position [292, 0]
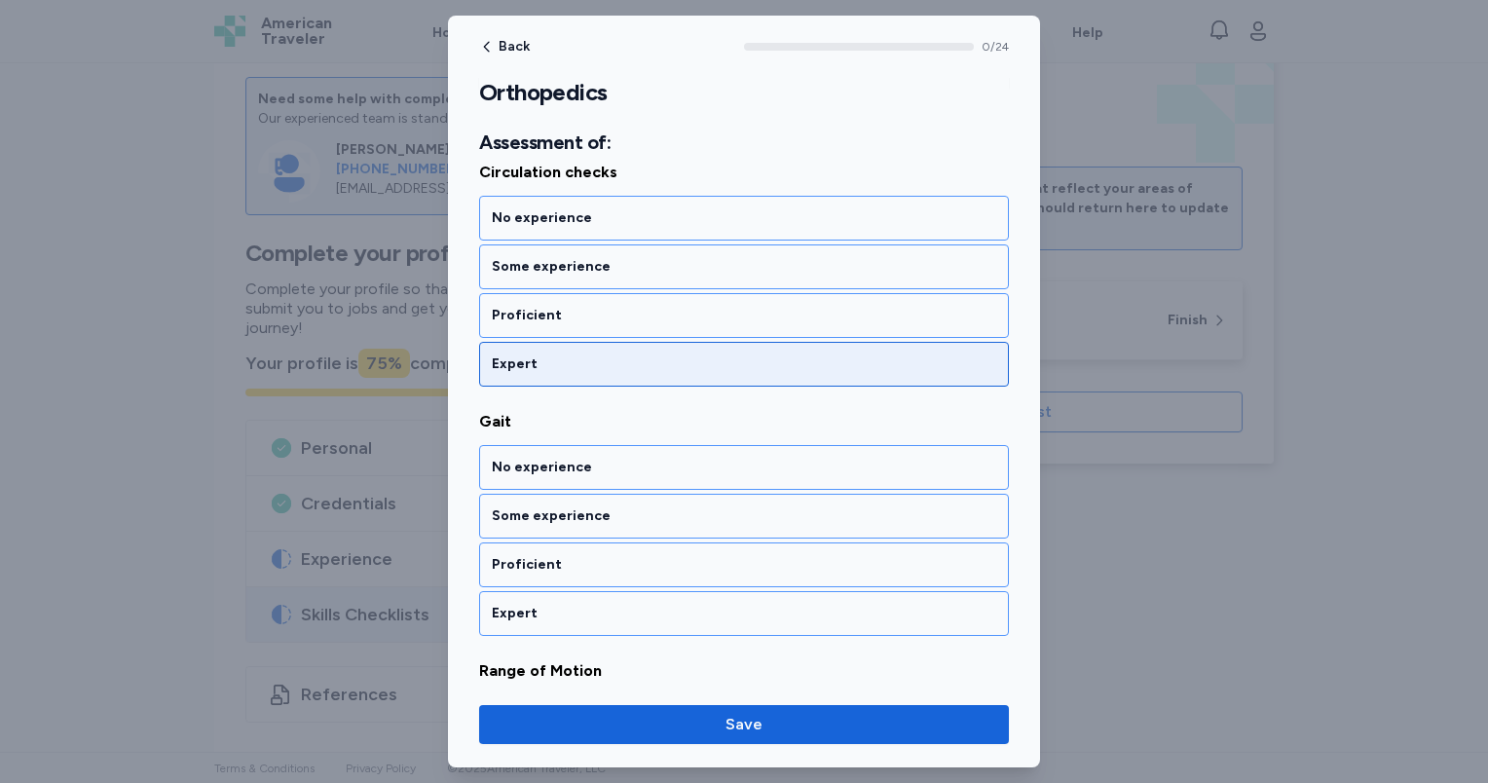
click at [608, 364] on div "Expert" at bounding box center [744, 363] width 504 height 19
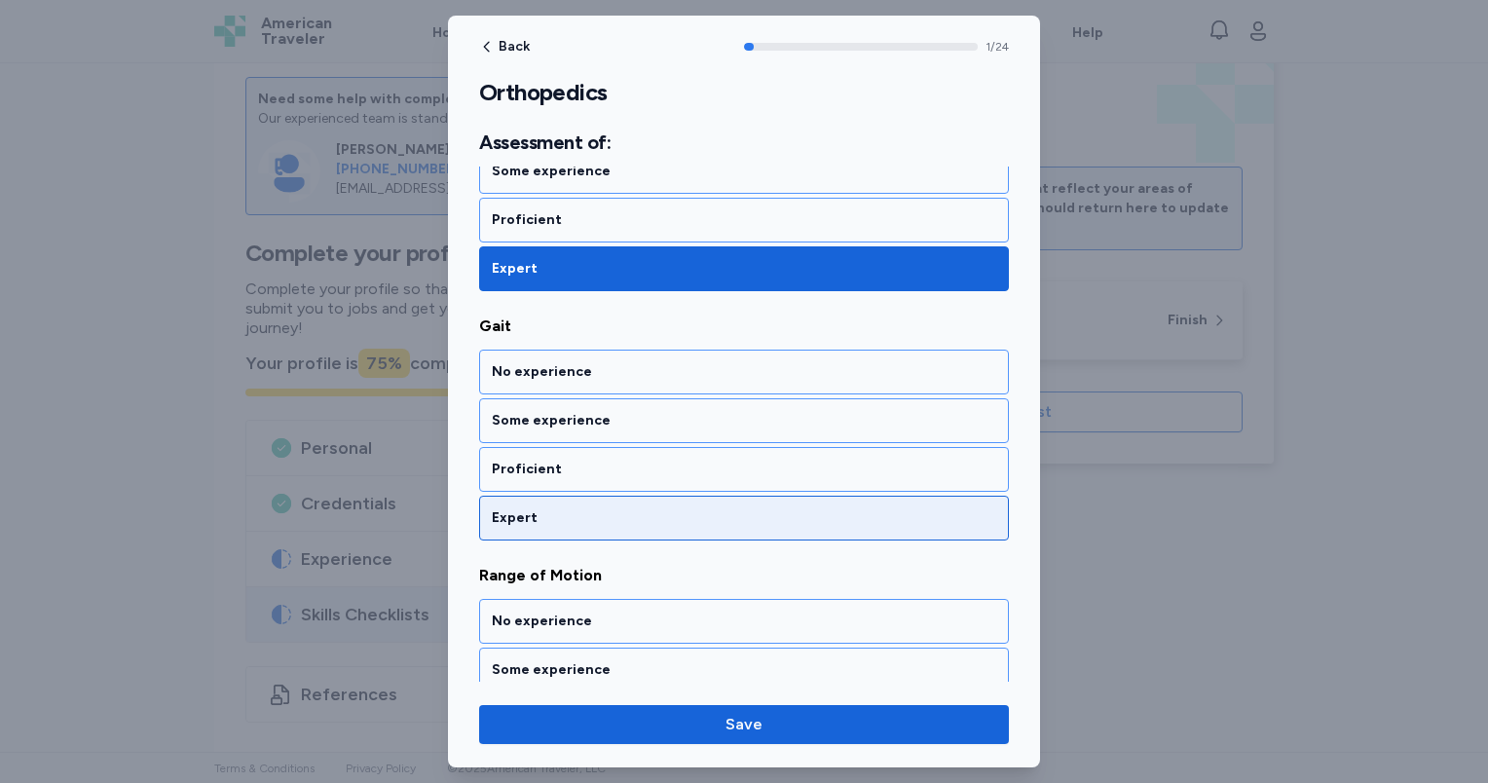
click at [613, 521] on div "Expert" at bounding box center [744, 517] width 504 height 19
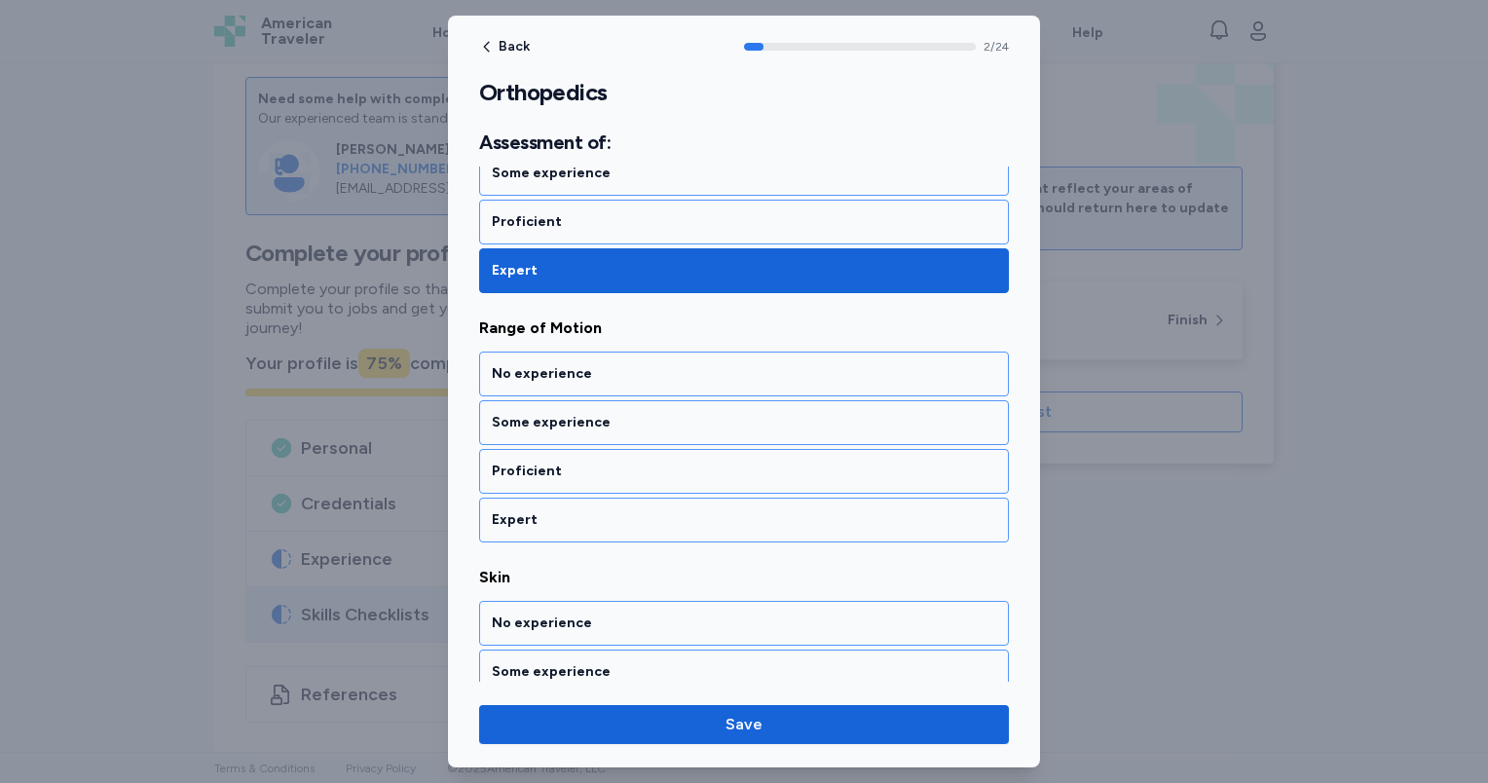
click at [613, 521] on div "Expert" at bounding box center [744, 519] width 504 height 19
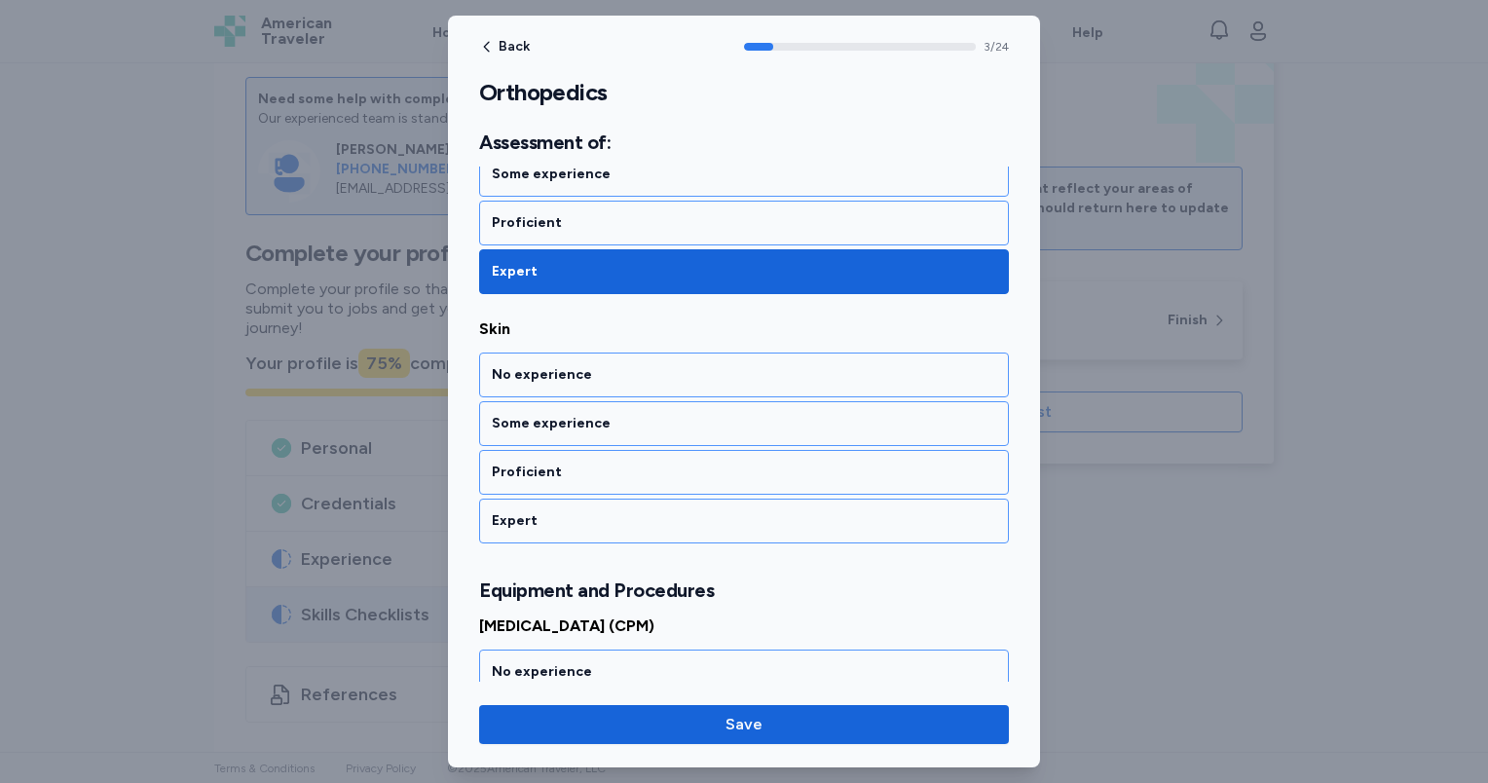
click at [613, 521] on div "Expert" at bounding box center [744, 520] width 504 height 19
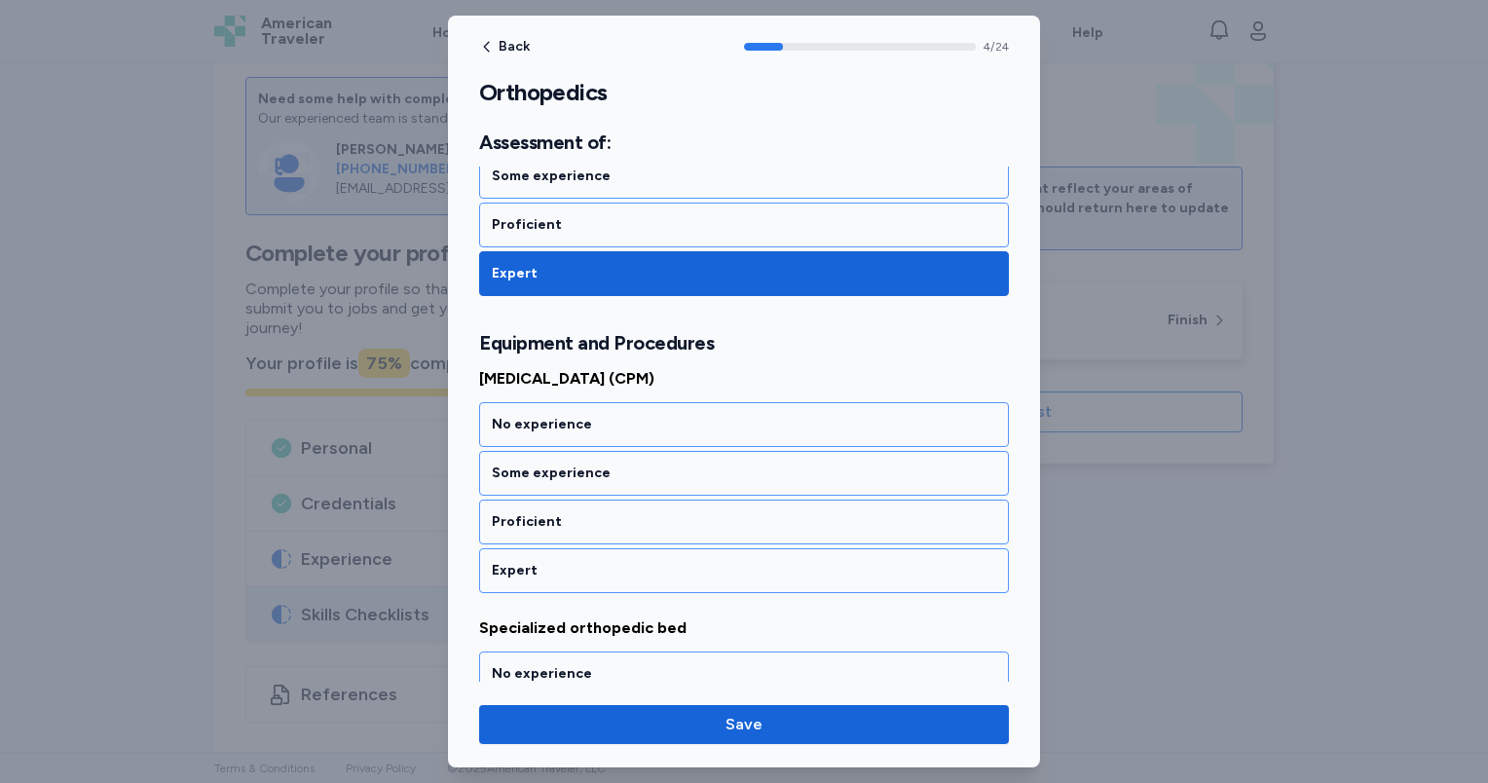
scroll to position [1179, 0]
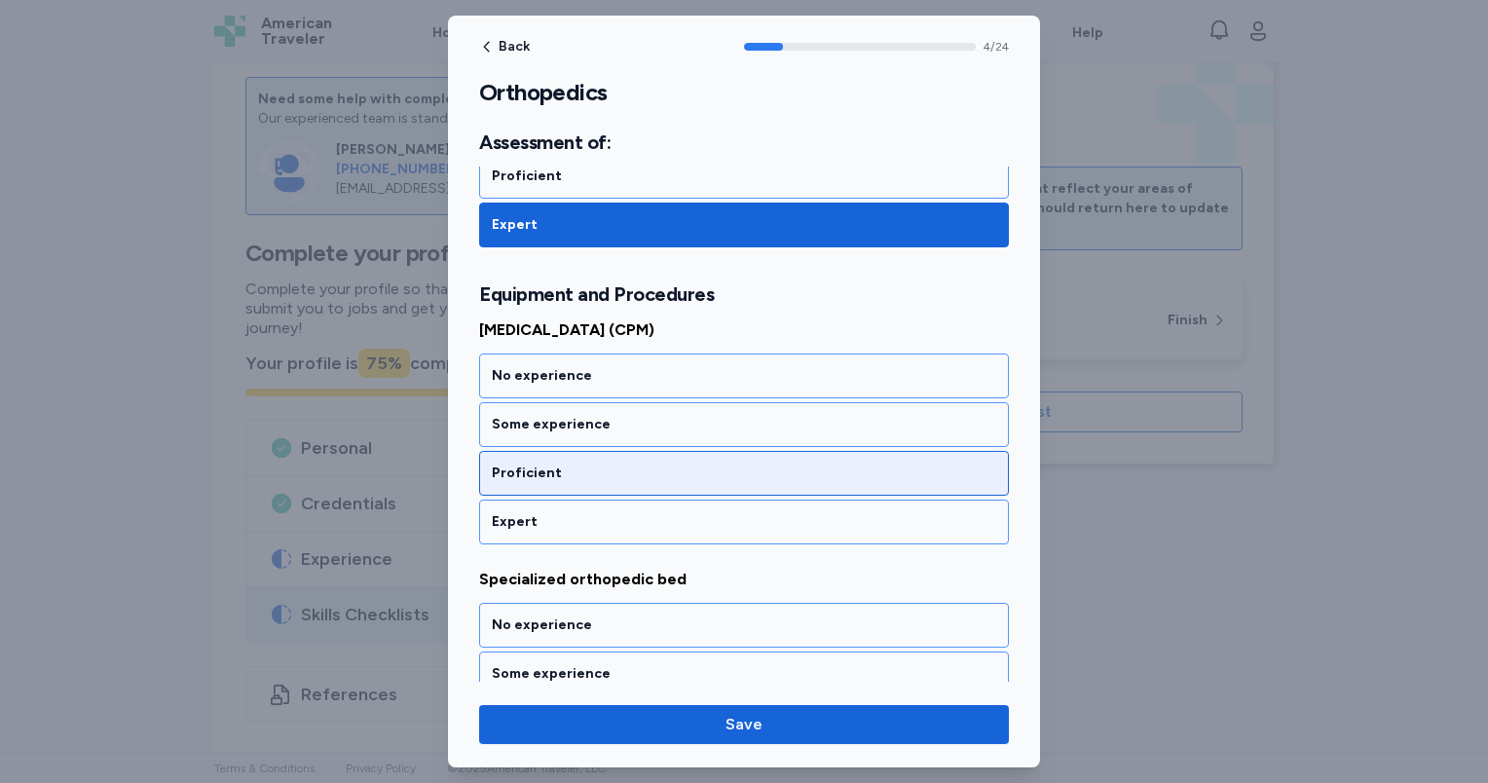
click at [612, 464] on div "Proficient" at bounding box center [744, 473] width 504 height 19
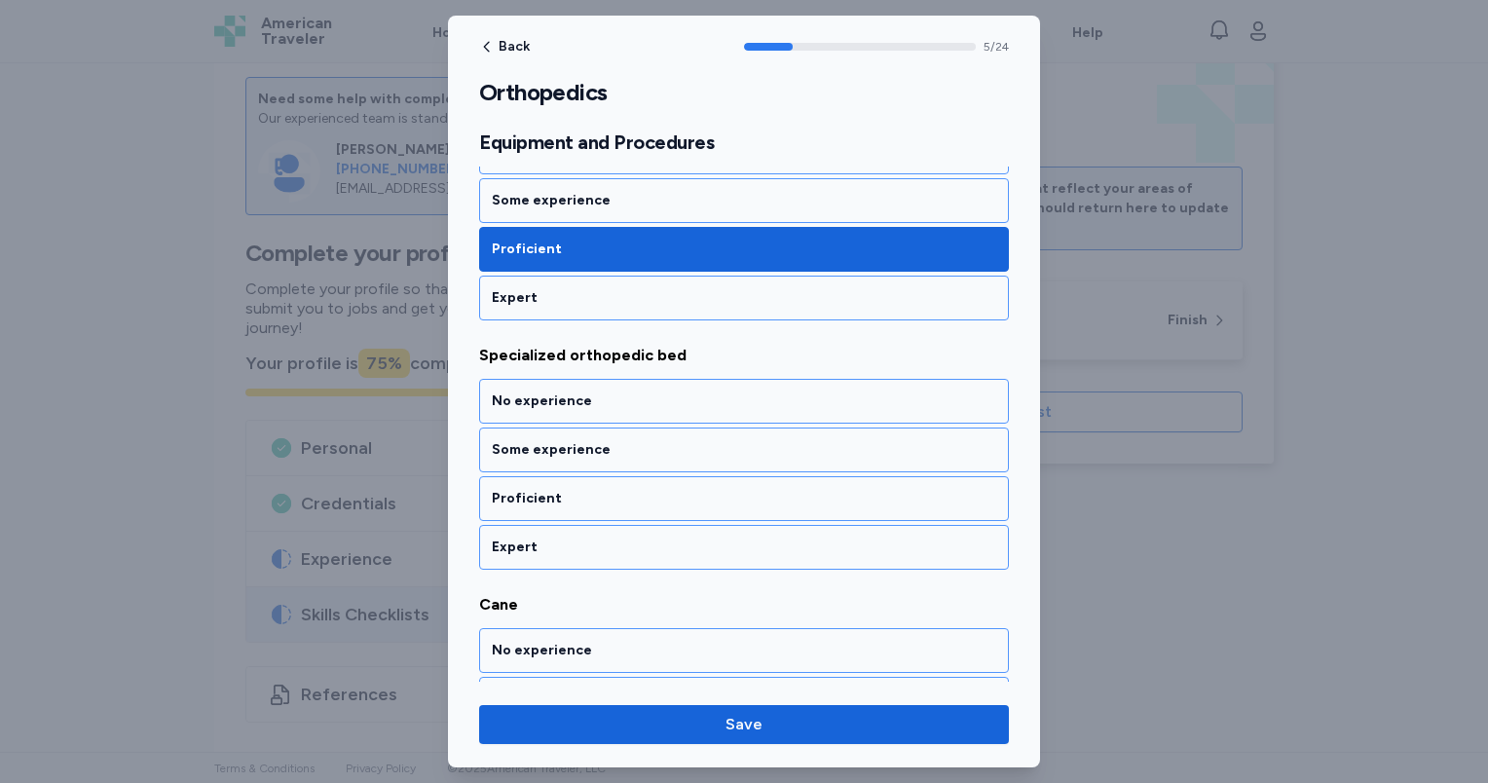
scroll to position [1427, 0]
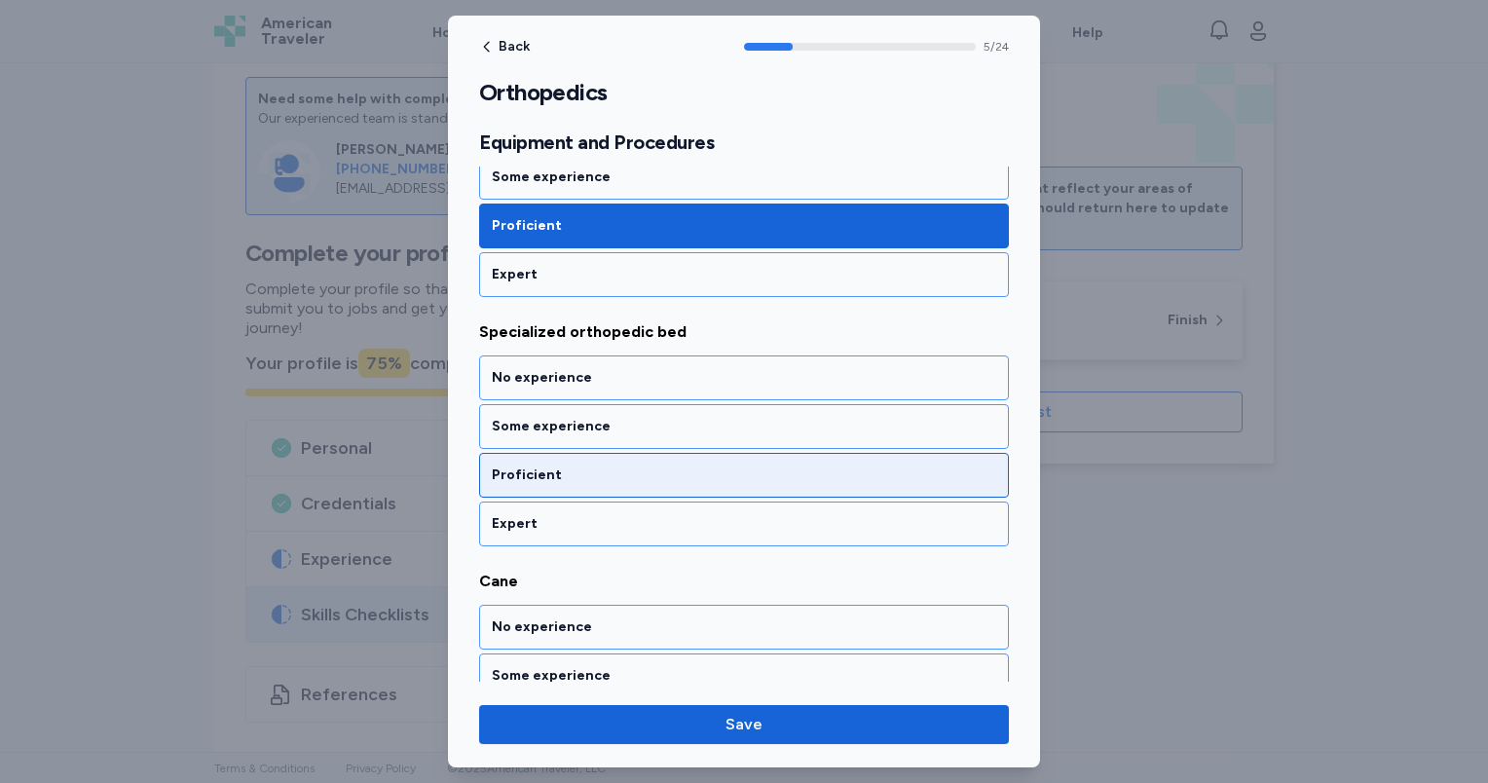
click at [612, 465] on div "Proficient" at bounding box center [744, 474] width 504 height 19
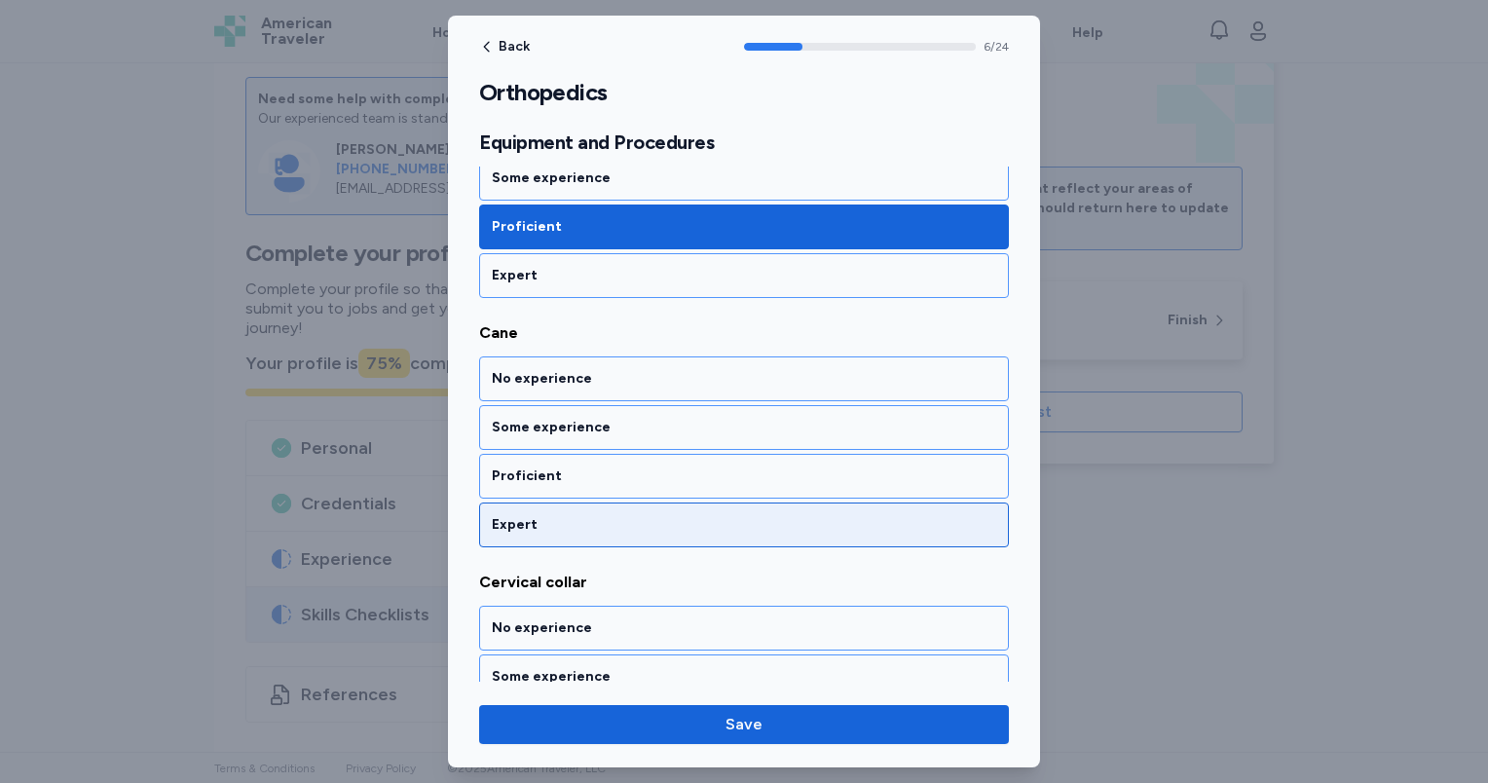
click at [615, 515] on div "Expert" at bounding box center [744, 524] width 504 height 19
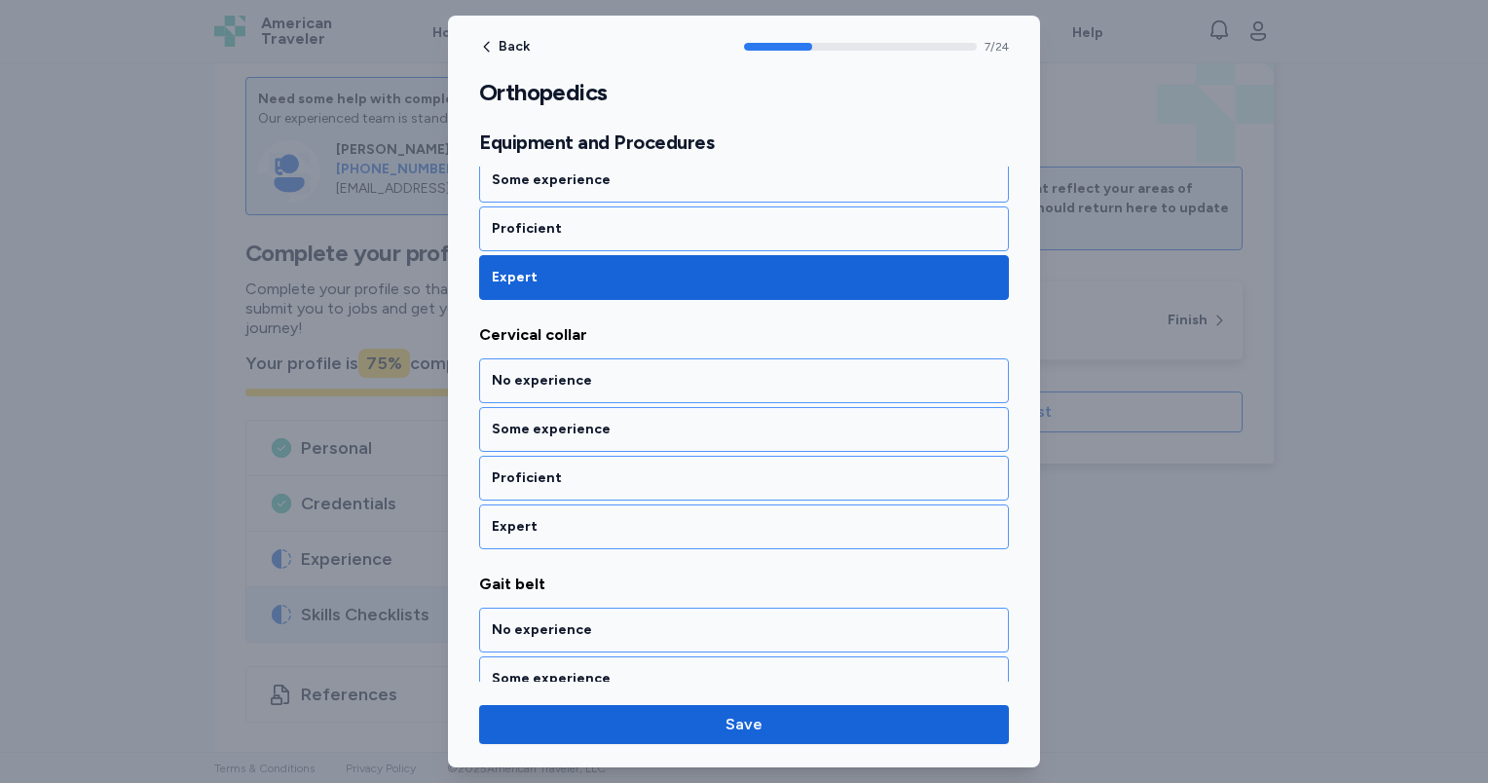
click at [615, 517] on div "Expert" at bounding box center [744, 526] width 504 height 19
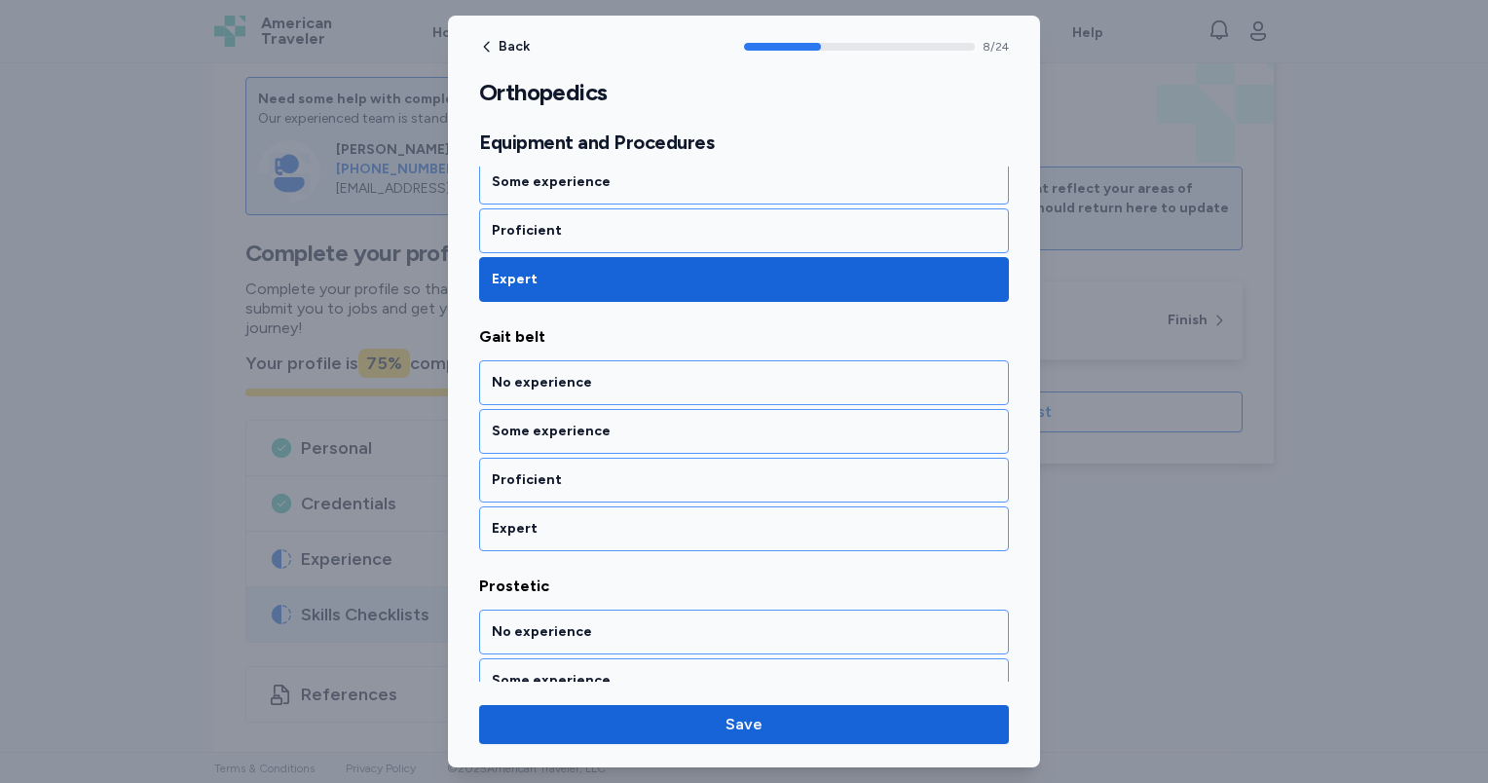
click at [615, 519] on div "Expert" at bounding box center [744, 528] width 504 height 19
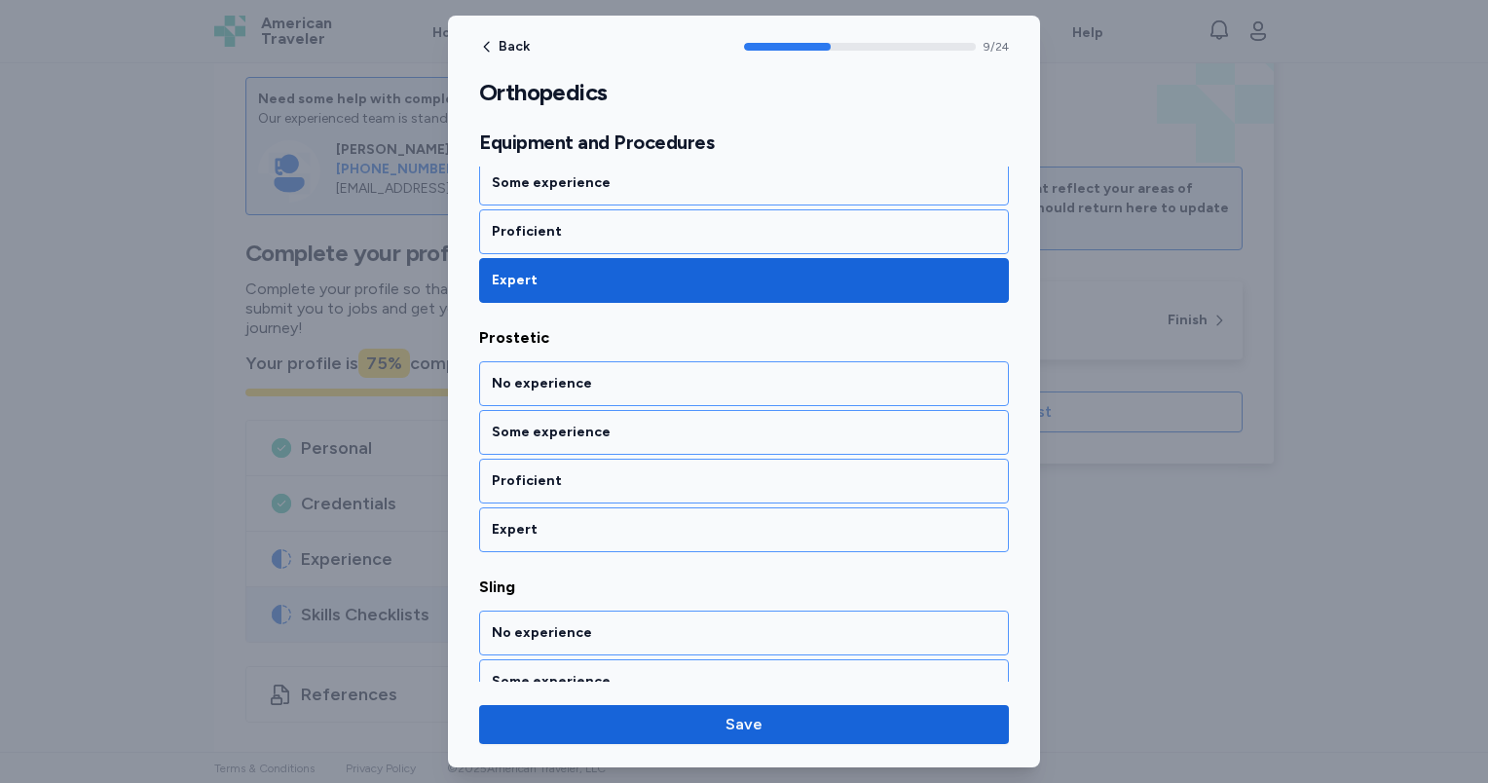
click at [615, 520] on div "Expert" at bounding box center [744, 529] width 504 height 19
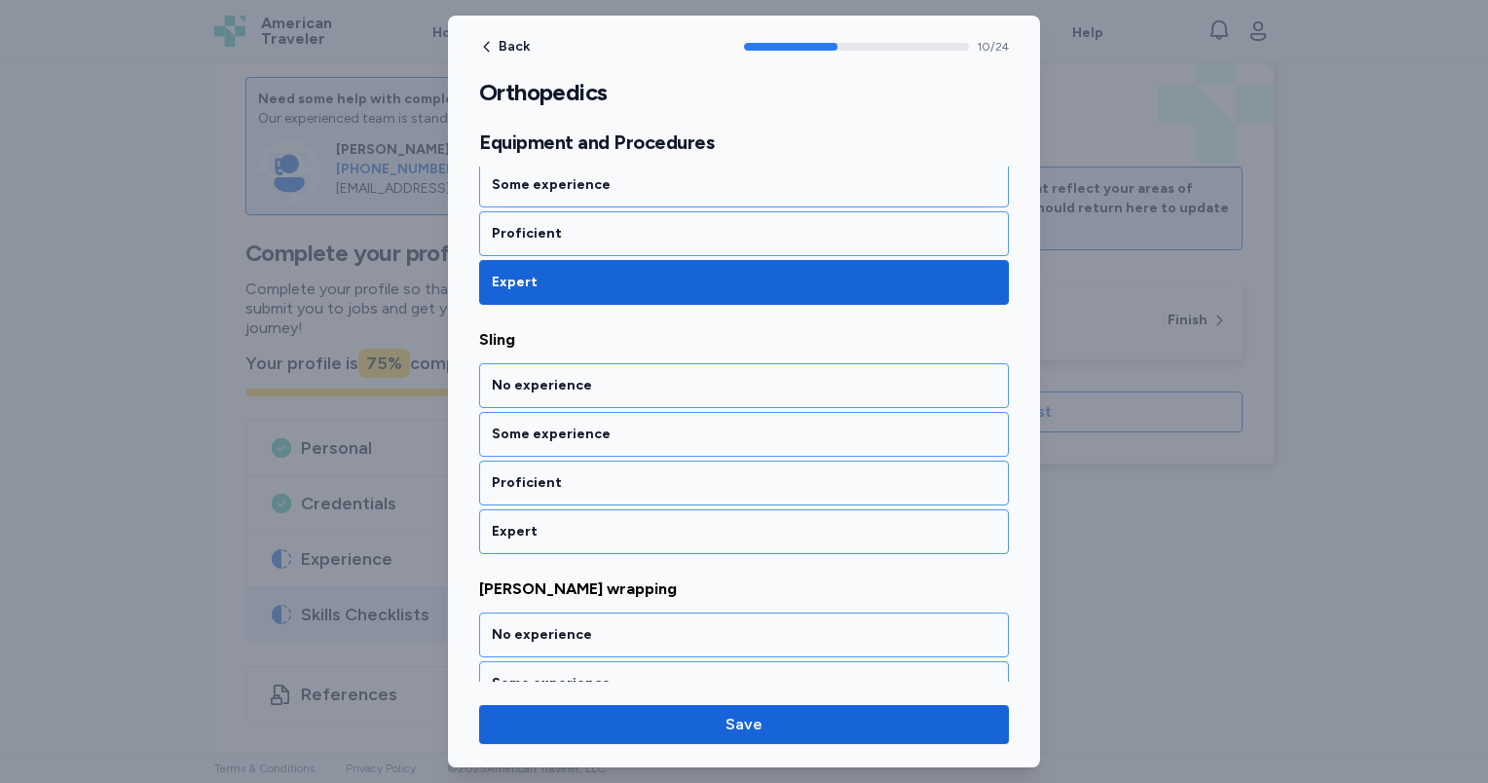
click at [615, 522] on div "Expert" at bounding box center [744, 531] width 504 height 19
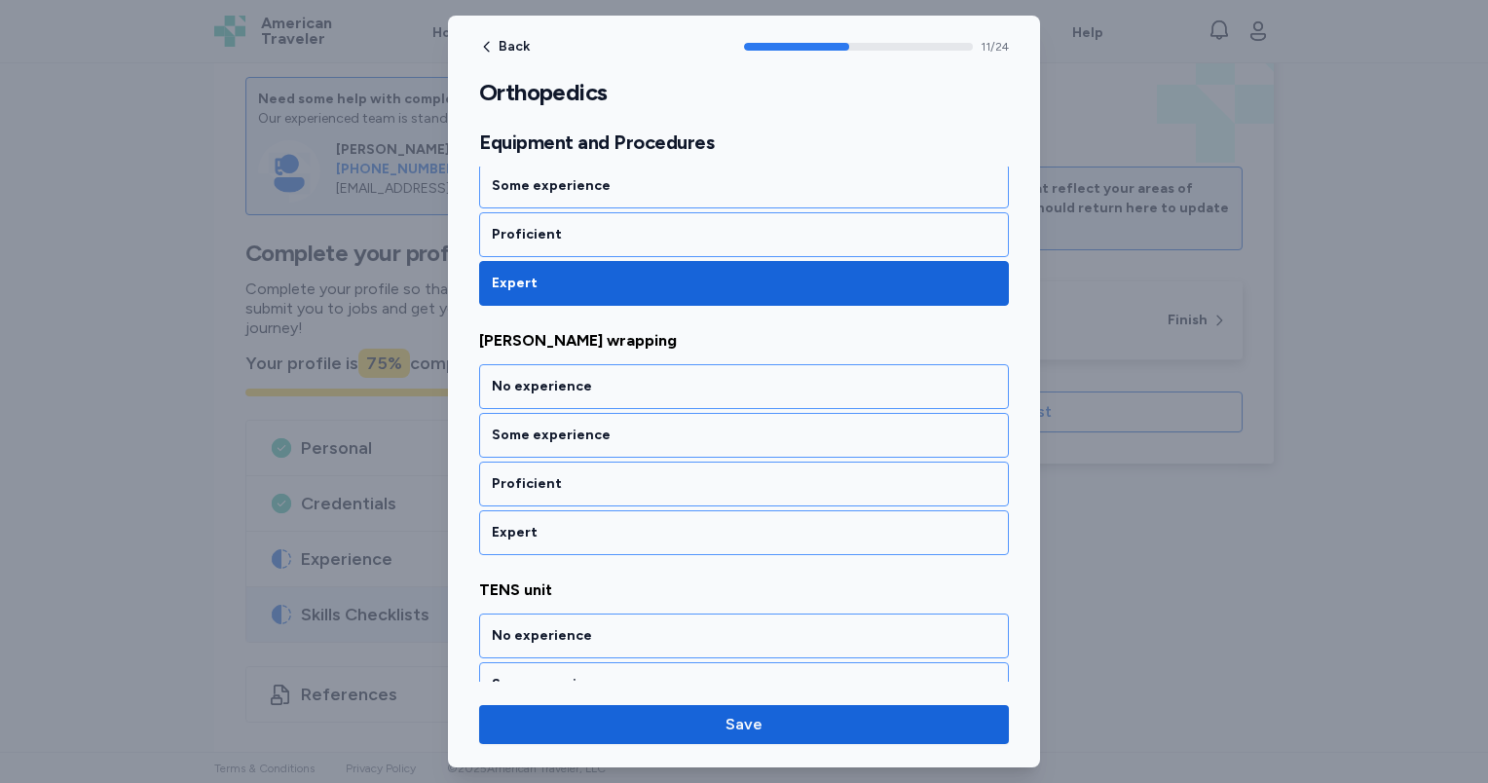
click at [615, 523] on div "Expert" at bounding box center [744, 532] width 504 height 19
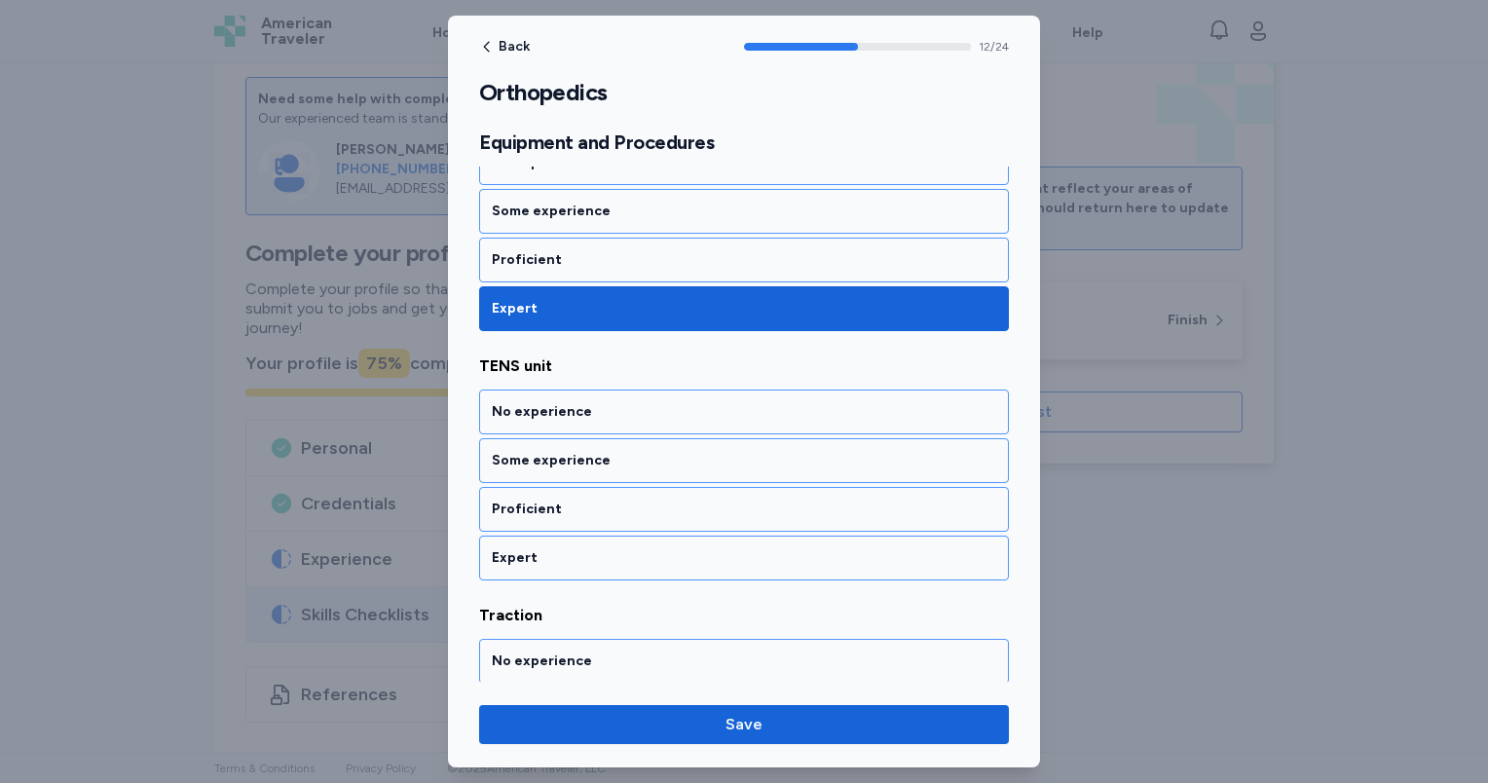
scroll to position [3161, 0]
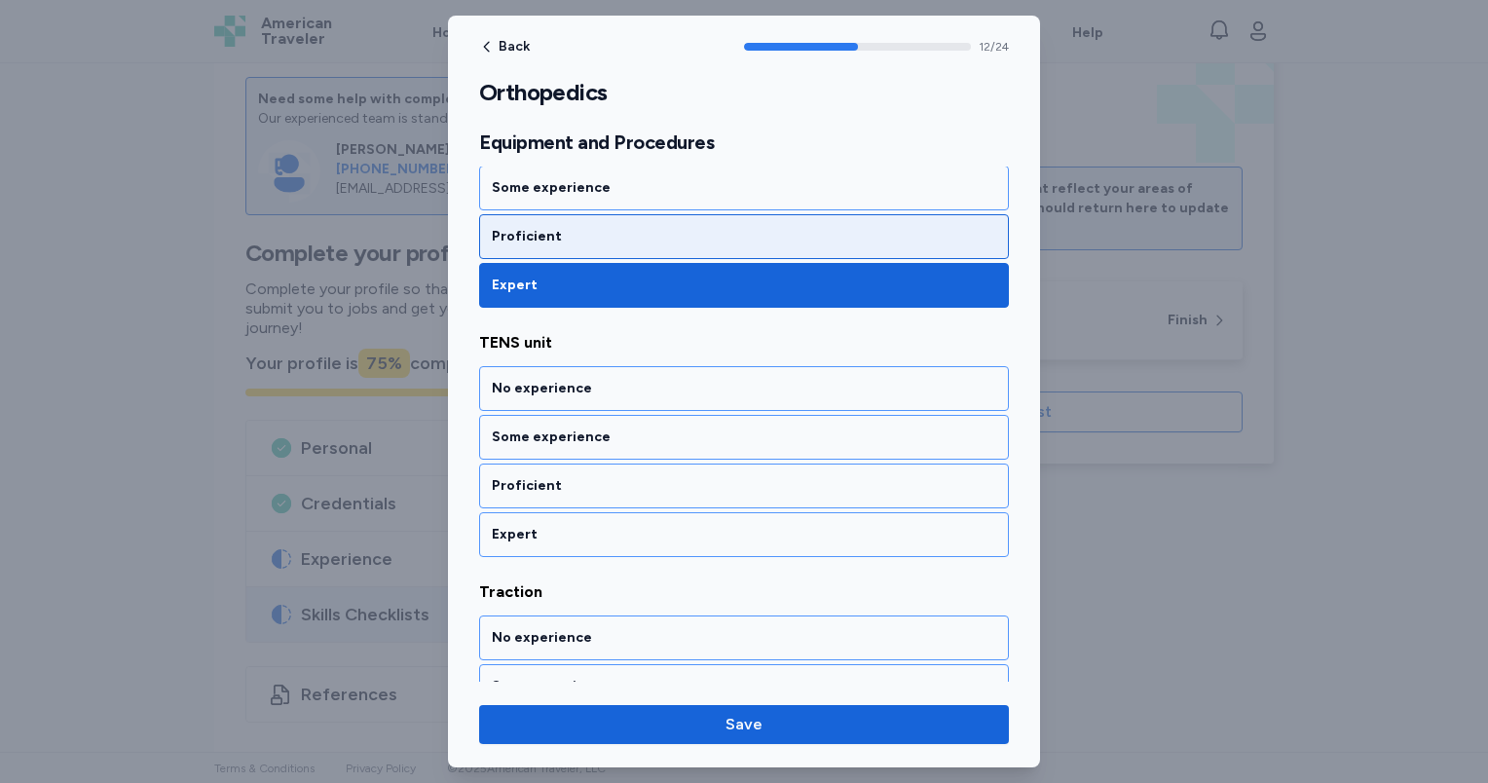
click at [544, 235] on div "Proficient" at bounding box center [744, 236] width 530 height 45
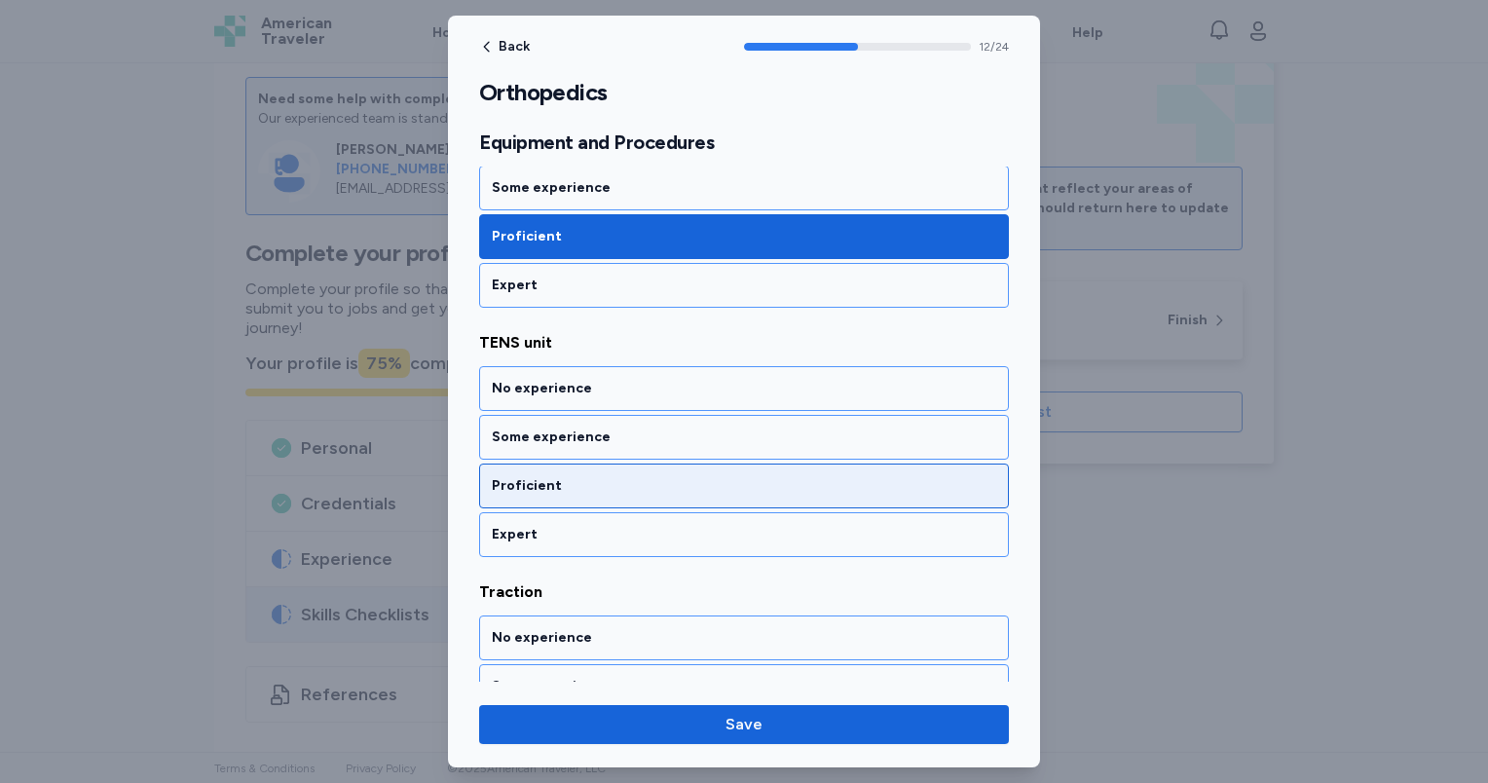
click at [608, 476] on div "Proficient" at bounding box center [744, 485] width 504 height 19
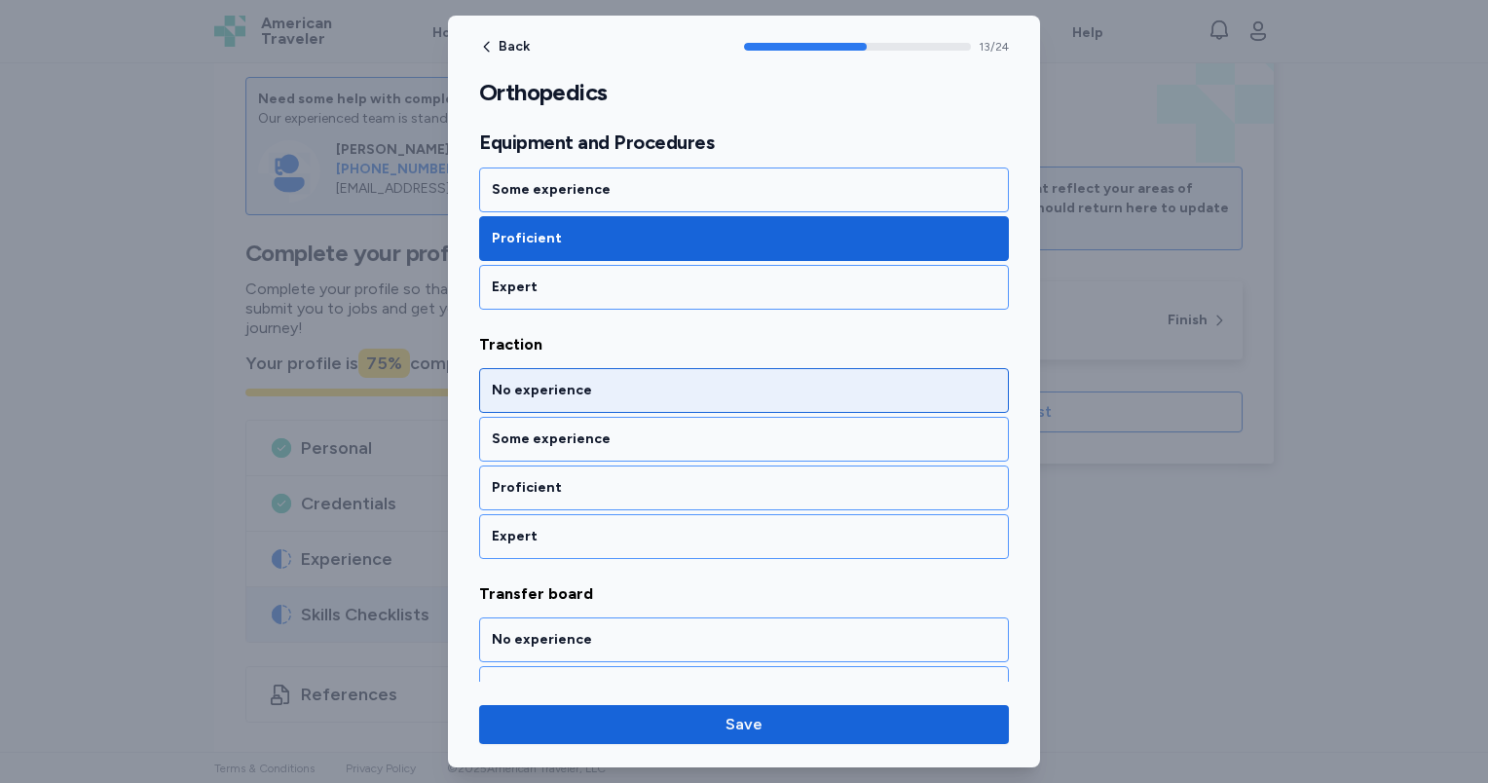
click at [592, 381] on div "No experience" at bounding box center [744, 390] width 530 height 45
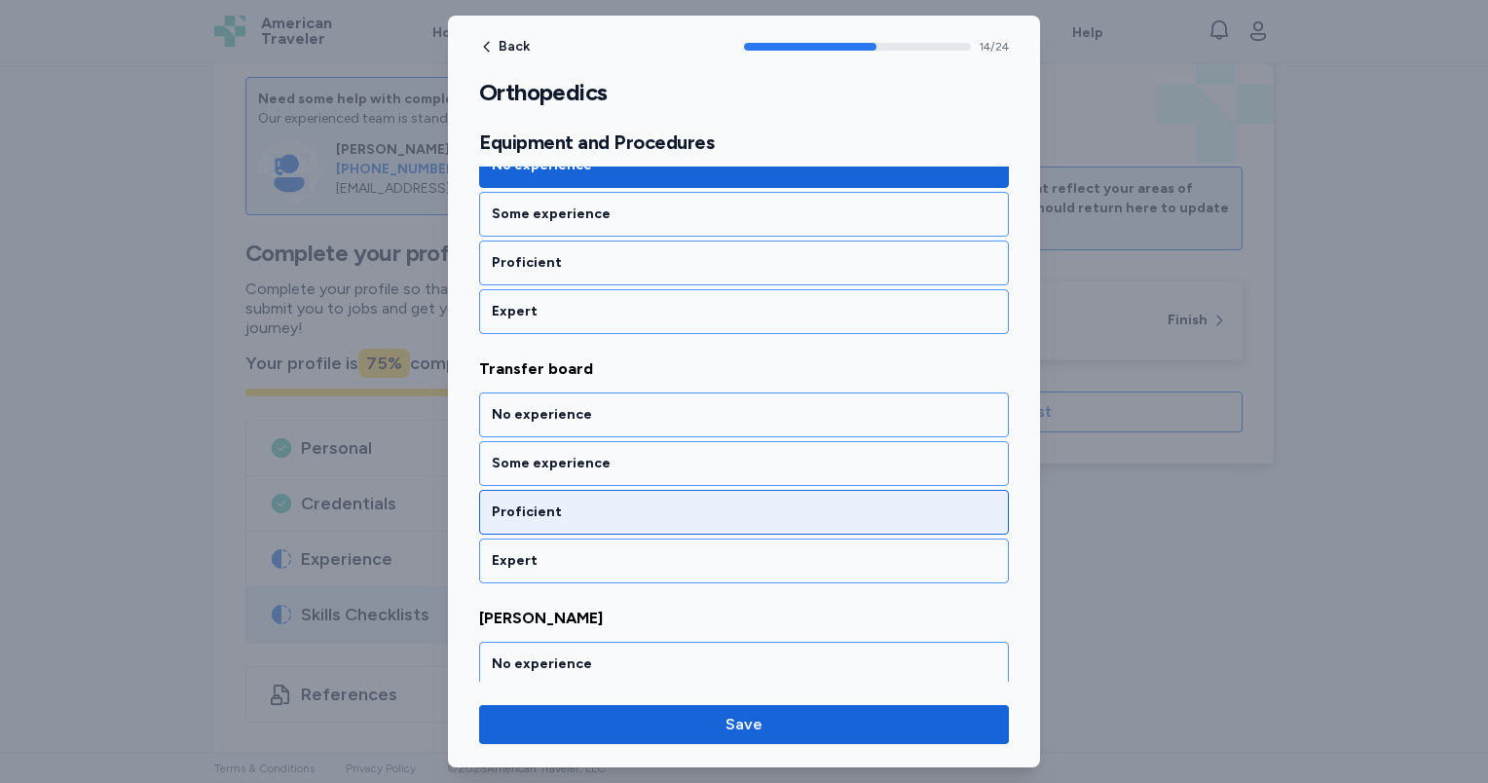
scroll to position [3656, 0]
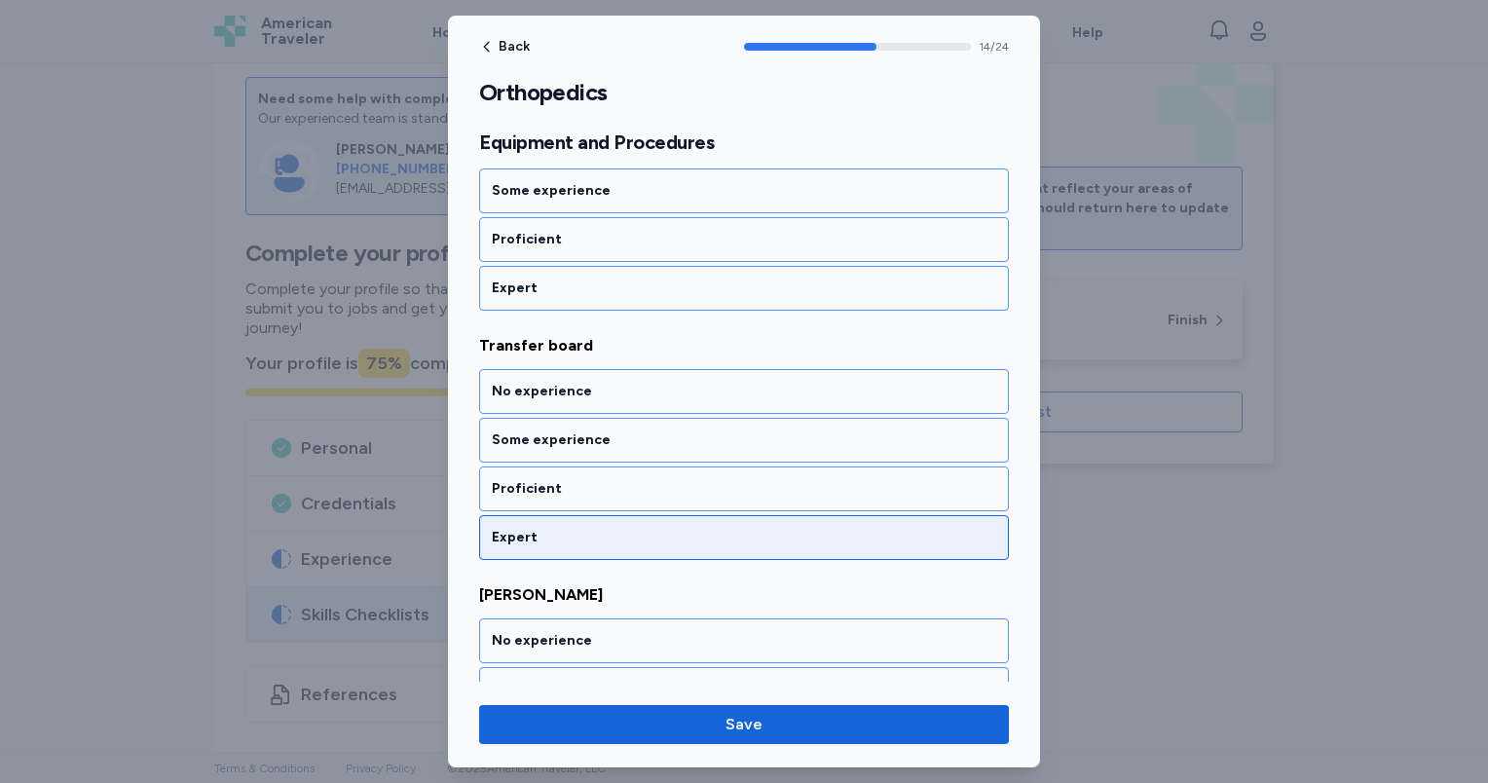
click at [597, 528] on div "Expert" at bounding box center [744, 537] width 504 height 19
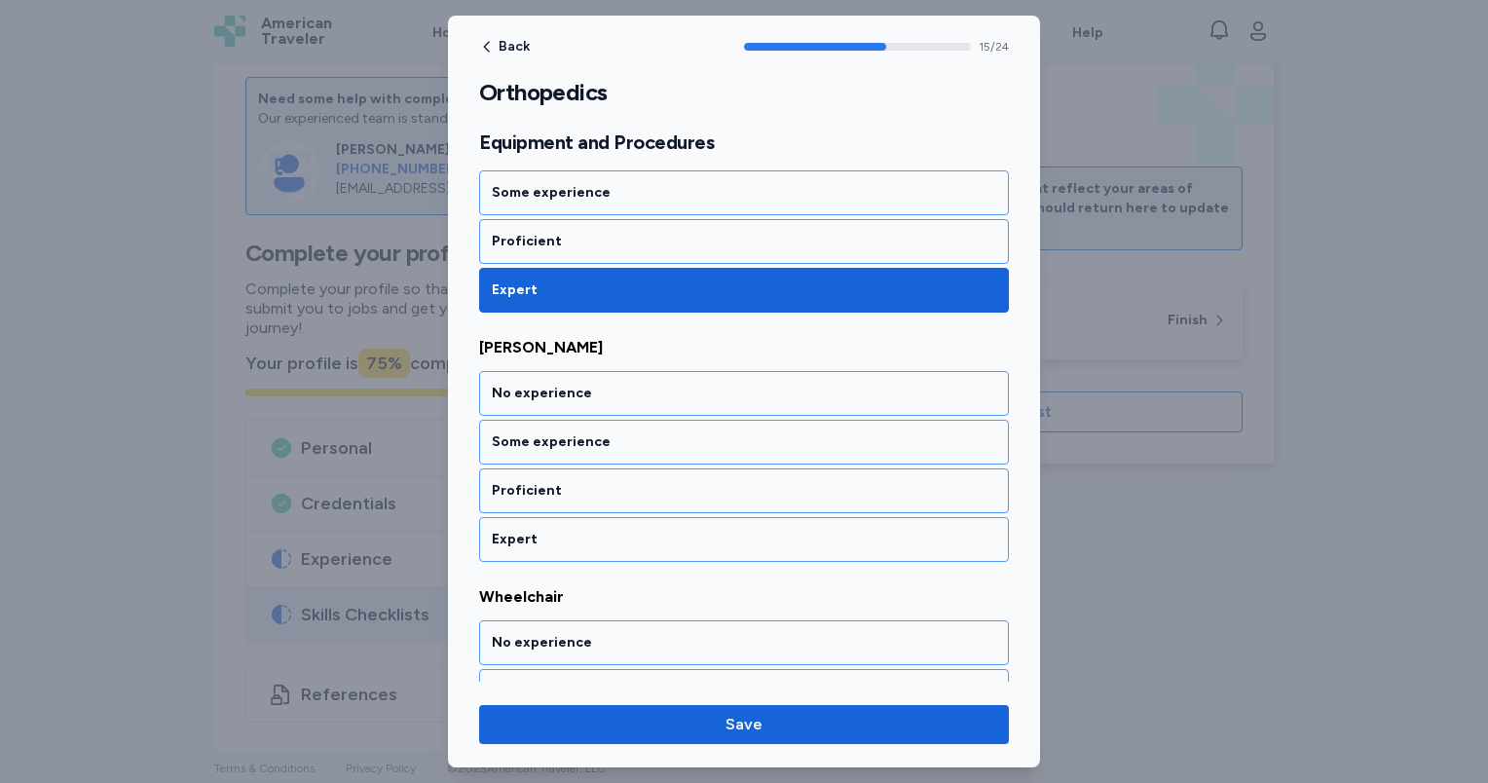
click at [597, 530] on div "Expert" at bounding box center [744, 539] width 504 height 19
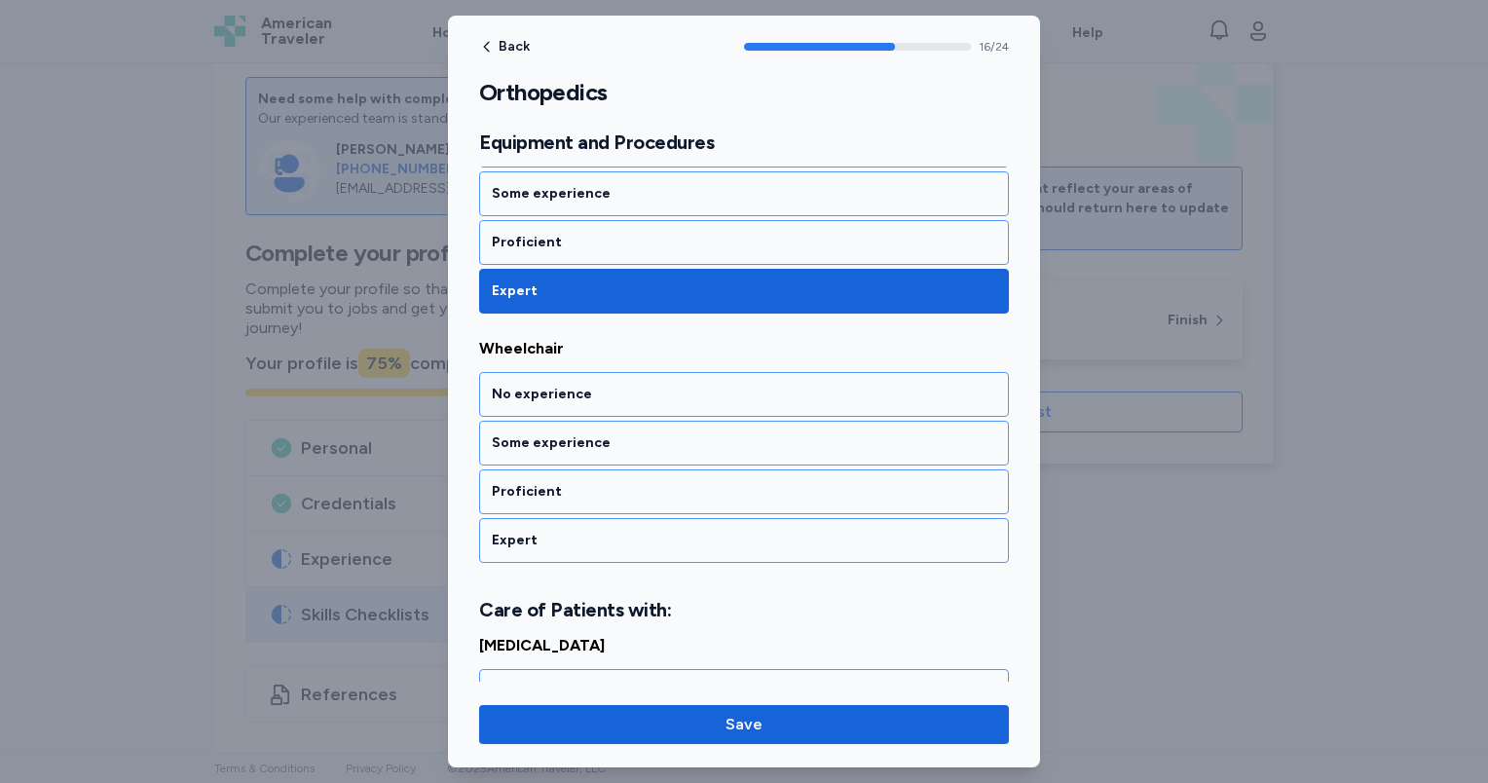
click at [597, 531] on div "Expert" at bounding box center [744, 540] width 504 height 19
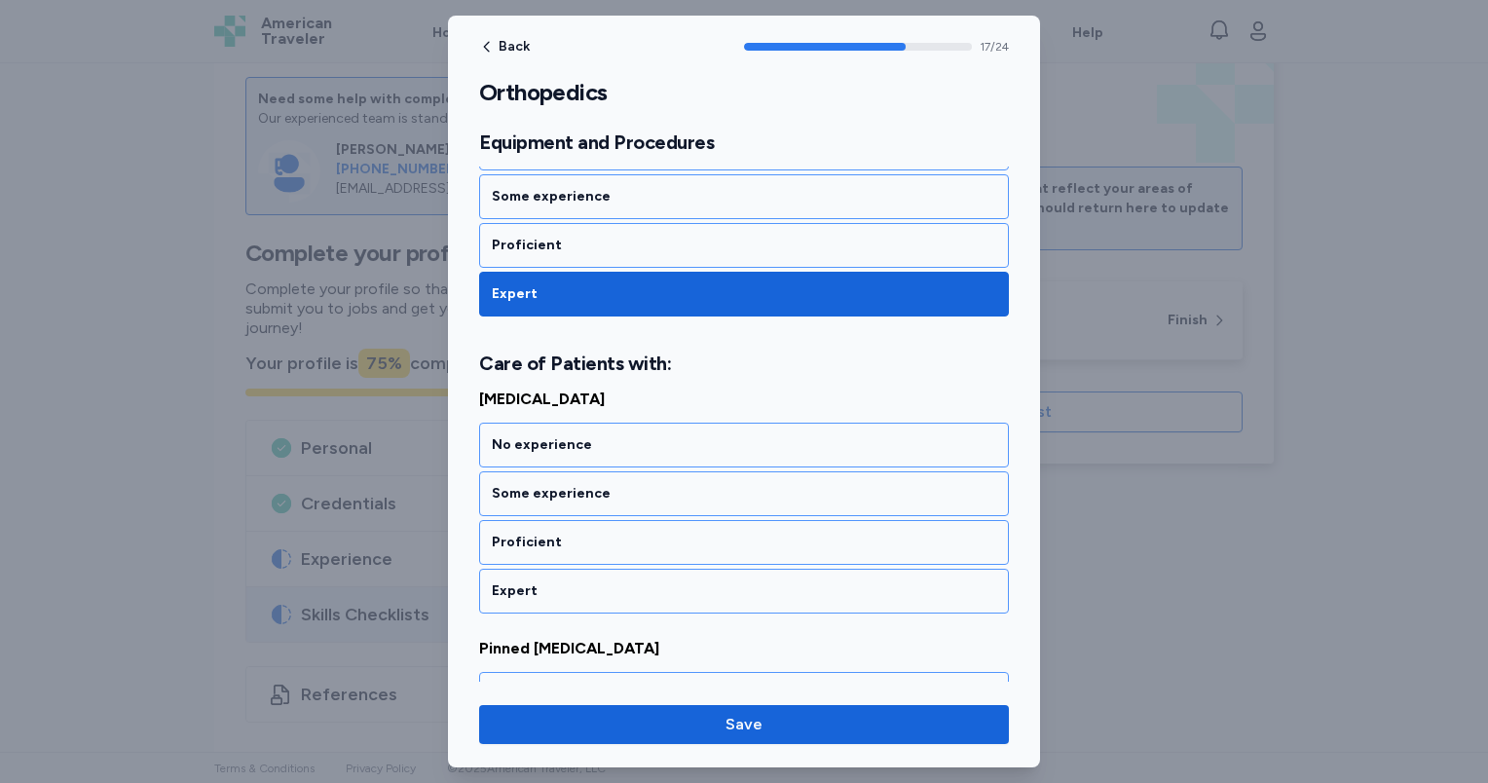
scroll to position [4447, 0]
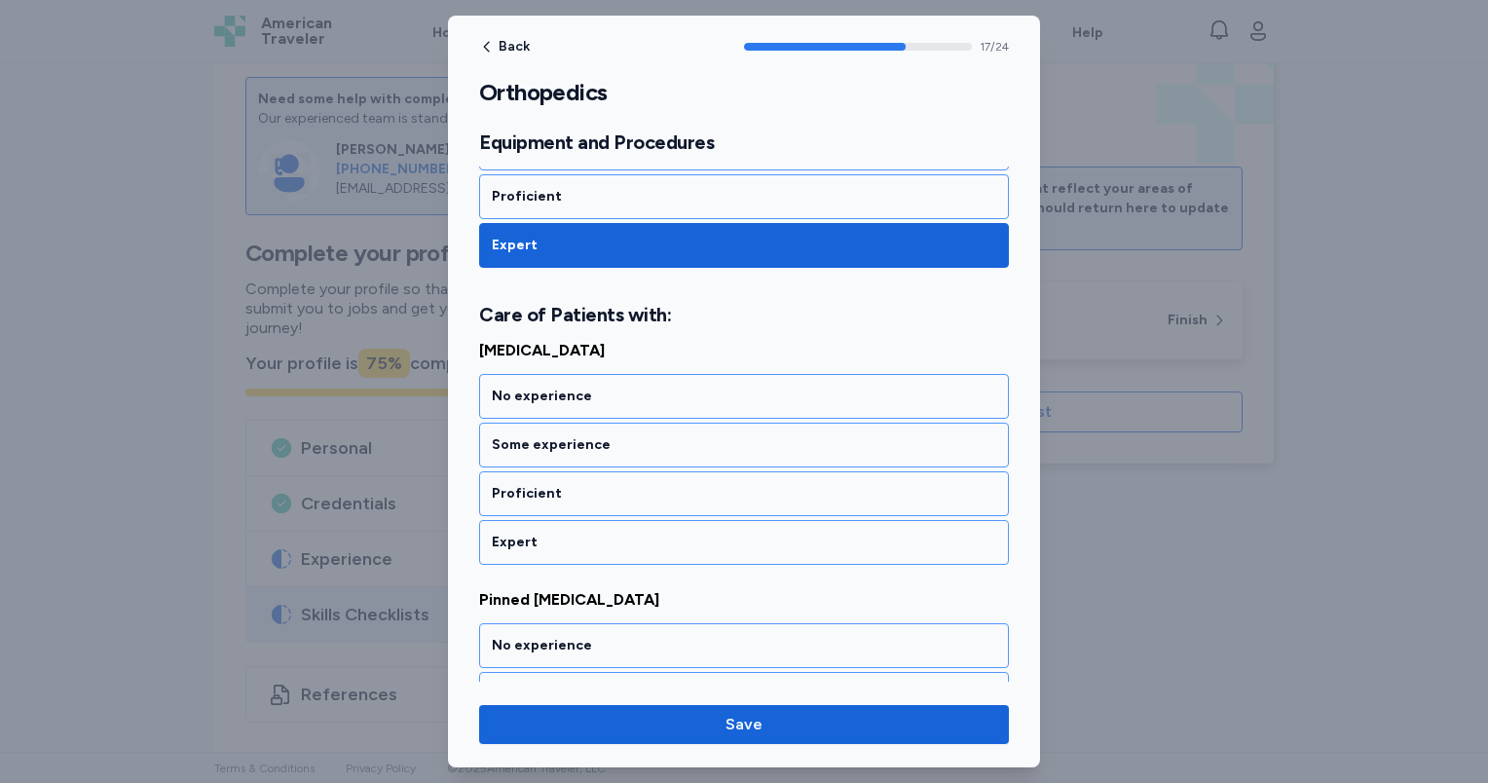
click at [597, 533] on div "Expert" at bounding box center [744, 542] width 504 height 19
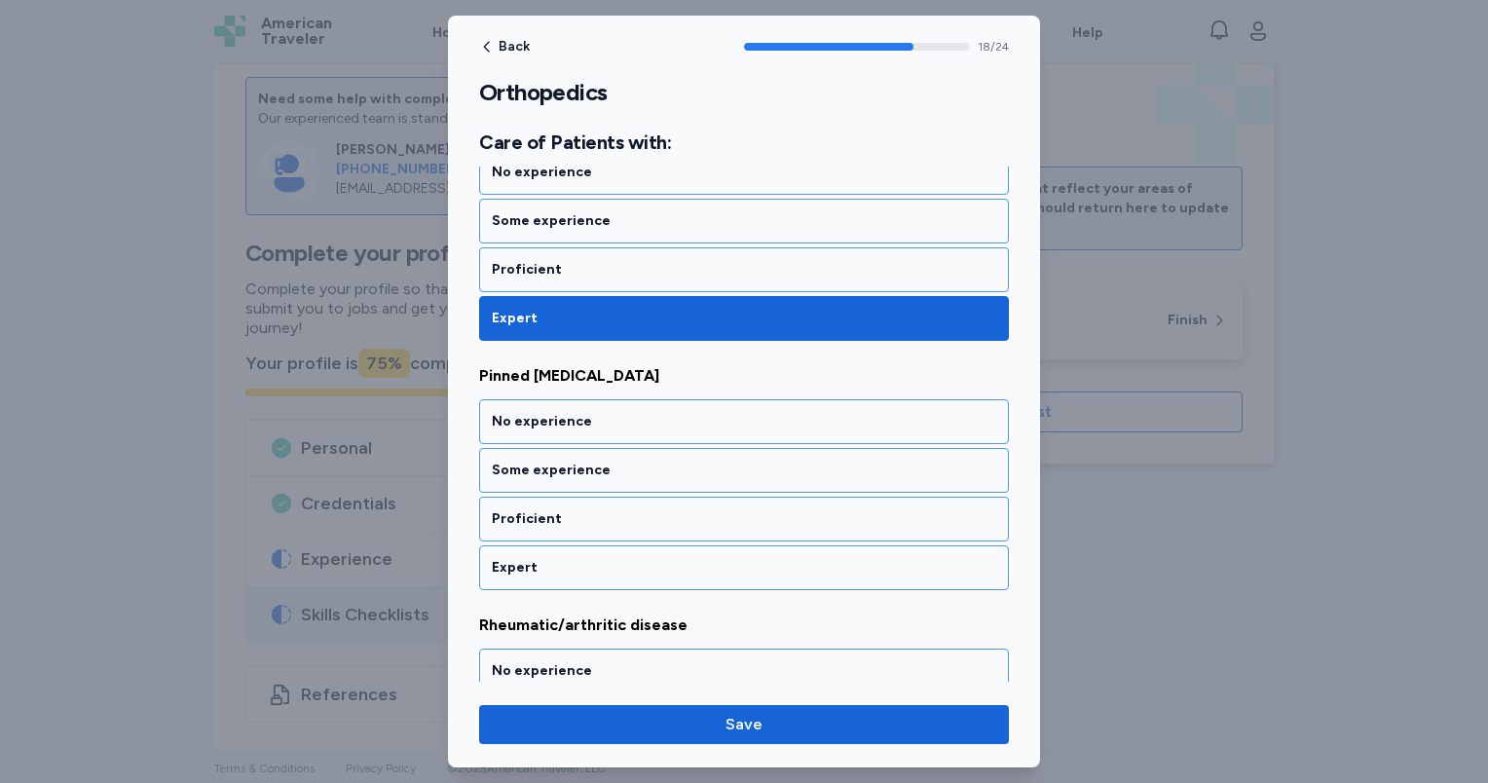
scroll to position [4694, 0]
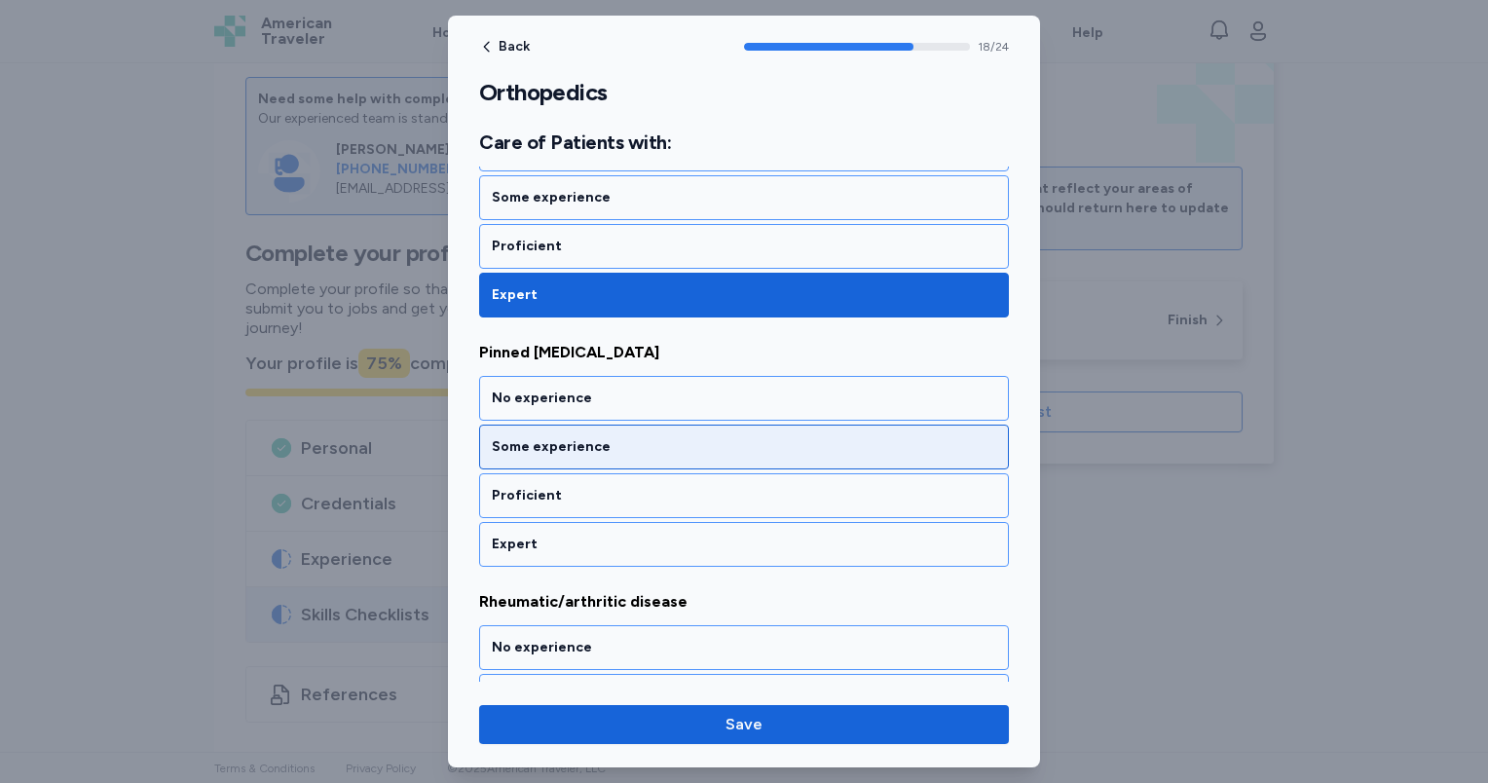
click at [593, 437] on div "Some experience" at bounding box center [744, 446] width 504 height 19
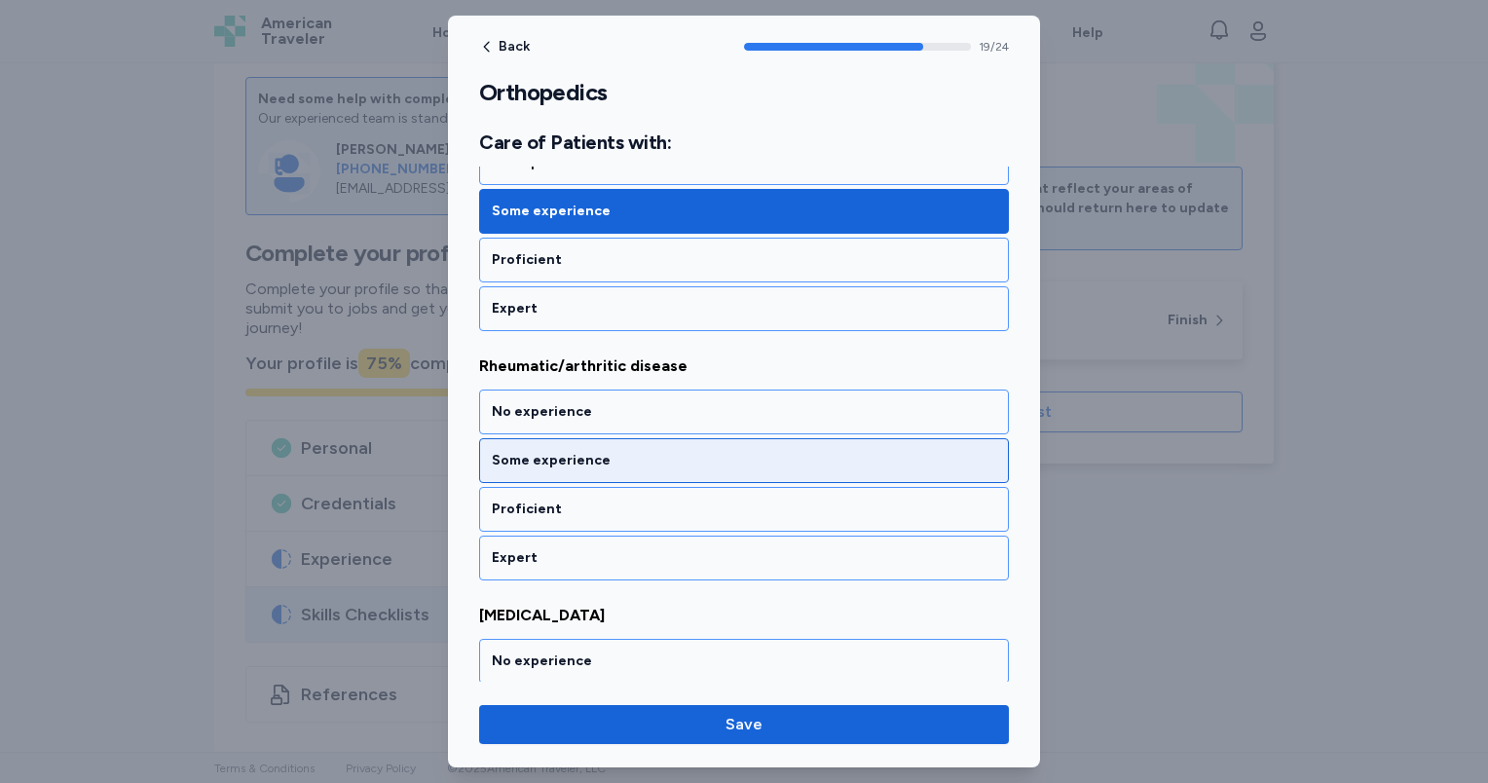
scroll to position [4943, 0]
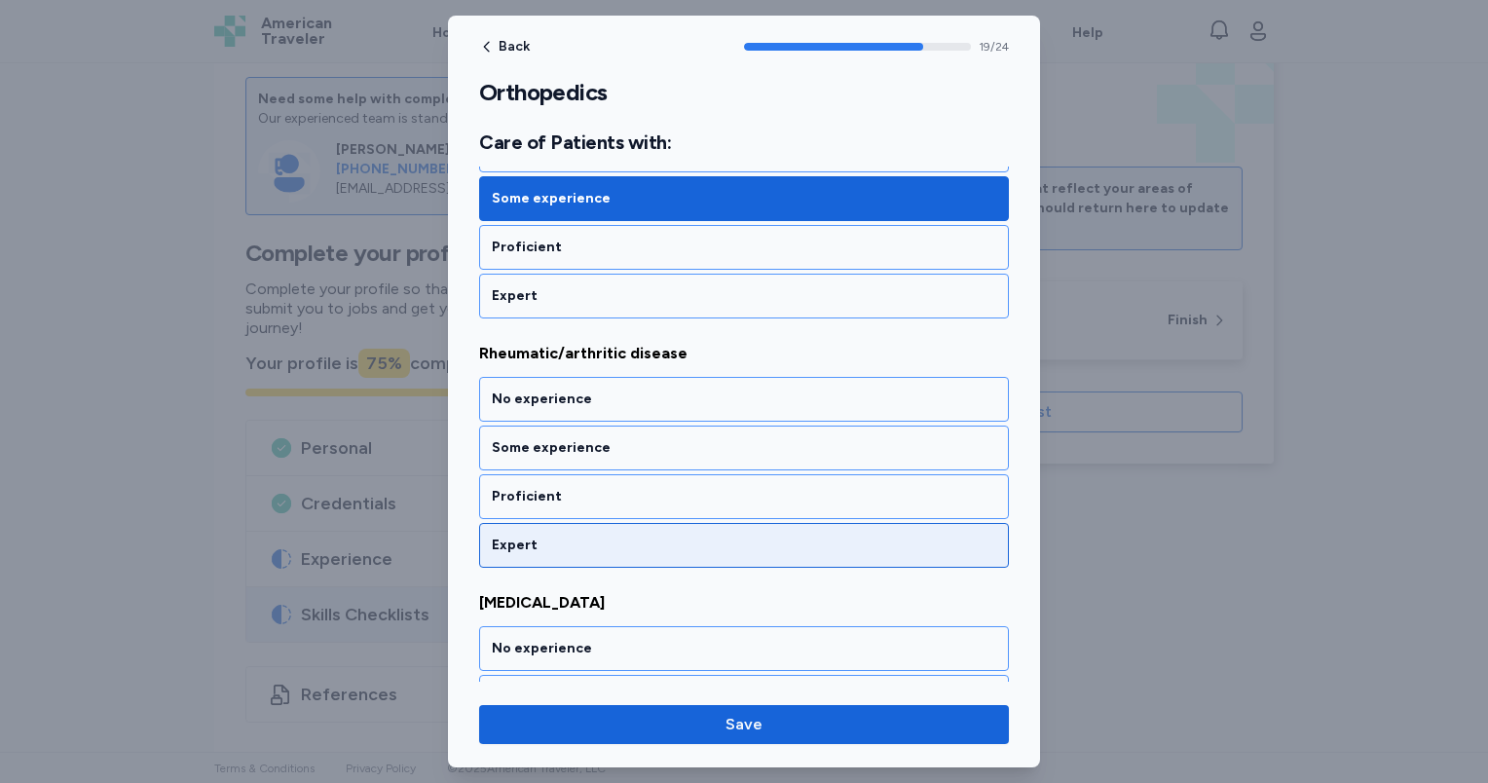
click at [606, 536] on div "Expert" at bounding box center [744, 545] width 504 height 19
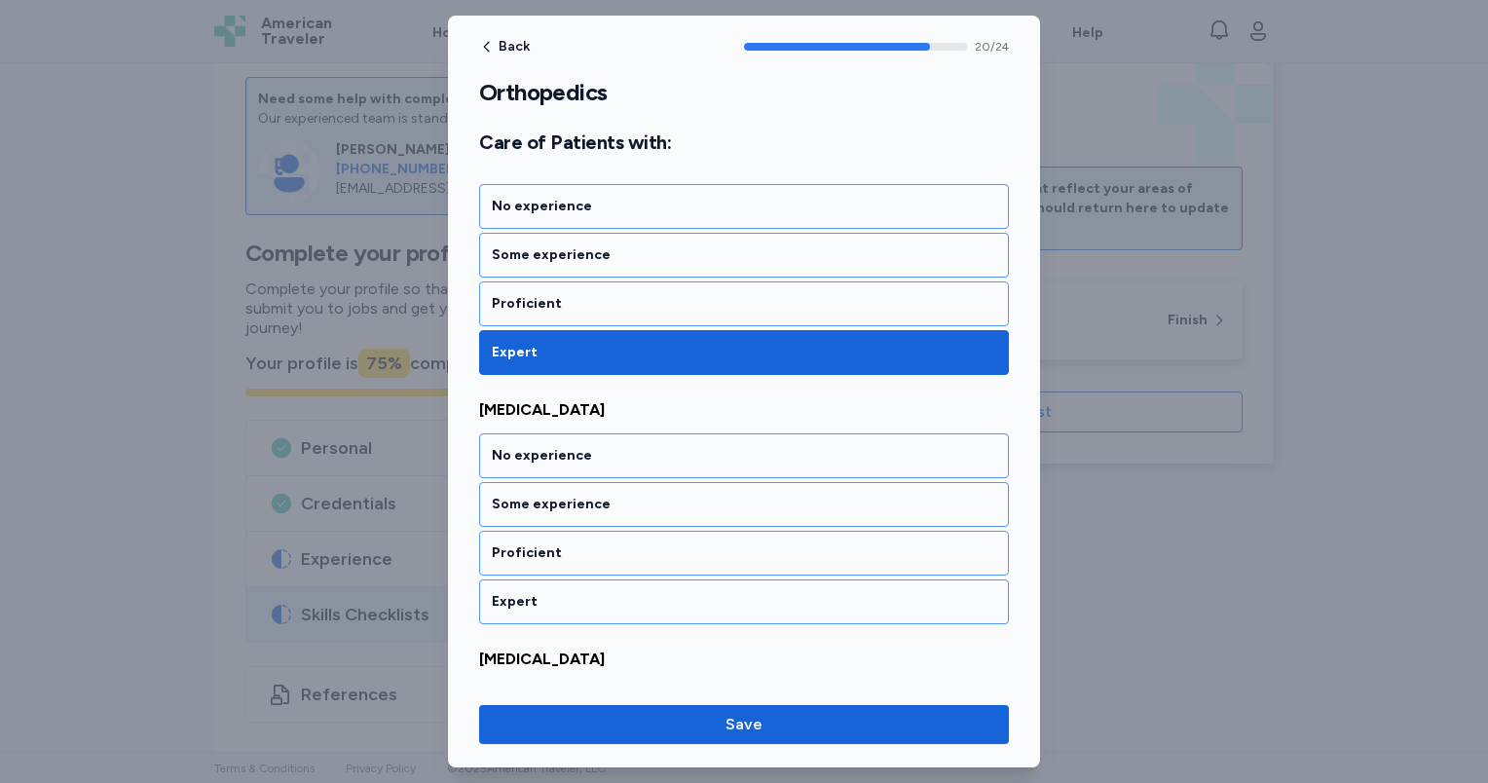
scroll to position [5190, 0]
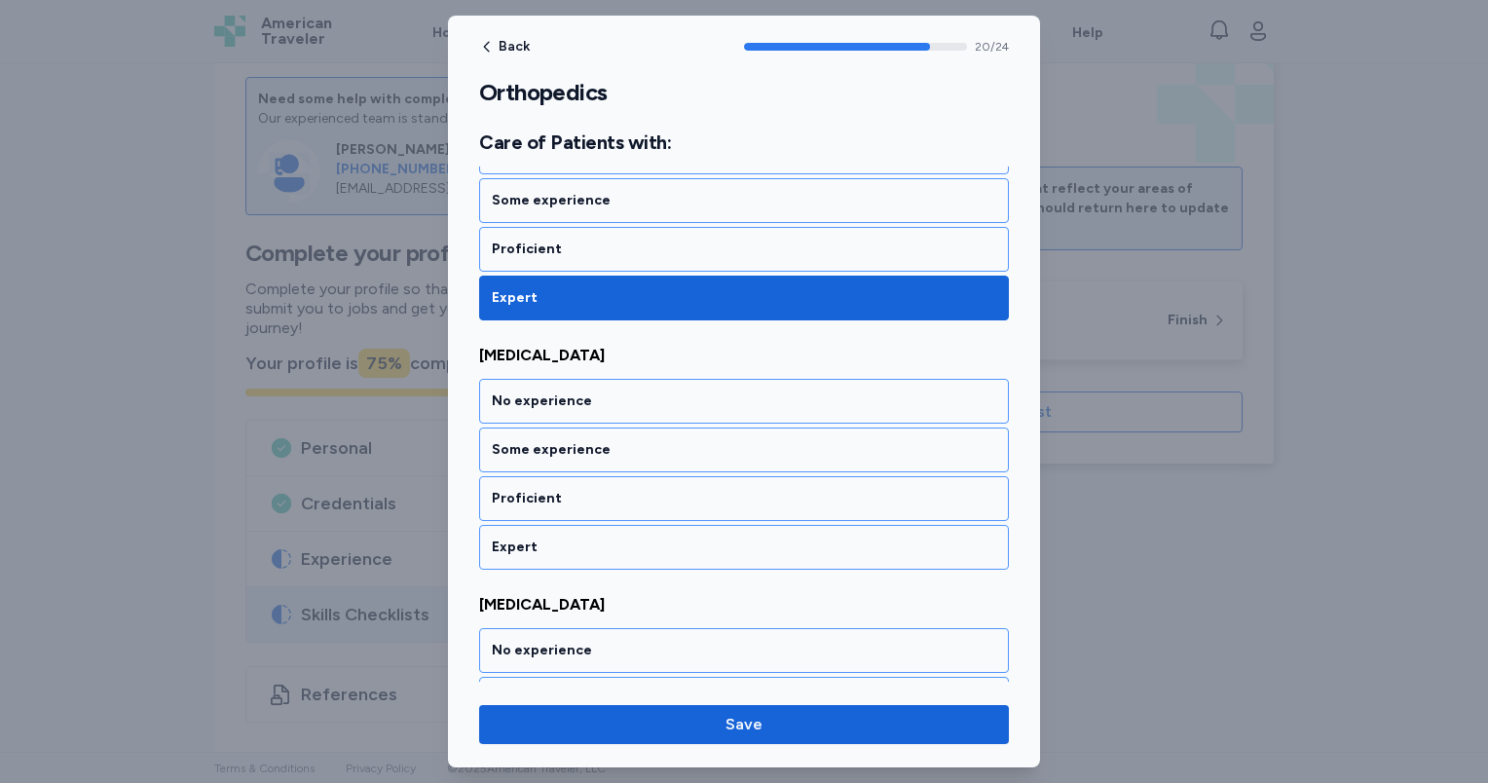
click at [606, 538] on div "Expert" at bounding box center [744, 547] width 504 height 19
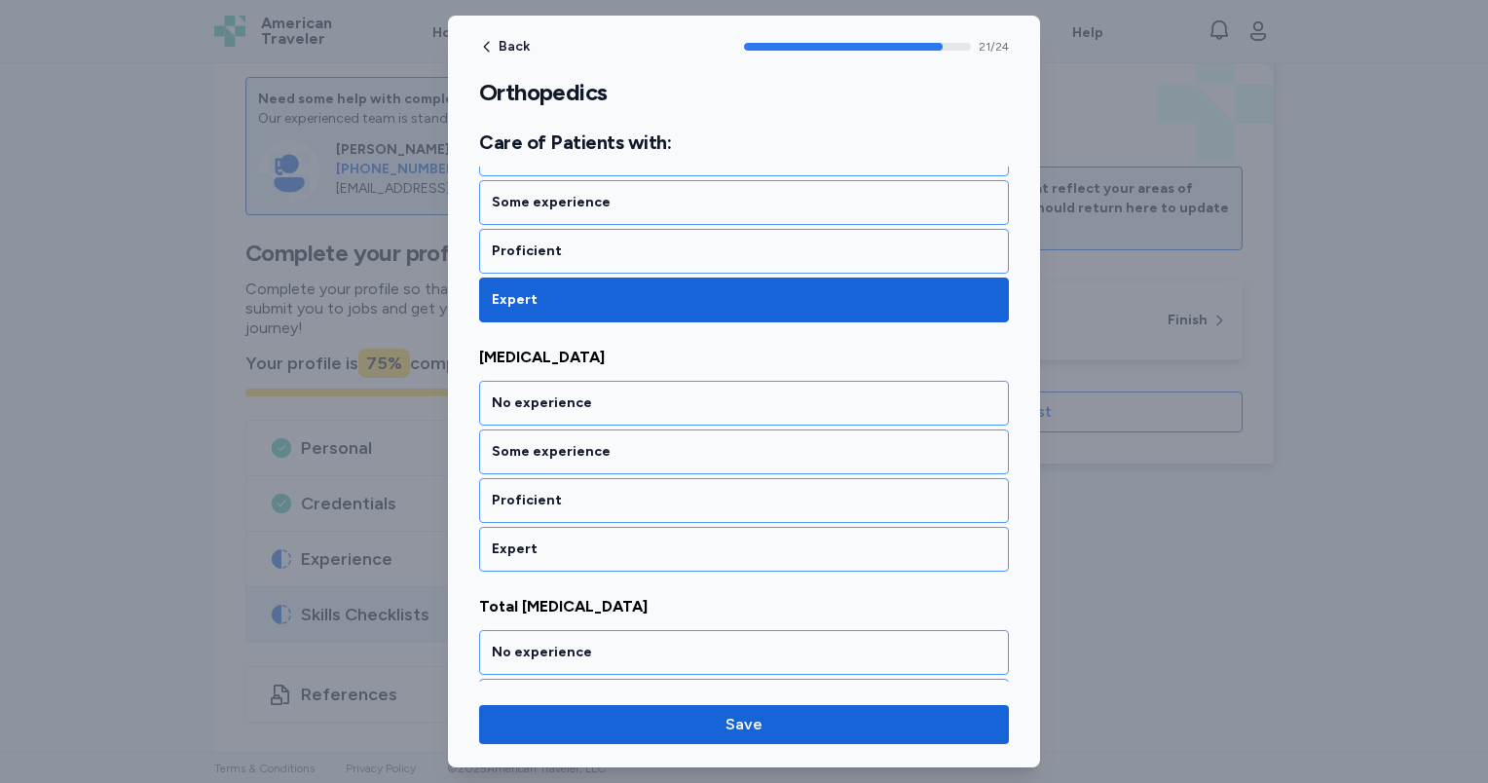
click at [606, 539] on div "Expert" at bounding box center [744, 548] width 504 height 19
click at [606, 540] on div "Expert" at bounding box center [744, 549] width 504 height 19
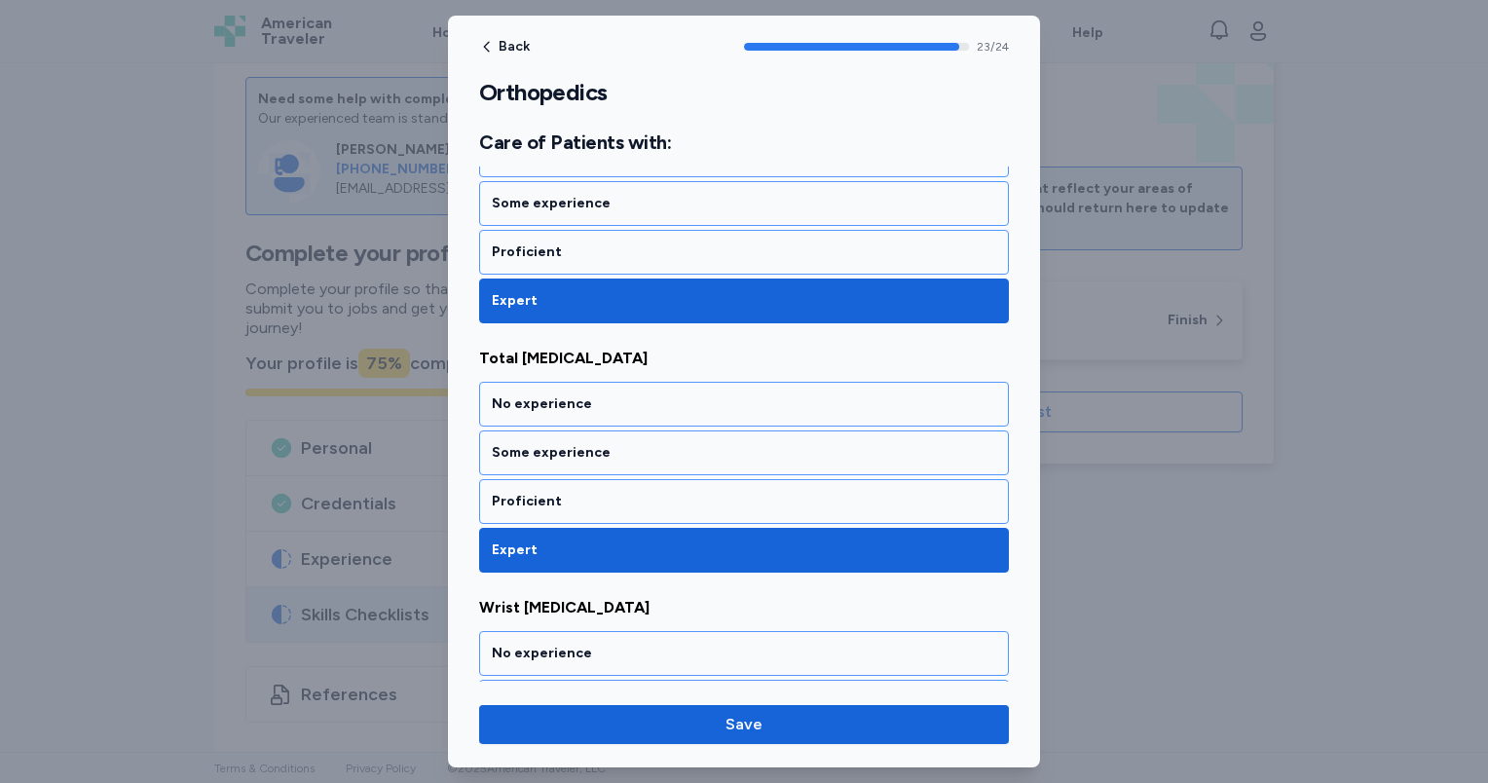
scroll to position [5792, 0]
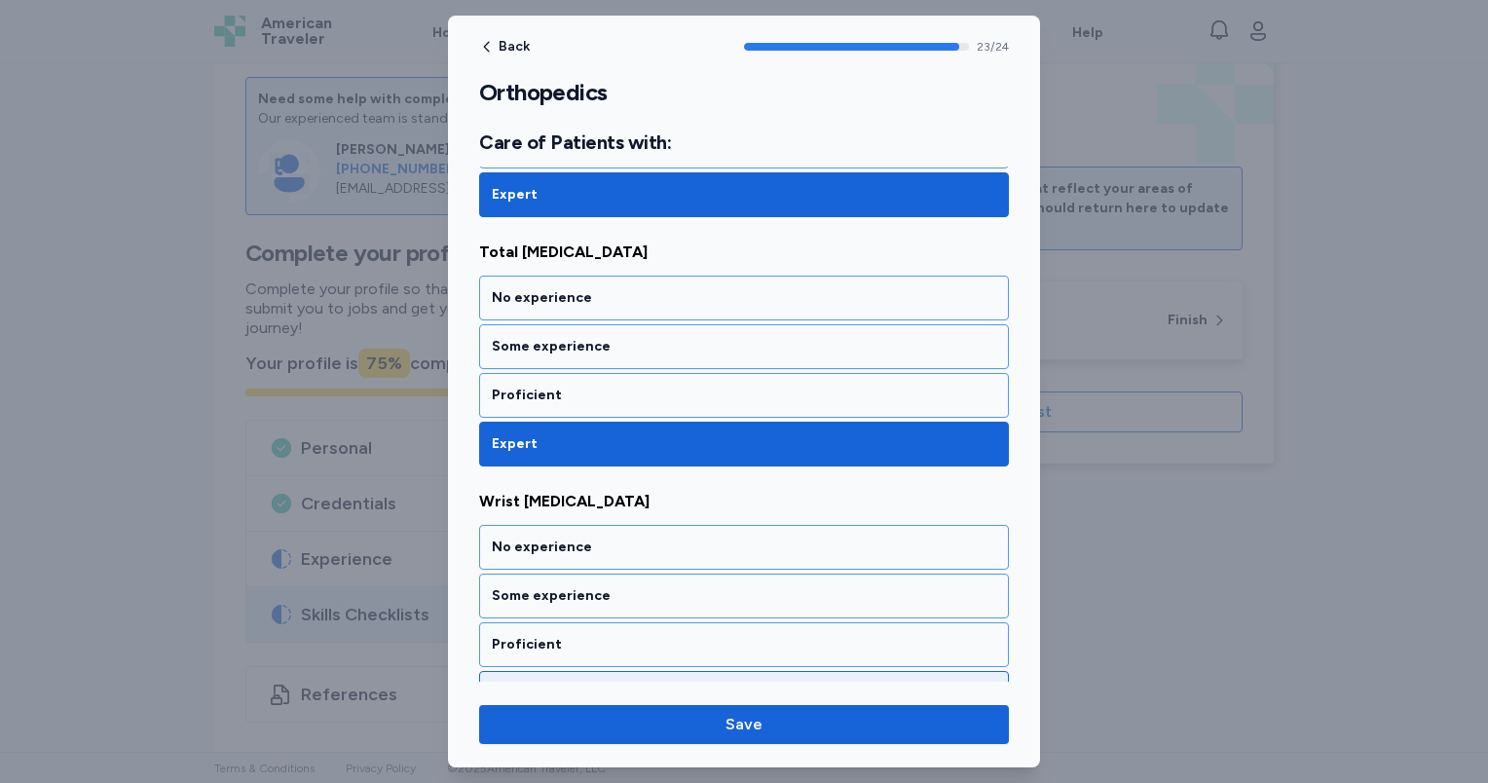
click at [605, 684] on div "Expert" at bounding box center [744, 693] width 504 height 19
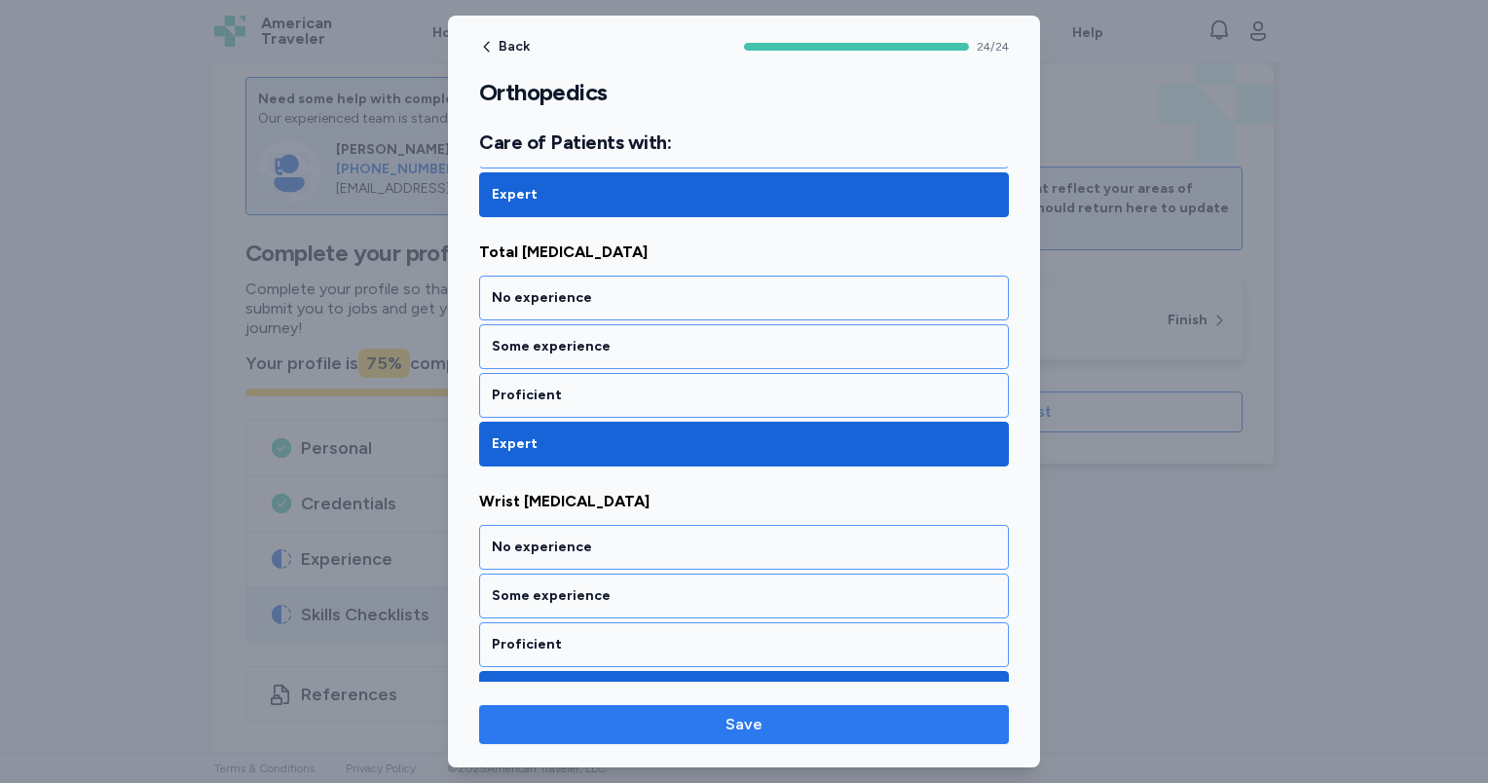
click at [653, 721] on span "Save" at bounding box center [744, 724] width 499 height 23
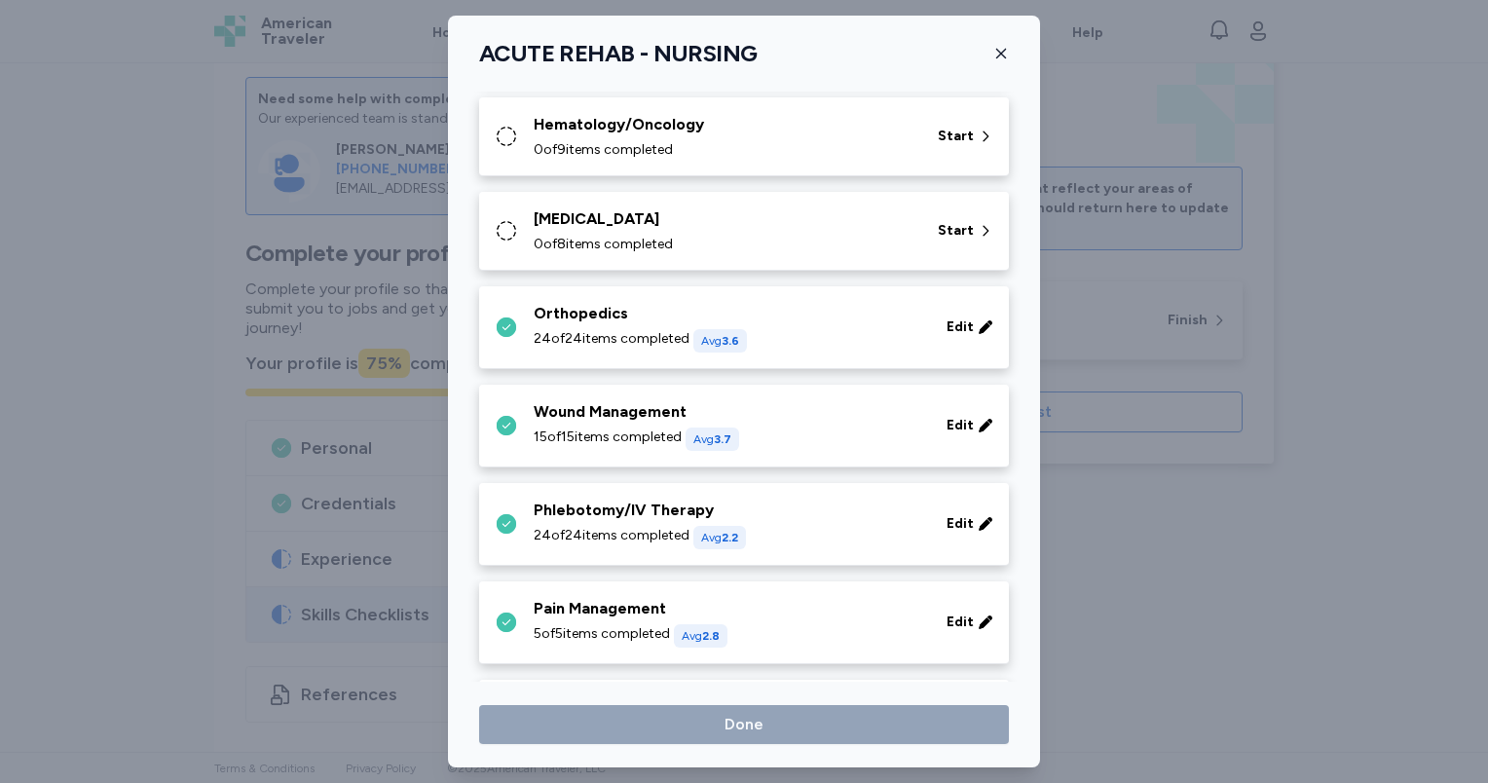
scroll to position [676, 0]
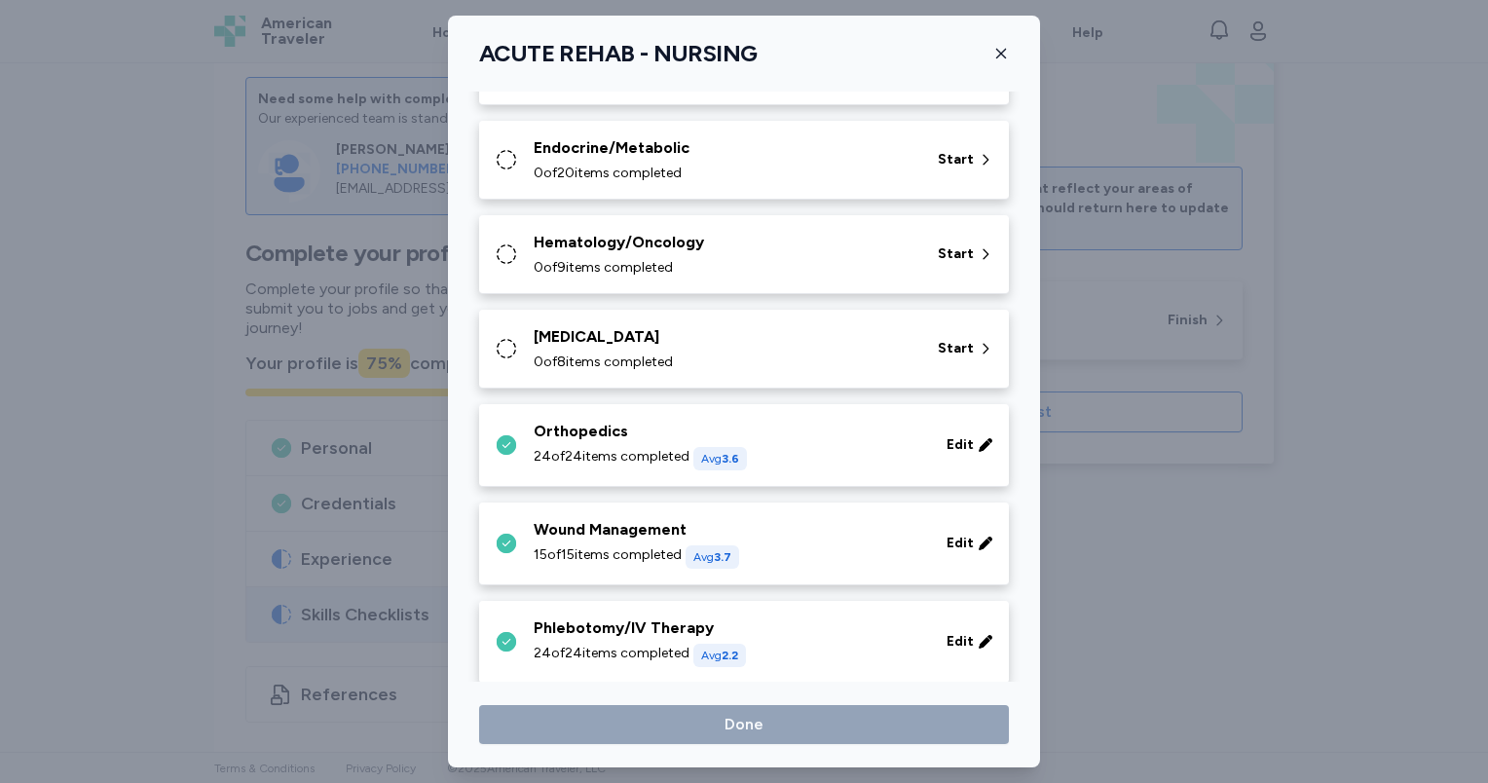
click at [567, 347] on div "[MEDICAL_DATA] 0 of 8 items completed" at bounding box center [724, 348] width 381 height 47
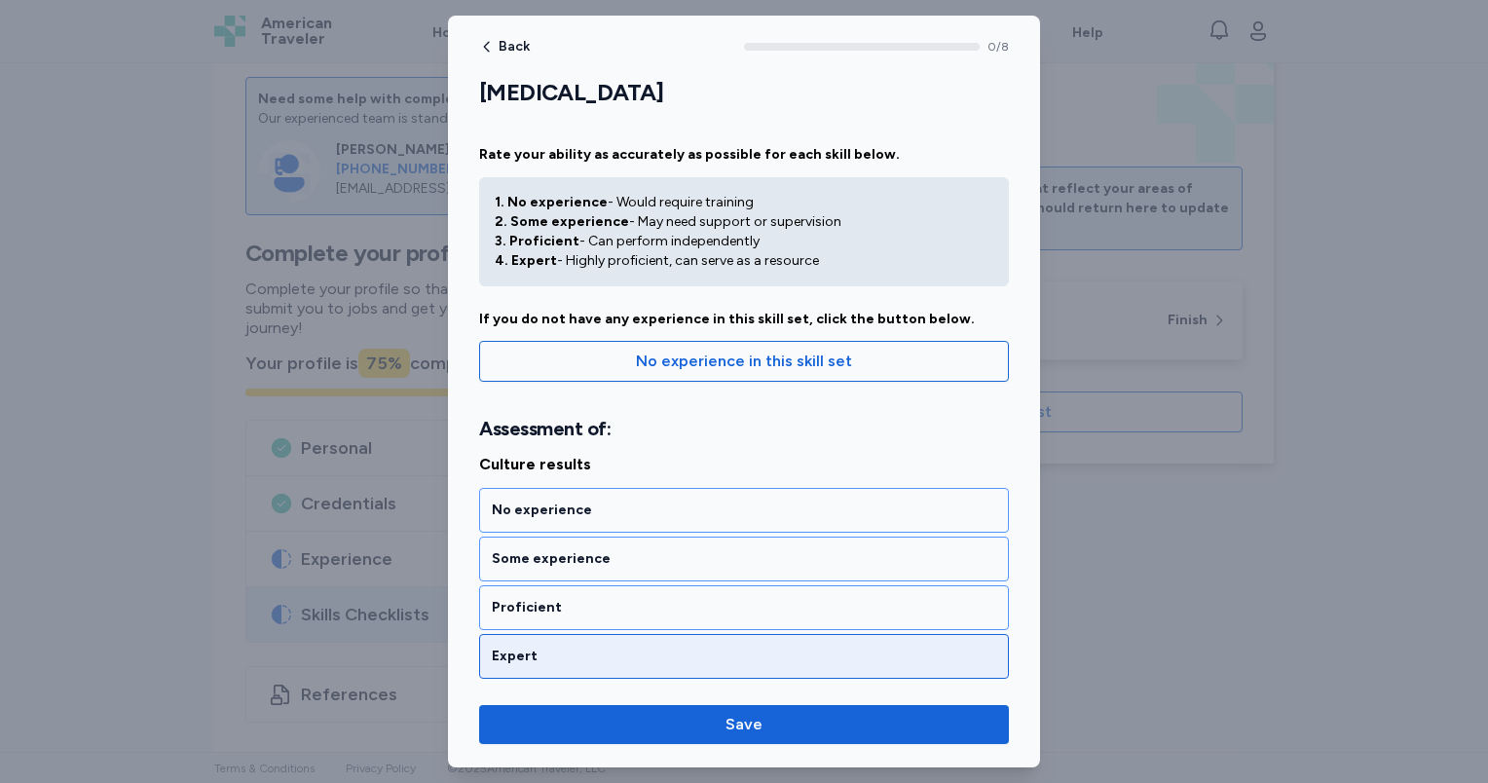
click at [579, 654] on div "Expert" at bounding box center [744, 656] width 504 height 19
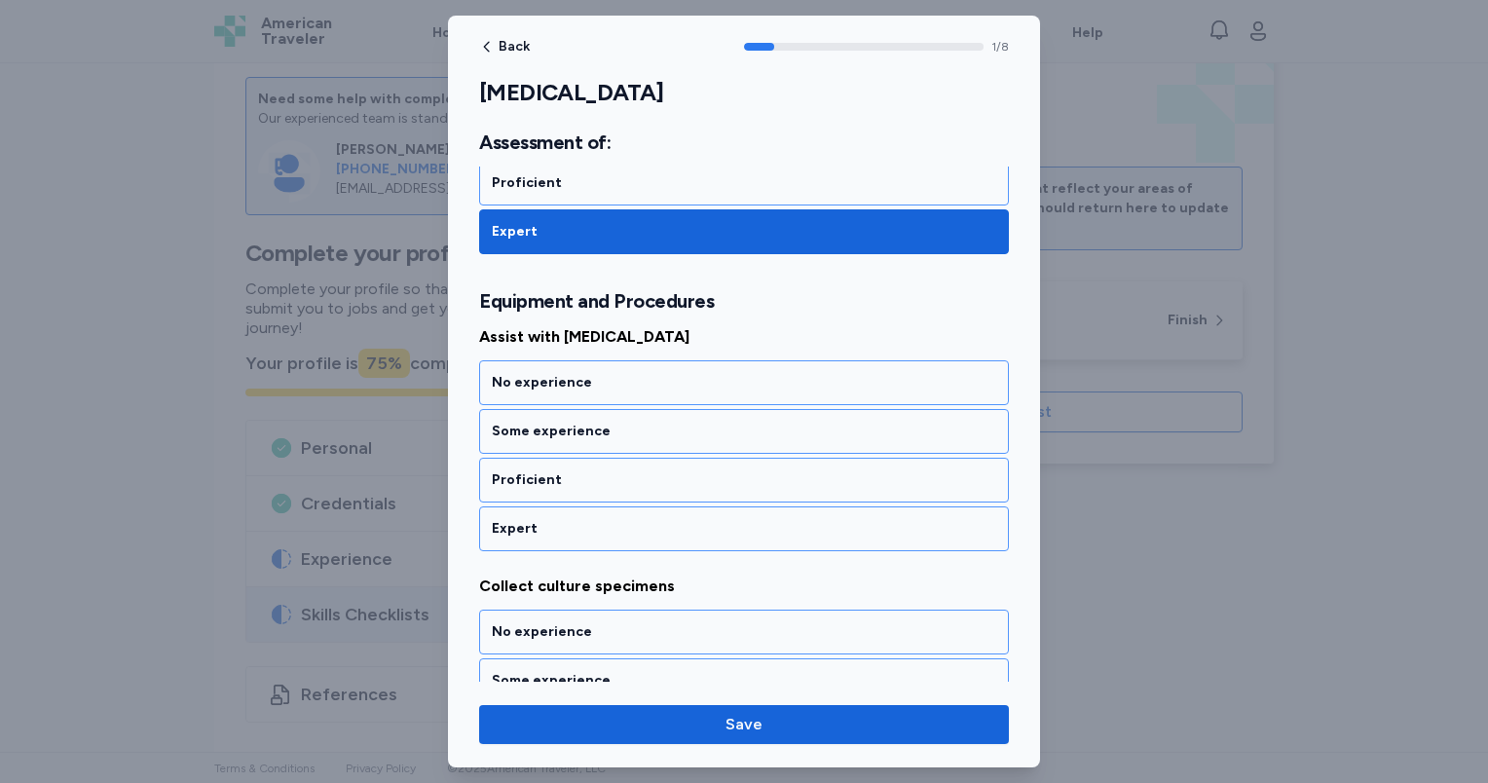
scroll to position [436, 0]
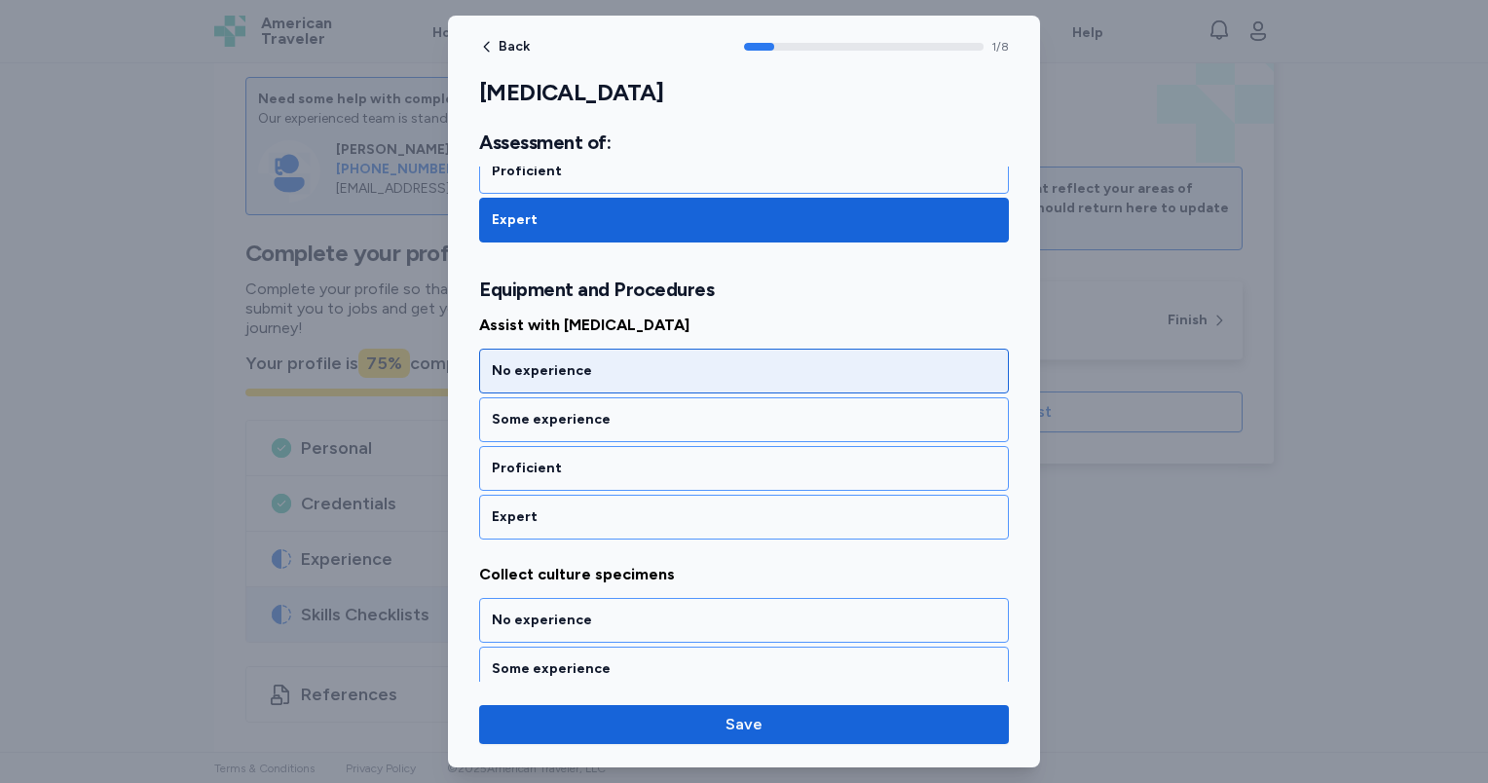
click at [549, 373] on div "No experience" at bounding box center [744, 370] width 504 height 19
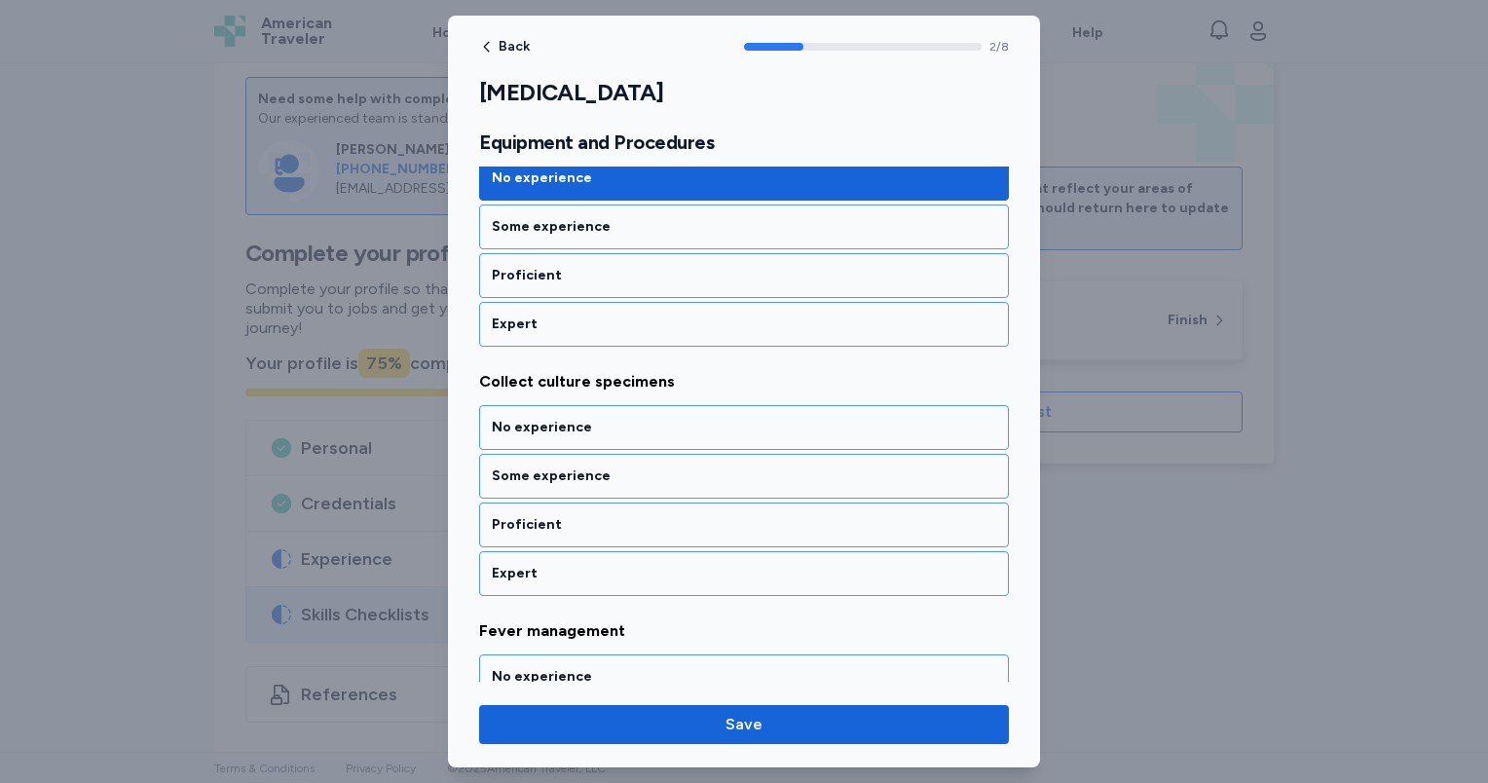
scroll to position [684, 0]
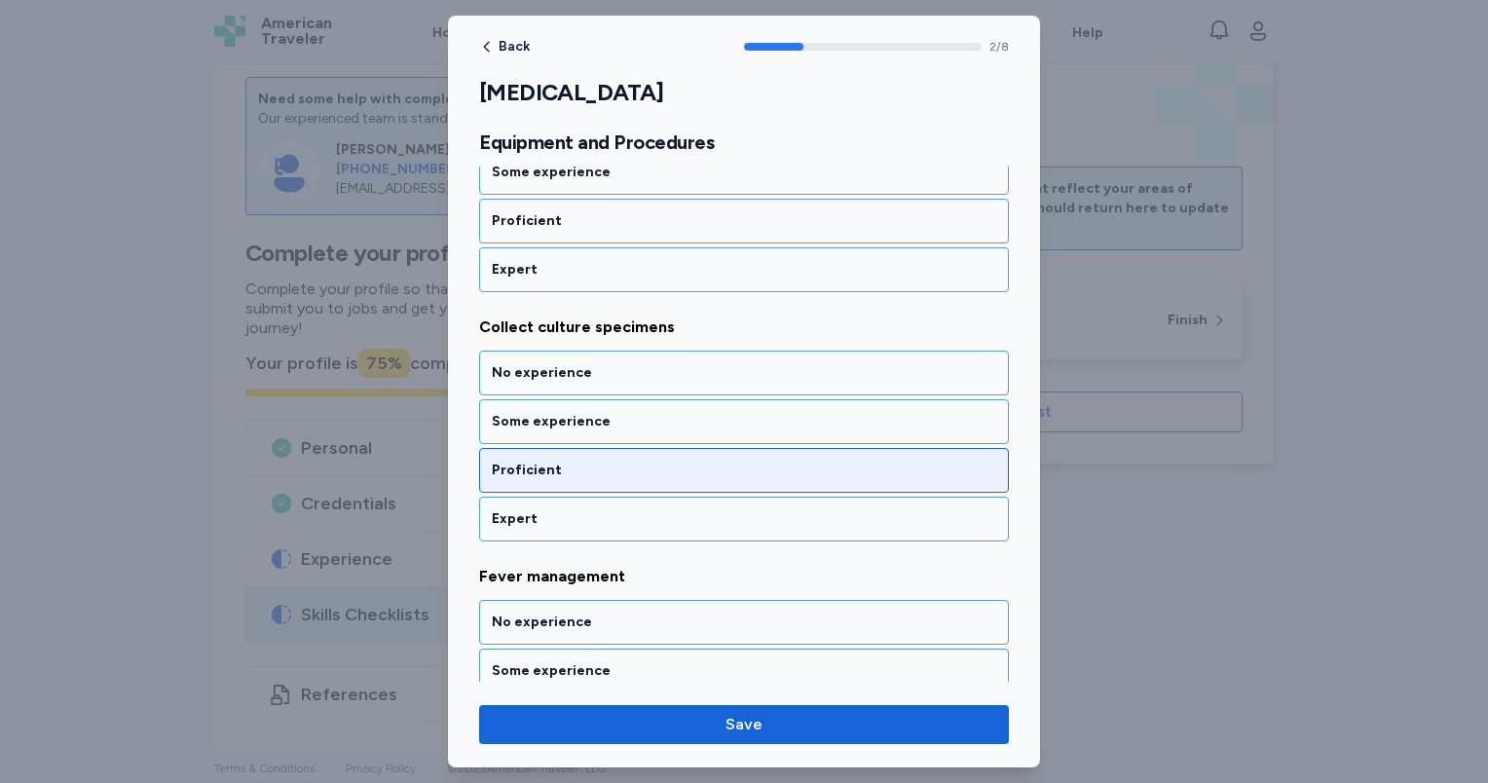
click at [584, 462] on div "Proficient" at bounding box center [744, 470] width 504 height 19
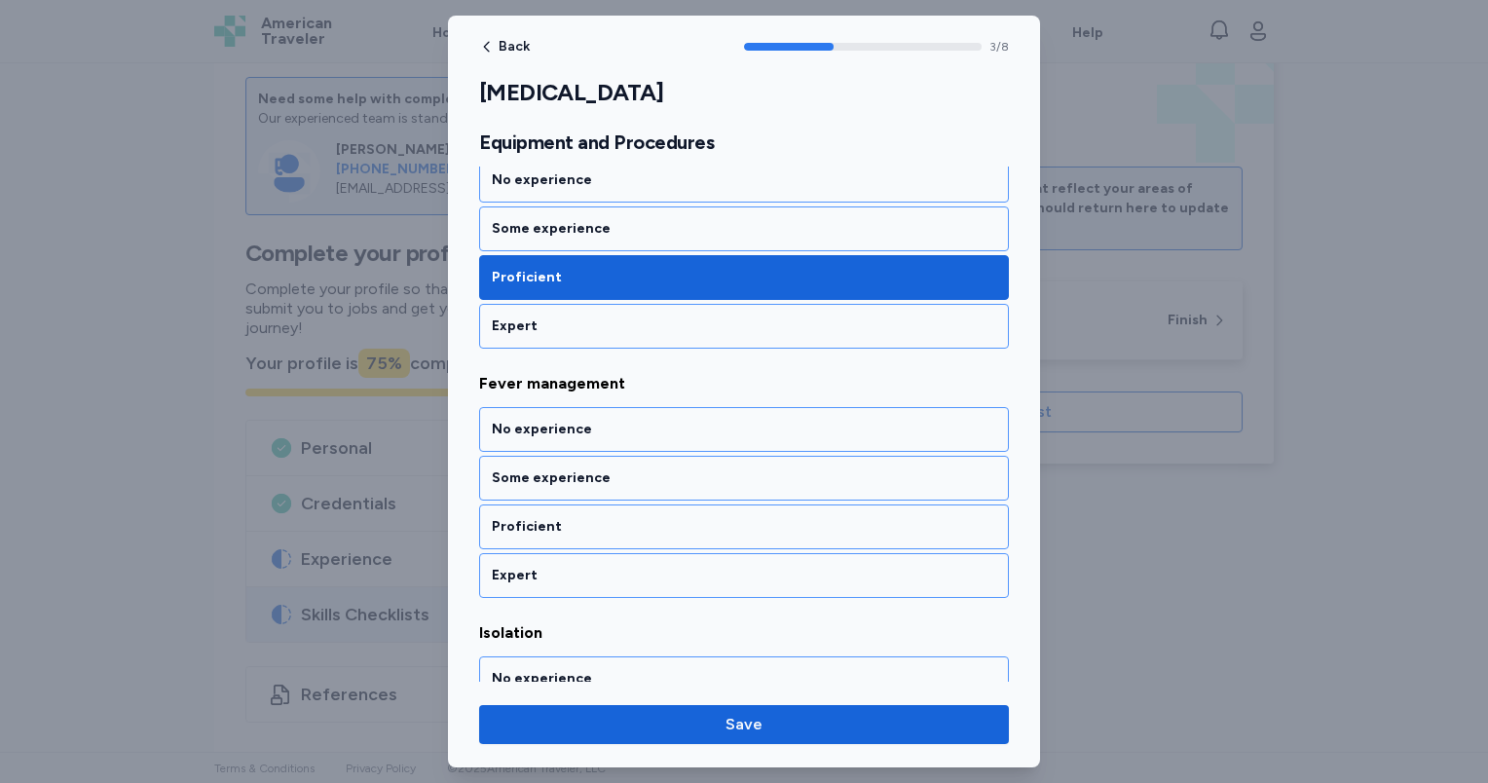
scroll to position [931, 0]
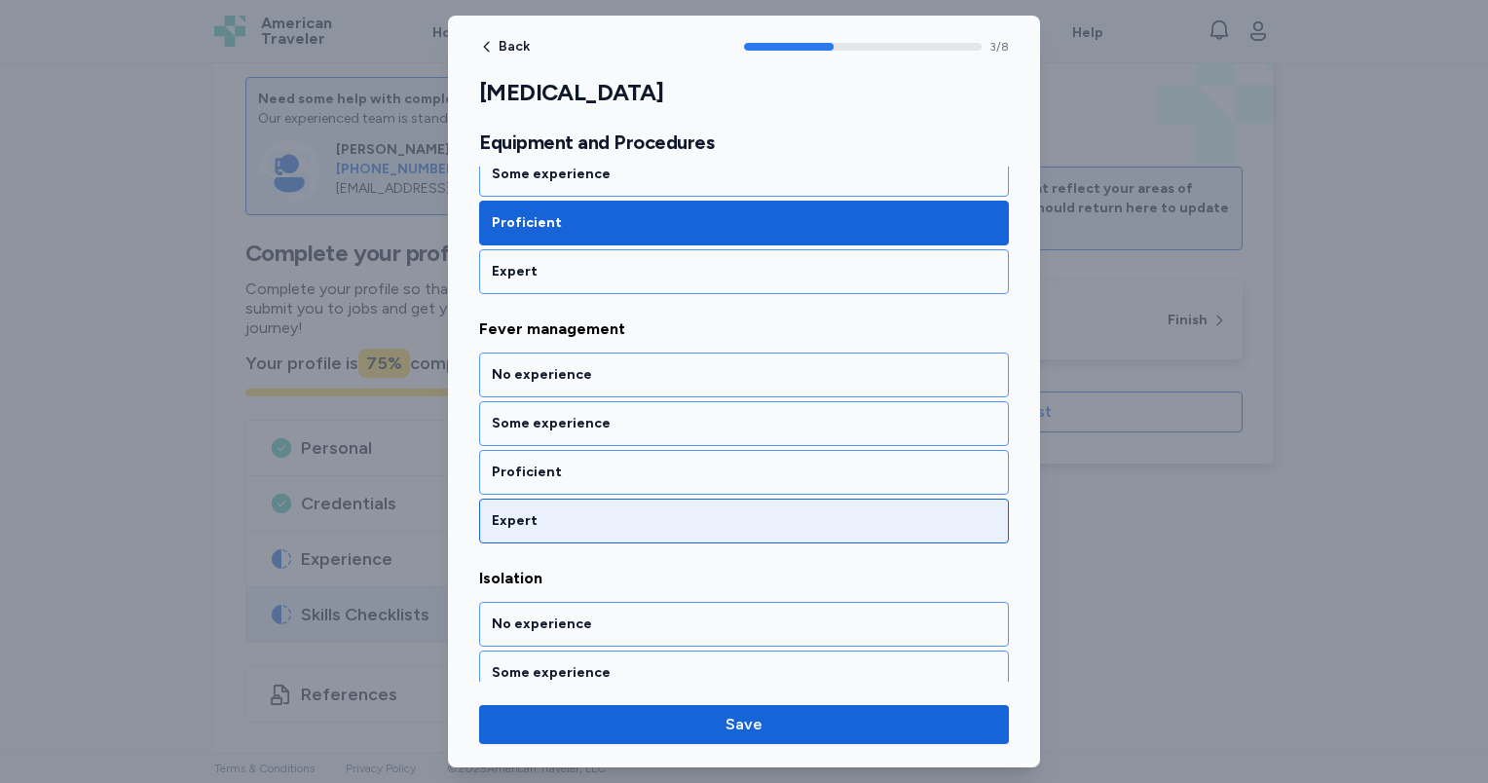
click at [587, 521] on div "Expert" at bounding box center [744, 520] width 504 height 19
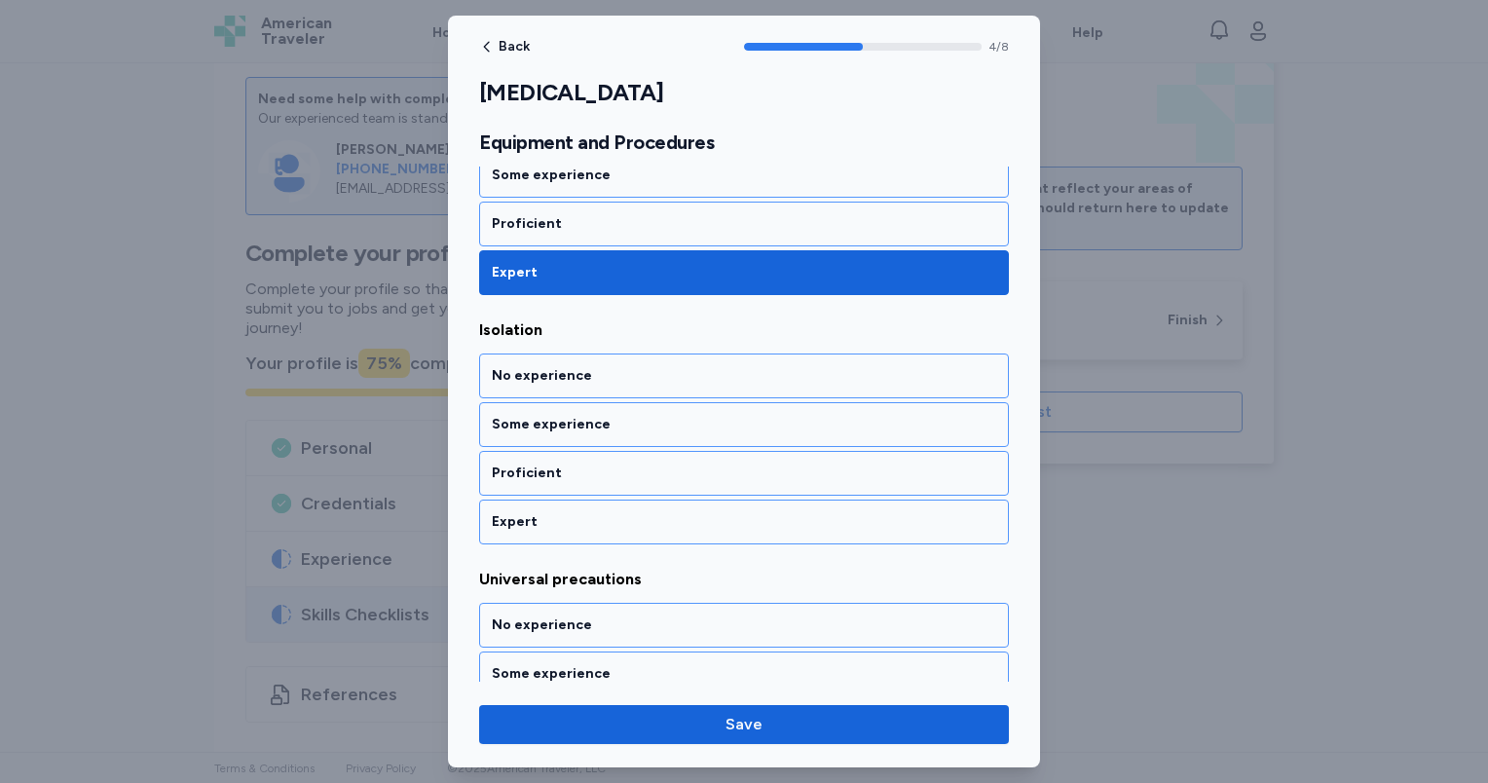
click at [587, 521] on div "Expert" at bounding box center [744, 521] width 504 height 19
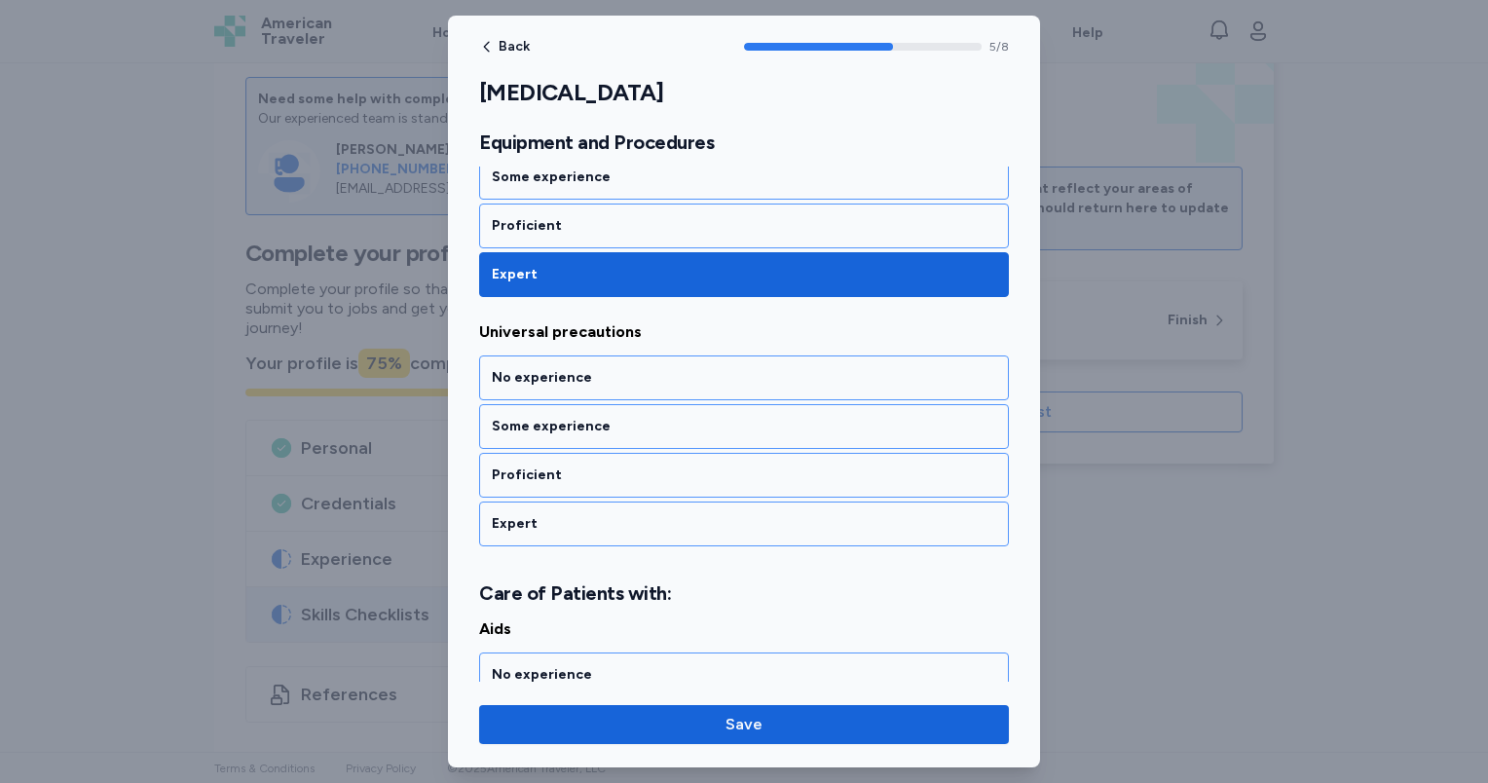
click at [587, 521] on div "Expert" at bounding box center [744, 523] width 504 height 19
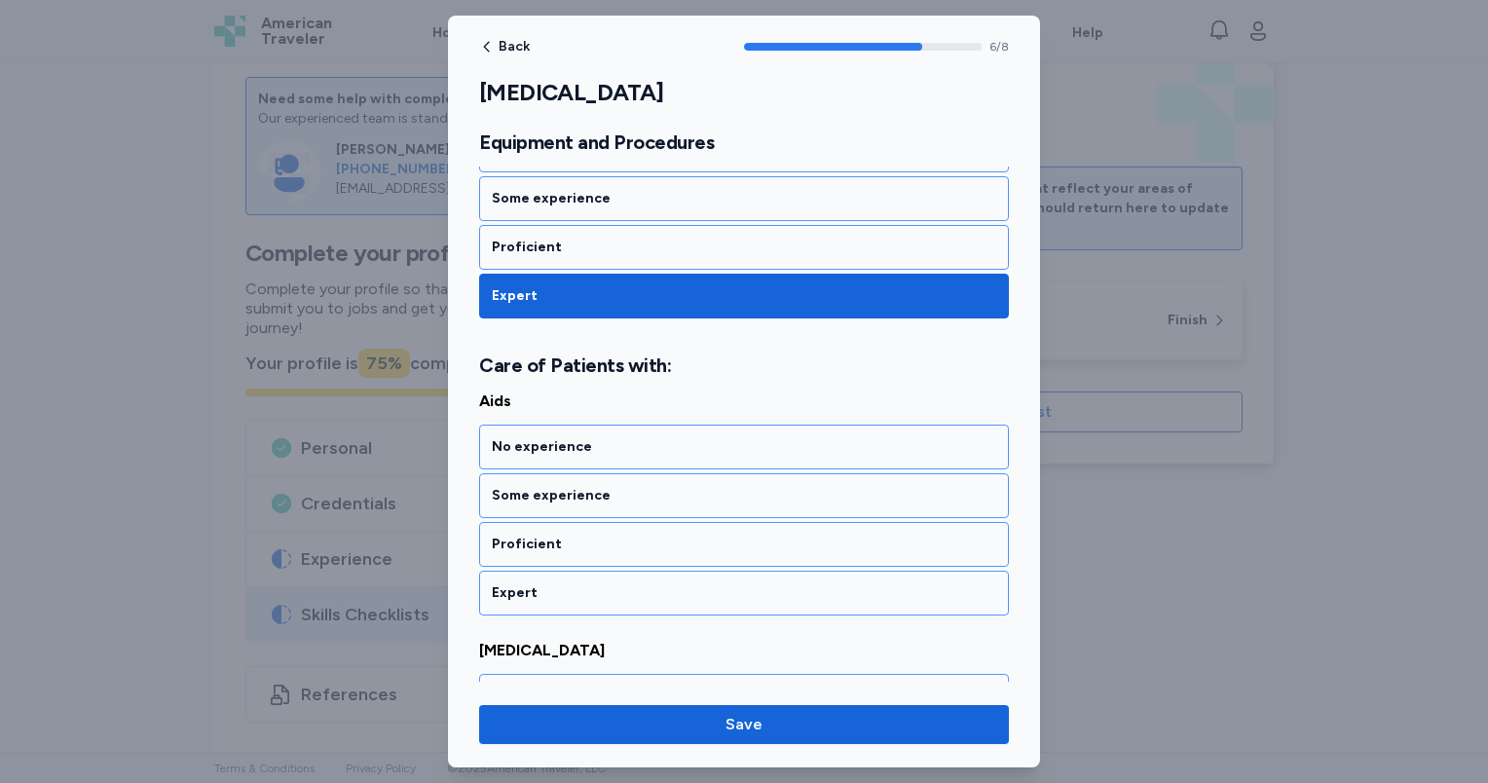
scroll to position [1722, 0]
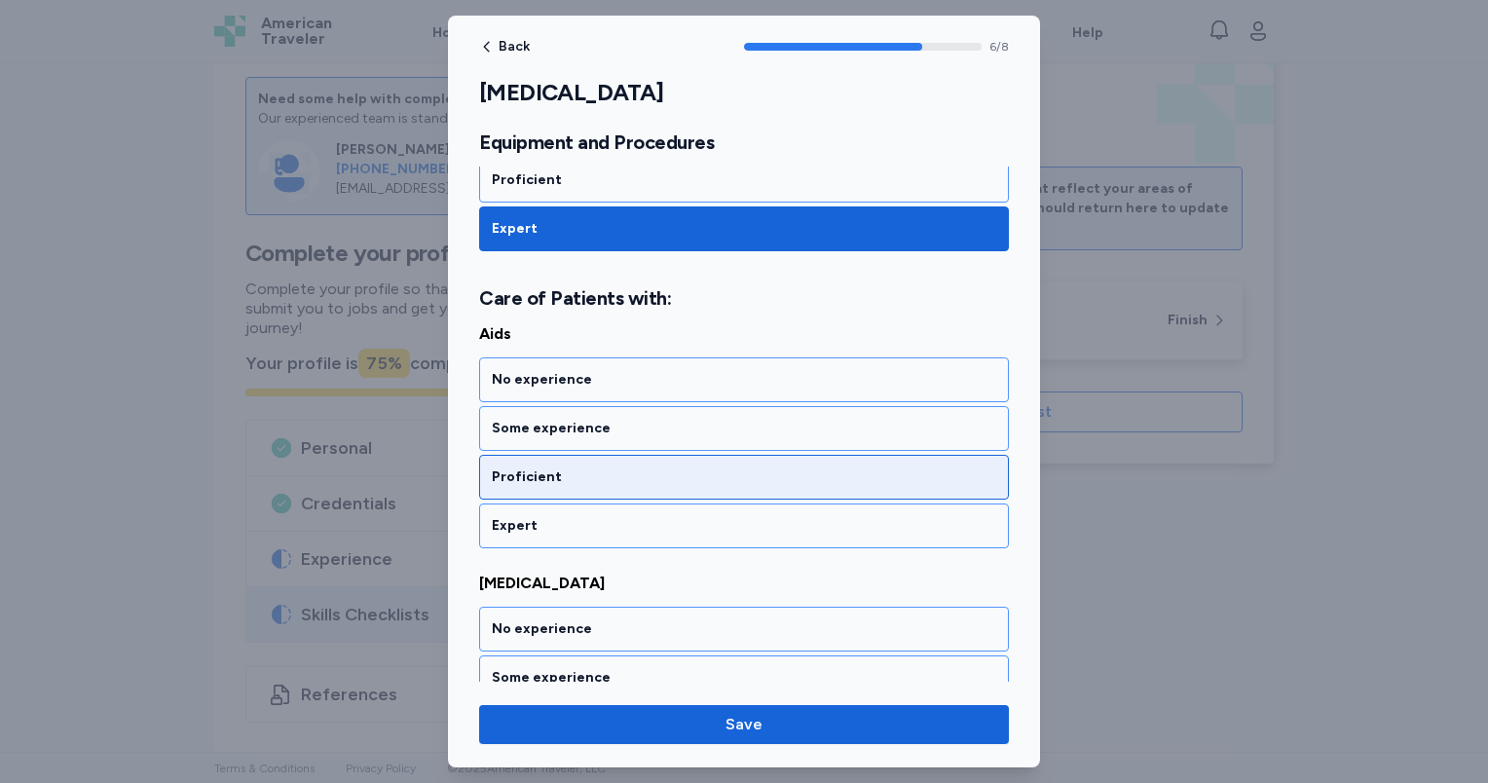
click at [579, 473] on div "Proficient" at bounding box center [744, 476] width 504 height 19
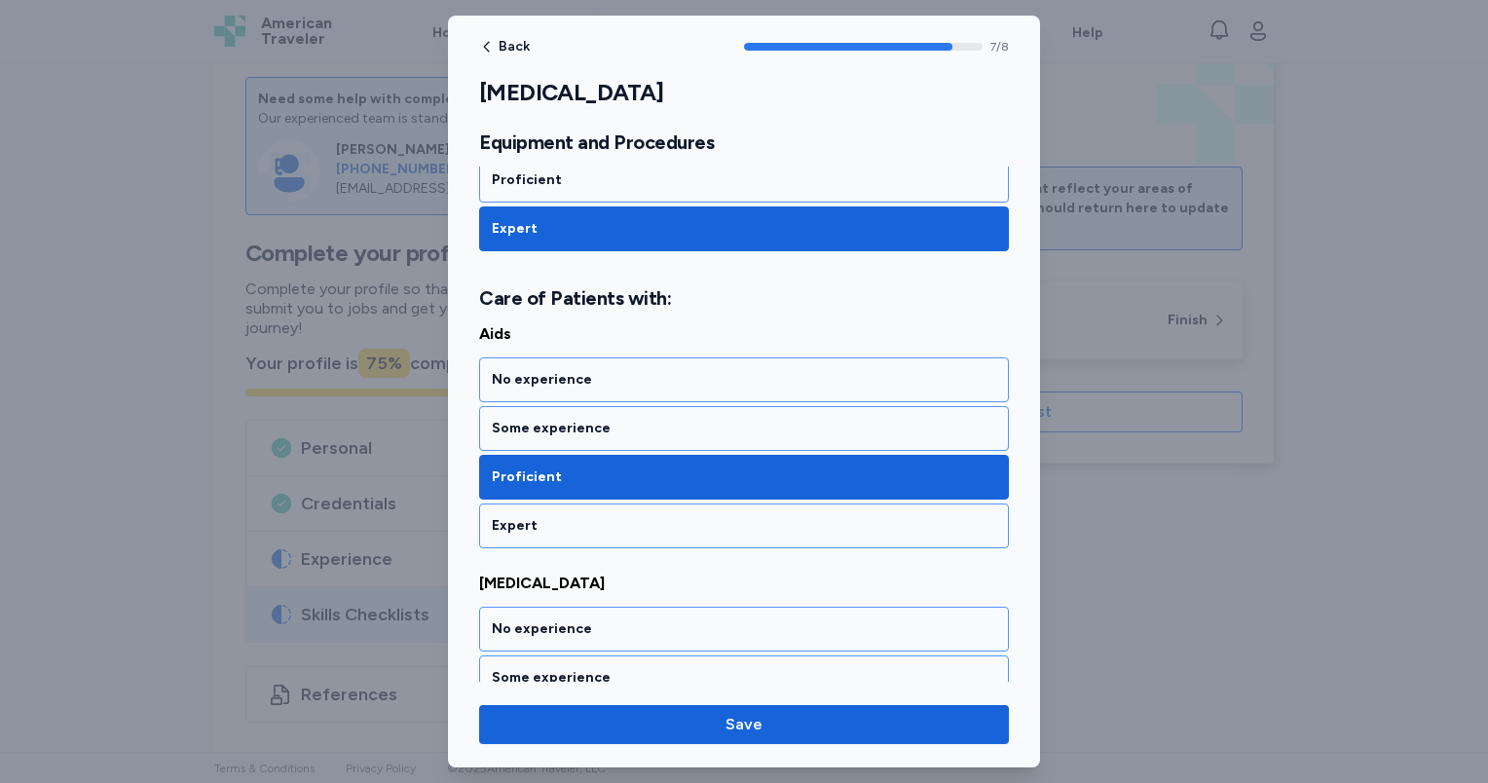
scroll to position [1828, 0]
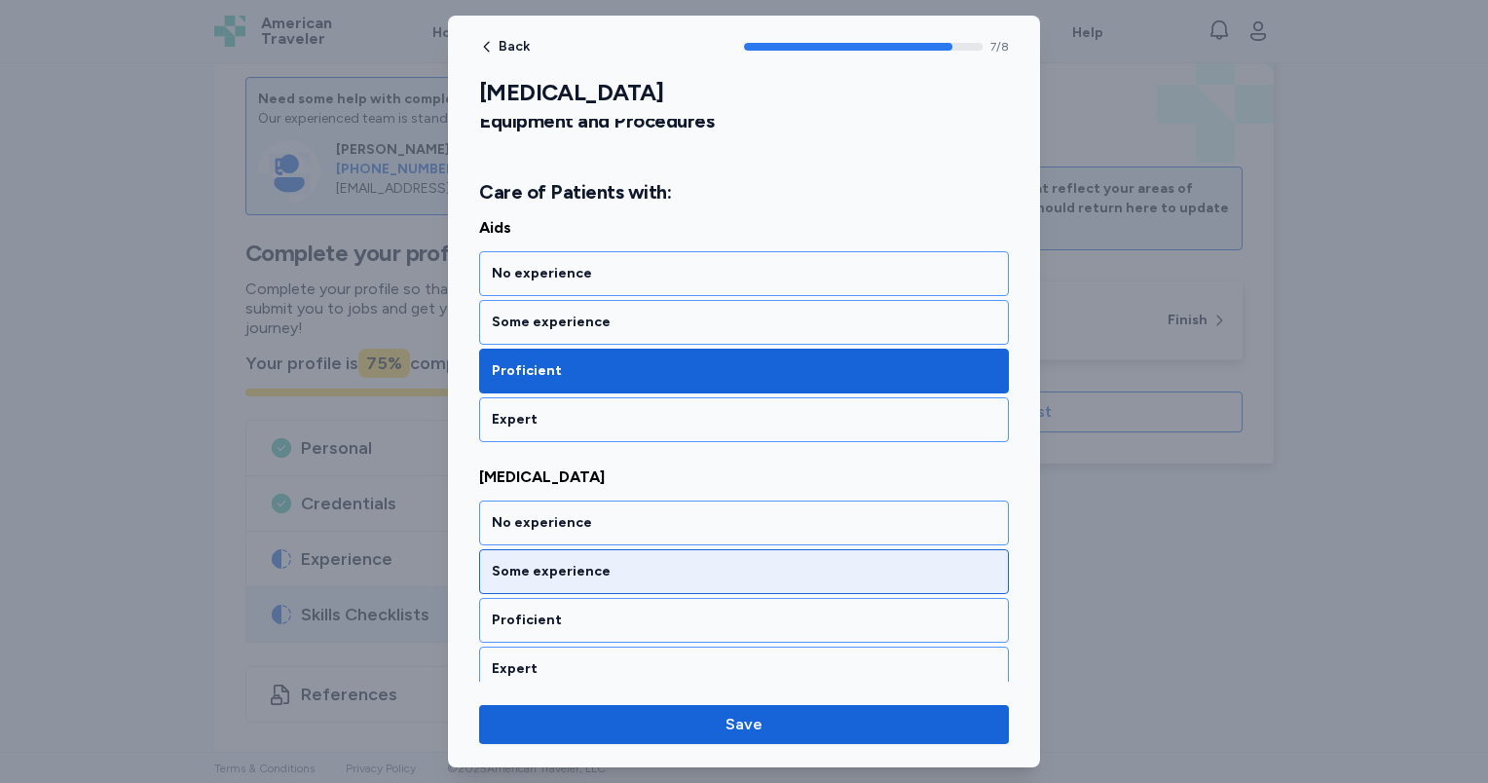
click at [580, 564] on div "Some experience" at bounding box center [744, 571] width 504 height 19
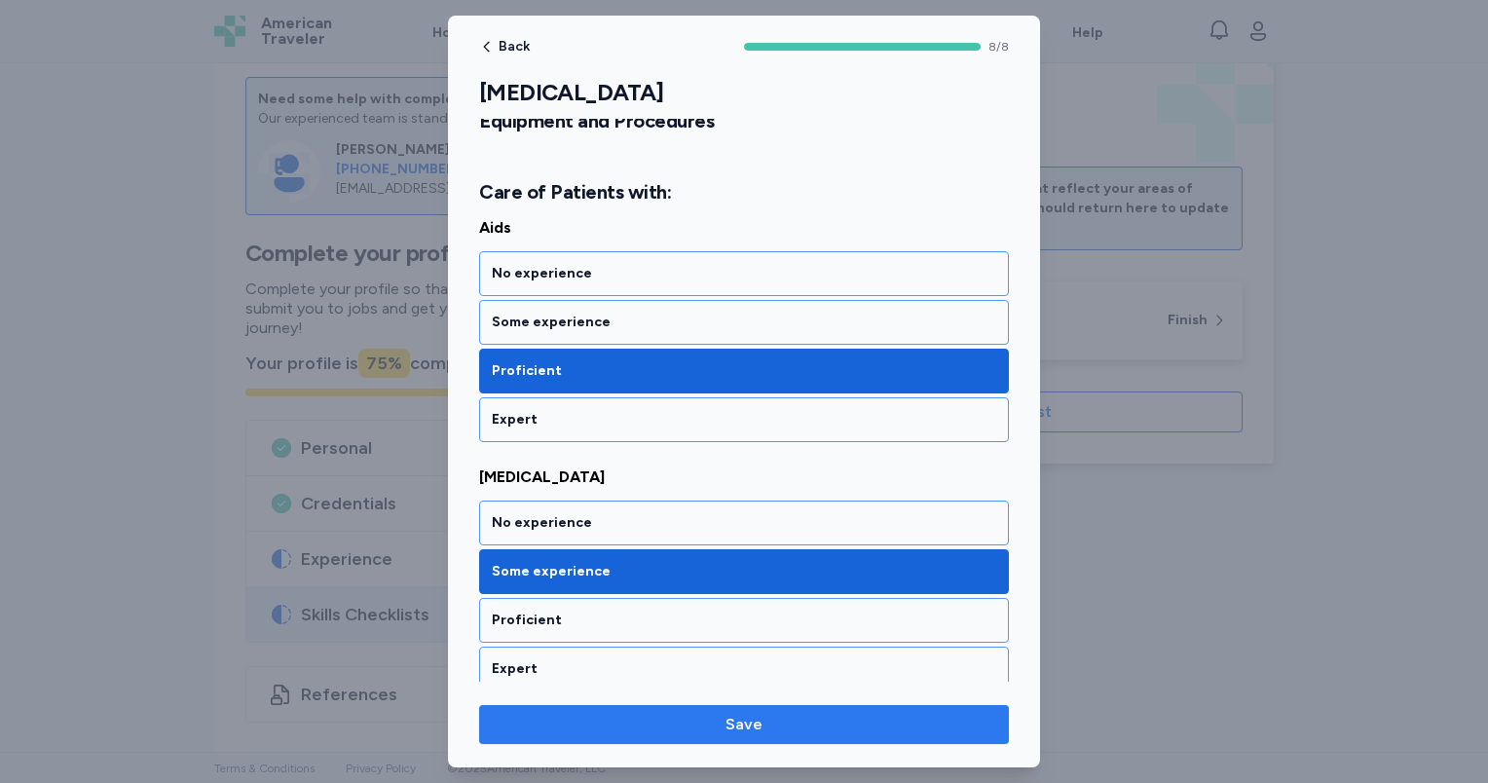
click at [717, 732] on span "Save" at bounding box center [744, 724] width 499 height 23
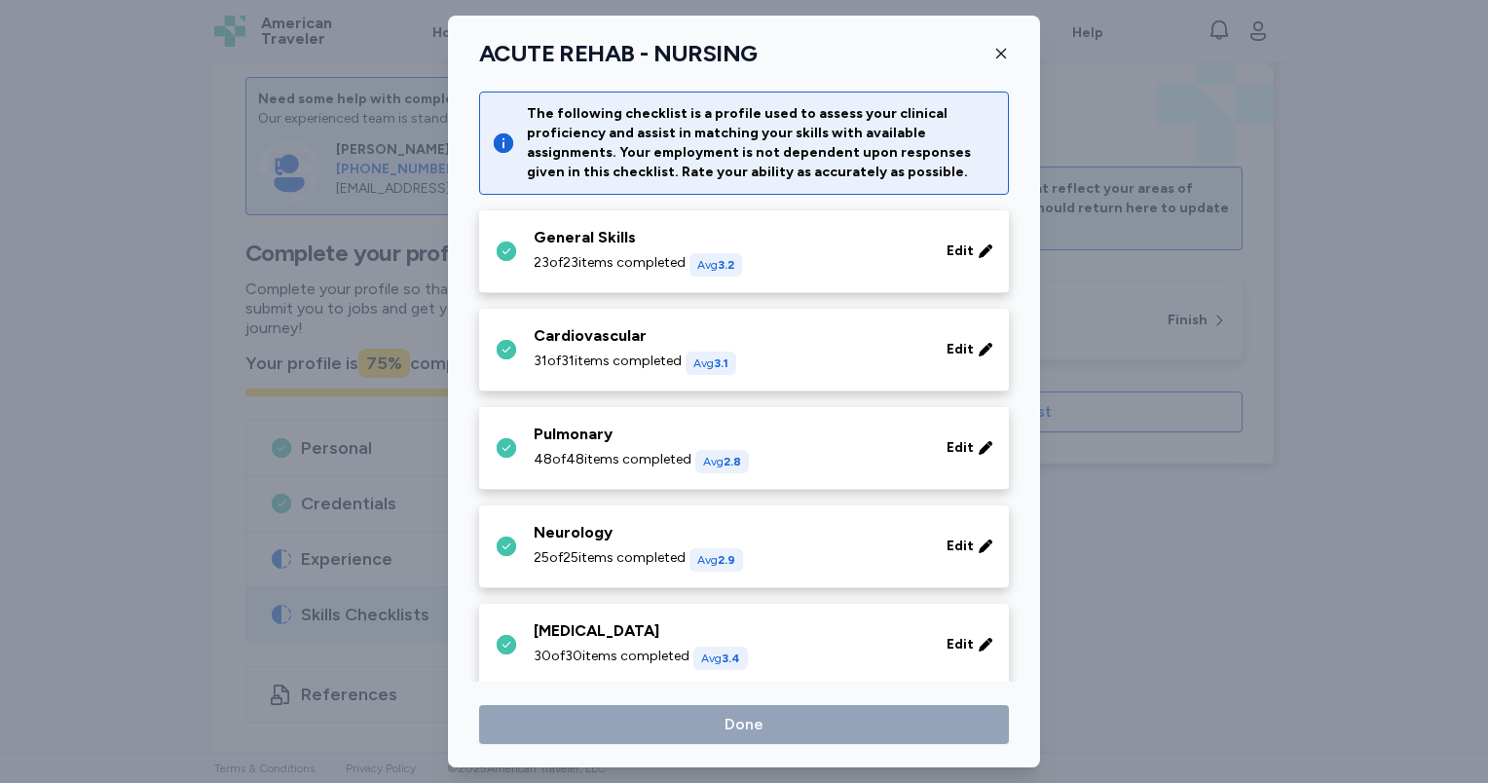
scroll to position [676, 0]
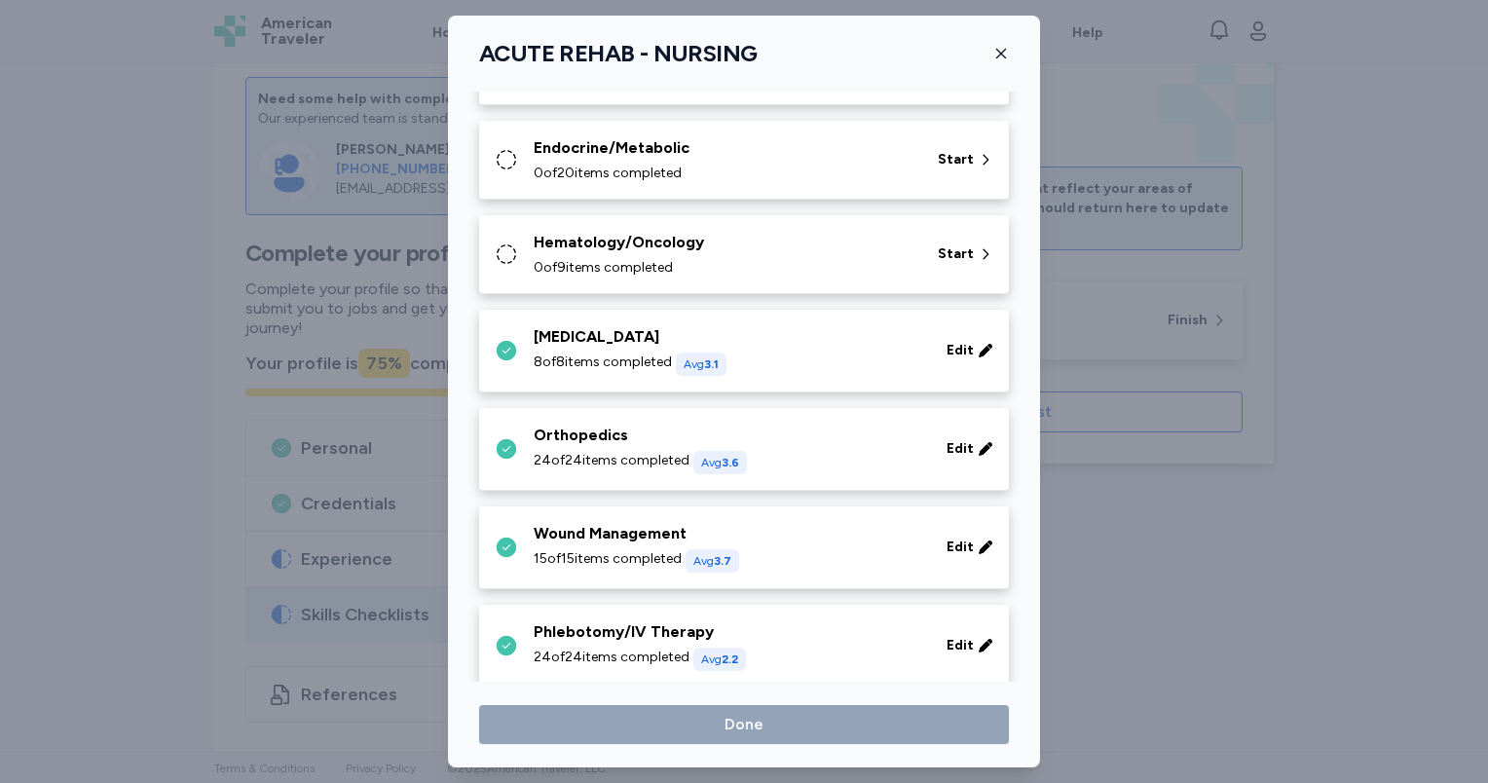
click at [600, 242] on div "Hematology/Oncology" at bounding box center [724, 242] width 381 height 23
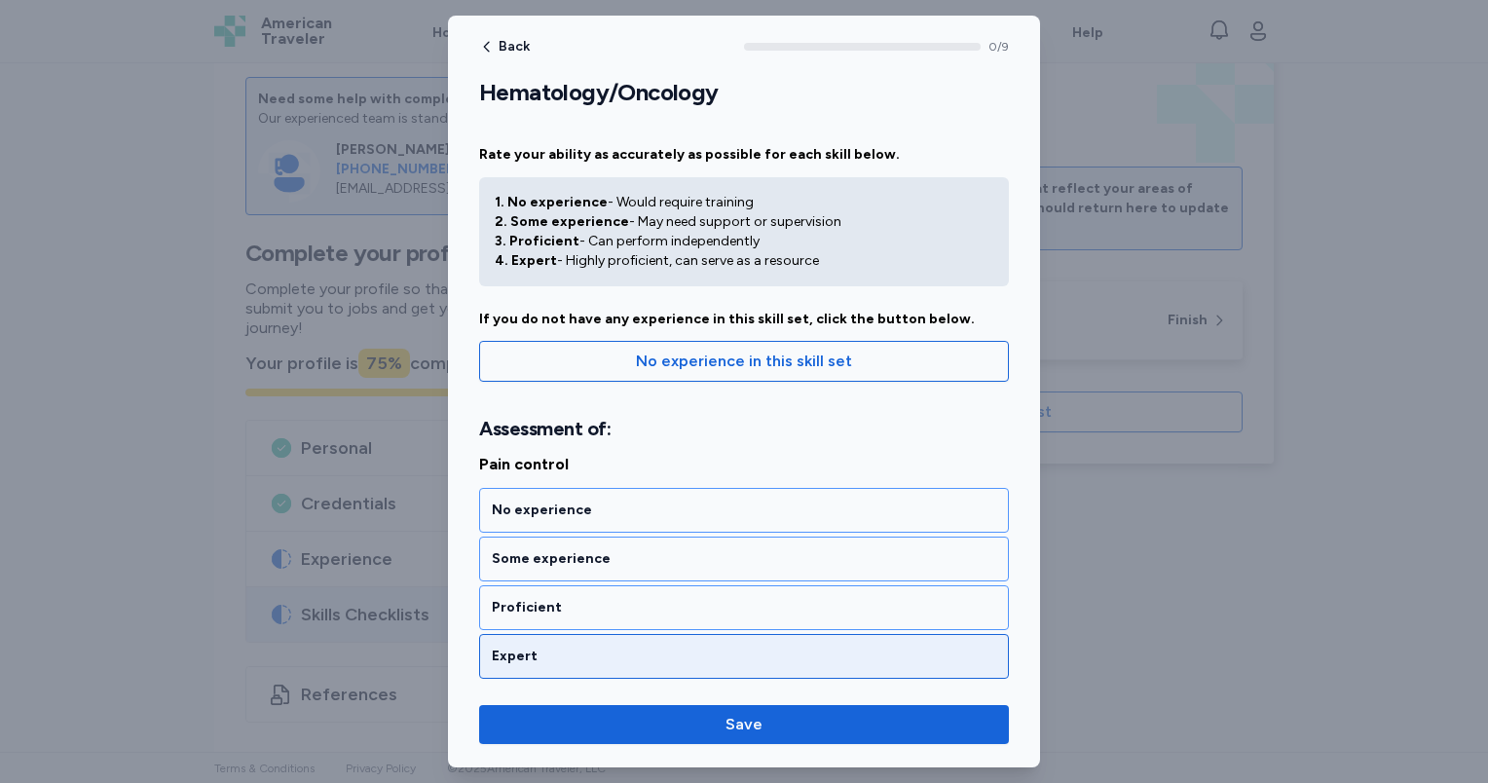
click at [586, 648] on div "Expert" at bounding box center [744, 656] width 504 height 19
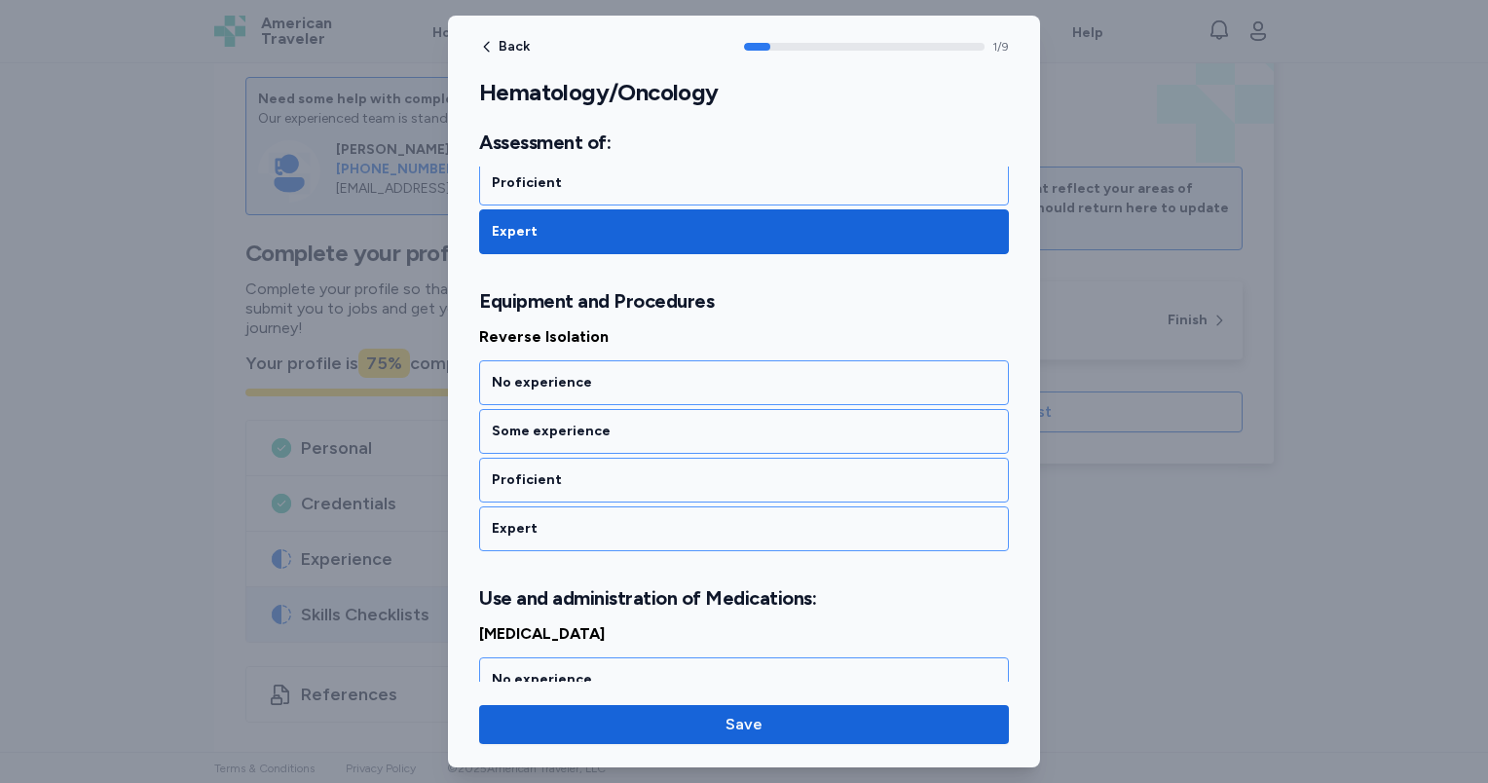
scroll to position [436, 0]
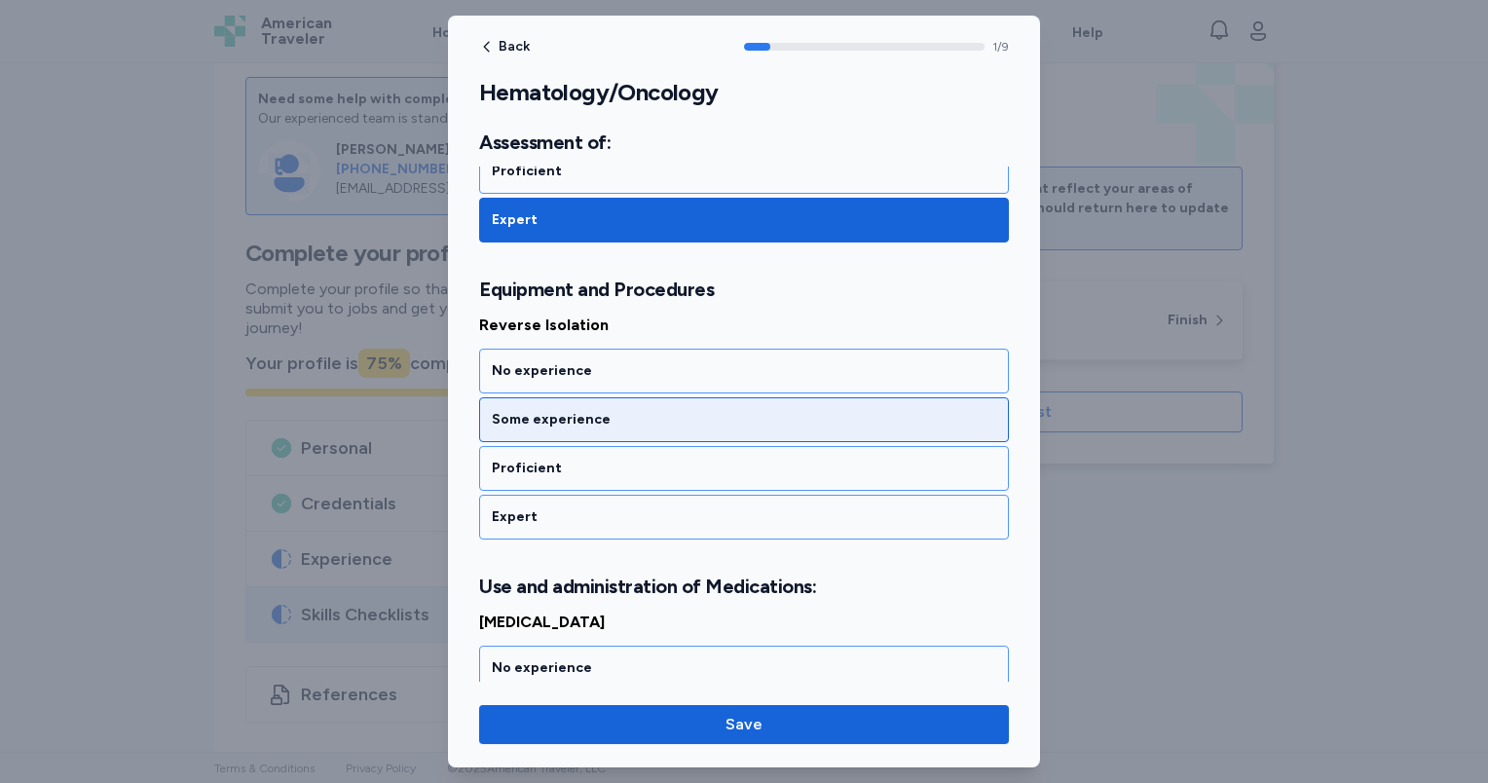
click at [595, 412] on div "Some experience" at bounding box center [744, 419] width 504 height 19
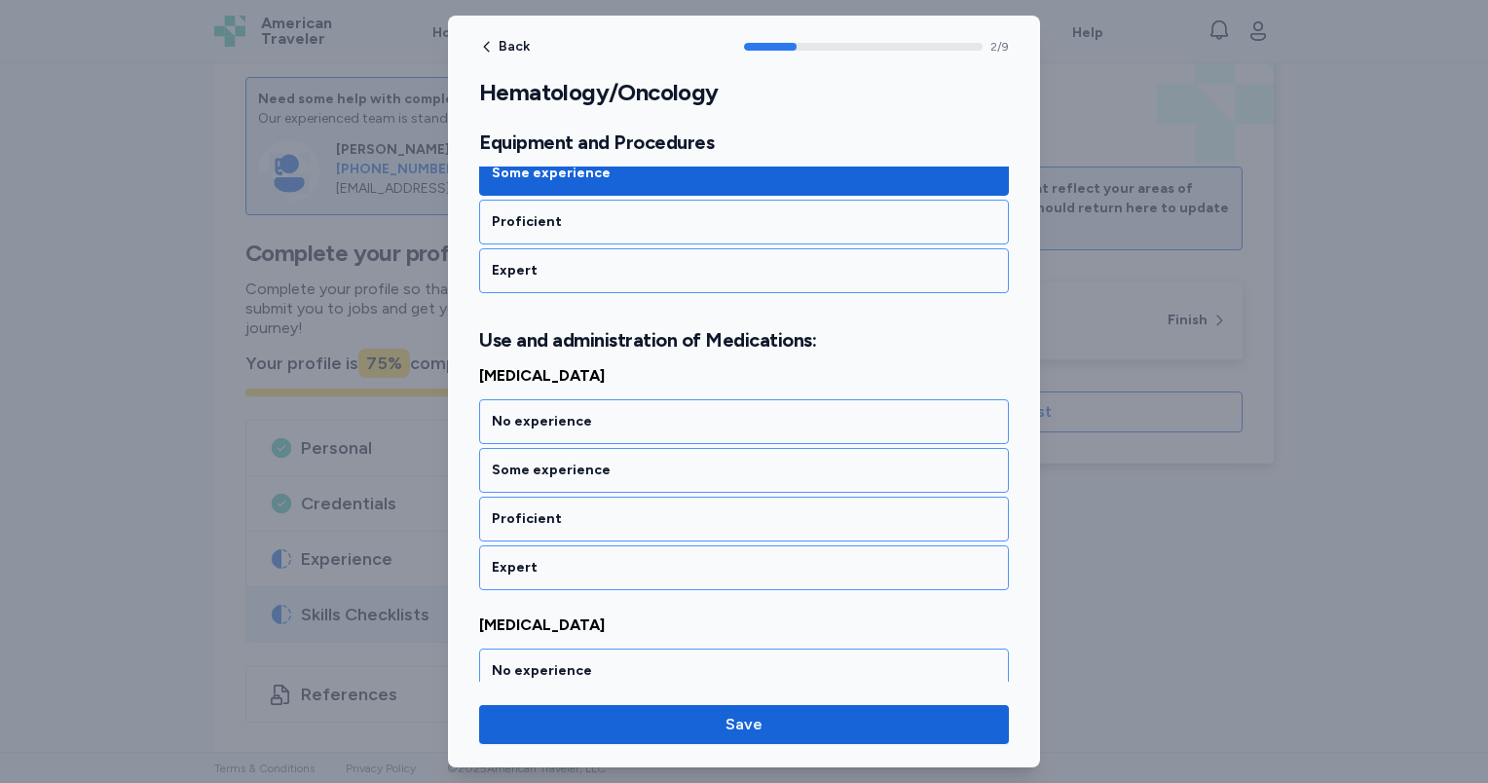
scroll to position [731, 0]
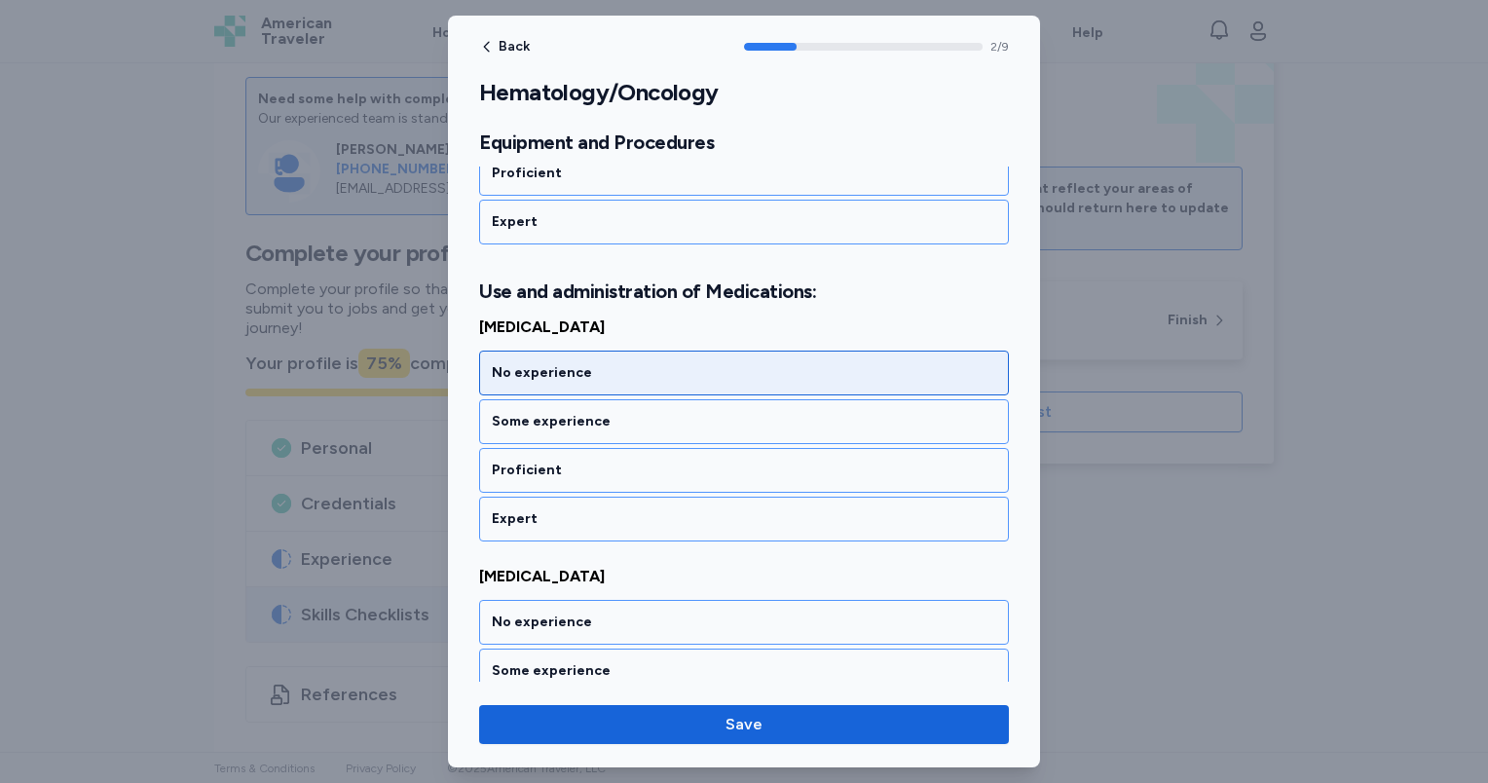
click at [592, 370] on div "No experience" at bounding box center [744, 372] width 504 height 19
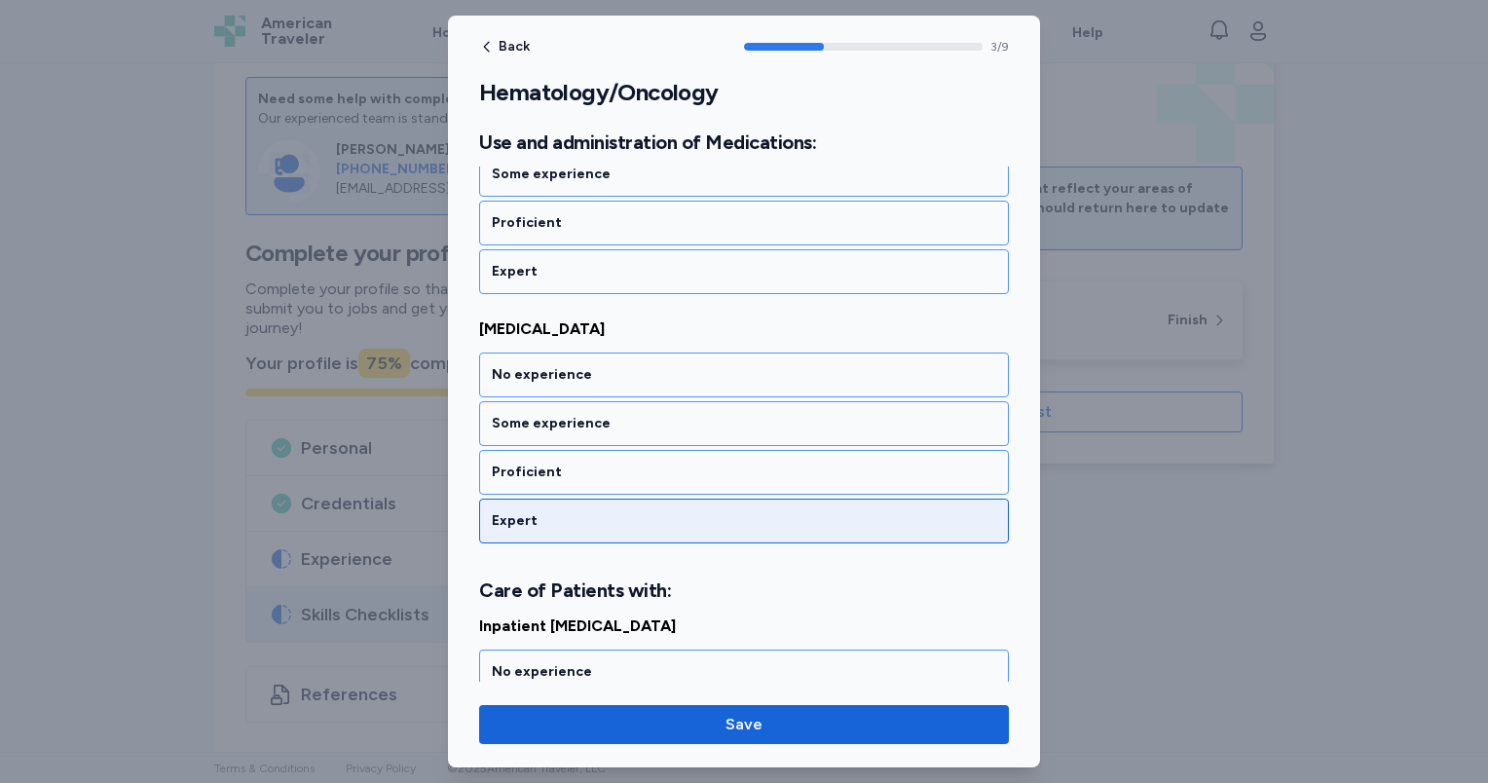
click at [592, 514] on div "Expert" at bounding box center [744, 520] width 504 height 19
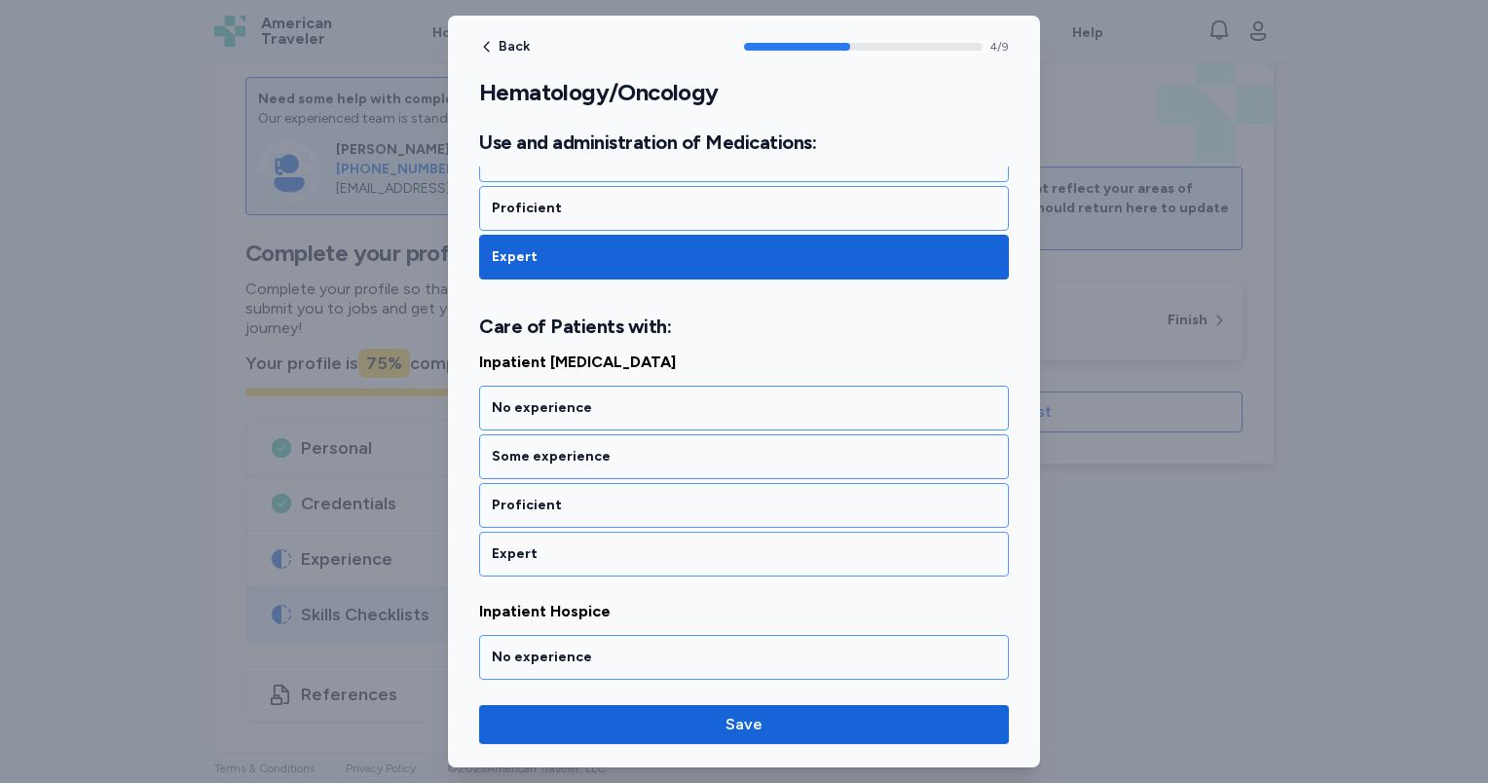
scroll to position [1274, 0]
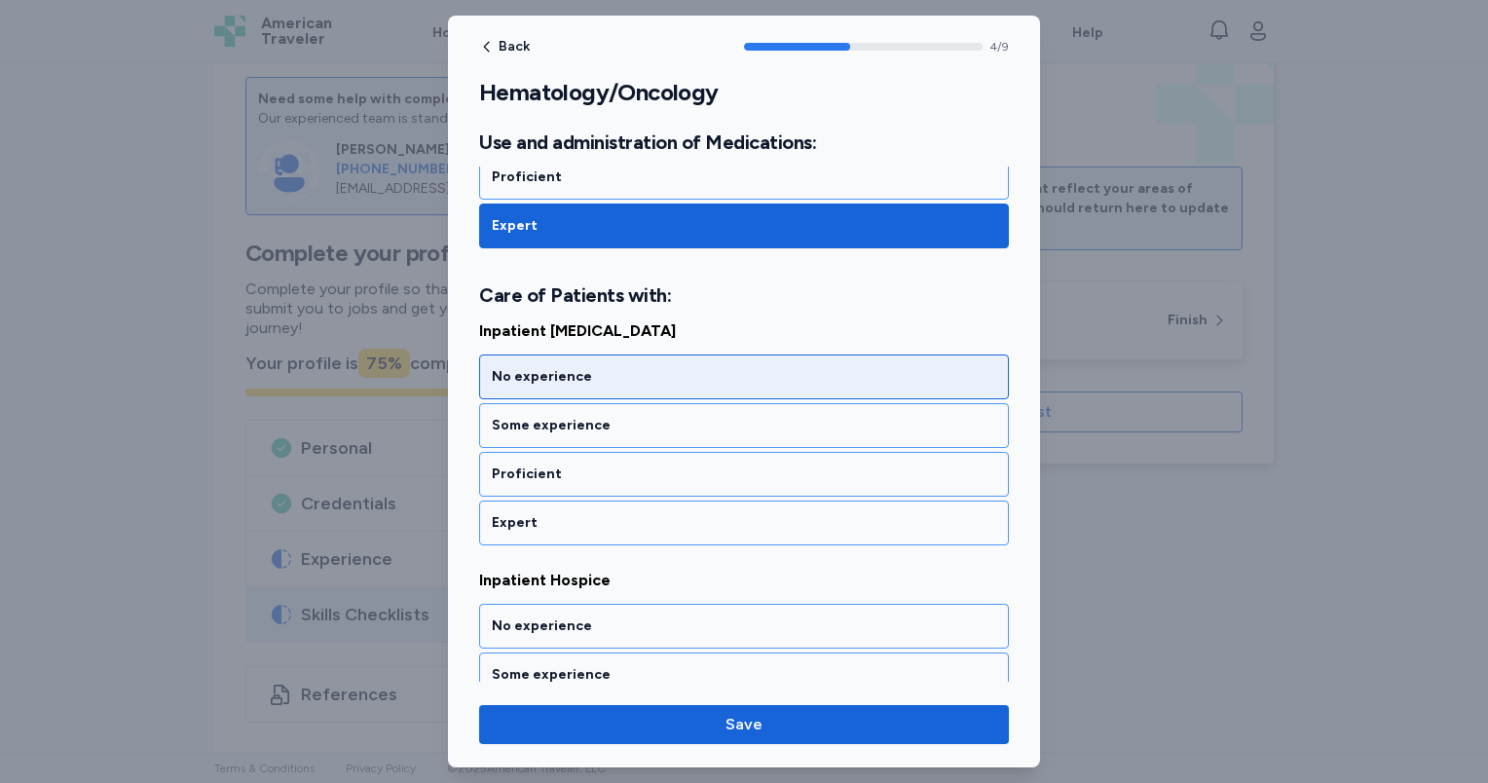
click at [592, 380] on div "No experience" at bounding box center [744, 376] width 530 height 45
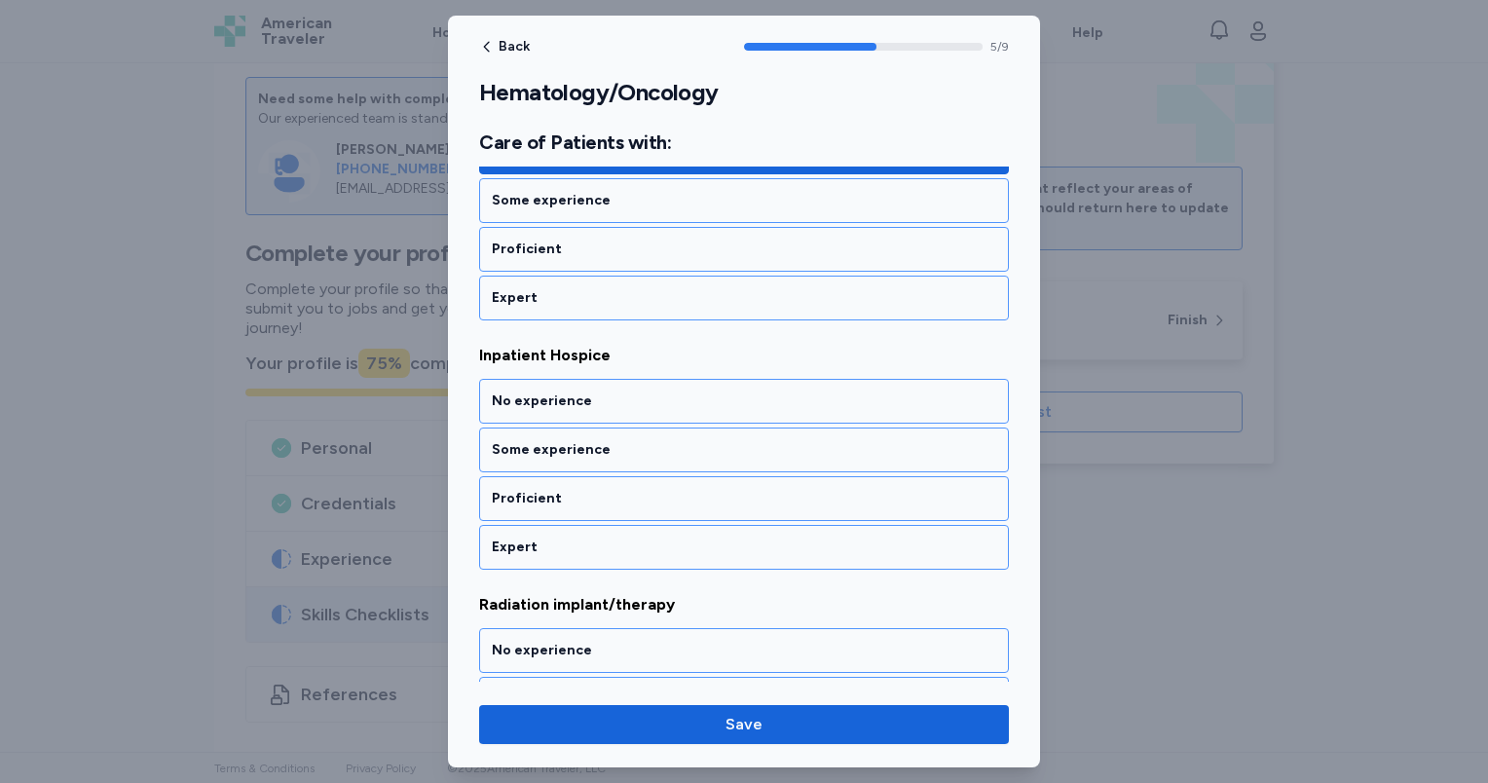
scroll to position [1522, 0]
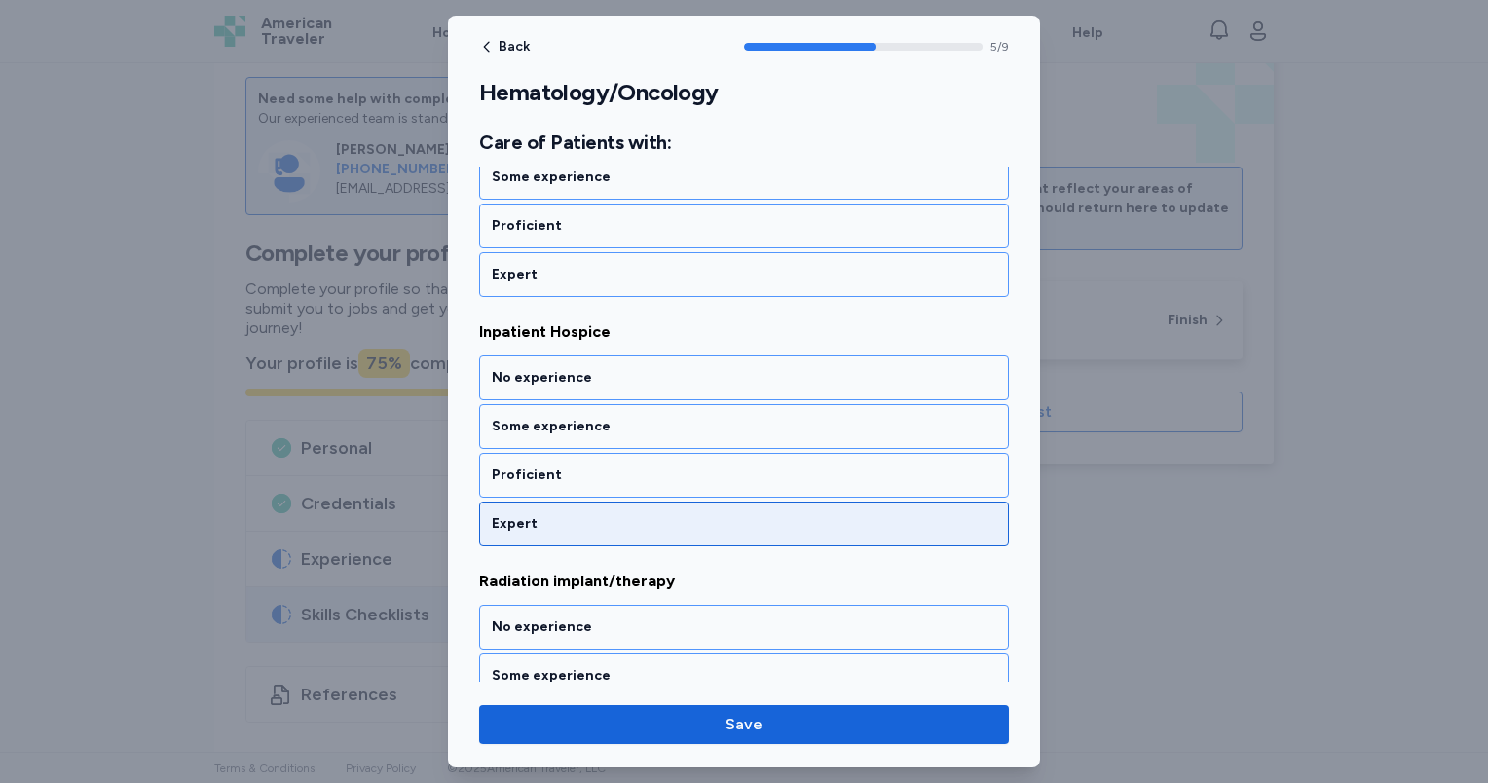
click at [596, 518] on div "Expert" at bounding box center [744, 523] width 504 height 19
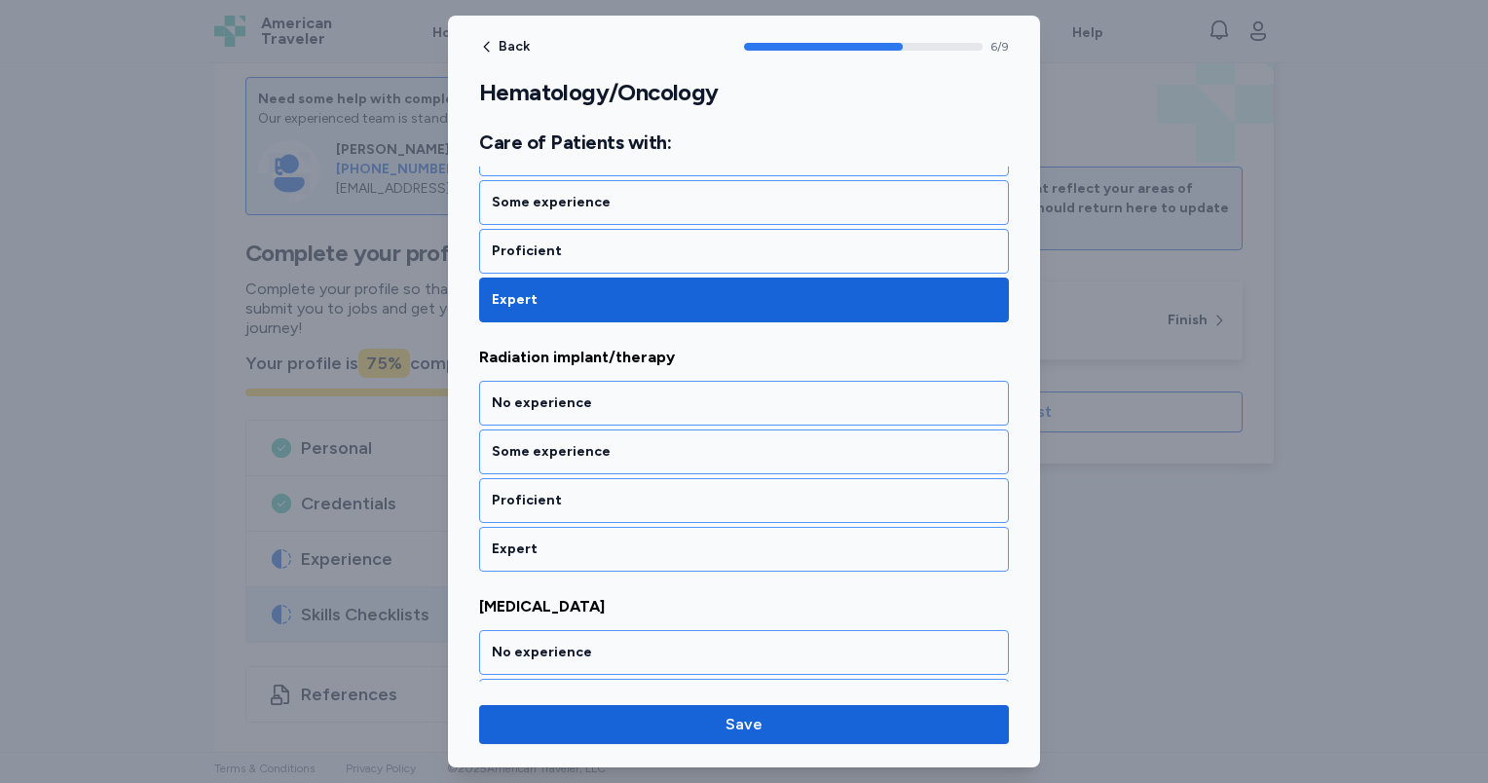
scroll to position [1769, 0]
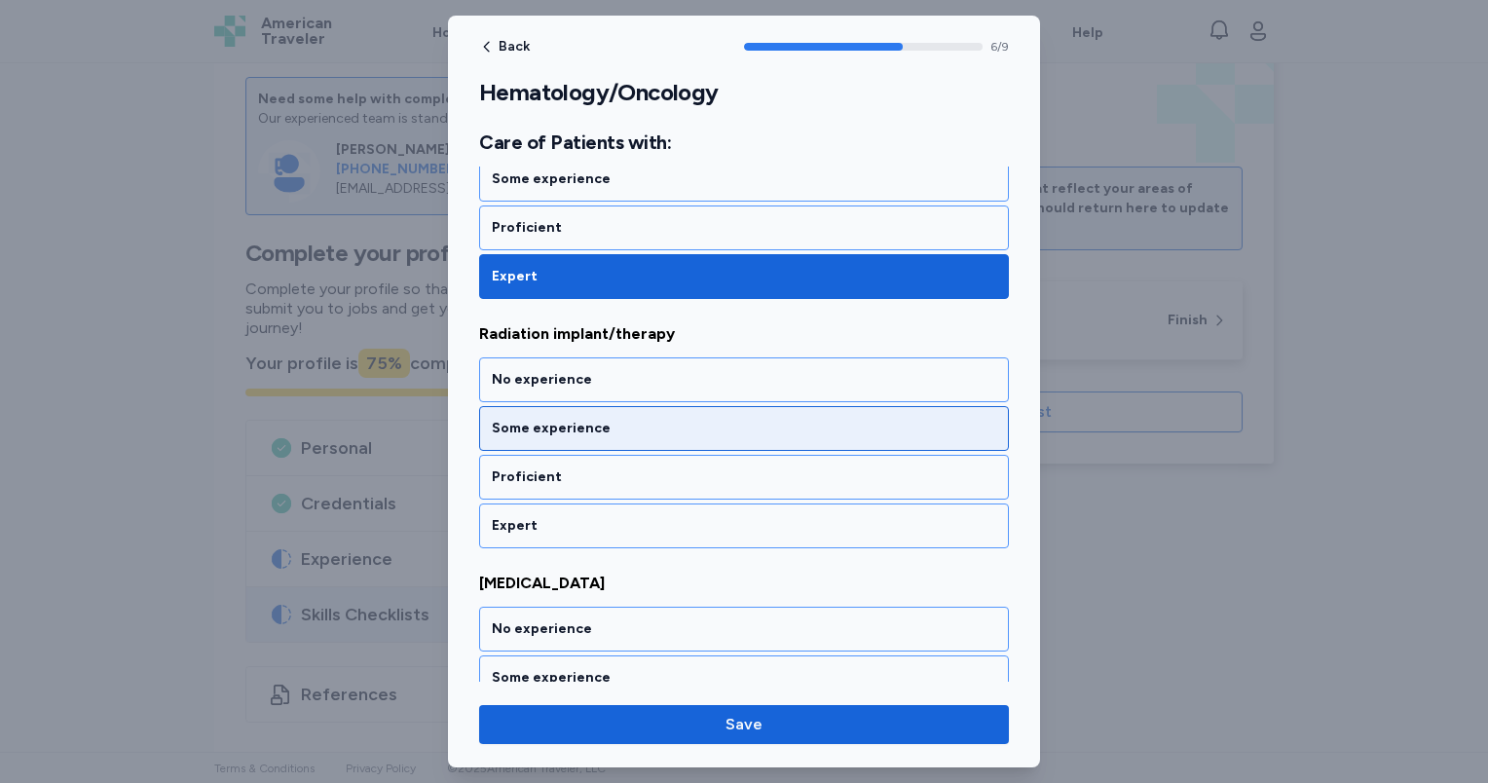
click at [586, 426] on div "Some experience" at bounding box center [744, 428] width 504 height 19
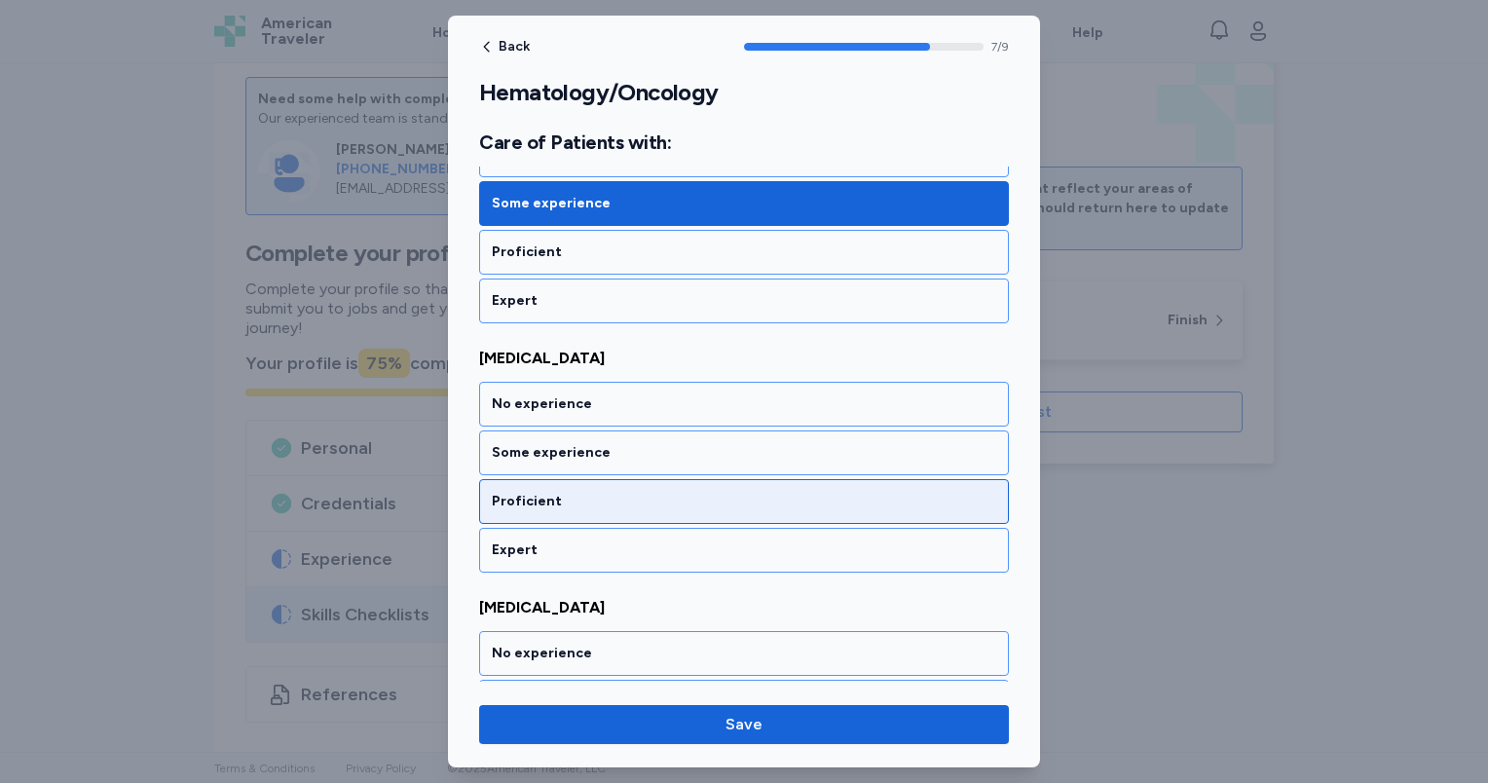
scroll to position [2018, 0]
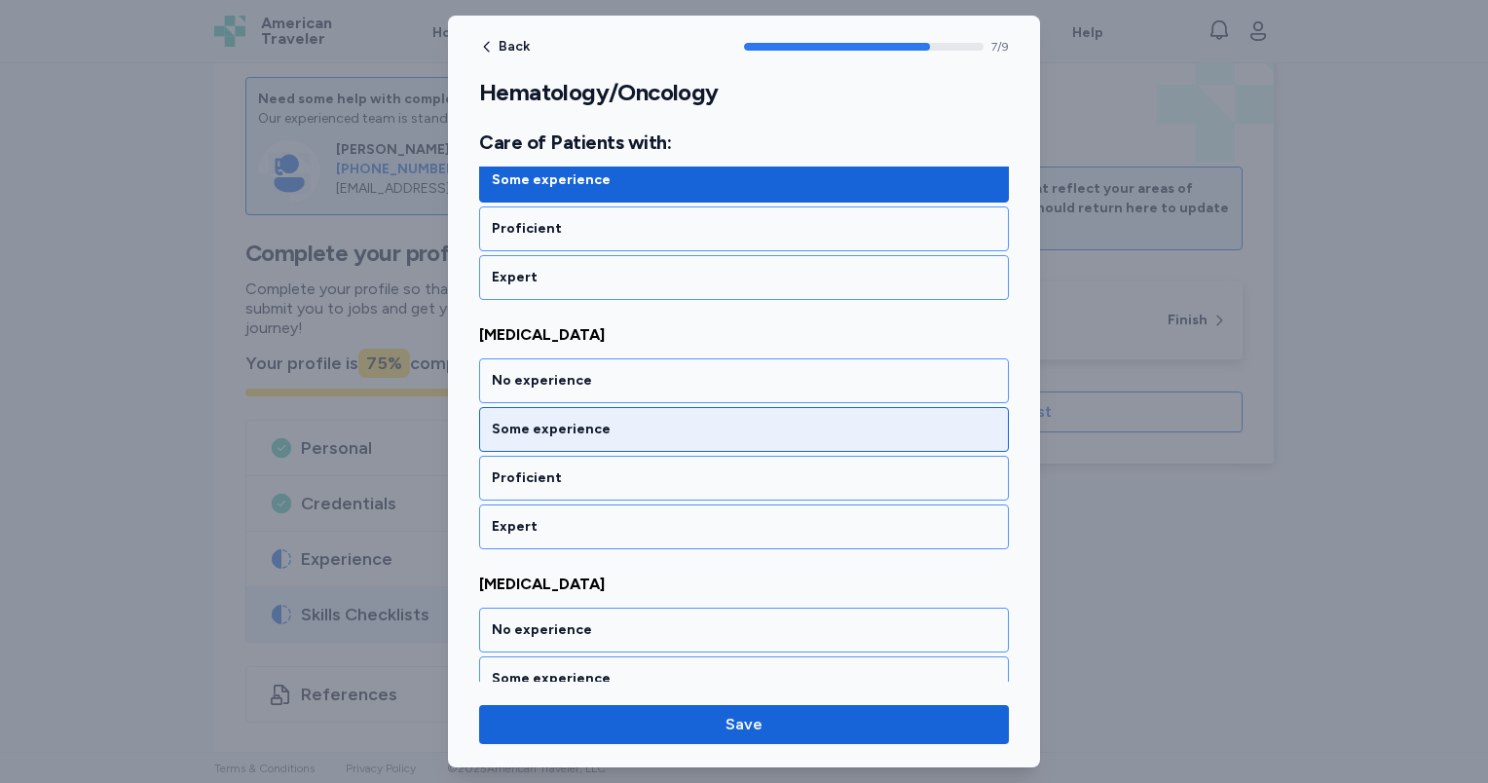
click at [583, 428] on div "Some experience" at bounding box center [744, 429] width 530 height 45
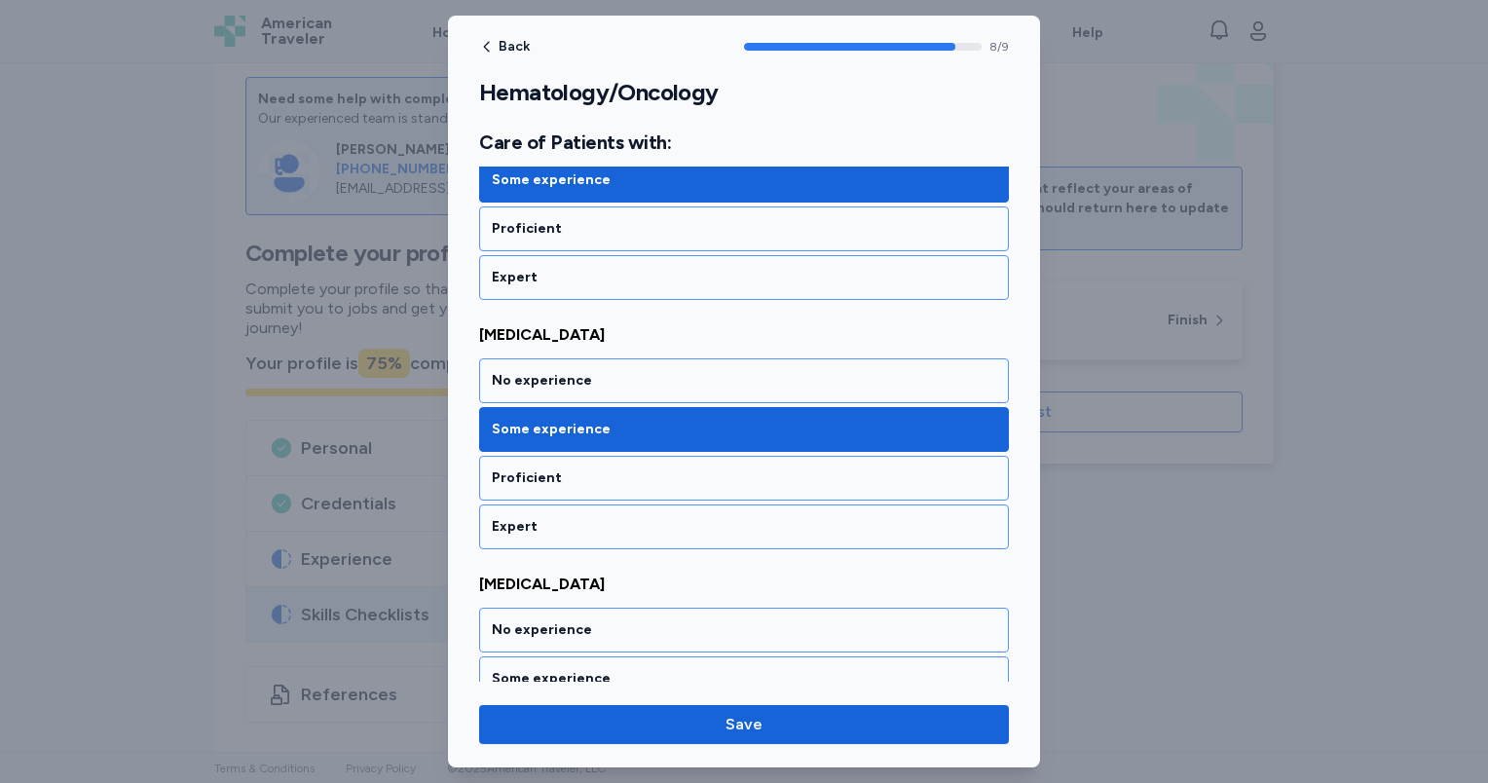
scroll to position [2124, 0]
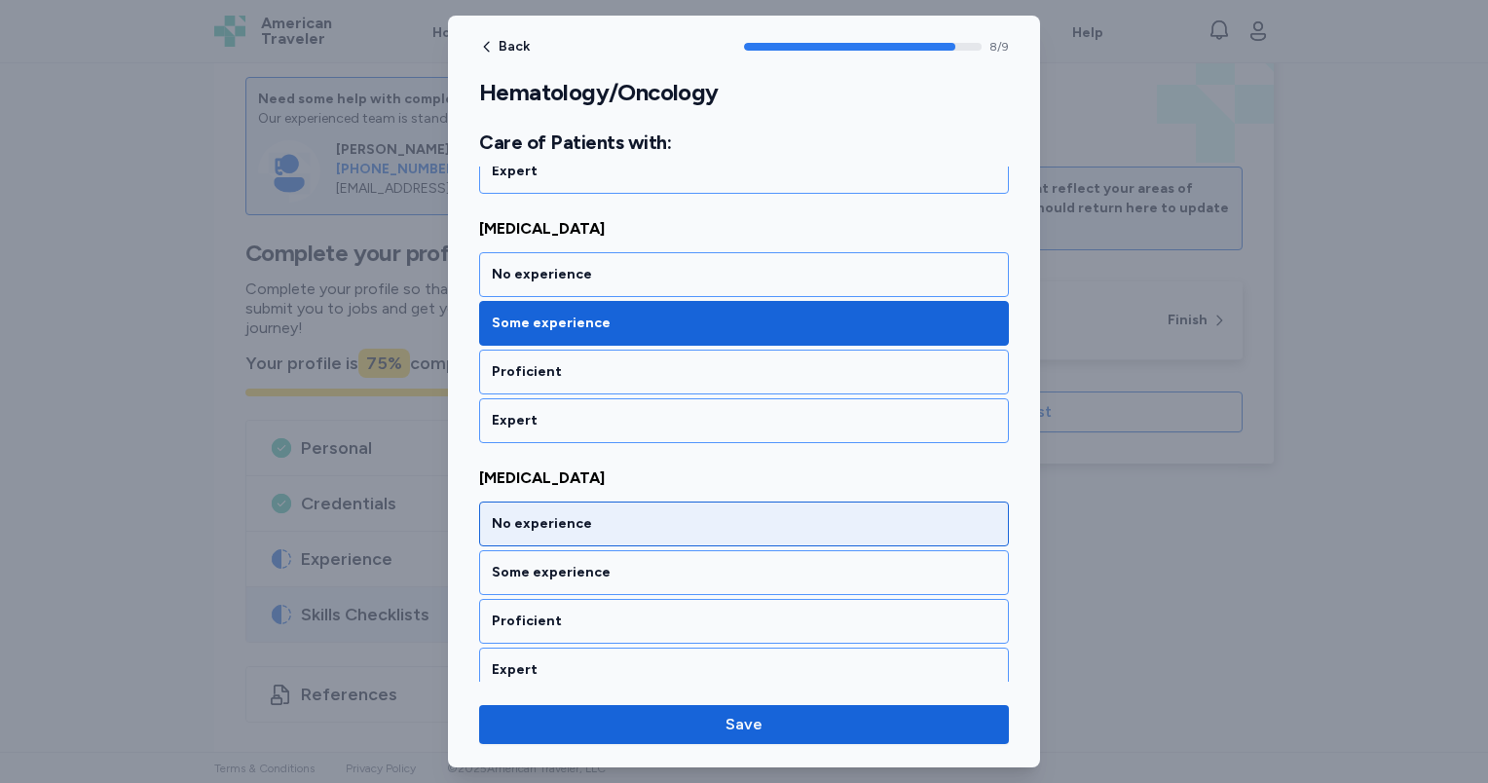
click at [580, 514] on div "No experience" at bounding box center [744, 523] width 504 height 19
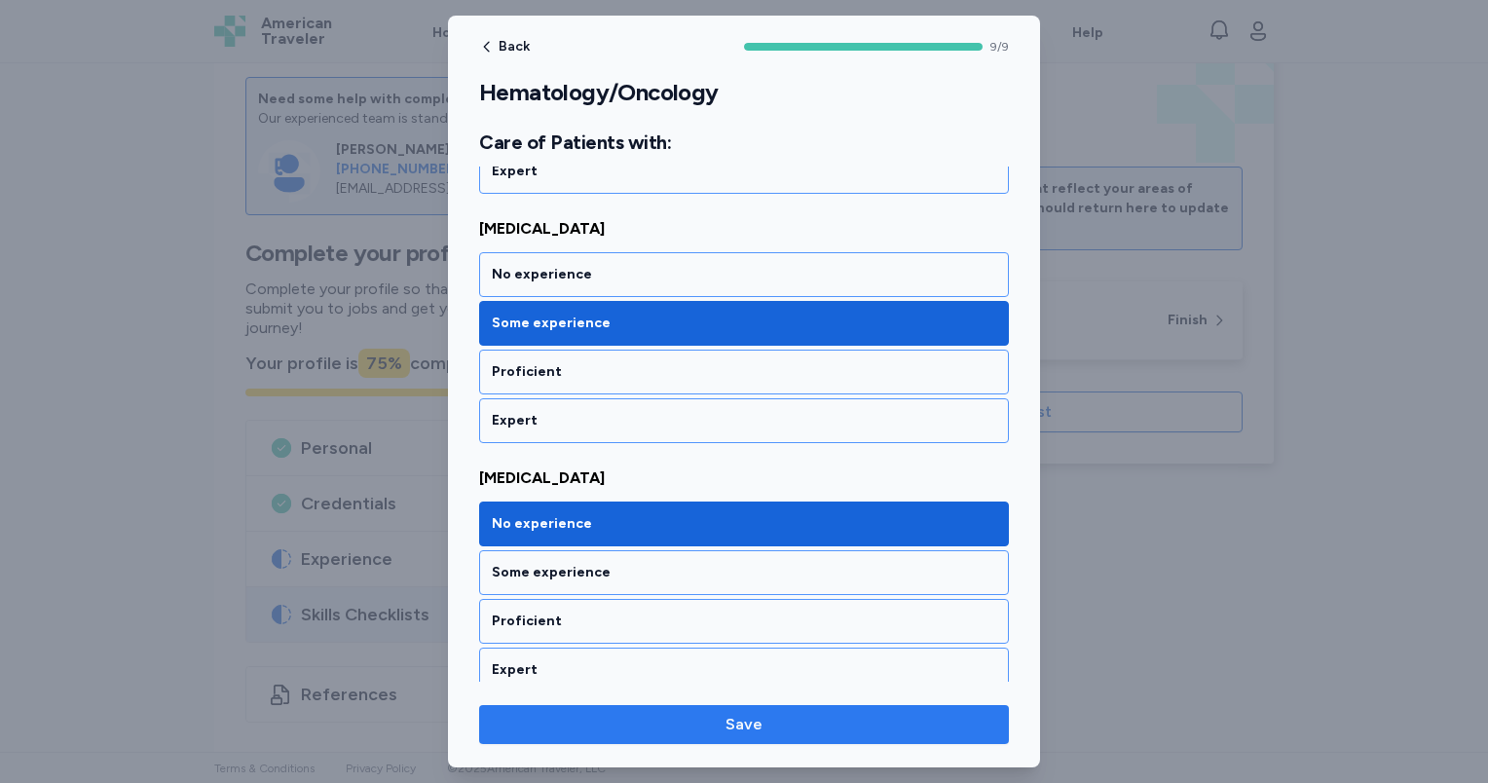
click at [740, 729] on span "Save" at bounding box center [743, 724] width 37 height 23
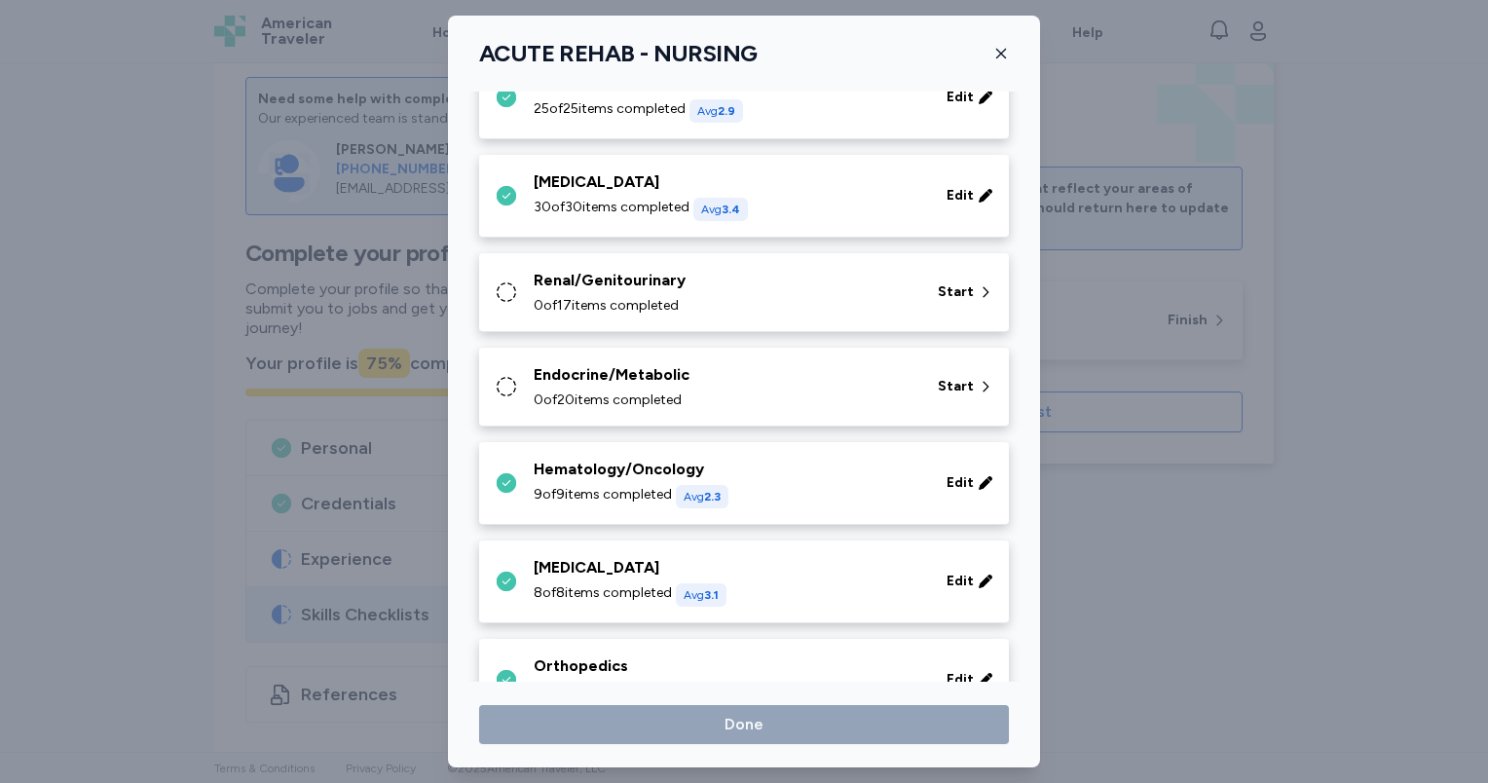
scroll to position [384, 0]
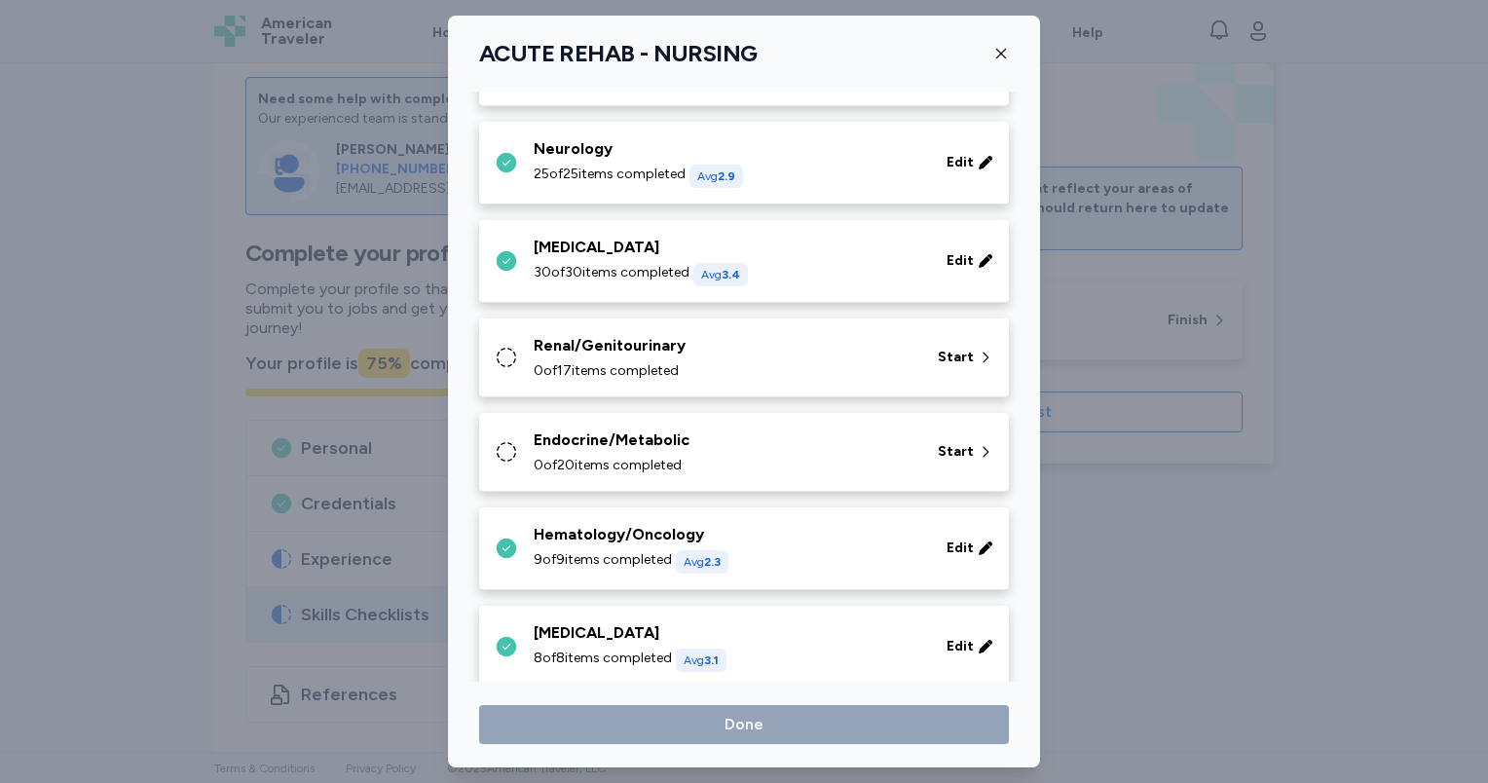
click at [635, 444] on div "Endocrine/Metabolic" at bounding box center [724, 439] width 381 height 23
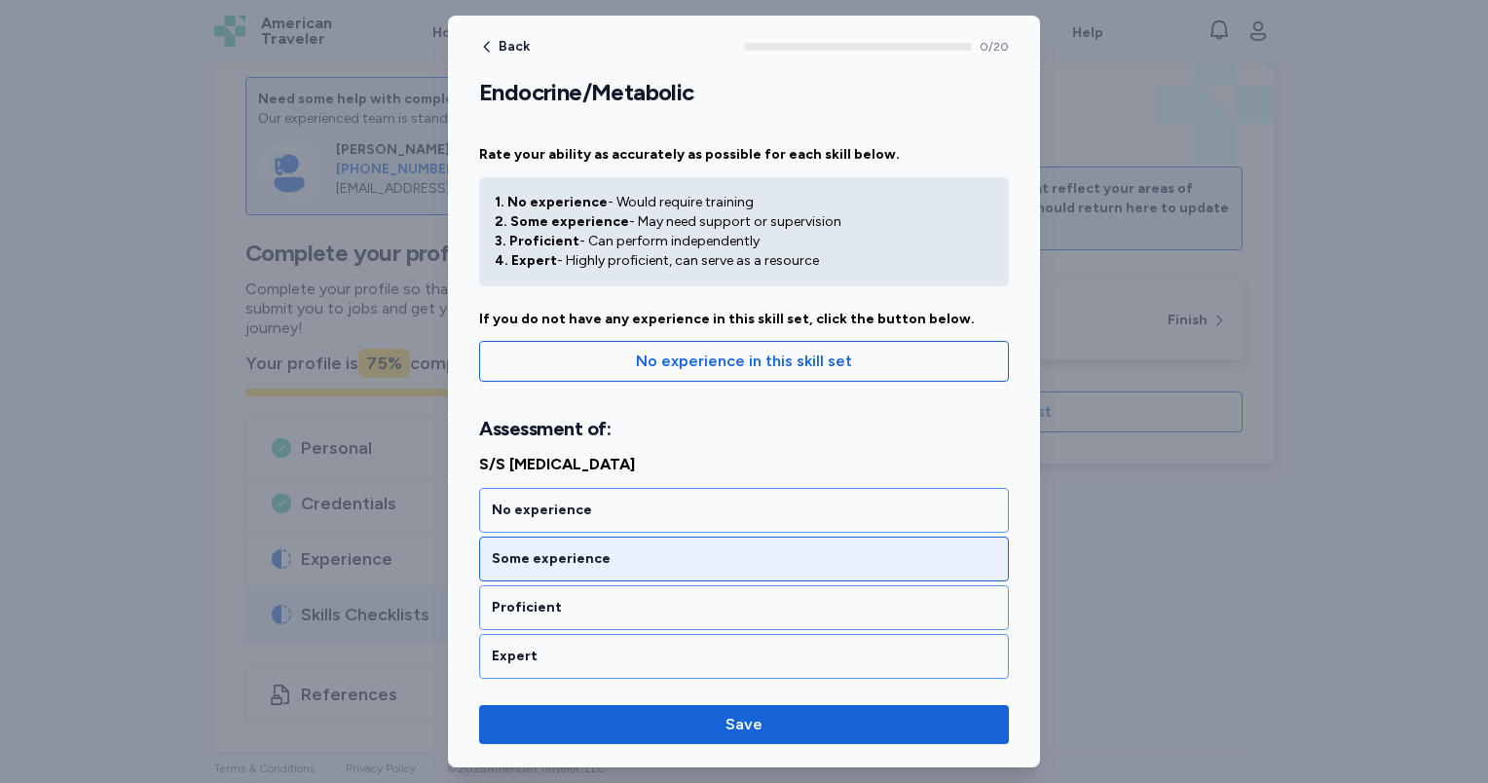
click at [589, 563] on div "Some experience" at bounding box center [744, 558] width 504 height 19
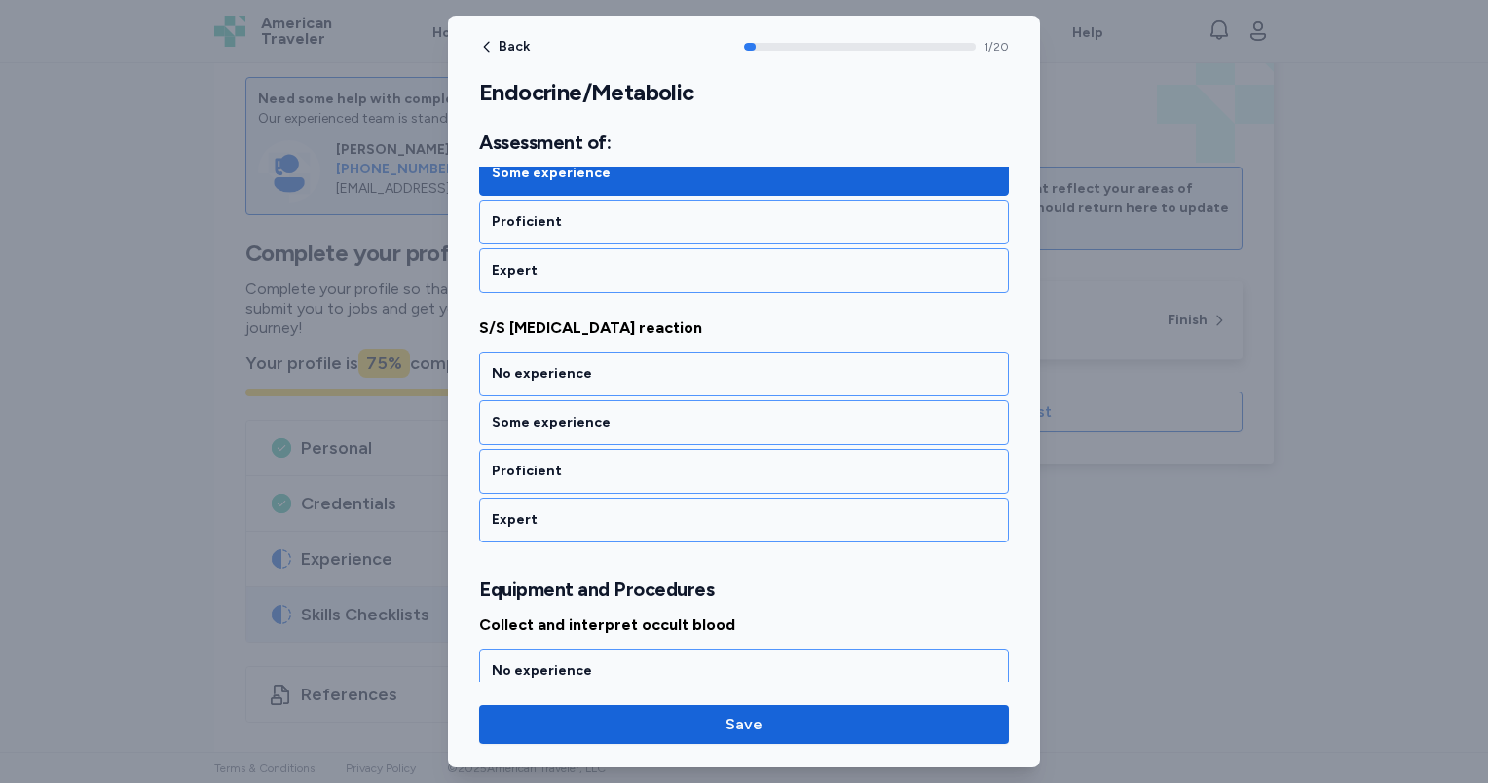
scroll to position [388, 0]
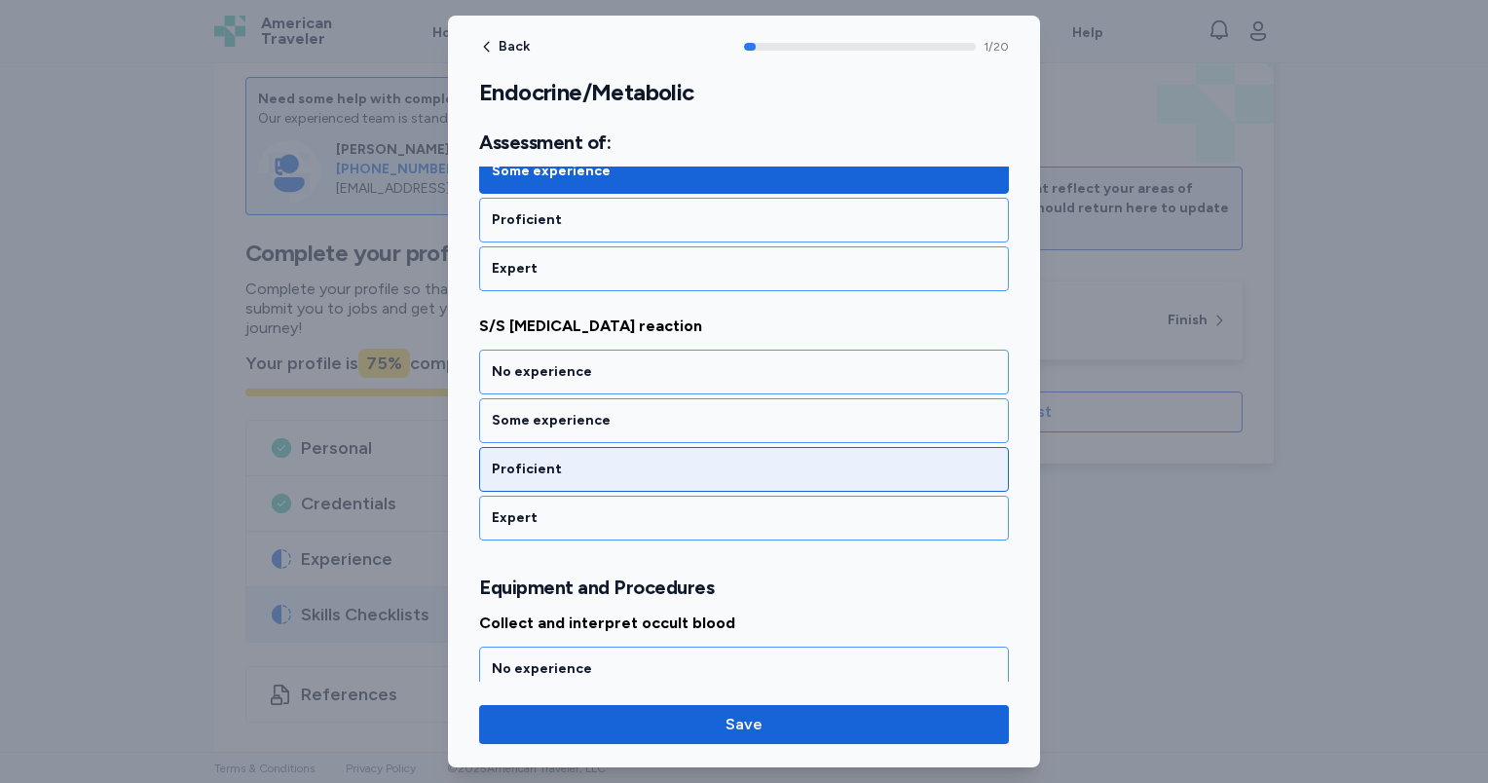
click at [613, 476] on div "Proficient" at bounding box center [744, 469] width 530 height 45
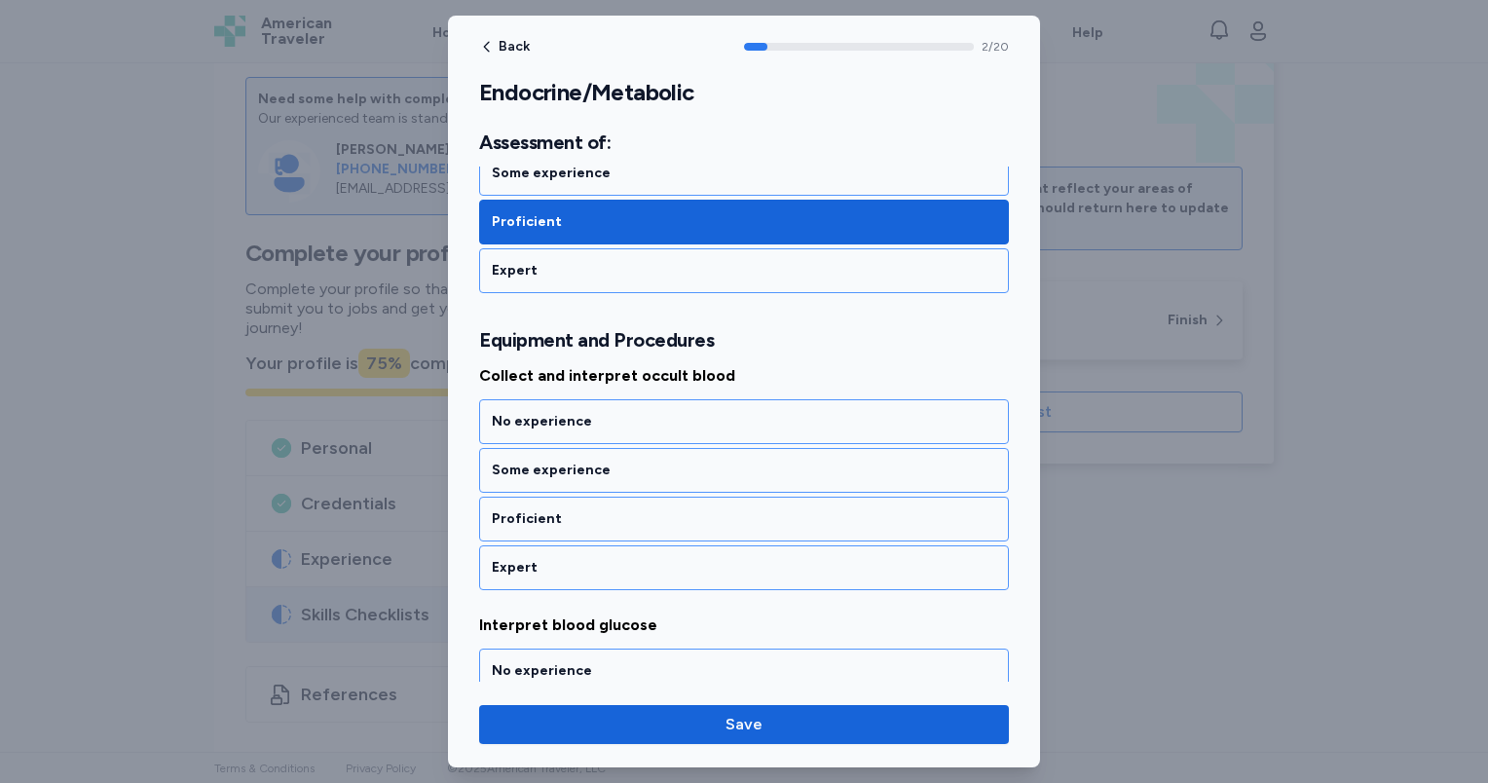
scroll to position [684, 0]
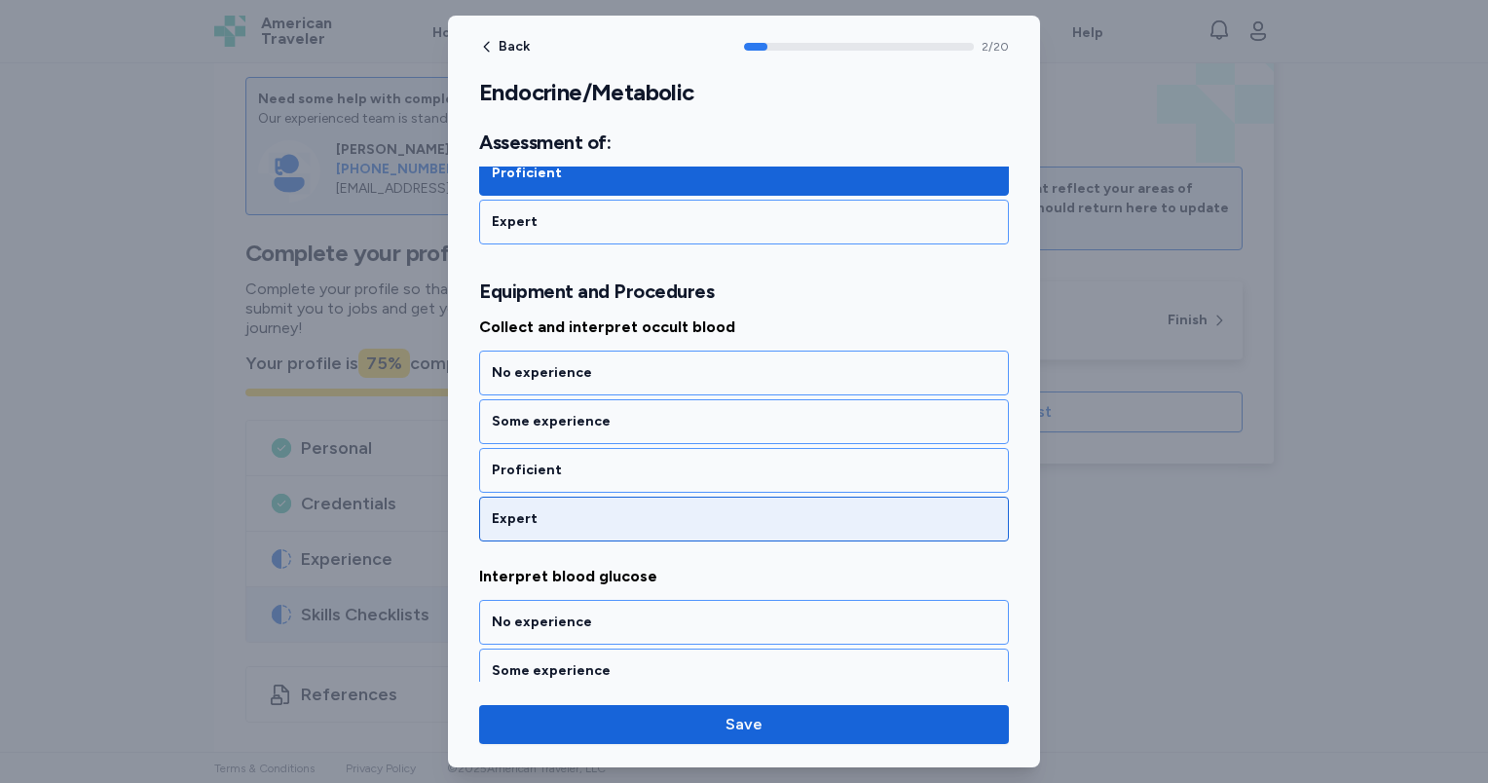
click at [612, 513] on div "Expert" at bounding box center [744, 518] width 504 height 19
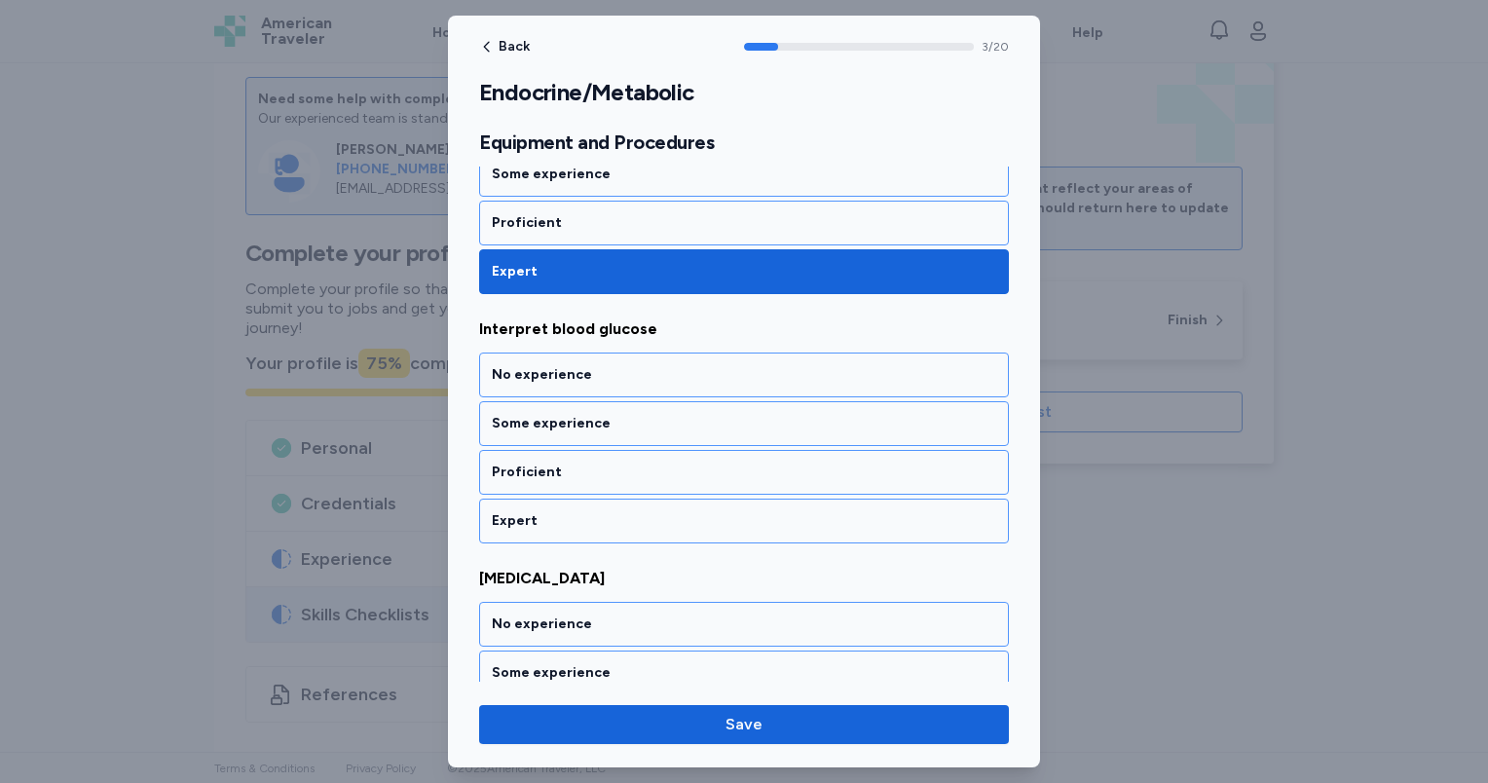
click at [612, 513] on div "Expert" at bounding box center [744, 520] width 504 height 19
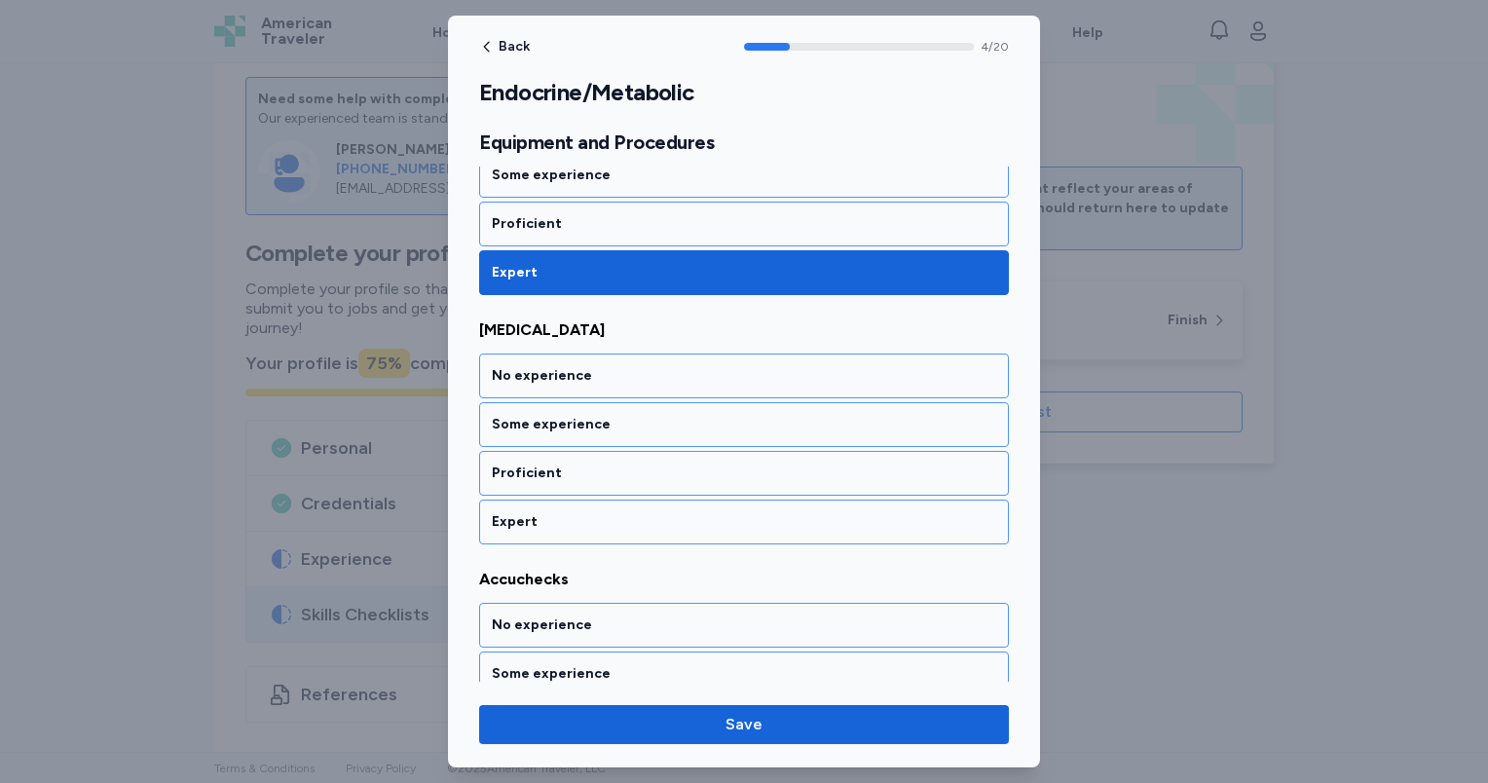
click at [612, 513] on div "Expert" at bounding box center [744, 521] width 504 height 19
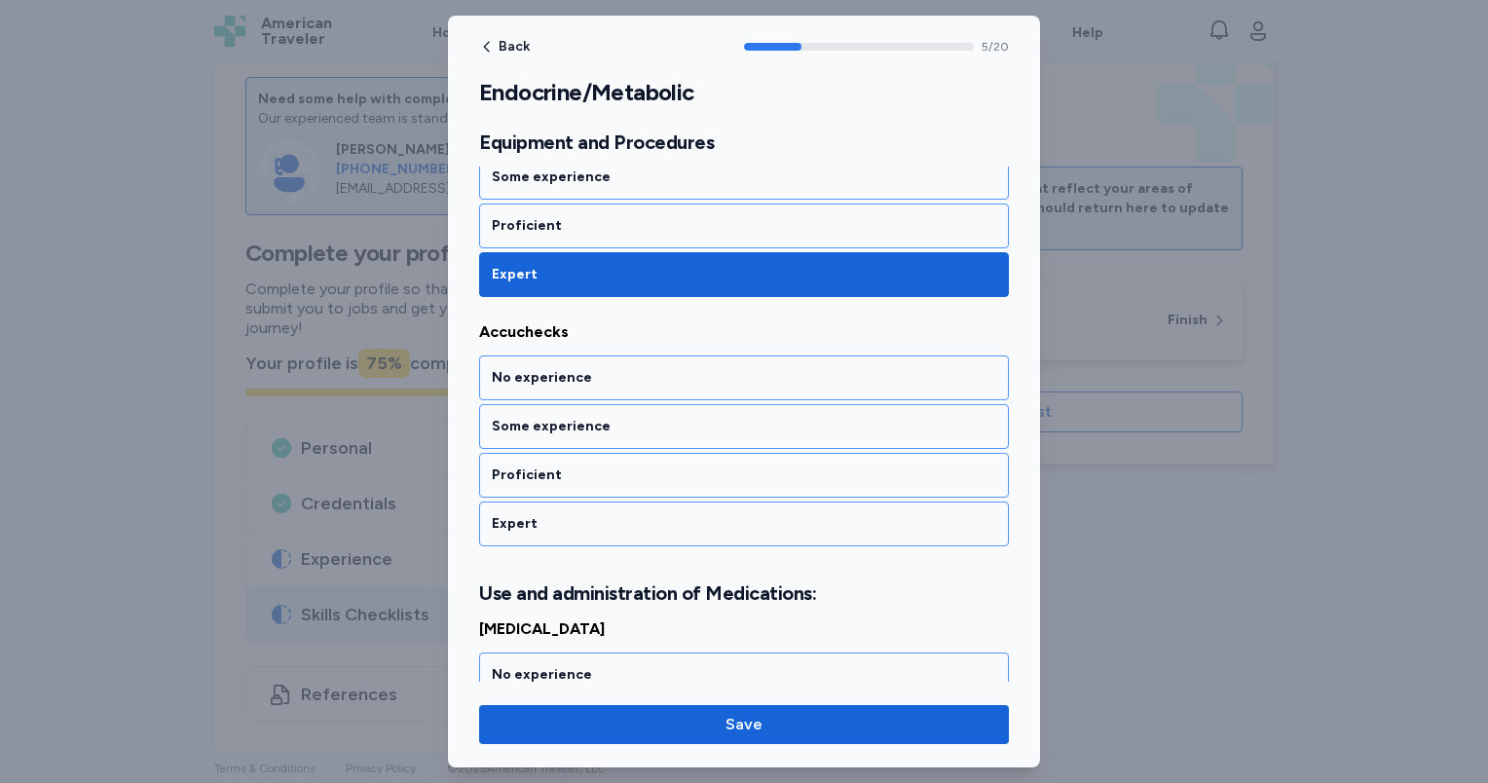
click at [612, 514] on div "Expert" at bounding box center [744, 523] width 504 height 19
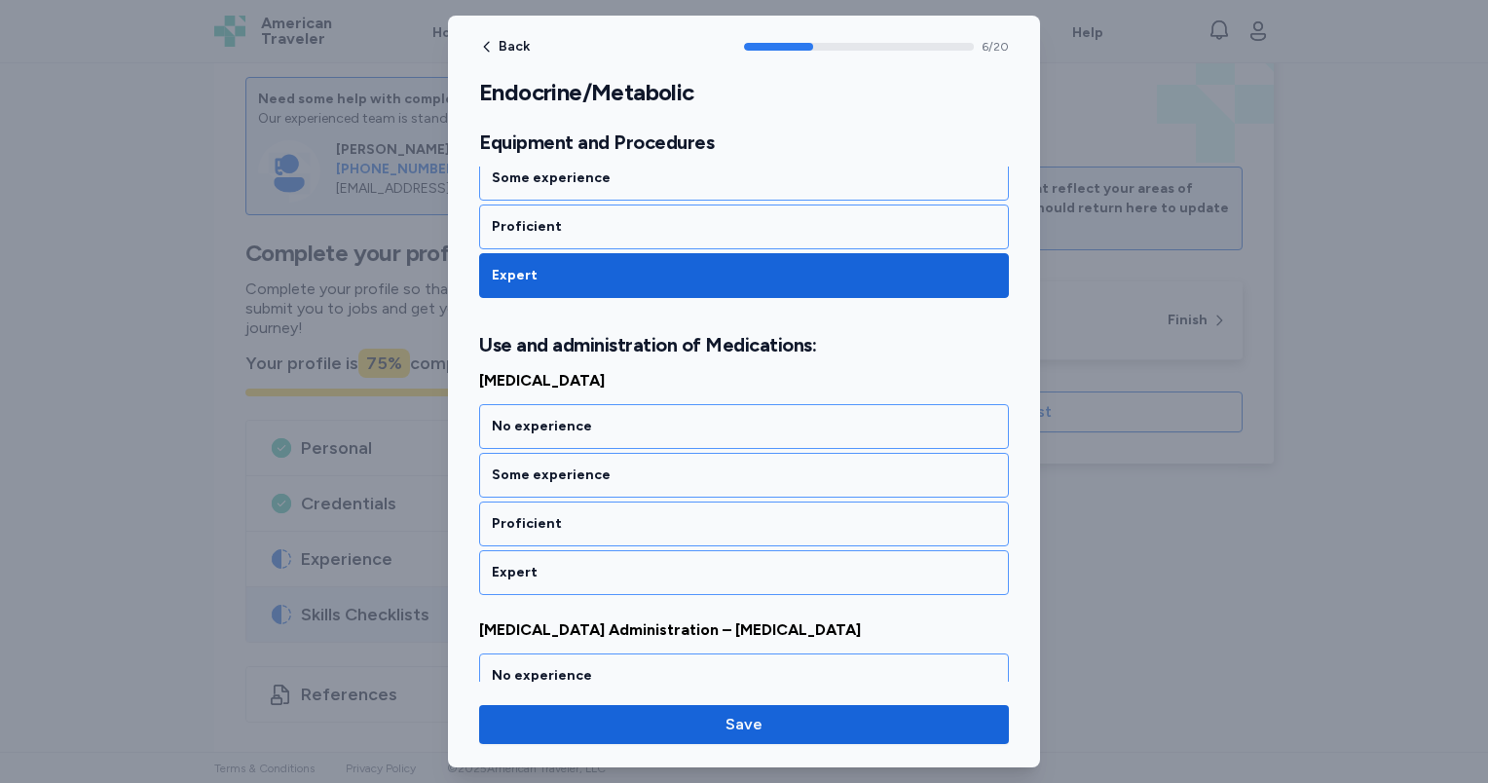
scroll to position [1722, 0]
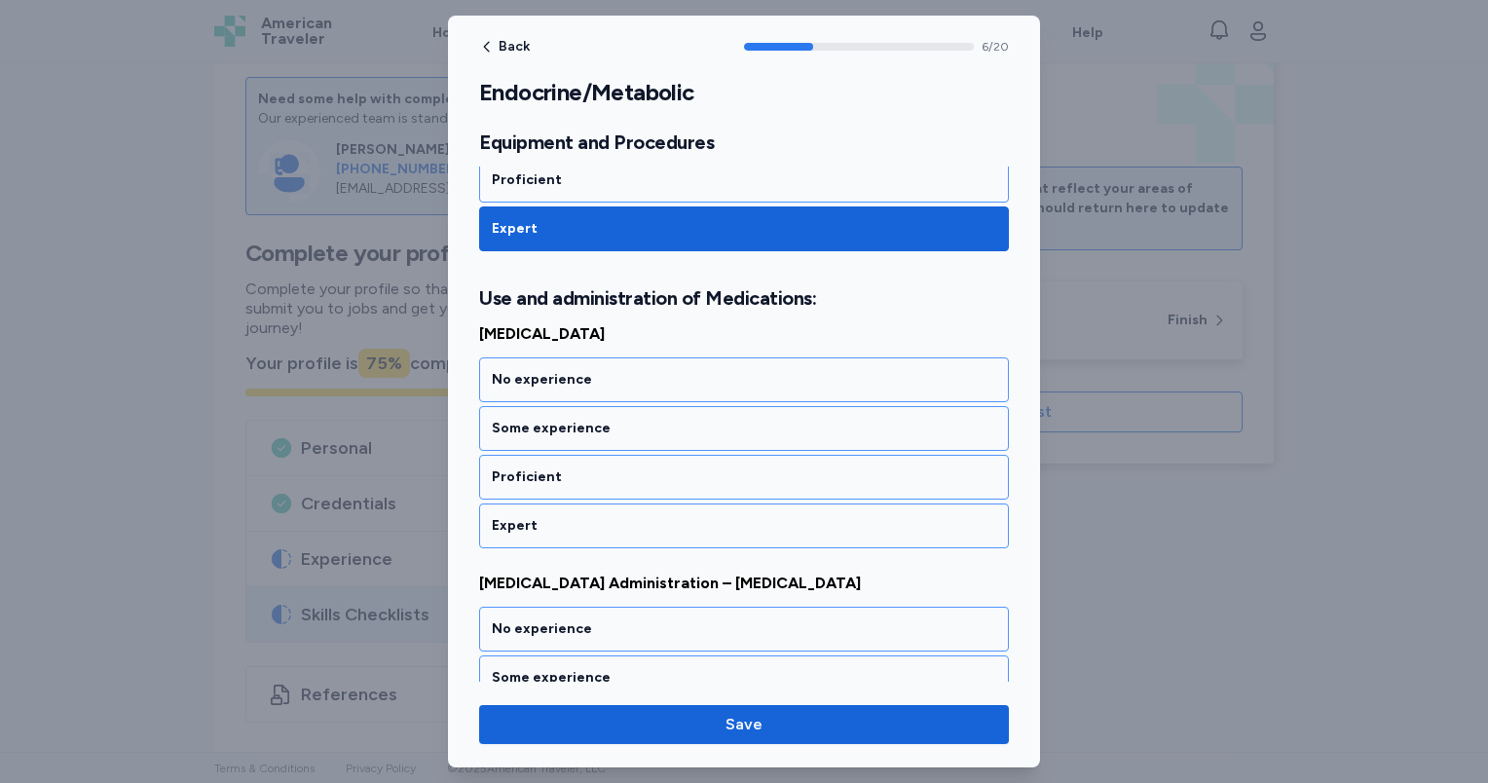
click at [612, 516] on div "Expert" at bounding box center [744, 525] width 504 height 19
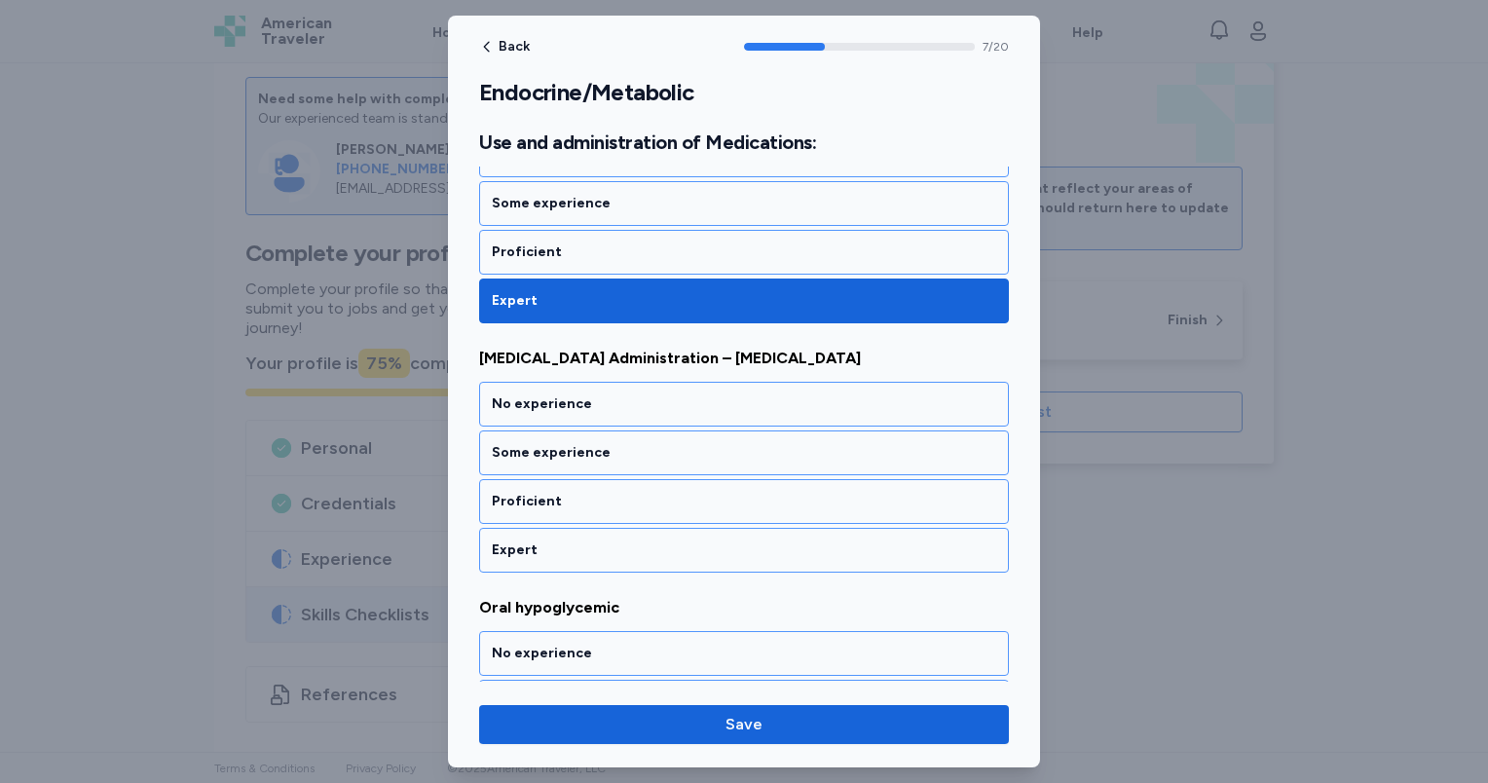
scroll to position [1970, 0]
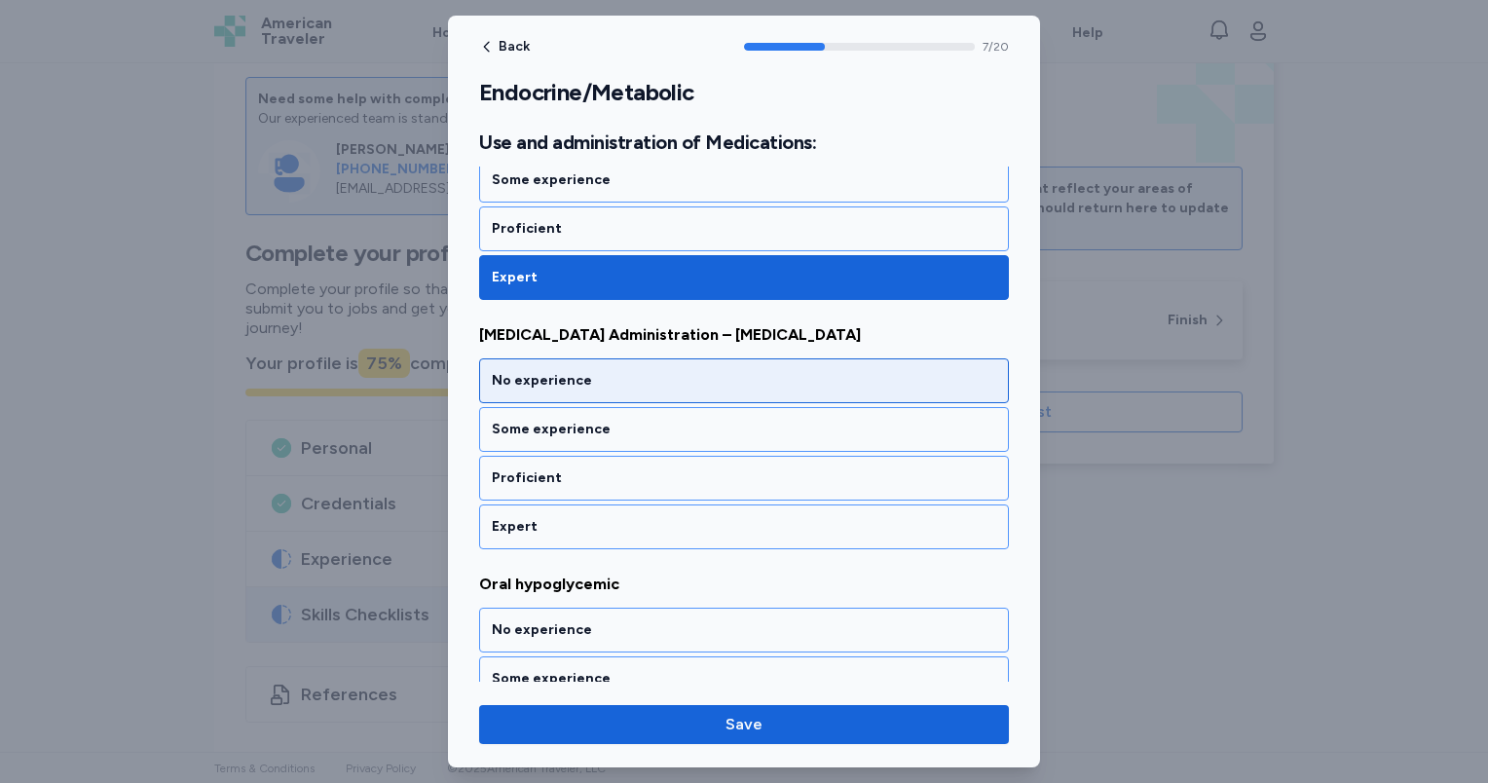
click at [592, 371] on div "No experience" at bounding box center [744, 380] width 504 height 19
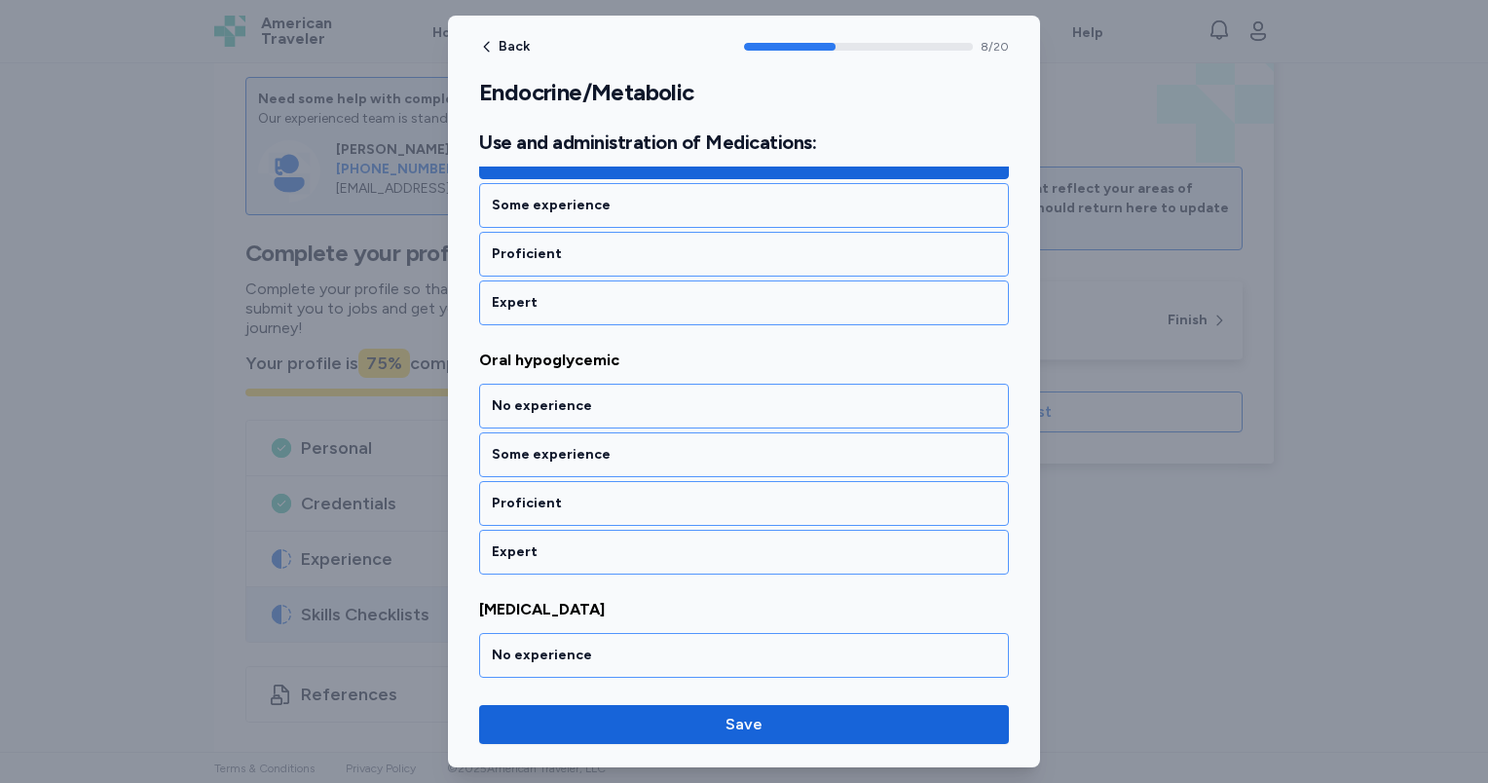
scroll to position [2217, 0]
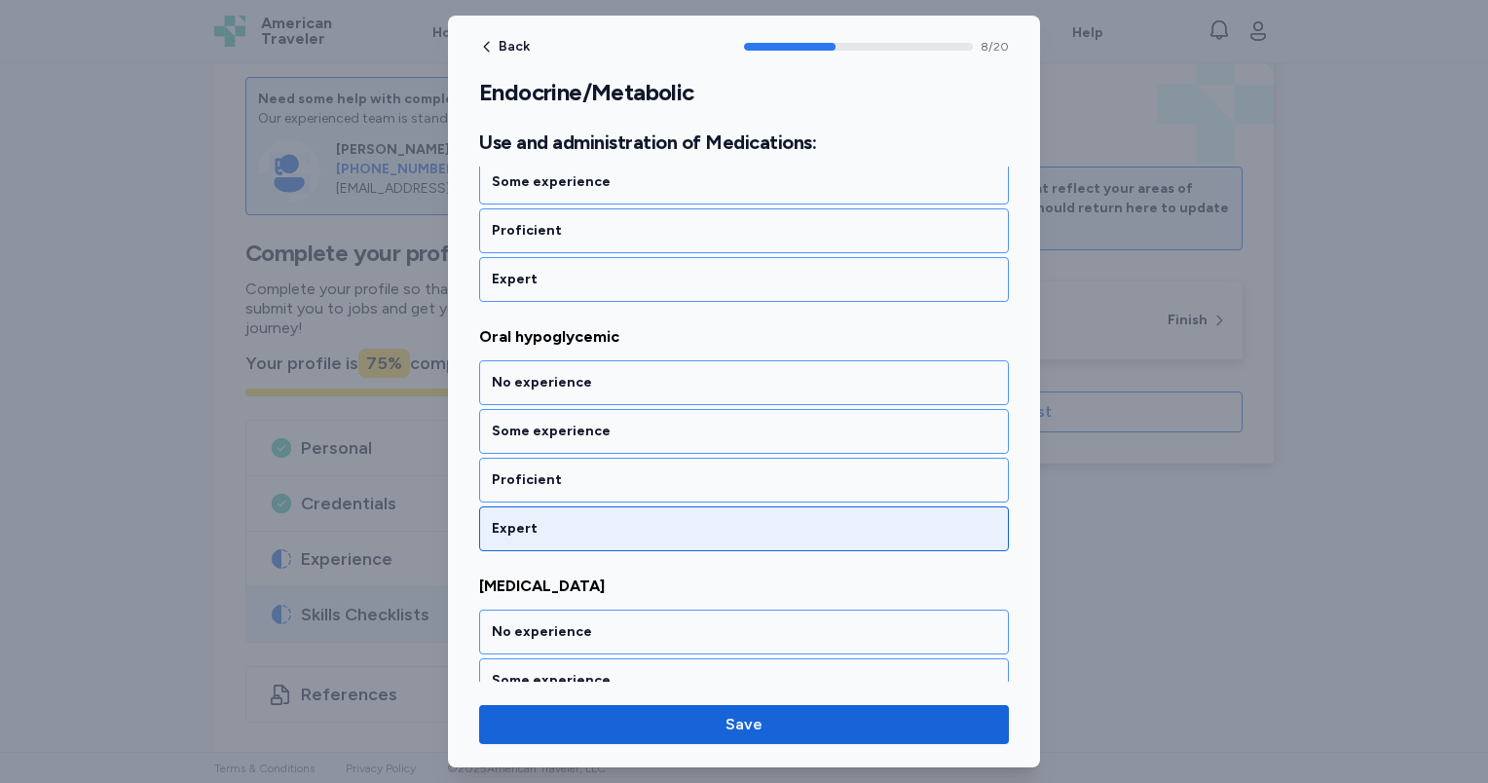
click at [610, 519] on div "Expert" at bounding box center [744, 528] width 504 height 19
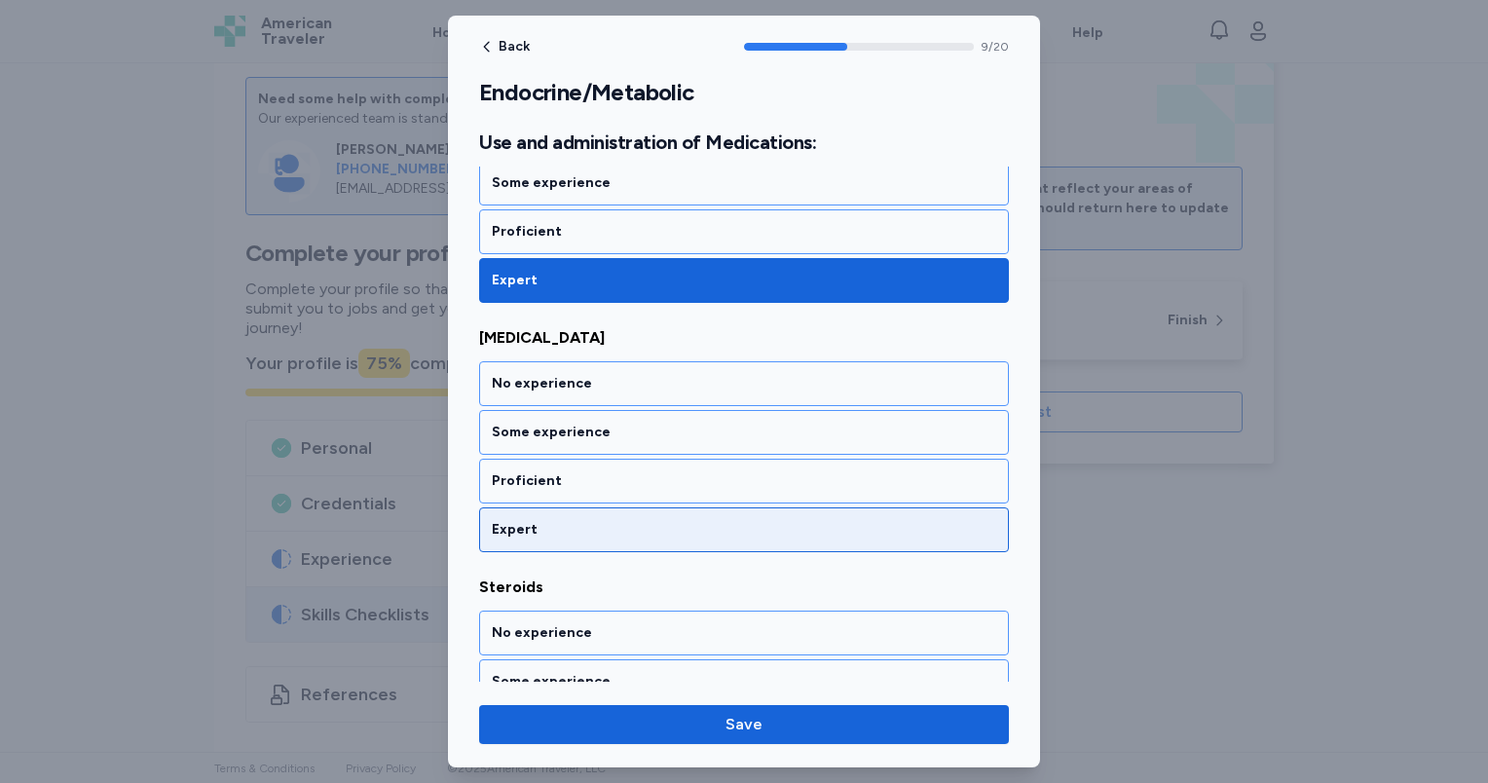
click at [610, 520] on div "Expert" at bounding box center [744, 529] width 504 height 19
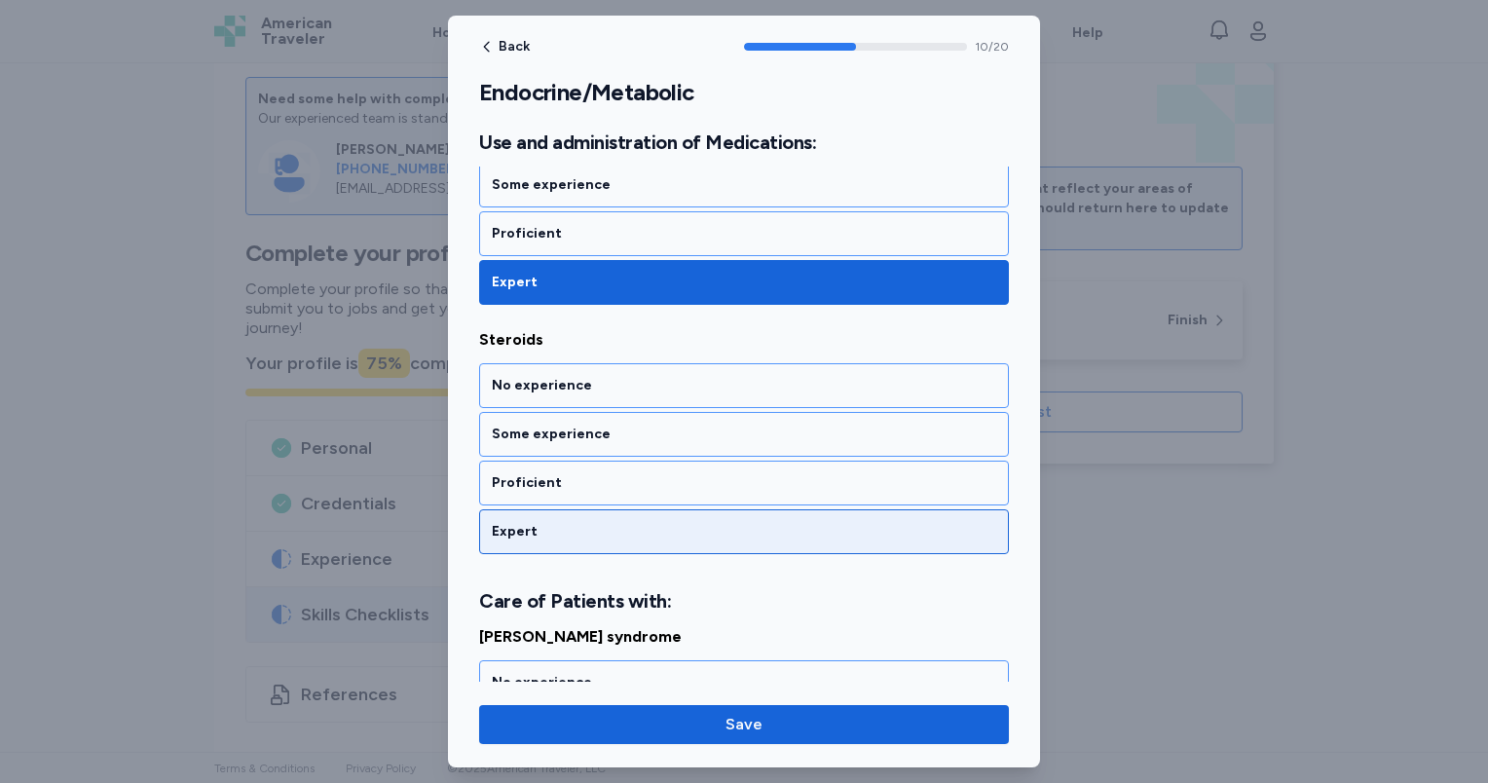
click at [610, 522] on div "Expert" at bounding box center [744, 531] width 504 height 19
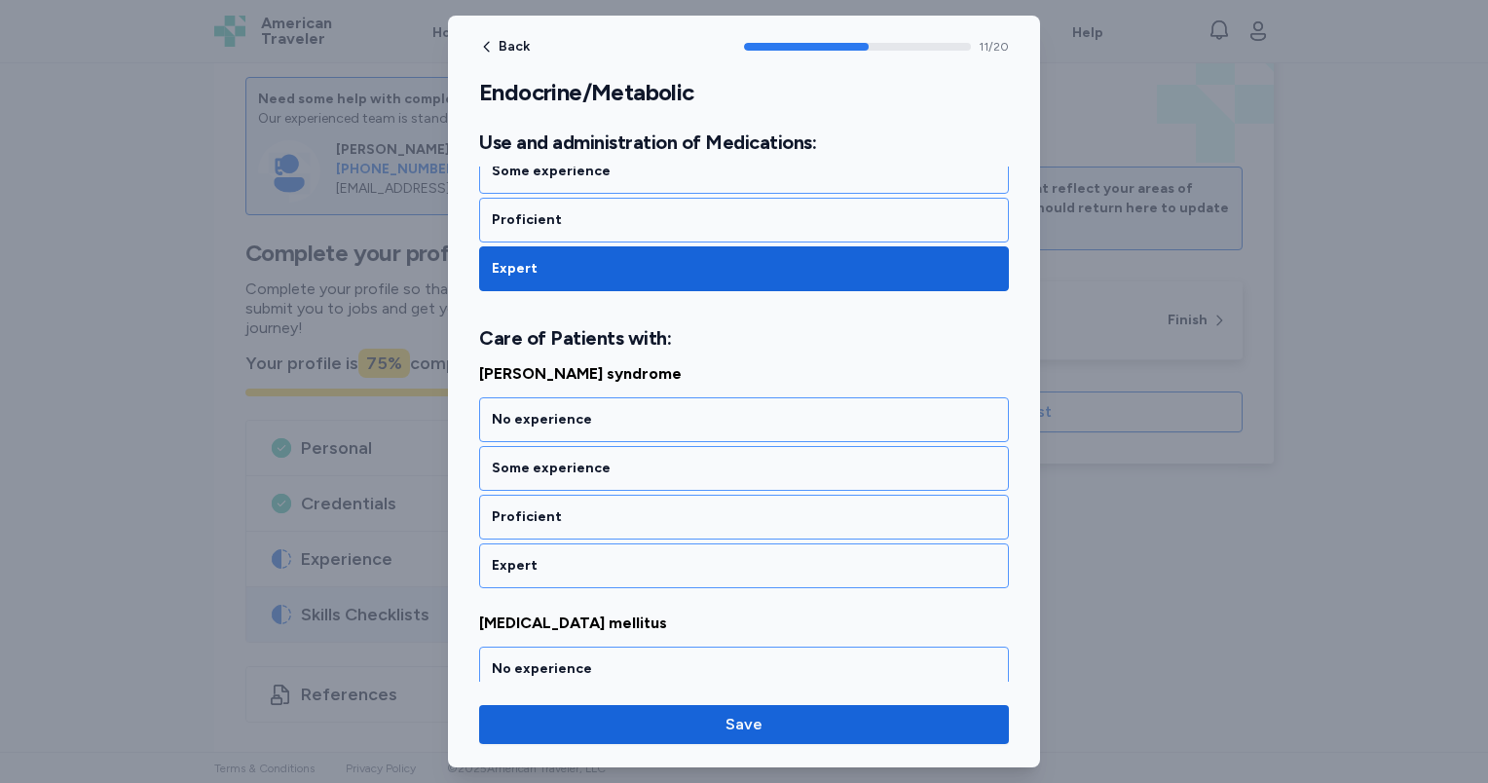
scroll to position [3008, 0]
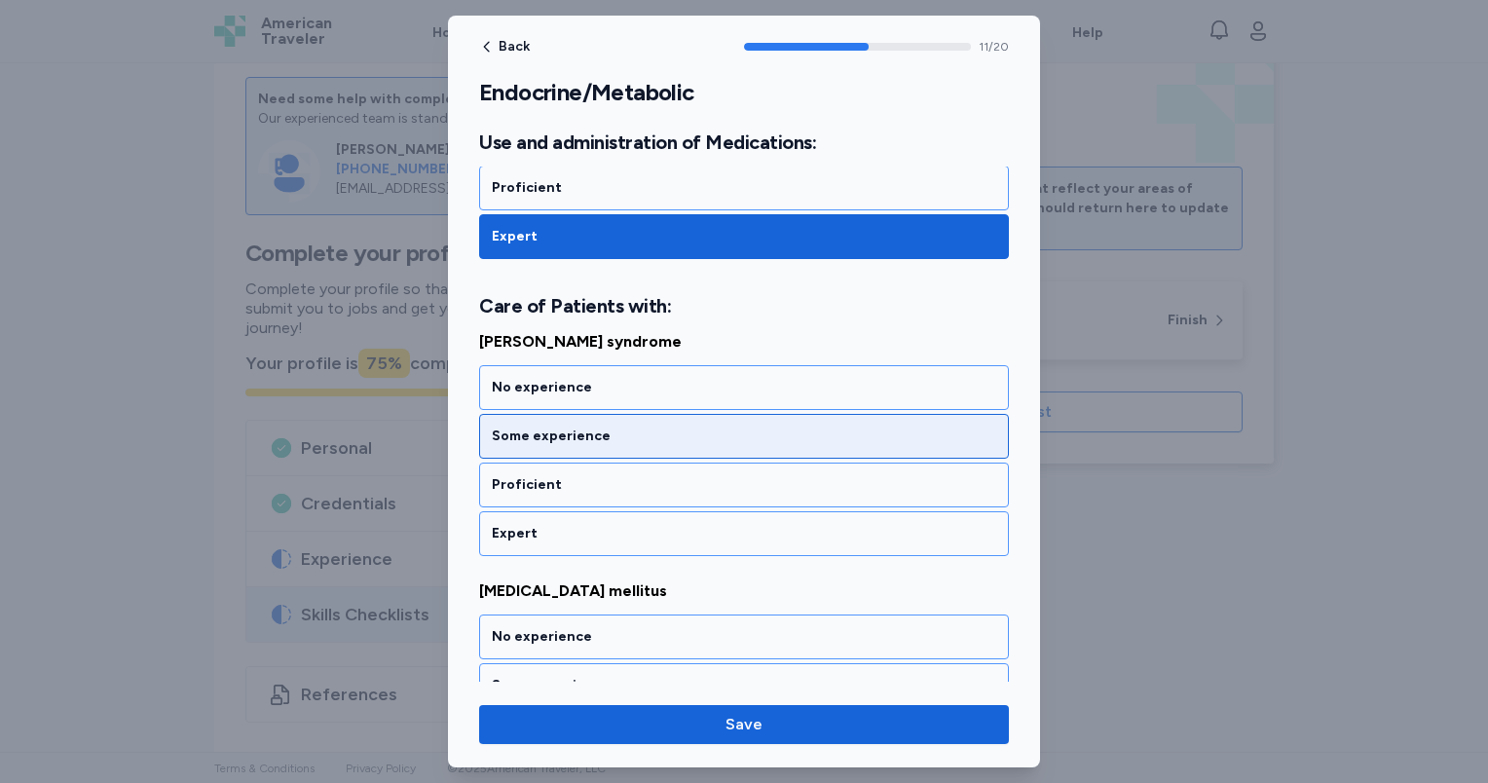
click at [612, 427] on div "Some experience" at bounding box center [744, 436] width 504 height 19
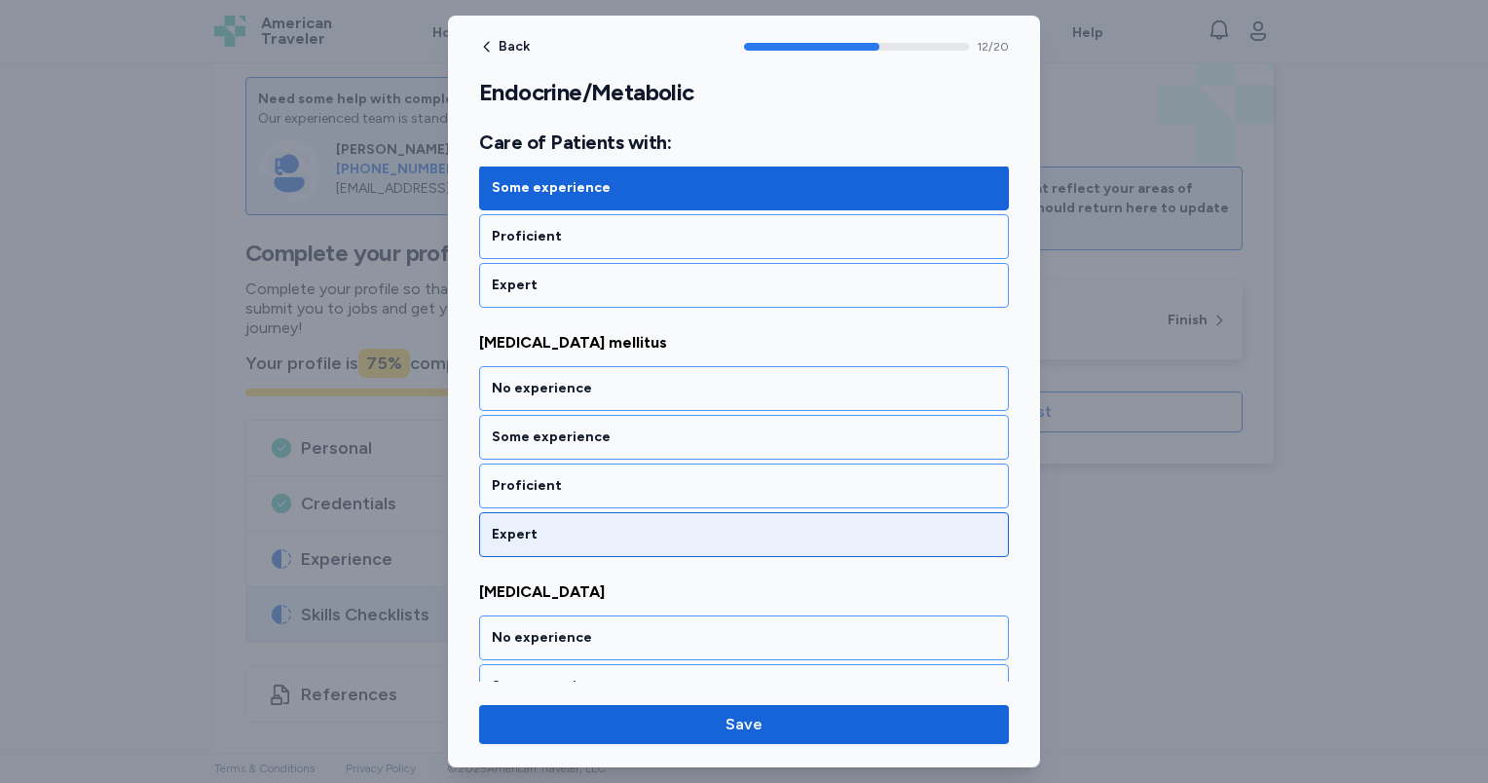
click at [612, 525] on div "Expert" at bounding box center [744, 534] width 530 height 45
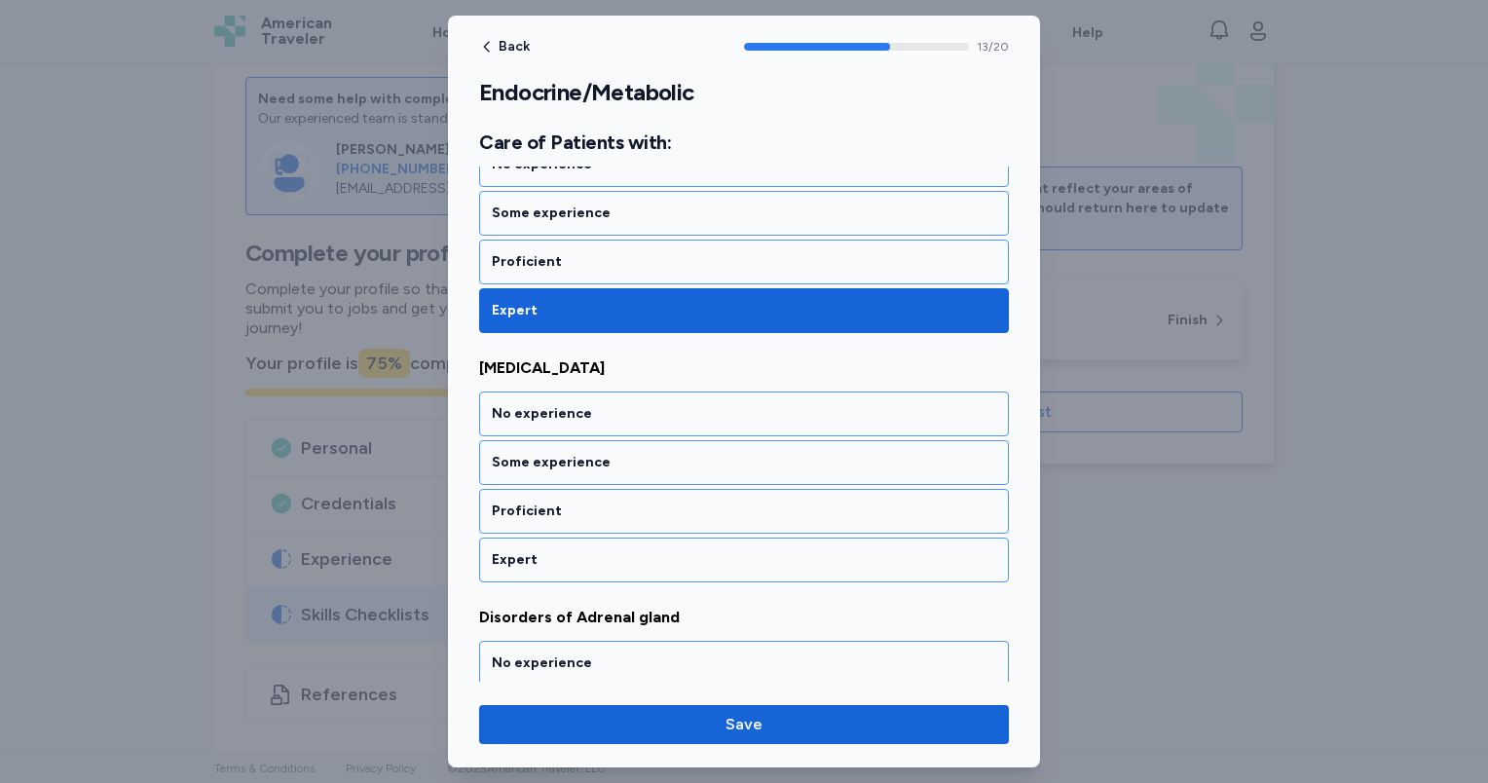
scroll to position [3504, 0]
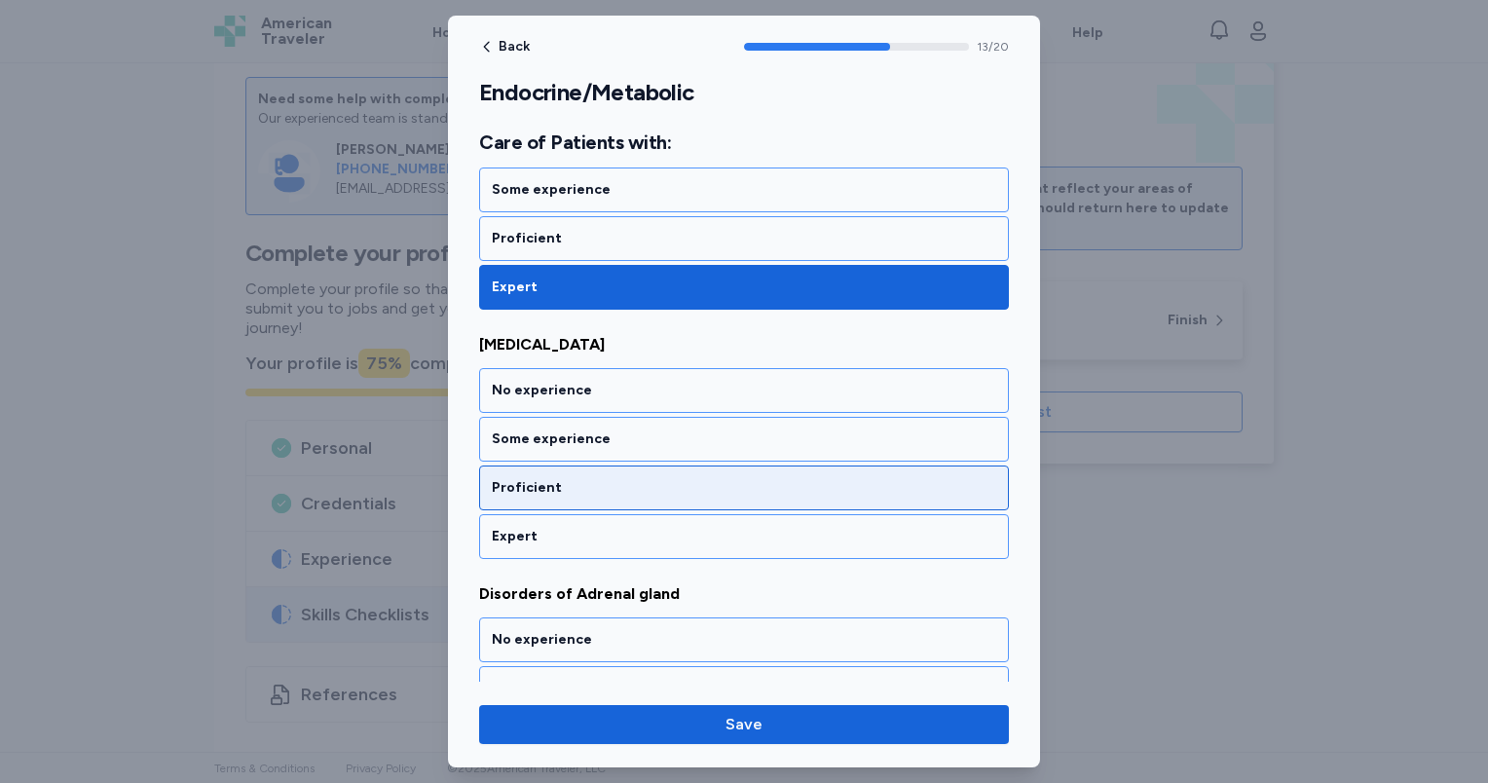
click at [604, 478] on div "Proficient" at bounding box center [744, 487] width 504 height 19
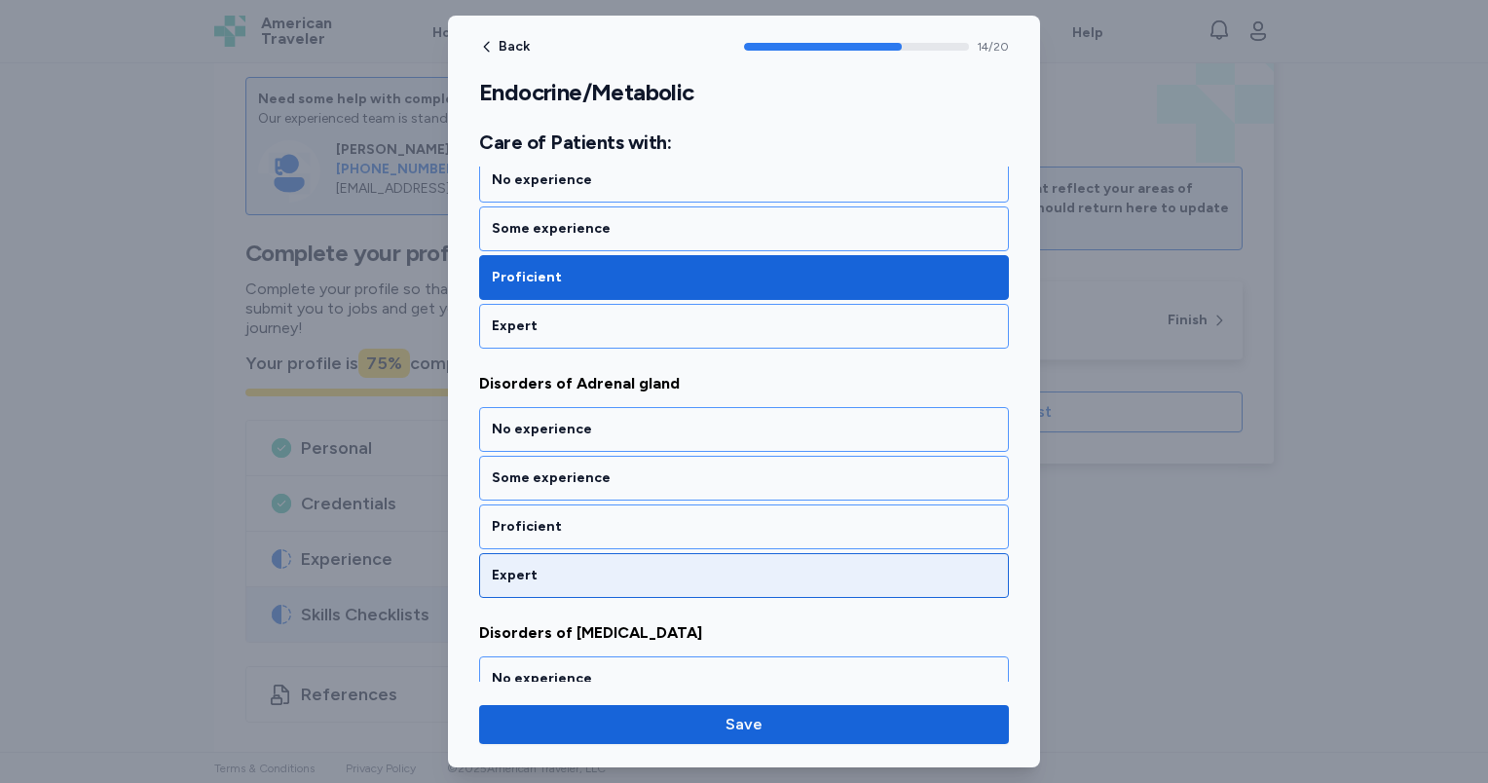
scroll to position [3751, 0]
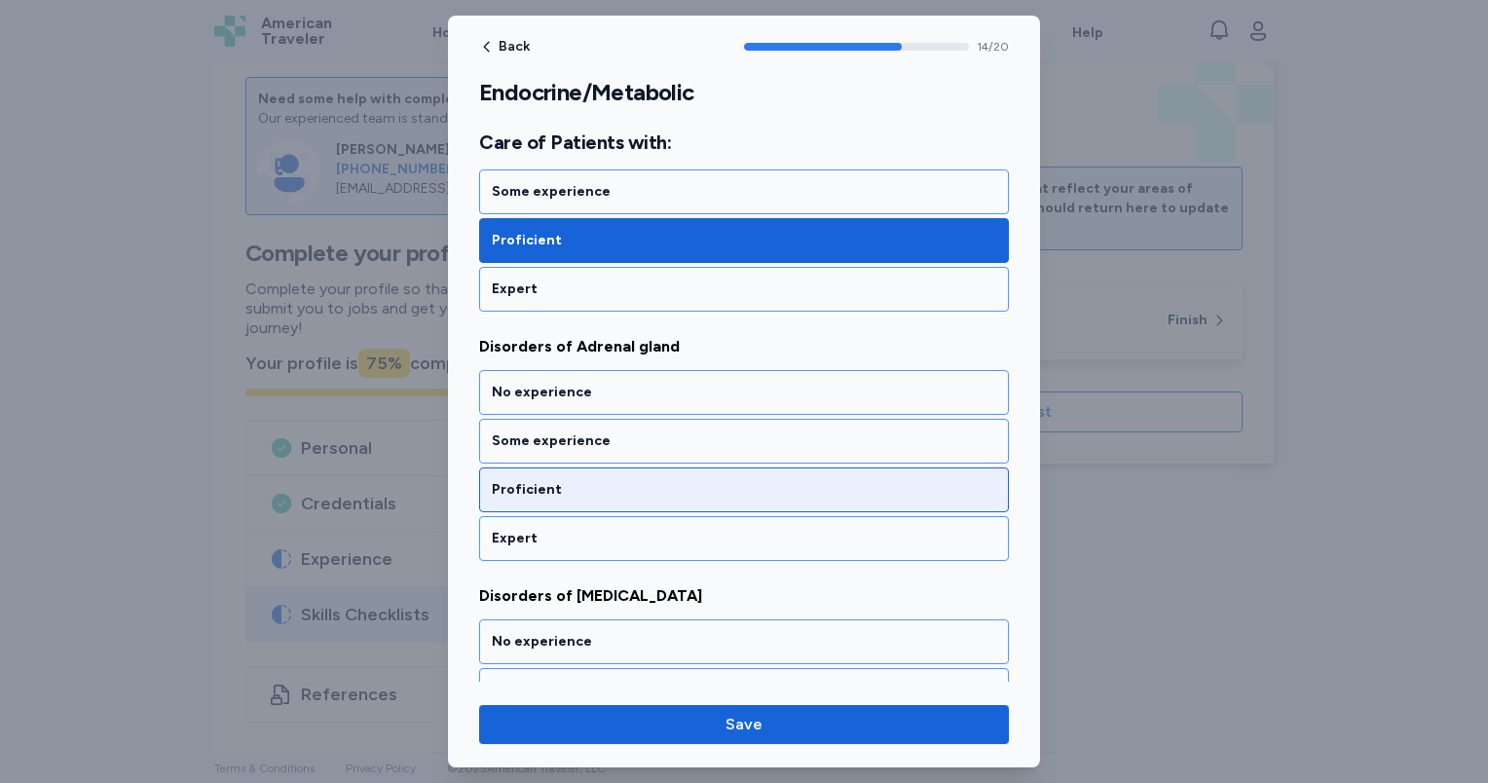
click at [604, 480] on div "Proficient" at bounding box center [744, 489] width 504 height 19
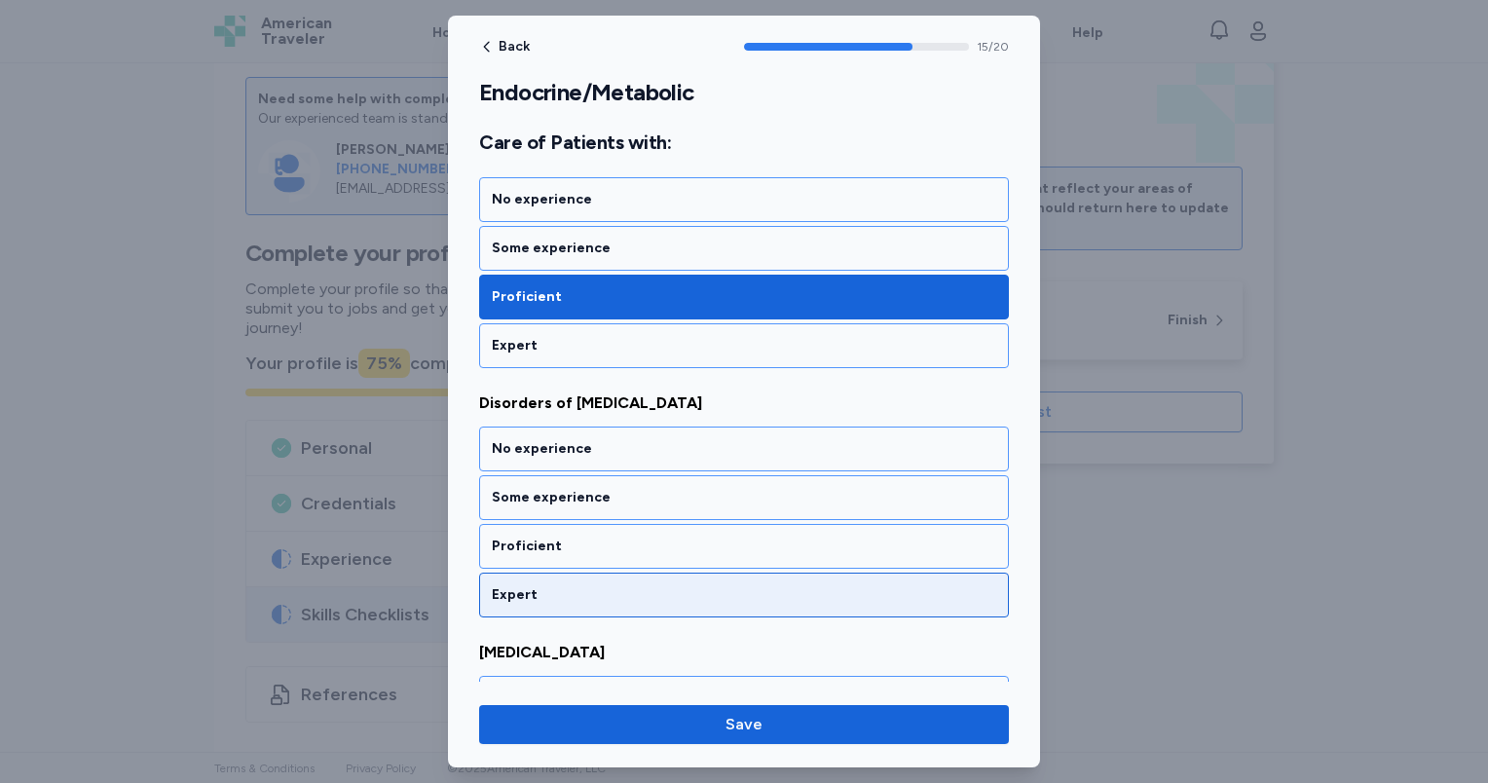
scroll to position [3999, 0]
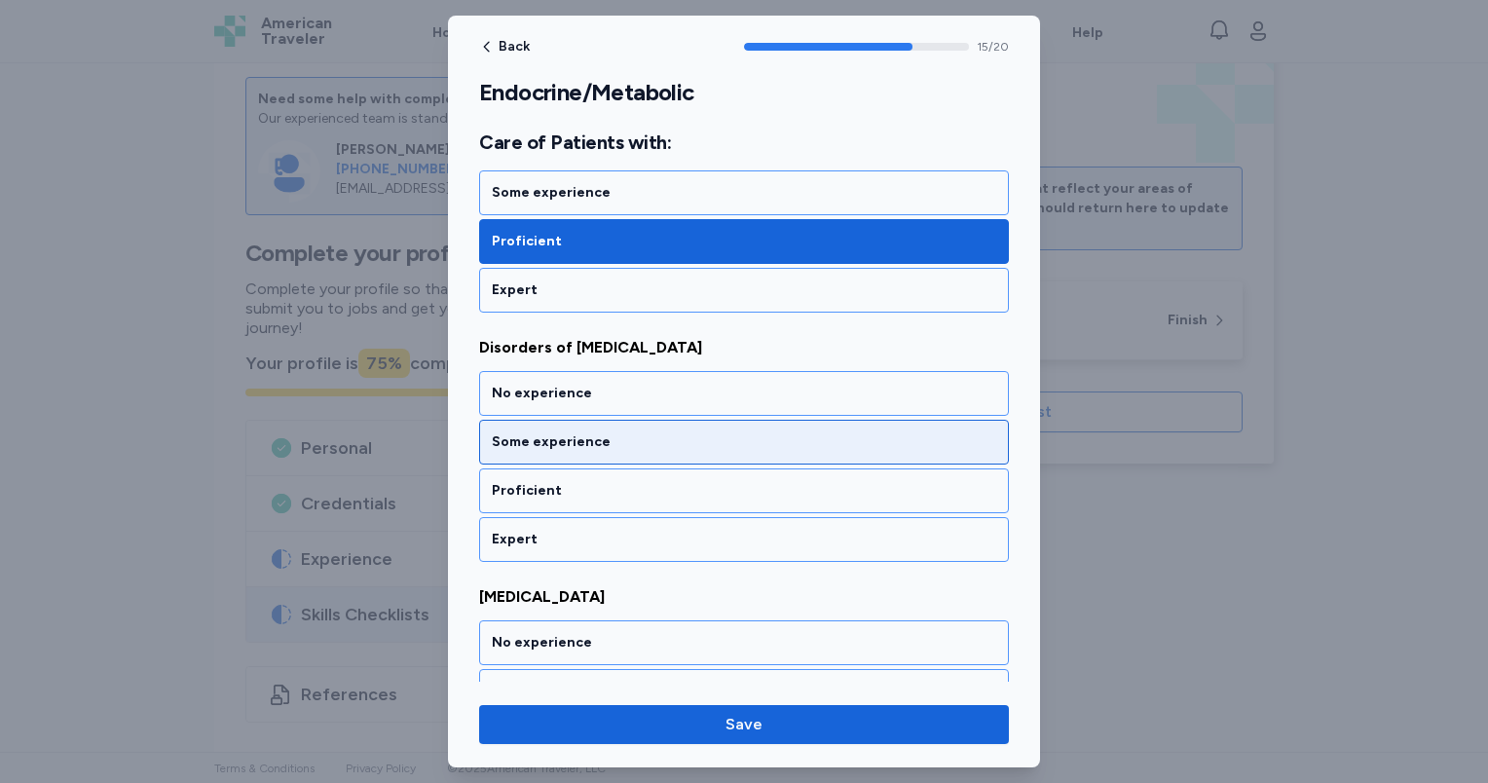
click at [606, 432] on div "Some experience" at bounding box center [744, 441] width 504 height 19
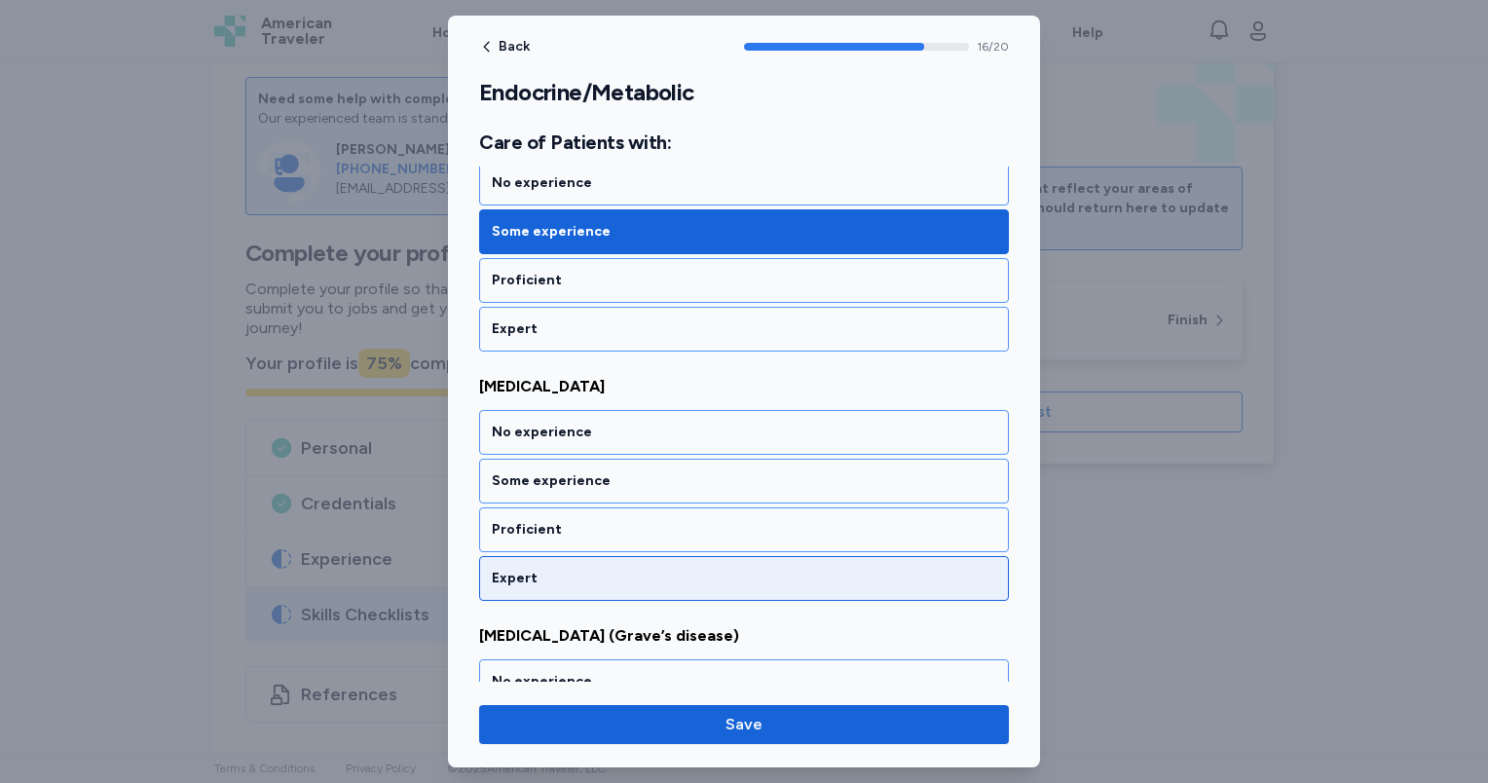
scroll to position [4247, 0]
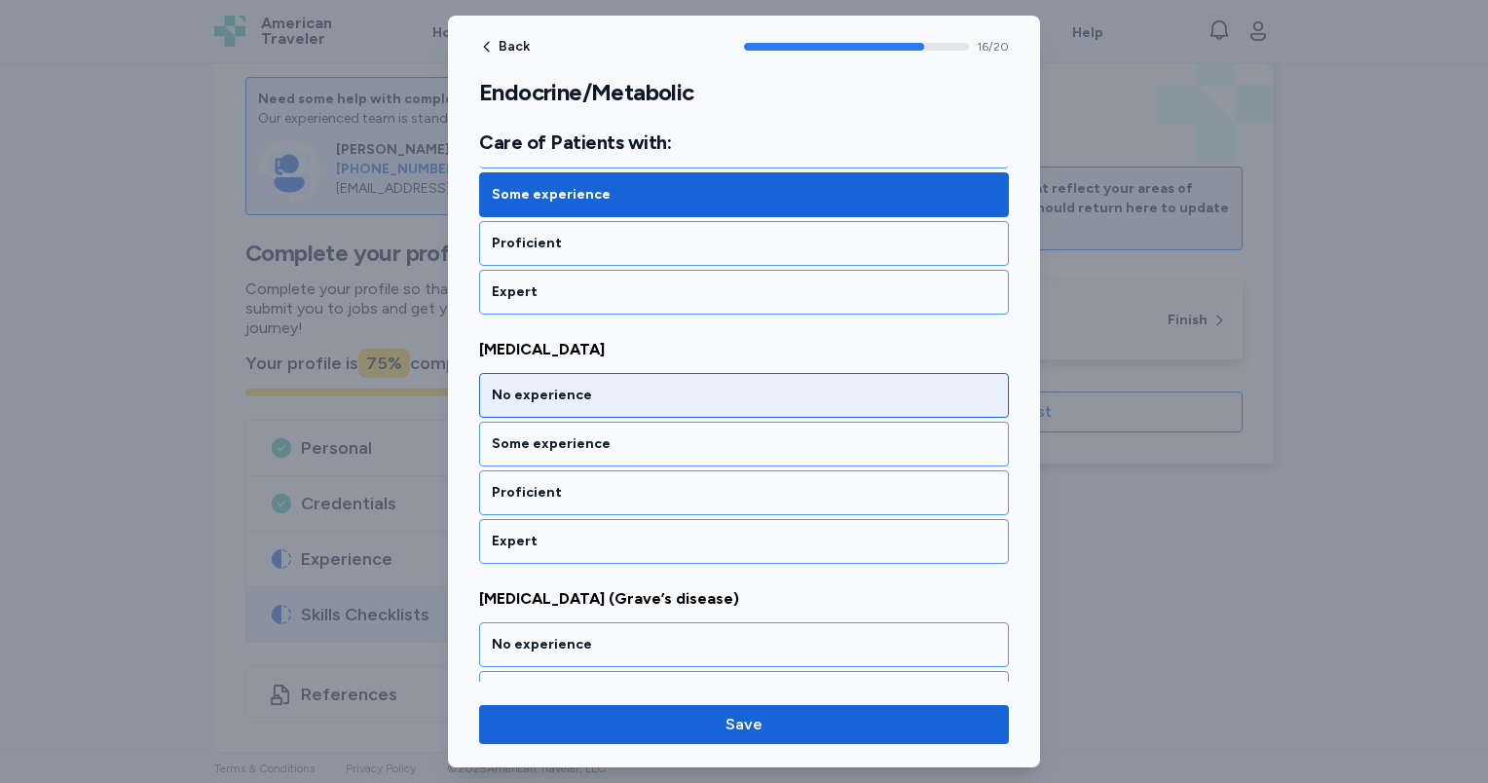
click at [606, 386] on div "No experience" at bounding box center [744, 395] width 504 height 19
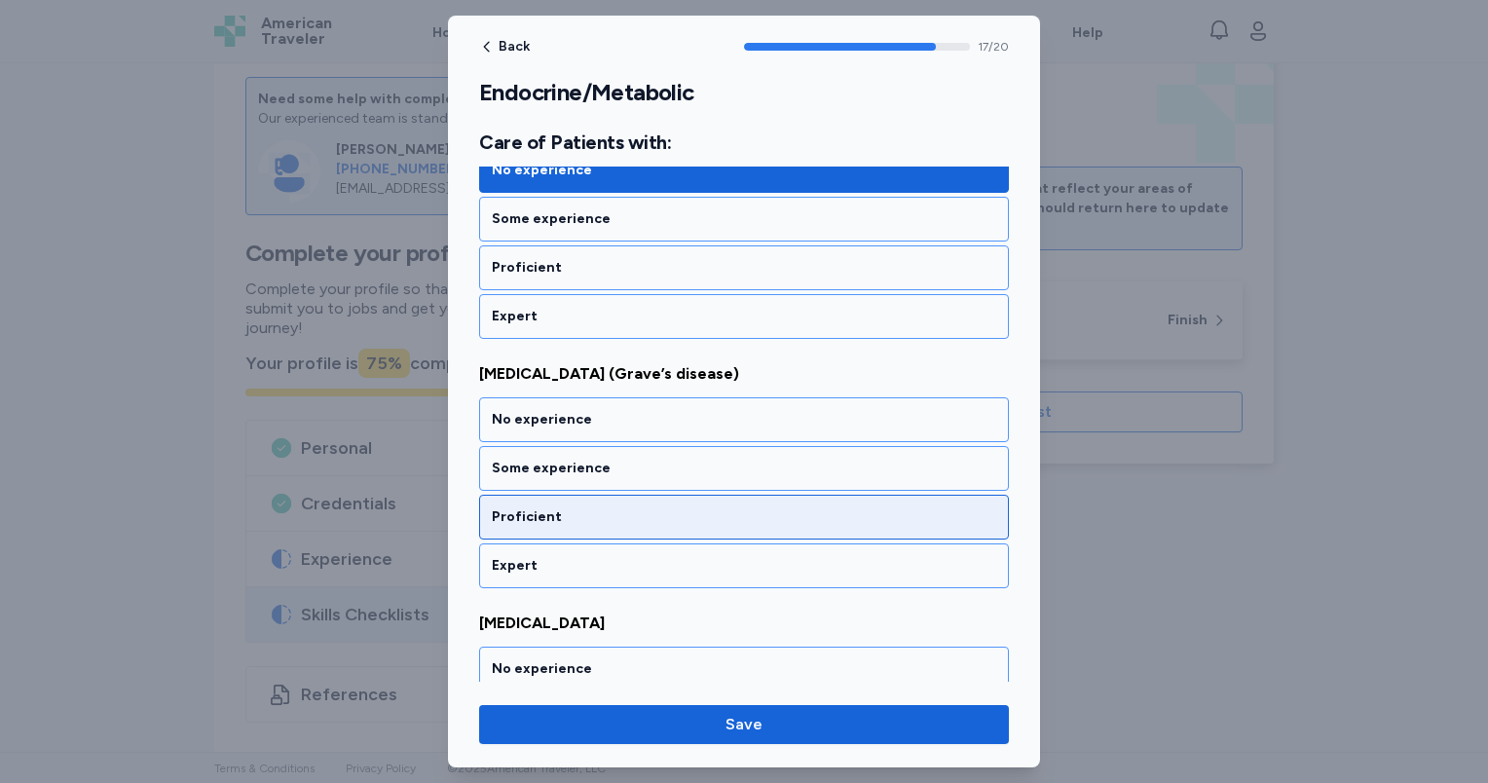
scroll to position [4495, 0]
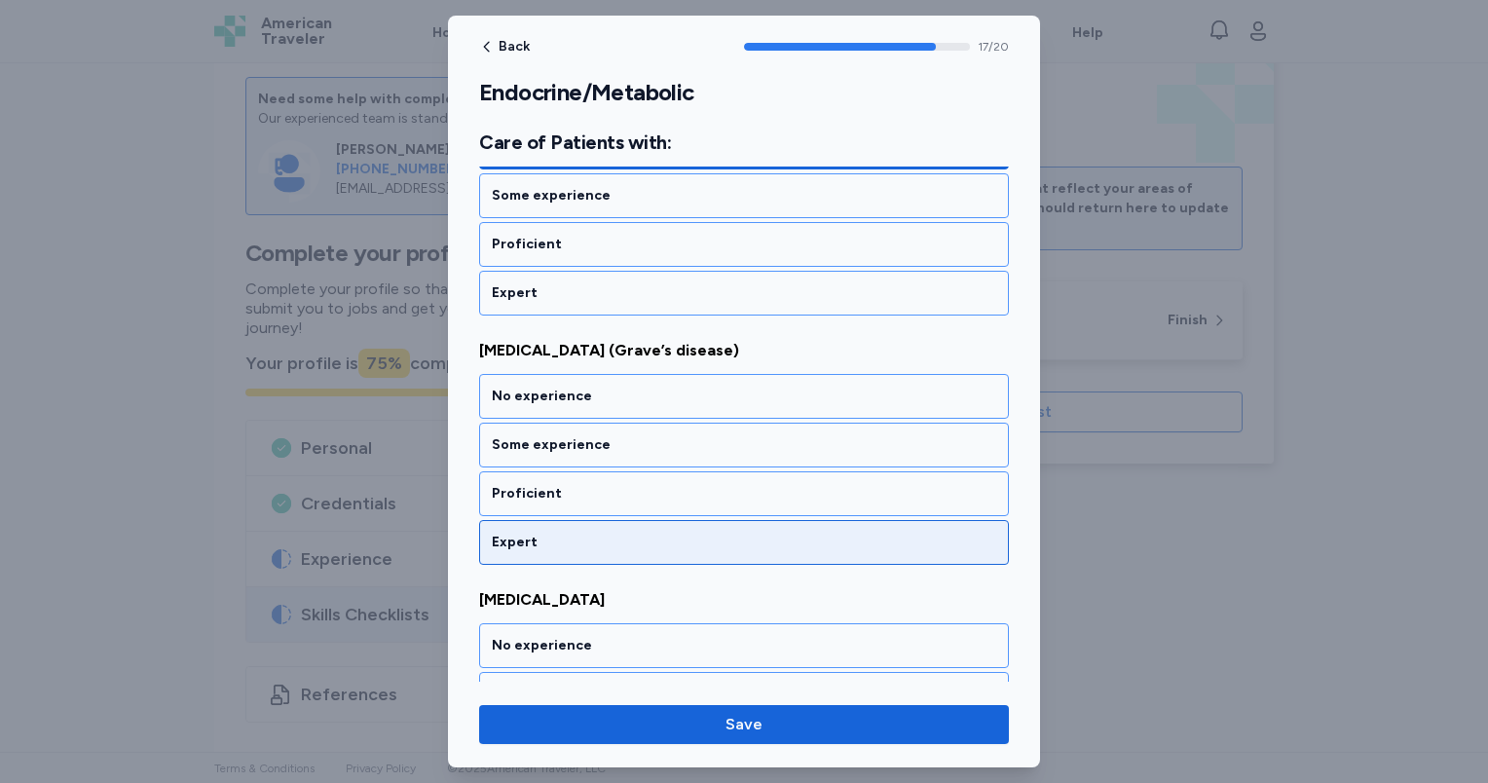
click at [608, 533] on div "Expert" at bounding box center [744, 542] width 504 height 19
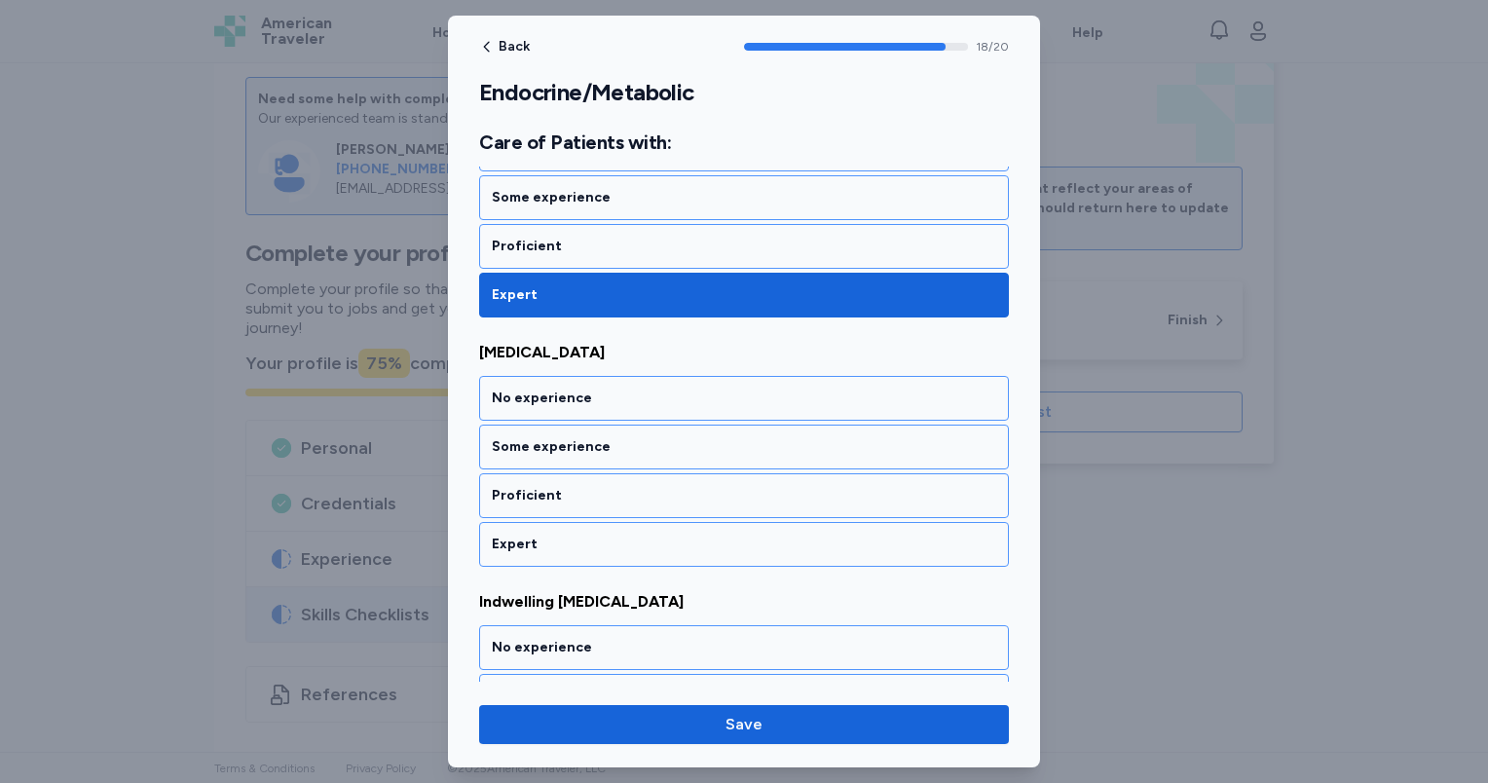
click at [608, 535] on div "Expert" at bounding box center [744, 544] width 504 height 19
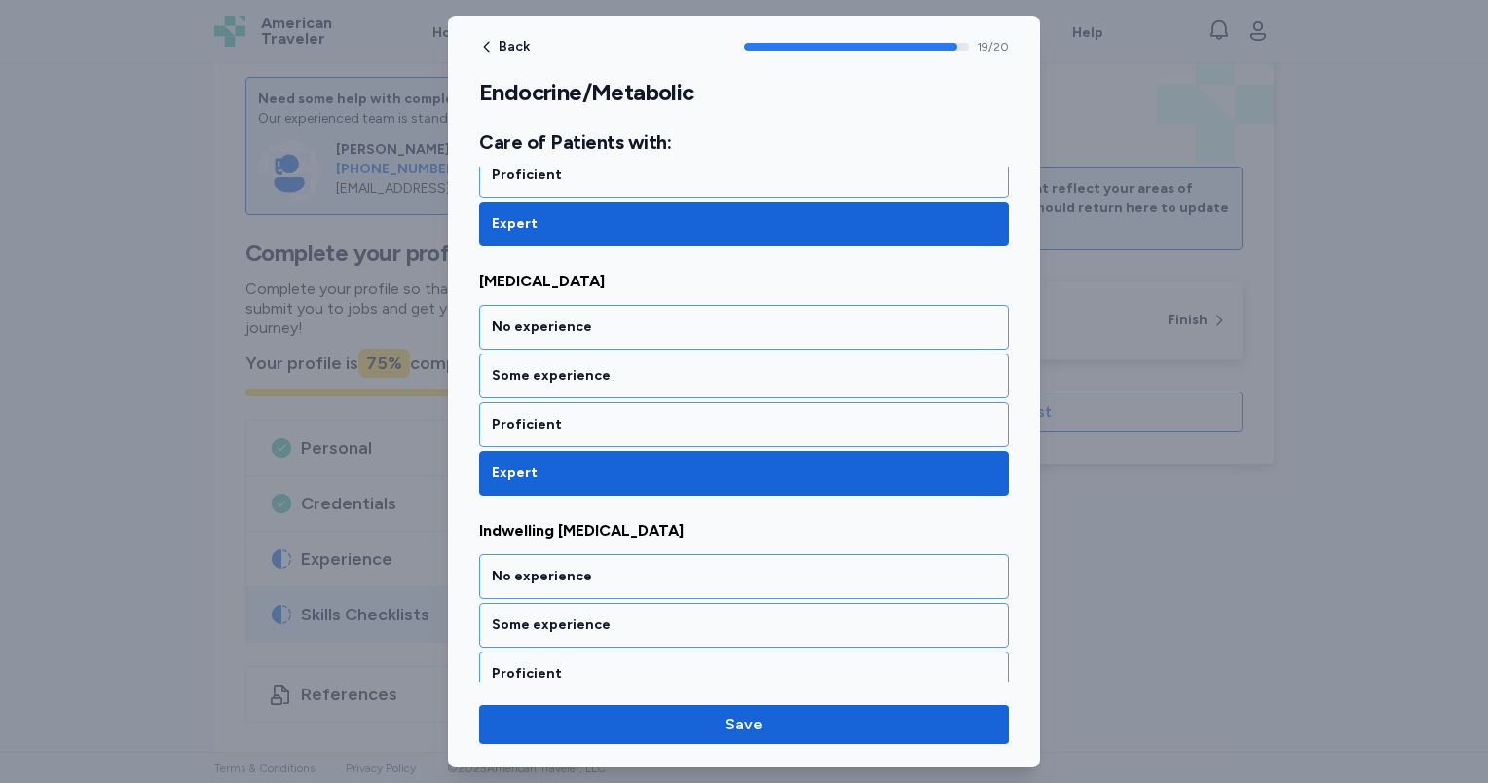
scroll to position [4849, 0]
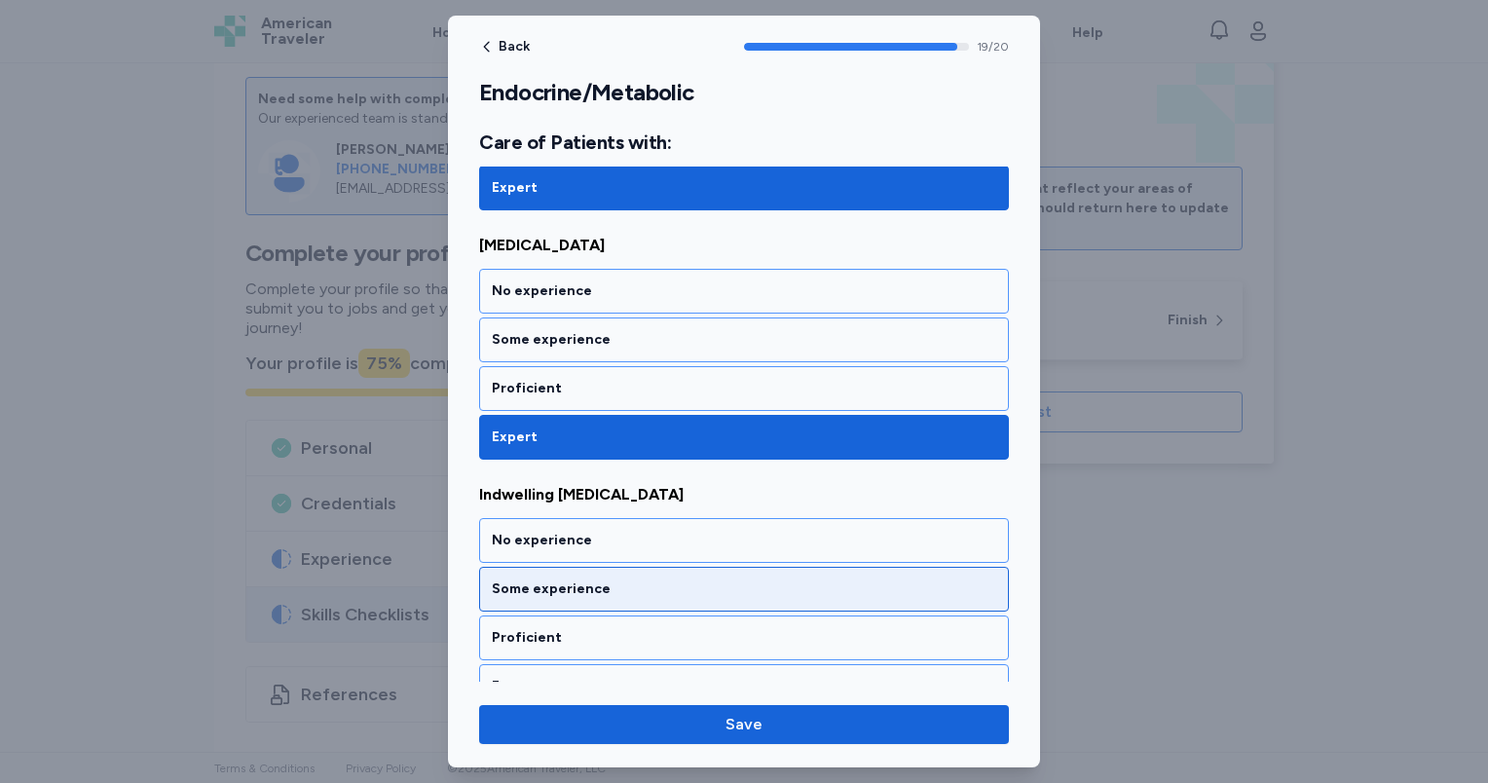
click at [608, 579] on div "Some experience" at bounding box center [744, 588] width 504 height 19
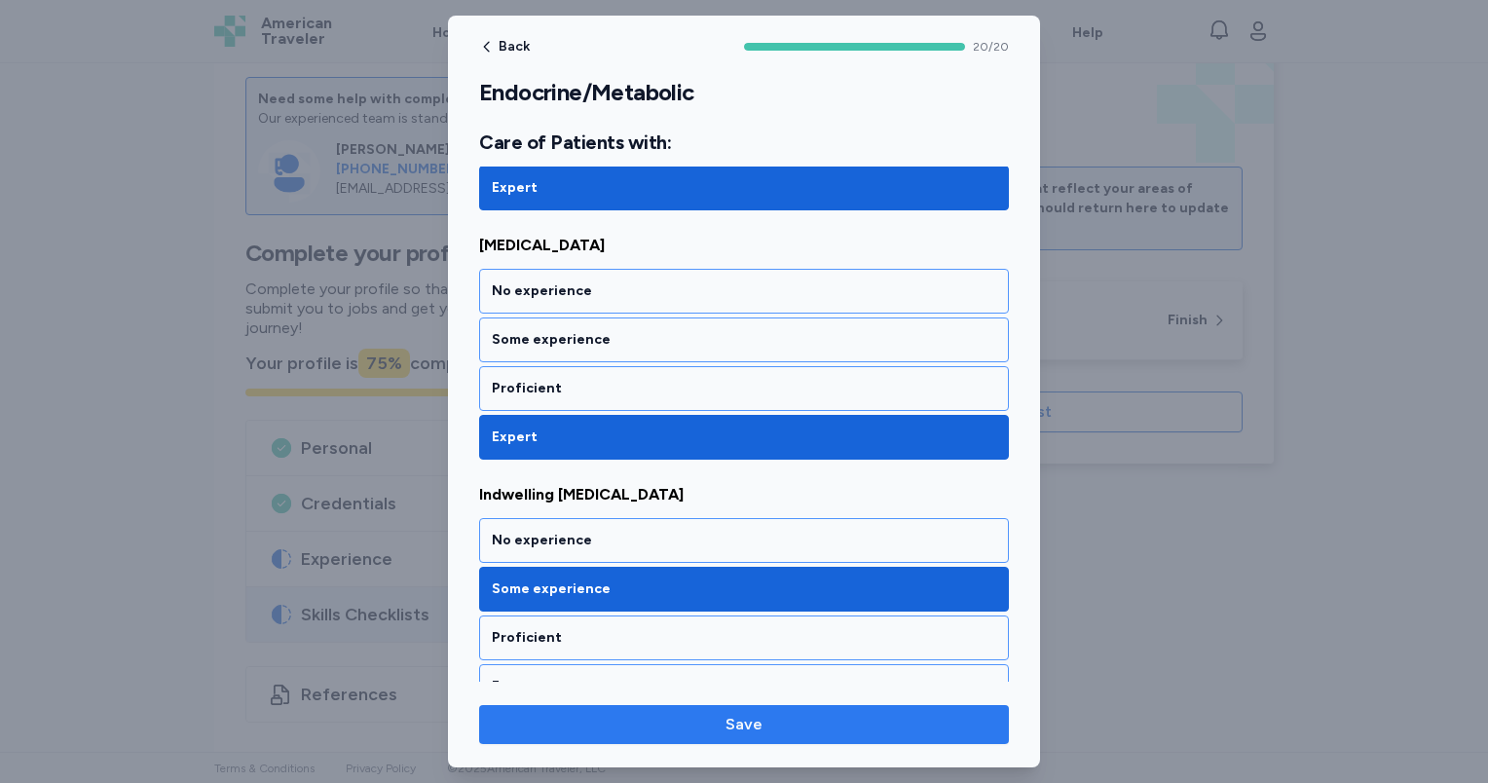
click at [703, 724] on span "Save" at bounding box center [744, 724] width 499 height 23
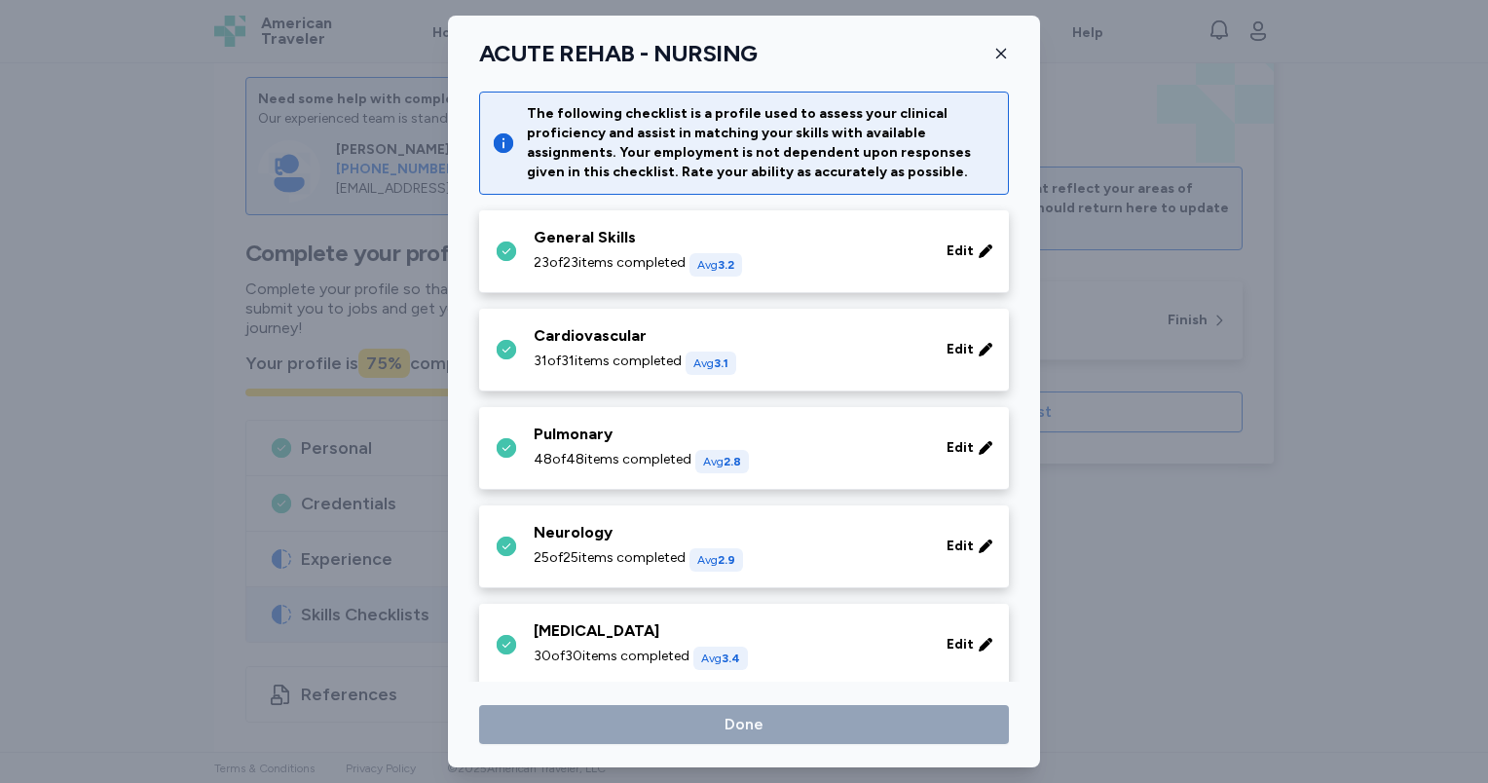
scroll to position [384, 0]
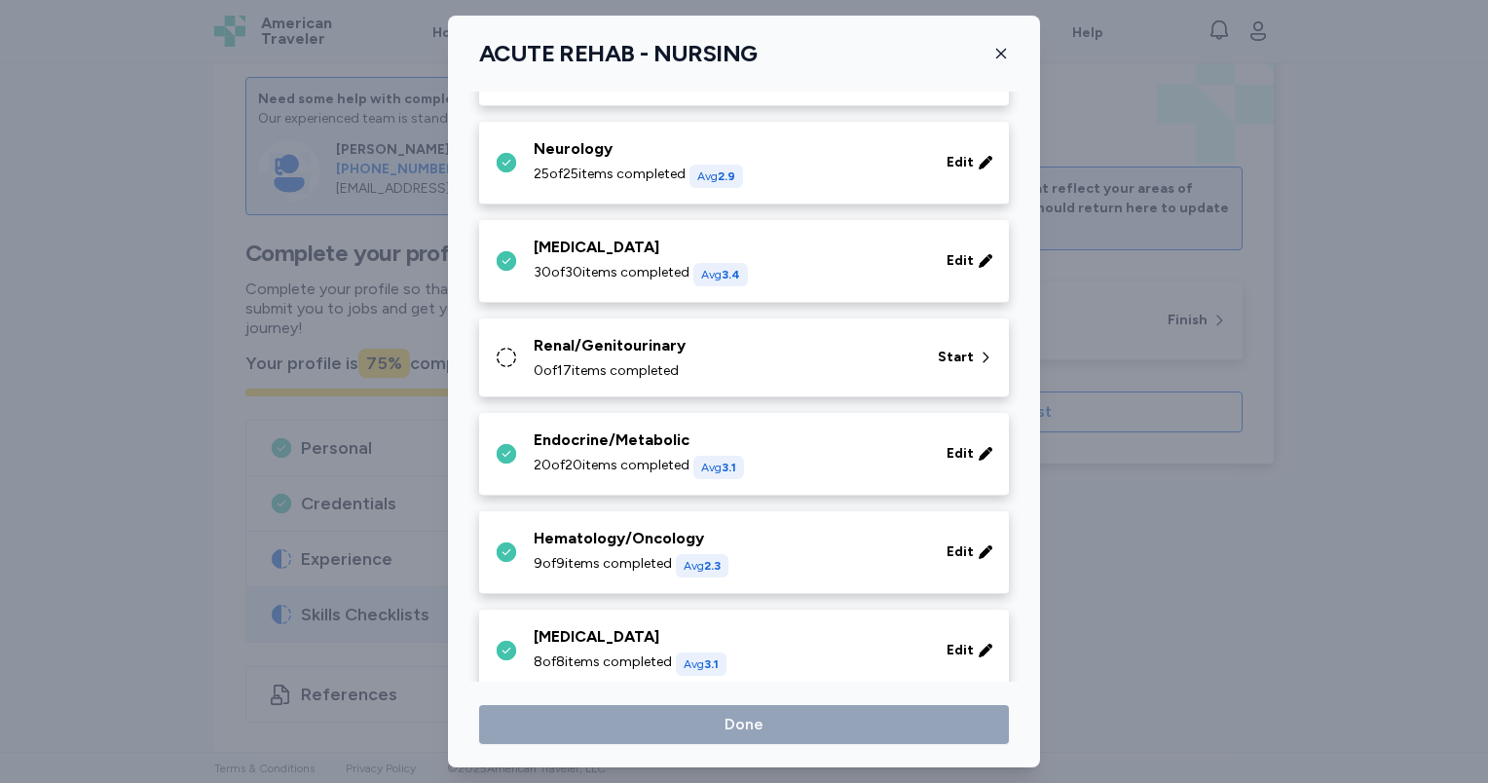
click at [642, 357] on div "Renal/Genitourinary 0 of 17 items completed" at bounding box center [724, 357] width 381 height 47
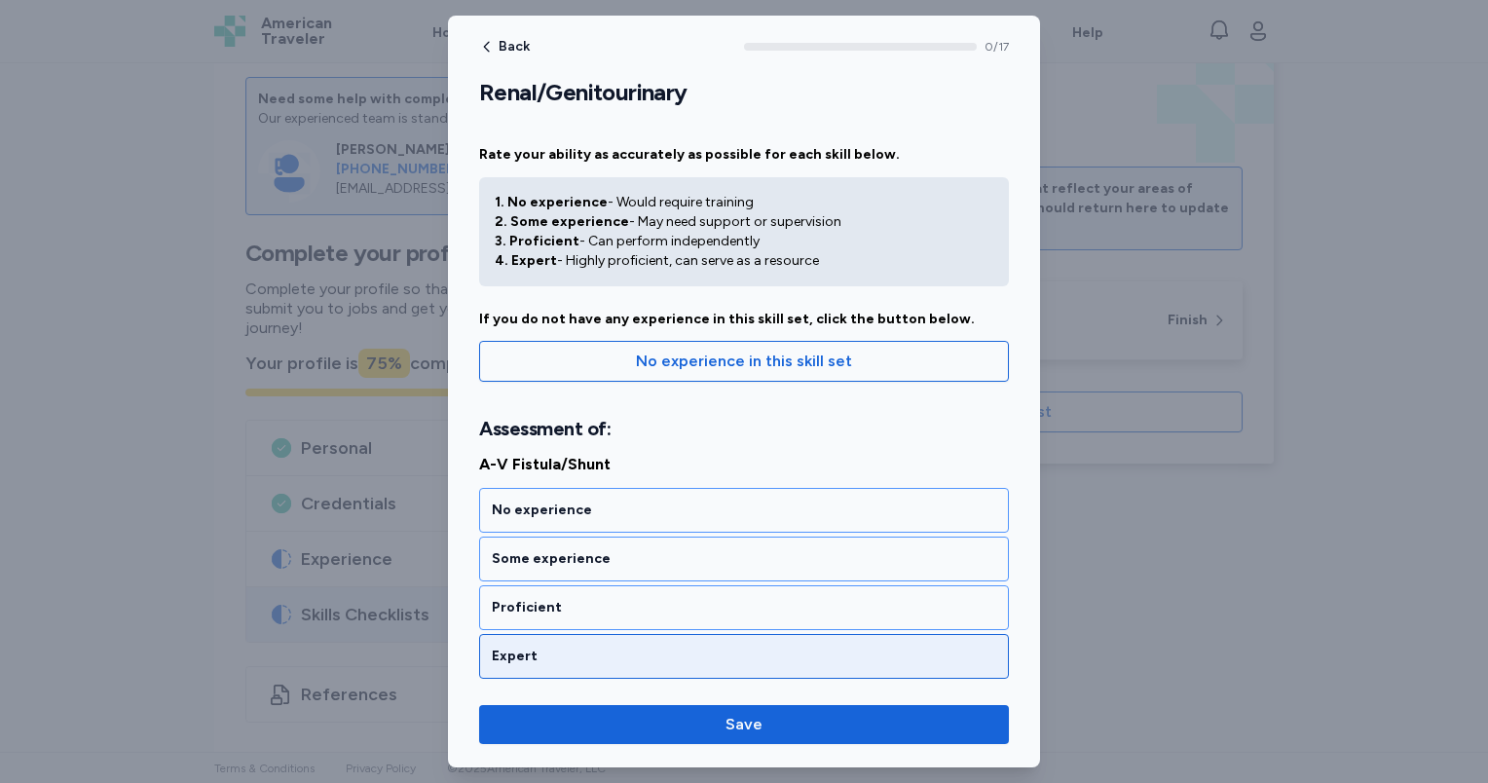
click at [688, 666] on div "Expert" at bounding box center [744, 656] width 530 height 45
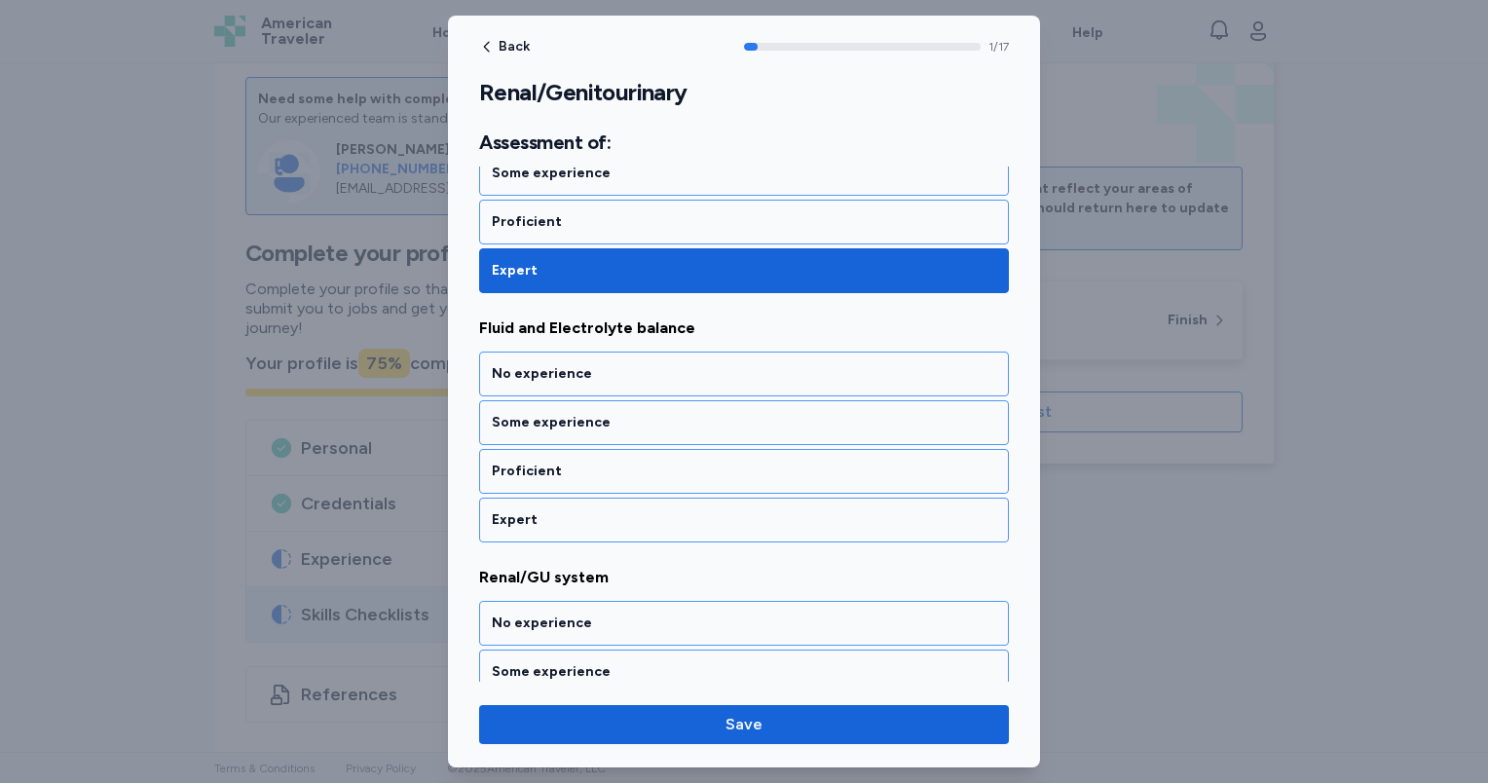
scroll to position [388, 0]
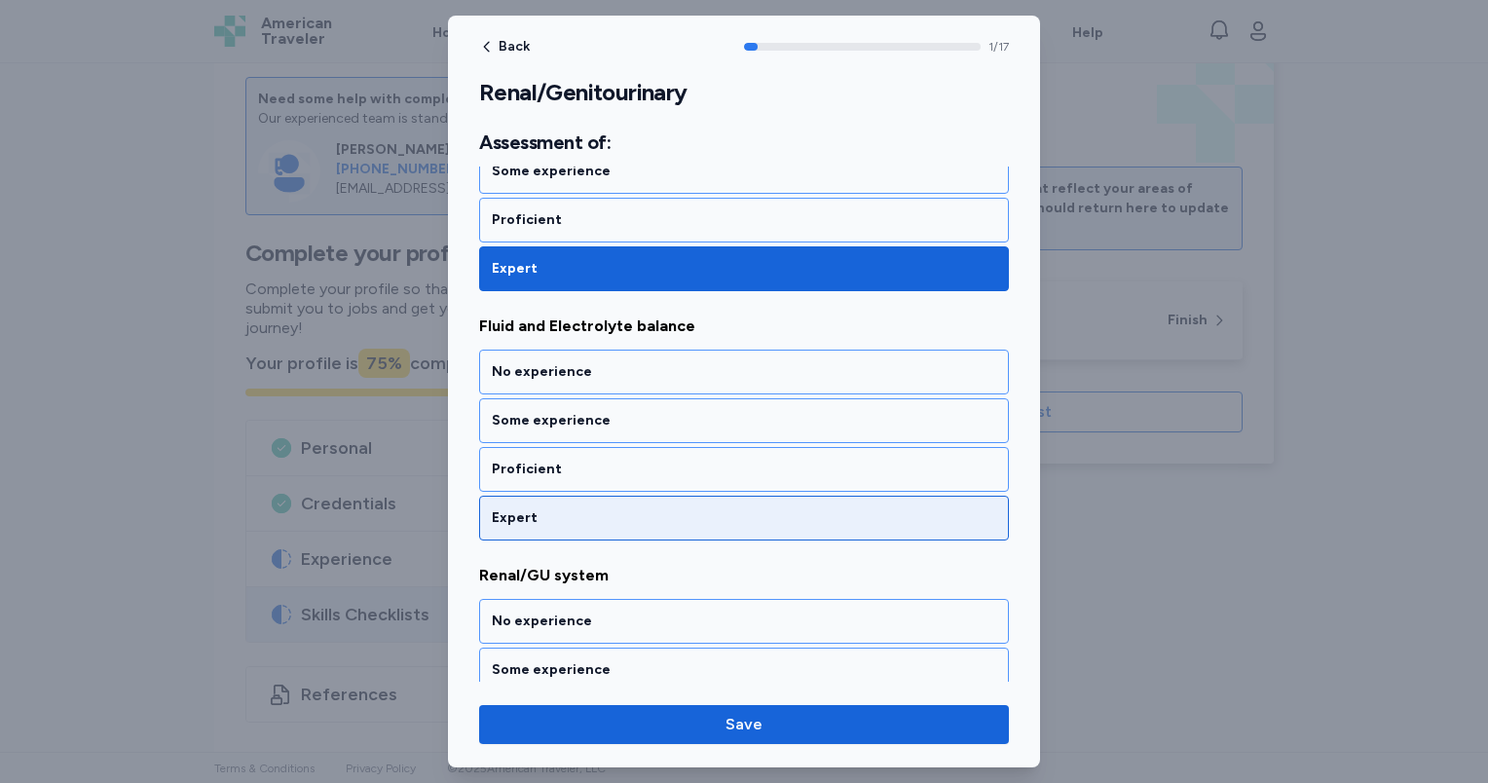
click at [654, 508] on div "Expert" at bounding box center [744, 517] width 504 height 19
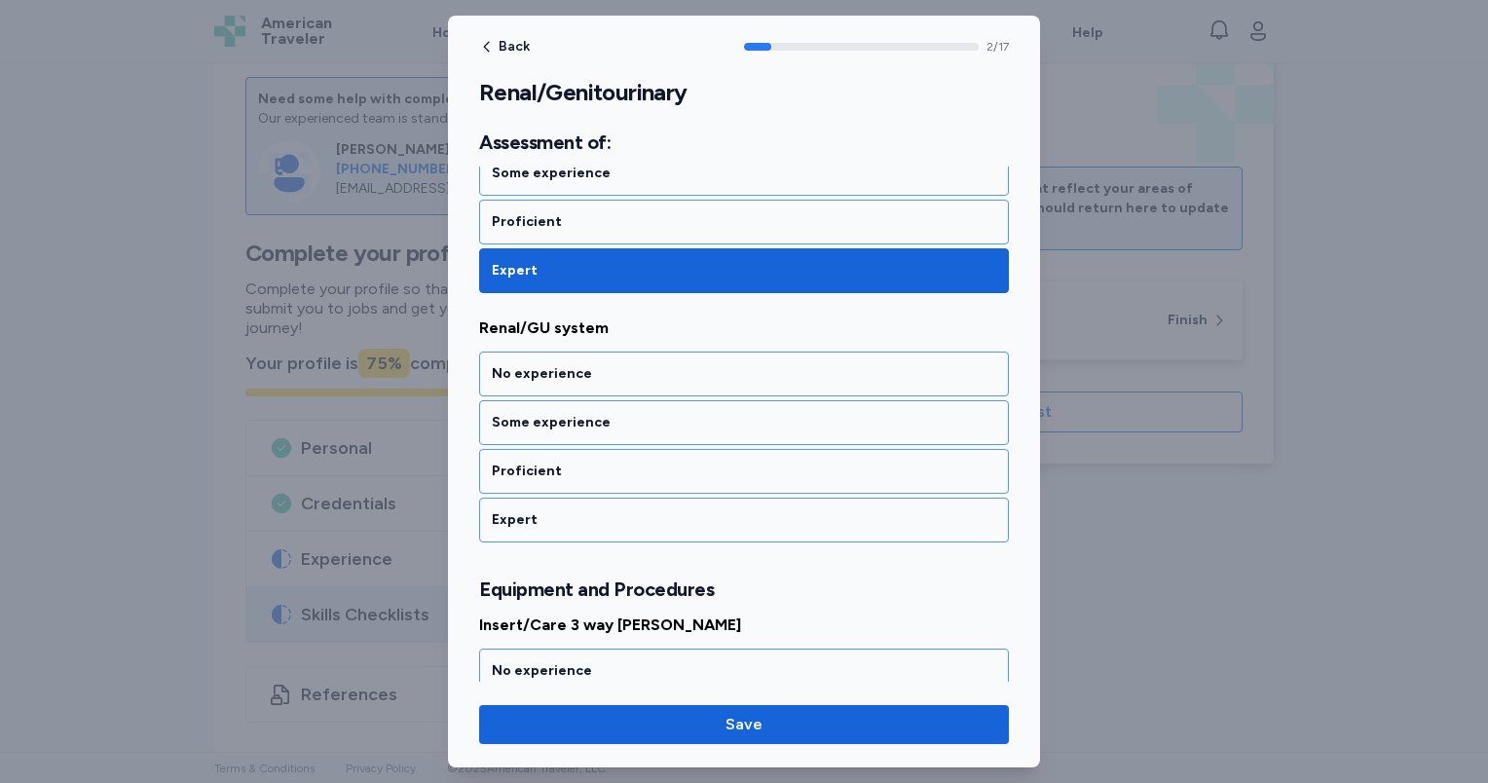
click at [654, 510] on div "Expert" at bounding box center [744, 519] width 504 height 19
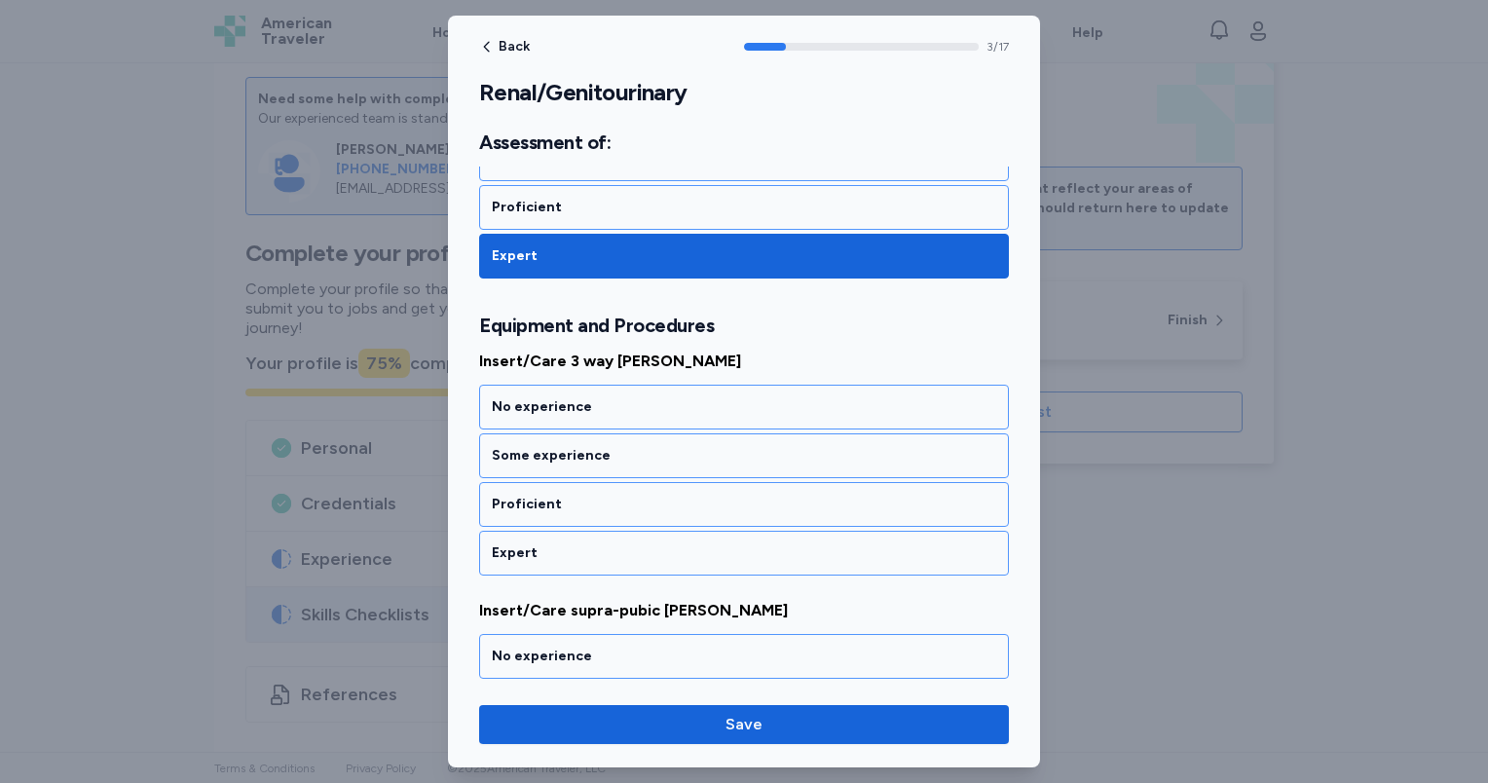
scroll to position [931, 0]
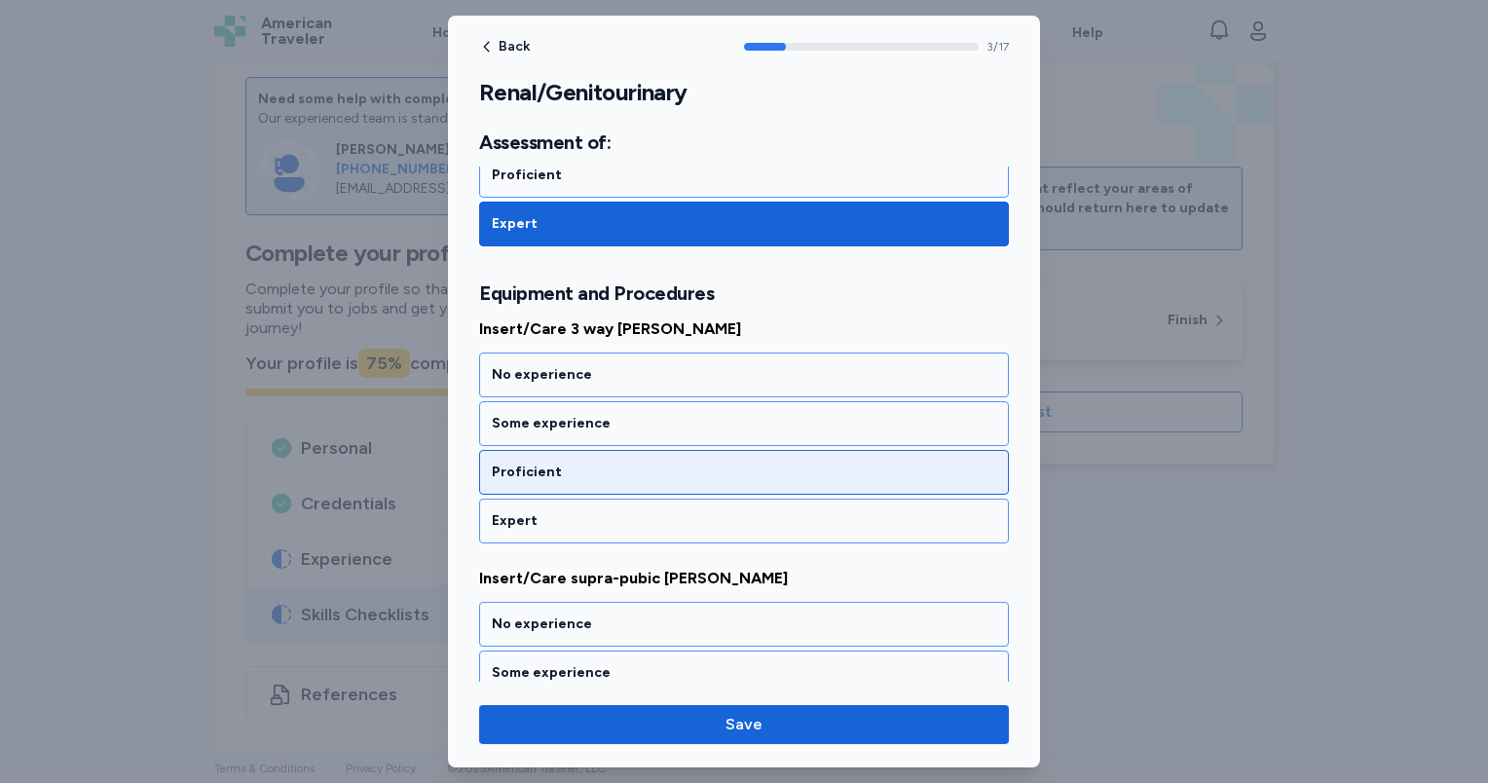
click at [643, 463] on div "Proficient" at bounding box center [744, 472] width 504 height 19
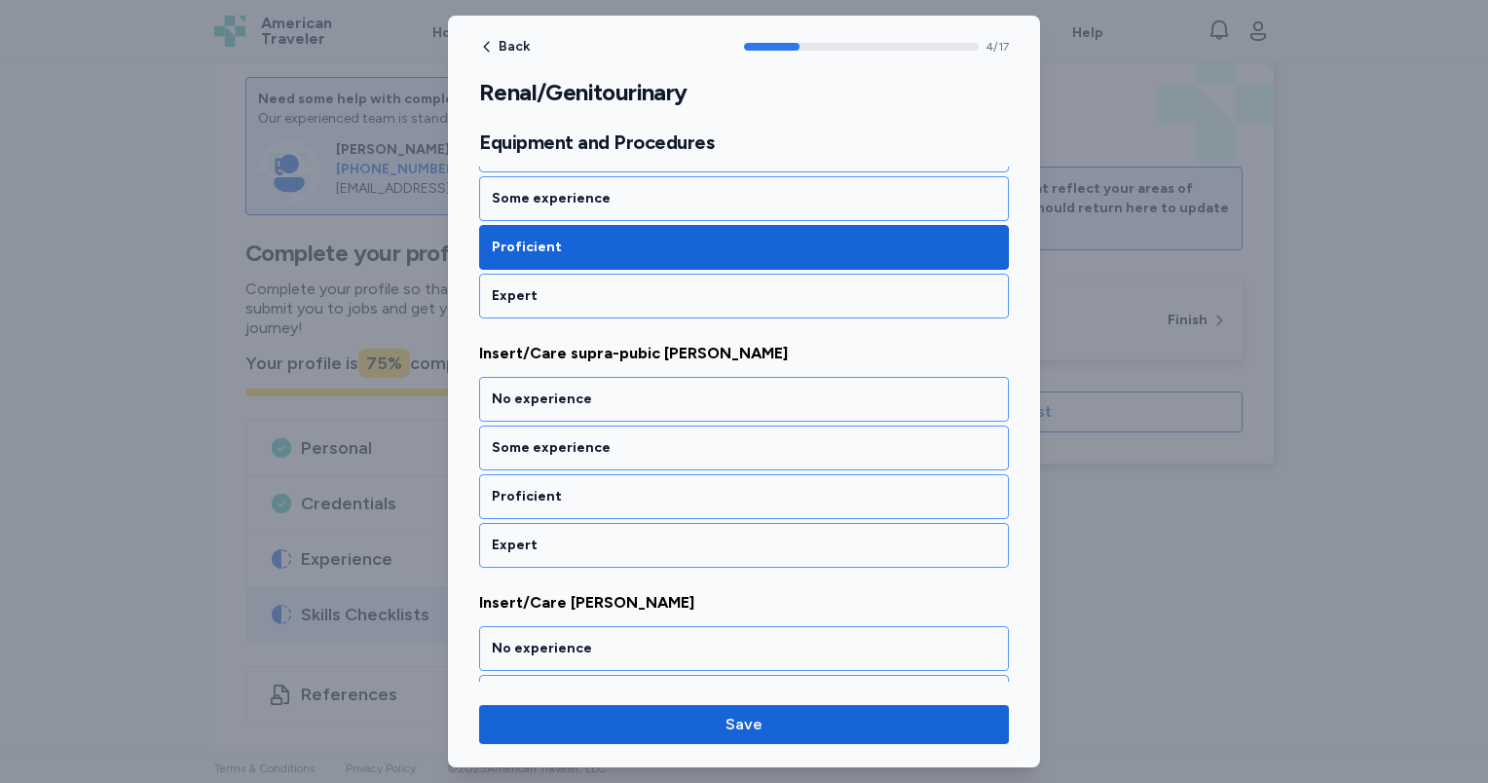
scroll to position [1179, 0]
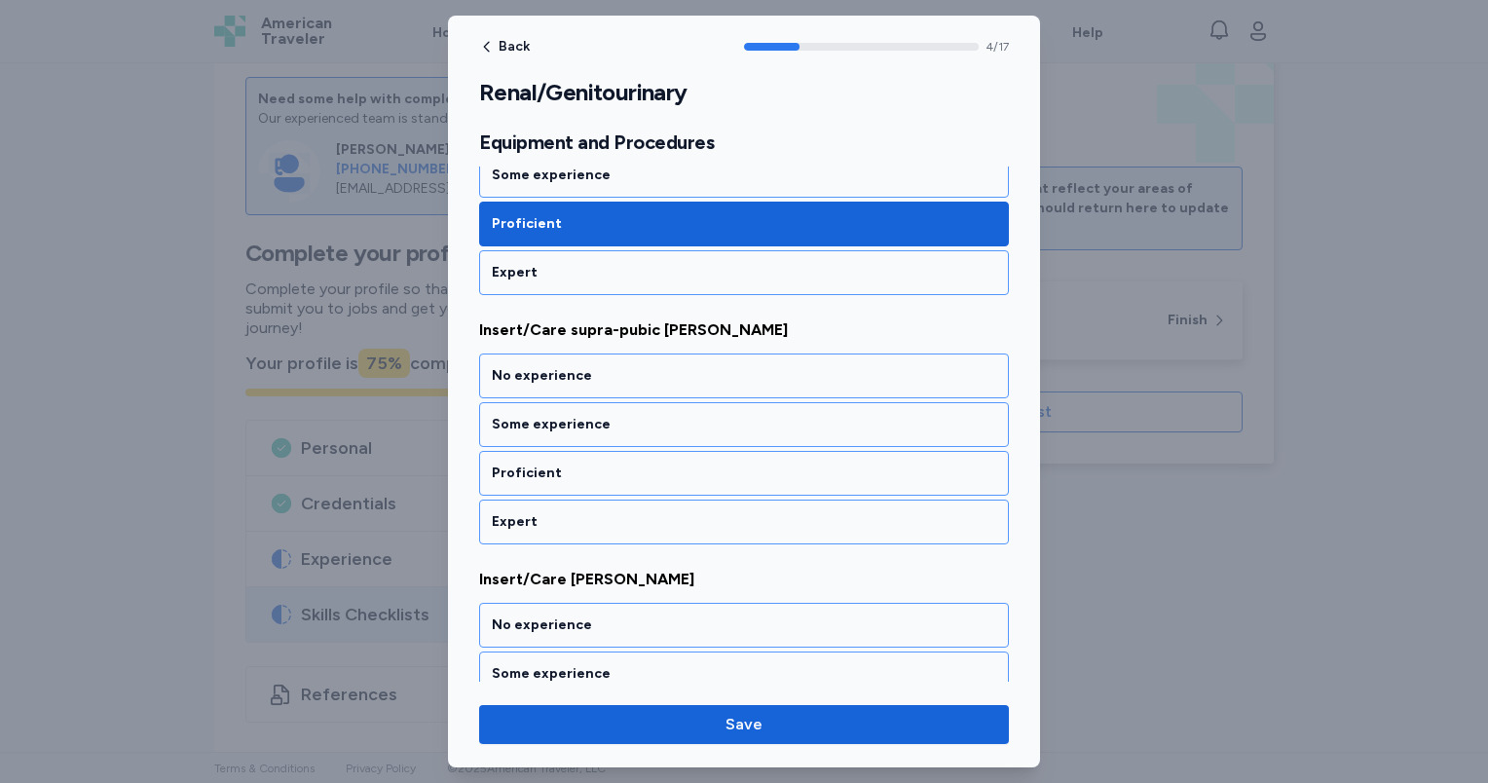
click at [643, 464] on div "Proficient" at bounding box center [744, 473] width 504 height 19
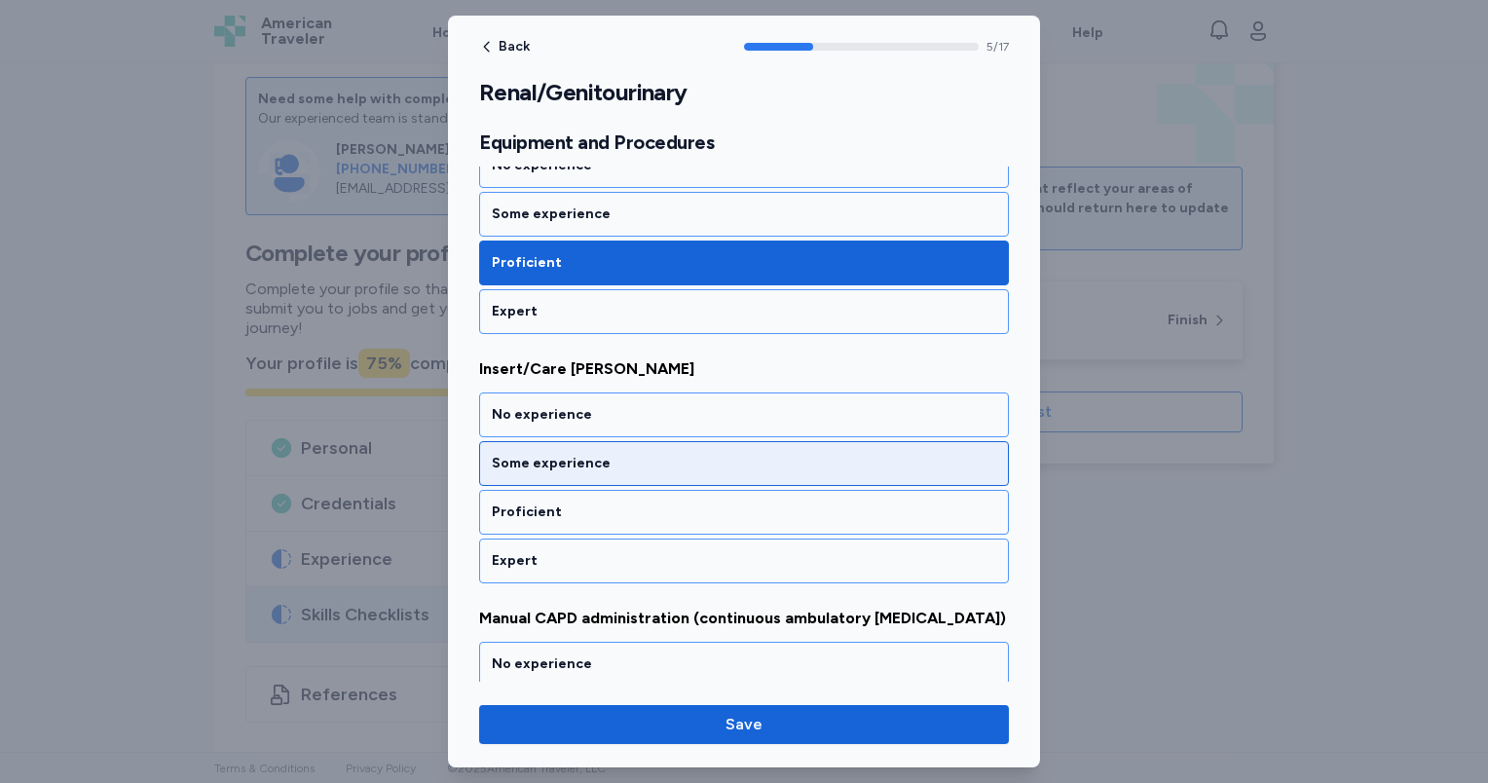
scroll to position [1427, 0]
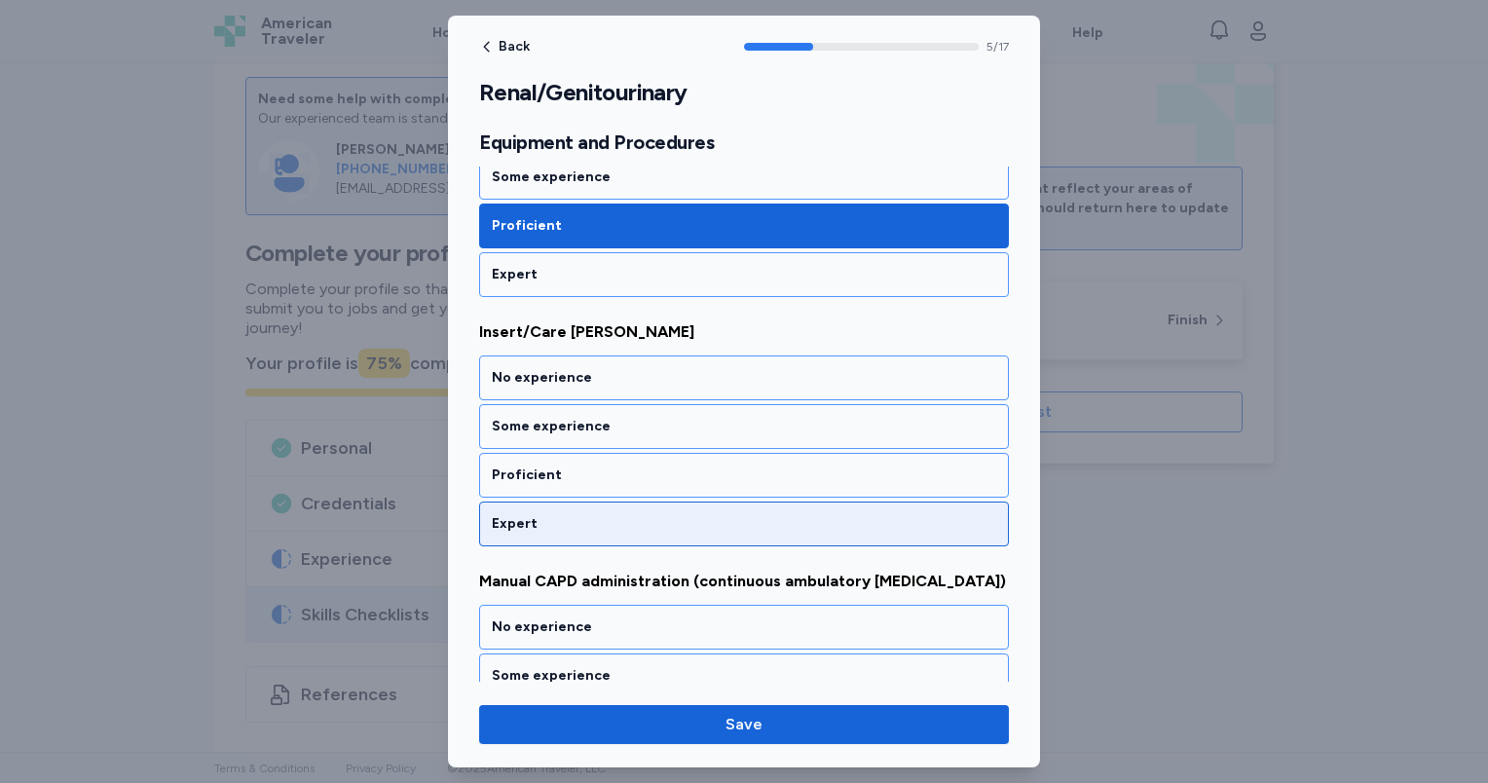
click at [628, 526] on div "Expert" at bounding box center [744, 523] width 530 height 45
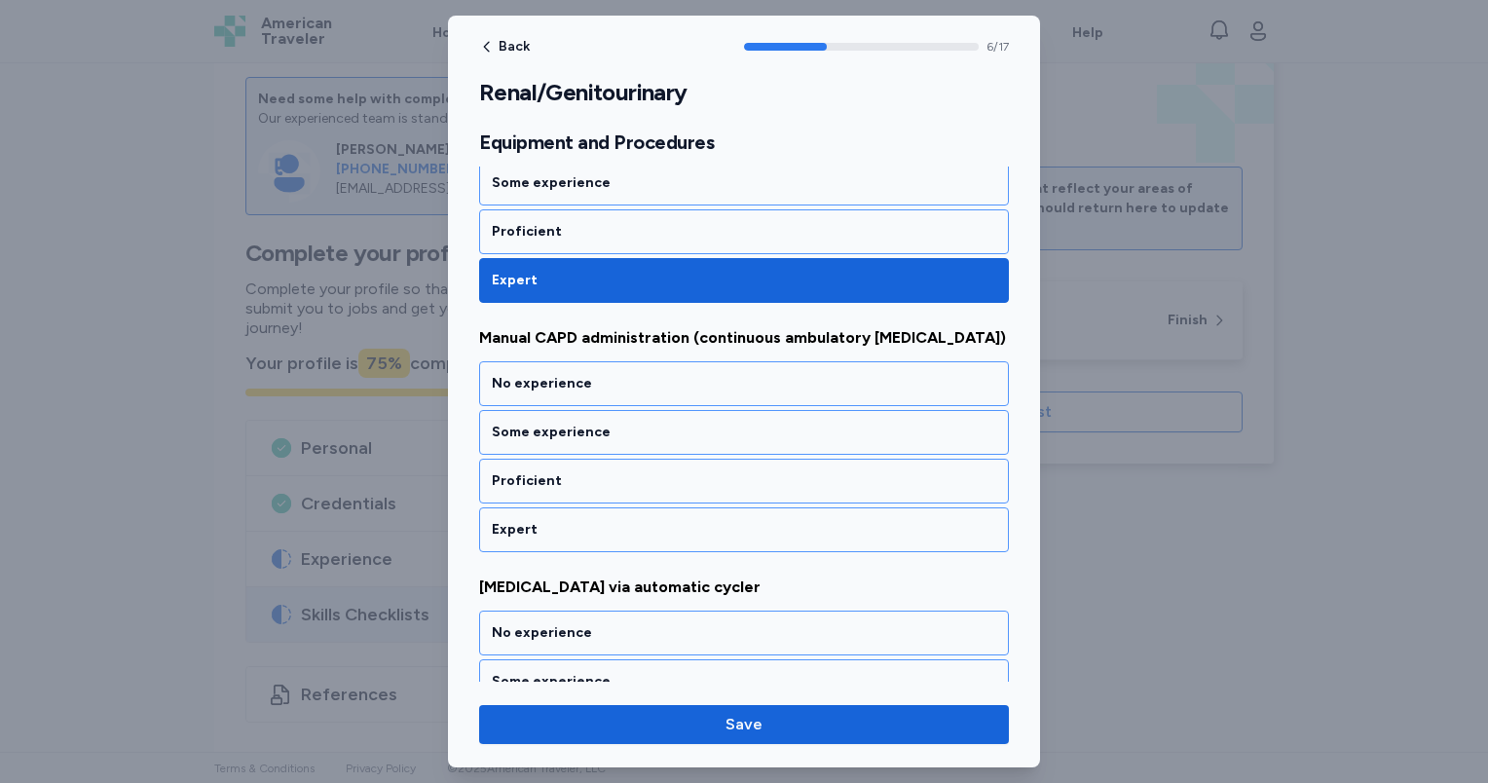
scroll to position [1687, 0]
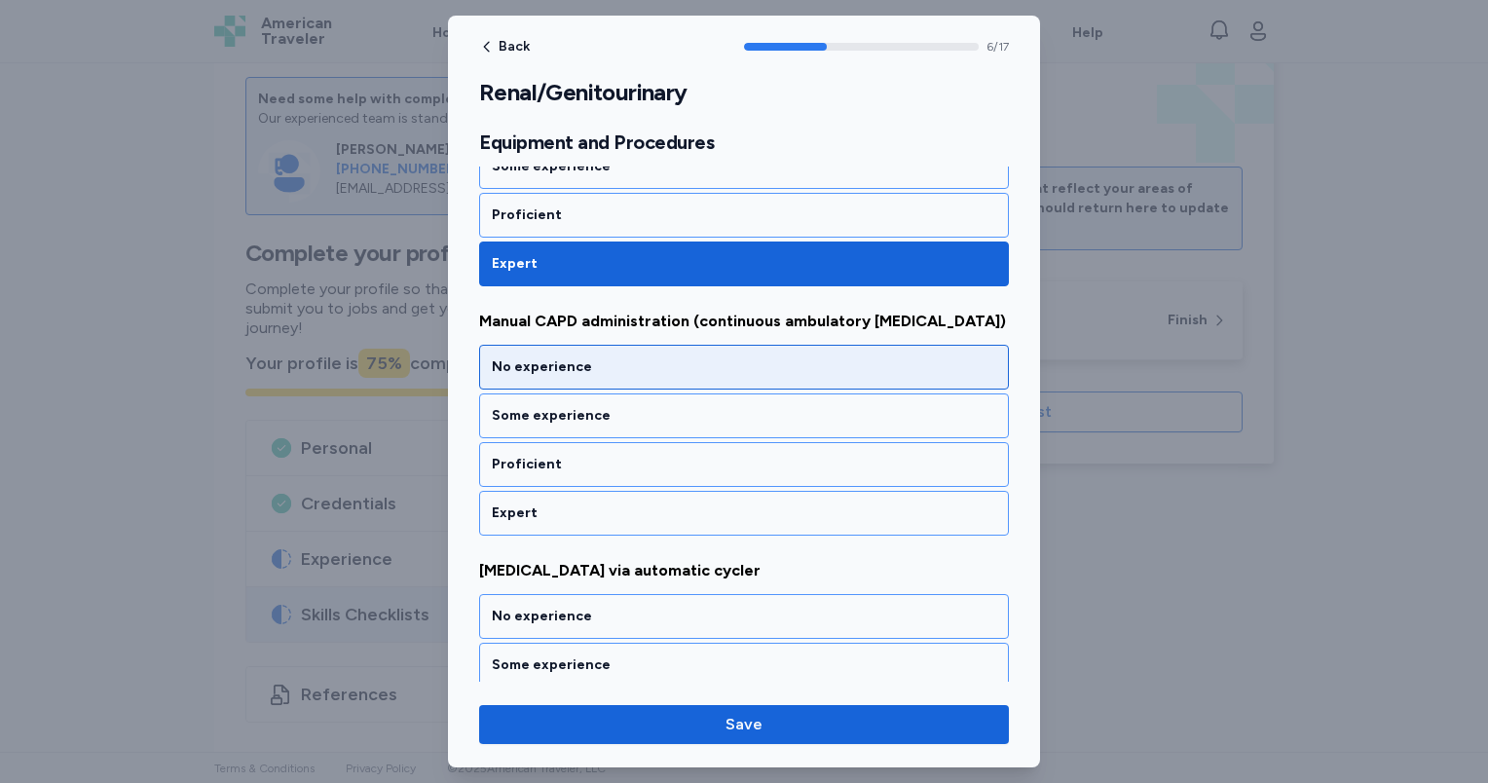
click at [589, 374] on div "No experience" at bounding box center [744, 366] width 504 height 19
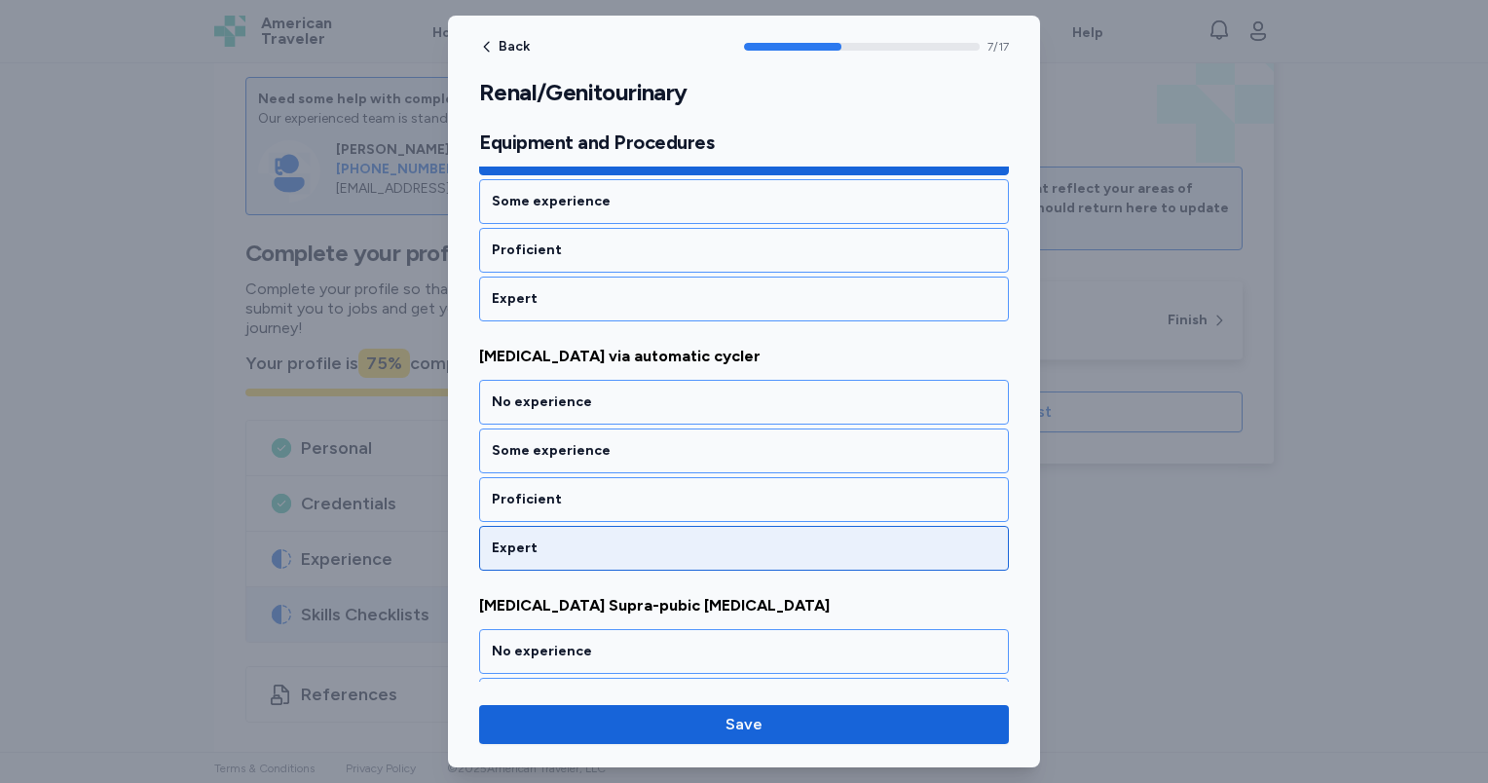
scroll to position [1946, 0]
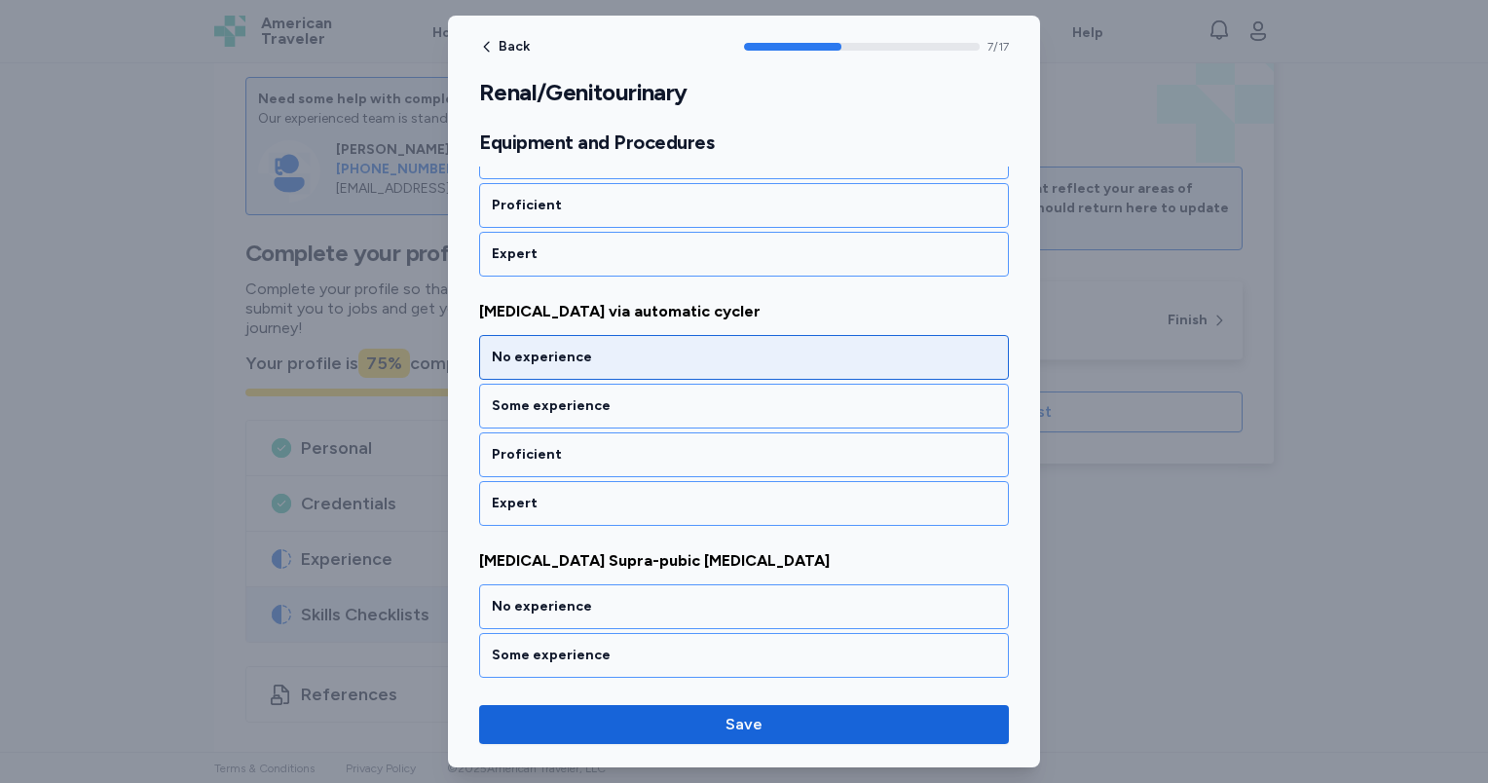
click at [590, 379] on div "No experience" at bounding box center [744, 357] width 530 height 45
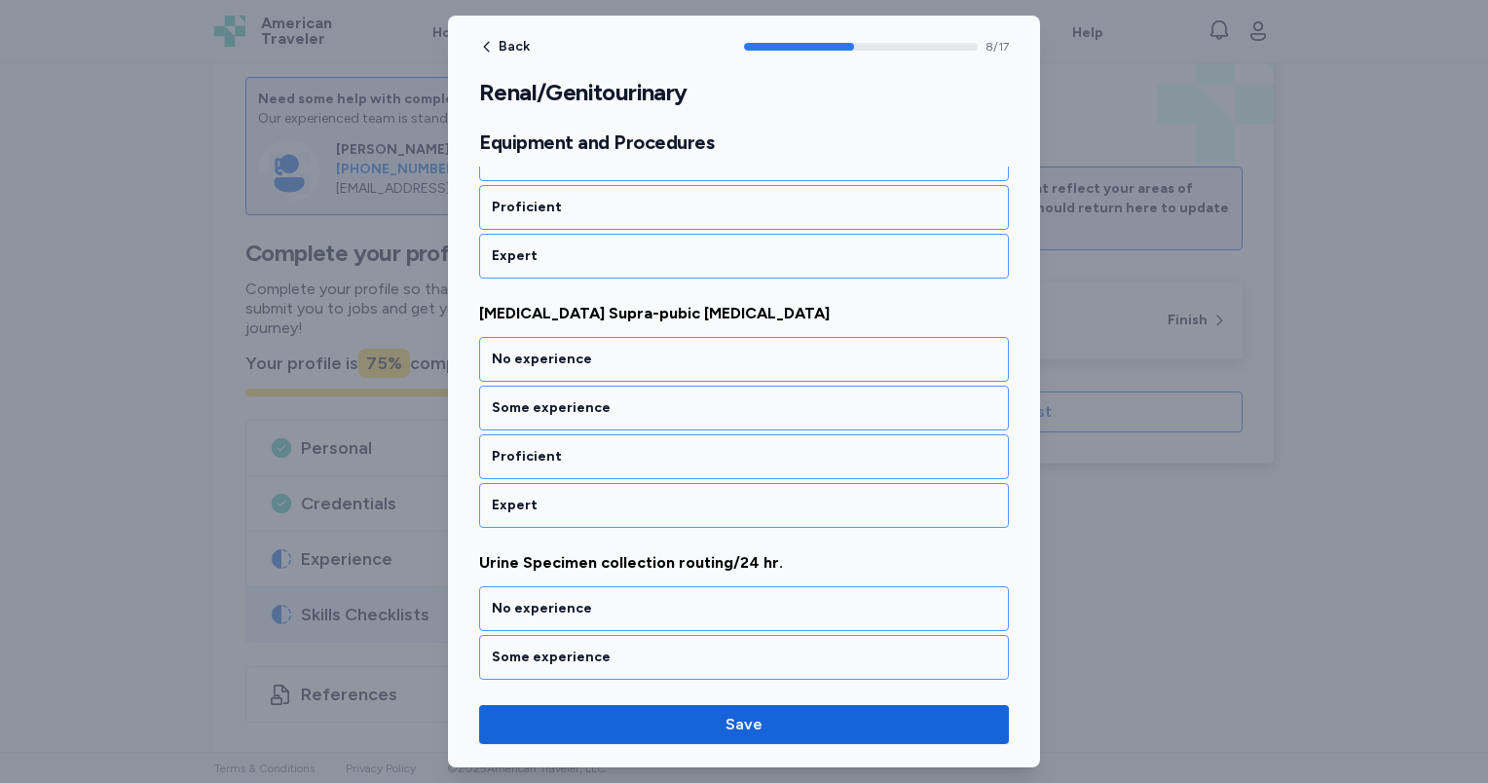
click at [590, 379] on div "No experience" at bounding box center [744, 359] width 530 height 45
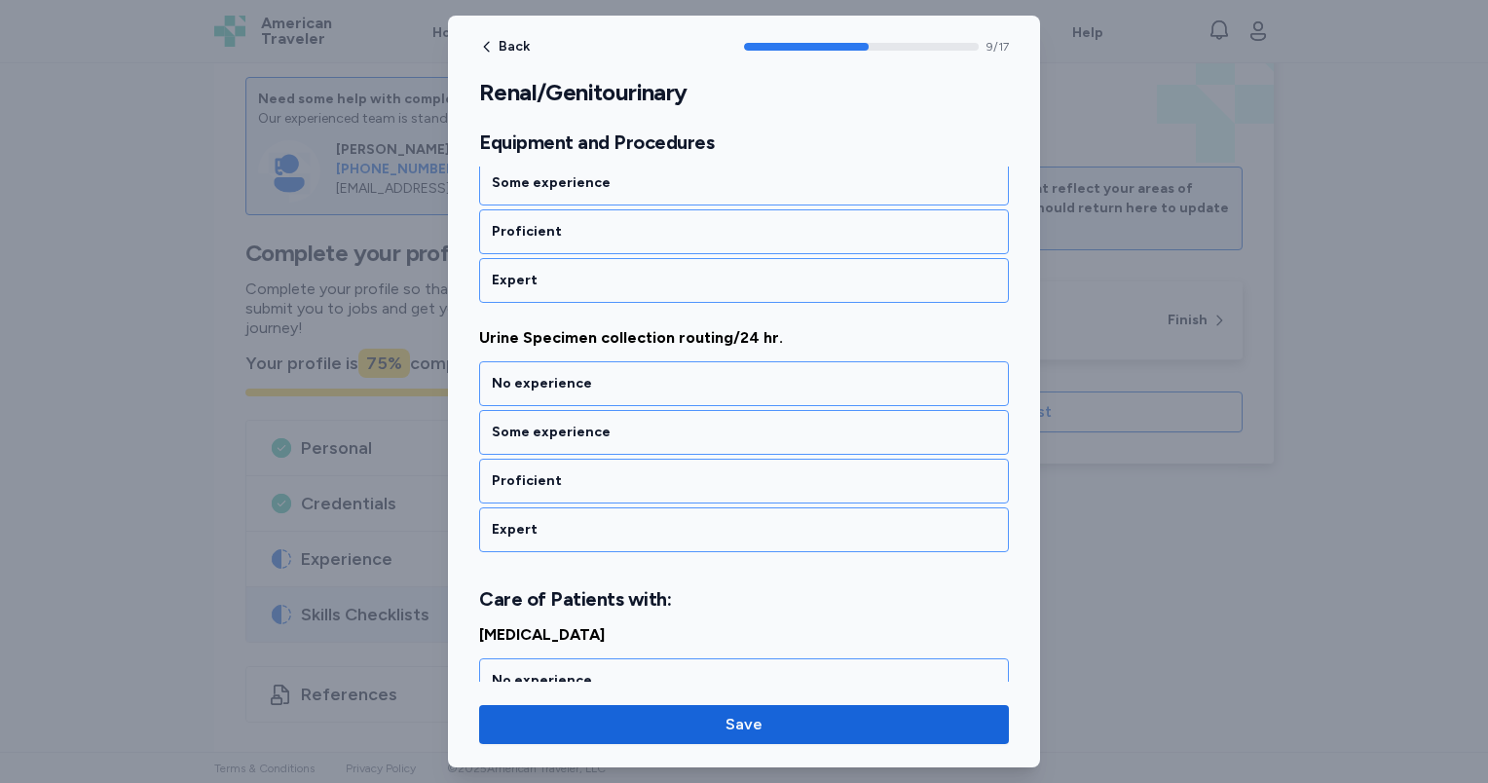
scroll to position [2441, 0]
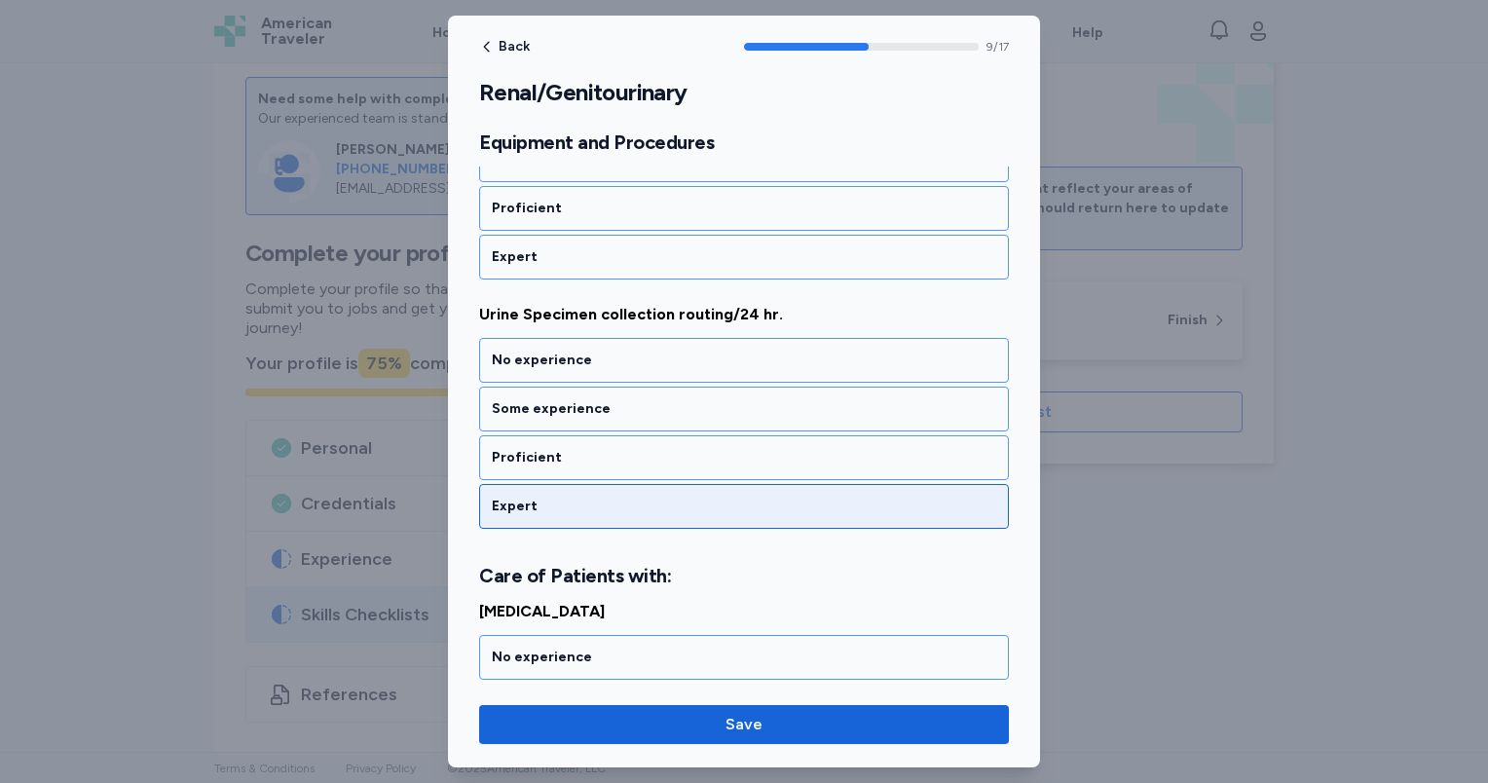
click at [593, 514] on div "Expert" at bounding box center [744, 506] width 504 height 19
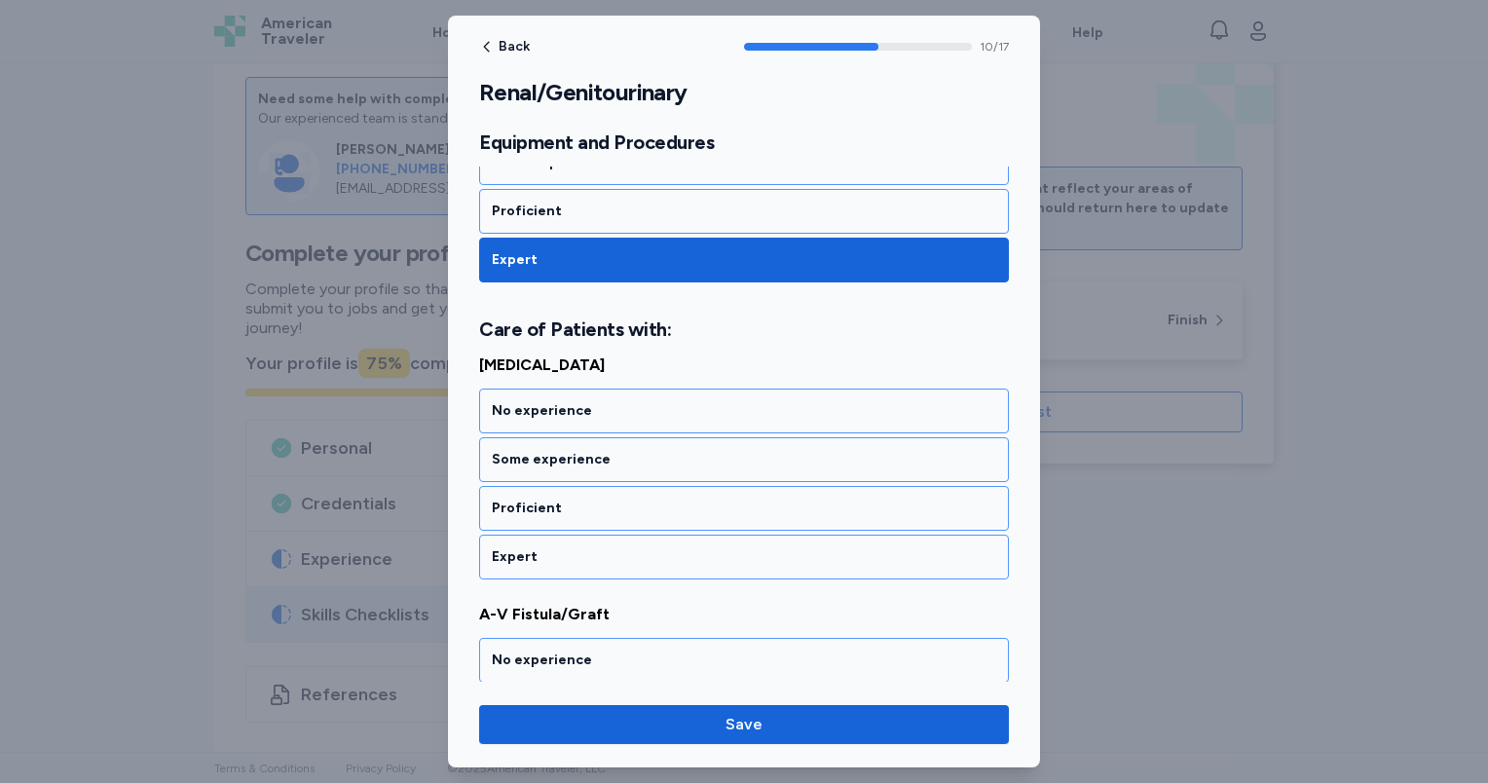
scroll to position [2736, 0]
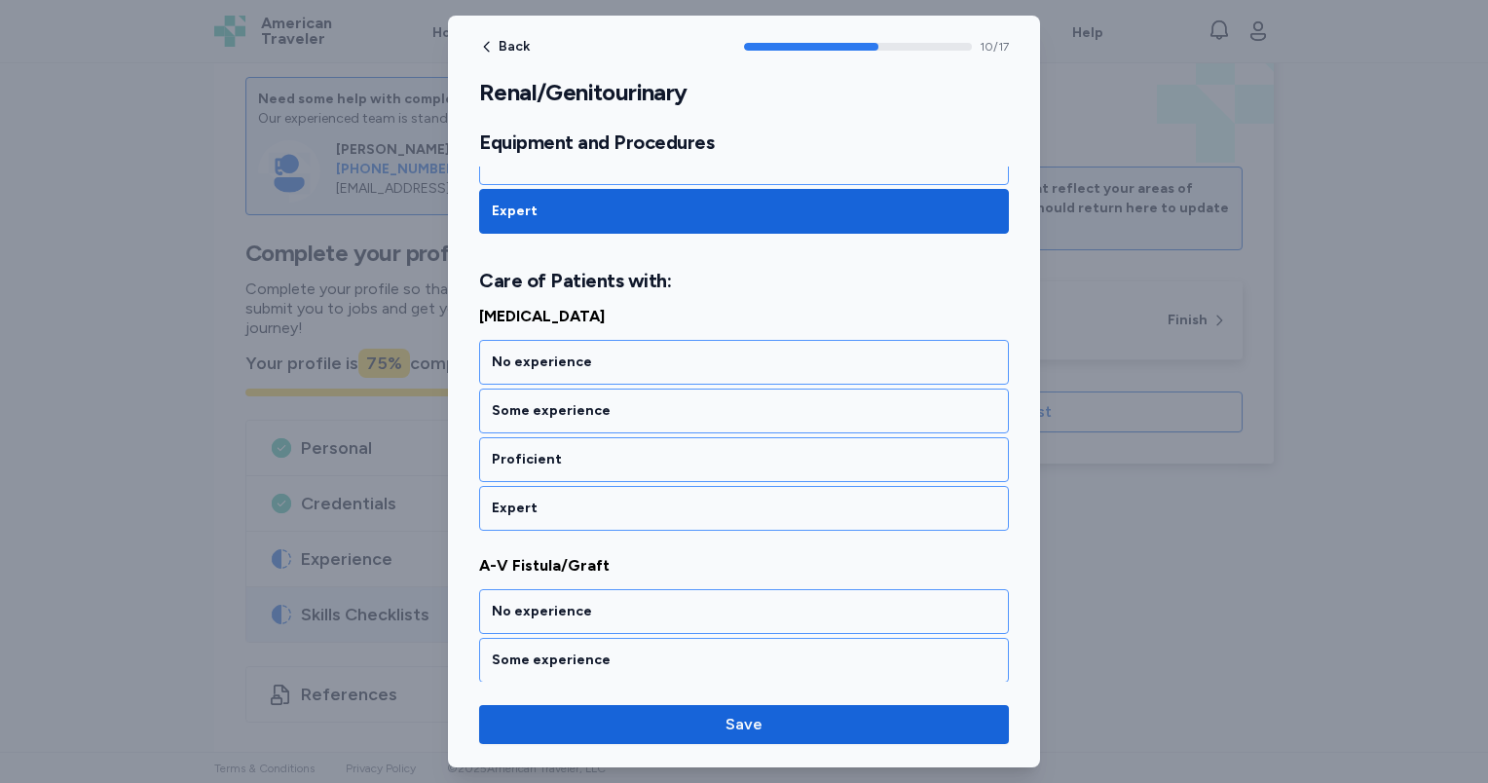
click at [593, 514] on div "Expert" at bounding box center [744, 508] width 504 height 19
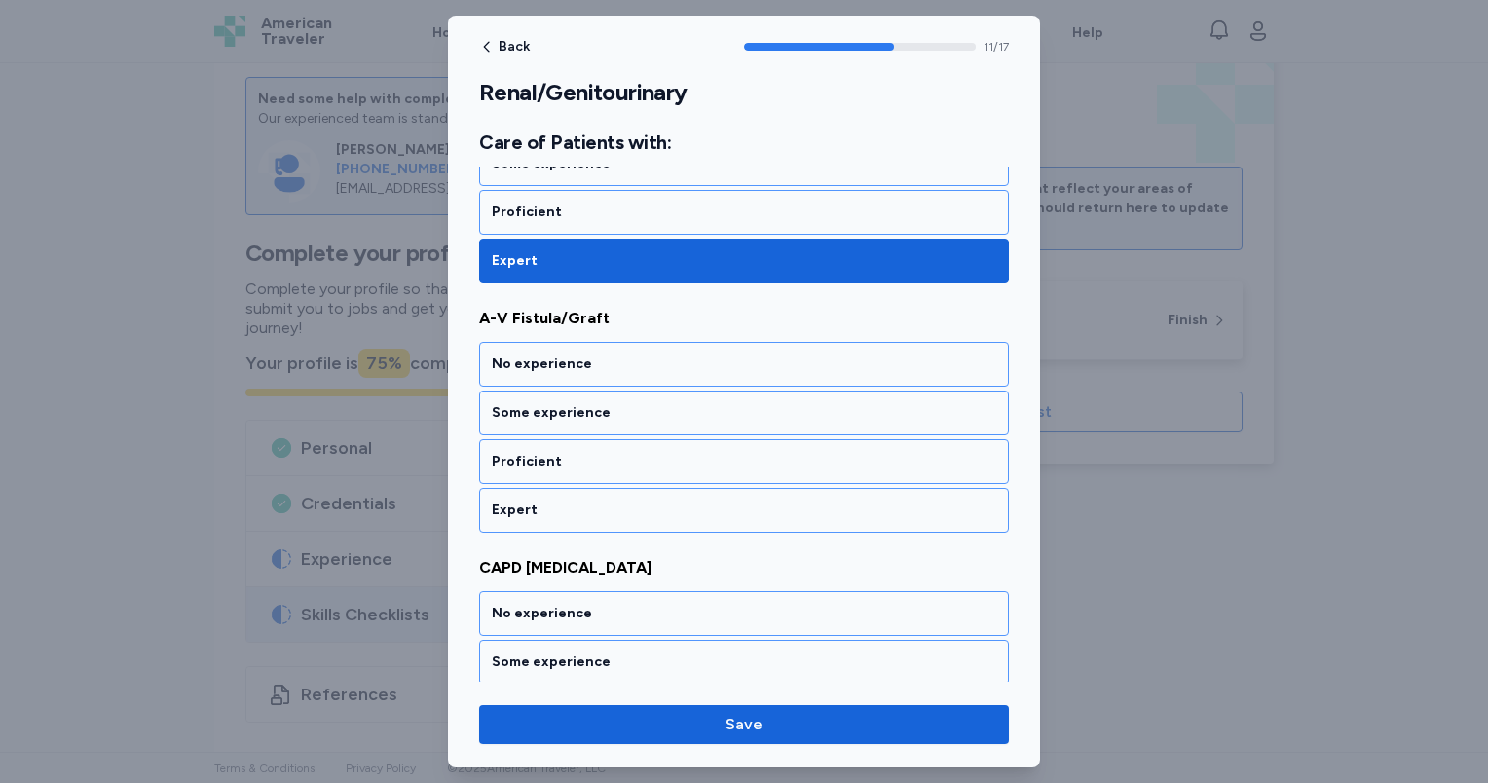
click at [593, 514] on div "Expert" at bounding box center [744, 510] width 504 height 19
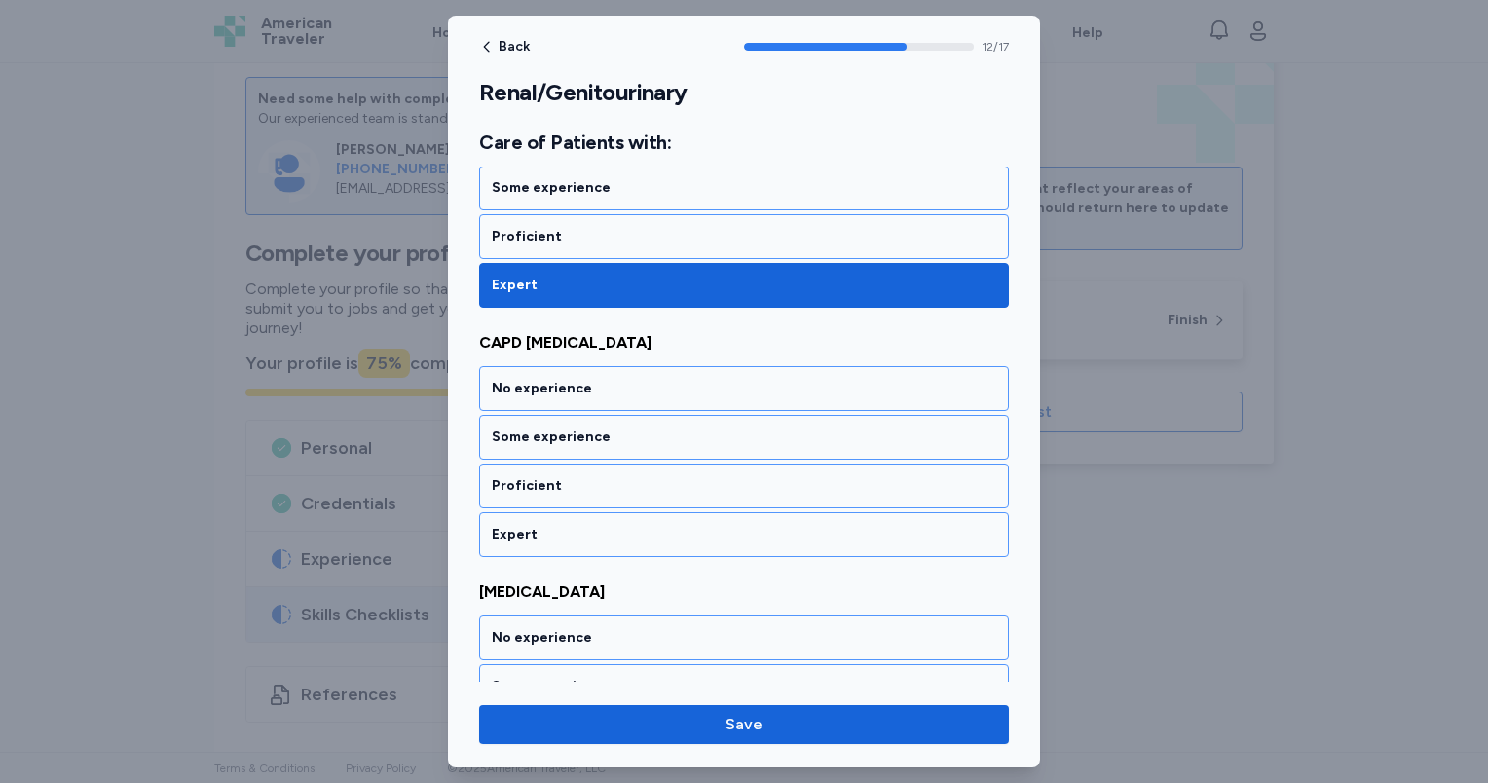
scroll to position [3232, 0]
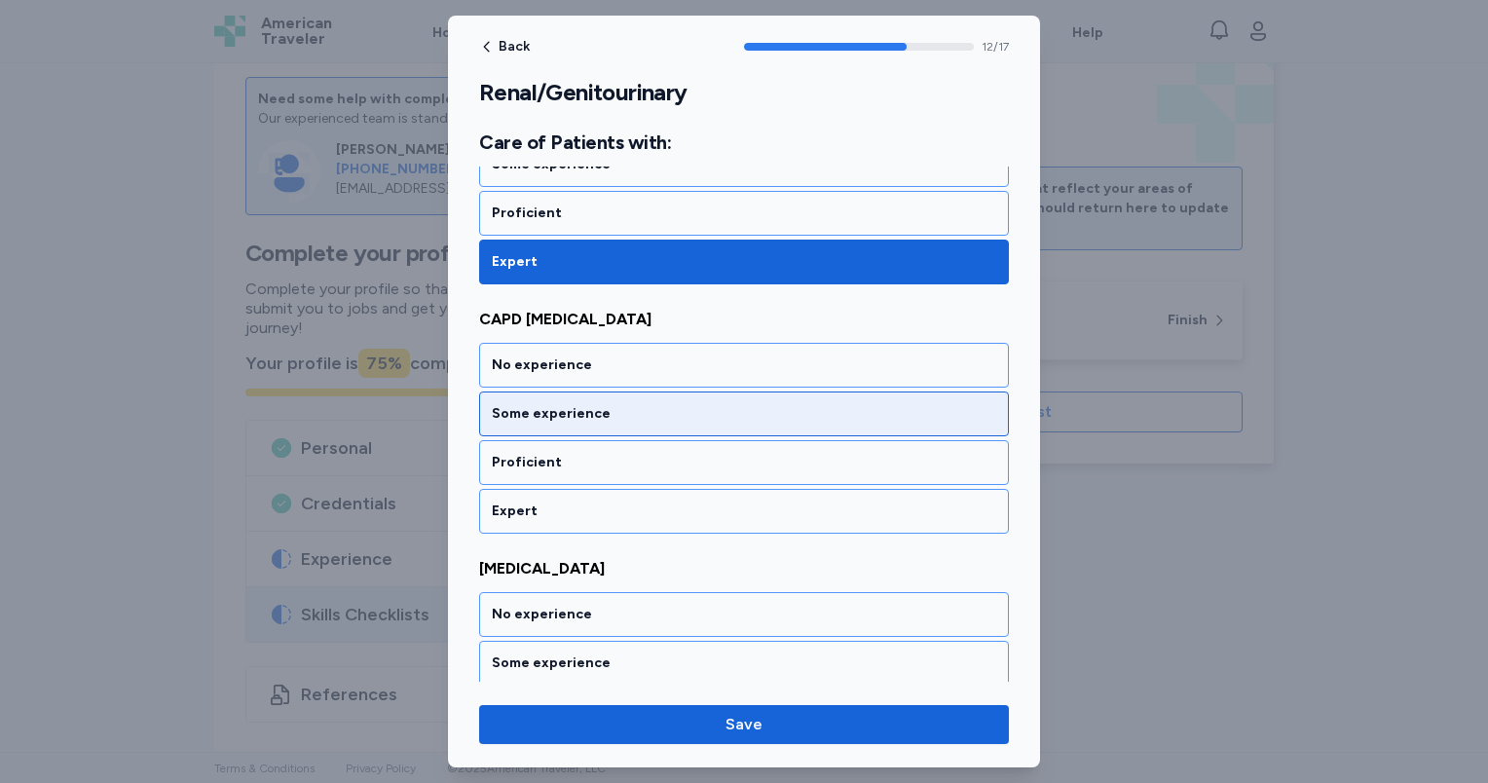
click at [579, 418] on div "Some experience" at bounding box center [744, 413] width 504 height 19
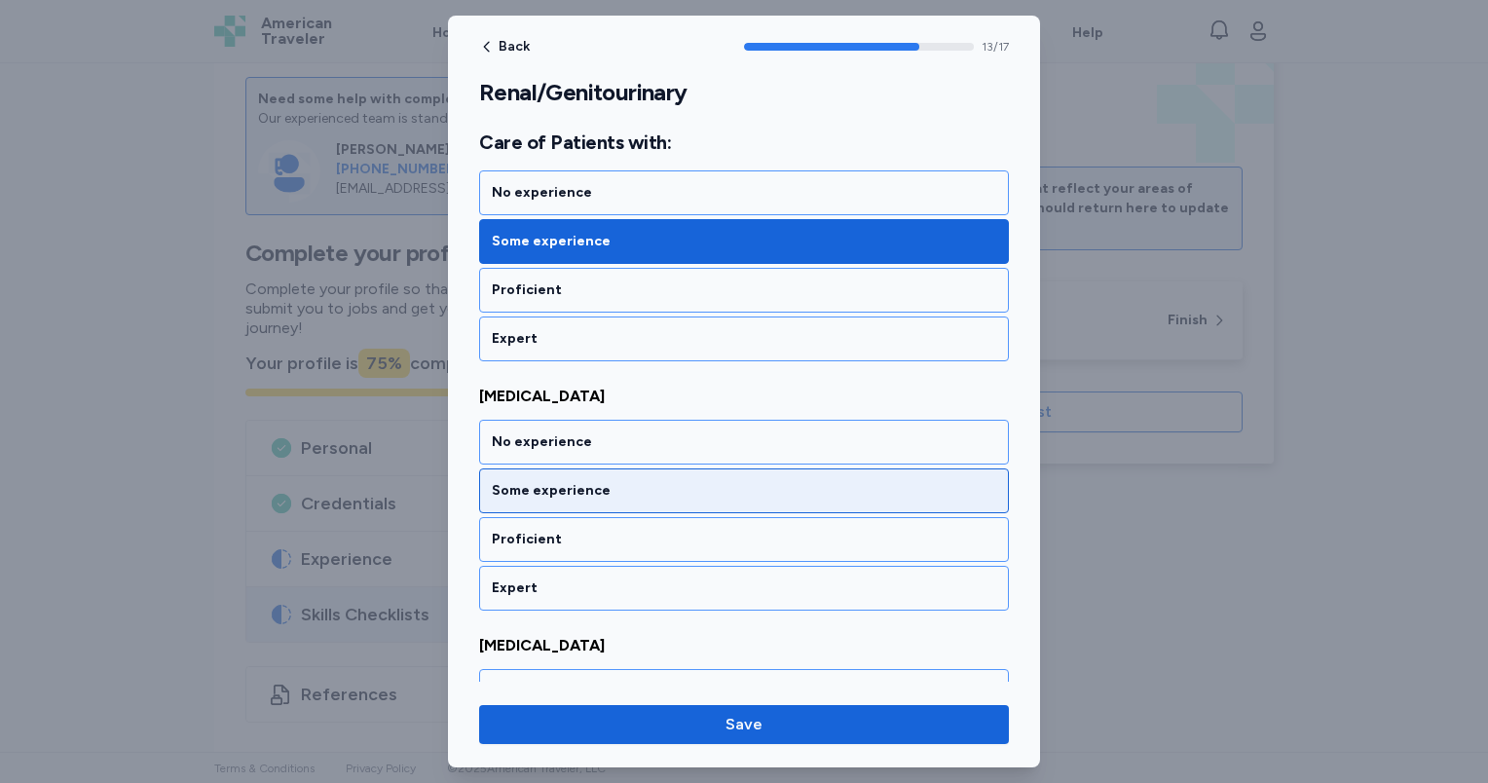
scroll to position [3479, 0]
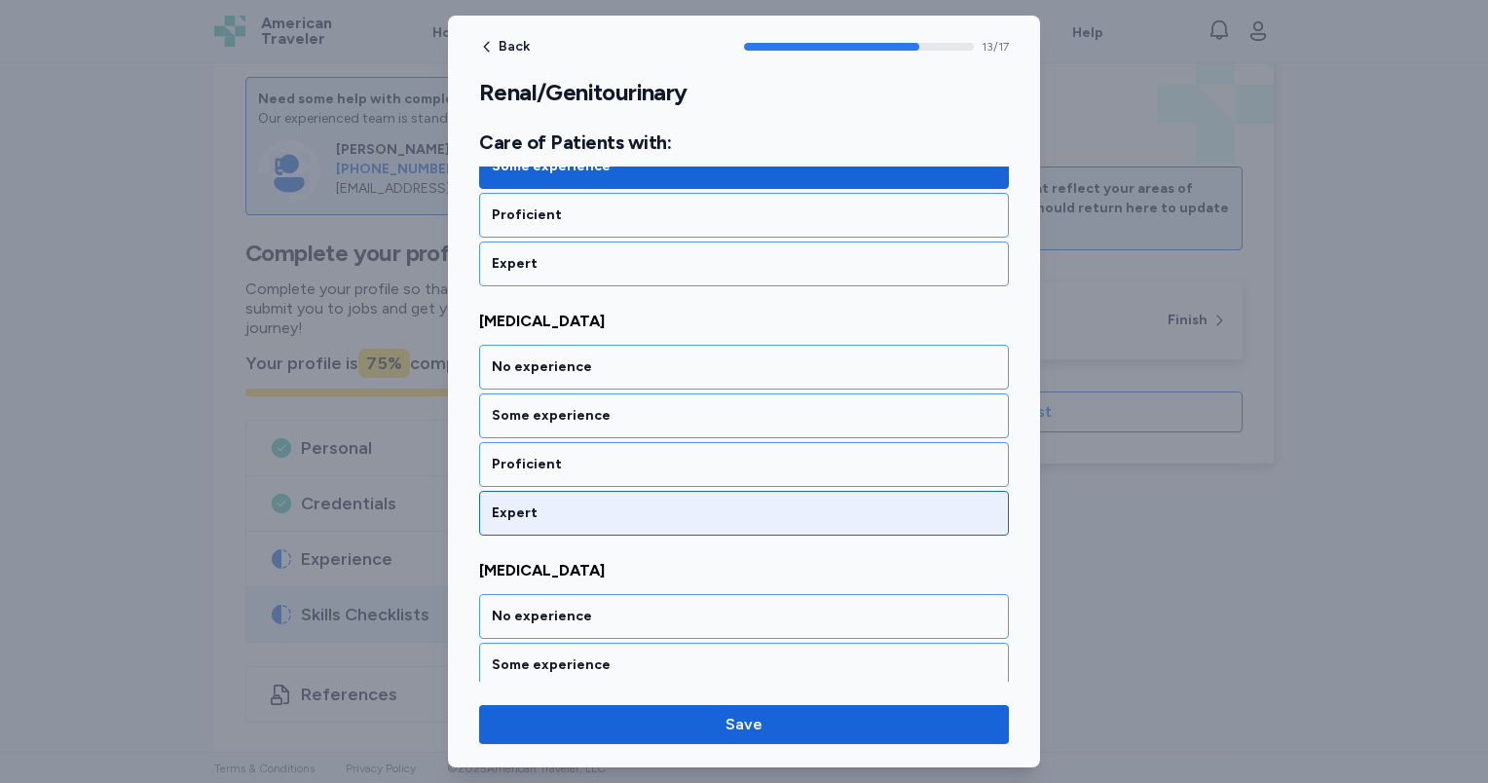
click at [586, 507] on div "Expert" at bounding box center [744, 512] width 504 height 19
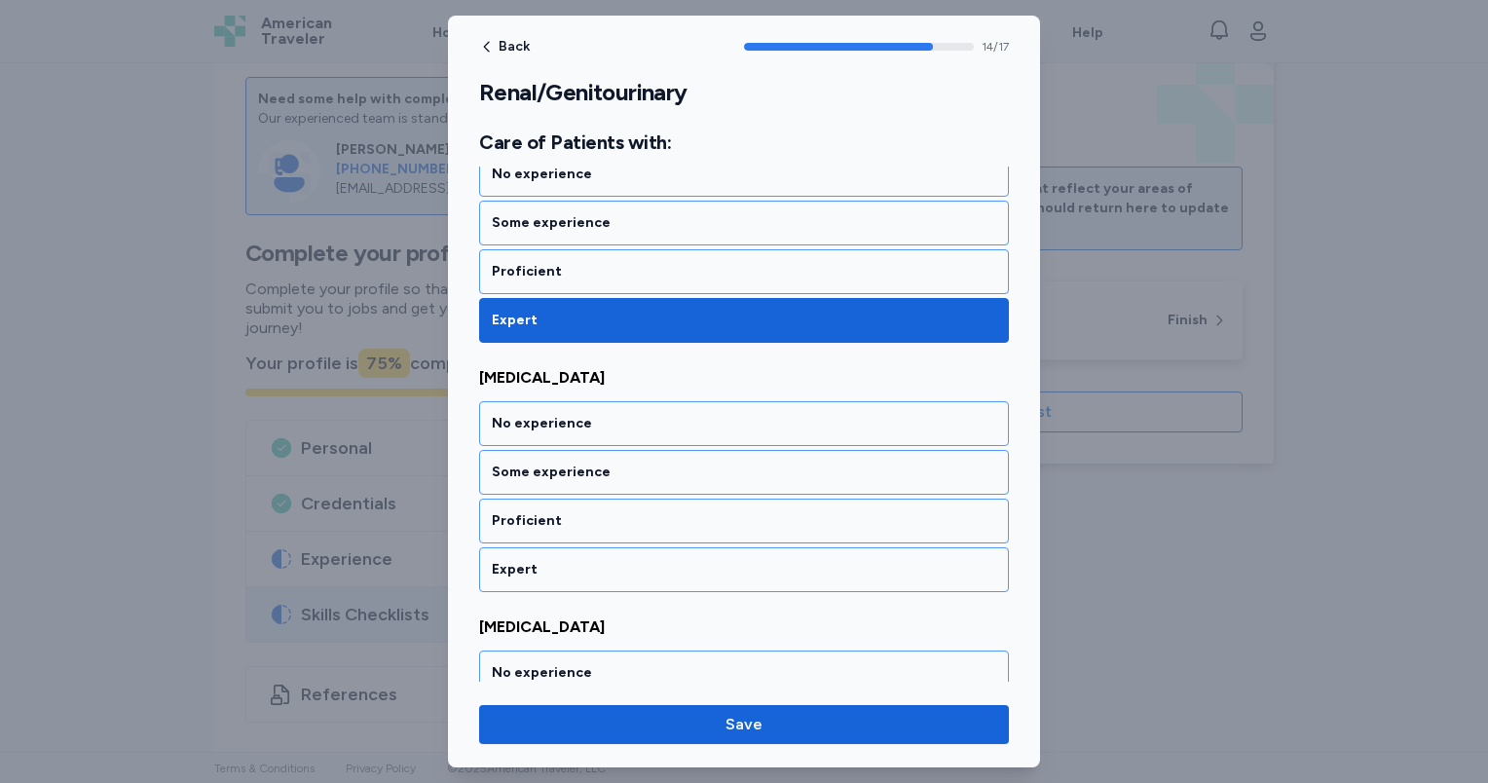
scroll to position [3728, 0]
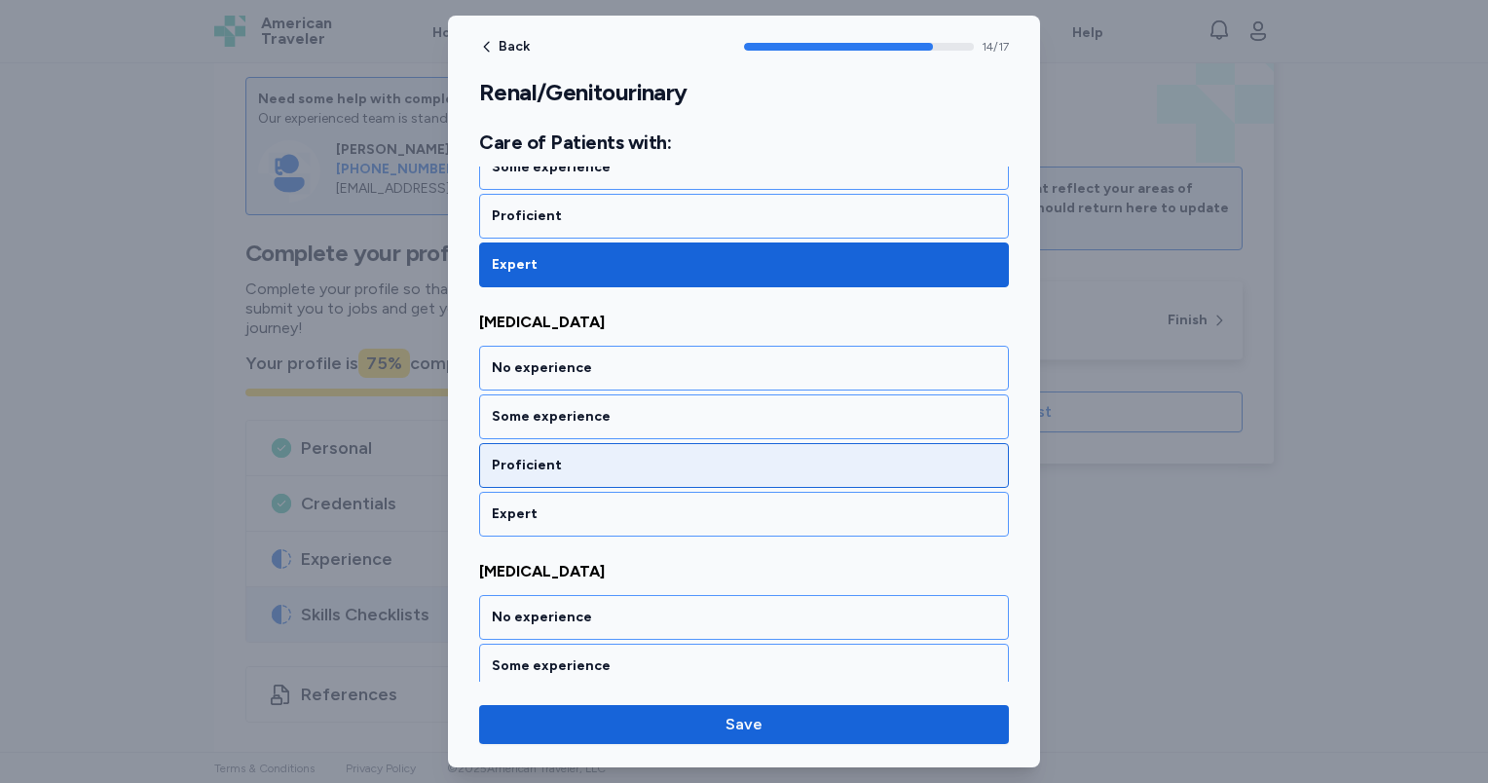
click at [575, 465] on div "Proficient" at bounding box center [744, 465] width 504 height 19
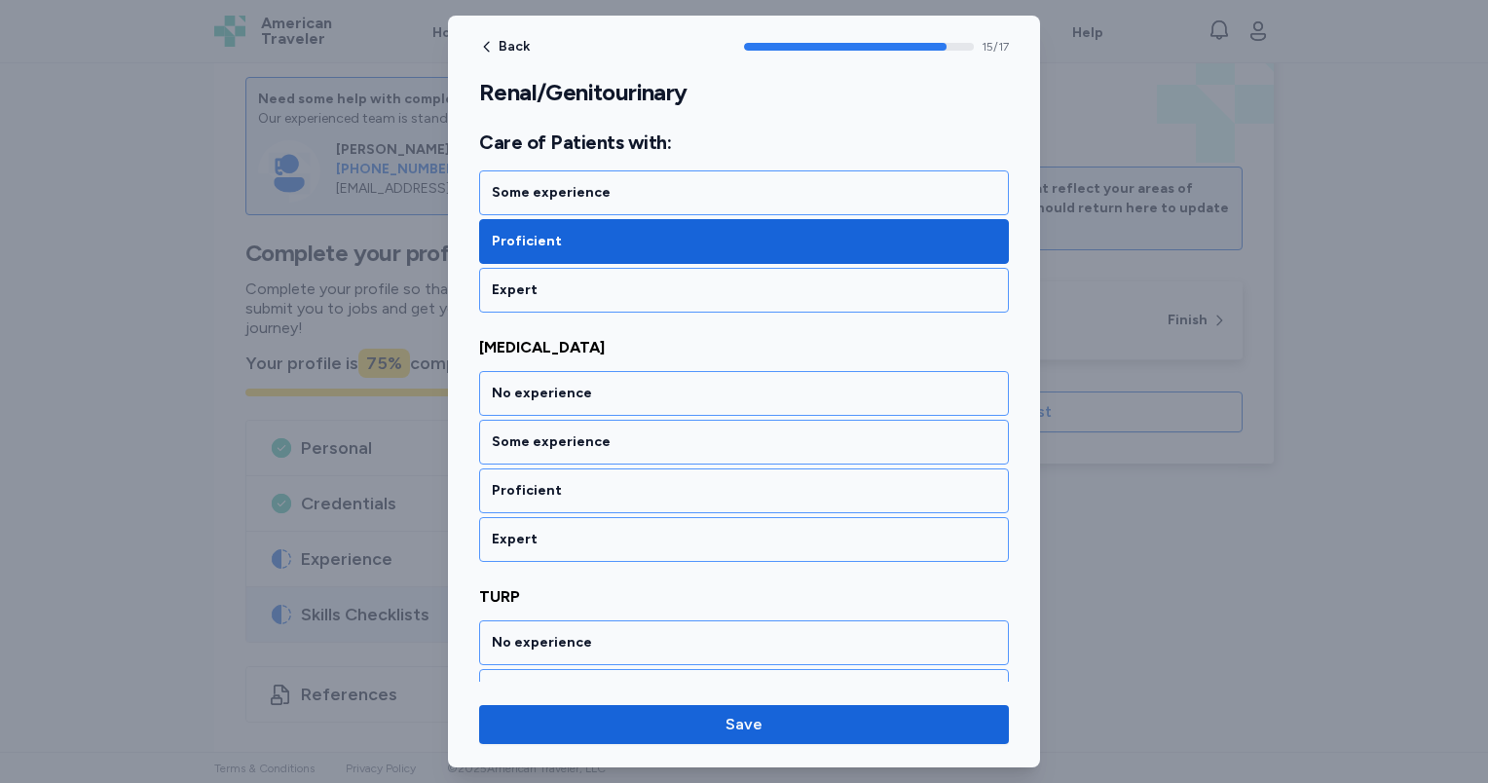
scroll to position [3975, 0]
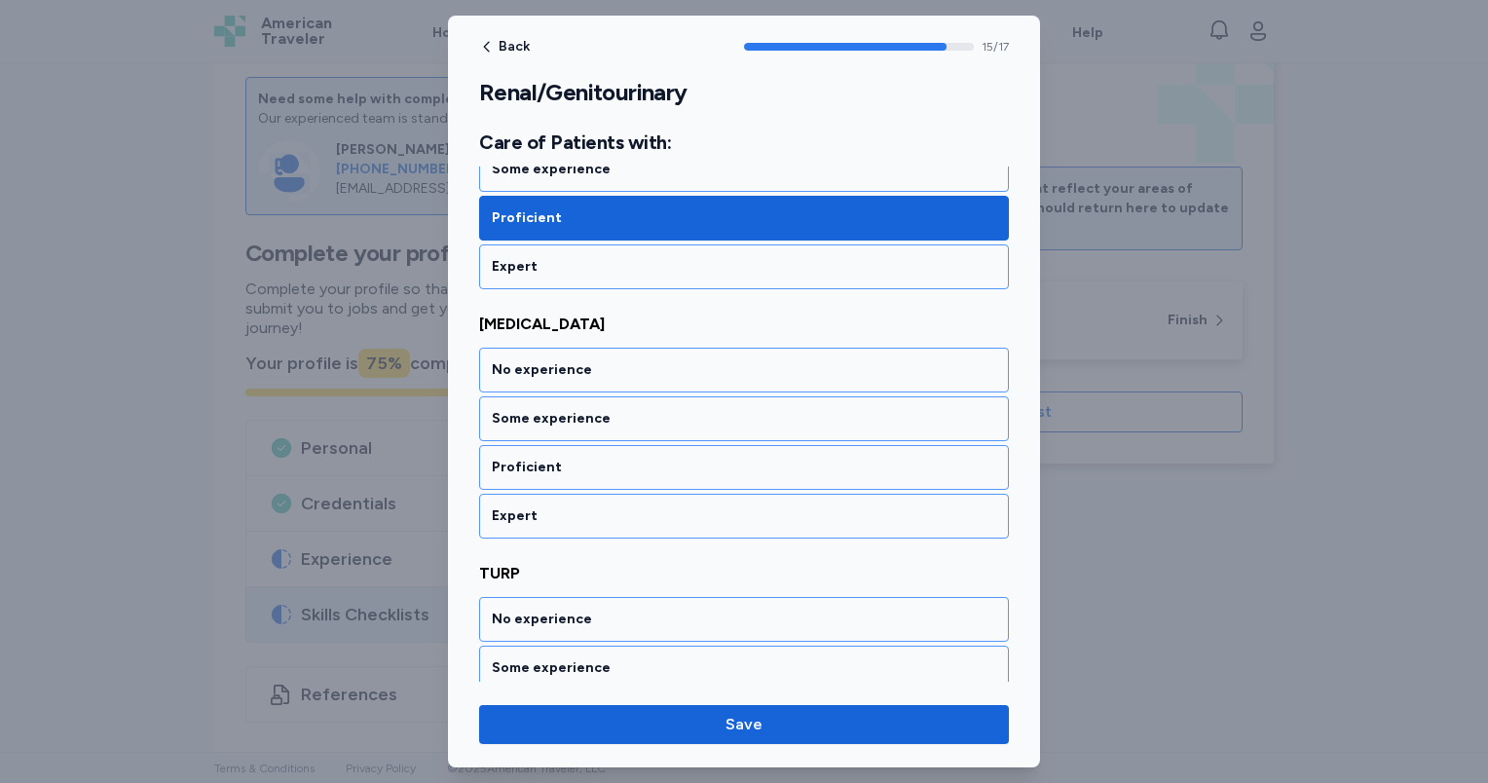
click at [575, 465] on div "Proficient" at bounding box center [744, 467] width 504 height 19
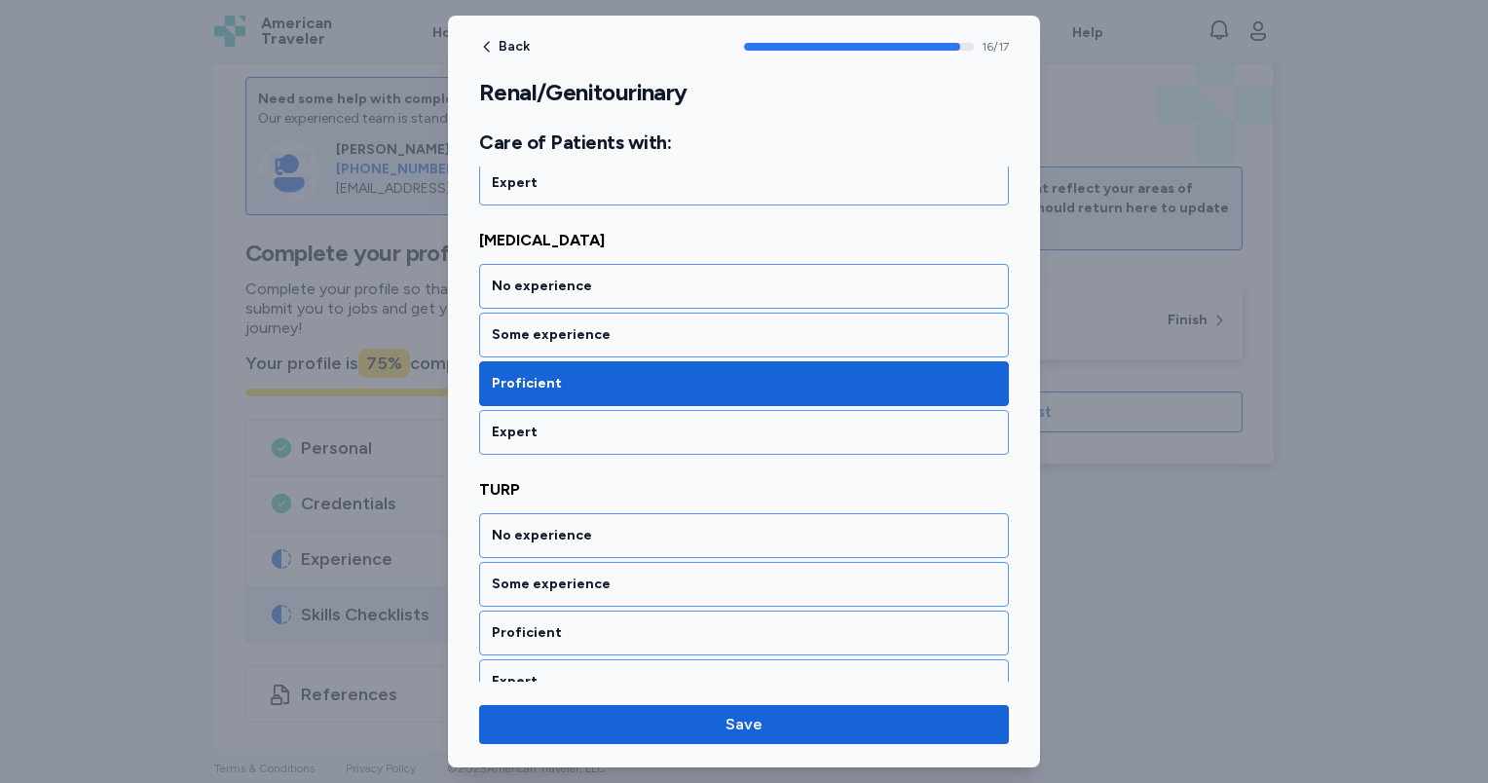
scroll to position [4081, 0]
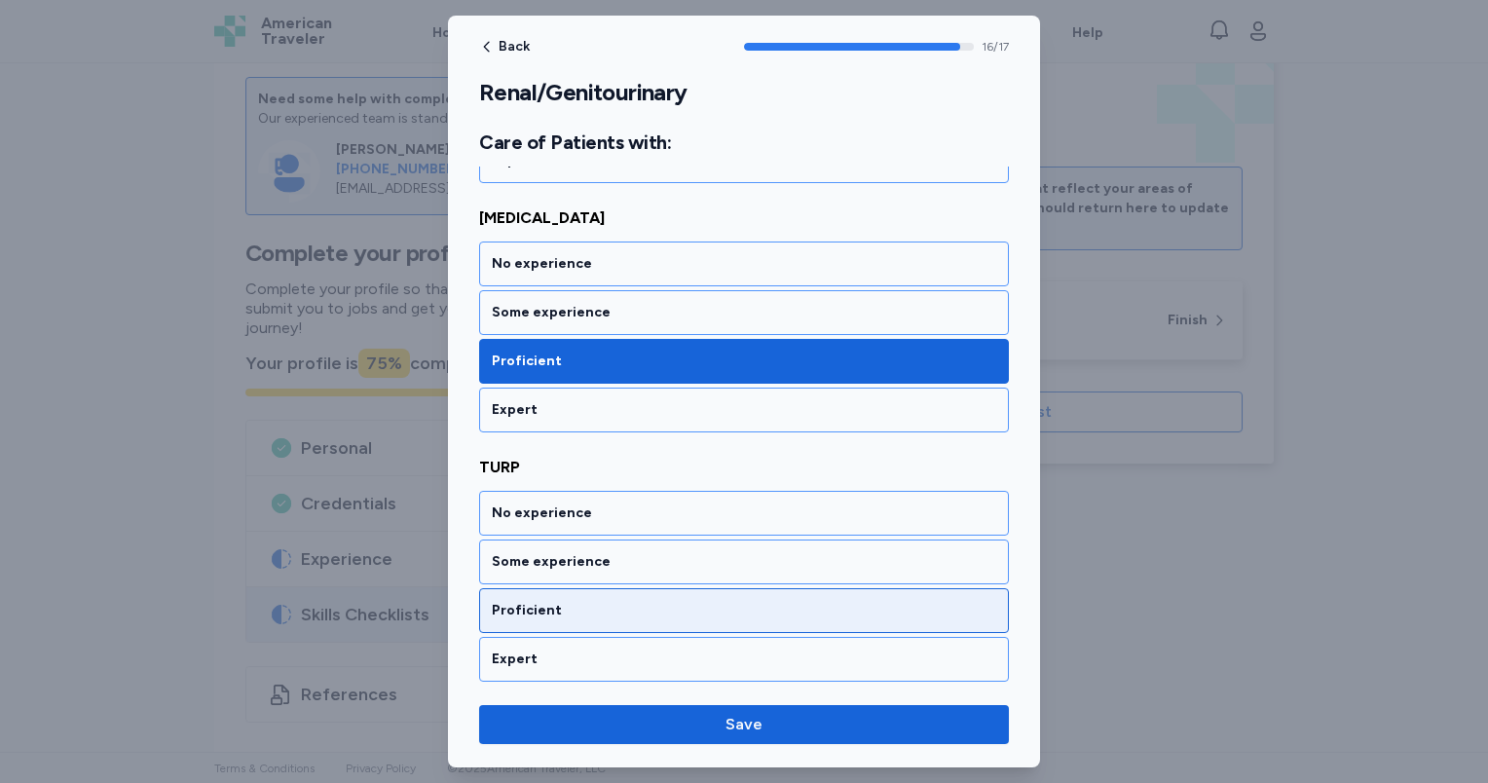
click at [571, 612] on div "Proficient" at bounding box center [744, 610] width 504 height 19
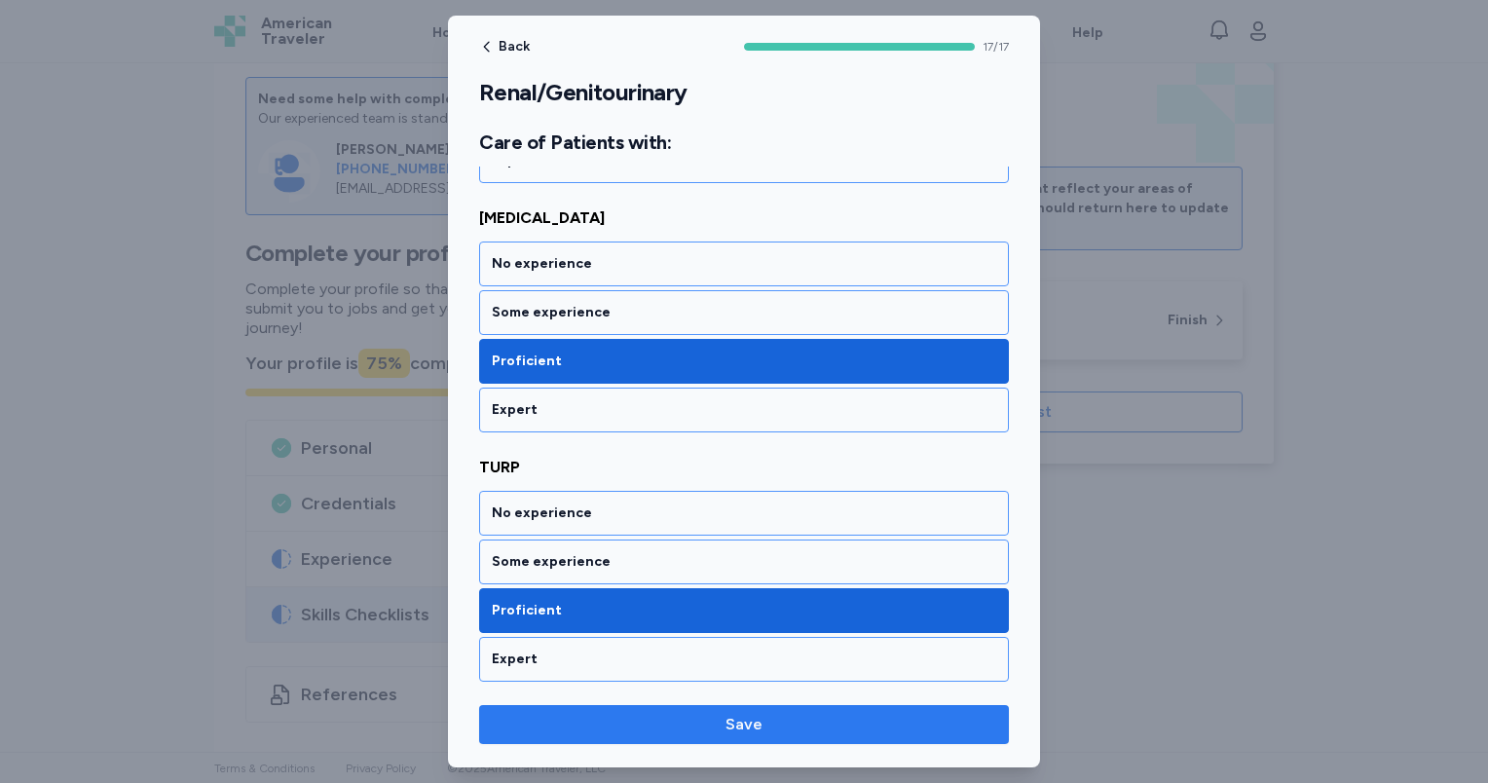
click at [757, 722] on span "Save" at bounding box center [743, 724] width 37 height 23
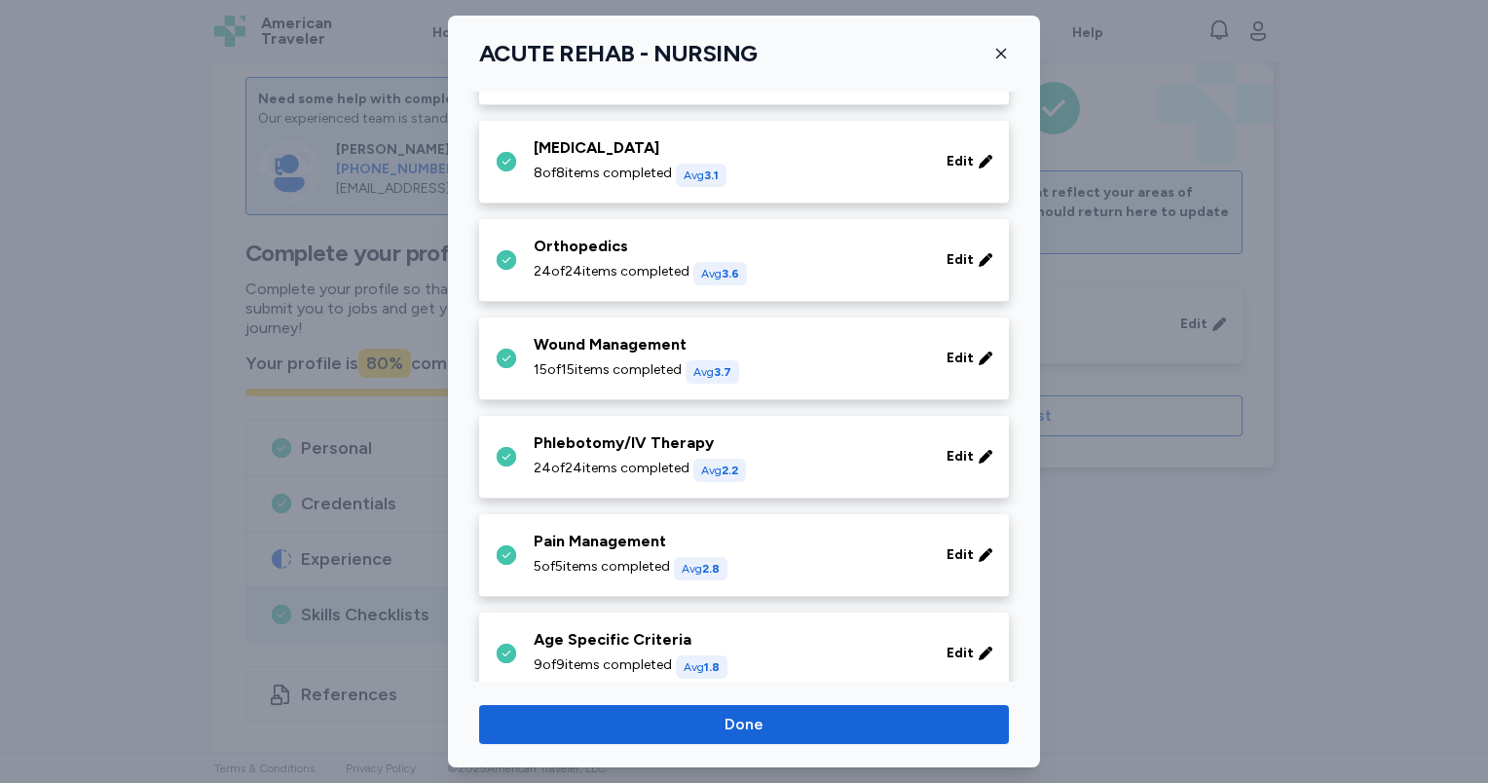
scroll to position [906, 0]
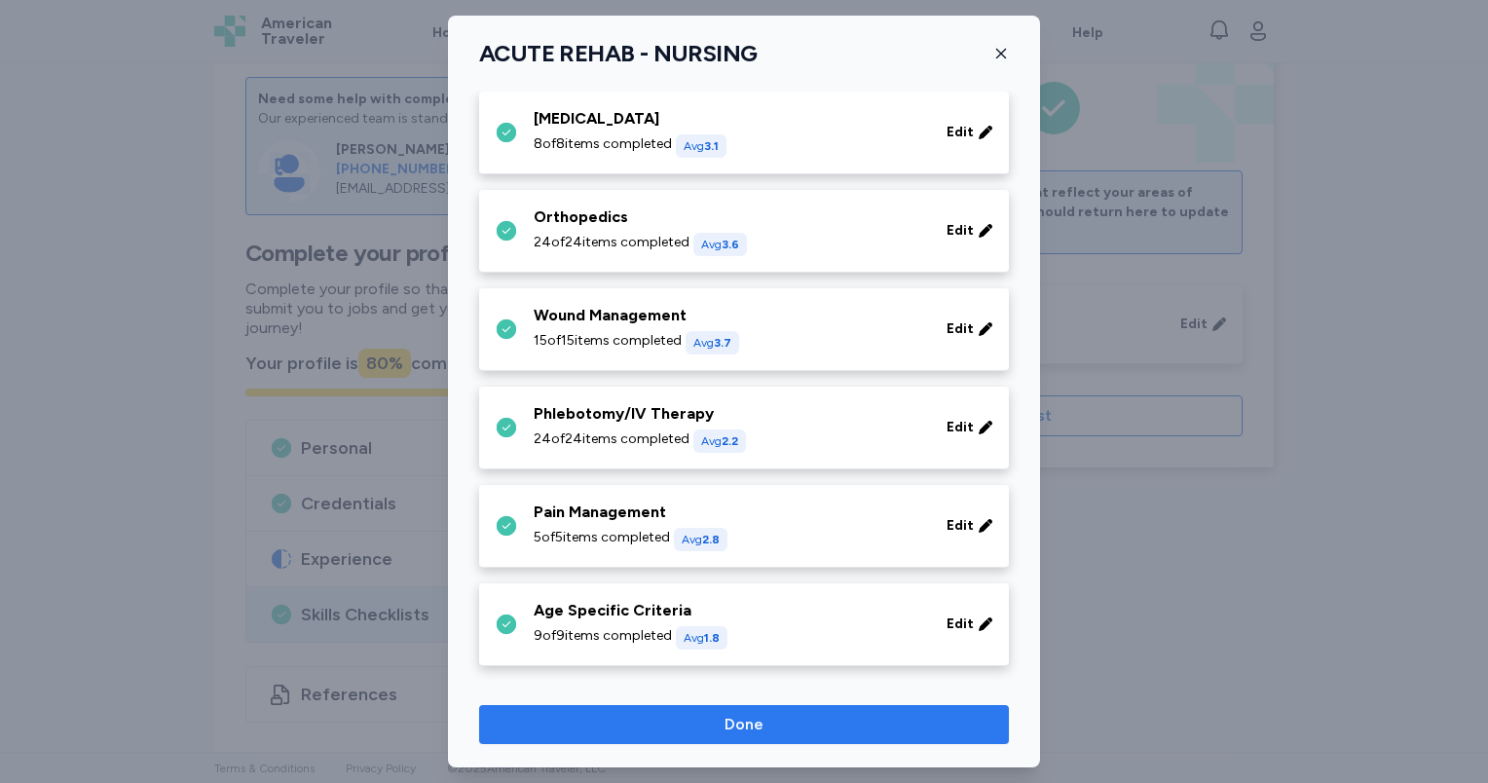
click at [711, 726] on span "Done" at bounding box center [744, 724] width 499 height 23
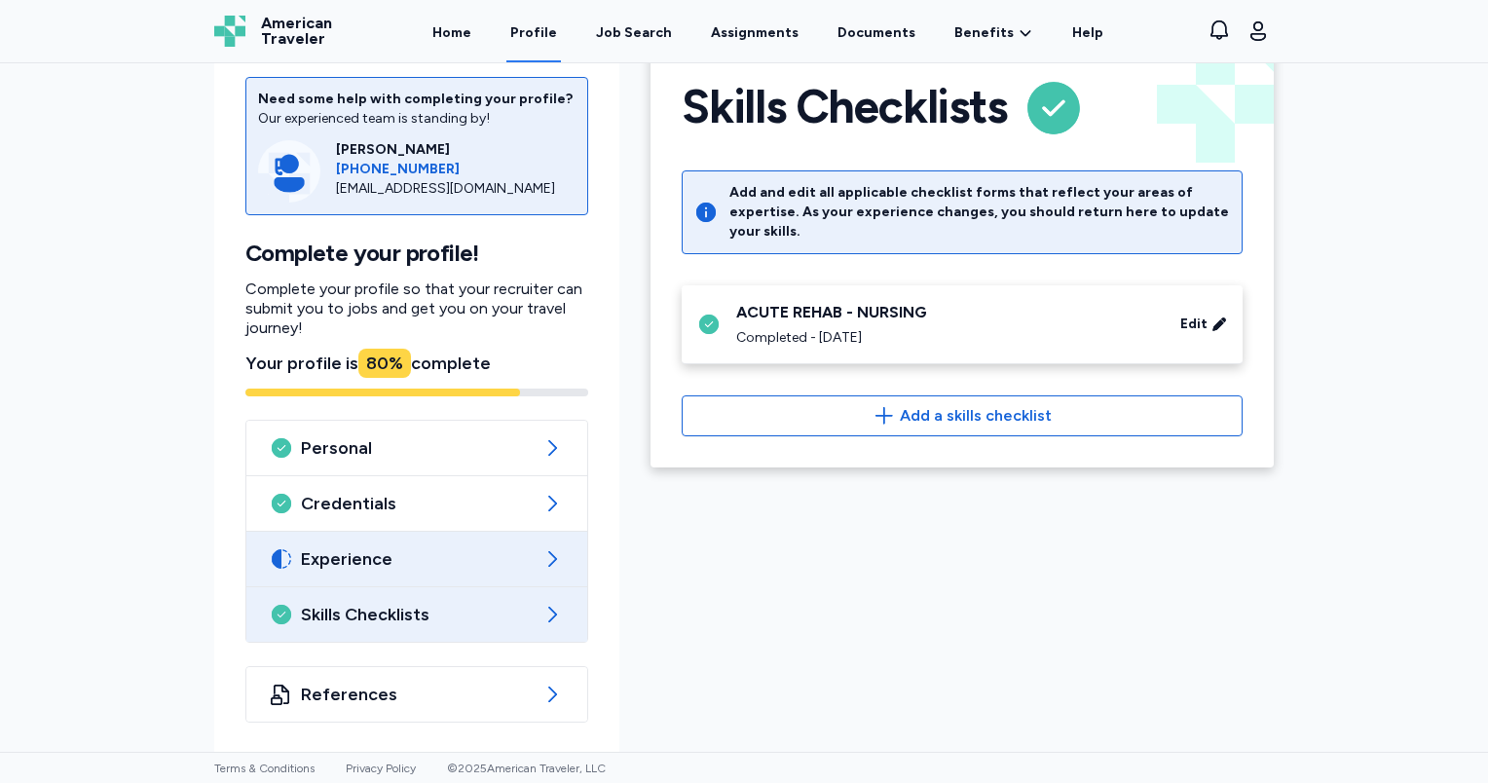
click at [451, 554] on span "Experience" at bounding box center [417, 558] width 232 height 23
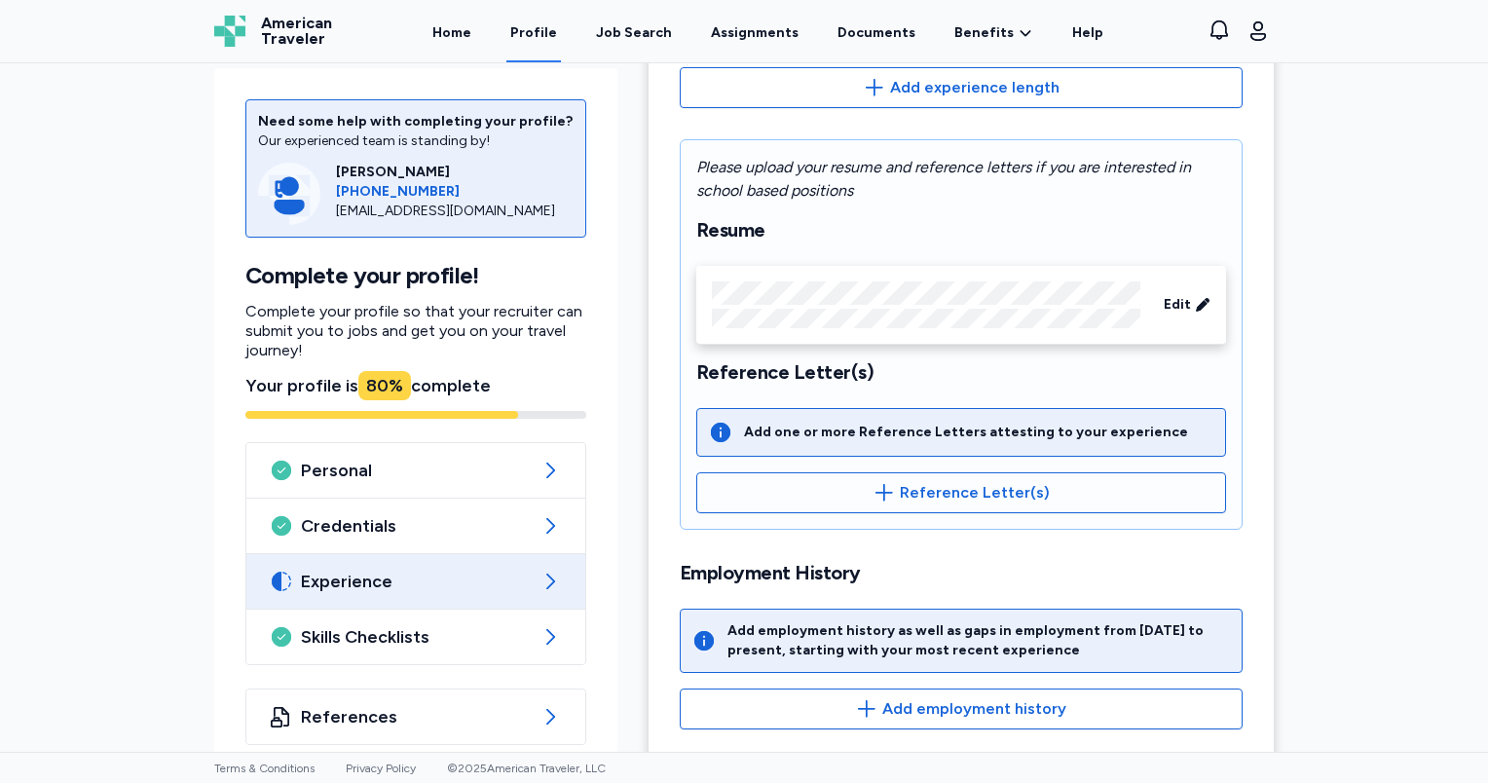
scroll to position [394, 0]
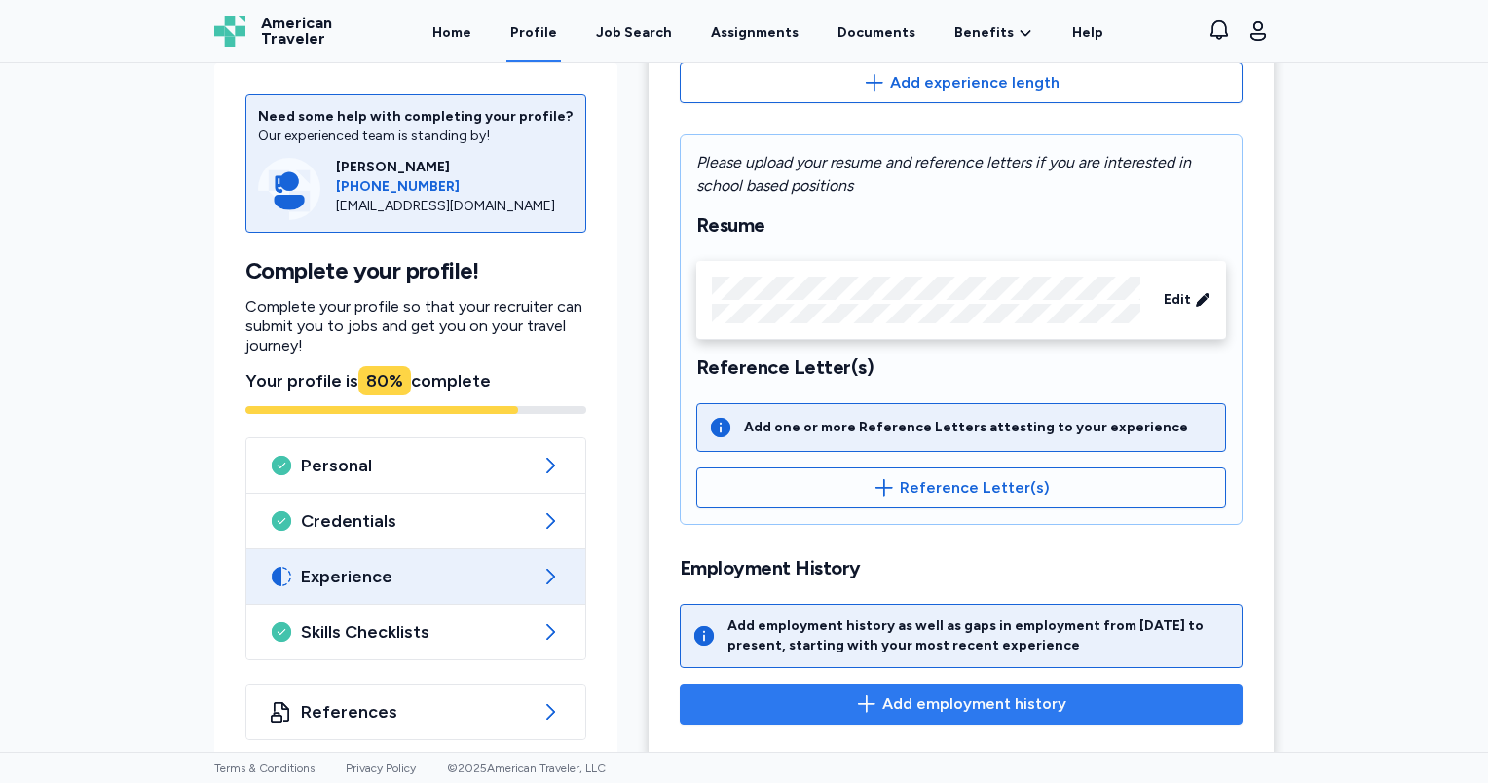
click at [872, 692] on icon "button" at bounding box center [866, 703] width 23 height 23
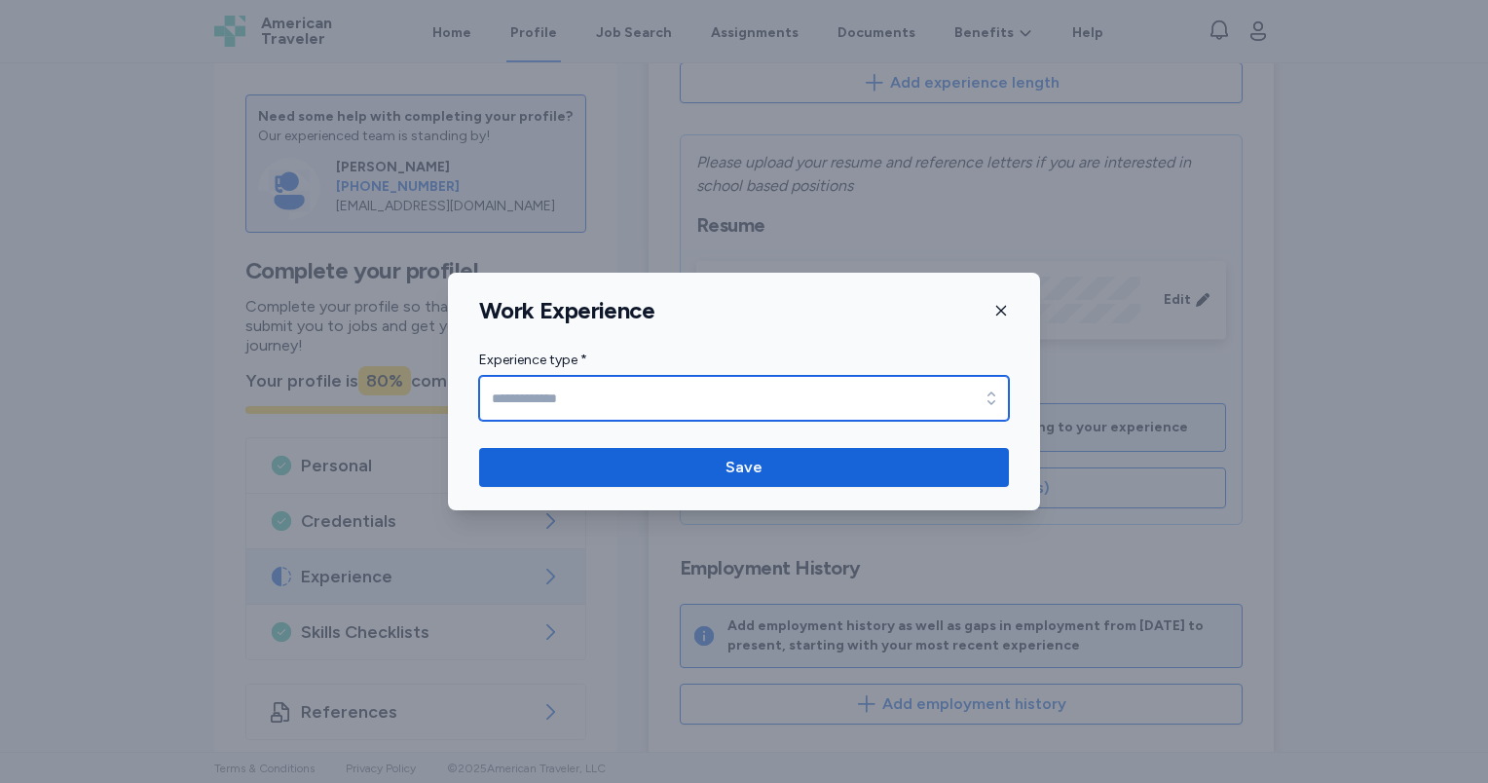
click at [551, 402] on input "Experience type *" at bounding box center [744, 398] width 530 height 45
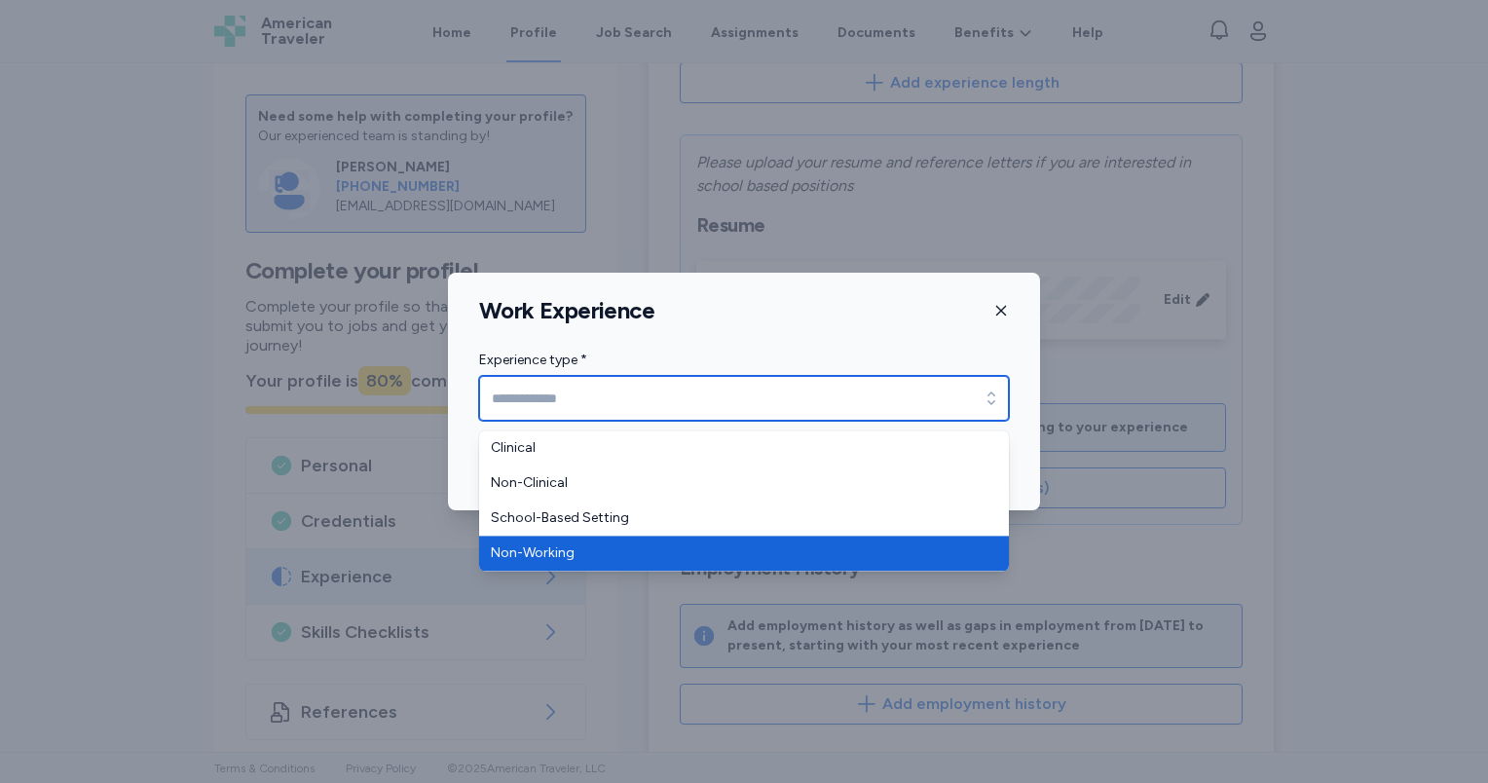
type input "**********"
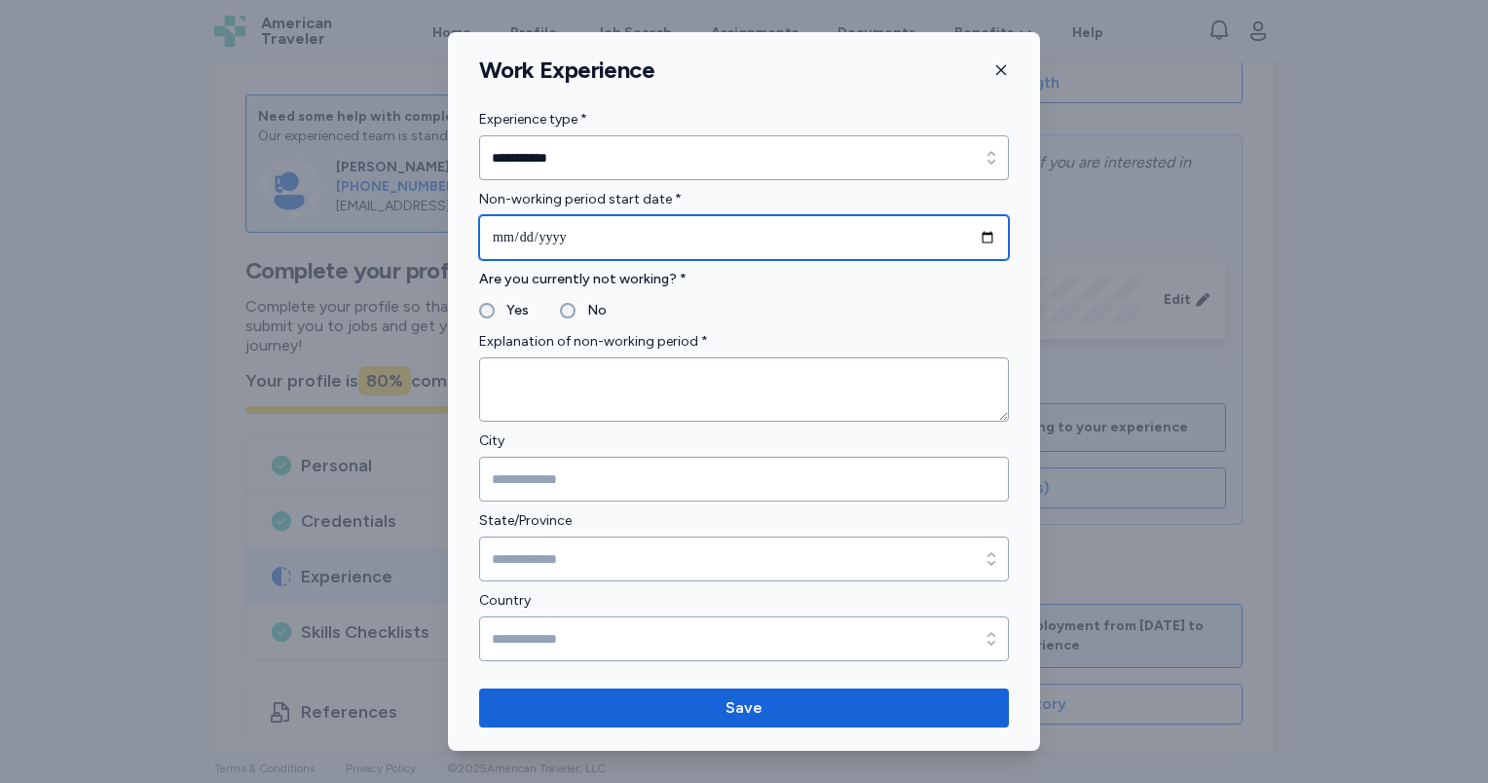
click at [573, 235] on input "date" at bounding box center [744, 237] width 530 height 45
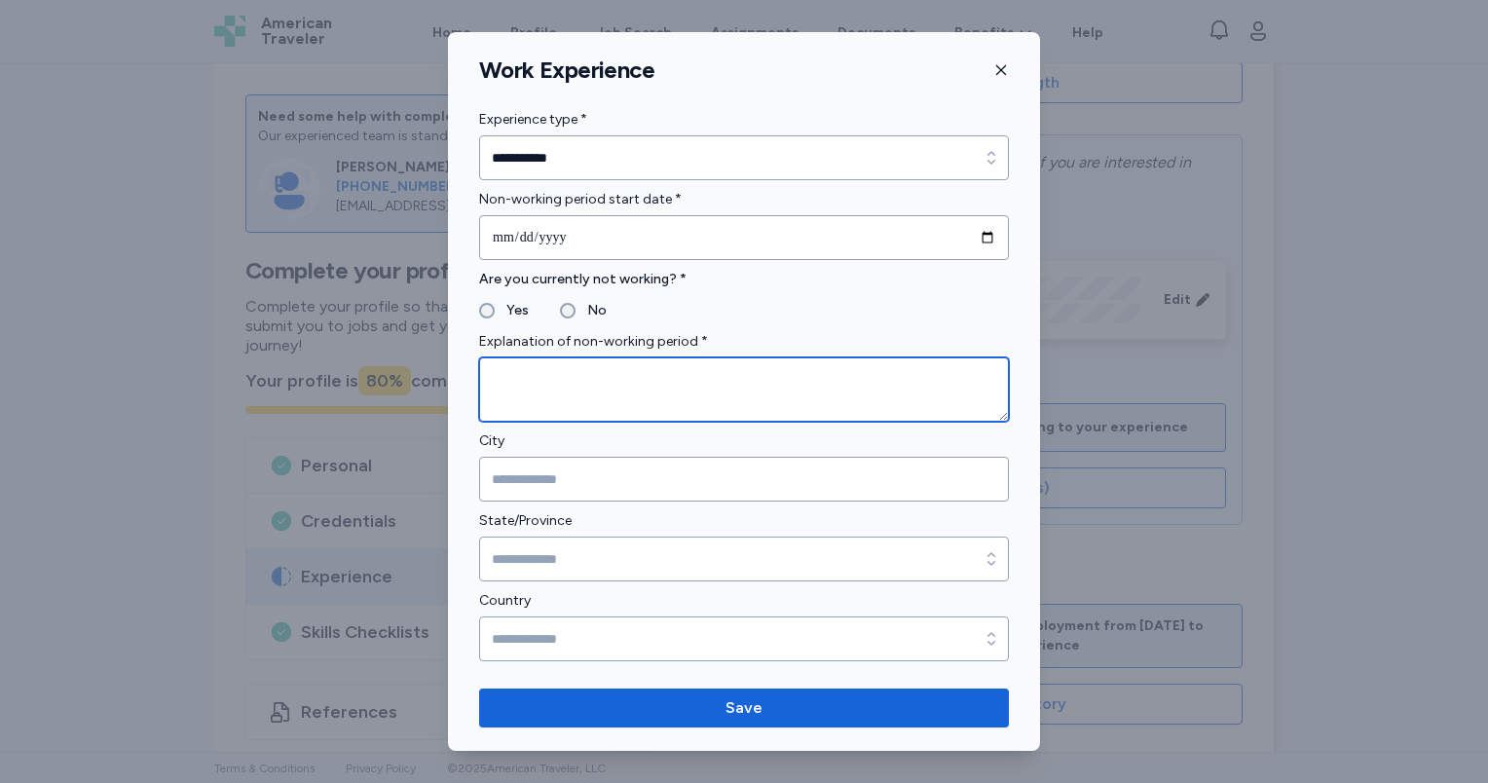
click at [519, 368] on textarea at bounding box center [744, 389] width 530 height 64
type textarea "**********"
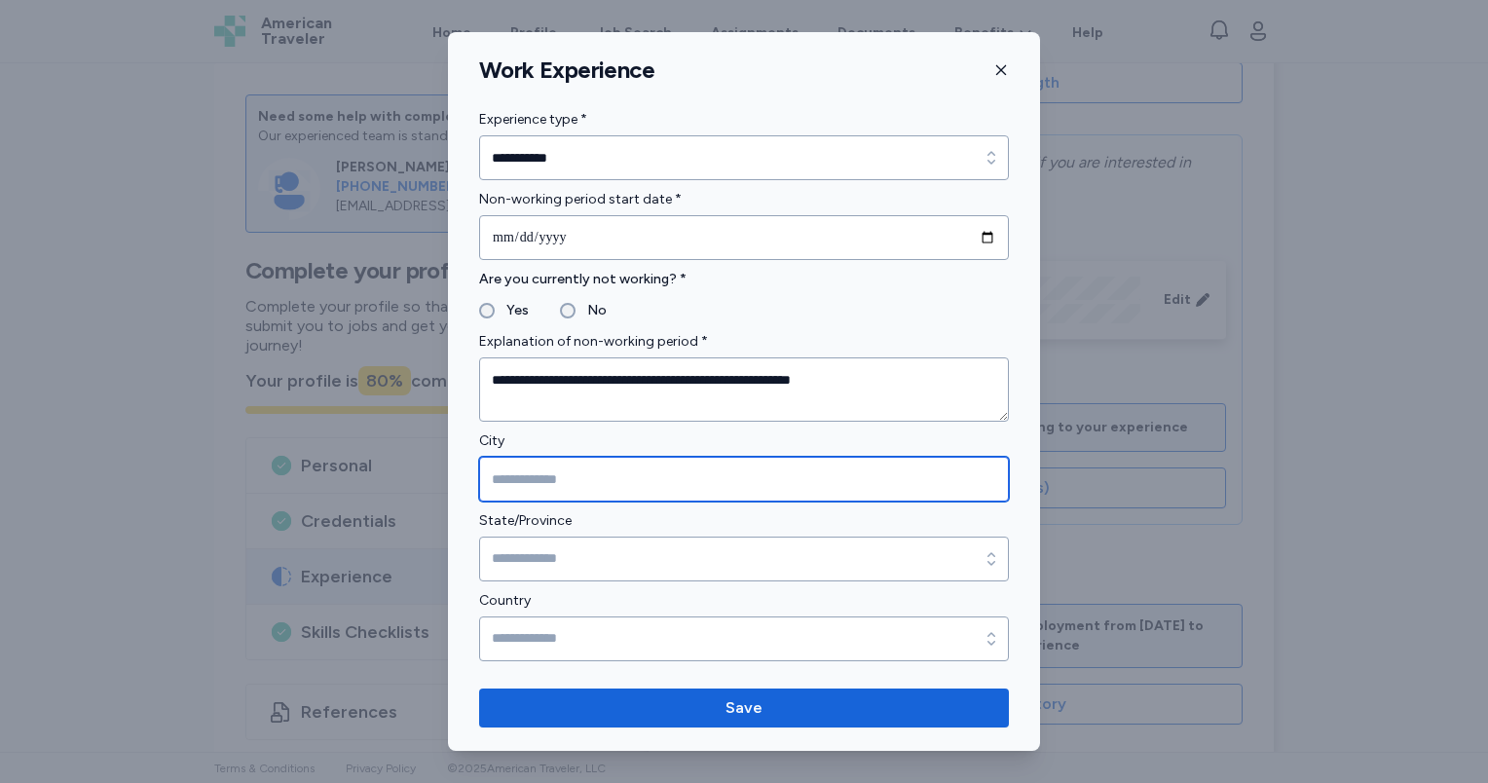
click at [547, 472] on input "City" at bounding box center [744, 479] width 530 height 45
type input "*******"
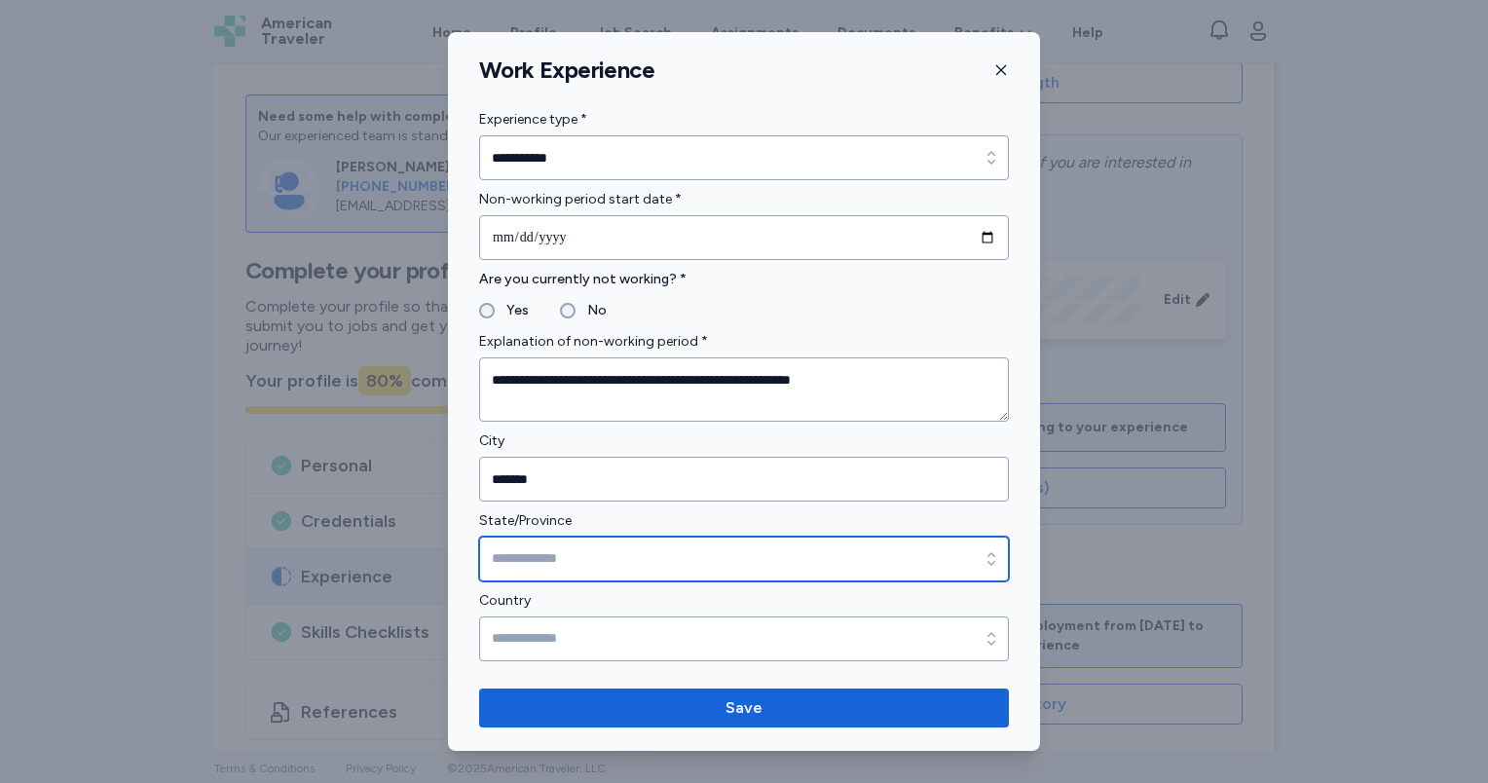
click at [553, 569] on input "State/Province" at bounding box center [744, 559] width 530 height 45
type input "****"
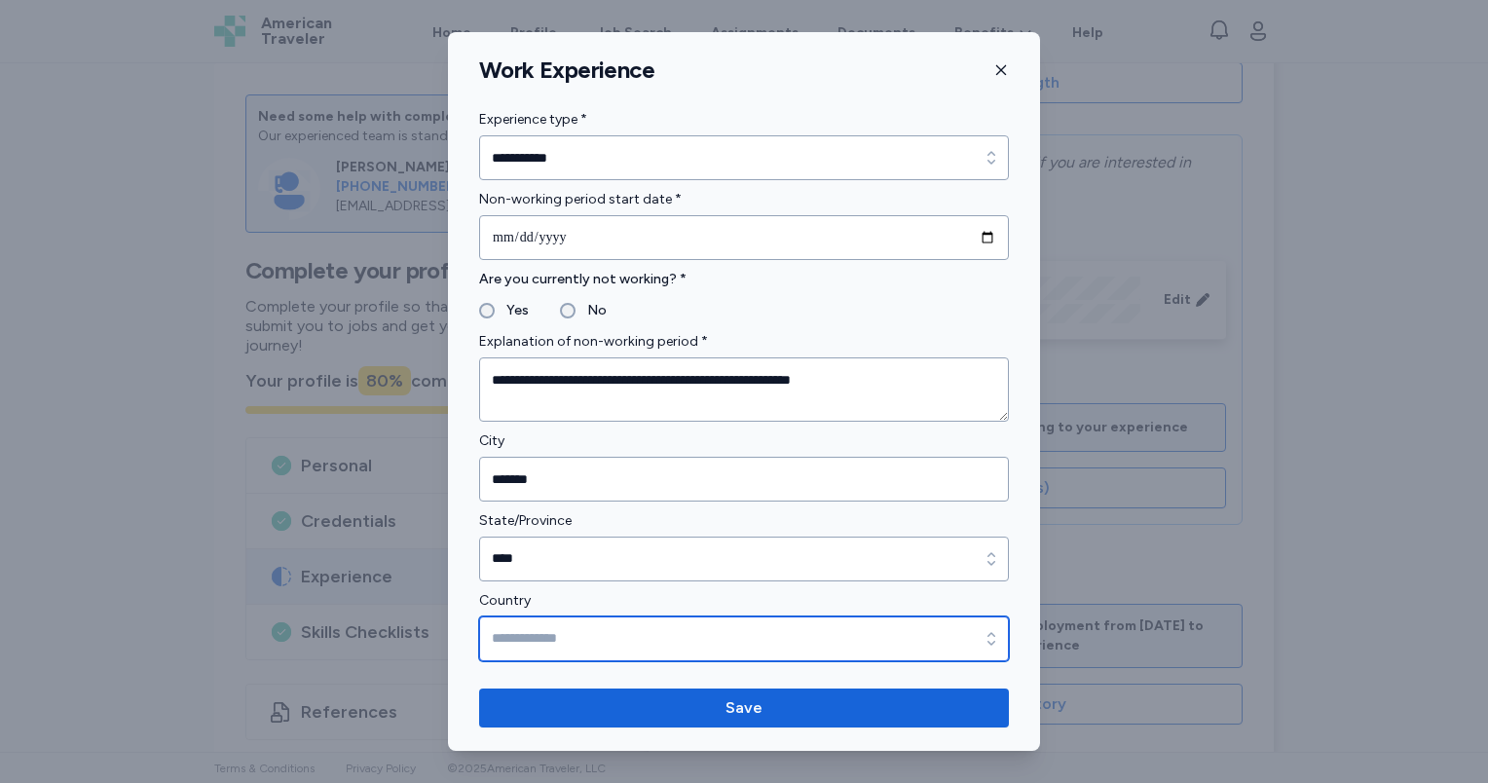
click at [557, 628] on input "Country" at bounding box center [744, 638] width 530 height 45
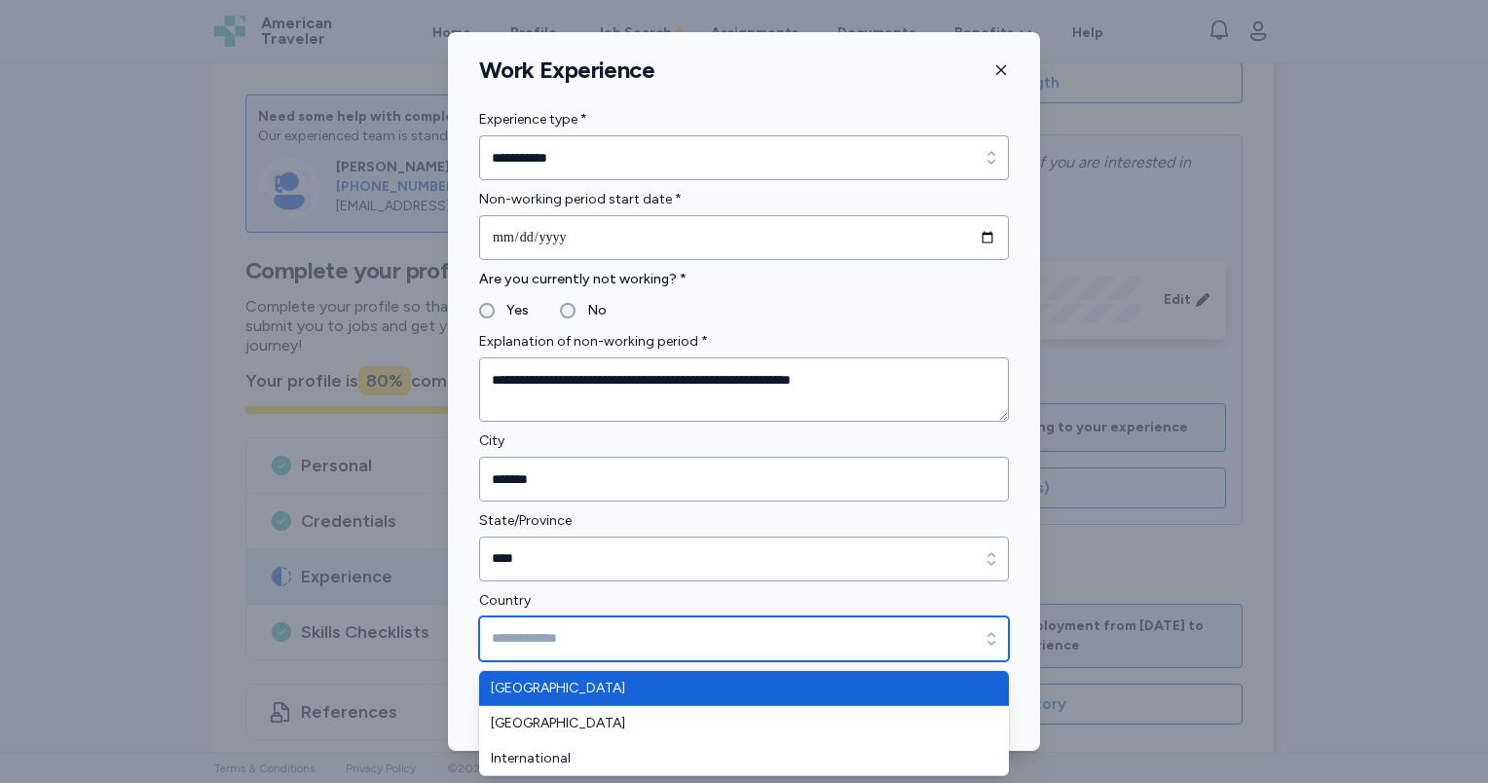
type input "**********"
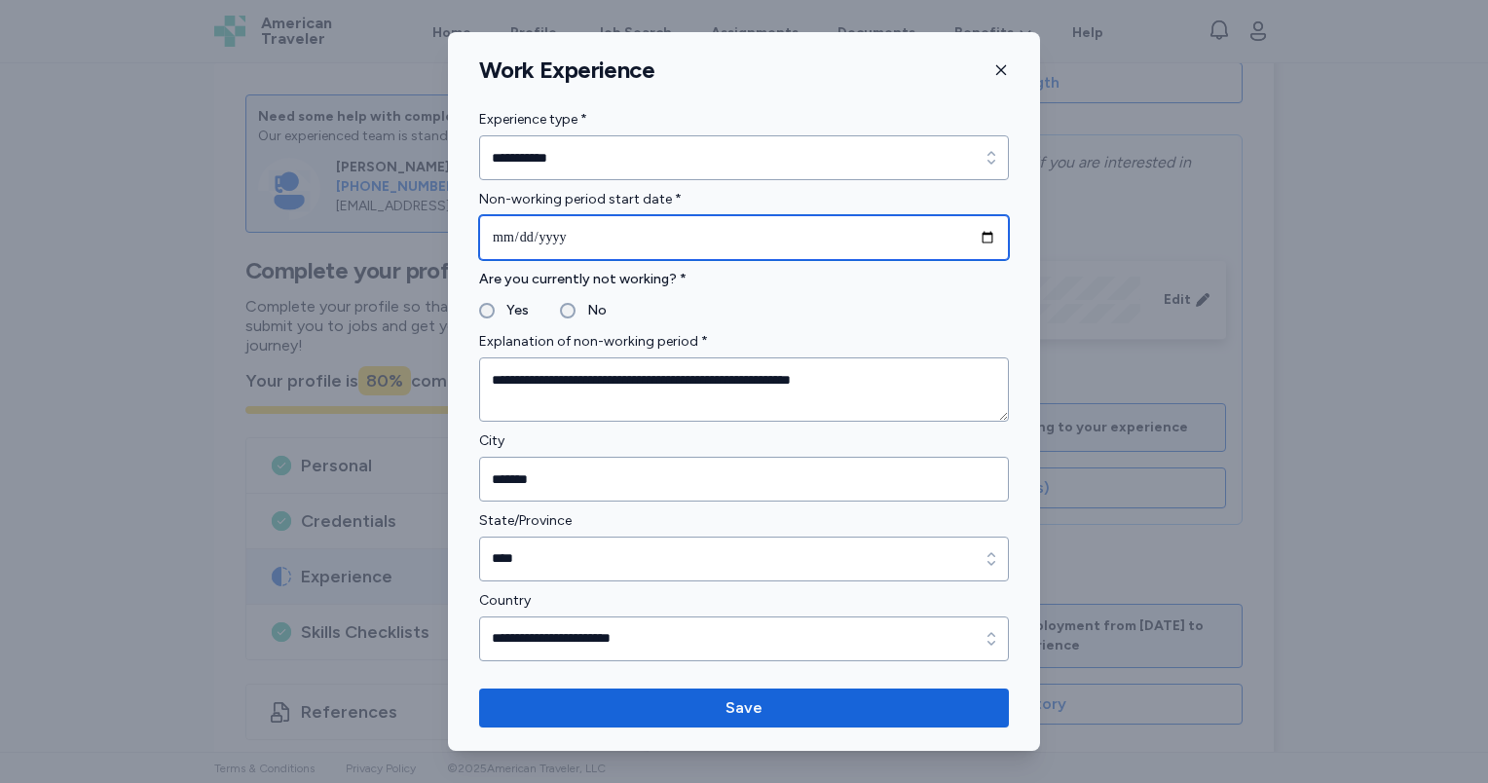
click at [503, 246] on input "date" at bounding box center [744, 237] width 530 height 45
type input "**********"
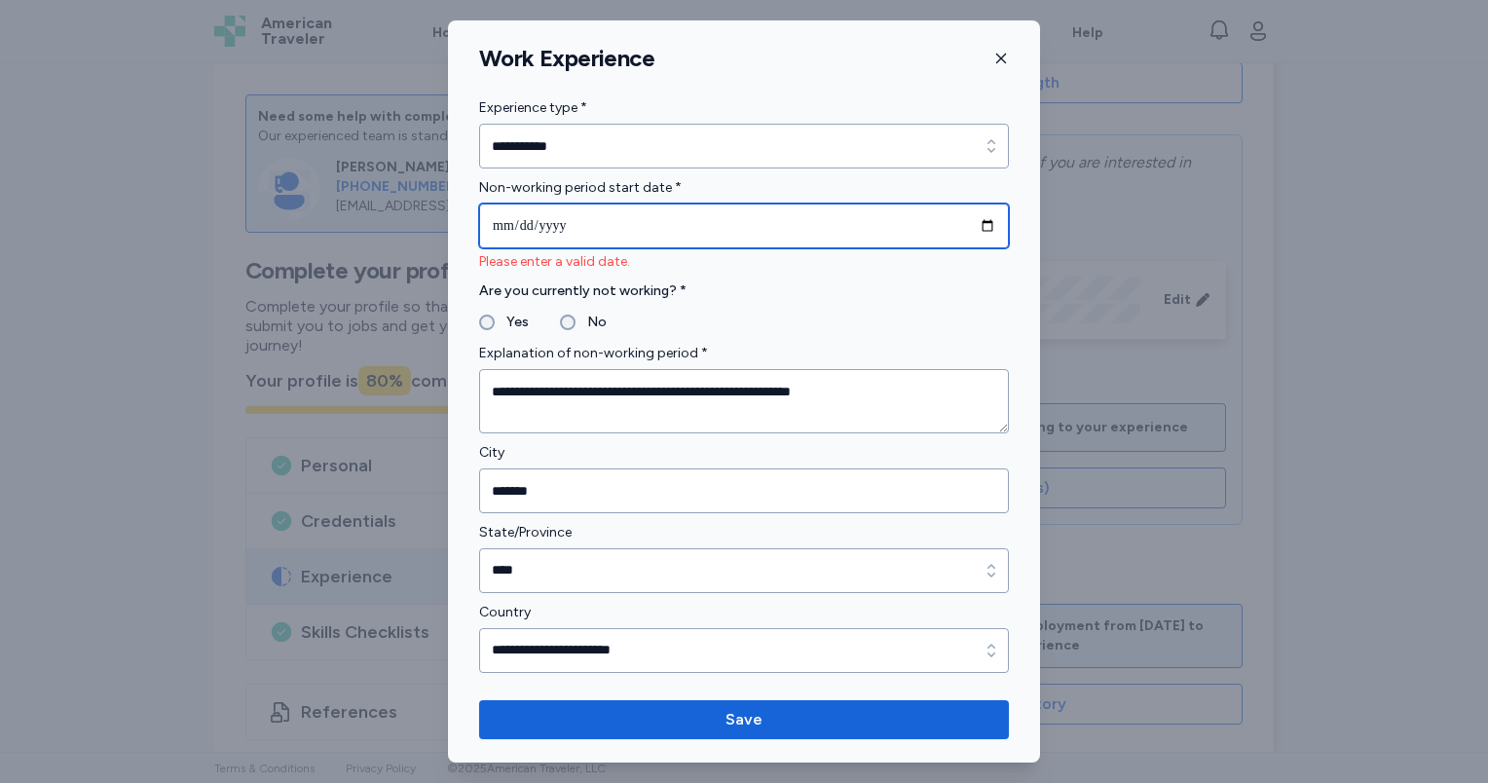
click at [505, 226] on input "date" at bounding box center [744, 226] width 530 height 45
click at [560, 231] on input "date" at bounding box center [744, 226] width 530 height 45
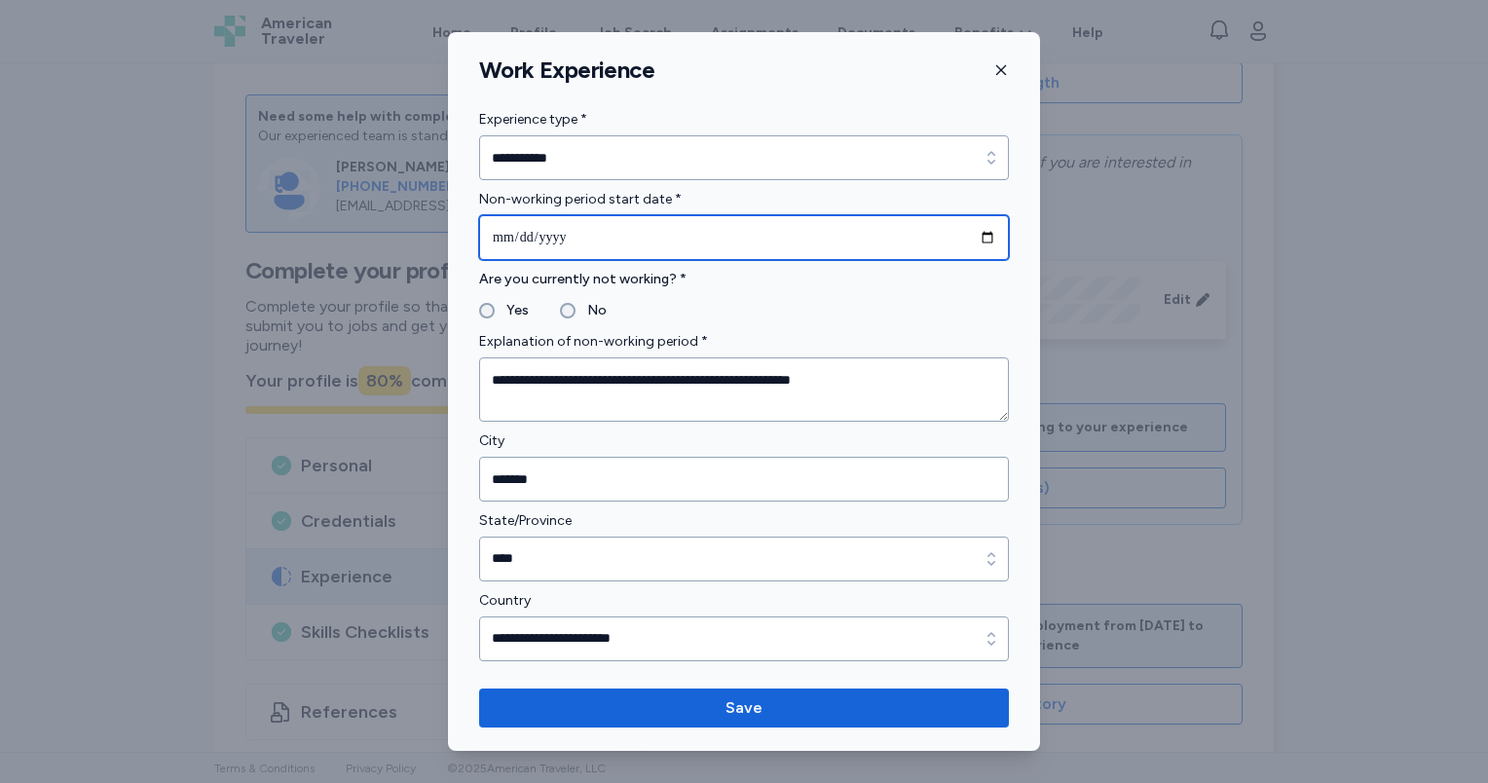
type input "**********"
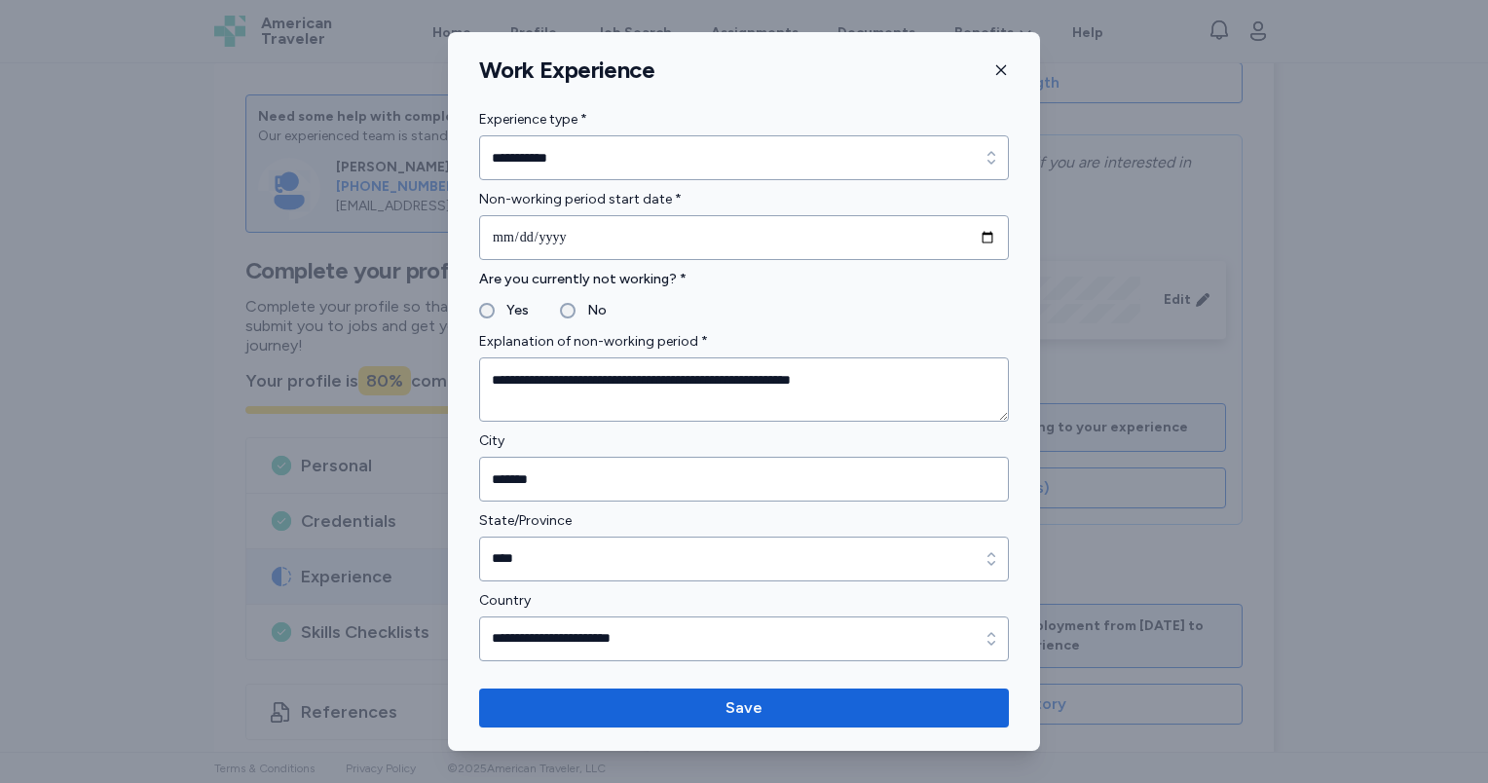
click at [748, 323] on form "**********" at bounding box center [744, 424] width 530 height 473
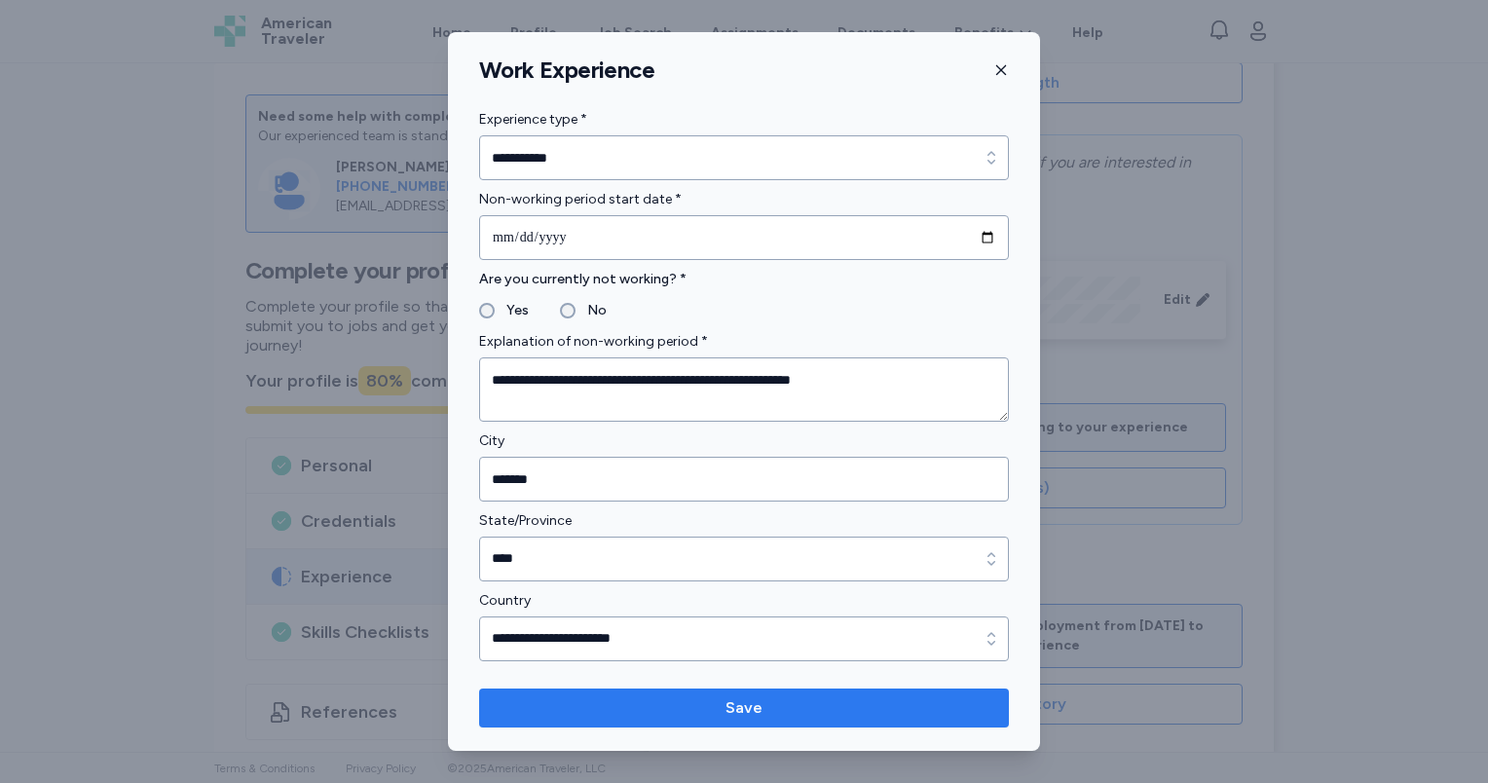
click at [763, 703] on span "Save" at bounding box center [744, 707] width 499 height 23
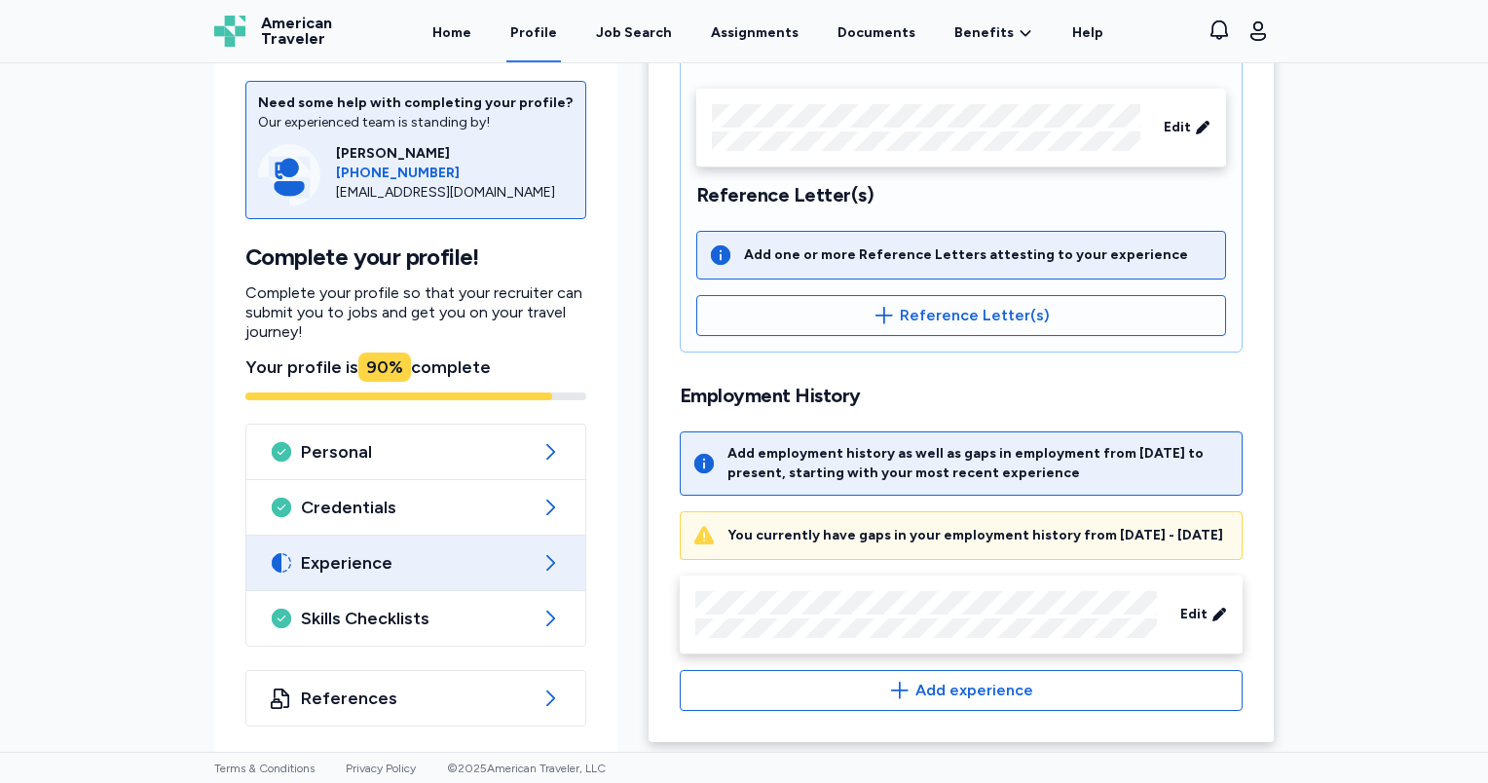
scroll to position [569, 0]
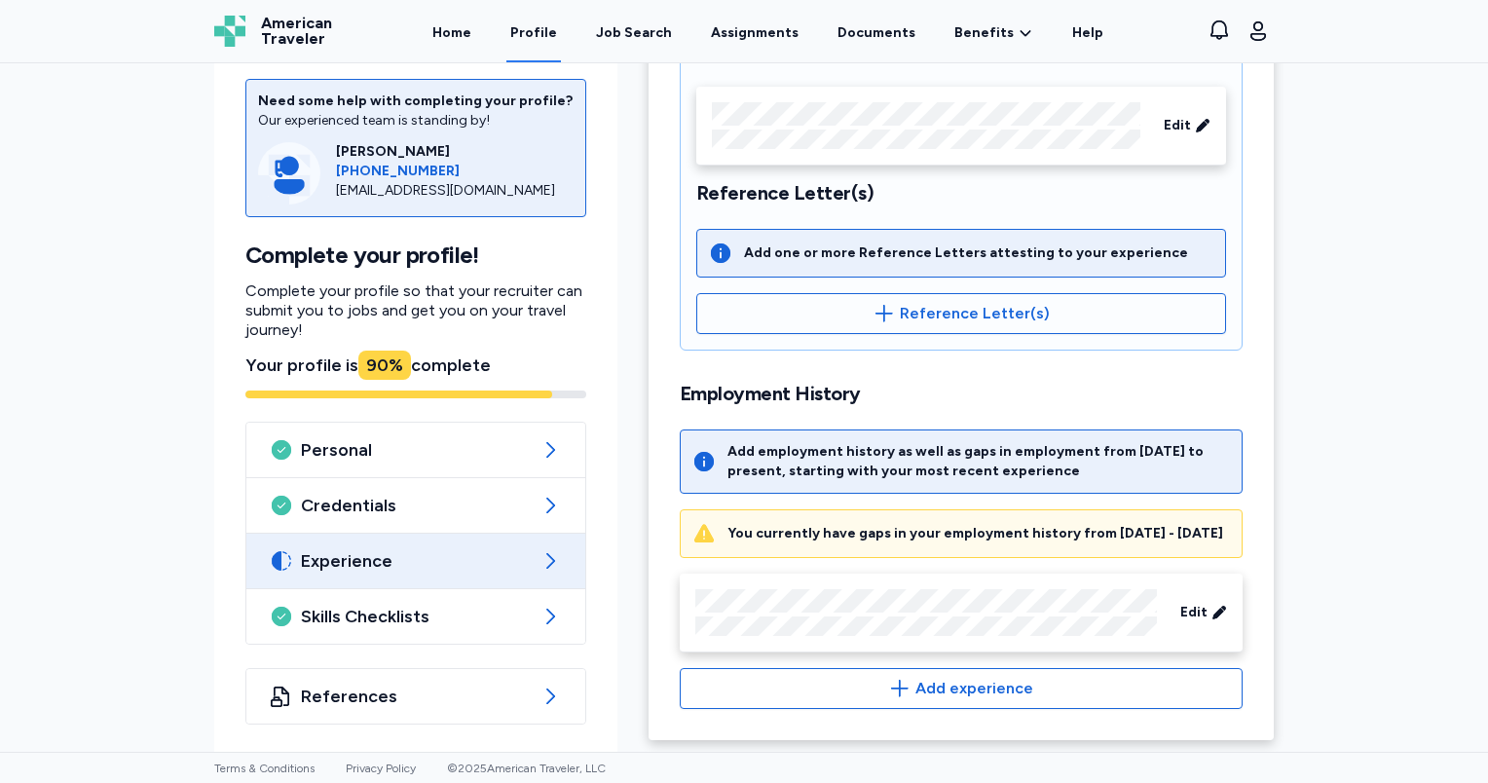
click at [887, 524] on div "You currently have gaps in your employment history from [DATE] - [DATE]" at bounding box center [975, 533] width 496 height 19
click at [876, 448] on div "Add employment history as well as gaps in employment from [DATE] to present, st…" at bounding box center [978, 461] width 503 height 39
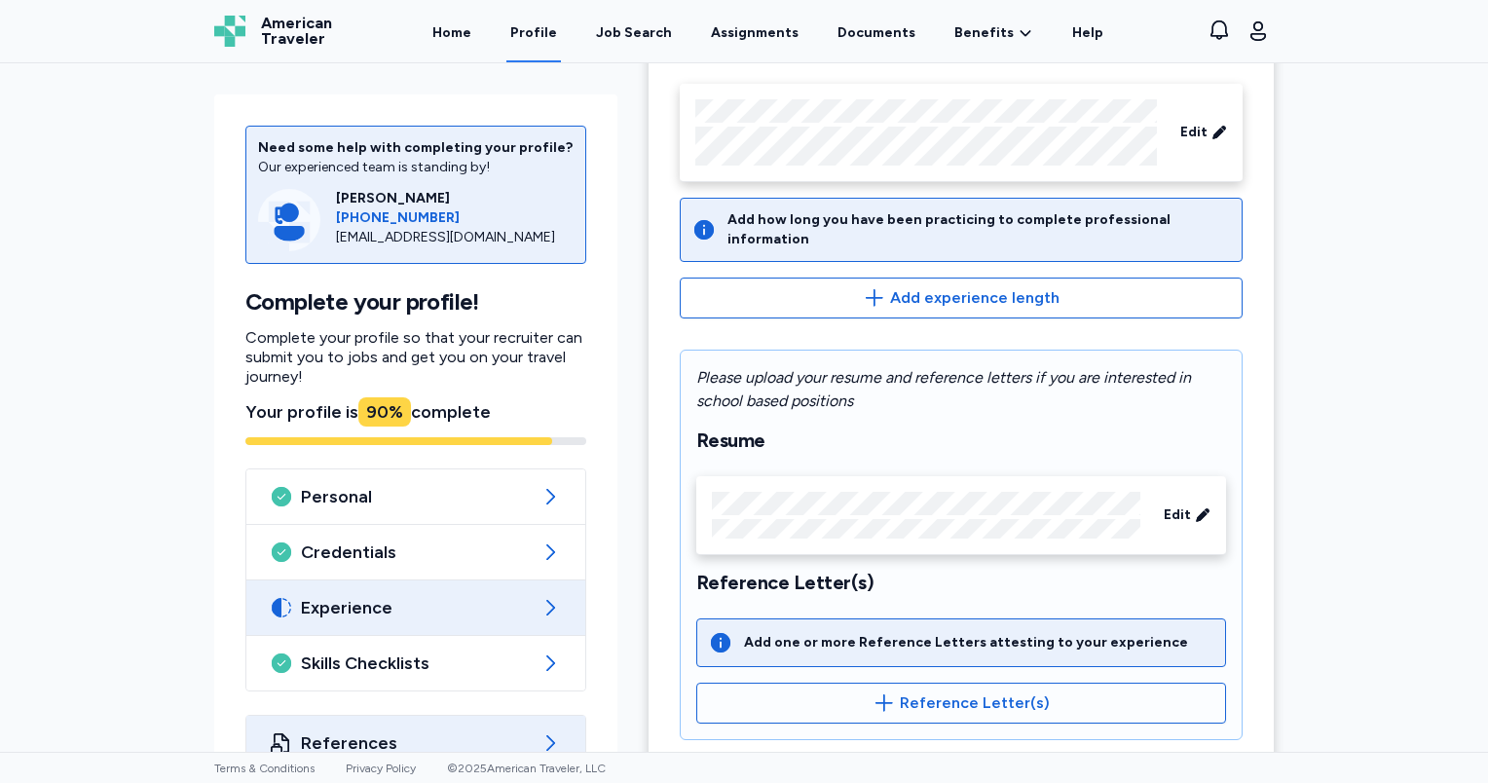
scroll to position [0, 0]
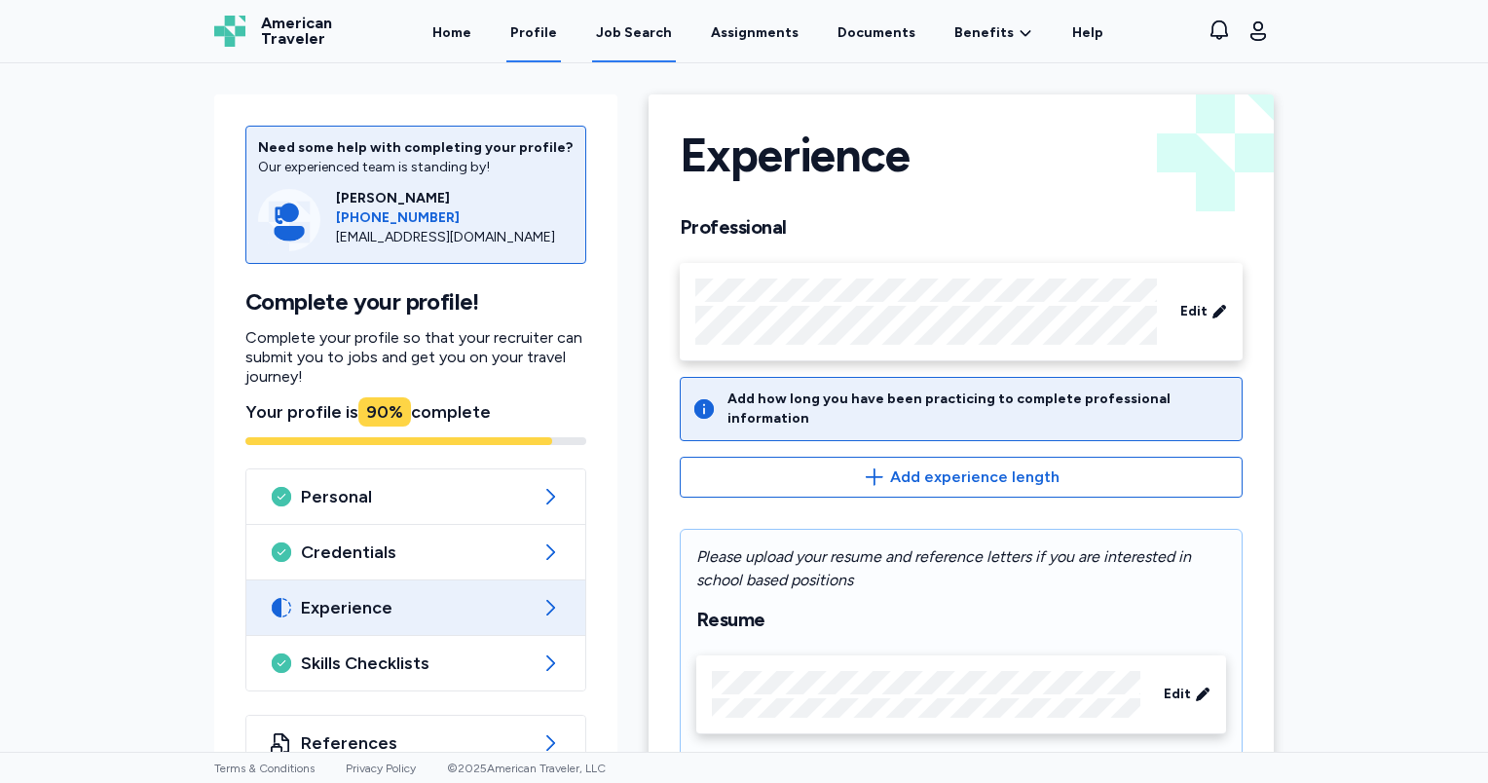
click at [640, 34] on div "Job Search" at bounding box center [634, 32] width 76 height 19
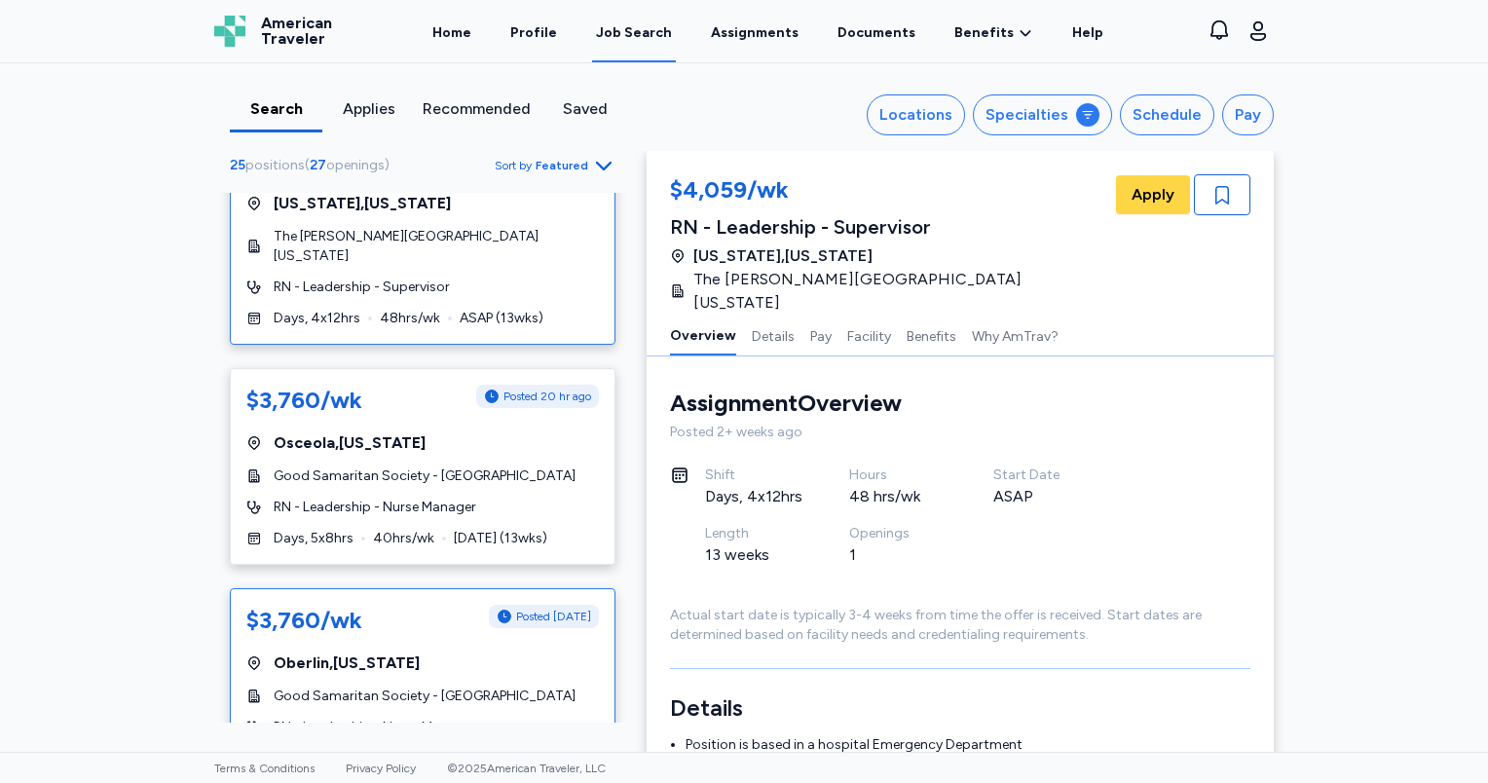
scroll to position [97, 0]
